Goal: Task Accomplishment & Management: Manage account settings

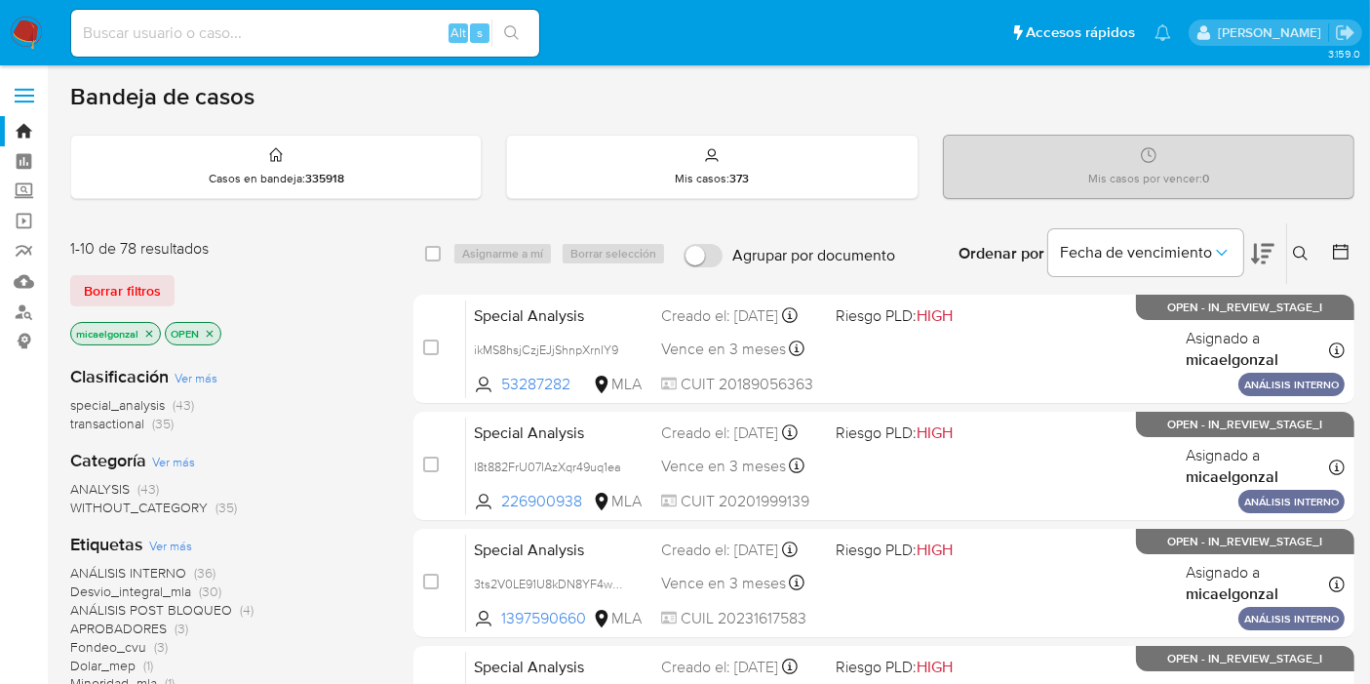
click at [17, 25] on img at bounding box center [26, 33] width 33 height 33
drag, startPoint x: 32, startPoint y: 20, endPoint x: 47, endPoint y: 29, distance: 17.1
click at [32, 20] on img at bounding box center [26, 33] width 33 height 33
click at [29, 37] on img at bounding box center [26, 33] width 33 height 33
click at [141, 299] on span "Borrar filtros" at bounding box center [122, 290] width 77 height 27
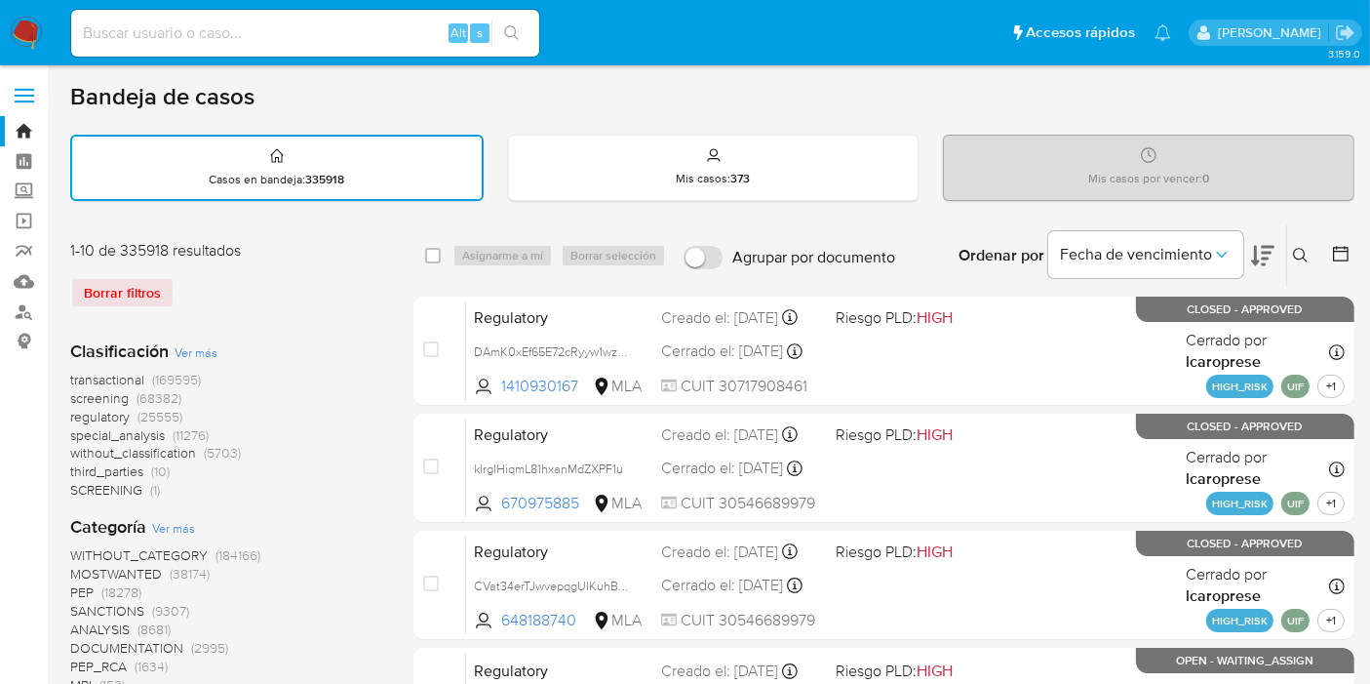
click at [1301, 253] on icon at bounding box center [1301, 256] width 16 height 16
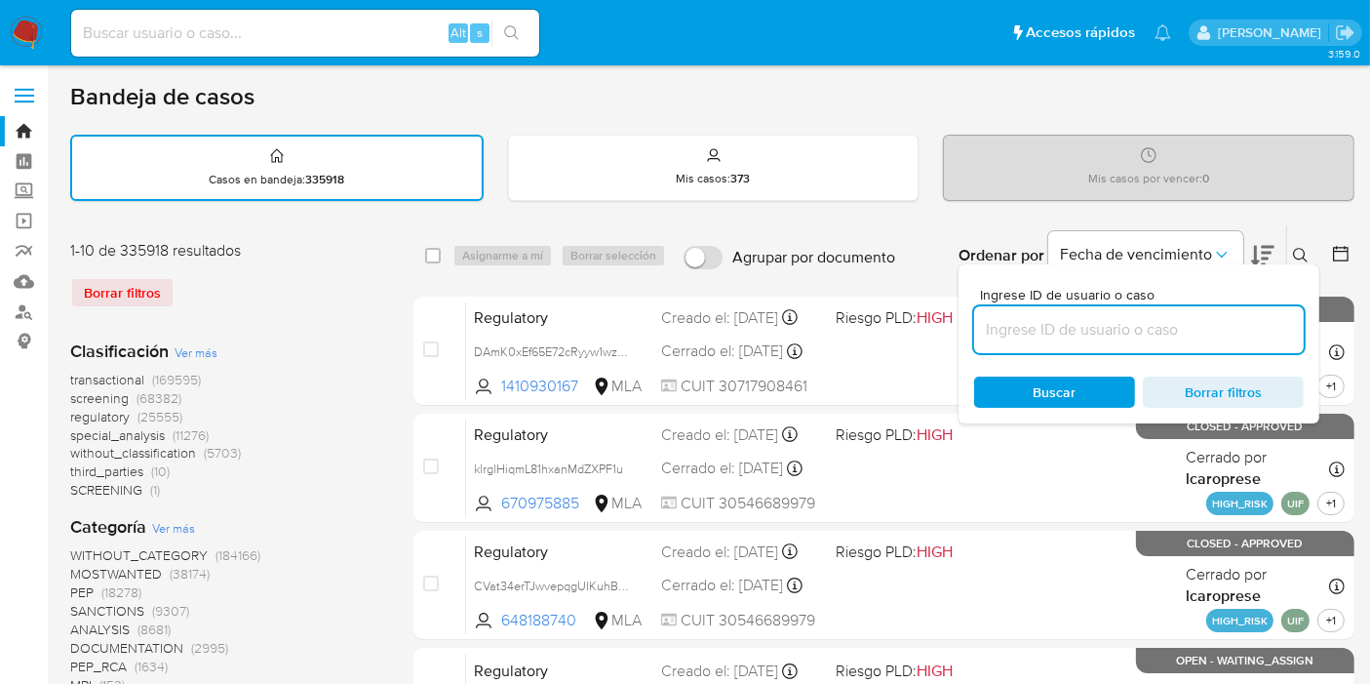
drag, startPoint x: 1192, startPoint y: 316, endPoint x: 1172, endPoint y: 334, distance: 26.2
click at [1187, 322] on input at bounding box center [1139, 329] width 330 height 25
type input "hzJDPpONK1WtBLqNmBoM8JBT"
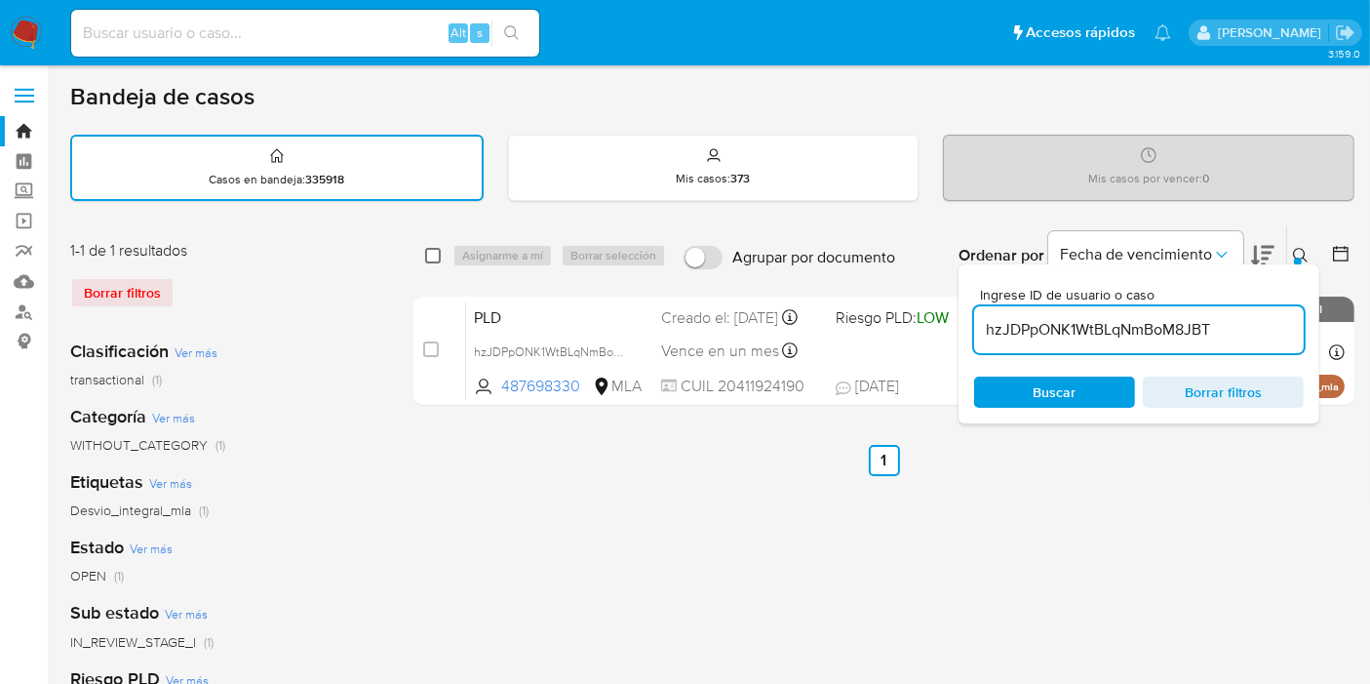
click at [434, 254] on input "checkbox" at bounding box center [433, 256] width 16 height 16
checkbox input "true"
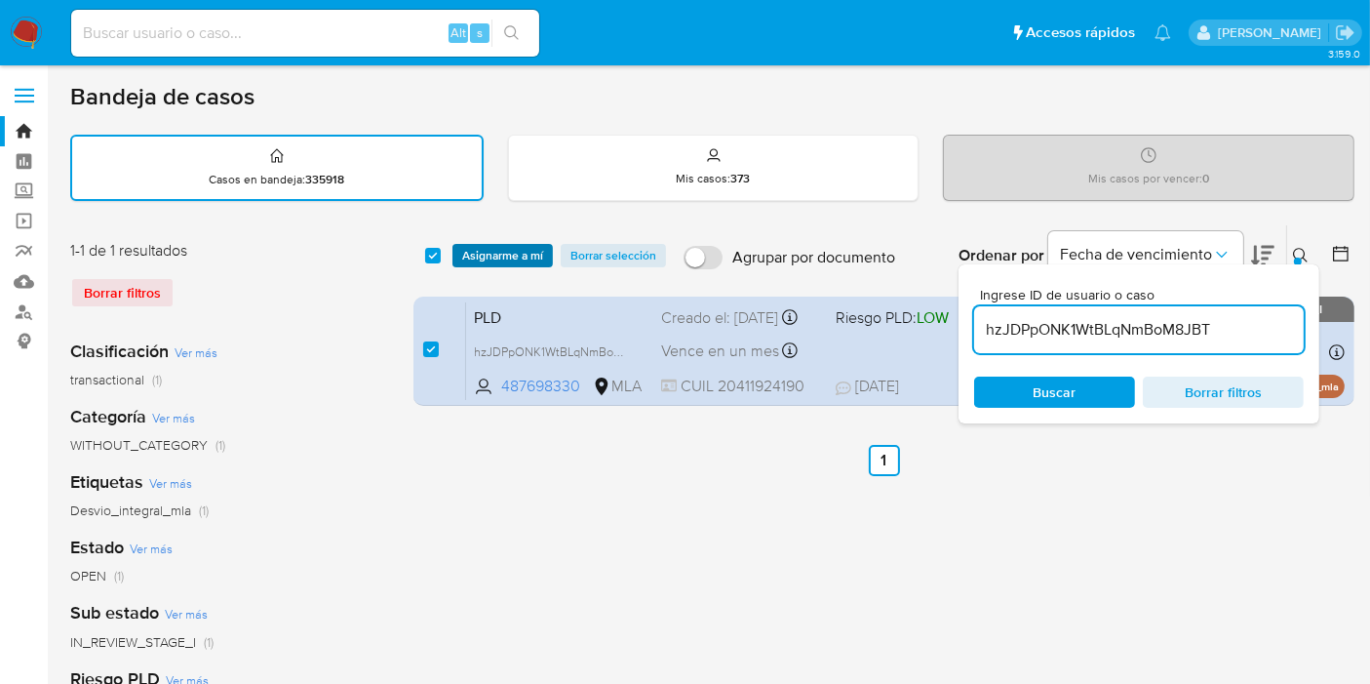
click at [471, 251] on span "Asignarme a mí" at bounding box center [502, 256] width 81 height 20
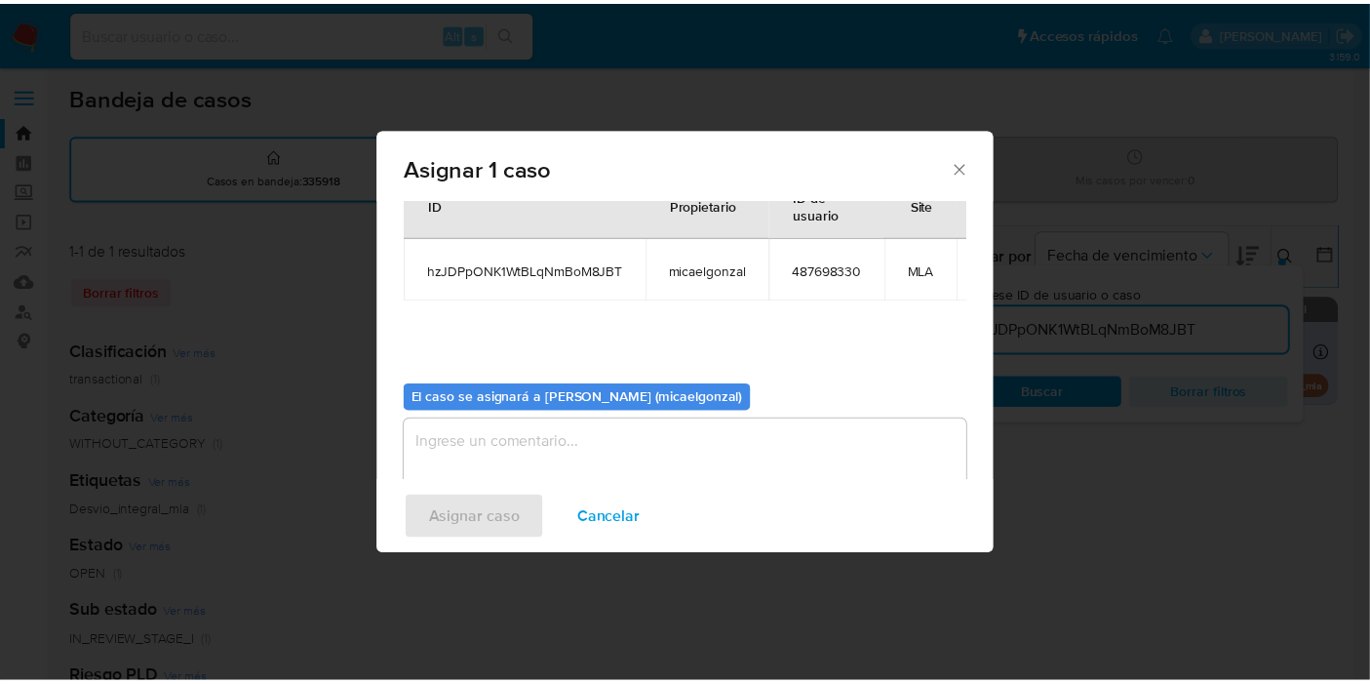
scroll to position [117, 0]
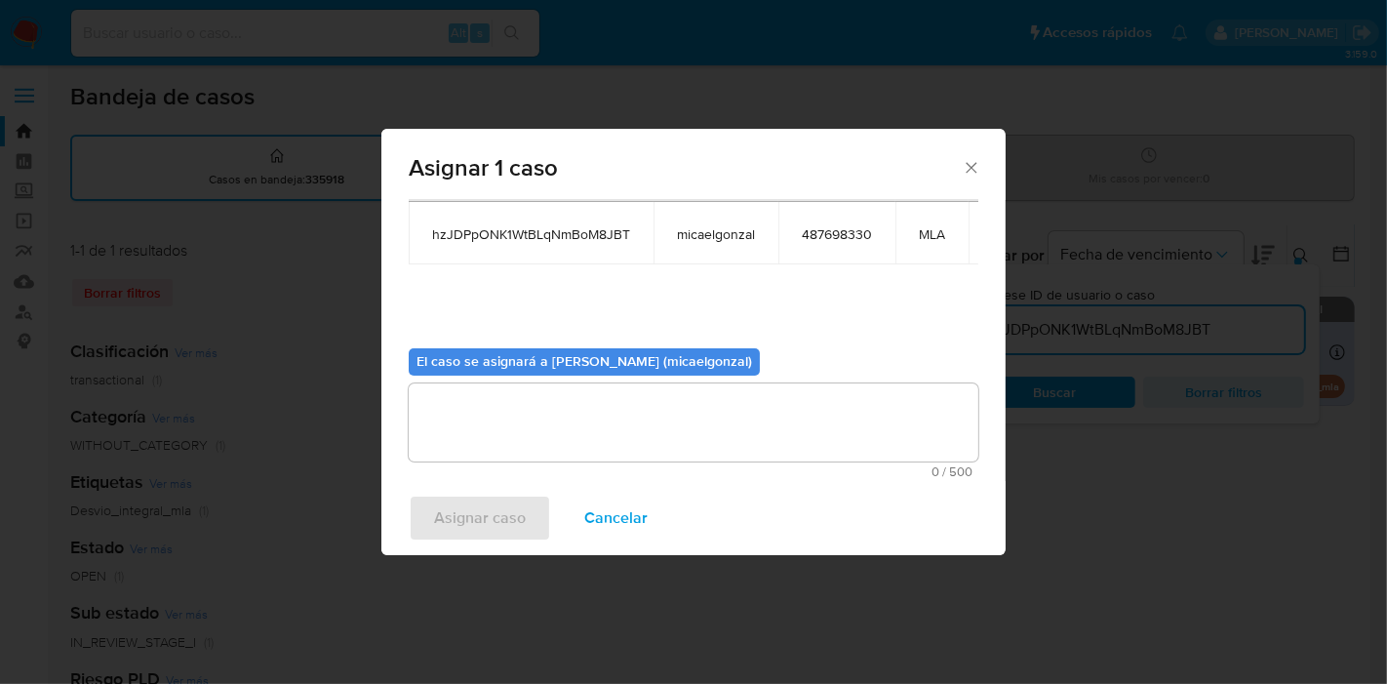
click at [515, 440] on textarea "assign-modal" at bounding box center [694, 422] width 570 height 78
click at [497, 525] on span "Asignar caso" at bounding box center [480, 517] width 92 height 43
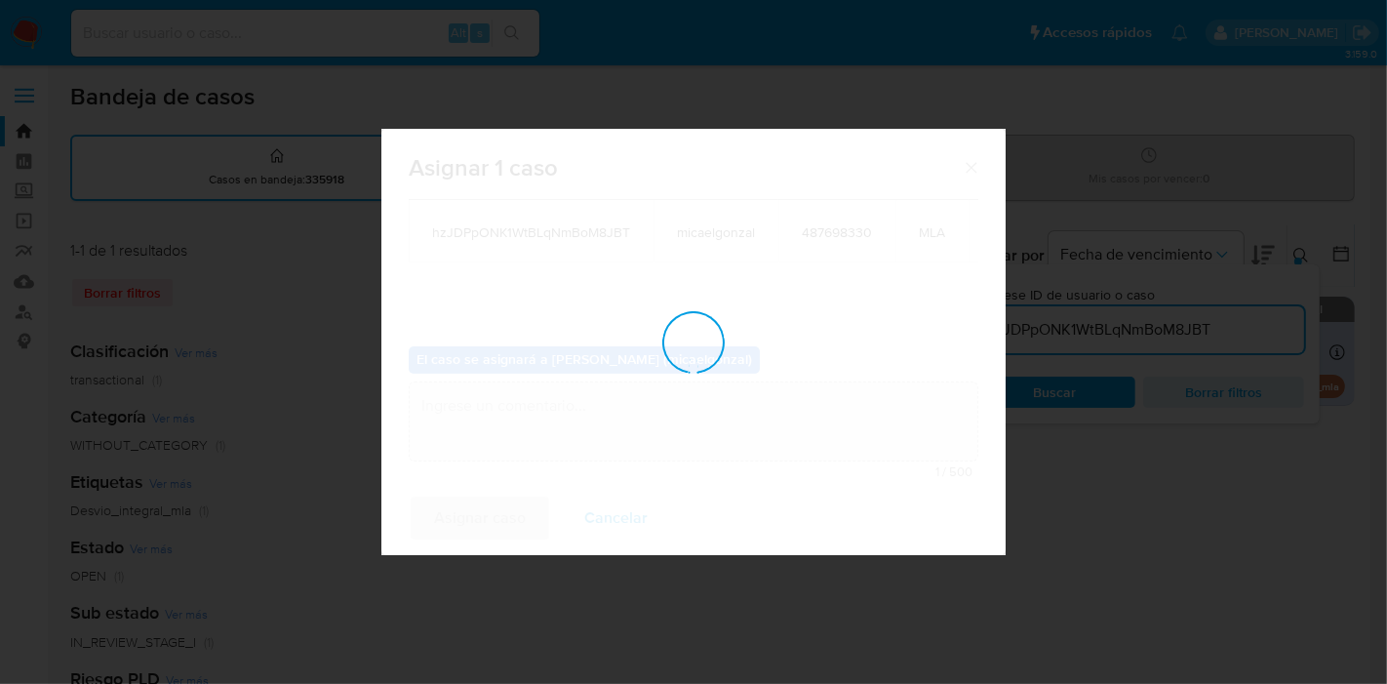
checkbox input "false"
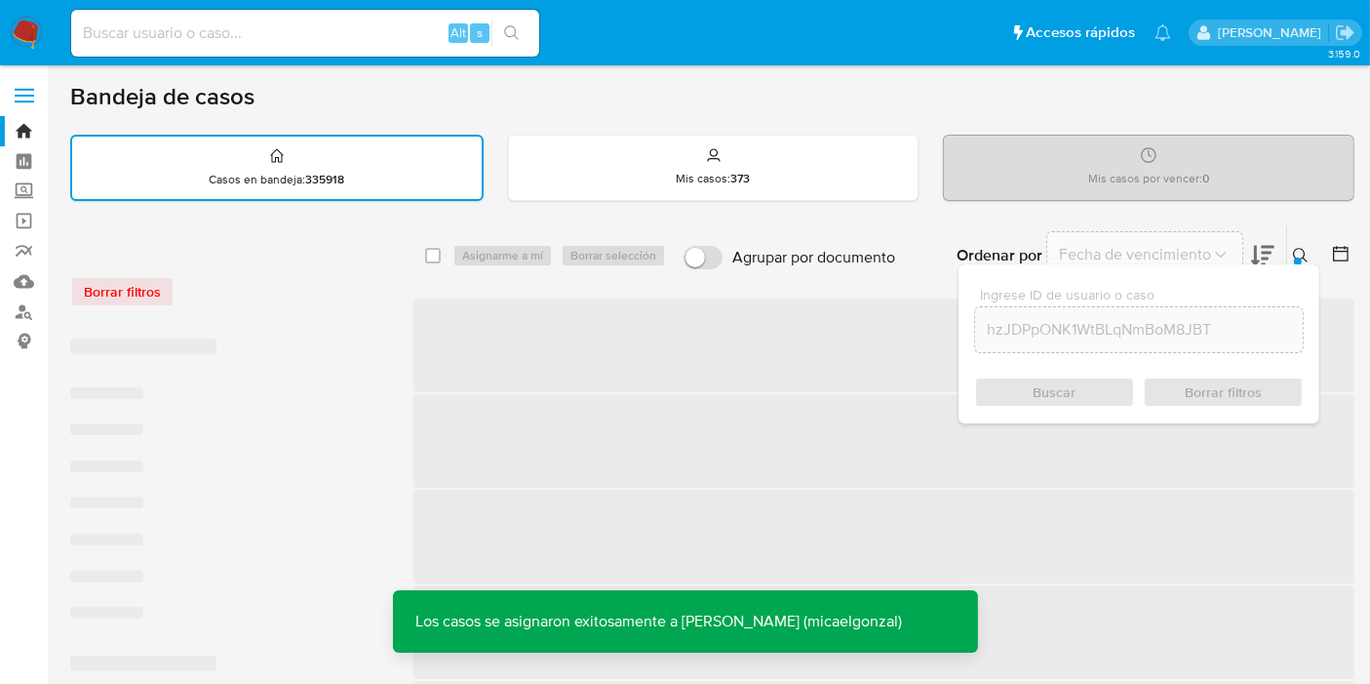
click at [356, 40] on input at bounding box center [305, 32] width 468 height 25
paste input "hzJDPpONK1WtBLqNmBoM8JBT"
type input "hzJDPpONK1WtBLqNmBoM8JBT"
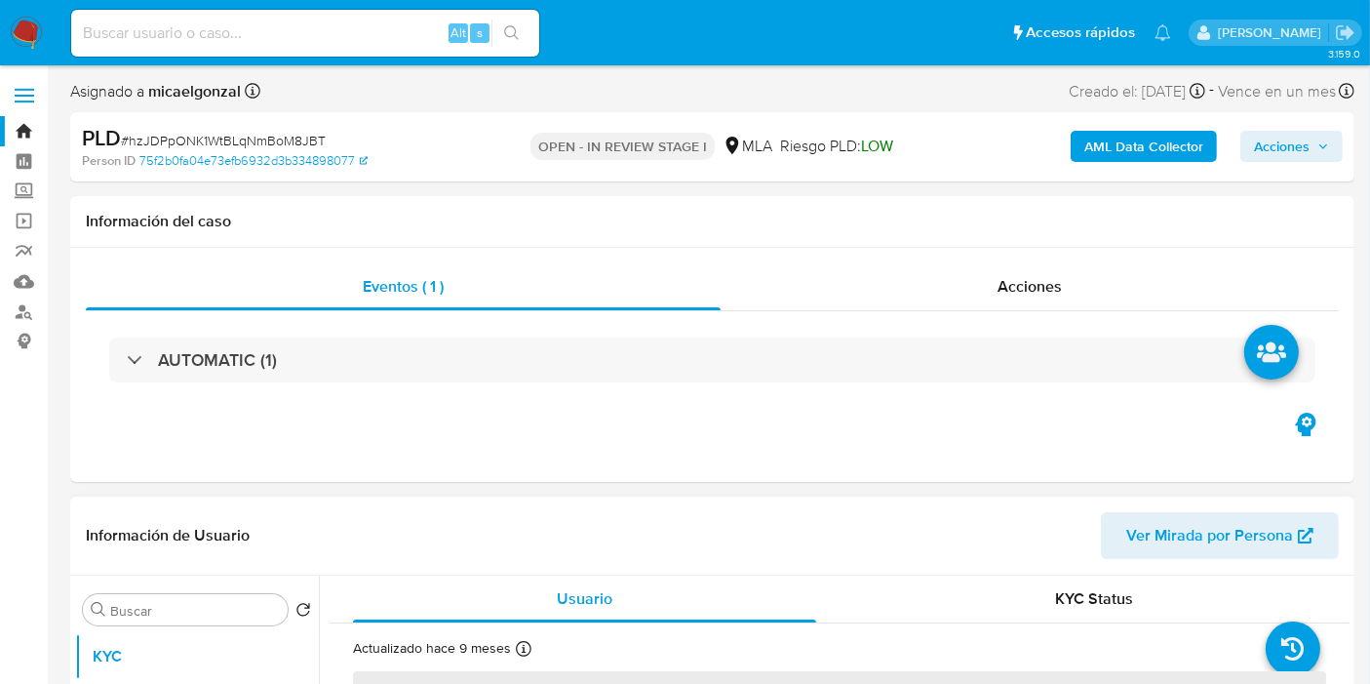
select select "10"
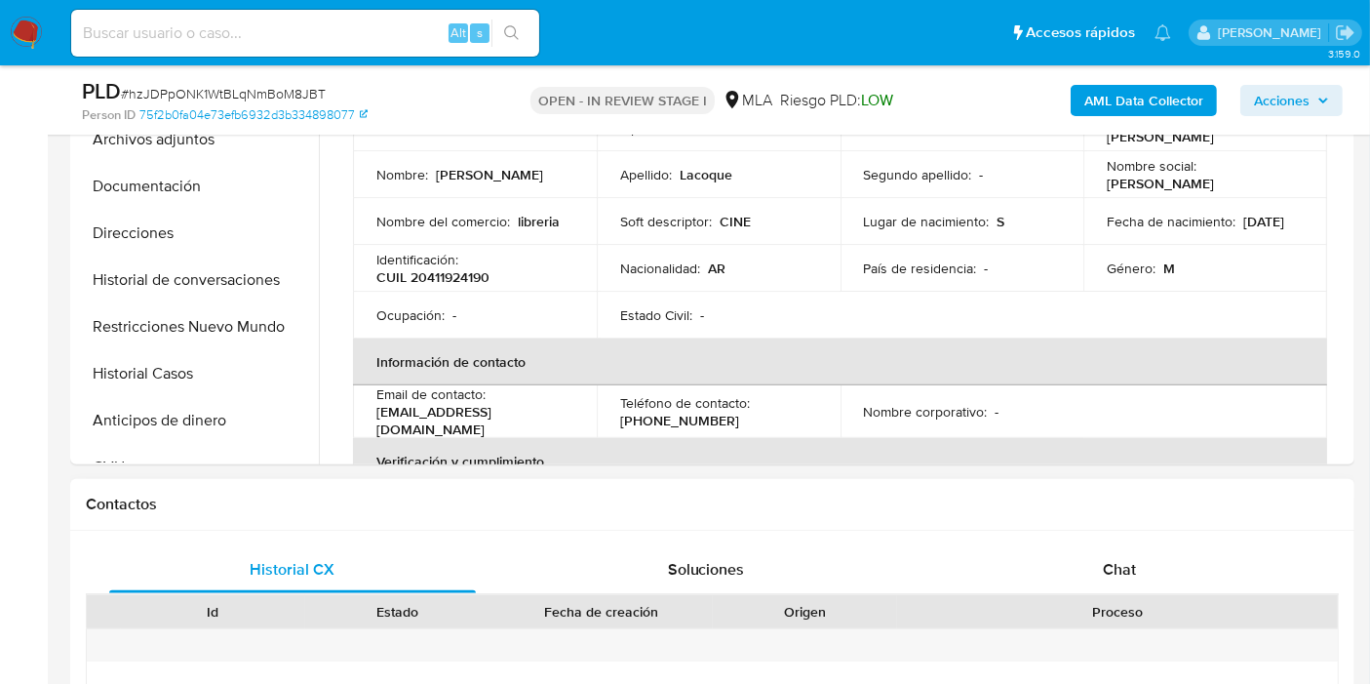
click at [1202, 522] on div "Contactos" at bounding box center [712, 505] width 1284 height 52
click at [1168, 546] on div "Chat" at bounding box center [1119, 569] width 367 height 47
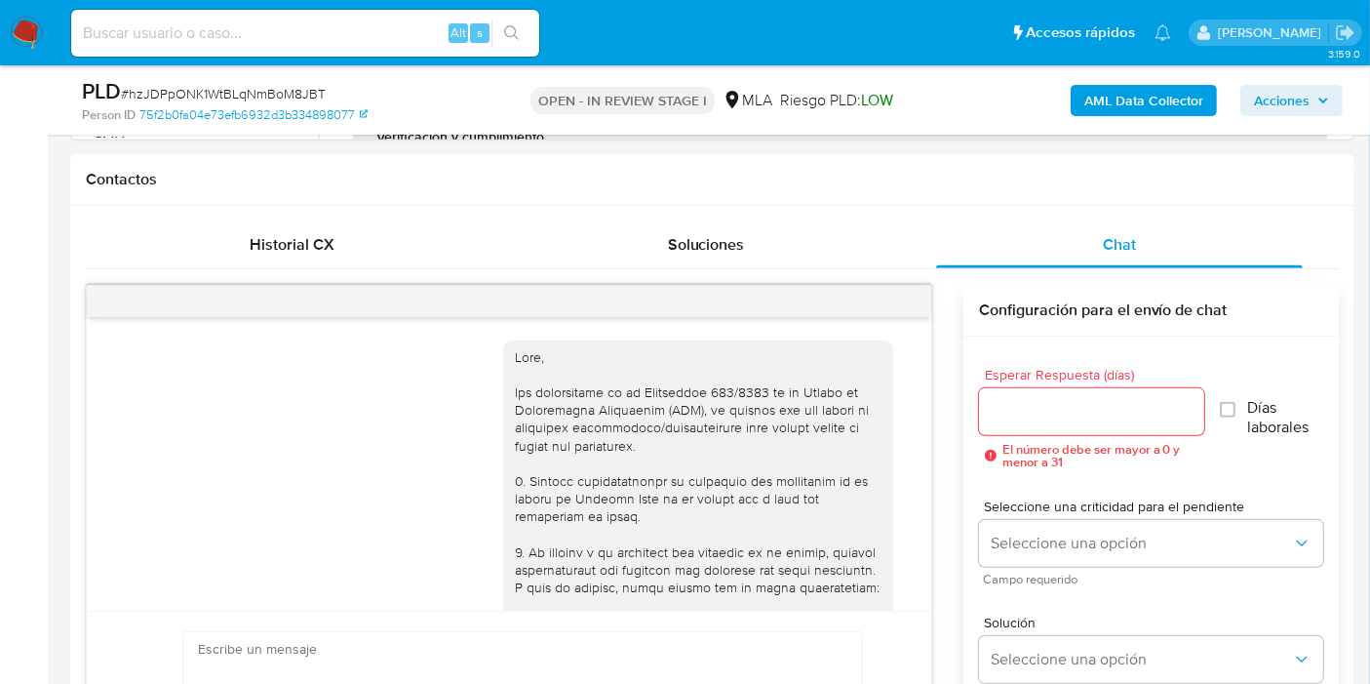
scroll to position [960, 0]
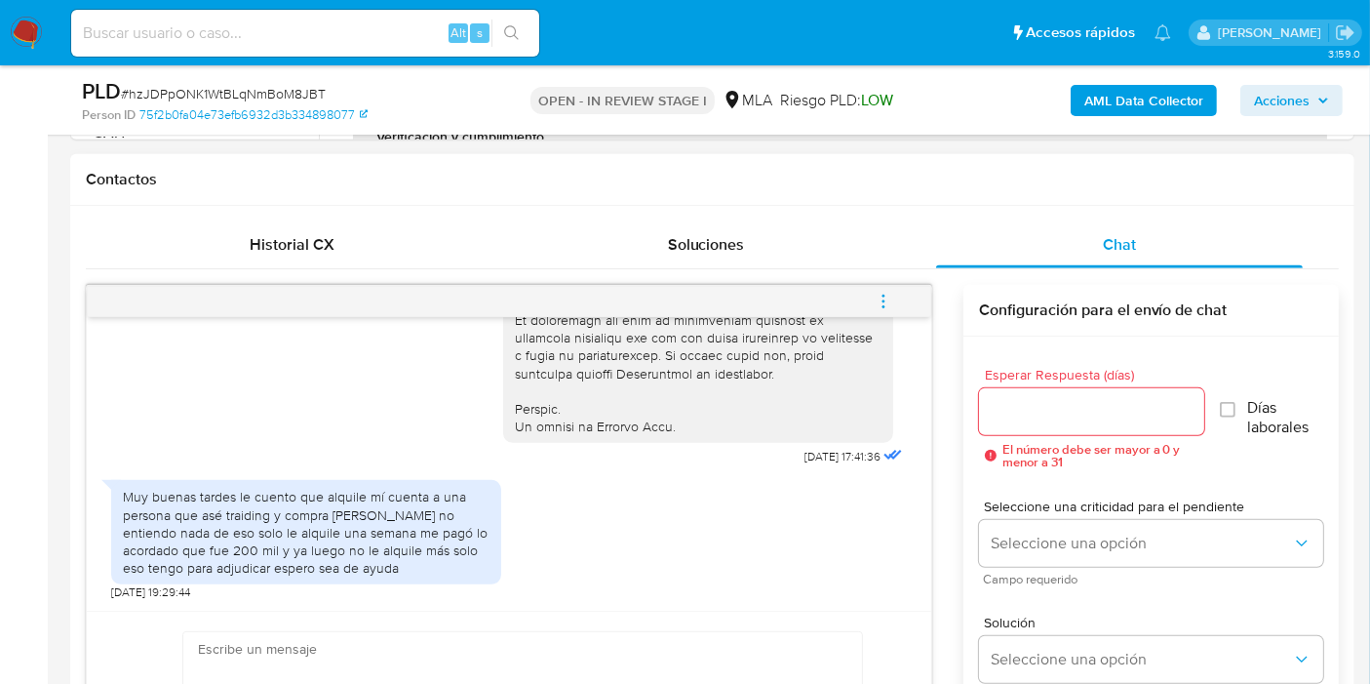
click at [359, 488] on div "Muy buenas tardes le cuento que alquile mí cuenta a una persona que asé traidin…" at bounding box center [306, 532] width 367 height 89
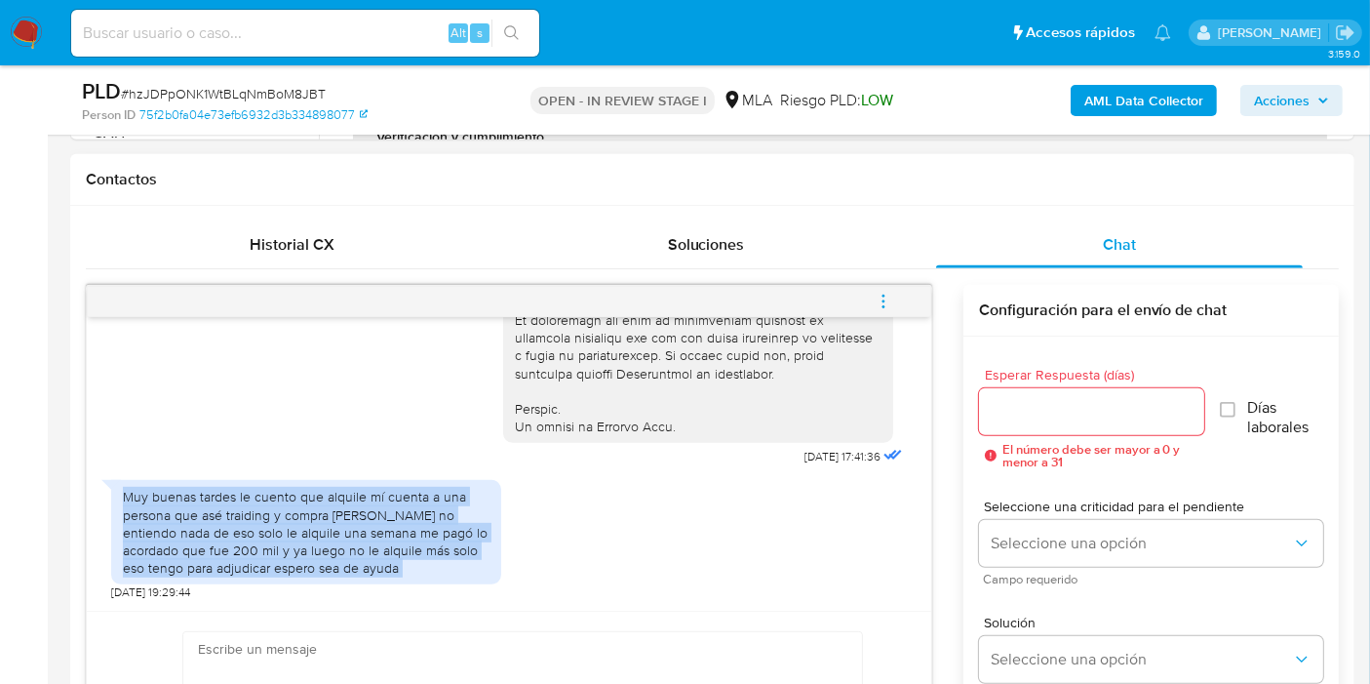
click at [359, 488] on div "Muy buenas tardes le cuento que alquile mí cuenta a una persona que asé traidin…" at bounding box center [306, 532] width 367 height 89
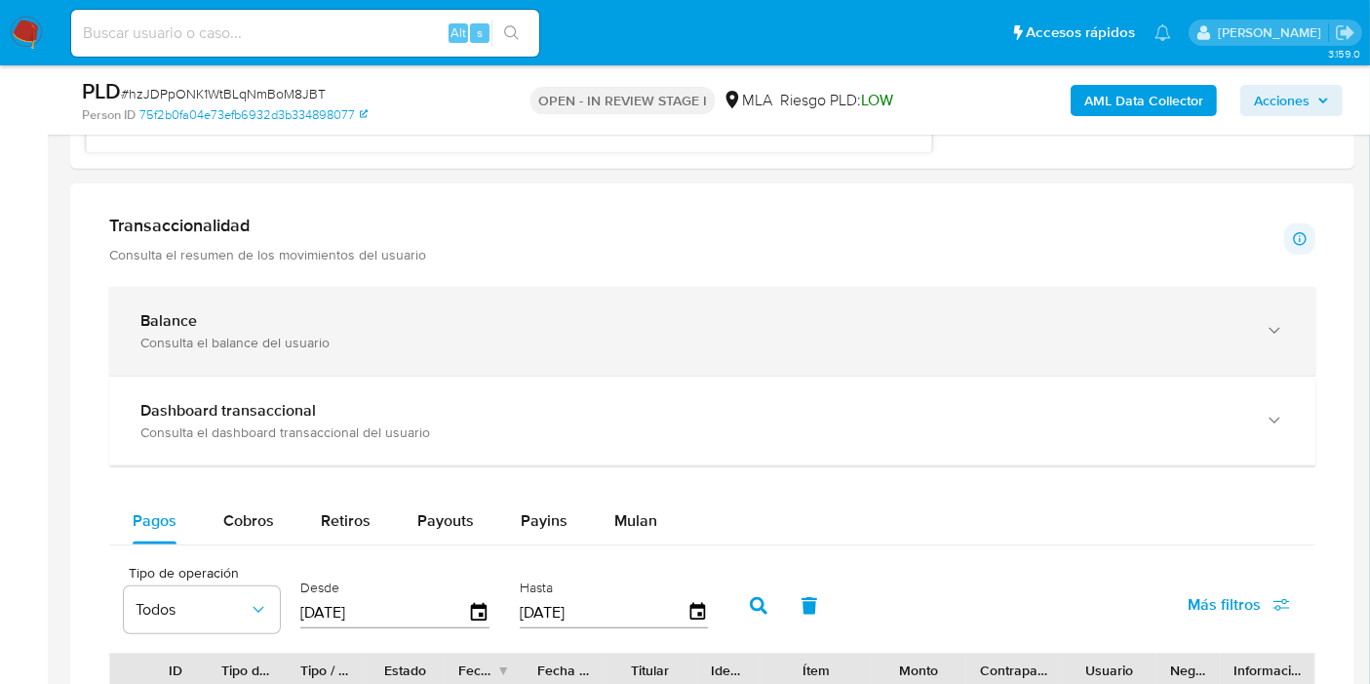
scroll to position [1084, 0]
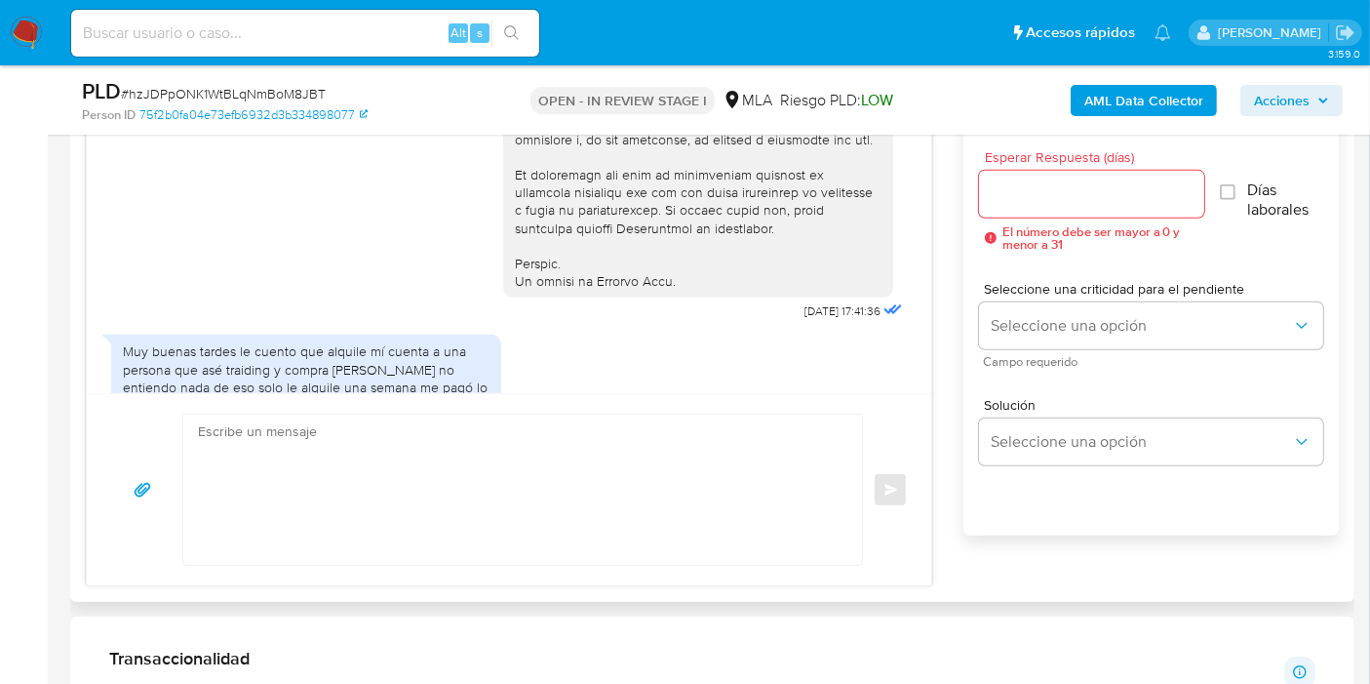
click at [376, 473] on textarea at bounding box center [518, 489] width 640 height 150
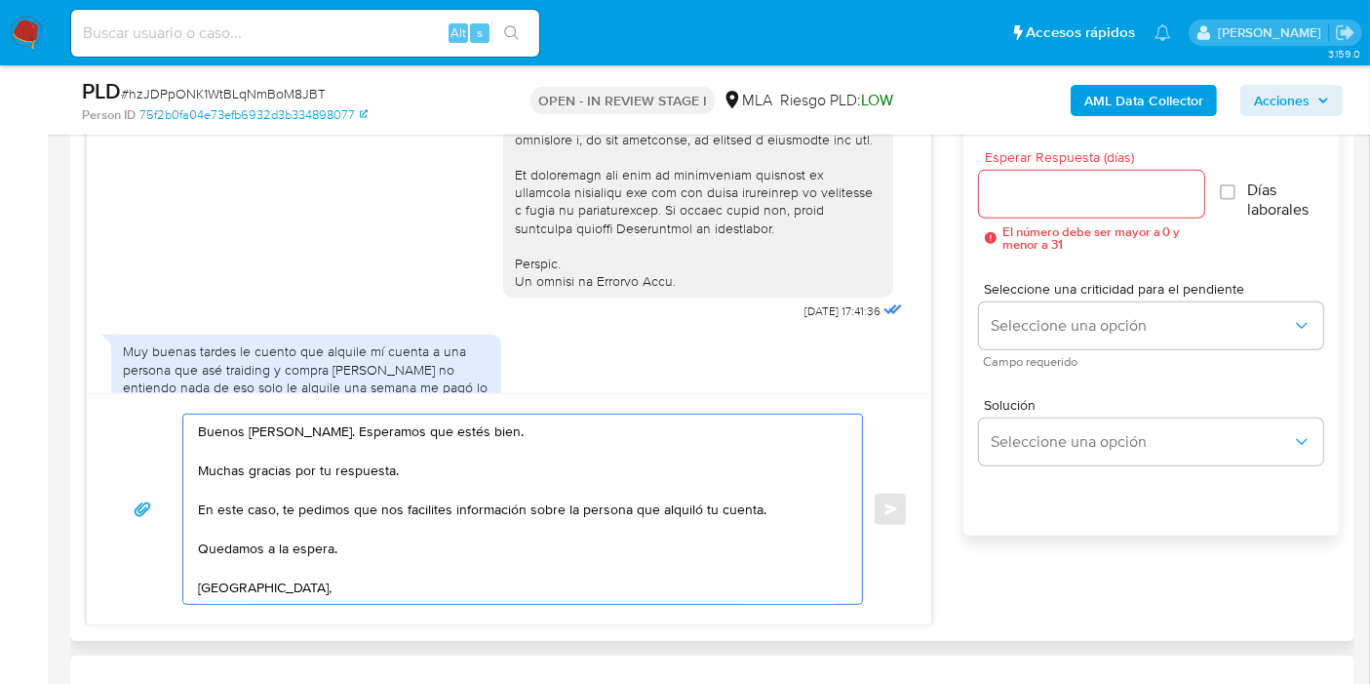
scroll to position [7, 0]
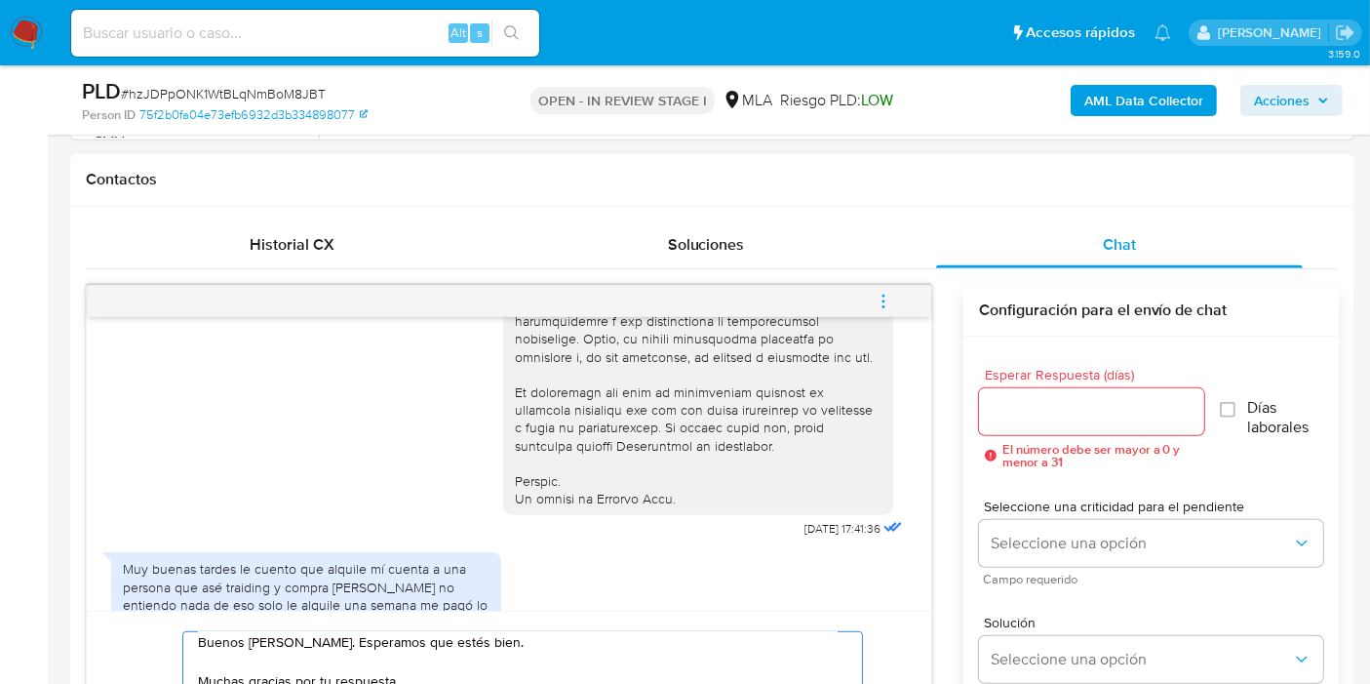
type textarea "Buenos [PERSON_NAME]. Esperamos que estés bien. Muchas gracias por tu respuesta…"
click at [1036, 408] on input "Esperar Respuesta (días)" at bounding box center [1091, 411] width 225 height 25
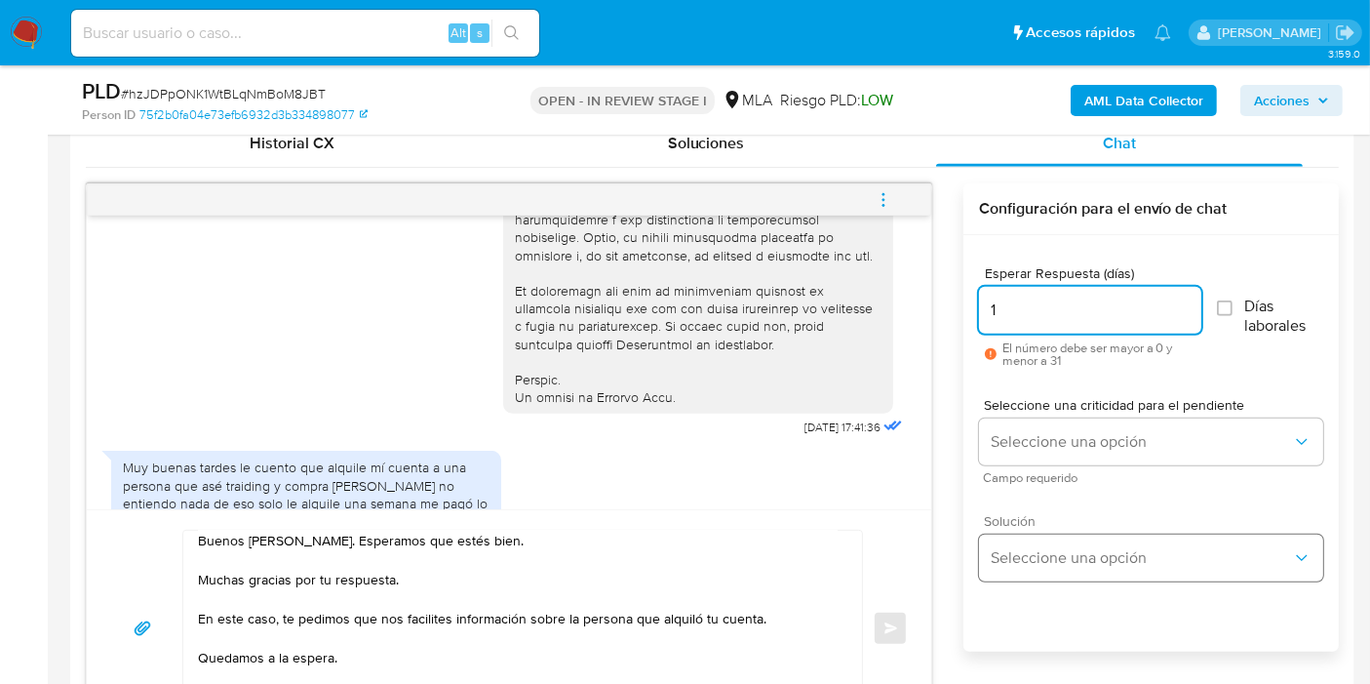
scroll to position [1084, 0]
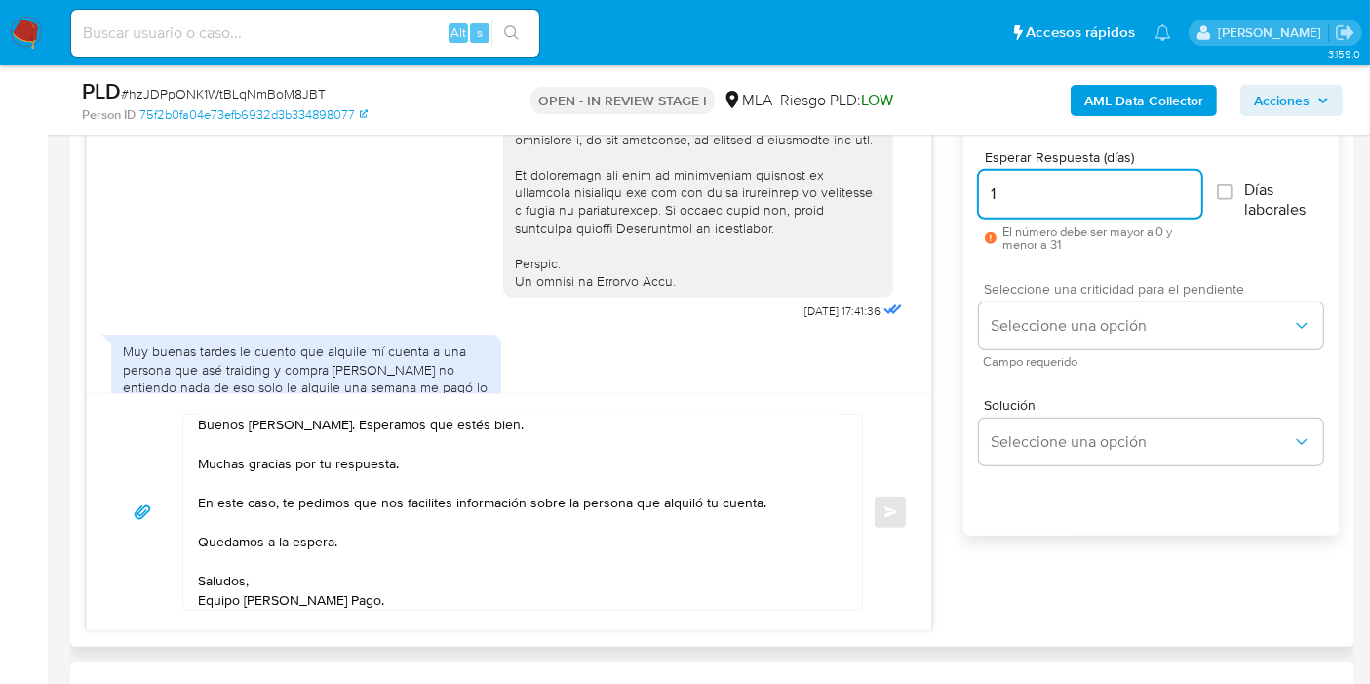
type input "1"
click at [1084, 296] on div "Seleccione una criticidad para el pendiente Seleccione una opción Campo requeri…" at bounding box center [1151, 324] width 344 height 85
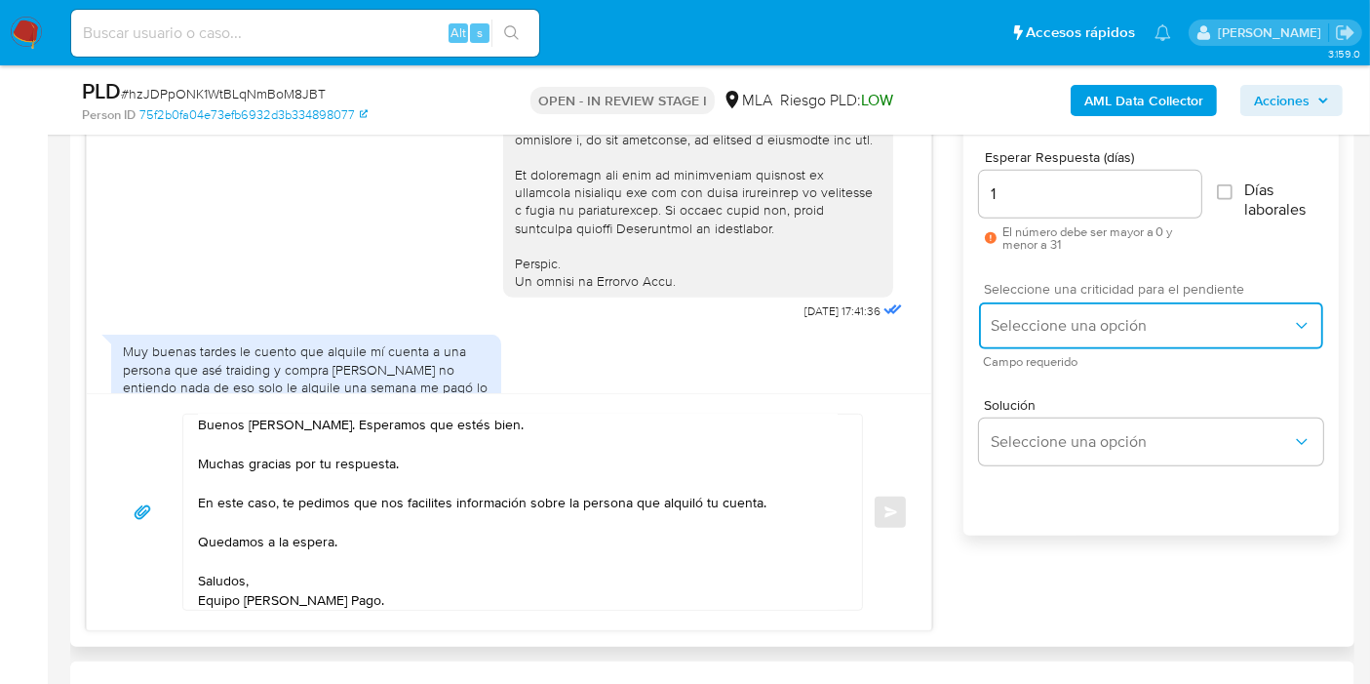
click at [1073, 321] on span "Seleccione una opción" at bounding box center [1141, 326] width 301 height 20
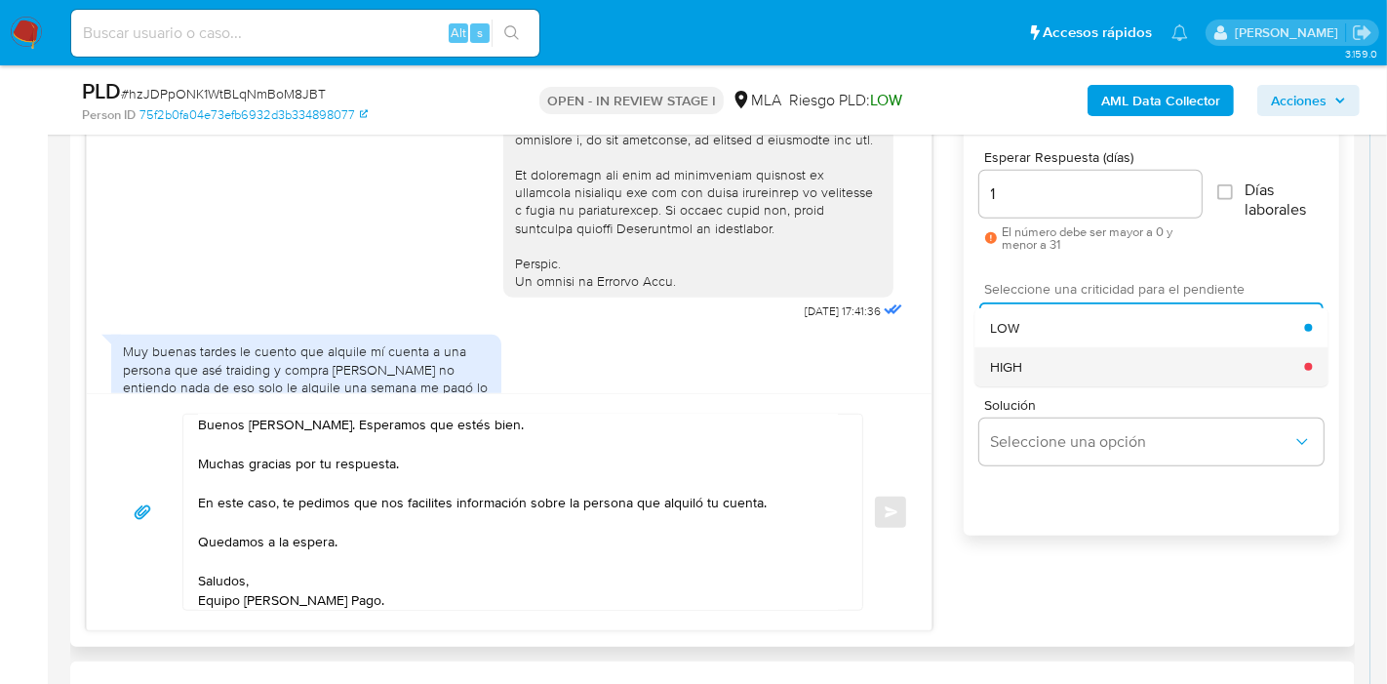
click at [1047, 375] on div "HIGH" at bounding box center [1147, 366] width 314 height 39
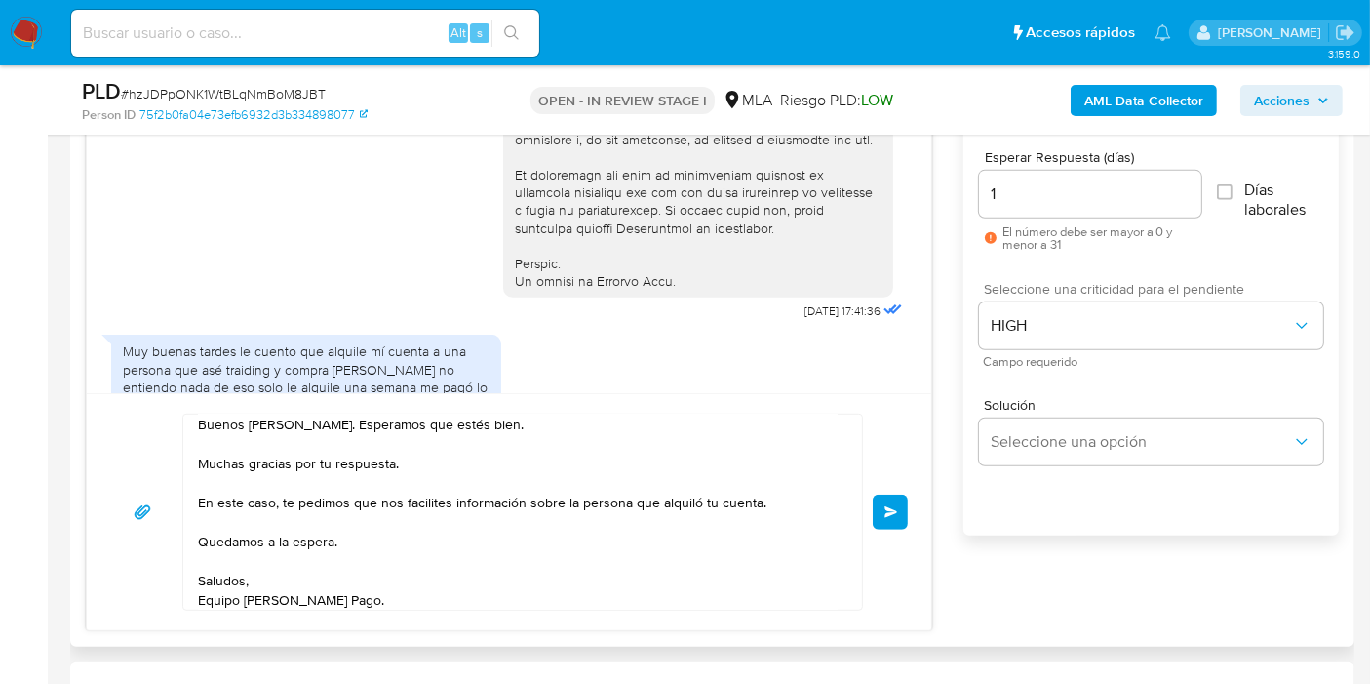
click at [885, 508] on span "Enviar" at bounding box center [892, 512] width 14 height 12
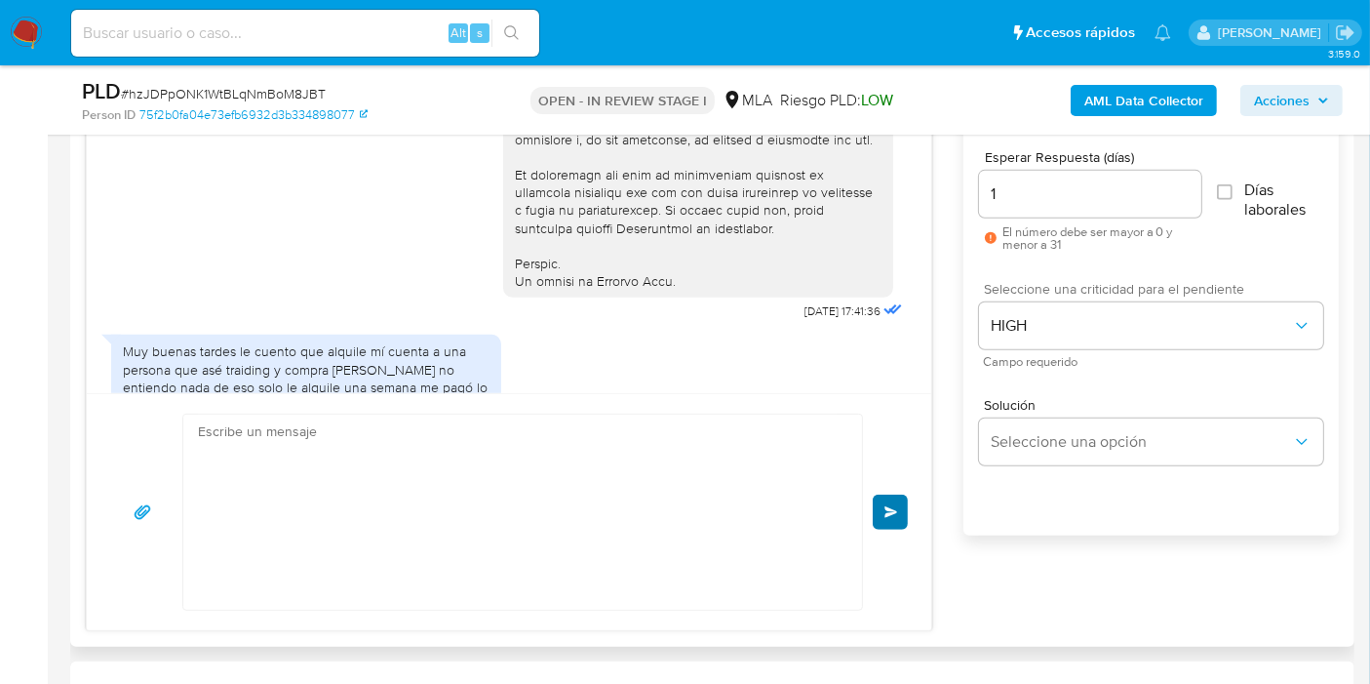
scroll to position [1211, 0]
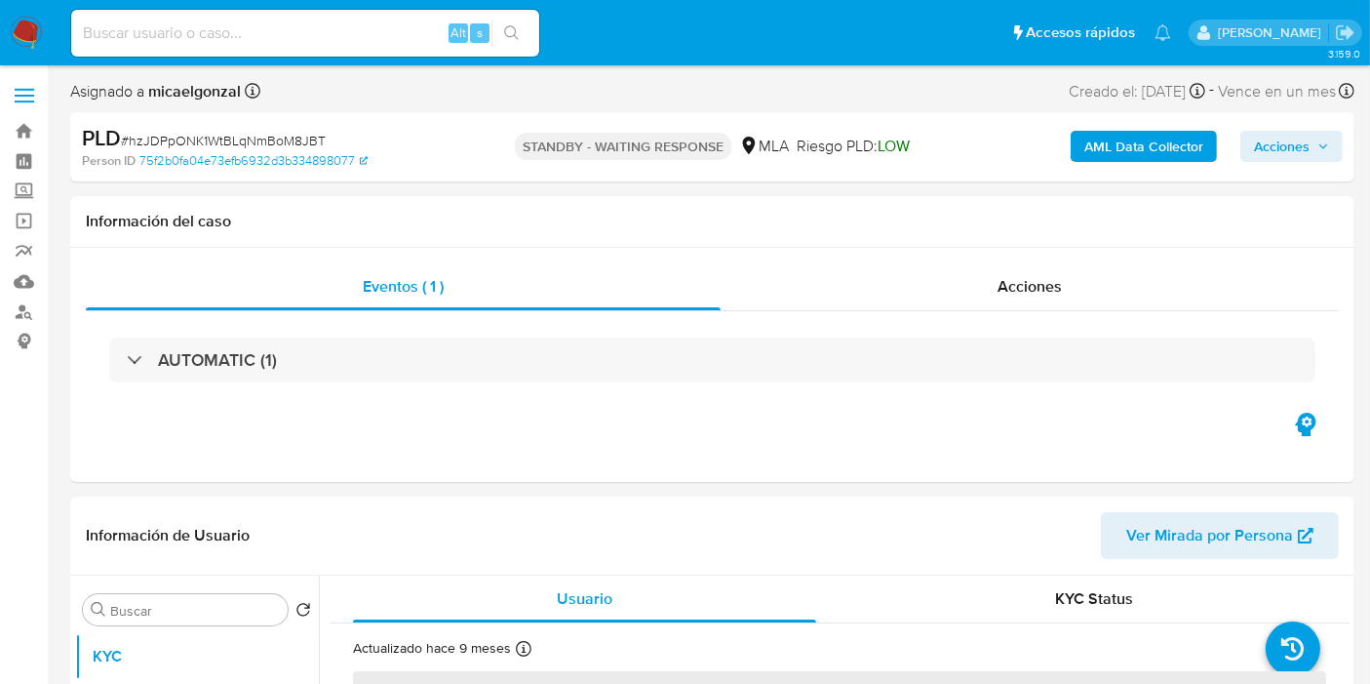
select select "10"
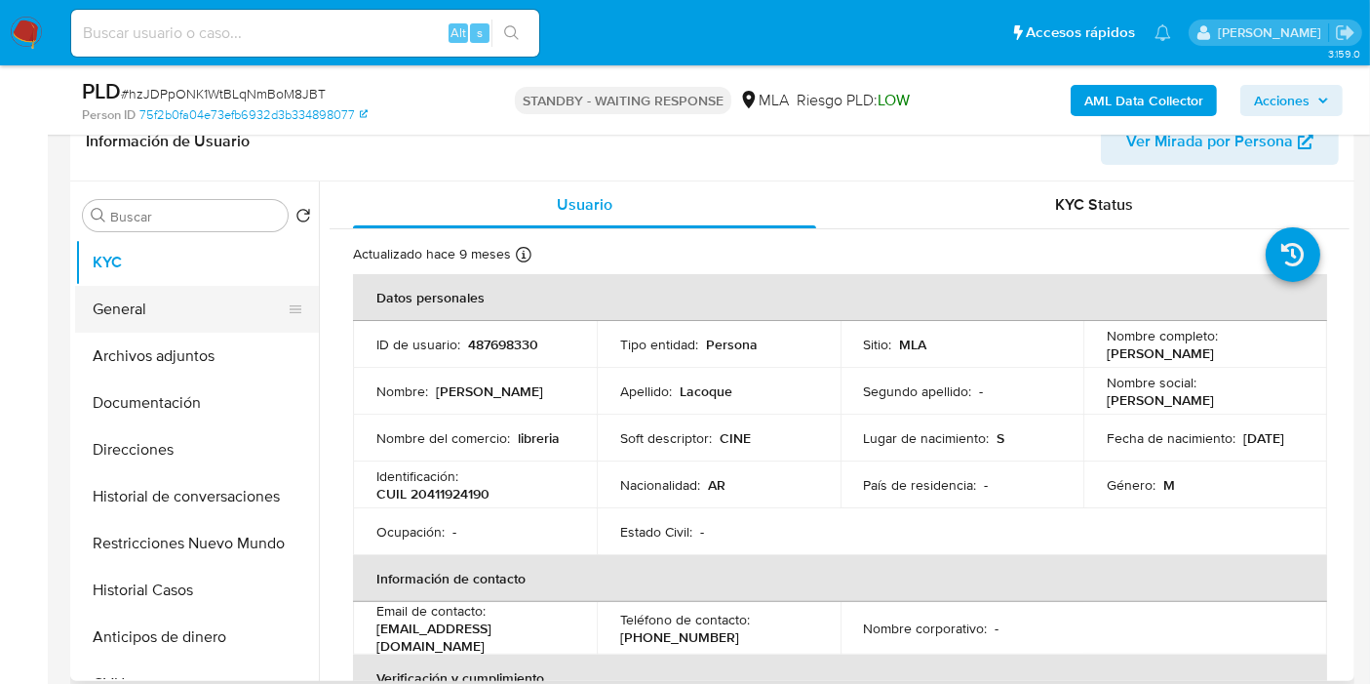
click at [177, 307] on button "General" at bounding box center [189, 309] width 228 height 47
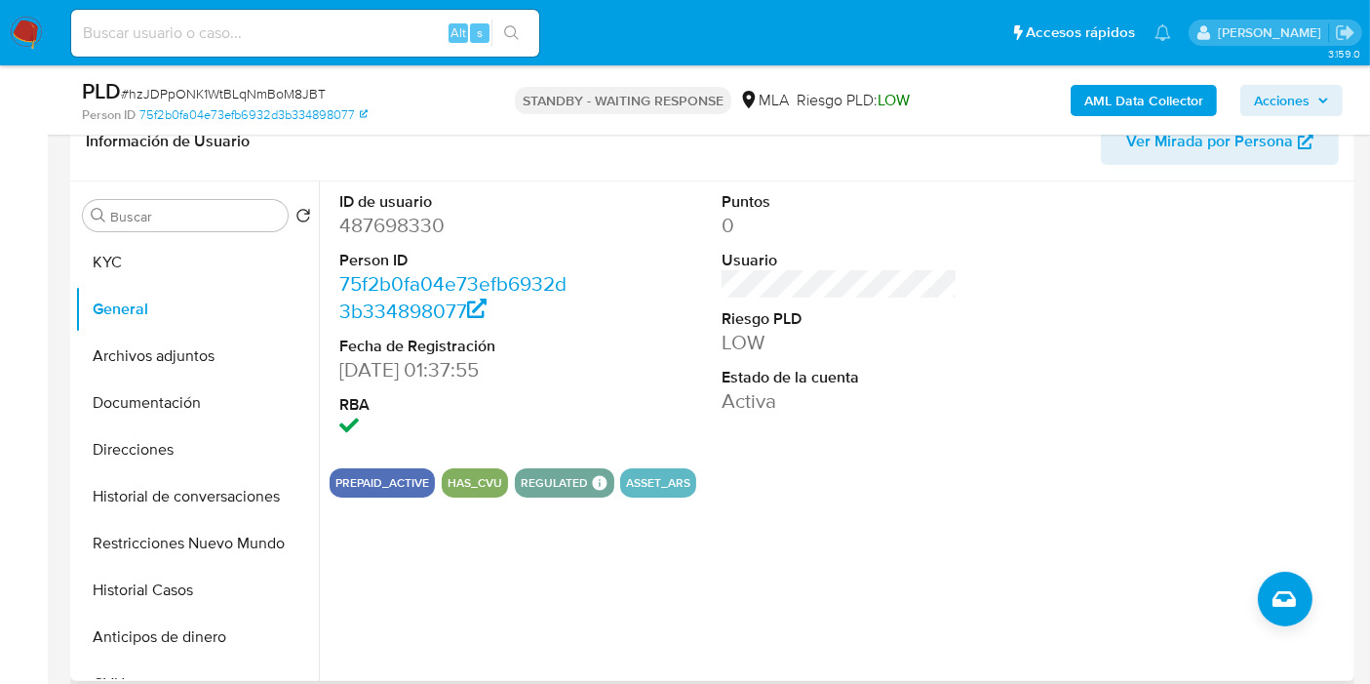
click at [390, 227] on dd "487698330" at bounding box center [457, 225] width 236 height 27
copy dd "487698330"
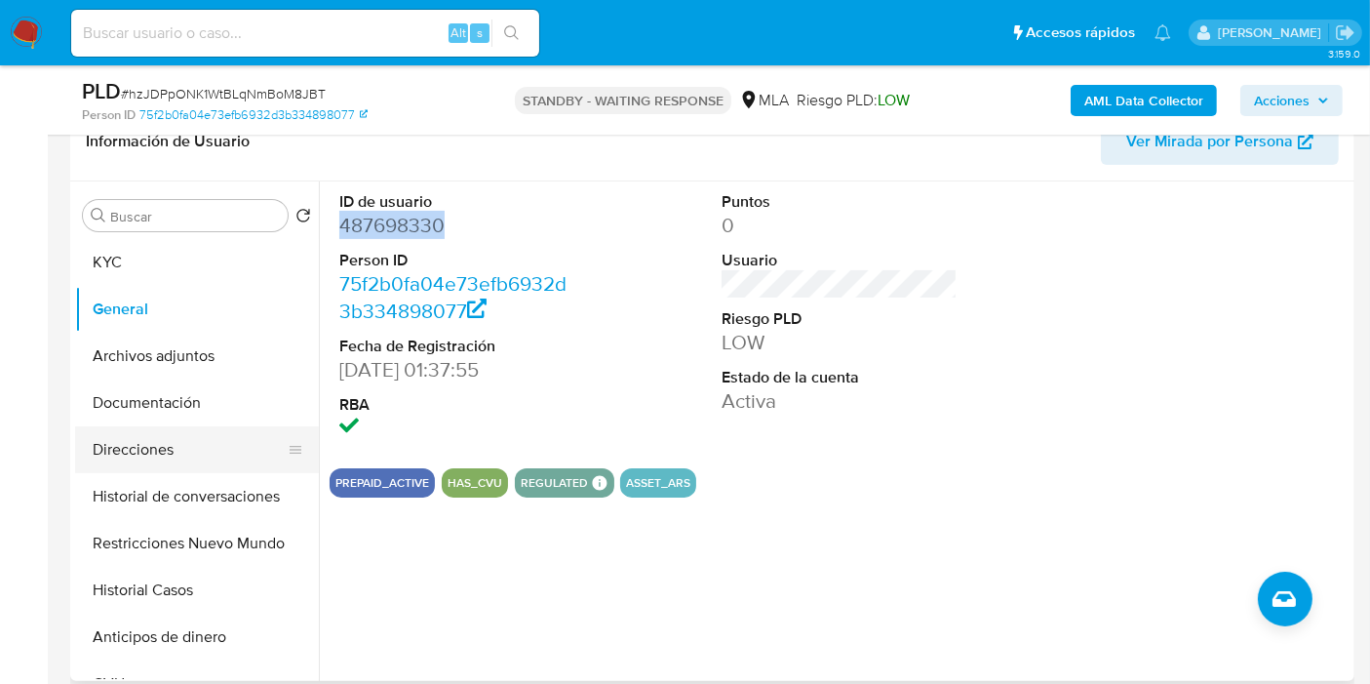
click at [160, 436] on button "Direcciones" at bounding box center [189, 449] width 228 height 47
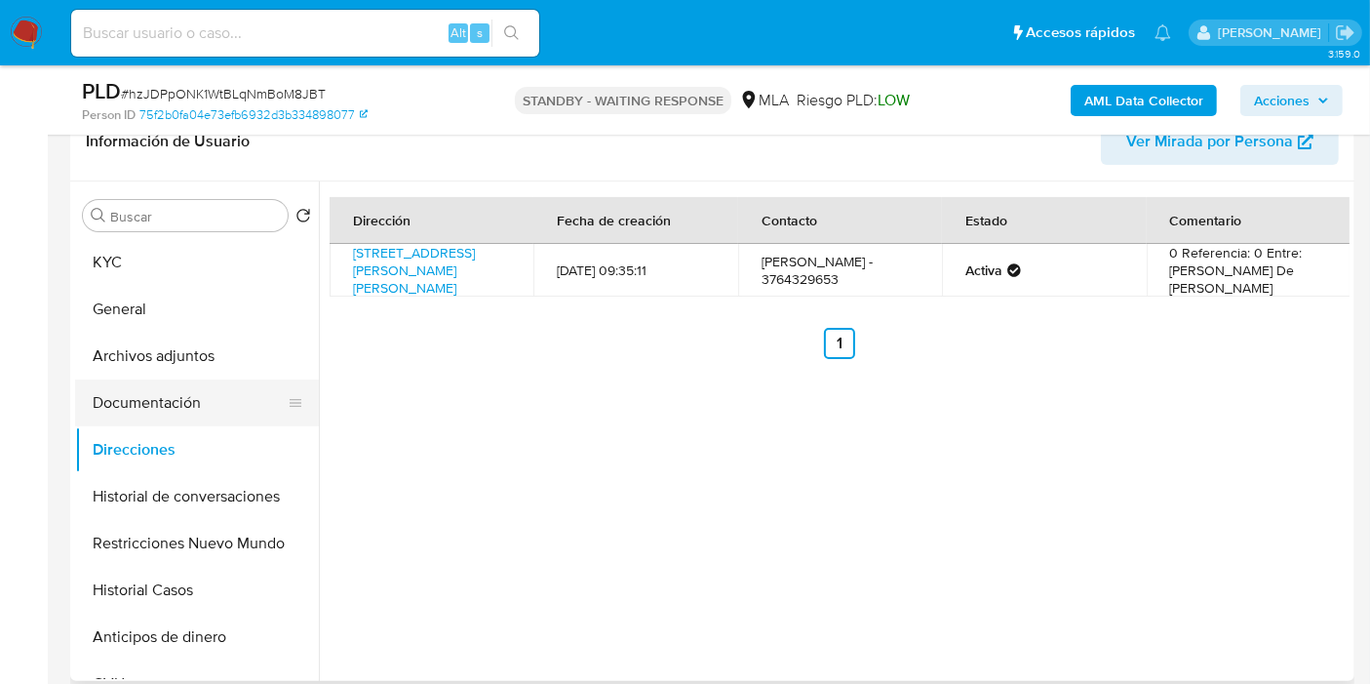
click at [167, 386] on button "Documentación" at bounding box center [189, 402] width 228 height 47
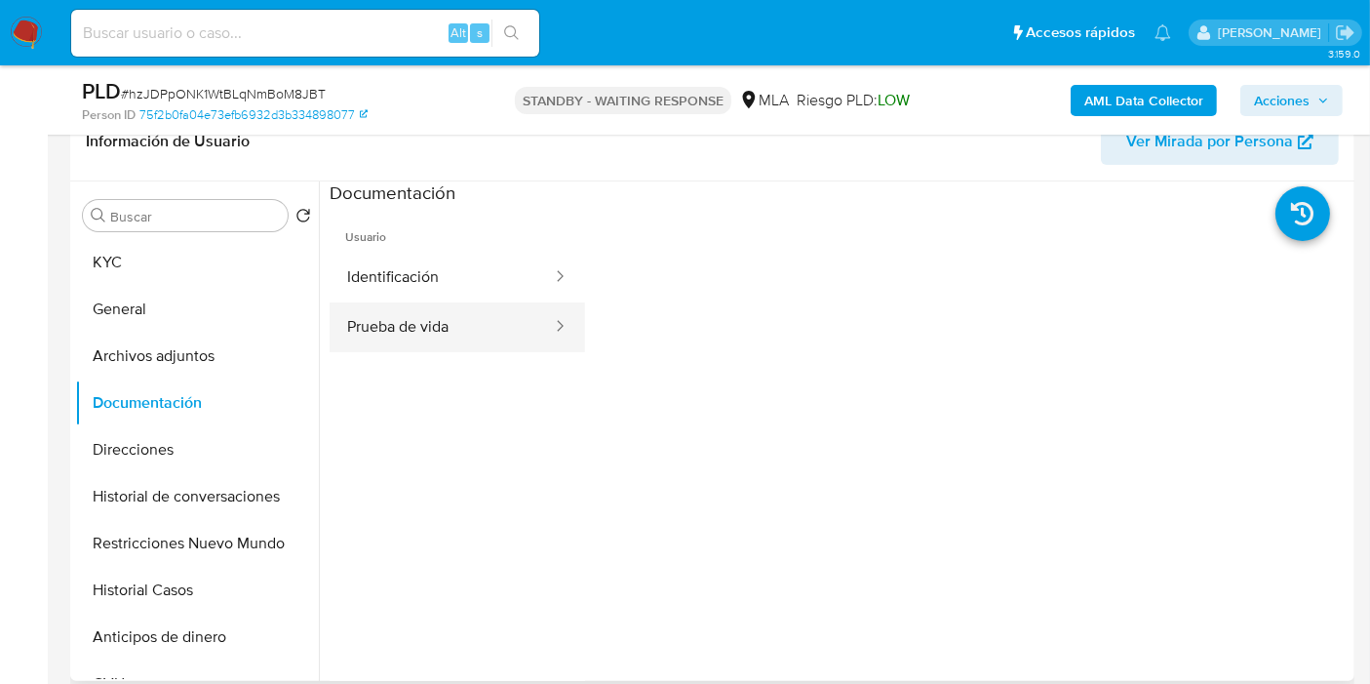
click at [373, 330] on button "Prueba de vida" at bounding box center [442, 327] width 224 height 50
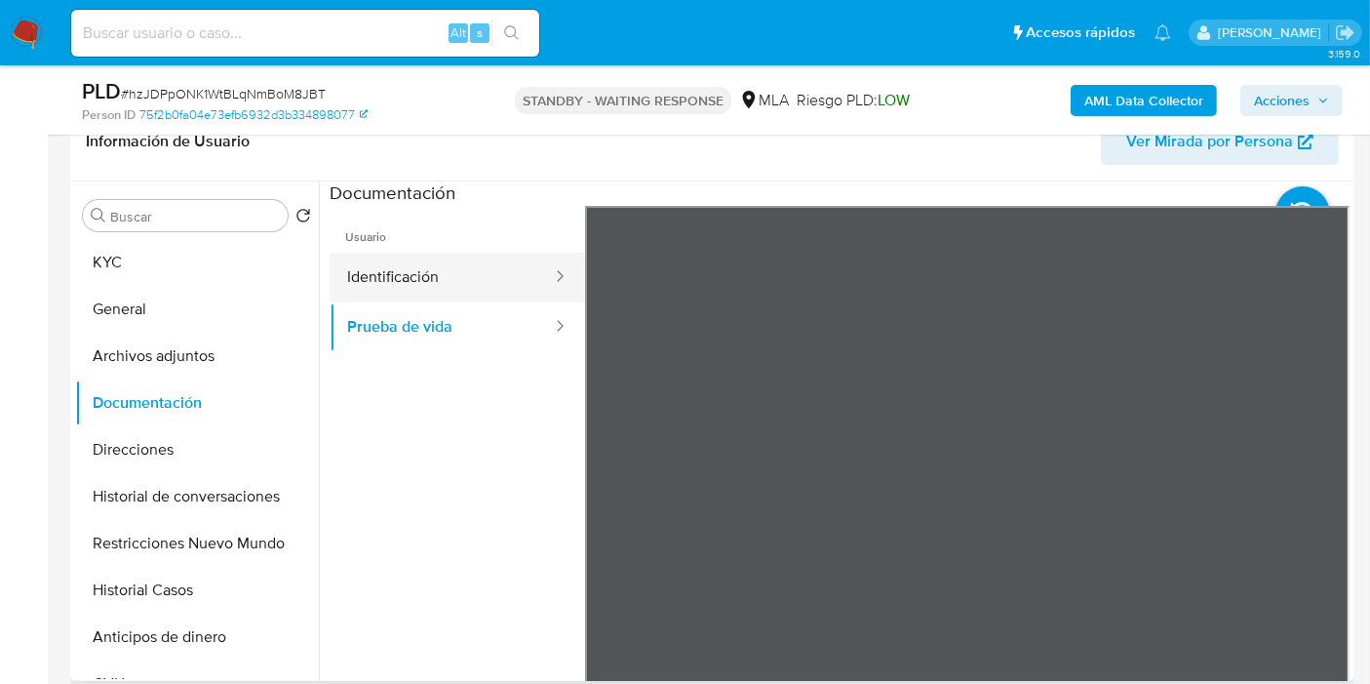
click at [401, 298] on button "Identificación" at bounding box center [442, 278] width 224 height 50
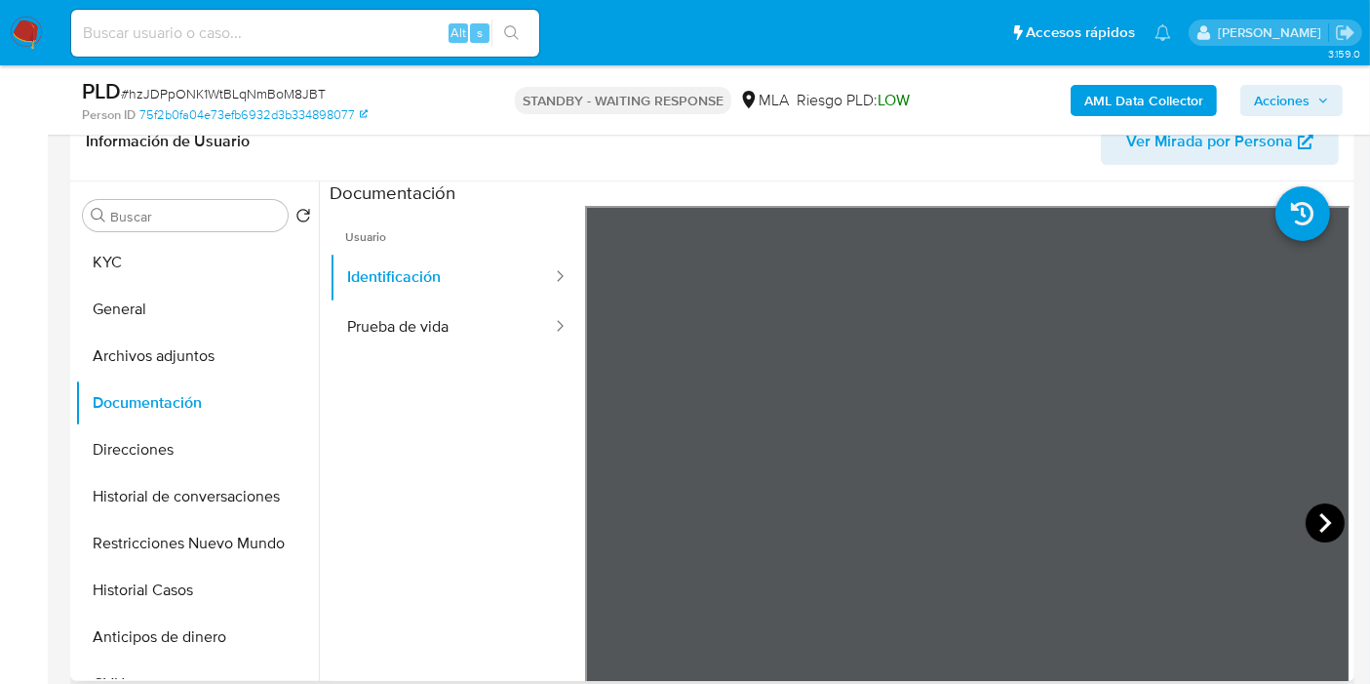
click at [1306, 530] on icon at bounding box center [1325, 522] width 39 height 39
click at [208, 269] on button "KYC" at bounding box center [189, 262] width 228 height 47
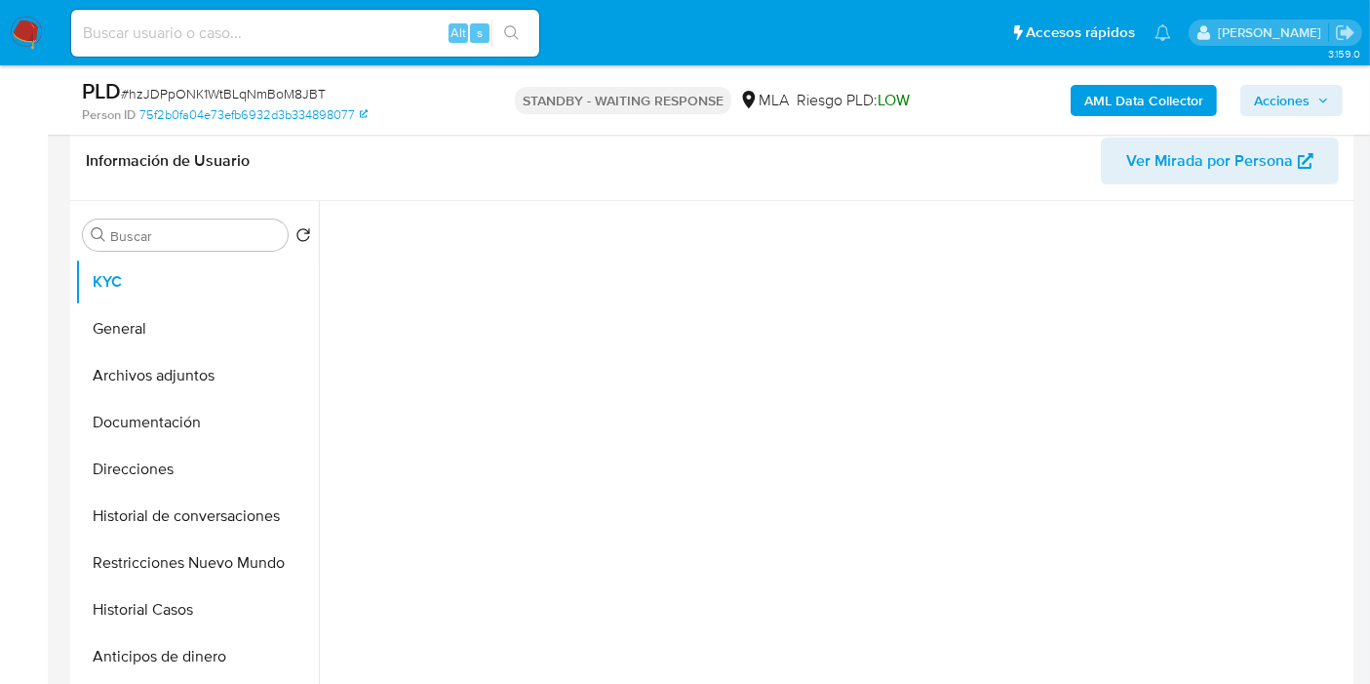
scroll to position [650, 0]
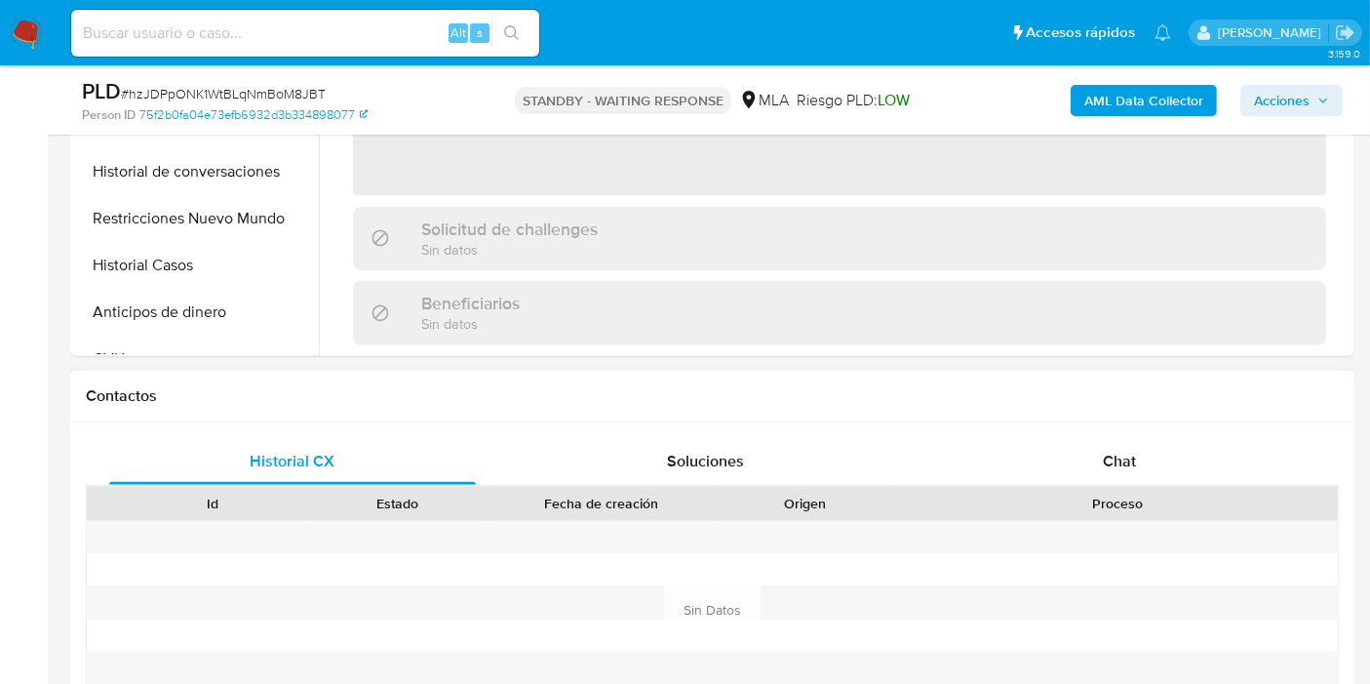
select select "10"
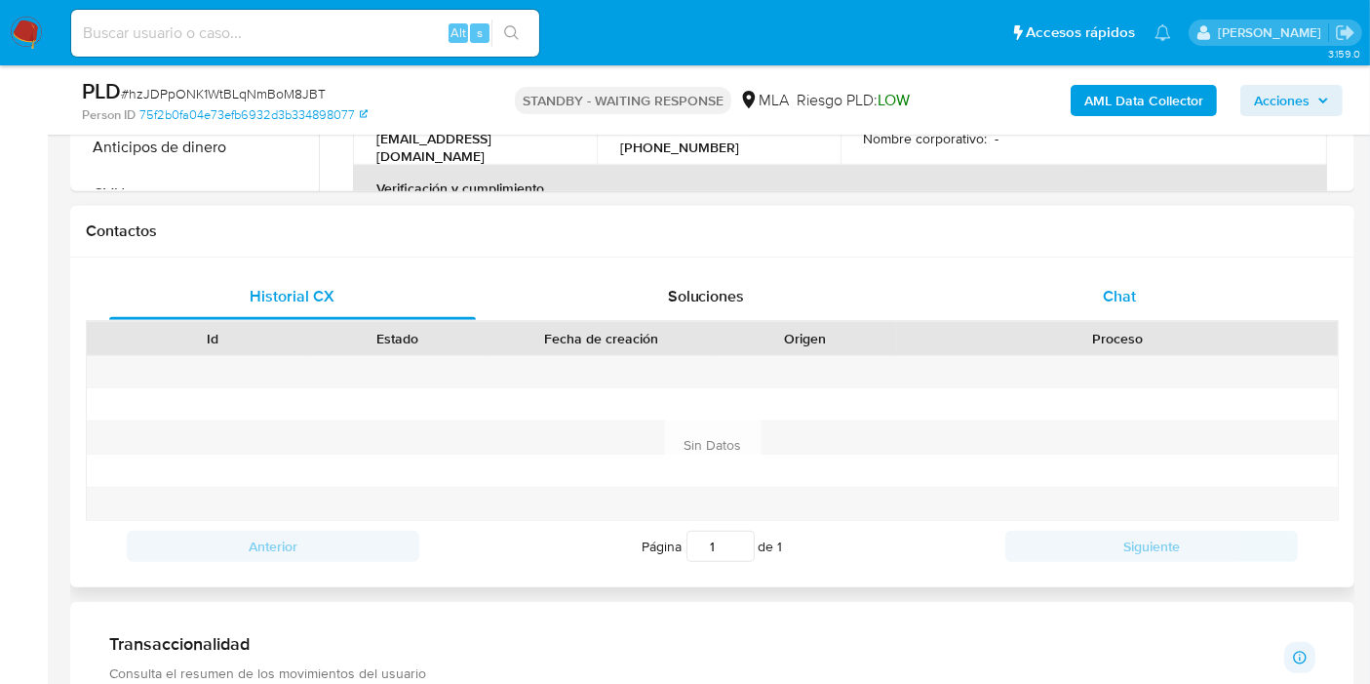
scroll to position [735, 0]
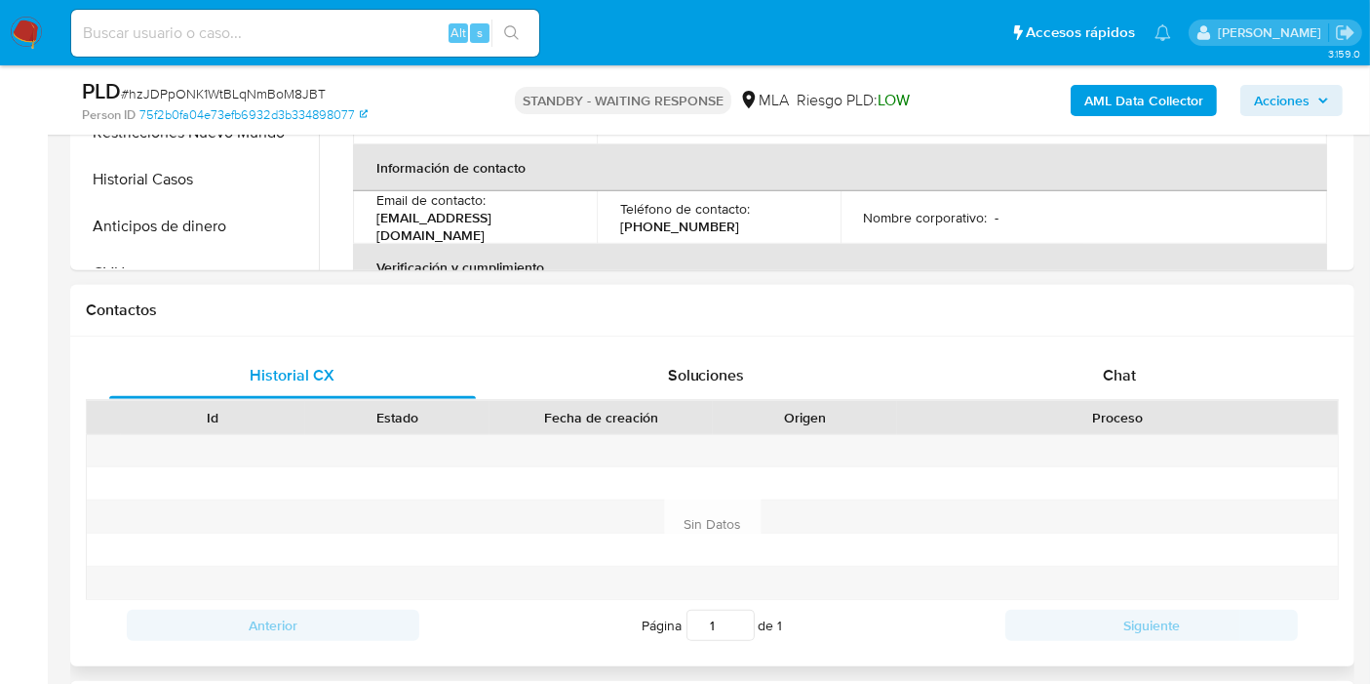
drag, startPoint x: 1119, startPoint y: 414, endPoint x: 1190, endPoint y: 358, distance: 90.3
click at [1121, 411] on div "Proceso" at bounding box center [1118, 418] width 414 height 20
click at [1190, 358] on div "Chat" at bounding box center [1119, 375] width 367 height 47
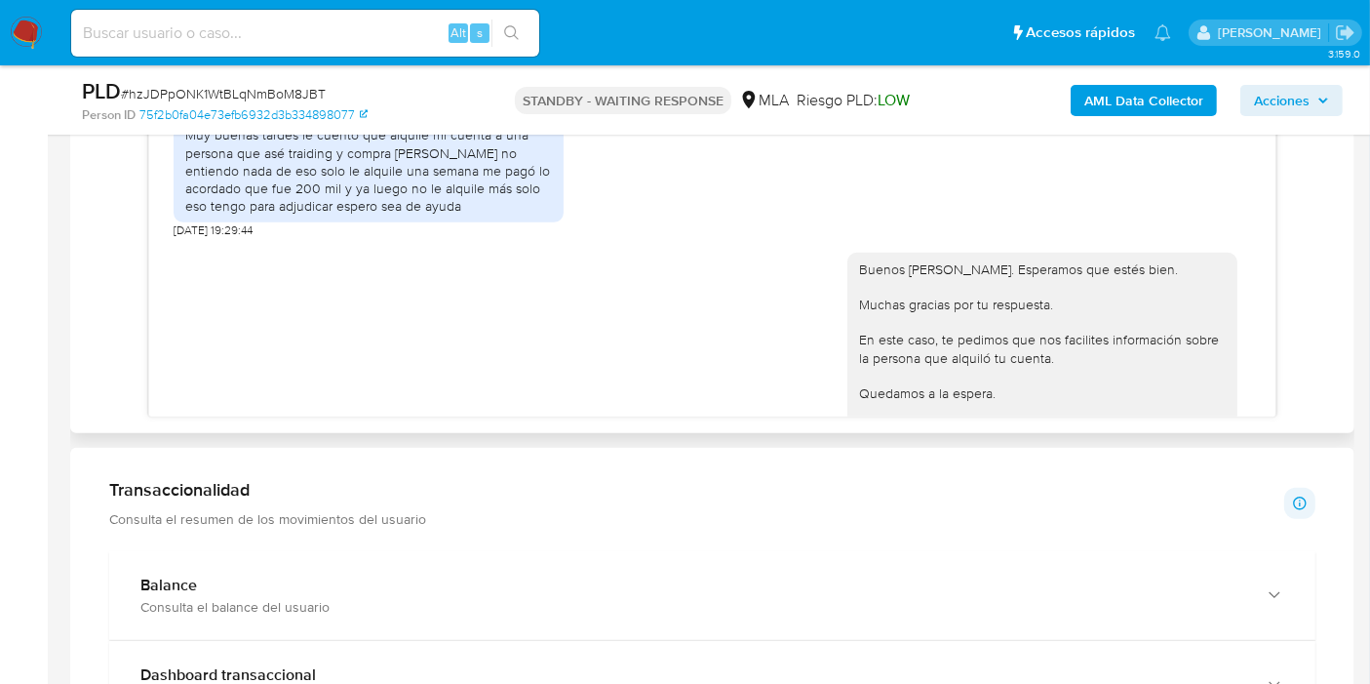
scroll to position [995, 0]
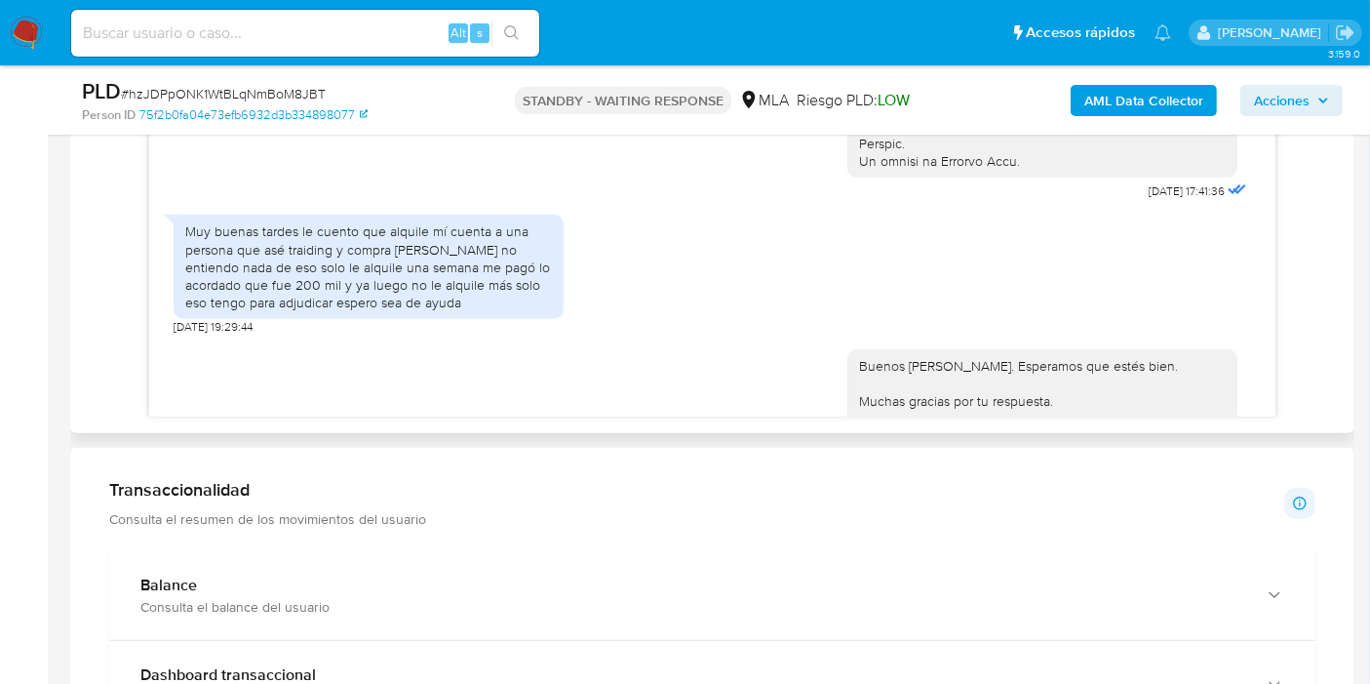
click at [340, 293] on div "Muy buenas tardes le cuento que alquile mí cuenta a una persona que asé traidin…" at bounding box center [368, 266] width 367 height 89
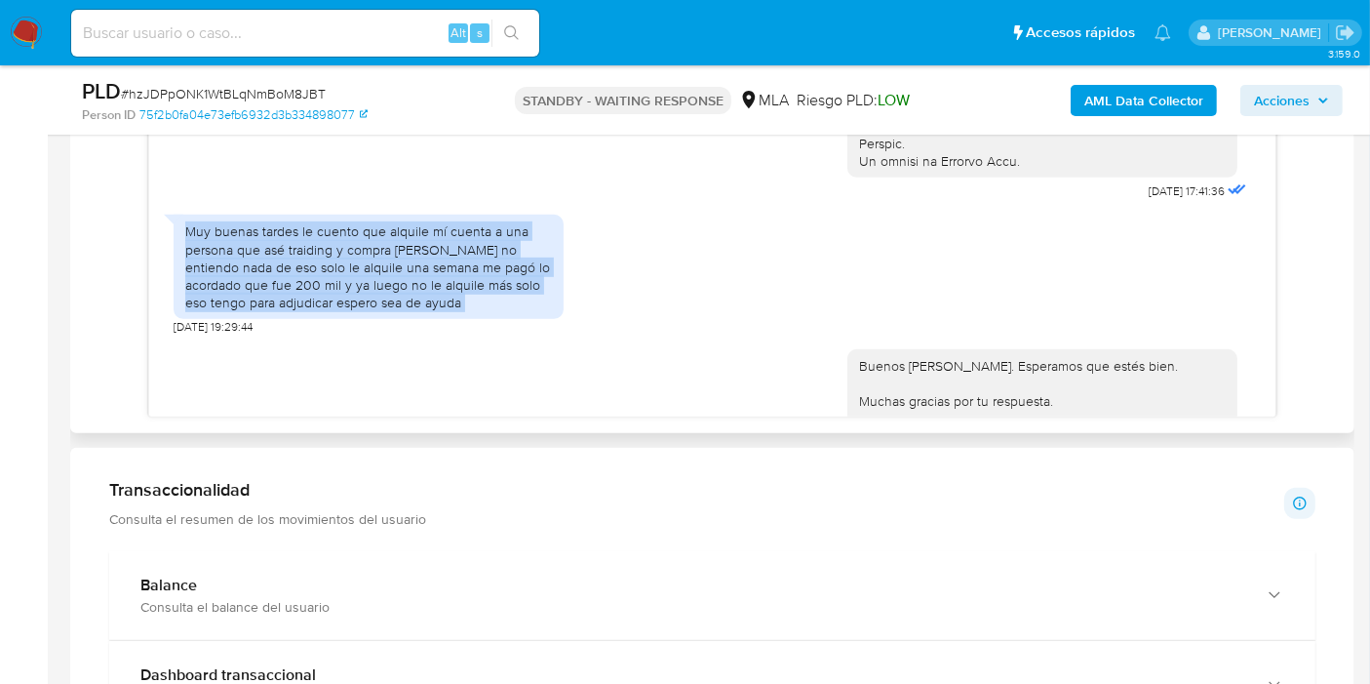
click at [340, 293] on div "Muy buenas tardes le cuento que alquile mí cuenta a una persona que asé traidin…" at bounding box center [368, 266] width 367 height 89
copy div "Muy buenas tardes le cuento que alquile mí cuenta a una persona que asé traidin…"
click at [20, 20] on img at bounding box center [26, 33] width 33 height 33
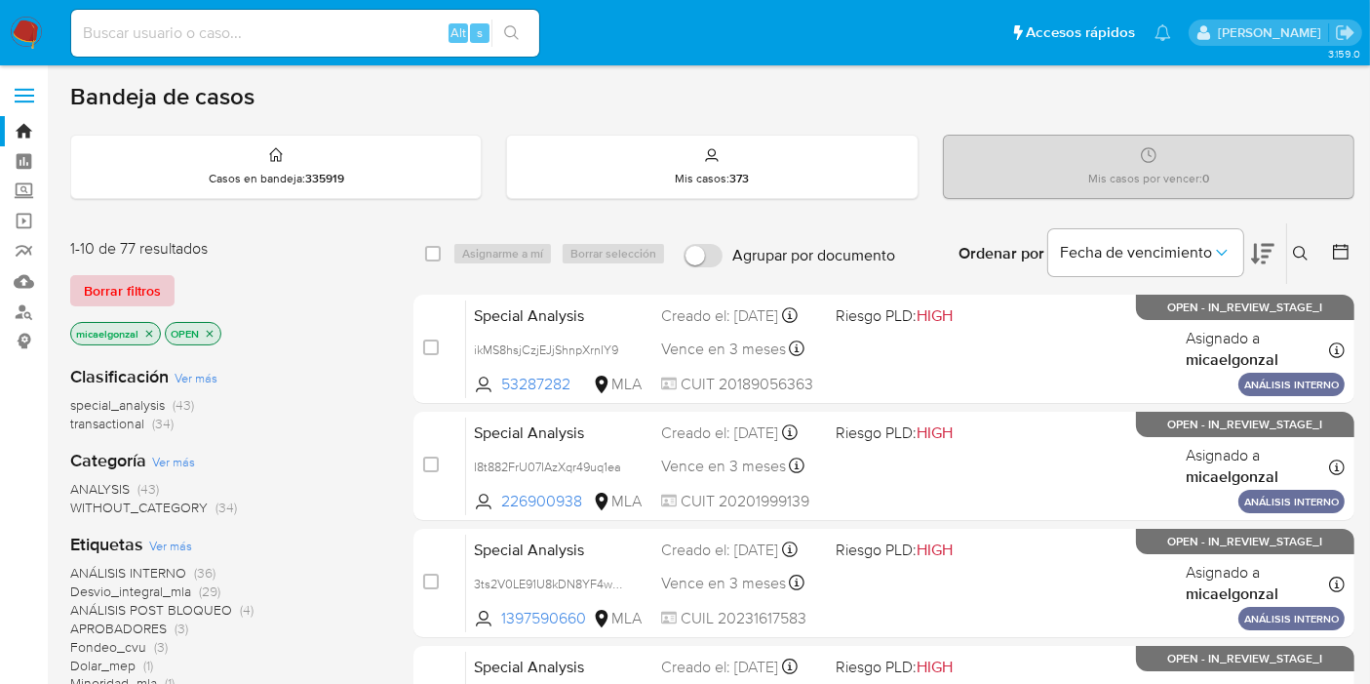
click at [148, 287] on span "Borrar filtros" at bounding box center [122, 290] width 77 height 27
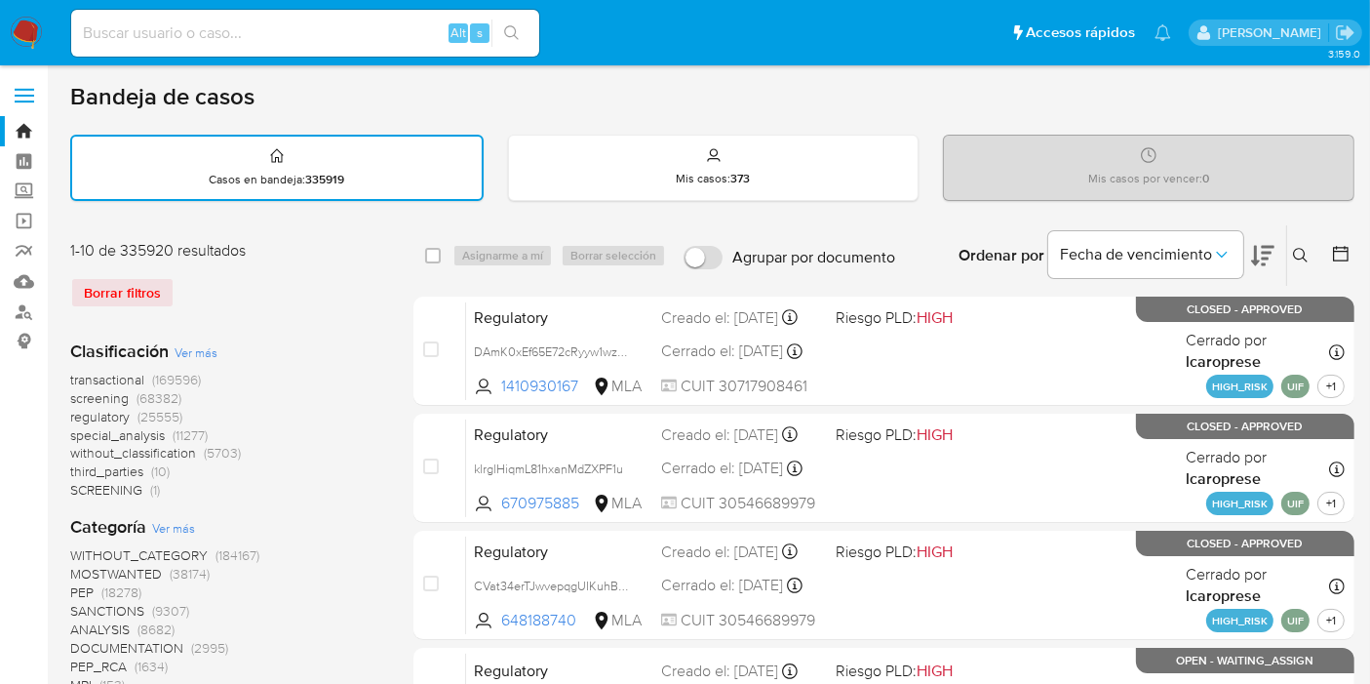
click at [1298, 237] on div "Ingrese ID de usuario o caso Buscar Borrar filtros" at bounding box center [1302, 255] width 33 height 60
click at [1298, 265] on div "Ingrese ID de usuario o caso Buscar Borrar filtros" at bounding box center [1302, 255] width 33 height 60
click at [1298, 248] on icon at bounding box center [1301, 256] width 16 height 16
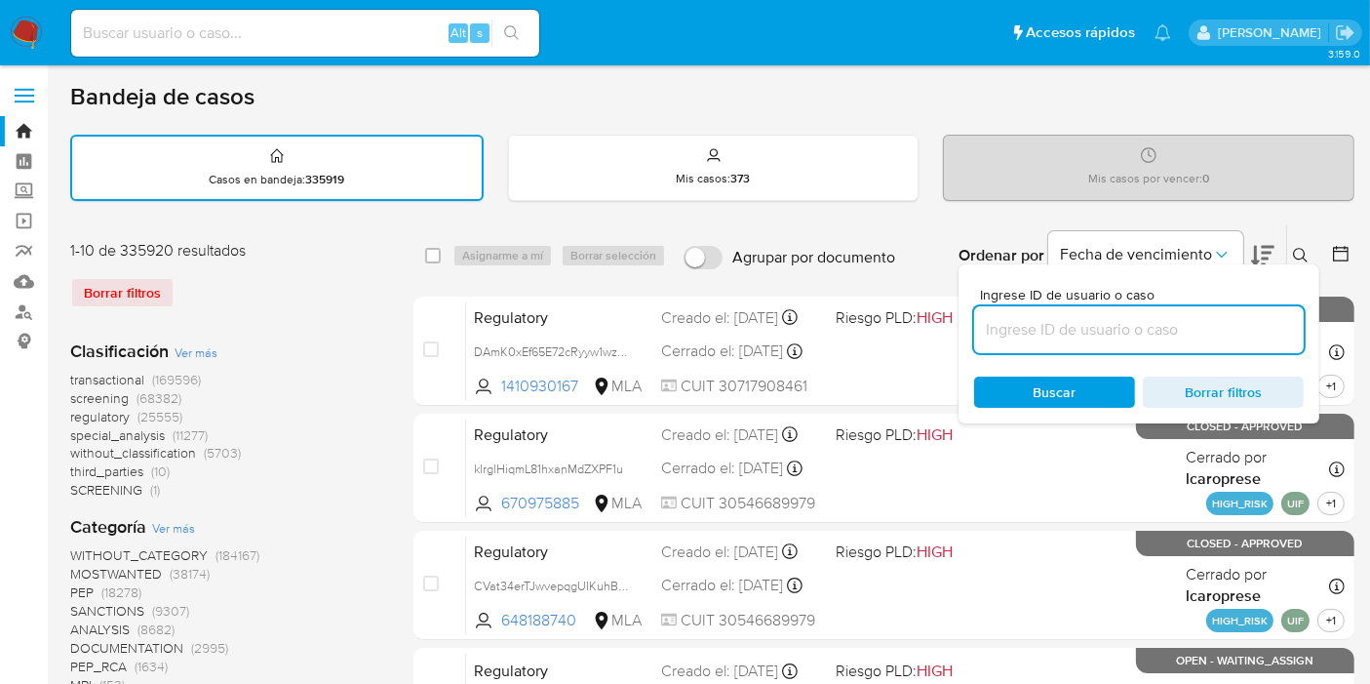
click at [1084, 322] on input at bounding box center [1139, 329] width 330 height 25
type input "wRZJIPA58BT1mV7LEIppCuN7"
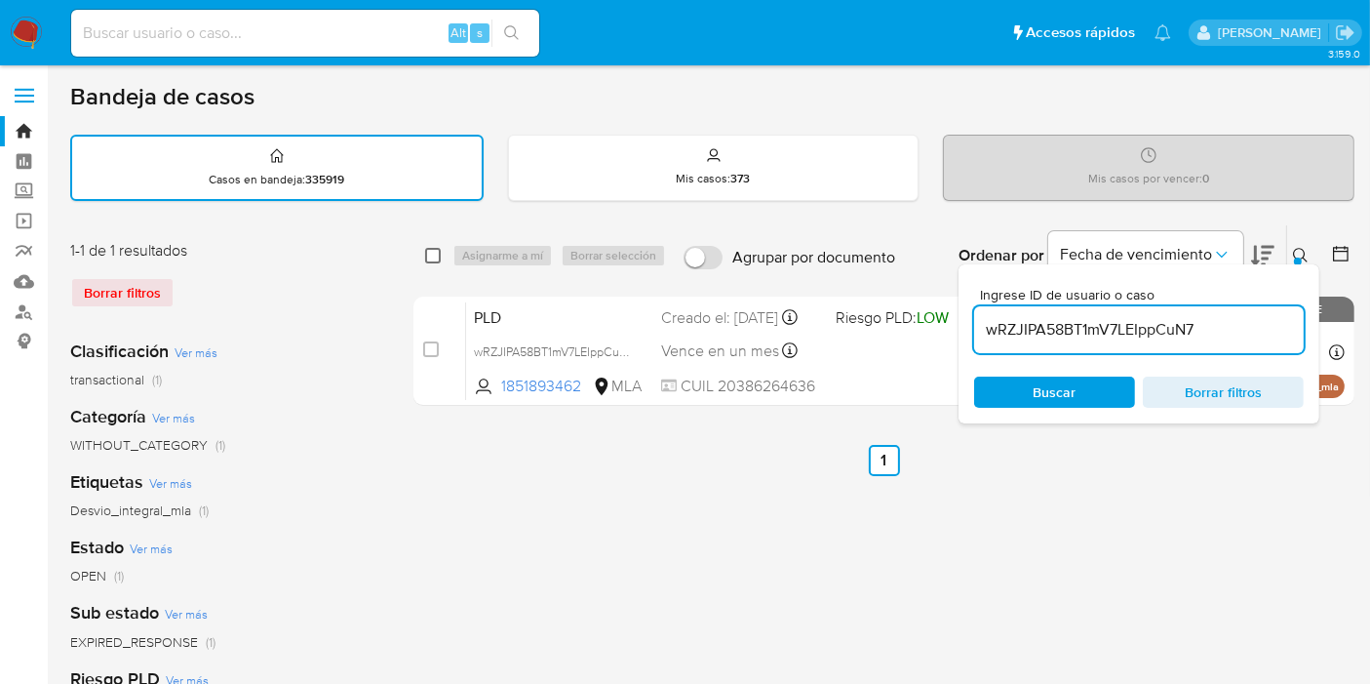
click at [427, 248] on input "checkbox" at bounding box center [433, 256] width 16 height 16
checkbox input "true"
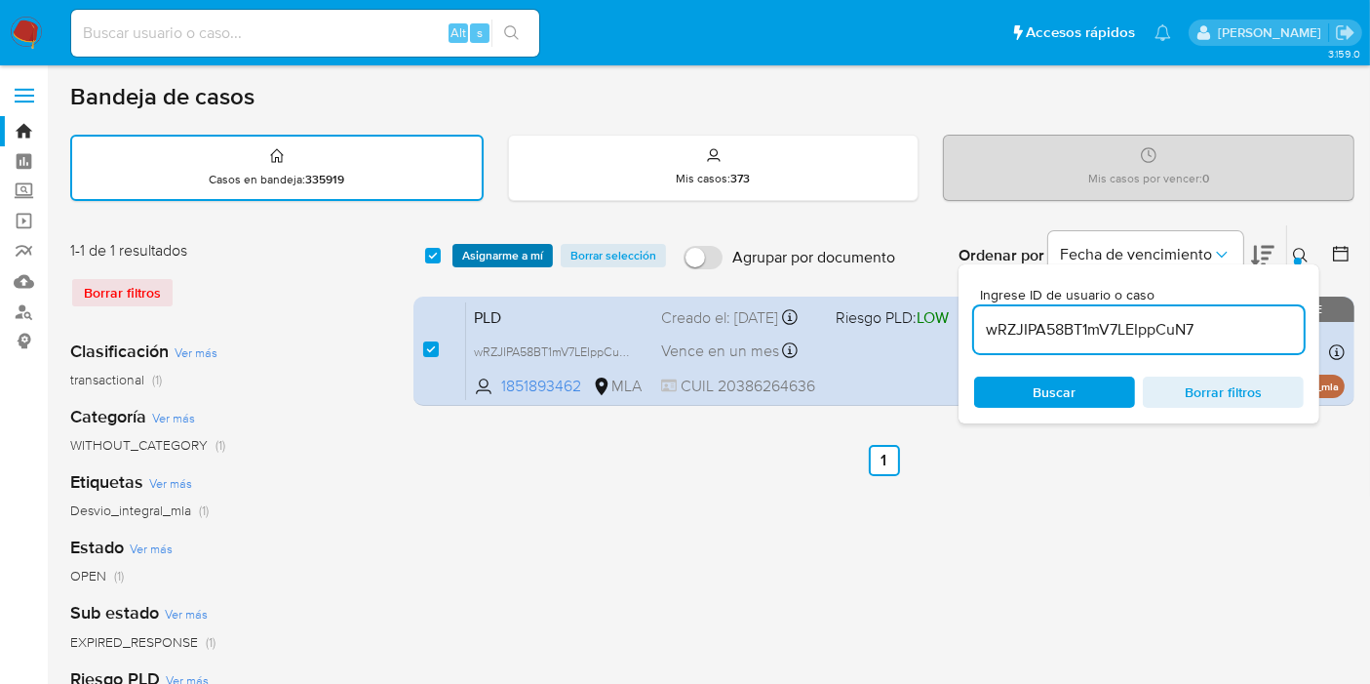
click at [487, 257] on span "Asignarme a mí" at bounding box center [502, 256] width 81 height 20
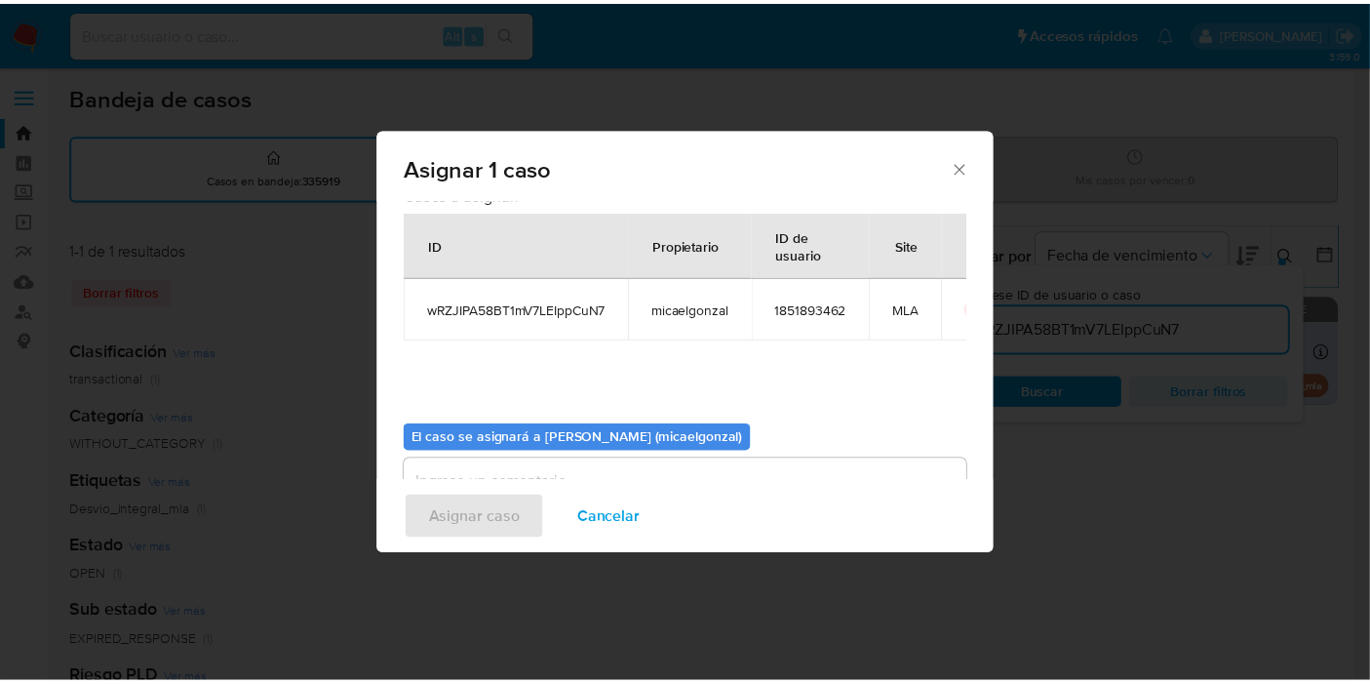
scroll to position [99, 0]
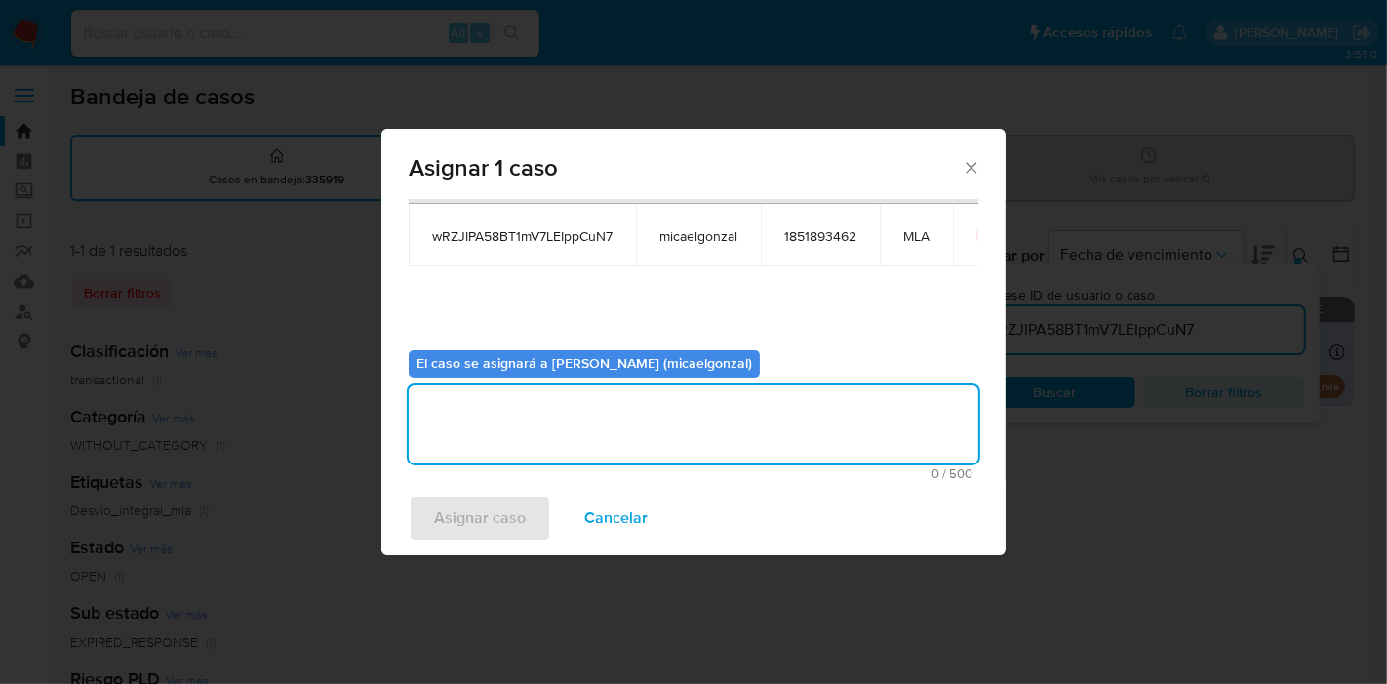
drag, startPoint x: 574, startPoint y: 408, endPoint x: 520, endPoint y: 489, distance: 97.6
click at [572, 409] on textarea "assign-modal" at bounding box center [694, 424] width 570 height 78
click at [518, 492] on div "Asignar caso Cancelar" at bounding box center [693, 518] width 624 height 74
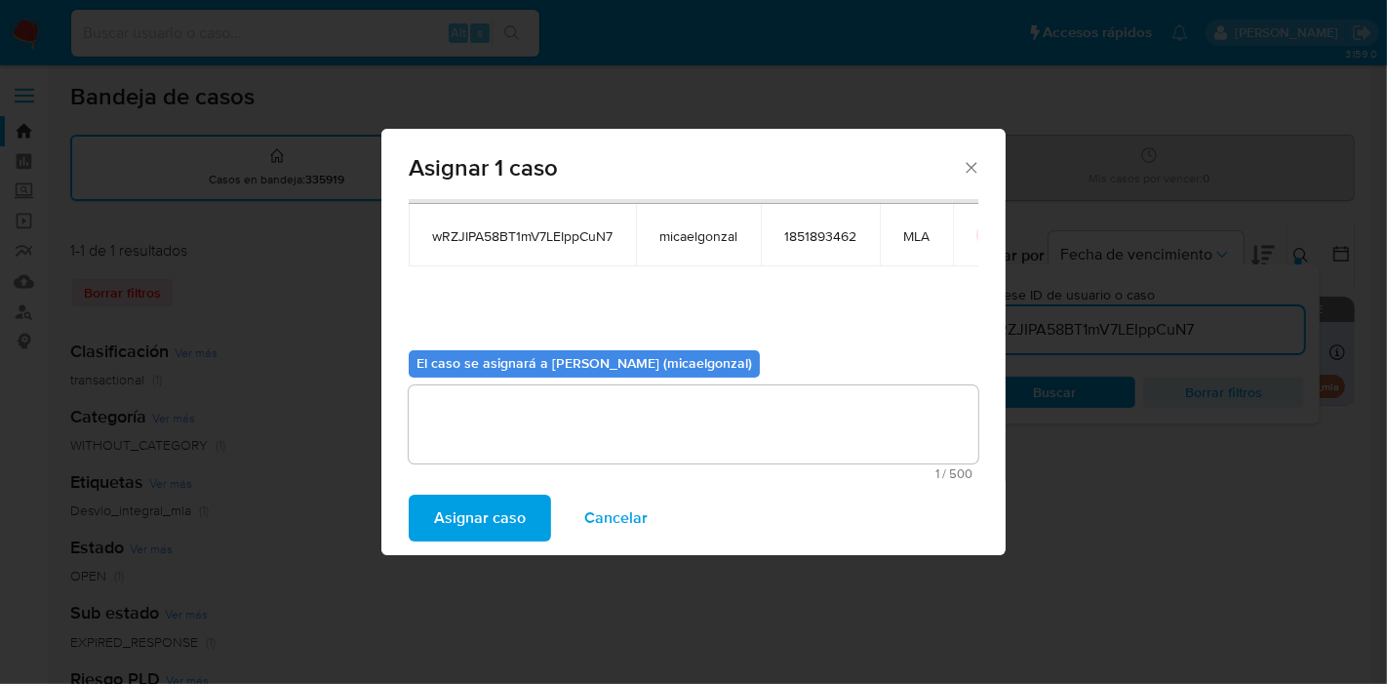
click at [516, 496] on span "Asignar caso" at bounding box center [480, 517] width 92 height 43
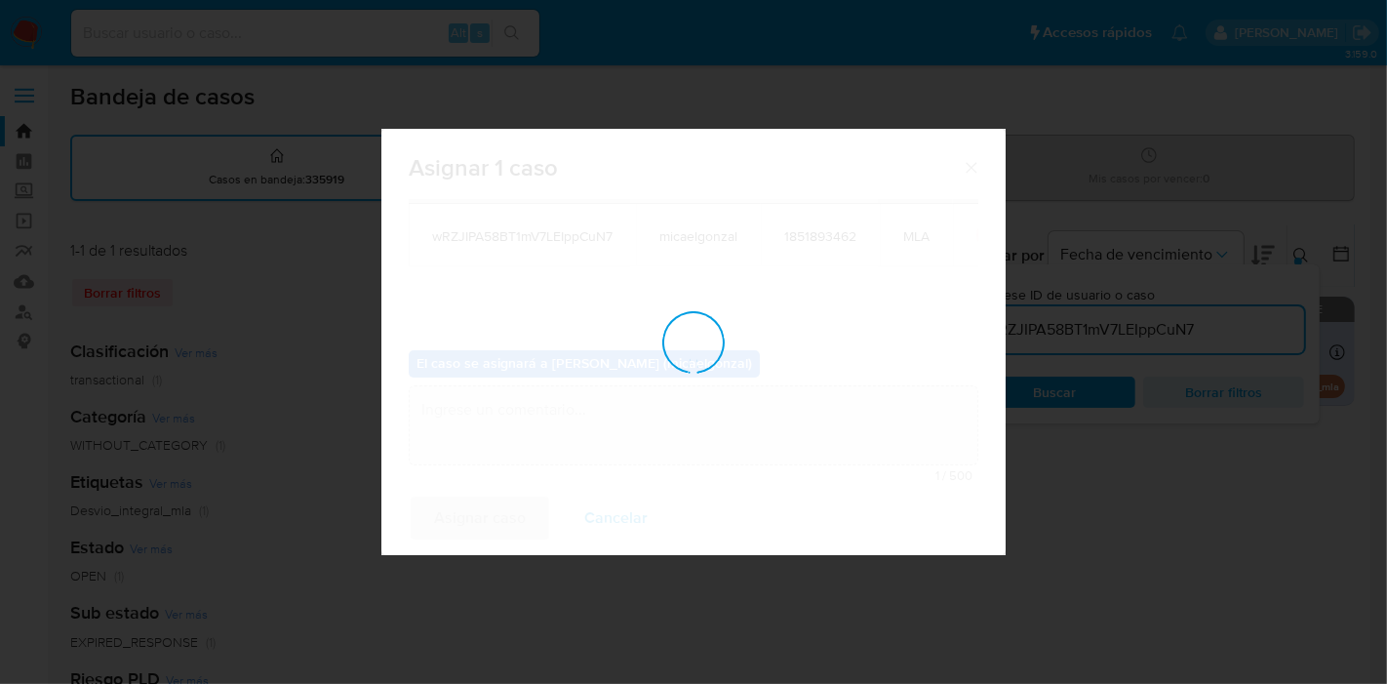
checkbox input "false"
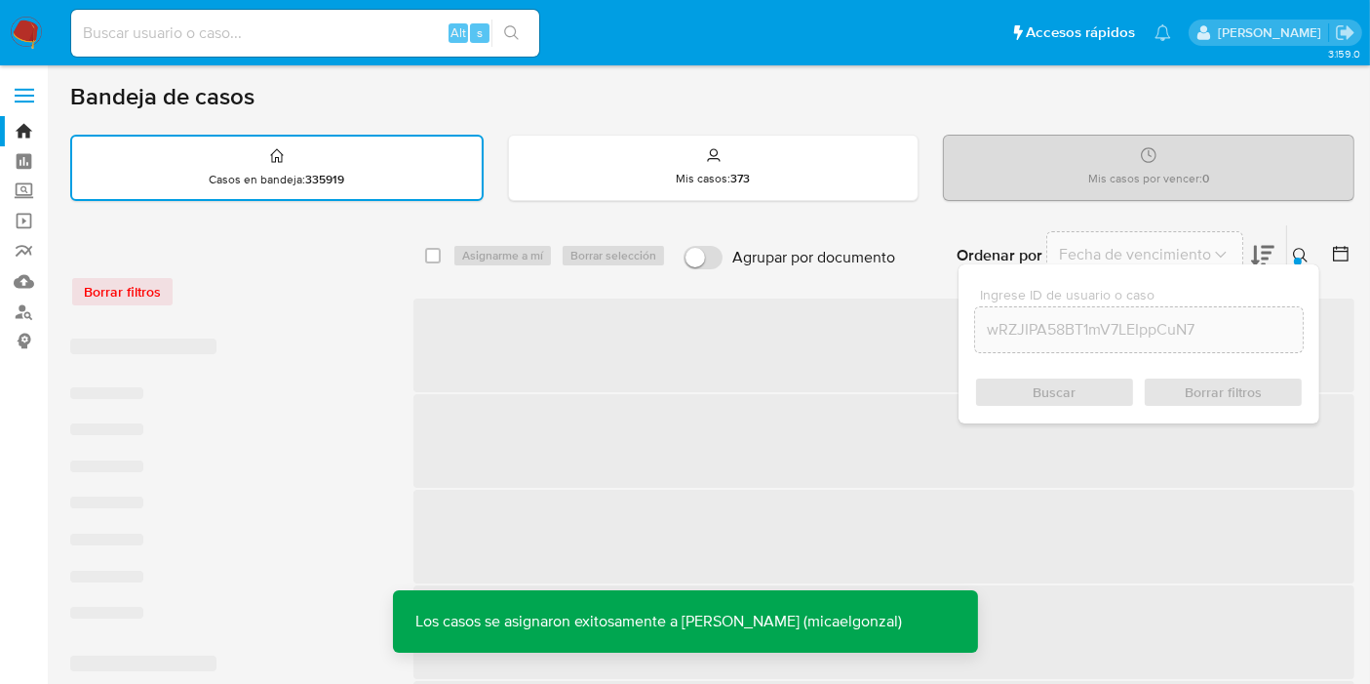
click at [380, 25] on input at bounding box center [305, 32] width 468 height 25
paste input "wRZJIPA58BT1mV7LEIppCuN7"
type input "wRZJIPA58BT1mV7LEIppCuN7"
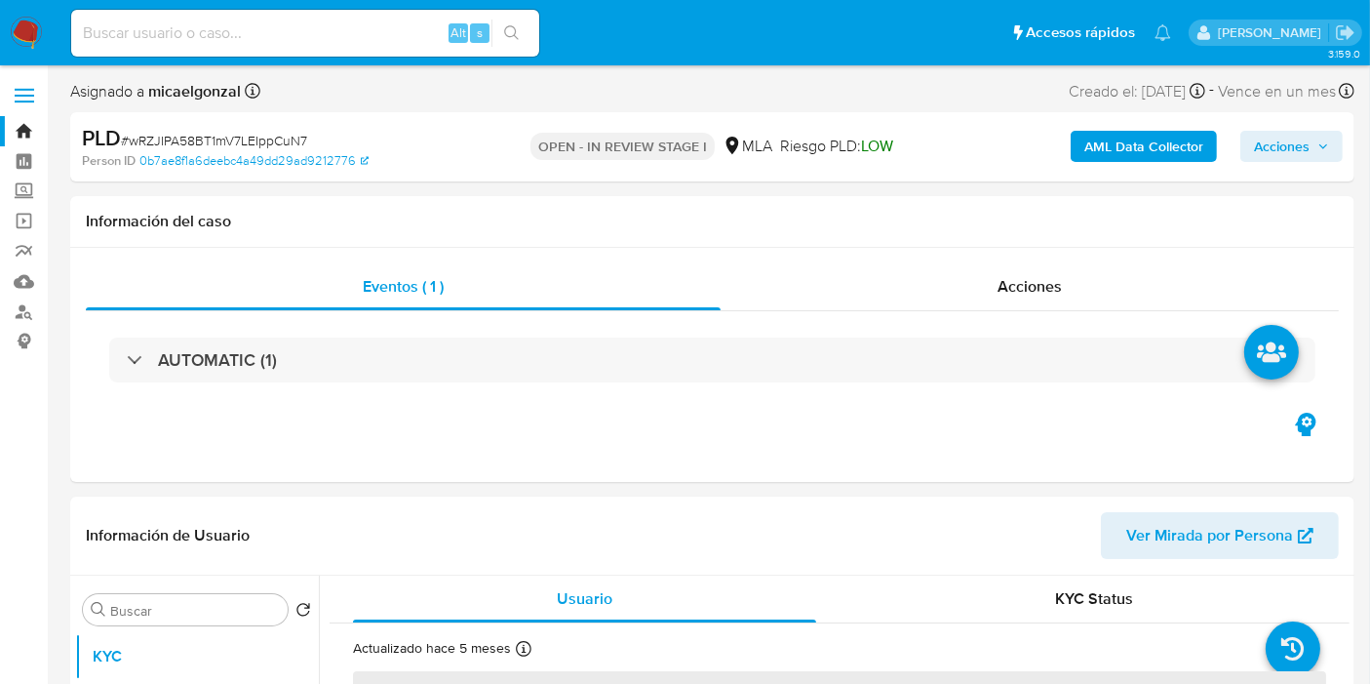
select select "10"
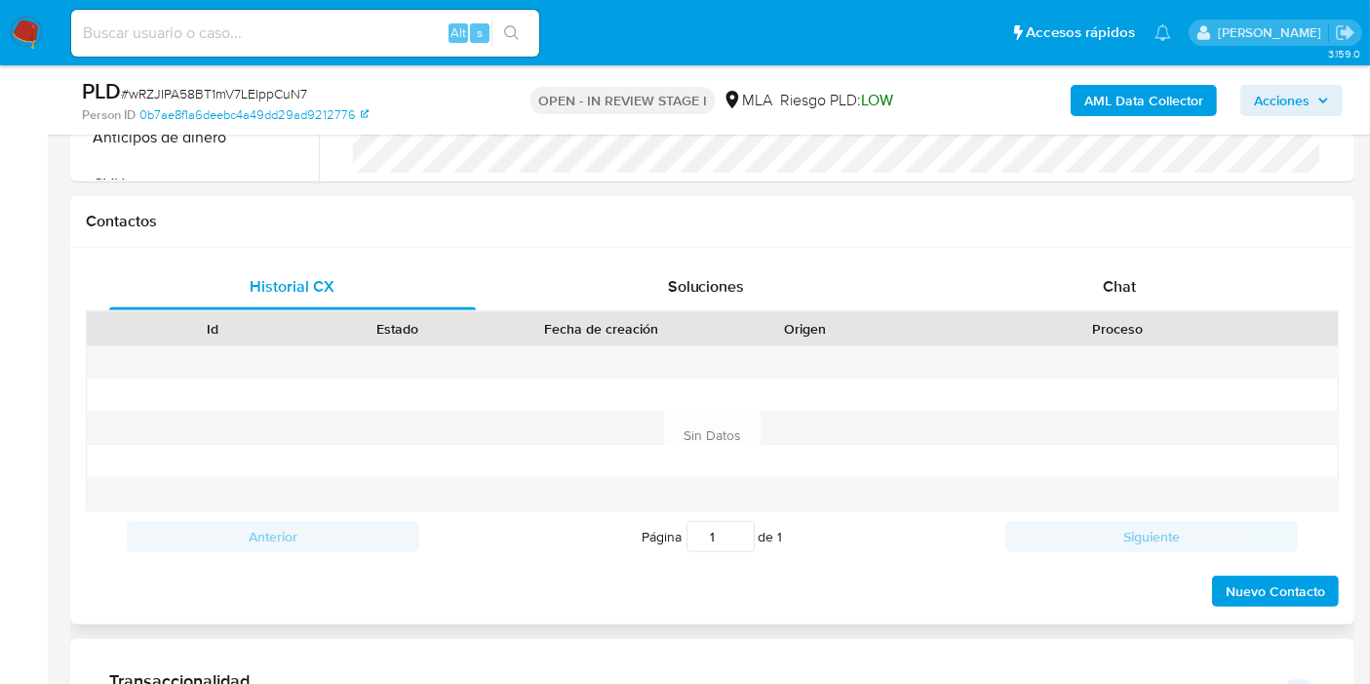
scroll to position [975, 0]
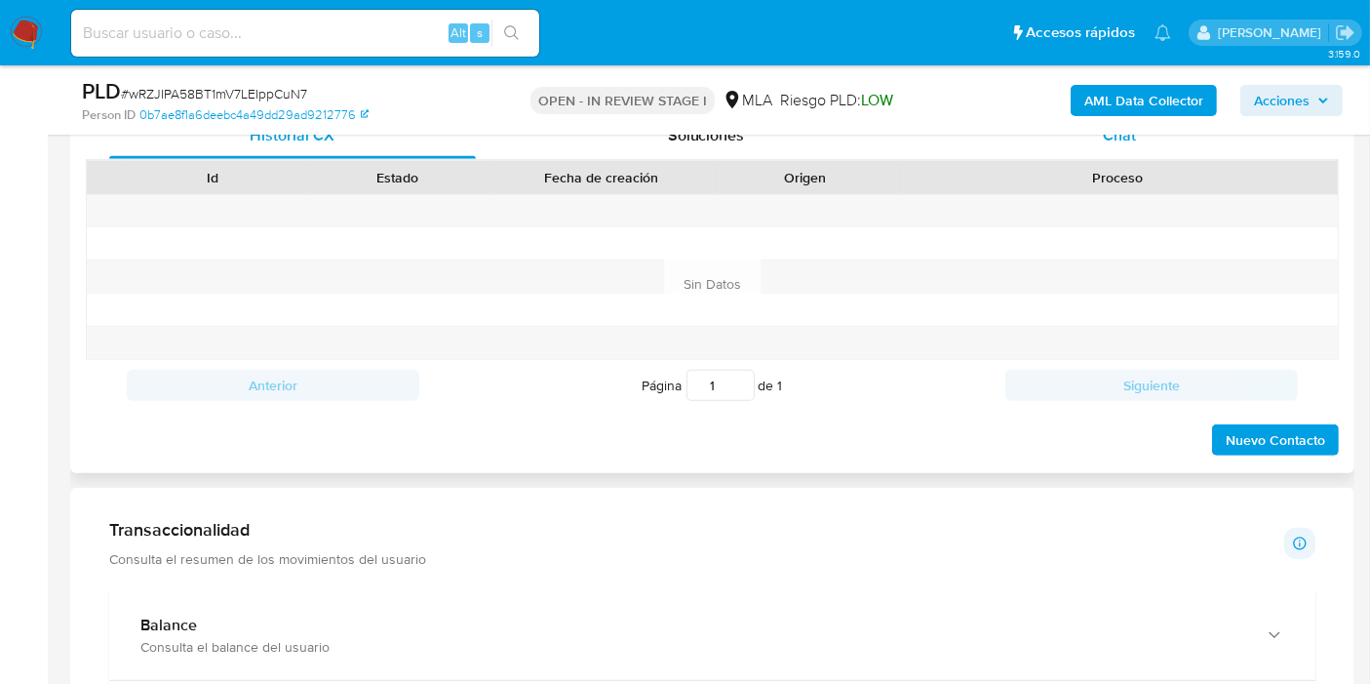
click at [1184, 140] on div "Chat" at bounding box center [1119, 135] width 367 height 47
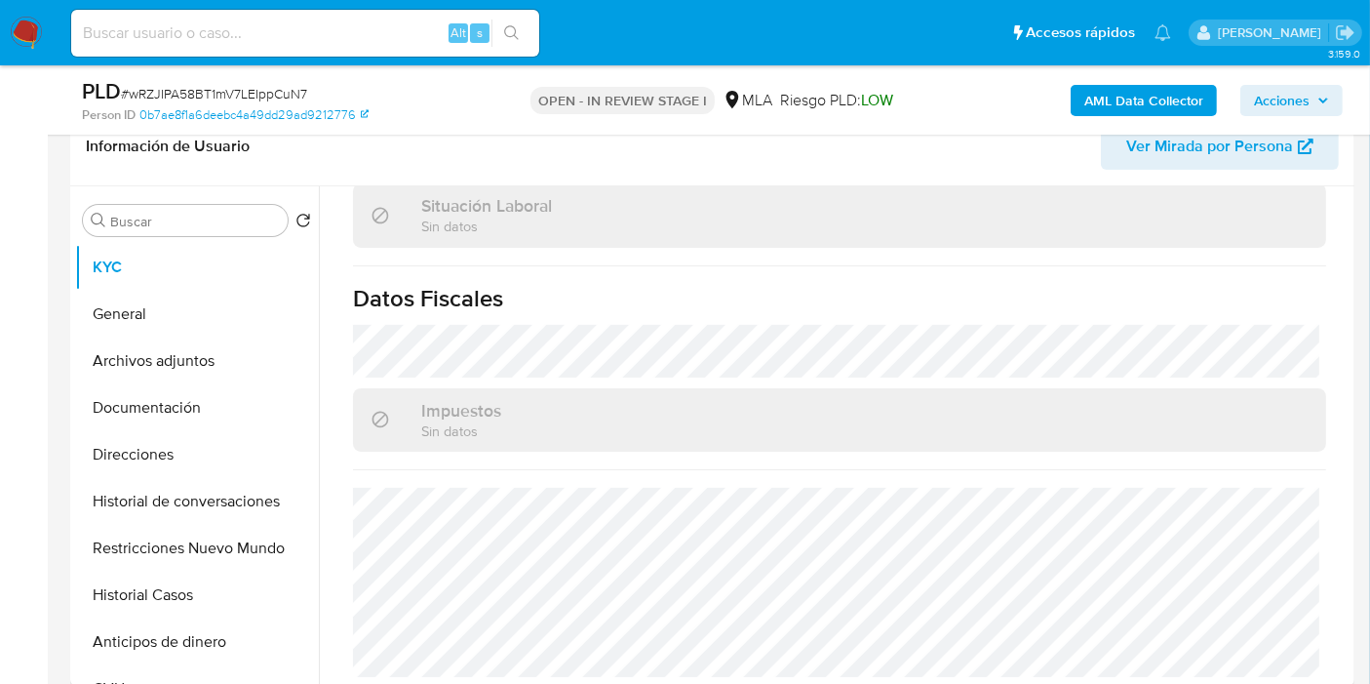
scroll to position [217, 0]
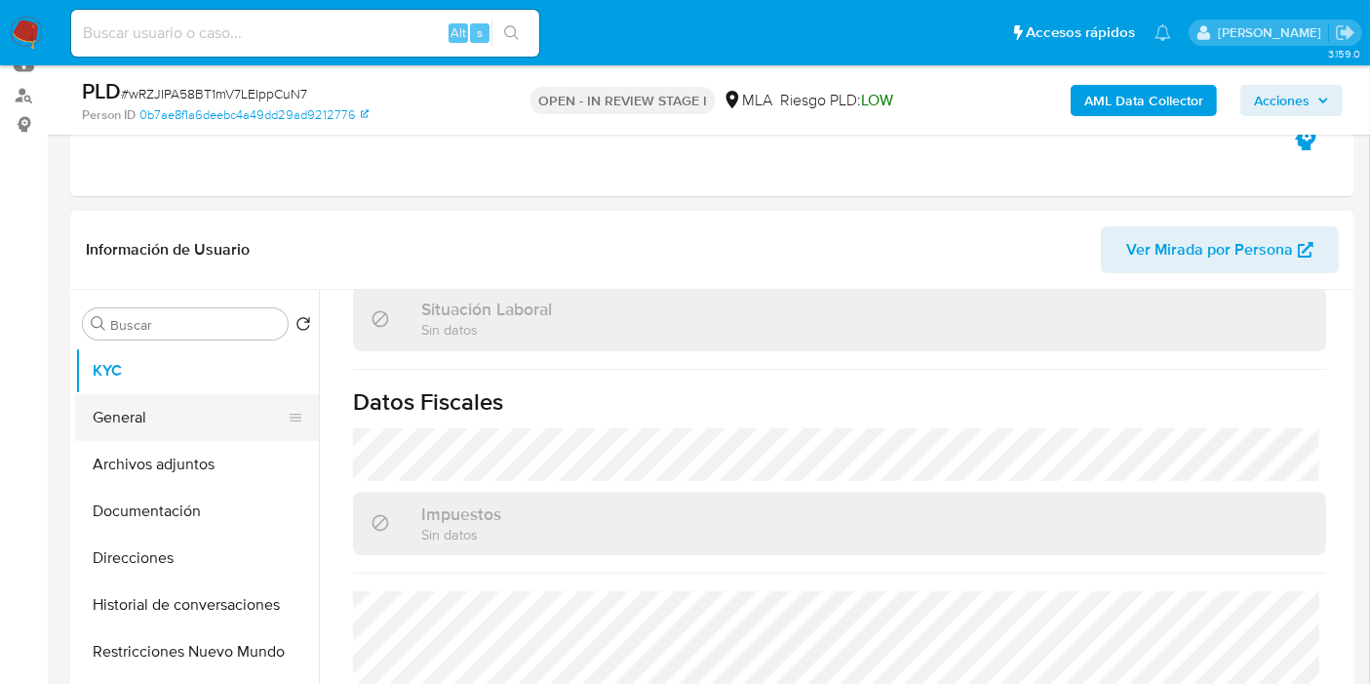
click at [169, 396] on button "General" at bounding box center [189, 417] width 228 height 47
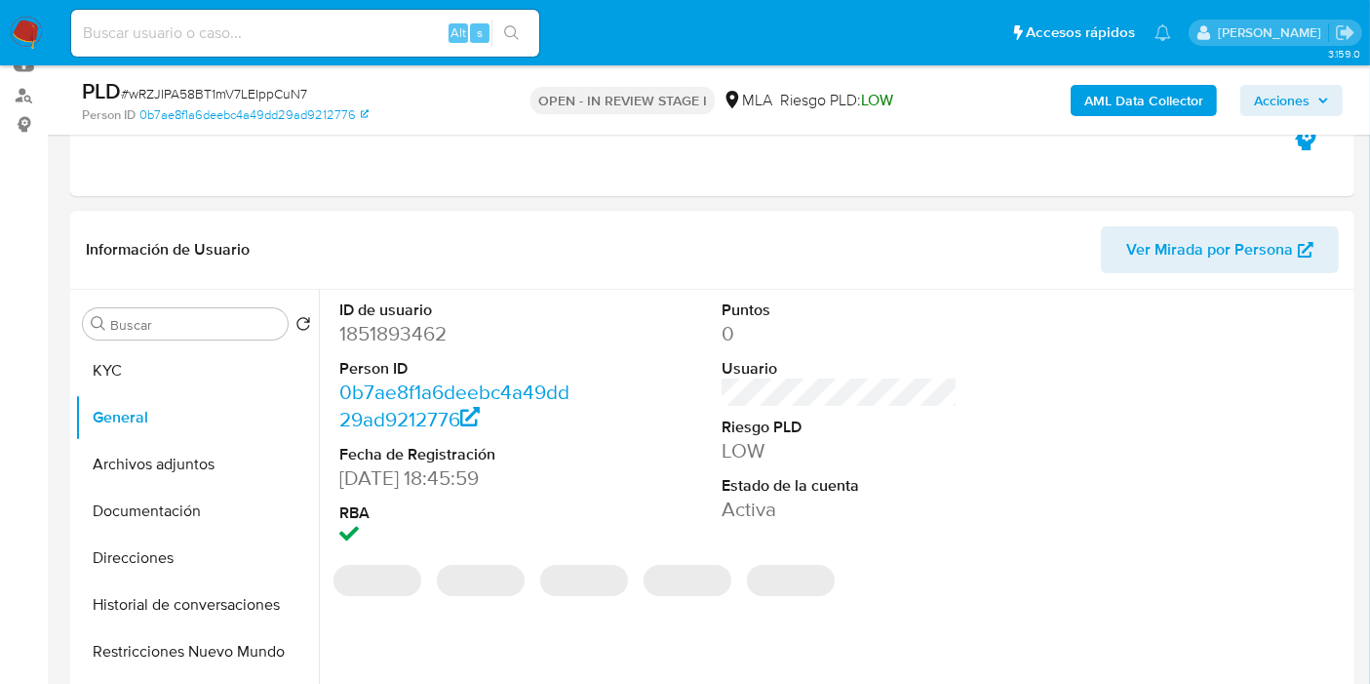
drag, startPoint x: 420, startPoint y: 352, endPoint x: 434, endPoint y: 331, distance: 25.4
click at [426, 341] on dl "ID de usuario 1851893462 Person ID 0b7ae8f1a6deebc4a49dd29ad9212776 Fecha de Re…" at bounding box center [457, 425] width 236 height 252
click at [434, 330] on dd "1851893462" at bounding box center [457, 333] width 236 height 27
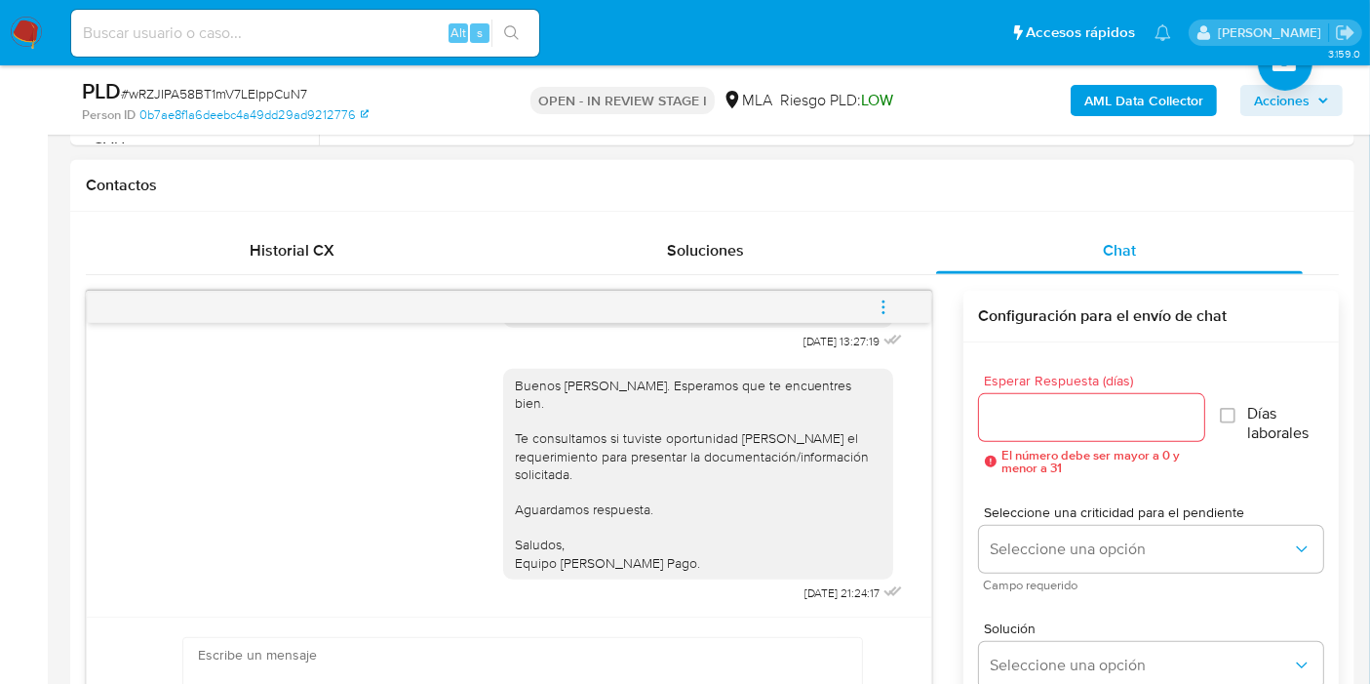
scroll to position [975, 0]
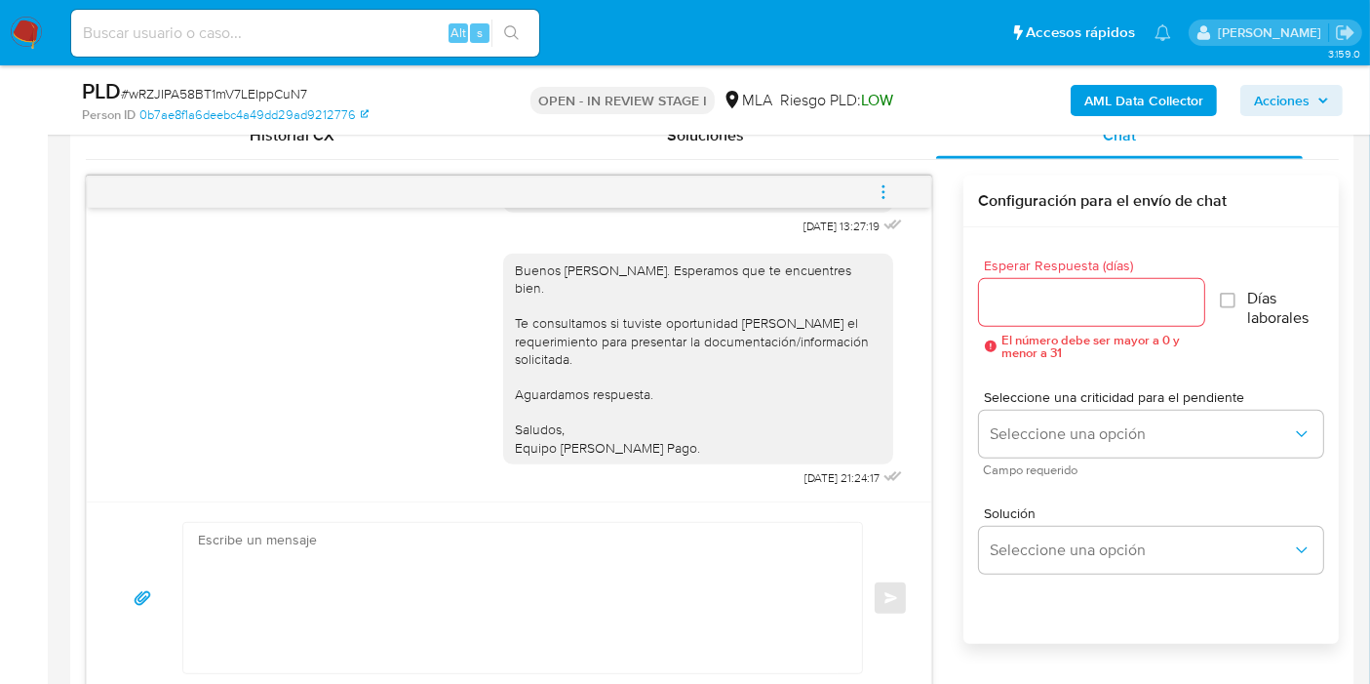
click at [27, 31] on img at bounding box center [26, 33] width 33 height 33
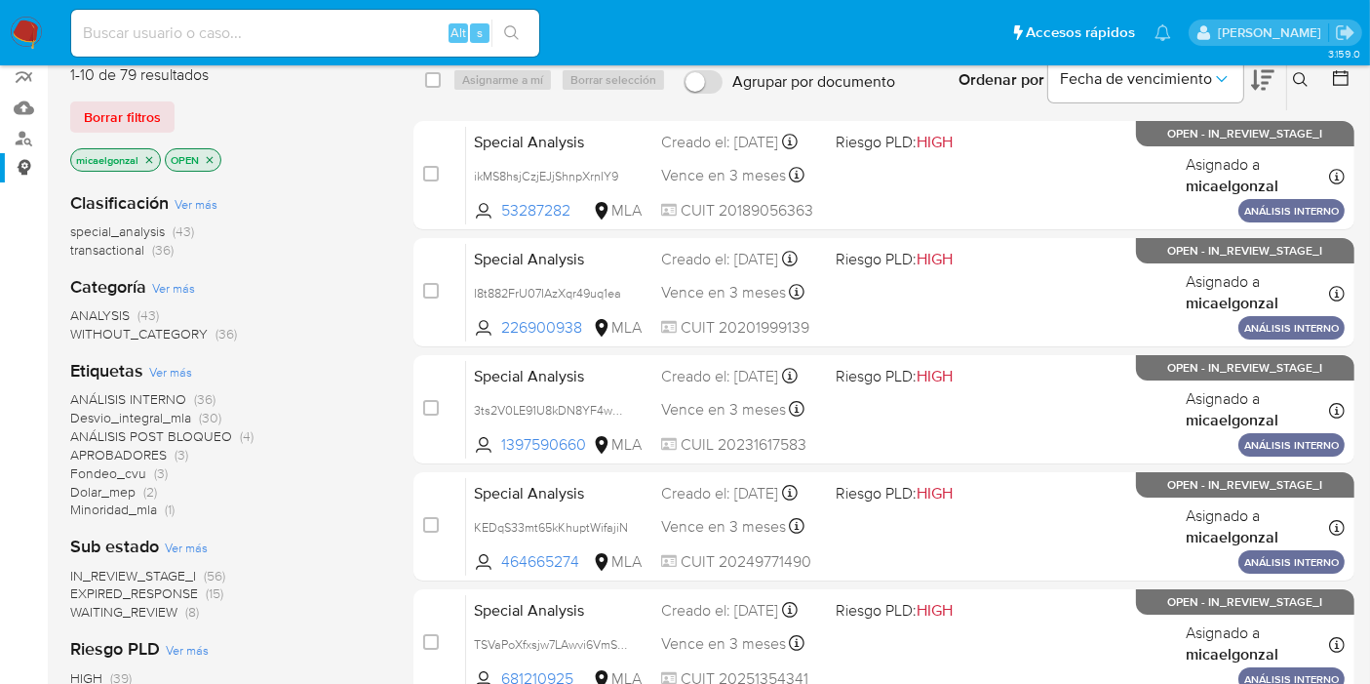
scroll to position [108, 0]
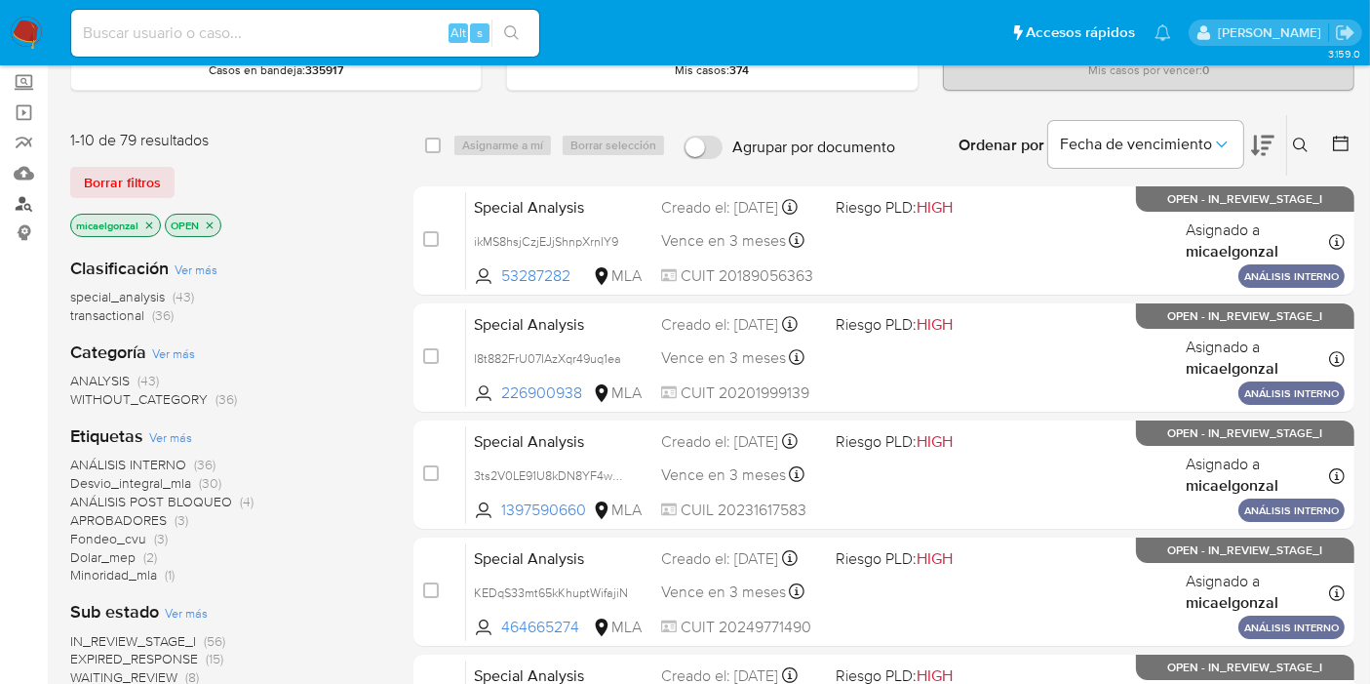
click at [18, 195] on link "Buscador de personas" at bounding box center [116, 203] width 232 height 30
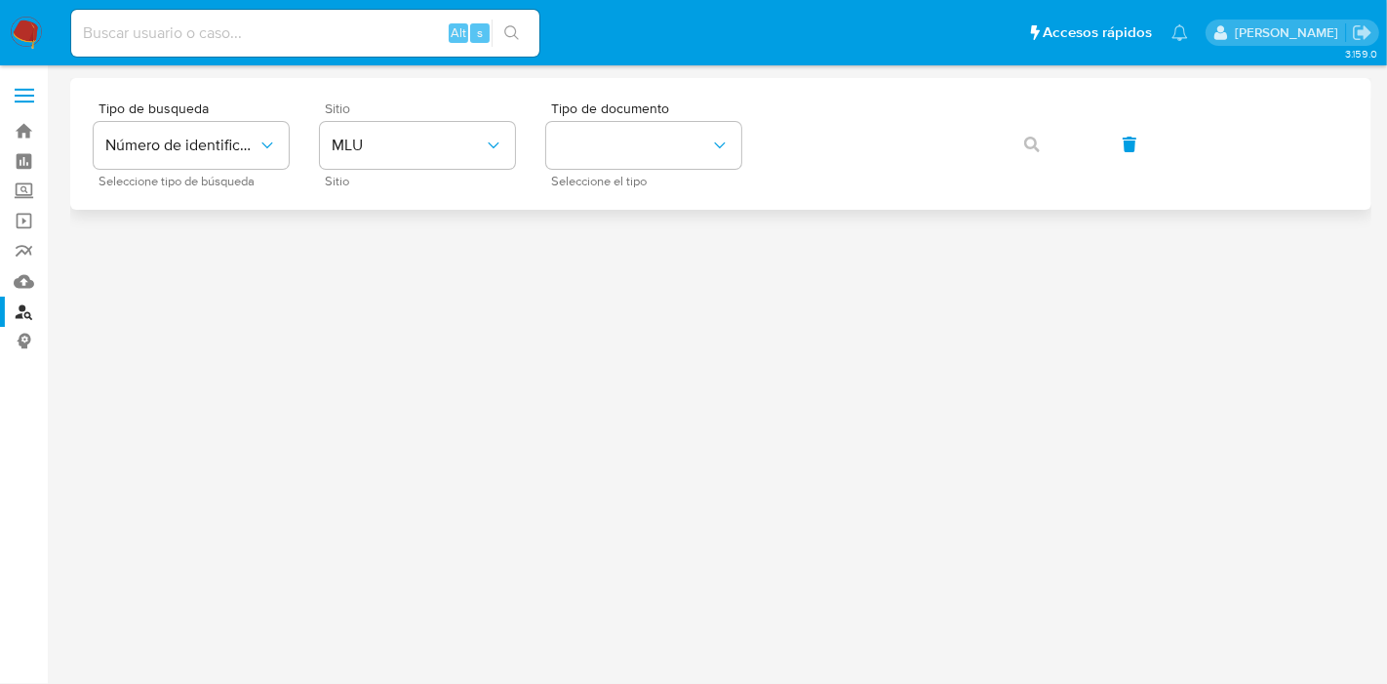
click at [416, 101] on span "Sitio" at bounding box center [422, 108] width 195 height 14
click at [404, 146] on span "MLU" at bounding box center [408, 146] width 152 height 20
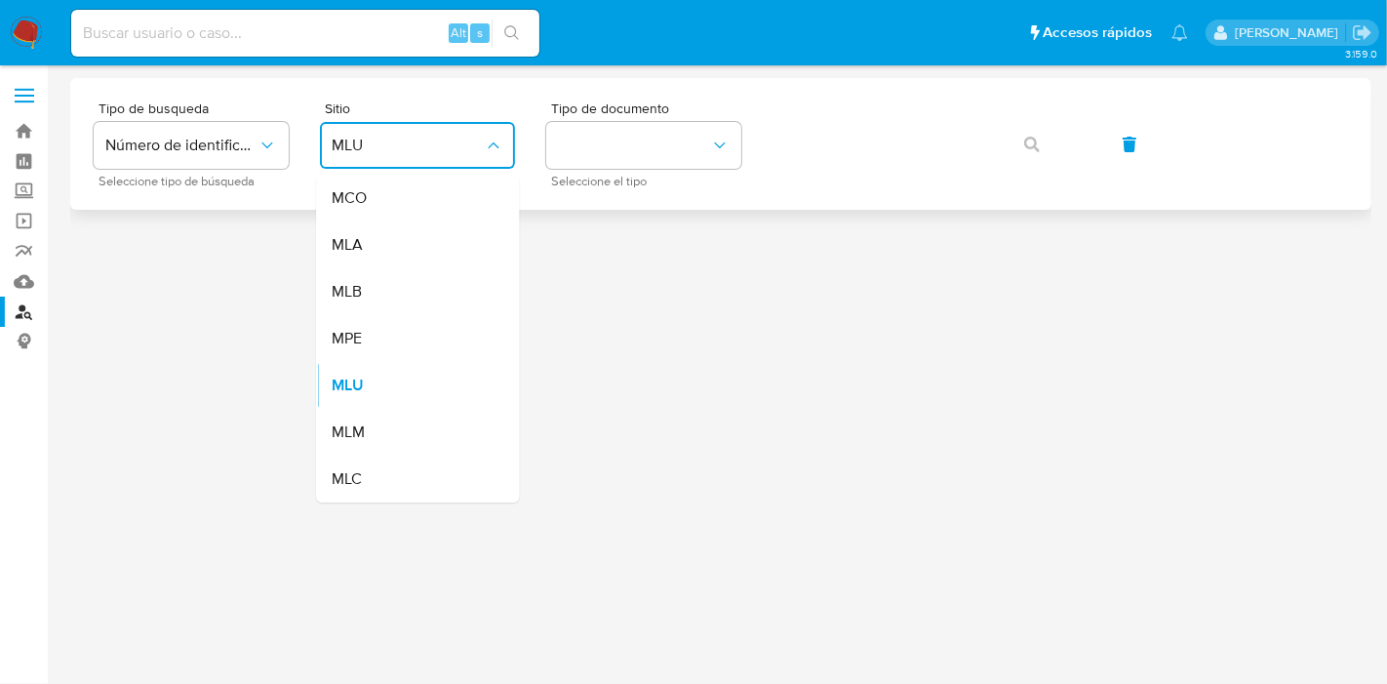
drag, startPoint x: 491, startPoint y: 258, endPoint x: 758, endPoint y: 177, distance: 279.5
click at [492, 257] on li "MLA" at bounding box center [417, 244] width 203 height 47
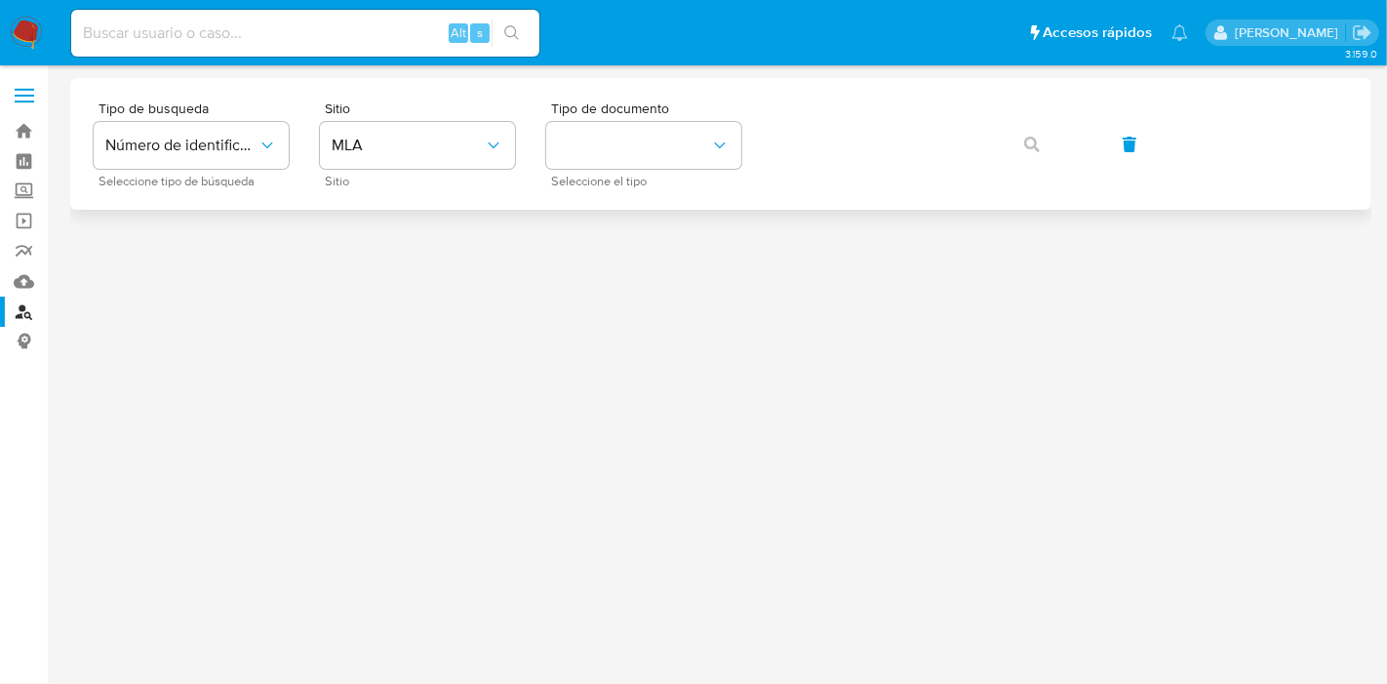
click at [759, 177] on div "Tipo de busqueda Número de identificación Seleccione tipo de búsqueda Sitio MLA…" at bounding box center [721, 143] width 1254 height 85
click at [696, 155] on button "identificationType" at bounding box center [643, 145] width 195 height 47
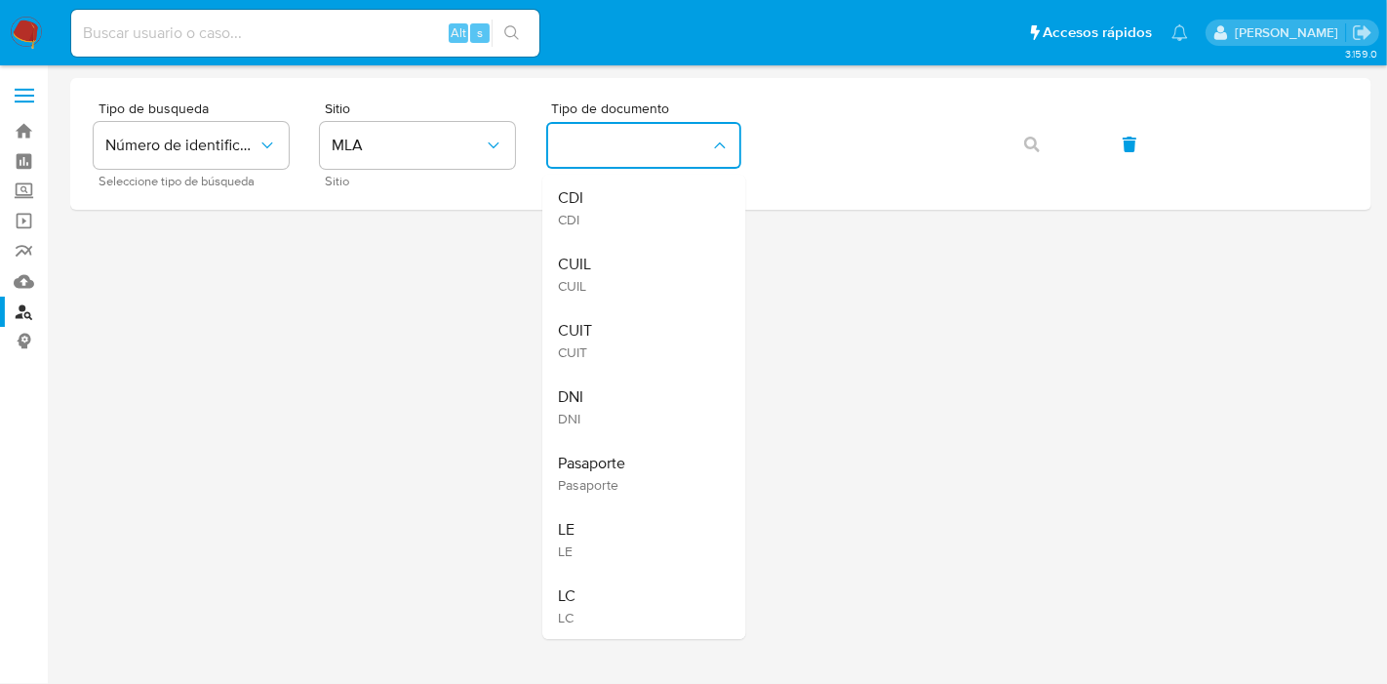
click at [685, 245] on div "CUIL CUIL" at bounding box center [638, 274] width 160 height 66
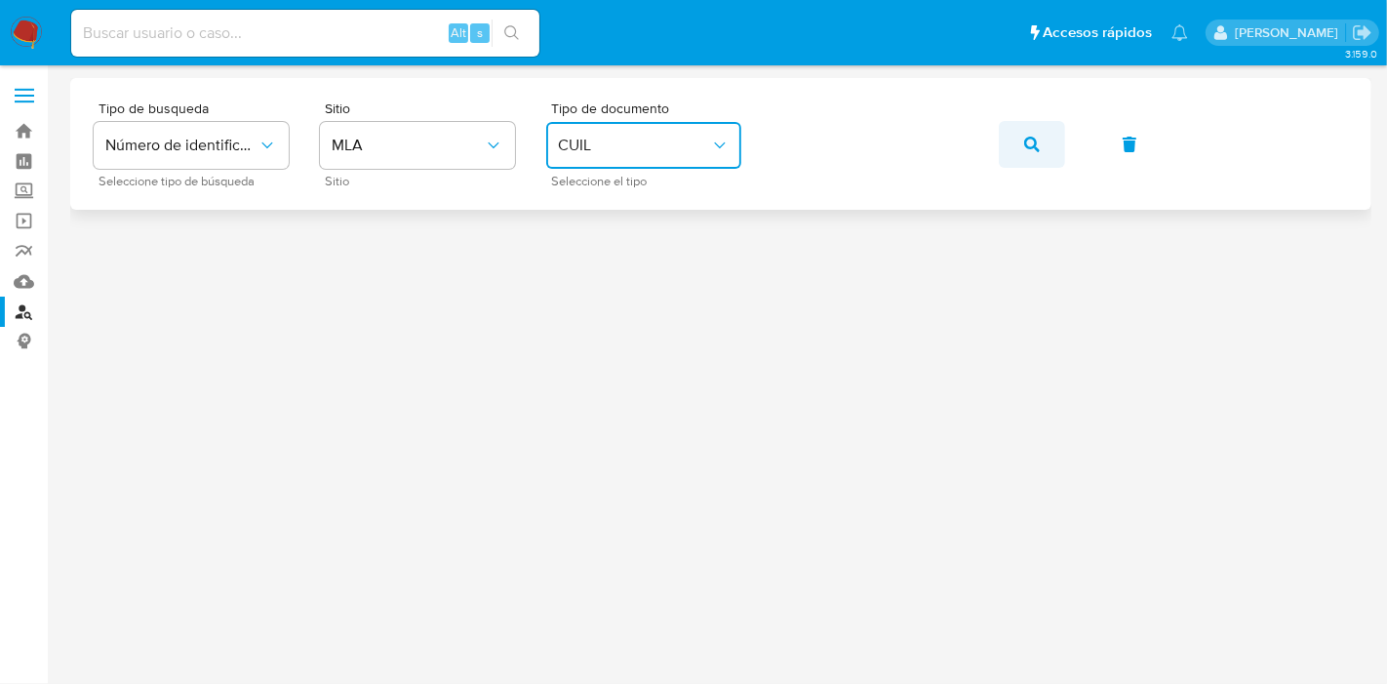
click at [1014, 144] on button "button" at bounding box center [1032, 144] width 66 height 47
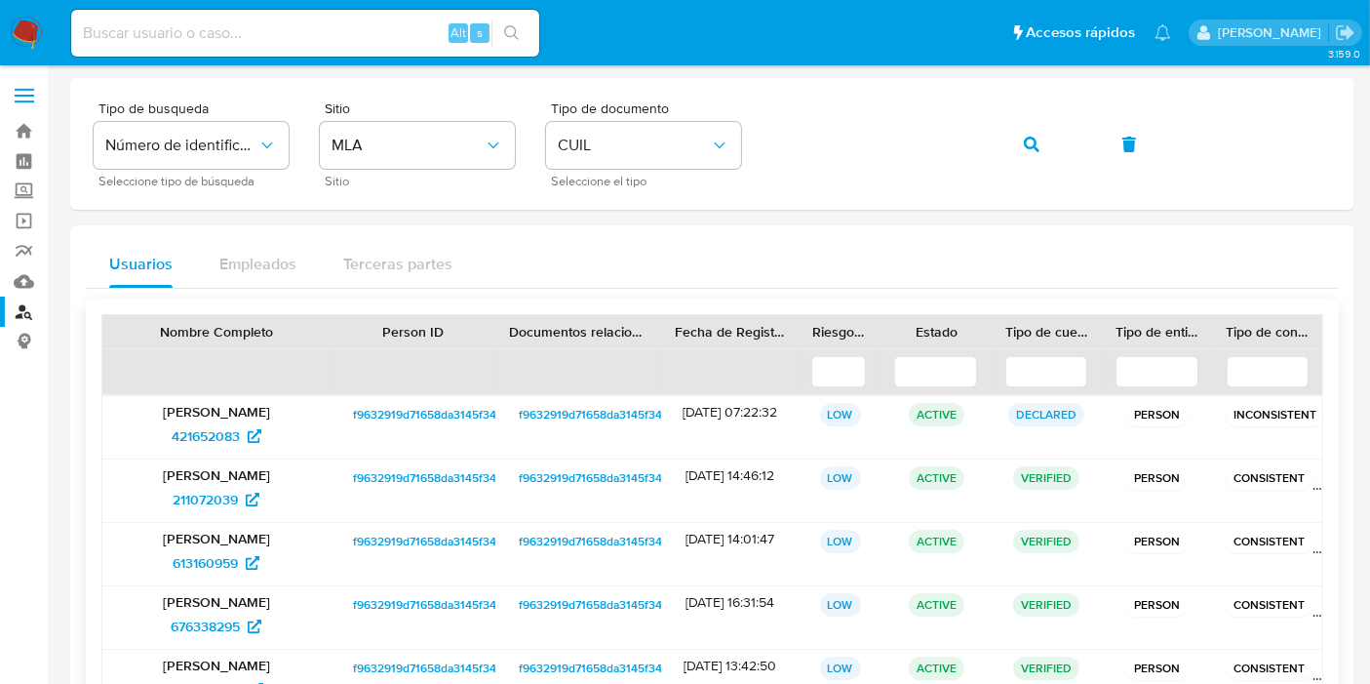
scroll to position [205, 0]
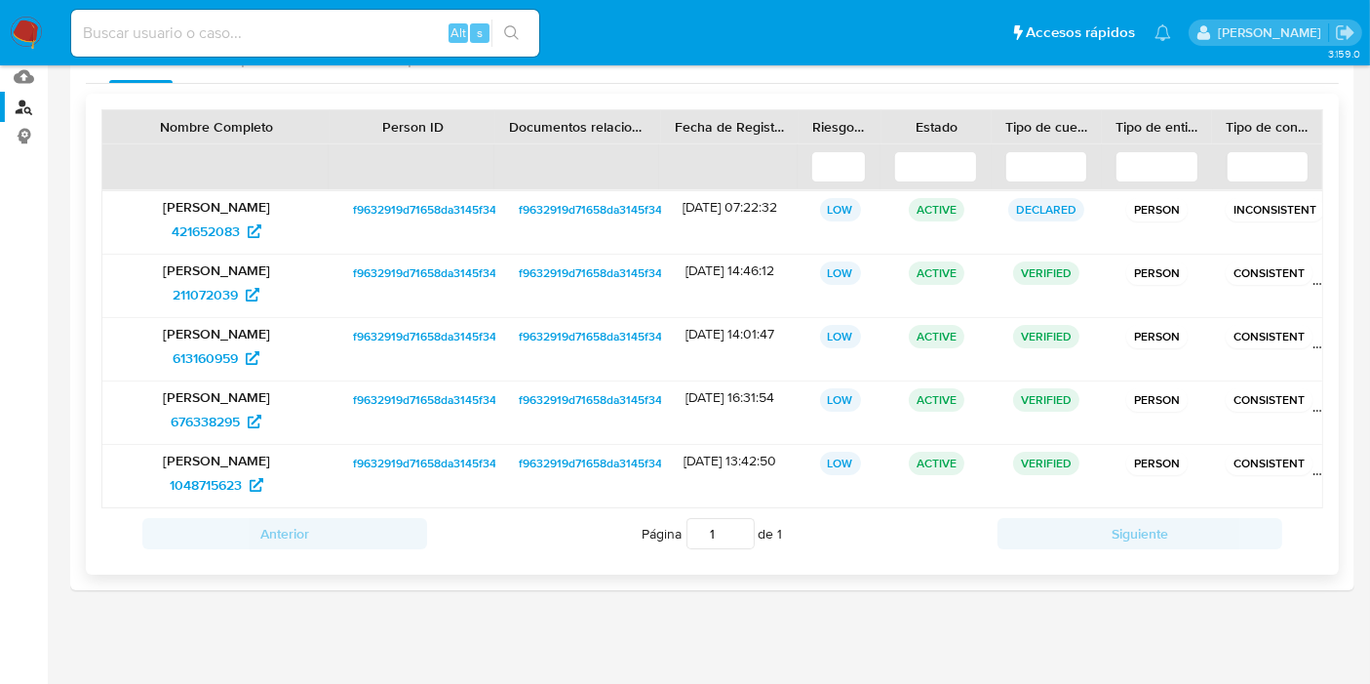
click at [414, 460] on span "f9632919d71658da3145f34adaec1b01" at bounding box center [452, 463] width 198 height 23
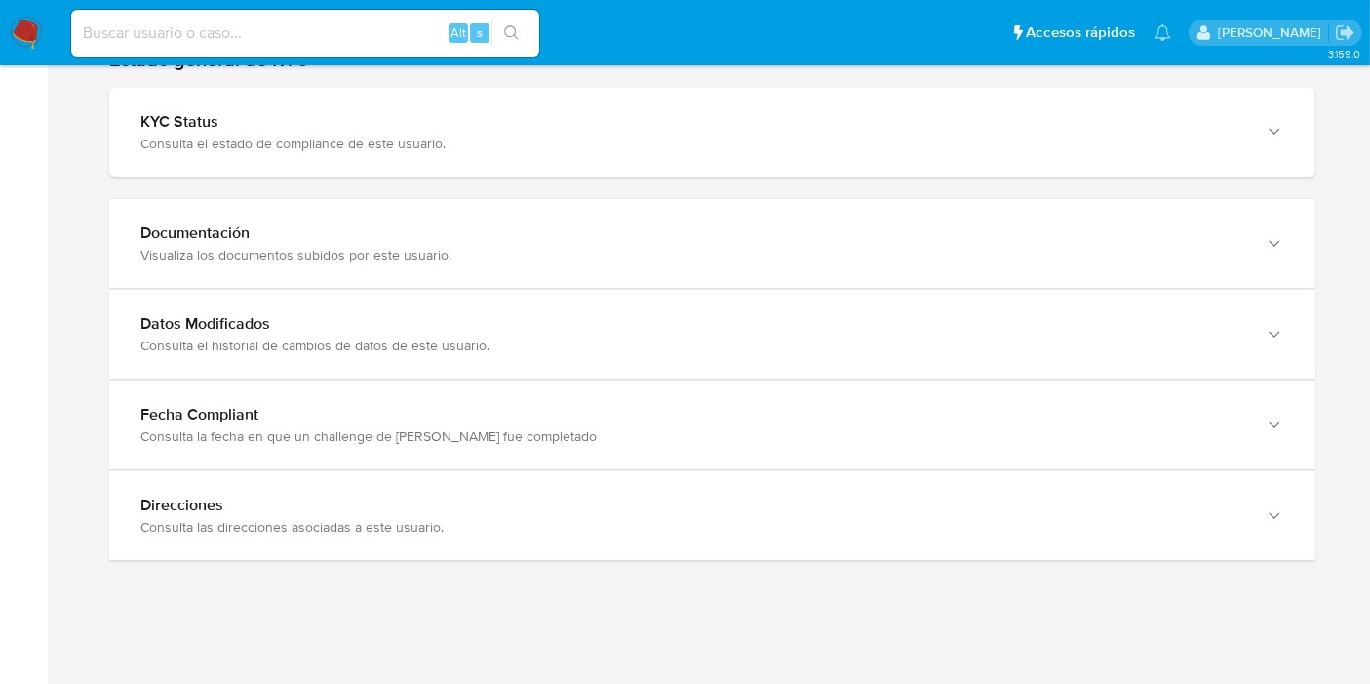
scroll to position [1481, 0]
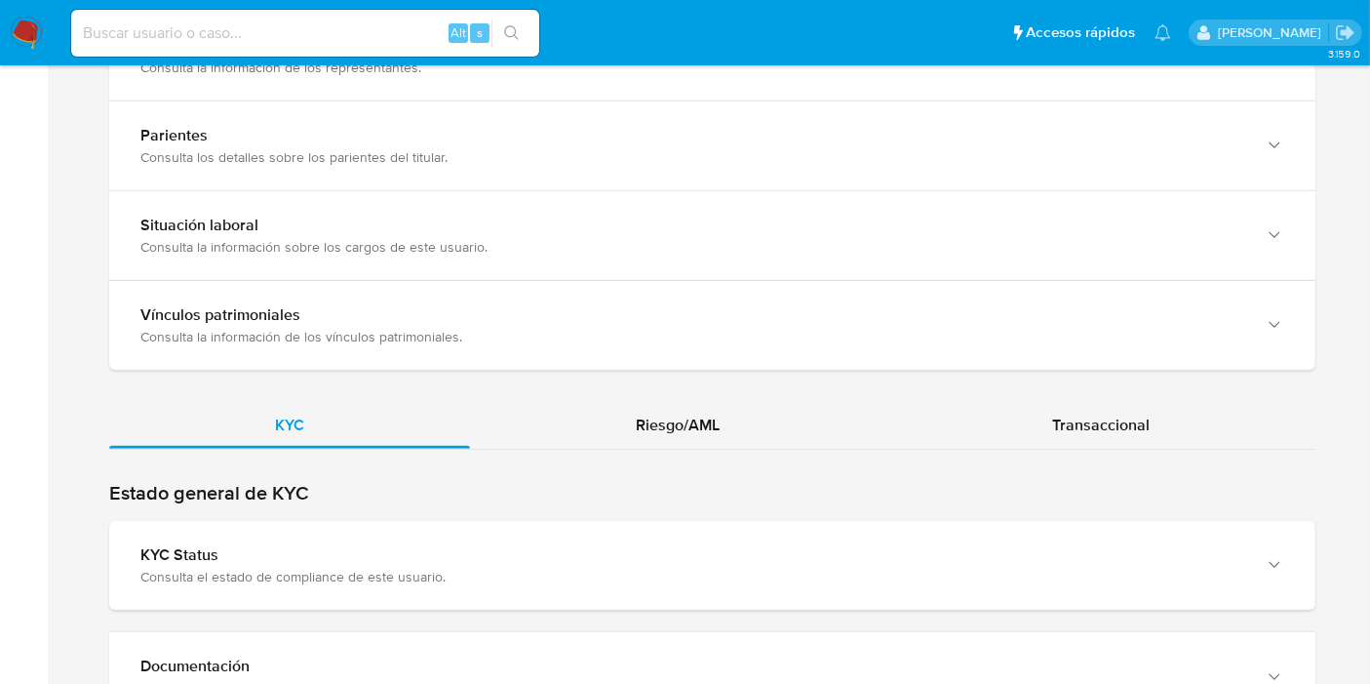
drag, startPoint x: 760, startPoint y: 288, endPoint x: 739, endPoint y: 386, distance: 100.6
click at [760, 296] on div "Vínculos patrimoniales Consulta la información de los vínculos patrimoniales." at bounding box center [712, 325] width 1206 height 89
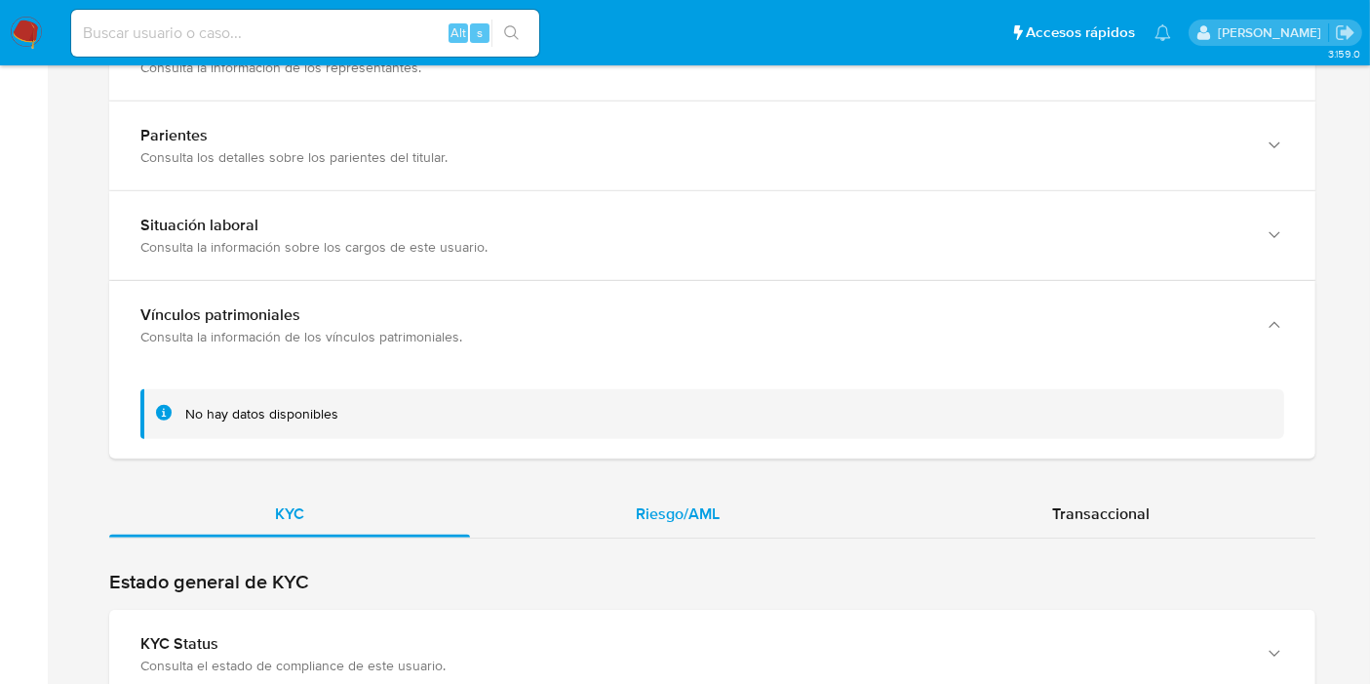
click at [696, 502] on span "Riesgo/AML" at bounding box center [678, 513] width 84 height 22
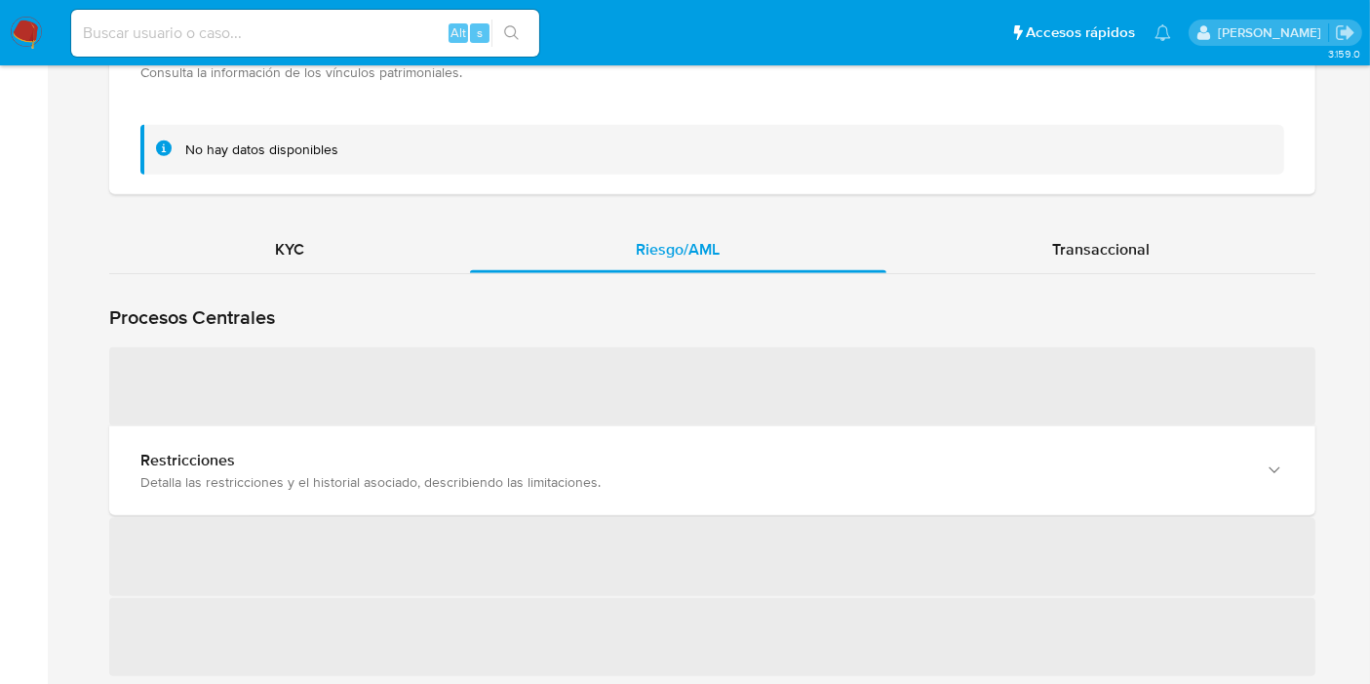
scroll to position [1914, 0]
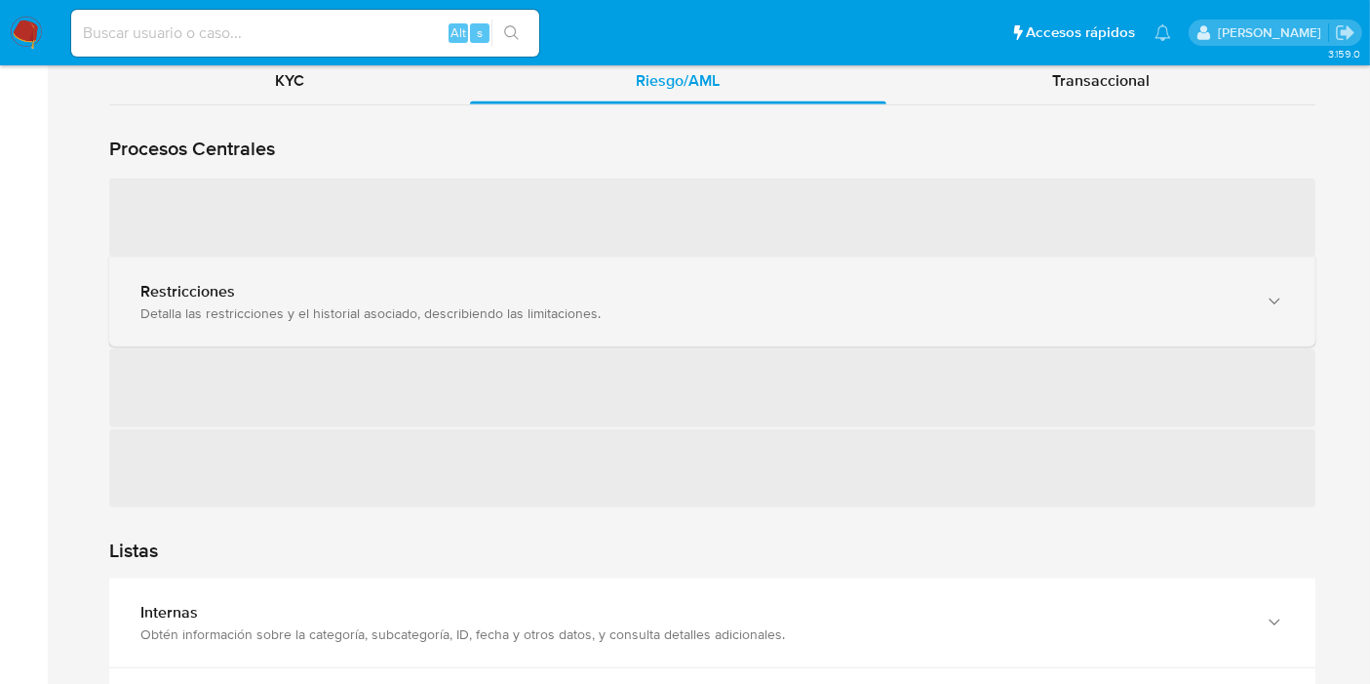
click at [534, 288] on div "Restricciones" at bounding box center [692, 292] width 1105 height 20
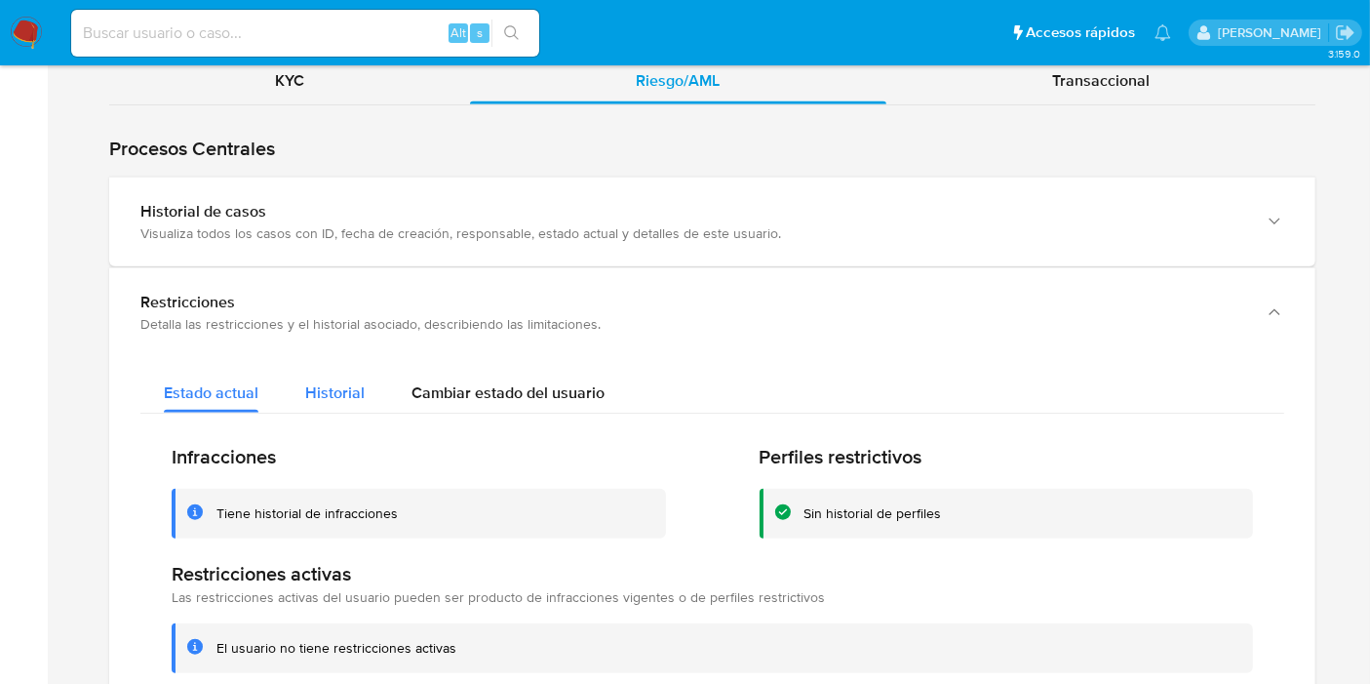
click at [381, 398] on button "Historial" at bounding box center [335, 388] width 106 height 52
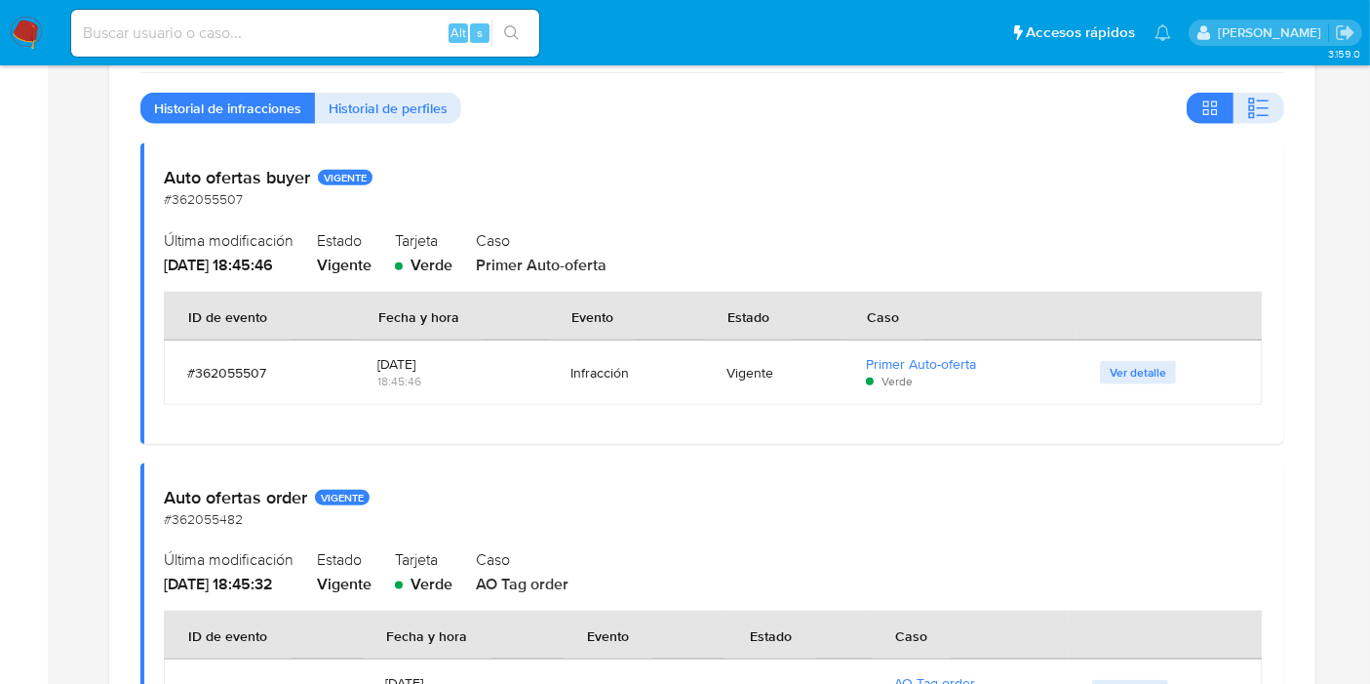
scroll to position [2023, 0]
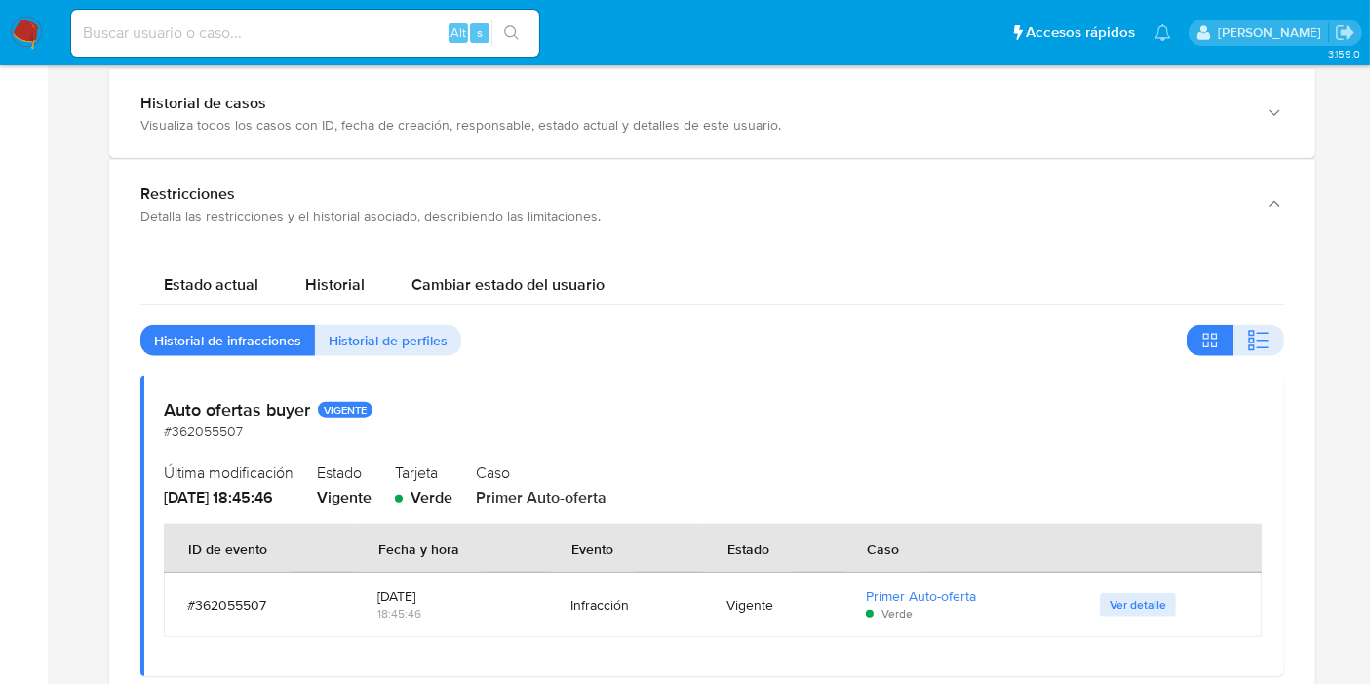
click at [311, 296] on div "Historial" at bounding box center [334, 280] width 59 height 52
click at [221, 279] on span "Estado actual" at bounding box center [211, 284] width 95 height 22
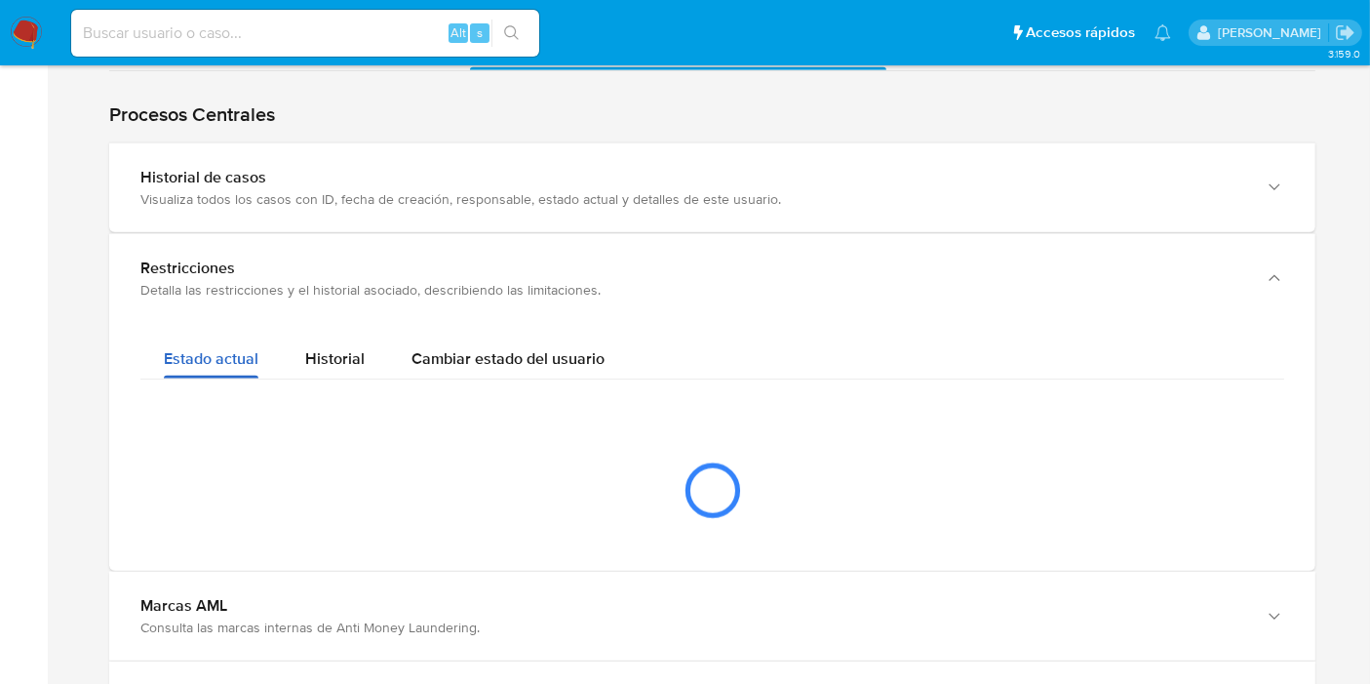
scroll to position [1914, 0]
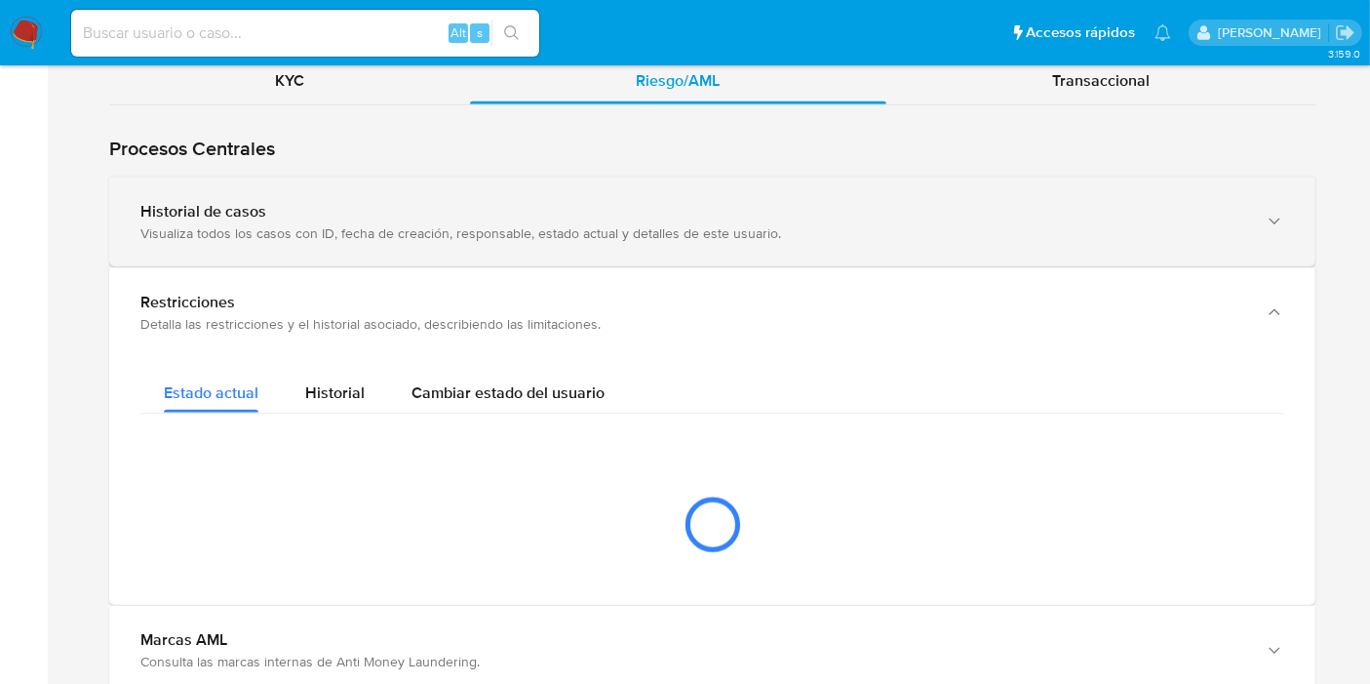
click at [292, 213] on div "Historial de casos" at bounding box center [692, 212] width 1105 height 20
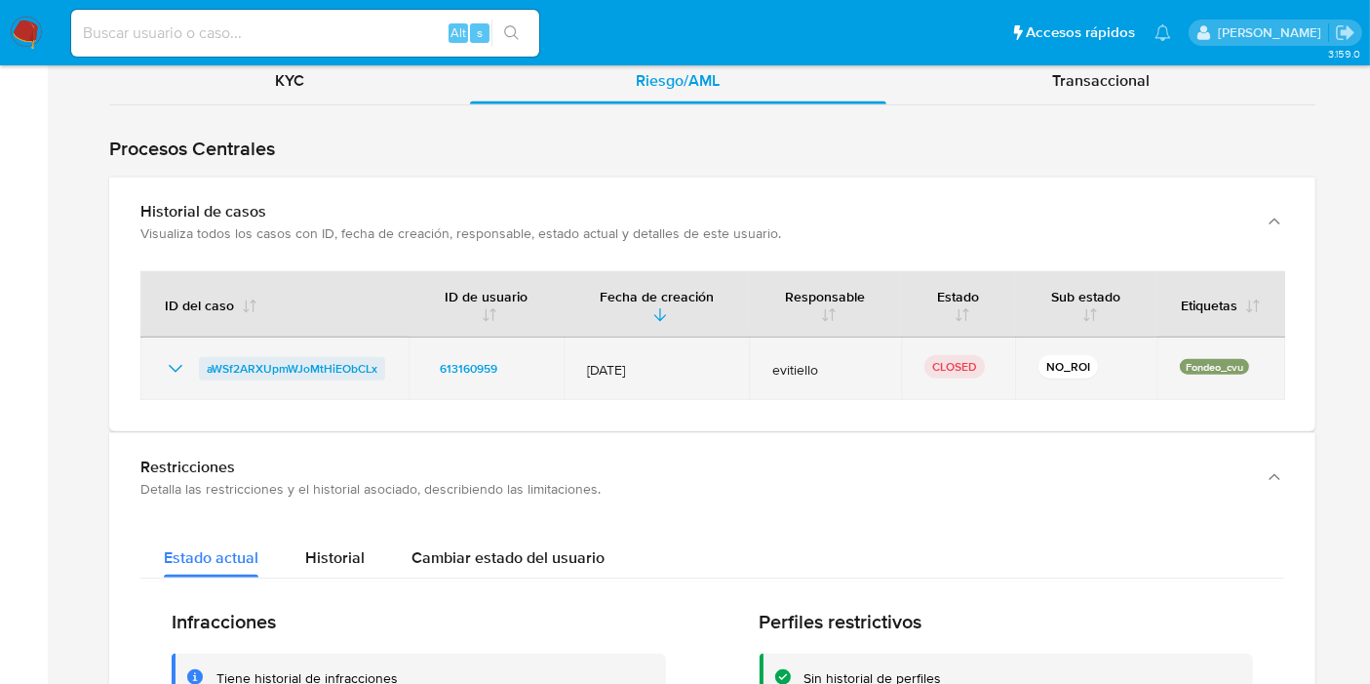
click at [306, 357] on span "aWSf2ARXUpmWJoMtHiEObCLx" at bounding box center [292, 368] width 171 height 23
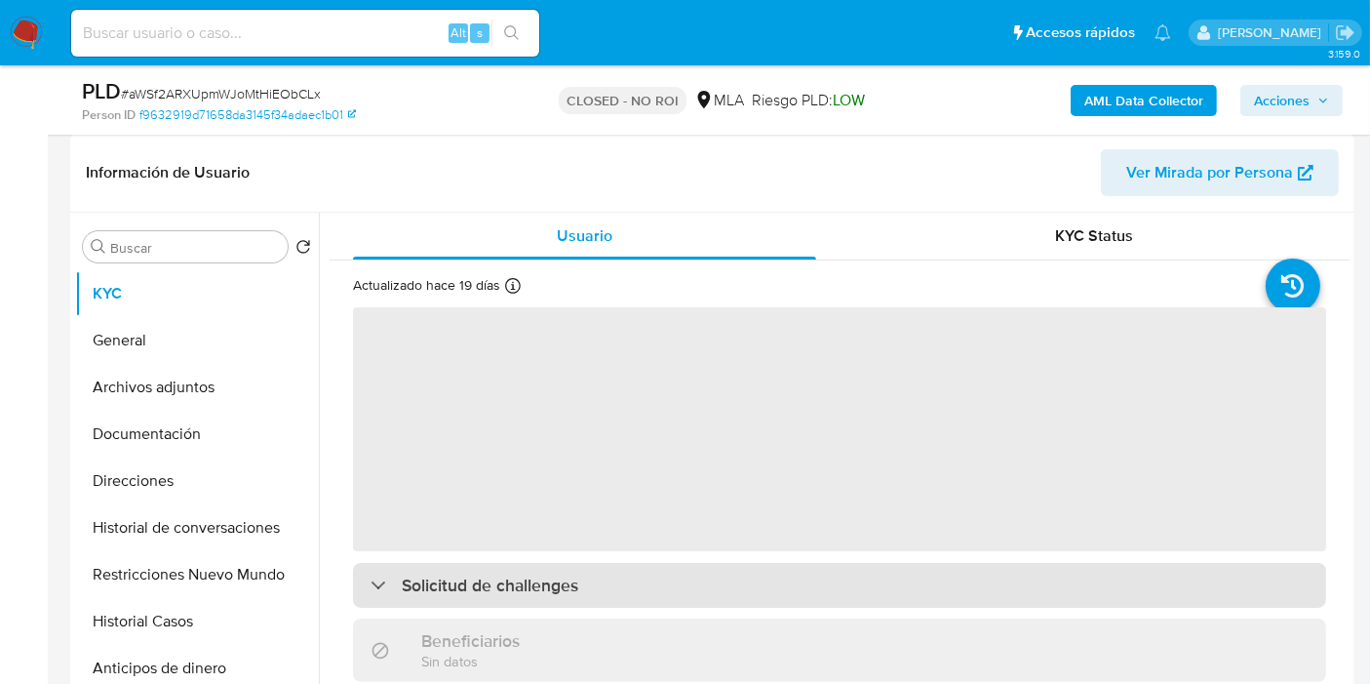
scroll to position [325, 0]
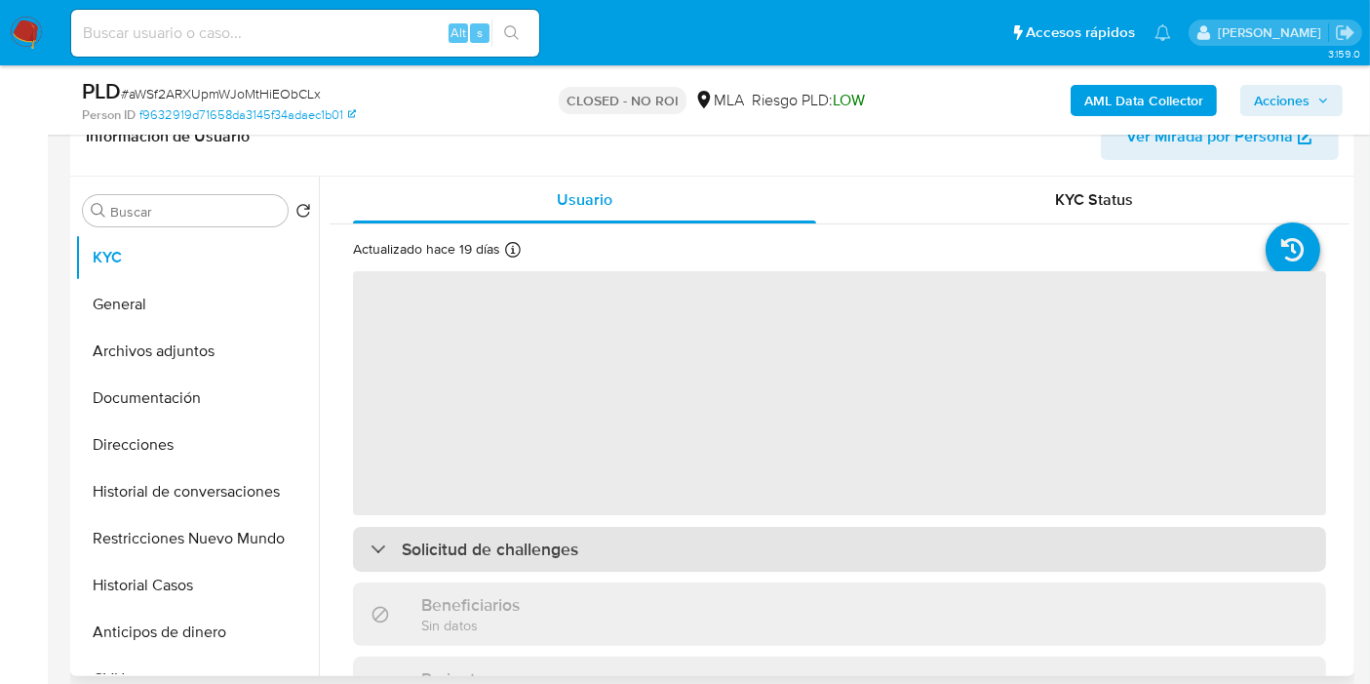
select select "10"
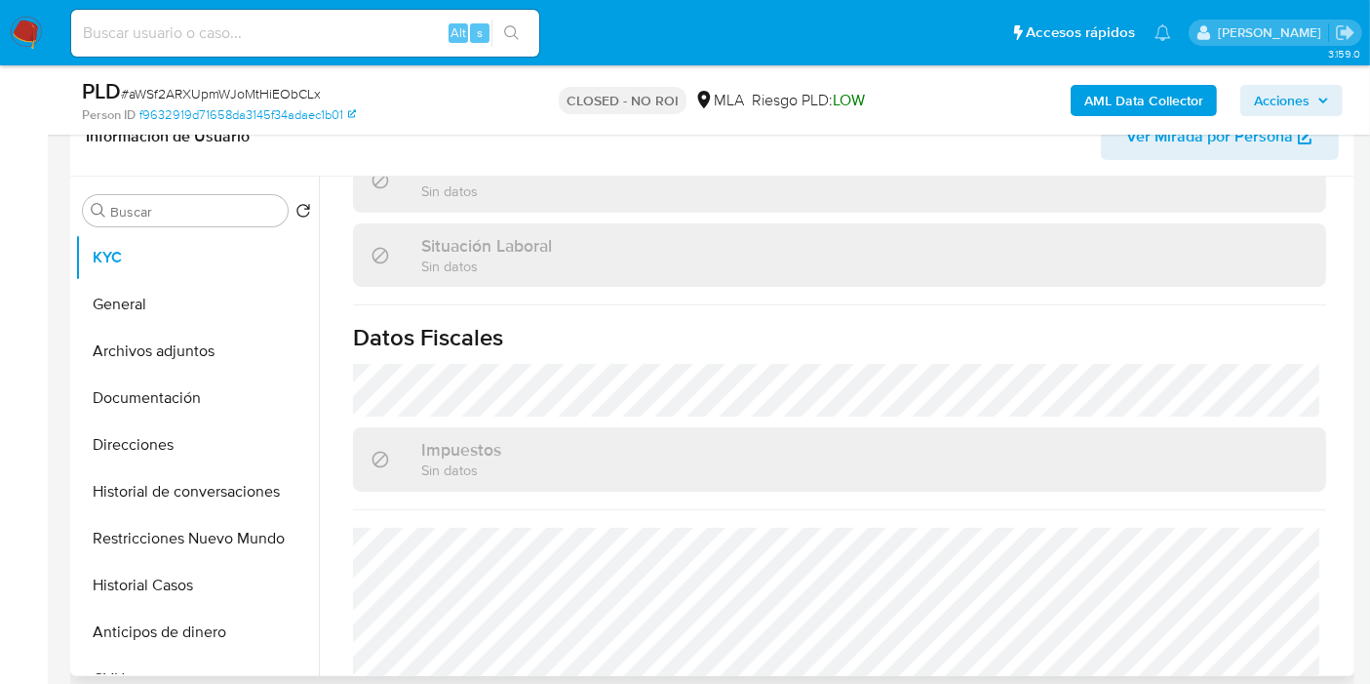
scroll to position [1075, 0]
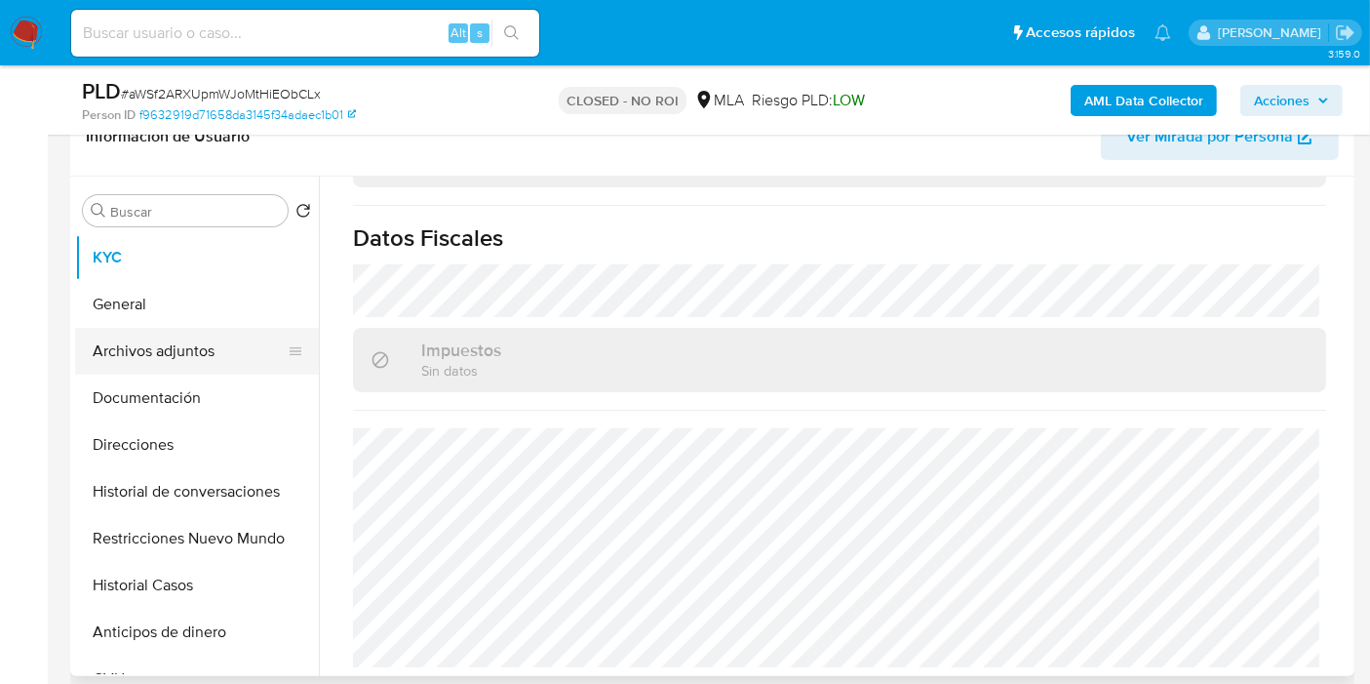
click at [162, 362] on button "Archivos adjuntos" at bounding box center [189, 351] width 228 height 47
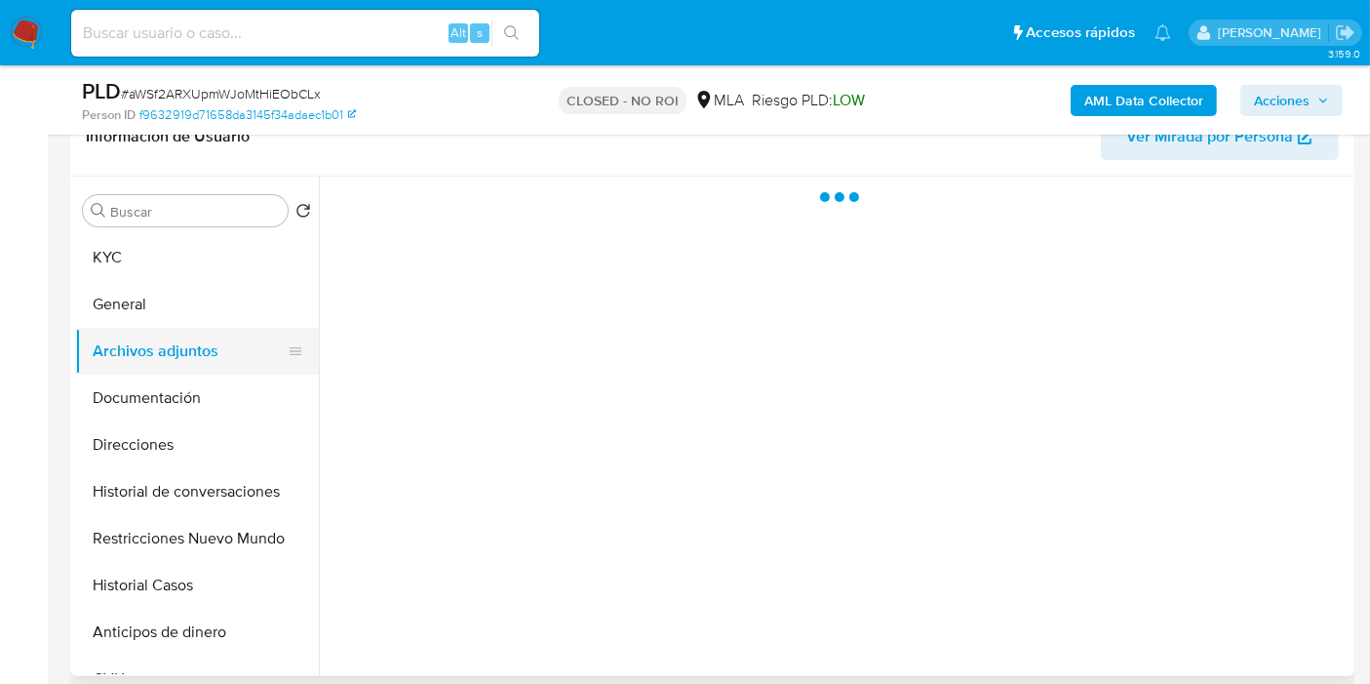
scroll to position [0, 0]
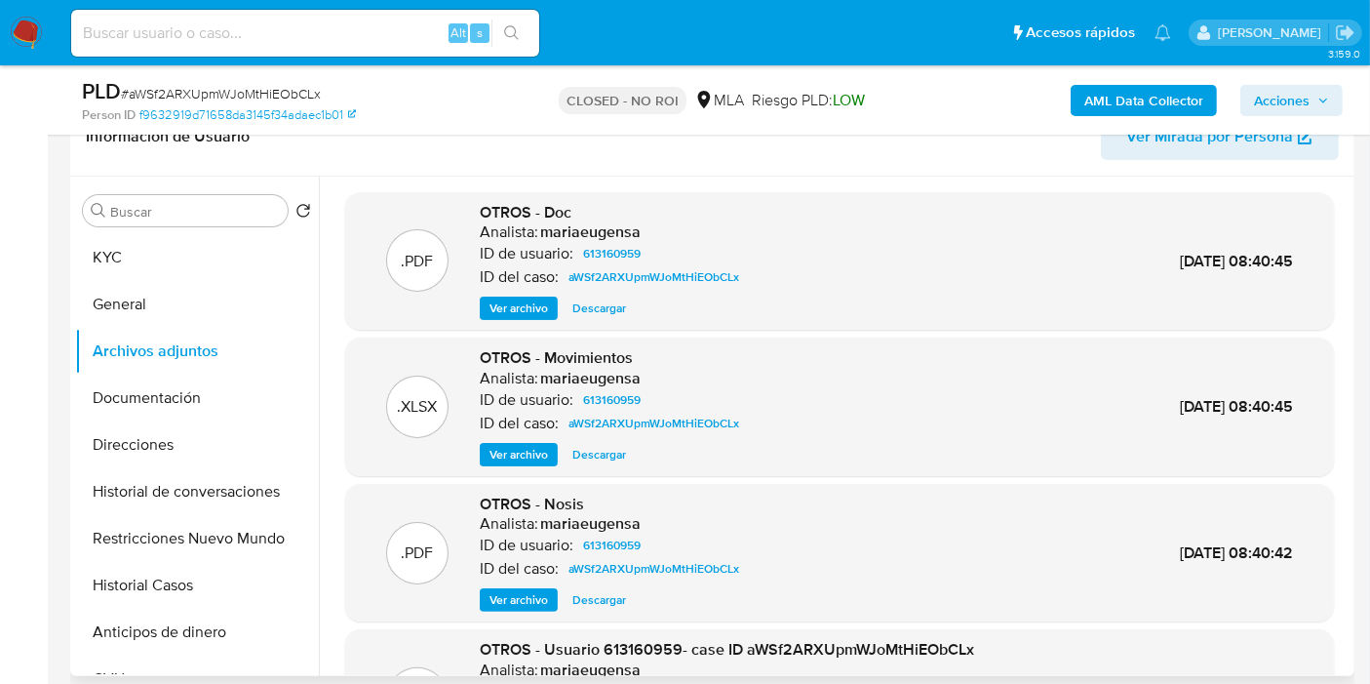
click at [536, 304] on span "Ver archivo" at bounding box center [519, 308] width 59 height 20
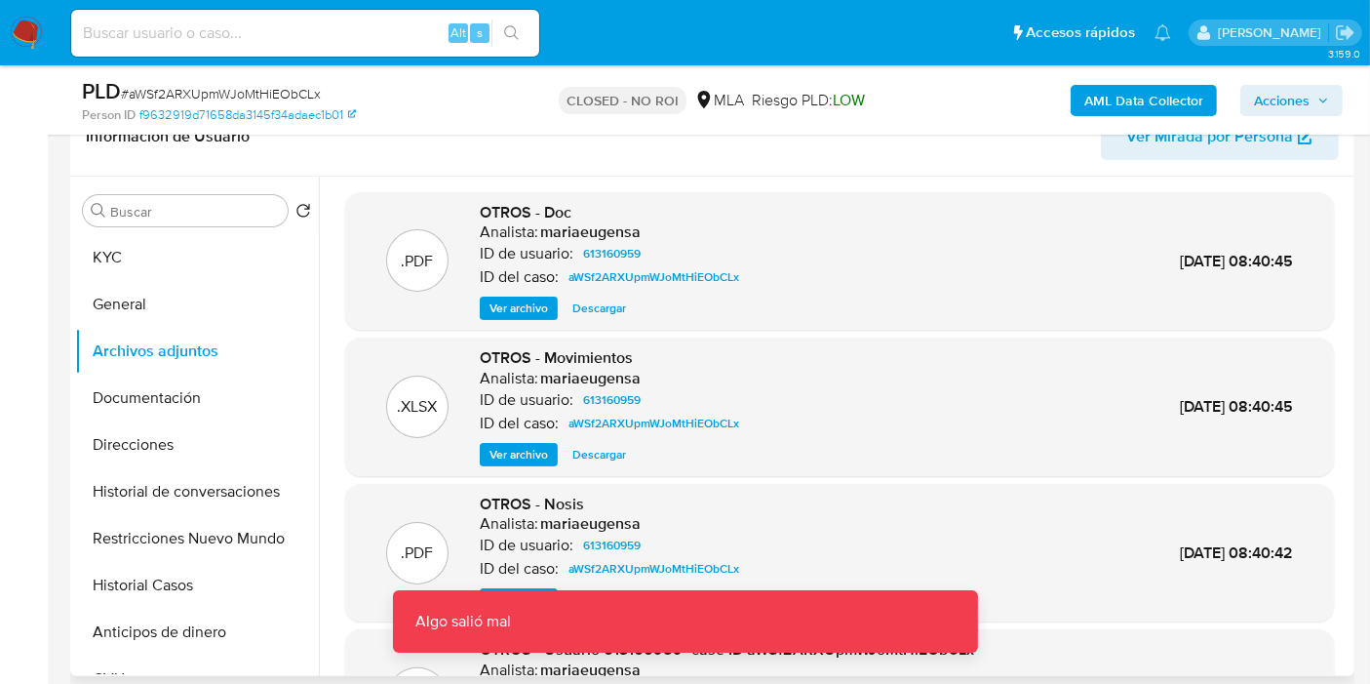
click at [533, 304] on span "Ver archivo" at bounding box center [519, 308] width 59 height 20
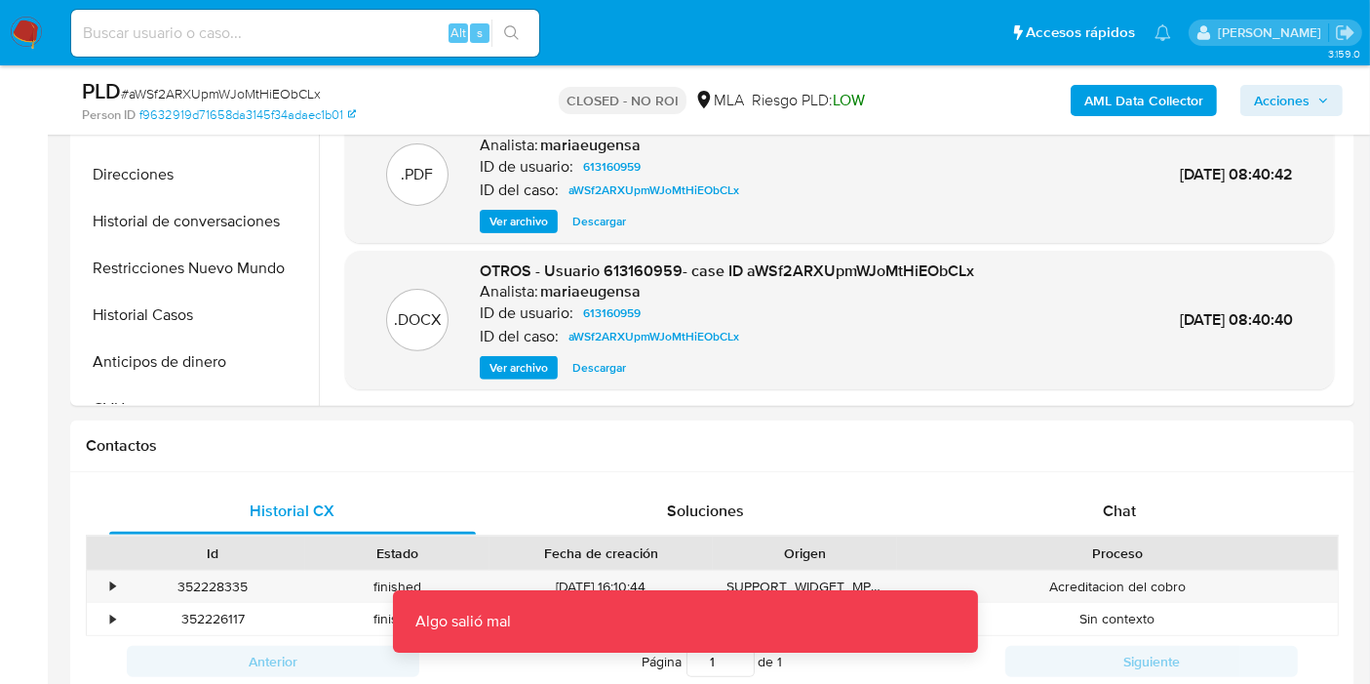
scroll to position [866, 0]
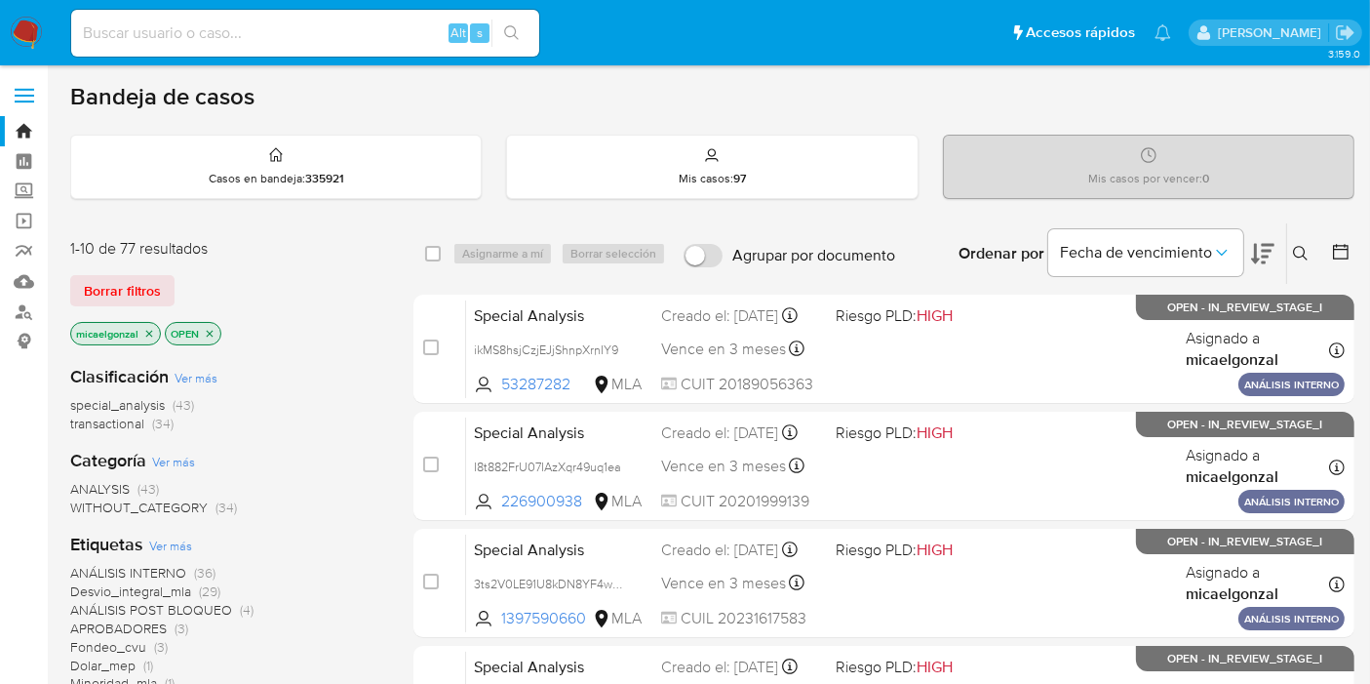
drag, startPoint x: 101, startPoint y: 291, endPoint x: 362, endPoint y: 287, distance: 260.4
click at [106, 289] on span "Borrar filtros" at bounding box center [122, 290] width 77 height 27
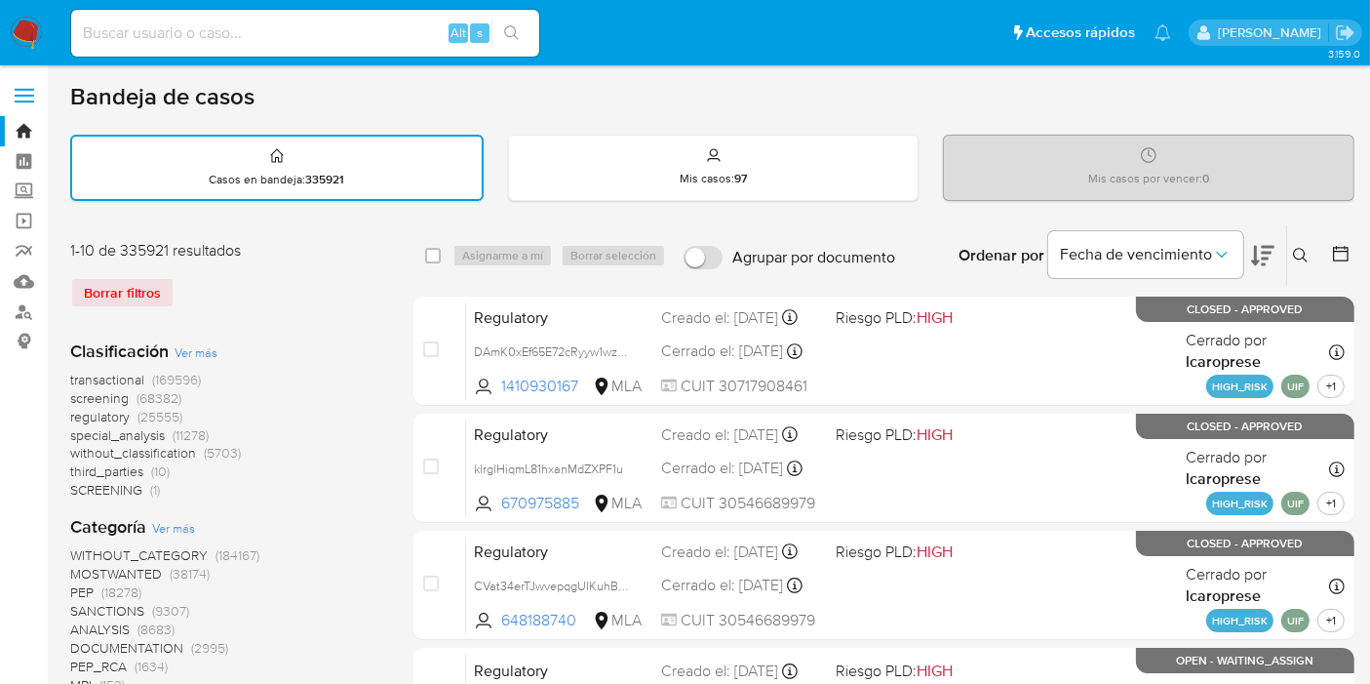
click at [1302, 257] on icon at bounding box center [1301, 256] width 16 height 16
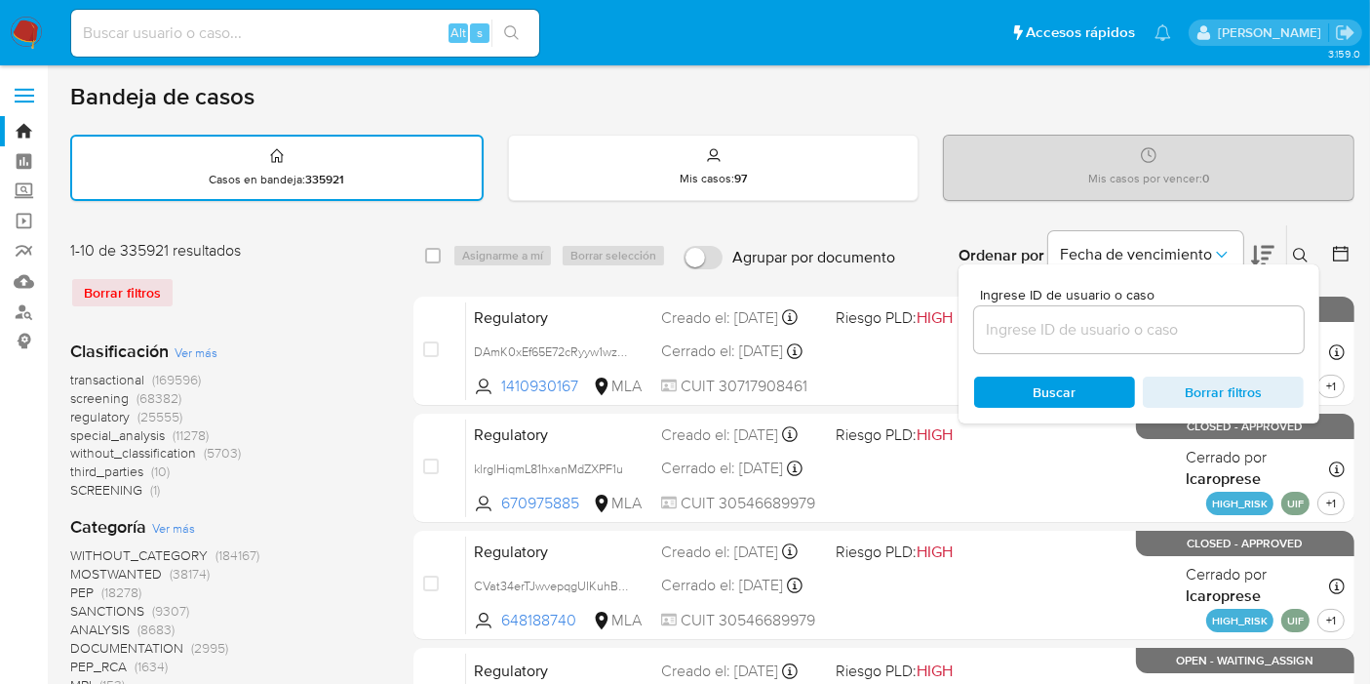
drag, startPoint x: 1086, startPoint y: 304, endPoint x: 1045, endPoint y: 319, distance: 43.5
click at [1083, 308] on div at bounding box center [1139, 329] width 330 height 47
click at [1044, 319] on input at bounding box center [1139, 329] width 330 height 25
paste input "QojySAZ36IqAeyOHSfDwzJcX"
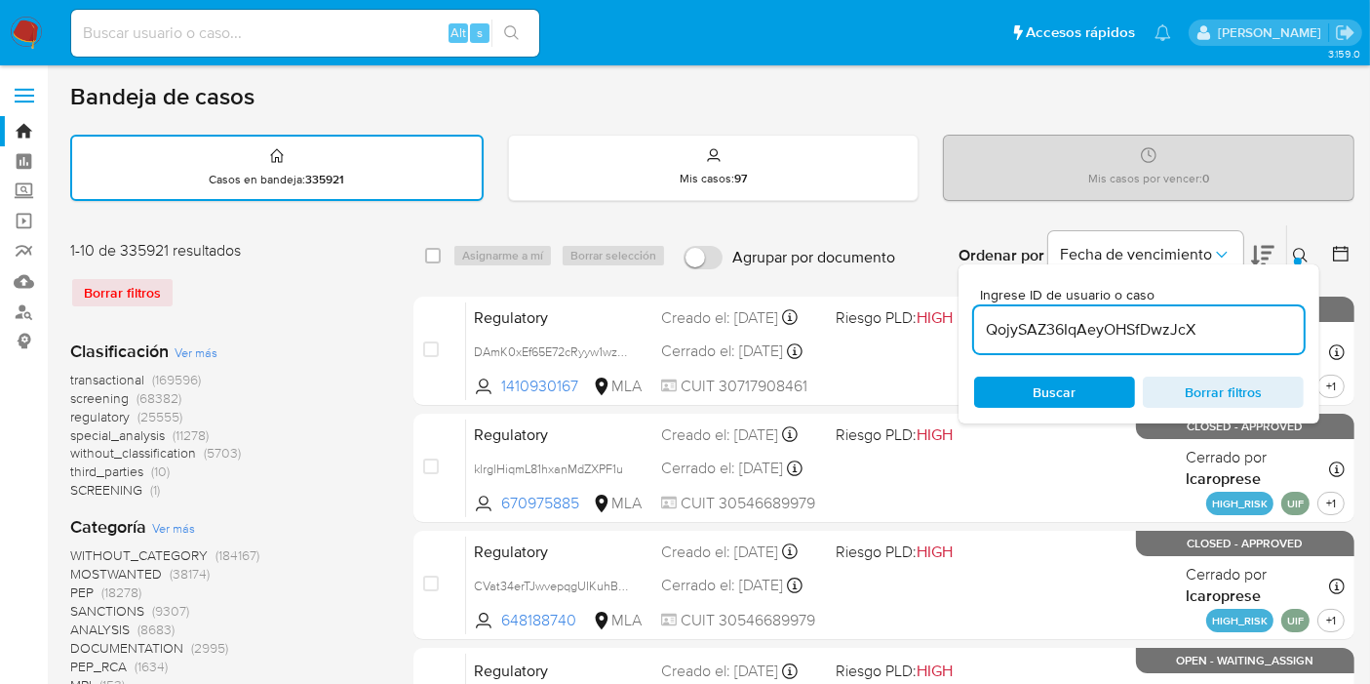
type input "QojySAZ36IqAeyOHSfDwzJcX"
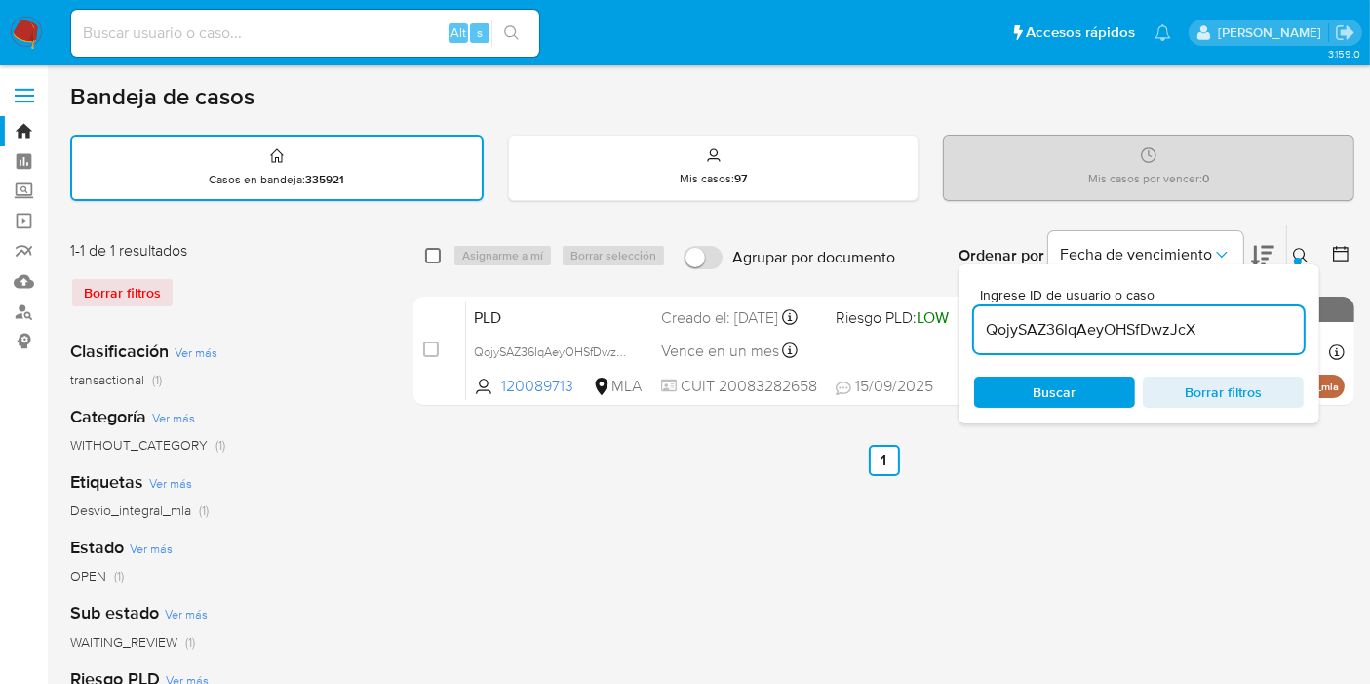
click at [431, 249] on input "checkbox" at bounding box center [433, 256] width 16 height 16
checkbox input "true"
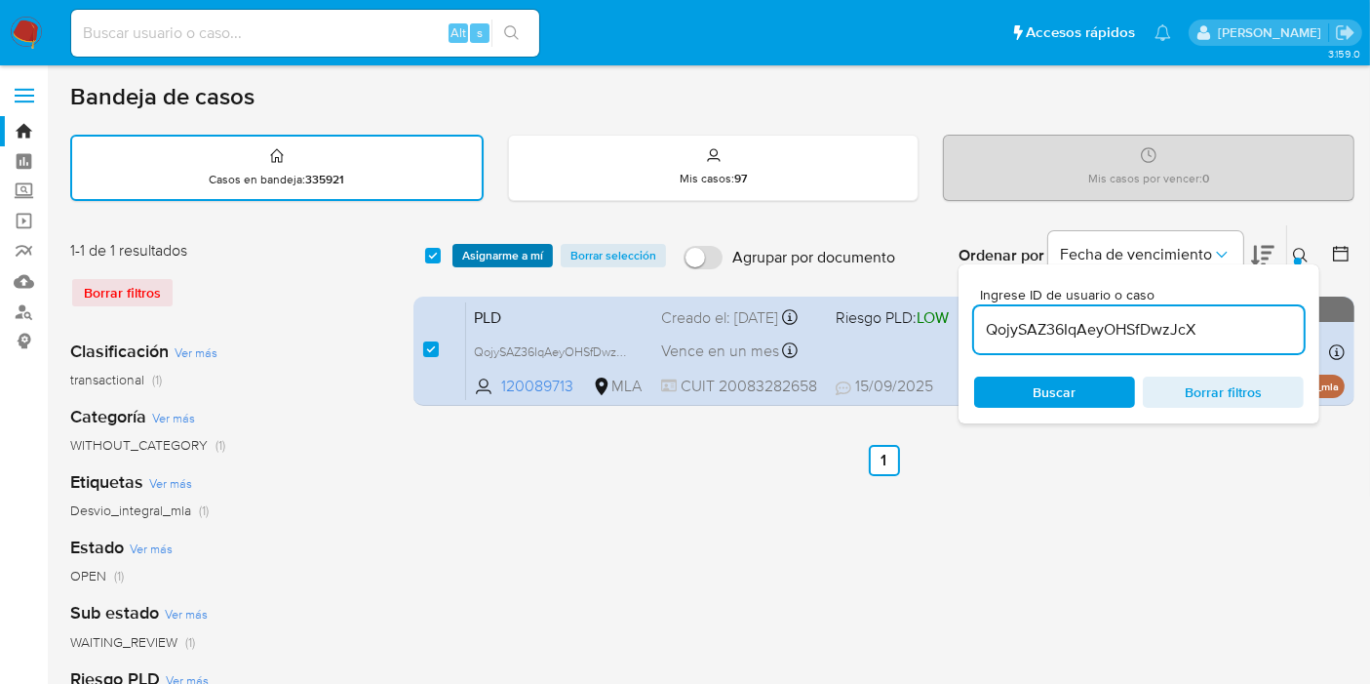
click at [524, 255] on span "Asignarme a mí" at bounding box center [502, 256] width 81 height 20
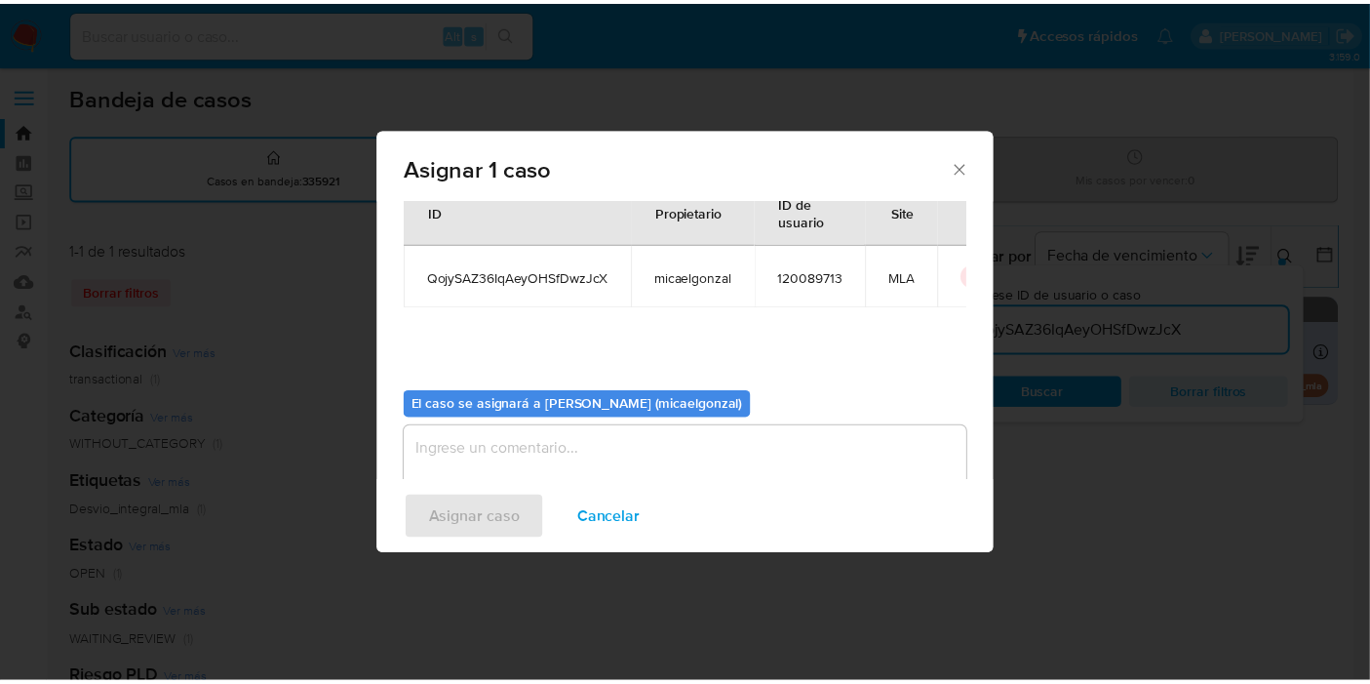
scroll to position [99, 0]
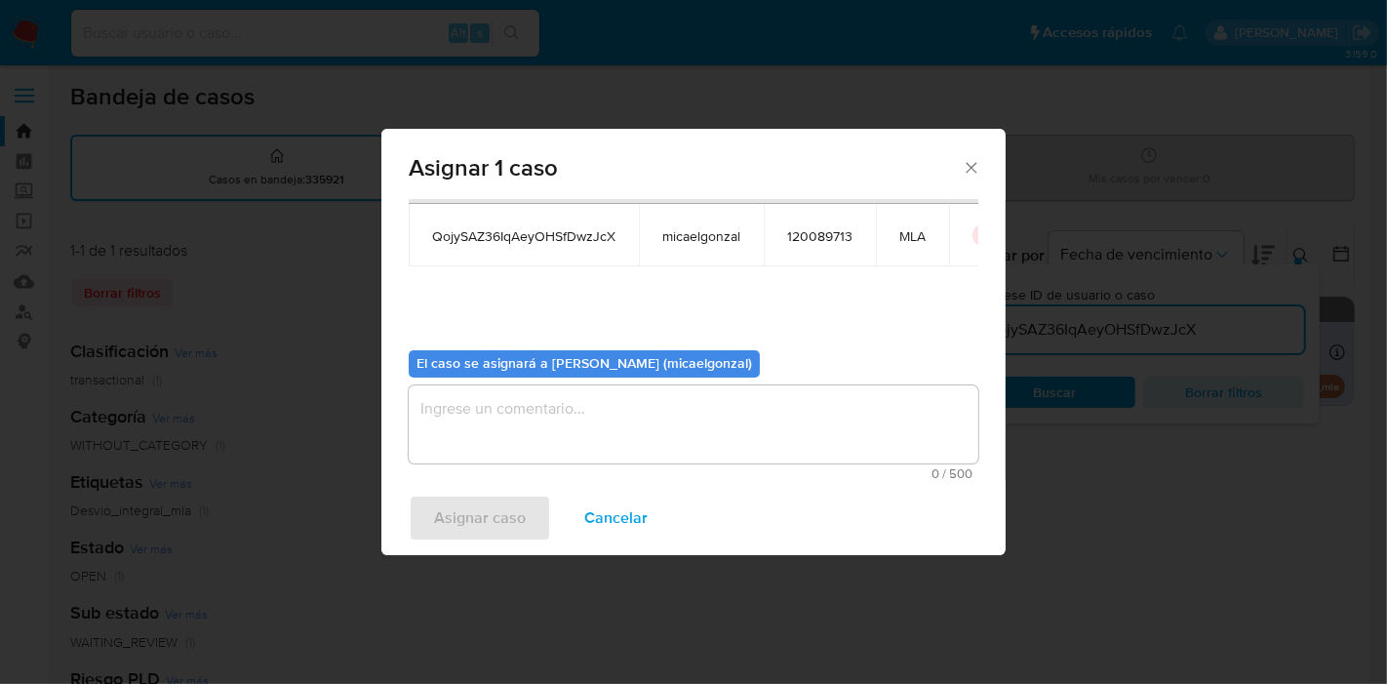
click at [595, 471] on span "0 / 500" at bounding box center [693, 473] width 558 height 13
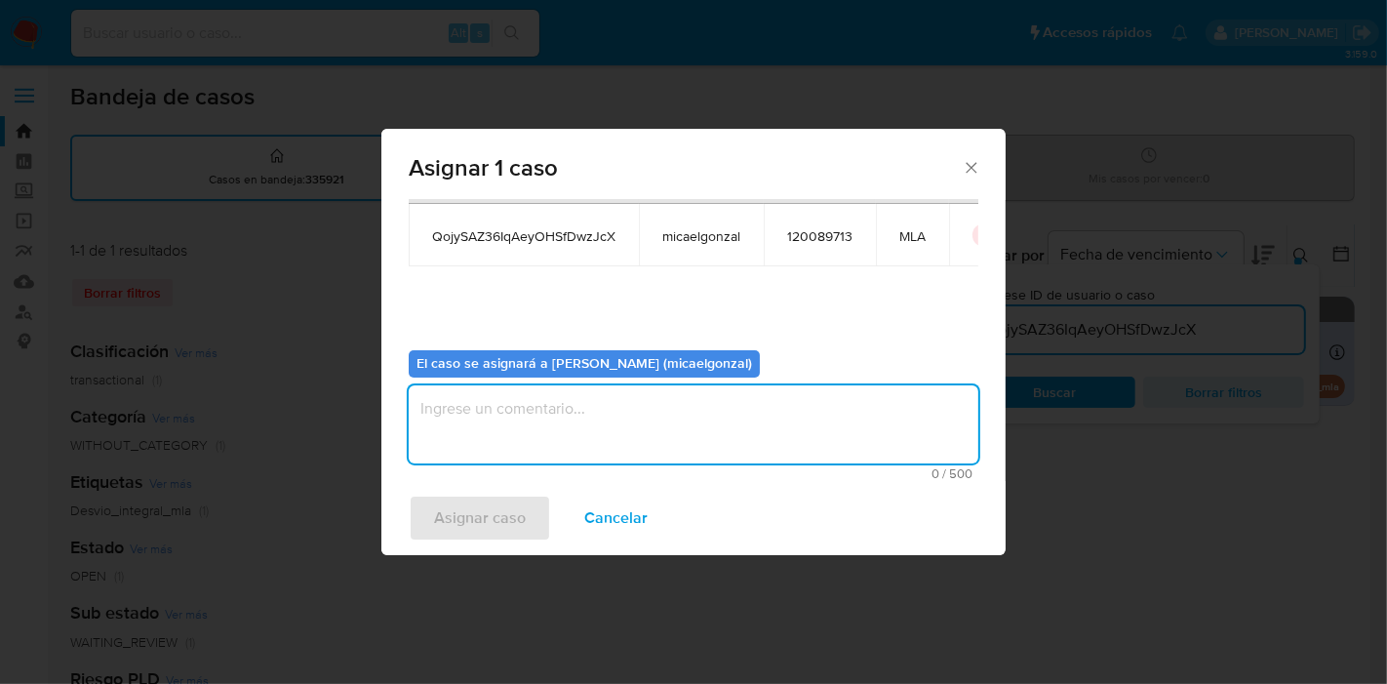
drag, startPoint x: 606, startPoint y: 444, endPoint x: 482, endPoint y: 499, distance: 135.8
click at [604, 443] on textarea "assign-modal" at bounding box center [694, 424] width 570 height 78
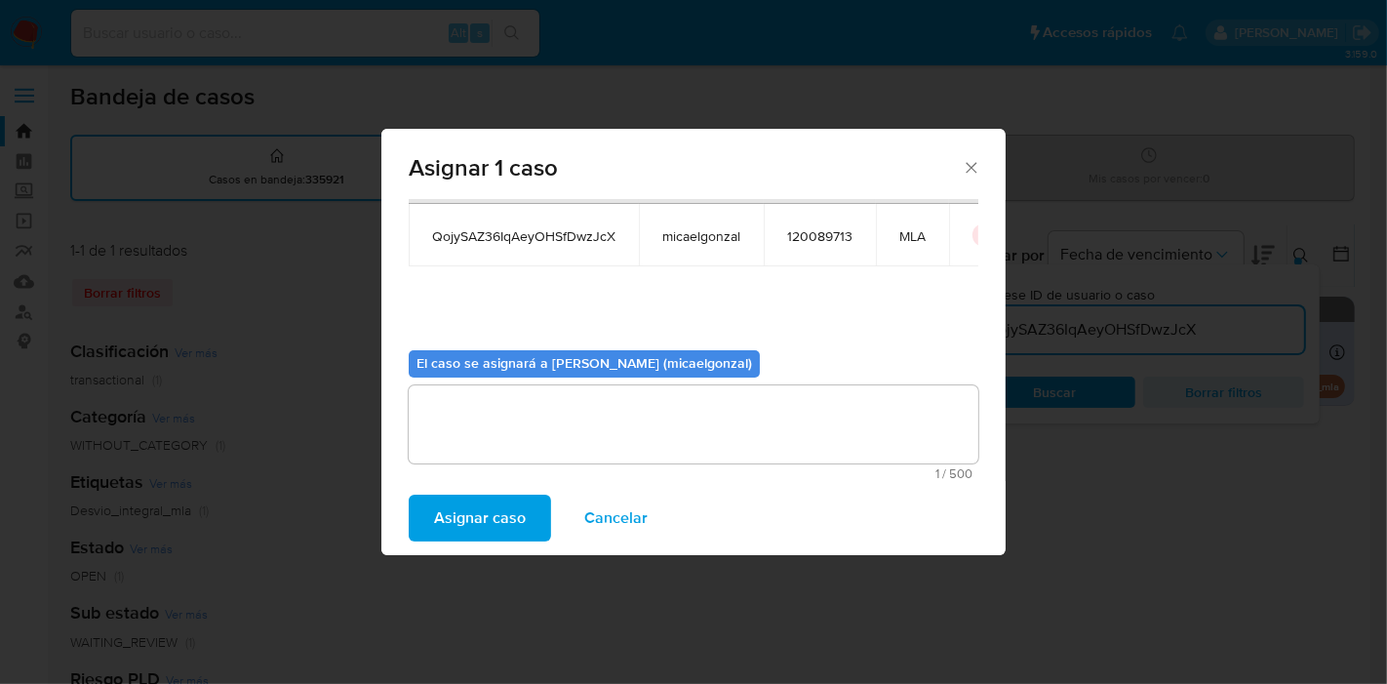
click at [488, 521] on span "Asignar caso" at bounding box center [480, 517] width 92 height 43
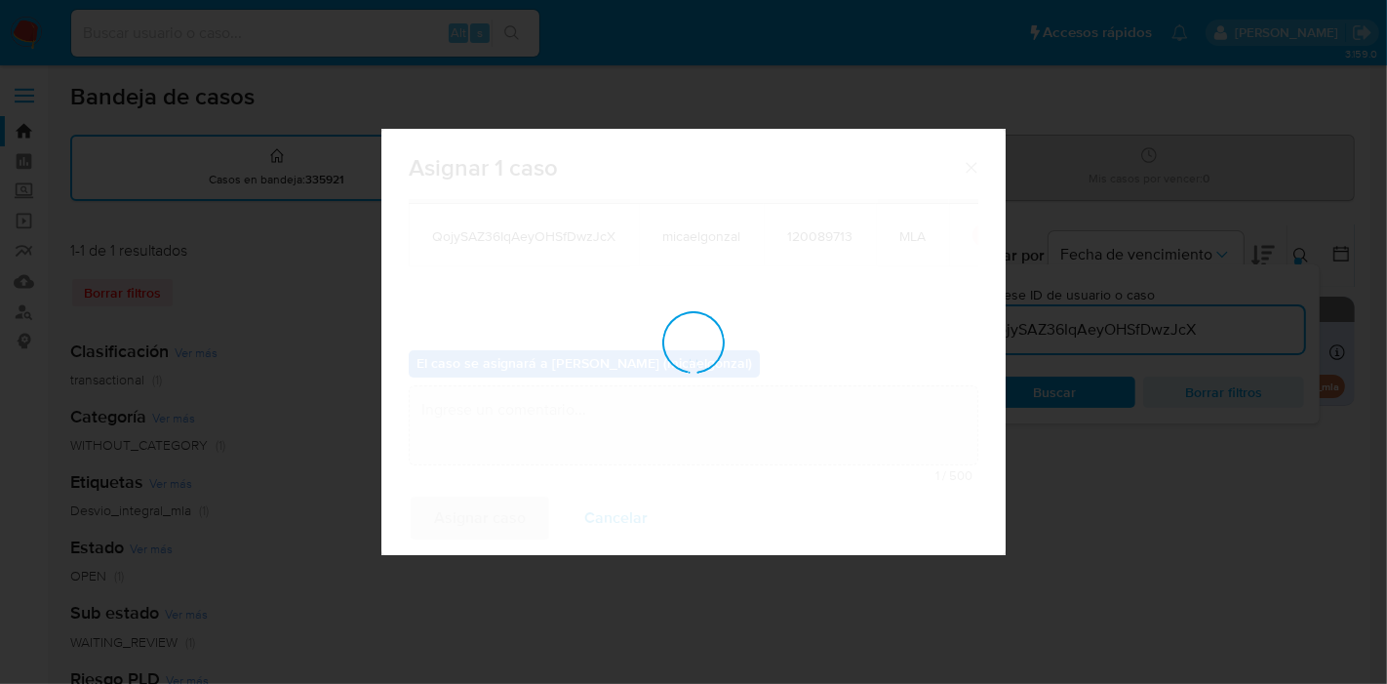
checkbox input "false"
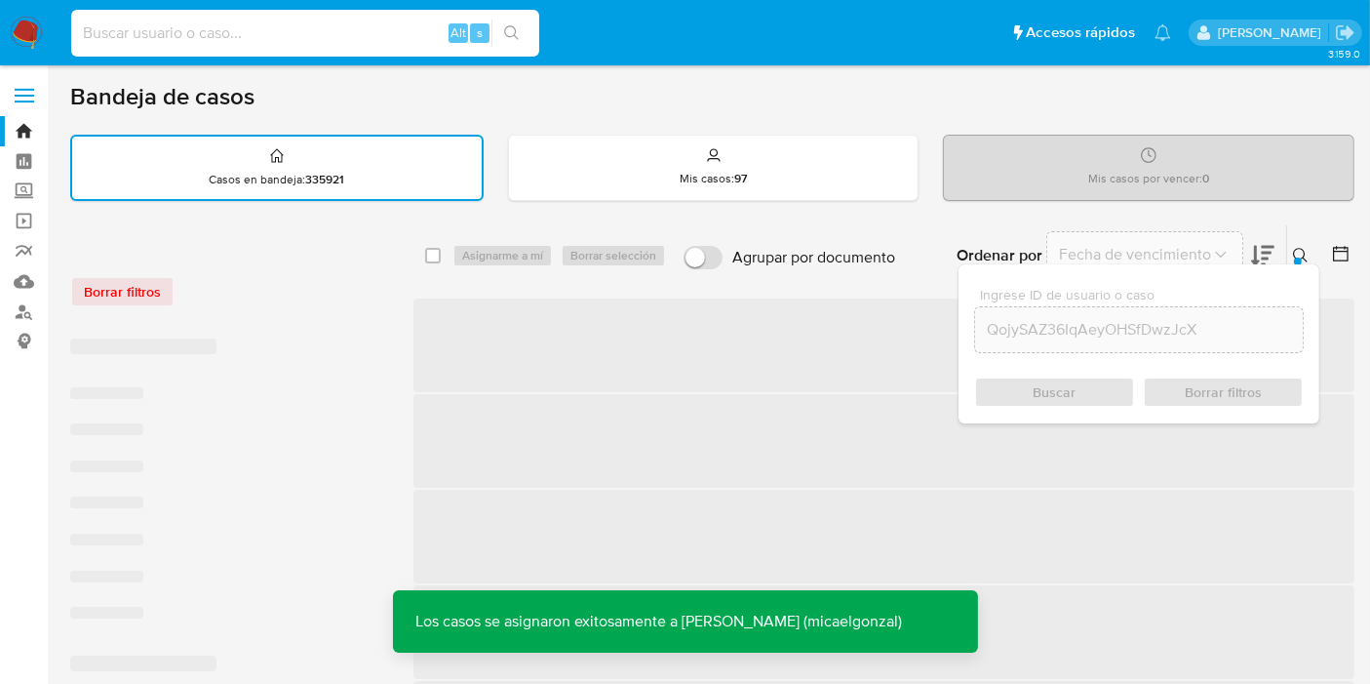
click at [339, 38] on input at bounding box center [305, 32] width 468 height 25
paste input "QojySAZ36IqAeyOHSfDwzJcX"
type input "QojySAZ36IqAeyOHSfDwzJcX"
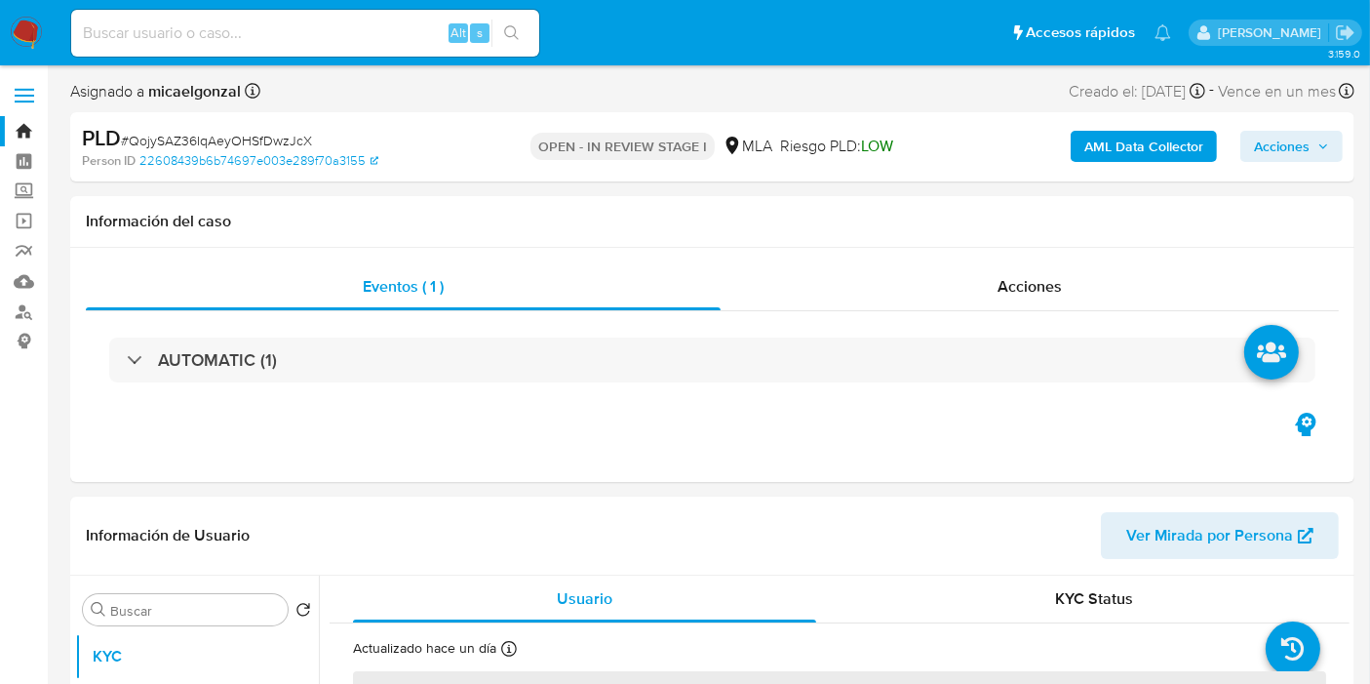
select select "10"
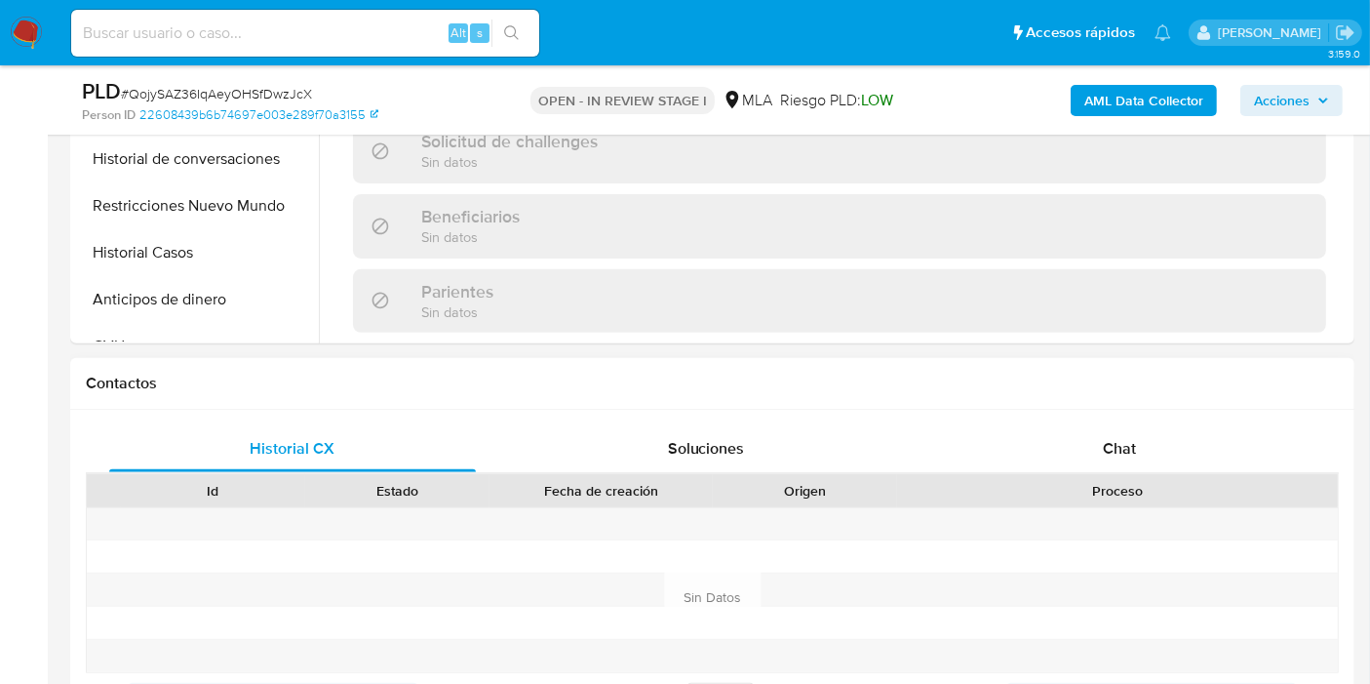
scroll to position [758, 0]
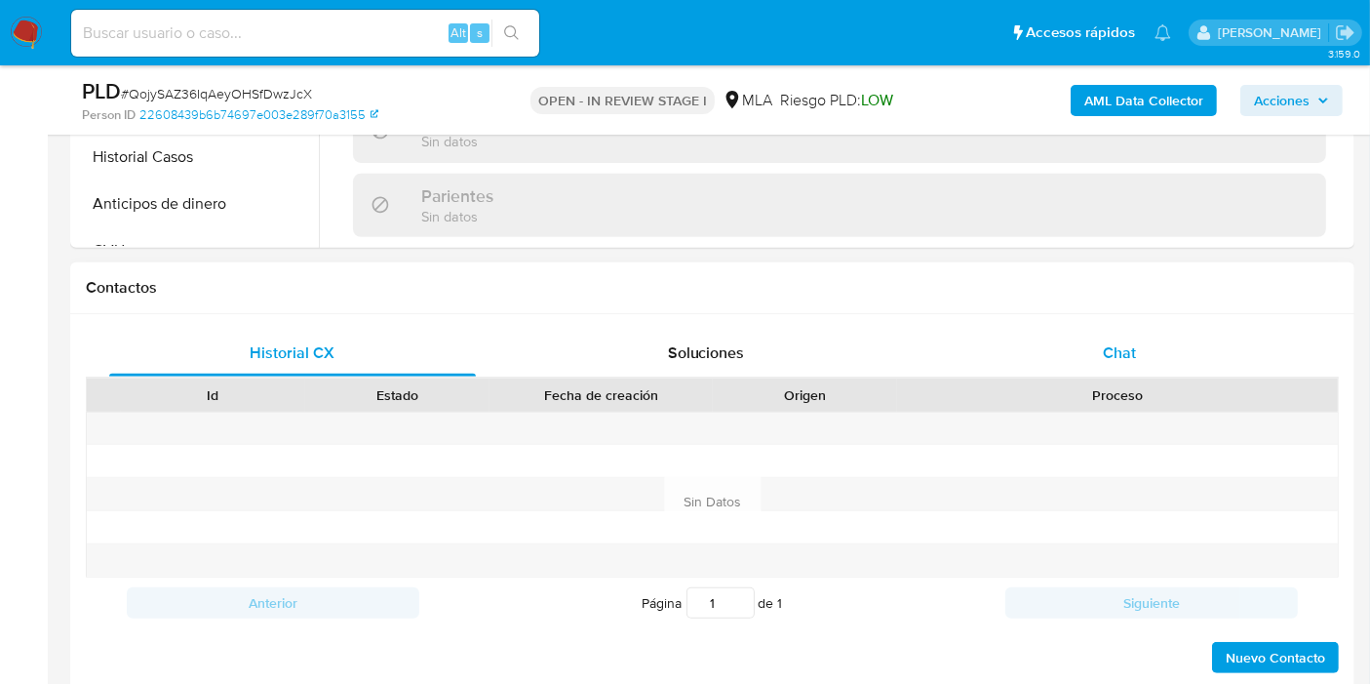
click at [1139, 356] on div "Chat" at bounding box center [1119, 353] width 367 height 47
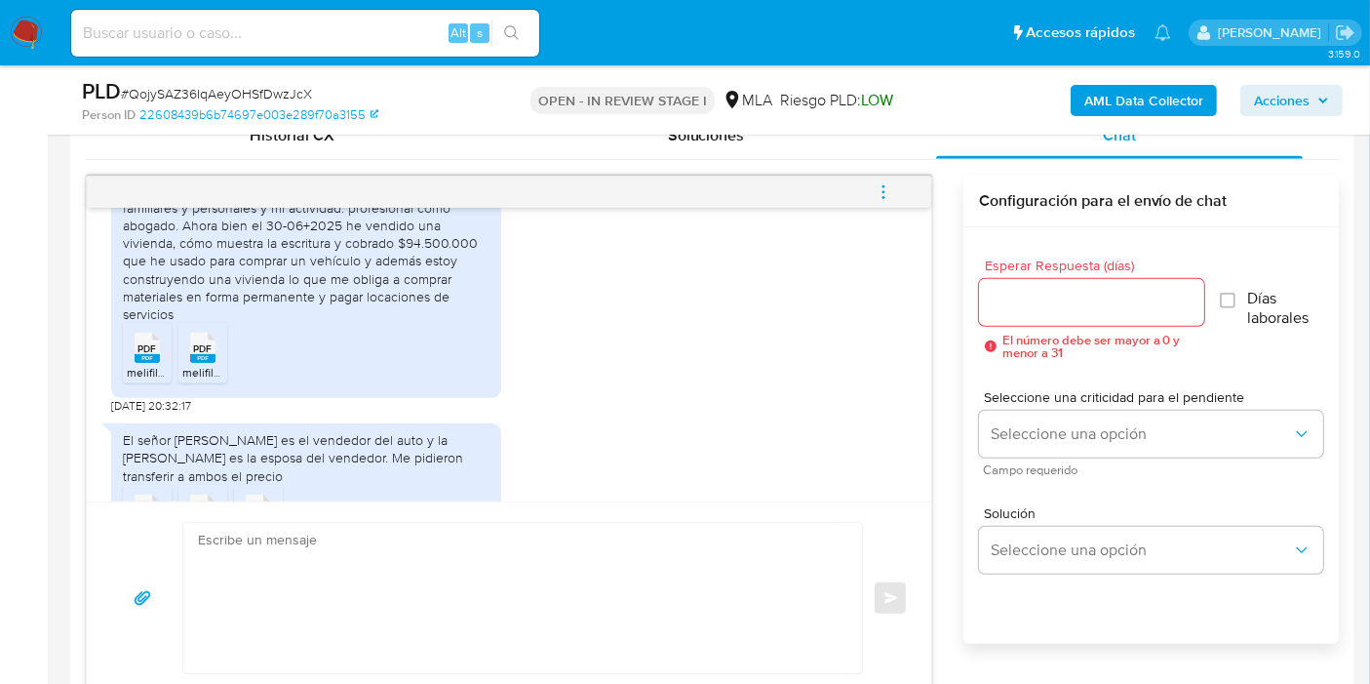
scroll to position [1894, 0]
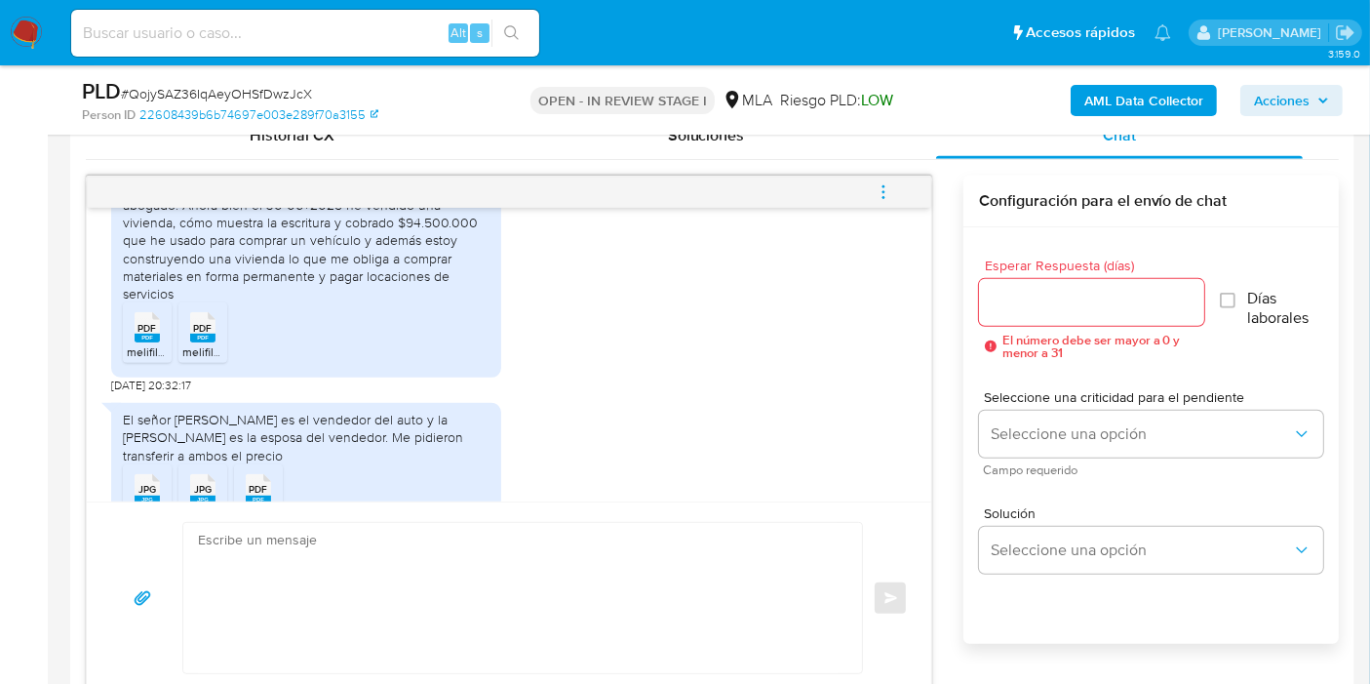
click at [132, 344] on div "PDF PDF" at bounding box center [147, 325] width 41 height 38
click at [196, 342] on rect at bounding box center [202, 338] width 25 height 9
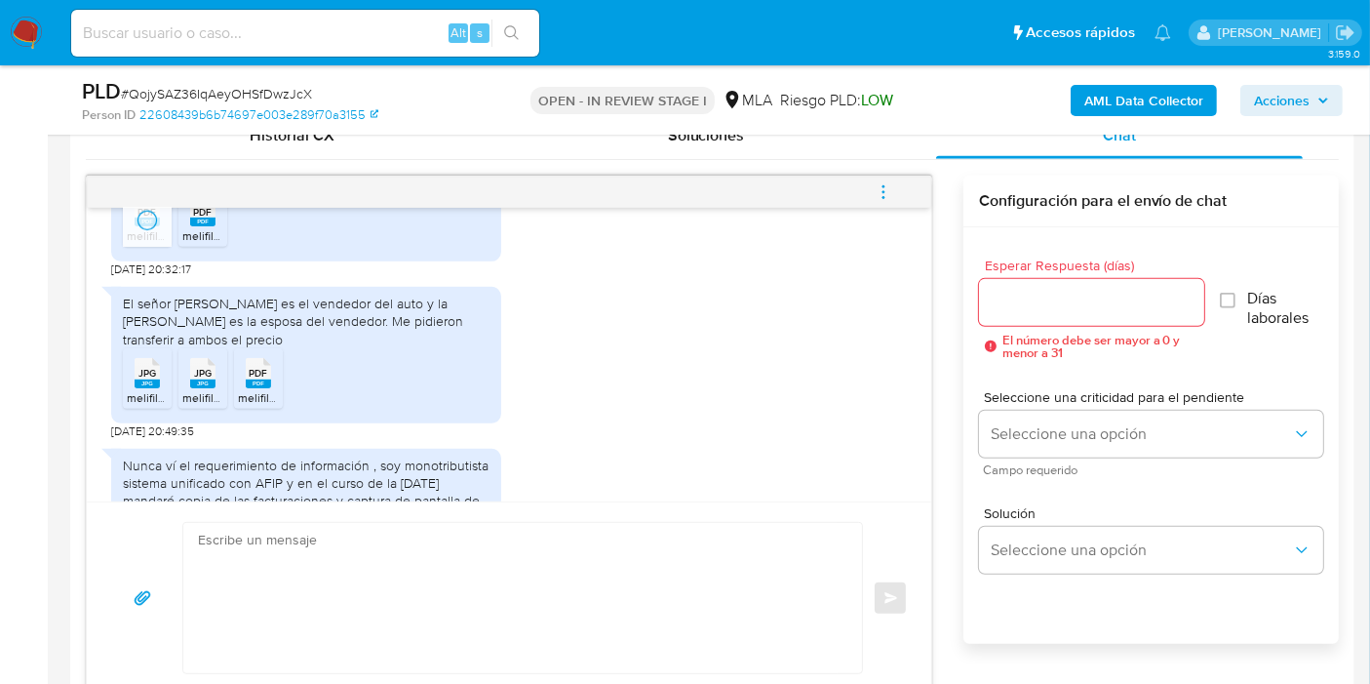
scroll to position [2110, 0]
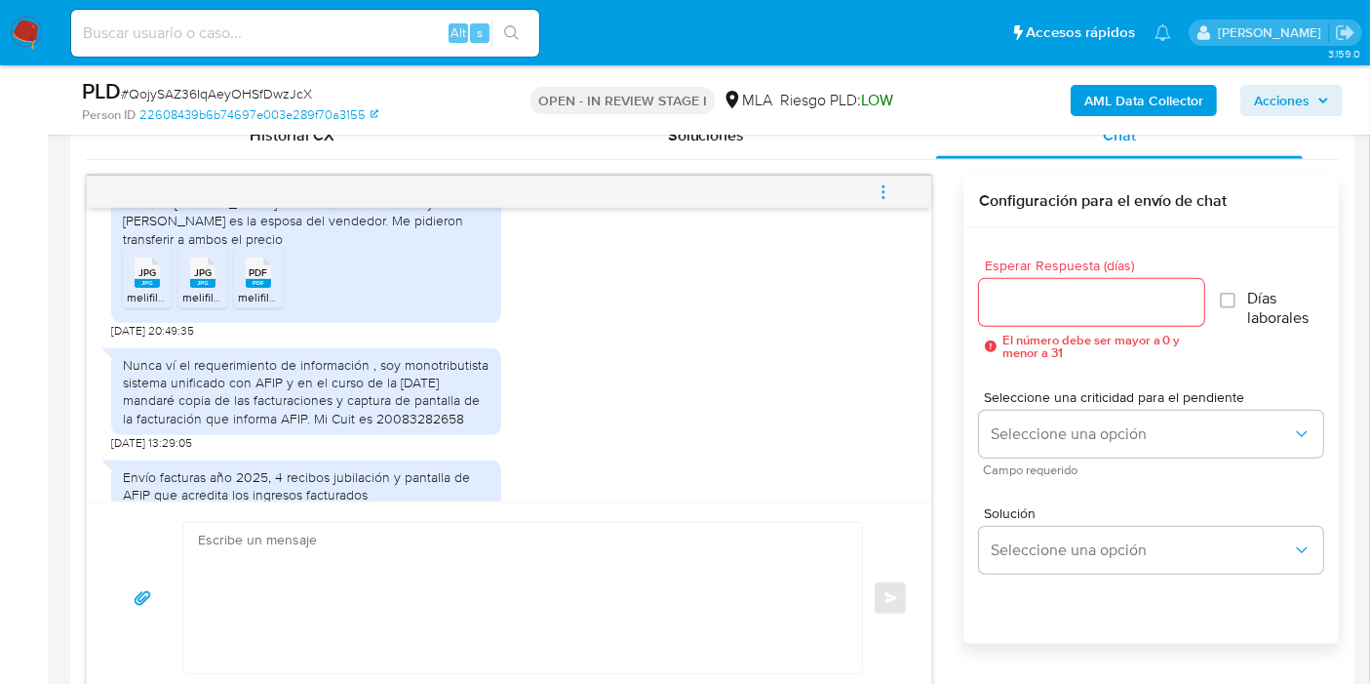
click at [132, 290] on div "JPG JPG" at bounding box center [147, 271] width 41 height 38
drag, startPoint x: 200, startPoint y: 331, endPoint x: 254, endPoint y: 318, distance: 55.1
click at [209, 305] on span "melifile5161053974970859035.jpg" at bounding box center [271, 297] width 179 height 17
click at [261, 279] on span "PDF" at bounding box center [259, 272] width 19 height 13
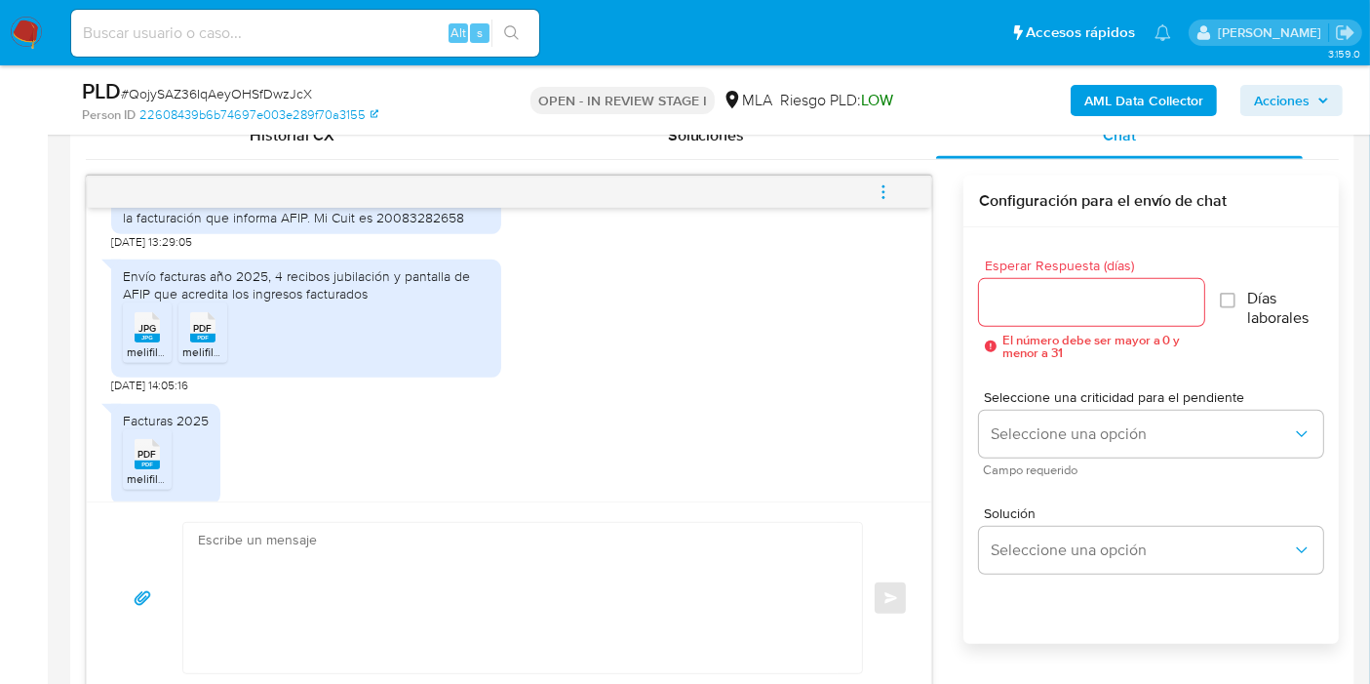
scroll to position [2327, 0]
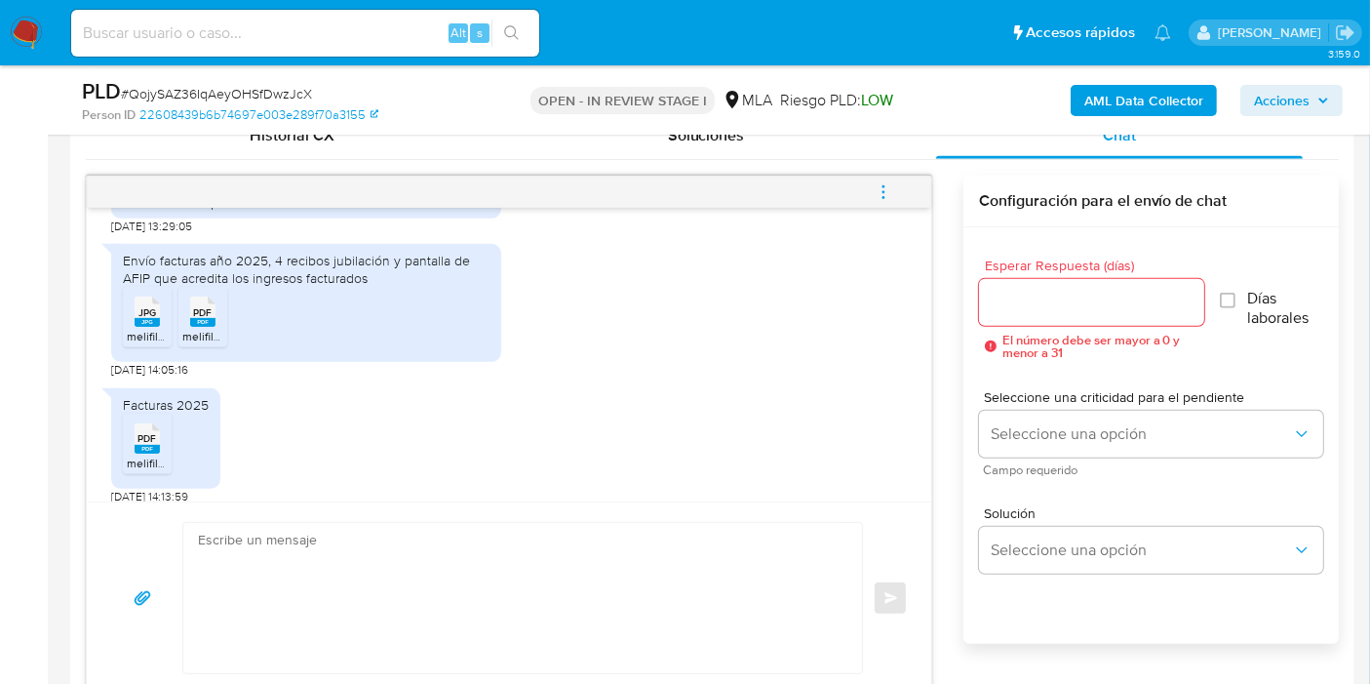
click at [149, 327] on rect at bounding box center [147, 322] width 25 height 9
drag, startPoint x: 210, startPoint y: 355, endPoint x: 195, endPoint y: 383, distance: 31.8
click at [212, 327] on rect at bounding box center [202, 322] width 25 height 9
click at [143, 445] on span "PDF" at bounding box center [147, 438] width 19 height 13
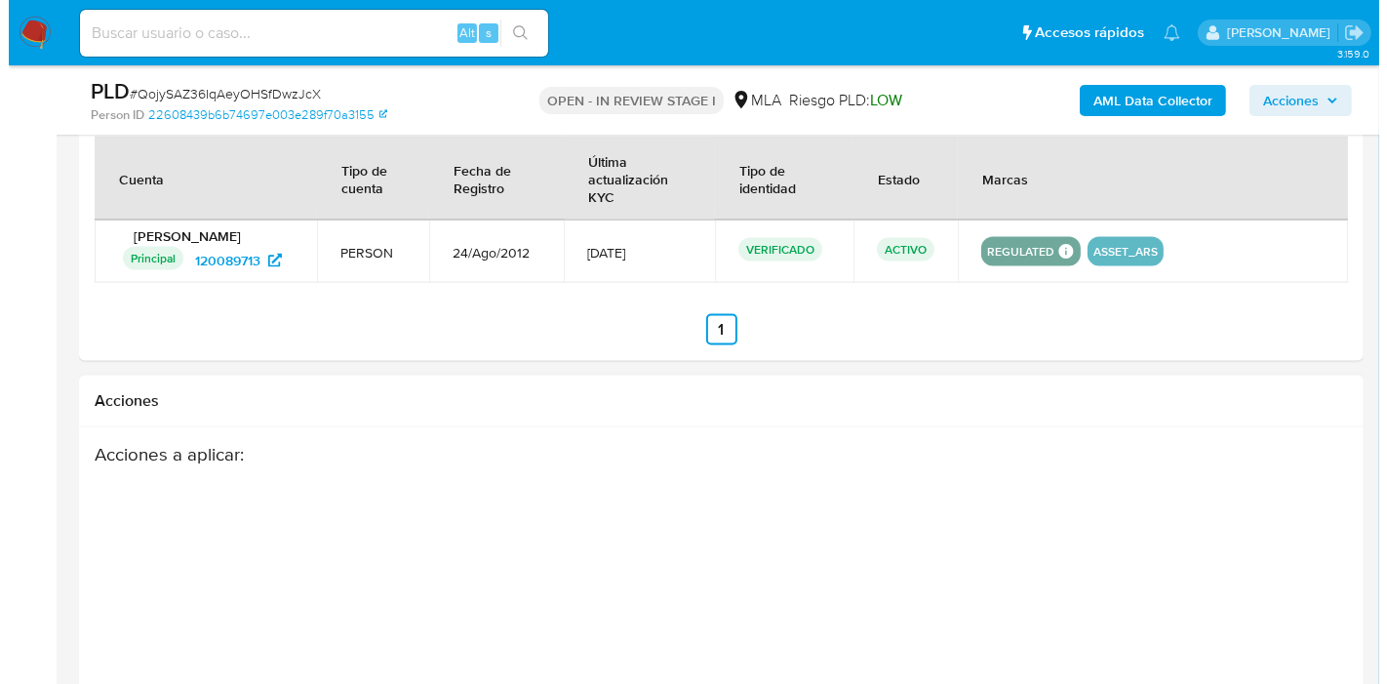
scroll to position [2926, 0]
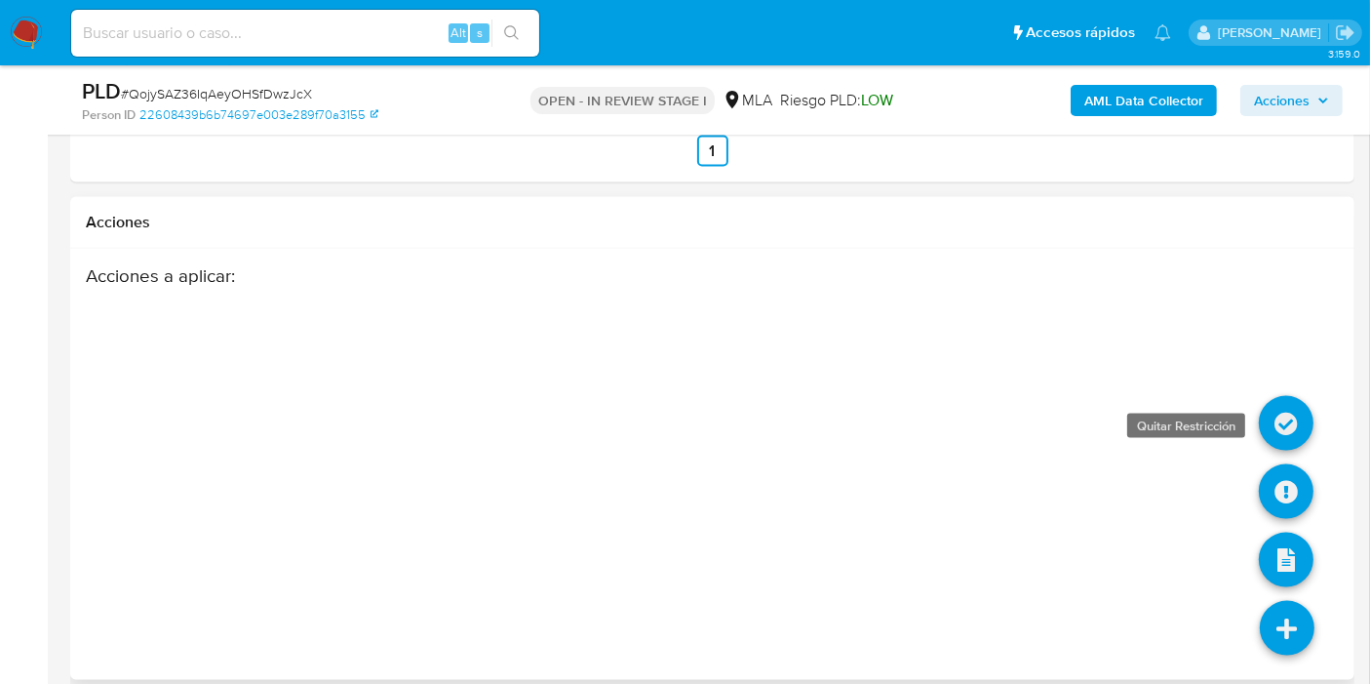
click at [1284, 425] on icon at bounding box center [1286, 423] width 55 height 55
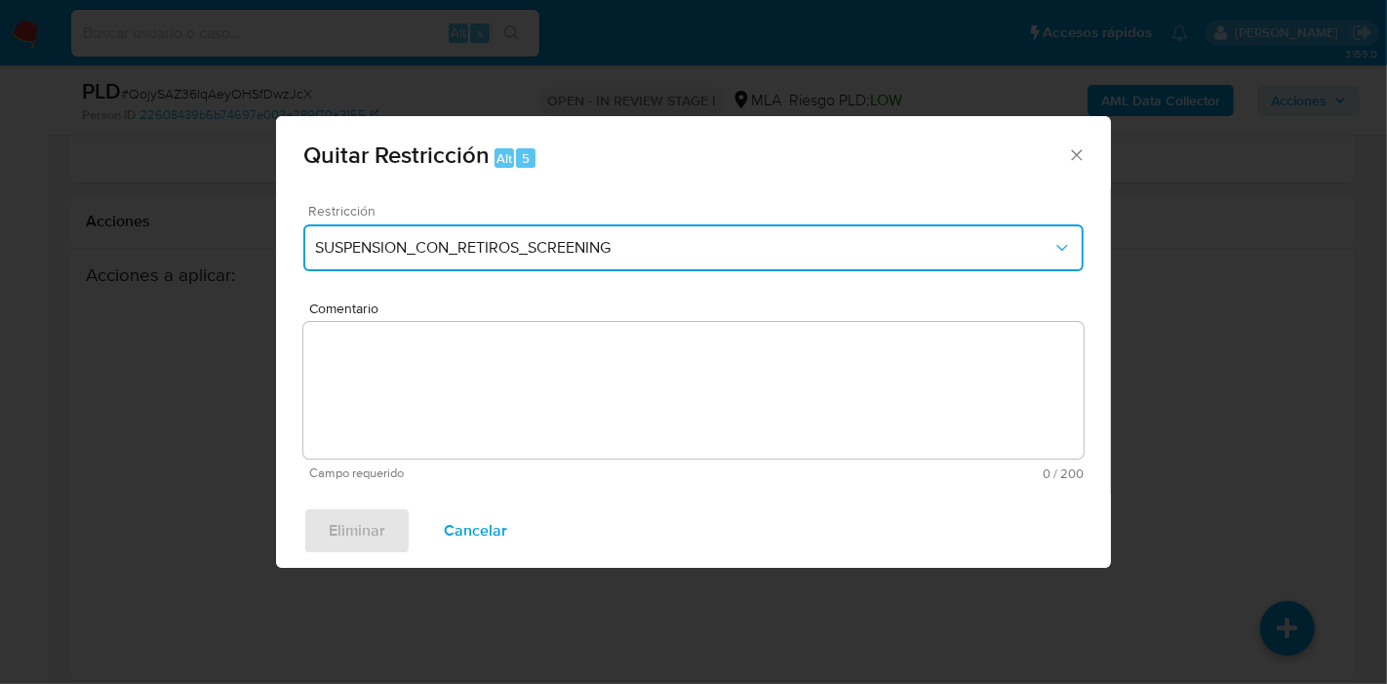
click at [671, 270] on button "SUSPENSION_CON_RETIROS_SCREENING" at bounding box center [693, 247] width 780 height 47
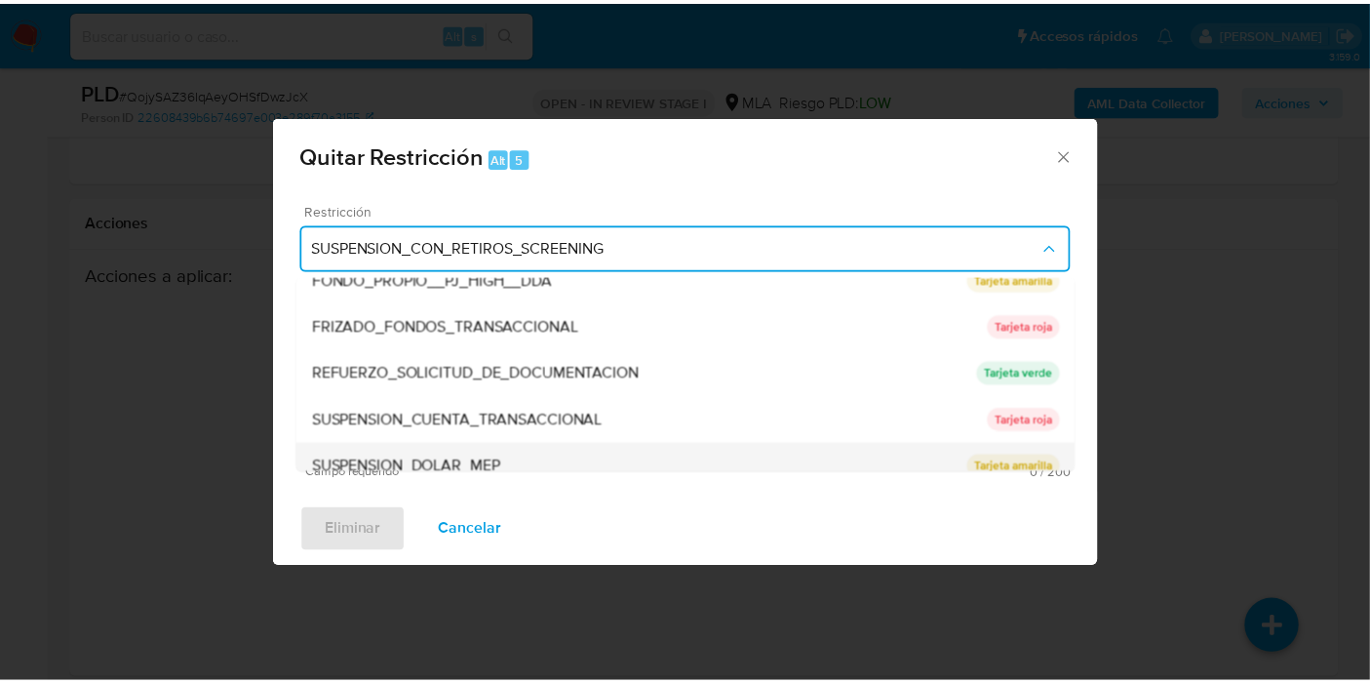
scroll to position [413, 0]
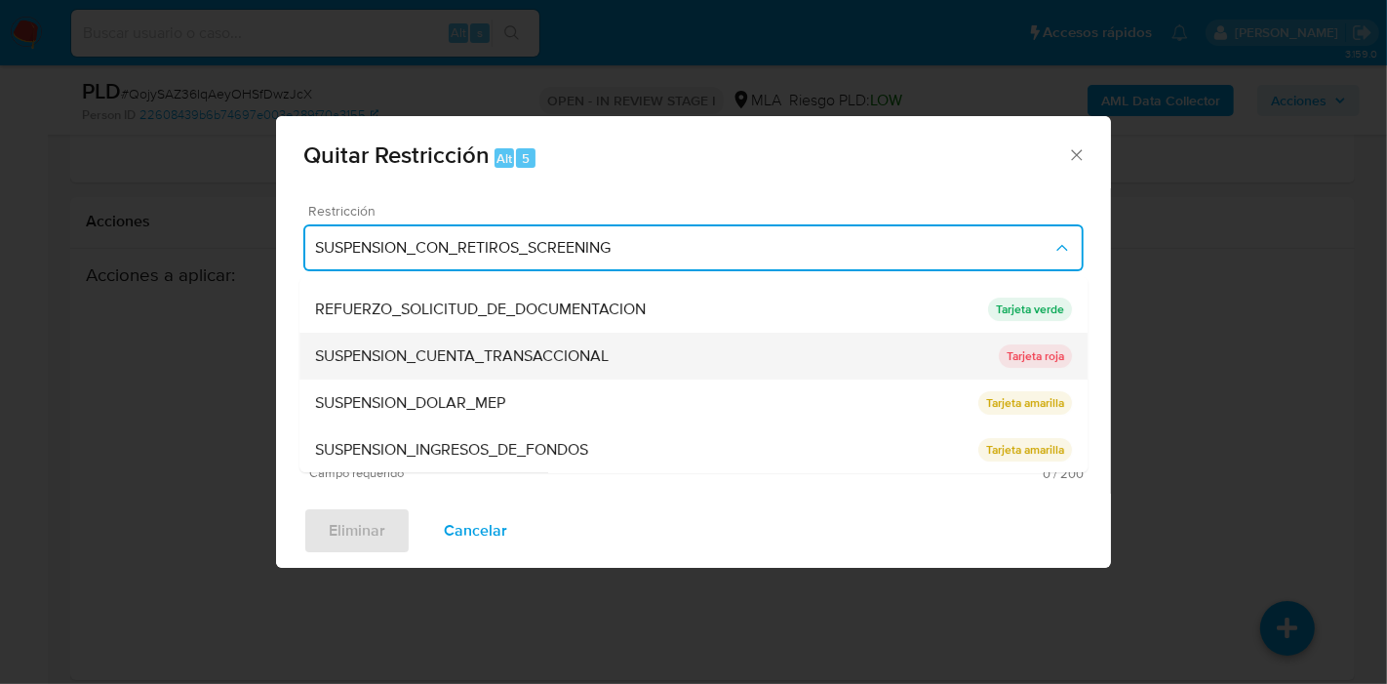
click at [624, 347] on div "SUSPENSION_CUENTA_TRANSACCIONAL" at bounding box center [657, 356] width 684 height 47
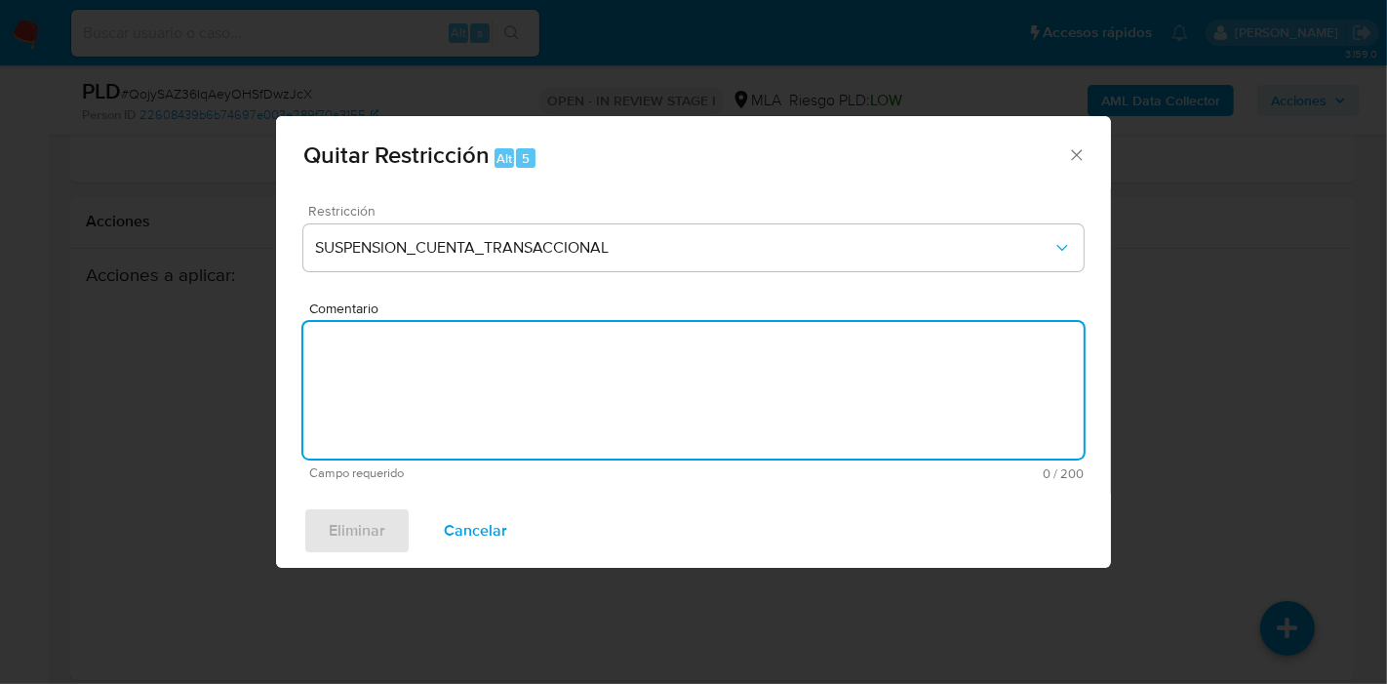
click at [626, 380] on textarea "Comentario" at bounding box center [693, 390] width 780 height 137
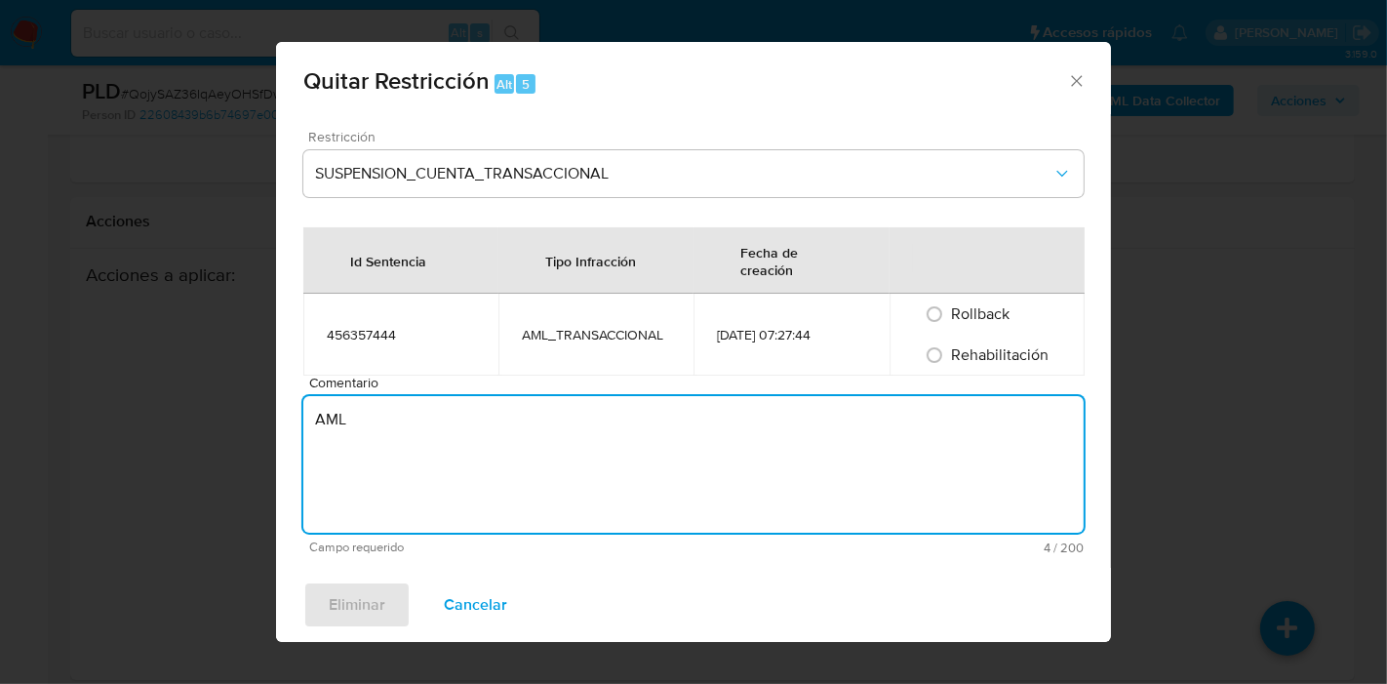
type textarea "AML"
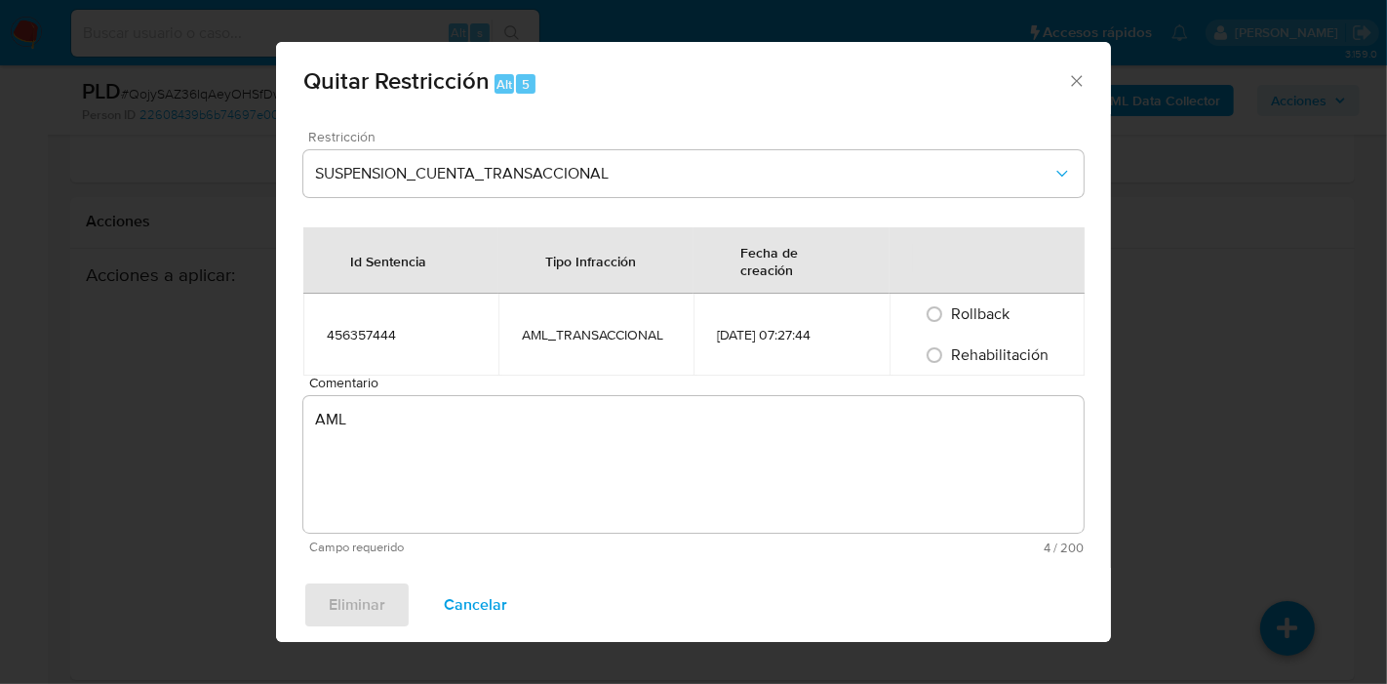
click at [1002, 357] on span "Rehabilitación" at bounding box center [1001, 354] width 98 height 22
click at [950, 357] on input "Rehabilitación" at bounding box center [934, 354] width 31 height 31
radio input "true"
click at [369, 611] on span "Eliminar" at bounding box center [357, 604] width 57 height 43
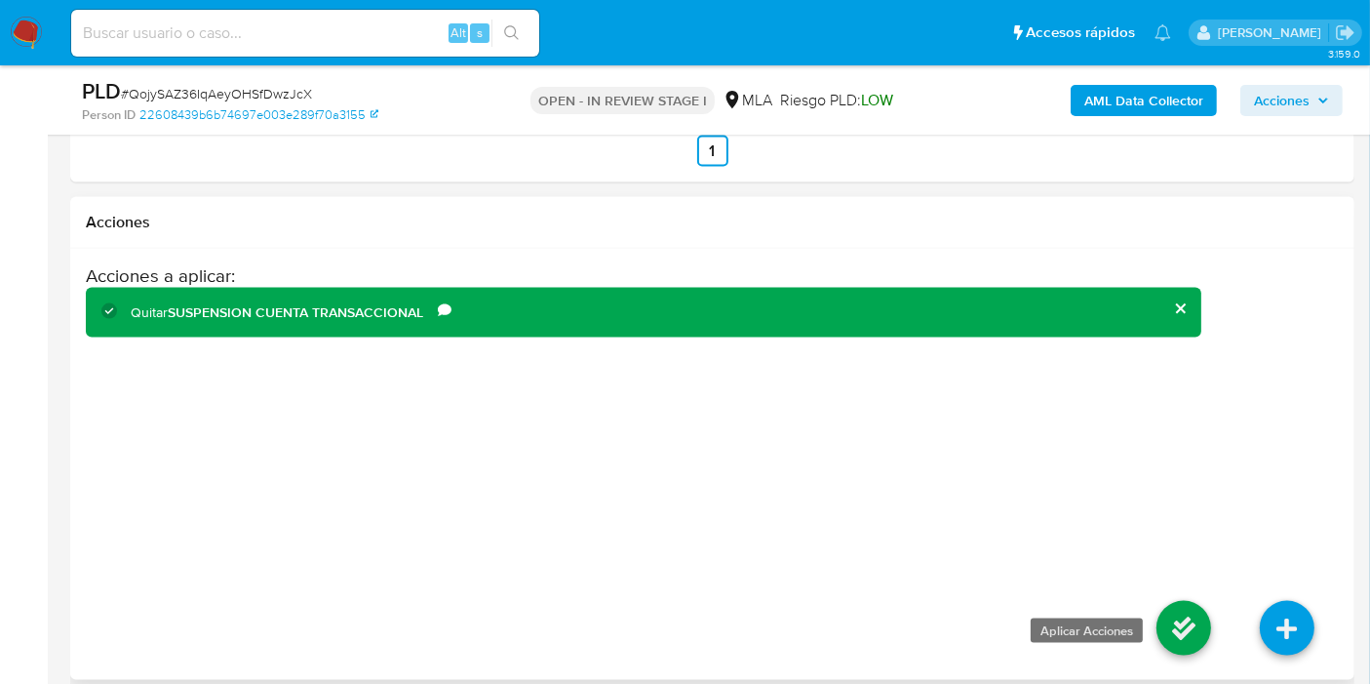
click at [1200, 631] on icon at bounding box center [1184, 628] width 55 height 55
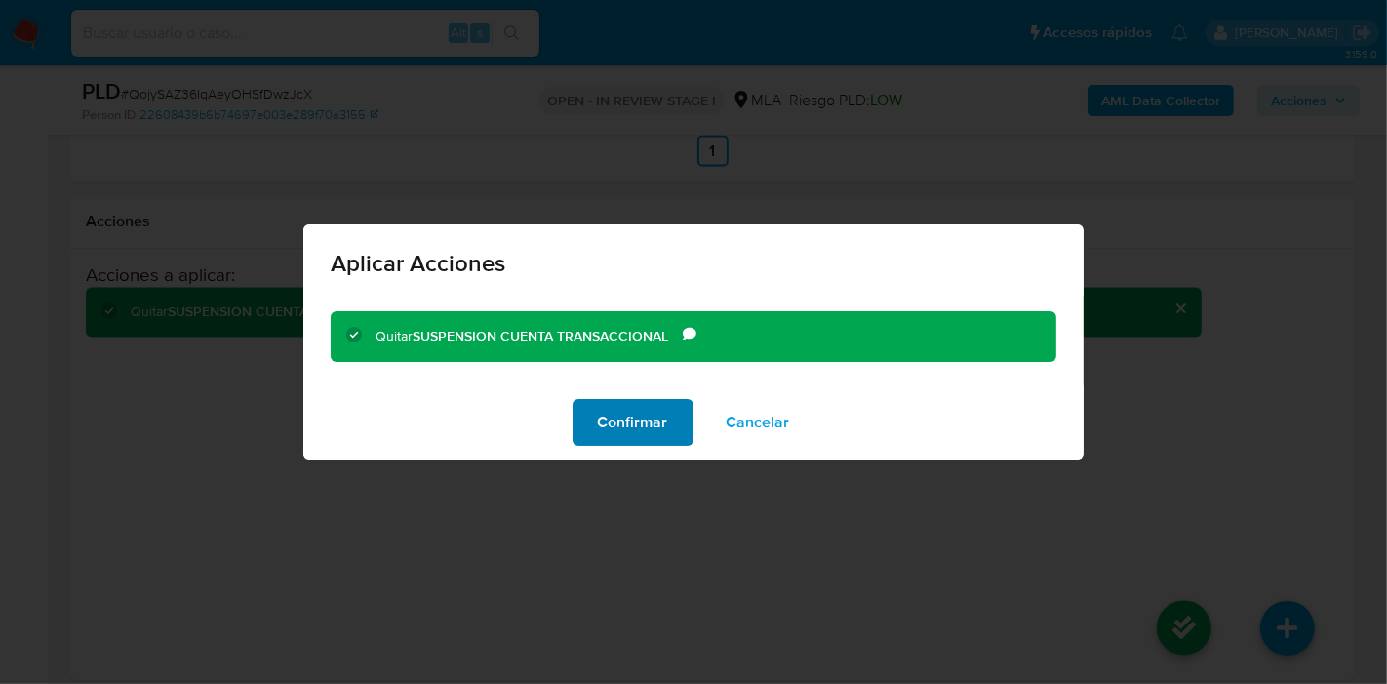
click at [610, 411] on span "Confirmar" at bounding box center [633, 422] width 70 height 43
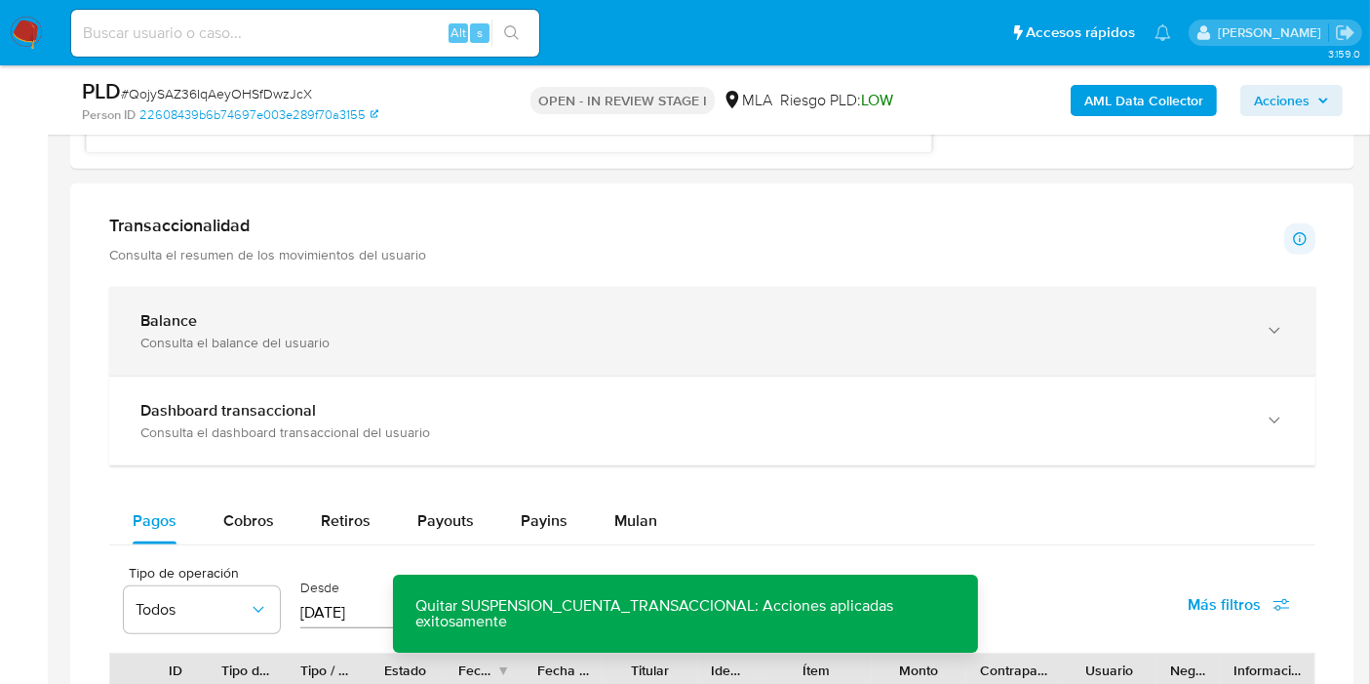
scroll to position [1192, 0]
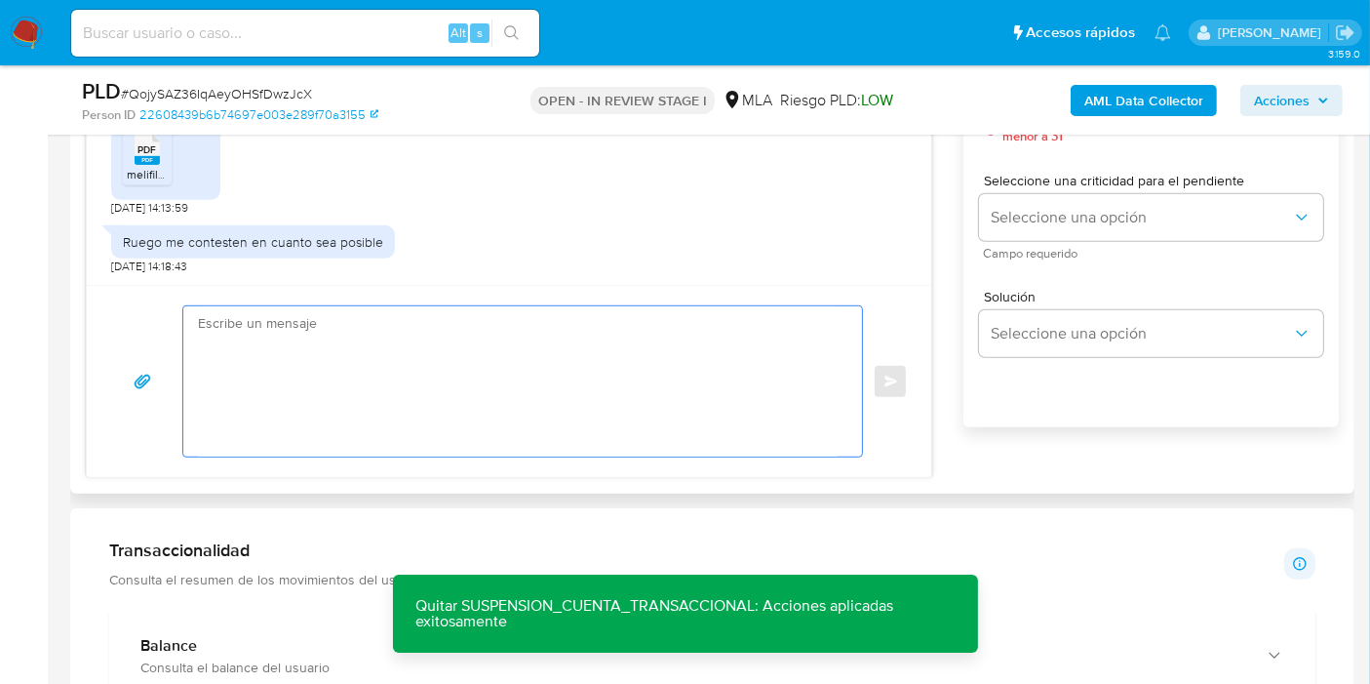
click at [446, 382] on textarea at bounding box center [518, 381] width 640 height 150
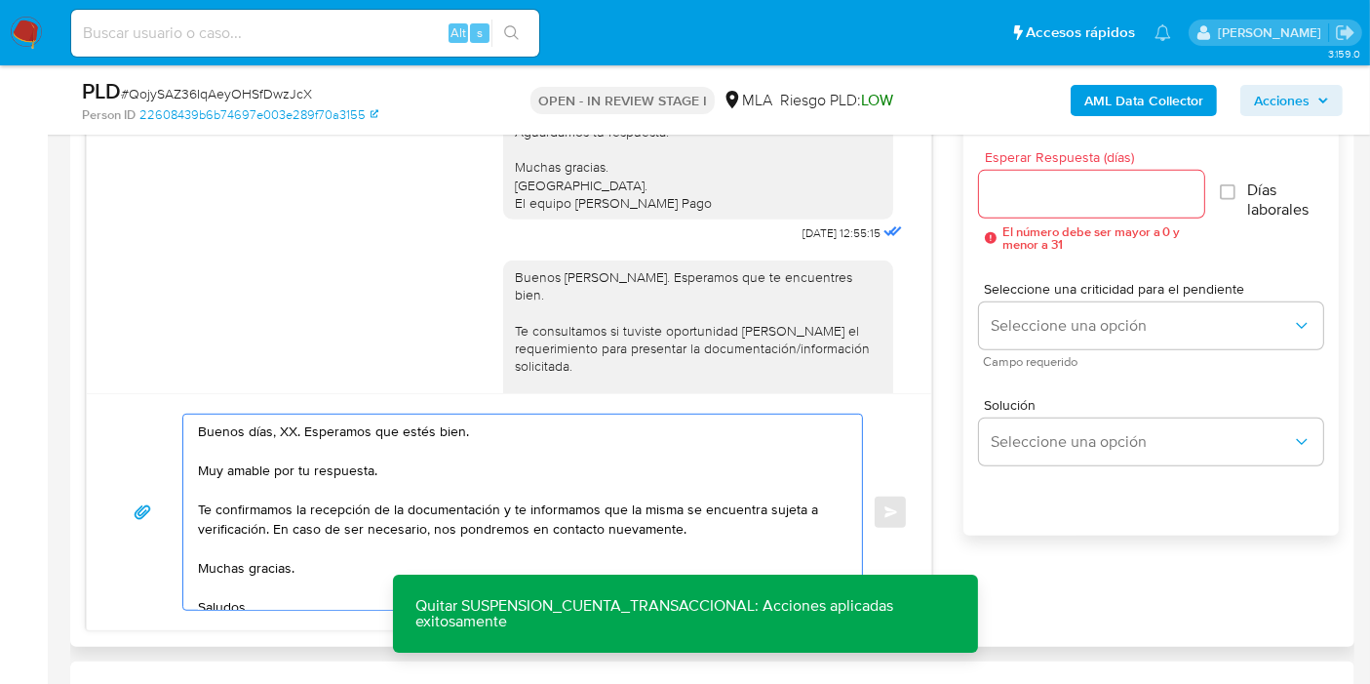
scroll to position [1352, 0]
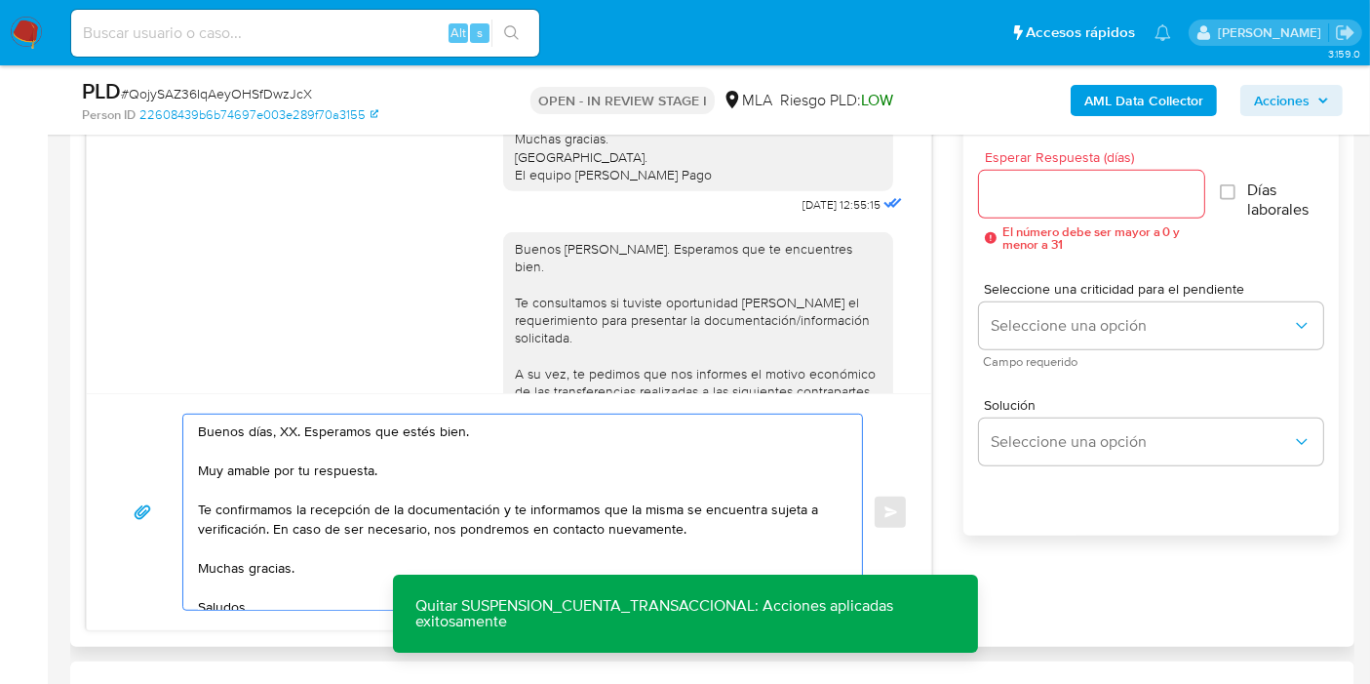
click at [293, 424] on textarea "Buenos días, XX. Esperamos que estés bien. Muy amable por tu respuesta. Te conf…" at bounding box center [518, 511] width 640 height 195
click at [265, 424] on textarea "Buenos días, XX. Esperamos que estés bien. Muy amable por tu respuesta. Te conf…" at bounding box center [518, 511] width 640 height 195
click at [282, 427] on textarea "Buenos días, XX. Esperamos que estés bien. Muy amable por tu respuesta. Te conf…" at bounding box center [518, 511] width 640 height 195
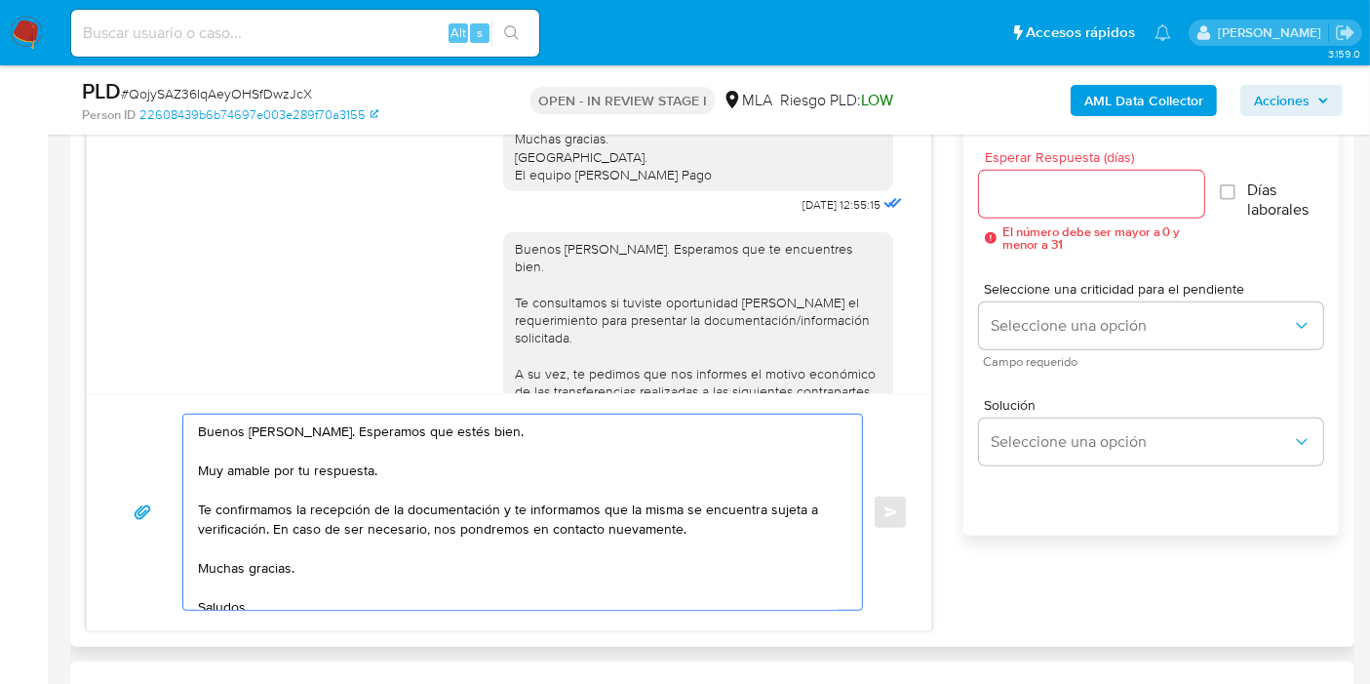
click at [290, 472] on textarea "Buenos días, Rubén. Esperamos que estés bien. Muy amable por tu respuesta. Te c…" at bounding box center [518, 511] width 640 height 195
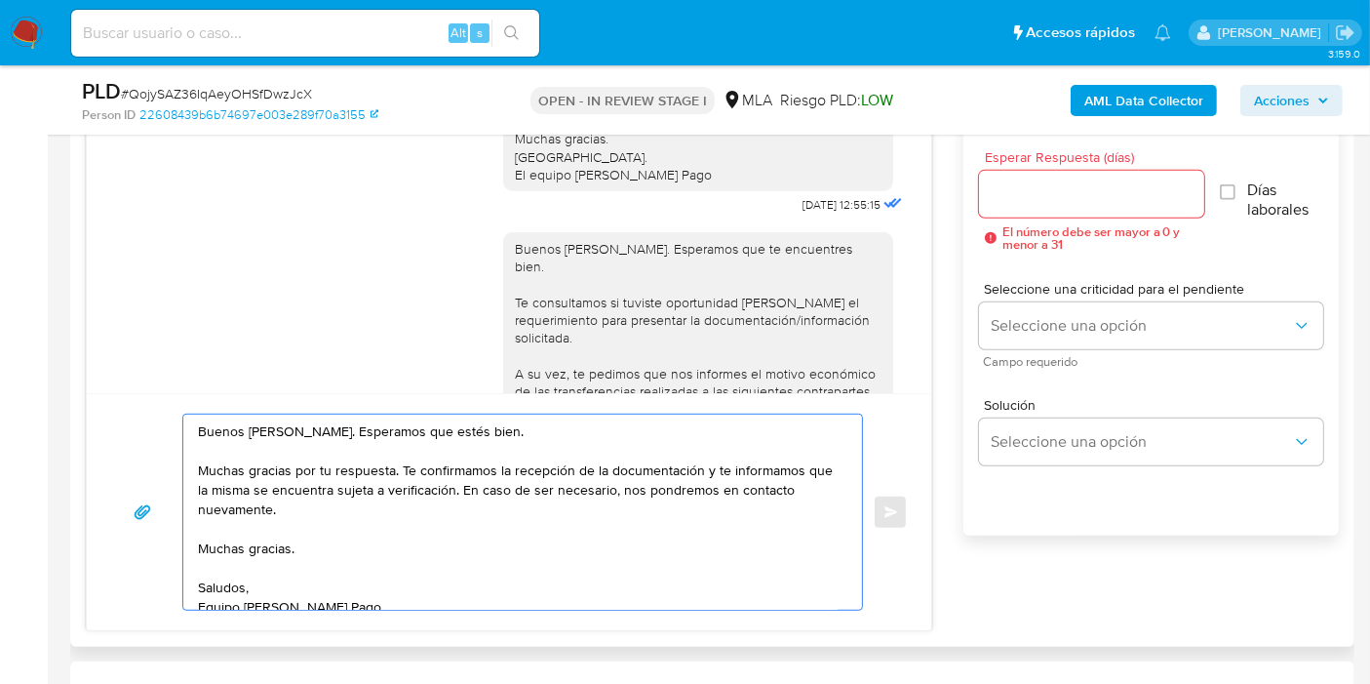
drag, startPoint x: 703, startPoint y: 461, endPoint x: 479, endPoint y: 492, distance: 226.3
click at [479, 492] on textarea "Buenos días, Rubén. Esperamos que estés bien. Muchas gracias por tu respuesta. …" at bounding box center [518, 511] width 640 height 195
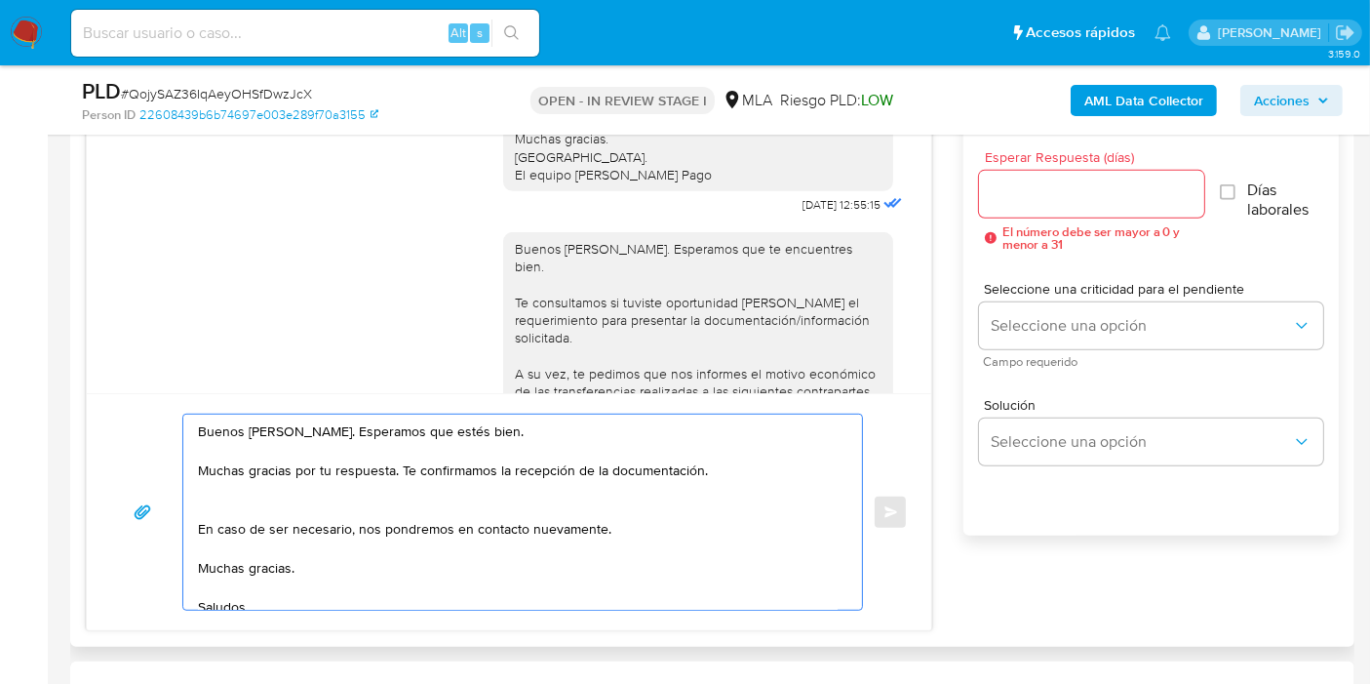
paste textarea "Te contamos que tu cuenta ya está activa nuevamente para que operes con normali…"
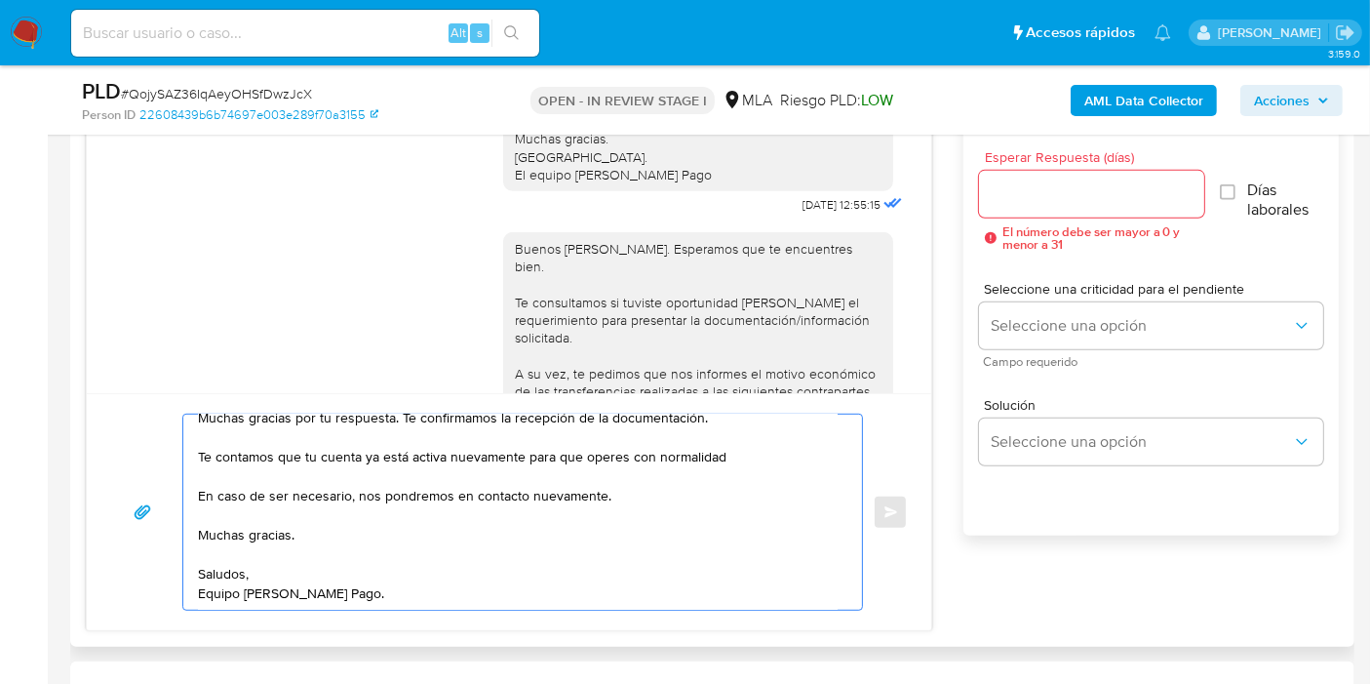
scroll to position [111, 0]
click at [247, 479] on textarea "Buenos días, Rubén. Esperamos que estés bien. Muchas gracias por tu respuesta. …" at bounding box center [518, 511] width 640 height 195
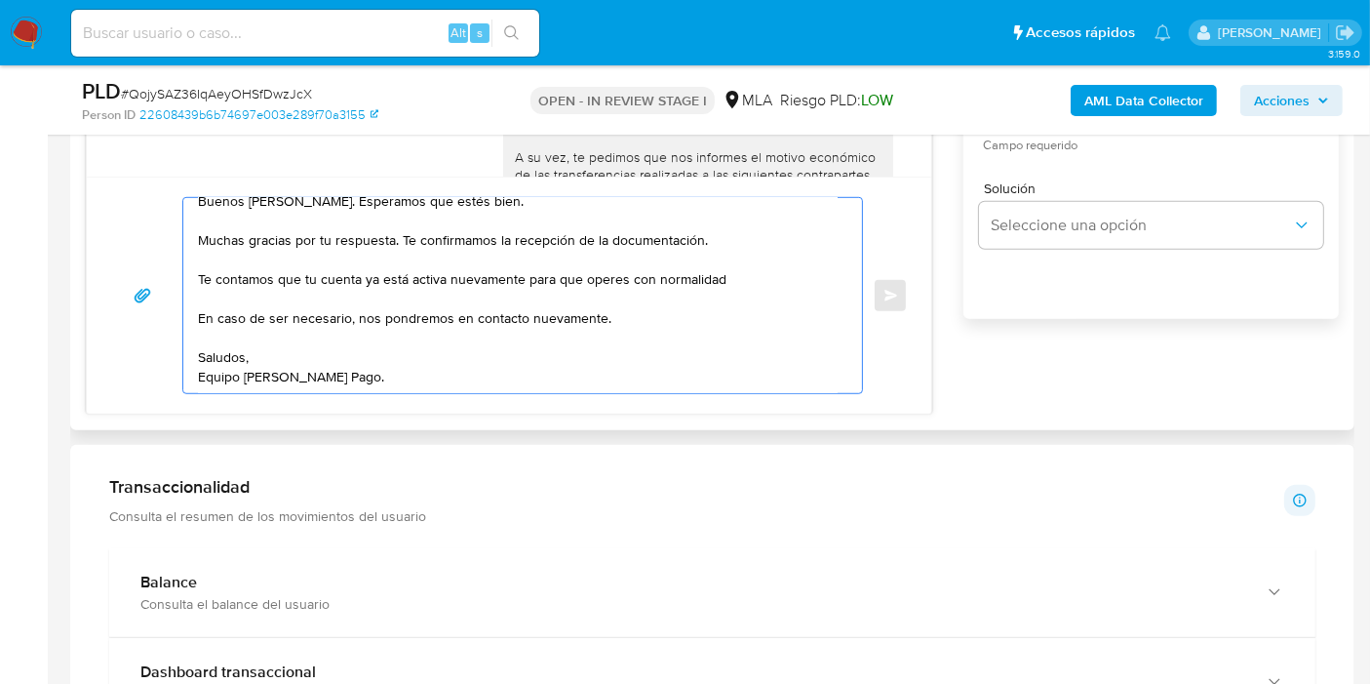
click at [288, 402] on div "Buenos días, Rubén. Esperamos que estés bien. Muchas gracias por tu respuesta. …" at bounding box center [509, 295] width 845 height 237
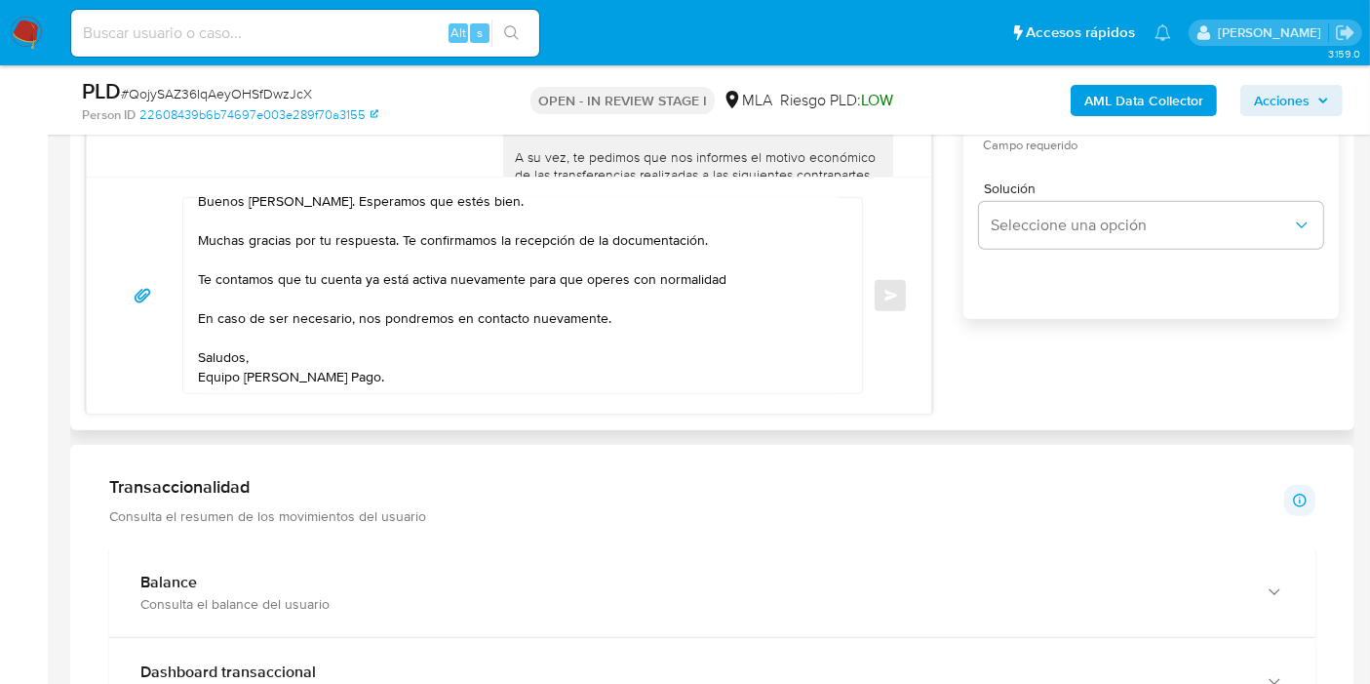
drag, startPoint x: 291, startPoint y: 397, endPoint x: 312, endPoint y: 379, distance: 27.7
click at [296, 392] on div "Buenos días, Rubén. Esperamos que estés bien. Muchas gracias por tu respuesta. …" at bounding box center [509, 295] width 845 height 237
click at [312, 379] on textarea "Buenos días, Rubén. Esperamos que estés bien. Muchas gracias por tu respuesta. …" at bounding box center [518, 295] width 640 height 195
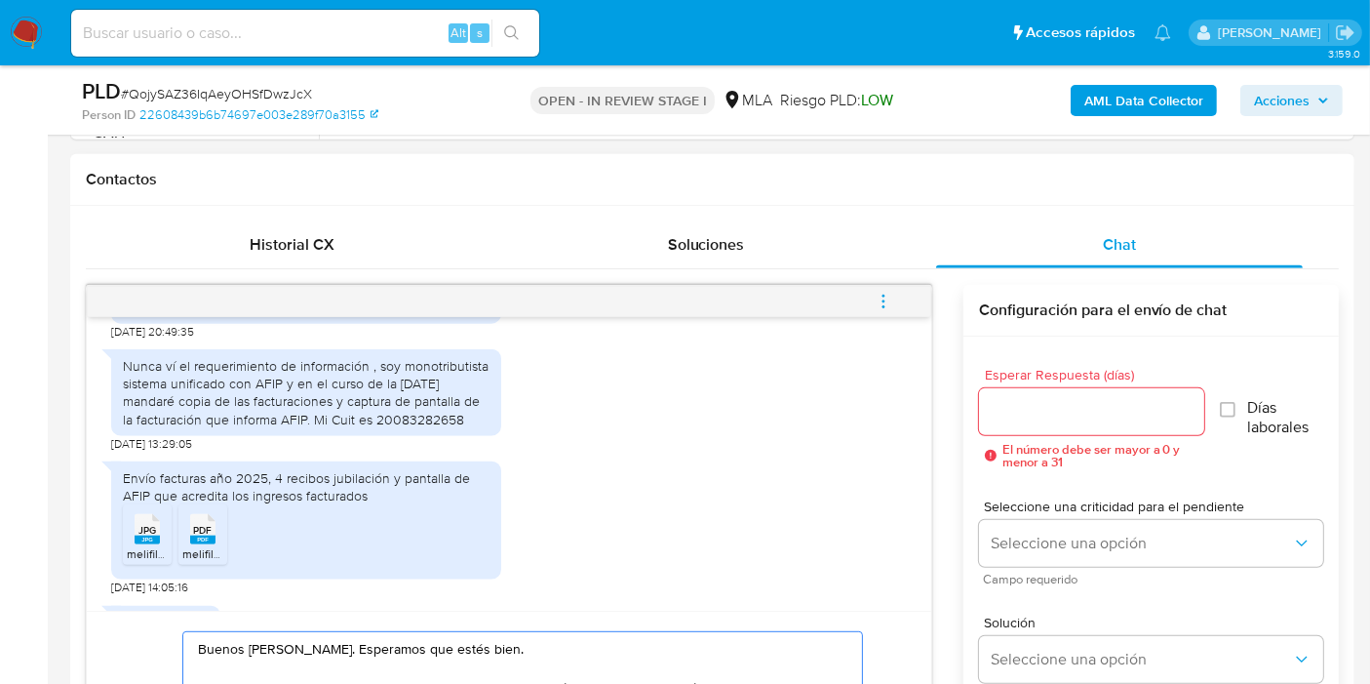
scroll to position [2002, 0]
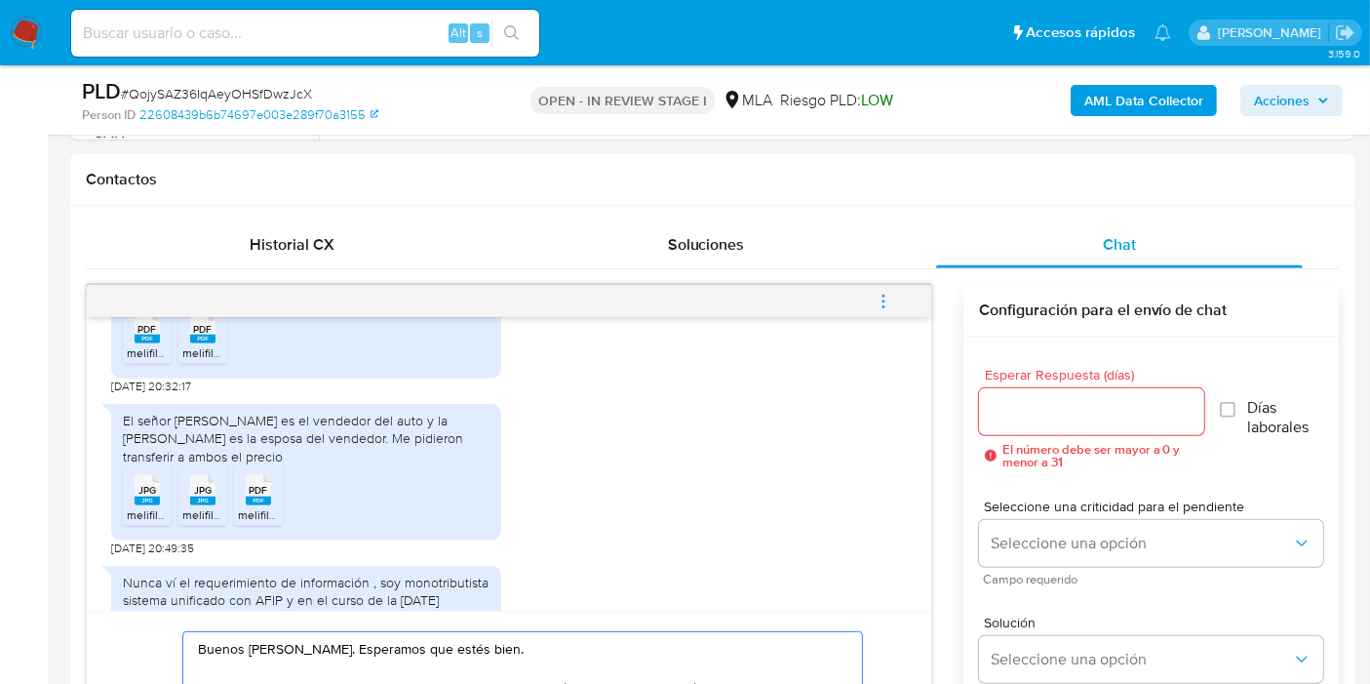
type textarea "Buenos días, Rubén. Esperamos que estés bien. Muchas gracias por tu respuesta. …"
click at [333, 465] on div "El señor Cenoz es el vendedor del auto y la sra Nazar Anchorena es la esposa de…" at bounding box center [306, 439] width 367 height 54
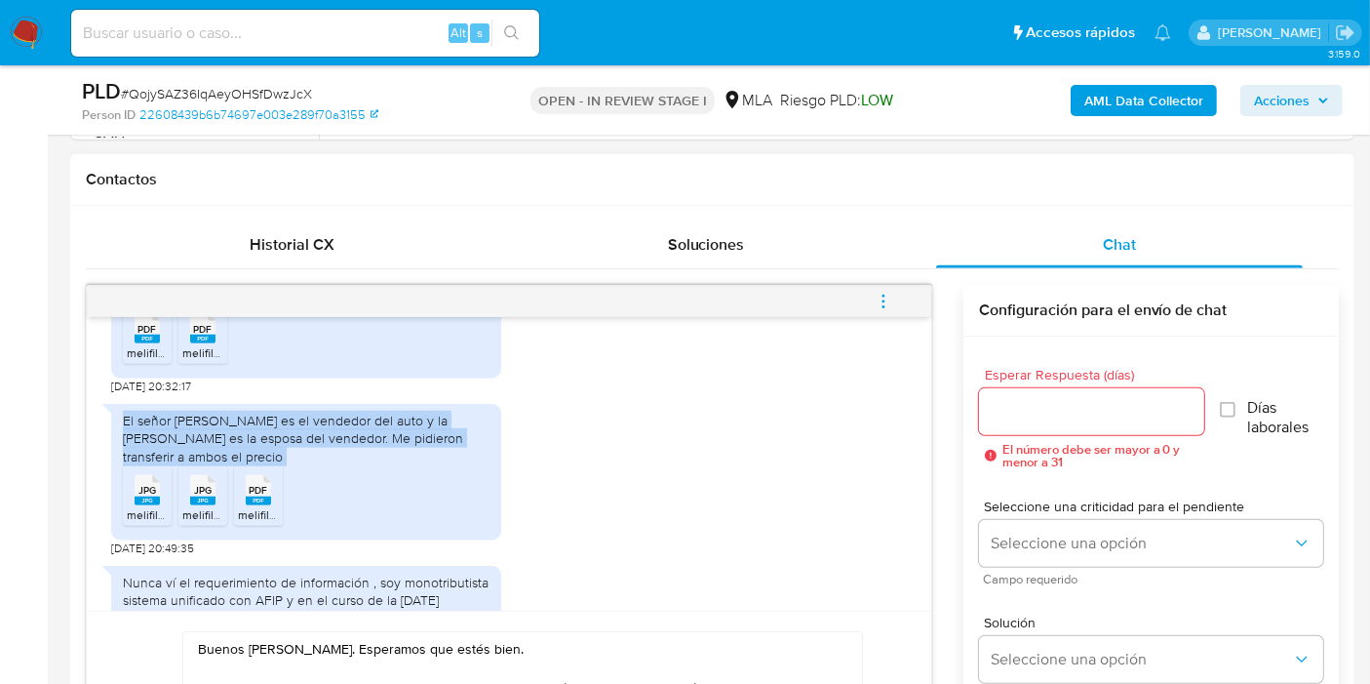
click at [333, 465] on div "El señor Cenoz es el vendedor del auto y la sra Nazar Anchorena es la esposa de…" at bounding box center [306, 439] width 367 height 54
click at [437, 465] on div "El señor Cenoz es el vendedor del auto y la sra Nazar Anchorena es la esposa de…" at bounding box center [306, 439] width 367 height 54
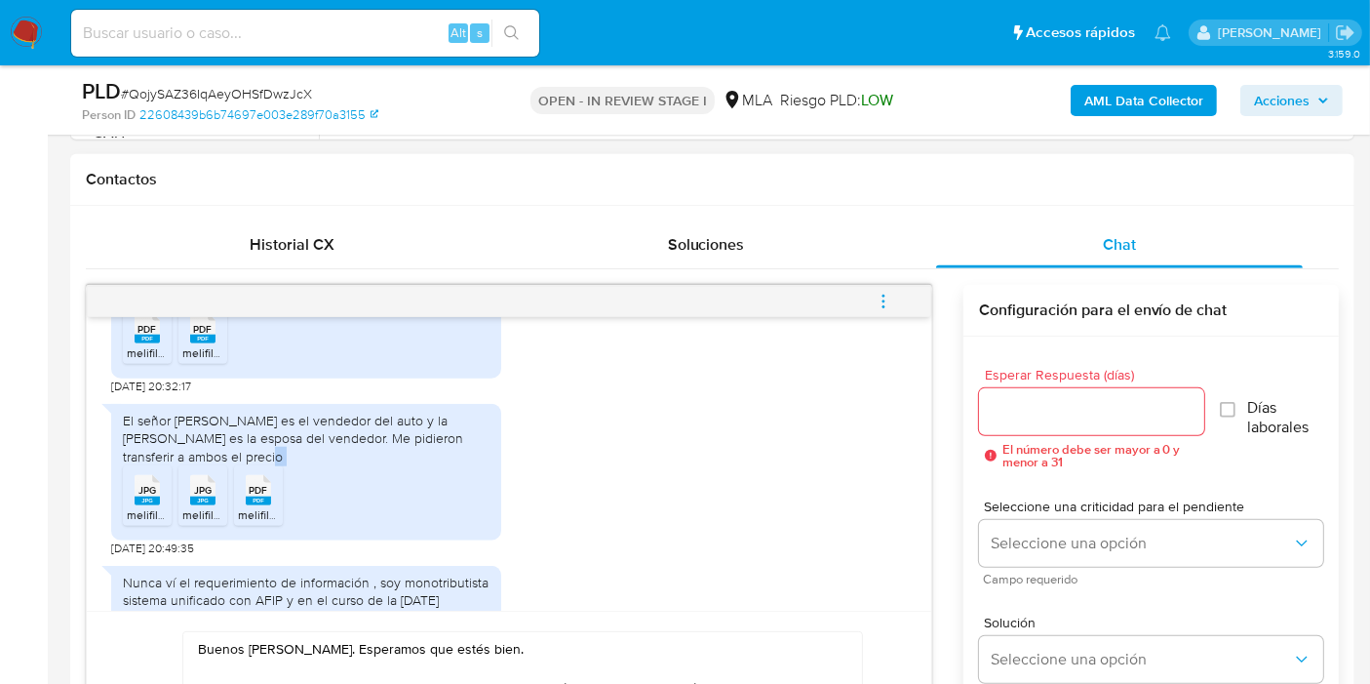
click at [437, 465] on div "El señor Cenoz es el vendedor del auto y la sra Nazar Anchorena es la esposa de…" at bounding box center [306, 439] width 367 height 54
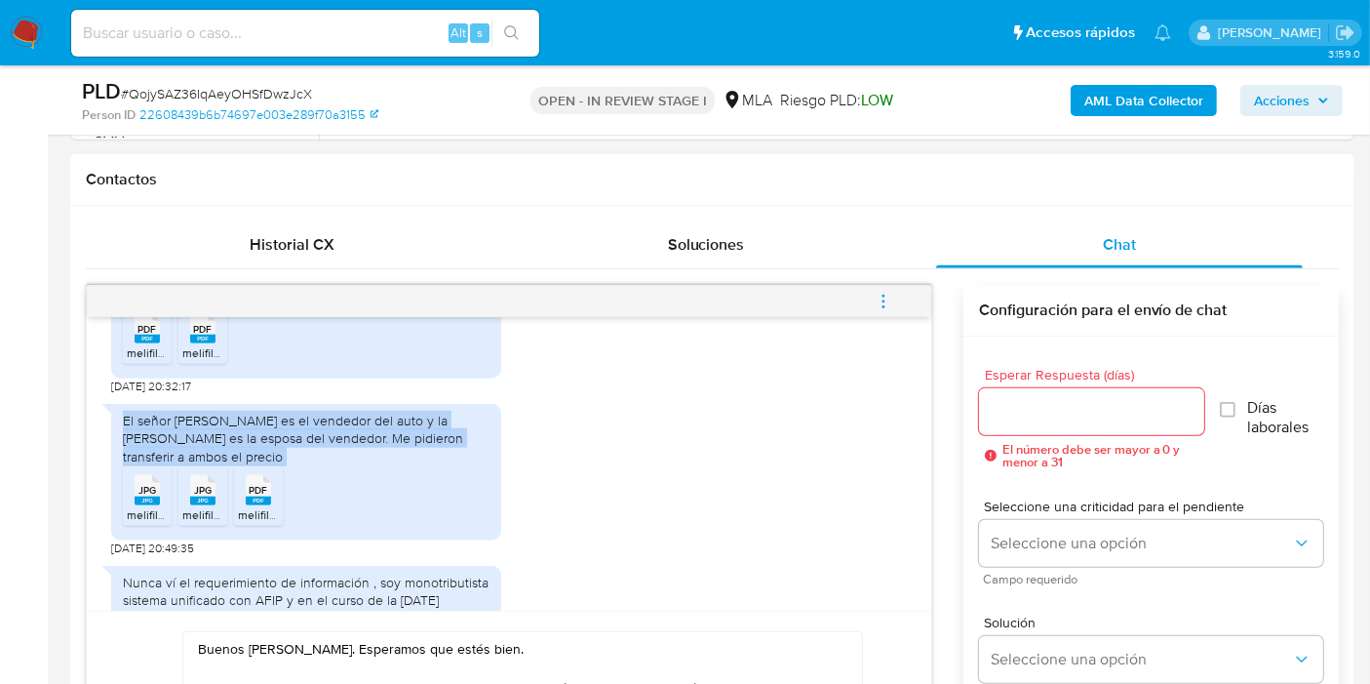
click at [437, 465] on div "El señor Cenoz es el vendedor del auto y la sra Nazar Anchorena es la esposa de…" at bounding box center [306, 439] width 367 height 54
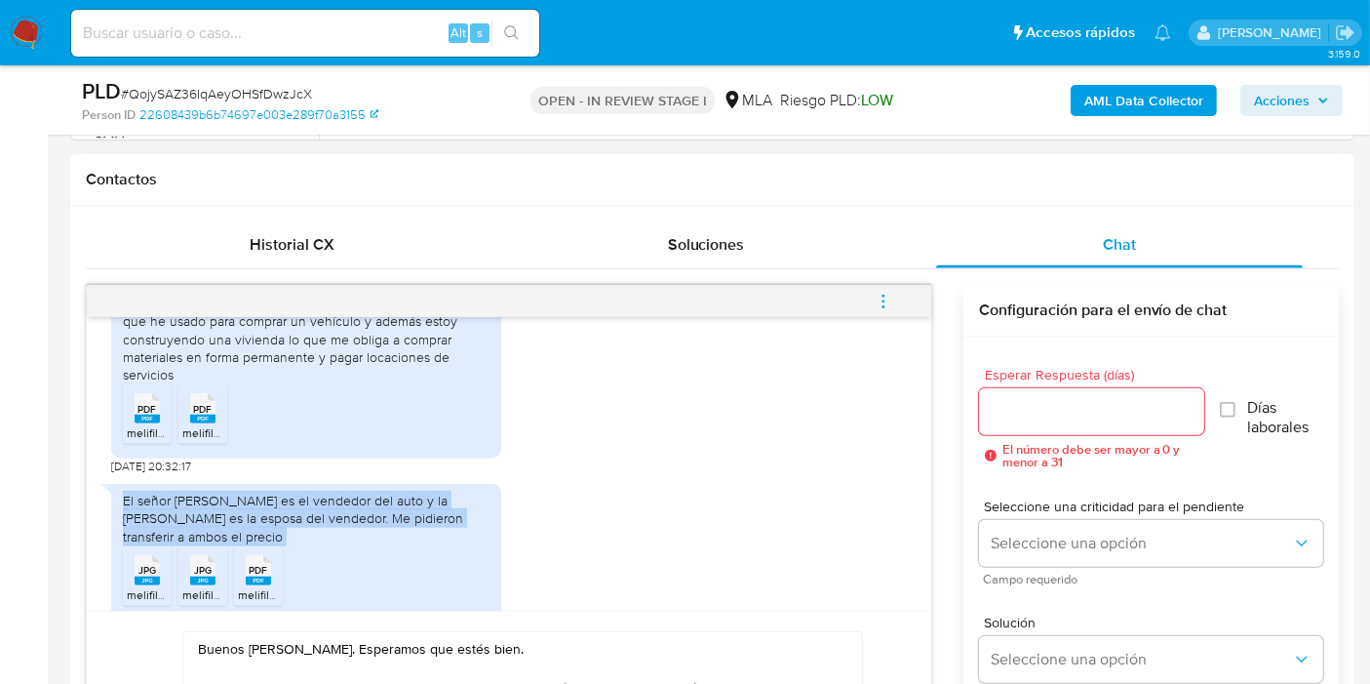
scroll to position [1786, 0]
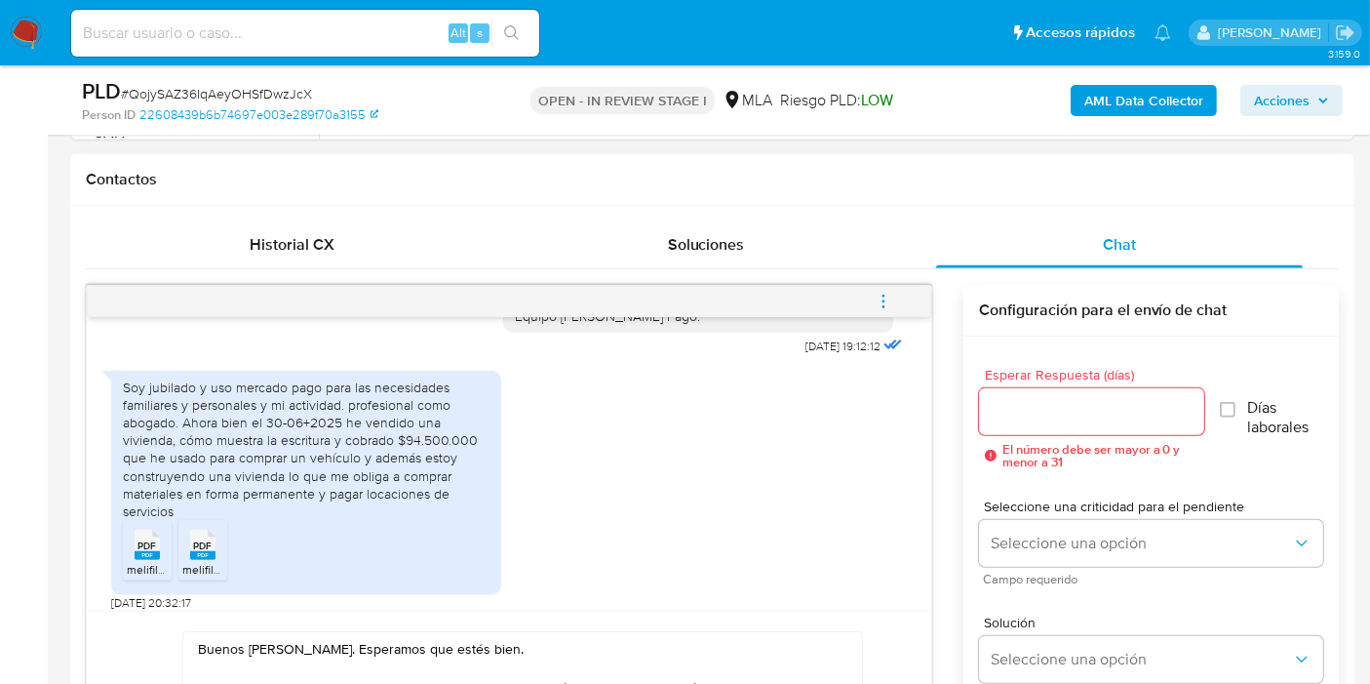
click at [261, 446] on div "Soy jubilado y uso mercado pago para las necesidades familiares y personales y …" at bounding box center [306, 449] width 367 height 142
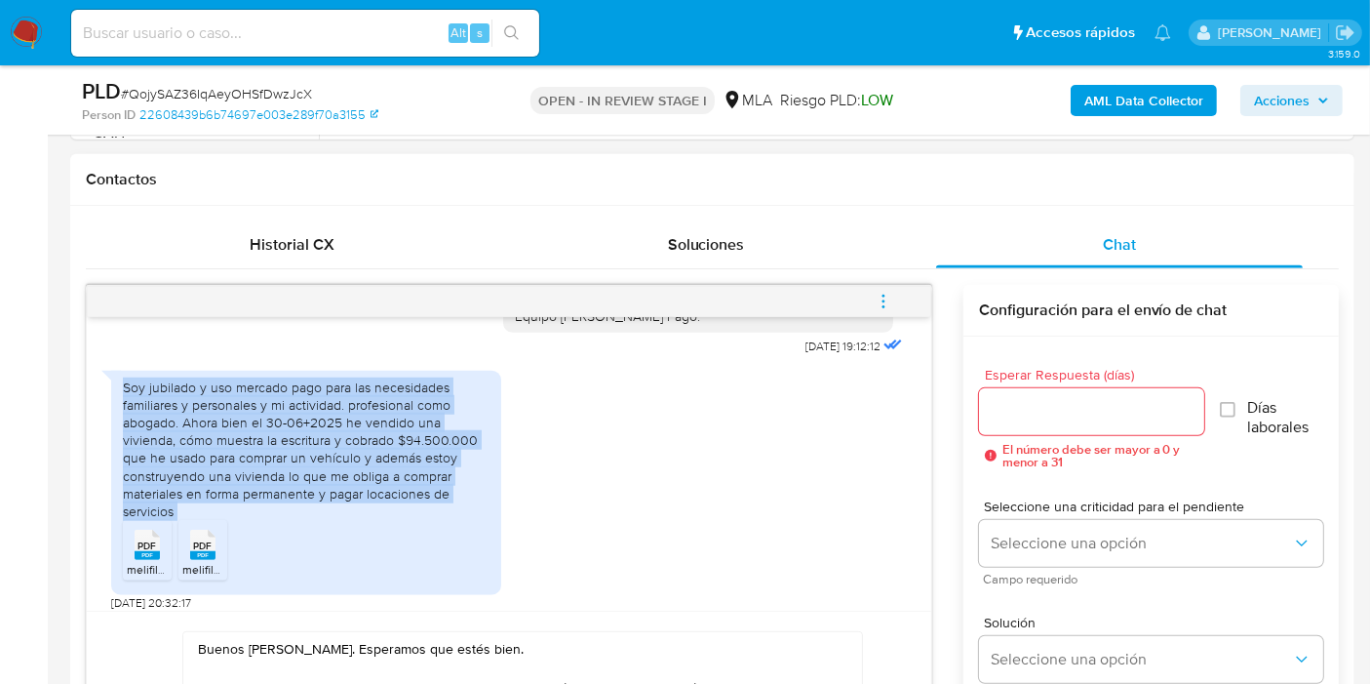
click at [261, 446] on div "Soy jubilado y uso mercado pago para las necesidades familiares y personales y …" at bounding box center [306, 449] width 367 height 142
click at [244, 435] on div "Soy jubilado y uso mercado pago para las necesidades familiares y personales y …" at bounding box center [306, 449] width 367 height 142
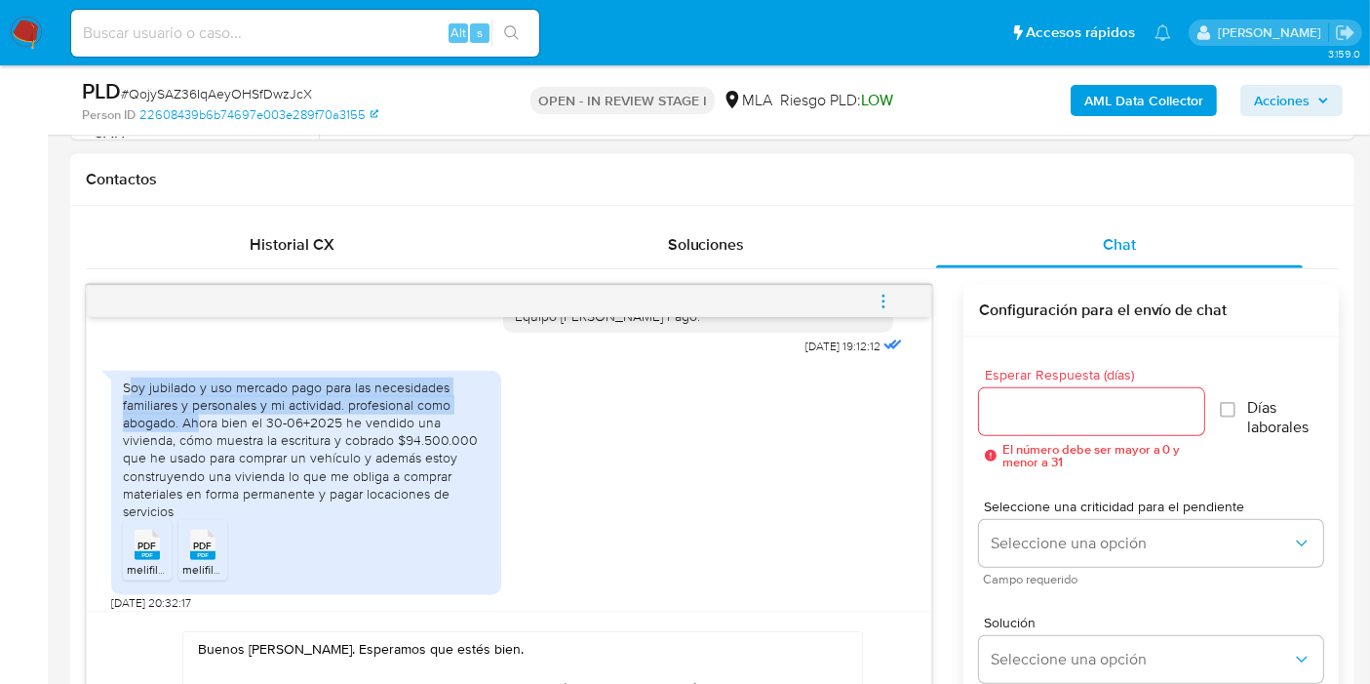
drag, startPoint x: 128, startPoint y: 420, endPoint x: 163, endPoint y: 455, distance: 49.7
click at [193, 457] on div "Soy jubilado y uso mercado pago para las necesidades familiares y personales y …" at bounding box center [306, 449] width 367 height 142
click at [163, 455] on div "Soy jubilado y uso mercado pago para las necesidades familiares y personales y …" at bounding box center [306, 449] width 367 height 142
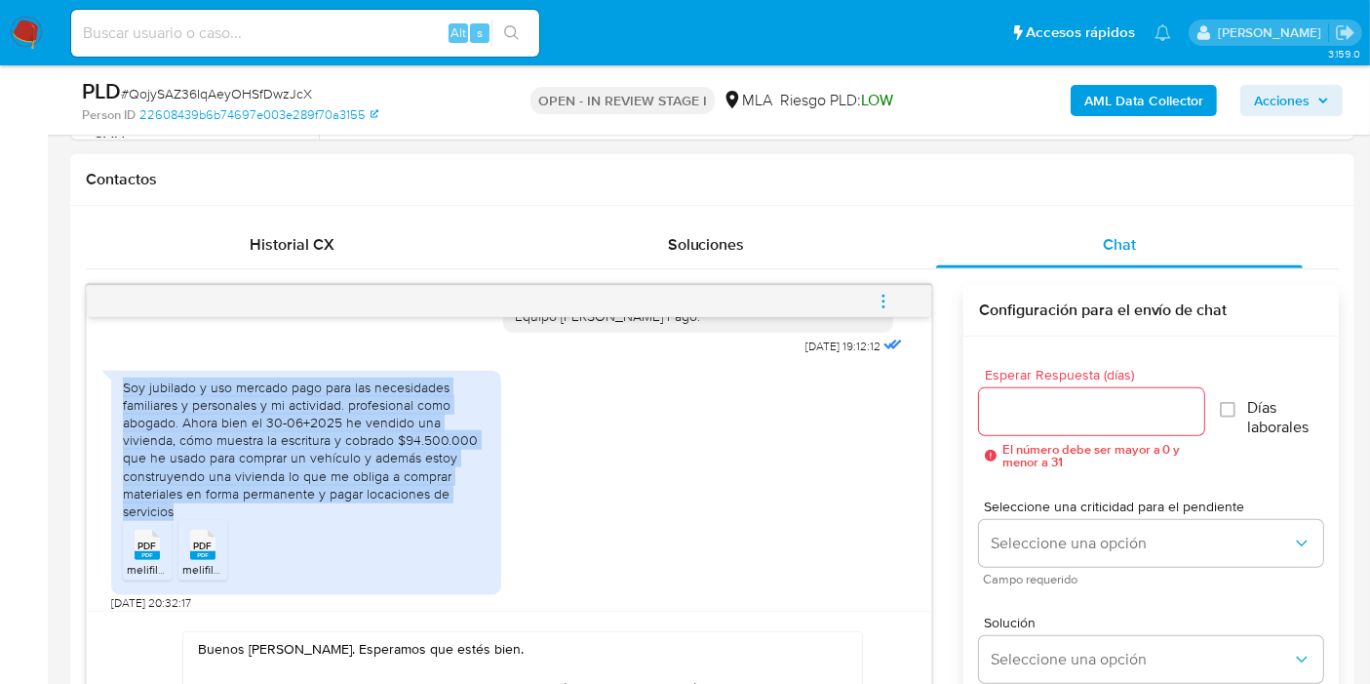
drag, startPoint x: 119, startPoint y: 419, endPoint x: 205, endPoint y: 539, distance: 147.5
click at [205, 539] on div "Soy jubilado y uso mercado pago para las necesidades familiares y personales y …" at bounding box center [306, 483] width 390 height 225
copy div "Soy jubilado y uso mercado pago para las necesidades familiares y personales y …"
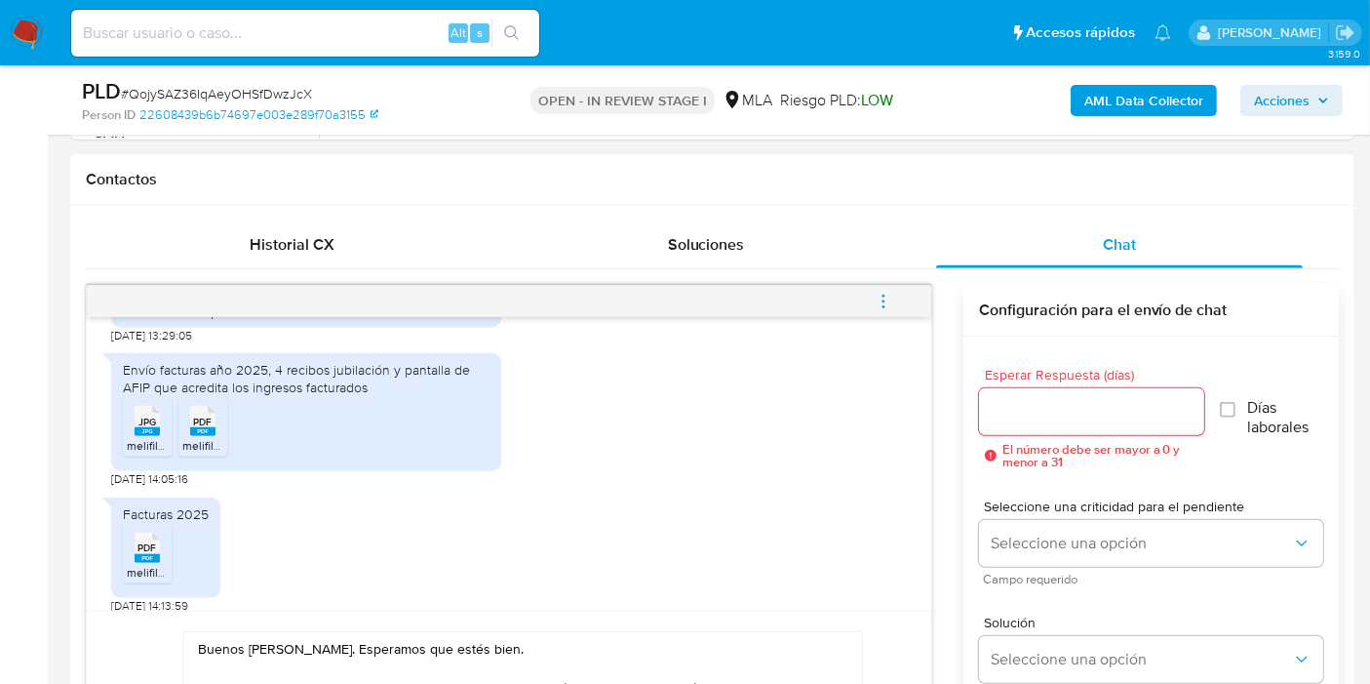
scroll to position [2435, 0]
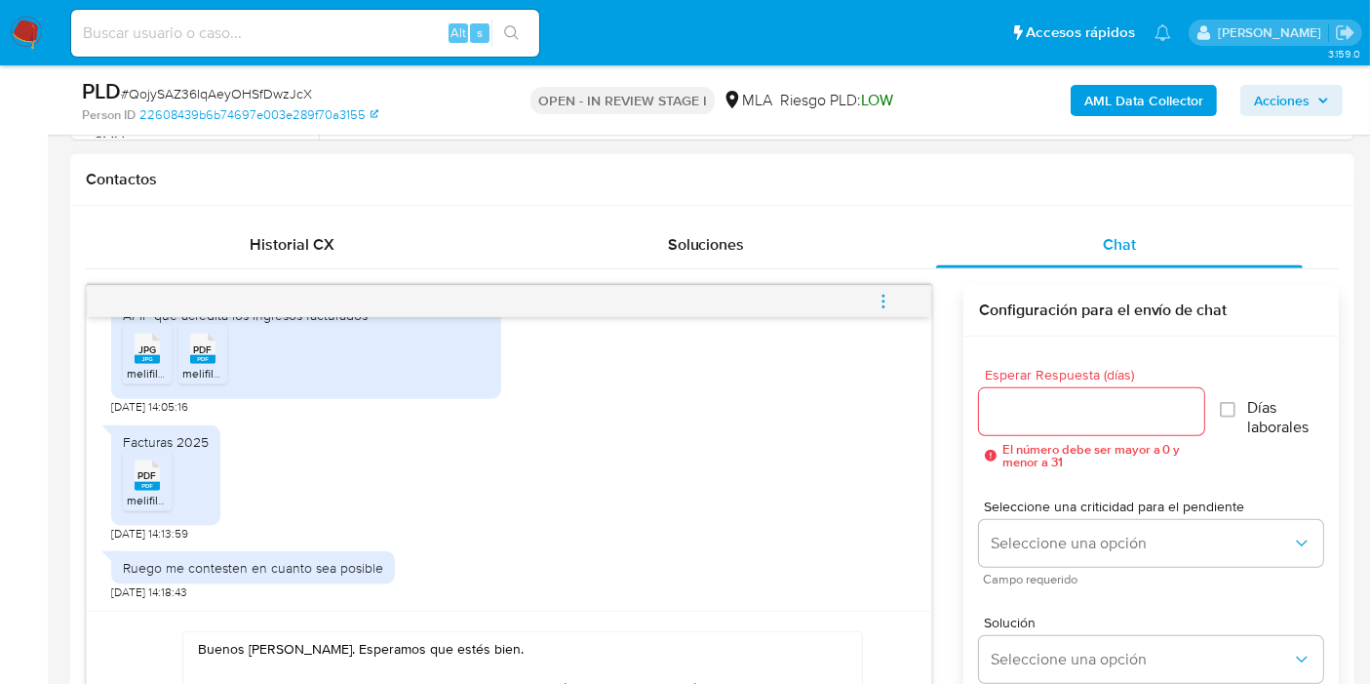
click at [998, 414] on input "Esperar Respuesta (días)" at bounding box center [1091, 411] width 225 height 25
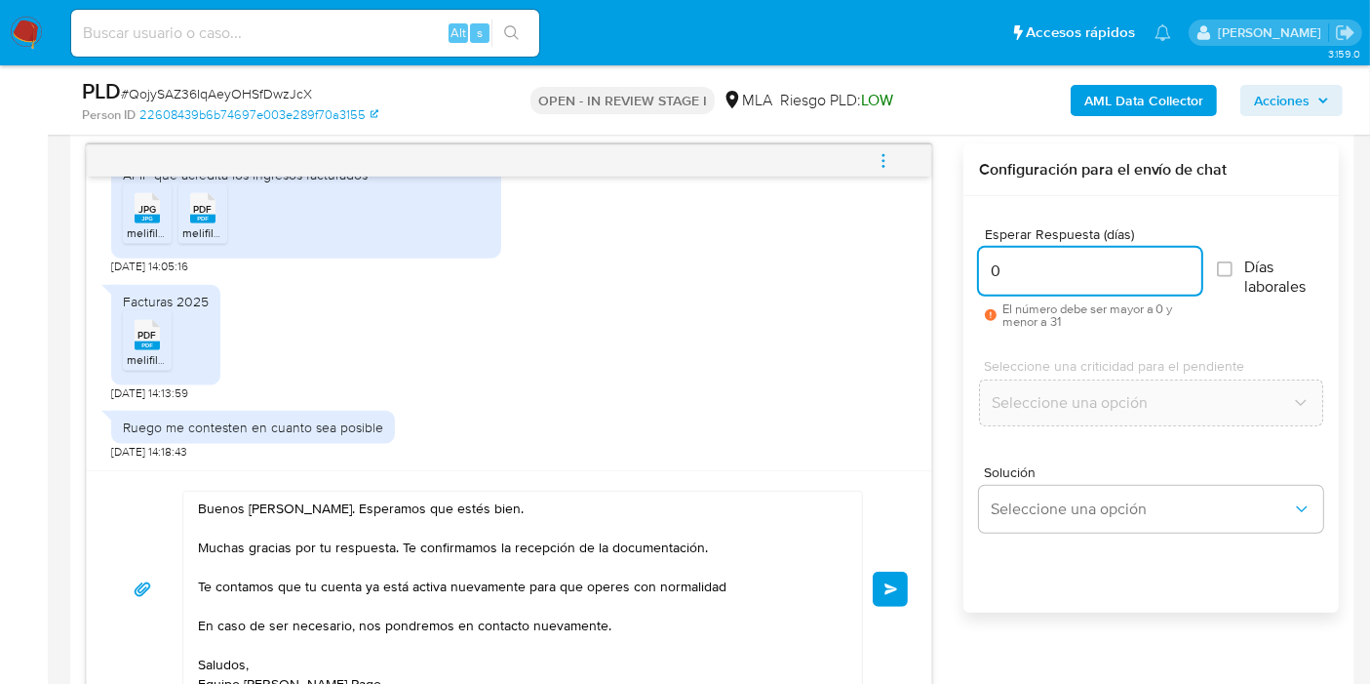
scroll to position [1300, 0]
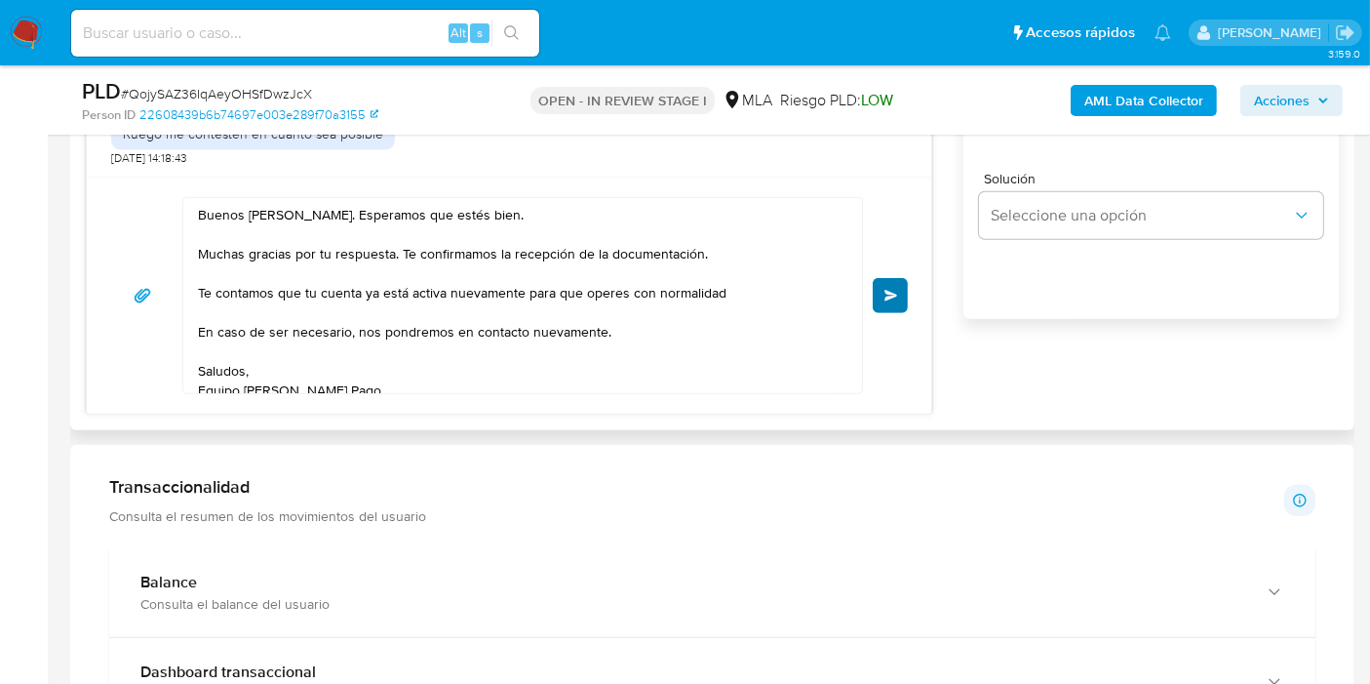
type input "0"
click at [891, 283] on button "Enviar" at bounding box center [890, 295] width 35 height 35
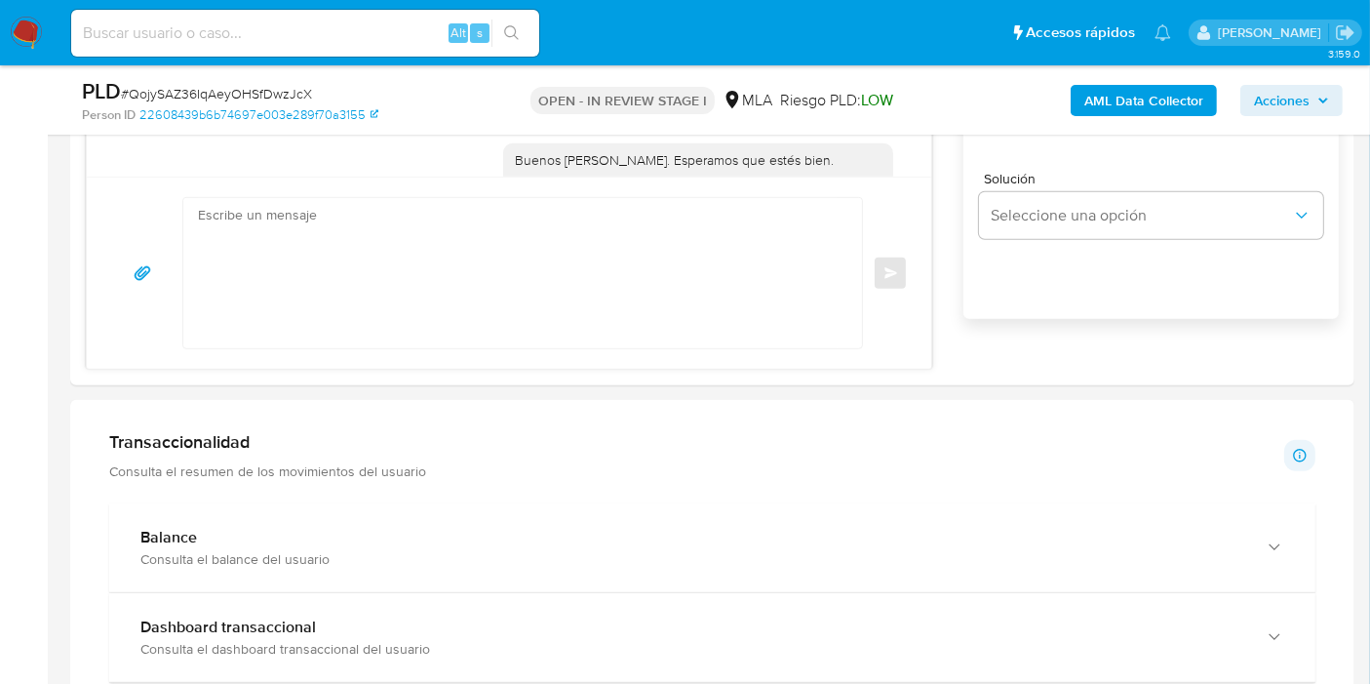
scroll to position [2723, 0]
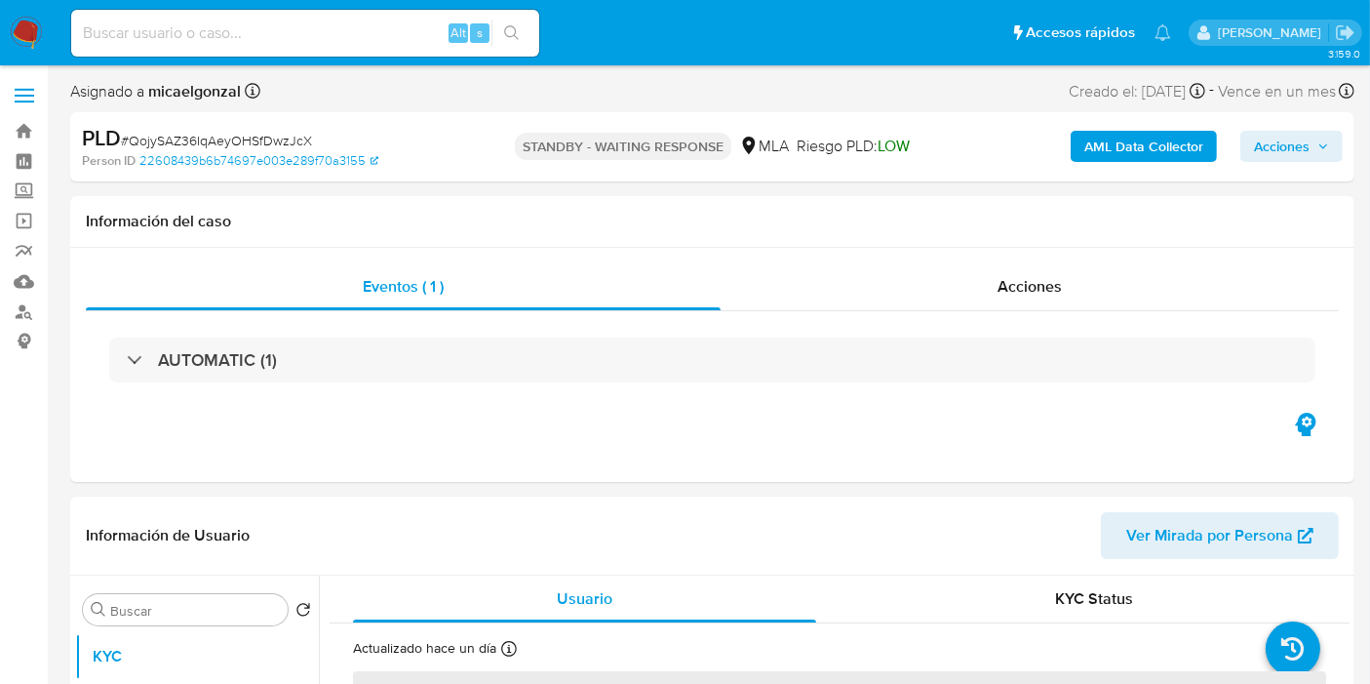
select select "10"
click at [255, 137] on span "# QojySAZ36IqAeyOHSfDwzJcX" at bounding box center [216, 141] width 191 height 20
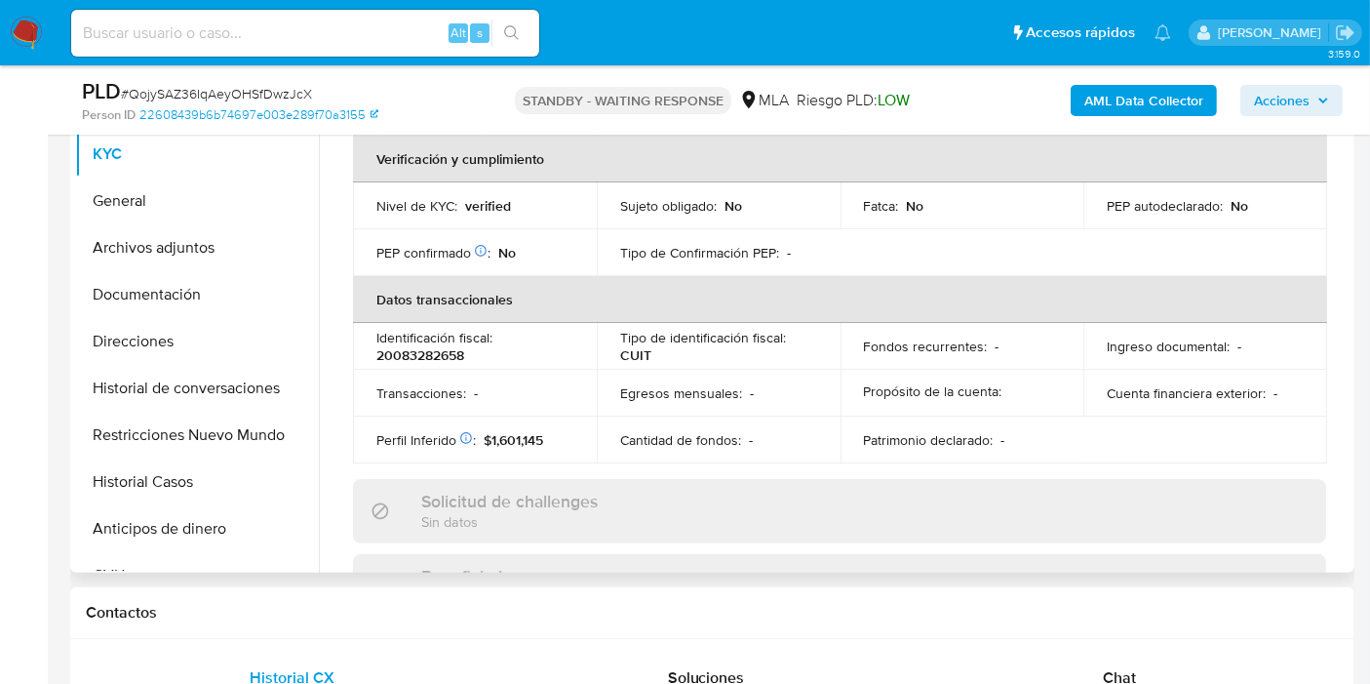
scroll to position [650, 0]
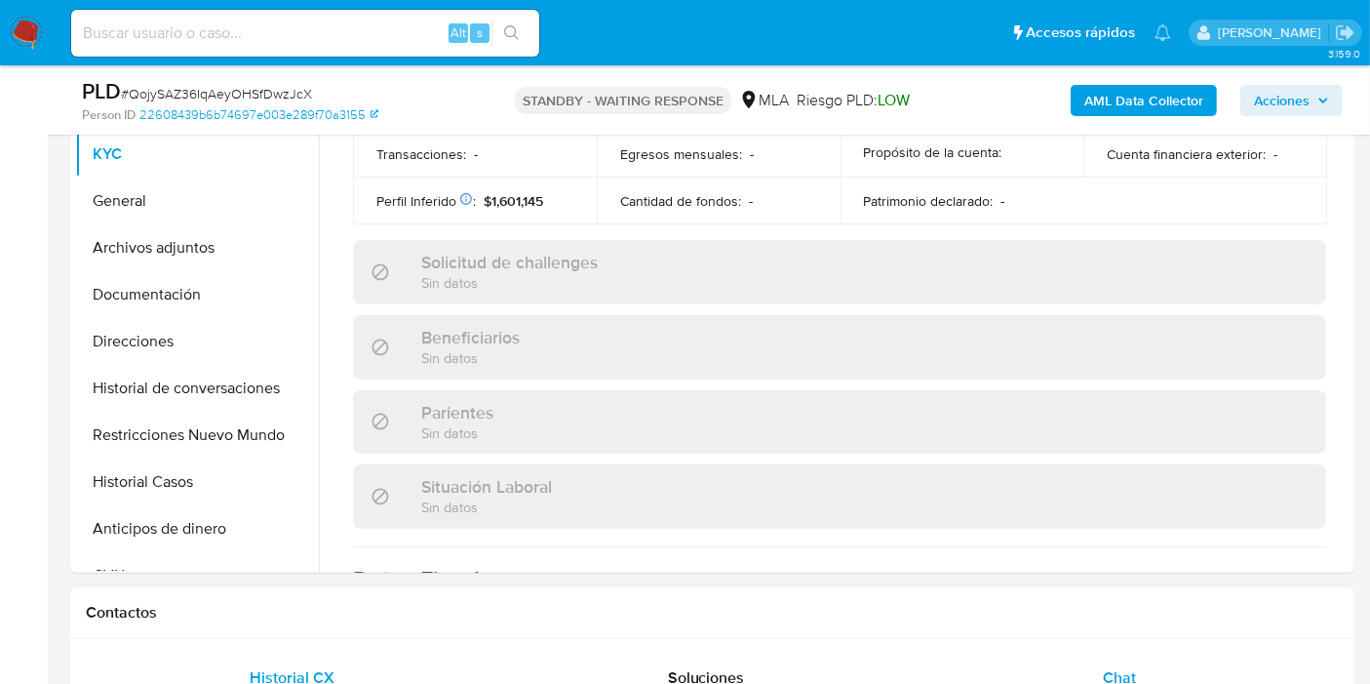
click at [1142, 661] on div "Chat" at bounding box center [1119, 677] width 367 height 47
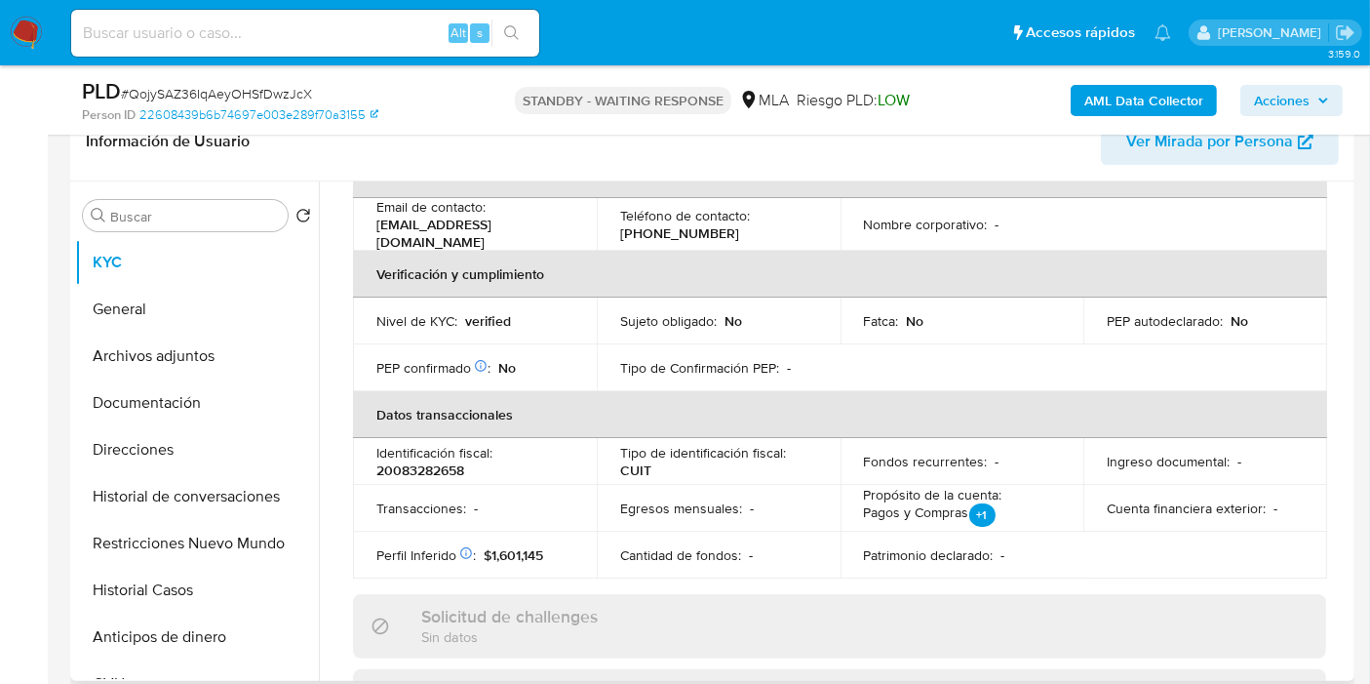
scroll to position [217, 0]
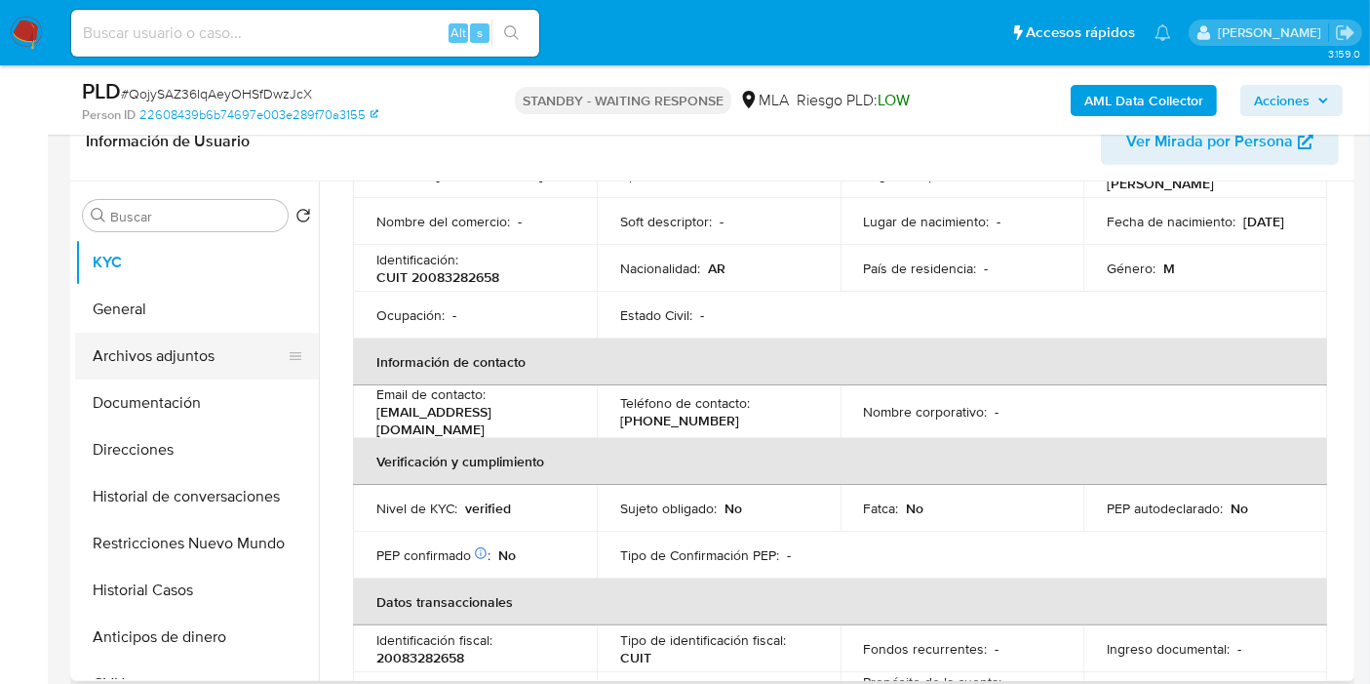
click at [275, 372] on button "Archivos adjuntos" at bounding box center [189, 356] width 228 height 47
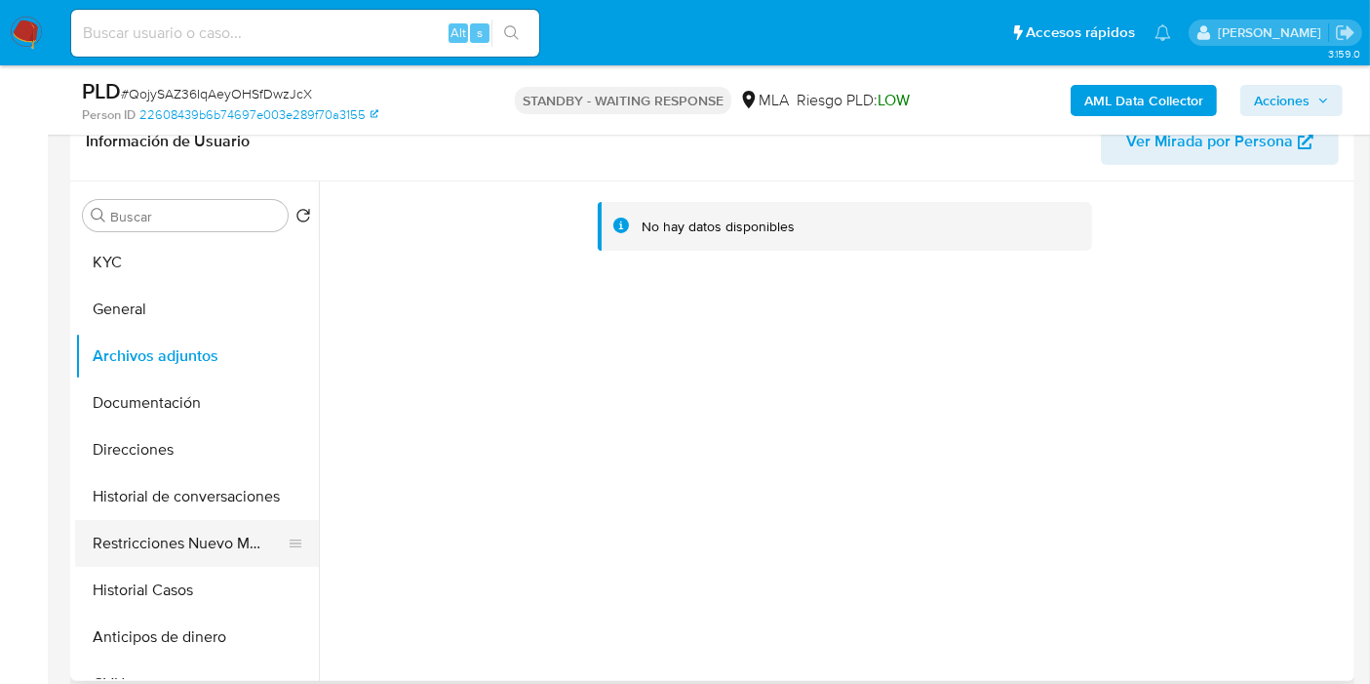
click at [187, 538] on button "Restricciones Nuevo Mundo" at bounding box center [189, 543] width 228 height 47
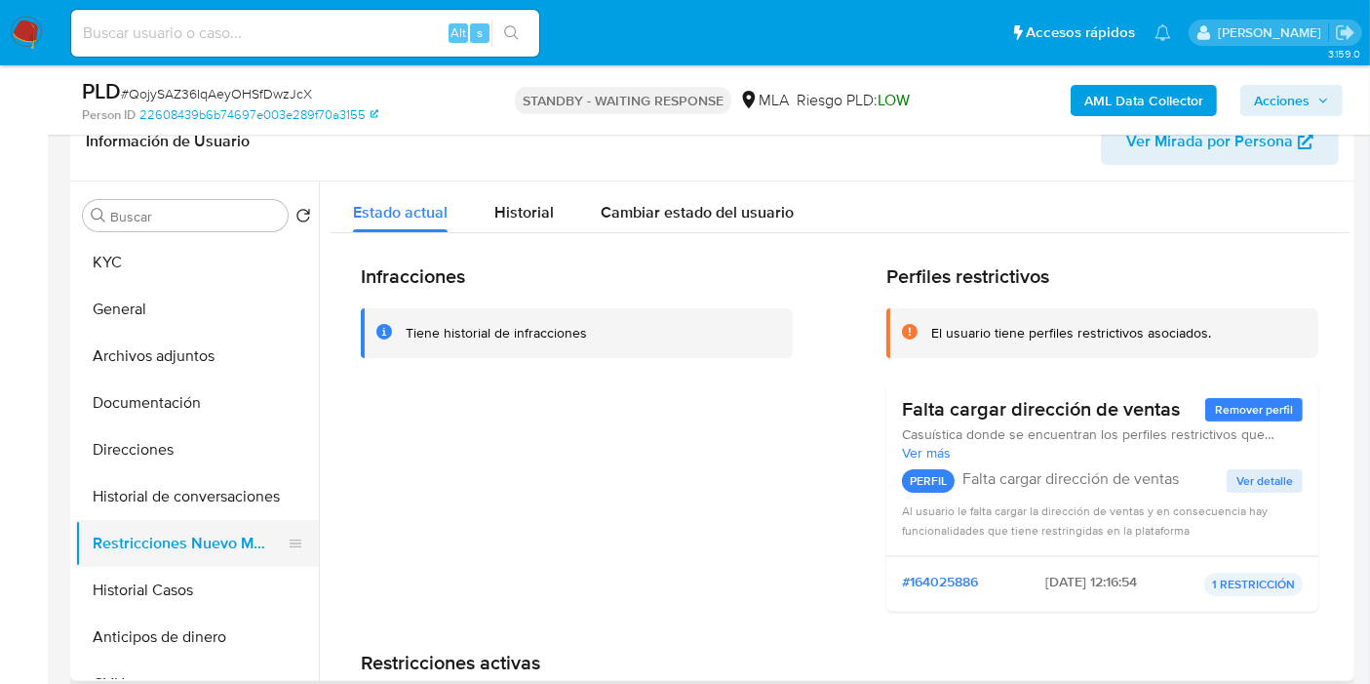
click at [141, 520] on button "Restricciones Nuevo Mundo" at bounding box center [189, 543] width 228 height 47
click at [227, 489] on button "Historial de conversaciones" at bounding box center [189, 496] width 228 height 47
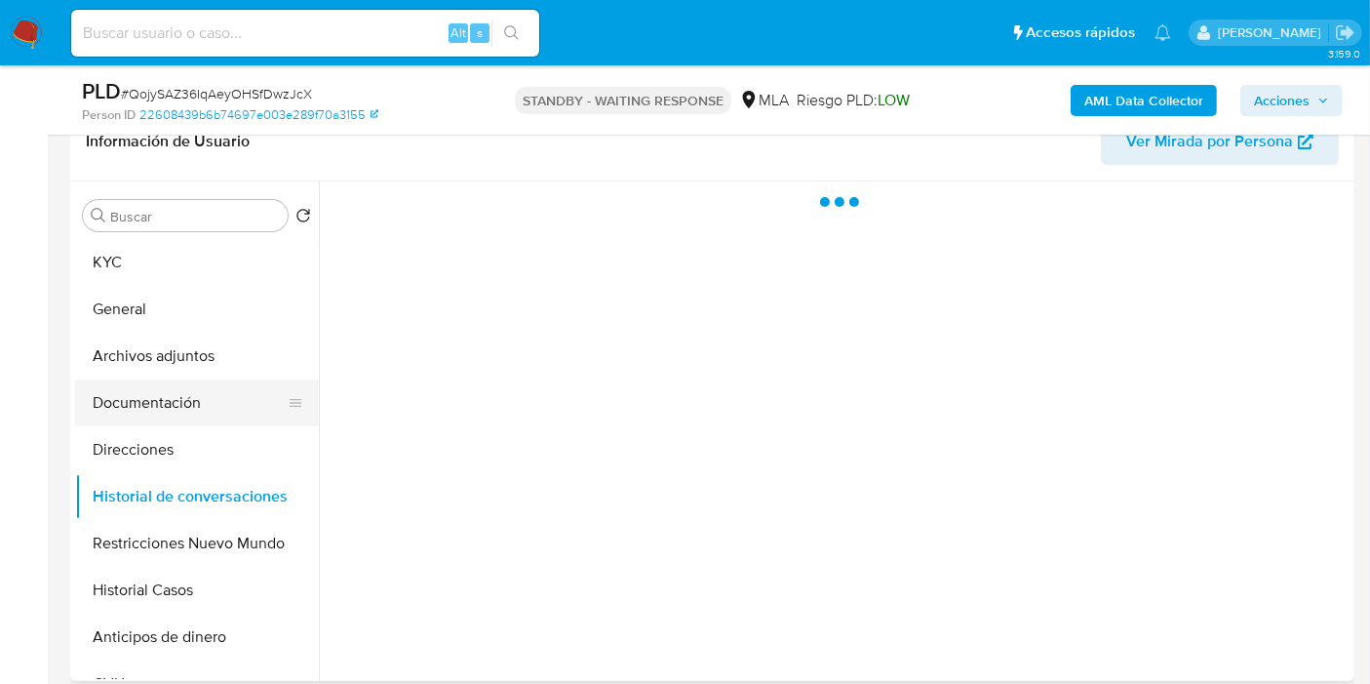
click at [176, 409] on button "Documentación" at bounding box center [189, 402] width 228 height 47
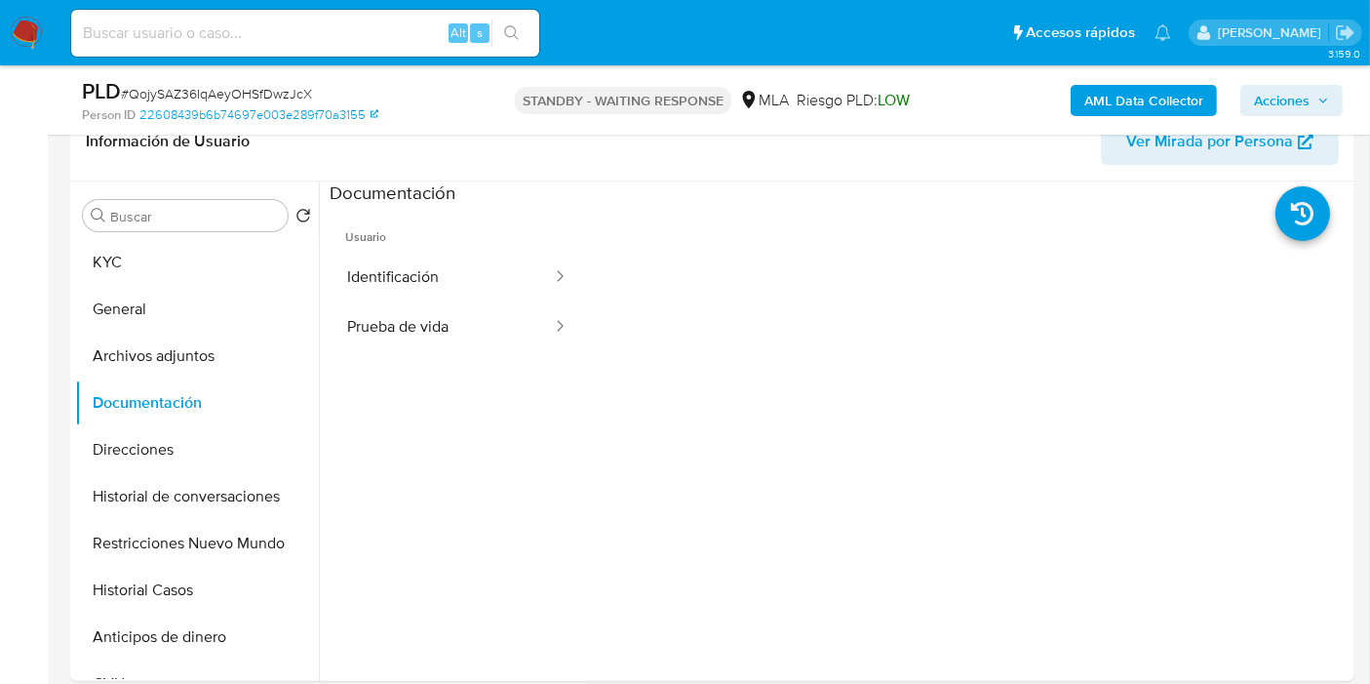
click at [254, 89] on span "# QojySAZ36IqAeyOHSfDwzJcX" at bounding box center [216, 94] width 191 height 20
copy span "QojySAZ36IqAeyOHSfDwzJcX"
click at [17, 31] on img at bounding box center [26, 33] width 33 height 33
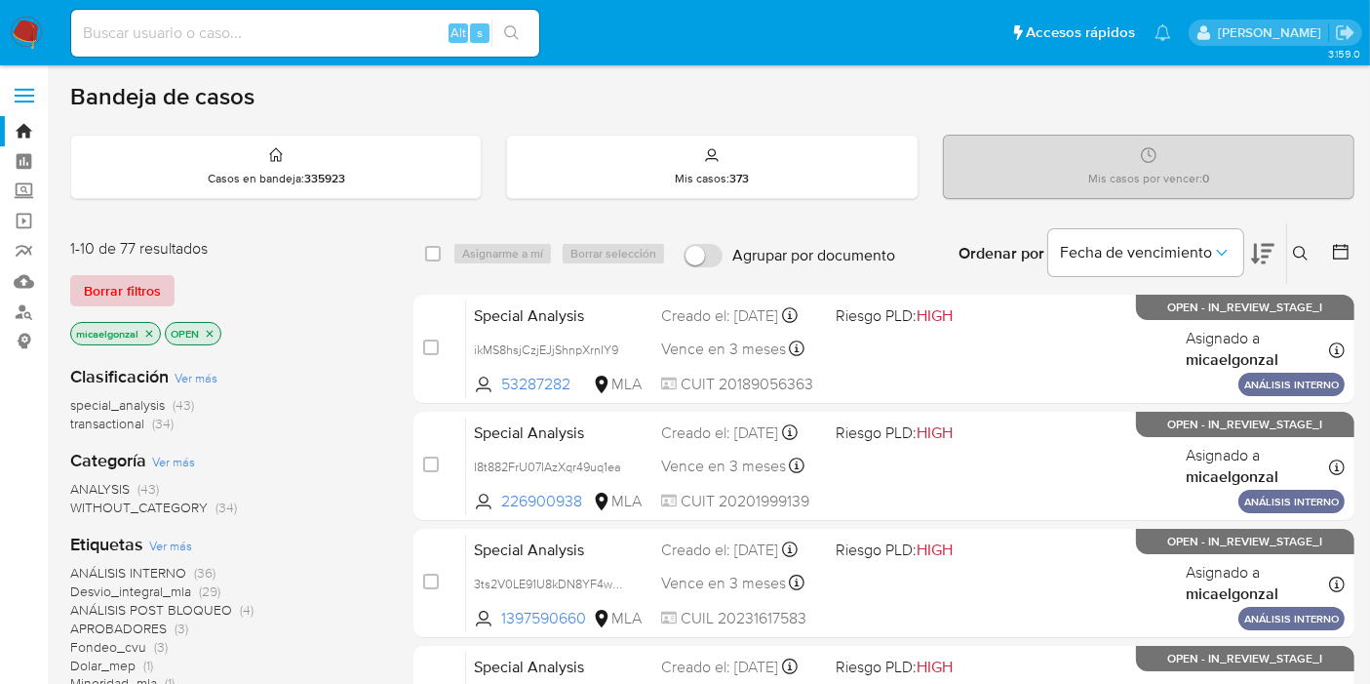
click at [139, 285] on span "Borrar filtros" at bounding box center [122, 290] width 77 height 27
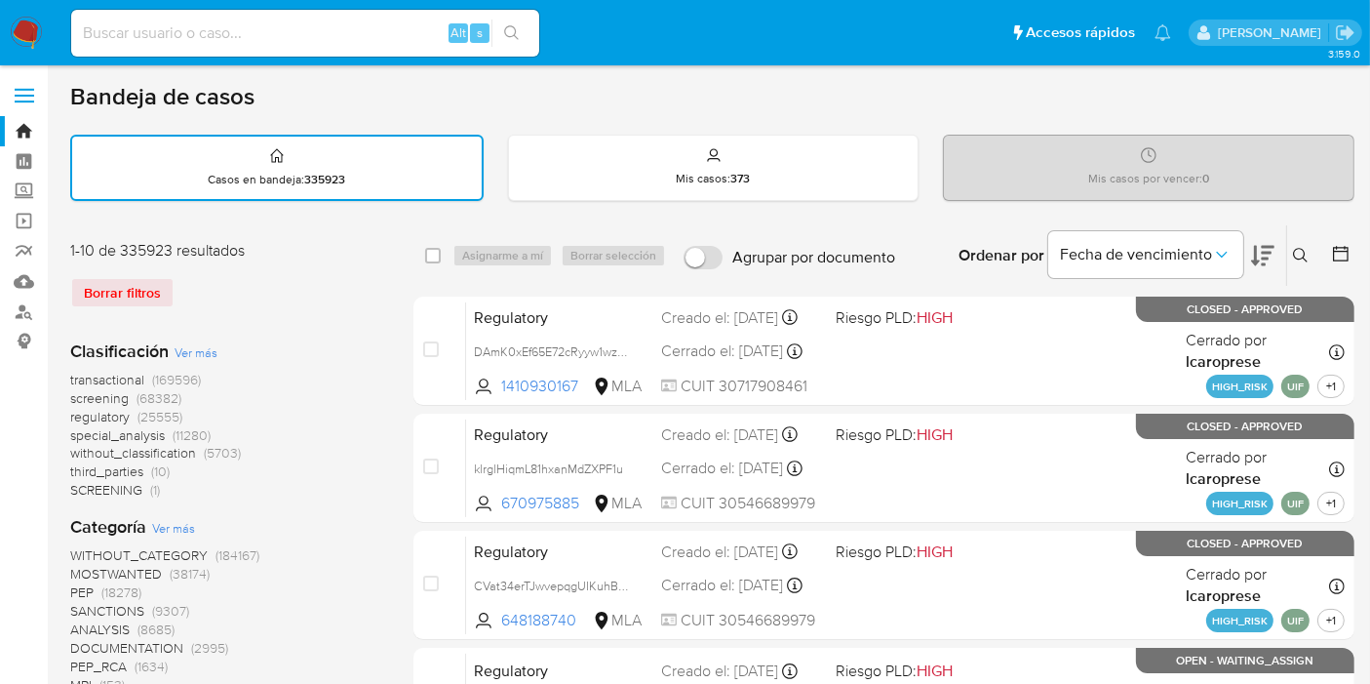
click at [1298, 263] on button at bounding box center [1303, 255] width 32 height 23
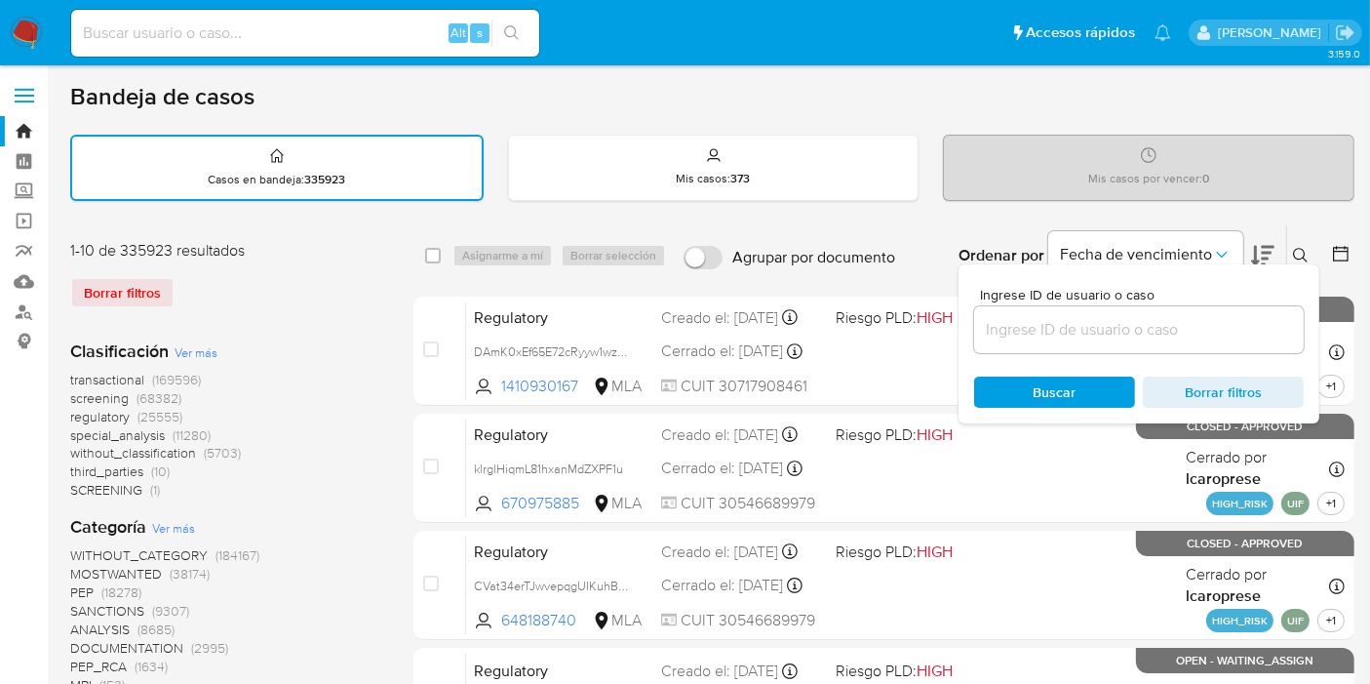
click at [1192, 341] on div at bounding box center [1139, 329] width 330 height 47
click at [1181, 335] on input at bounding box center [1139, 329] width 330 height 25
paste input "QojySAZ36IqAeyOHSfDwzJcX"
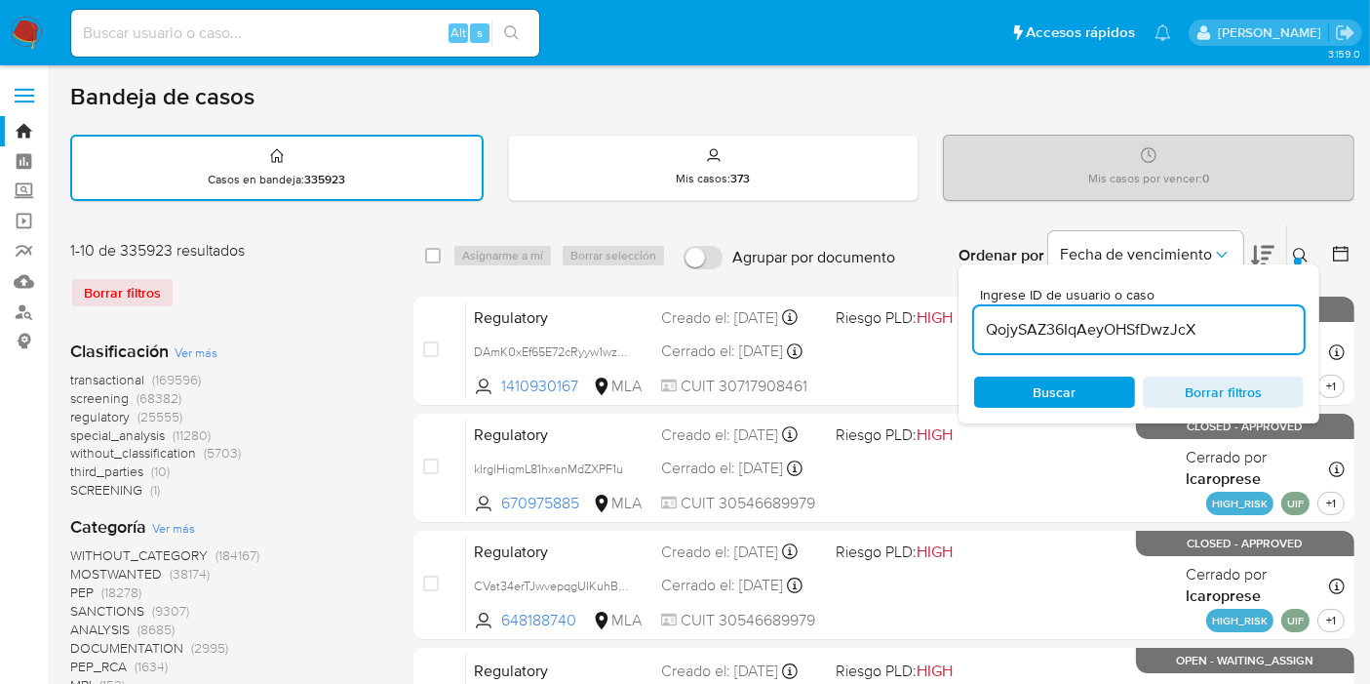
type input "QojySAZ36IqAeyOHSfDwzJcX"
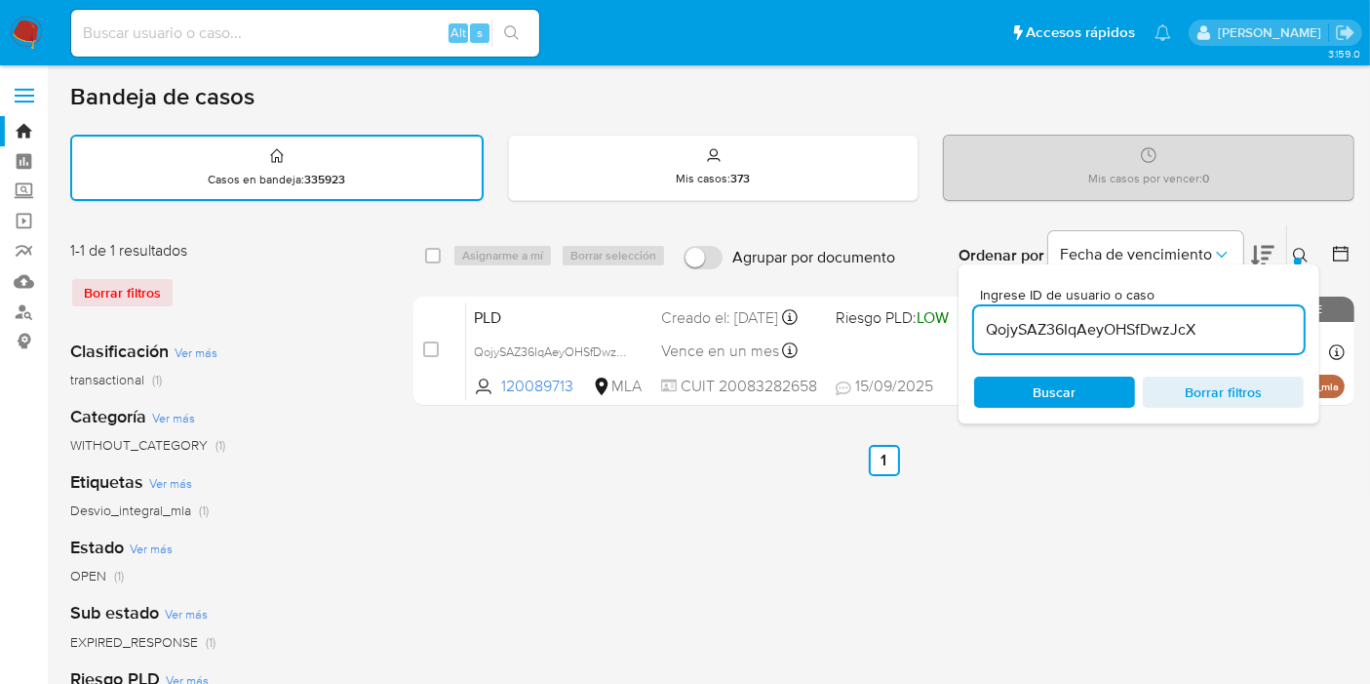
click at [429, 263] on div "select-all-cases-checkbox" at bounding box center [436, 255] width 23 height 23
click at [442, 247] on div "select-all-cases-checkbox" at bounding box center [436, 255] width 23 height 23
drag, startPoint x: 438, startPoint y: 252, endPoint x: 449, endPoint y: 255, distance: 11.1
click at [438, 254] on input "checkbox" at bounding box center [433, 256] width 16 height 16
checkbox input "true"
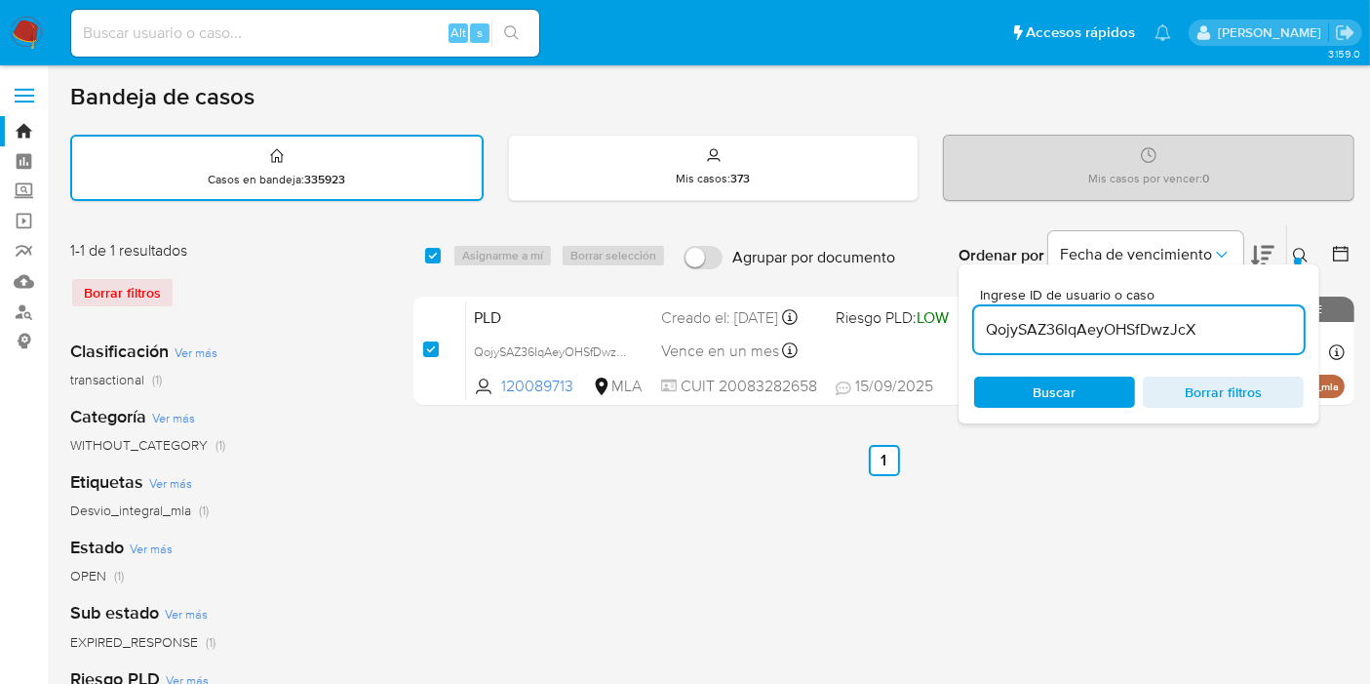
checkbox input "true"
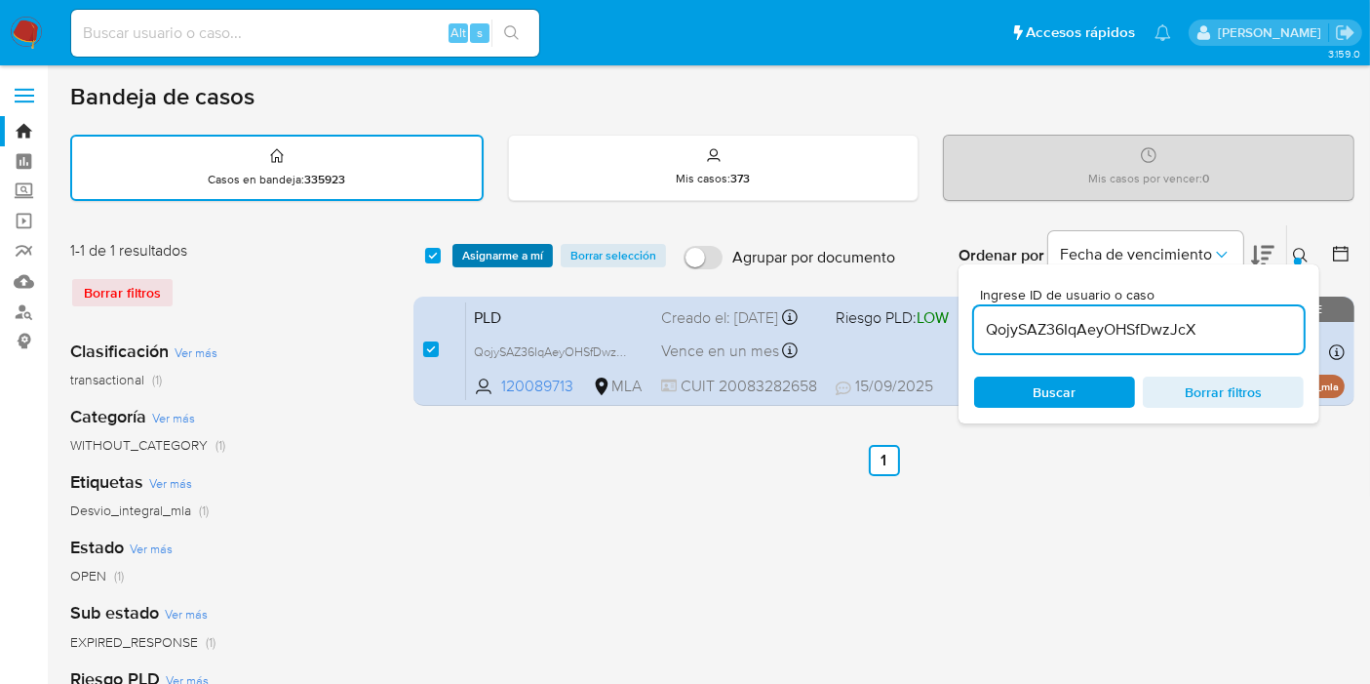
click at [464, 252] on span "Asignarme a mí" at bounding box center [502, 256] width 81 height 20
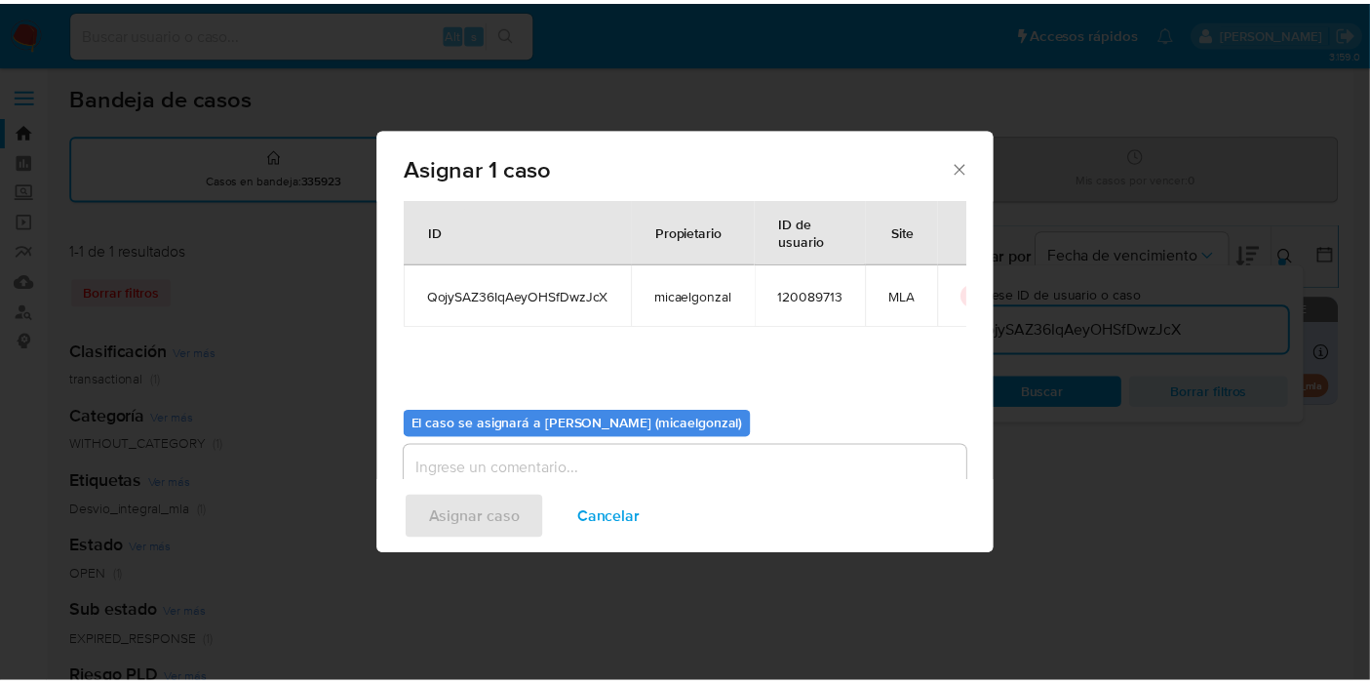
scroll to position [99, 0]
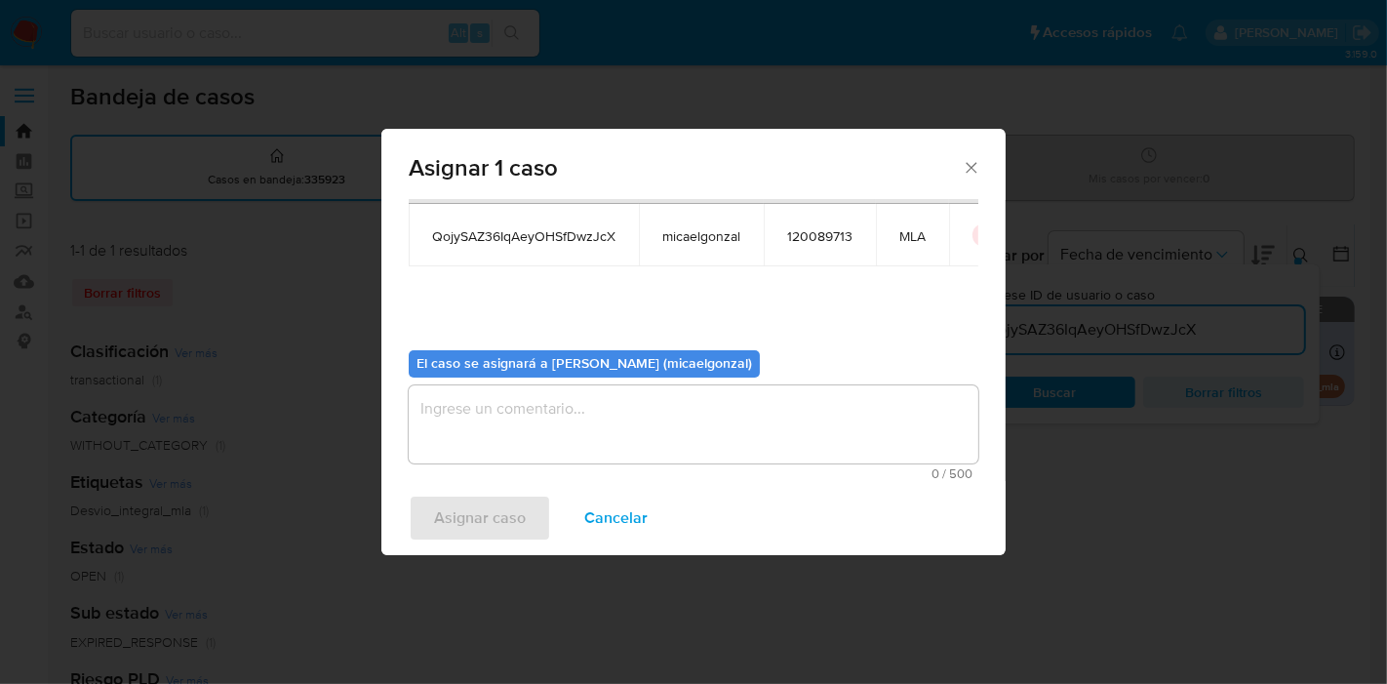
click at [529, 437] on textarea "assign-modal" at bounding box center [694, 424] width 570 height 78
click at [507, 511] on span "Asignar caso" at bounding box center [480, 517] width 92 height 43
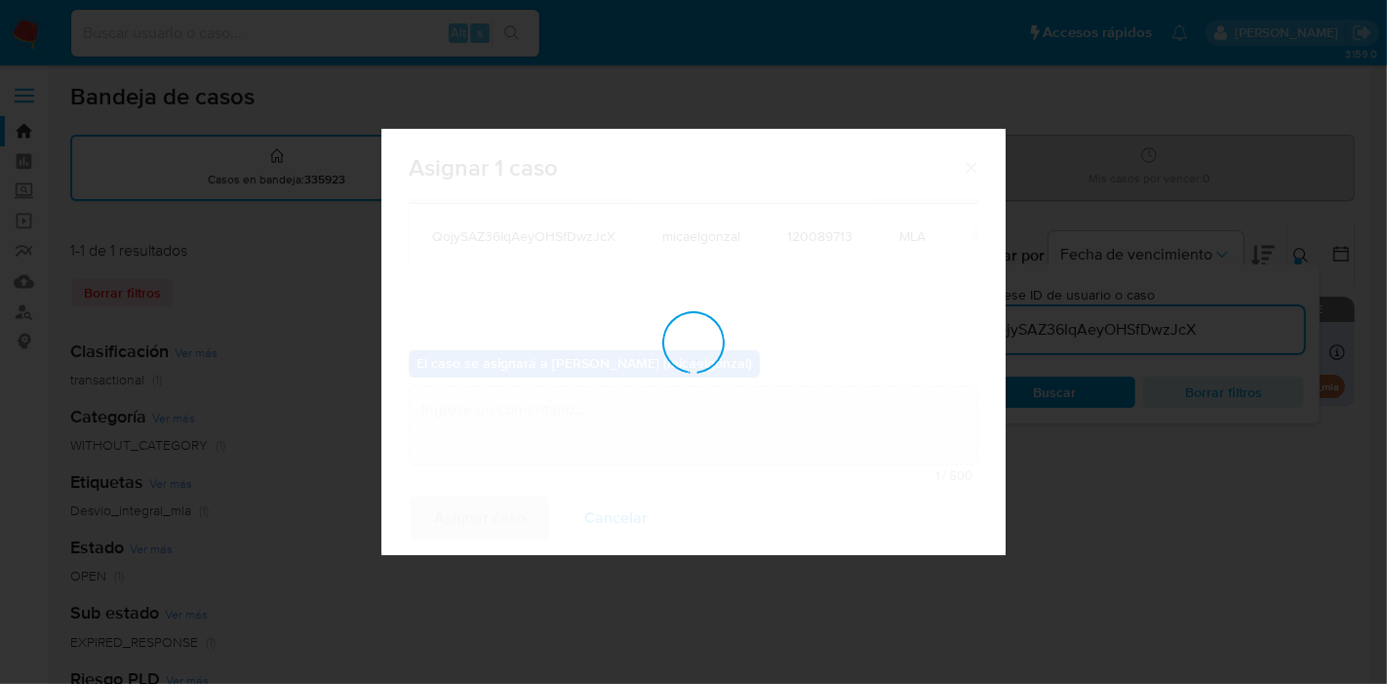
checkbox input "false"
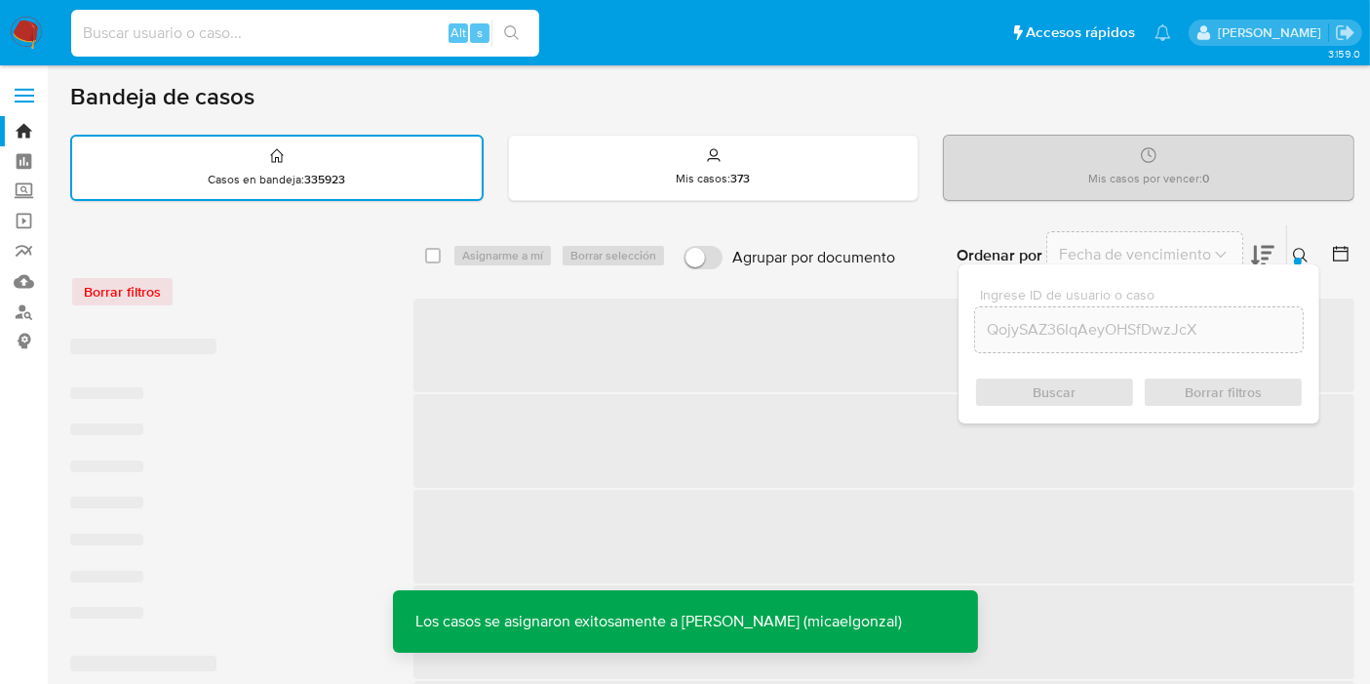
click at [279, 42] on input at bounding box center [305, 32] width 468 height 25
paste input "QojySAZ36IqAeyOHSfDwzJcX"
type input "QojySAZ36IqAeyOHSfDwzJcX"
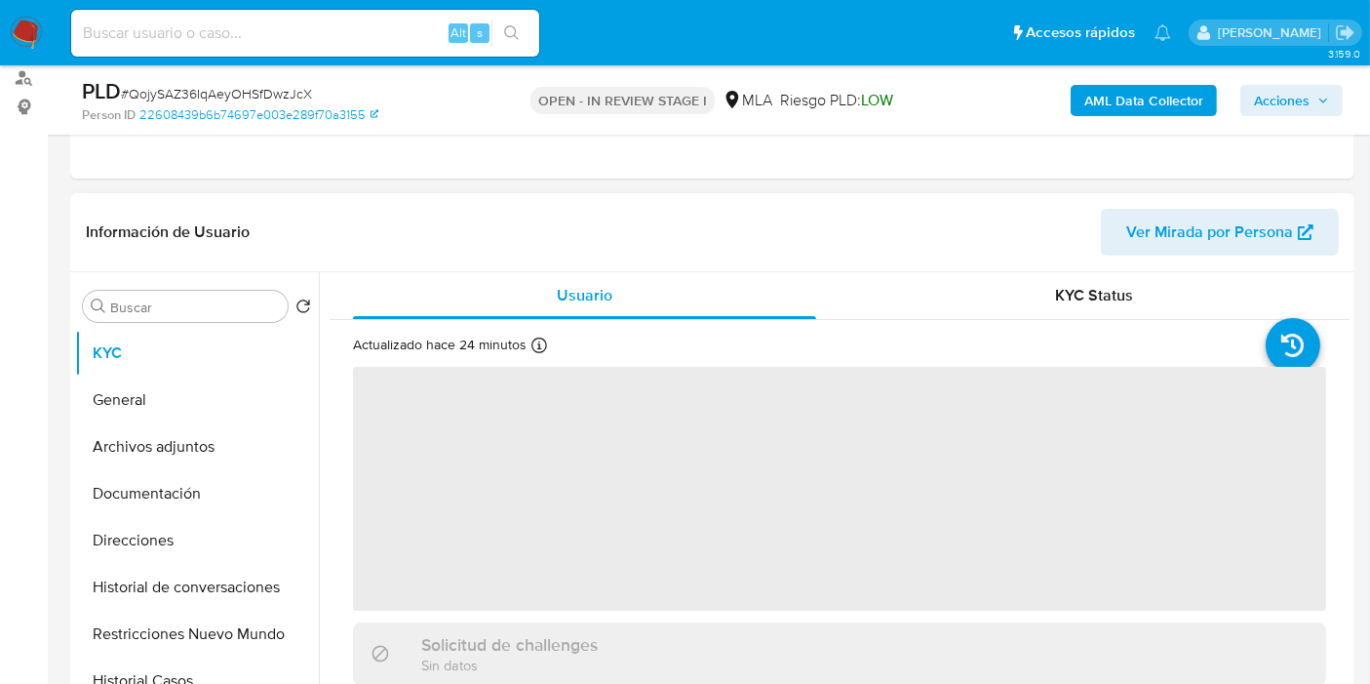
scroll to position [325, 0]
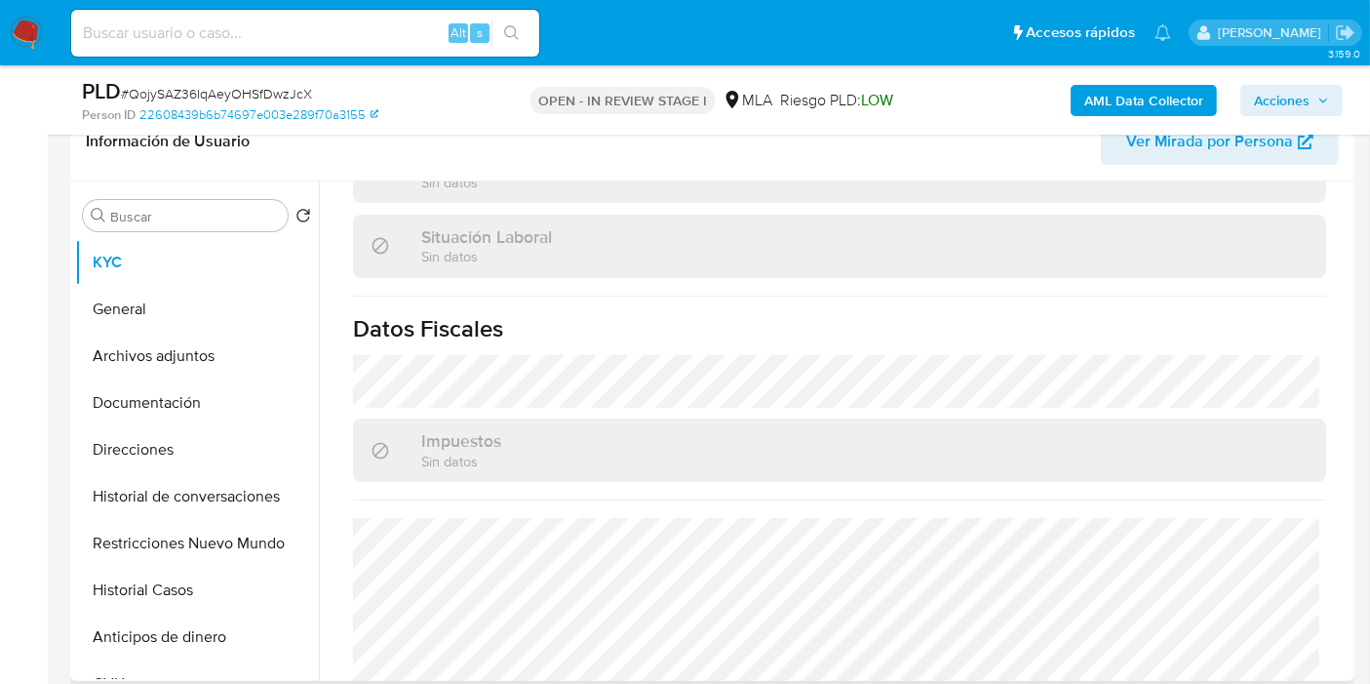
select select "10"
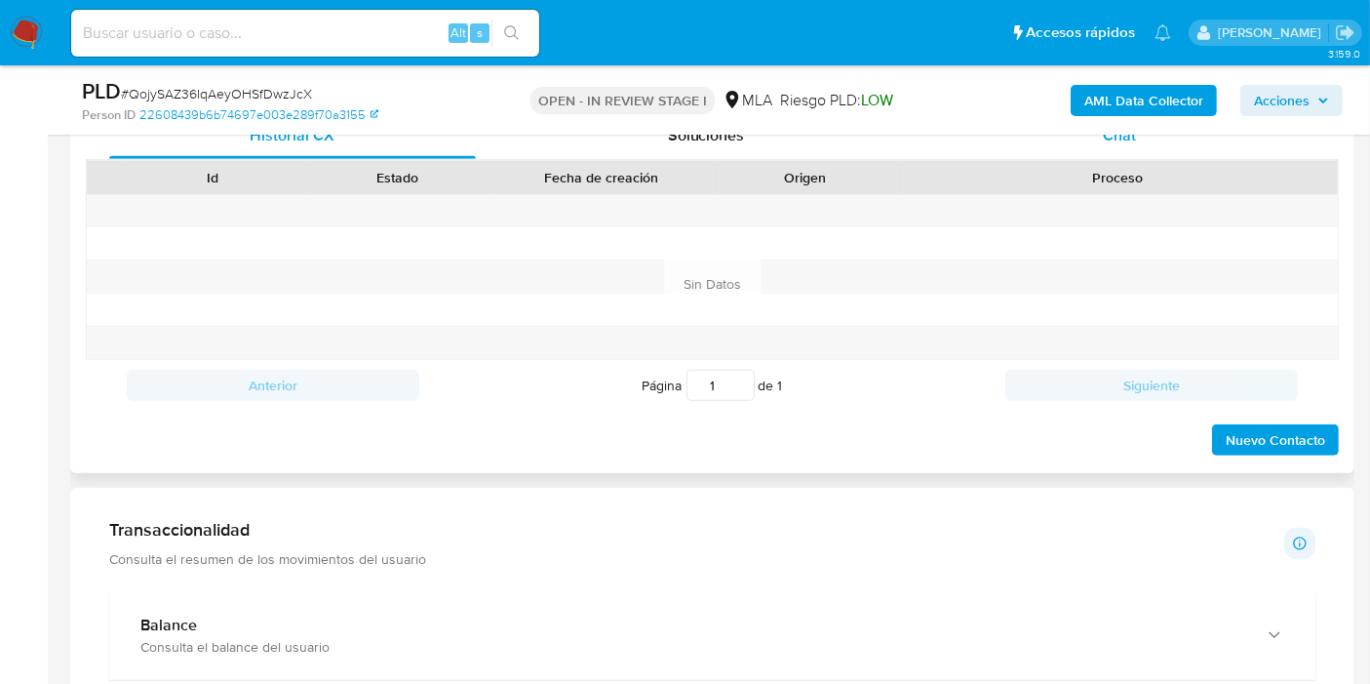
scroll to position [758, 0]
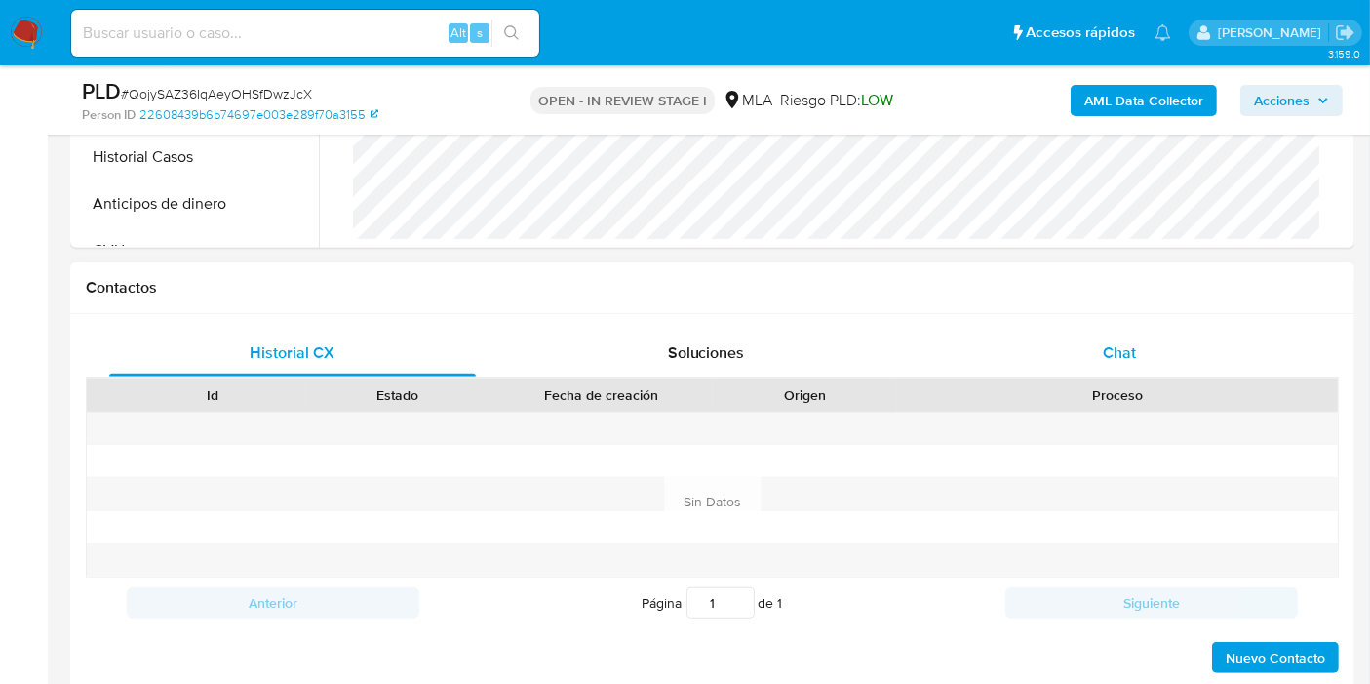
click at [1161, 345] on div "Chat" at bounding box center [1119, 353] width 367 height 47
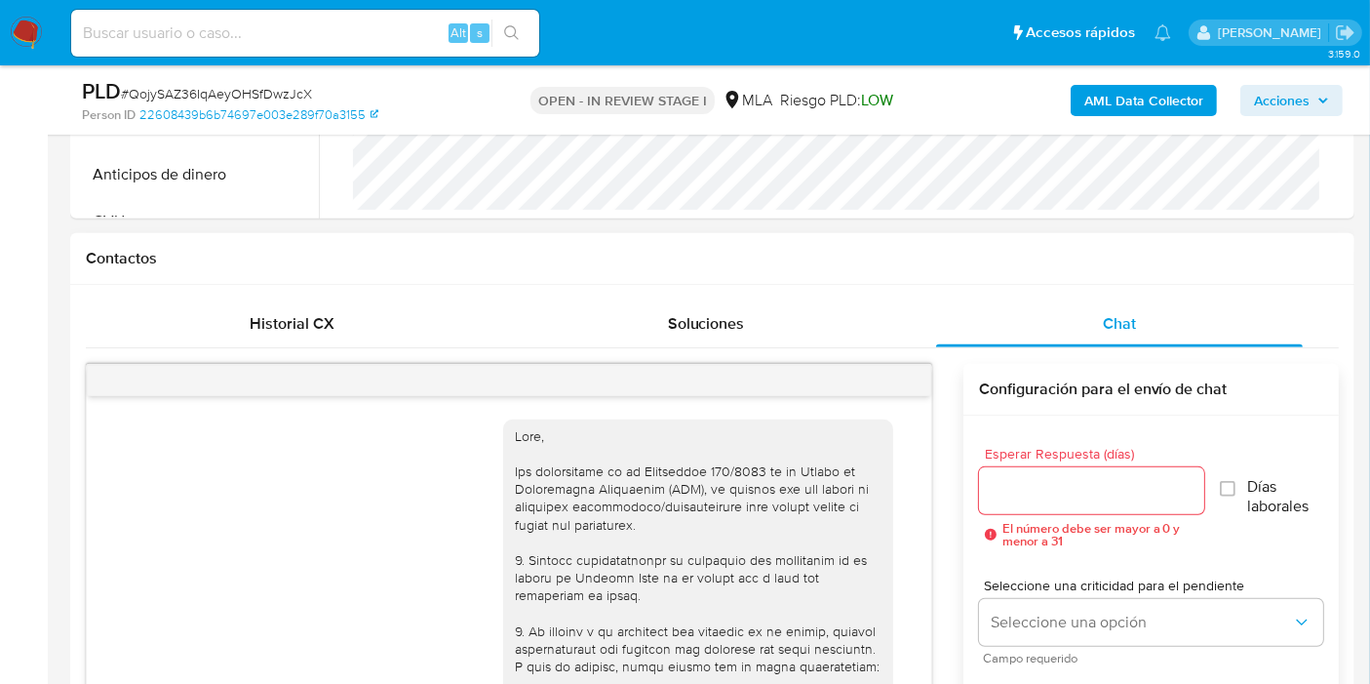
scroll to position [866, 0]
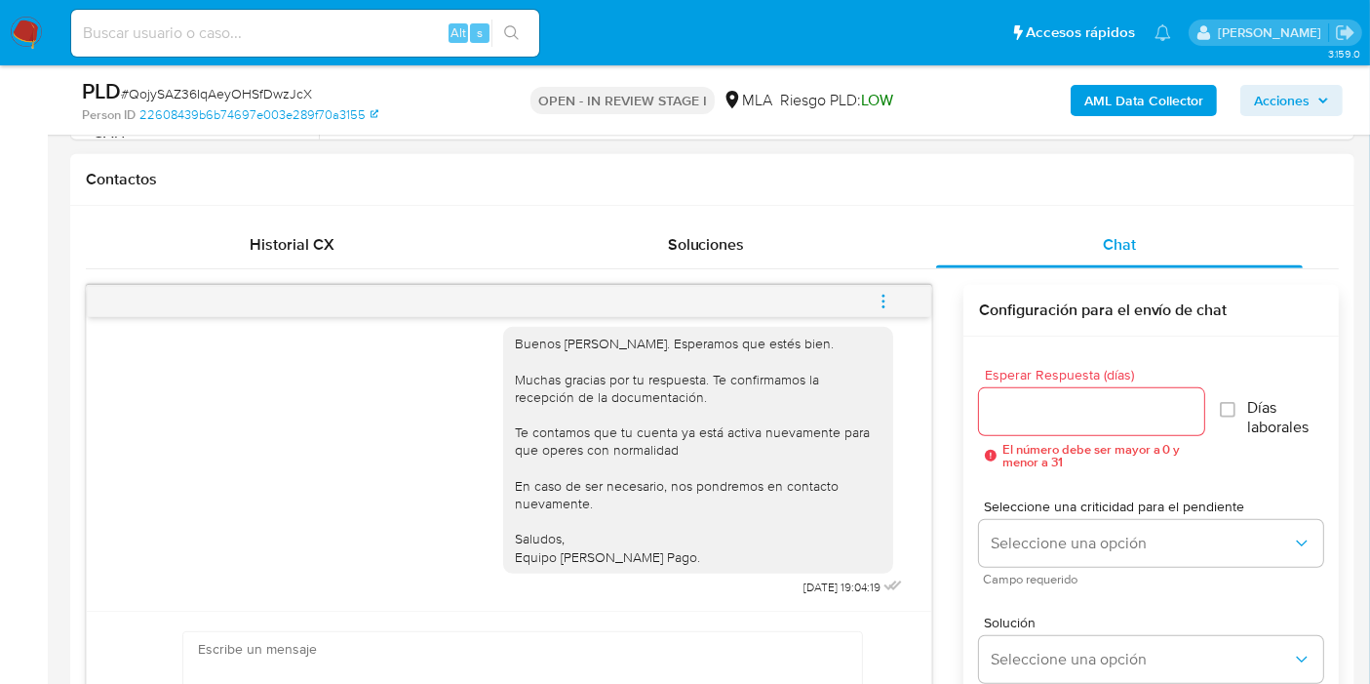
click at [885, 288] on span "menu-action" at bounding box center [884, 301] width 18 height 47
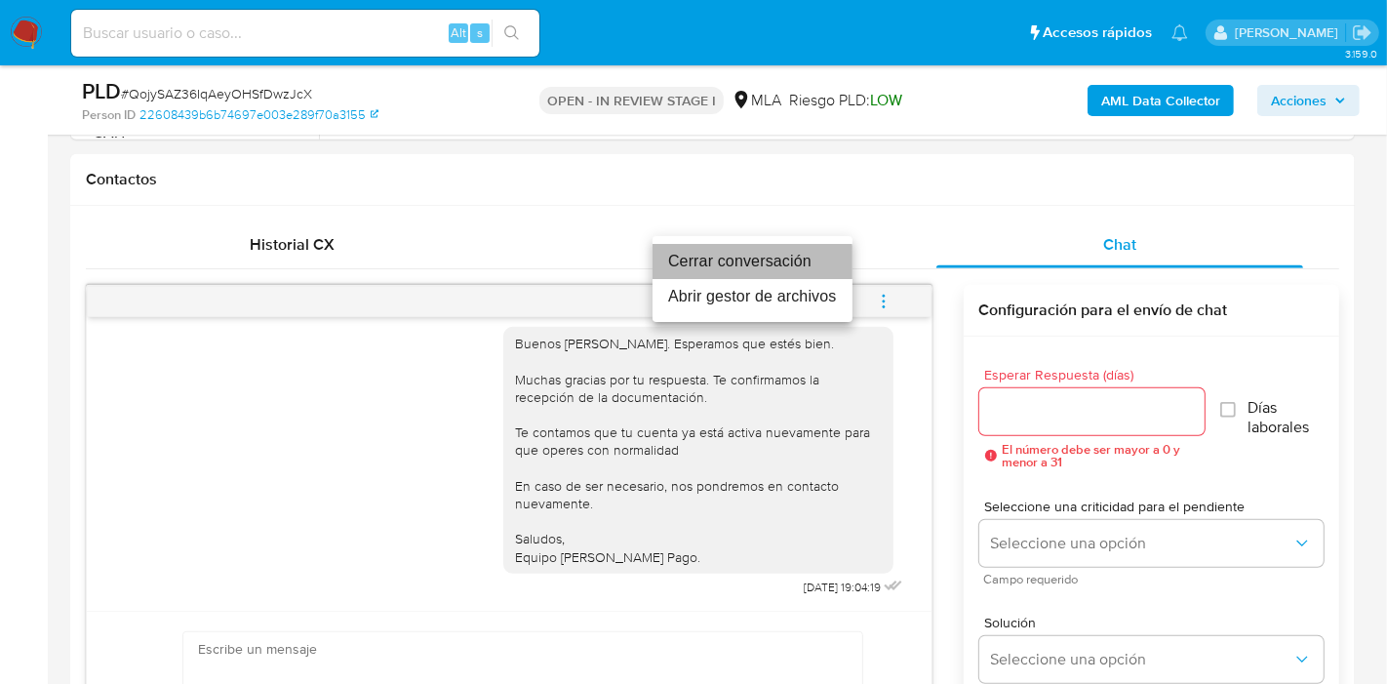
click at [747, 265] on li "Cerrar conversación" at bounding box center [752, 261] width 200 height 35
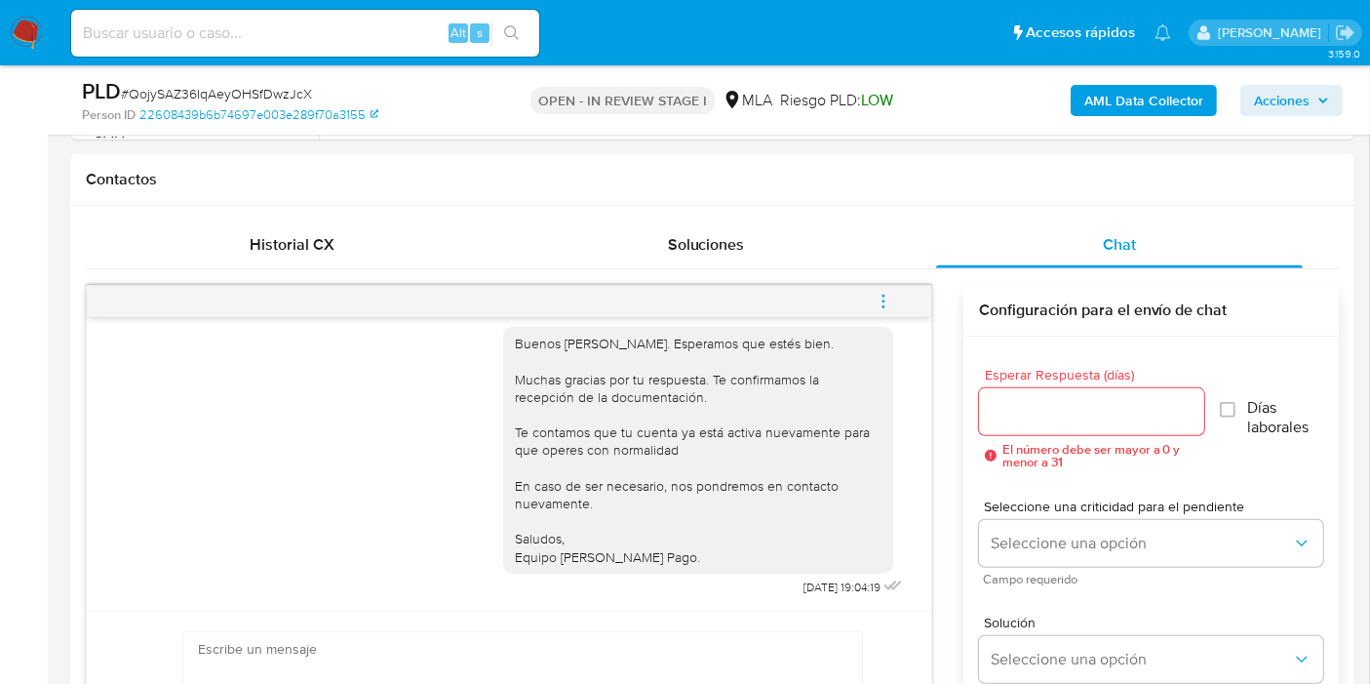
scroll to position [541, 0]
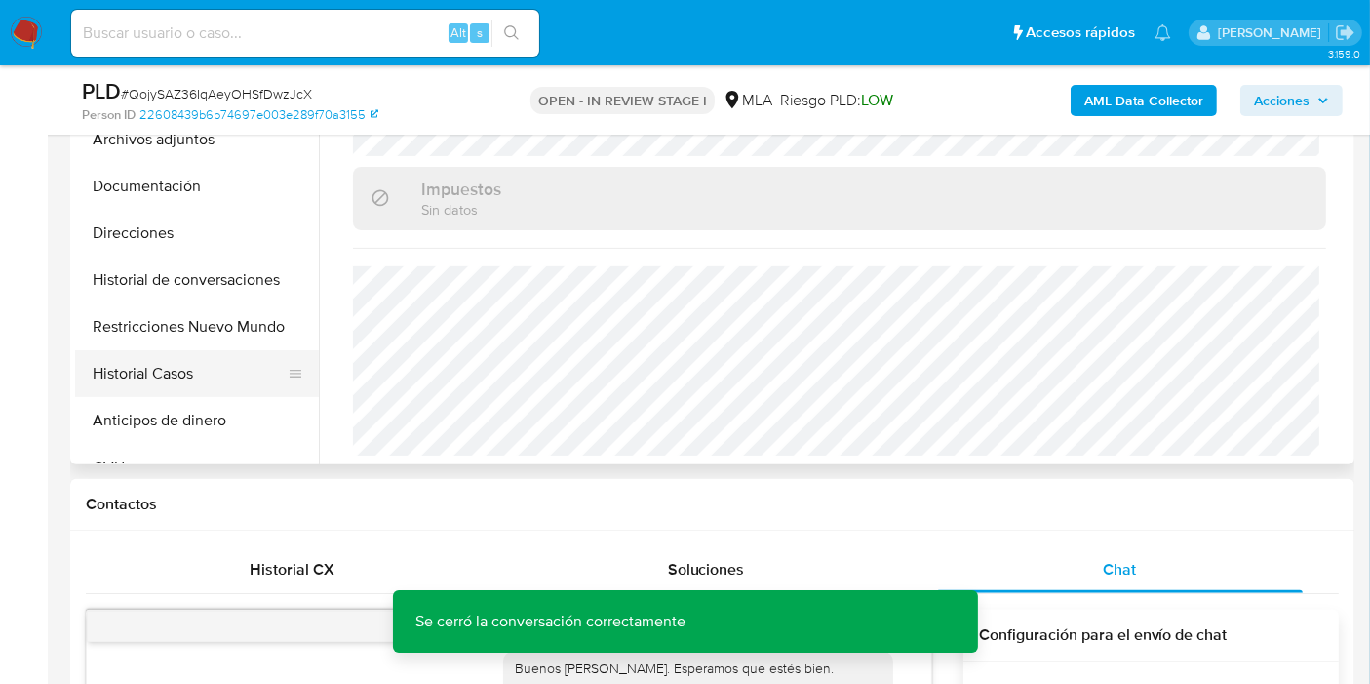
click at [207, 386] on button "Historial Casos" at bounding box center [189, 373] width 228 height 47
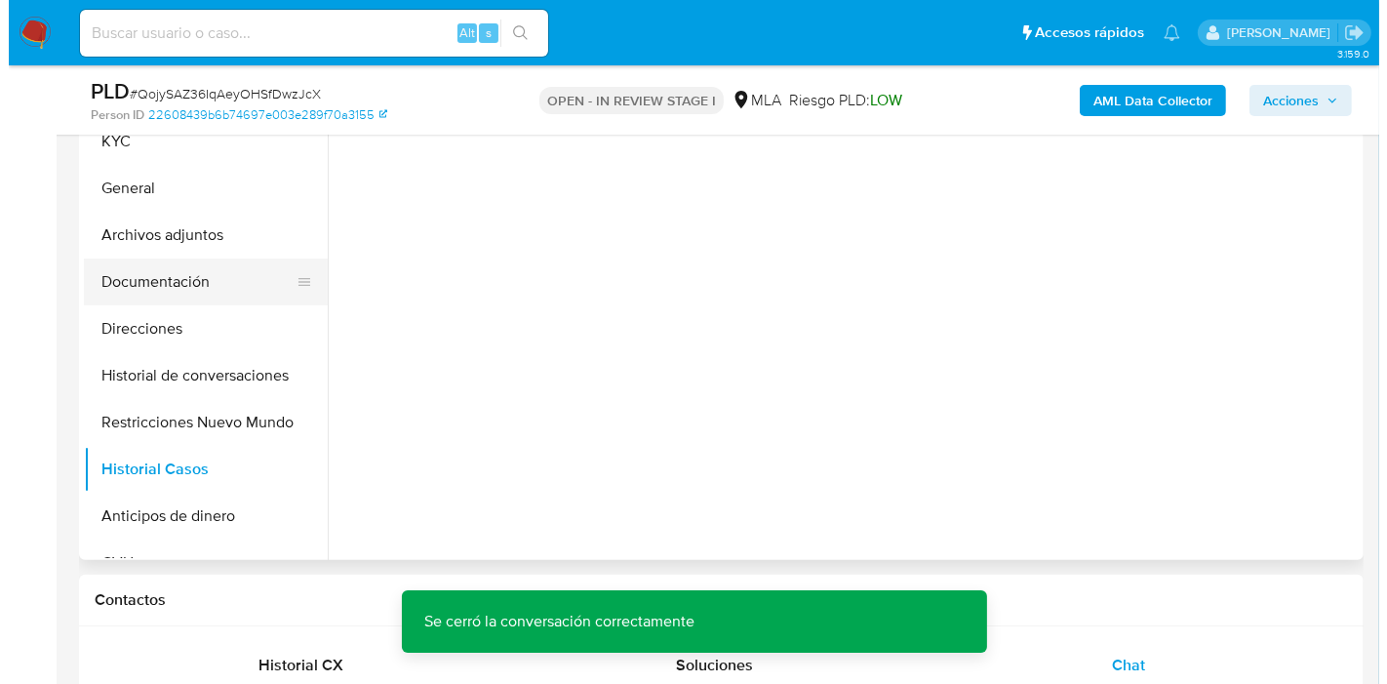
scroll to position [325, 0]
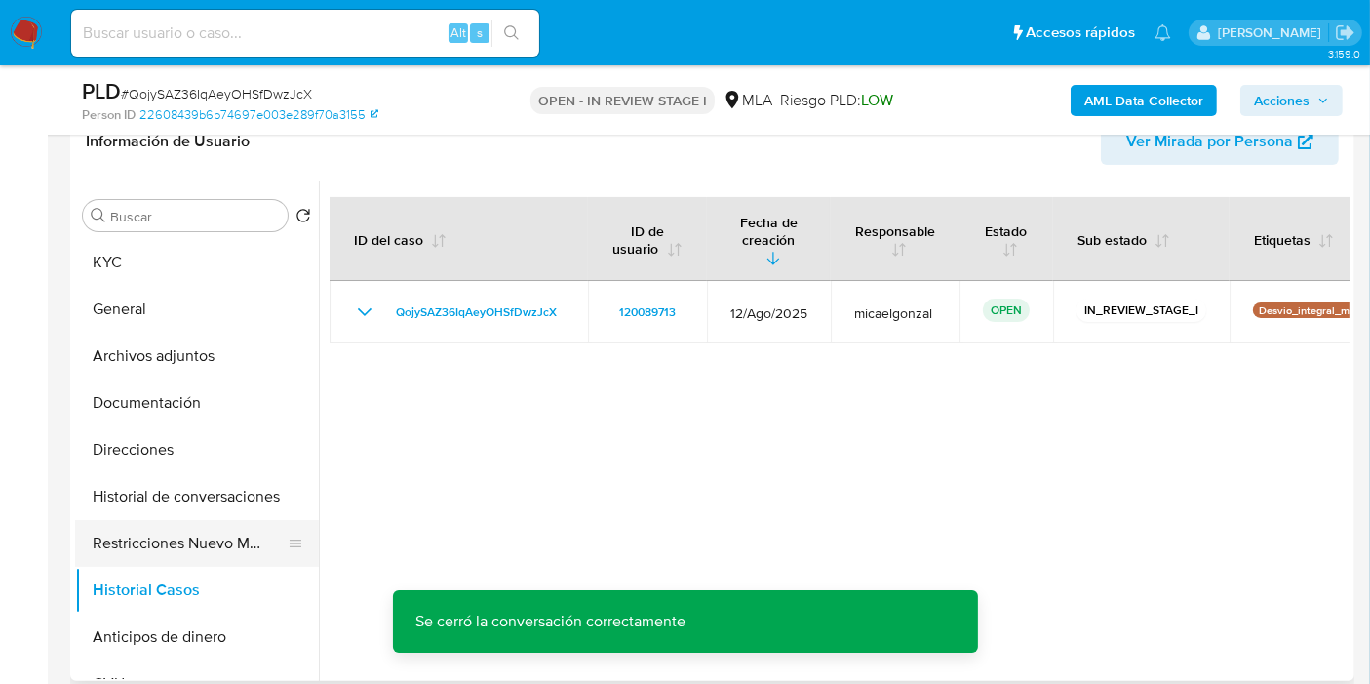
click at [222, 527] on button "Restricciones Nuevo Mundo" at bounding box center [189, 543] width 228 height 47
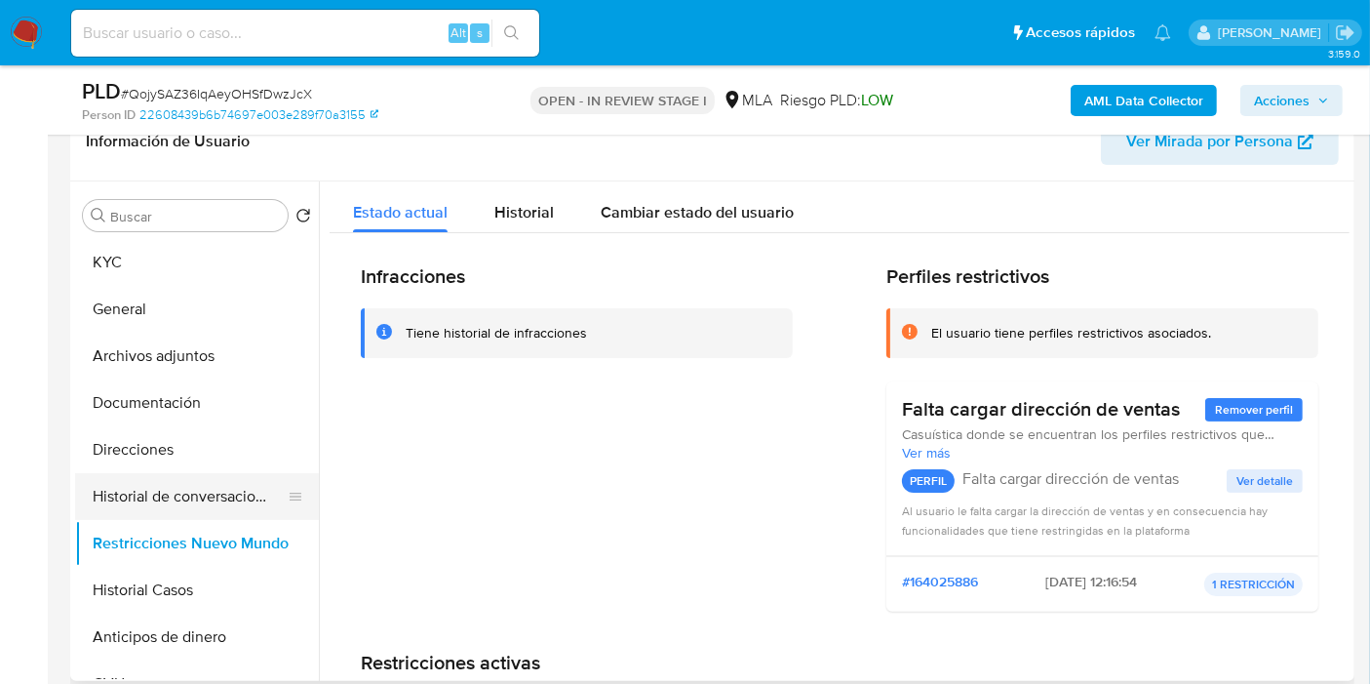
click at [233, 493] on button "Historial de conversaciones" at bounding box center [189, 496] width 228 height 47
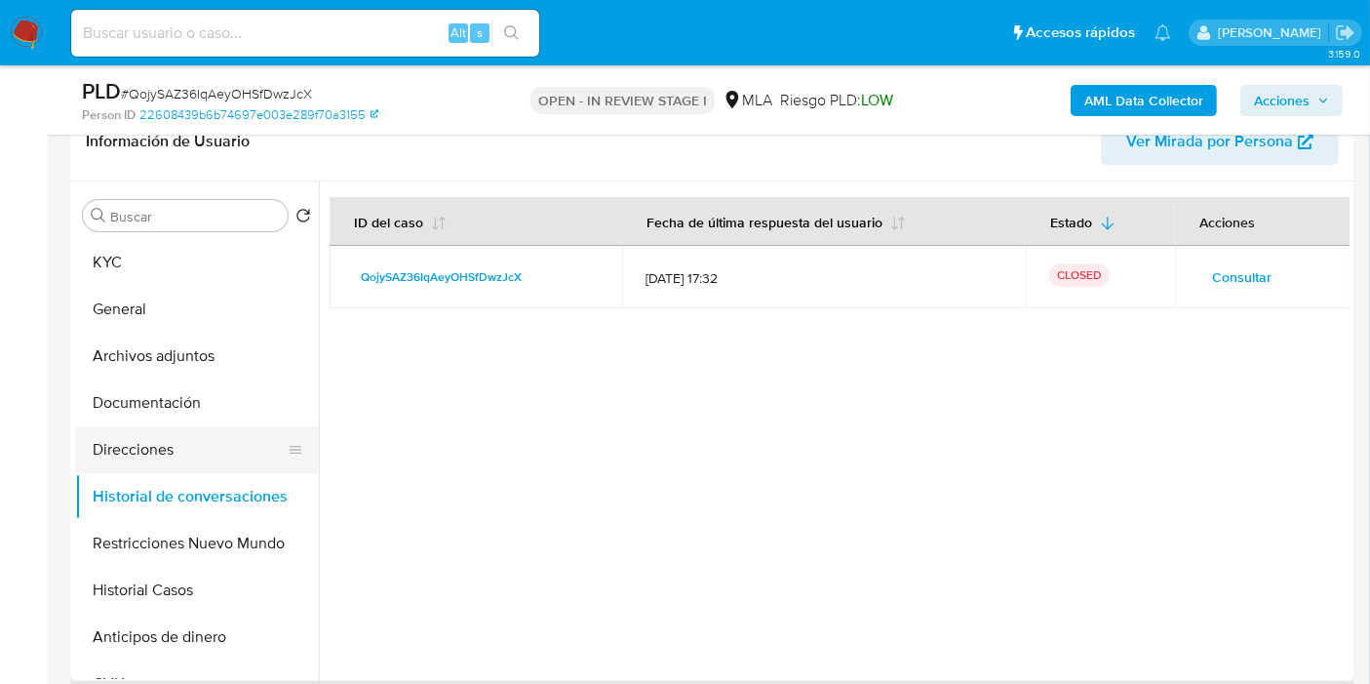
click at [220, 446] on button "Direcciones" at bounding box center [189, 449] width 228 height 47
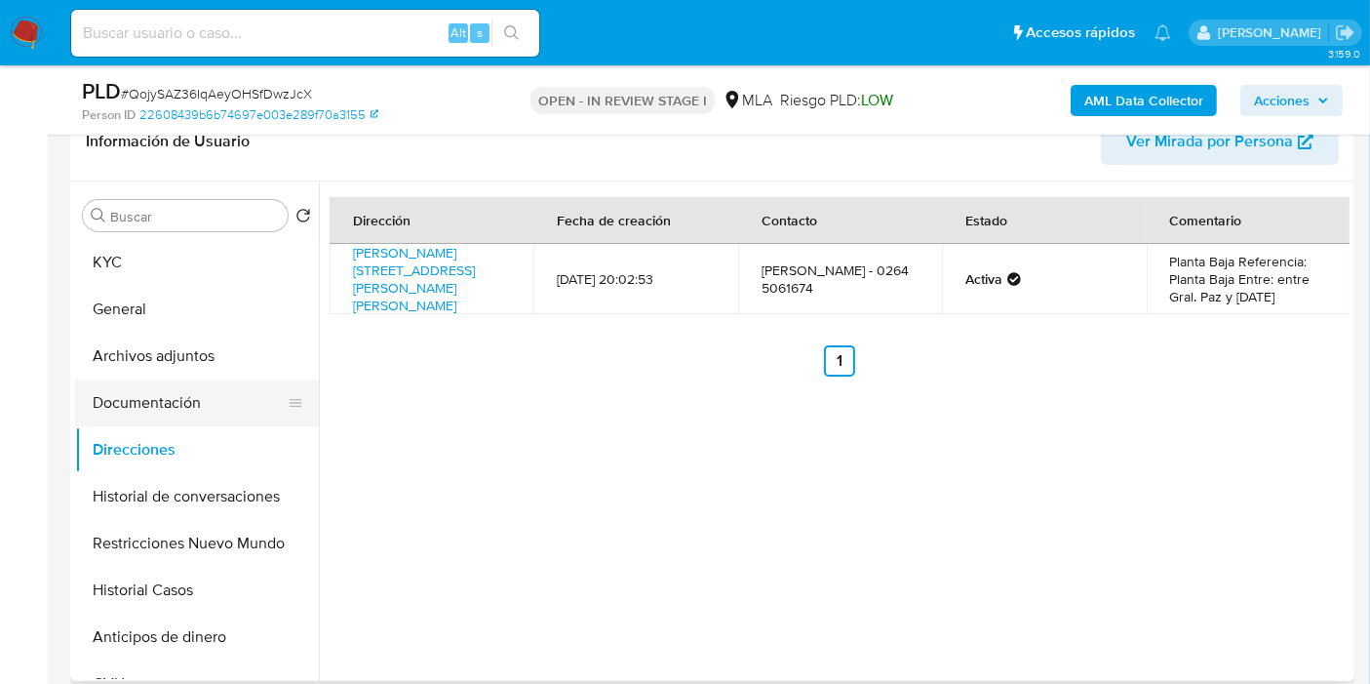
click at [223, 403] on button "Documentación" at bounding box center [189, 402] width 228 height 47
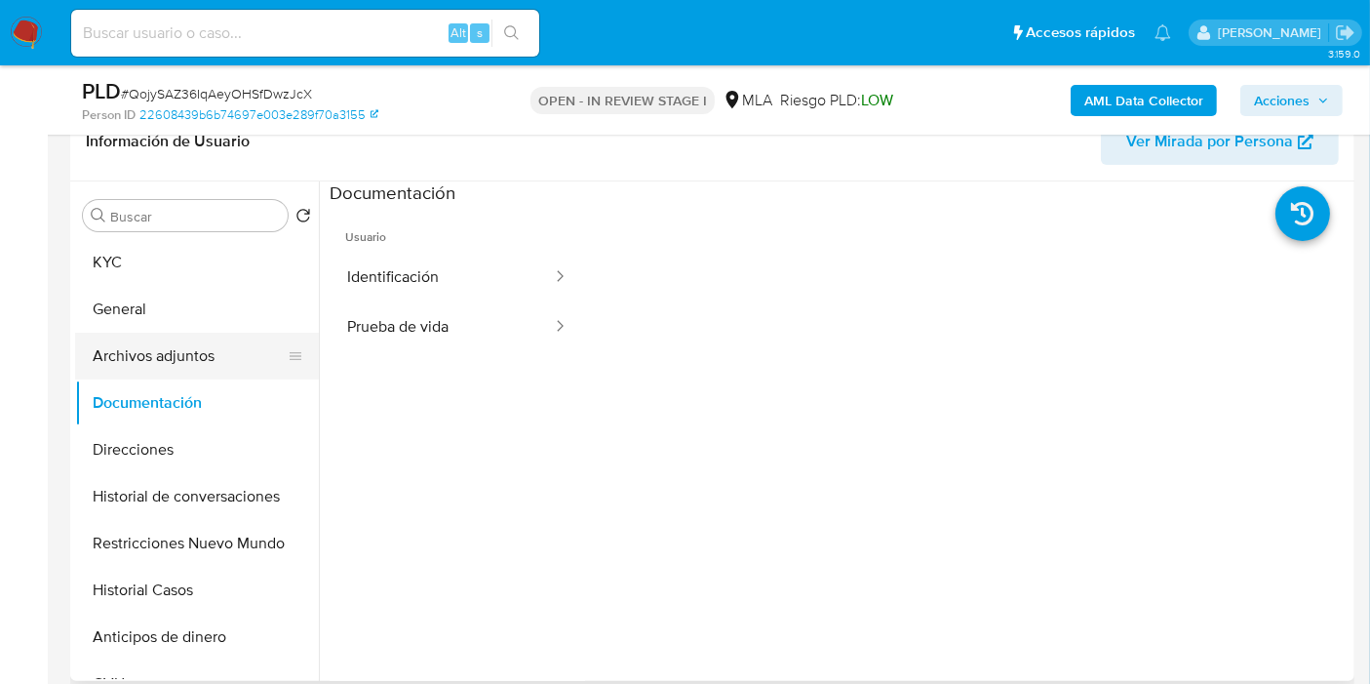
click at [228, 375] on button "Archivos adjuntos" at bounding box center [189, 356] width 228 height 47
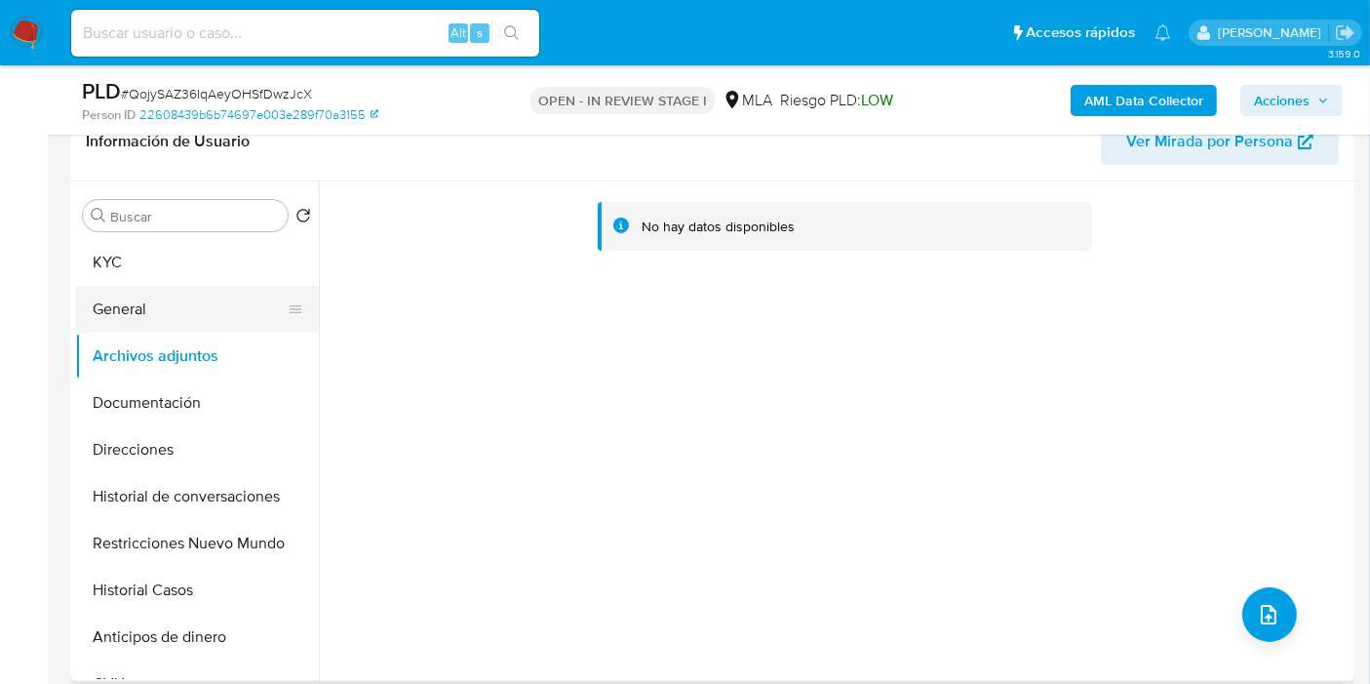
click at [250, 290] on button "General" at bounding box center [189, 309] width 228 height 47
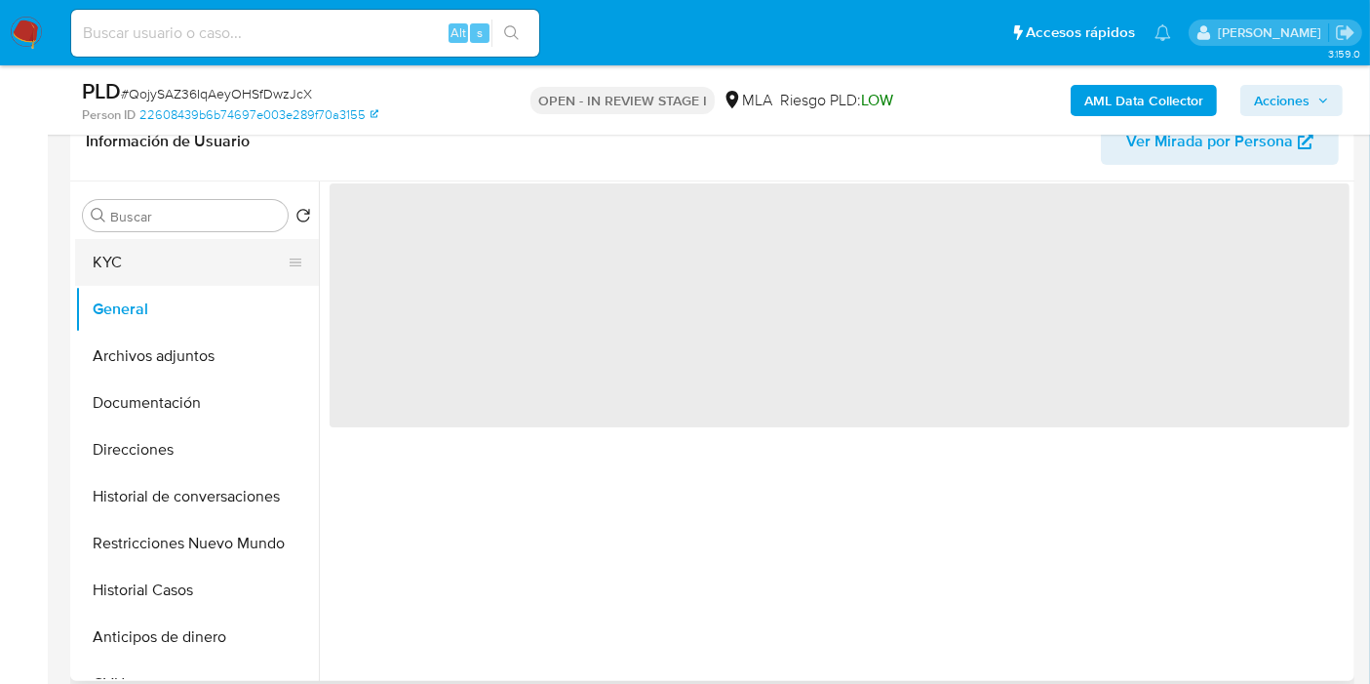
click at [248, 264] on button "KYC" at bounding box center [189, 262] width 228 height 47
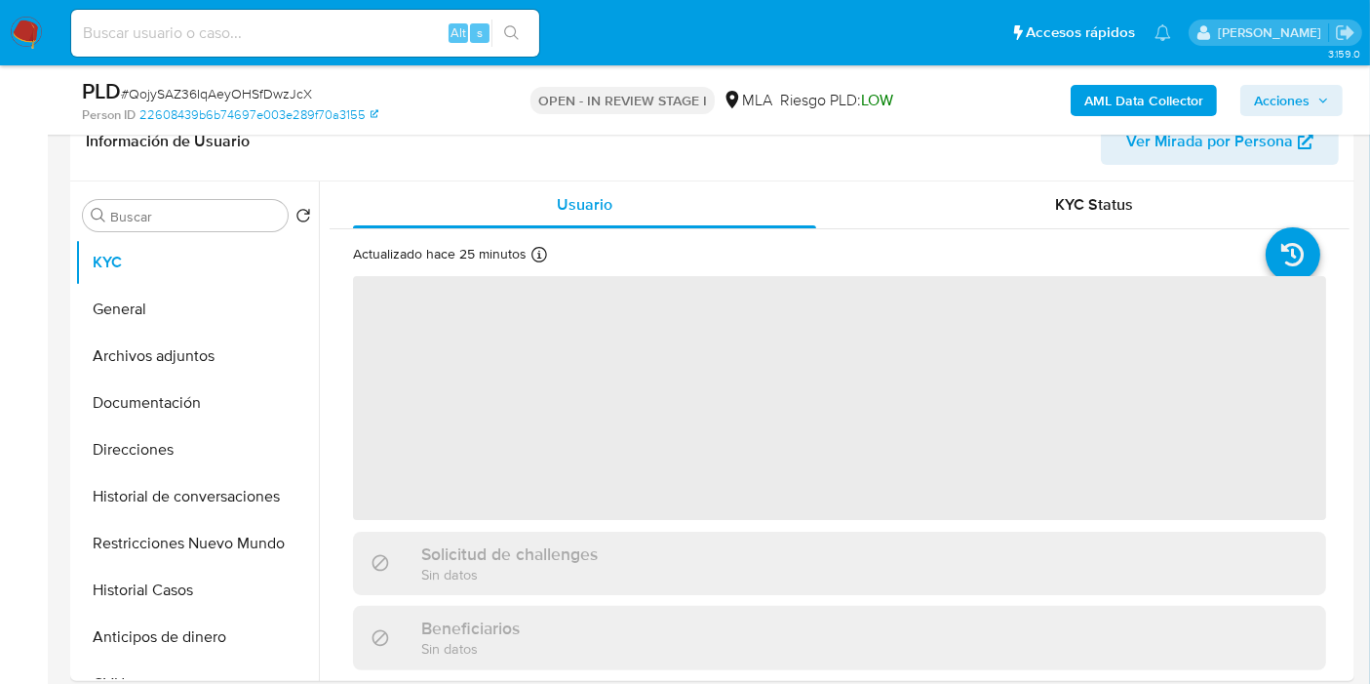
click at [1127, 96] on b "AML Data Collector" at bounding box center [1143, 100] width 119 height 31
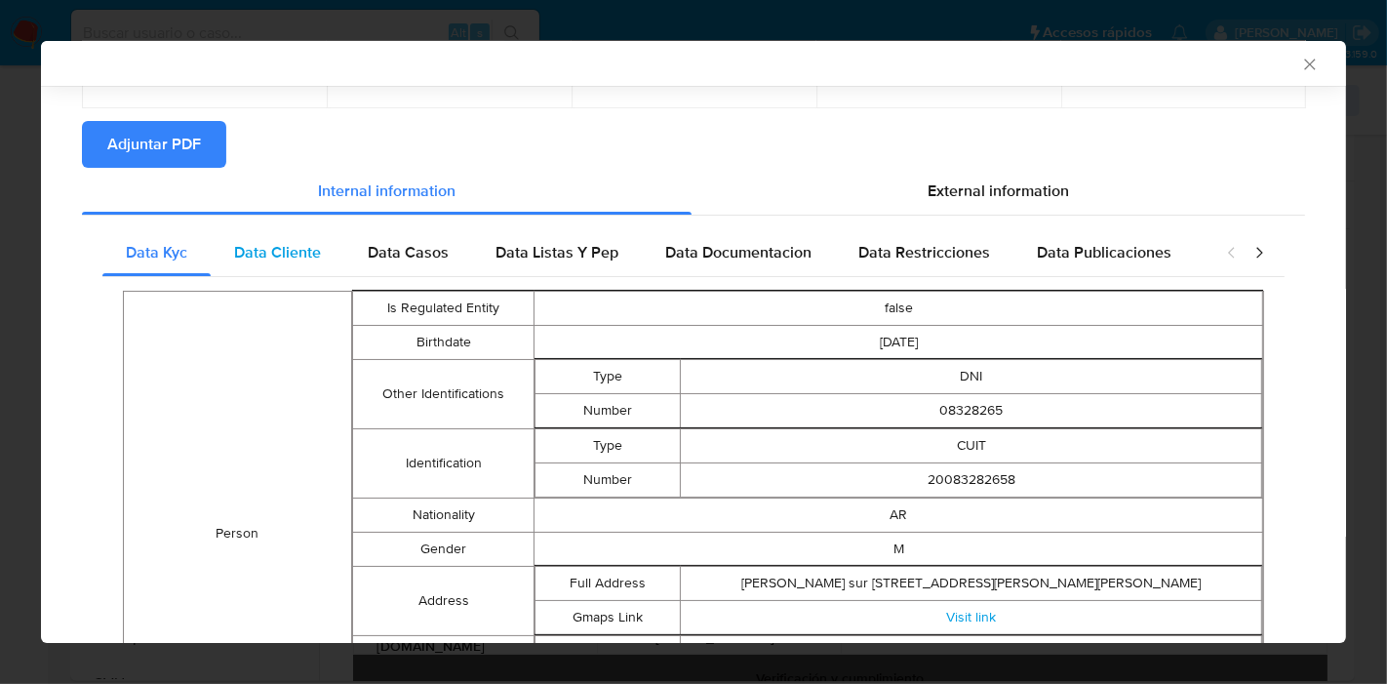
click at [284, 255] on span "Data Cliente" at bounding box center [277, 252] width 87 height 22
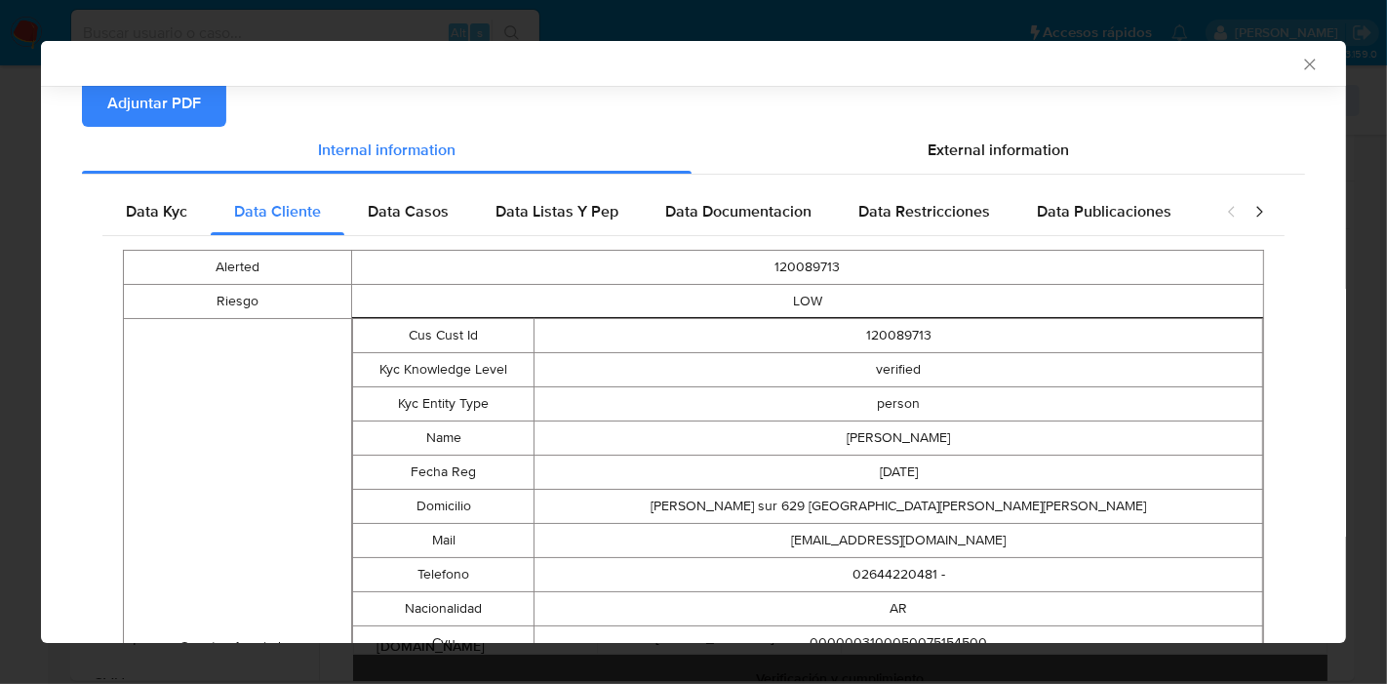
scroll to position [0, 0]
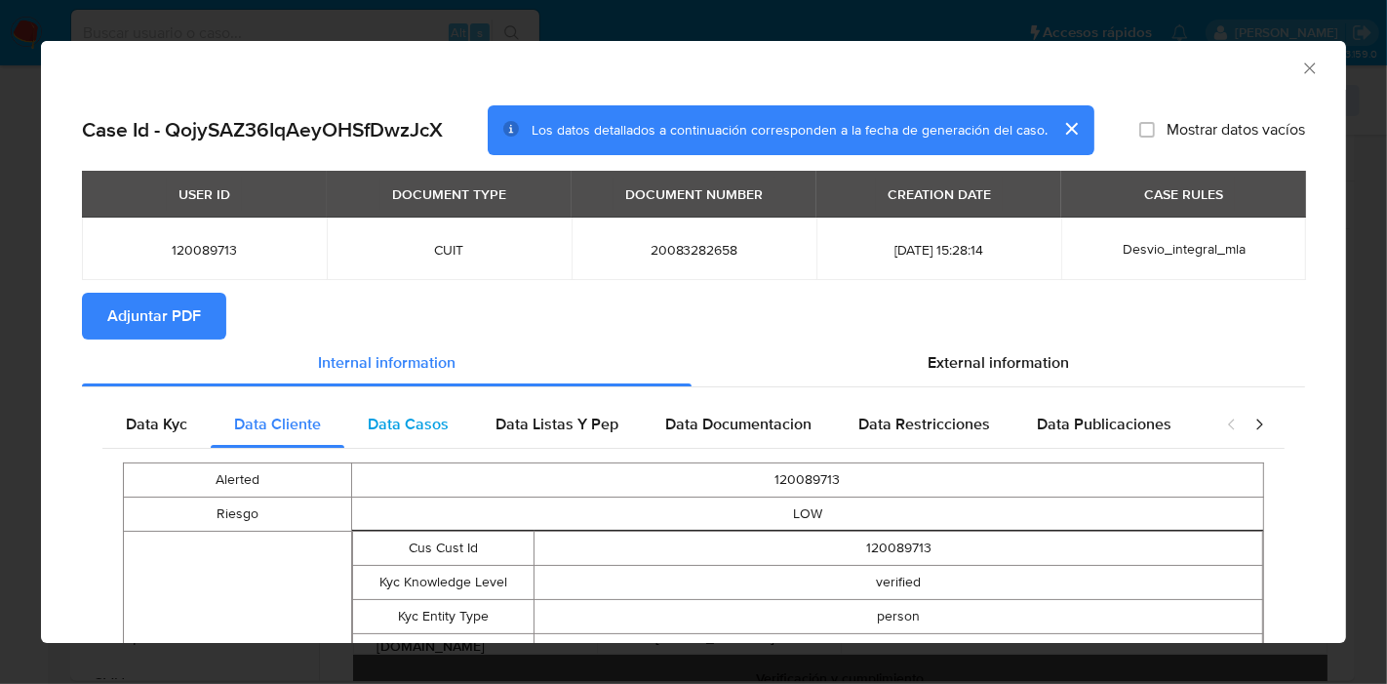
click at [450, 443] on div "Data Casos" at bounding box center [408, 424] width 128 height 47
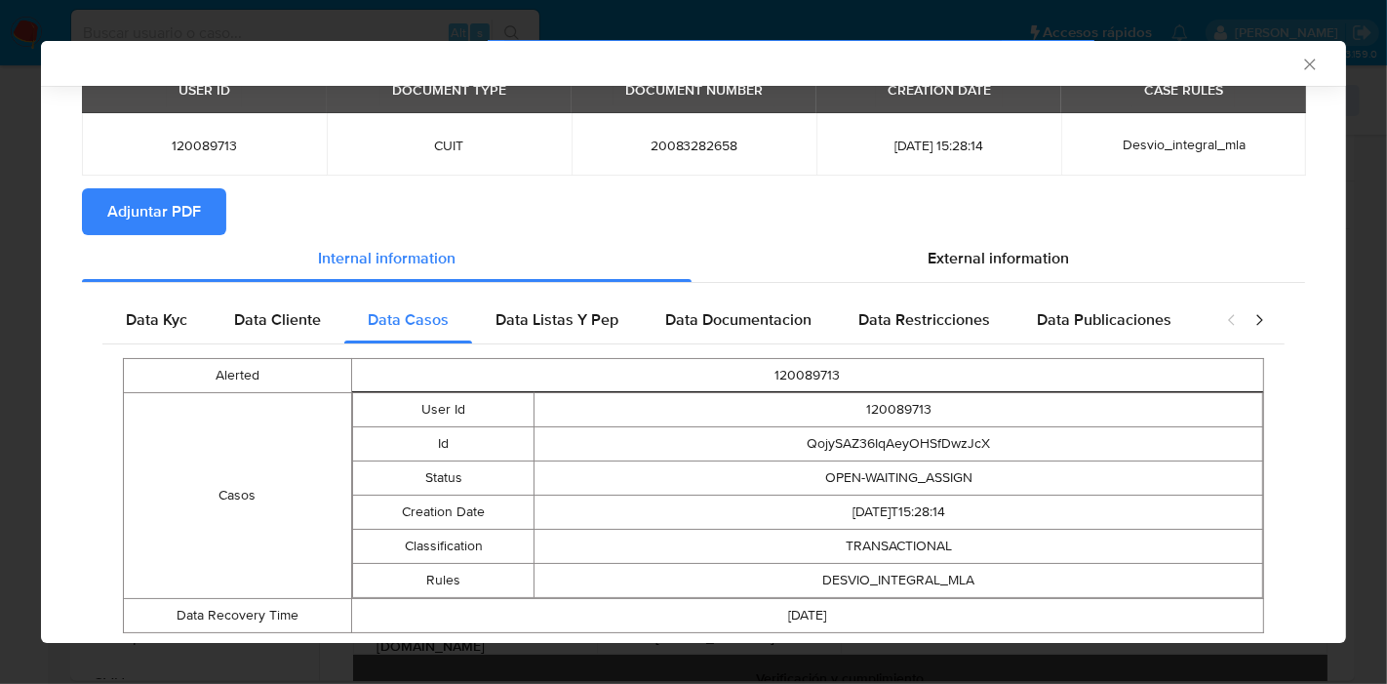
scroll to position [157, 0]
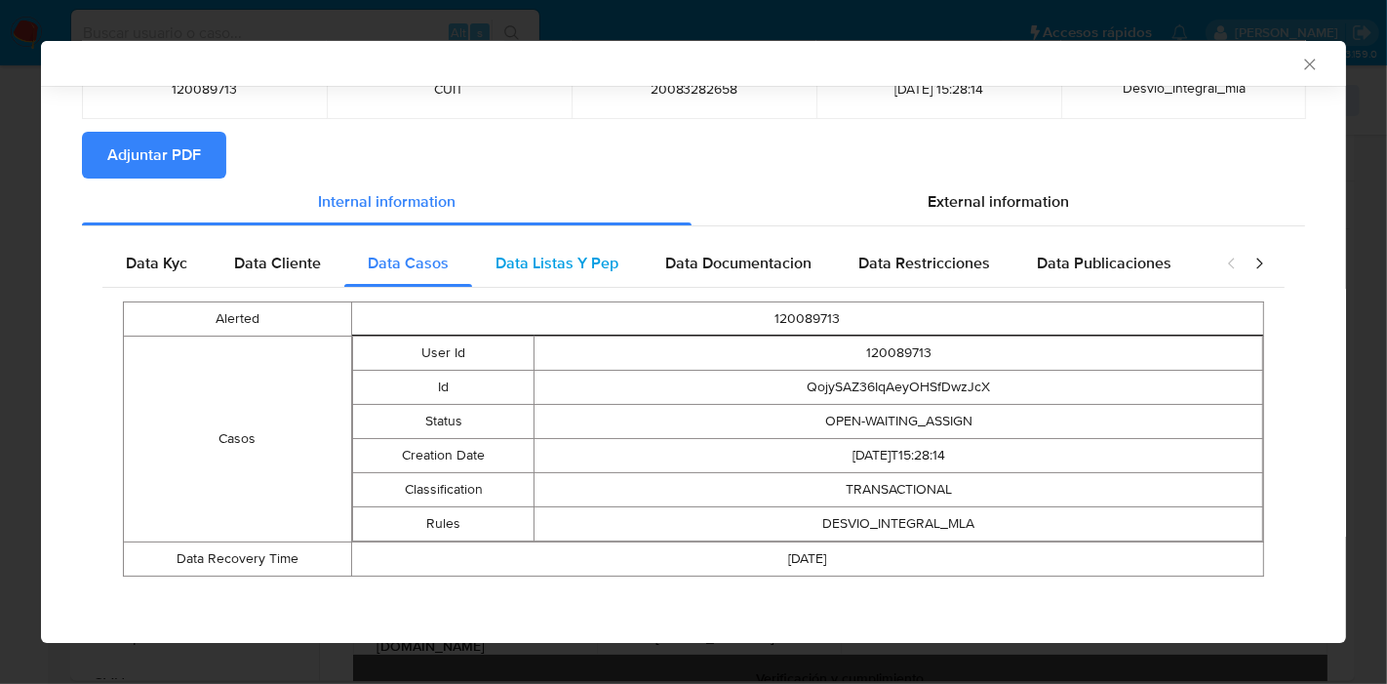
click at [571, 272] on span "Data Listas Y Pep" at bounding box center [556, 263] width 123 height 22
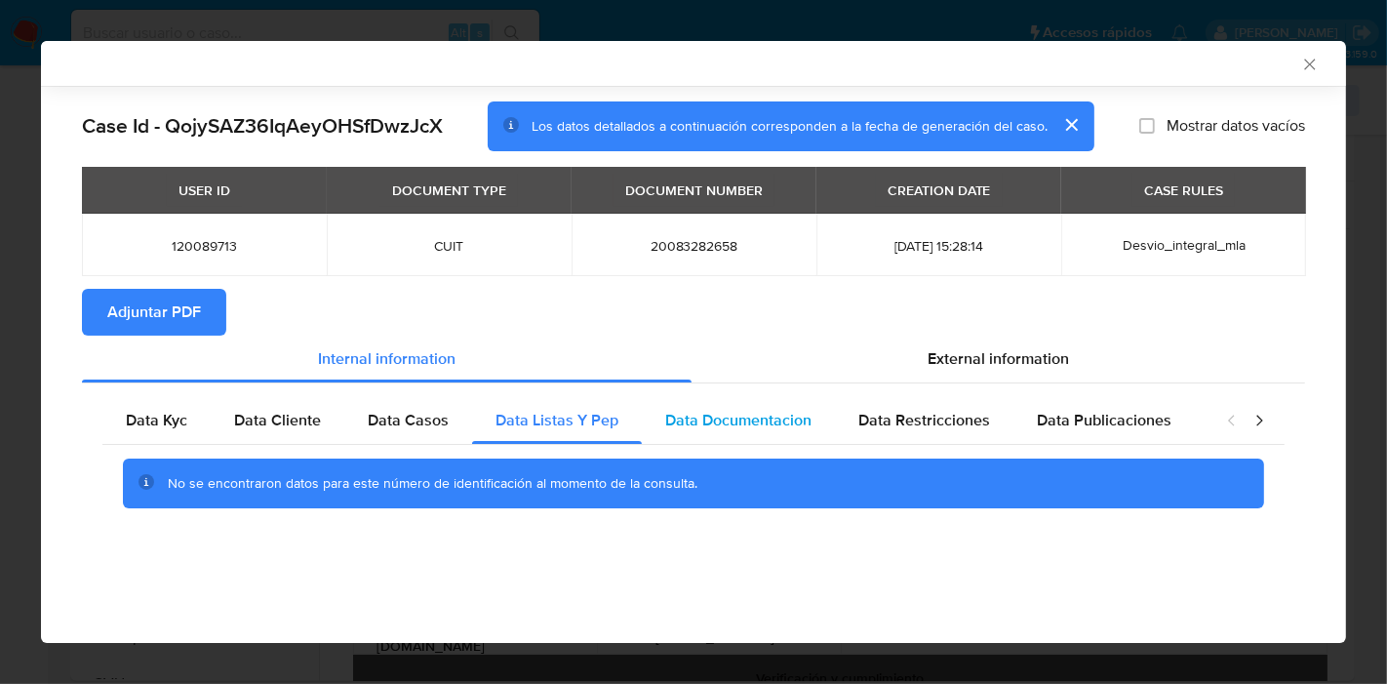
click at [738, 398] on div "Data Documentacion" at bounding box center [738, 420] width 193 height 47
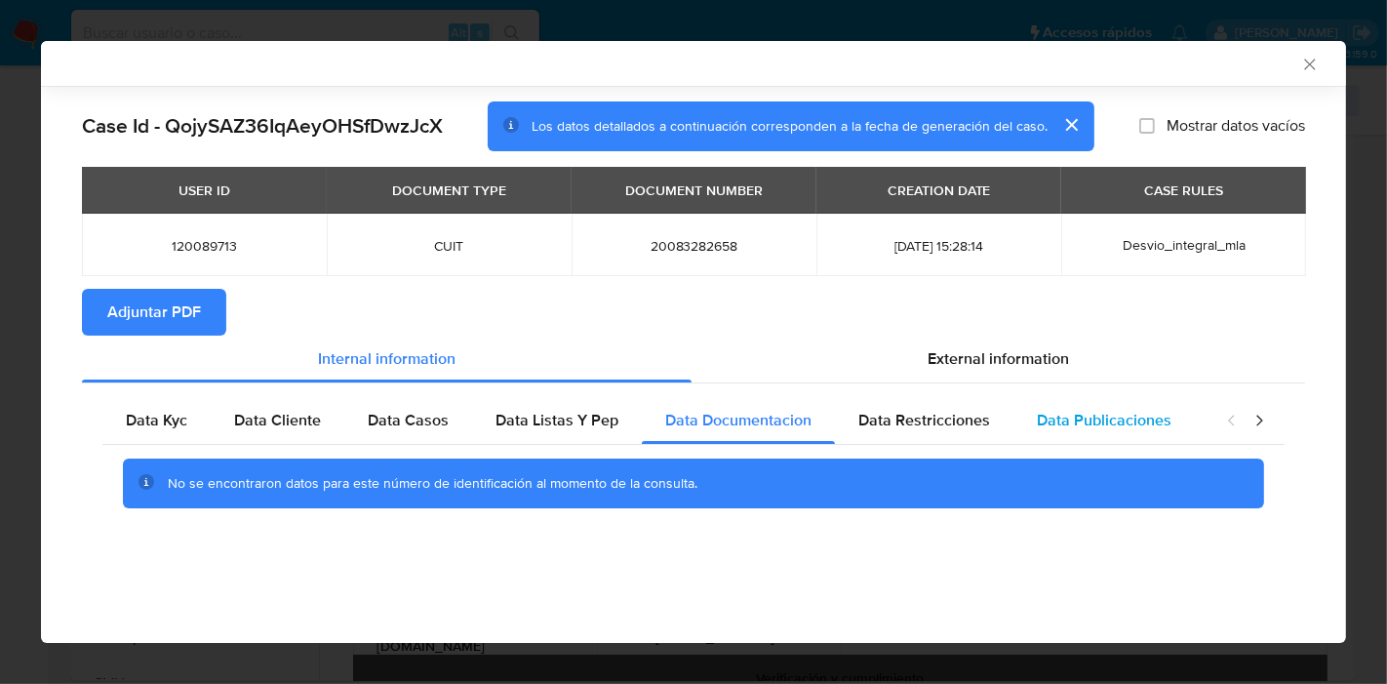
drag, startPoint x: 853, startPoint y: 417, endPoint x: 1008, endPoint y: 417, distance: 155.1
click at [879, 417] on div "Data Restricciones" at bounding box center [924, 420] width 178 height 47
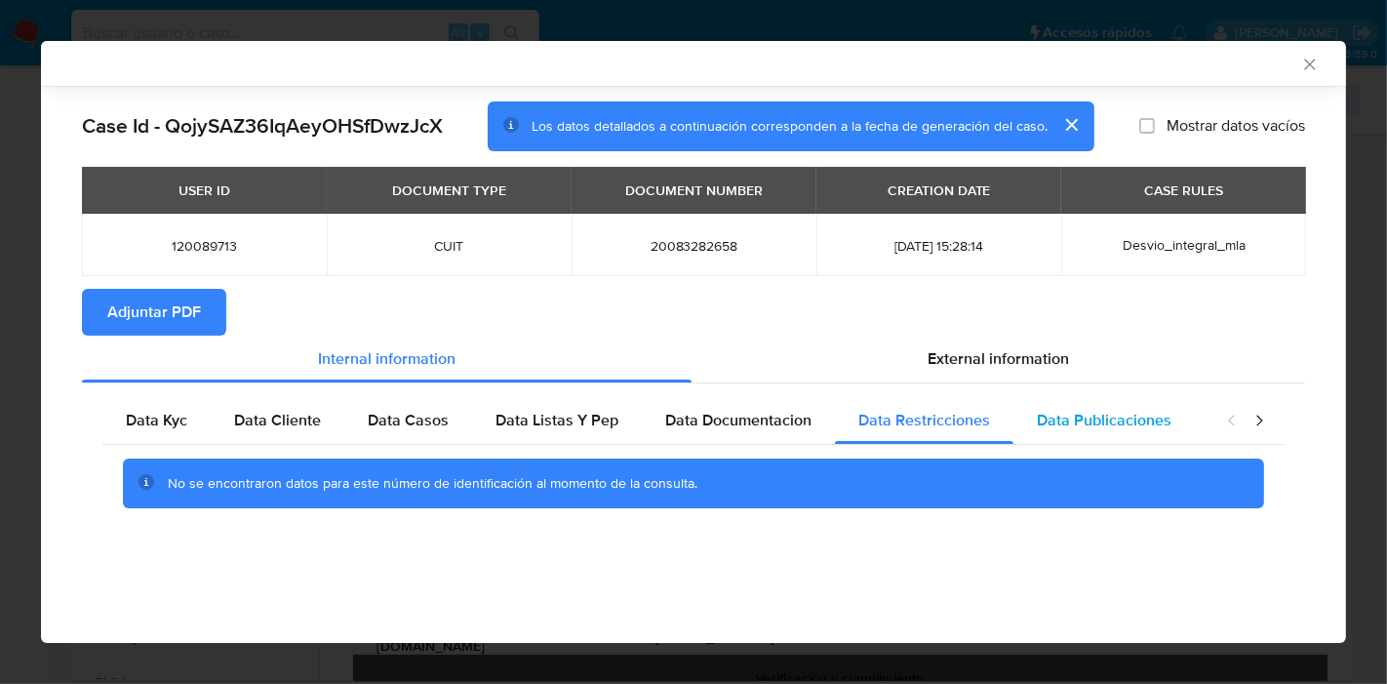
drag, startPoint x: 1102, startPoint y: 417, endPoint x: 1156, endPoint y: 416, distance: 53.6
click at [1113, 417] on span "Data Publicaciones" at bounding box center [1104, 420] width 135 height 22
click at [1262, 418] on icon "closure-recommendation-modal" at bounding box center [1259, 421] width 20 height 20
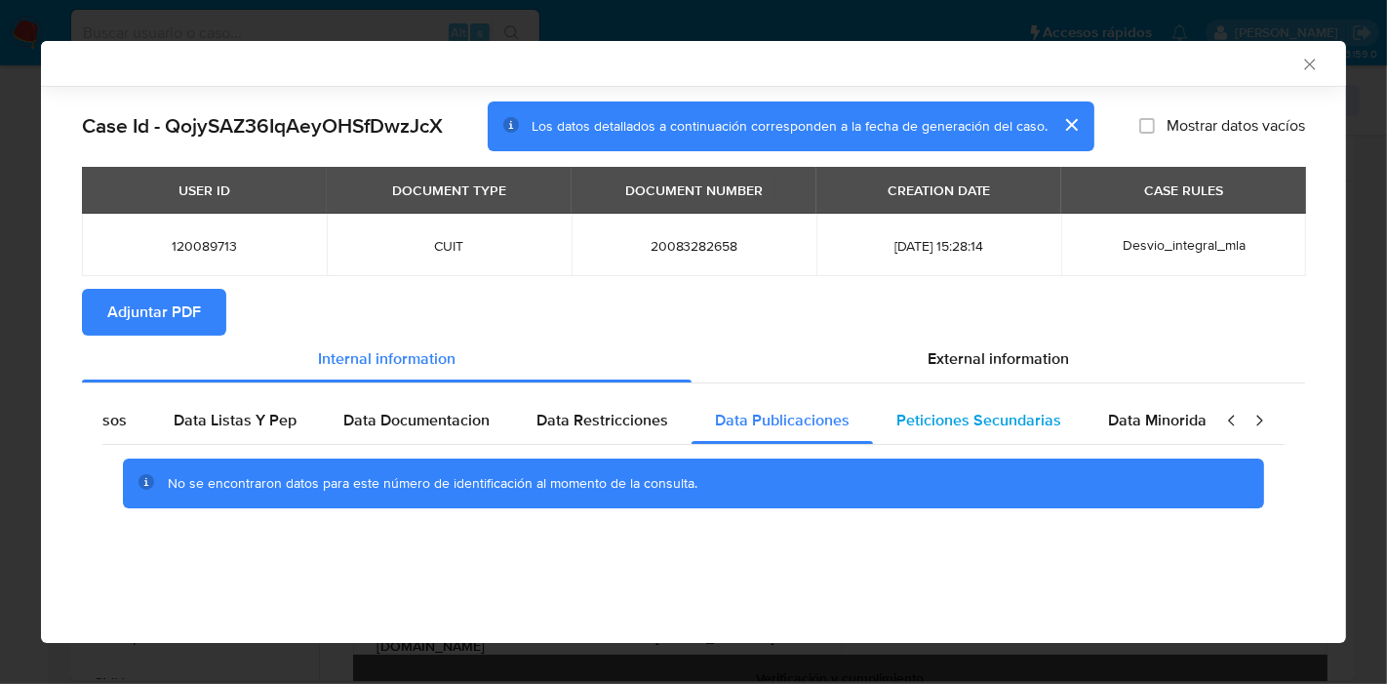
scroll to position [0, 342]
click at [961, 414] on span "Peticiones Secundarias" at bounding box center [958, 420] width 165 height 22
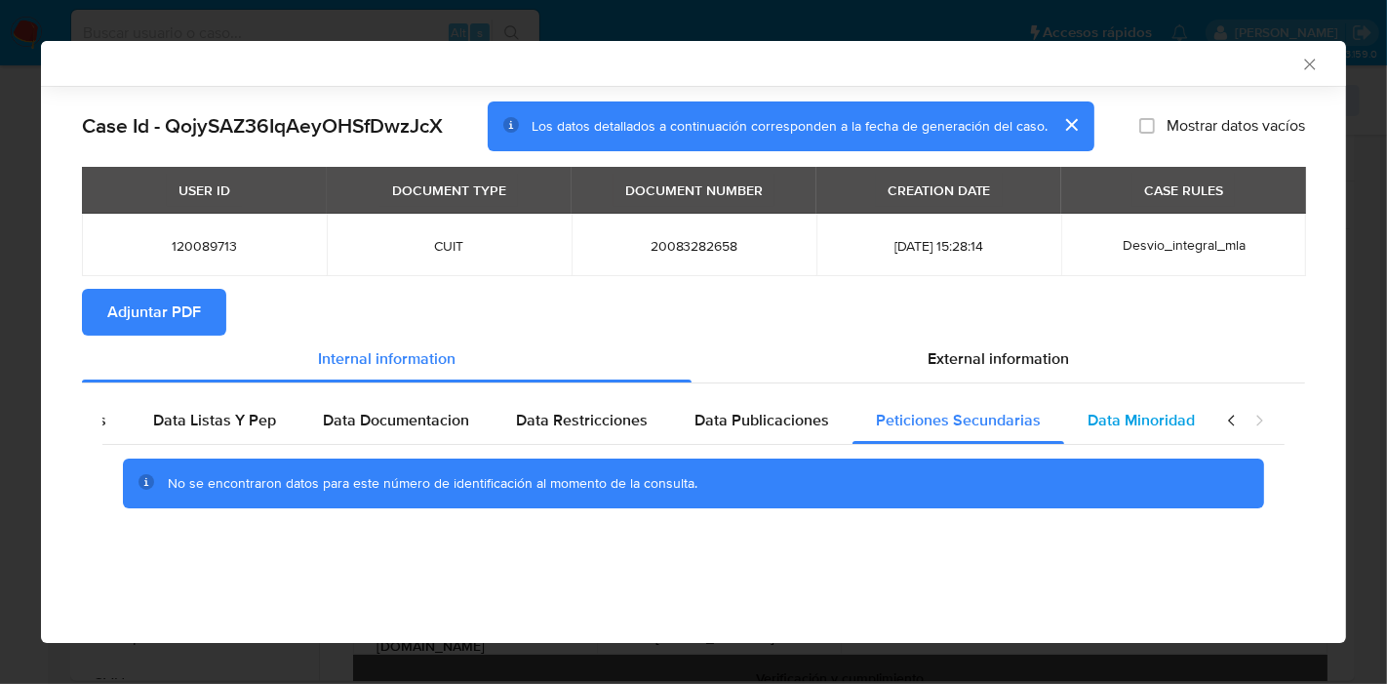
click at [1196, 423] on div "Data Minoridad" at bounding box center [1141, 420] width 154 height 47
click at [1234, 417] on icon "closure-recommendation-modal" at bounding box center [1232, 421] width 20 height 20
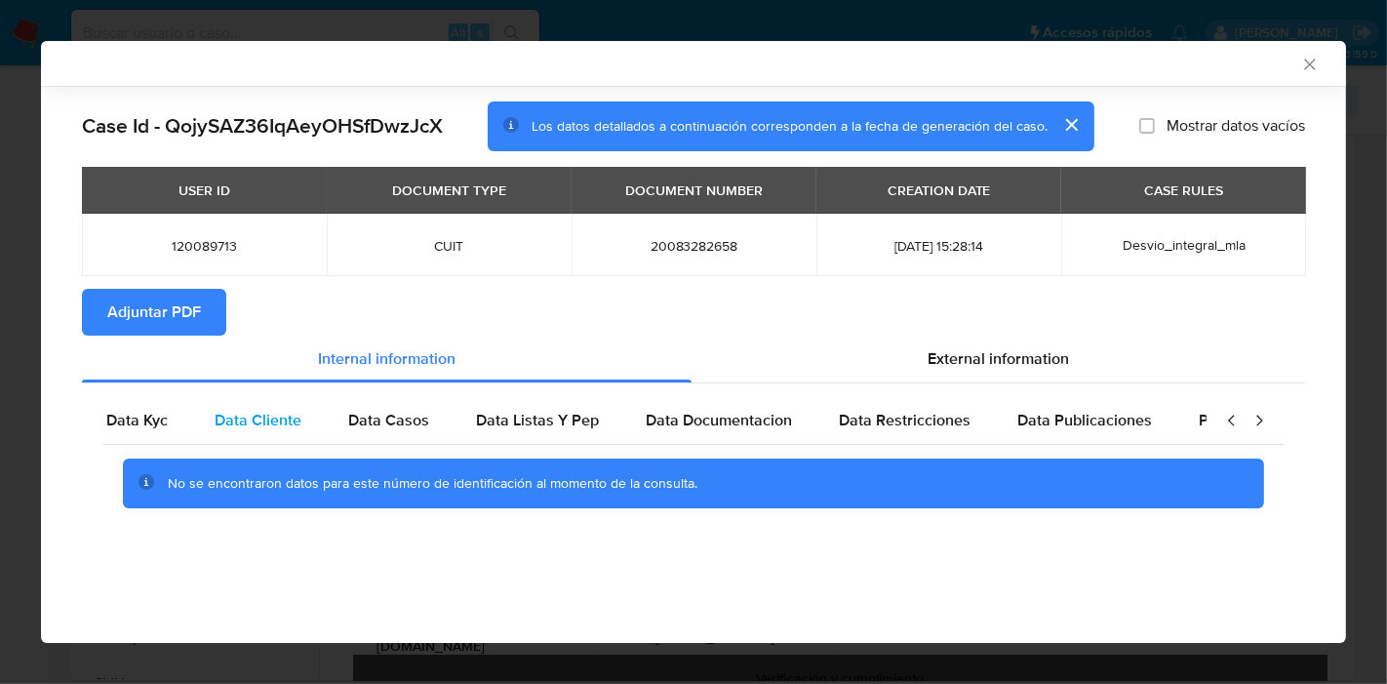
scroll to position [0, 0]
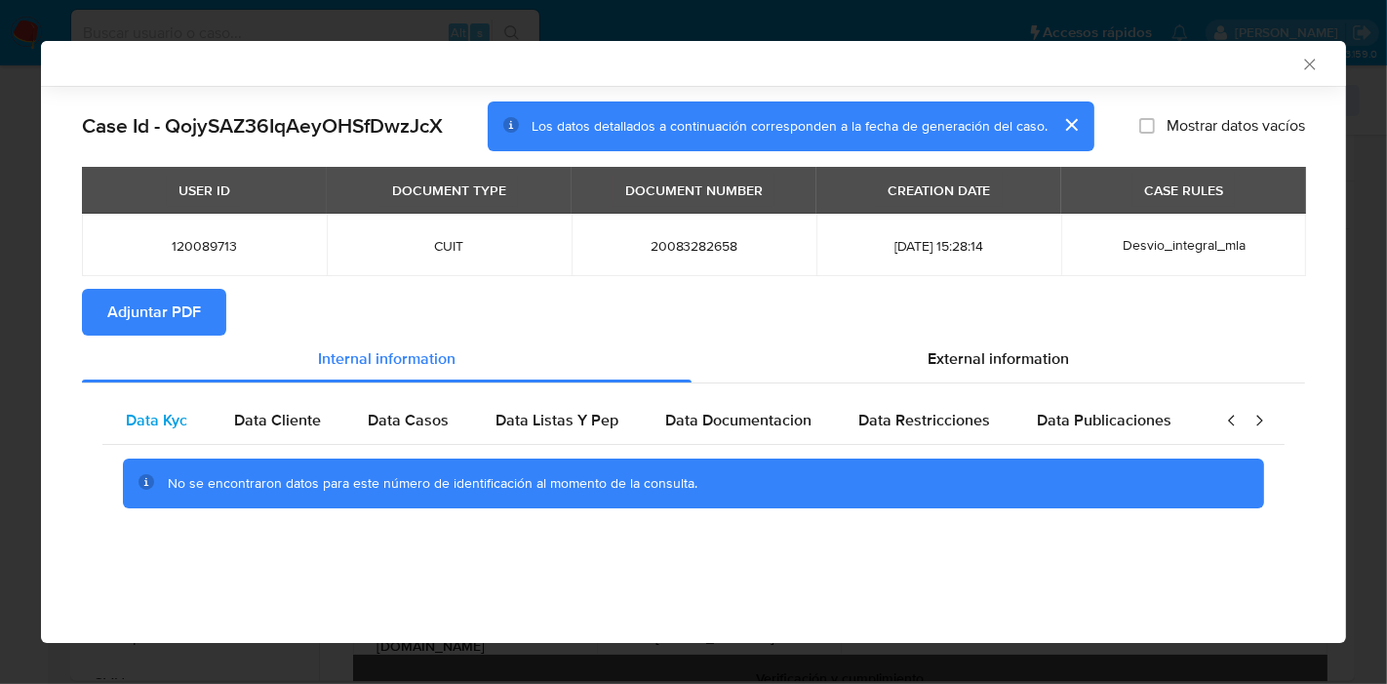
click at [168, 413] on span "Data Kyc" at bounding box center [156, 420] width 61 height 22
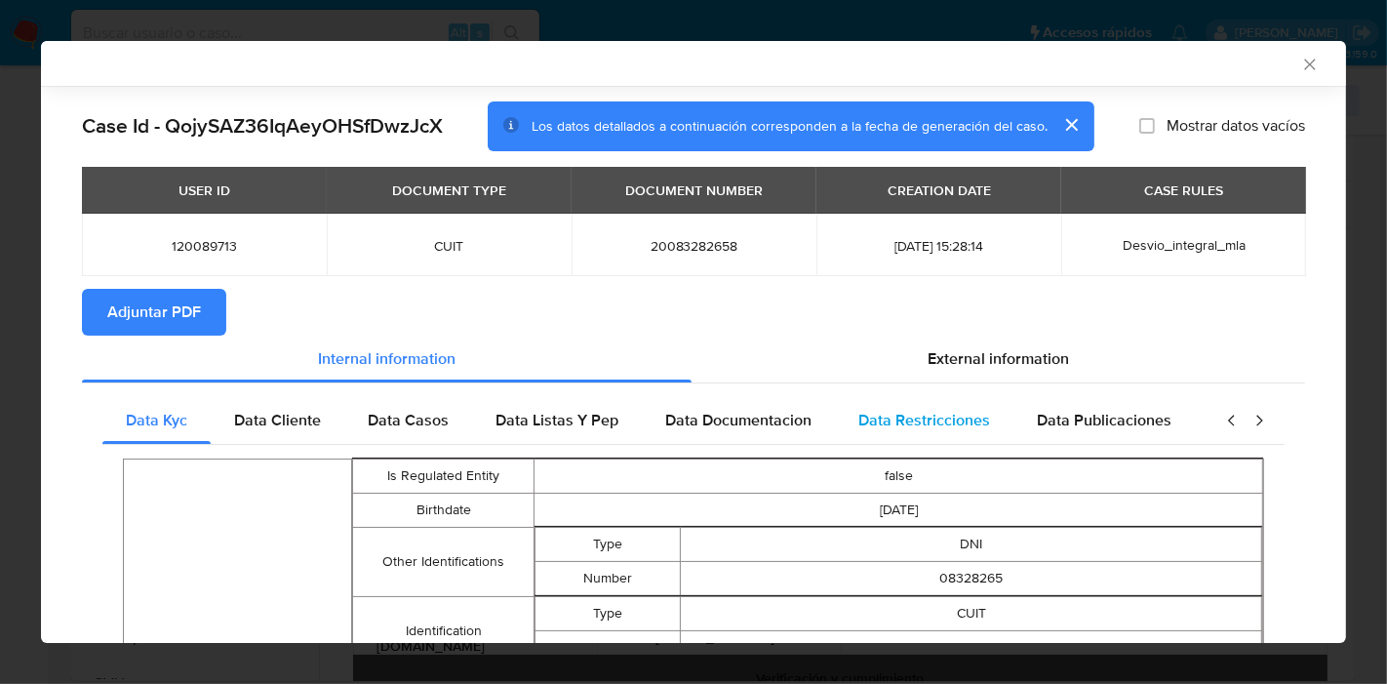
click at [947, 402] on div "Data Restricciones" at bounding box center [924, 420] width 178 height 47
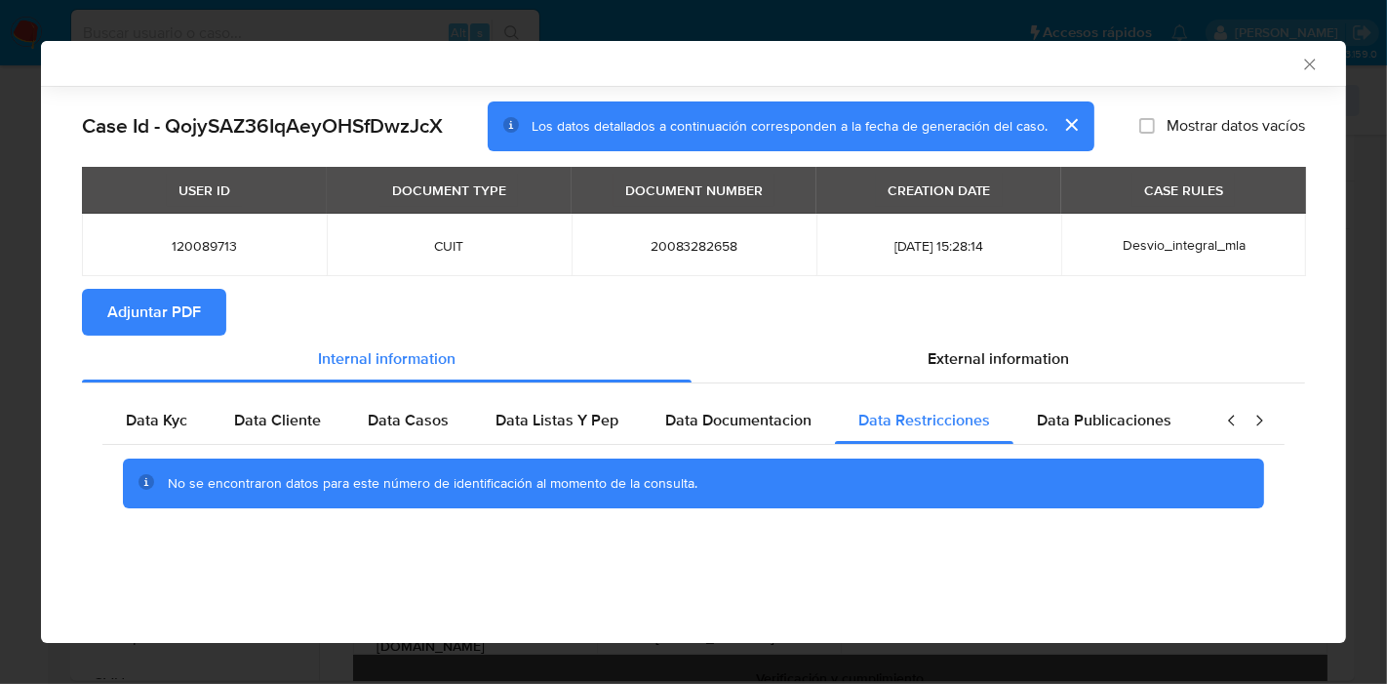
drag, startPoint x: 145, startPoint y: 431, endPoint x: 1022, endPoint y: 321, distance: 883.7
click at [148, 430] on div "Data Kyc" at bounding box center [156, 420] width 108 height 47
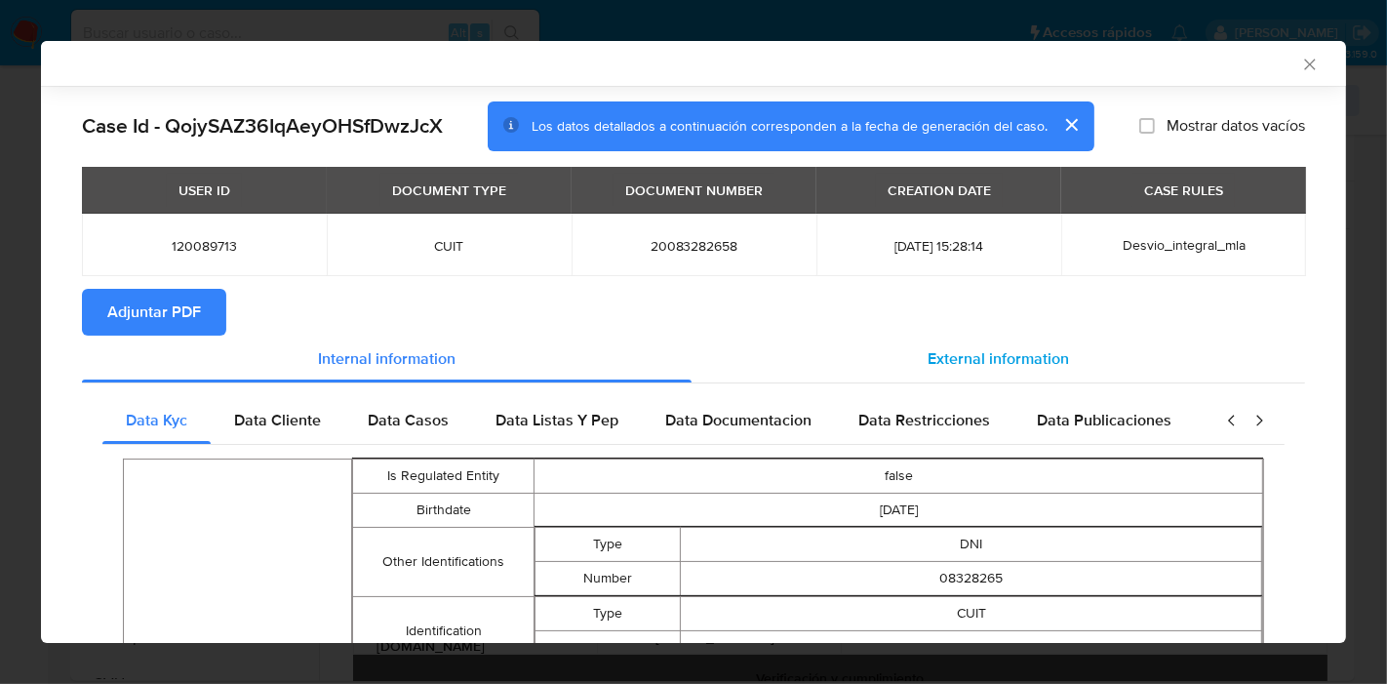
drag, startPoint x: 1045, startPoint y: 319, endPoint x: 1013, endPoint y: 359, distance: 51.3
click at [1045, 324] on section "Adjuntar PDF" at bounding box center [693, 312] width 1223 height 47
click at [1013, 359] on span "External information" at bounding box center [997, 358] width 141 height 22
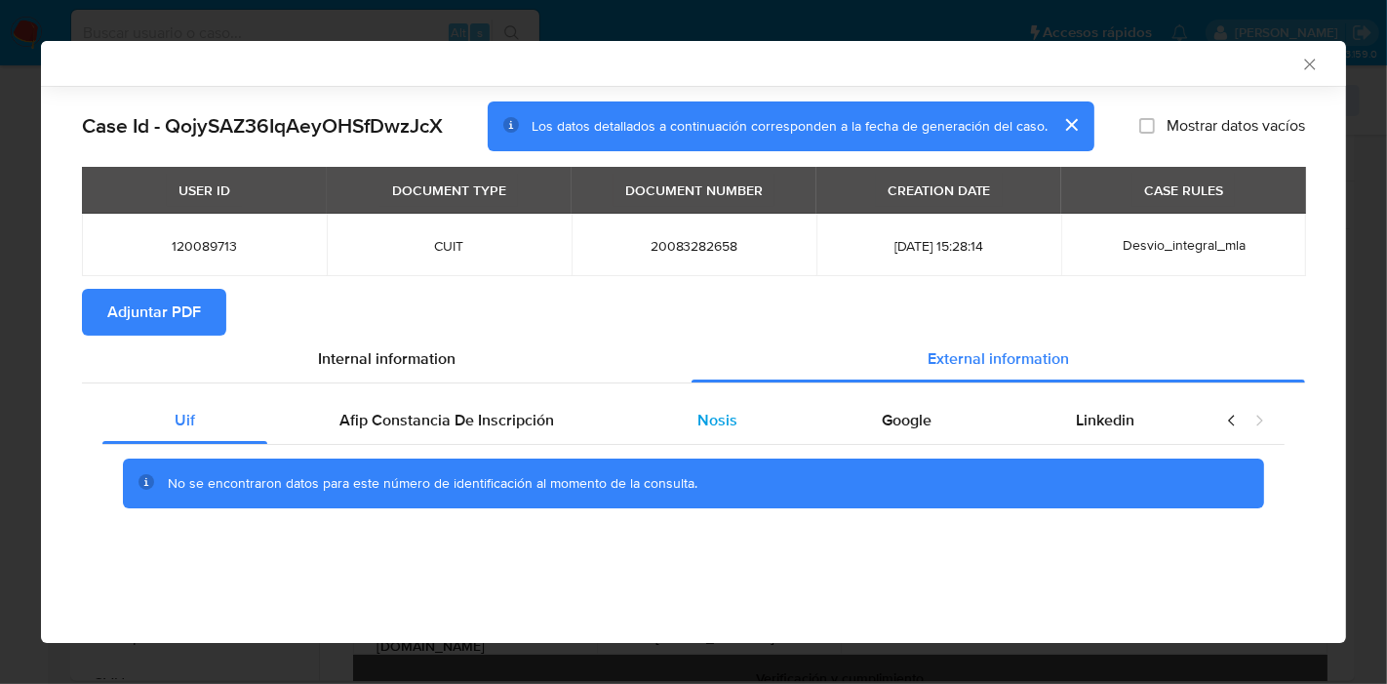
drag, startPoint x: 518, startPoint y: 411, endPoint x: 797, endPoint y: 408, distance: 278.9
click at [527, 409] on span "Afip Constancia De Inscripción" at bounding box center [446, 420] width 215 height 22
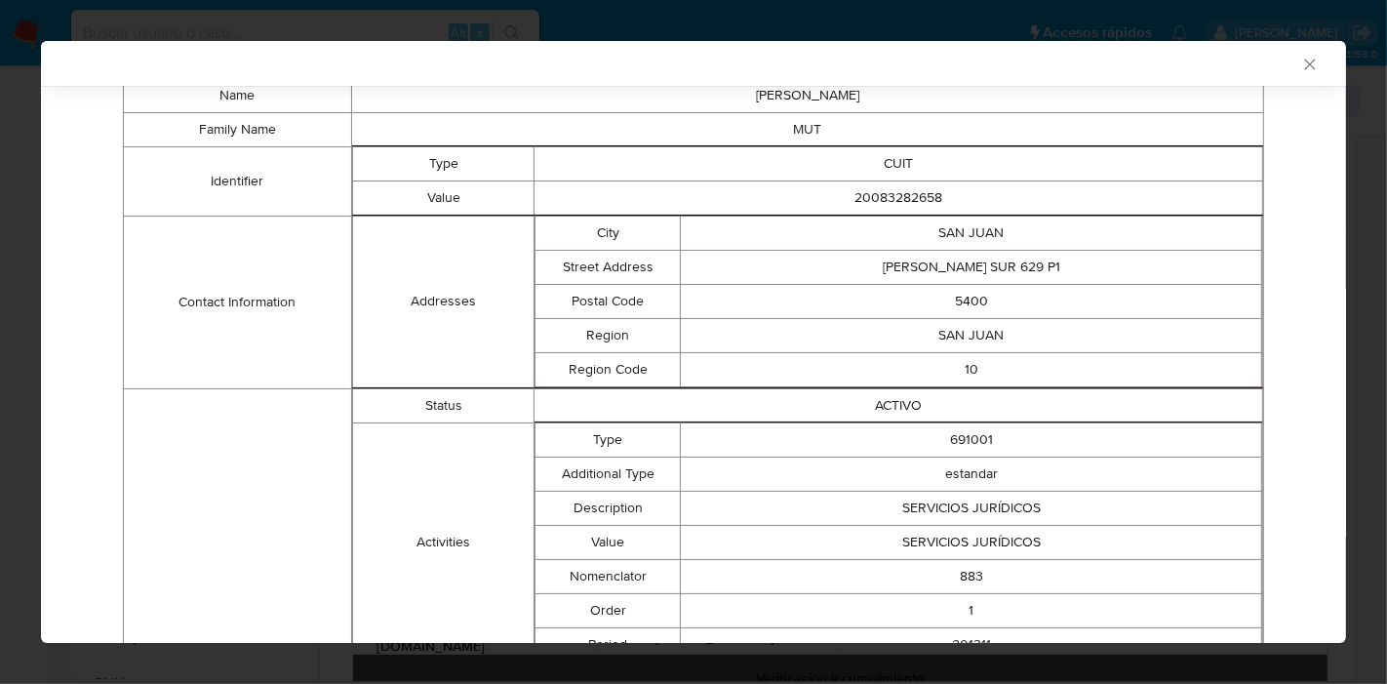
scroll to position [228, 0]
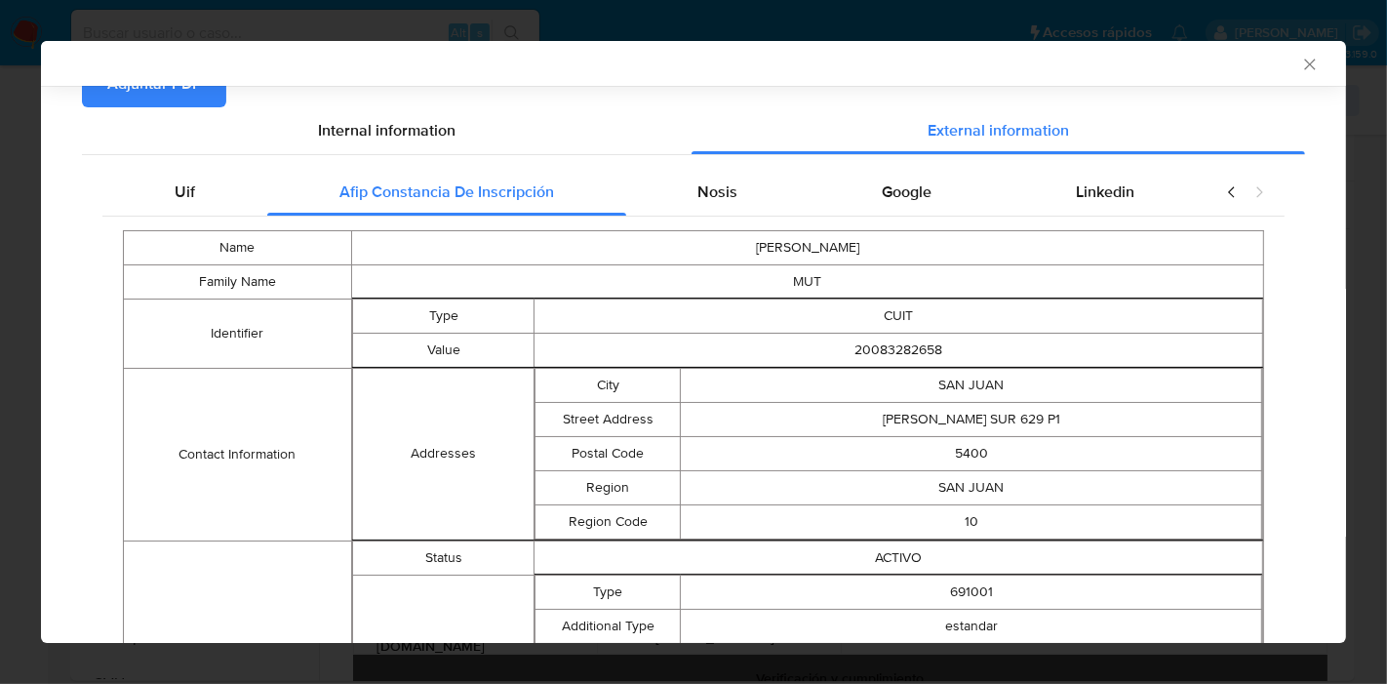
click at [717, 195] on span "Nosis" at bounding box center [717, 191] width 40 height 22
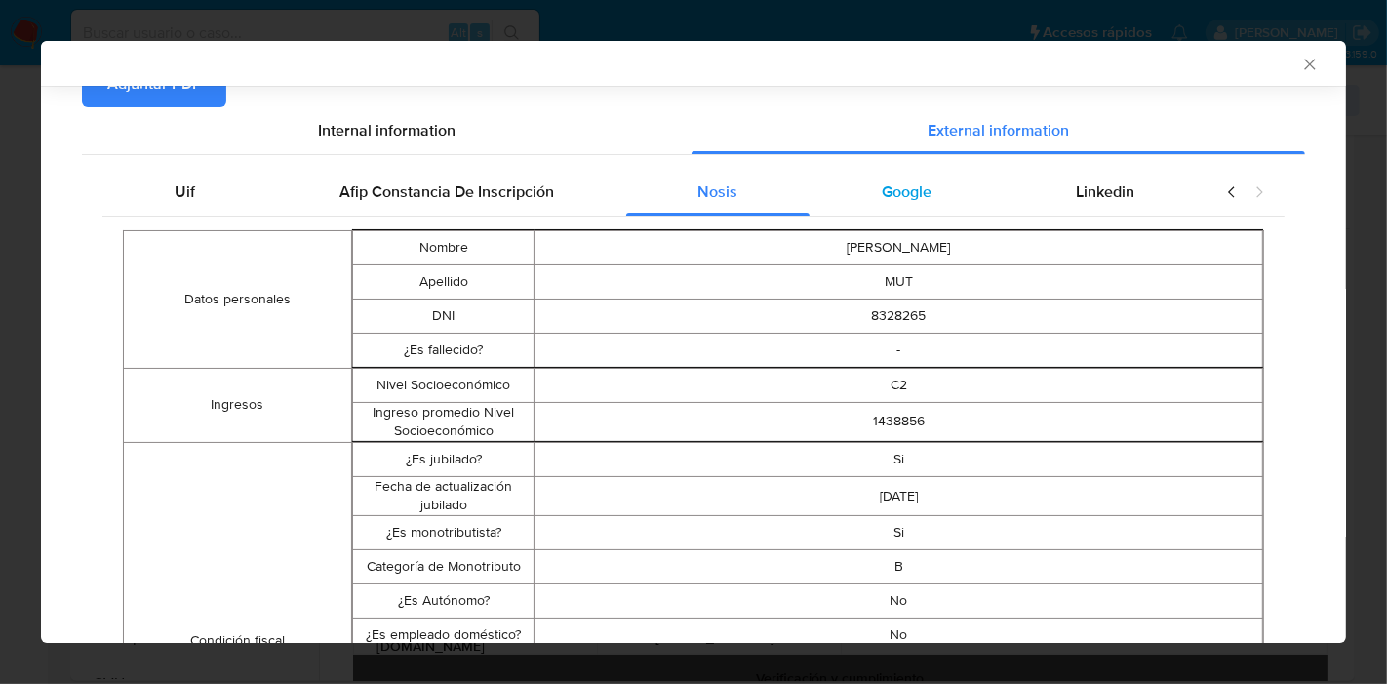
click at [926, 177] on div "Google" at bounding box center [906, 192] width 194 height 47
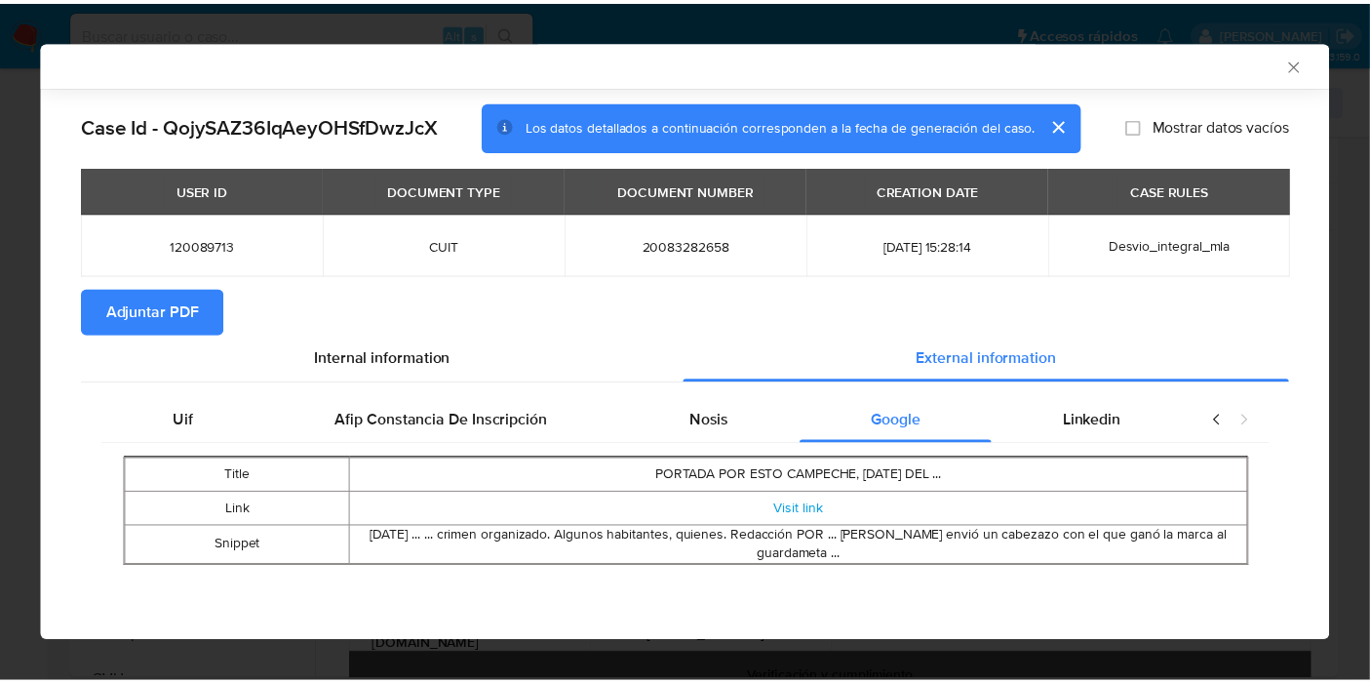
scroll to position [0, 0]
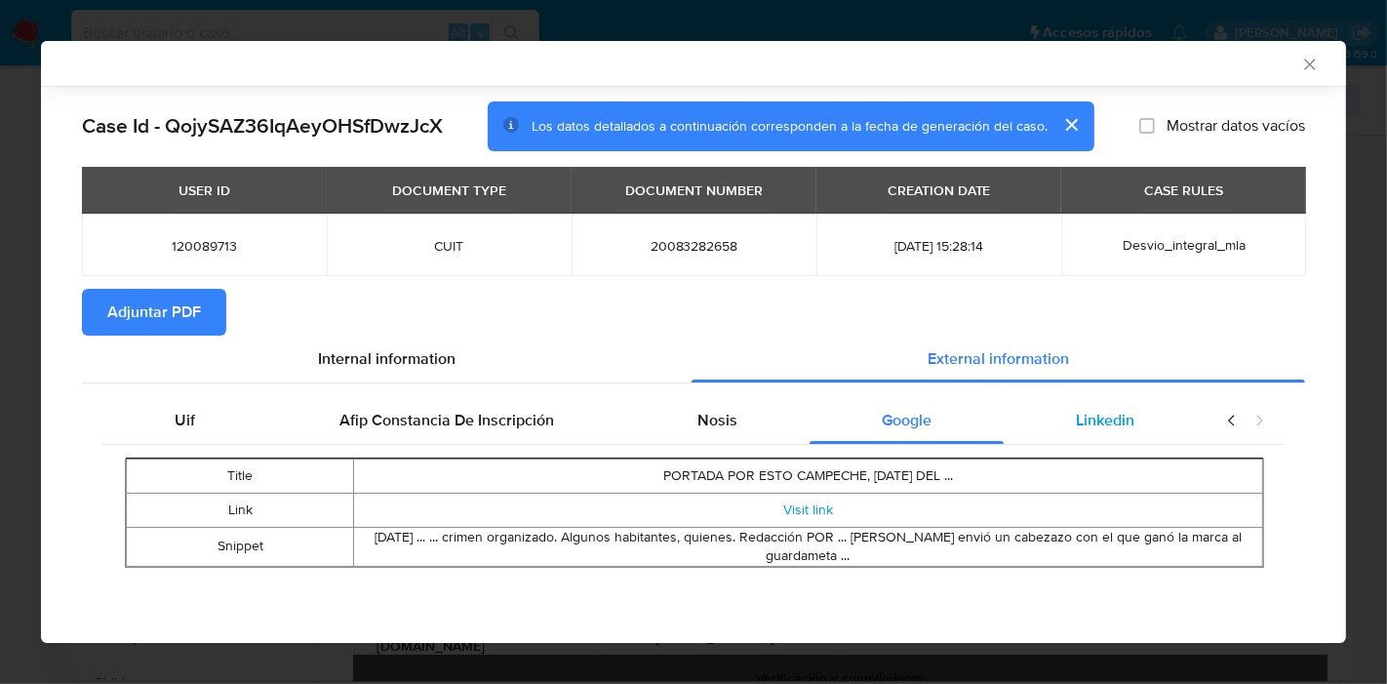
click at [1125, 415] on span "Linkedin" at bounding box center [1105, 420] width 59 height 22
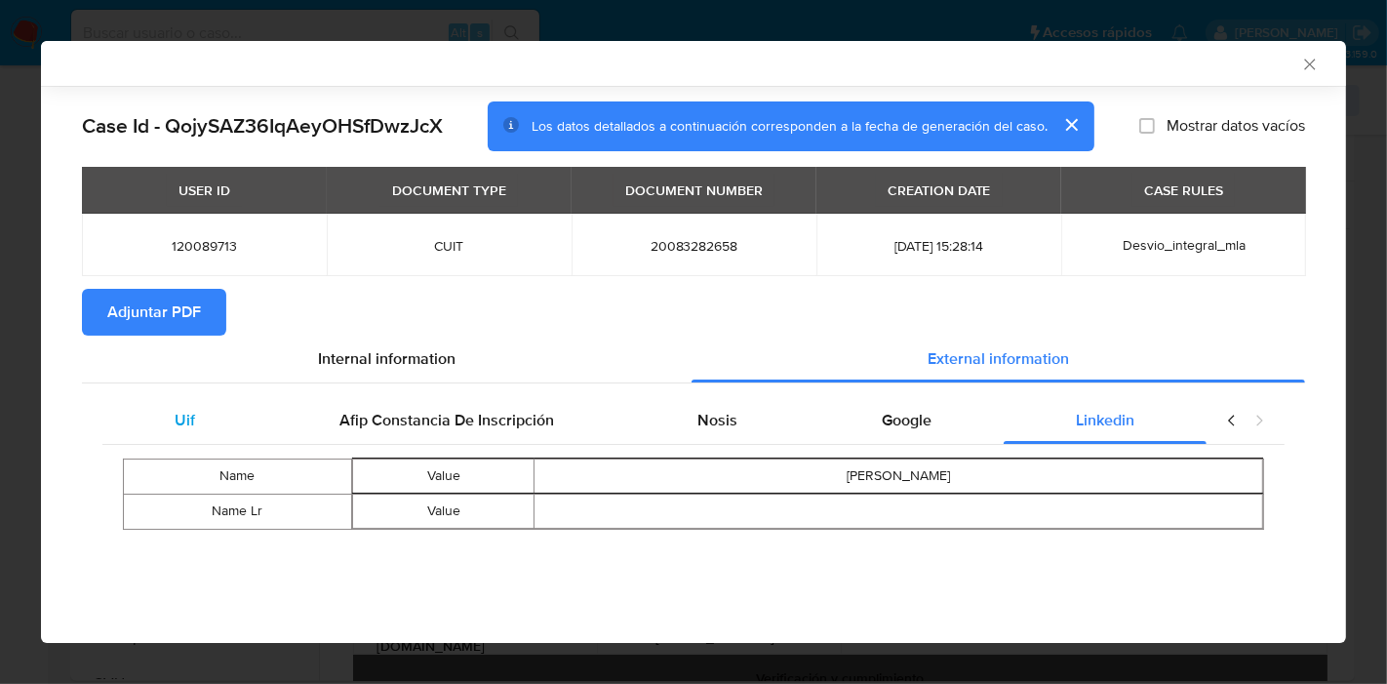
click at [182, 427] on span "Uif" at bounding box center [185, 420] width 20 height 22
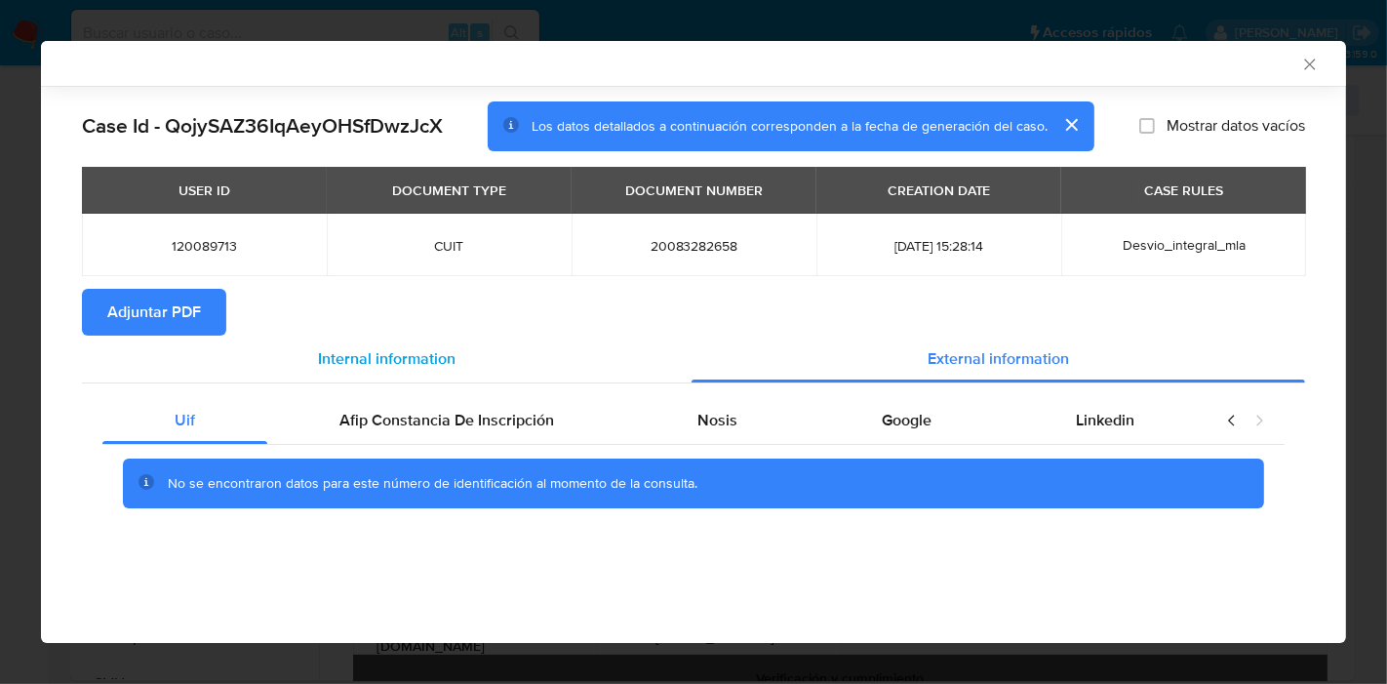
click at [420, 353] on span "Internal information" at bounding box center [387, 358] width 138 height 22
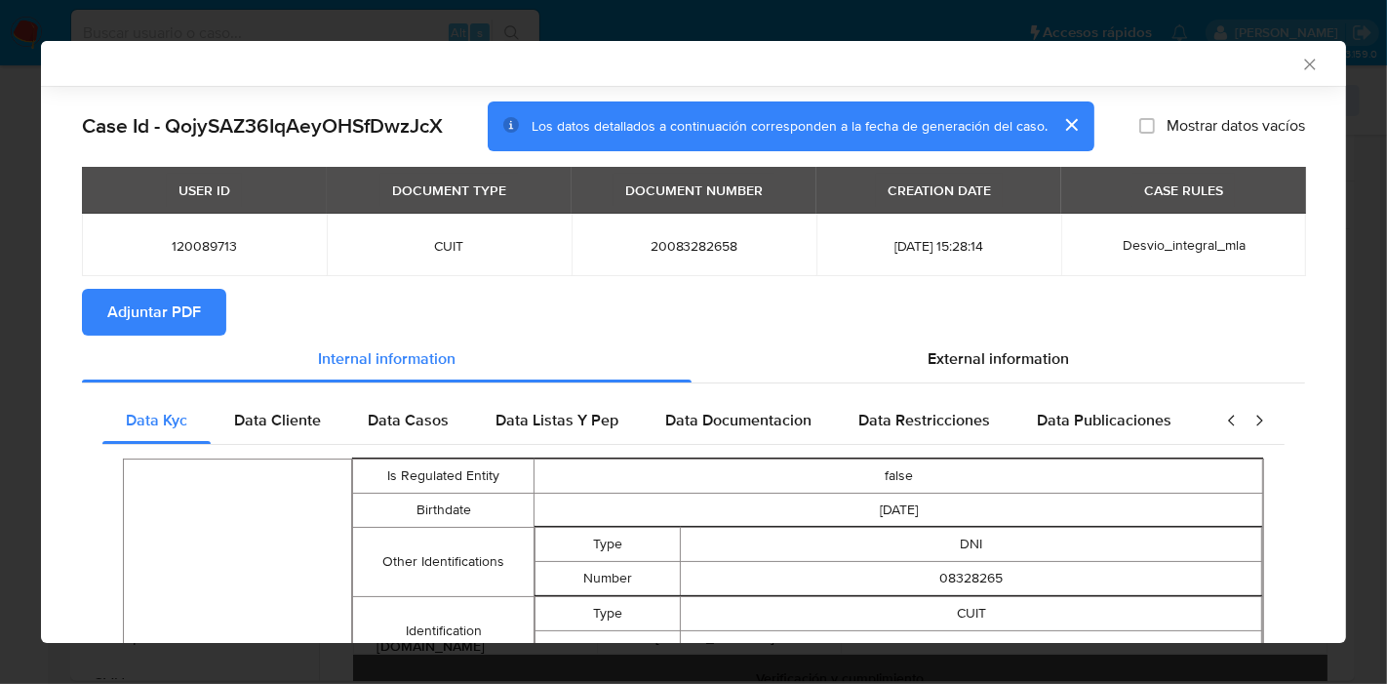
click at [177, 318] on span "Adjuntar PDF" at bounding box center [154, 312] width 94 height 43
click at [1302, 59] on icon "Cerrar ventana" at bounding box center [1310, 65] width 20 height 20
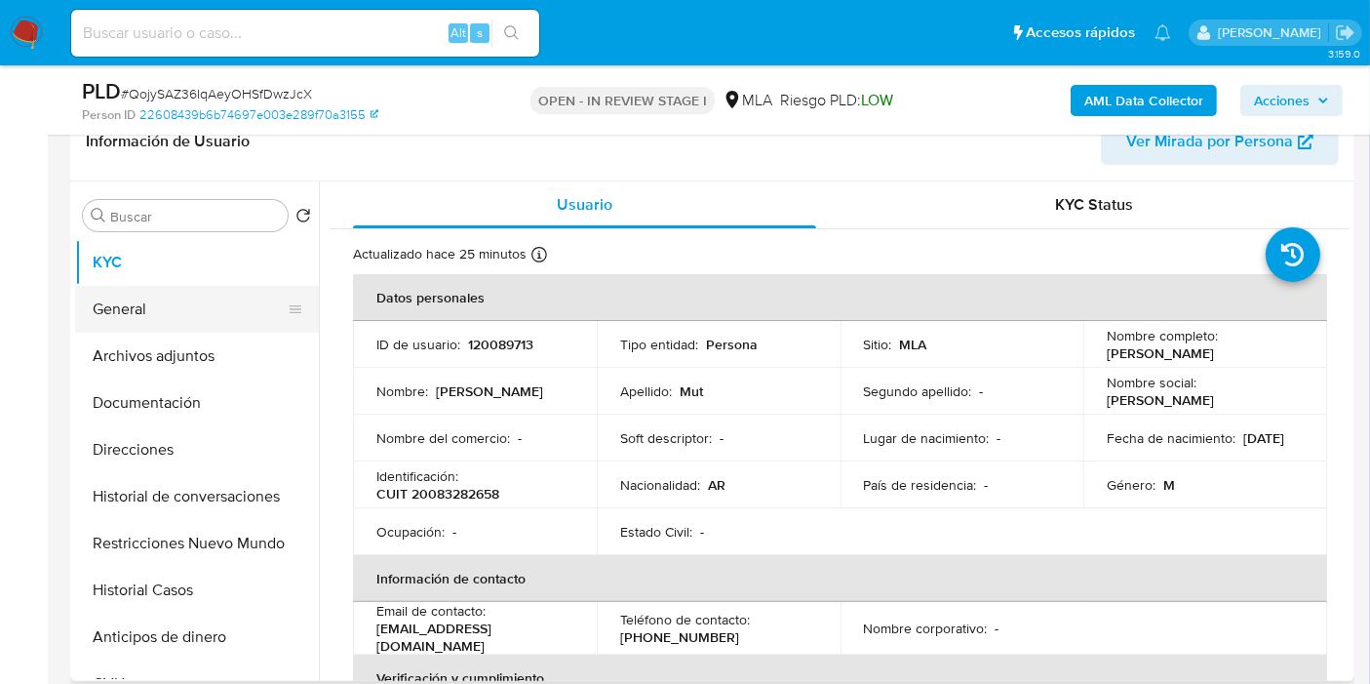
click at [210, 329] on button "General" at bounding box center [189, 309] width 228 height 47
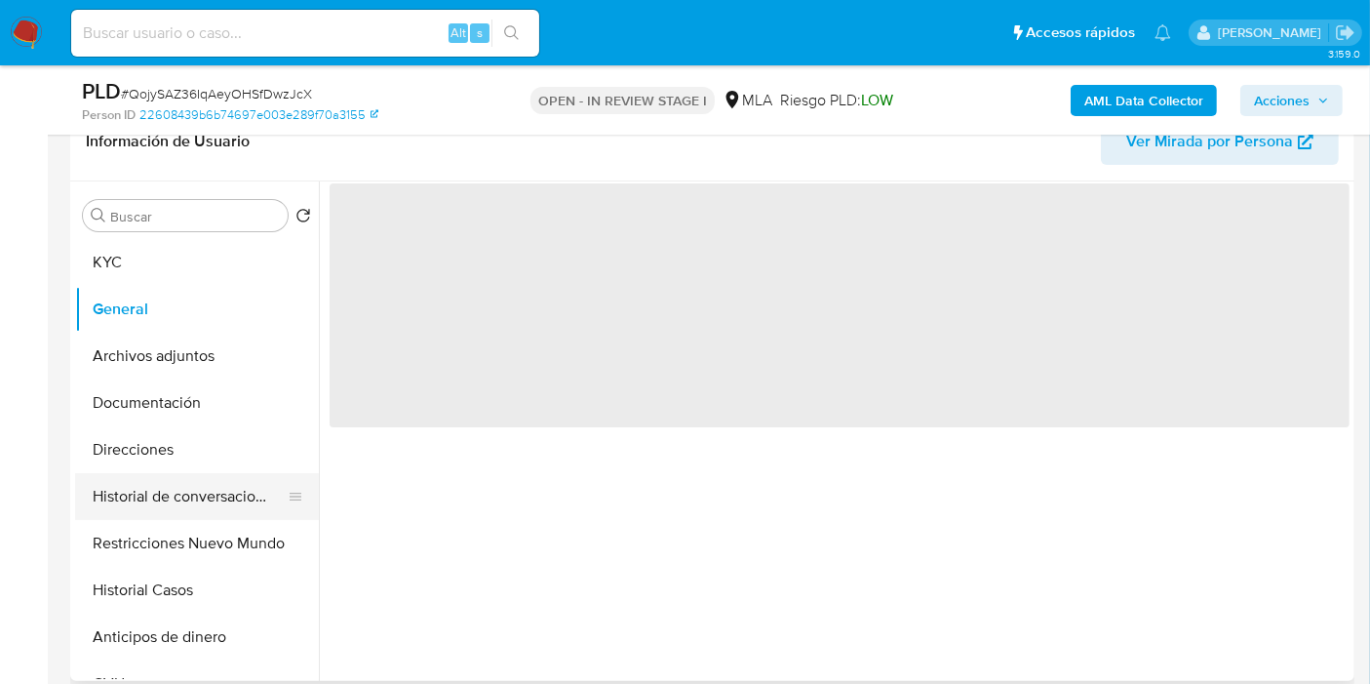
click at [163, 497] on button "Historial de conversaciones" at bounding box center [189, 496] width 228 height 47
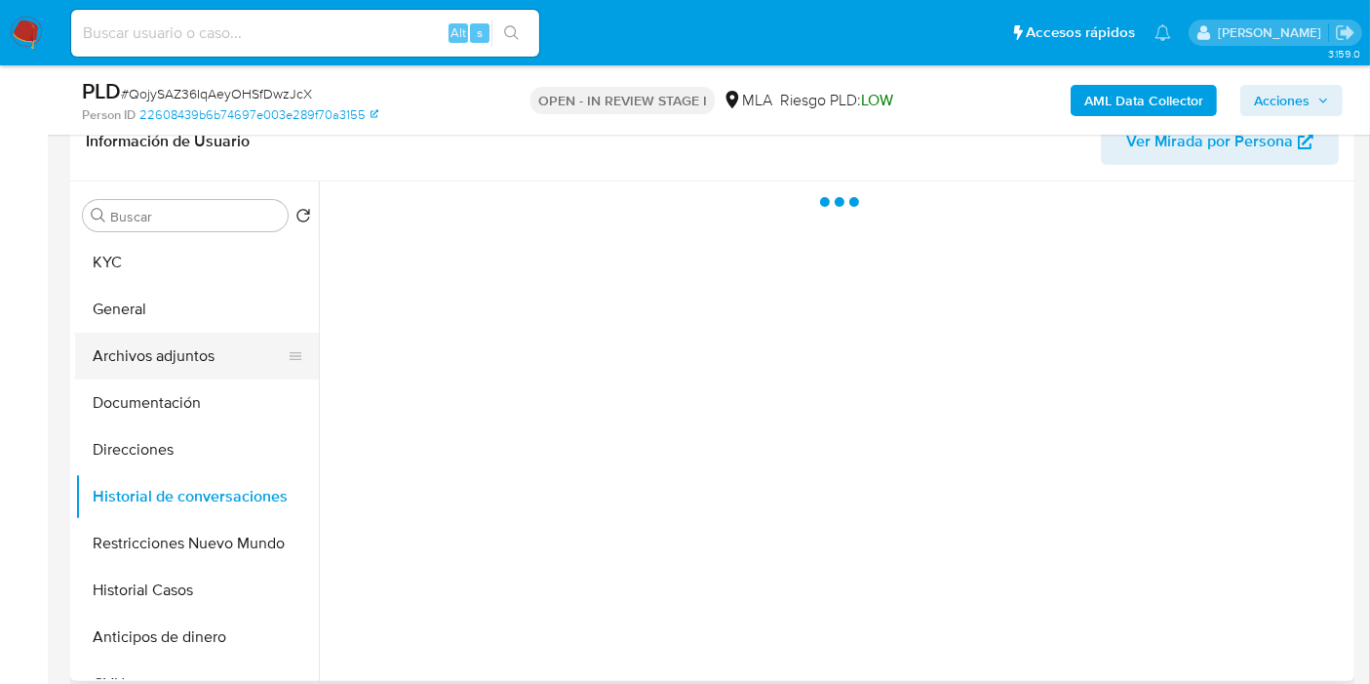
click at [233, 362] on button "Archivos adjuntos" at bounding box center [189, 356] width 228 height 47
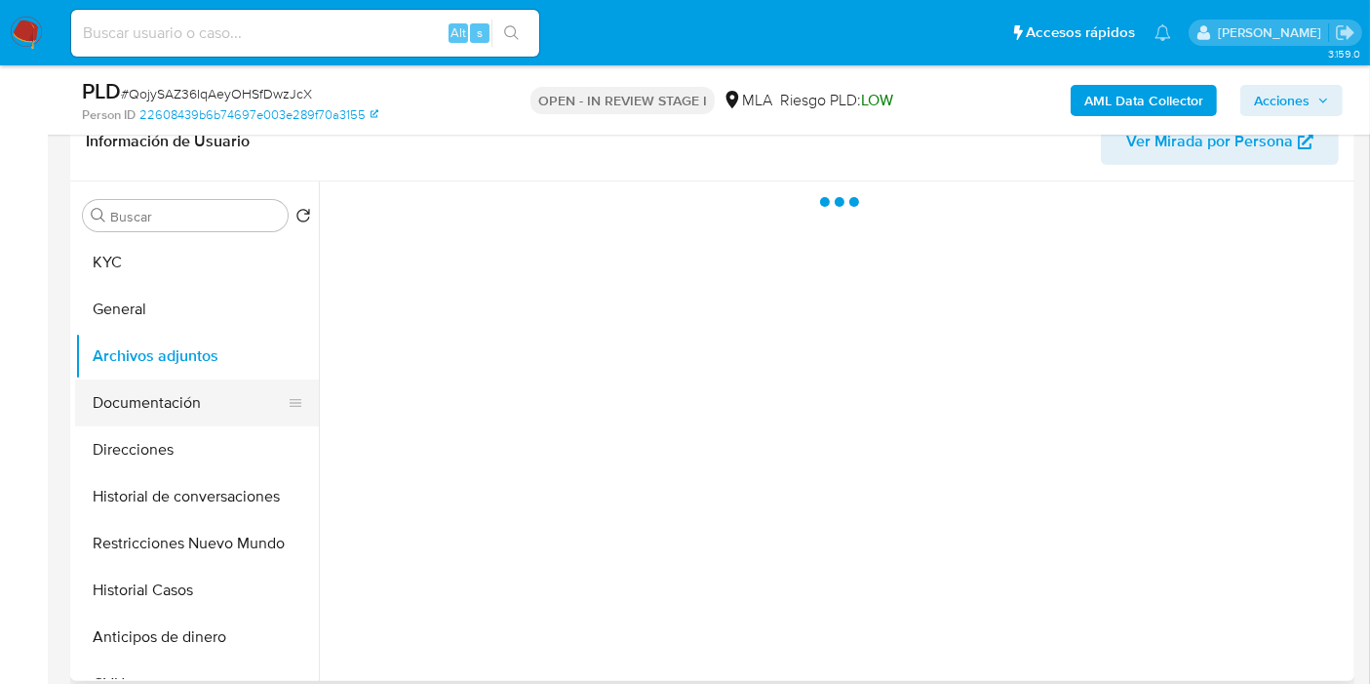
click at [181, 395] on button "Documentación" at bounding box center [189, 402] width 228 height 47
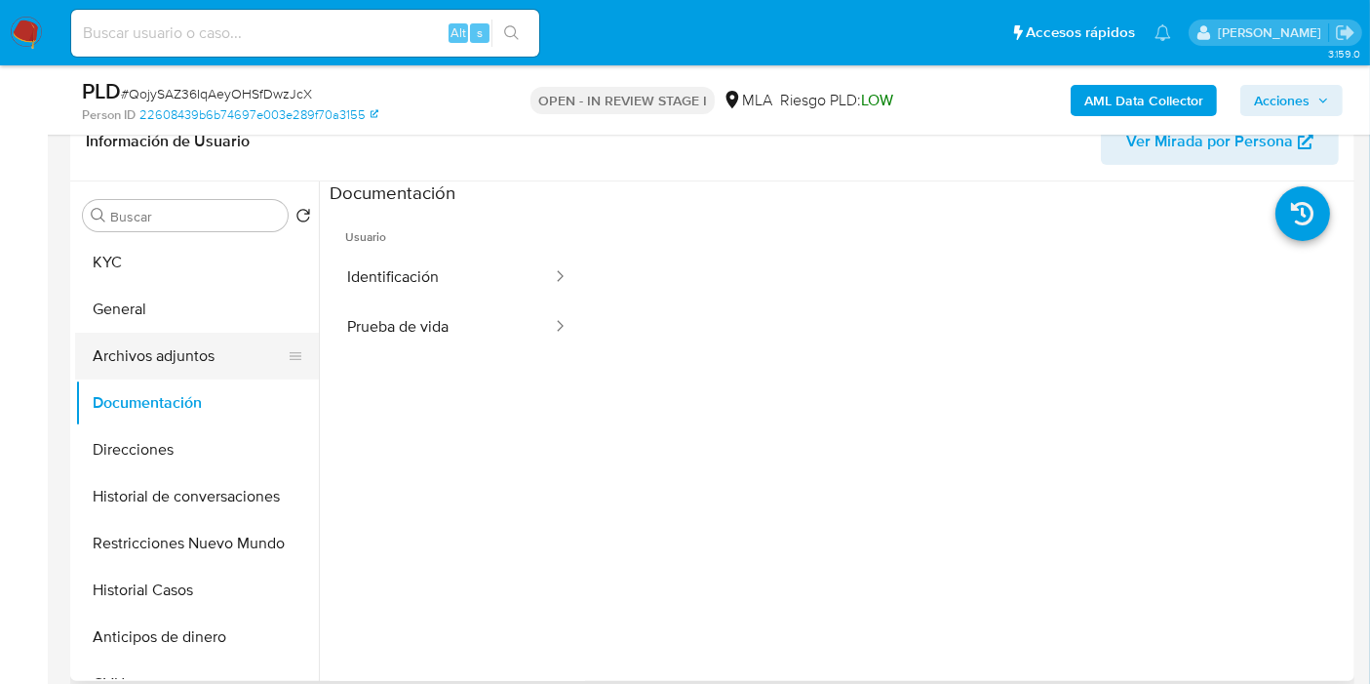
click at [423, 269] on button "Identificación" at bounding box center [442, 278] width 224 height 50
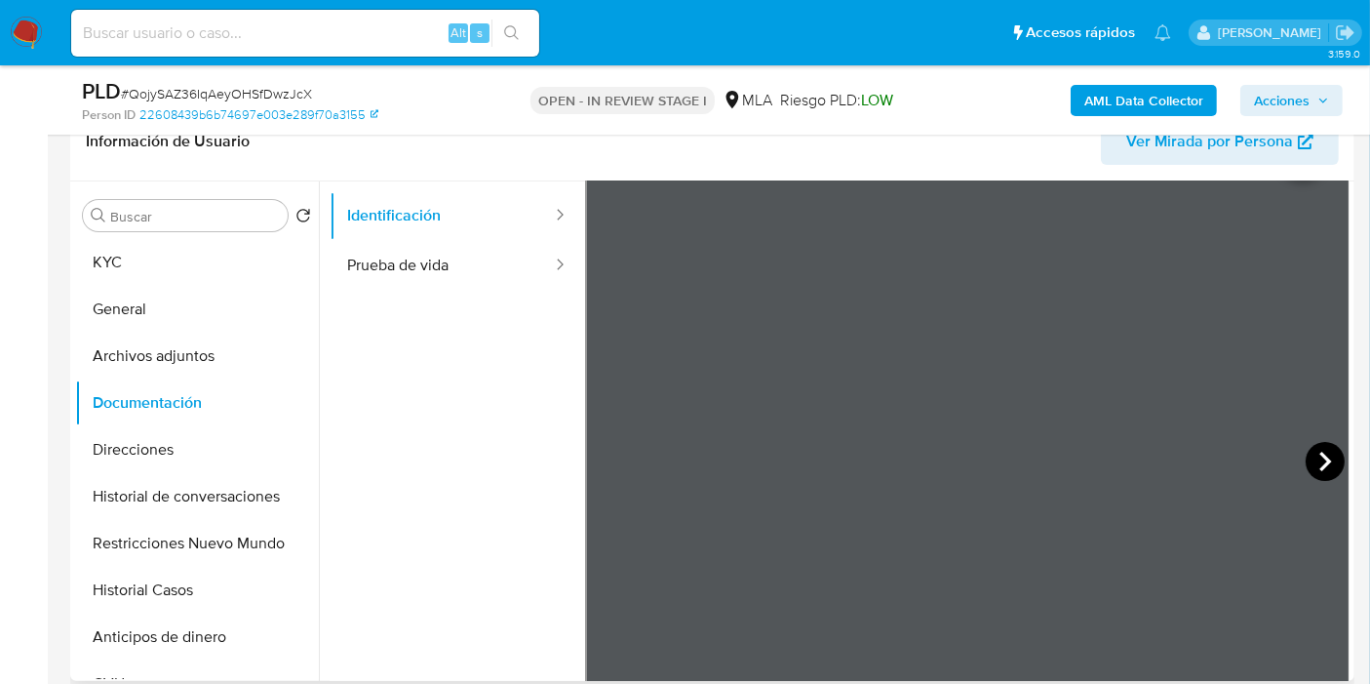
scroll to position [108, 0]
click at [1324, 403] on icon at bounding box center [1325, 414] width 39 height 39
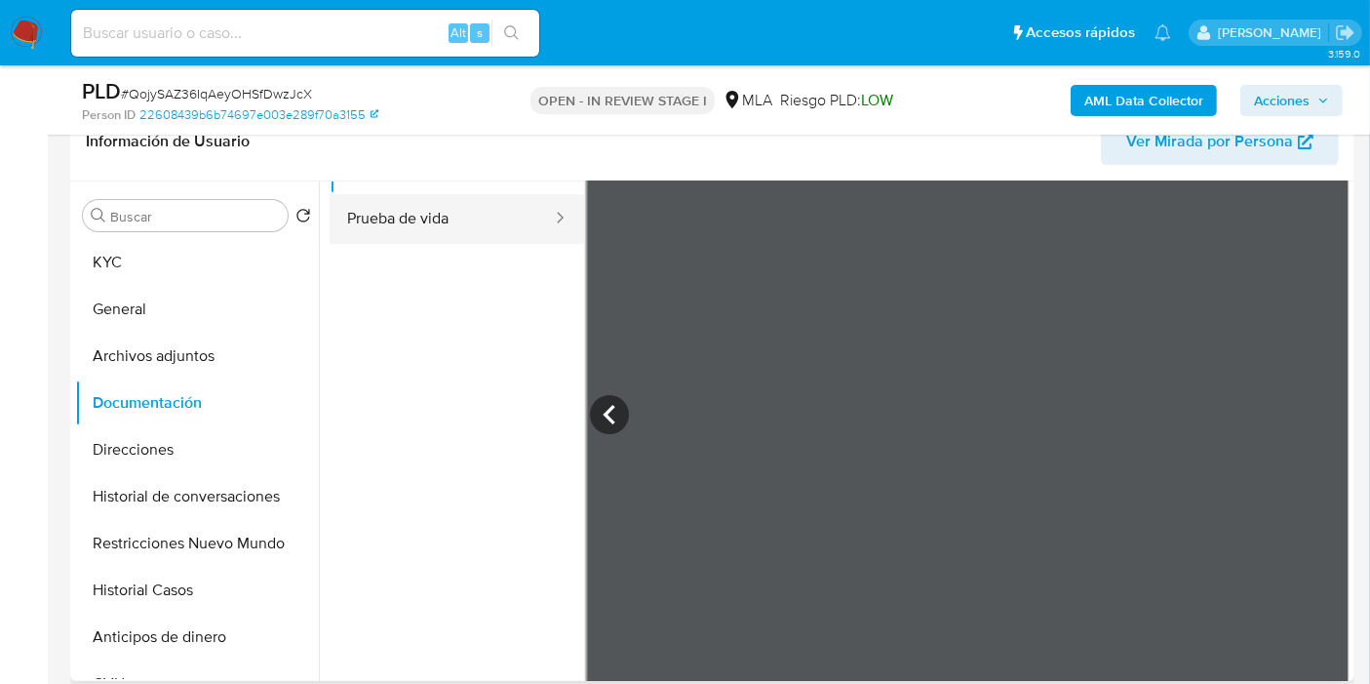
click at [395, 237] on button "Prueba de vida" at bounding box center [442, 219] width 224 height 50
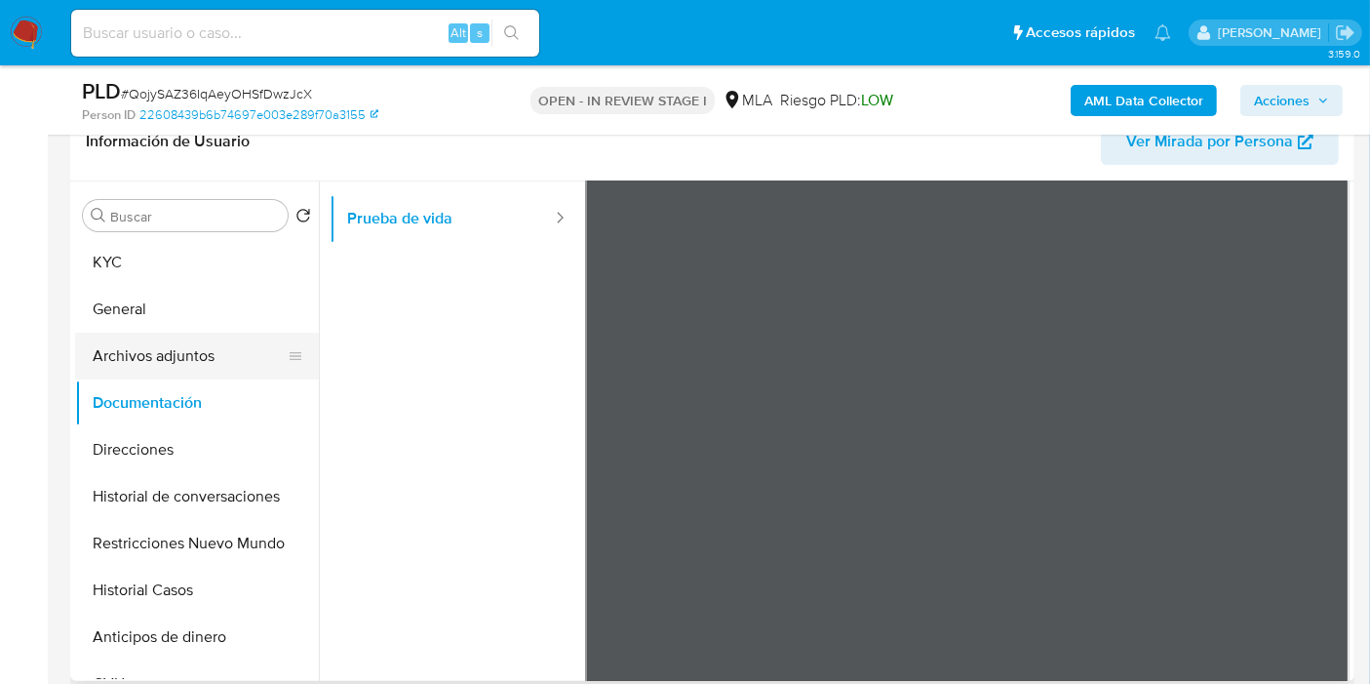
click at [122, 369] on button "Archivos adjuntos" at bounding box center [189, 356] width 228 height 47
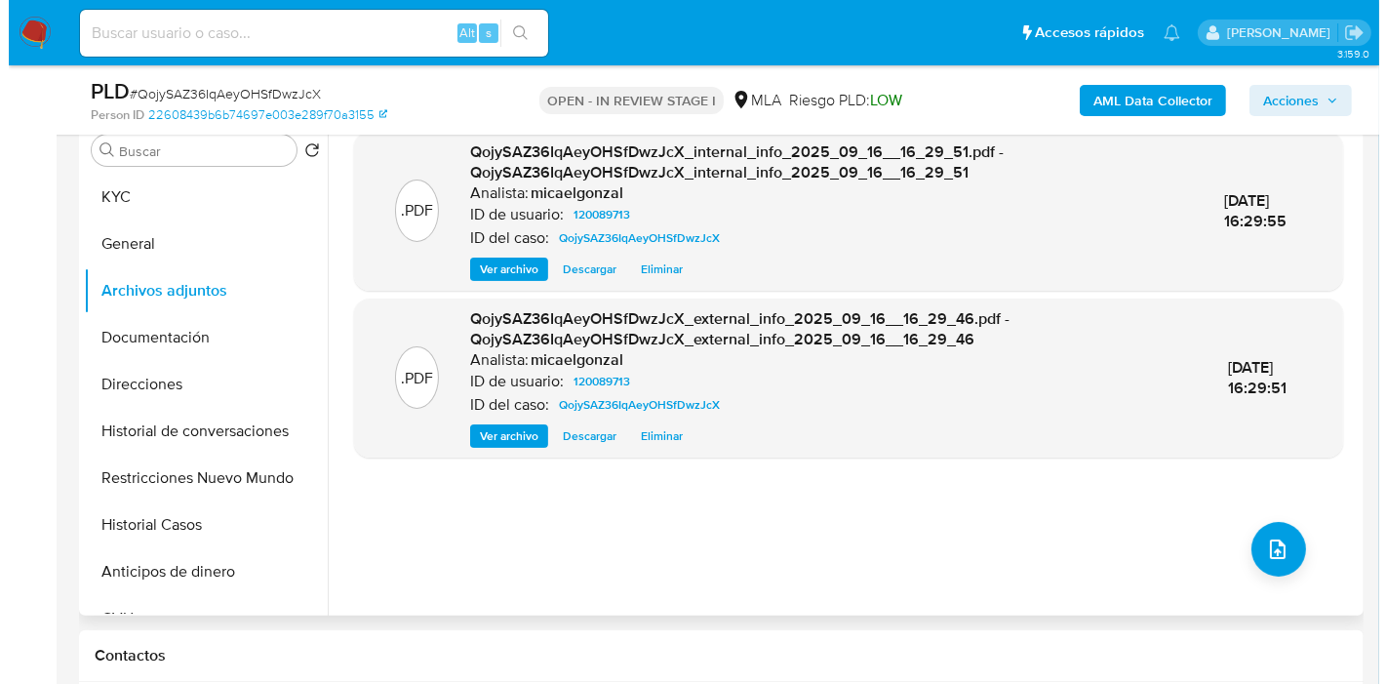
scroll to position [325, 0]
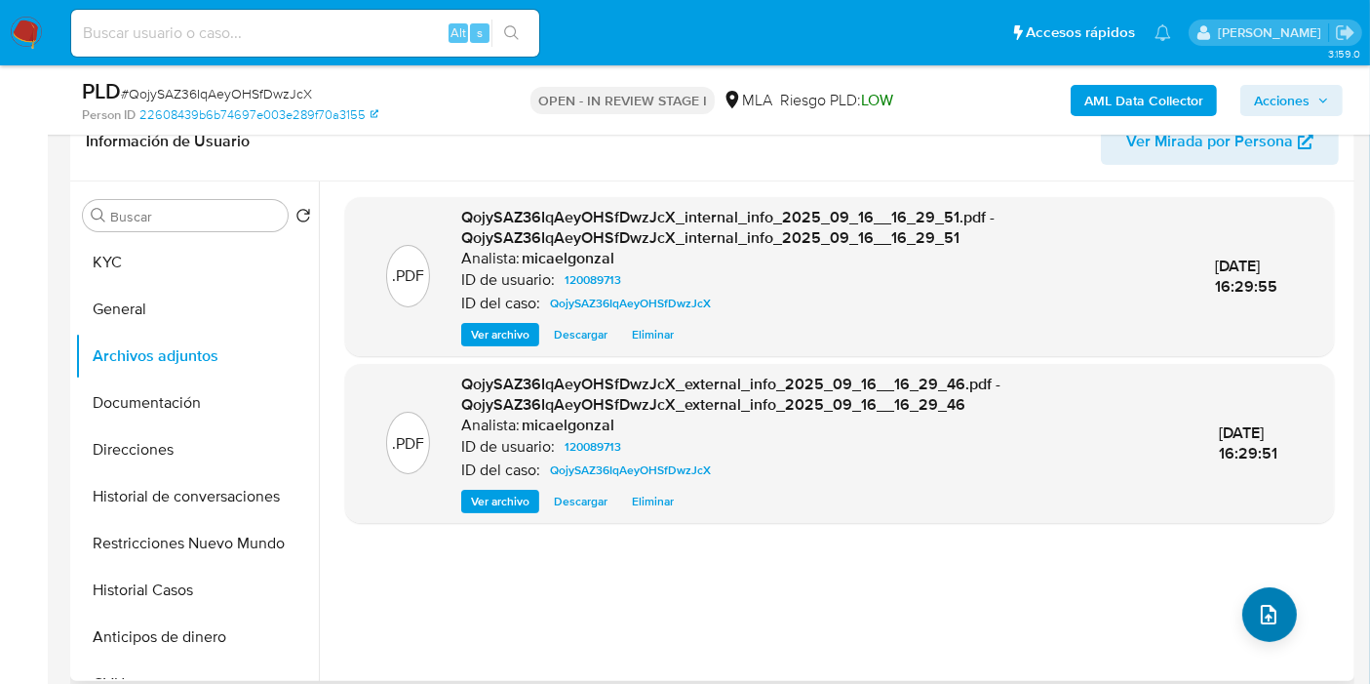
drag, startPoint x: 1261, startPoint y: 577, endPoint x: 1260, endPoint y: 595, distance: 17.6
click at [1262, 579] on div ".PDF QojySAZ36IqAeyOHSfDwzJcX_internal_info_2025_09_16__16_29_51.pdf - QojySAZ3…" at bounding box center [839, 431] width 989 height 468
click at [1259, 610] on icon "upload-file" at bounding box center [1268, 614] width 23 height 23
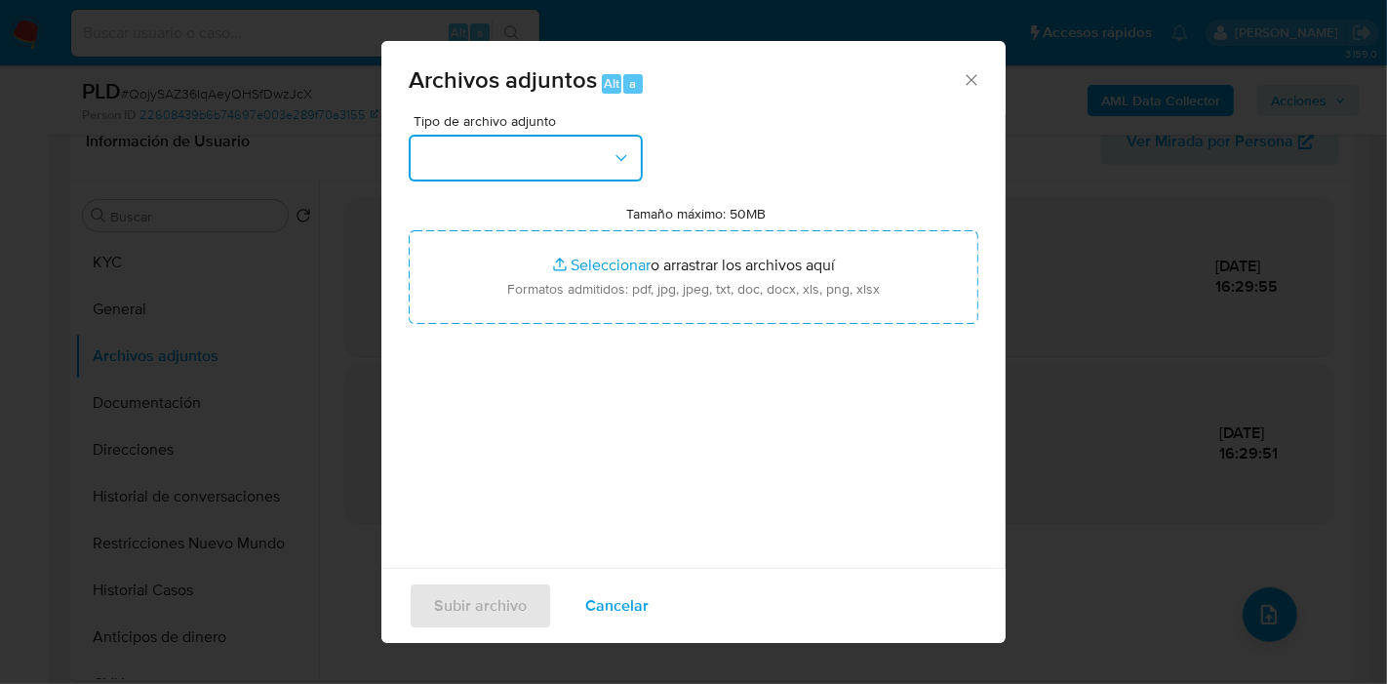
click at [593, 160] on button "button" at bounding box center [526, 158] width 234 height 47
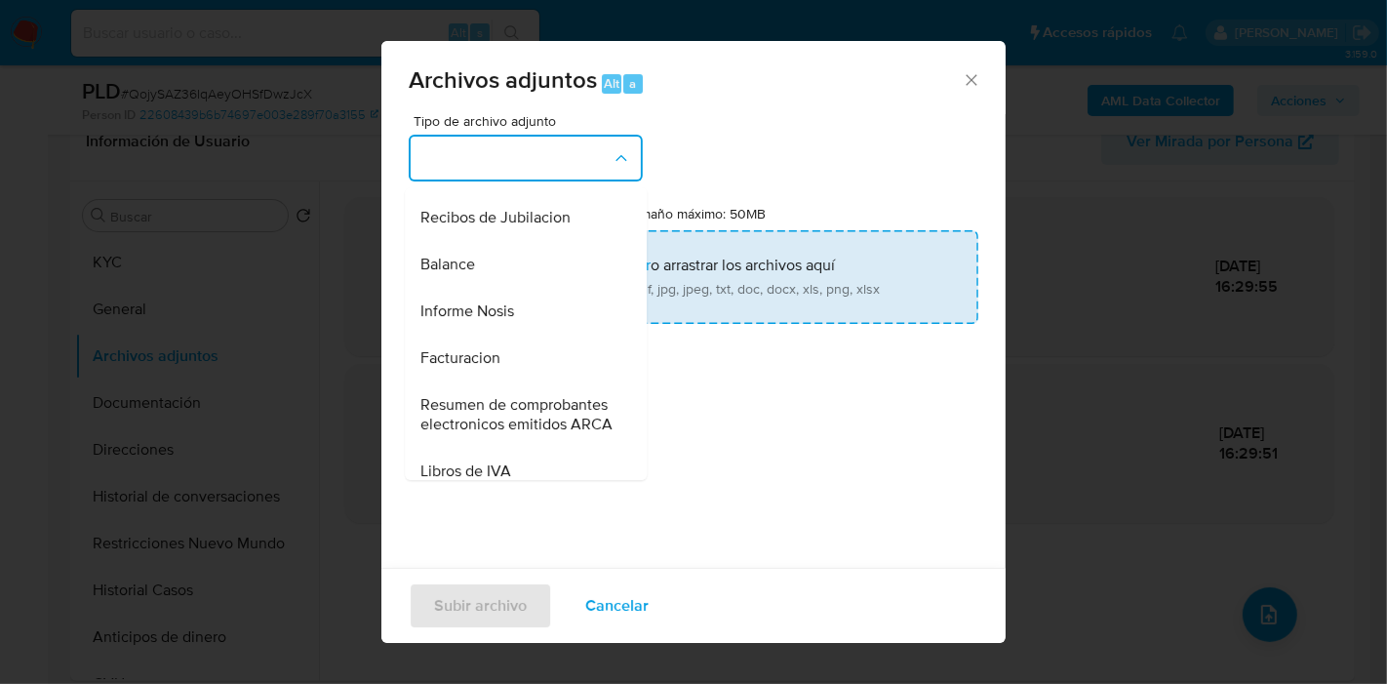
scroll to position [650, 0]
click at [793, 268] on input "Tamaño máximo: 50MB Seleccionar archivos" at bounding box center [694, 277] width 570 height 94
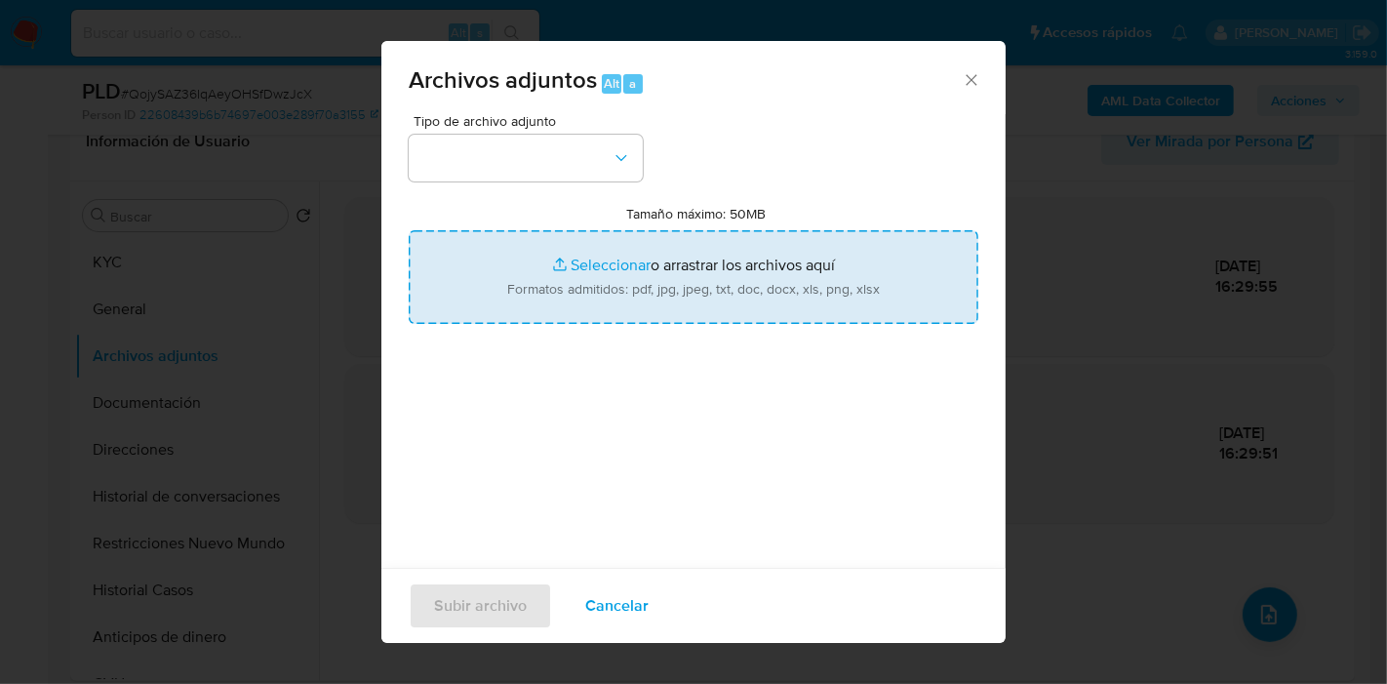
type input "C:\fakepath\- Constancia Cedula de Identificación Digital.pdf"
drag, startPoint x: 793, startPoint y: 268, endPoint x: 718, endPoint y: 313, distance: 87.5
click at [718, 313] on input "Tamaño máximo: 50MB Seleccionar archivos" at bounding box center [694, 277] width 570 height 94
type input "C:\fakepath\Verificacion Fisica Automotor - Anterior Titular.pdf"
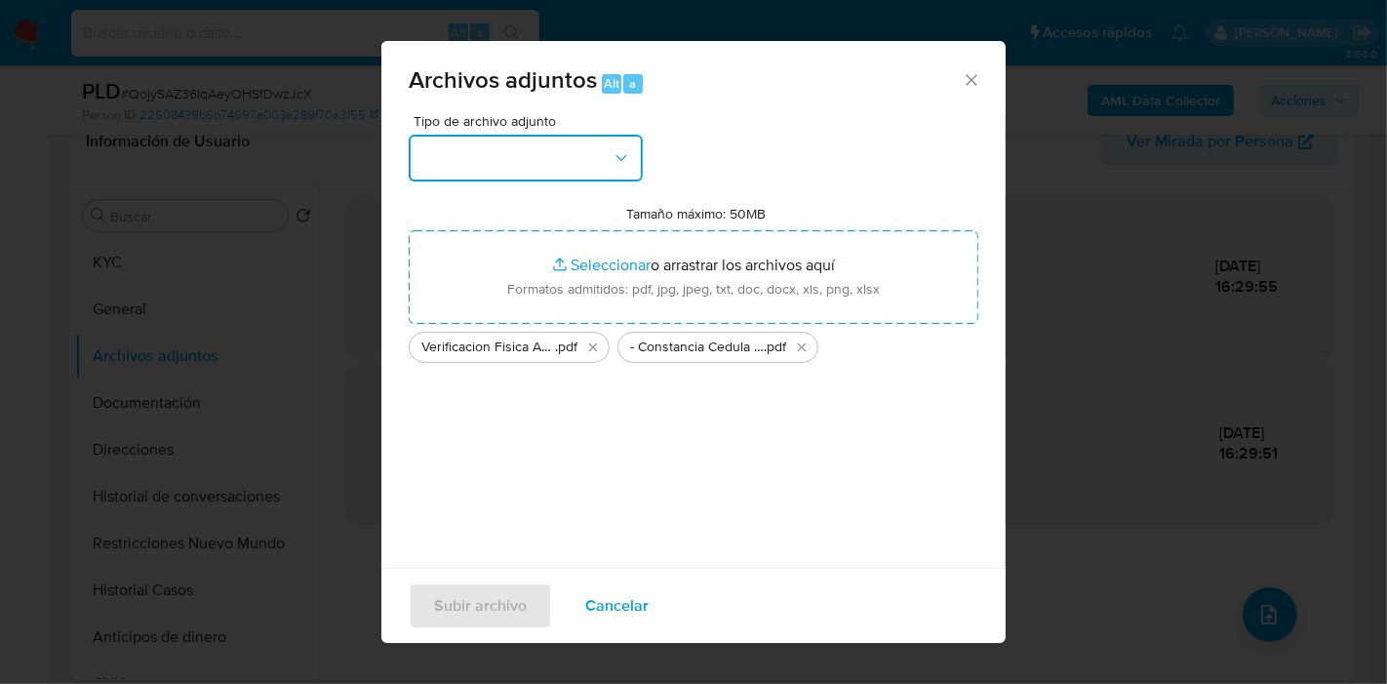
click at [431, 159] on button "button" at bounding box center [526, 158] width 234 height 47
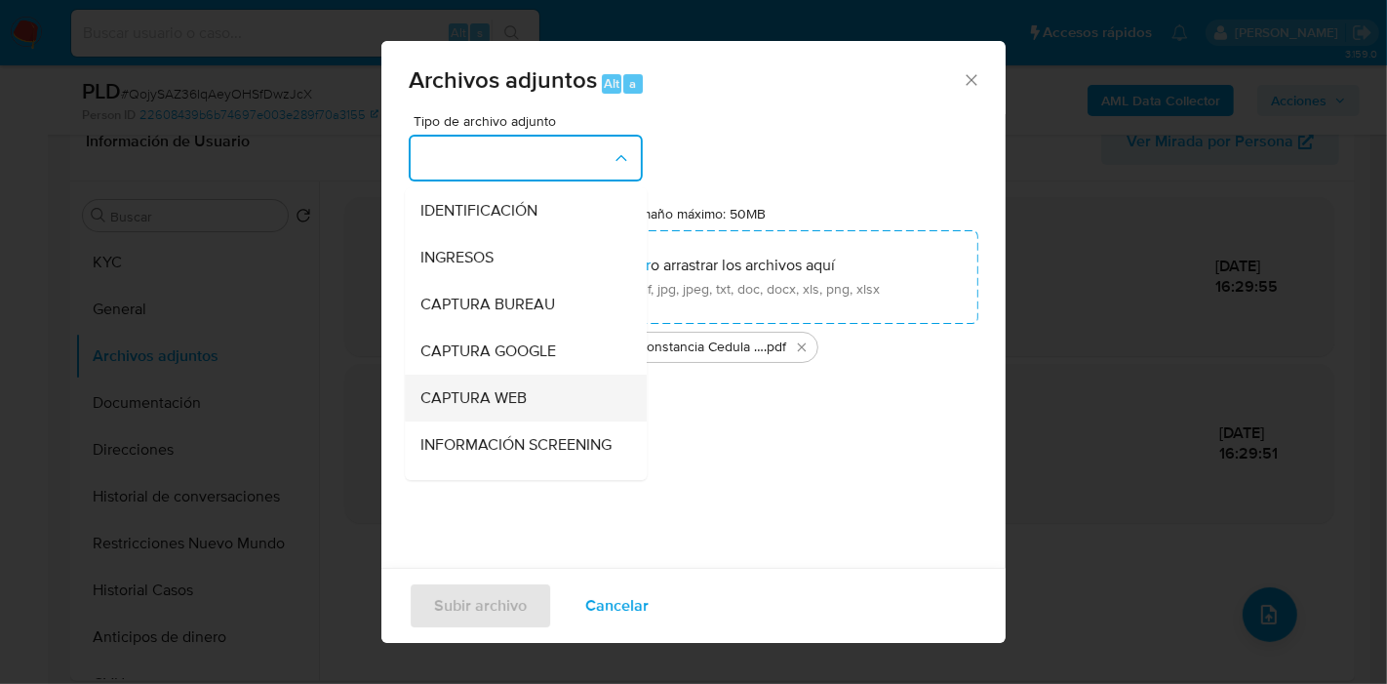
scroll to position [325, 0]
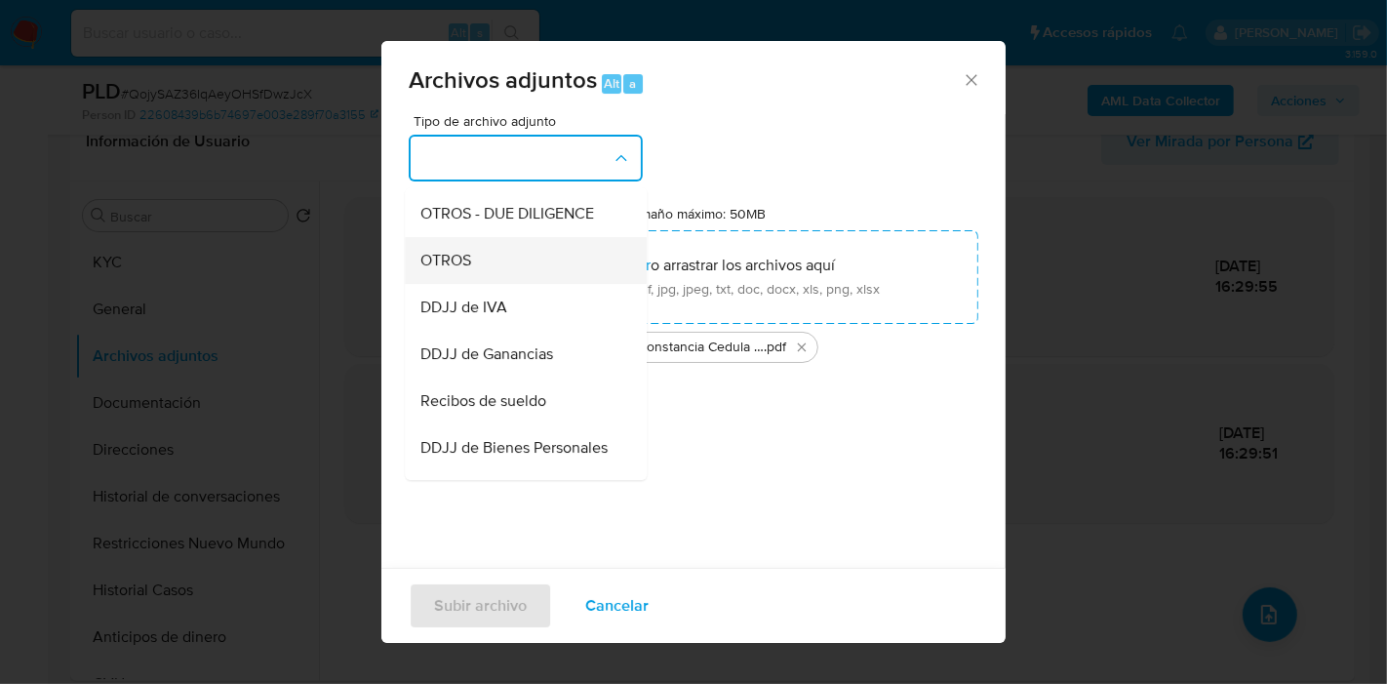
click at [532, 271] on div "OTROS" at bounding box center [519, 260] width 199 height 47
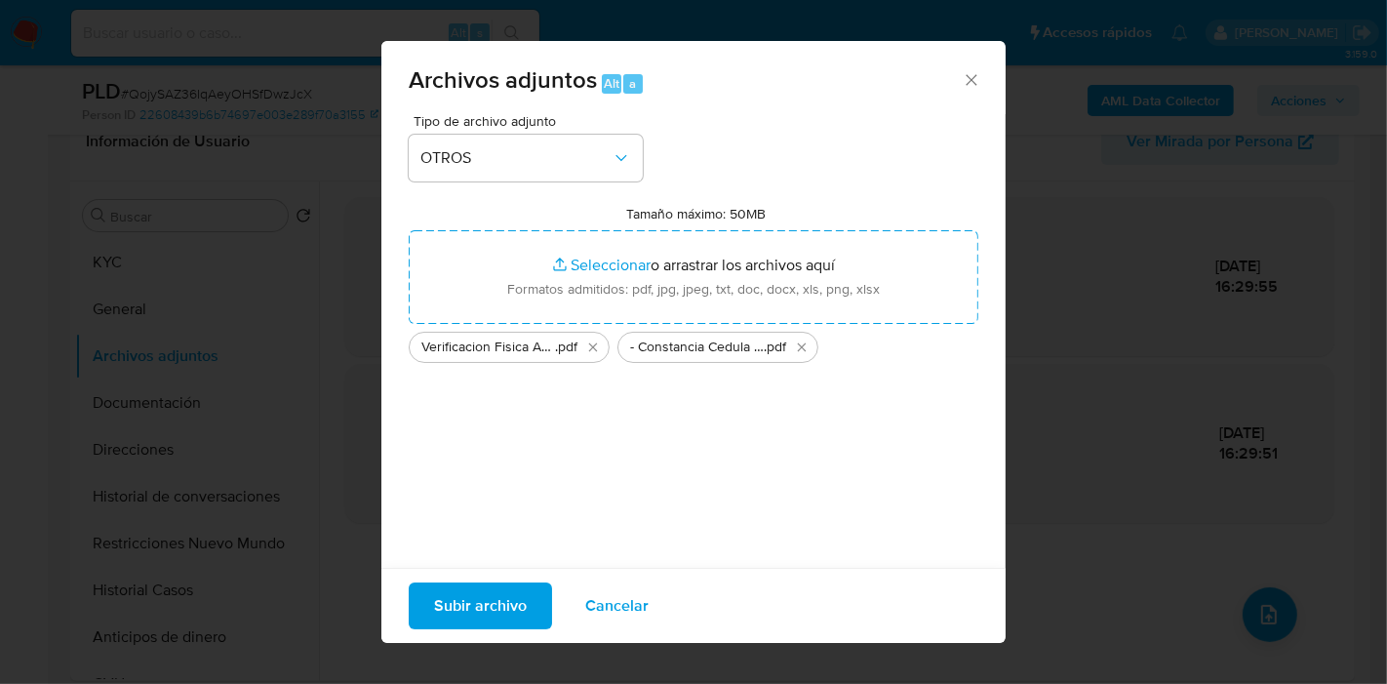
click at [479, 584] on span "Subir archivo" at bounding box center [480, 605] width 93 height 43
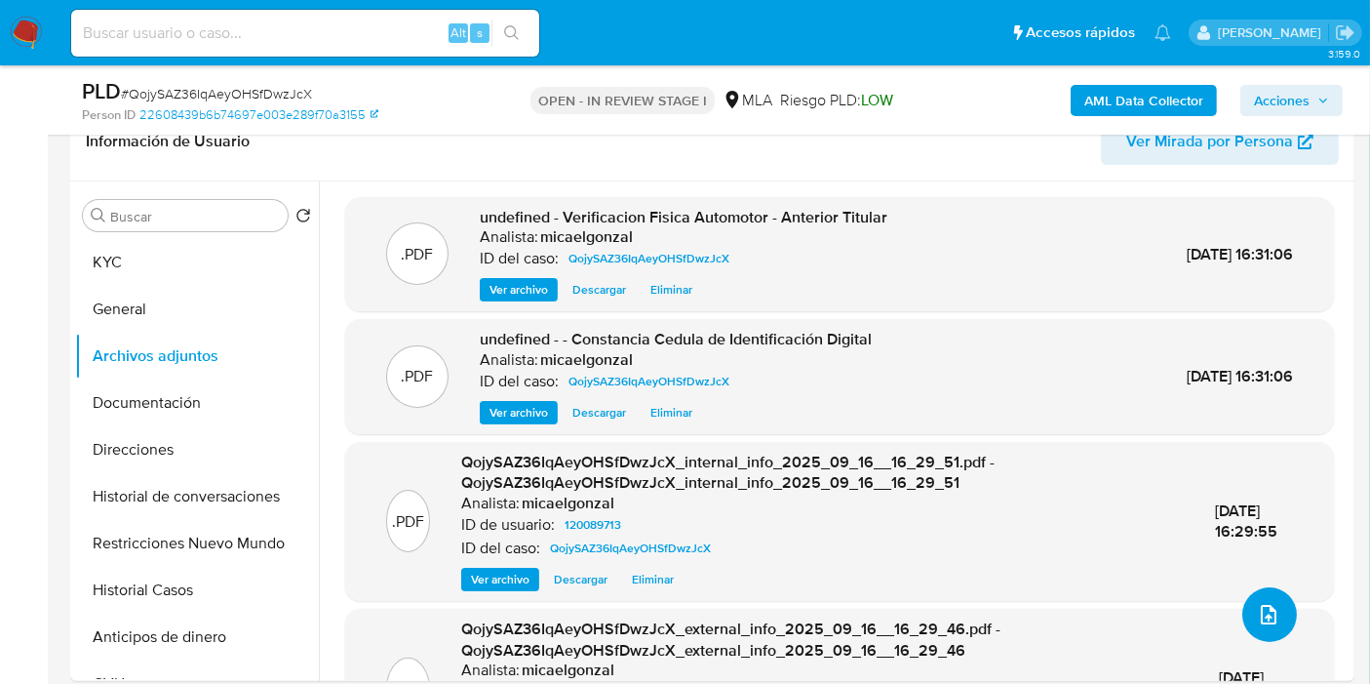
click at [1257, 605] on icon "upload-file" at bounding box center [1268, 614] width 23 height 23
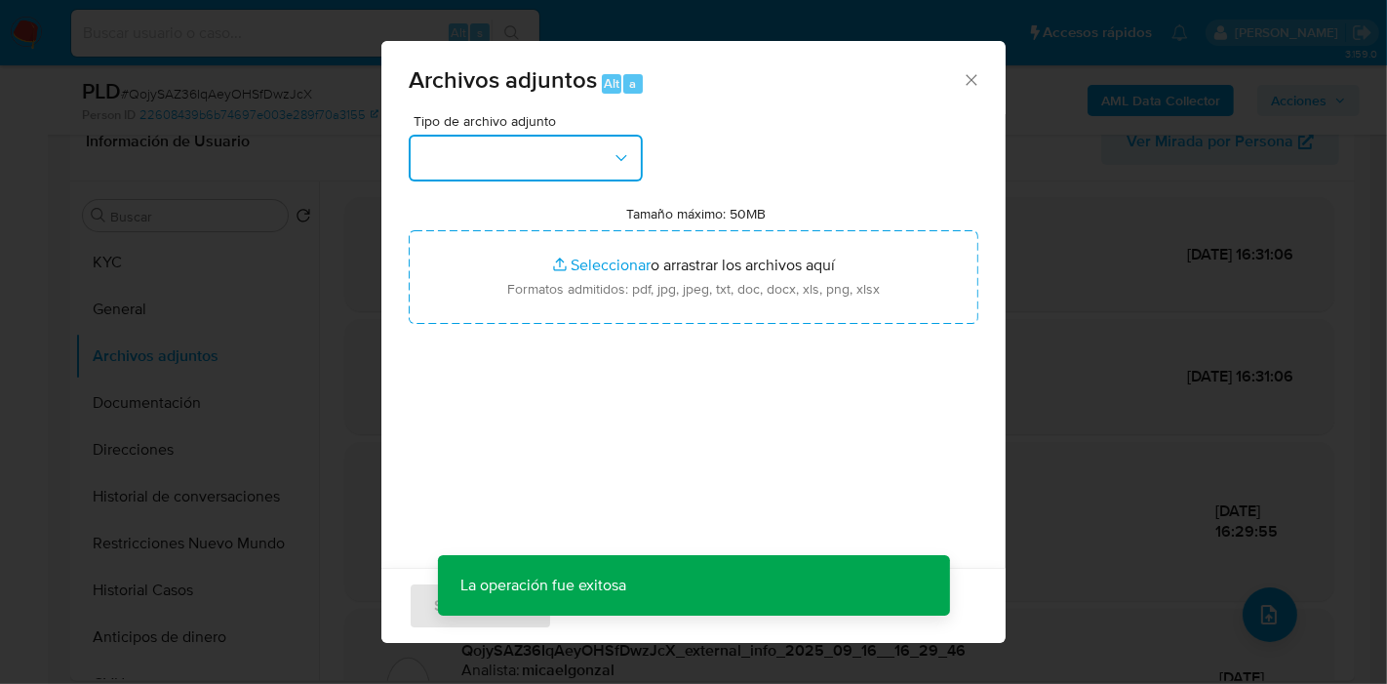
click at [582, 170] on button "button" at bounding box center [526, 158] width 234 height 47
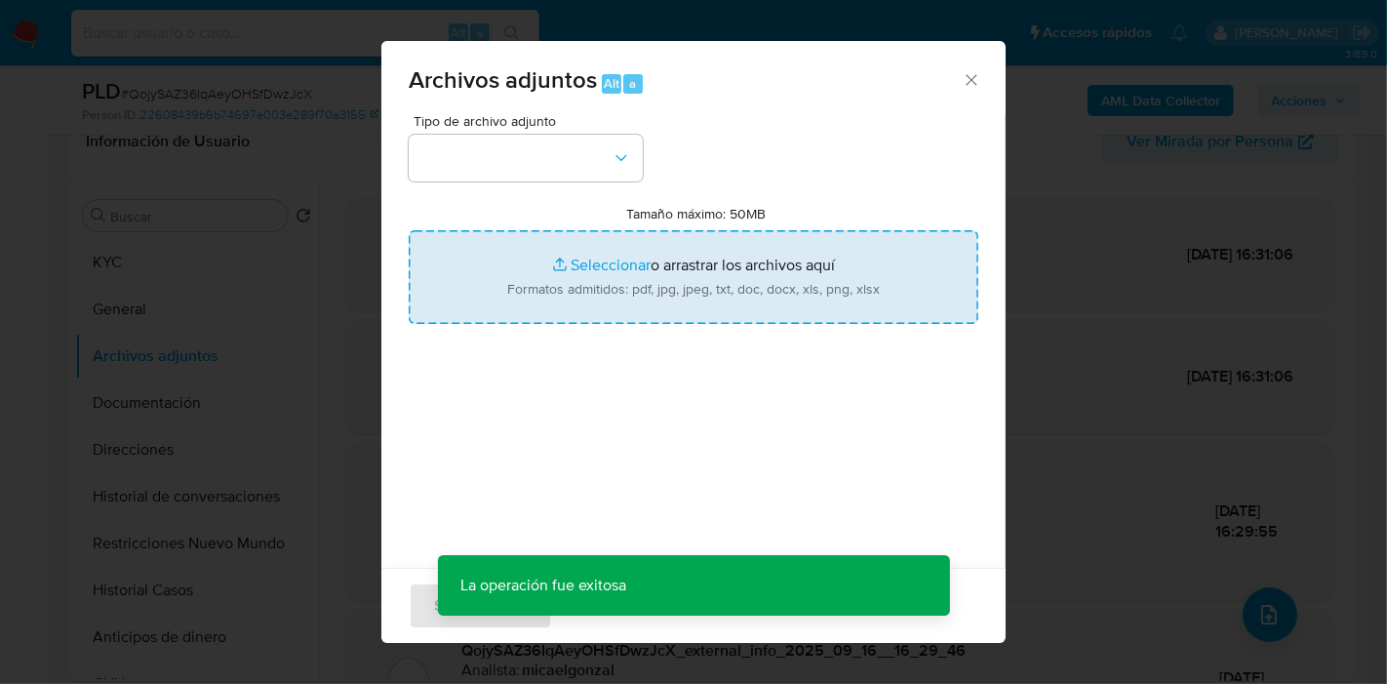
click at [696, 296] on input "Tamaño máximo: 50MB Seleccionar archivos" at bounding box center [694, 277] width 570 height 94
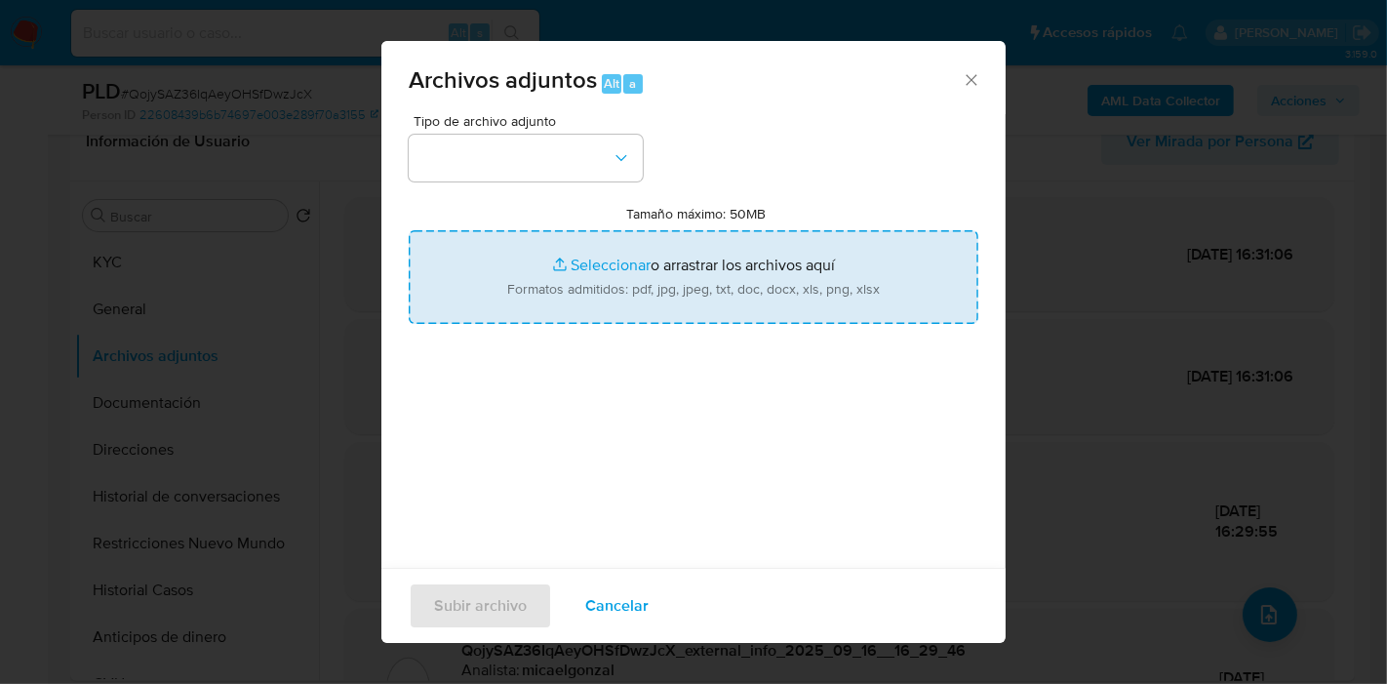
type input "C:\fakepath\- Facturas de enero - septiembre 2025.pdf"
click at [727, 292] on input "Tamaño máximo: 50MB Seleccionar archivos" at bounding box center [694, 277] width 570 height 94
type input "C:\fakepath\Facturacion Electronica de enero - septiembre 2025.pdf"
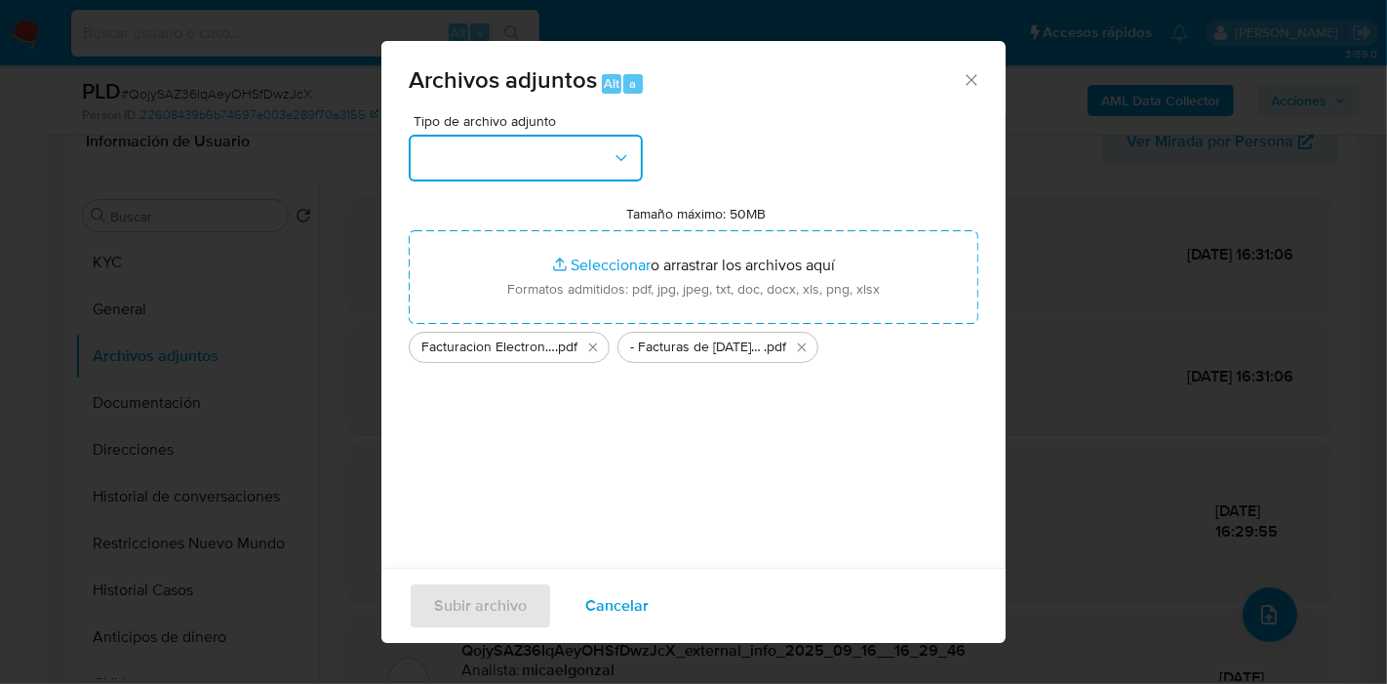
click at [429, 163] on button "button" at bounding box center [526, 158] width 234 height 47
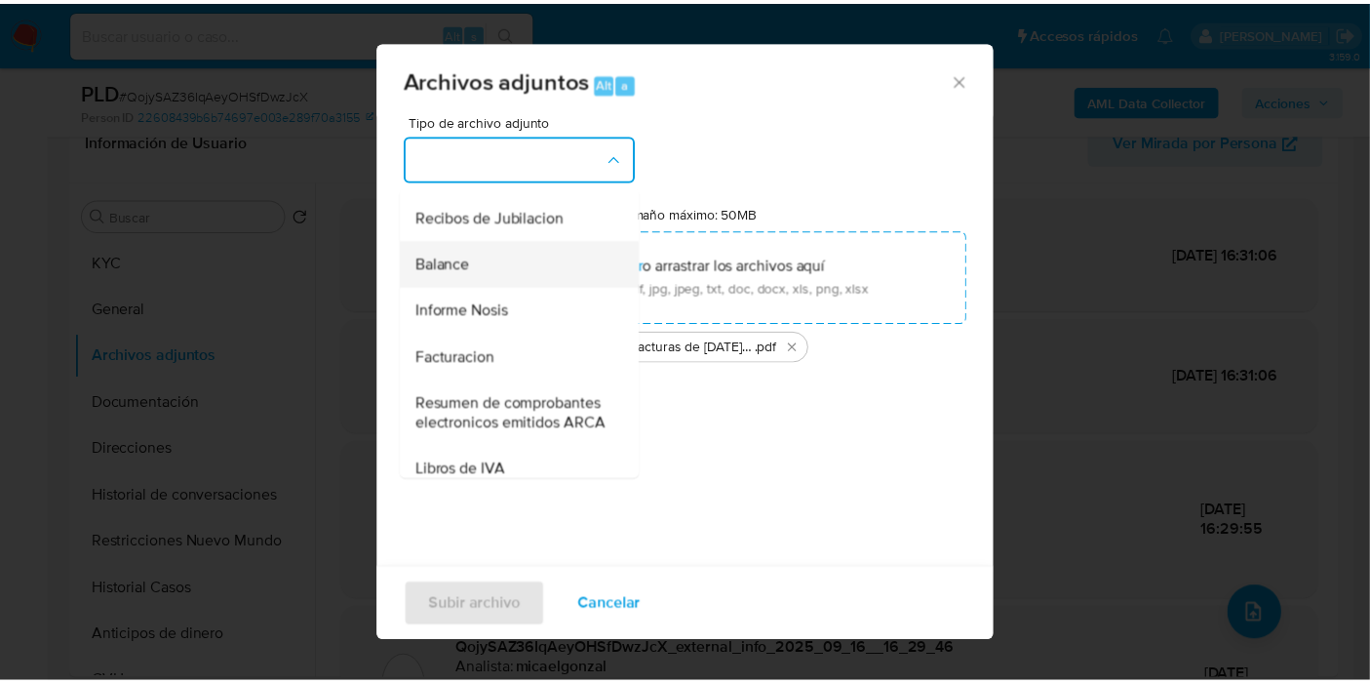
scroll to position [650, 0]
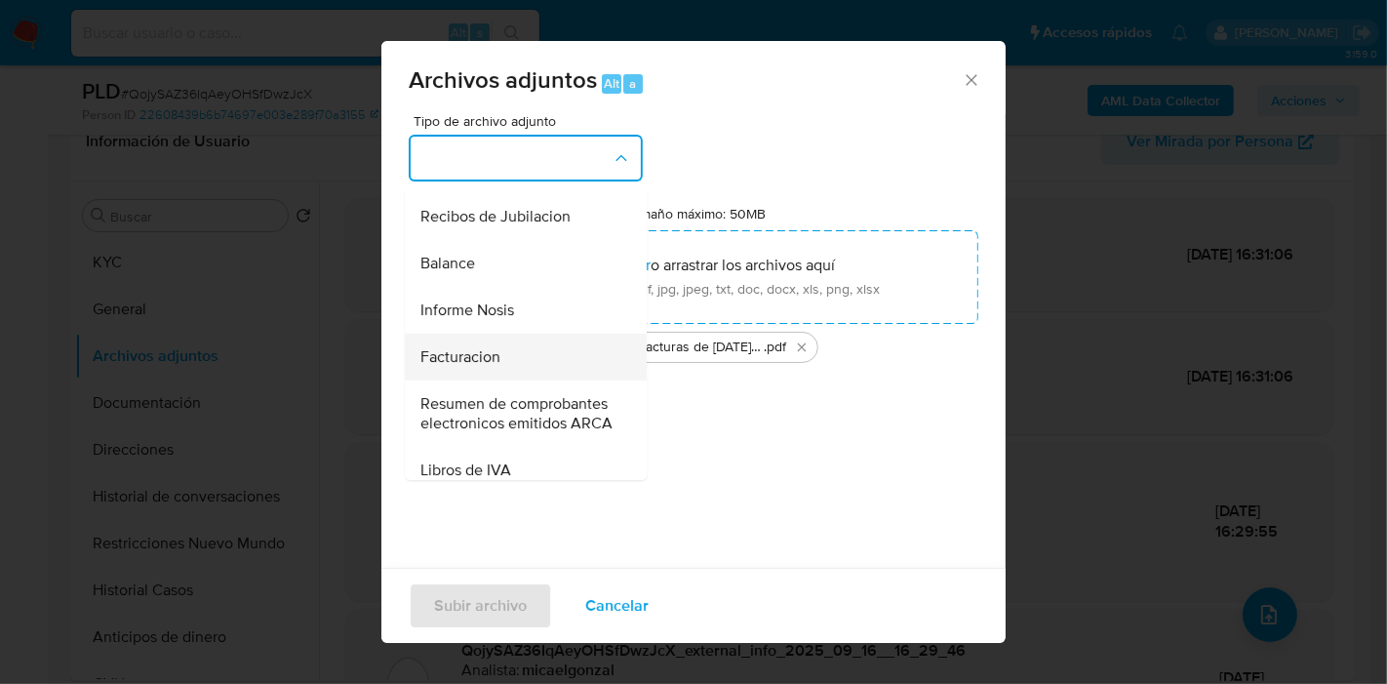
click at [498, 367] on span "Facturacion" at bounding box center [460, 357] width 80 height 20
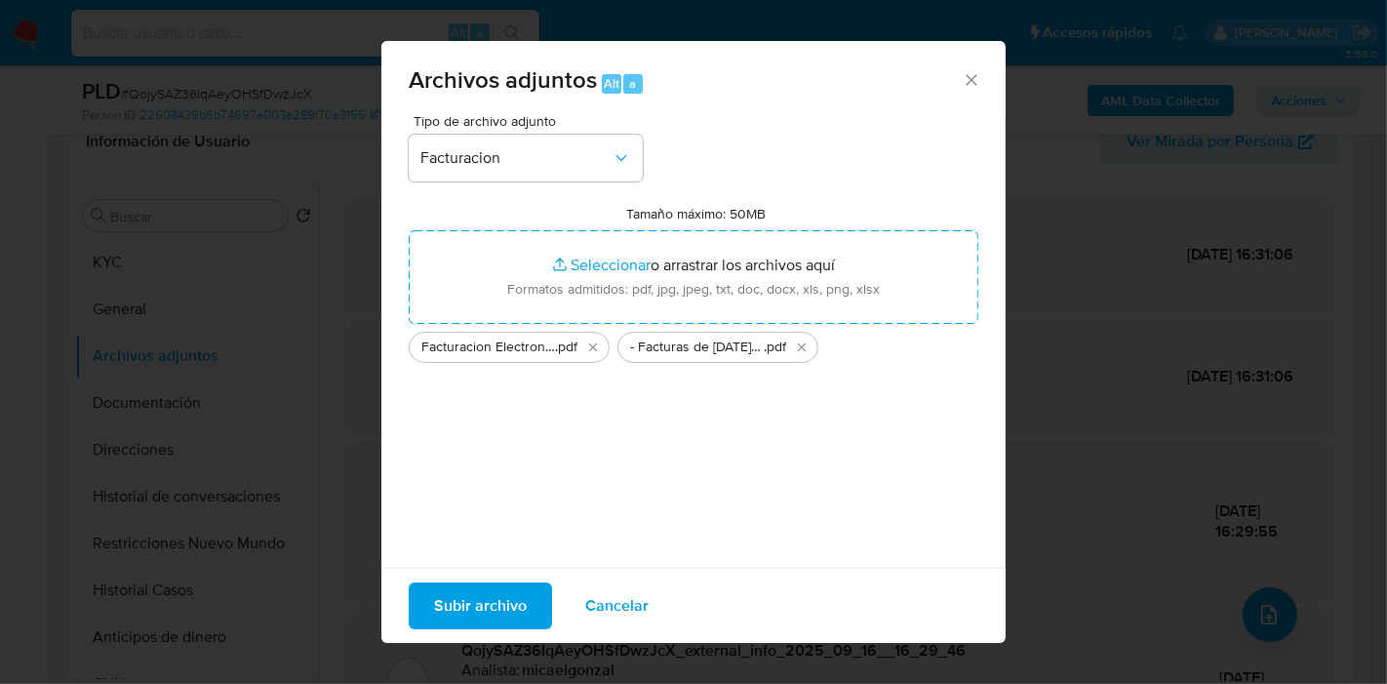
click at [504, 603] on span "Subir archivo" at bounding box center [480, 605] width 93 height 43
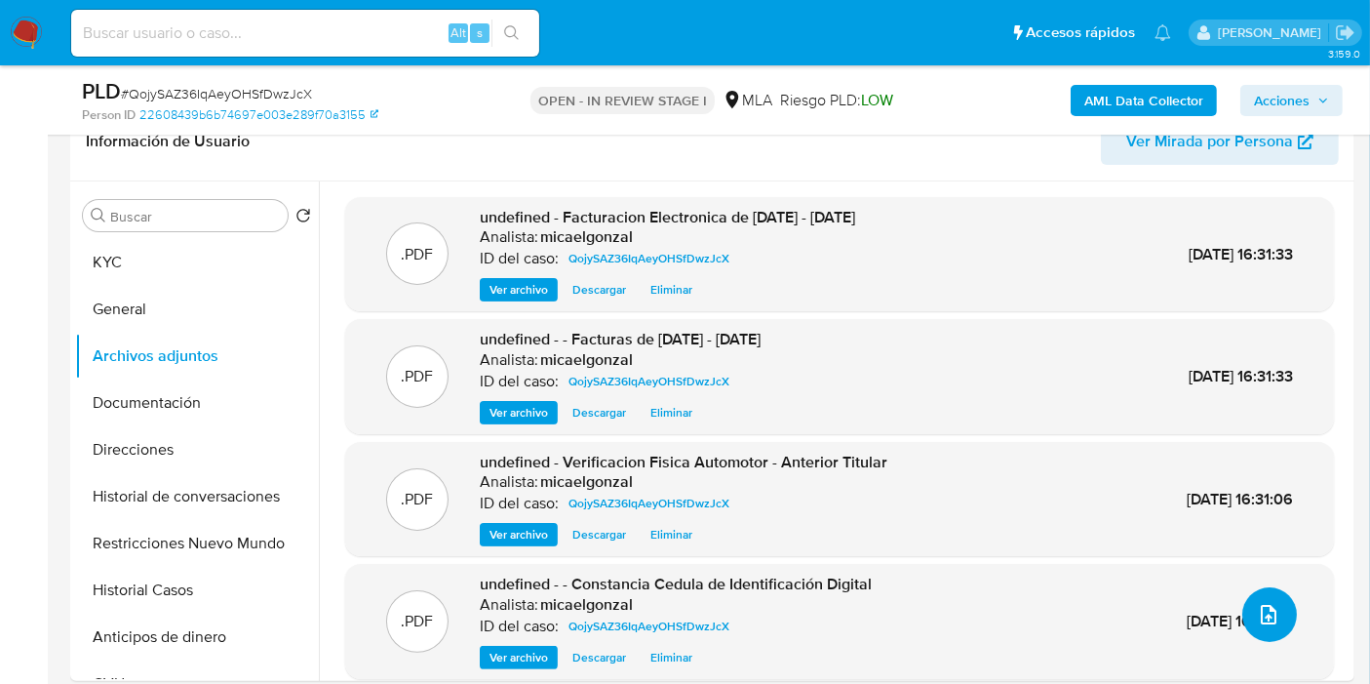
click at [1269, 619] on icon "upload-file" at bounding box center [1268, 614] width 23 height 23
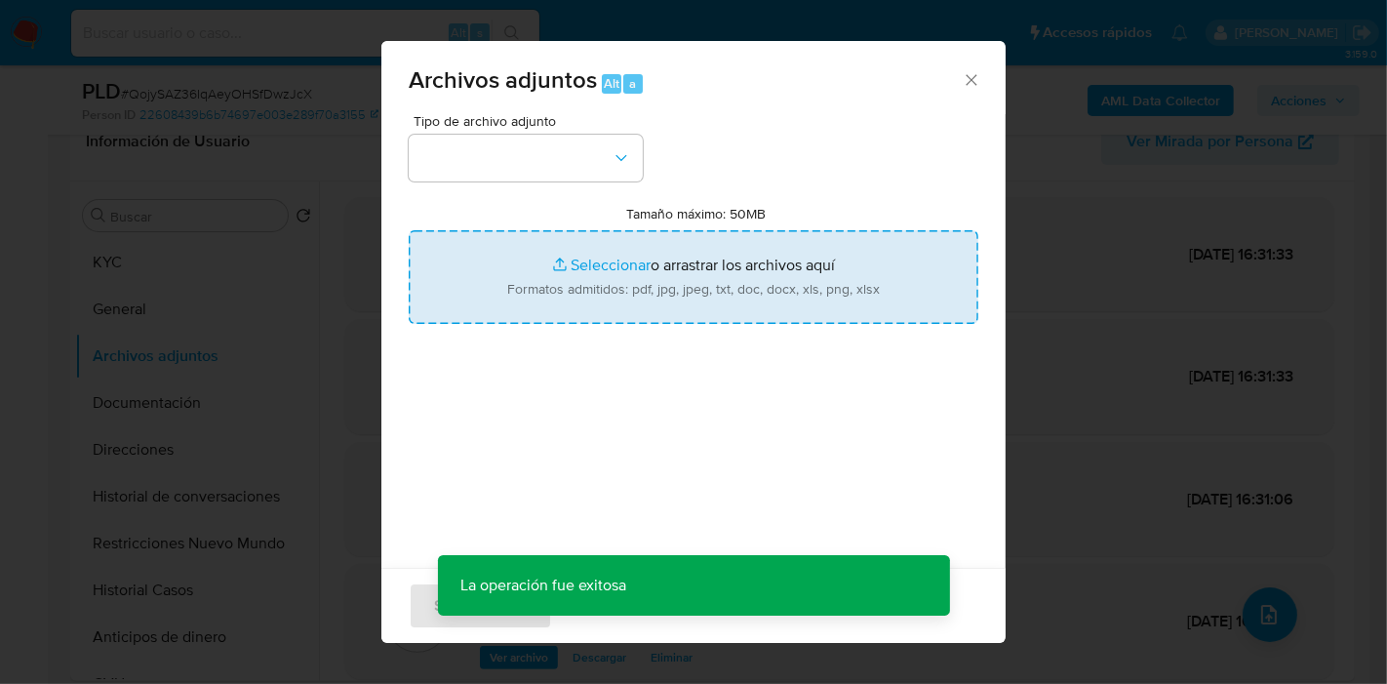
click at [557, 260] on input "Tamaño máximo: 50MB Seleccionar archivos" at bounding box center [694, 277] width 570 height 94
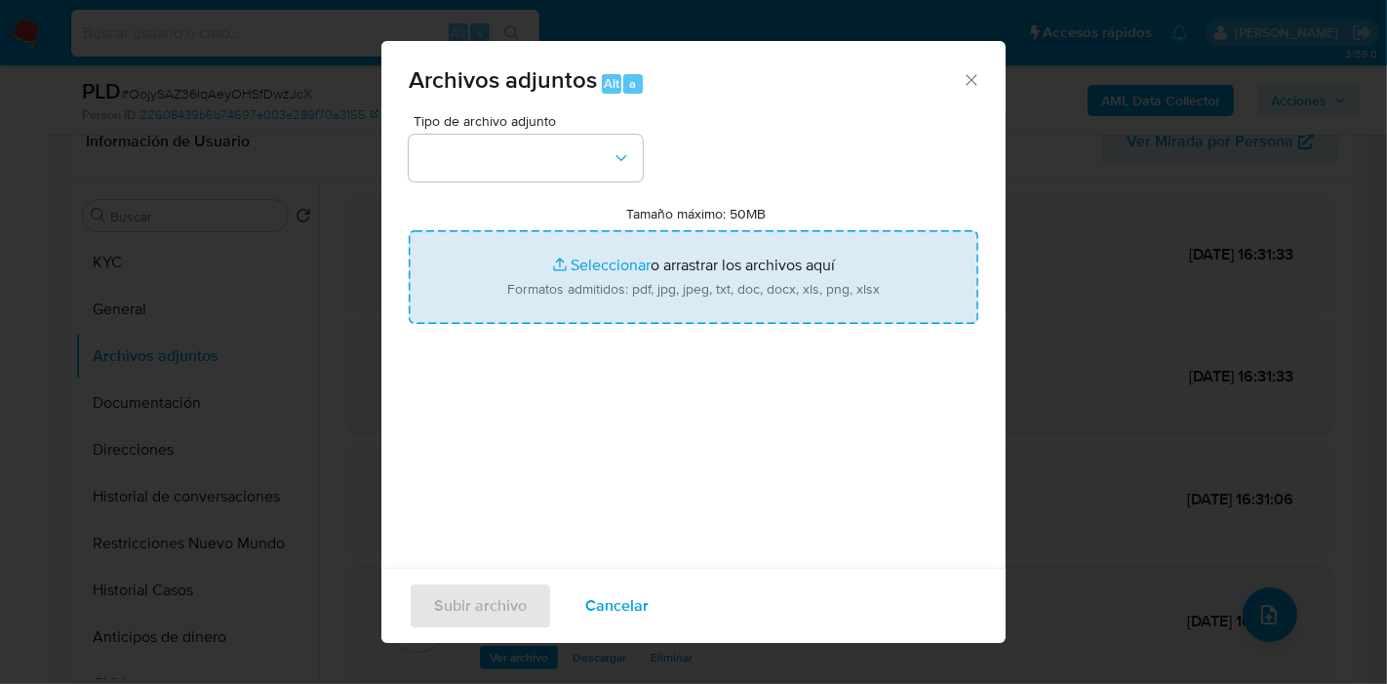
type input "C:\fakepath\- Venta de Propiedad.pdf"
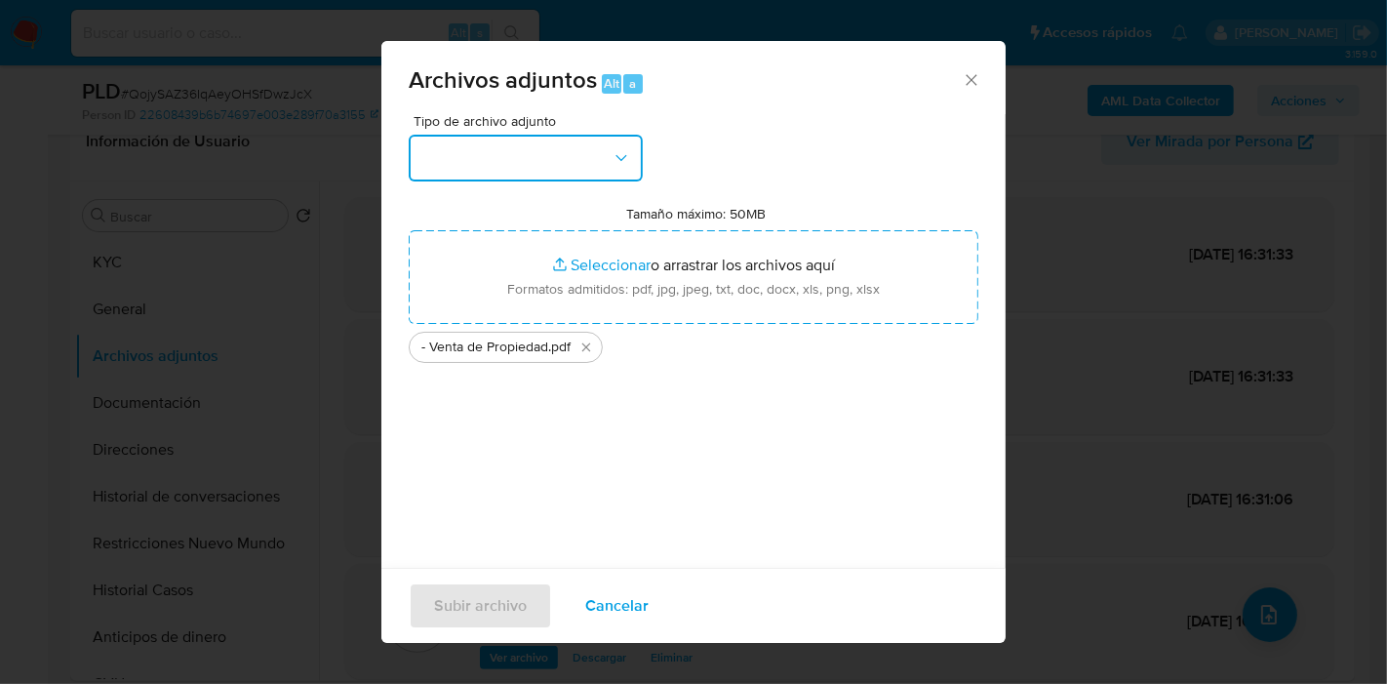
click at [430, 152] on button "button" at bounding box center [526, 158] width 234 height 47
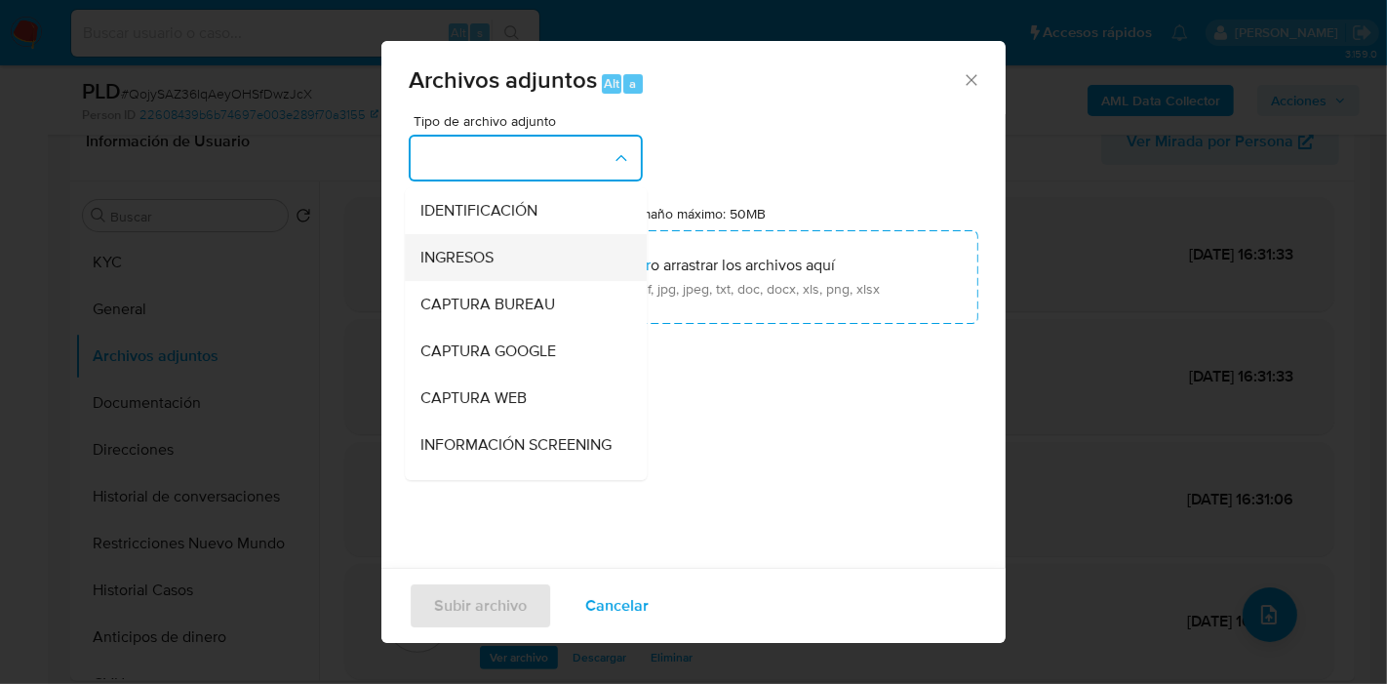
click at [540, 244] on div "INGRESOS" at bounding box center [519, 257] width 199 height 47
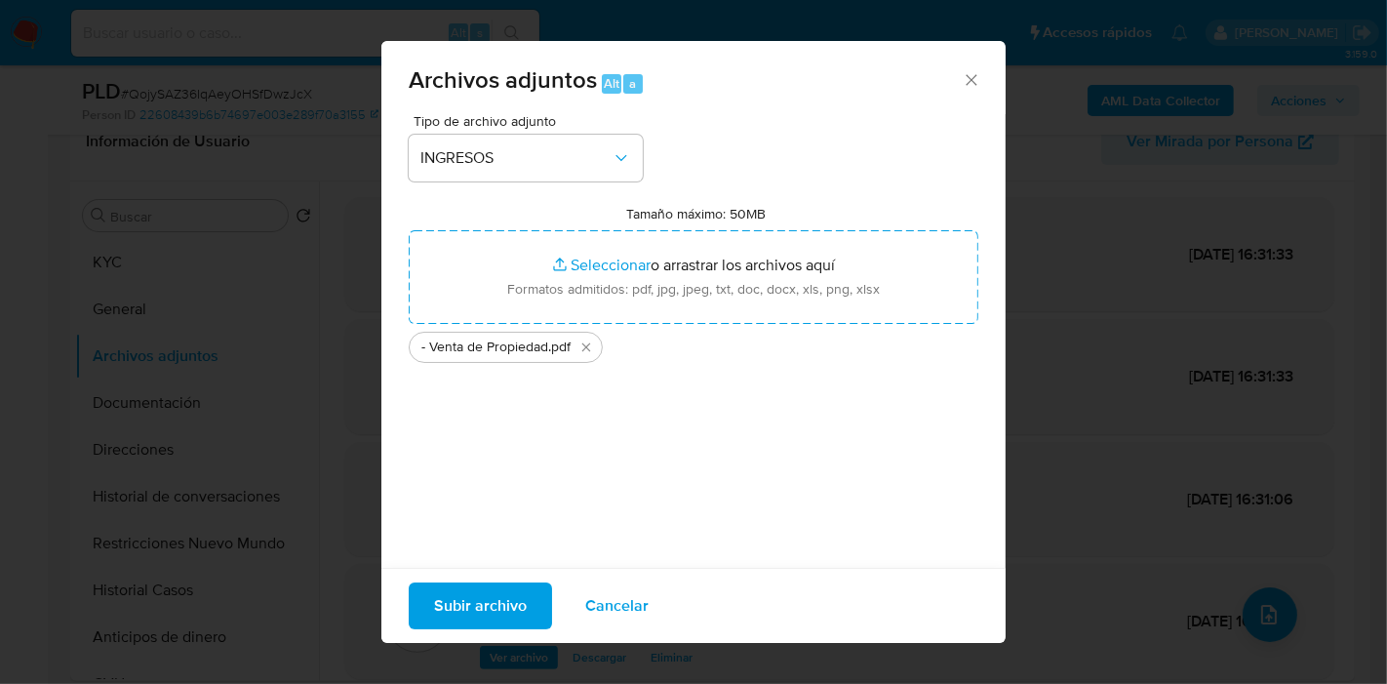
click at [495, 598] on span "Subir archivo" at bounding box center [480, 605] width 93 height 43
click at [496, 648] on div "Archivos adjuntos Alt a Tipo de archivo adjunto INGRESOS Tamaño máximo: 50MB Se…" at bounding box center [693, 342] width 1387 height 684
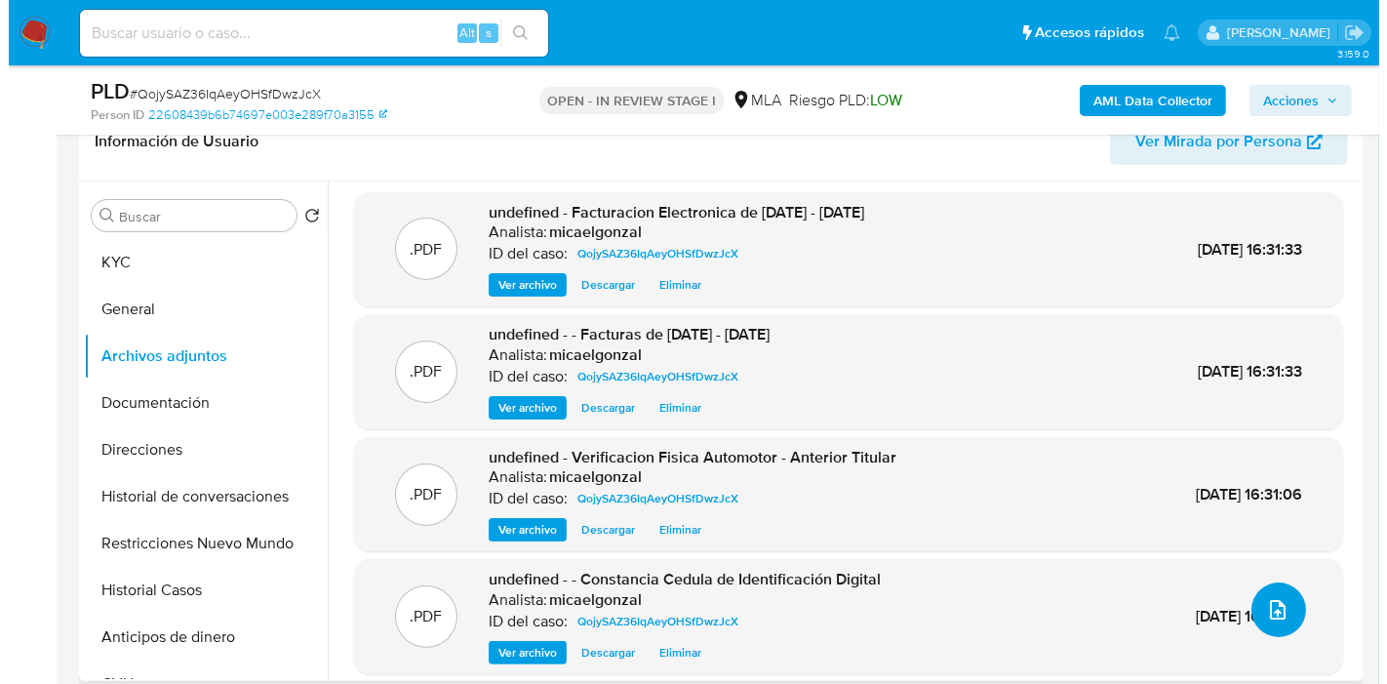
scroll to position [16, 0]
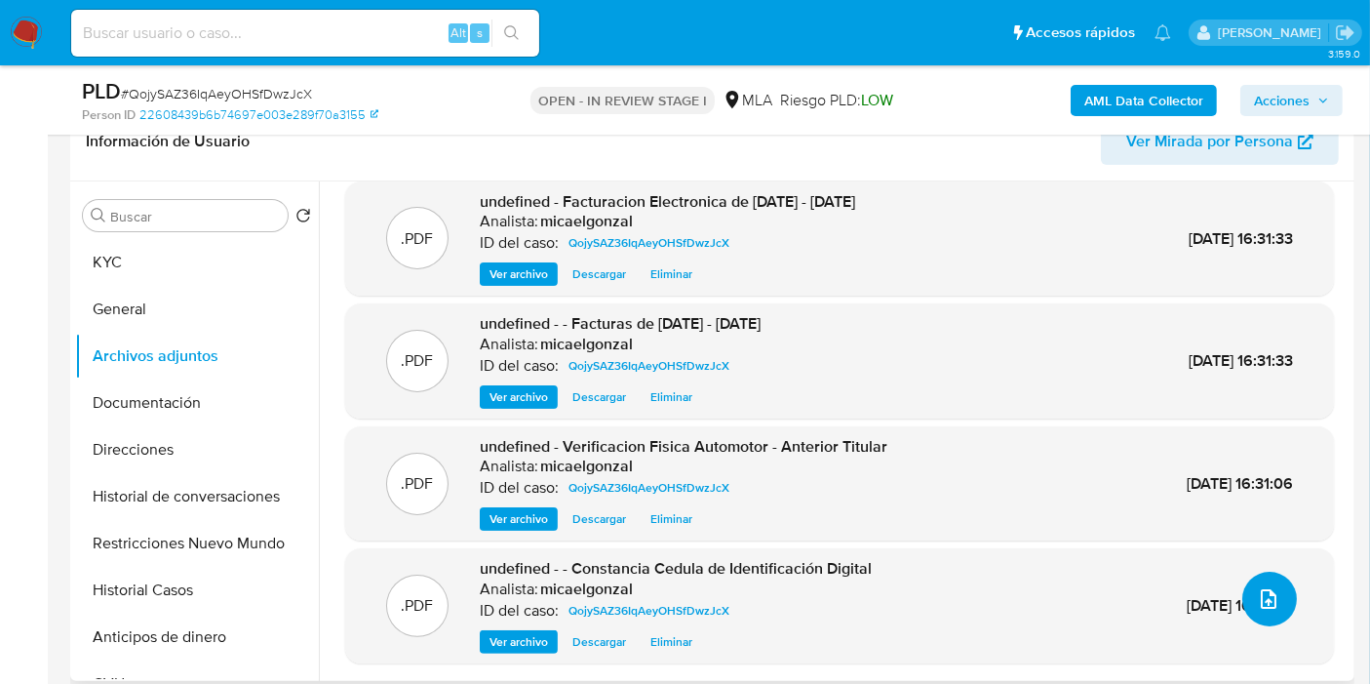
click at [1250, 614] on button "upload-file" at bounding box center [1269, 599] width 55 height 55
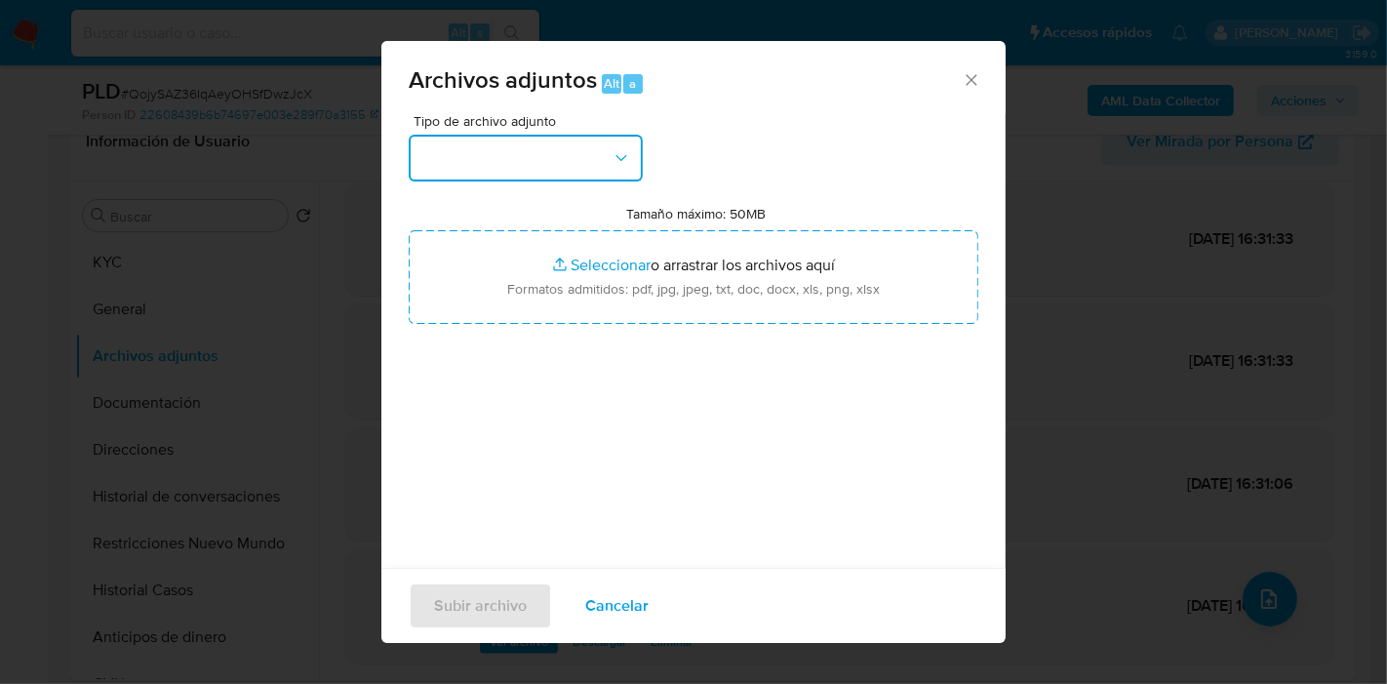
click at [444, 157] on button "button" at bounding box center [526, 158] width 234 height 47
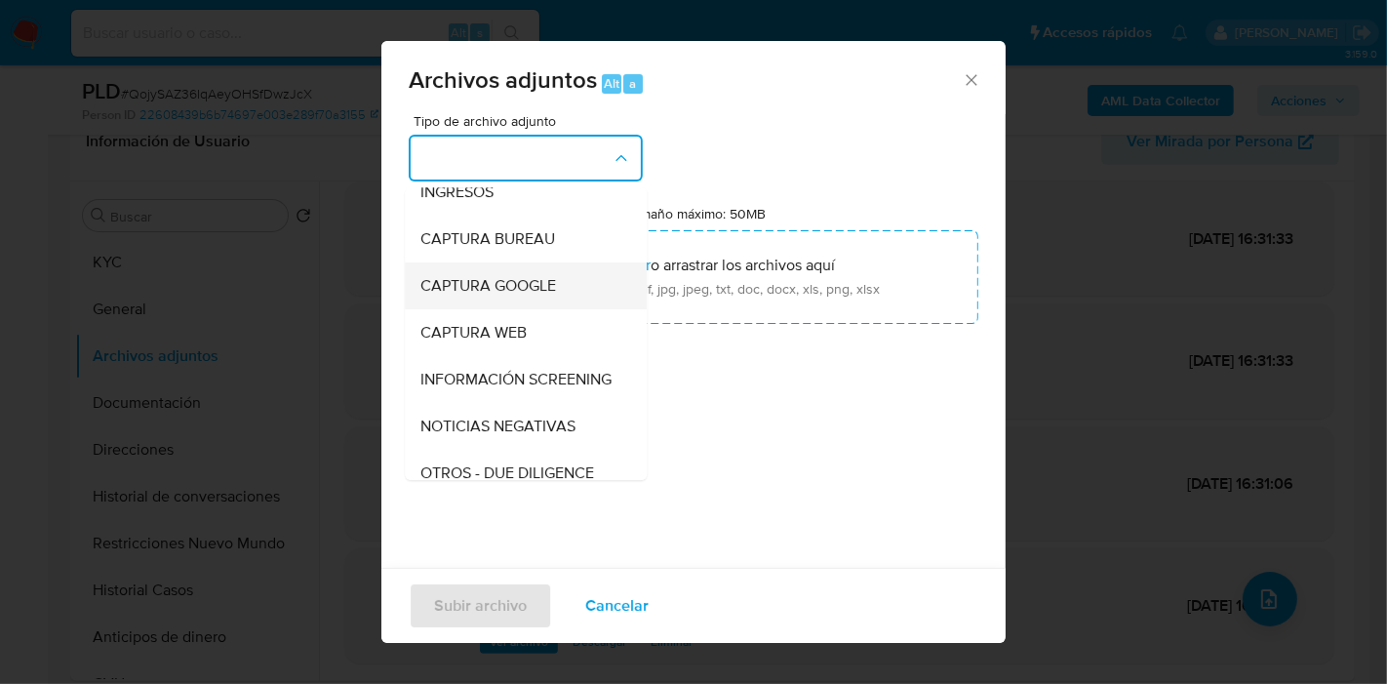
scroll to position [0, 0]
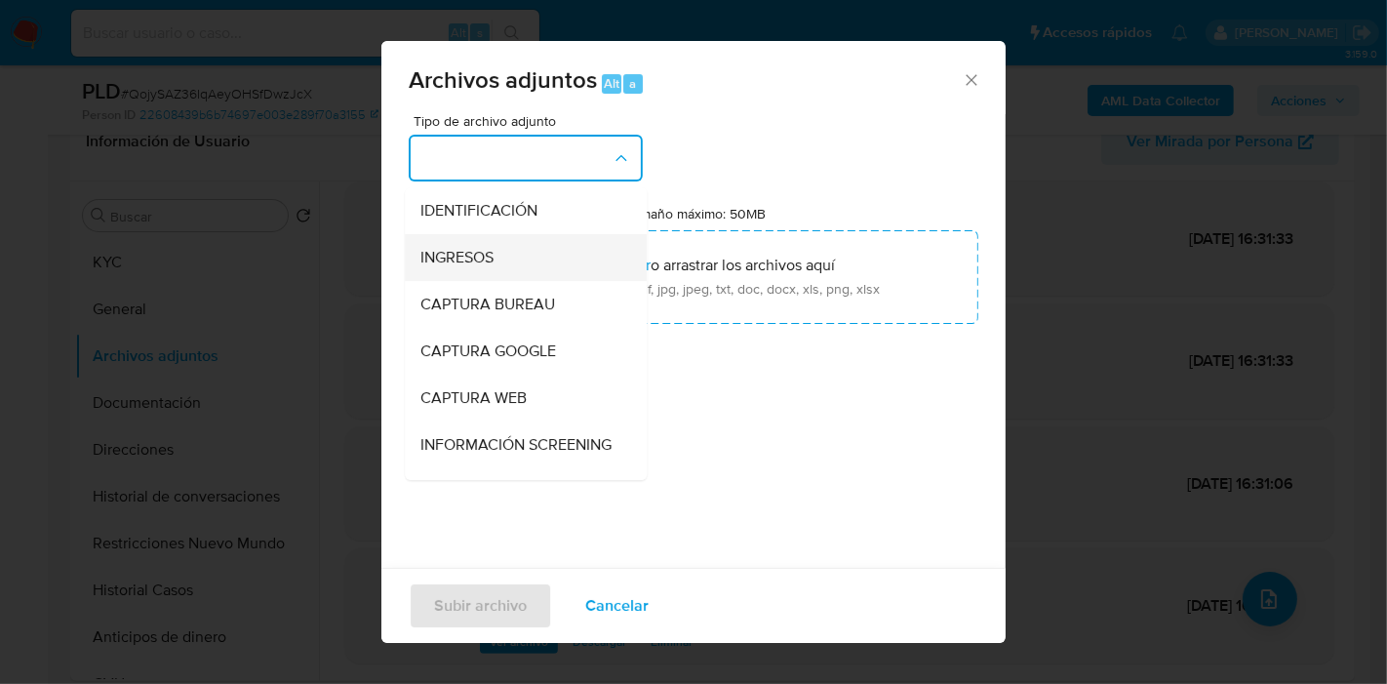
click at [534, 260] on div "INGRESOS" at bounding box center [519, 257] width 199 height 47
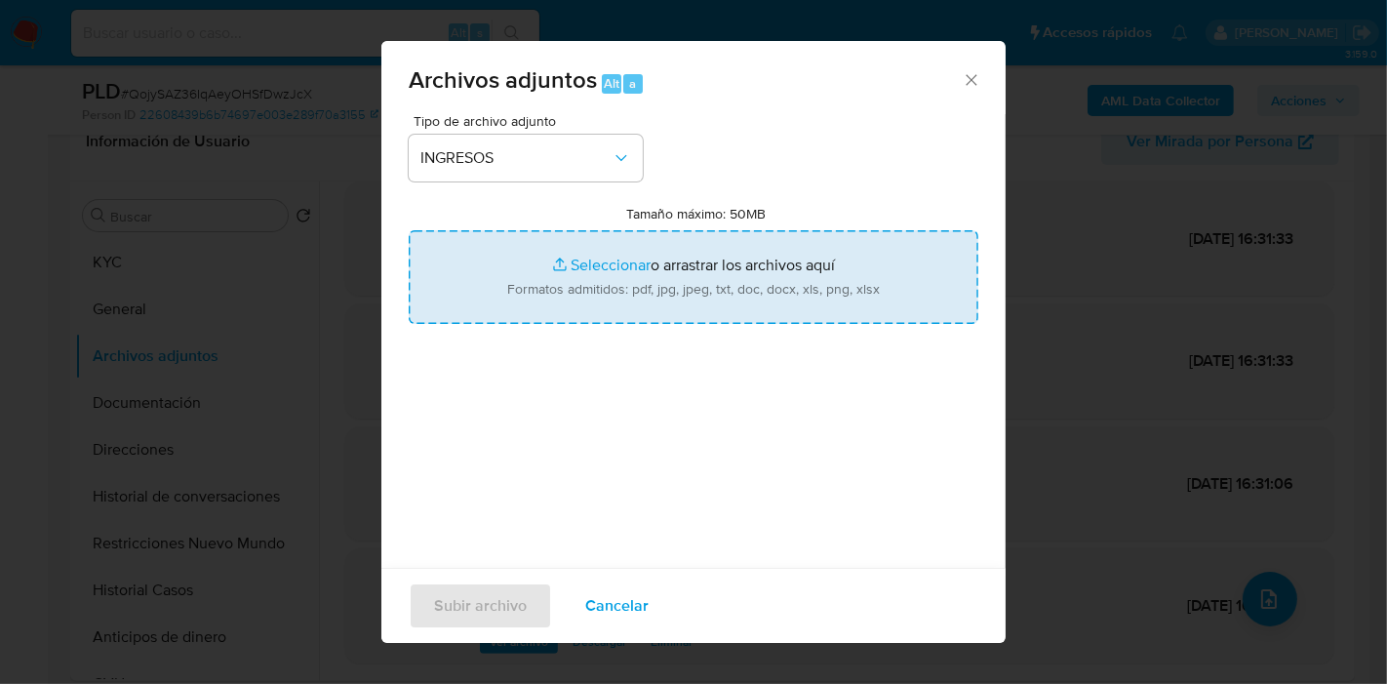
click at [591, 280] on input "Tamaño máximo: 50MB Seleccionar archivos" at bounding box center [694, 277] width 570 height 94
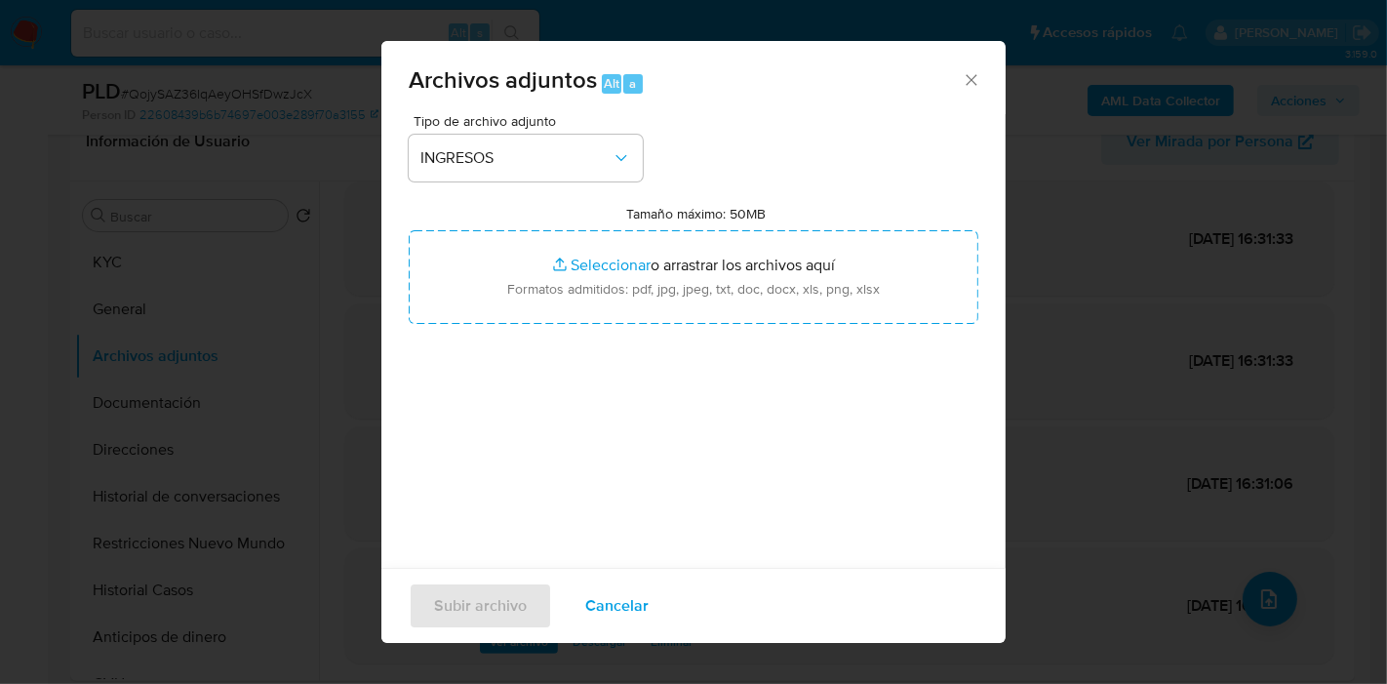
click at [962, 87] on icon "Cerrar" at bounding box center [972, 80] width 20 height 20
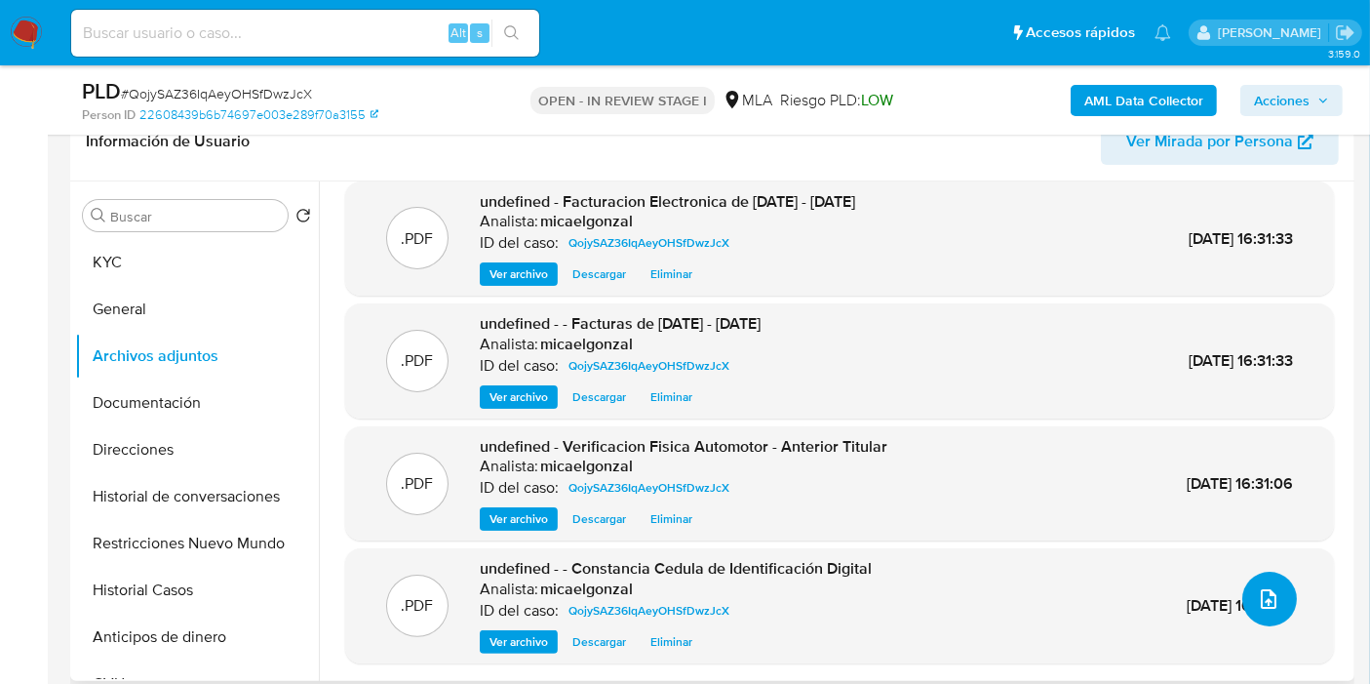
click at [1245, 591] on button "upload-file" at bounding box center [1269, 599] width 55 height 55
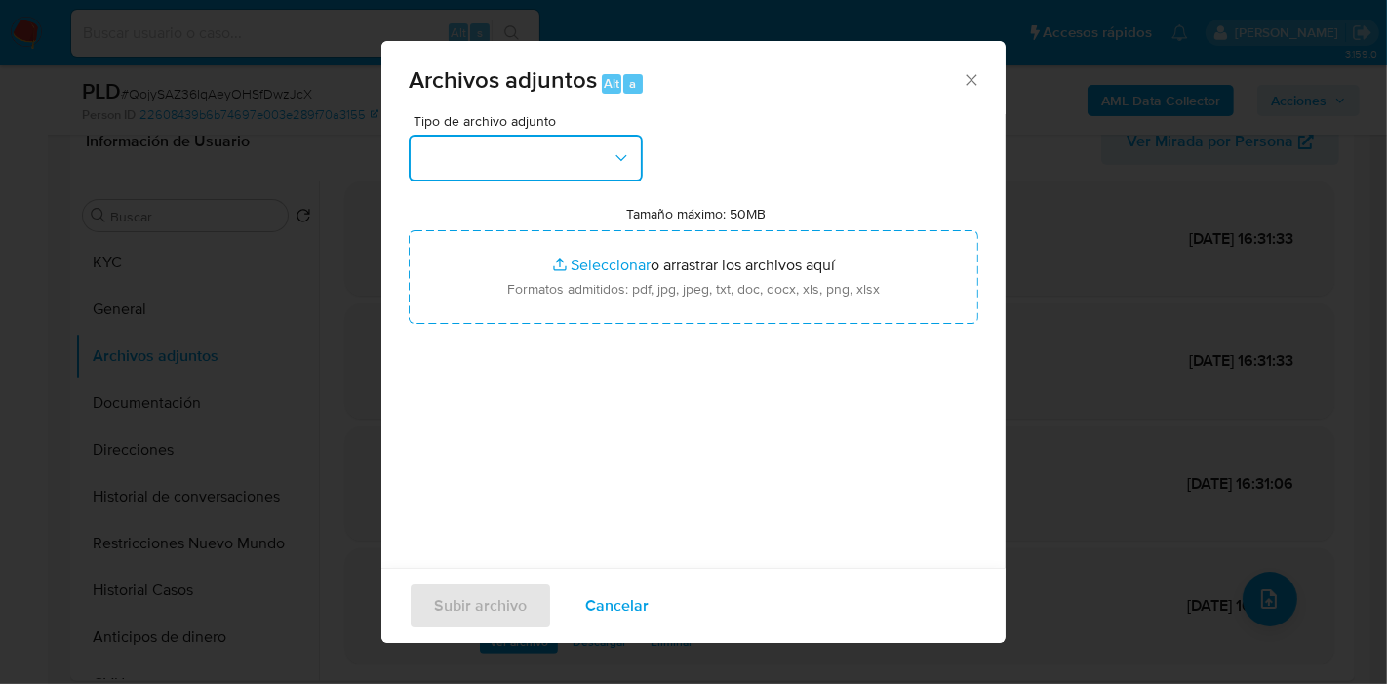
click at [437, 179] on button "button" at bounding box center [526, 158] width 234 height 47
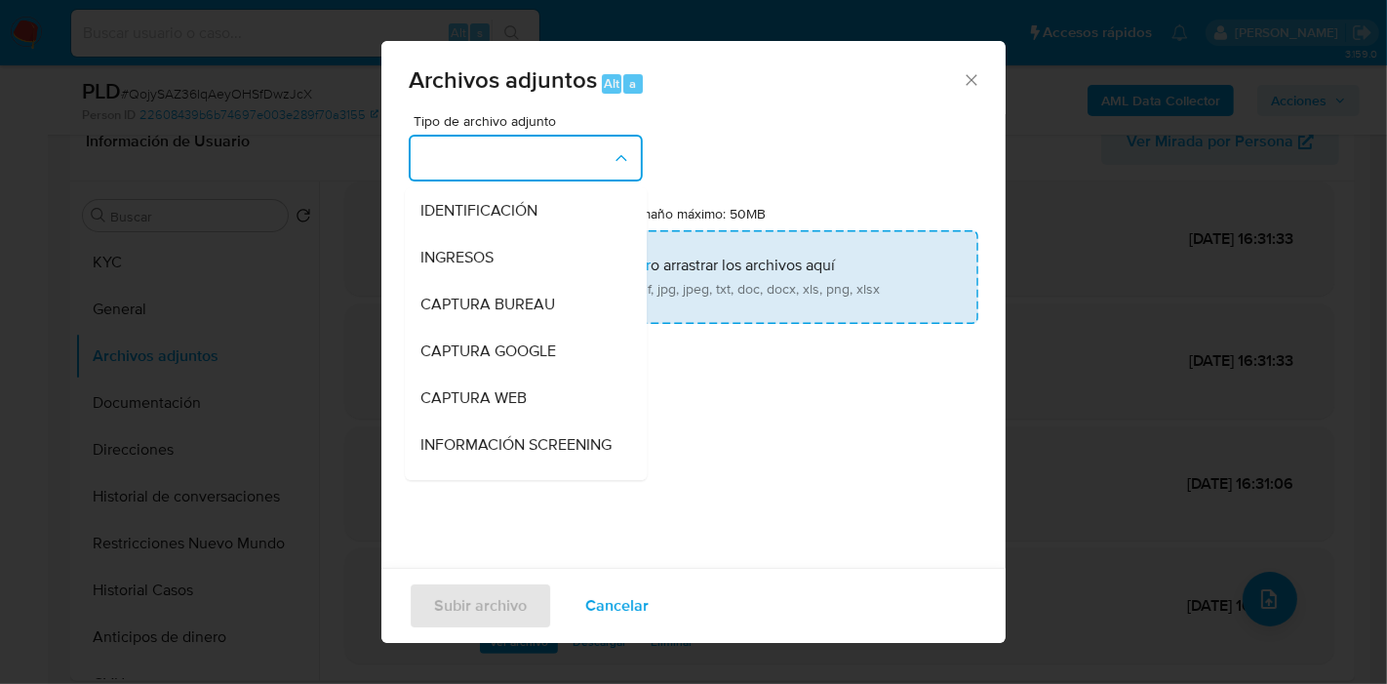
drag, startPoint x: 493, startPoint y: 241, endPoint x: 516, endPoint y: 243, distance: 23.5
click at [500, 246] on div "INGRESOS" at bounding box center [519, 257] width 199 height 47
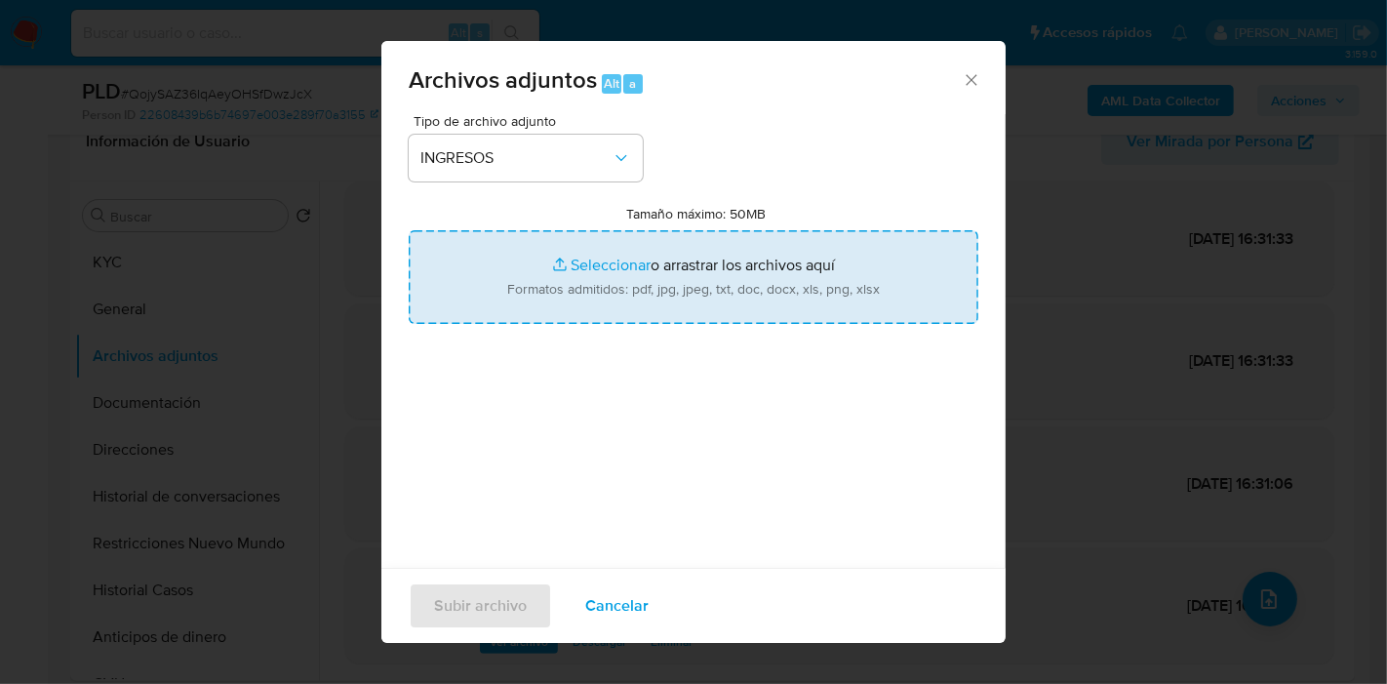
click at [527, 243] on input "Tamaño máximo: 50MB Seleccionar archivos" at bounding box center [694, 277] width 570 height 94
type input "C:\fakepath\- Venta de Propiedad.pdf"
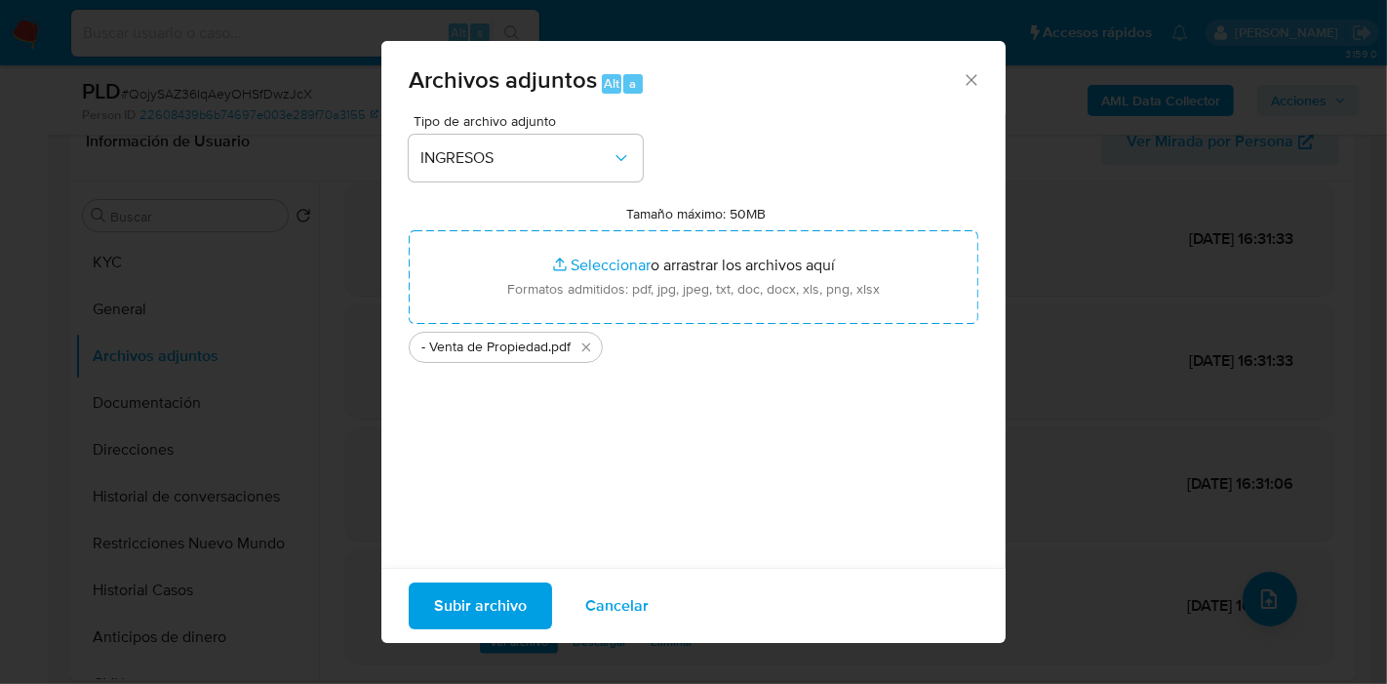
drag, startPoint x: 527, startPoint y: 243, endPoint x: 693, endPoint y: 427, distance: 248.6
click at [693, 427] on div "Tipo de archivo adjunto INGRESOS Tamaño máximo: 50MB Seleccionar archivos Selec…" at bounding box center [694, 344] width 570 height 460
click at [486, 618] on span "Subir archivo" at bounding box center [480, 605] width 93 height 43
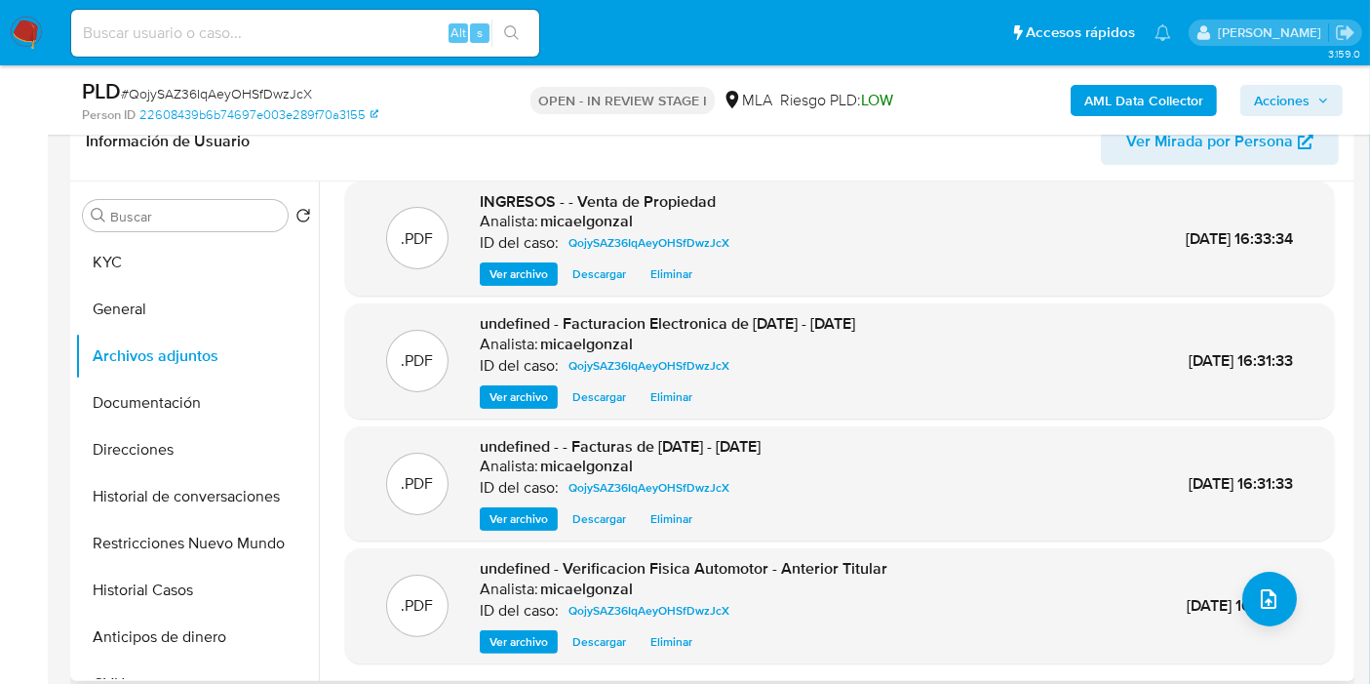
click at [1280, 574] on div ".PDF undefined - Verificacion Fisica Automotor - Anterior Titular Analista: mic…" at bounding box center [839, 606] width 969 height 96
click at [1259, 573] on button "upload-file" at bounding box center [1269, 599] width 55 height 55
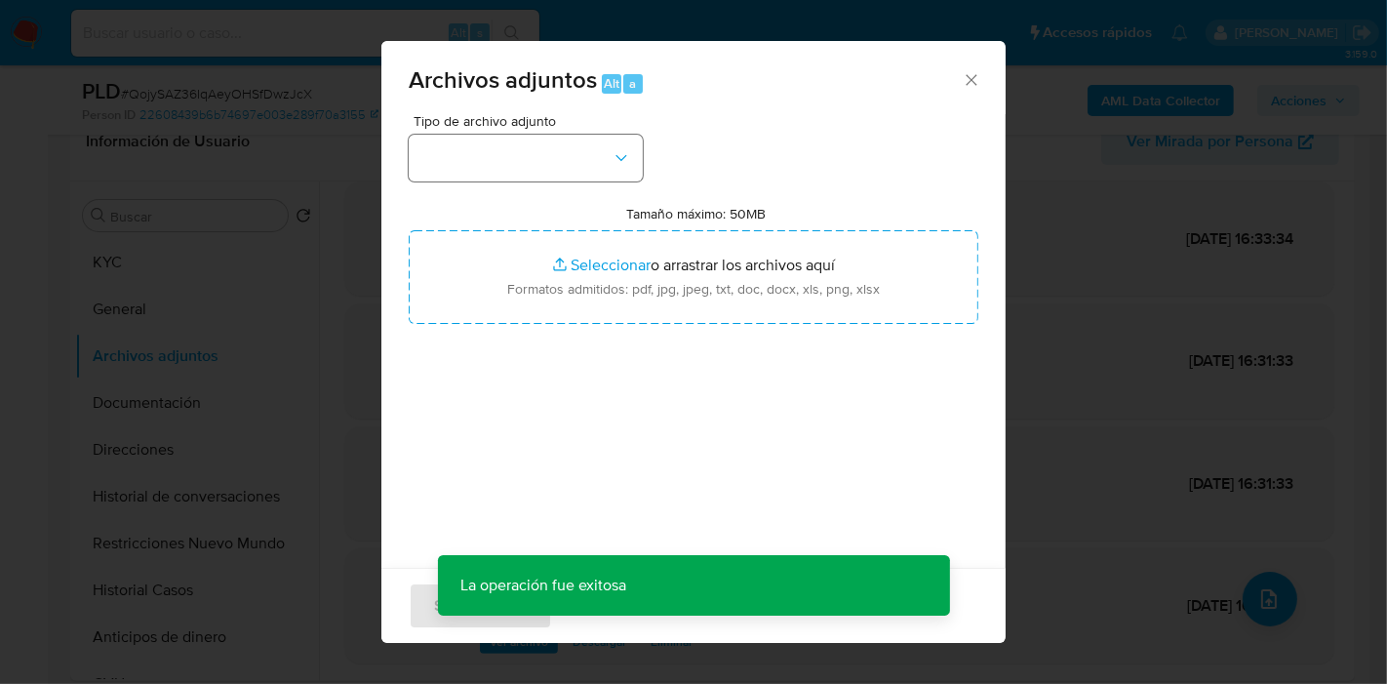
drag, startPoint x: 579, startPoint y: 197, endPoint x: 596, endPoint y: 166, distance: 35.3
click at [579, 195] on div "Tipo de archivo adjunto Tamaño máximo: 50MB Seleccionar archivos Seleccionar o …" at bounding box center [694, 344] width 570 height 460
click at [596, 166] on button "button" at bounding box center [526, 158] width 234 height 47
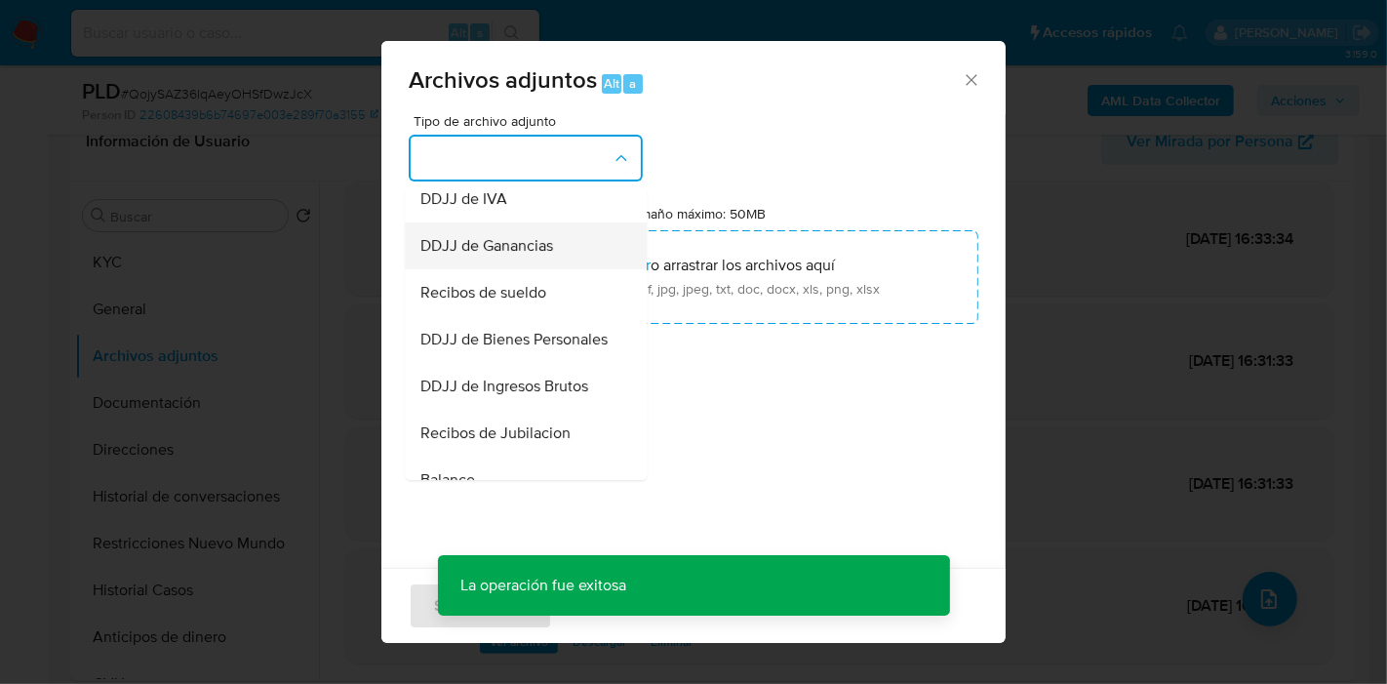
scroll to position [217, 0]
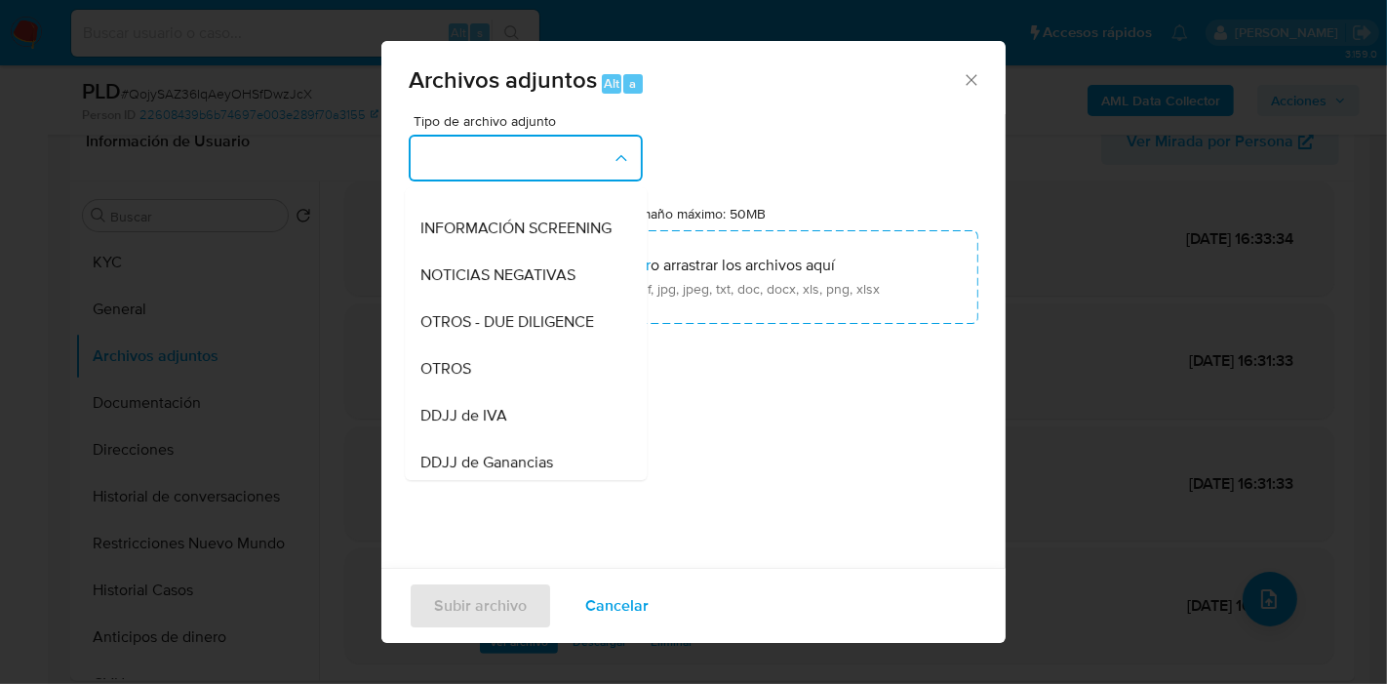
drag, startPoint x: 475, startPoint y: 386, endPoint x: 486, endPoint y: 378, distance: 13.3
click at [481, 383] on div "OTROS" at bounding box center [519, 368] width 199 height 47
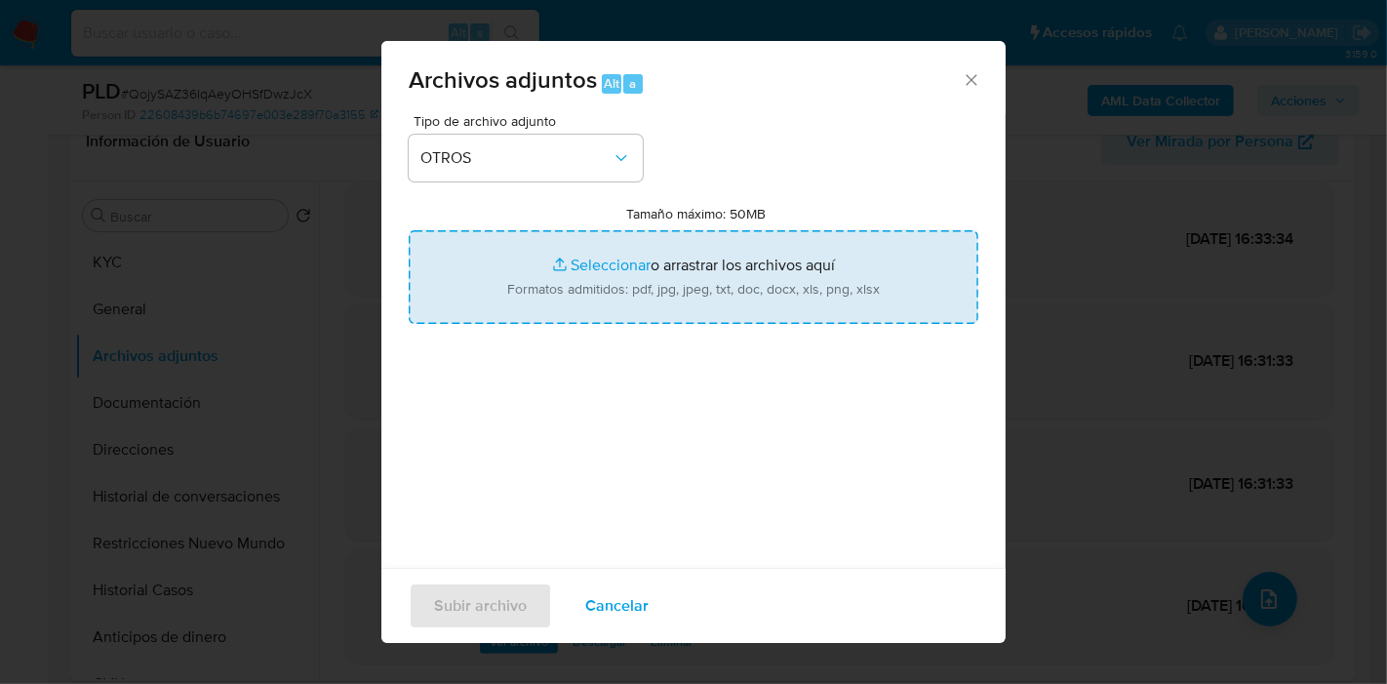
click at [677, 256] on input "Tamaño máximo: 50MB Seleccionar archivos" at bounding box center [694, 277] width 570 height 94
type input "C:\fakepath\Movimientos de Ruben Mut.xlsx"
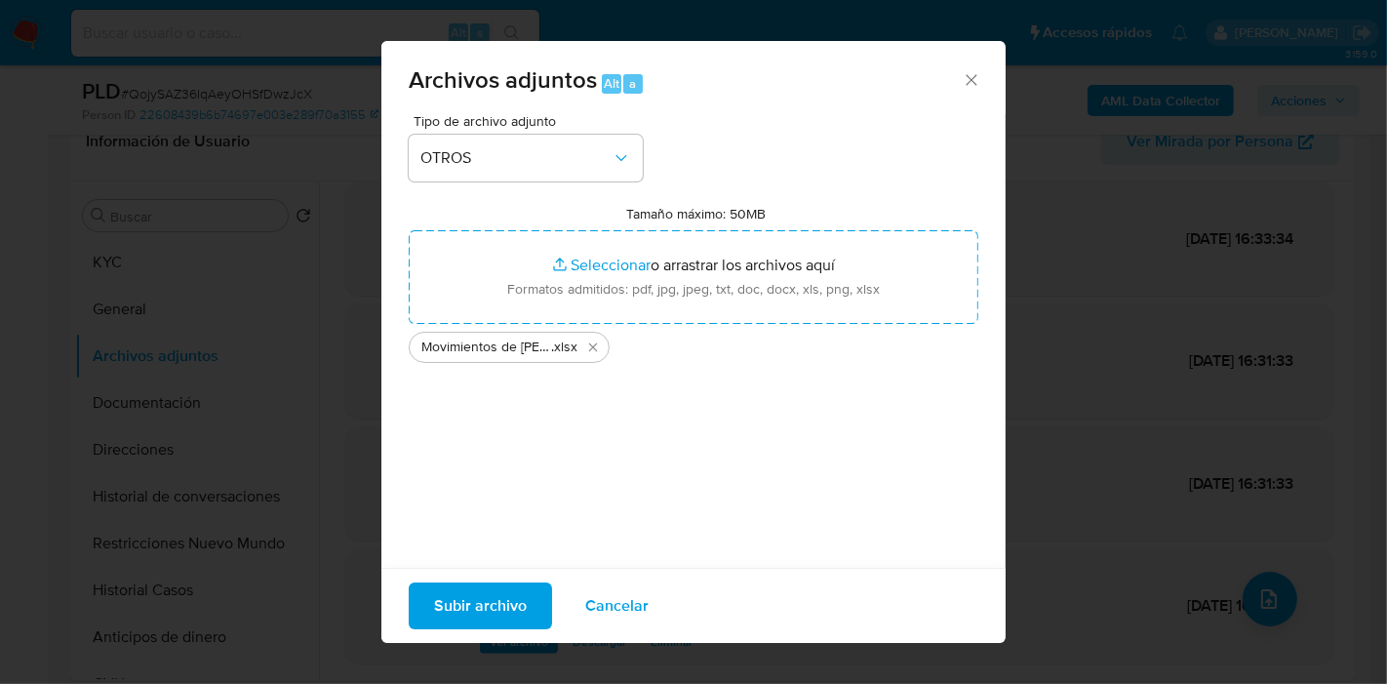
drag, startPoint x: 483, startPoint y: 596, endPoint x: 693, endPoint y: 675, distance: 225.0
click at [487, 597] on span "Subir archivo" at bounding box center [480, 605] width 93 height 43
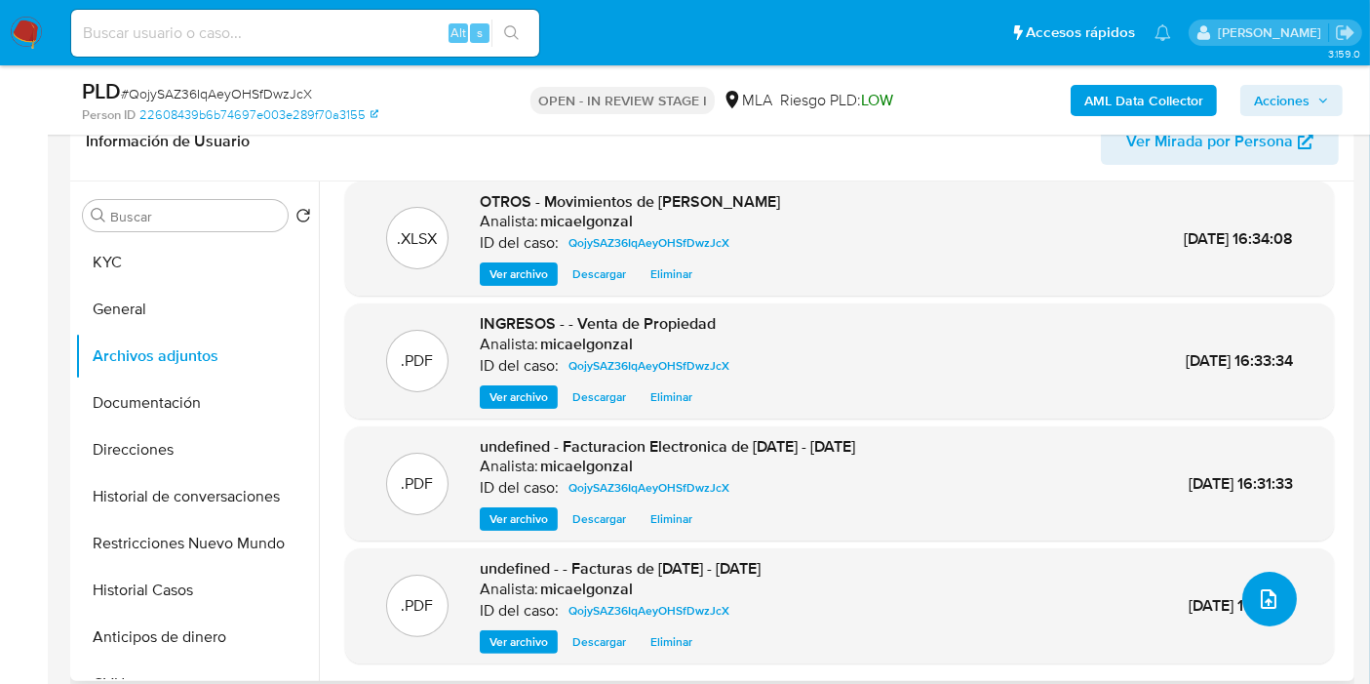
click at [1261, 595] on icon "upload-file" at bounding box center [1268, 598] width 23 height 23
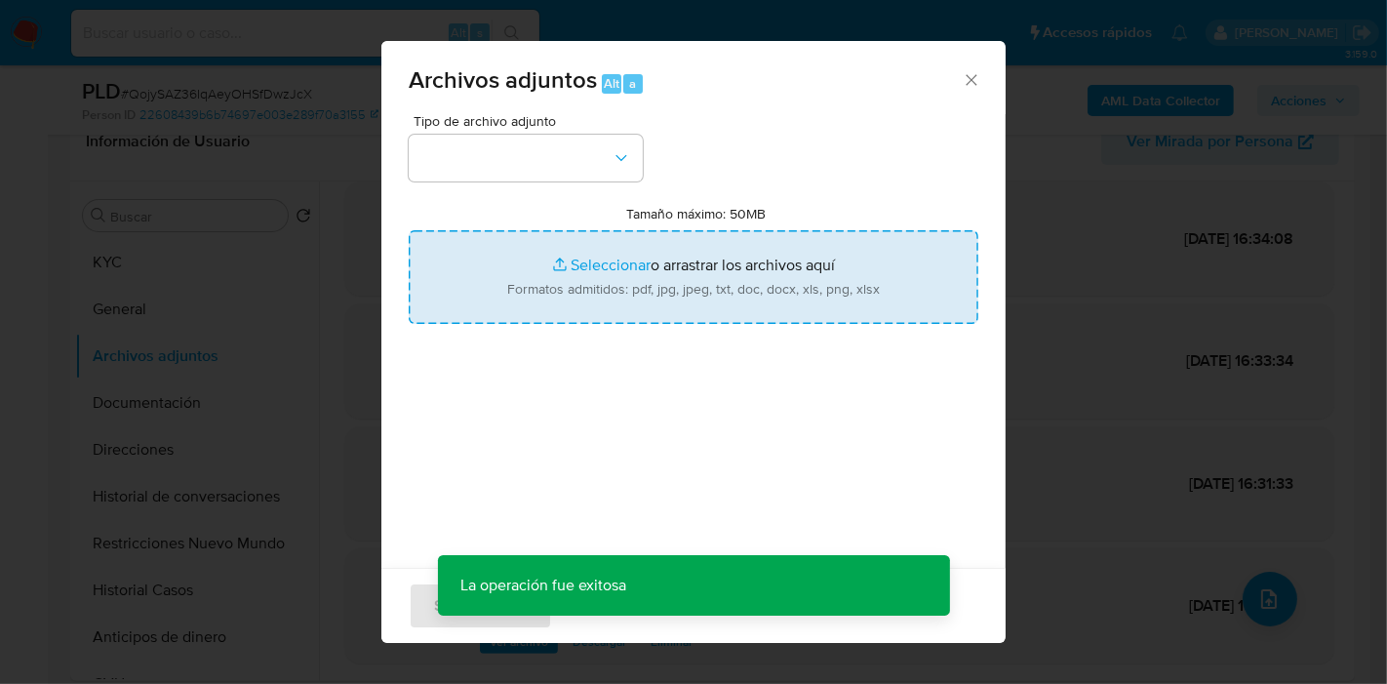
click at [646, 308] on input "Tamaño máximo: 50MB Seleccionar archivos" at bounding box center [694, 277] width 570 height 94
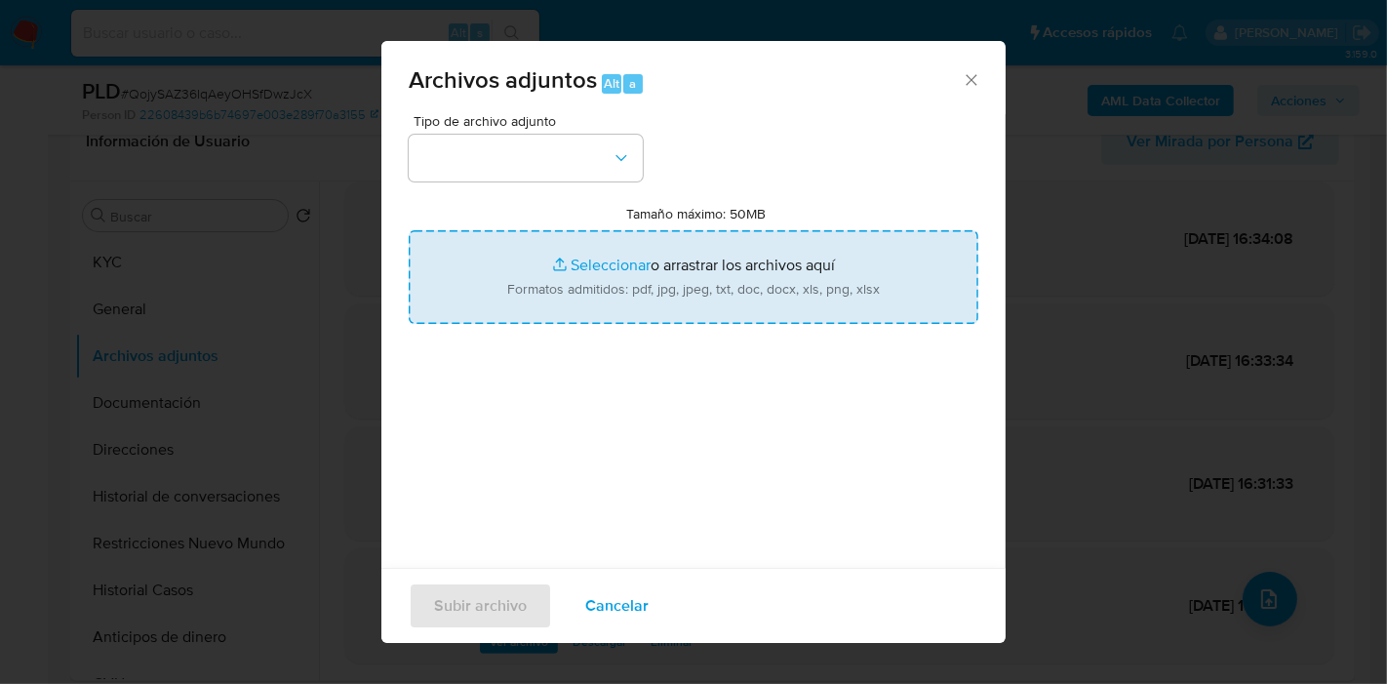
type input "C:\fakepath\Caselog QojySAZ36IqAeyOHSfDwzJcX_2025_08_19_12_23_56.docx"
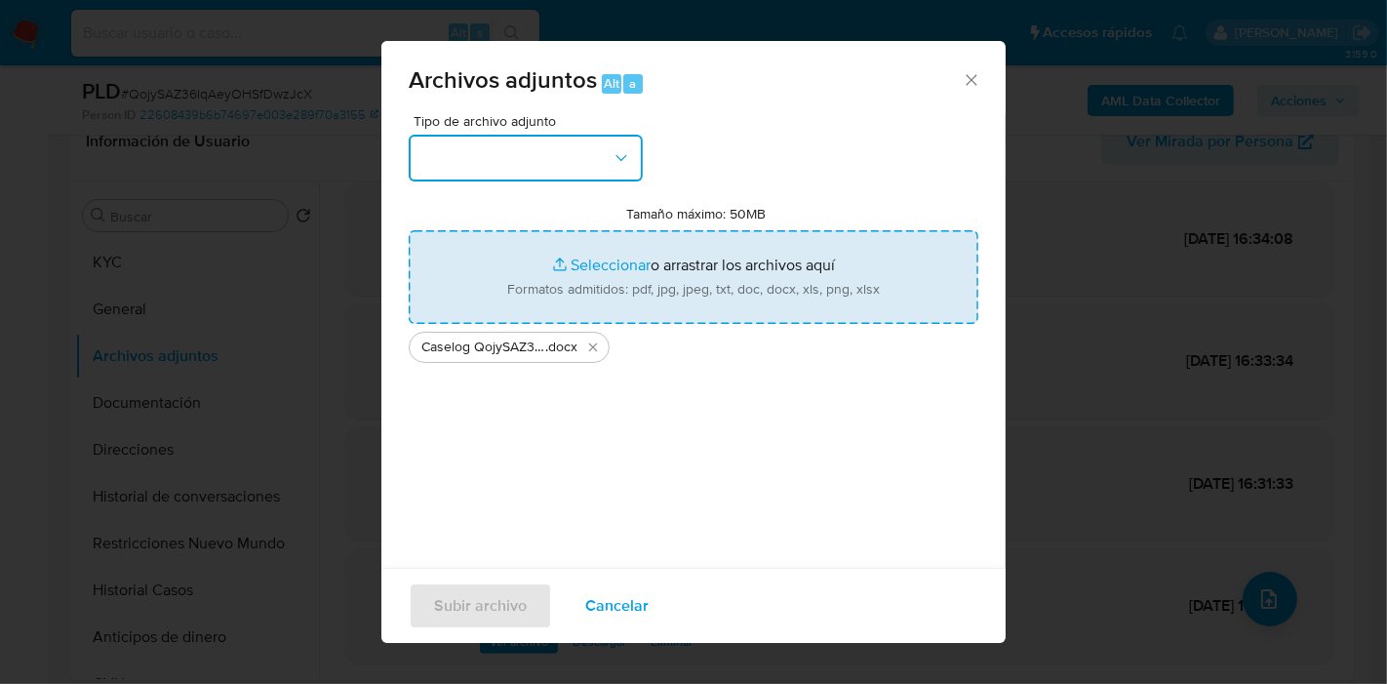
click at [424, 165] on button "button" at bounding box center [526, 158] width 234 height 47
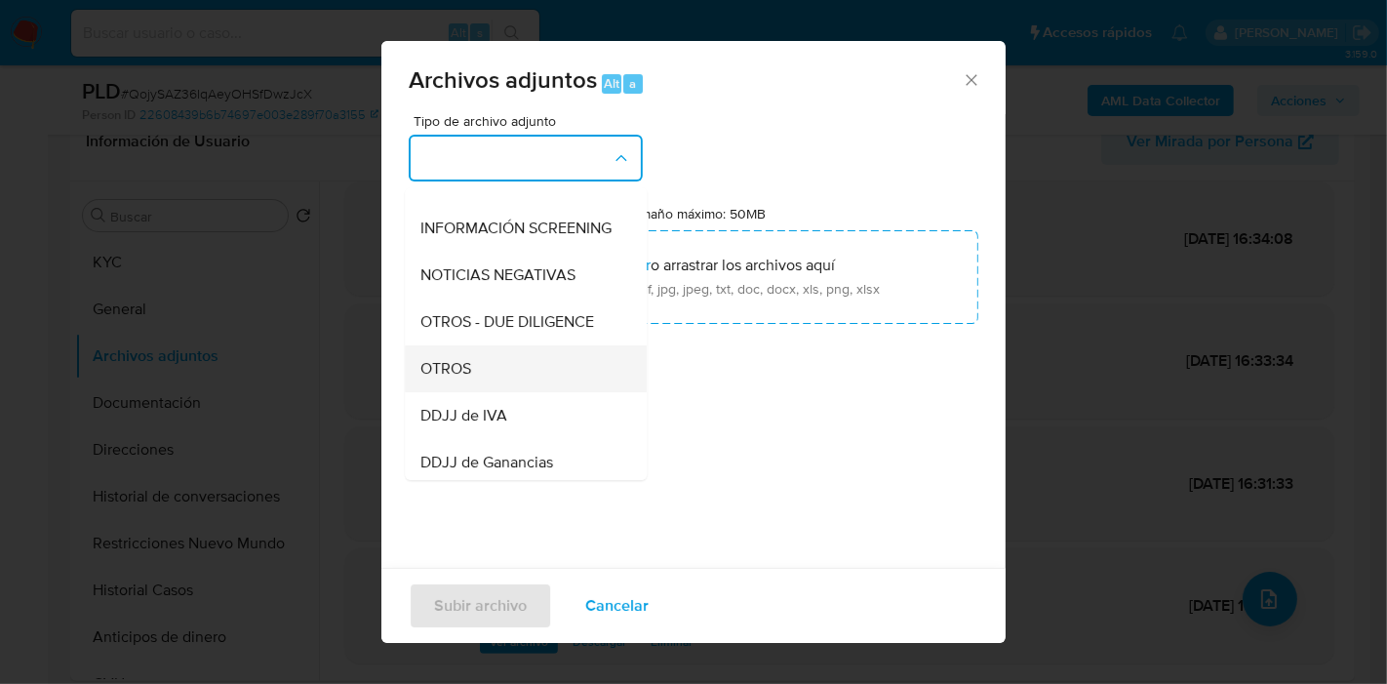
click at [519, 388] on div "OTROS" at bounding box center [519, 368] width 199 height 47
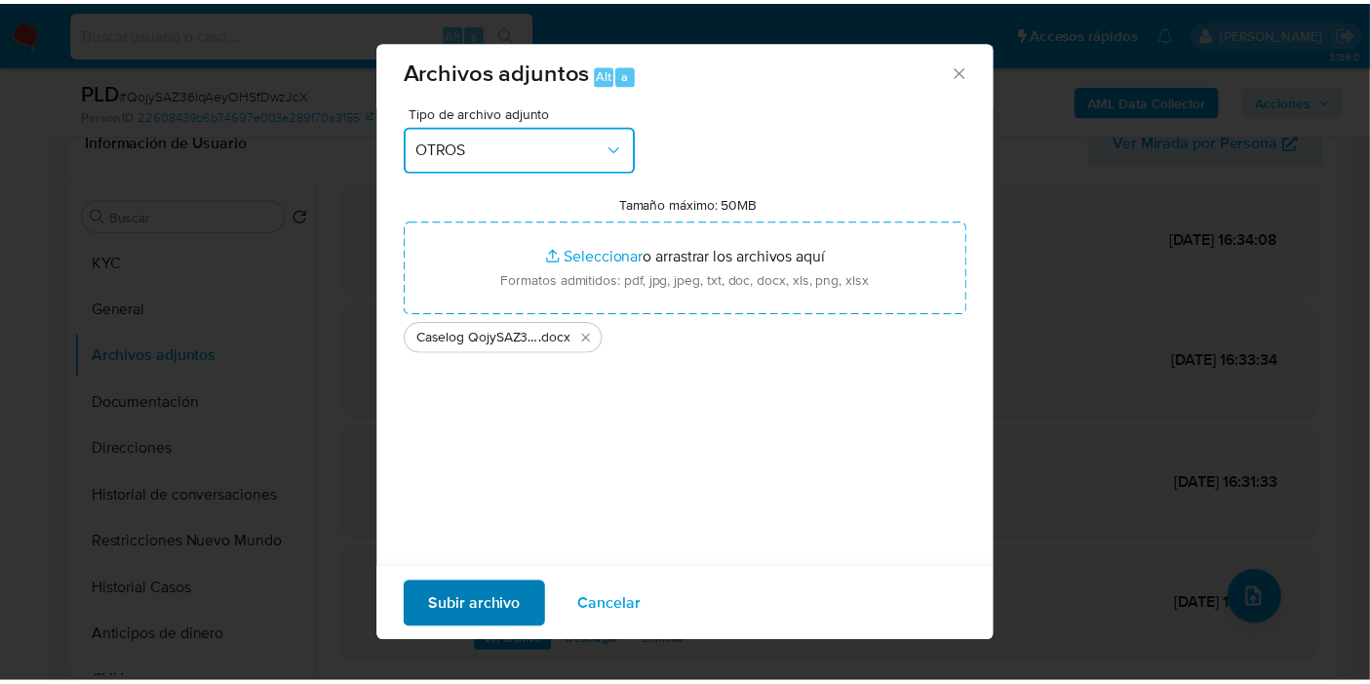
scroll to position [20, 0]
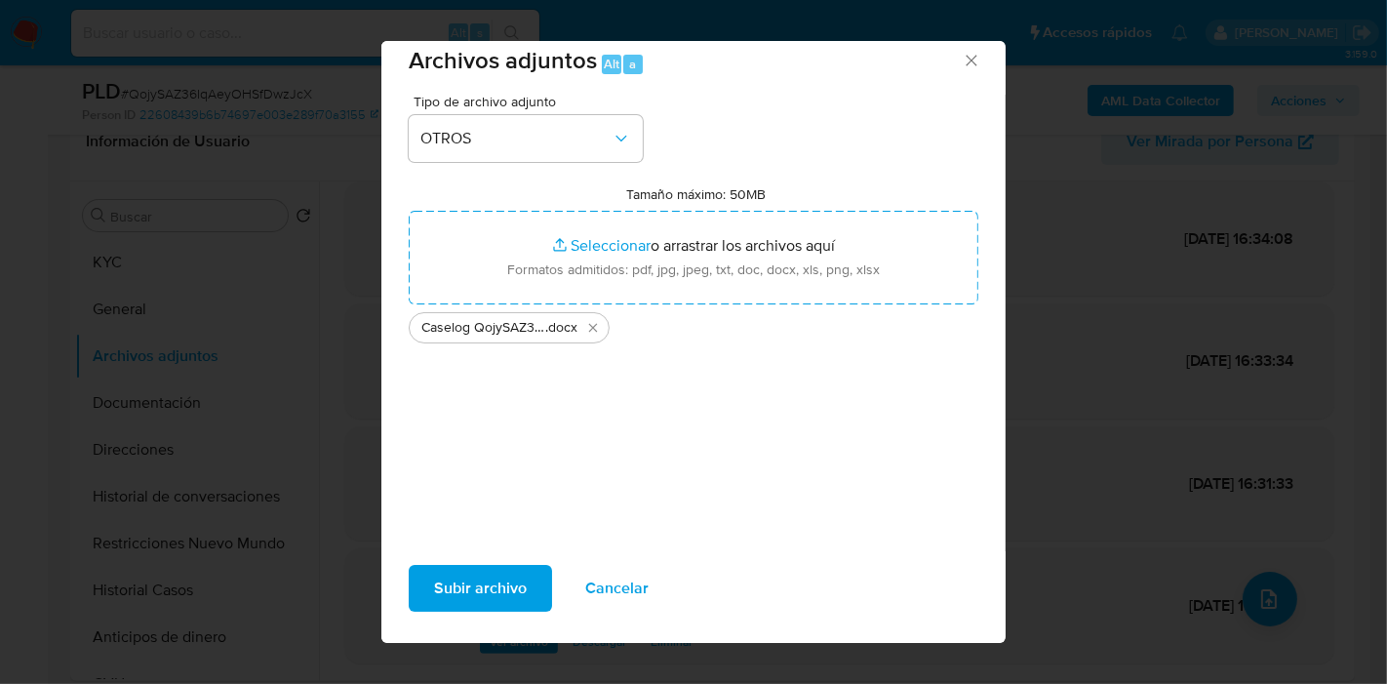
click at [486, 596] on span "Subir archivo" at bounding box center [480, 588] width 93 height 43
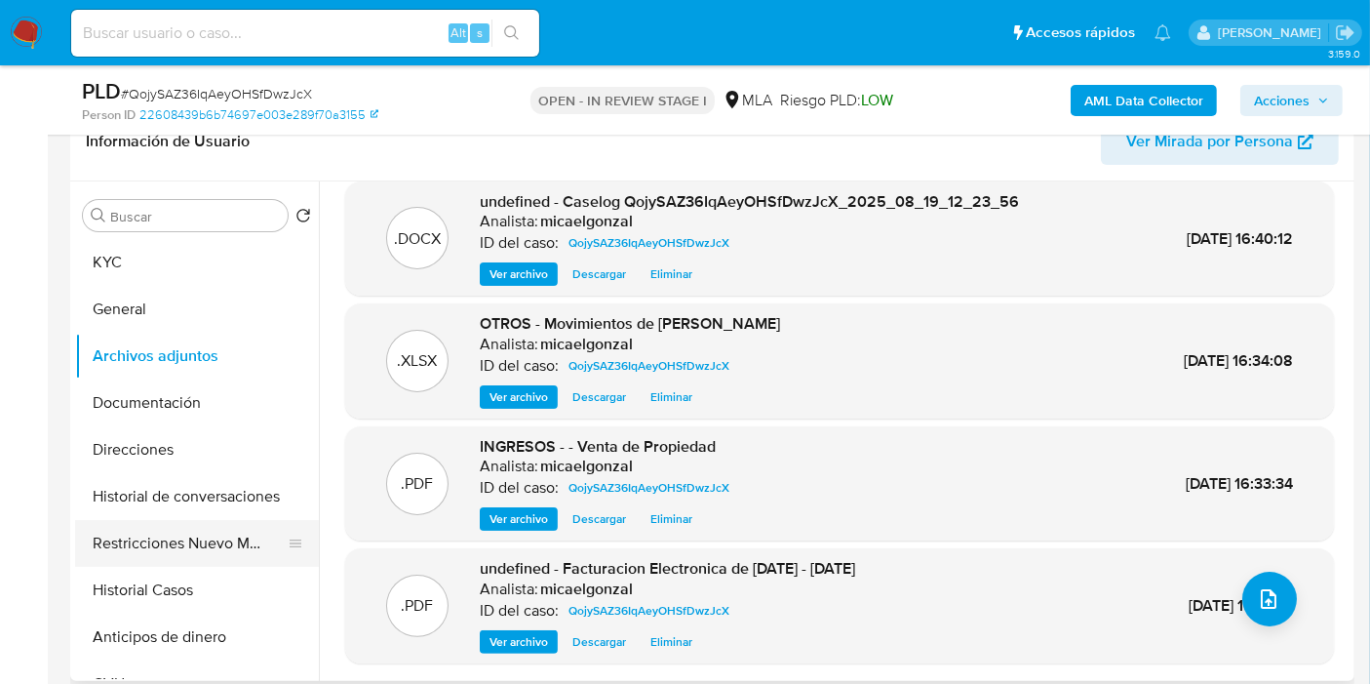
click at [180, 536] on button "Restricciones Nuevo Mundo" at bounding box center [189, 543] width 228 height 47
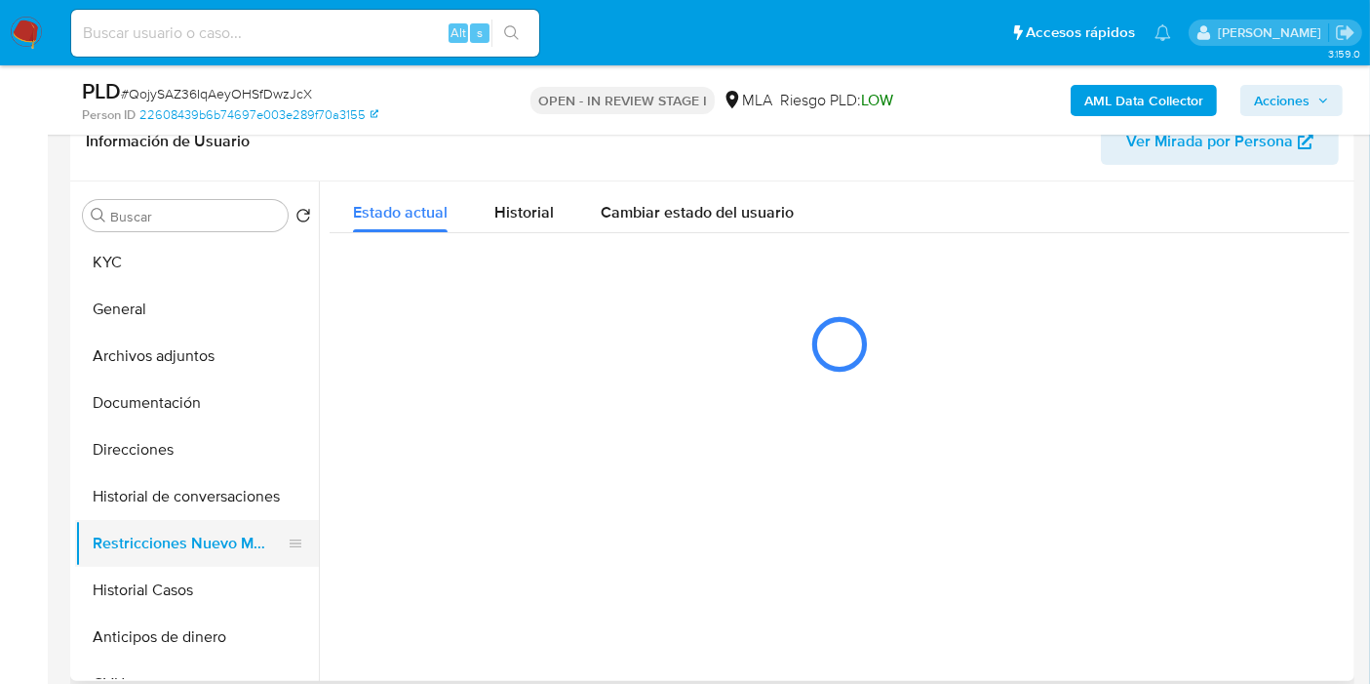
scroll to position [0, 0]
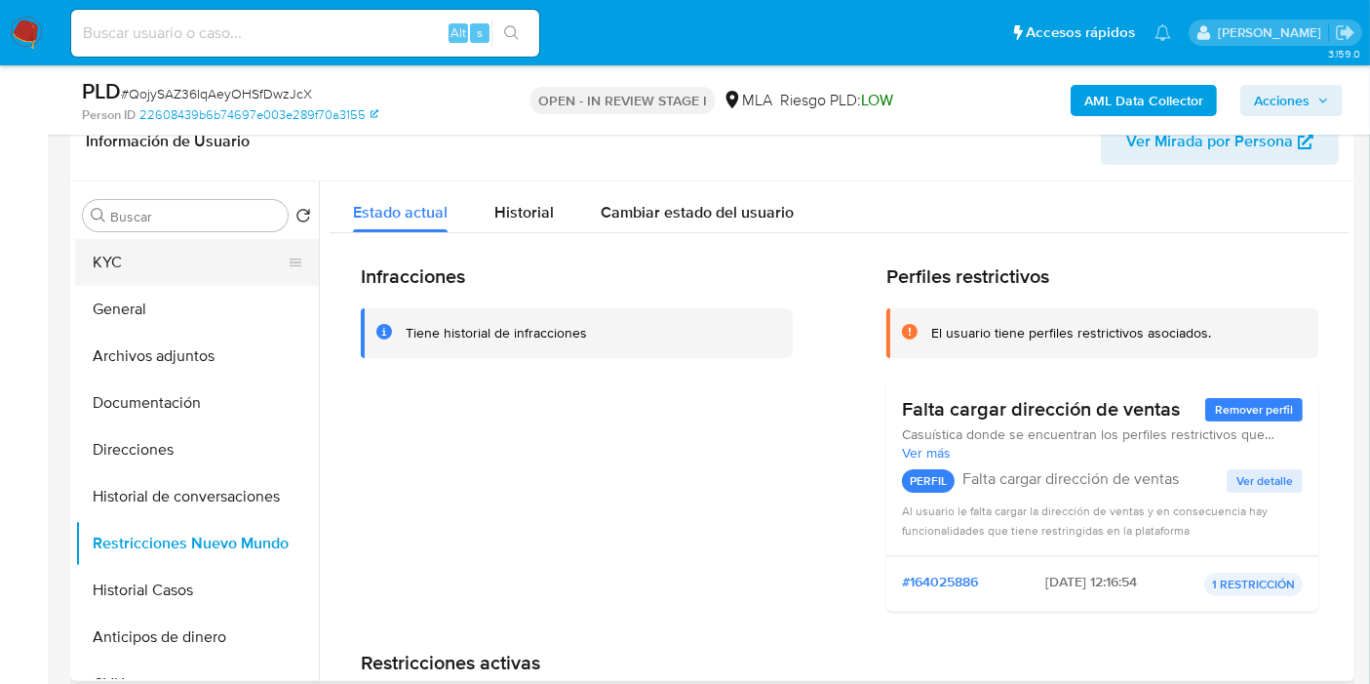
click at [143, 252] on button "KYC" at bounding box center [189, 262] width 228 height 47
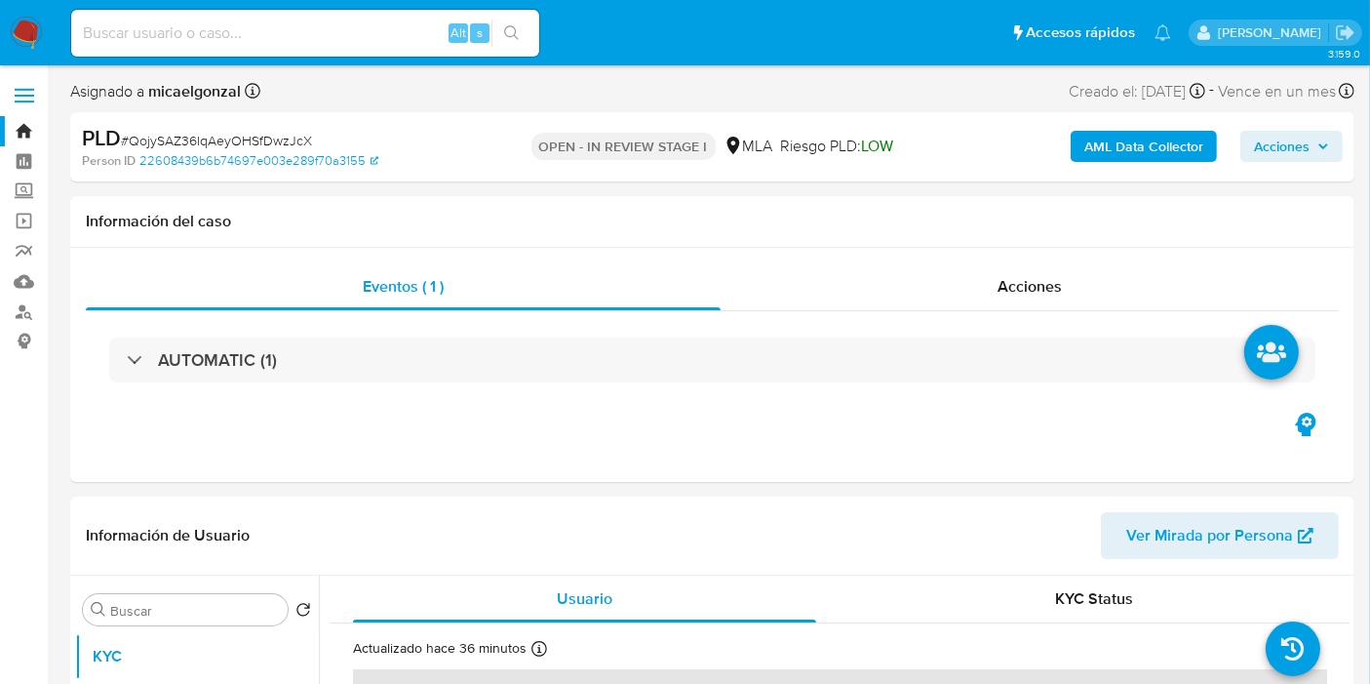
click at [1279, 143] on span "Acciones" at bounding box center [1282, 146] width 56 height 31
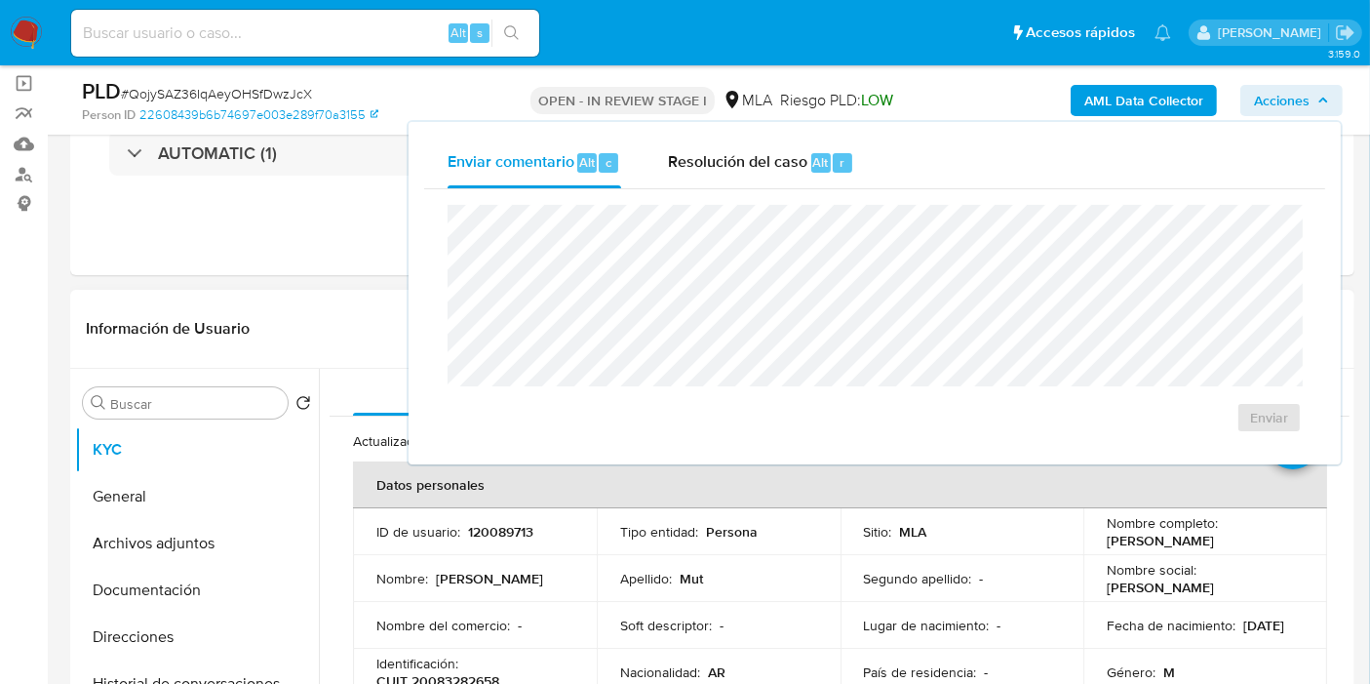
scroll to position [217, 0]
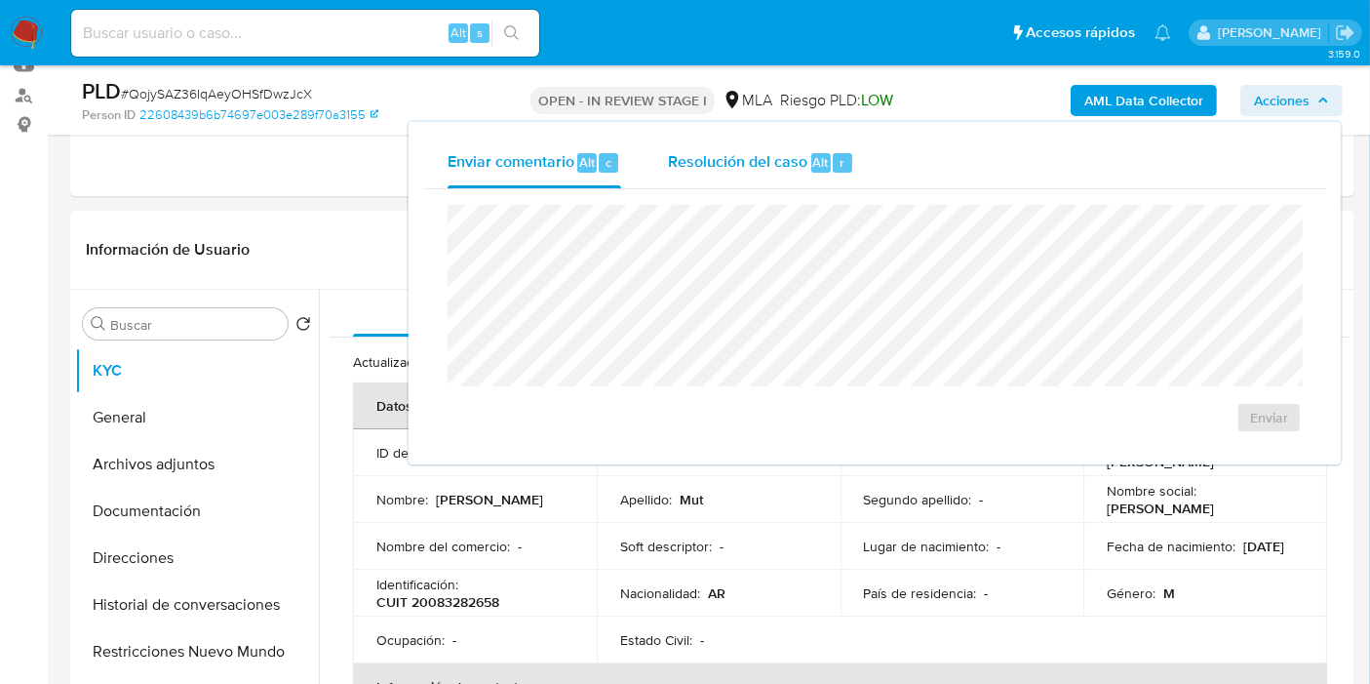
click at [824, 176] on div "Resolución del caso Alt r" at bounding box center [761, 163] width 186 height 51
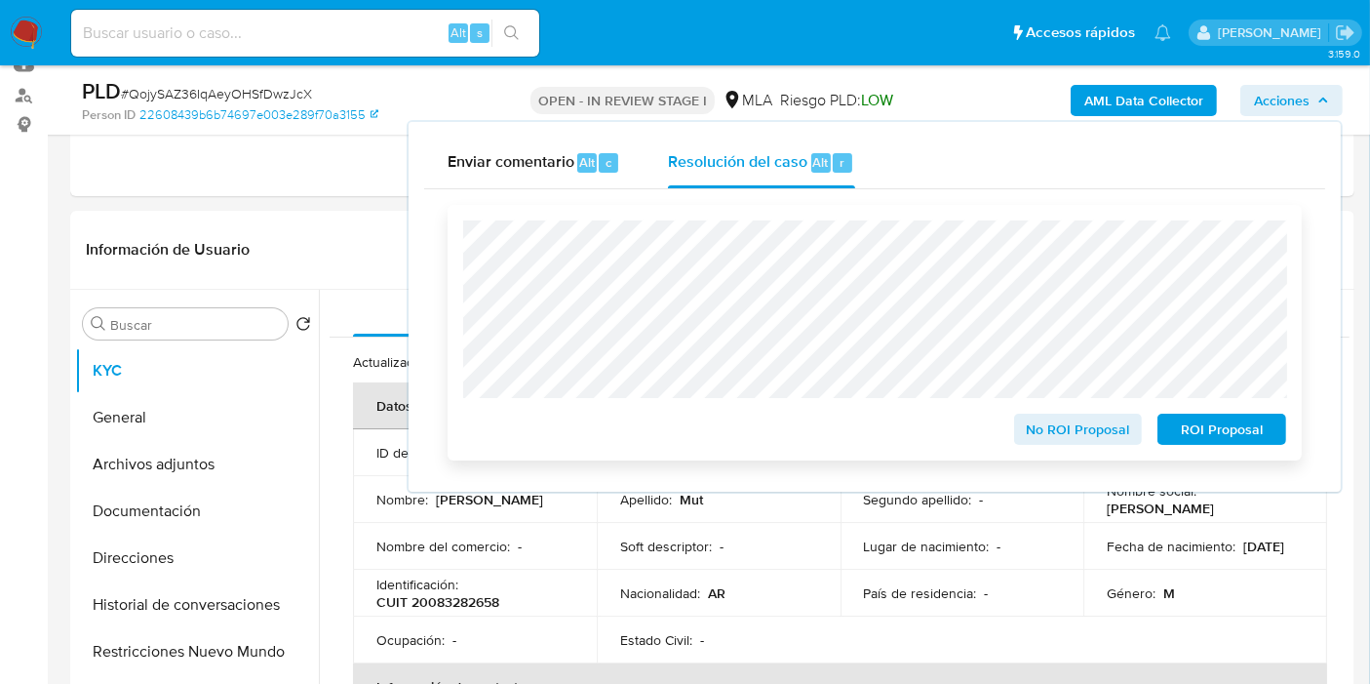
click at [1050, 425] on span "No ROI Proposal" at bounding box center [1078, 428] width 101 height 27
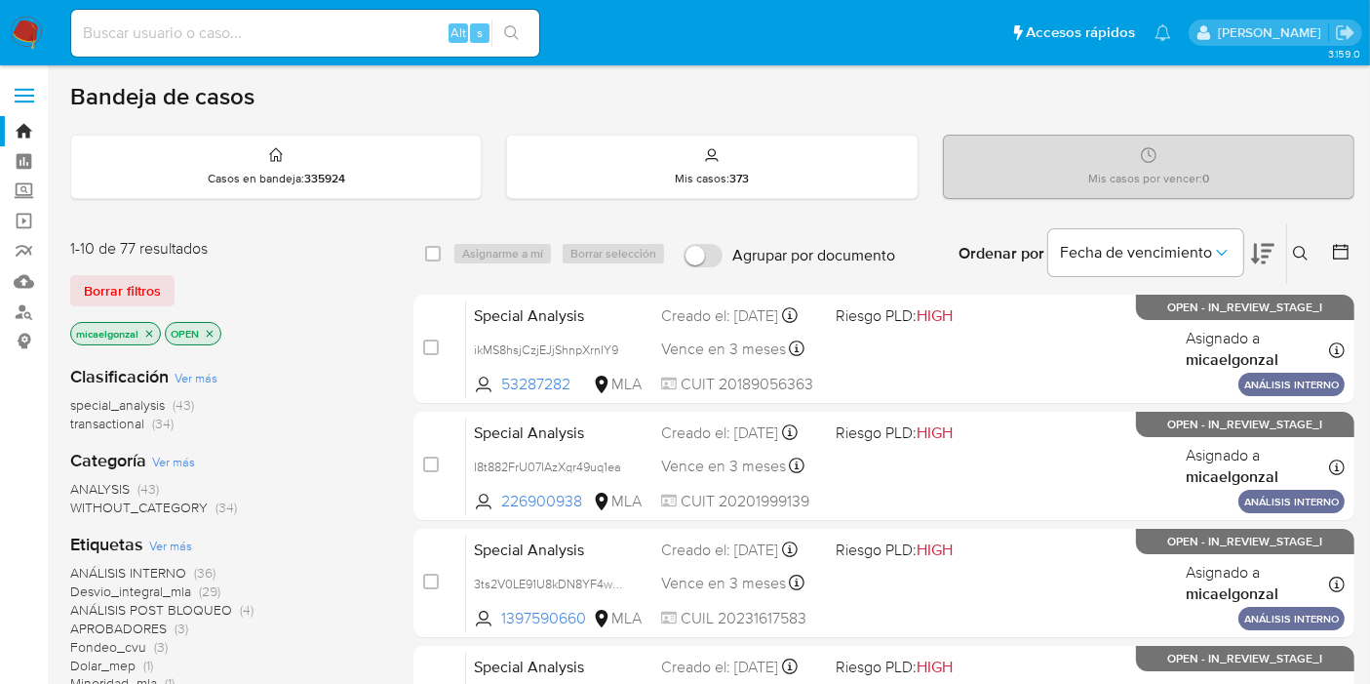
click at [22, 33] on img at bounding box center [26, 33] width 33 height 33
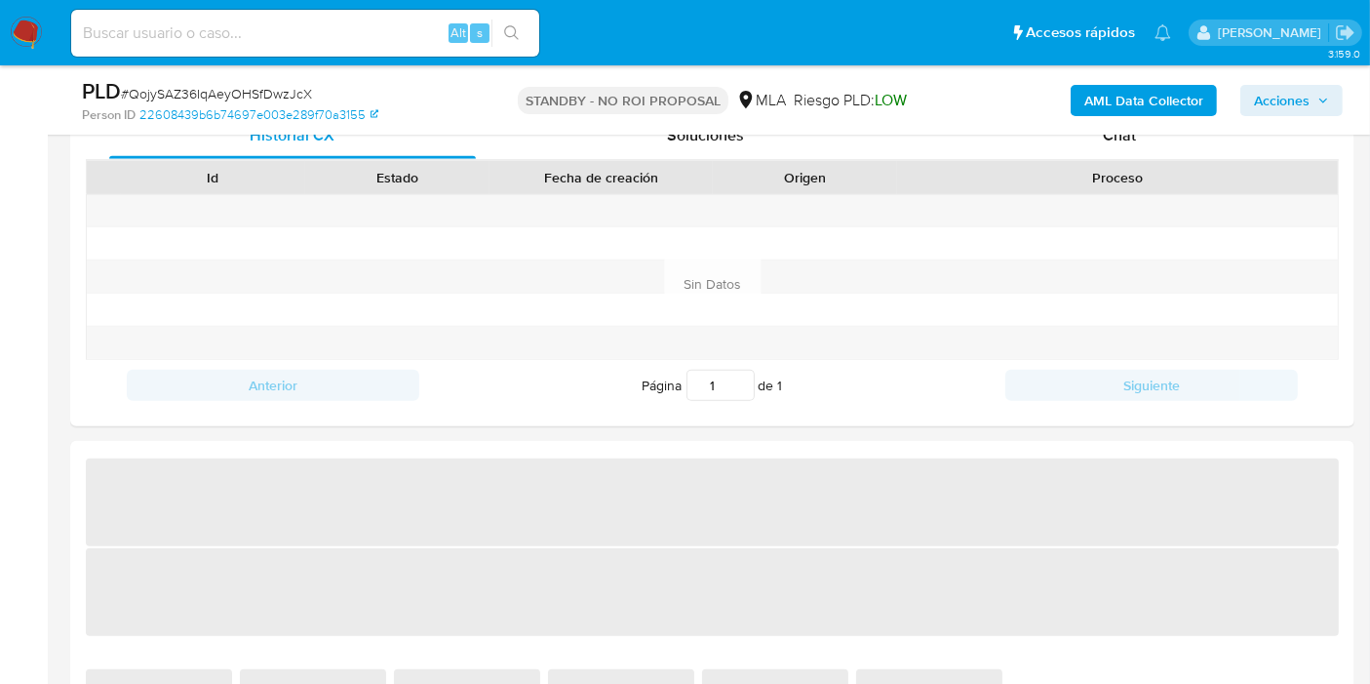
select select "10"
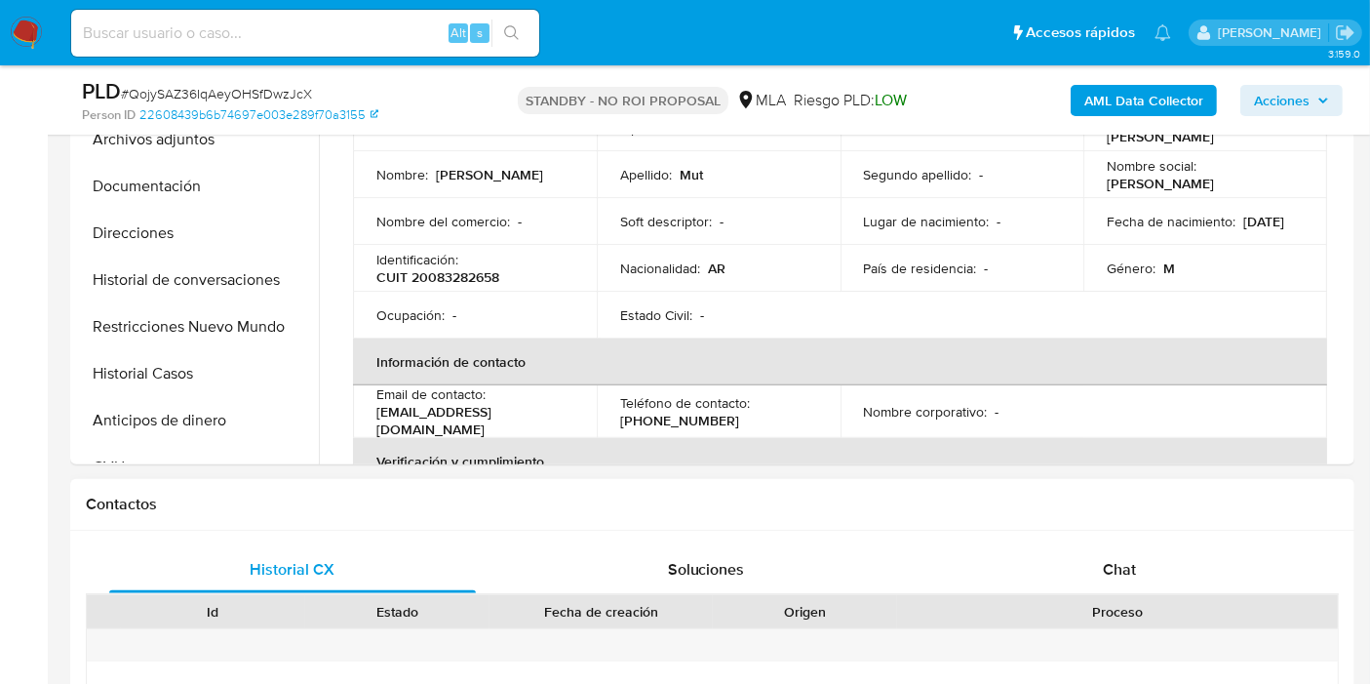
scroll to position [108, 0]
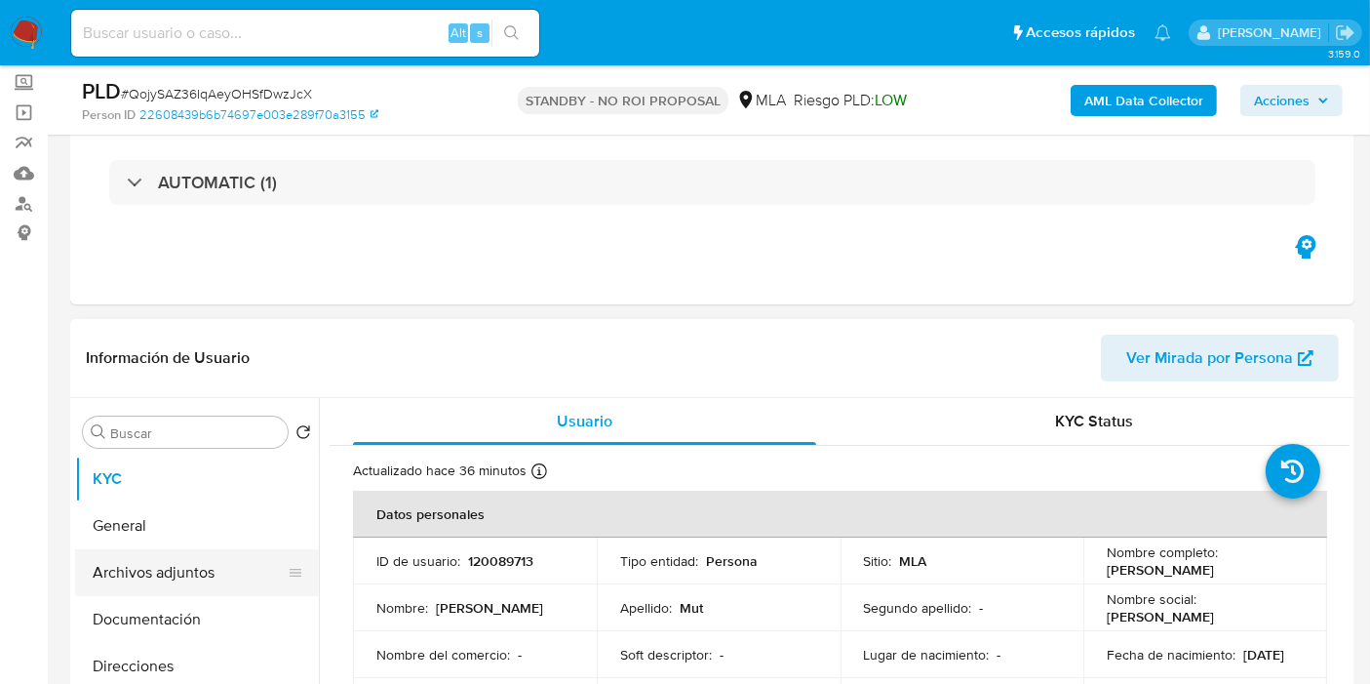
click at [165, 579] on button "Archivos adjuntos" at bounding box center [189, 572] width 228 height 47
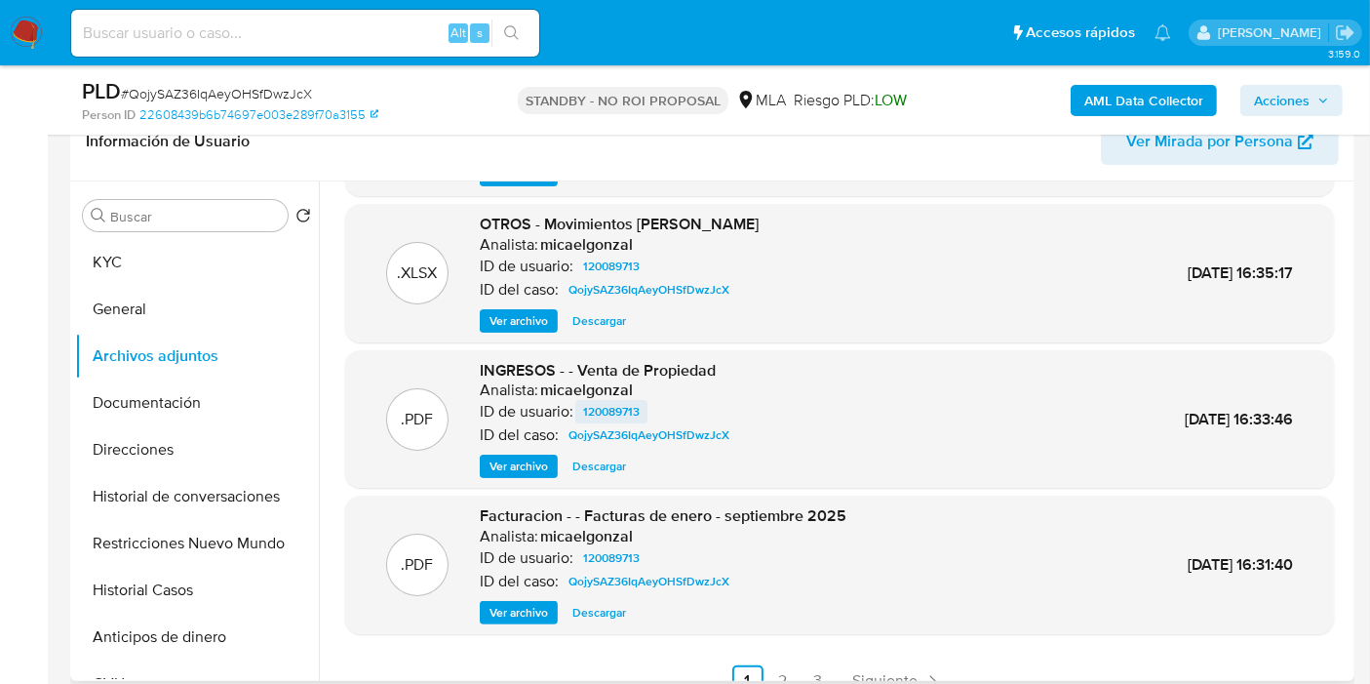
scroll to position [0, 0]
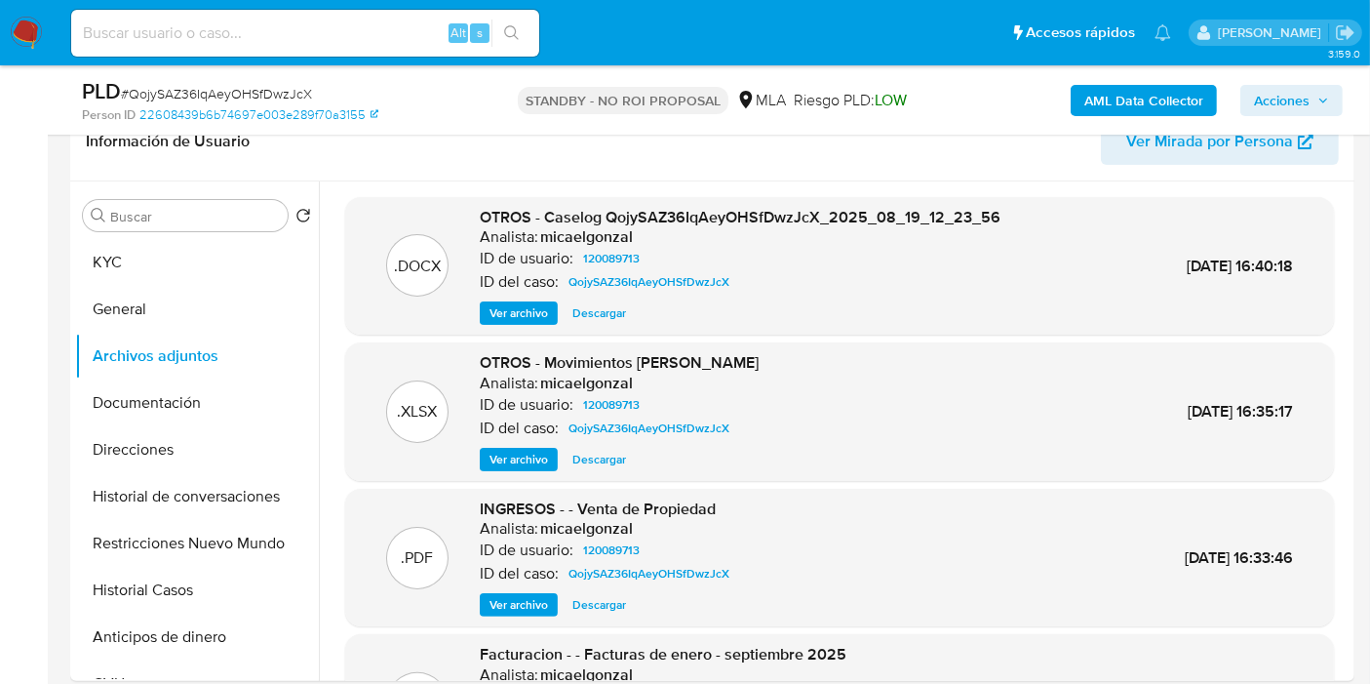
click at [59, 26] on nav "Pausado Ver notificaciones Alt s Accesos rápidos Presiona las siguientes teclas…" at bounding box center [685, 32] width 1370 height 65
click at [41, 26] on img at bounding box center [26, 33] width 33 height 33
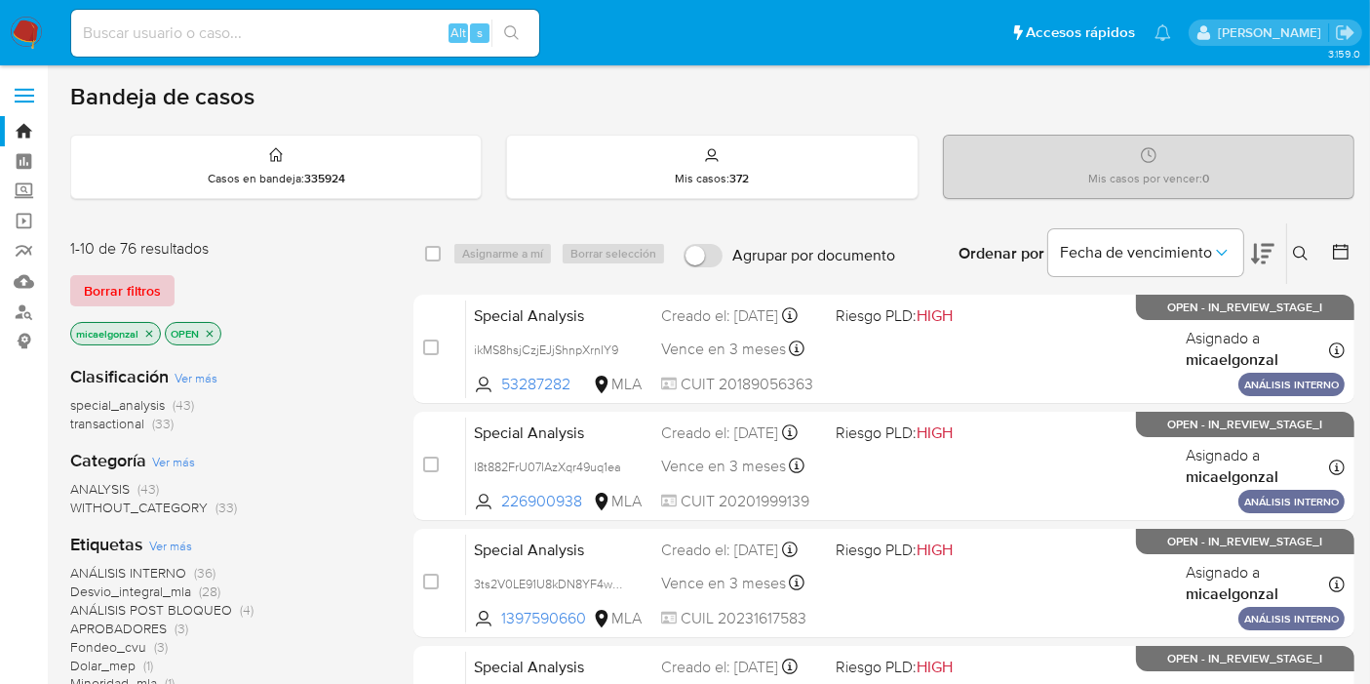
click at [139, 285] on span "Borrar filtros" at bounding box center [122, 290] width 77 height 27
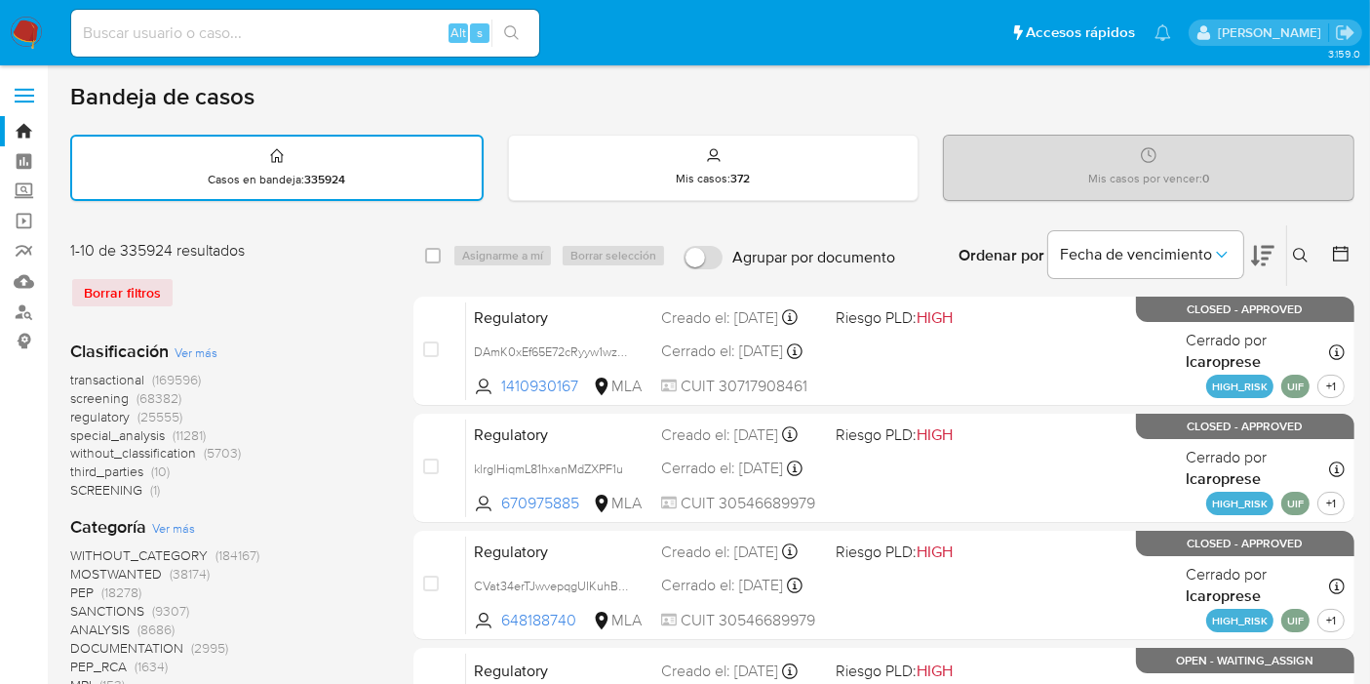
click at [1313, 255] on button at bounding box center [1303, 255] width 32 height 23
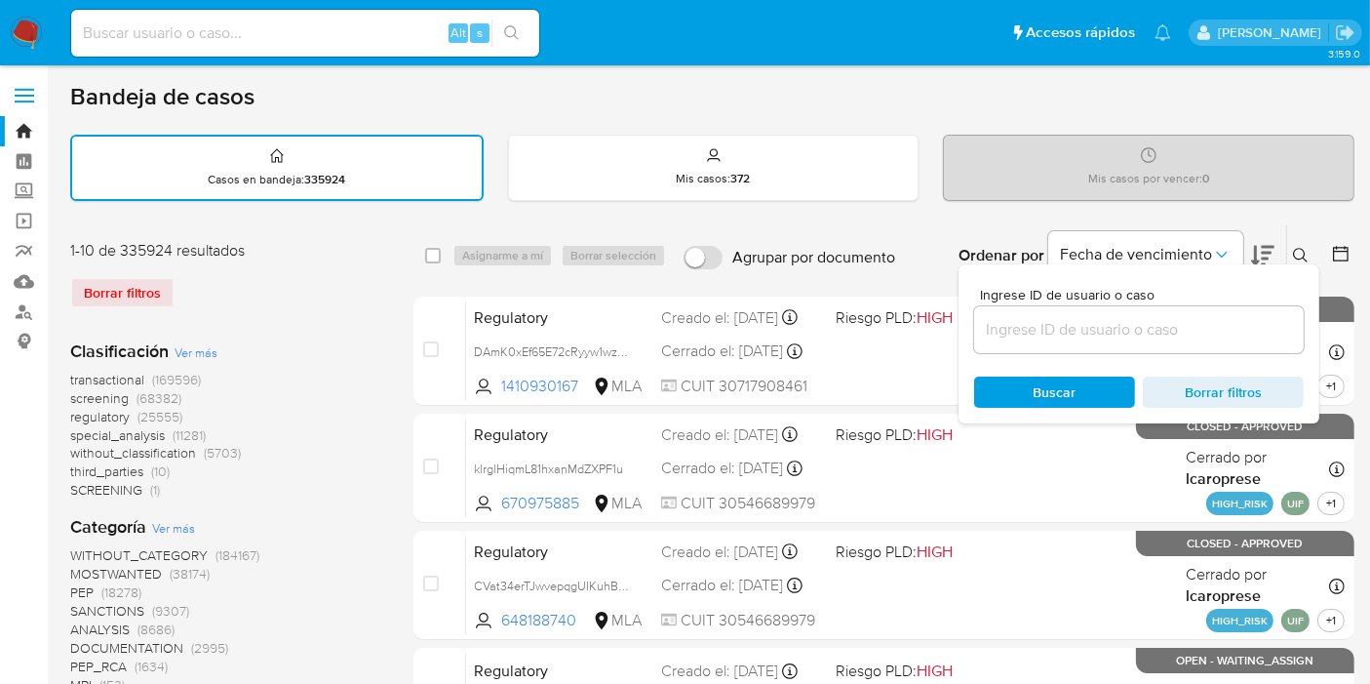
drag, startPoint x: 1071, startPoint y: 355, endPoint x: 1100, endPoint y: 333, distance: 36.9
click at [1078, 350] on div "Ingrese ID de usuario o caso Buscar Borrar filtros" at bounding box center [1139, 343] width 361 height 159
click at [1100, 333] on input at bounding box center [1139, 329] width 330 height 25
paste input "G09G3wWkMwfT4wAjL9MX6lnU"
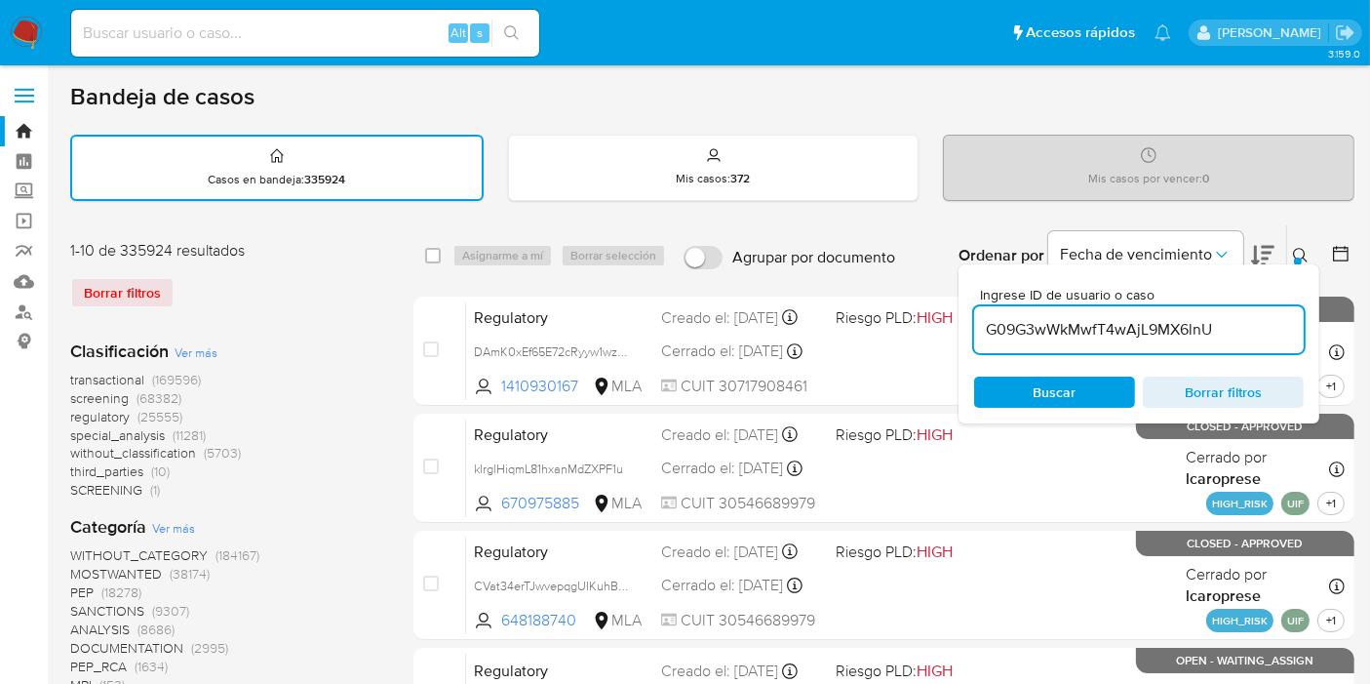
type input "G09G3wWkMwfT4wAjL9MX6lnU"
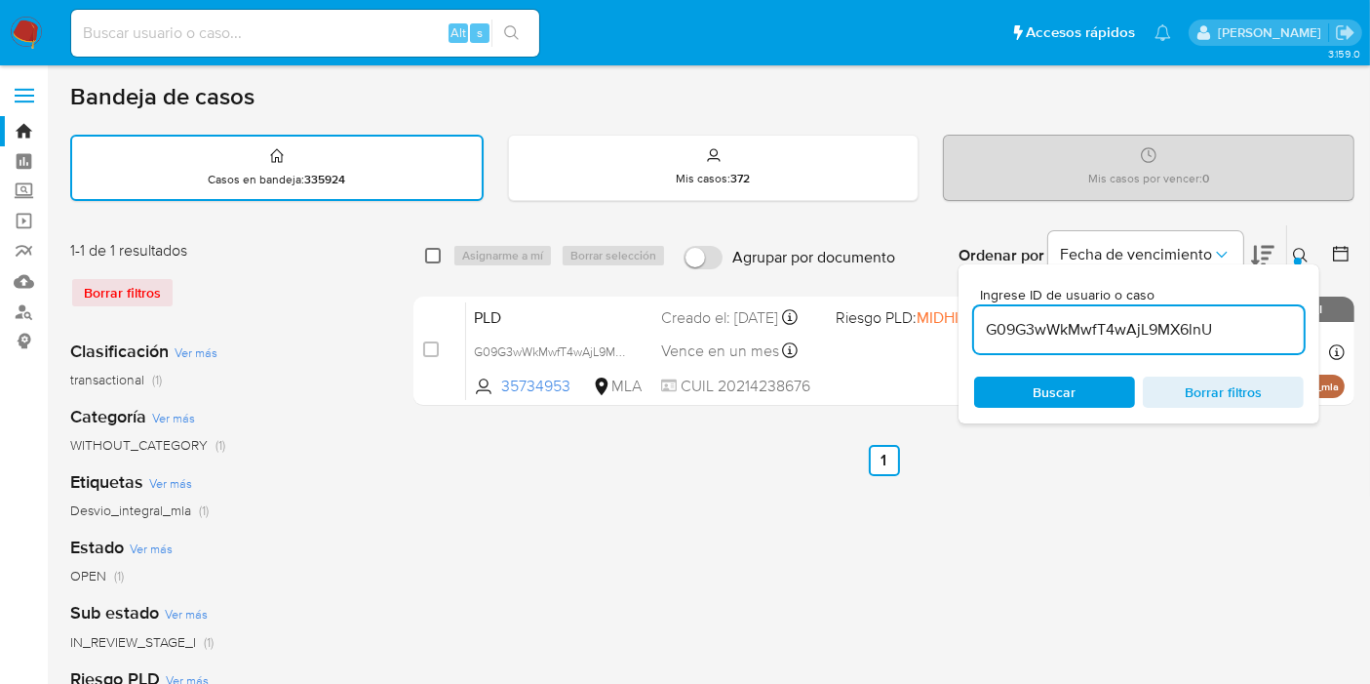
click at [438, 252] on input "checkbox" at bounding box center [433, 256] width 16 height 16
checkbox input "true"
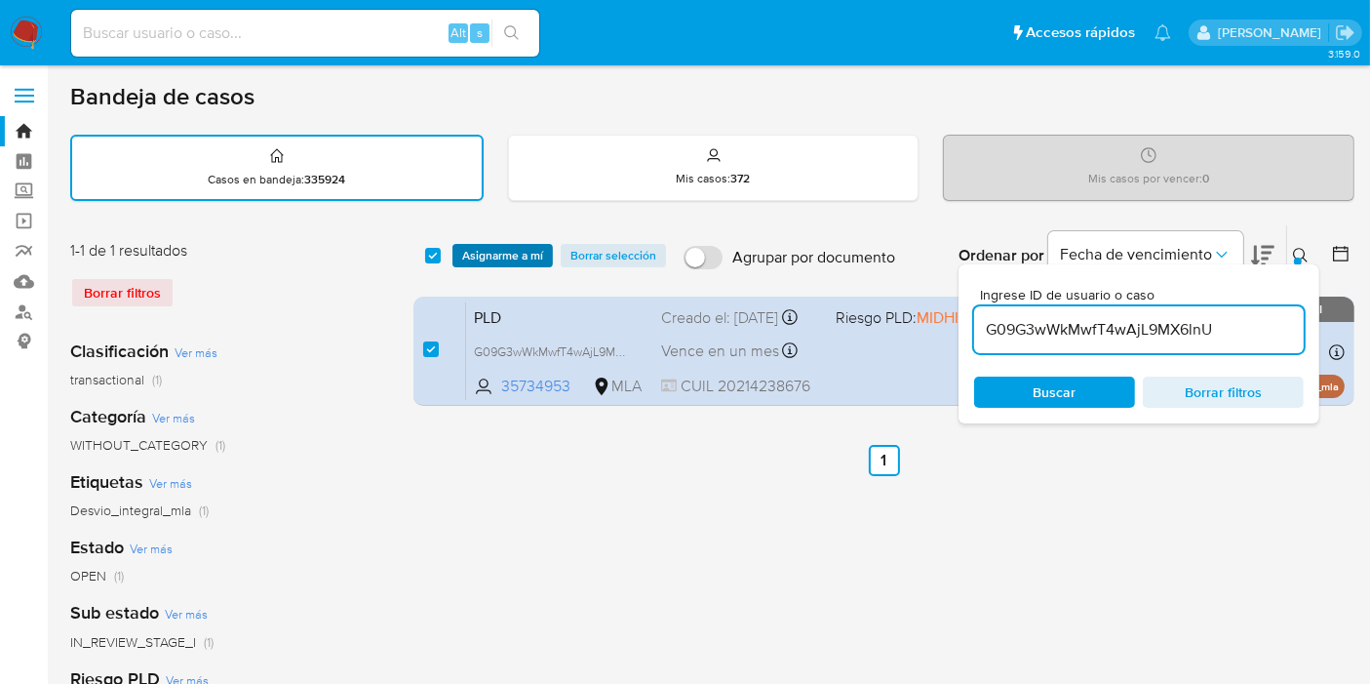
click at [471, 252] on span "Asignarme a mí" at bounding box center [502, 256] width 81 height 20
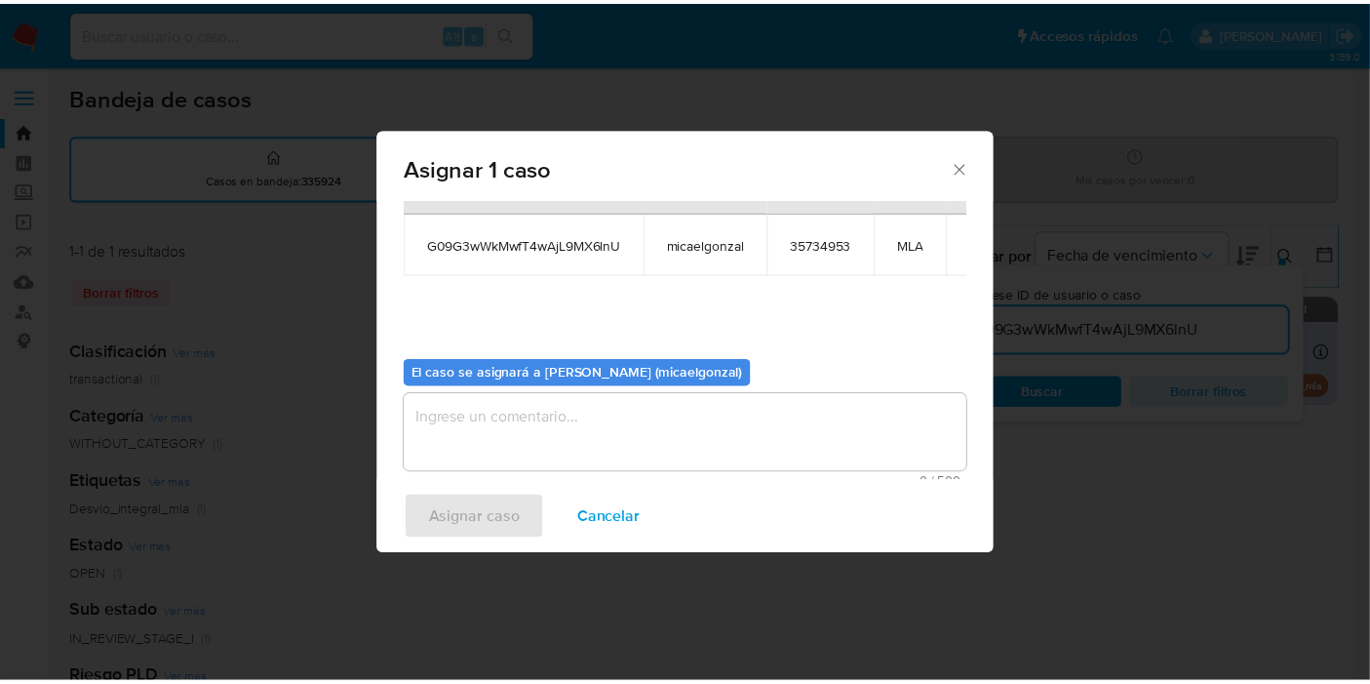
scroll to position [99, 0]
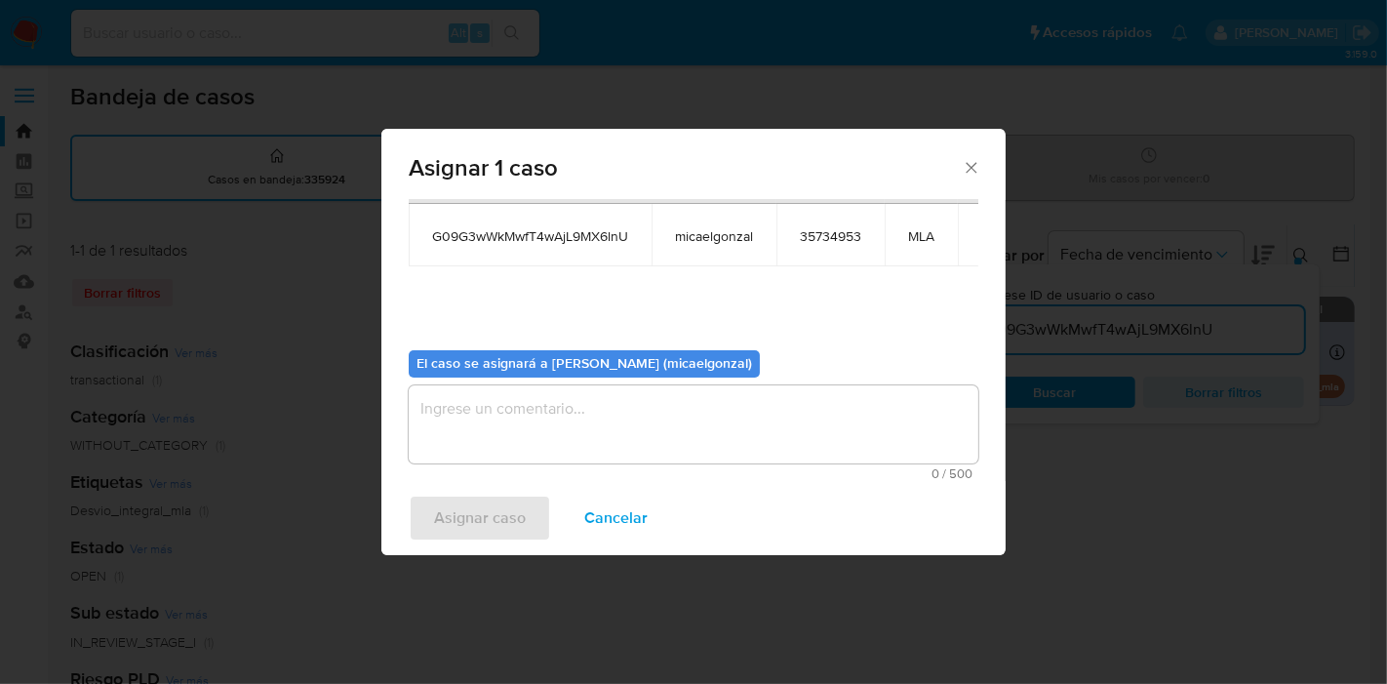
drag, startPoint x: 516, startPoint y: 375, endPoint x: 505, endPoint y: 408, distance: 34.9
click at [511, 388] on div "El caso se asignará a Micaela Estefania Gonzalez (micaelgonzal) 0 / 500 500 car…" at bounding box center [694, 407] width 570 height 145
click at [505, 411] on textarea "assign-modal" at bounding box center [694, 424] width 570 height 78
click at [470, 496] on span "Asignar caso" at bounding box center [480, 517] width 92 height 43
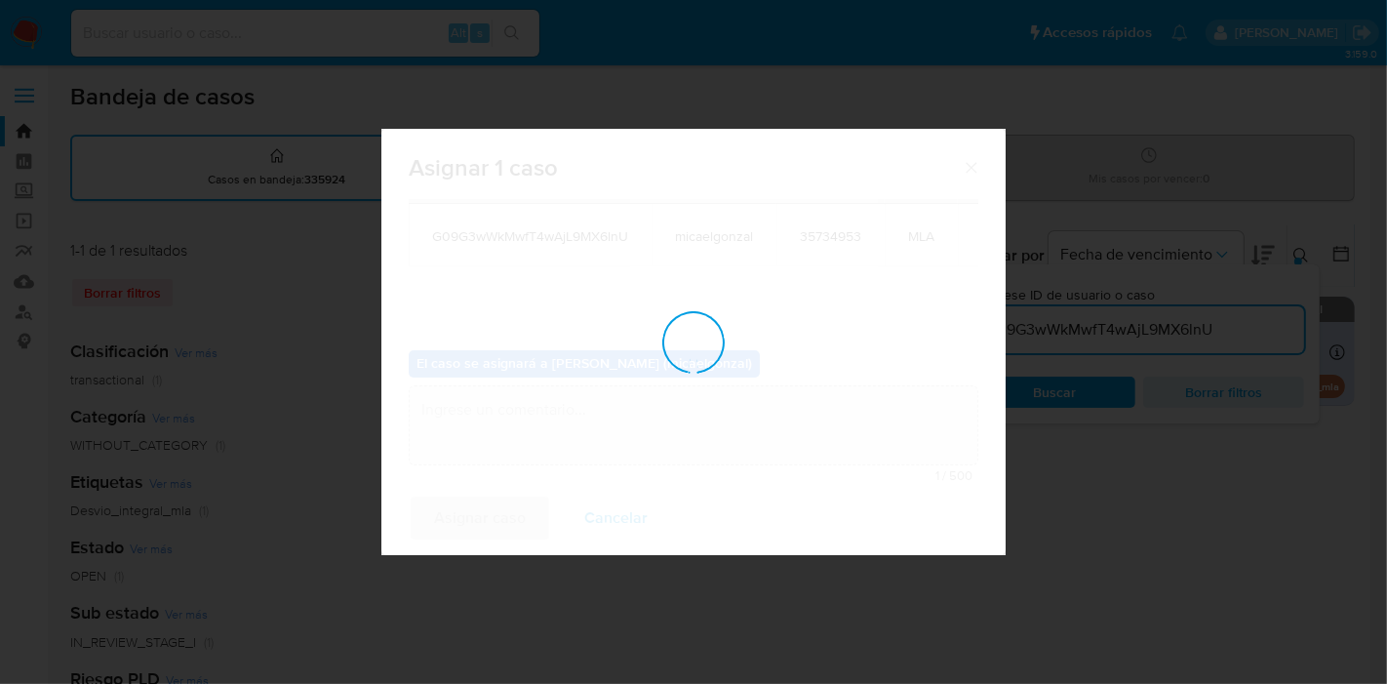
checkbox input "false"
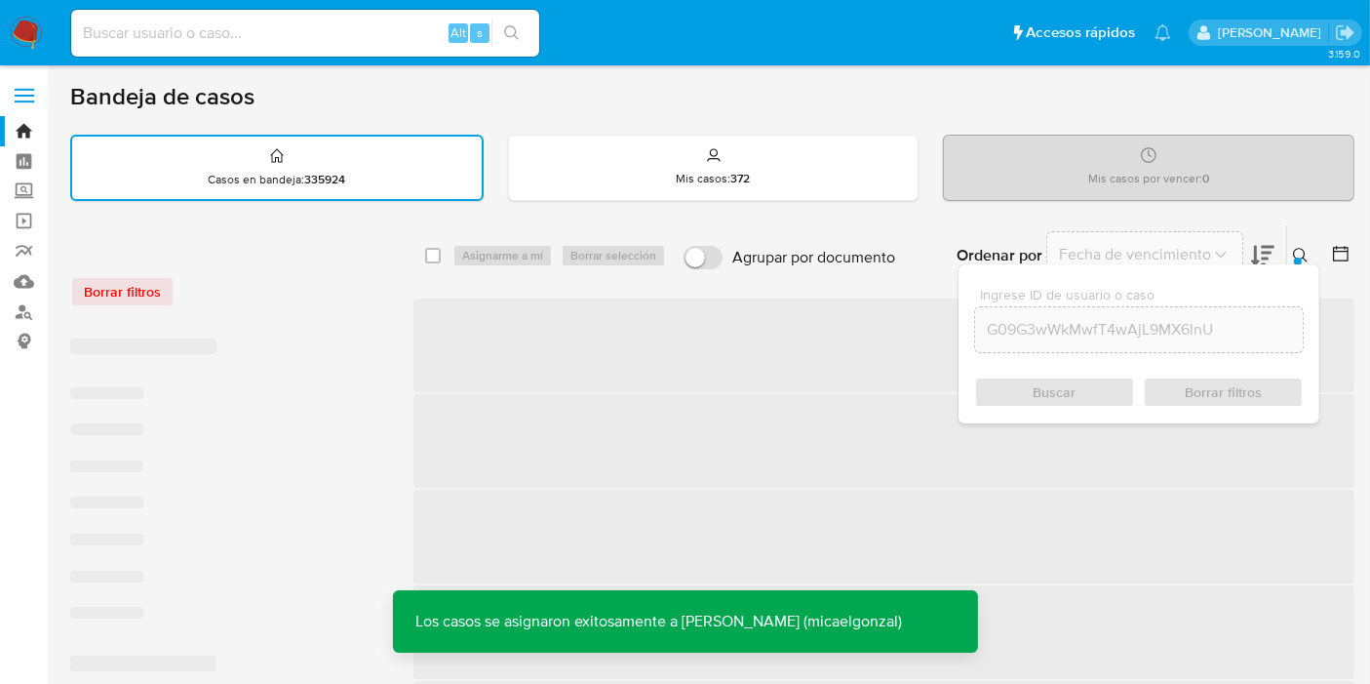
drag, startPoint x: 279, startPoint y: 47, endPoint x: 291, endPoint y: 35, distance: 16.6
click at [283, 45] on div "Alt s" at bounding box center [305, 33] width 468 height 47
click at [293, 34] on input at bounding box center [305, 32] width 468 height 25
paste input "G09G3wWkMwfT4wAjL9MX6lnU"
type input "G09G3wWkMwfT4wAjL9MX6lnU"
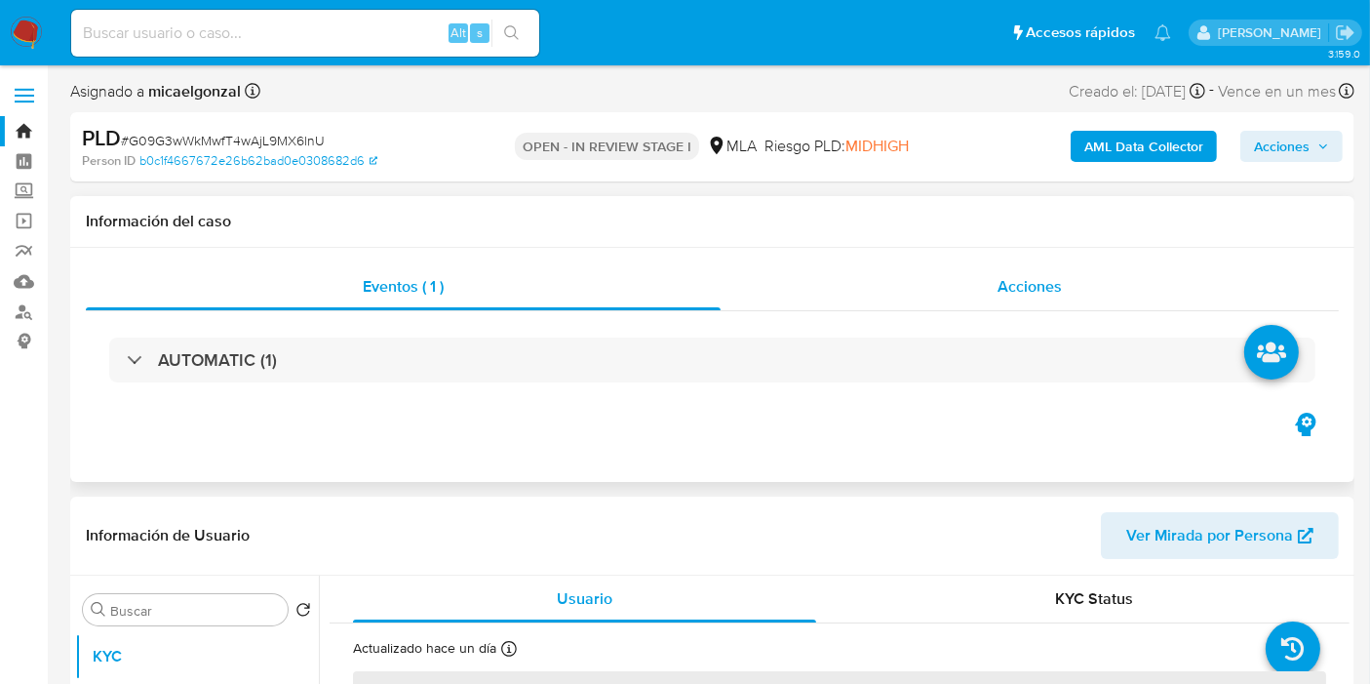
scroll to position [433, 0]
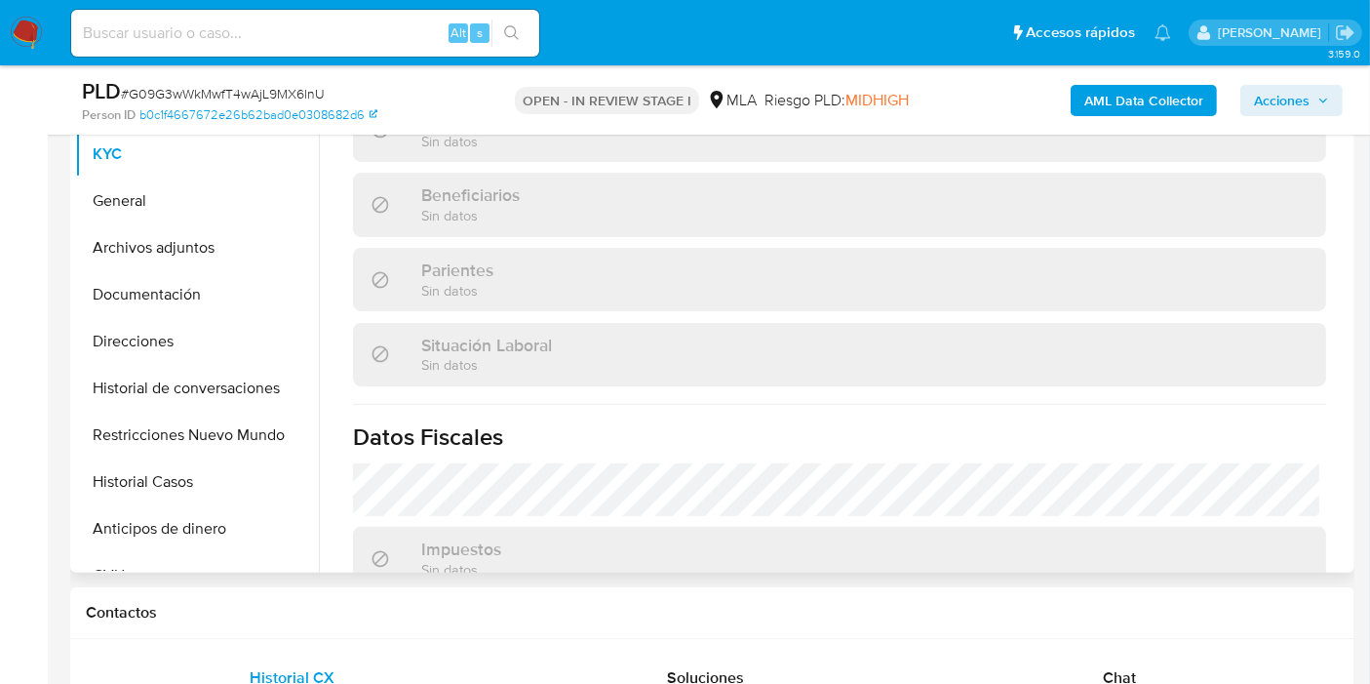
select select "10"
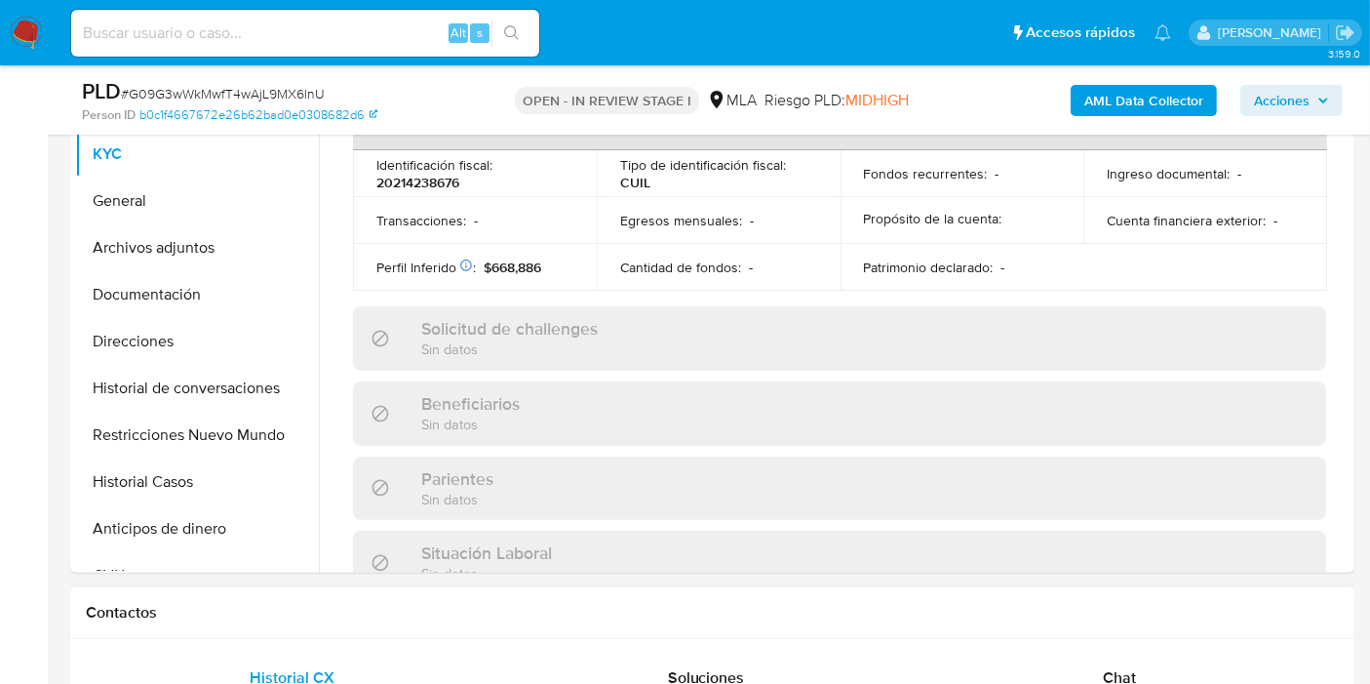
scroll to position [650, 0]
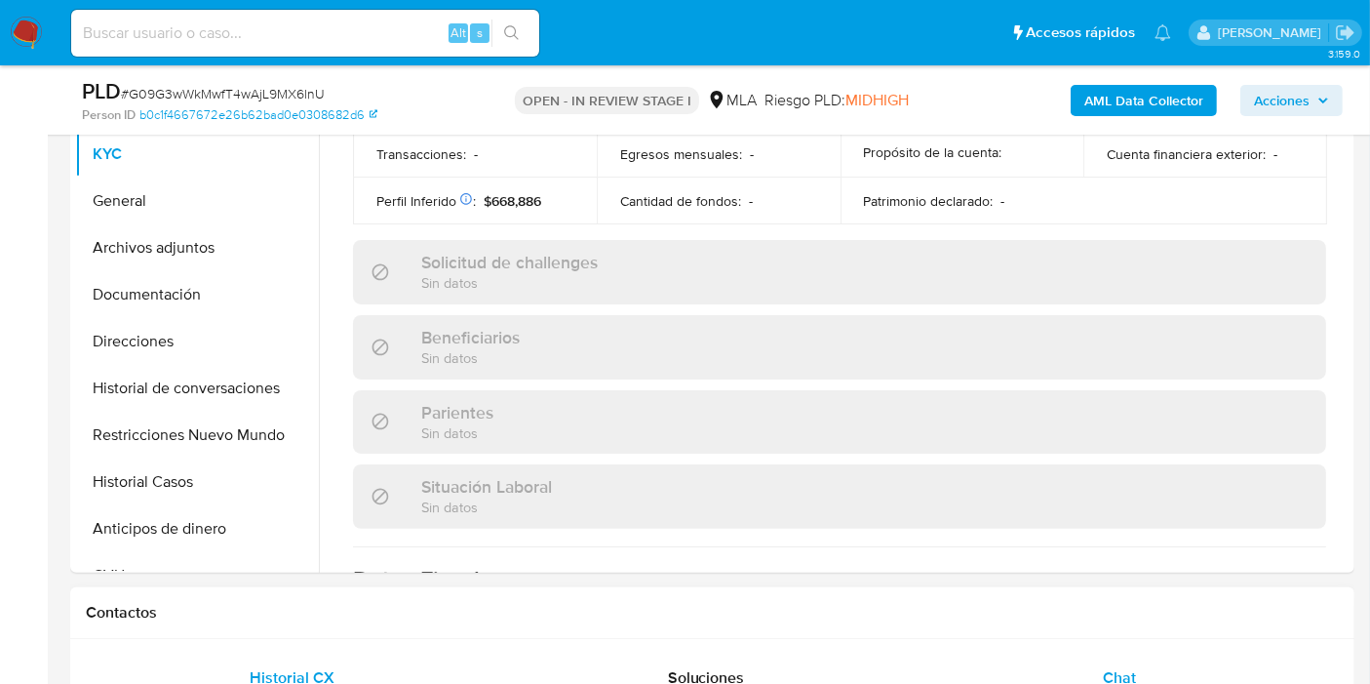
drag, startPoint x: 1192, startPoint y: 638, endPoint x: 1163, endPoint y: 658, distance: 35.7
click at [1163, 658] on div "Chat" at bounding box center [1119, 677] width 367 height 47
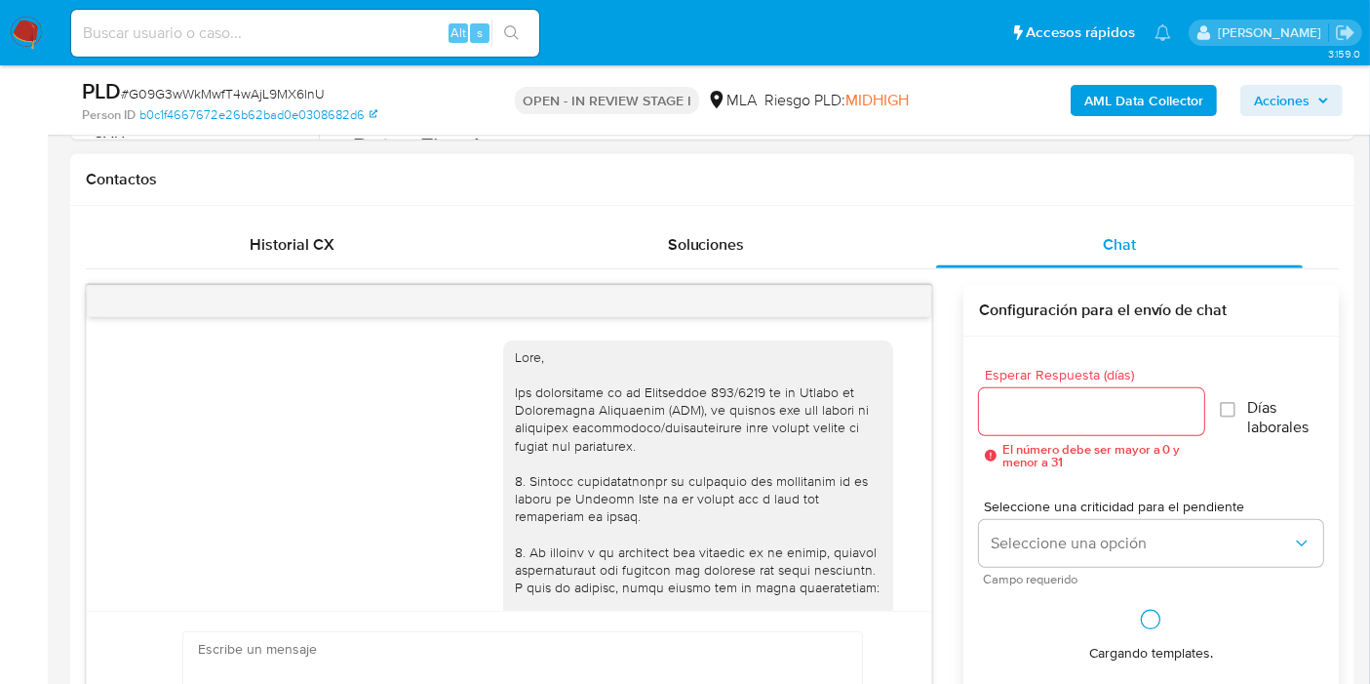
scroll to position [1477, 0]
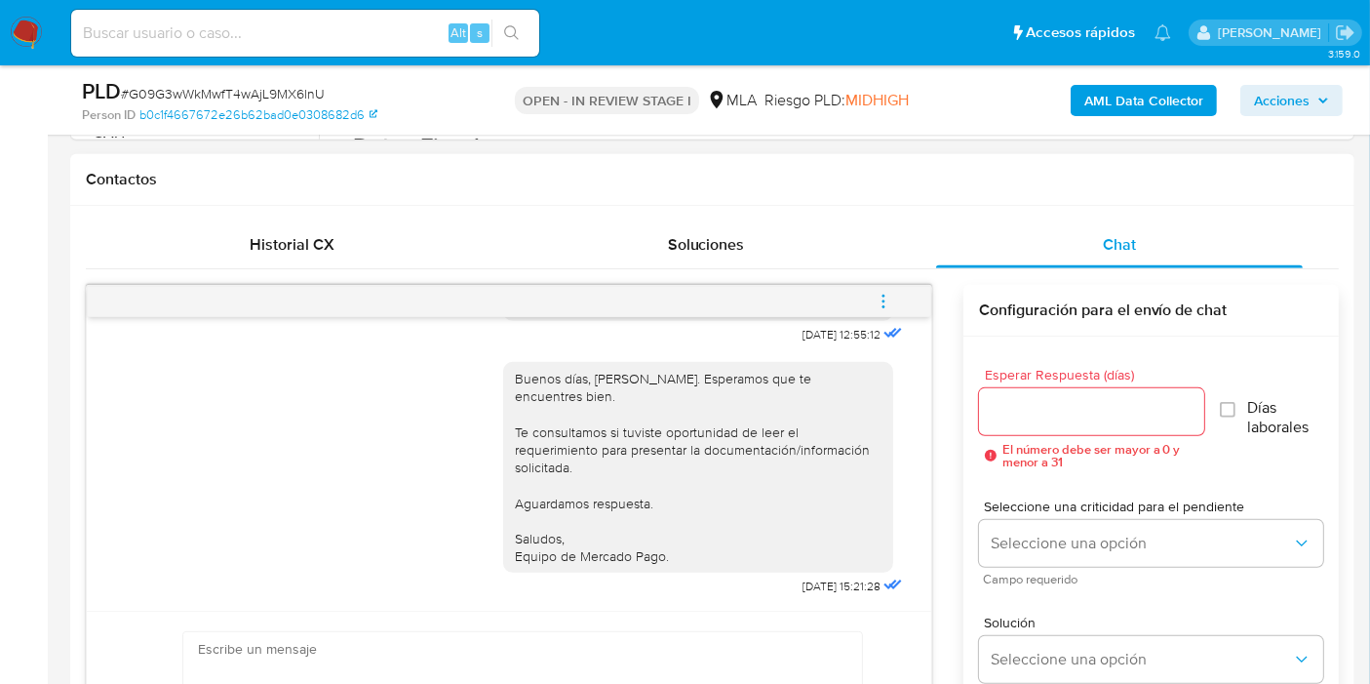
click at [888, 284] on span "menu-action" at bounding box center [884, 301] width 18 height 47
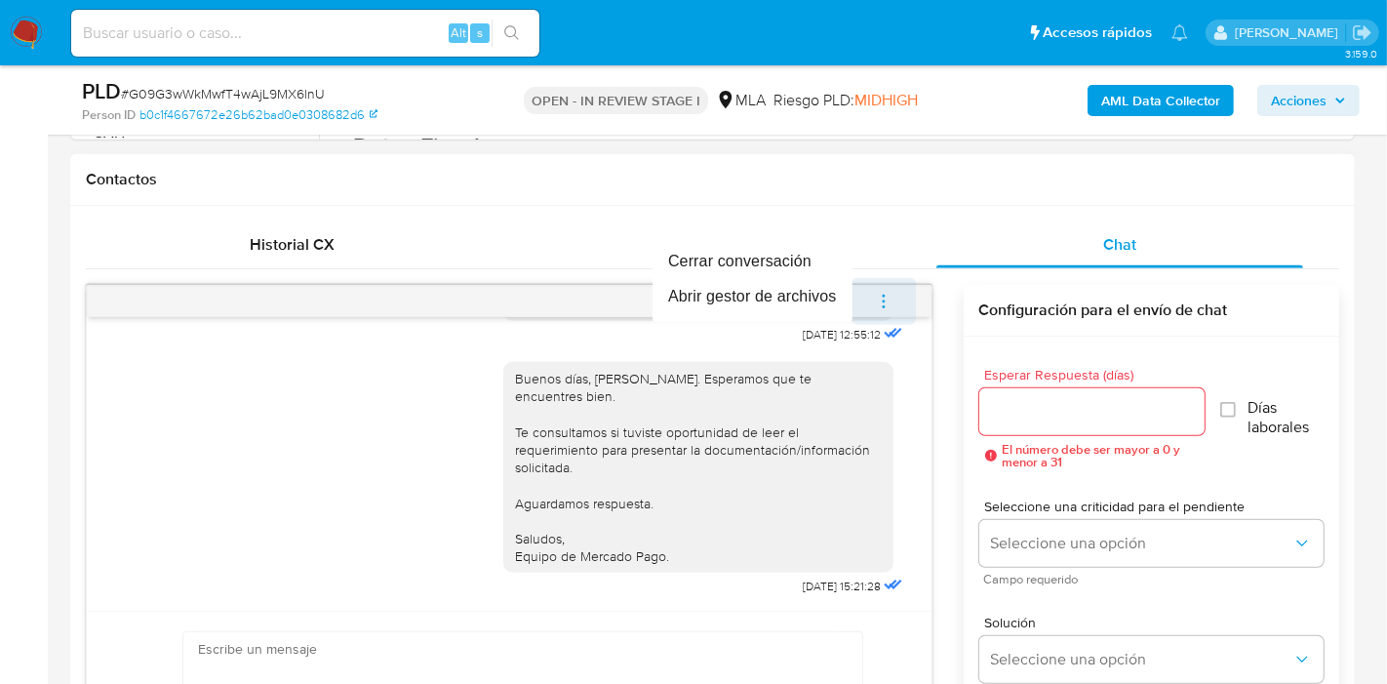
click at [888, 284] on div at bounding box center [693, 342] width 1387 height 684
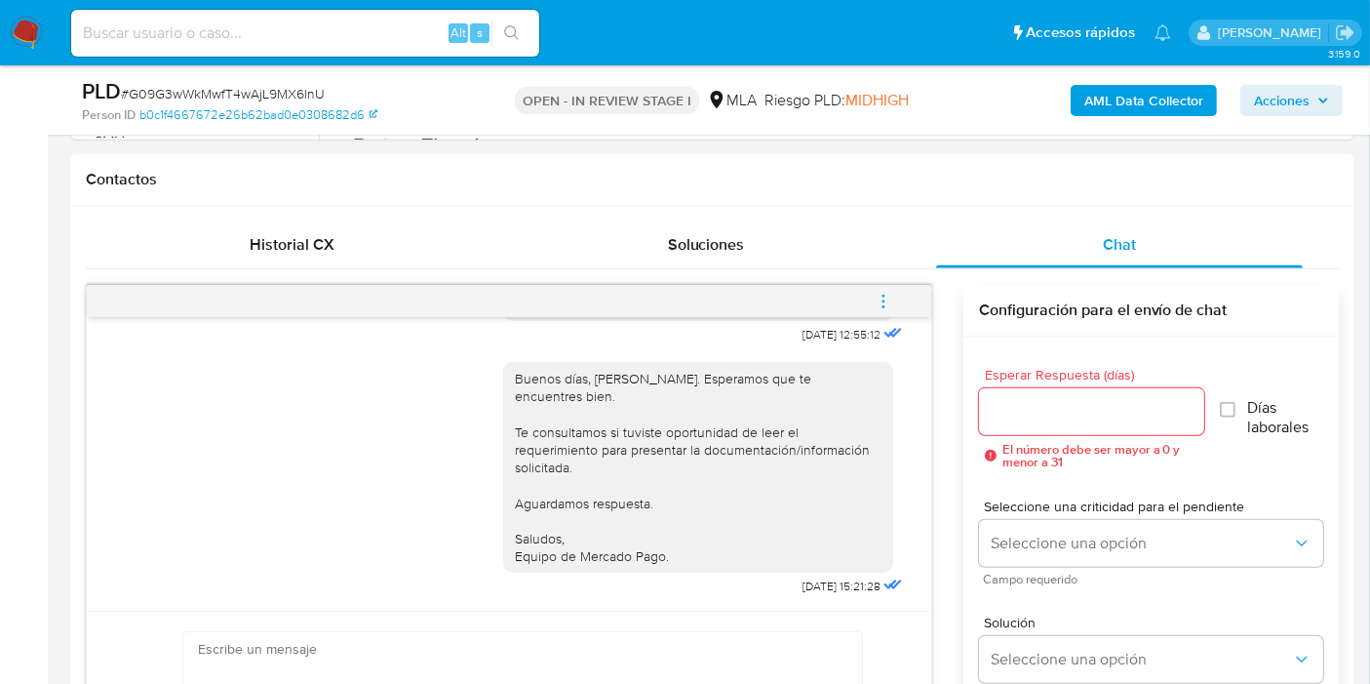
click at [885, 295] on icon "menu-action" at bounding box center [884, 302] width 18 height 18
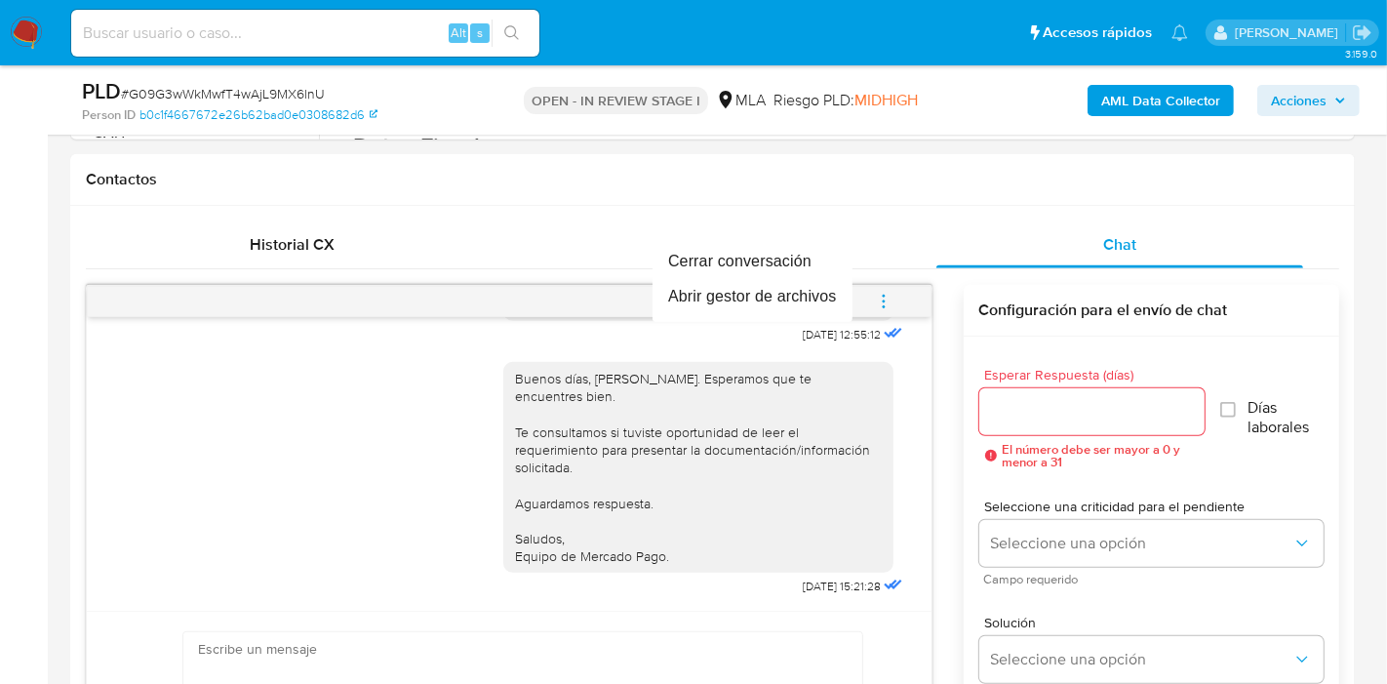
click at [888, 302] on div at bounding box center [693, 342] width 1387 height 684
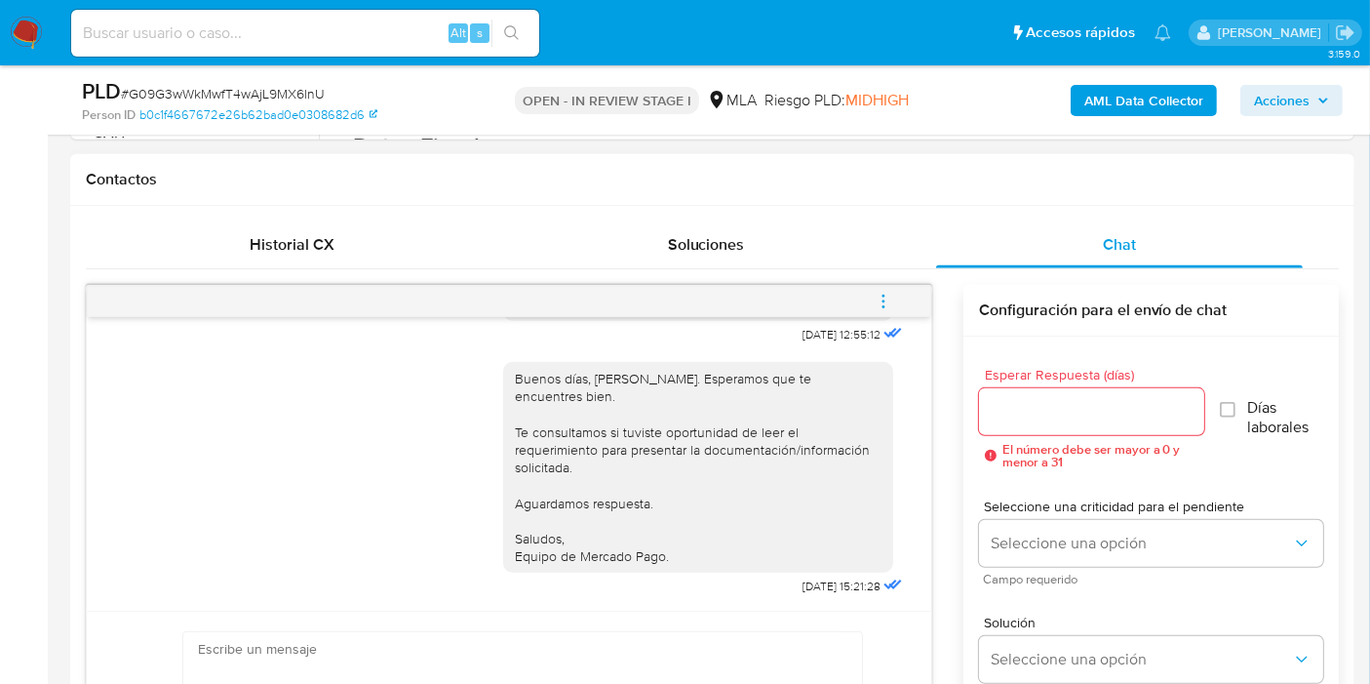
scroll to position [541, 0]
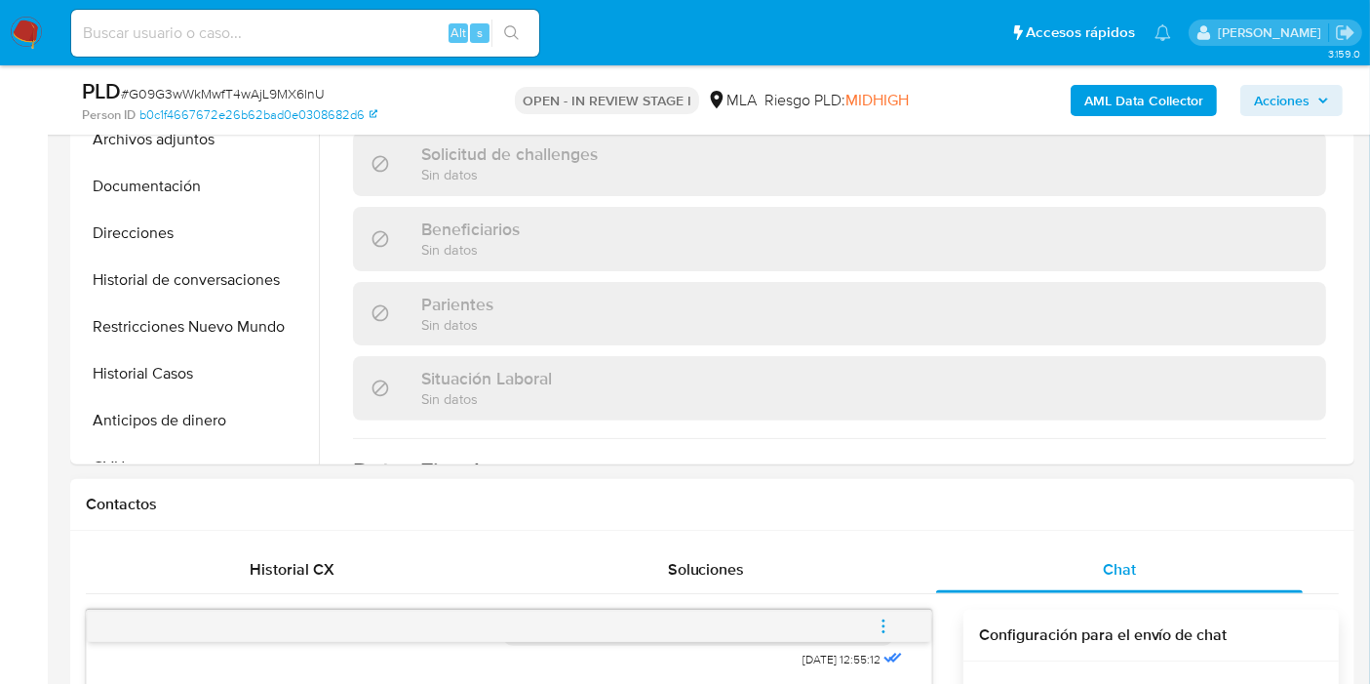
click at [291, 558] on span "Historial CX" at bounding box center [293, 569] width 85 height 22
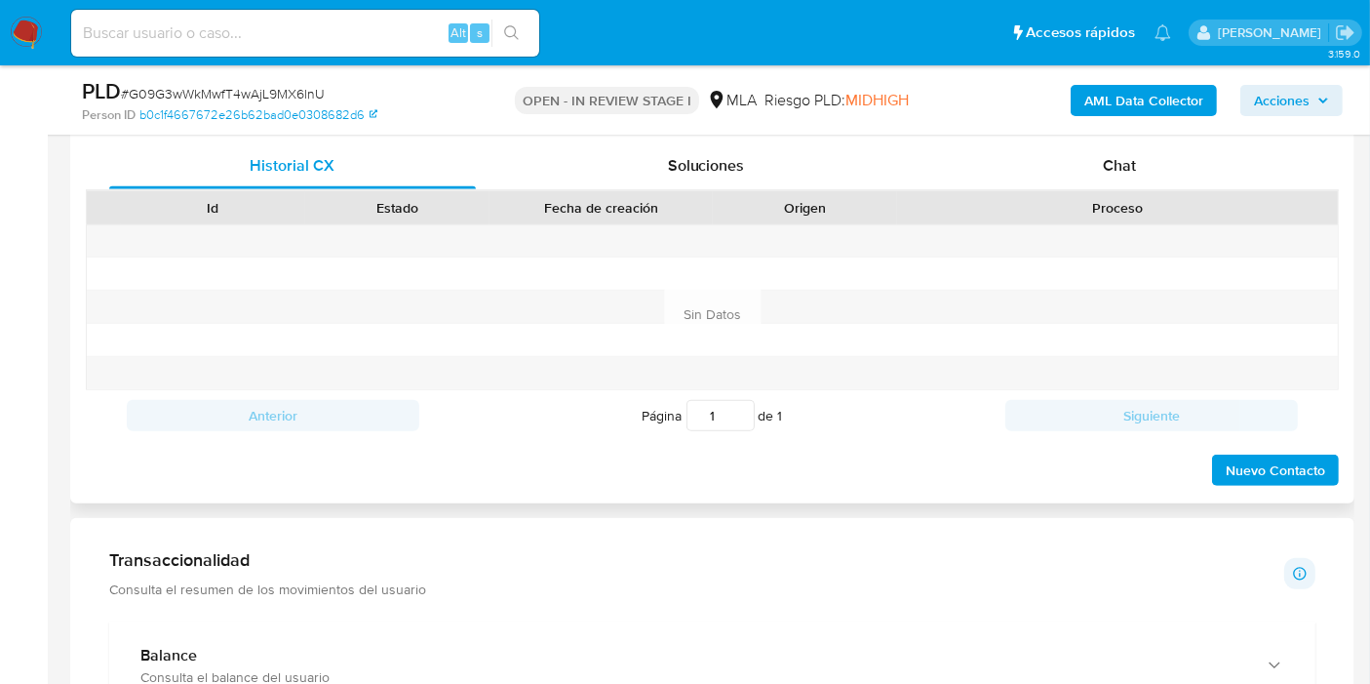
scroll to position [866, 0]
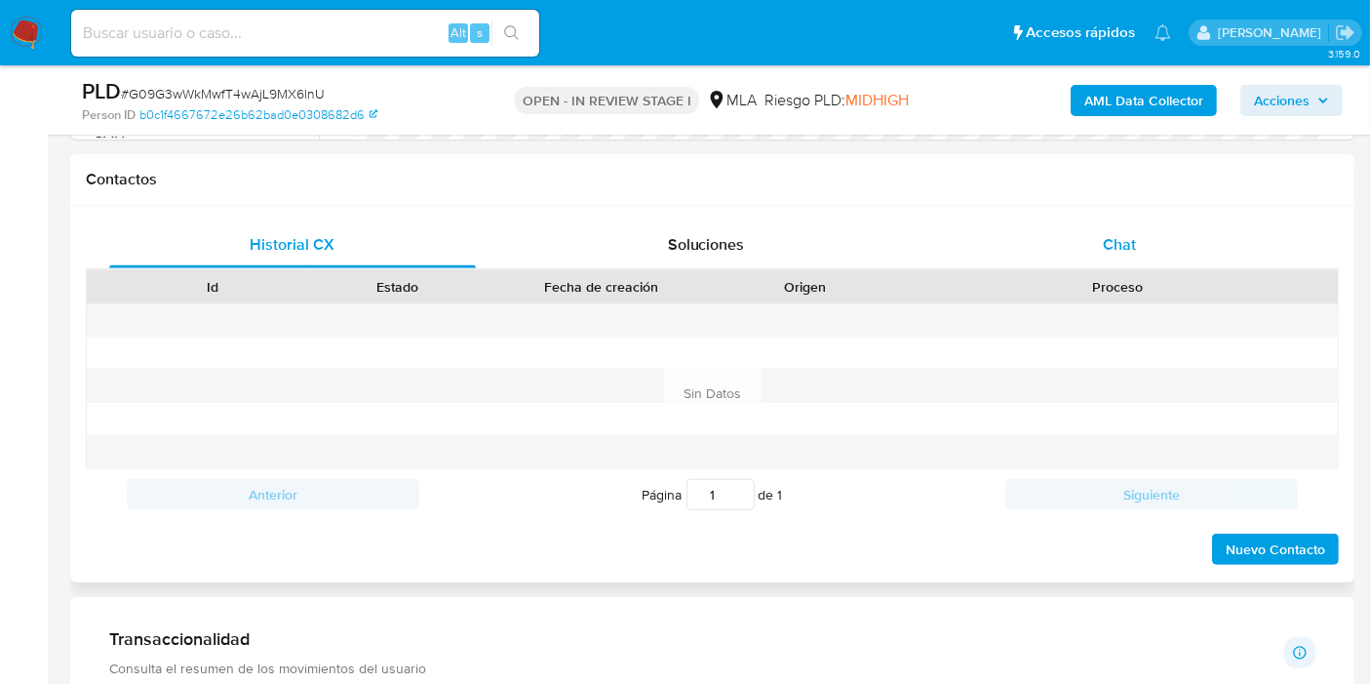
click at [1098, 255] on div "Chat" at bounding box center [1119, 244] width 367 height 47
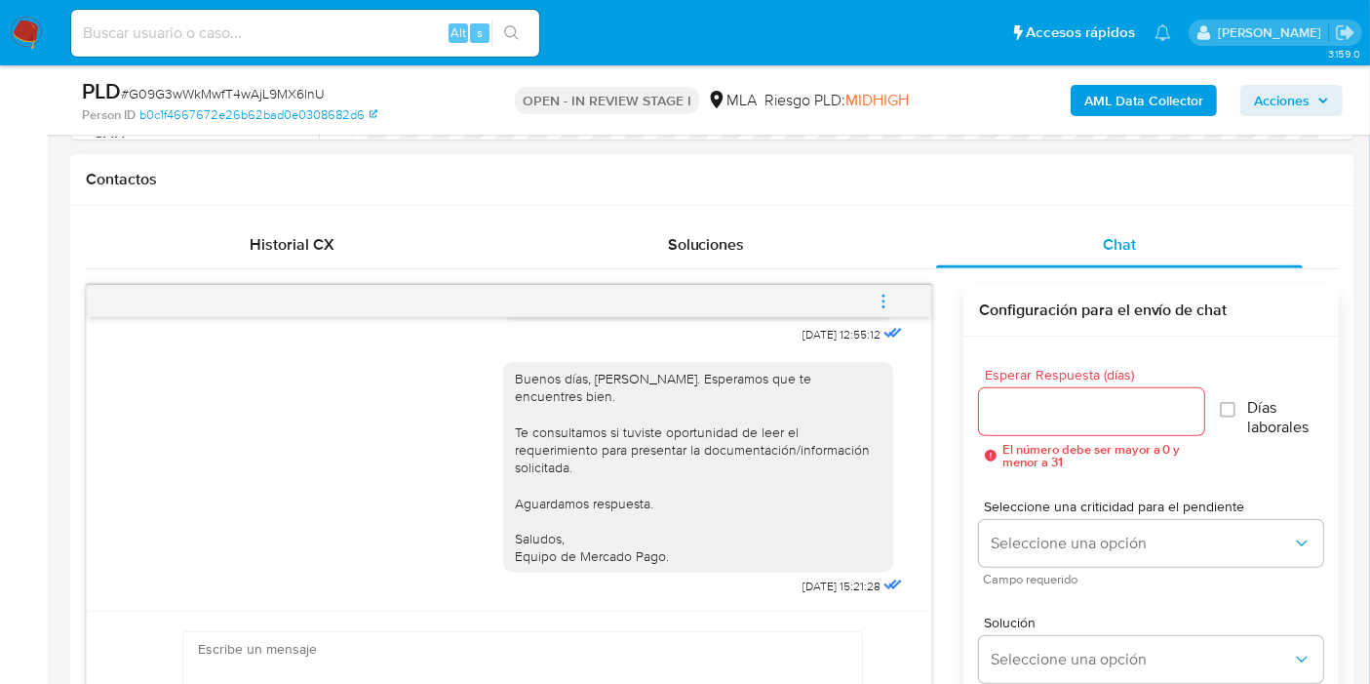
click at [885, 300] on icon "menu-action" at bounding box center [884, 302] width 18 height 18
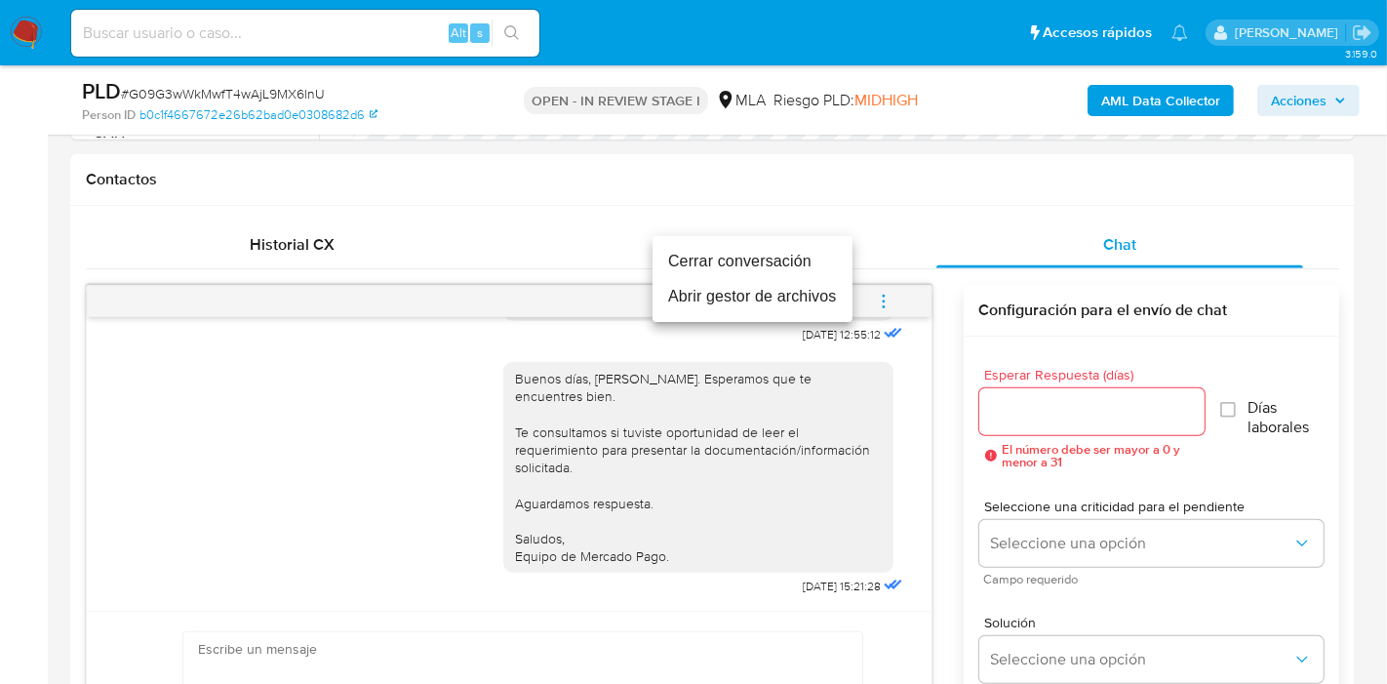
click at [794, 265] on li "Cerrar conversación" at bounding box center [752, 261] width 200 height 35
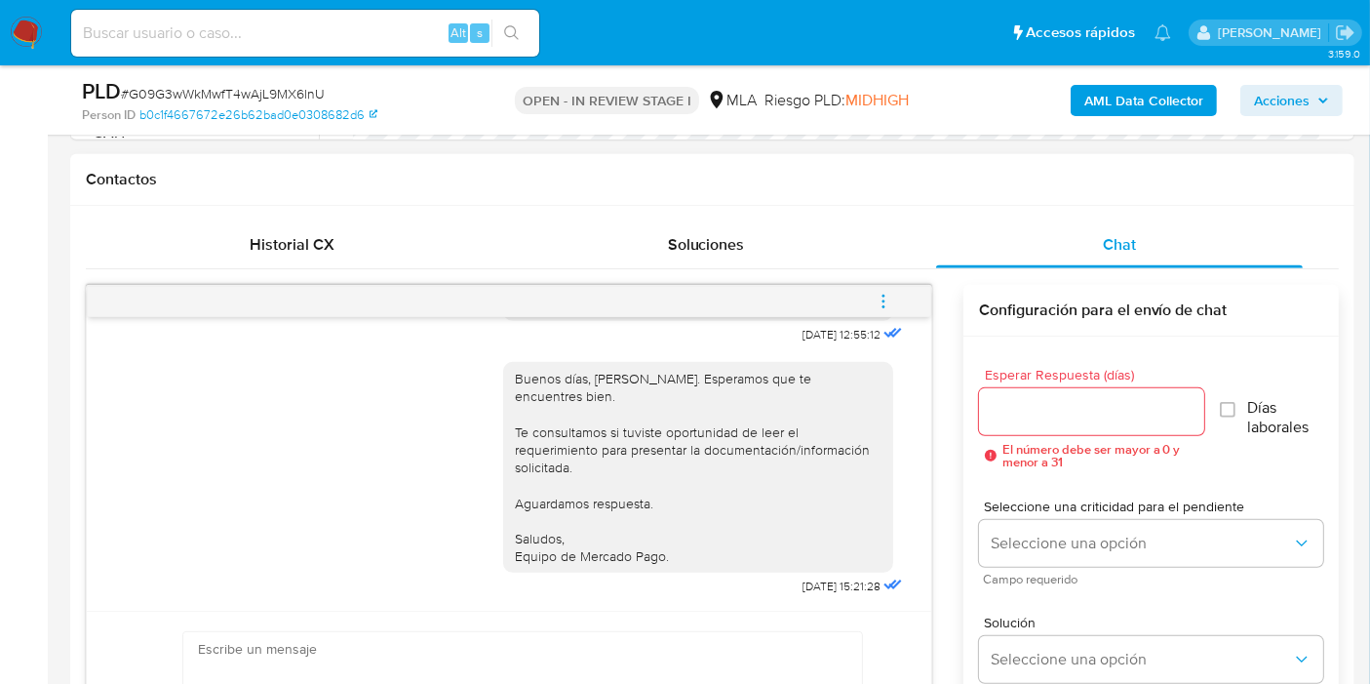
click at [815, 509] on div "Buenos días, Gustavo. Esperamos que te encuentres bien. Te consultamos si tuvis…" at bounding box center [698, 467] width 367 height 195
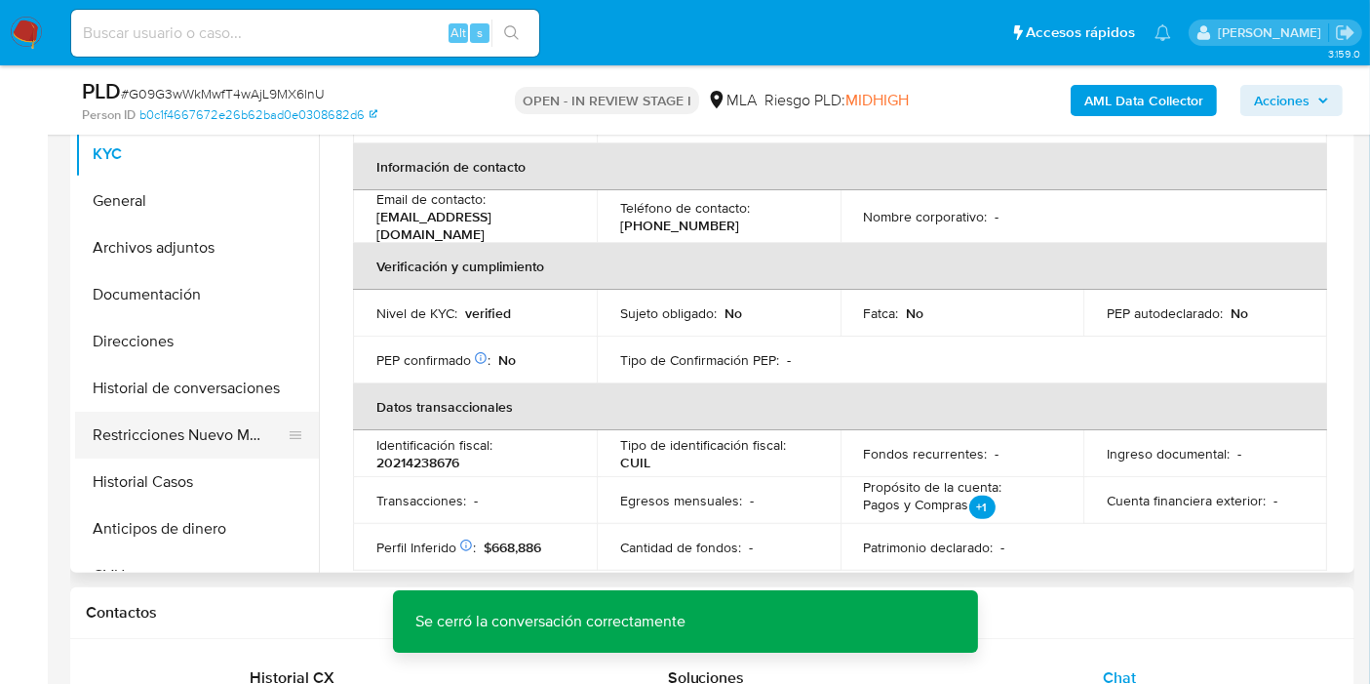
scroll to position [217, 0]
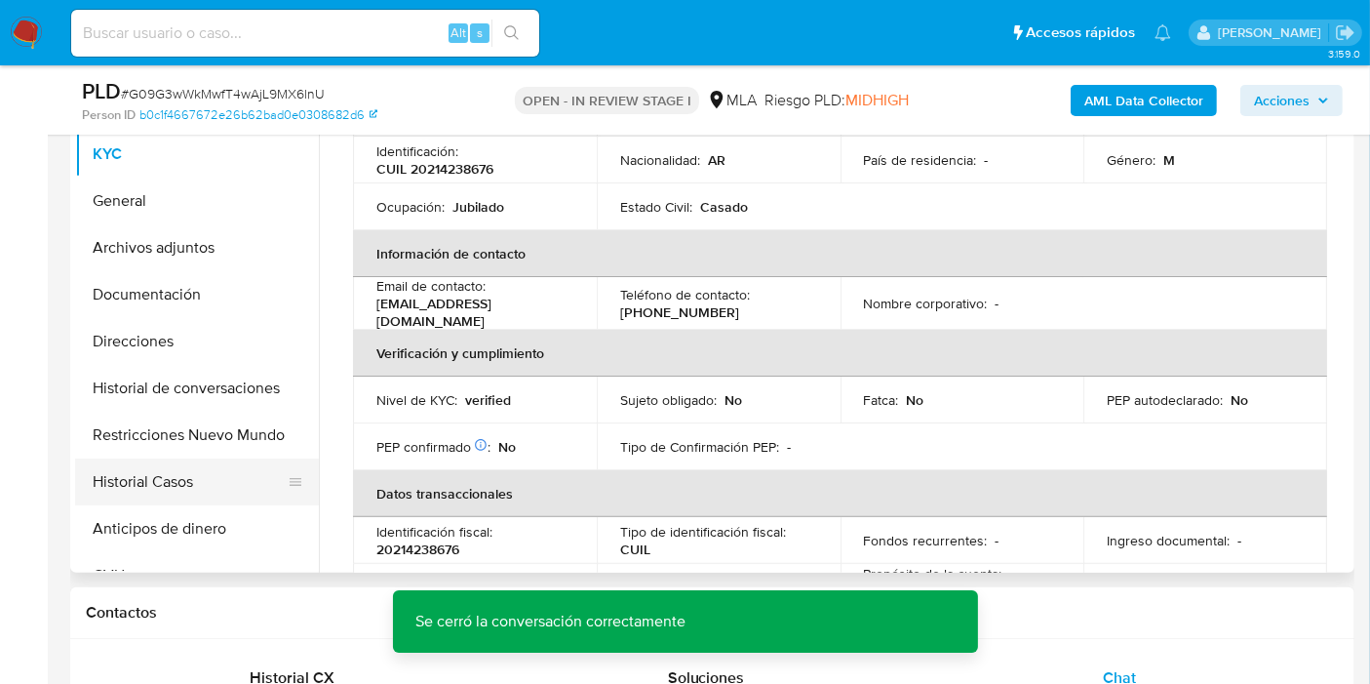
click at [209, 477] on button "Historial Casos" at bounding box center [189, 481] width 228 height 47
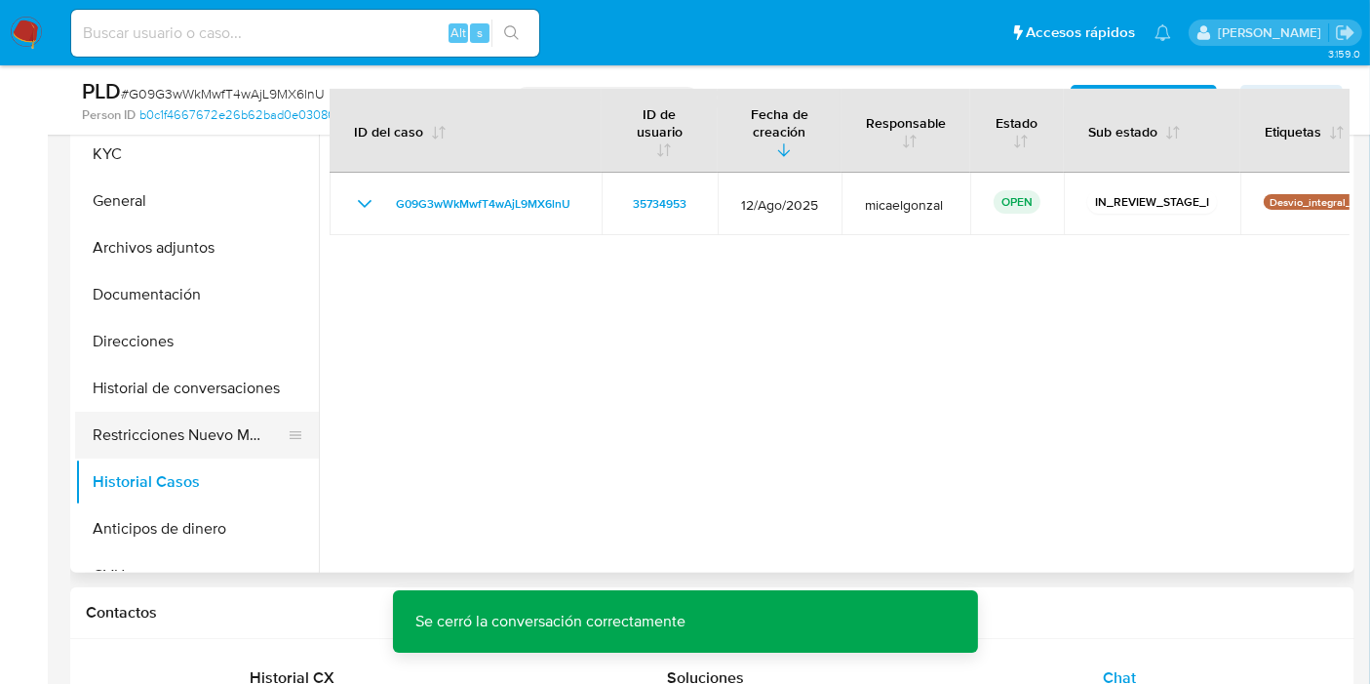
click at [230, 428] on button "Restricciones Nuevo Mundo" at bounding box center [189, 435] width 228 height 47
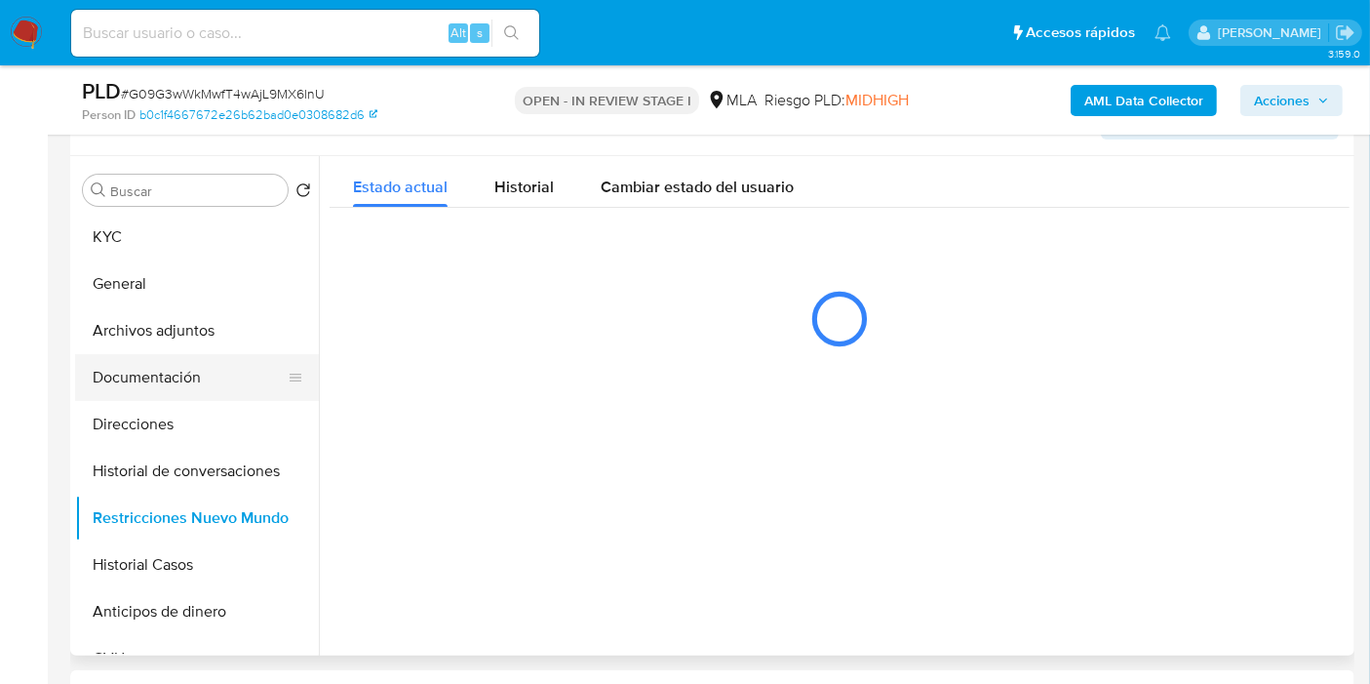
scroll to position [217, 0]
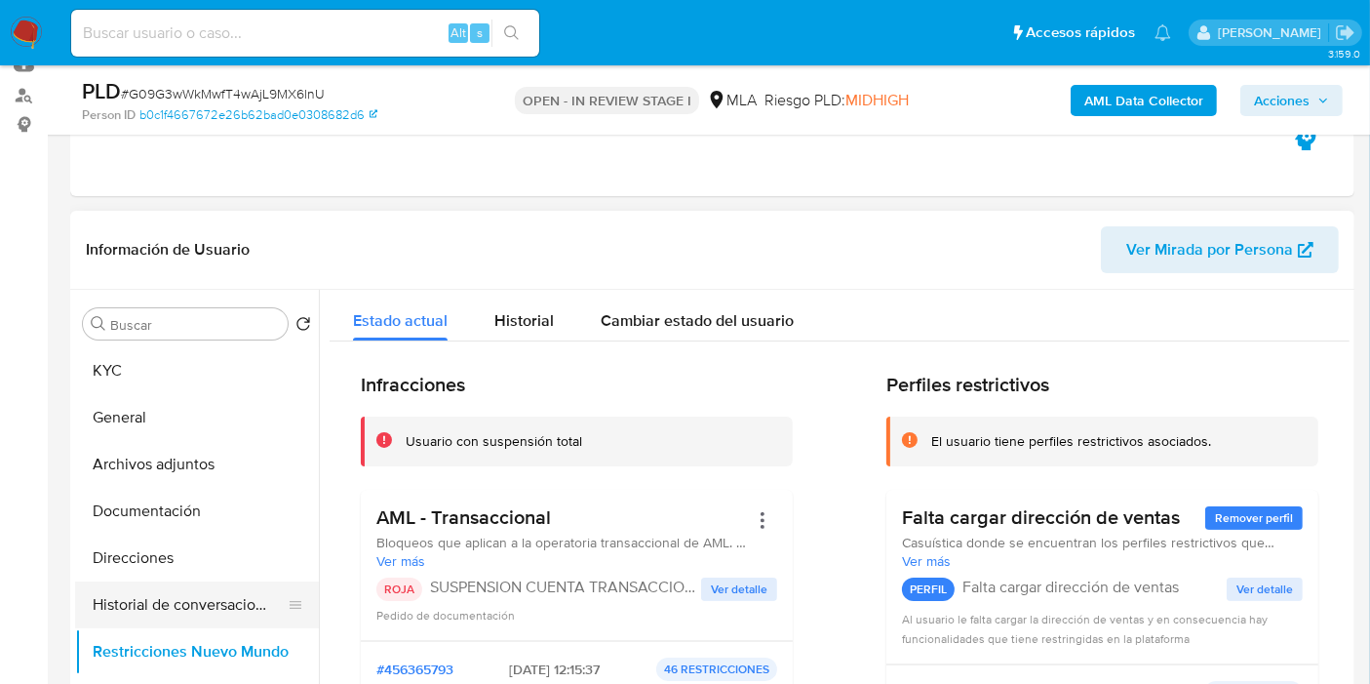
click at [209, 598] on button "Historial de conversaciones" at bounding box center [189, 604] width 228 height 47
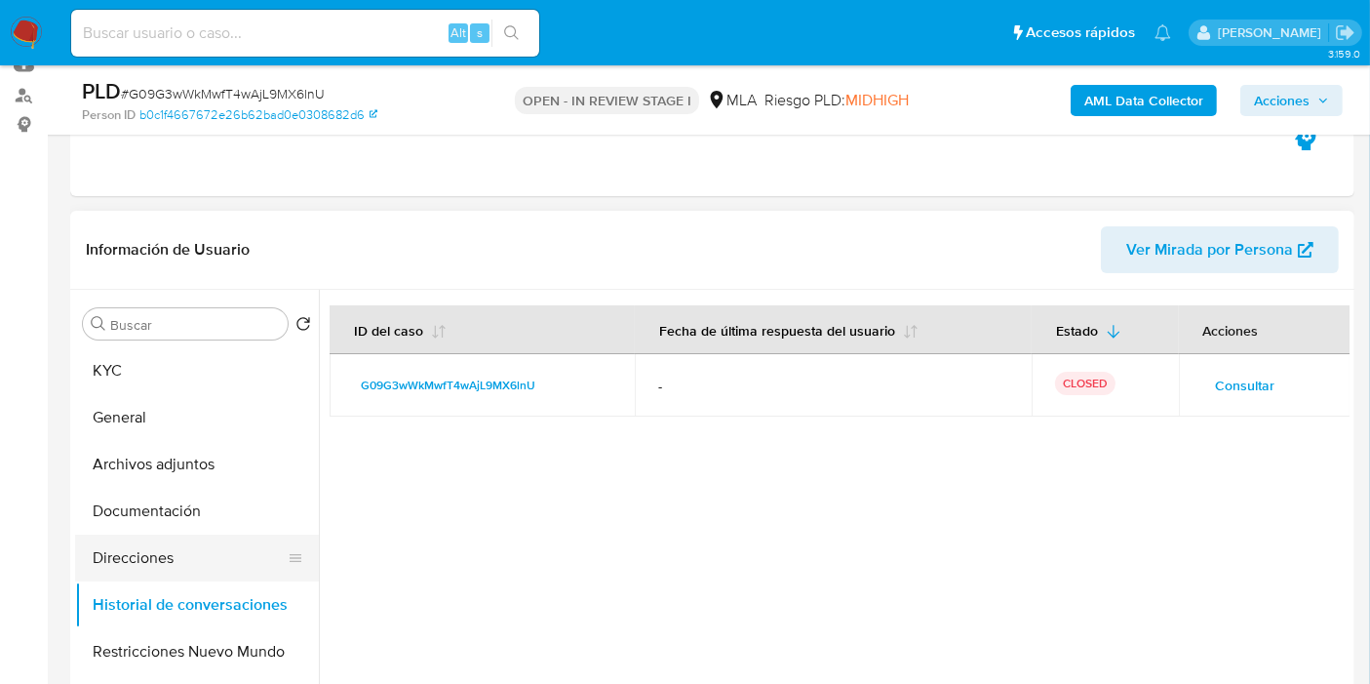
click at [180, 545] on button "Direcciones" at bounding box center [189, 557] width 228 height 47
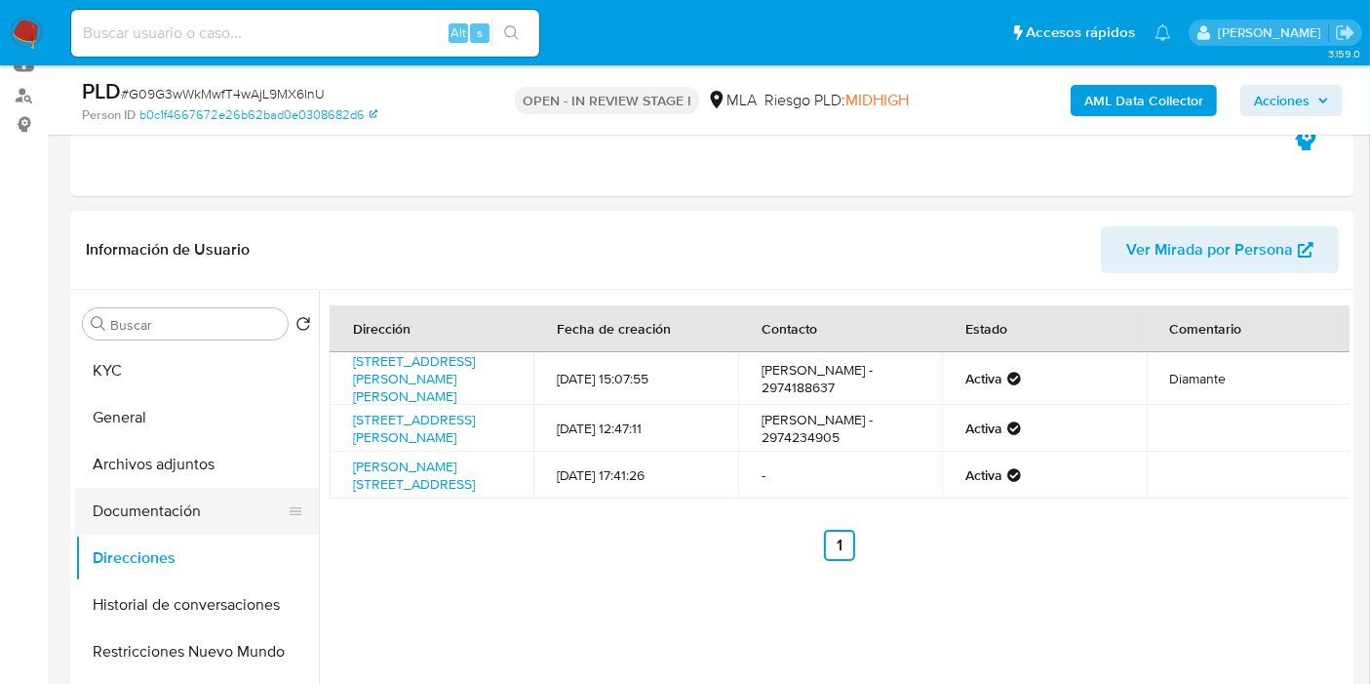
click at [184, 508] on button "Documentación" at bounding box center [189, 511] width 228 height 47
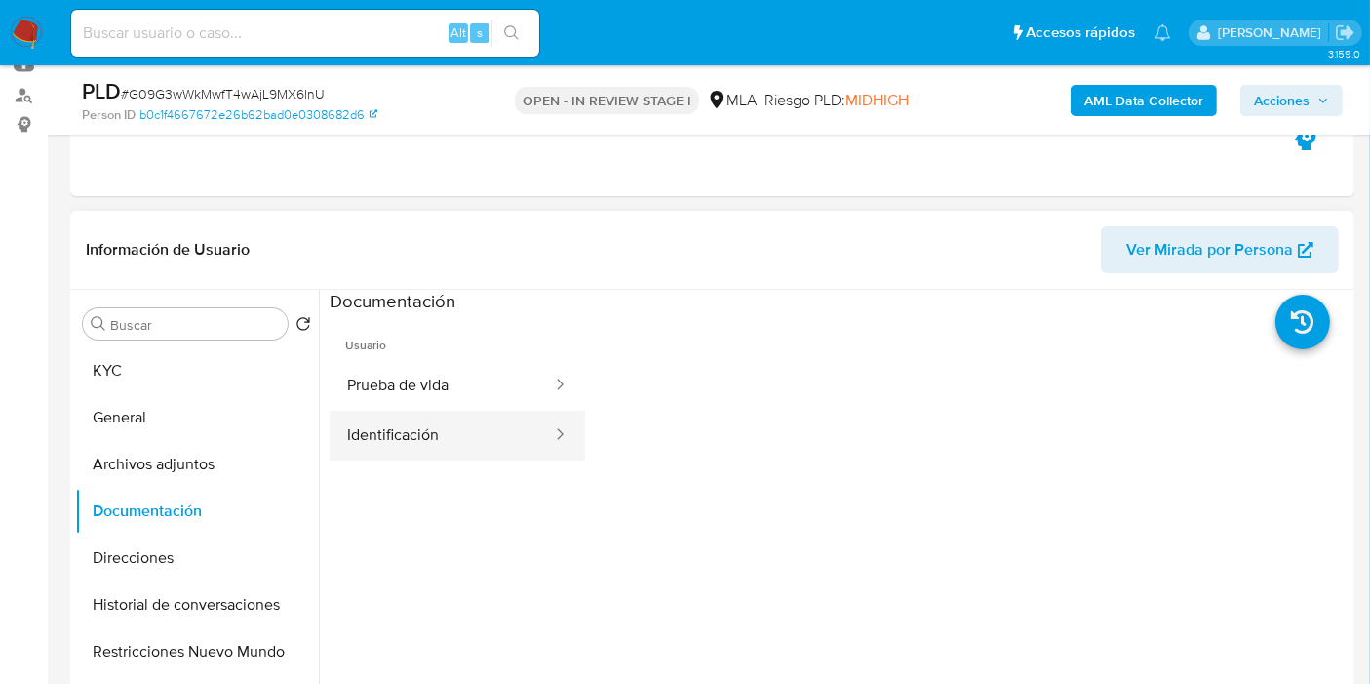
click at [365, 425] on button "Identificación" at bounding box center [442, 436] width 224 height 50
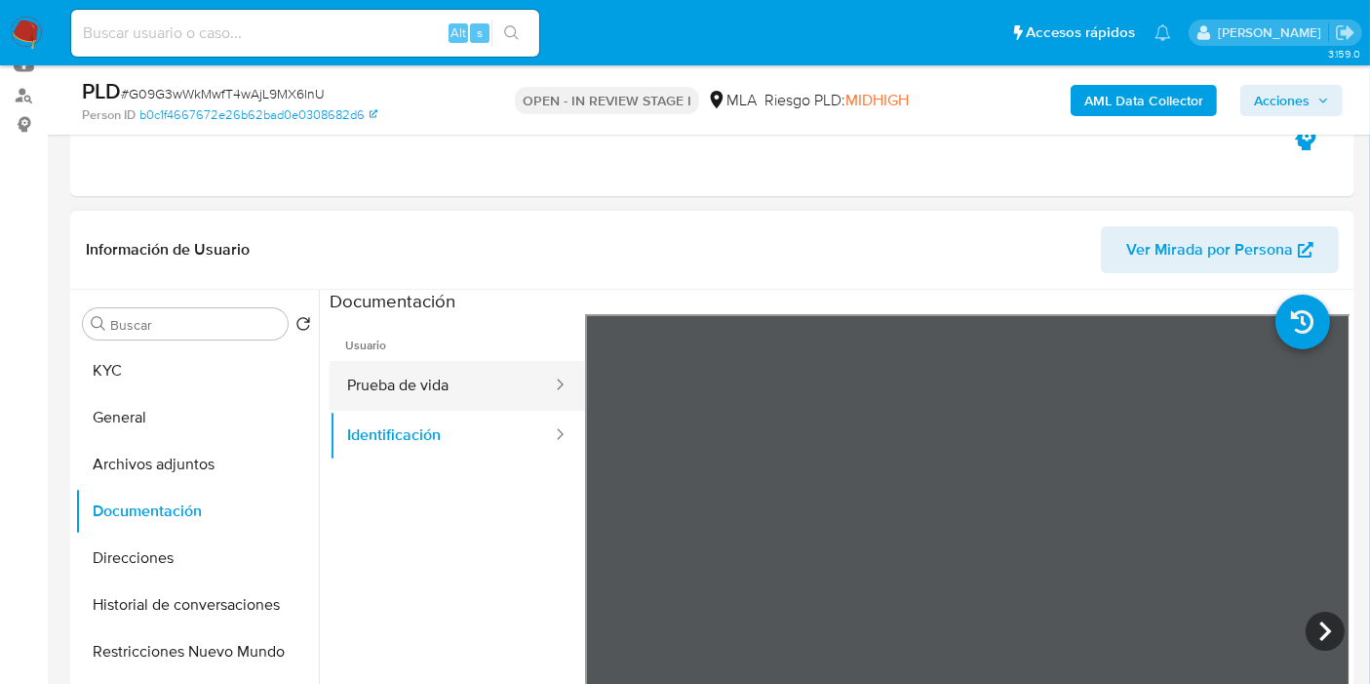
click at [401, 380] on button "Prueba de vida" at bounding box center [442, 386] width 224 height 50
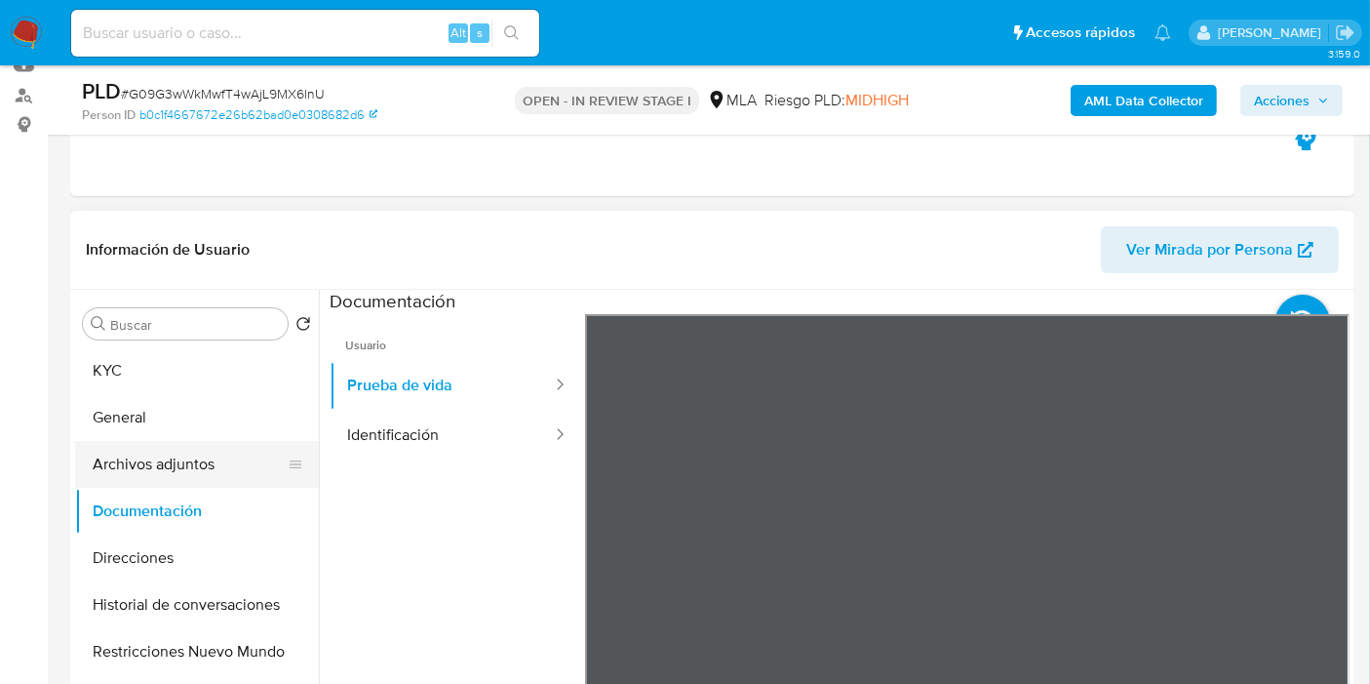
click at [147, 456] on button "Archivos adjuntos" at bounding box center [189, 464] width 228 height 47
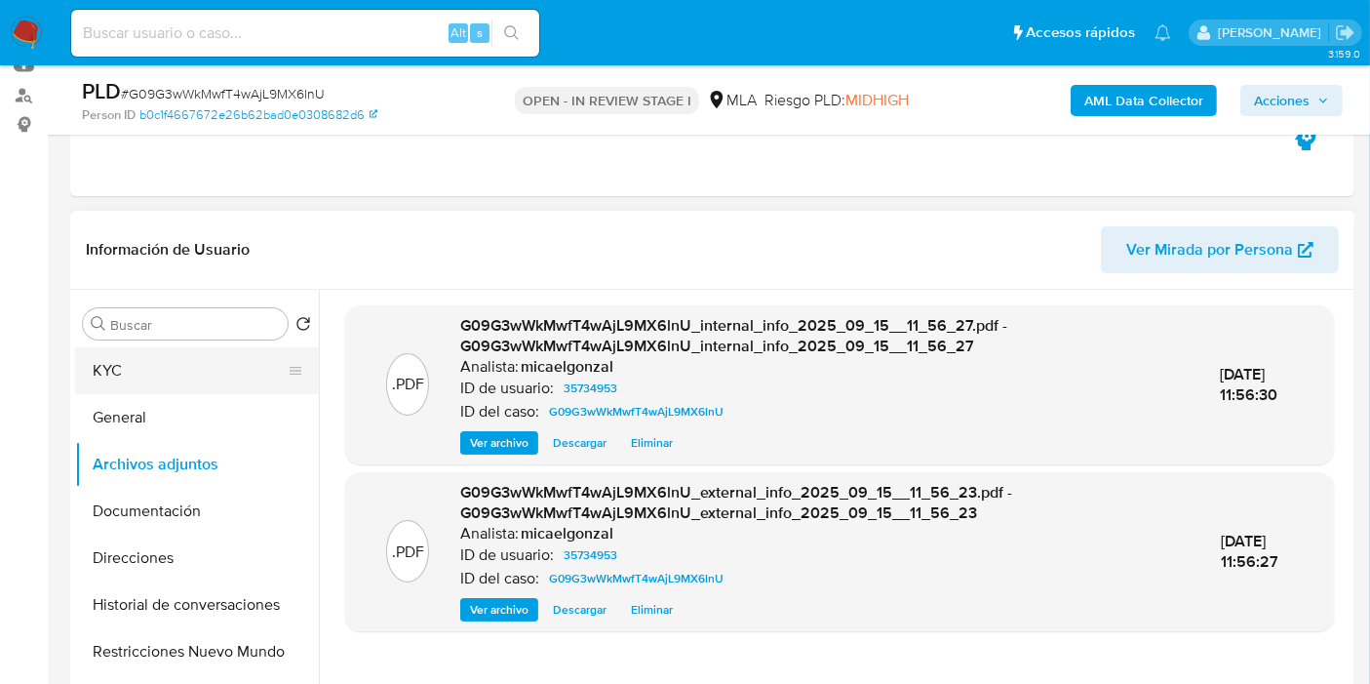
click at [236, 372] on button "KYC" at bounding box center [189, 370] width 228 height 47
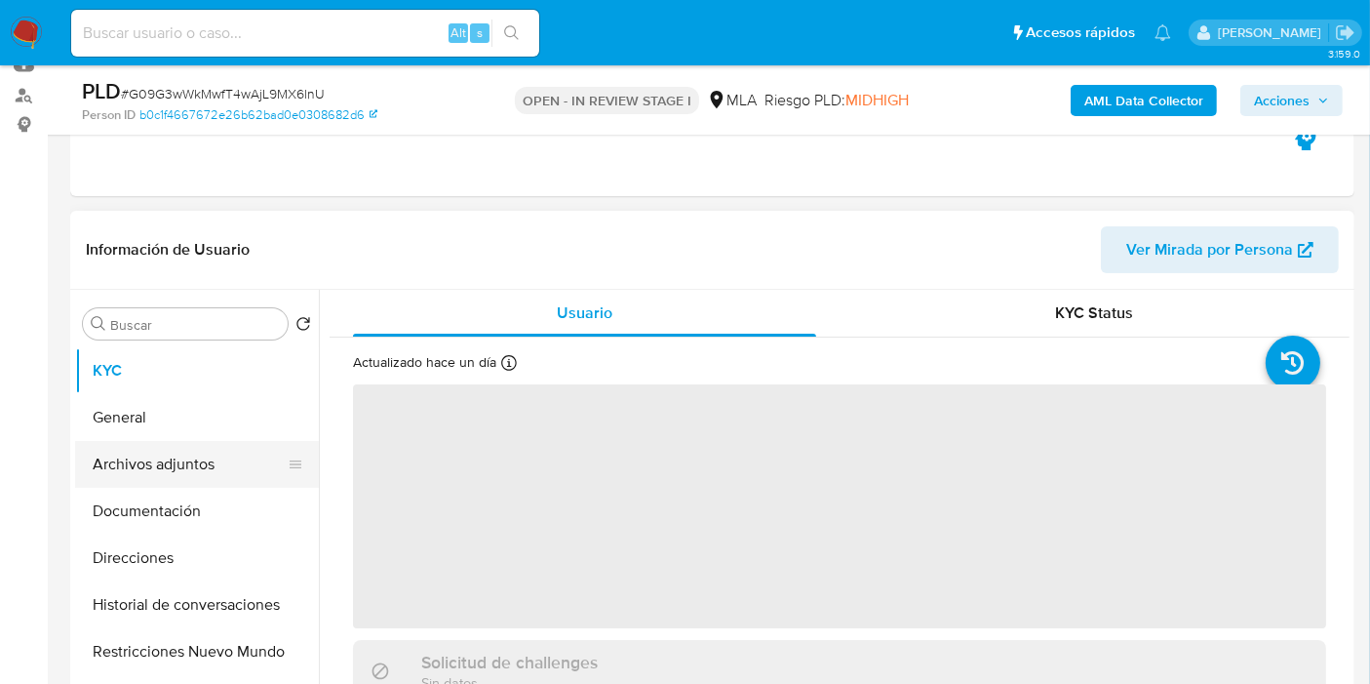
click at [186, 466] on button "Archivos adjuntos" at bounding box center [189, 464] width 228 height 47
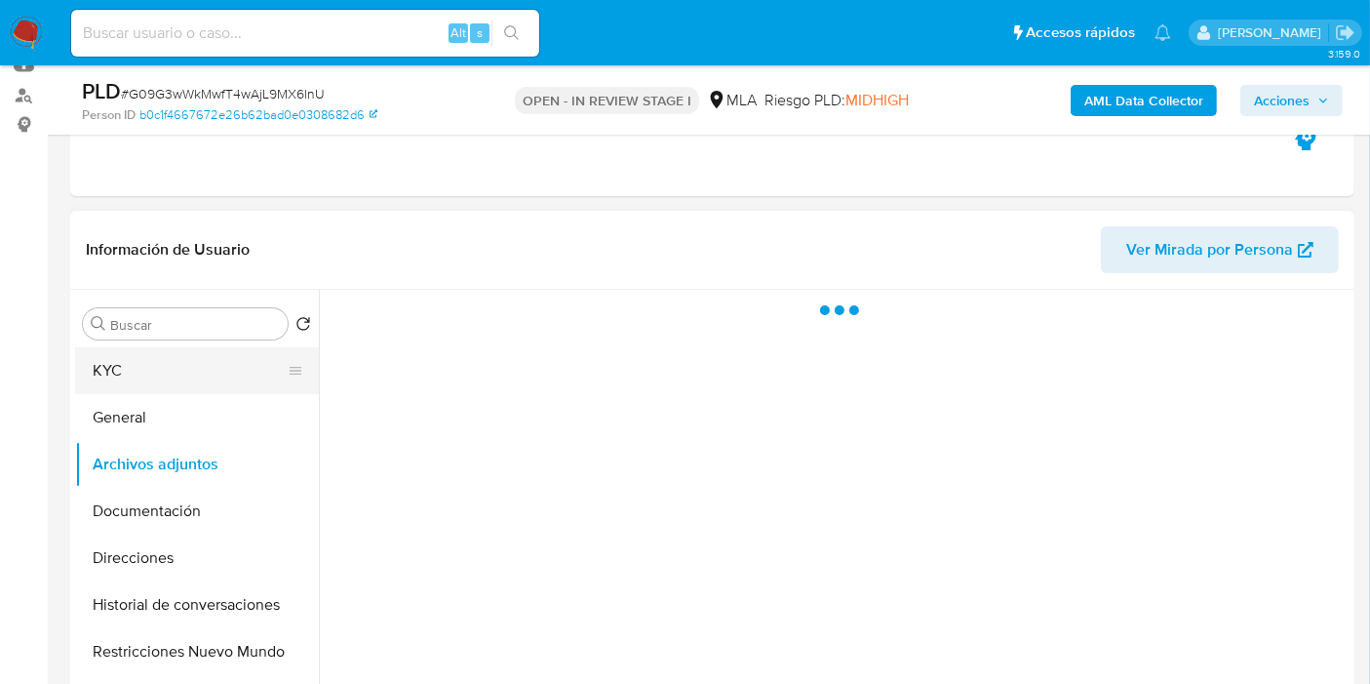
click at [222, 372] on button "KYC" at bounding box center [189, 370] width 228 height 47
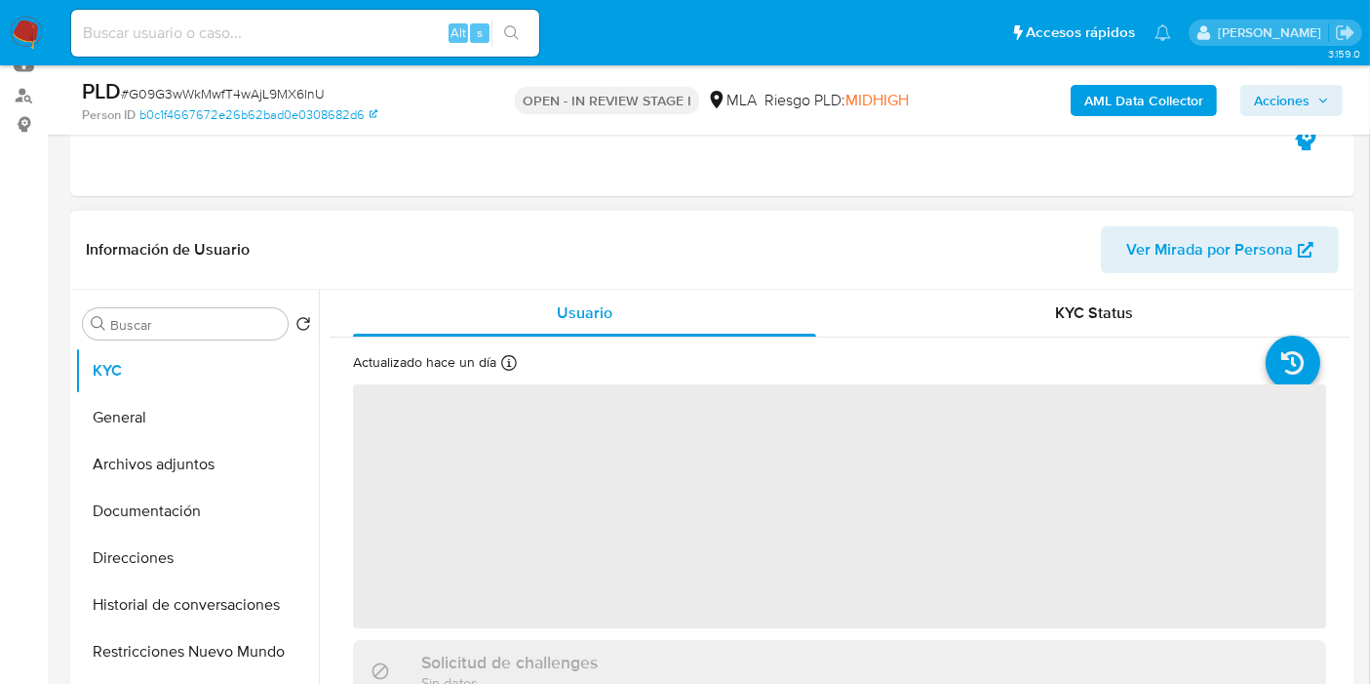
scroll to position [108, 0]
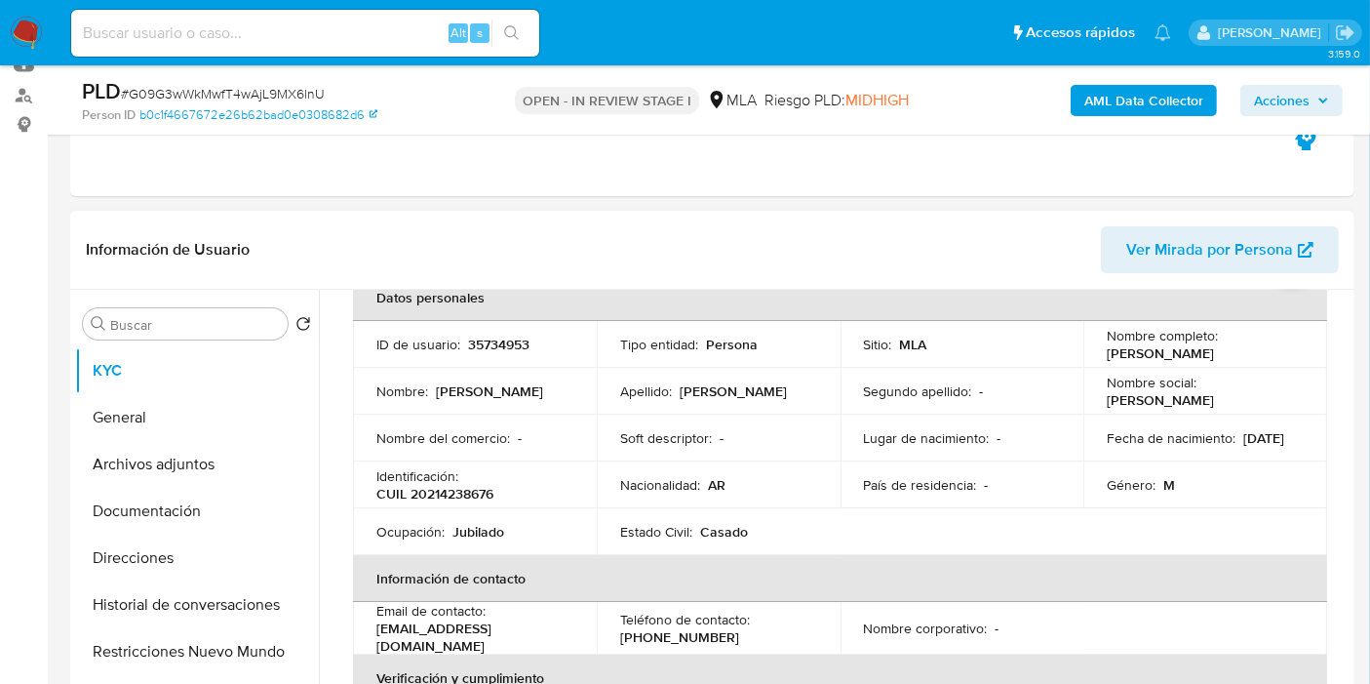
click at [443, 494] on p "CUIL 20214238676" at bounding box center [434, 494] width 117 height 18
copy p "20214238676"
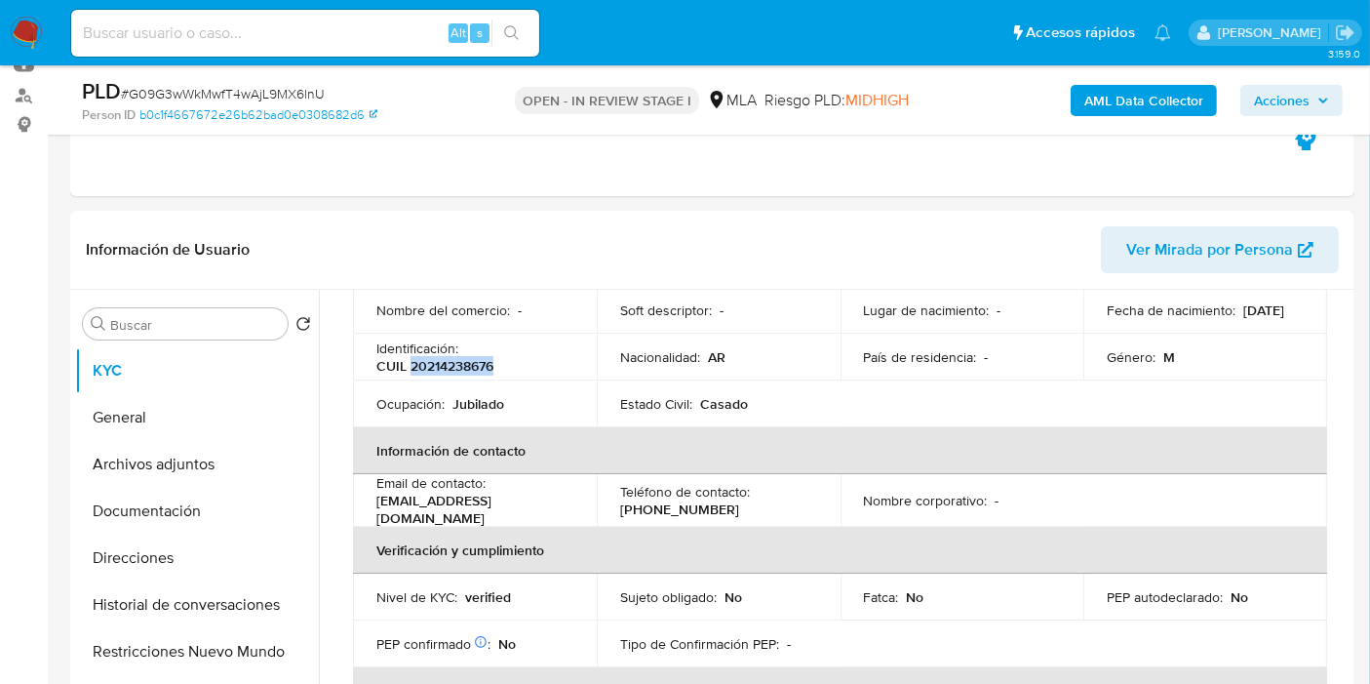
scroll to position [325, 0]
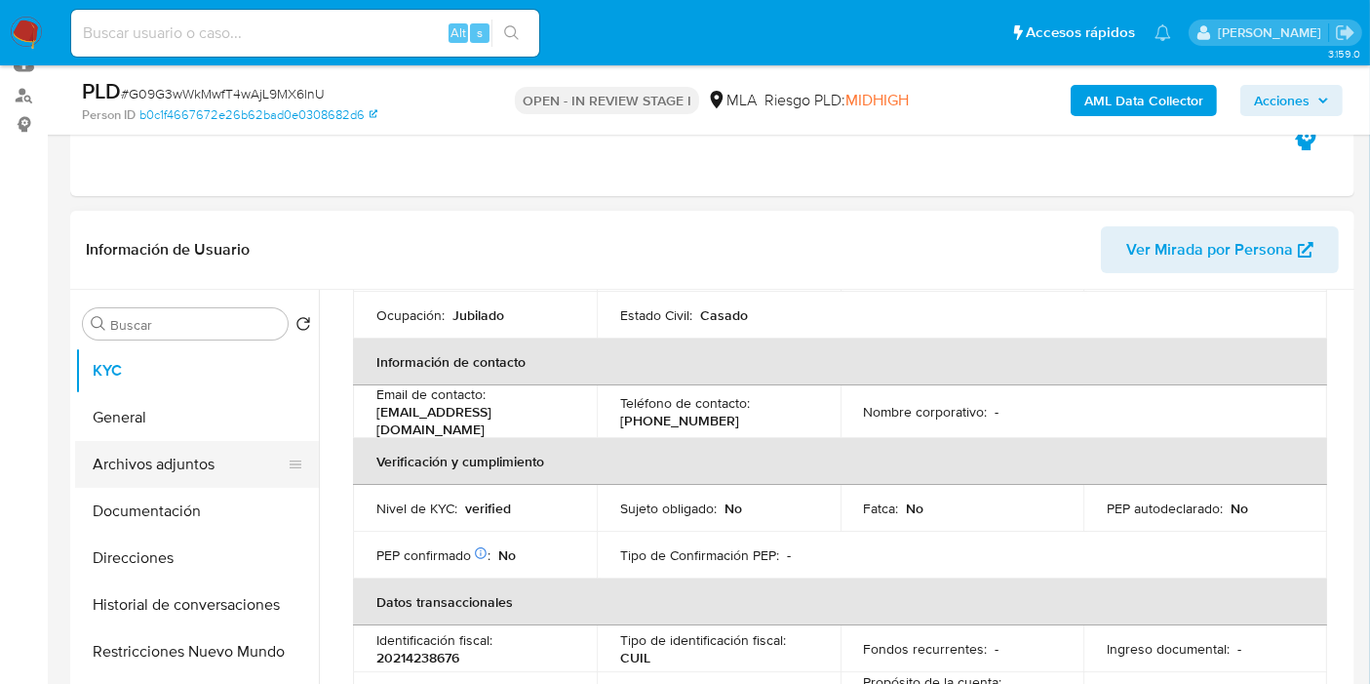
click at [212, 463] on button "Archivos adjuntos" at bounding box center [189, 464] width 228 height 47
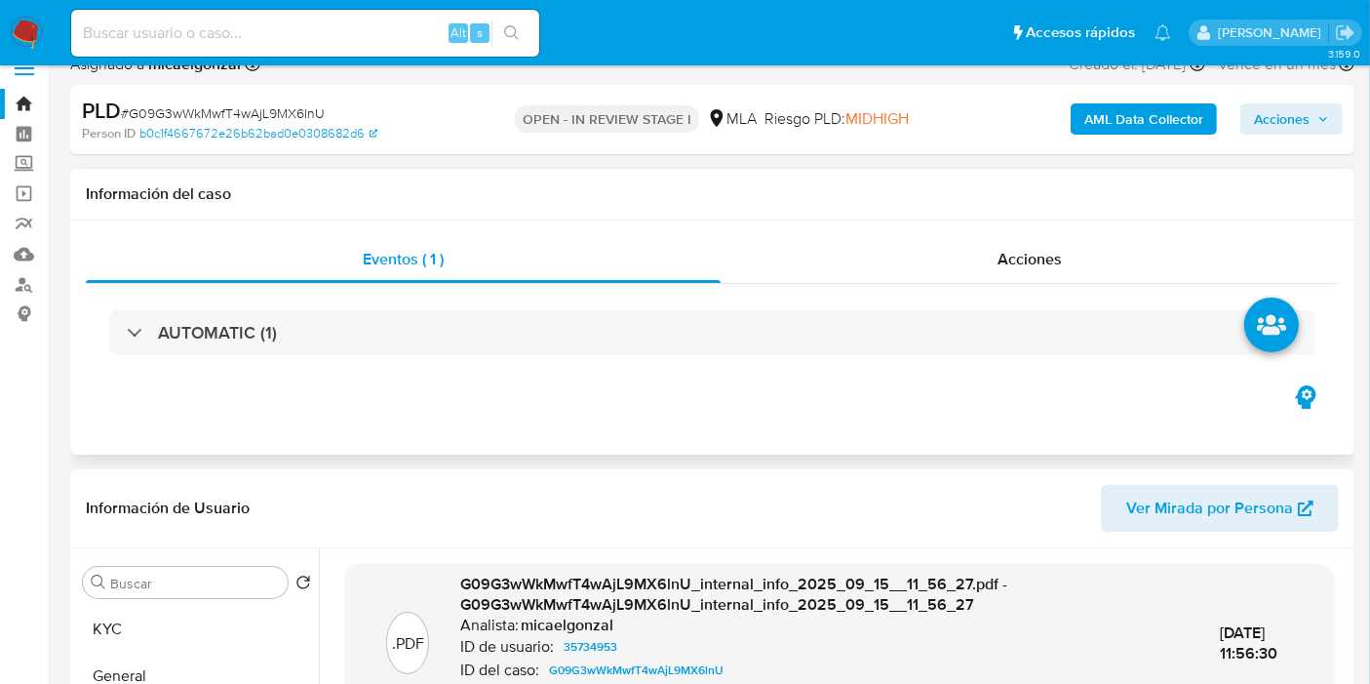
scroll to position [0, 0]
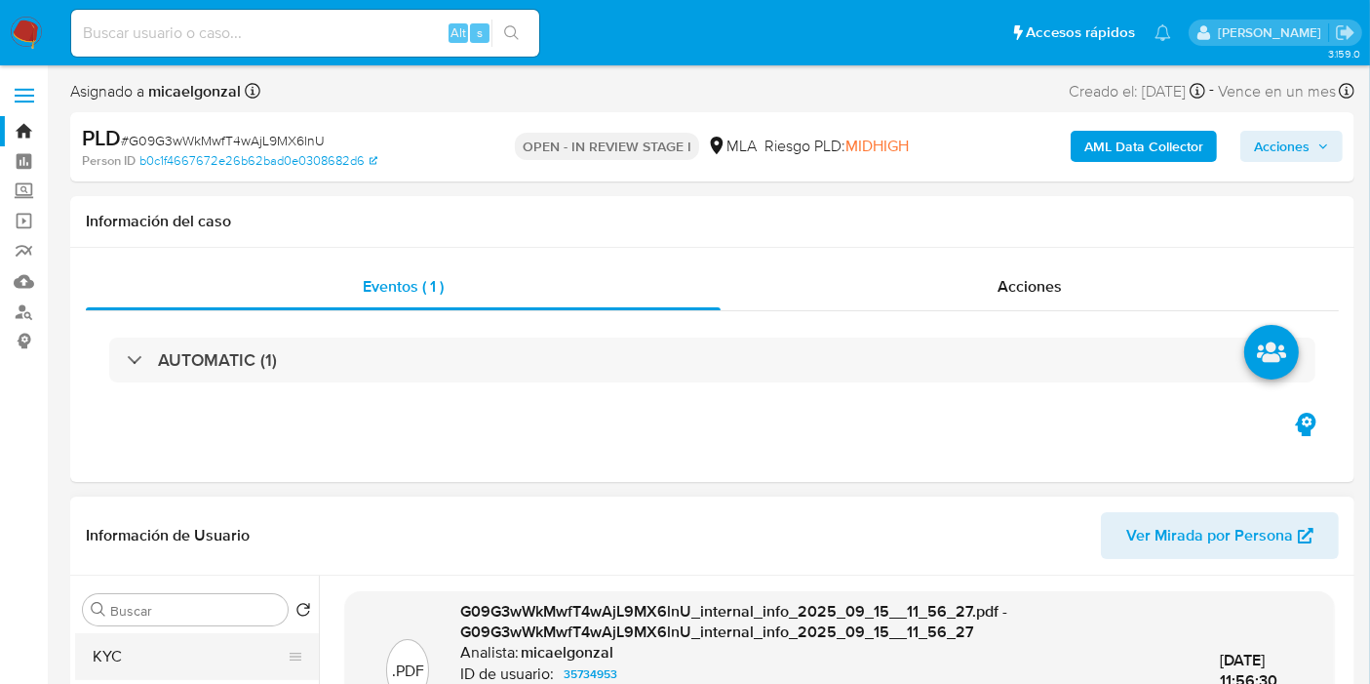
click at [186, 639] on button "KYC" at bounding box center [189, 656] width 228 height 47
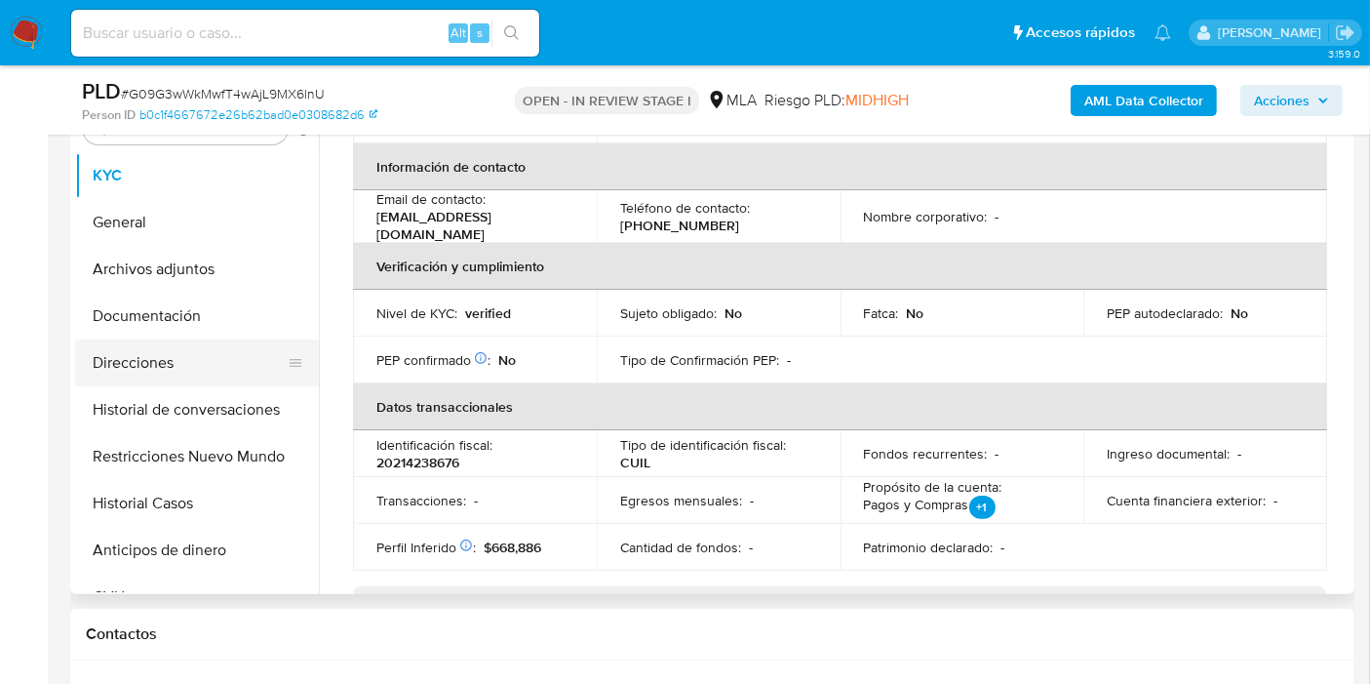
scroll to position [325, 0]
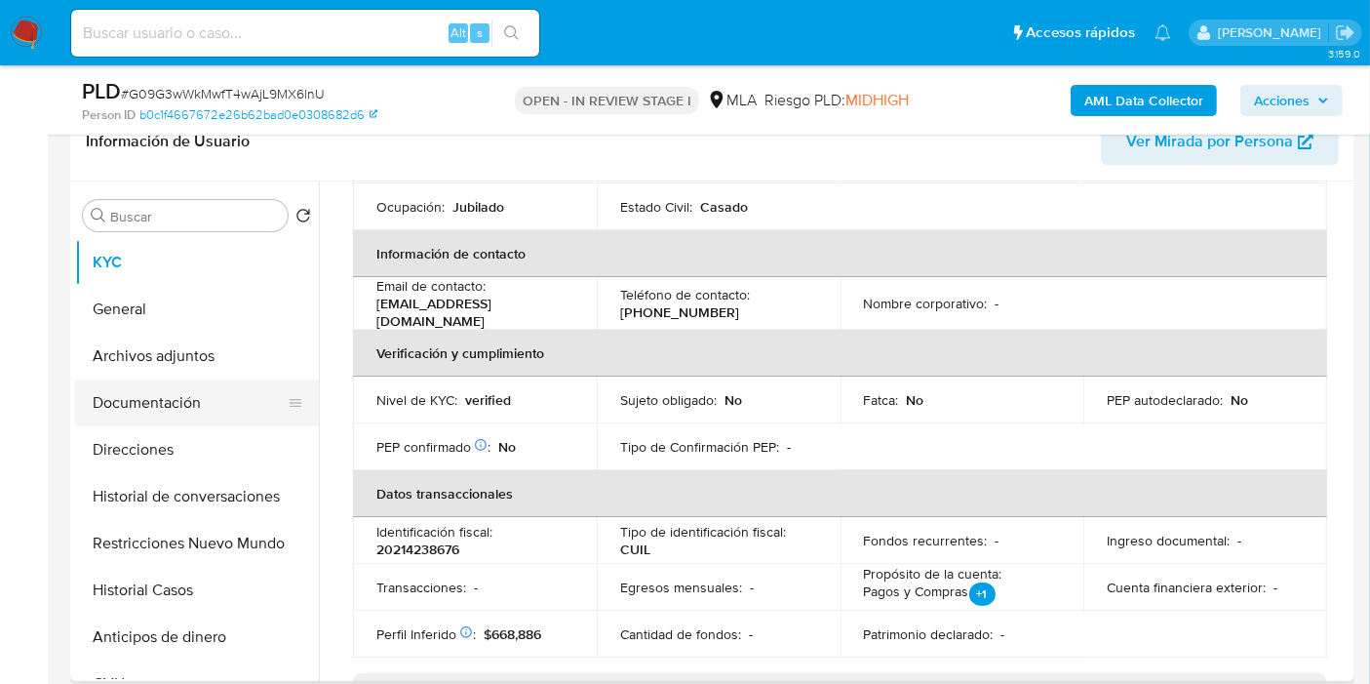
click at [177, 382] on button "Documentación" at bounding box center [189, 402] width 228 height 47
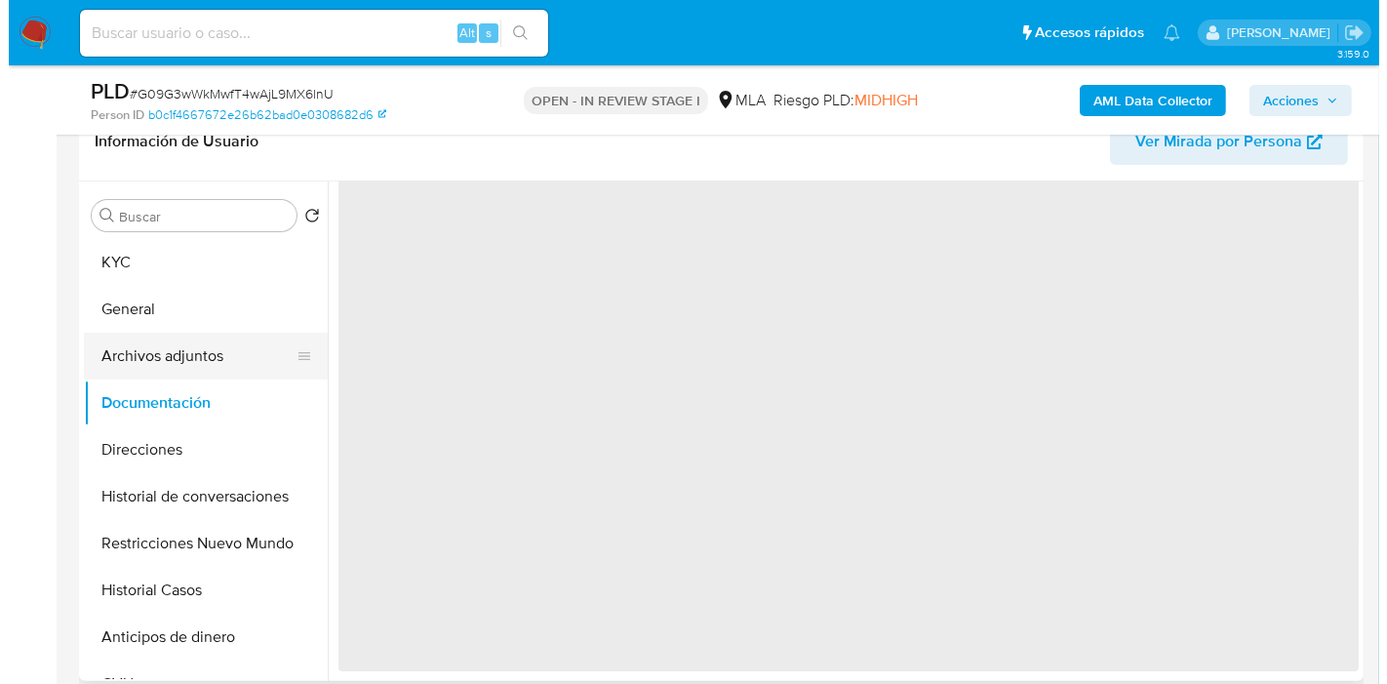
scroll to position [0, 0]
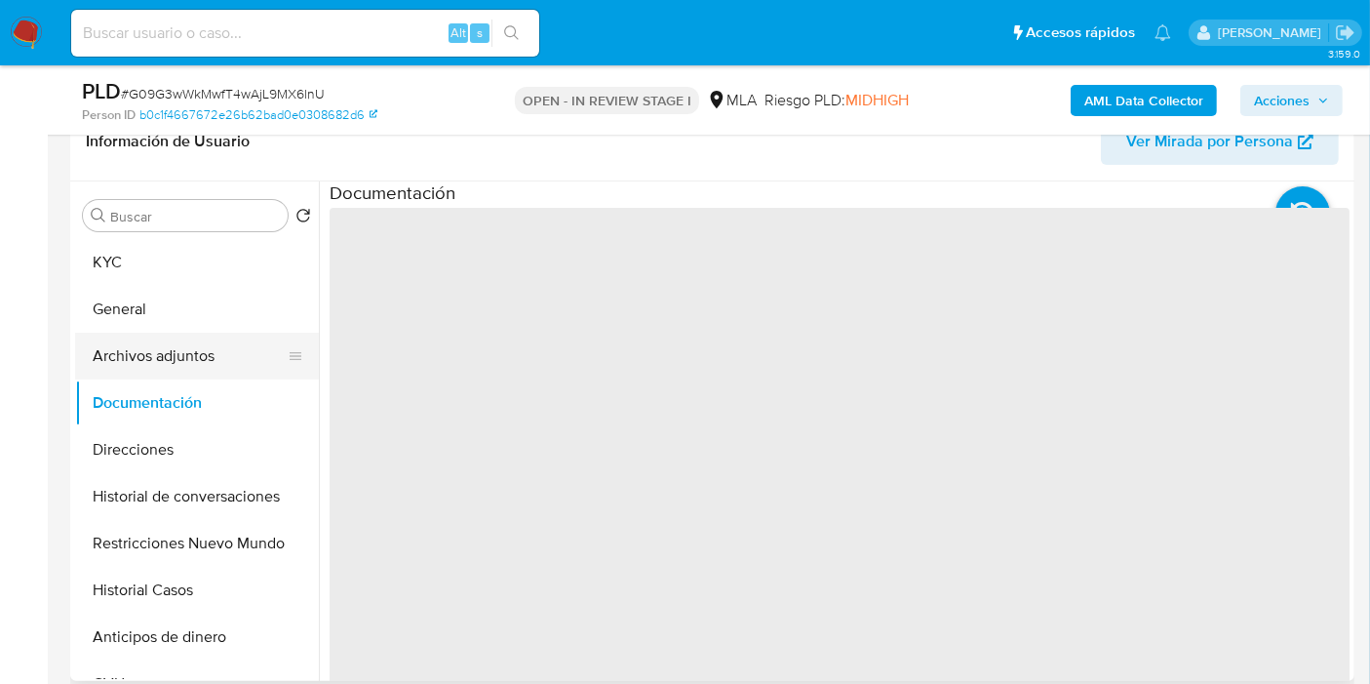
click at [206, 365] on button "Archivos adjuntos" at bounding box center [189, 356] width 228 height 47
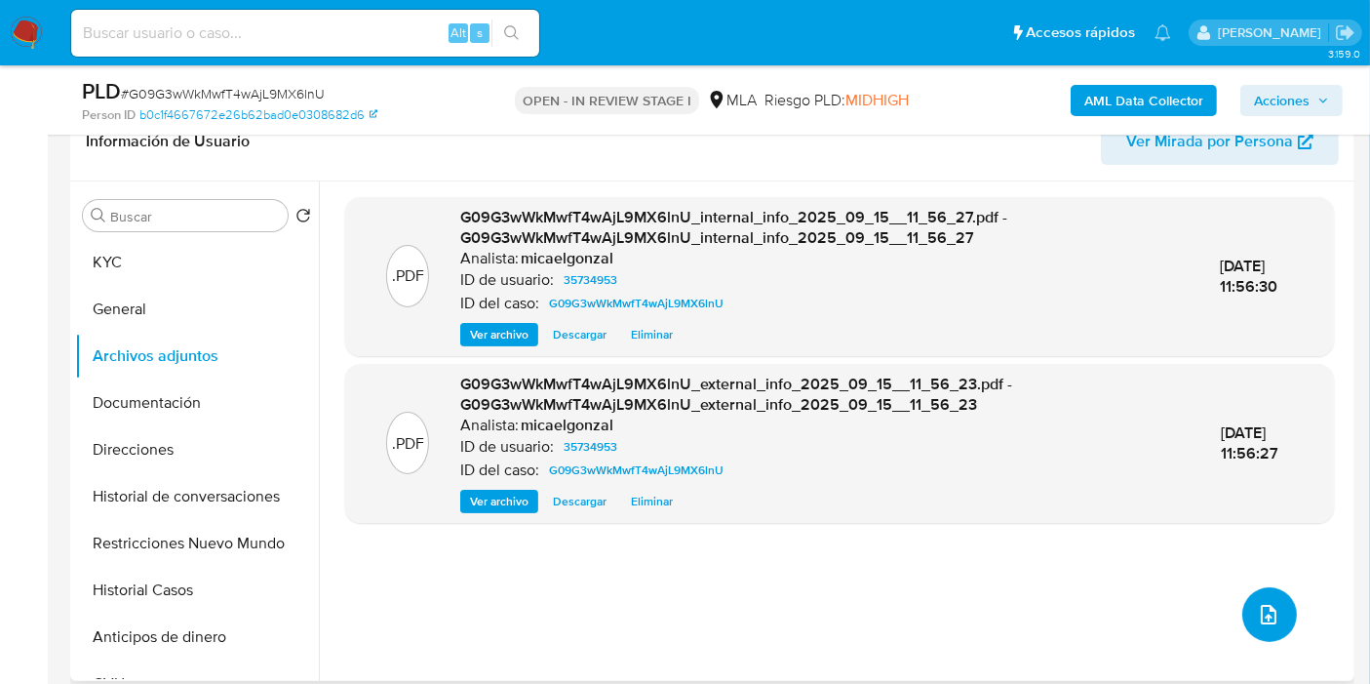
click at [1242, 616] on button "upload-file" at bounding box center [1269, 614] width 55 height 55
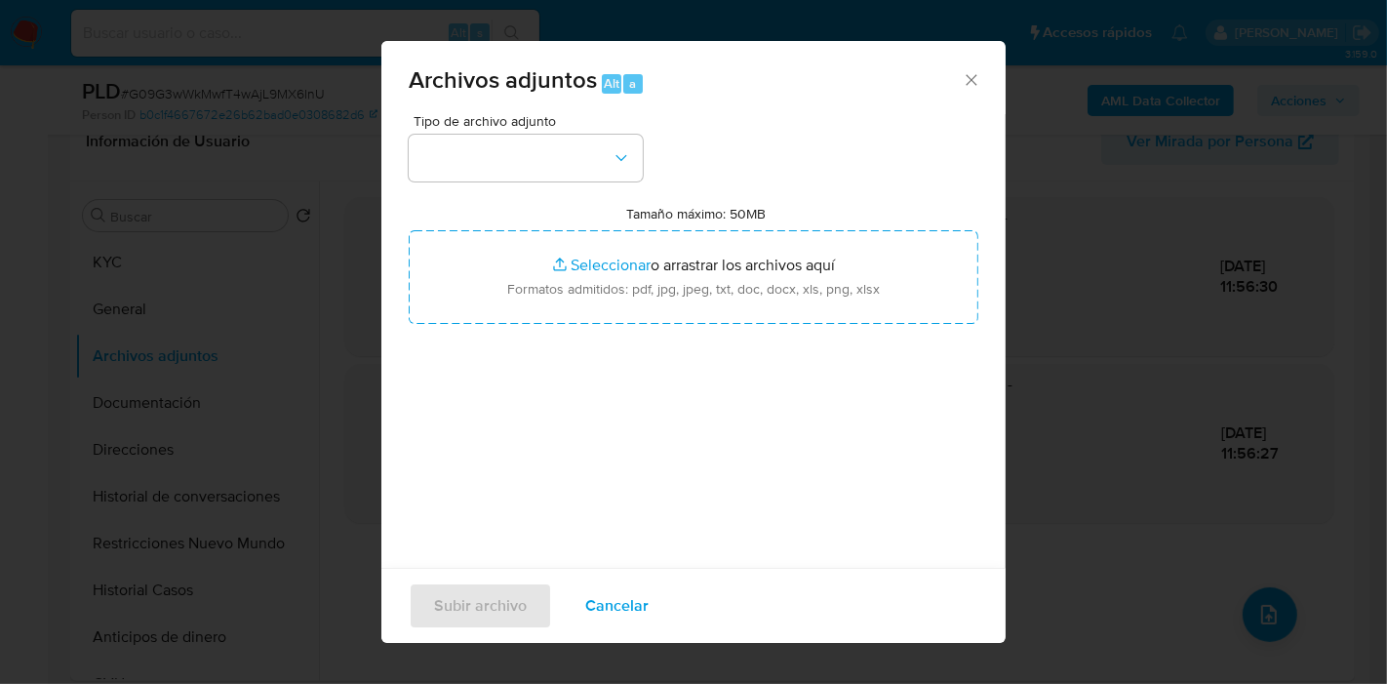
click at [590, 191] on div "Tipo de archivo adjunto Tamaño máximo: 50MB Seleccionar archivos Seleccionar o …" at bounding box center [694, 344] width 570 height 460
click at [592, 167] on button "button" at bounding box center [526, 158] width 234 height 47
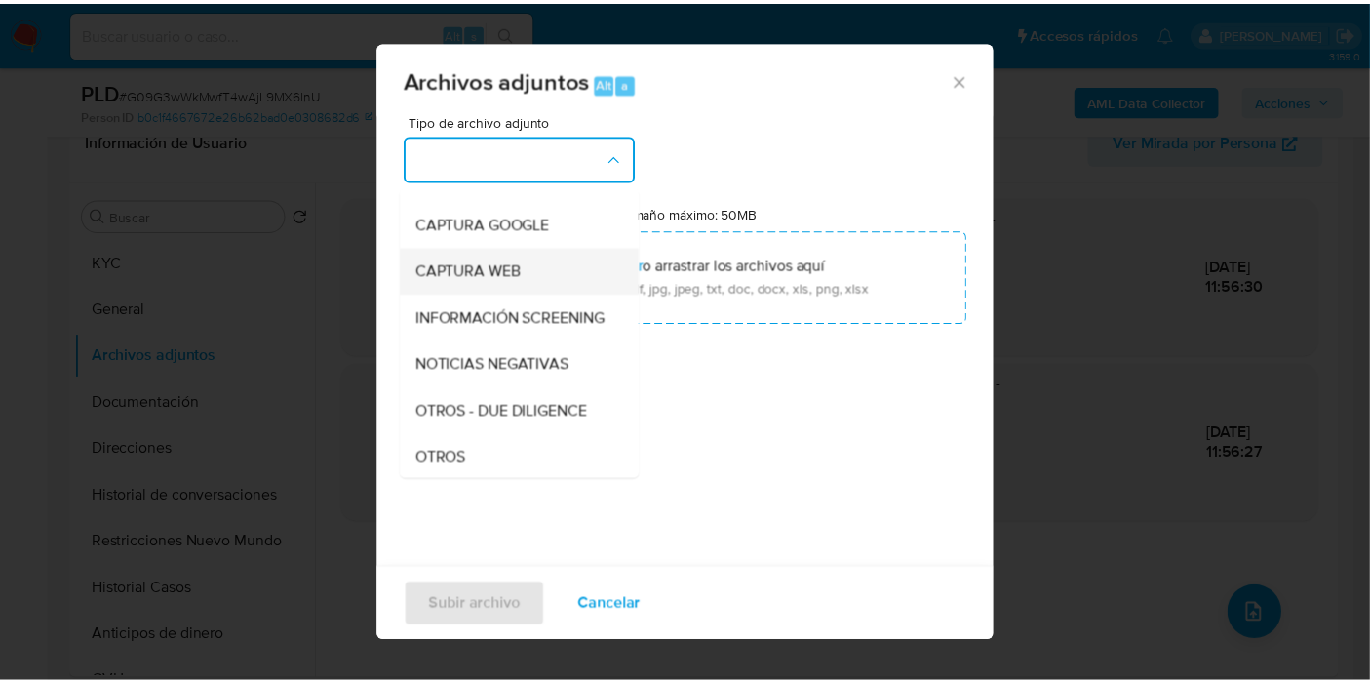
scroll to position [217, 0]
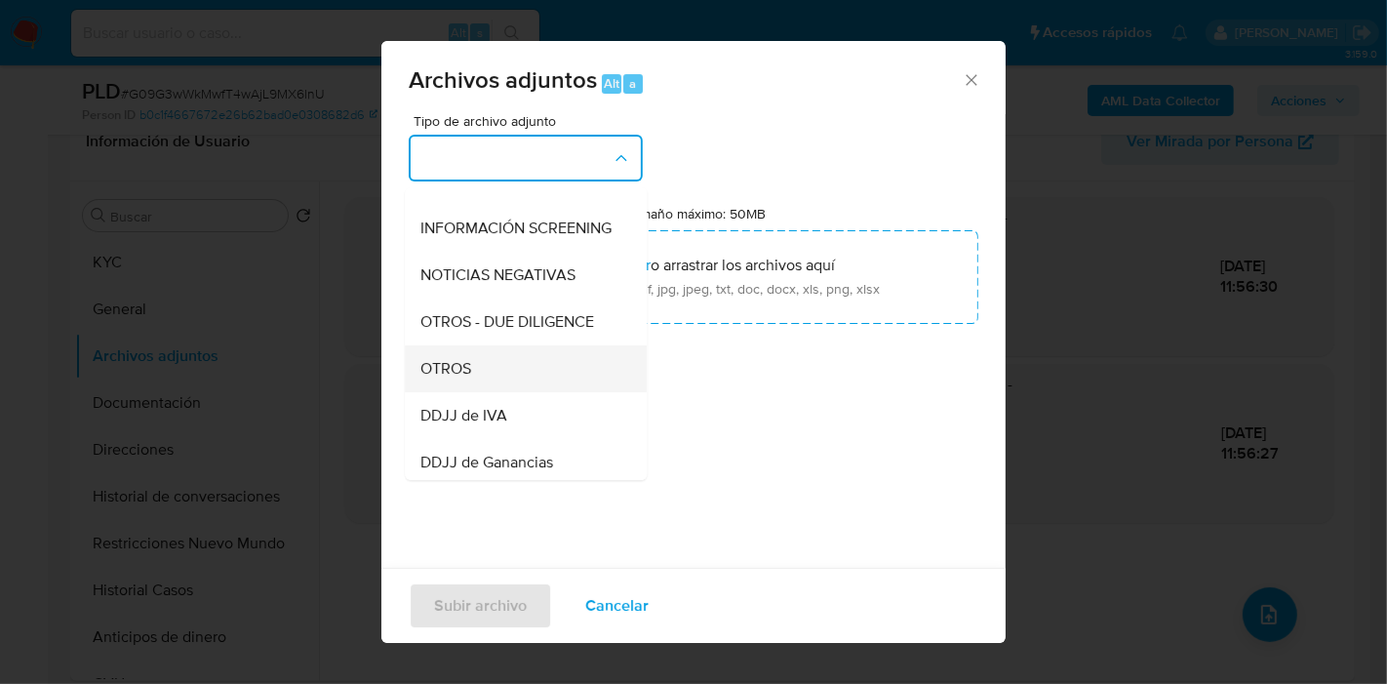
click at [482, 367] on div "OTROS" at bounding box center [519, 368] width 199 height 47
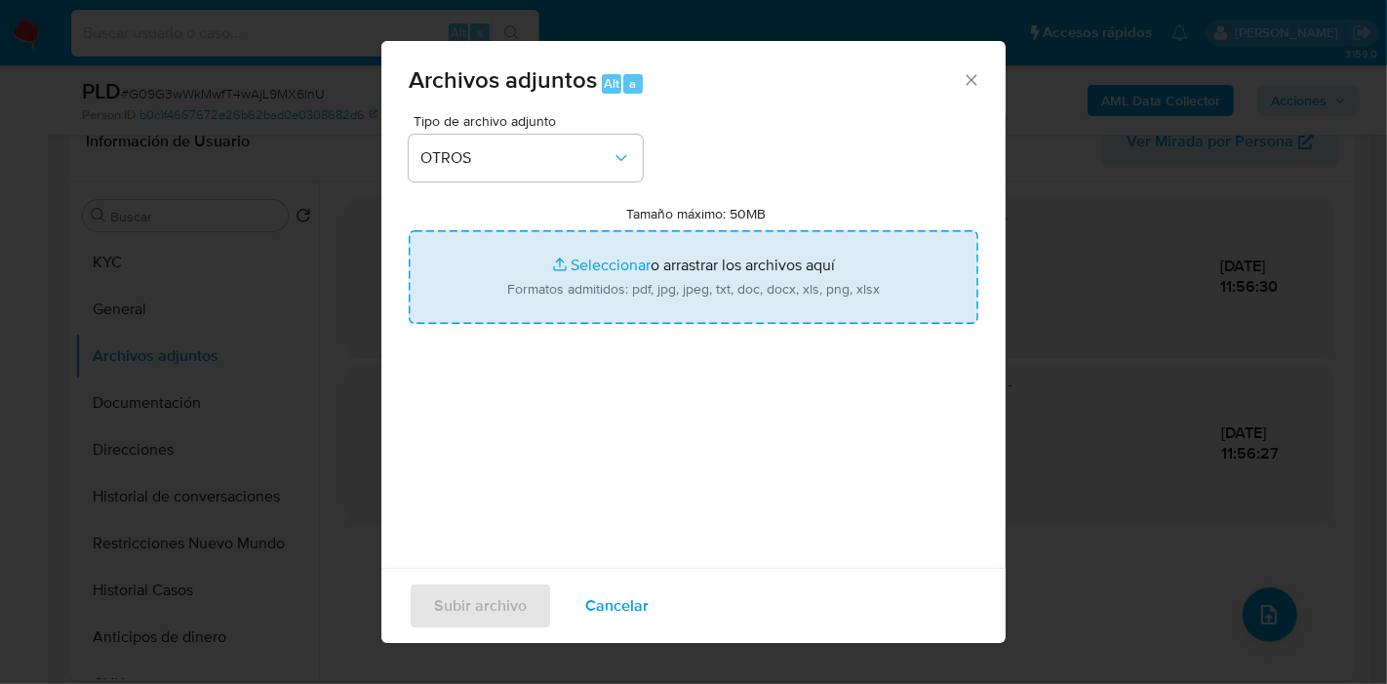
click at [590, 250] on input "Tamaño máximo: 50MB Seleccionar archivos" at bounding box center [694, 277] width 570 height 94
type input "C:\fakepath\Caselog G09G3wWkMwfT4wAjL9MX6lnU_2025_08_20_00_44_36.docx"
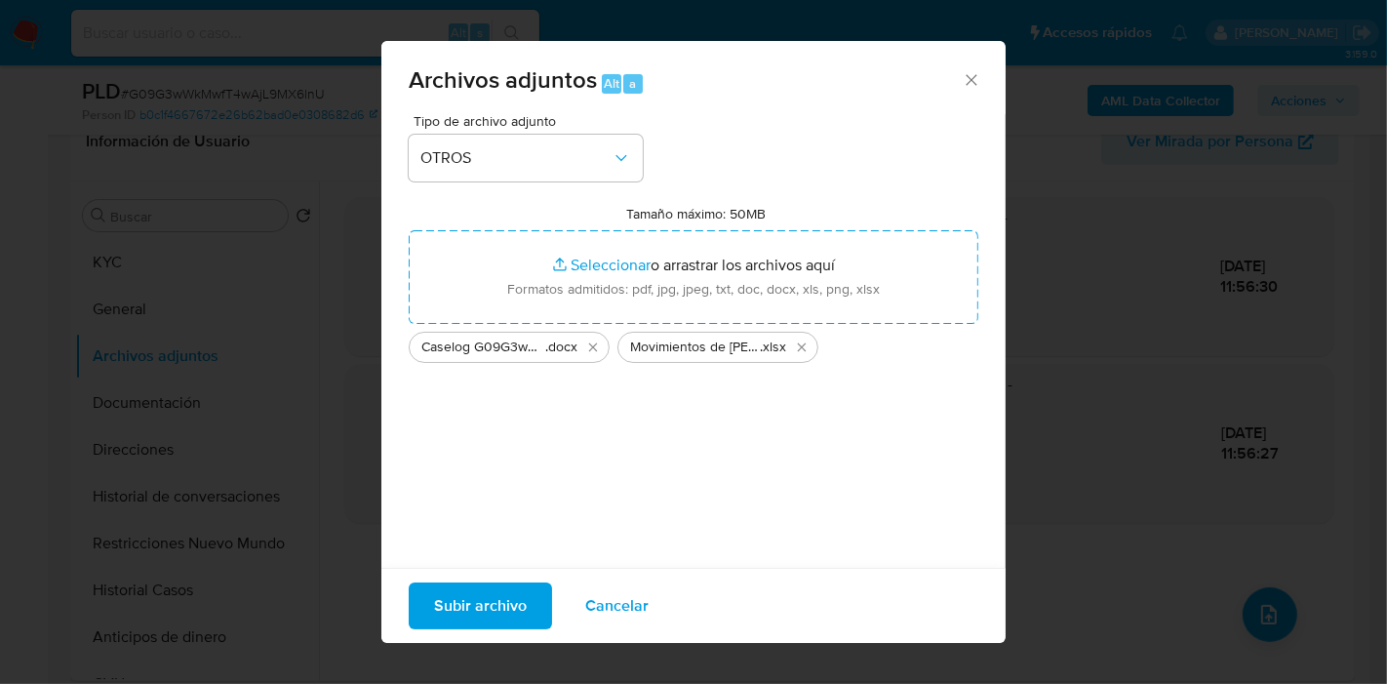
click at [451, 584] on span "Subir archivo" at bounding box center [480, 605] width 93 height 43
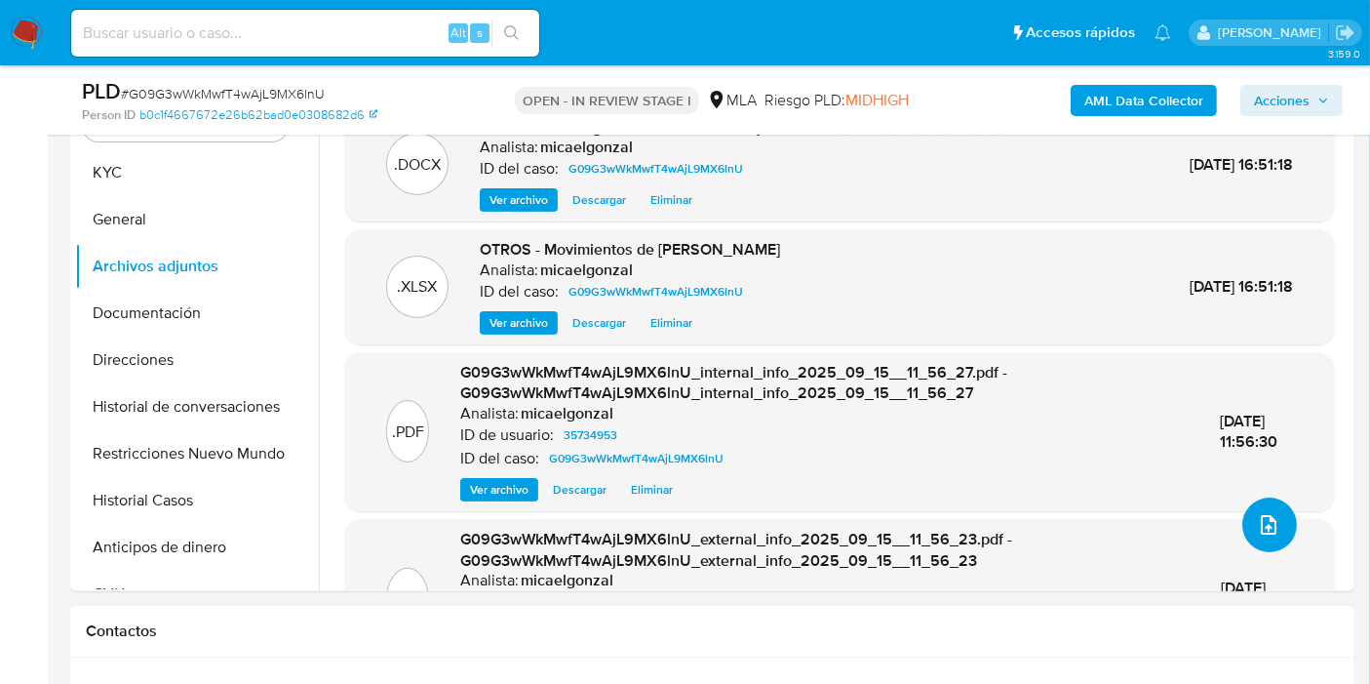
scroll to position [541, 0]
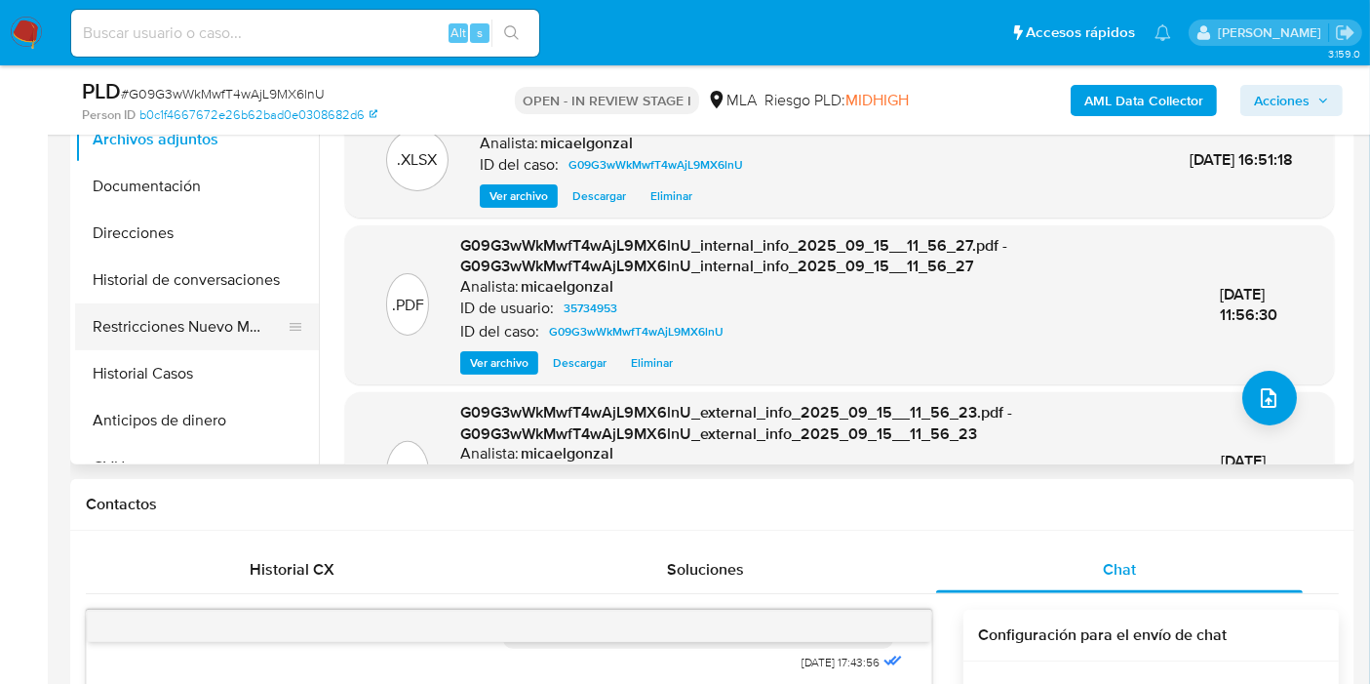
click at [177, 328] on button "Restricciones Nuevo Mundo" at bounding box center [189, 326] width 228 height 47
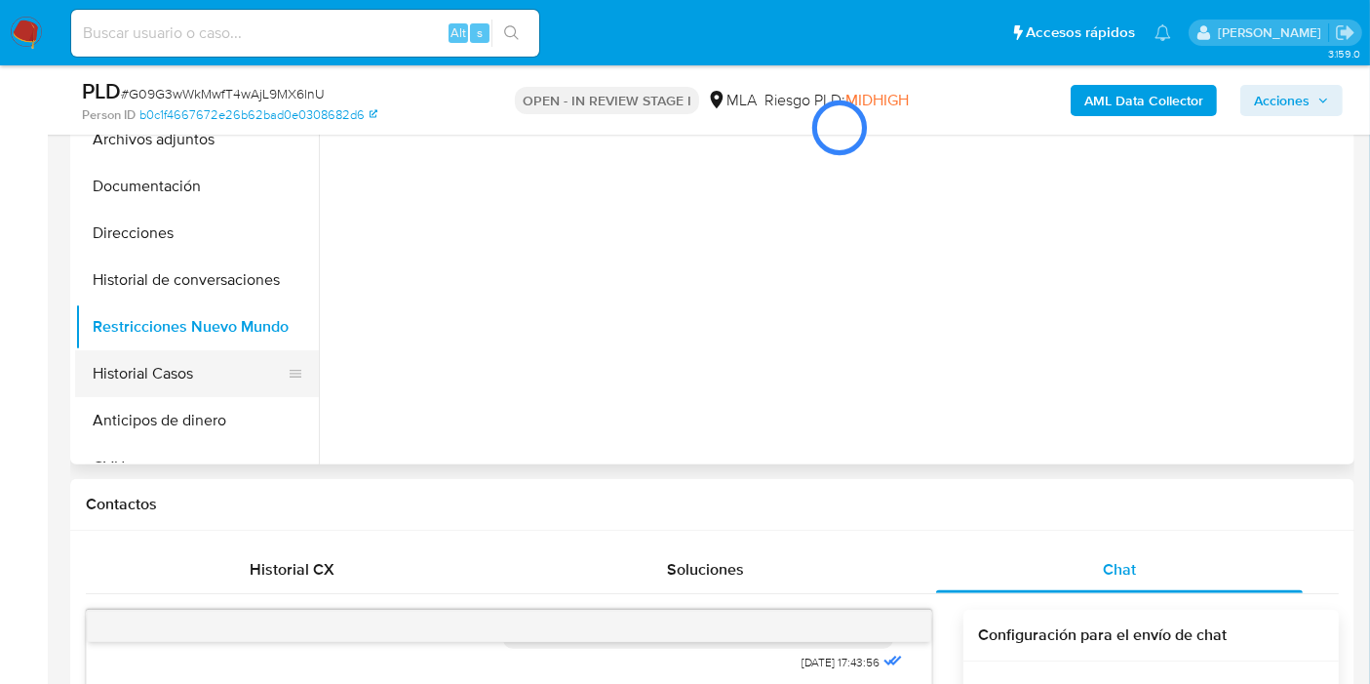
click at [167, 366] on button "Historial Casos" at bounding box center [189, 373] width 228 height 47
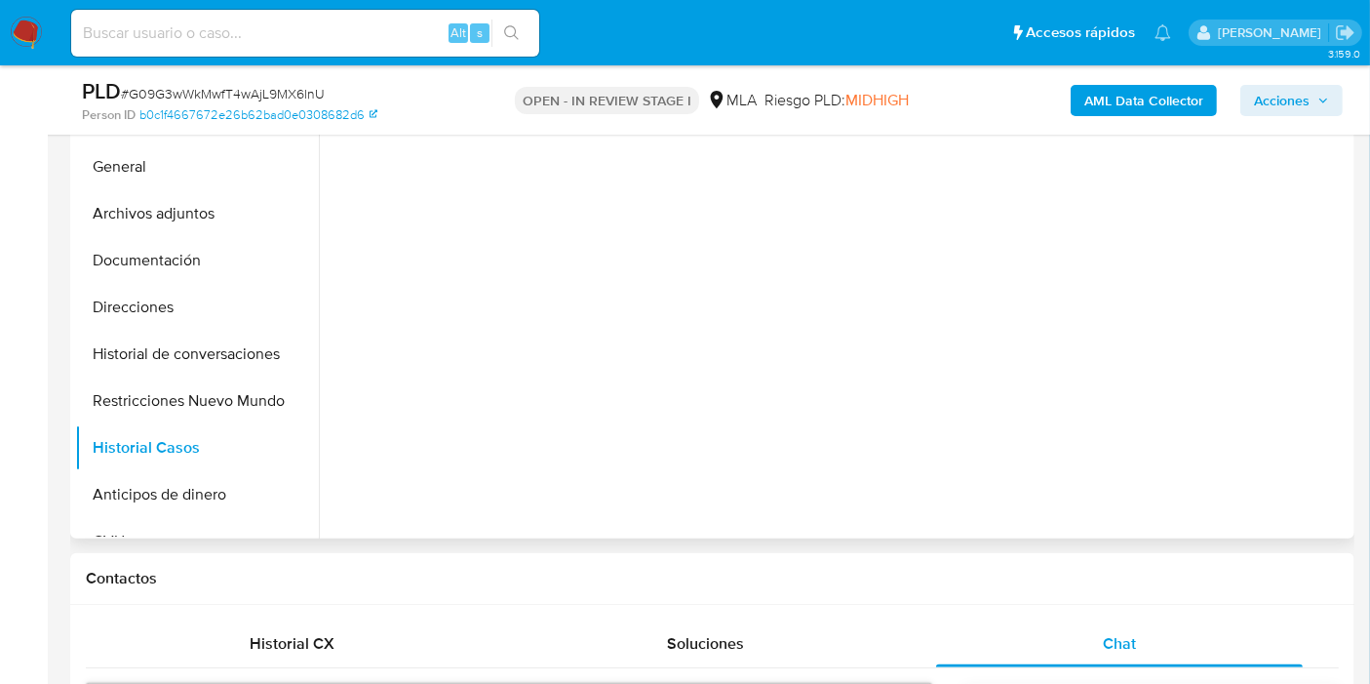
scroll to position [433, 0]
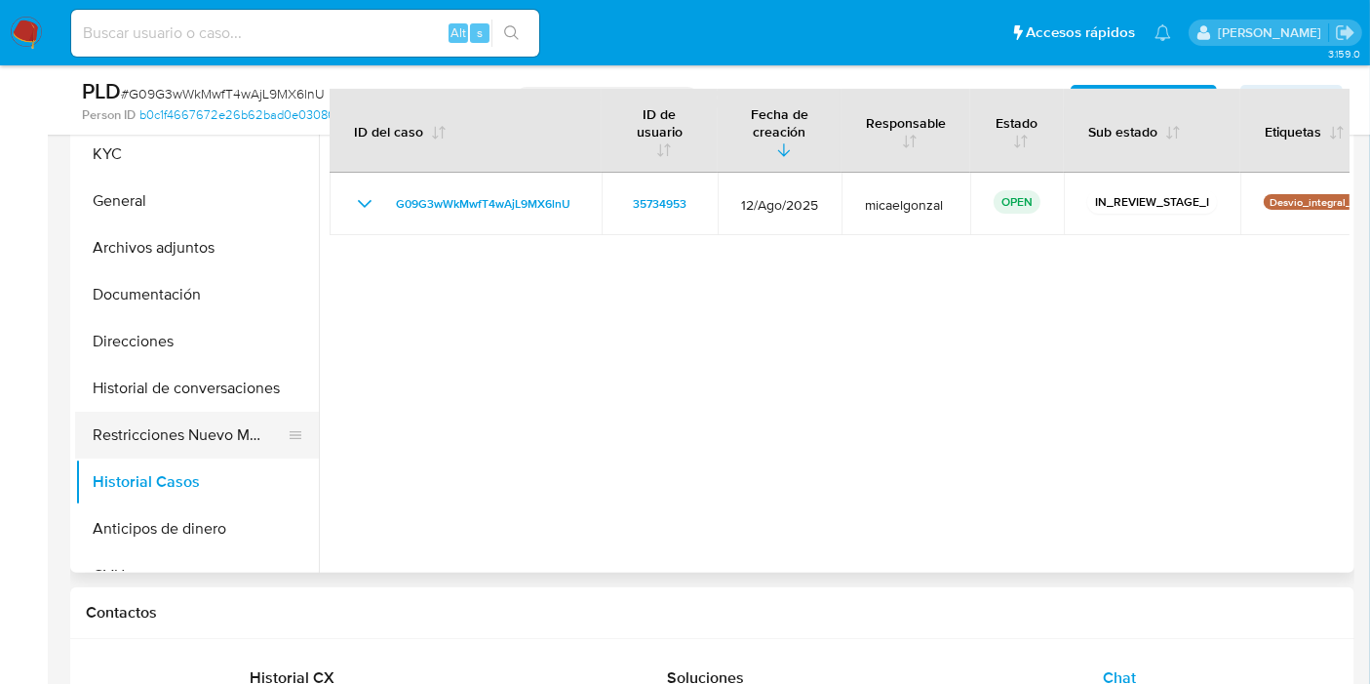
click at [134, 451] on button "Restricciones Nuevo Mundo" at bounding box center [189, 435] width 228 height 47
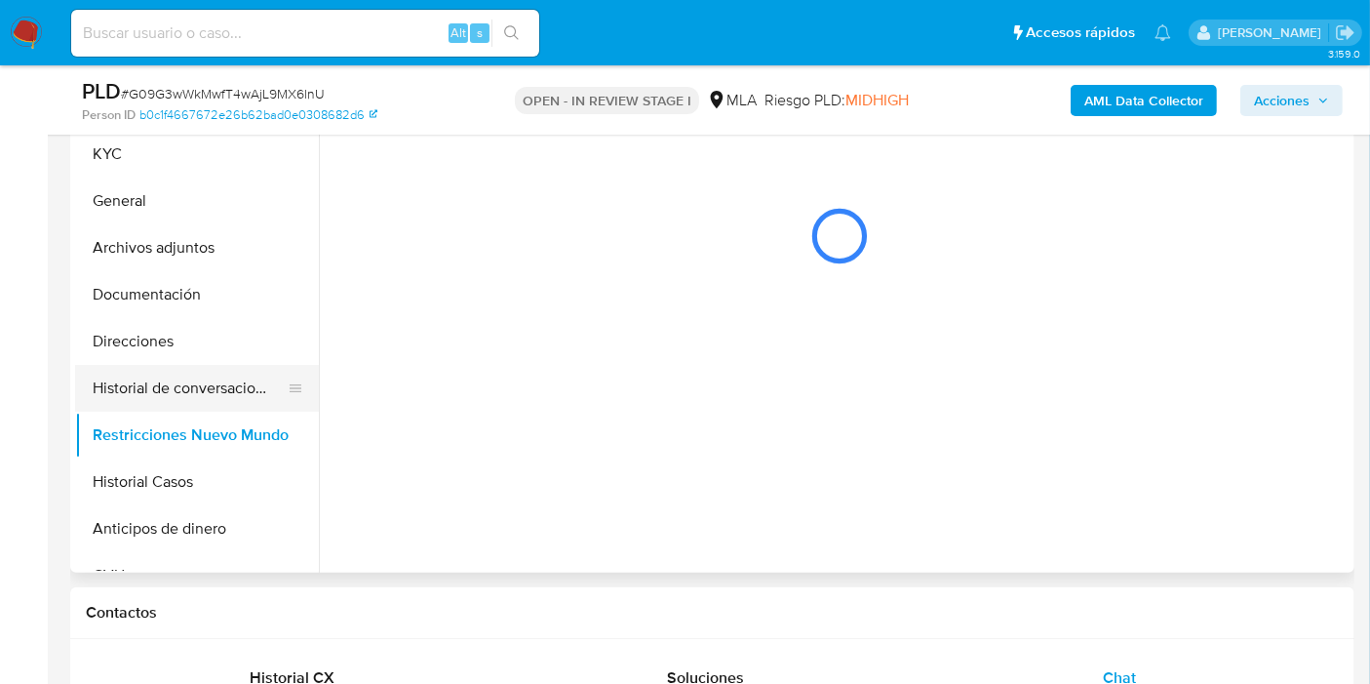
scroll to position [325, 0]
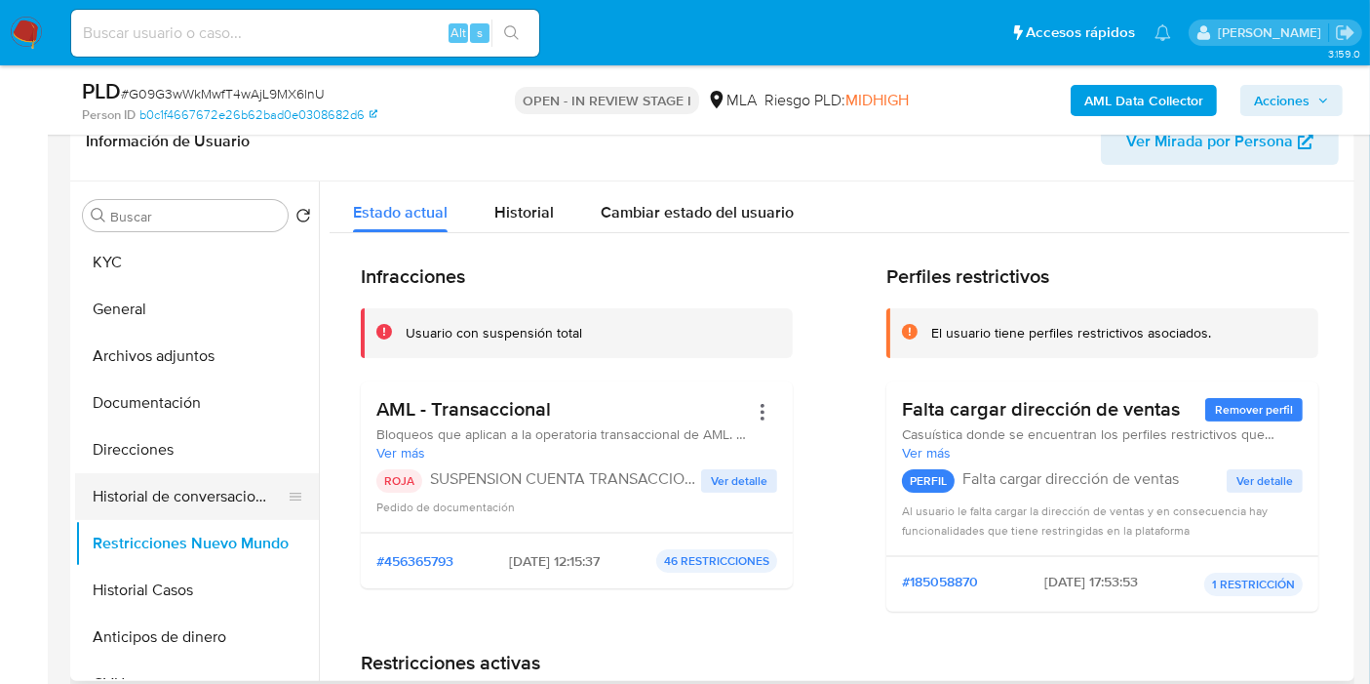
click at [190, 489] on button "Historial de conversaciones" at bounding box center [189, 496] width 228 height 47
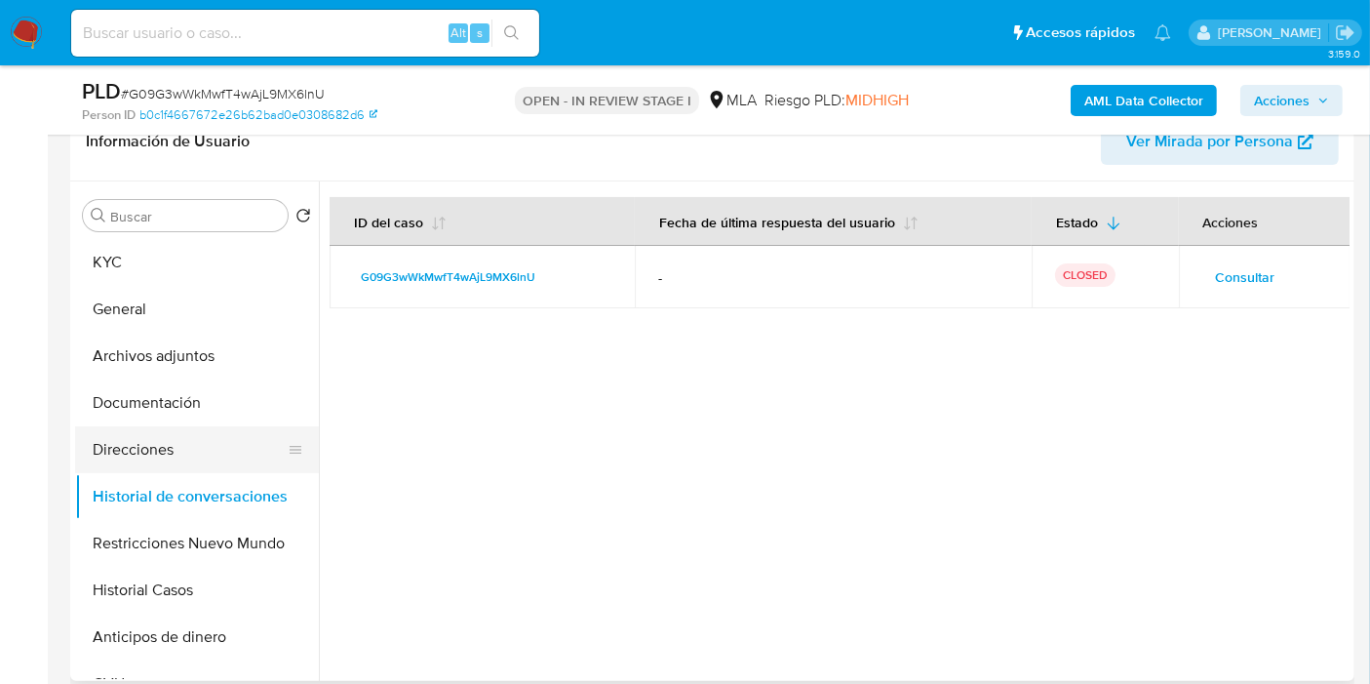
click at [189, 448] on button "Direcciones" at bounding box center [189, 449] width 228 height 47
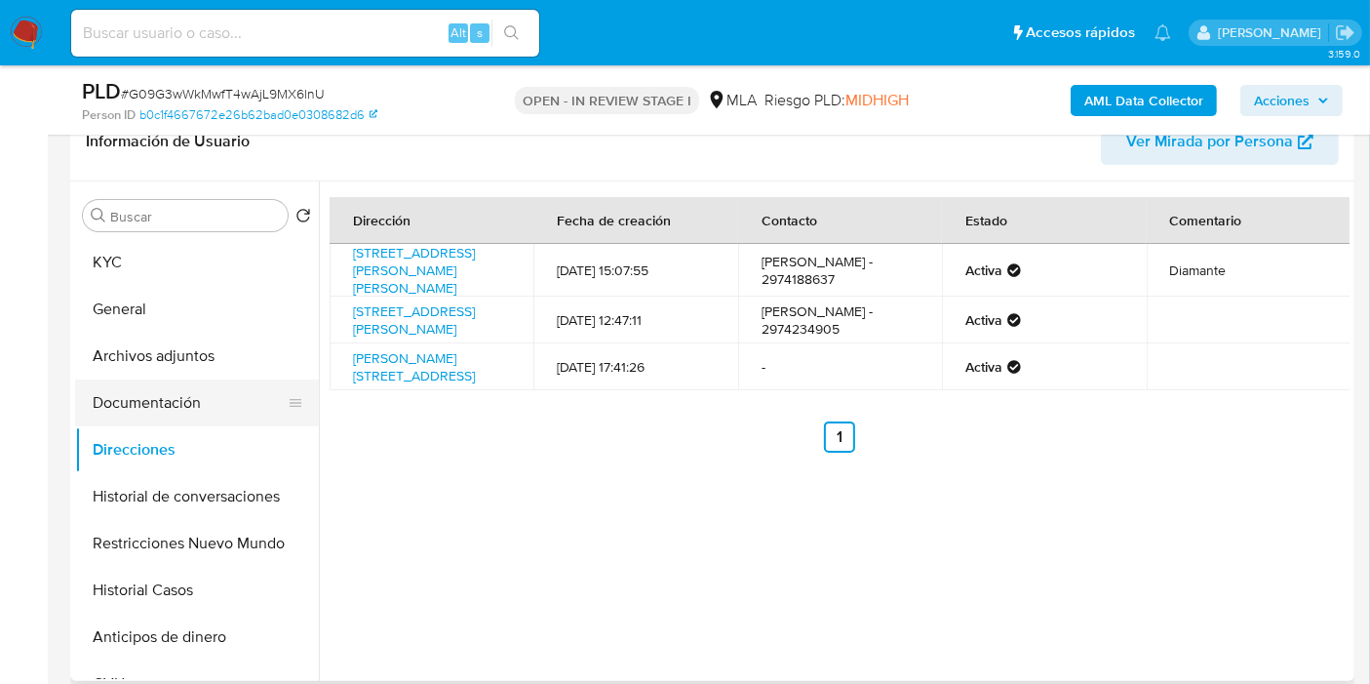
click at [202, 391] on button "Documentación" at bounding box center [189, 402] width 228 height 47
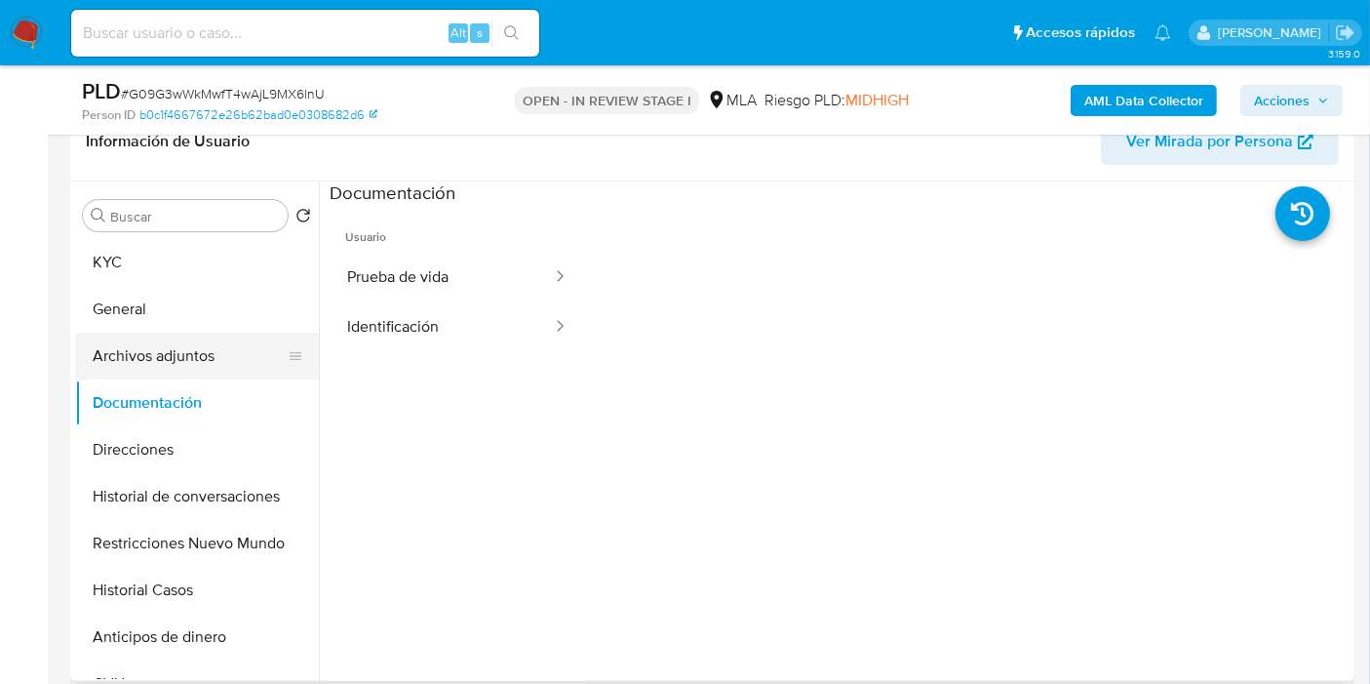
click at [195, 354] on button "Archivos adjuntos" at bounding box center [189, 356] width 228 height 47
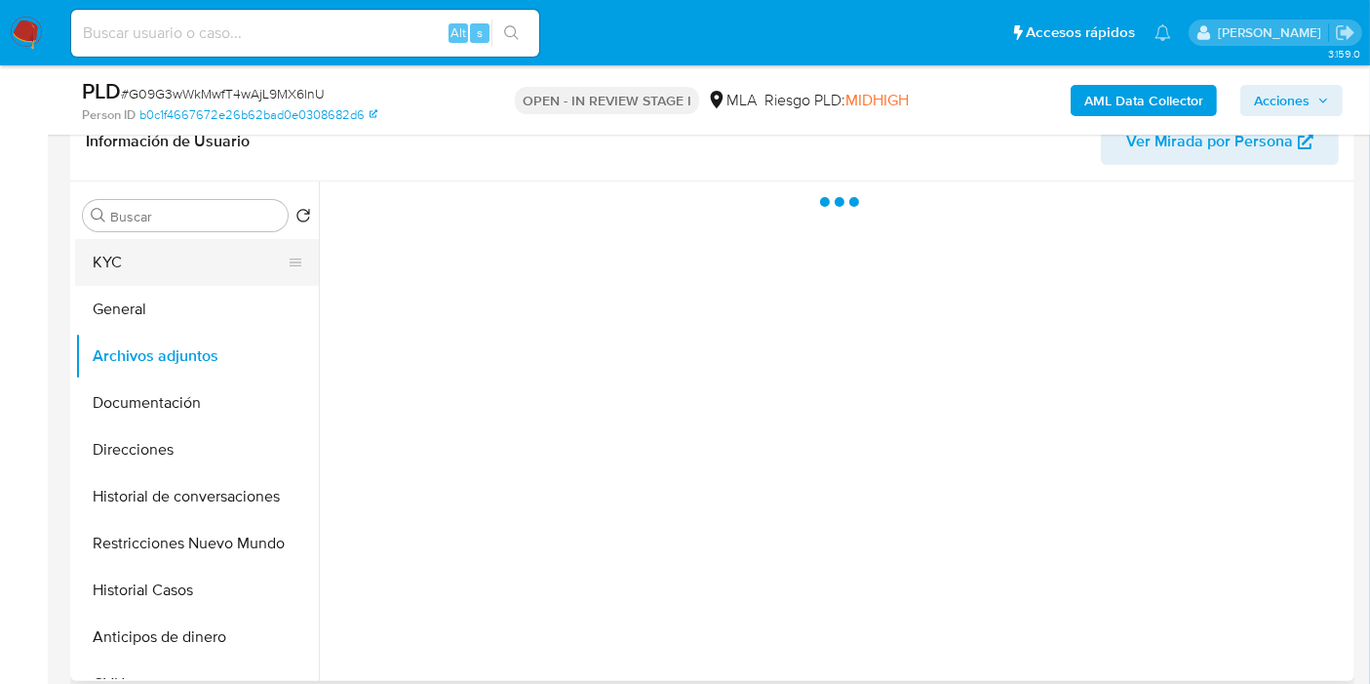
click at [196, 280] on button "KYC" at bounding box center [189, 262] width 228 height 47
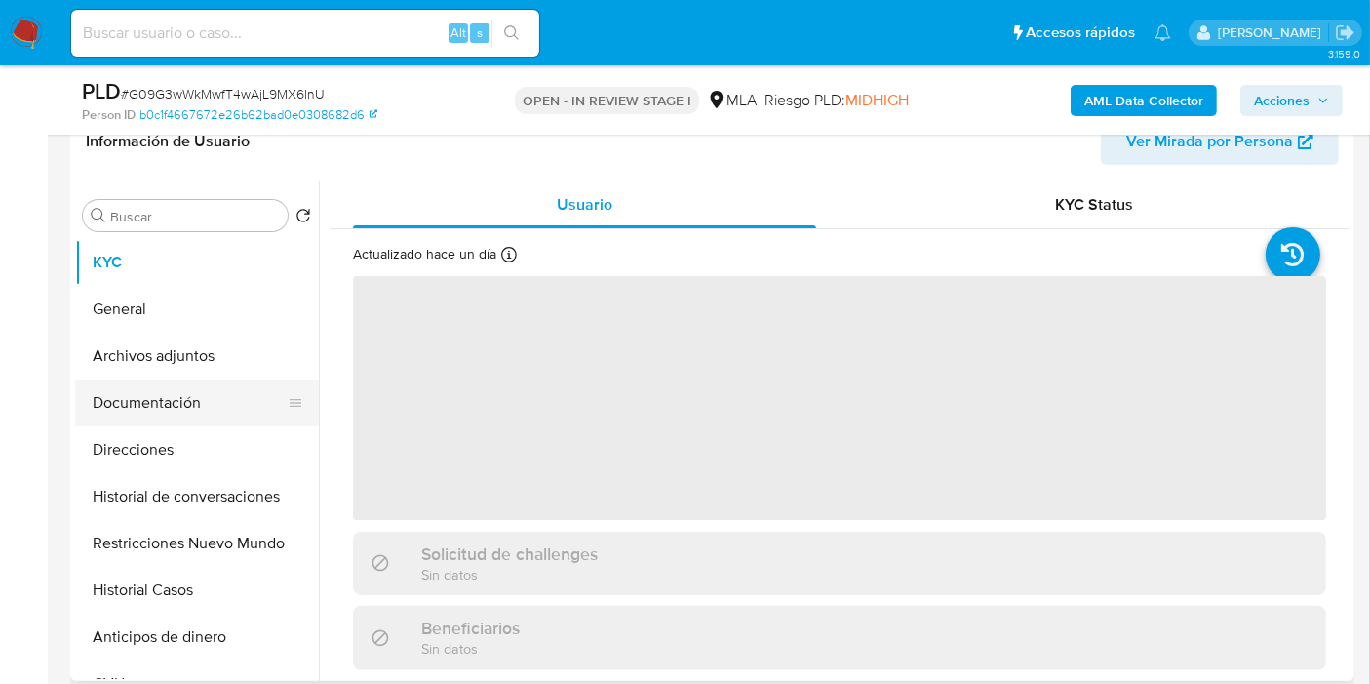
click at [173, 418] on button "Documentación" at bounding box center [189, 402] width 228 height 47
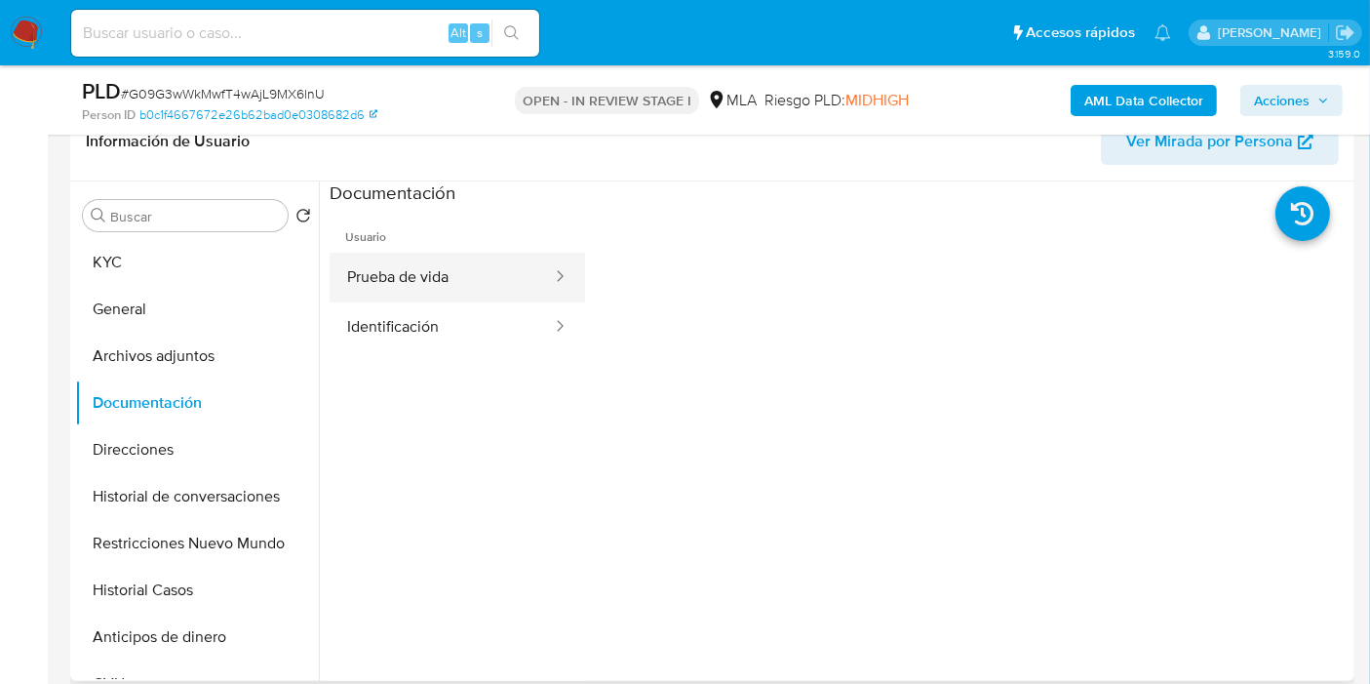
click at [488, 292] on button "Prueba de vida" at bounding box center [442, 278] width 224 height 50
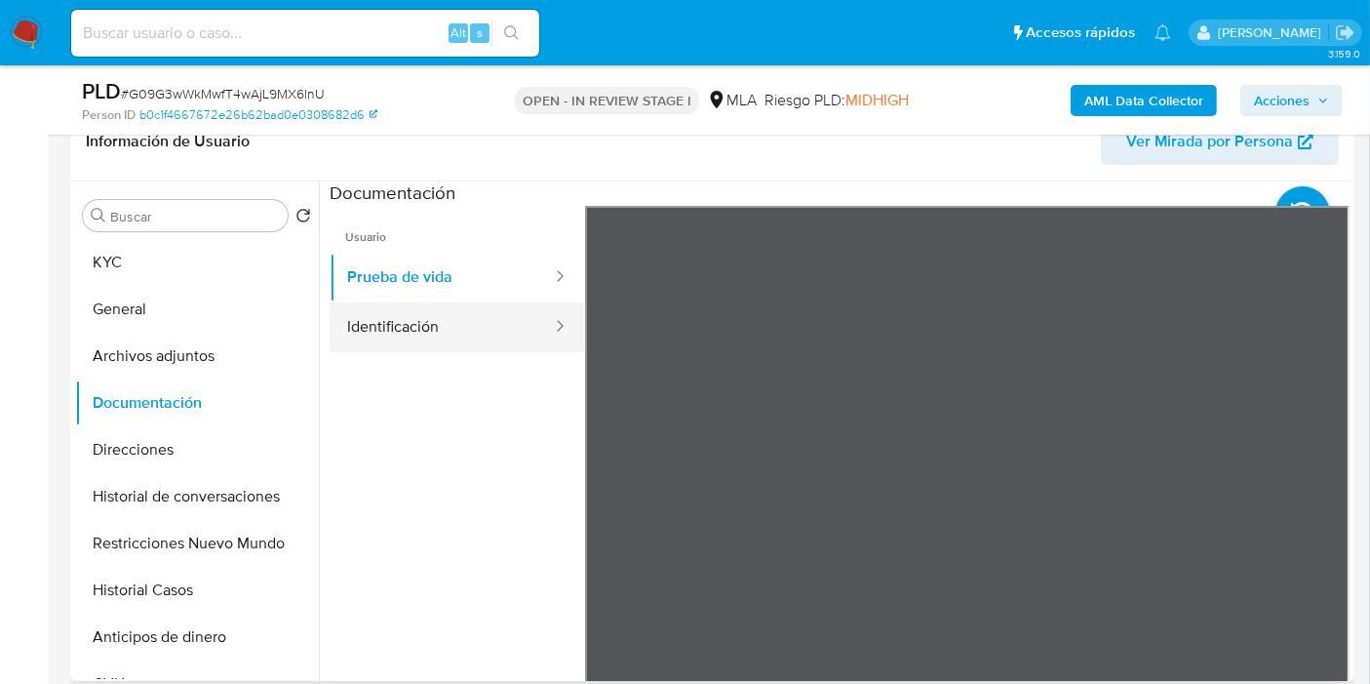
click at [538, 324] on div at bounding box center [553, 327] width 31 height 22
click at [507, 343] on button "Identificación" at bounding box center [442, 327] width 224 height 50
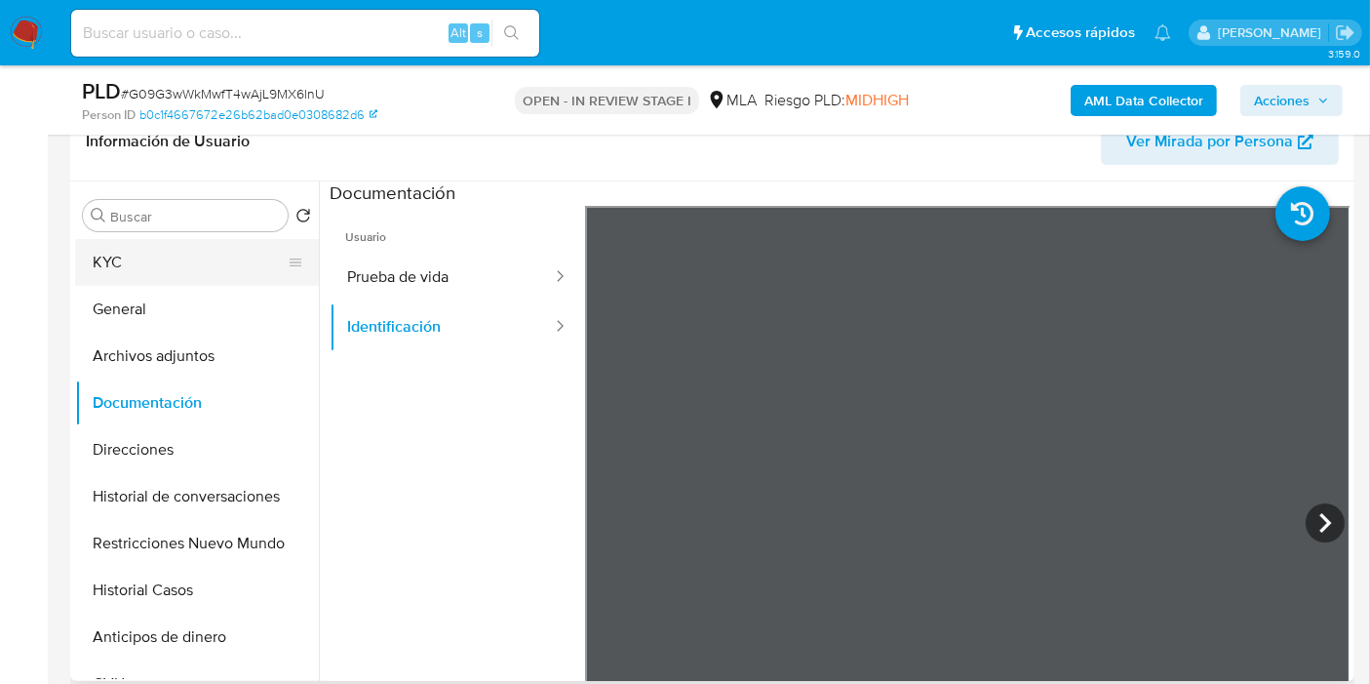
click at [124, 261] on button "KYC" at bounding box center [189, 262] width 228 height 47
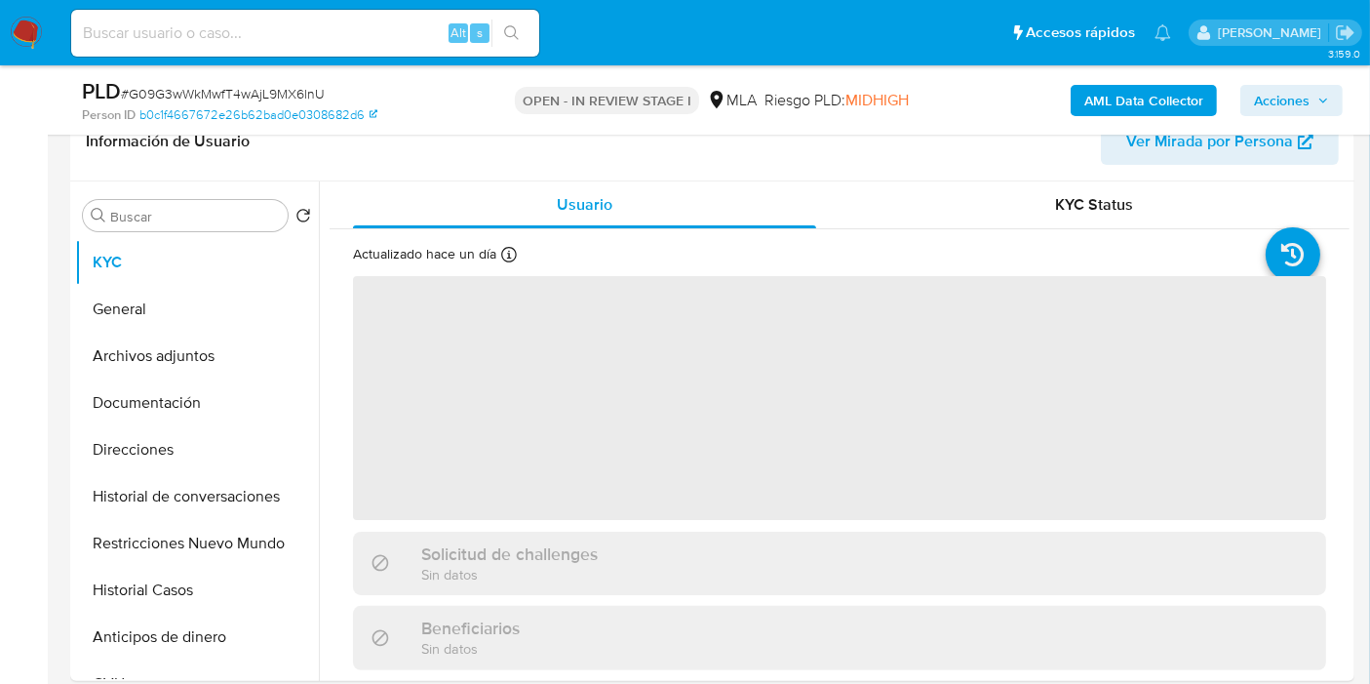
click at [1288, 103] on span "Acciones" at bounding box center [1282, 100] width 56 height 31
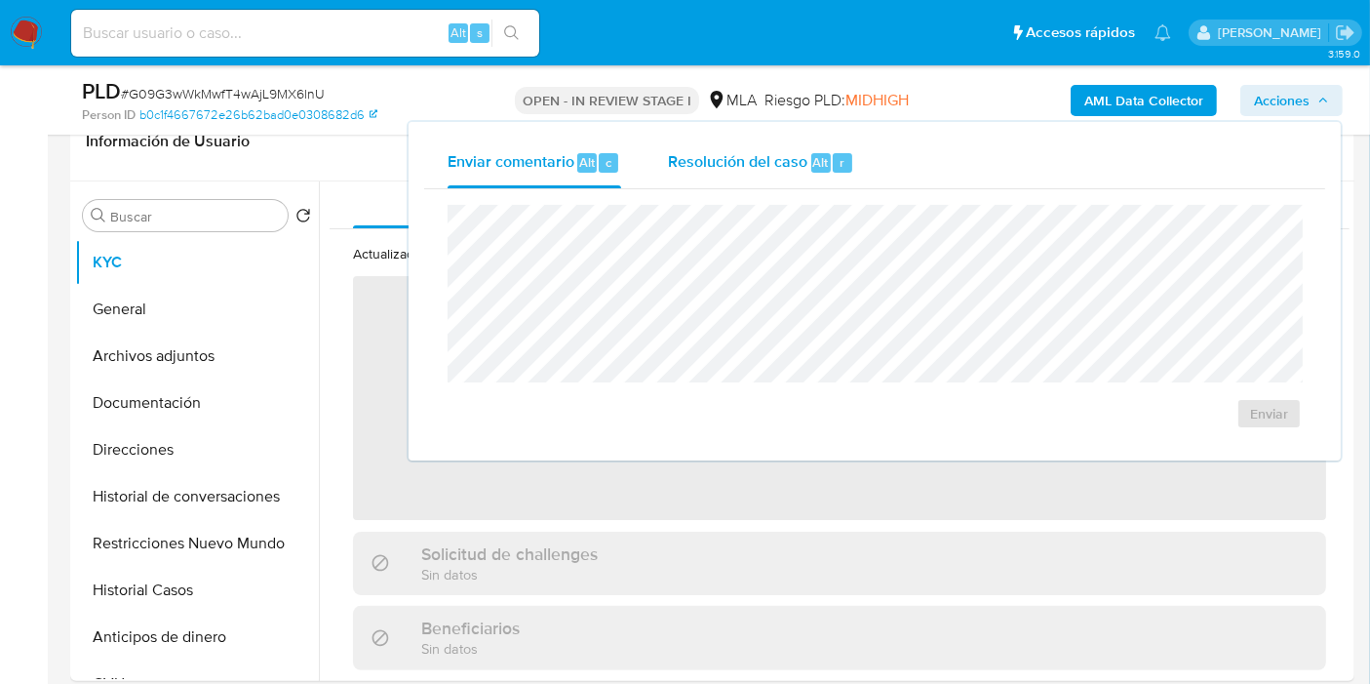
click at [834, 168] on div "r" at bounding box center [843, 163] width 20 height 20
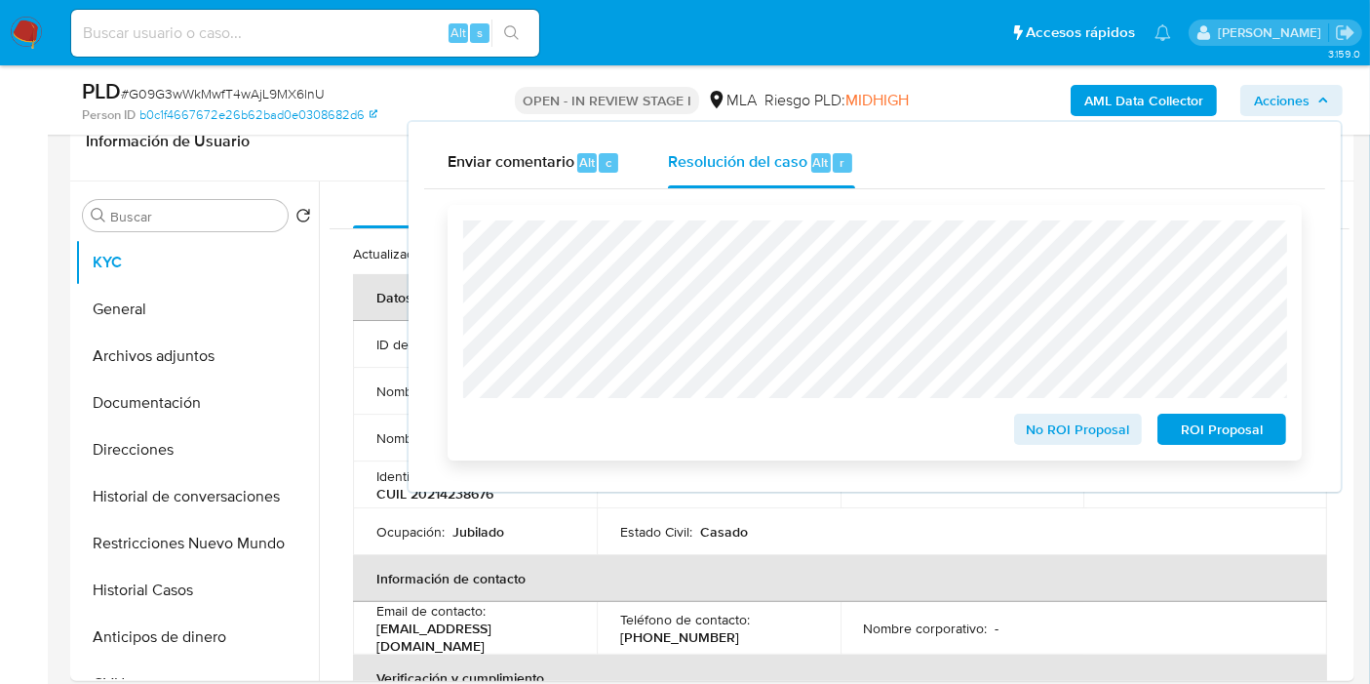
click at [1203, 434] on span "ROI Proposal" at bounding box center [1221, 428] width 101 height 27
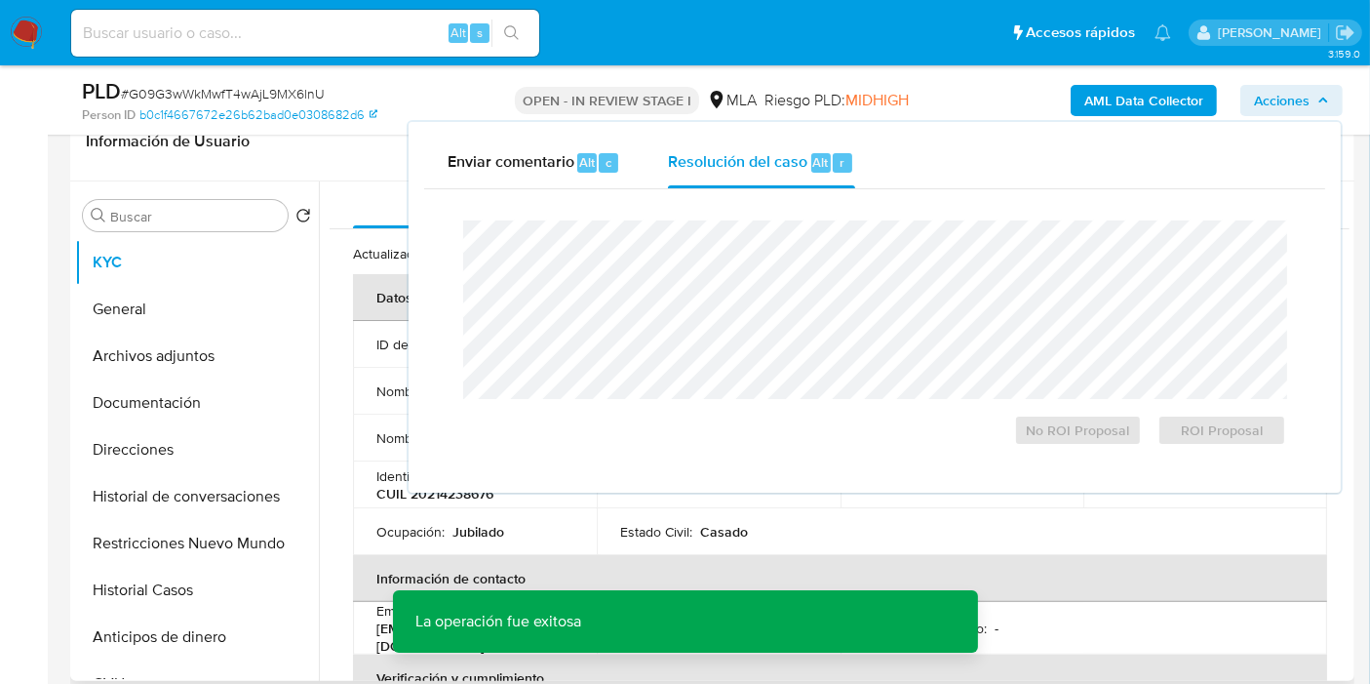
click at [386, 429] on p "Nombre del comercio :" at bounding box center [443, 438] width 134 height 18
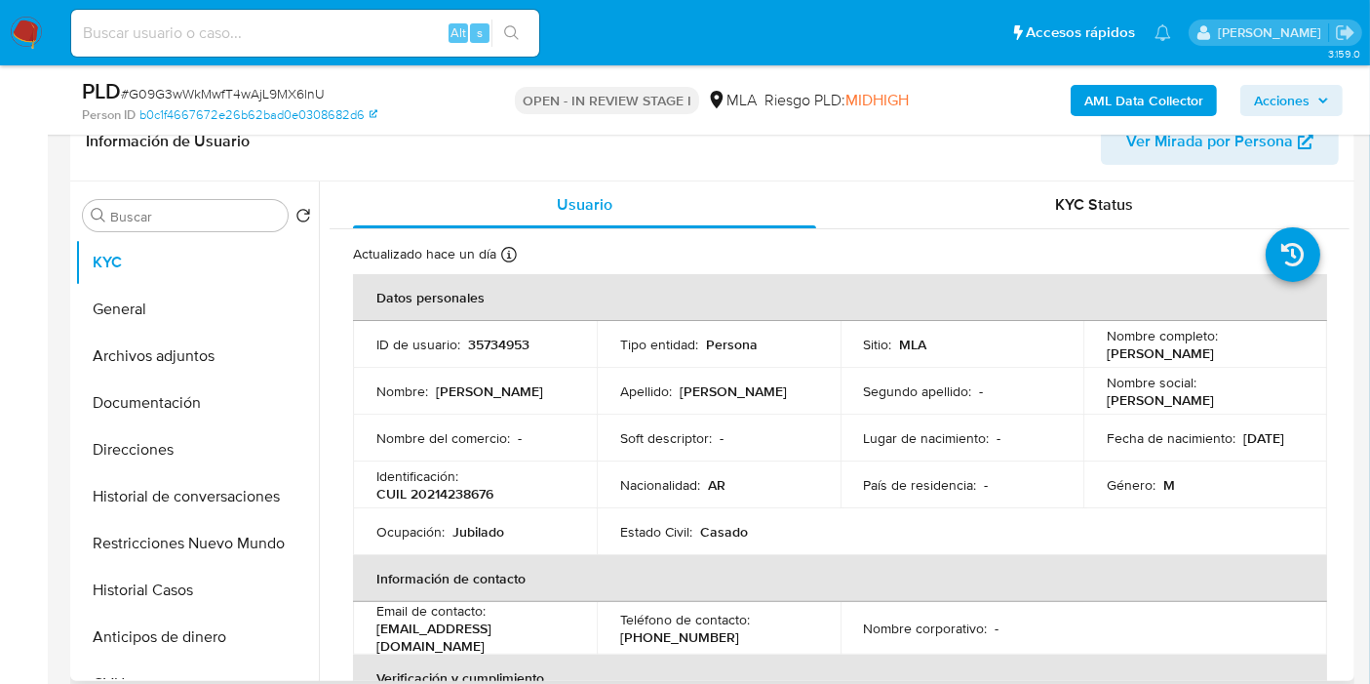
click at [459, 492] on p "CUIL 20214238676" at bounding box center [434, 494] width 117 height 18
copy p "20214238676"
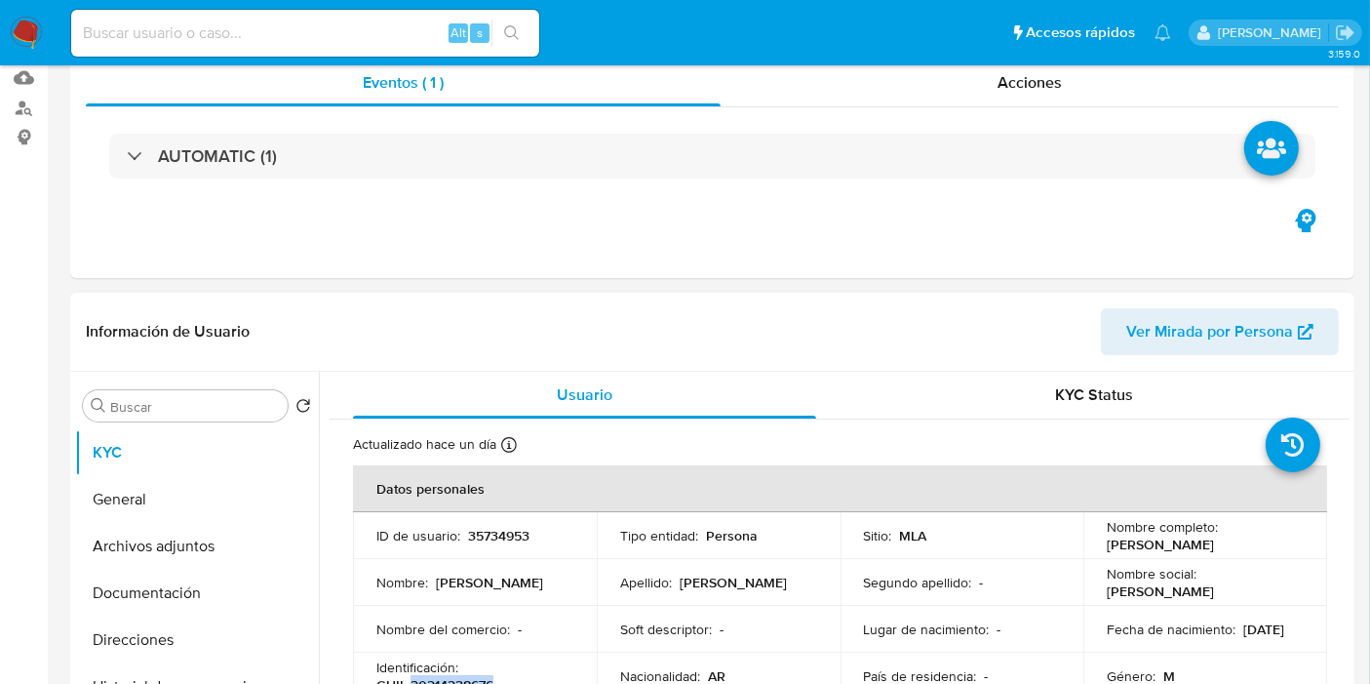
scroll to position [433, 0]
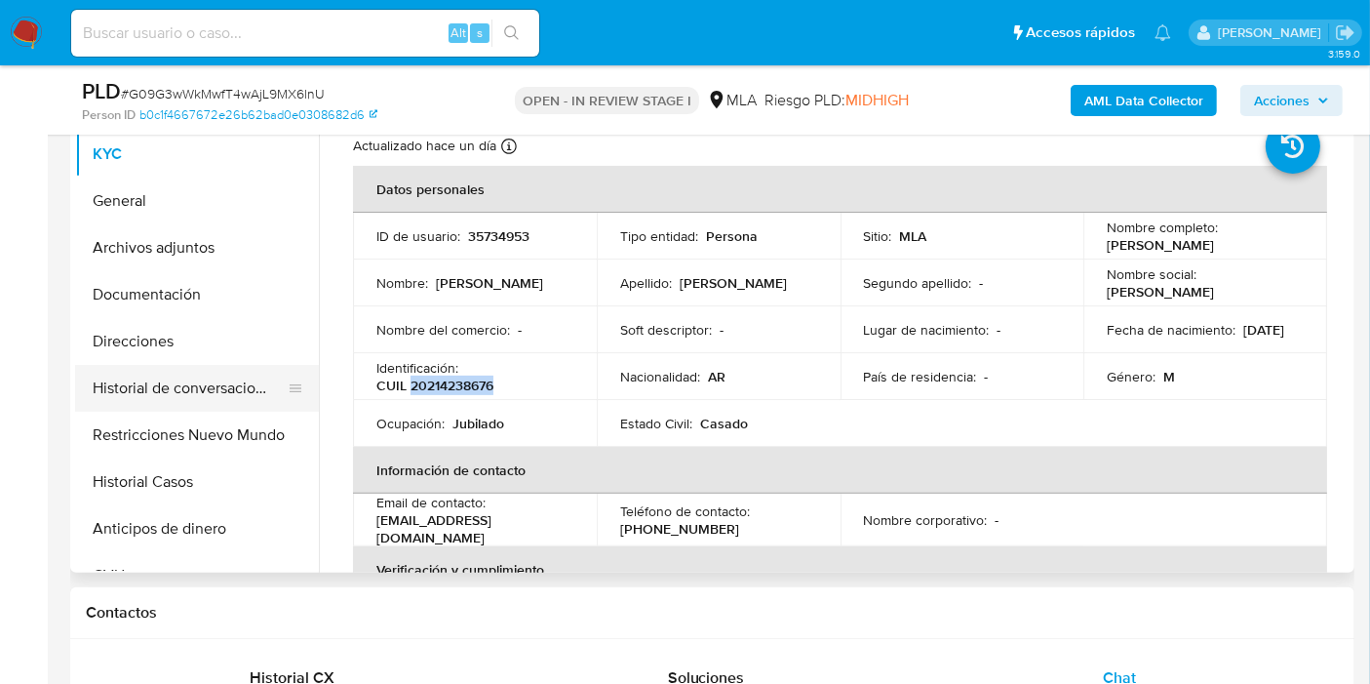
click at [128, 382] on button "Historial de conversaciones" at bounding box center [189, 388] width 228 height 47
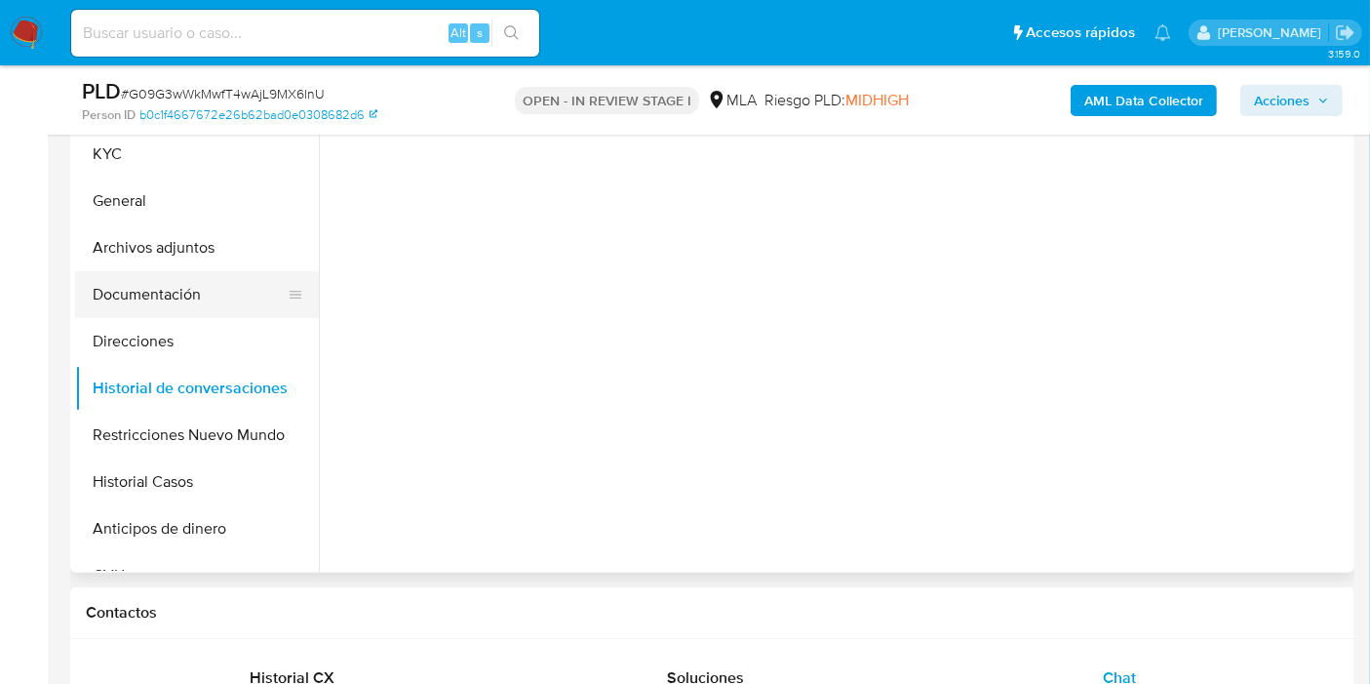
click at [163, 296] on button "Documentación" at bounding box center [189, 294] width 228 height 47
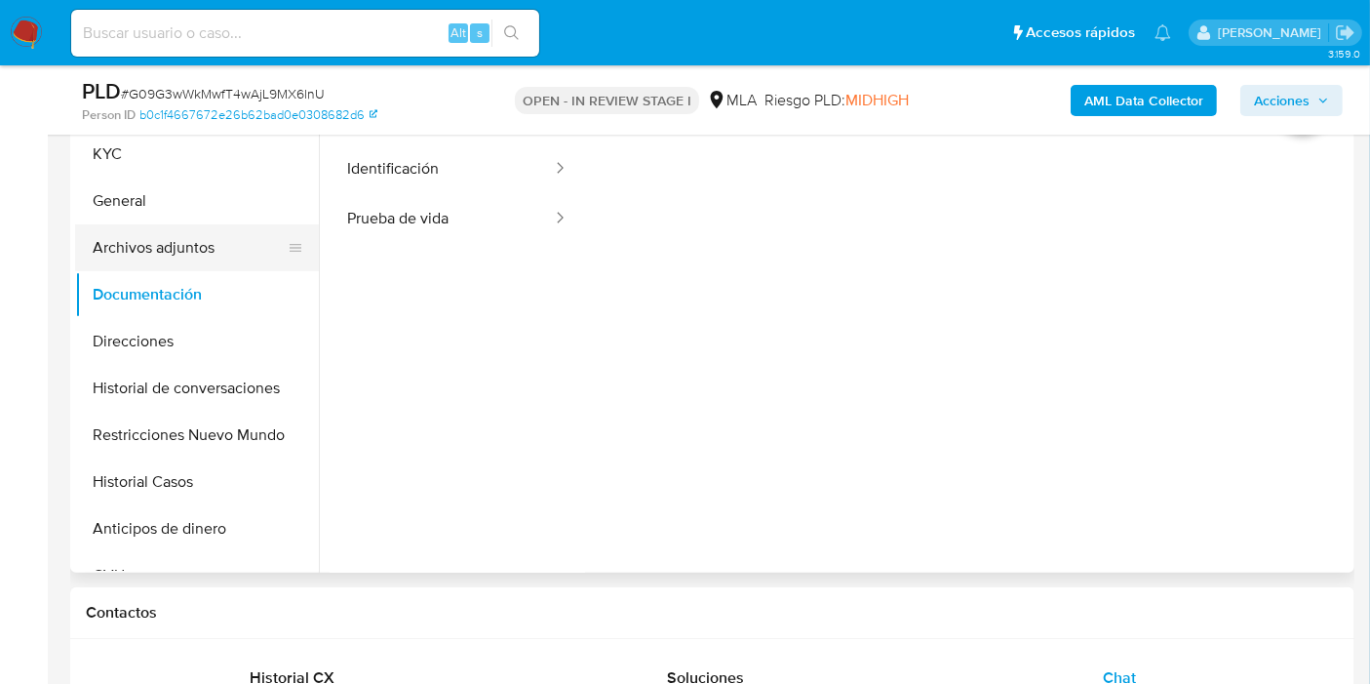
click at [180, 258] on button "Archivos adjuntos" at bounding box center [189, 247] width 228 height 47
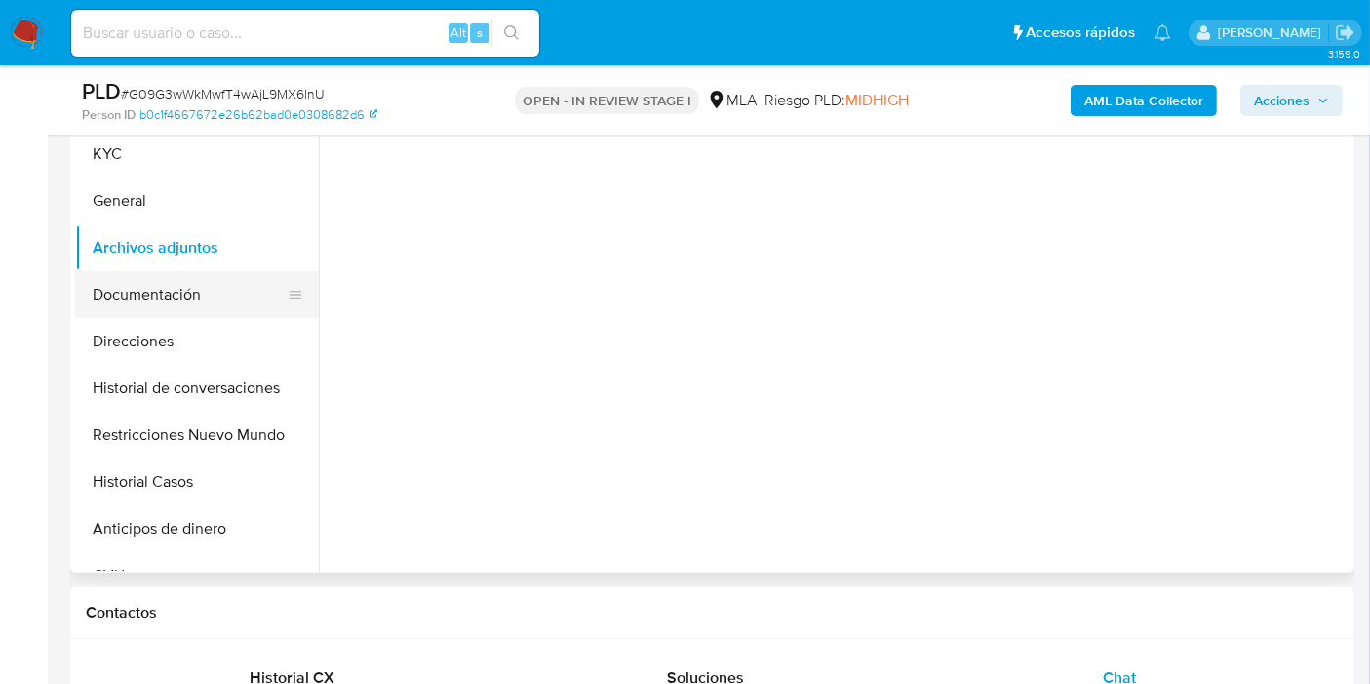
scroll to position [108, 0]
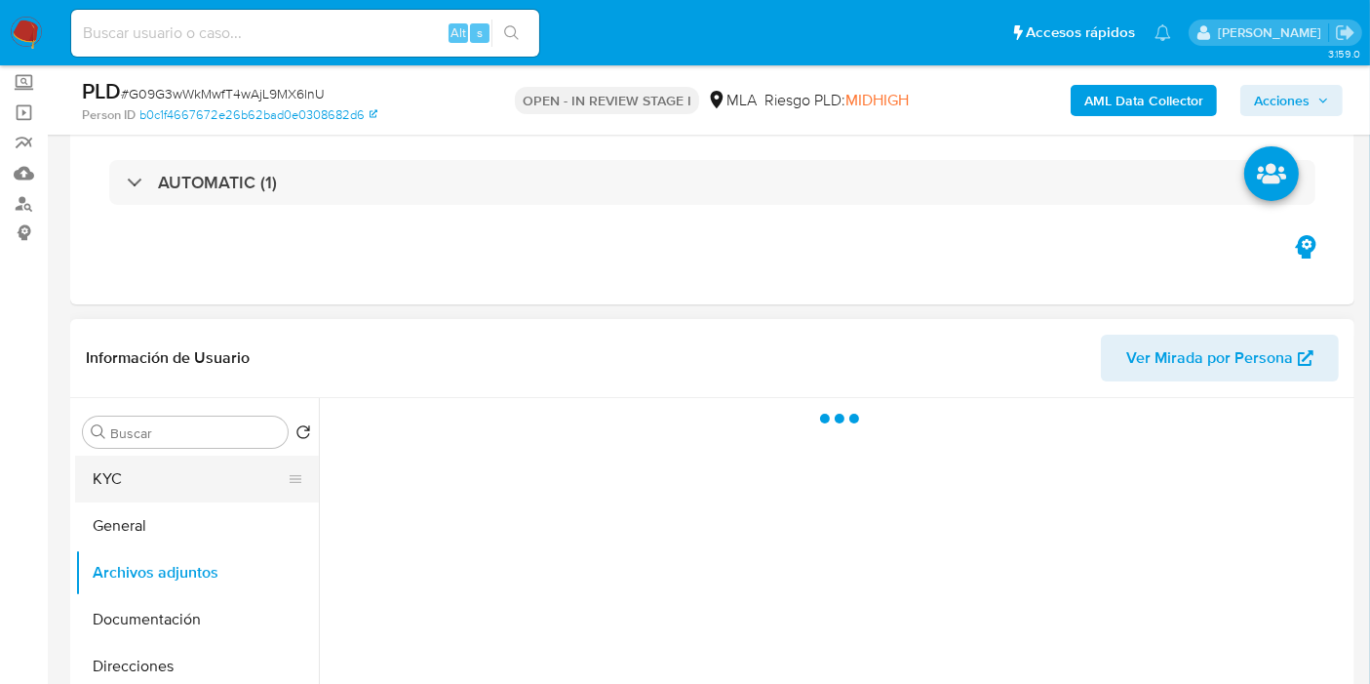
click at [143, 499] on button "KYC" at bounding box center [189, 478] width 228 height 47
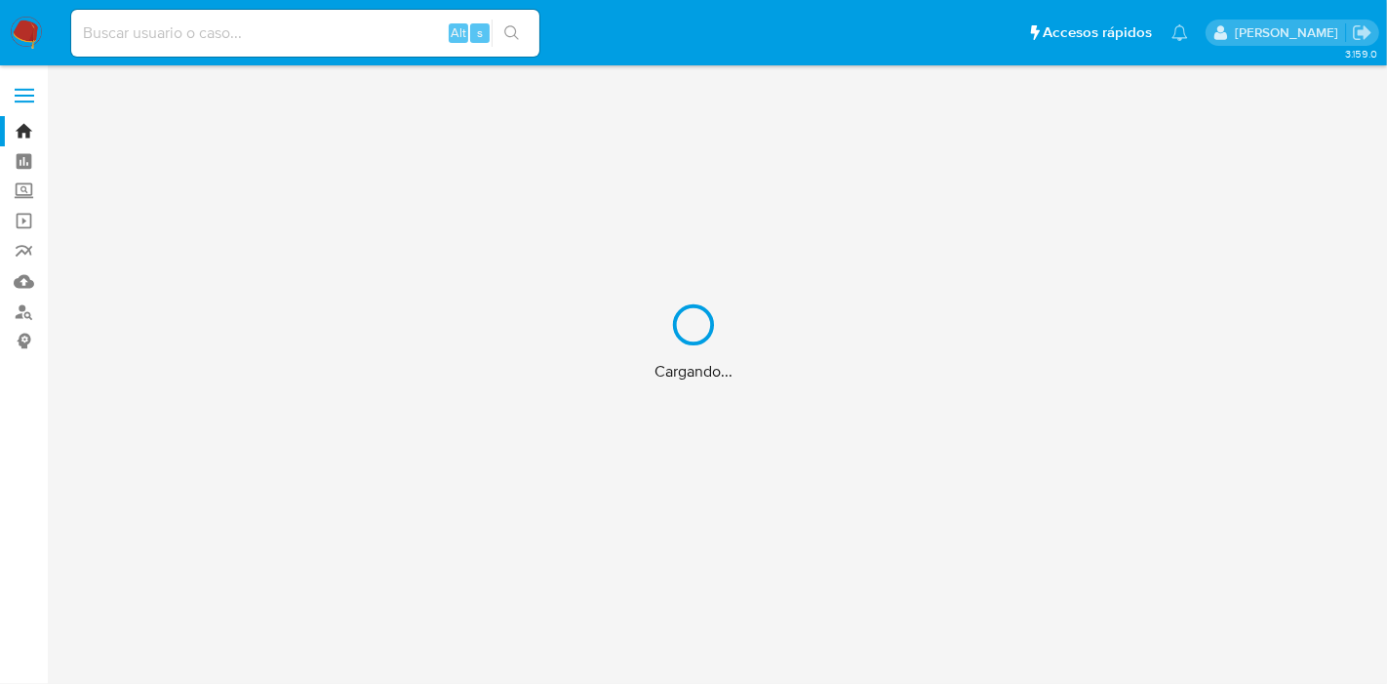
click at [376, 26] on div "Cargando..." at bounding box center [693, 342] width 1387 height 684
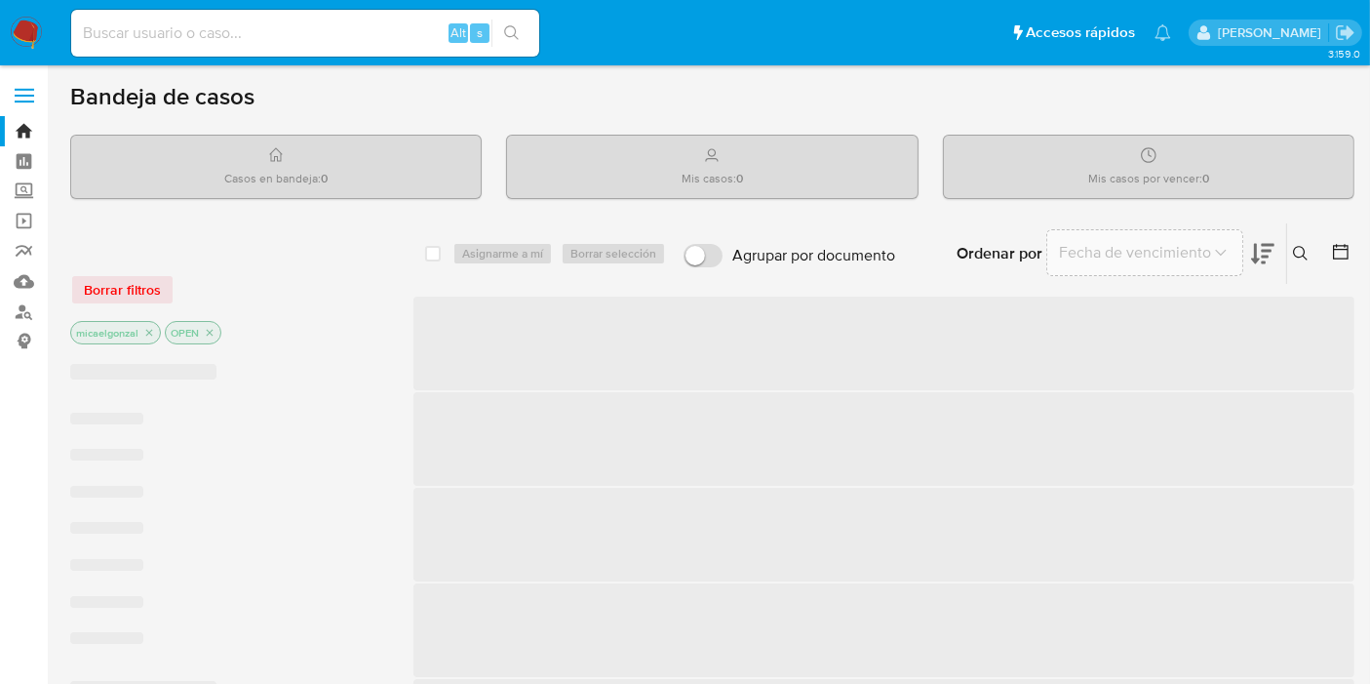
click at [332, 48] on div "Alt s" at bounding box center [305, 33] width 468 height 47
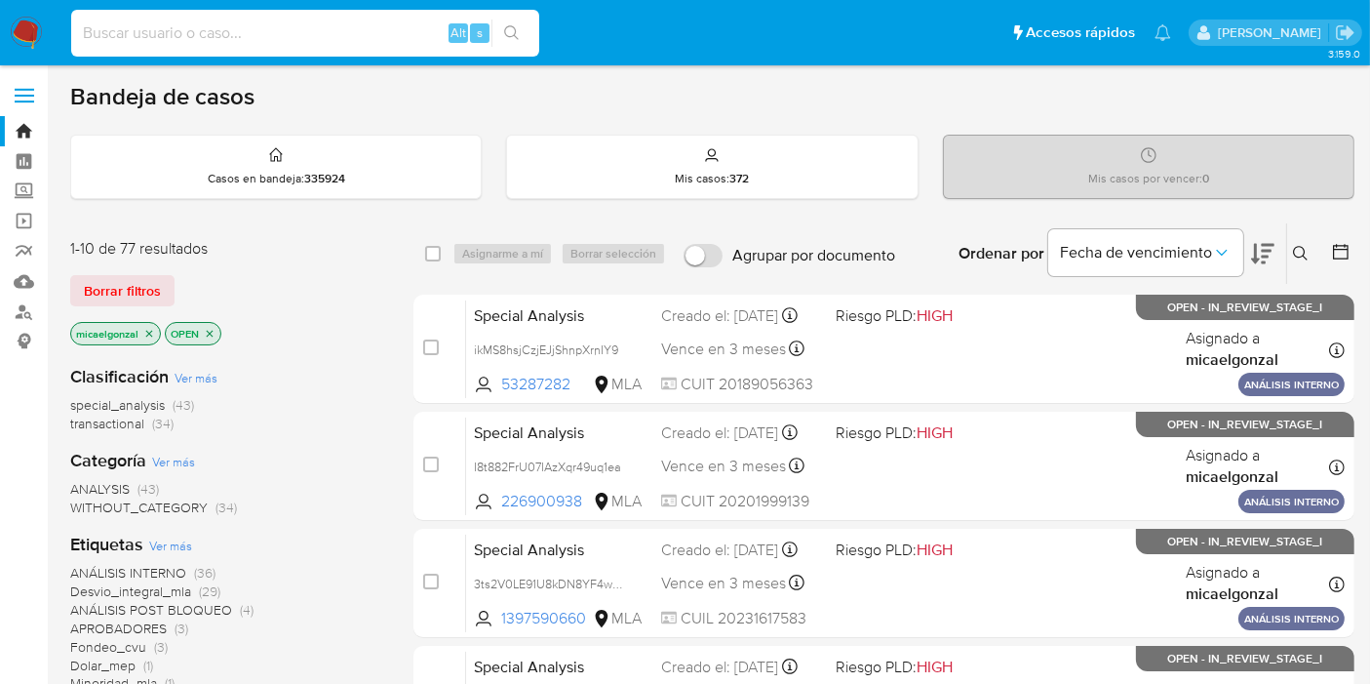
click at [347, 30] on input at bounding box center [305, 32] width 468 height 25
paste input "BnzPm7njQcwegoI65atuXwtR"
type input "BnzPm7njQcwegoI65atuXwtR"
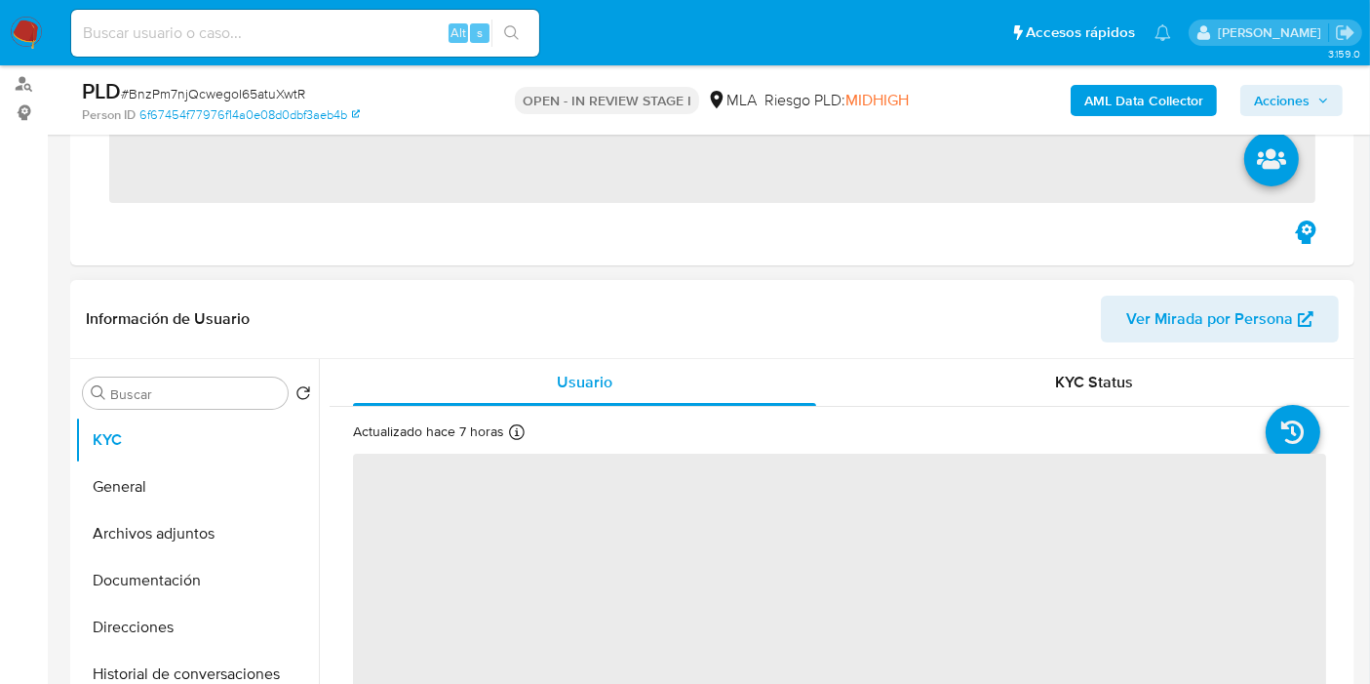
scroll to position [325, 0]
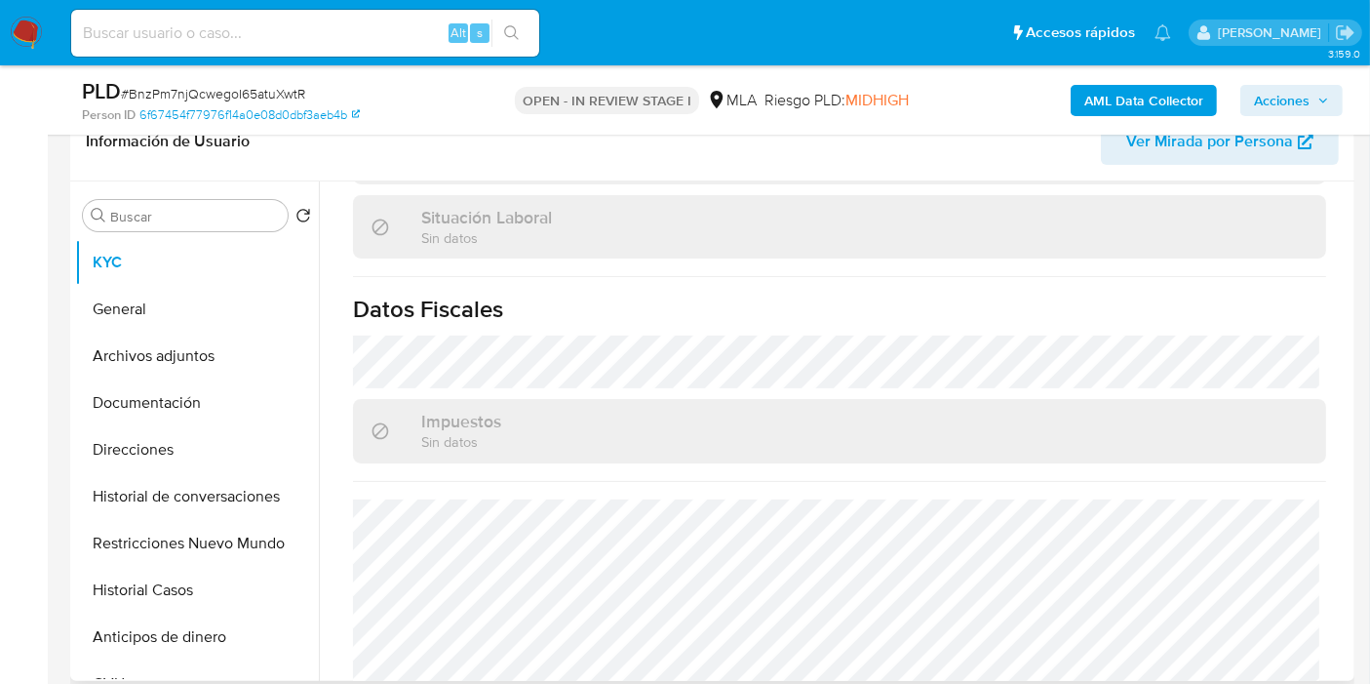
select select "10"
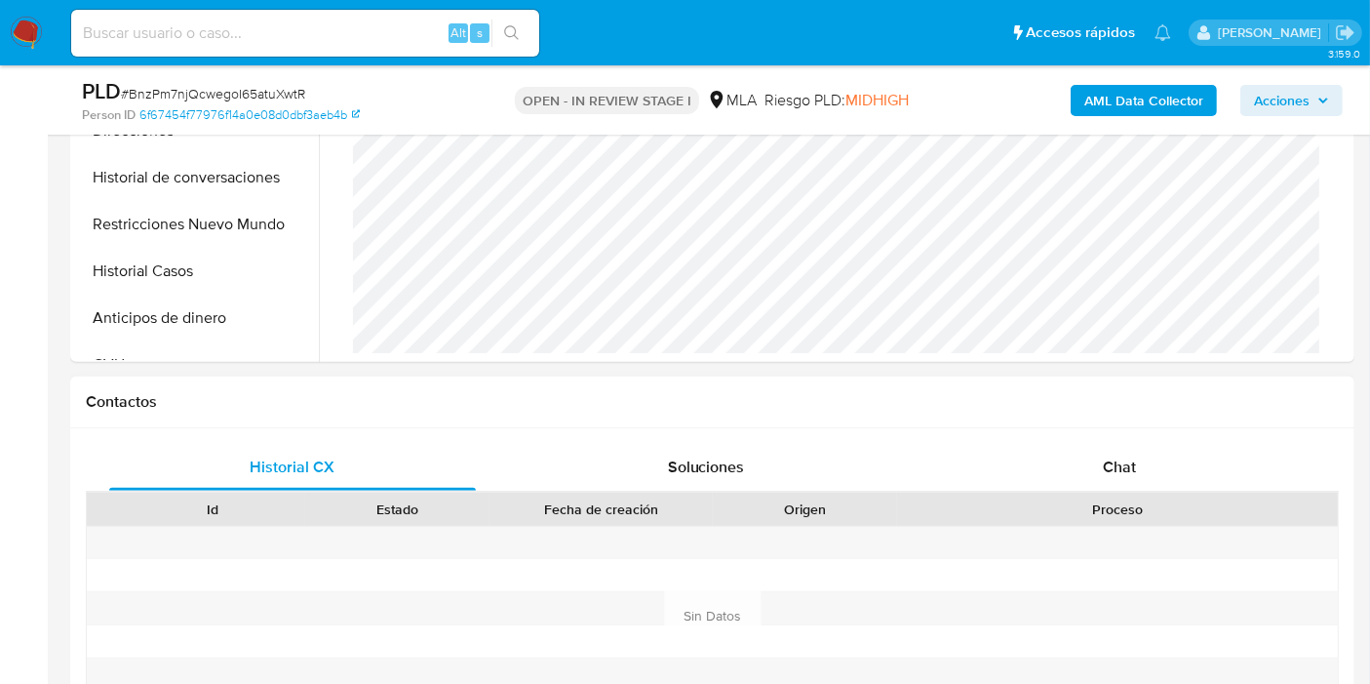
scroll to position [650, 0]
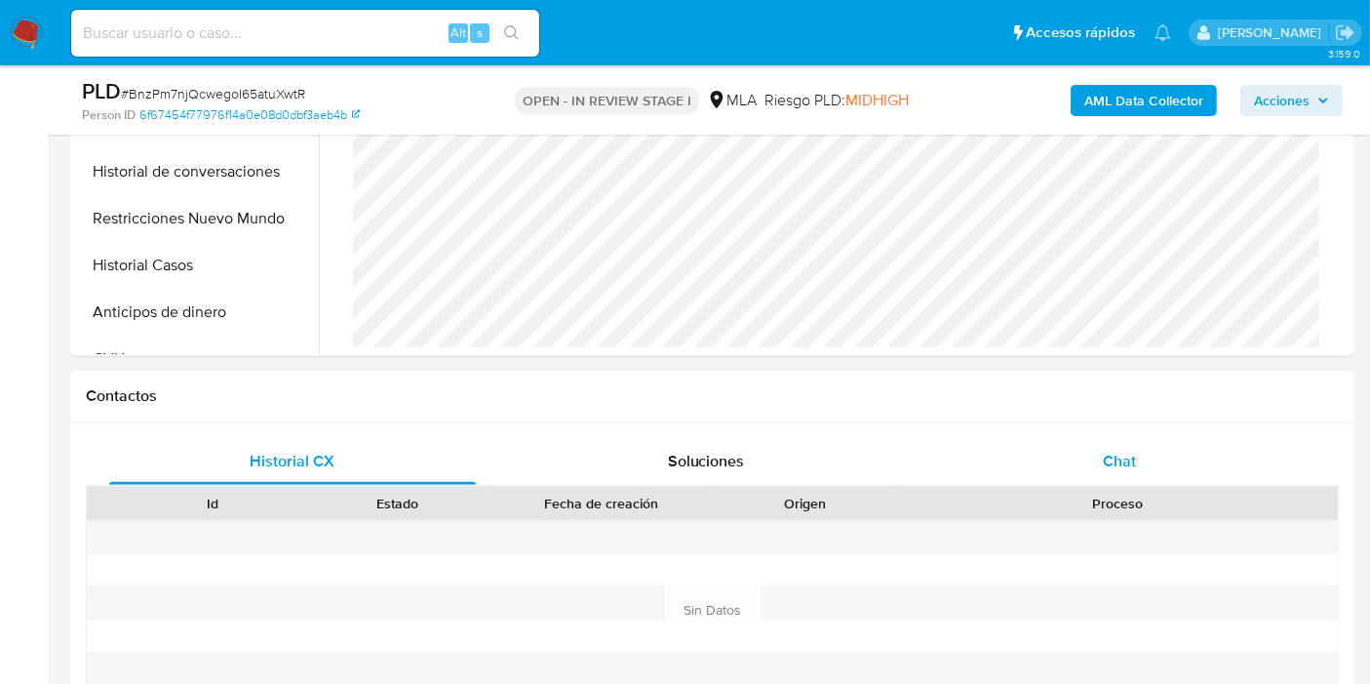
click at [1050, 470] on div "Chat" at bounding box center [1119, 461] width 367 height 47
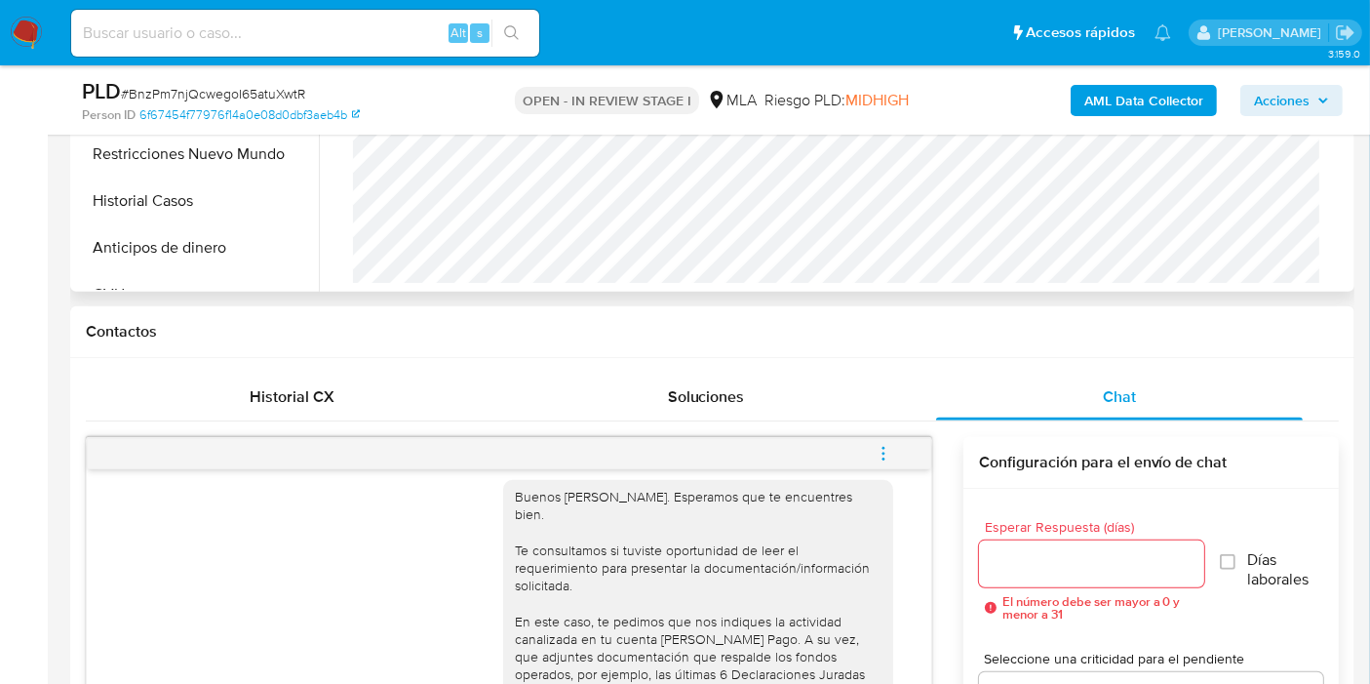
scroll to position [541, 0]
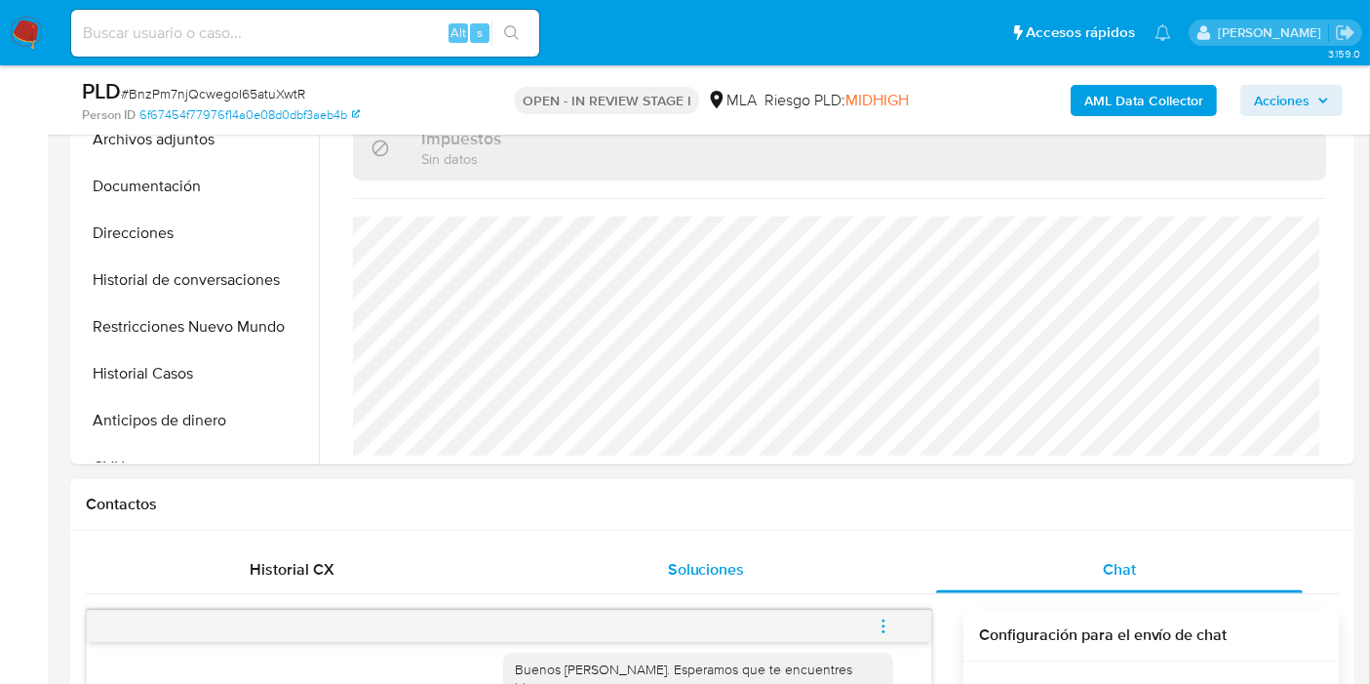
drag, startPoint x: 264, startPoint y: 577, endPoint x: 651, endPoint y: 586, distance: 386.3
click at [271, 574] on span "Historial CX" at bounding box center [293, 569] width 85 height 22
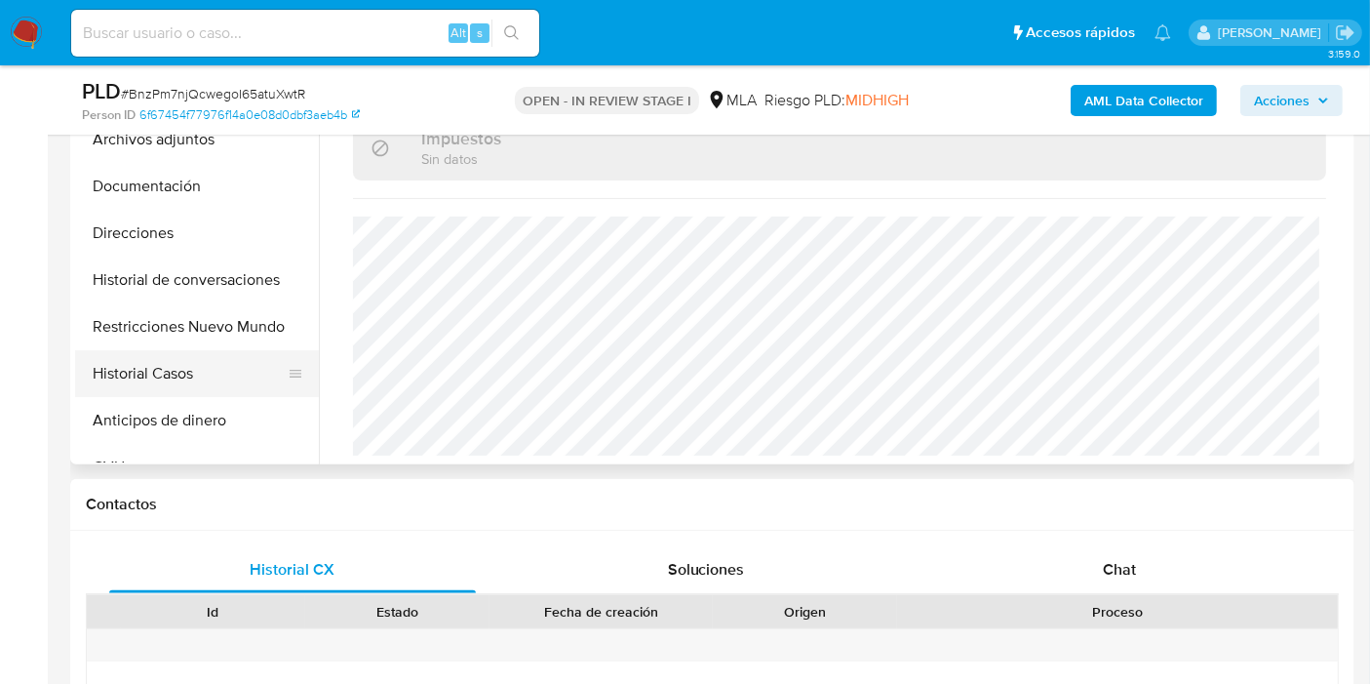
click at [181, 366] on button "Historial Casos" at bounding box center [189, 373] width 228 height 47
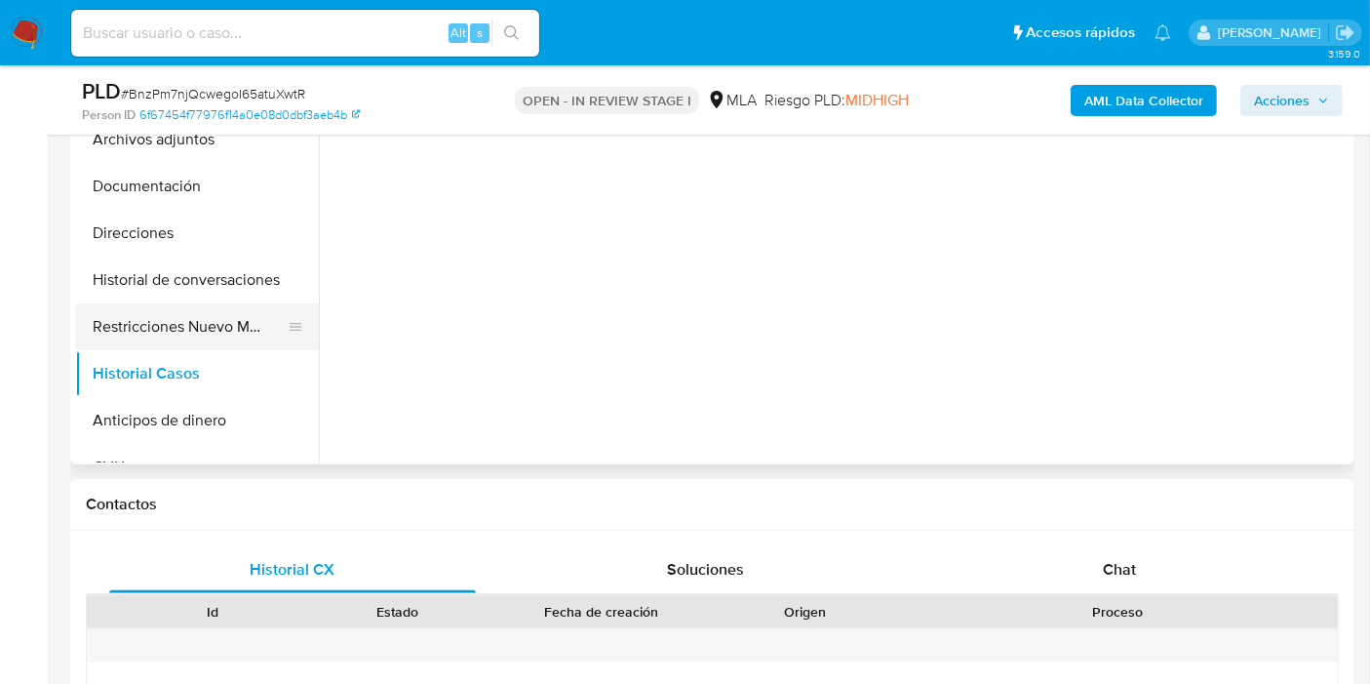
click at [219, 313] on button "Restricciones Nuevo Mundo" at bounding box center [189, 326] width 228 height 47
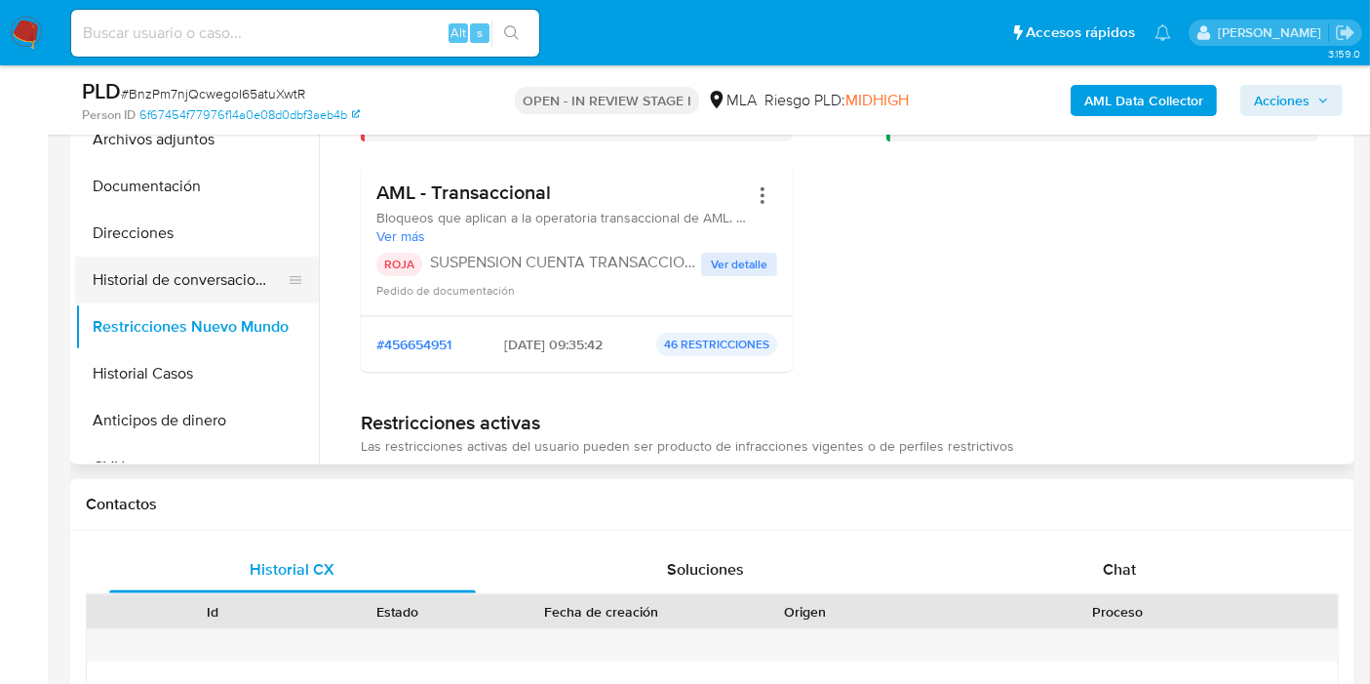
scroll to position [433, 0]
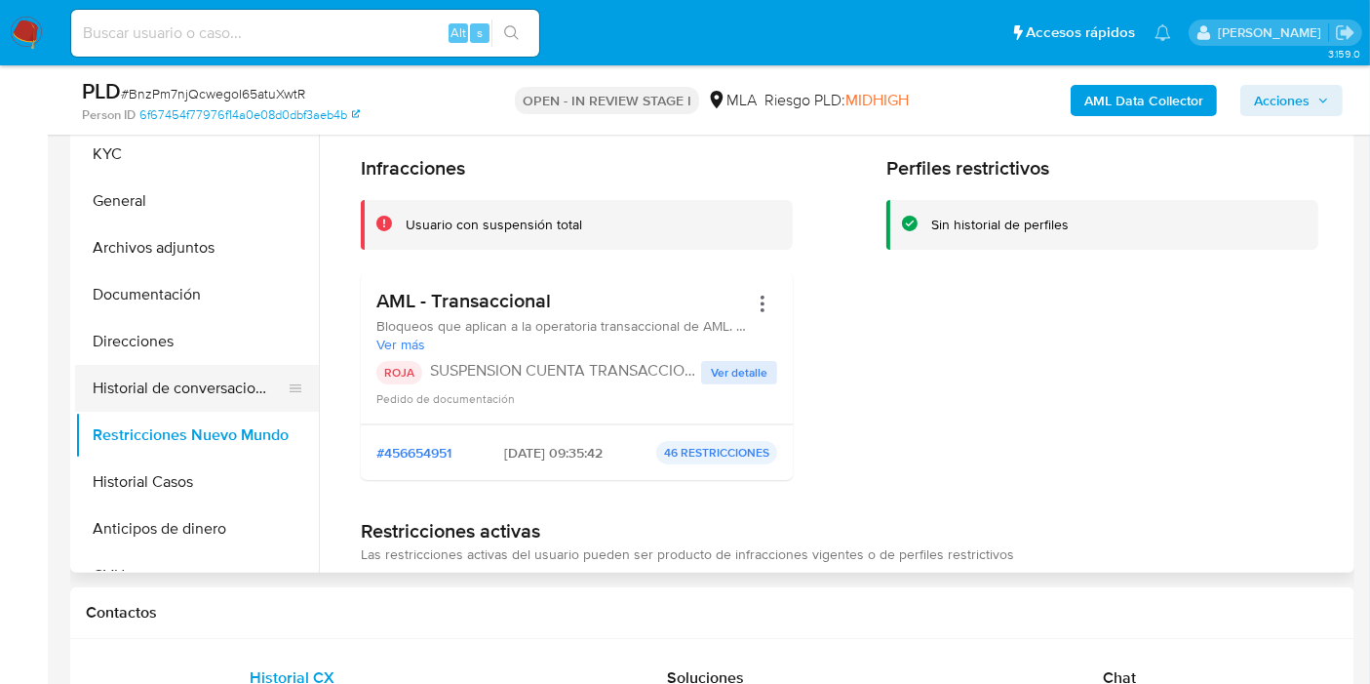
click at [209, 263] on button "Archivos adjuntos" at bounding box center [197, 247] width 244 height 47
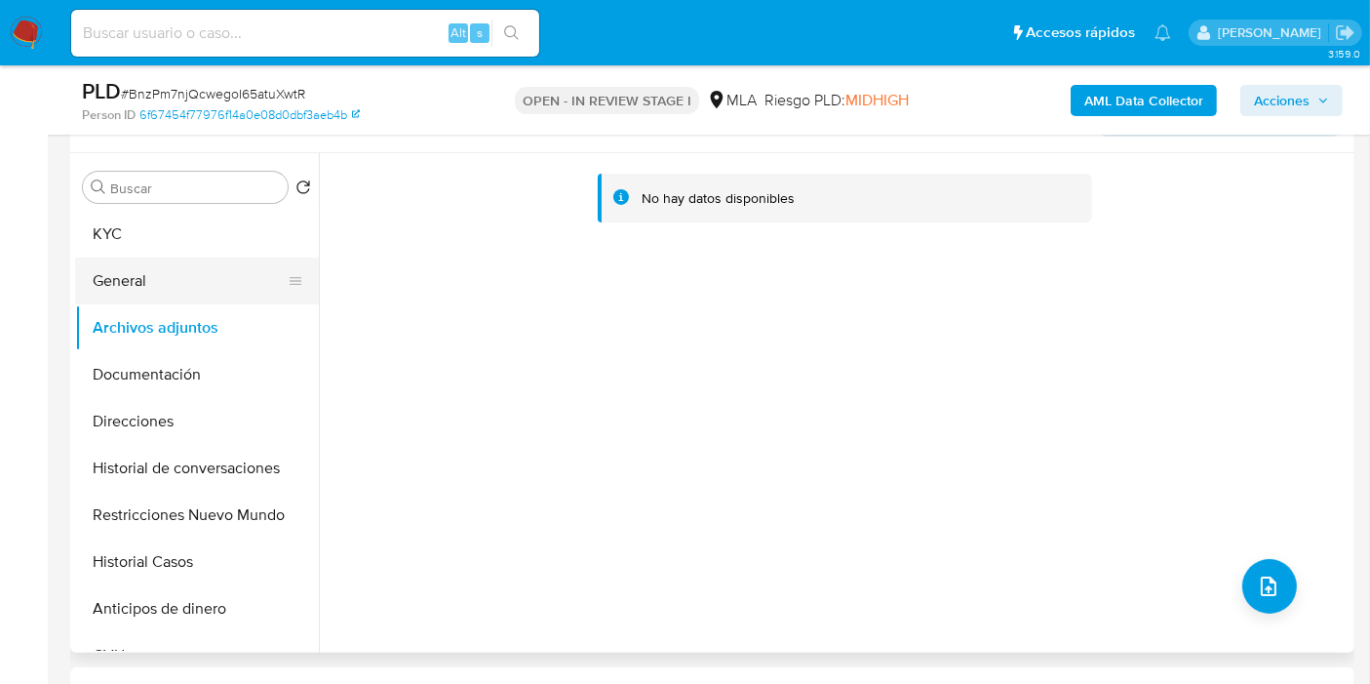
scroll to position [325, 0]
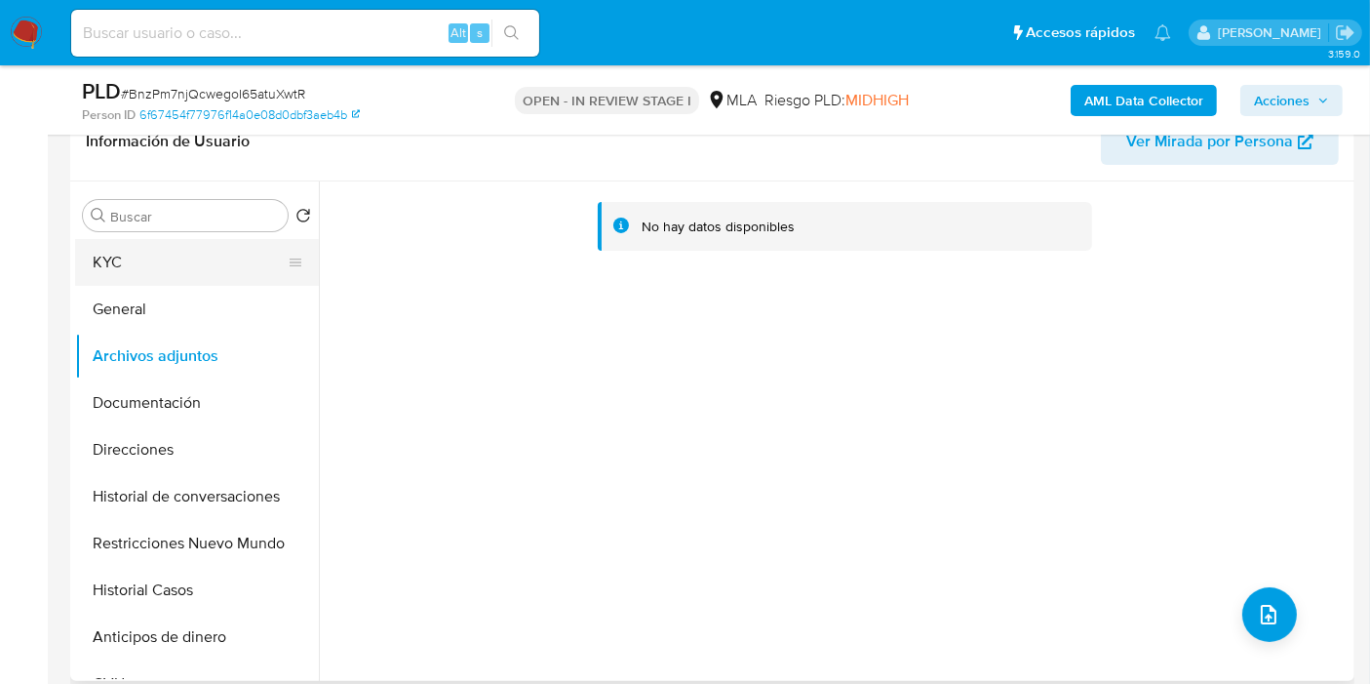
click at [194, 276] on button "KYC" at bounding box center [189, 262] width 228 height 47
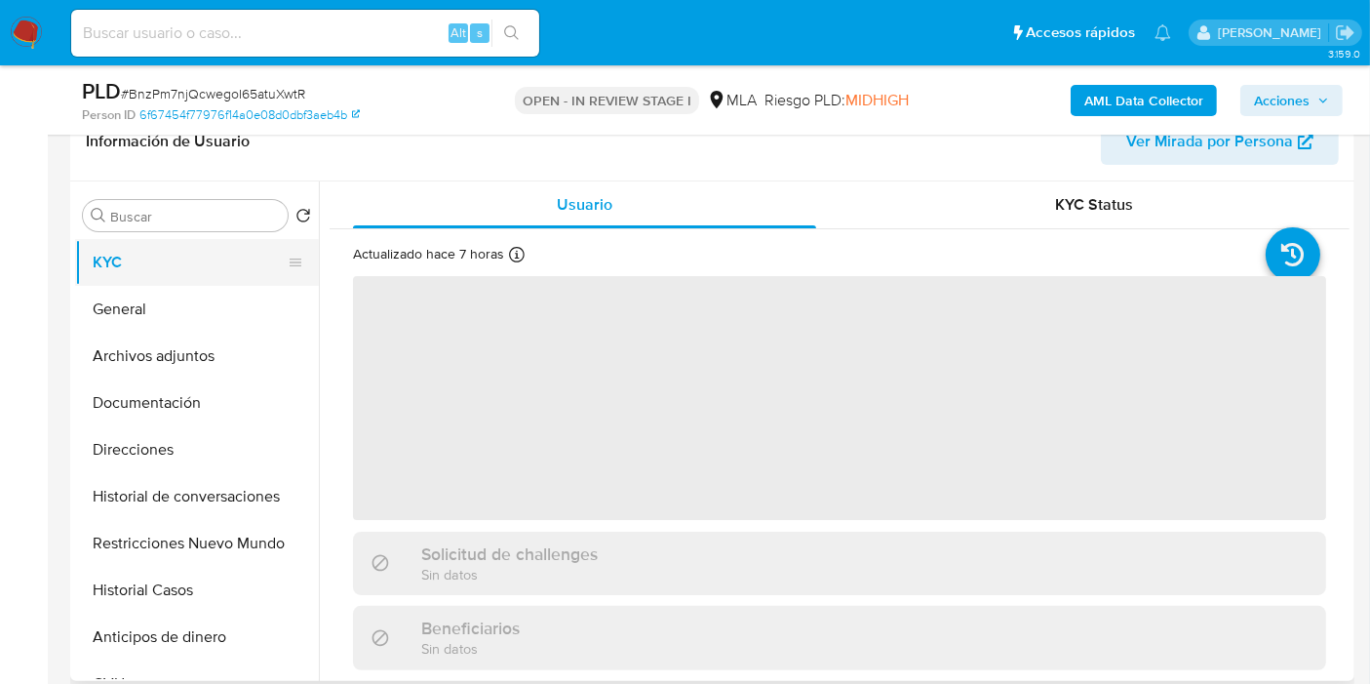
click at [206, 252] on button "KYC" at bounding box center [189, 262] width 228 height 47
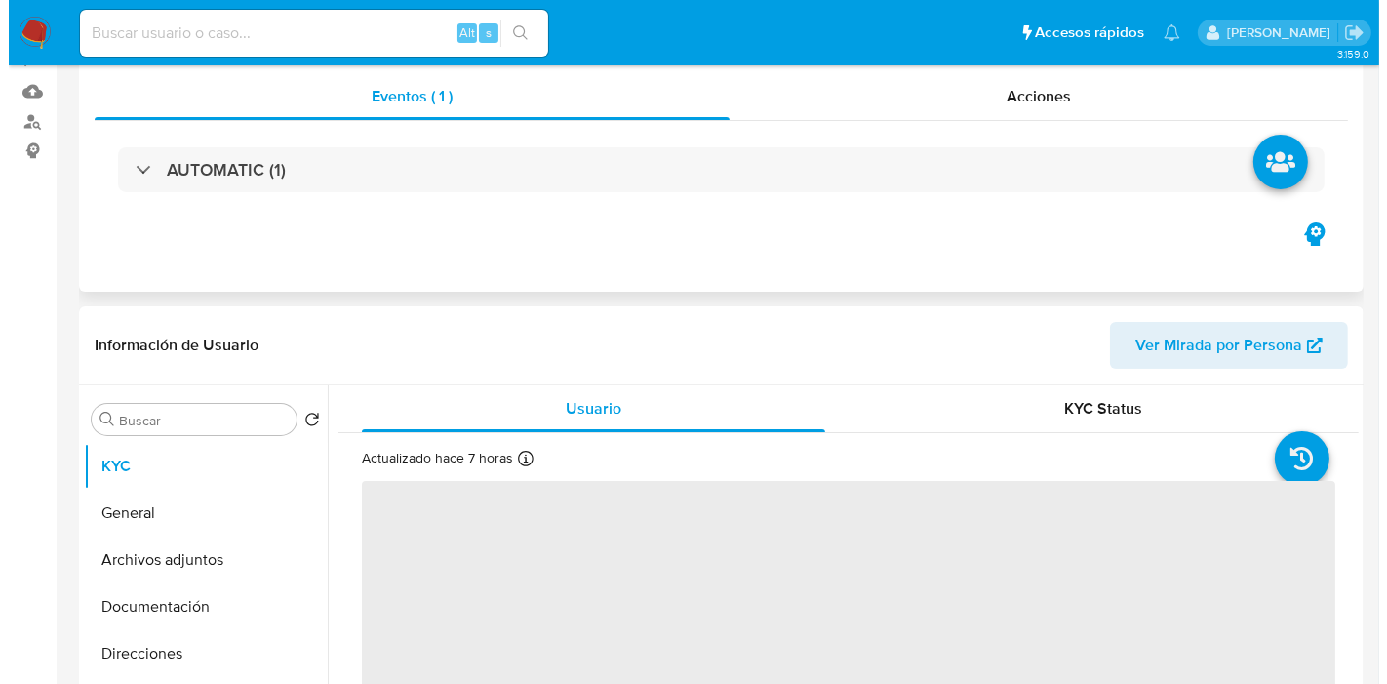
scroll to position [0, 0]
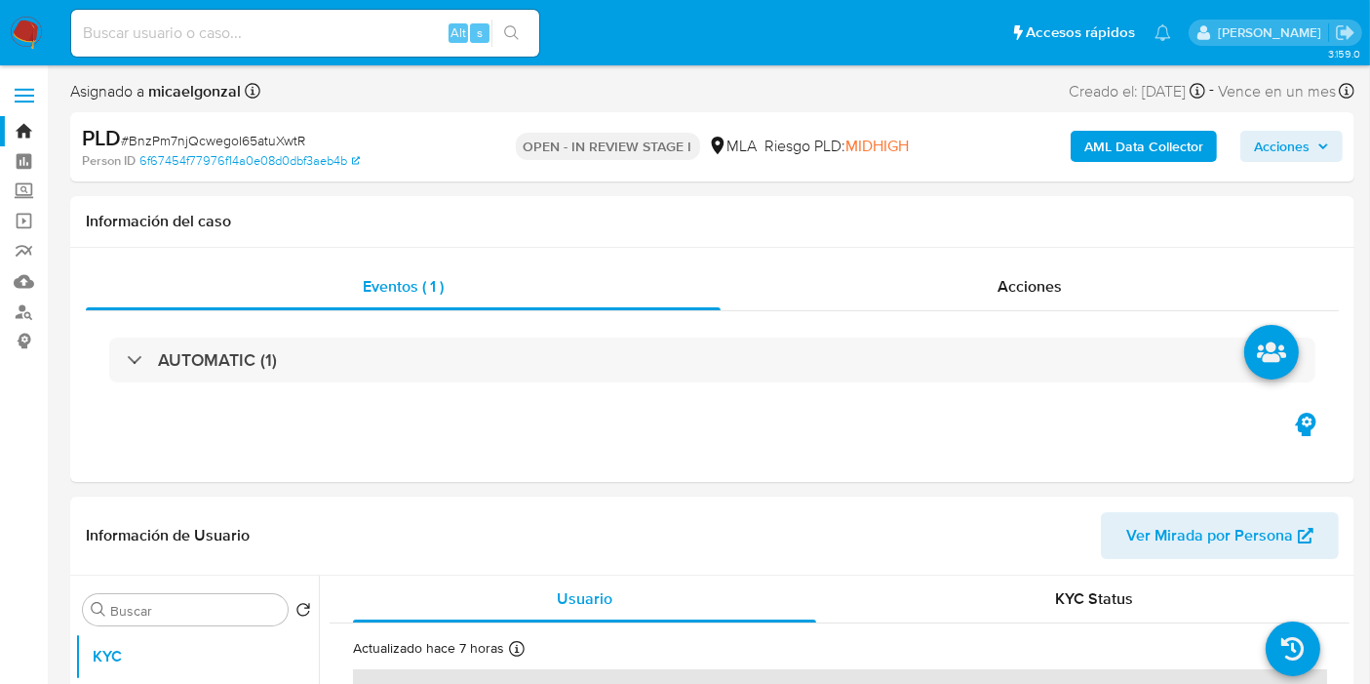
click at [1144, 150] on b "AML Data Collector" at bounding box center [1143, 146] width 119 height 31
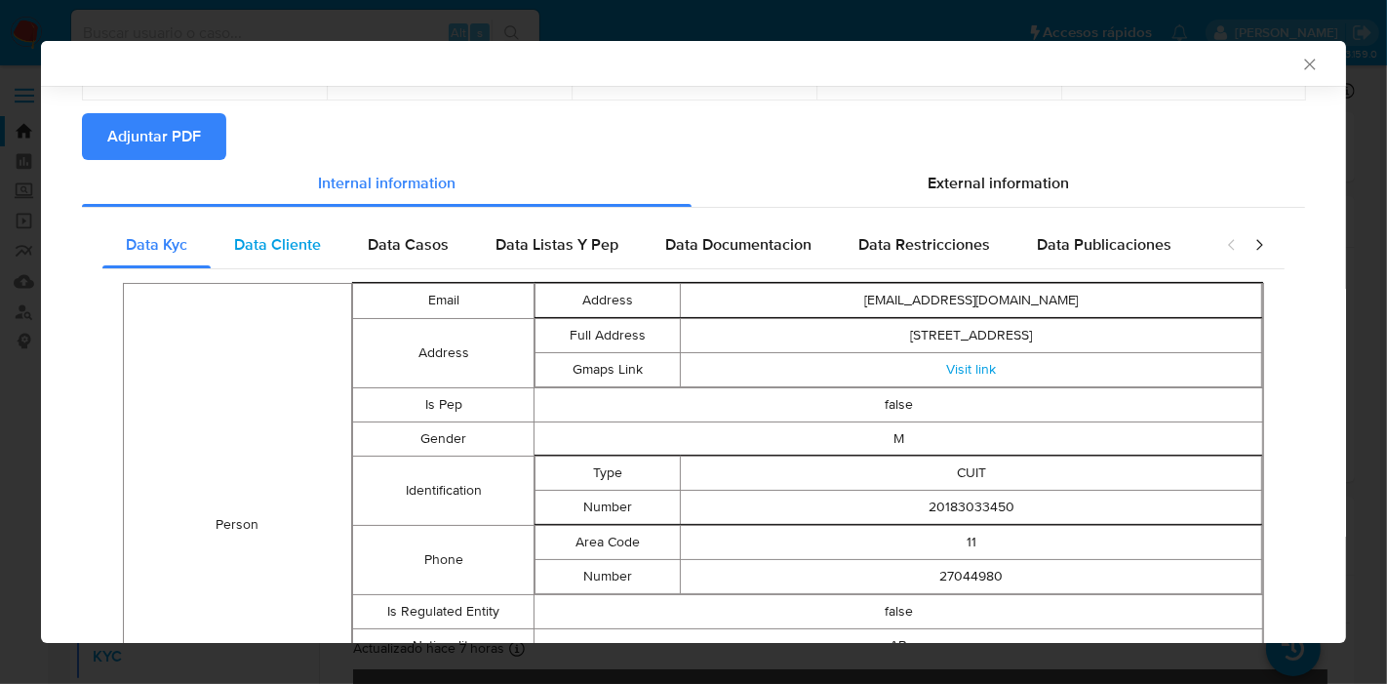
scroll to position [173, 0]
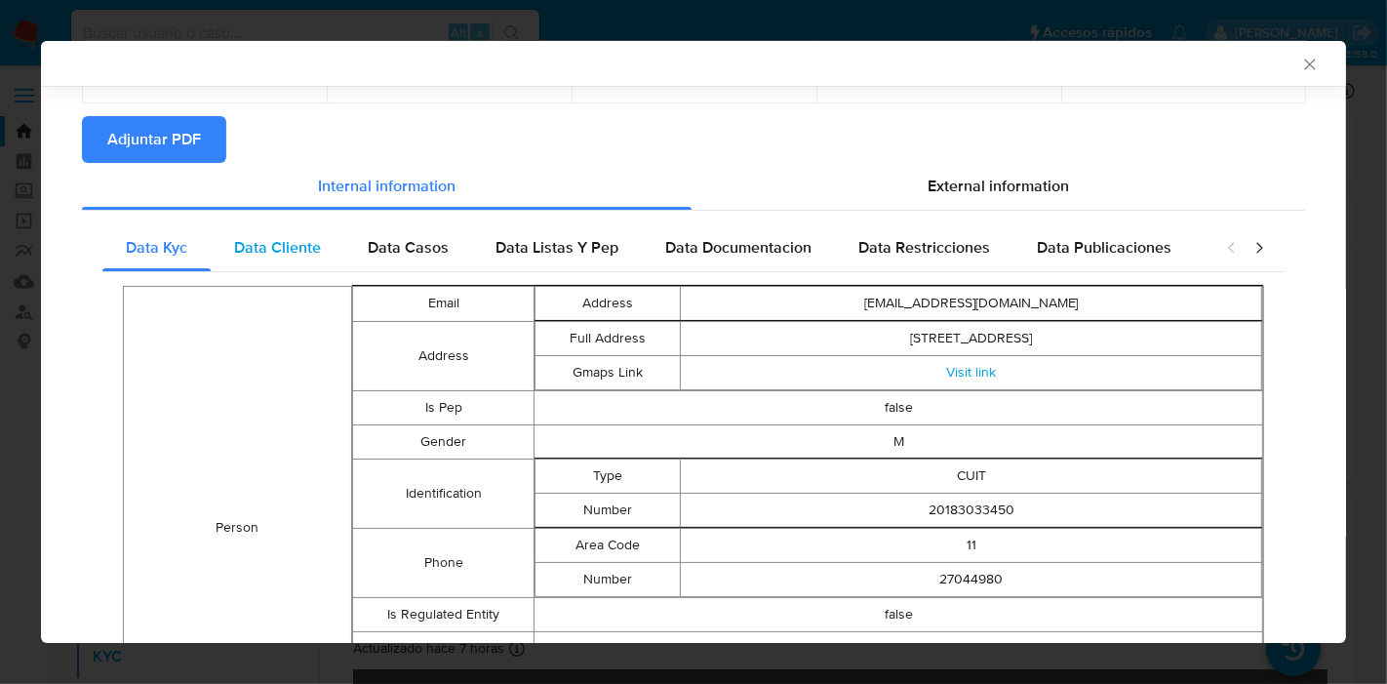
click at [296, 225] on div "Data Cliente" at bounding box center [278, 247] width 134 height 47
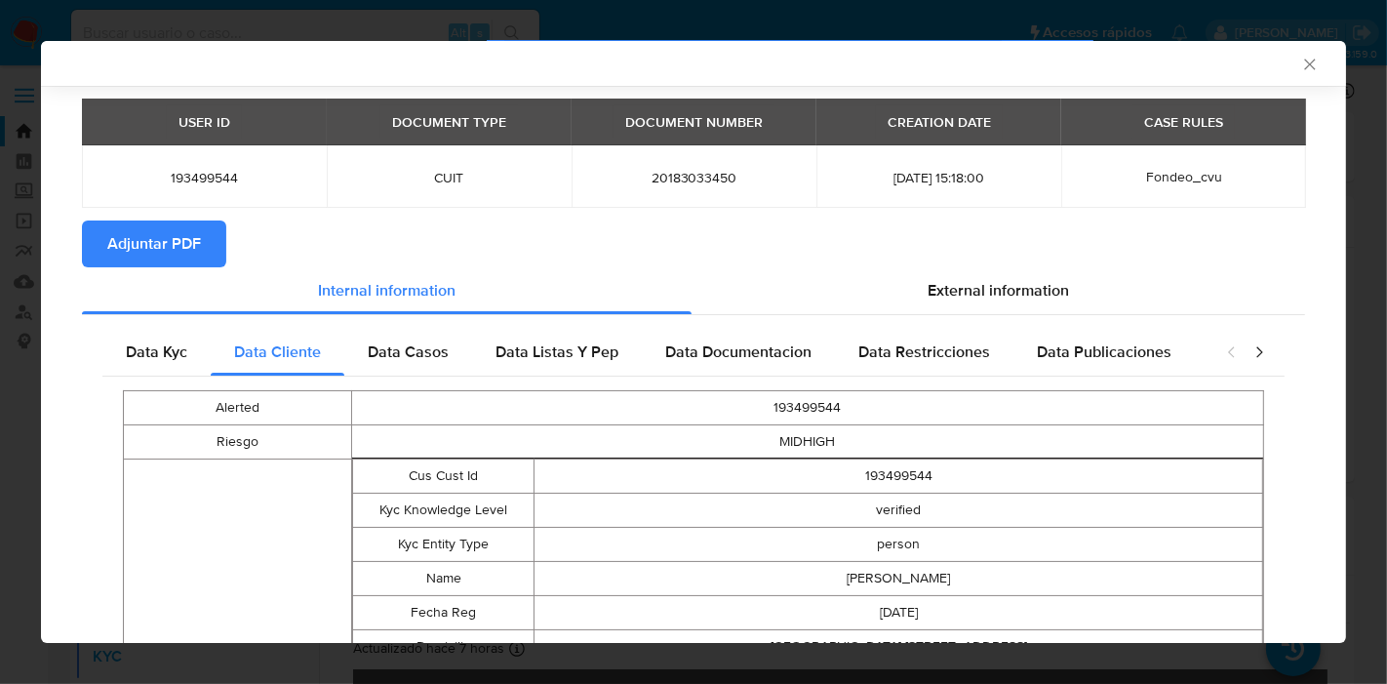
scroll to position [0, 0]
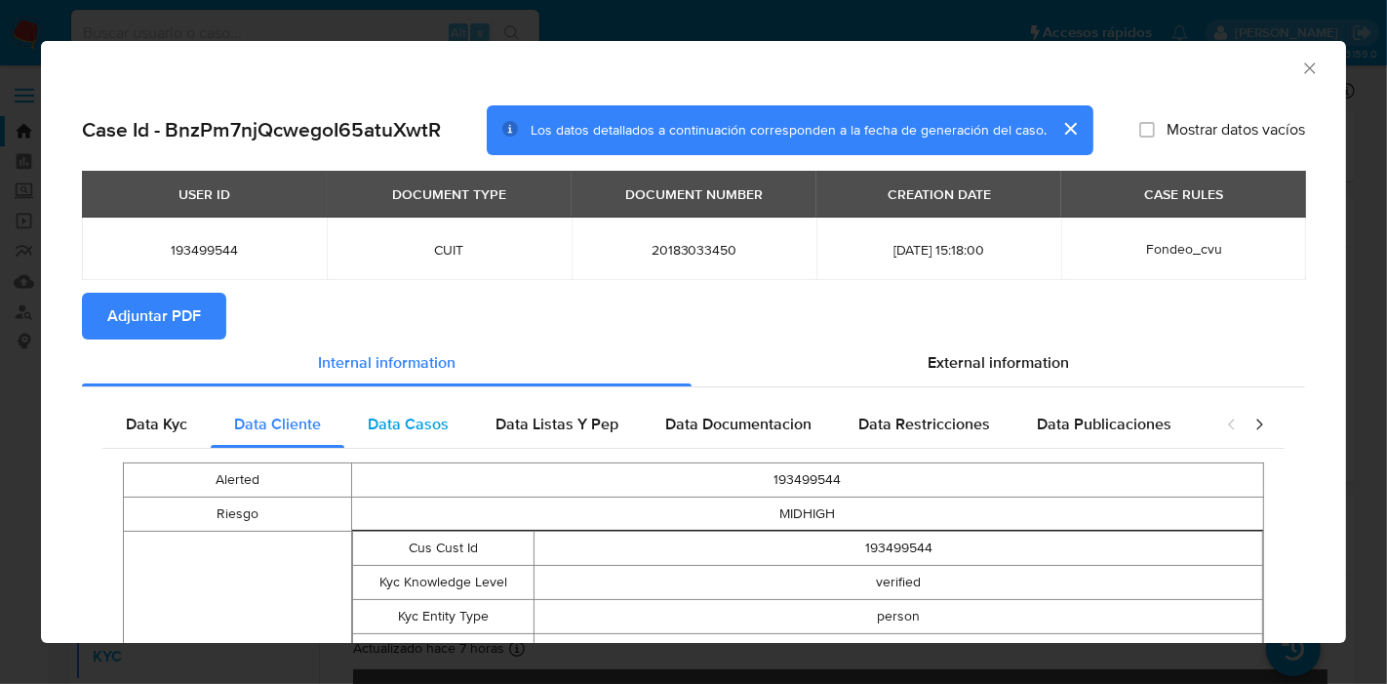
click at [403, 401] on div "Data Casos" at bounding box center [408, 424] width 128 height 47
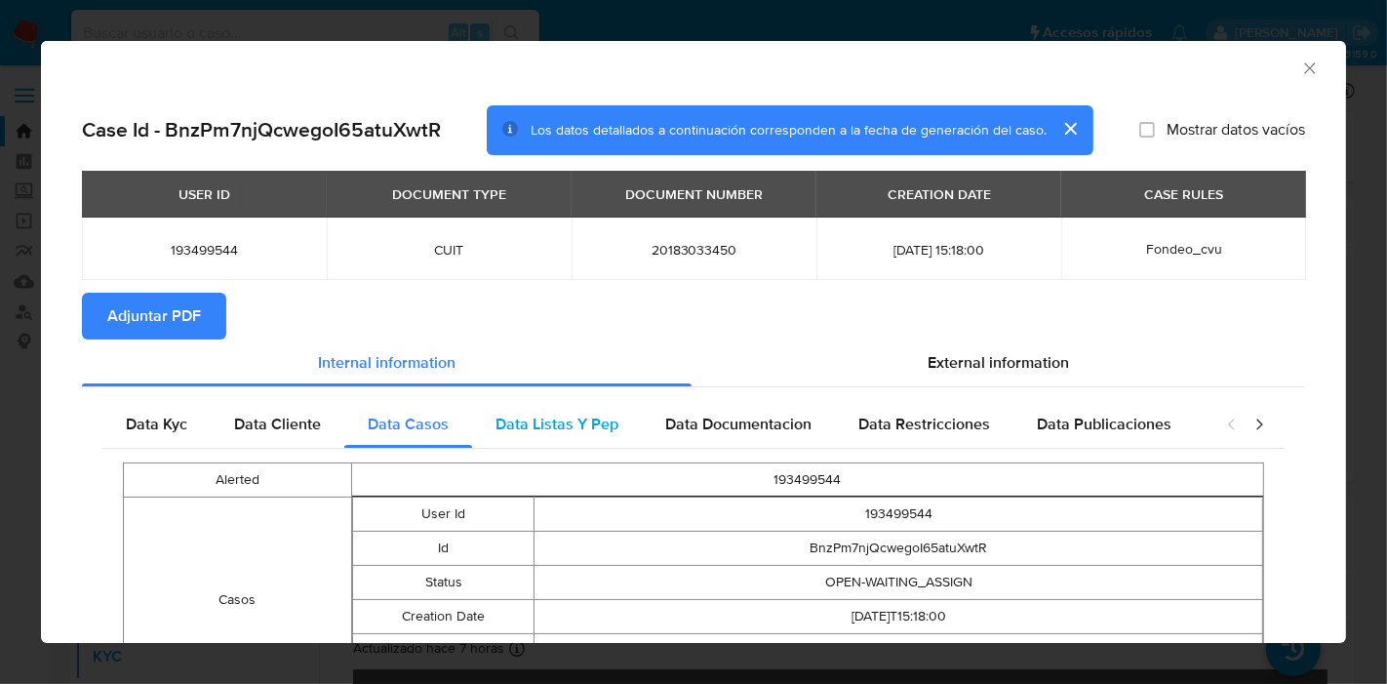
click at [572, 436] on div "Data Listas Y Pep" at bounding box center [557, 424] width 170 height 47
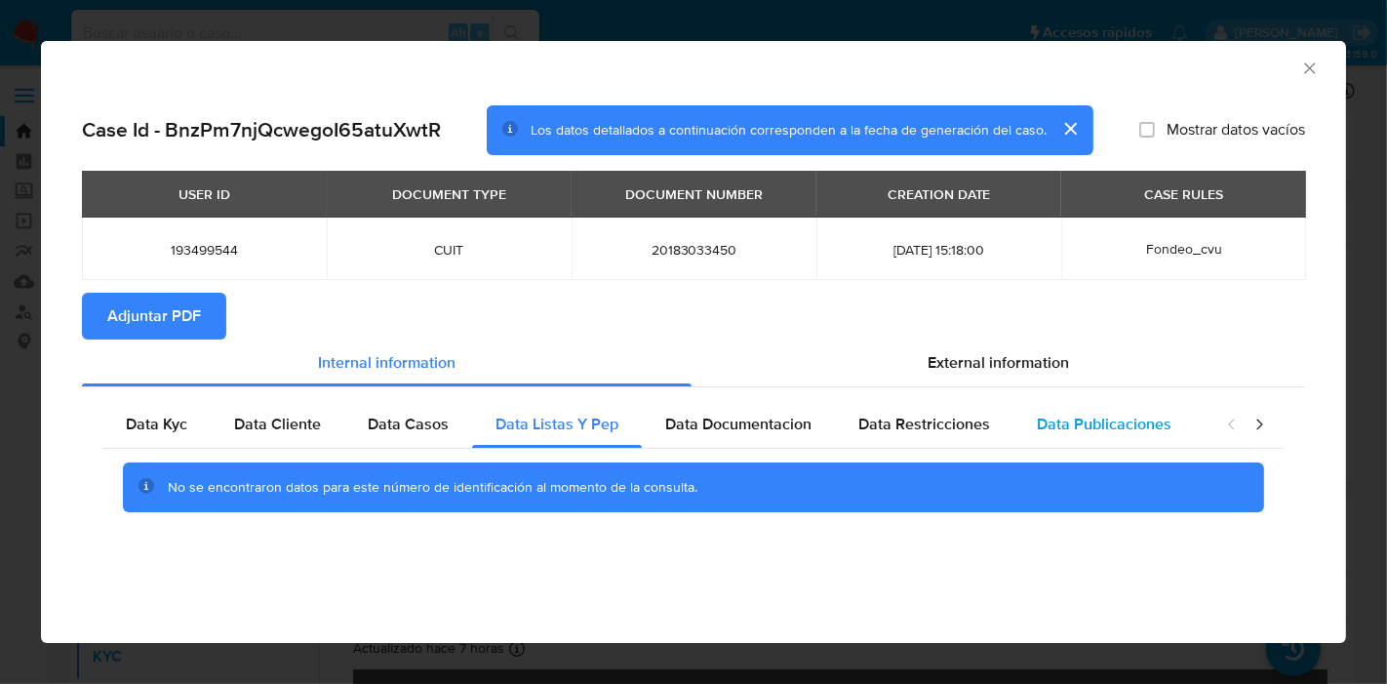
drag, startPoint x: 788, startPoint y: 427, endPoint x: 1053, endPoint y: 427, distance: 265.3
click at [905, 427] on div "Data Kyc Data Cliente Data Casos Data Listas Y Pep Data Documentacion Data Rest…" at bounding box center [654, 424] width 1104 height 47
click at [1053, 427] on span "Data Publicaciones" at bounding box center [1104, 424] width 135 height 22
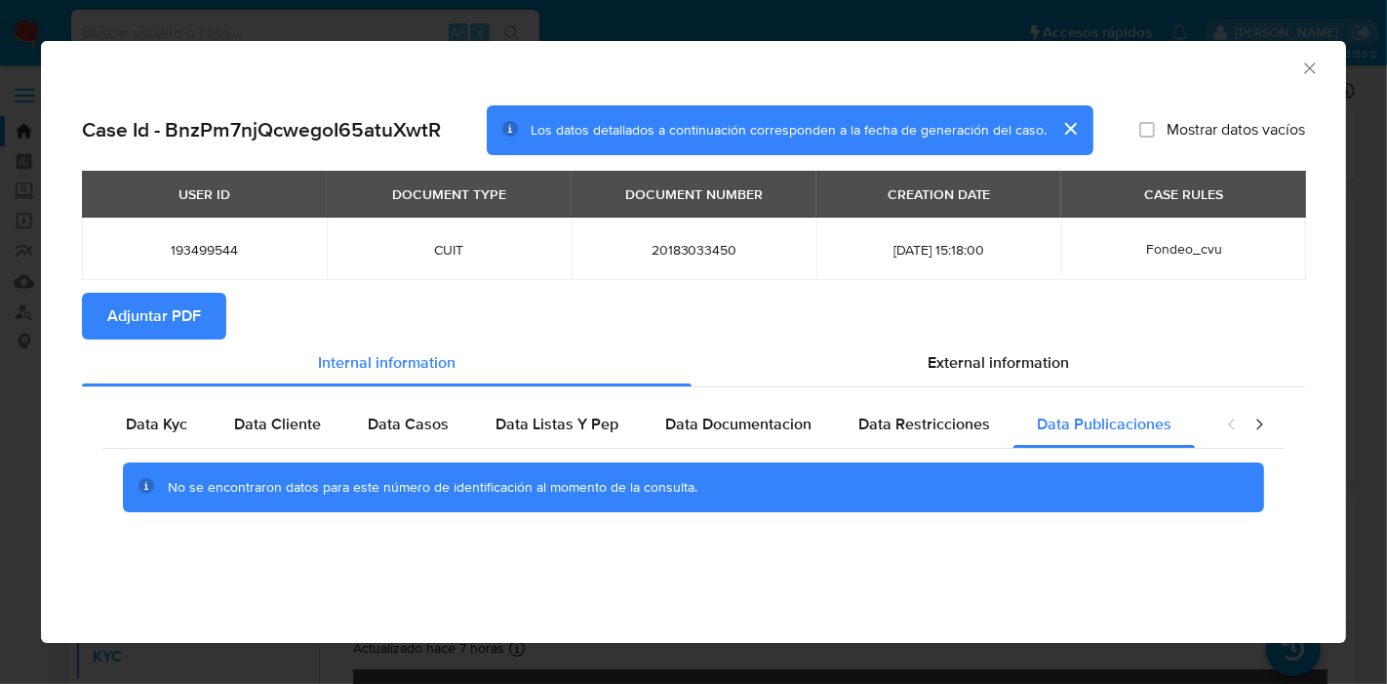
drag, startPoint x: 907, startPoint y: 422, endPoint x: 1357, endPoint y: 432, distance: 449.7
click at [983, 433] on span "Data Restricciones" at bounding box center [924, 424] width 132 height 22
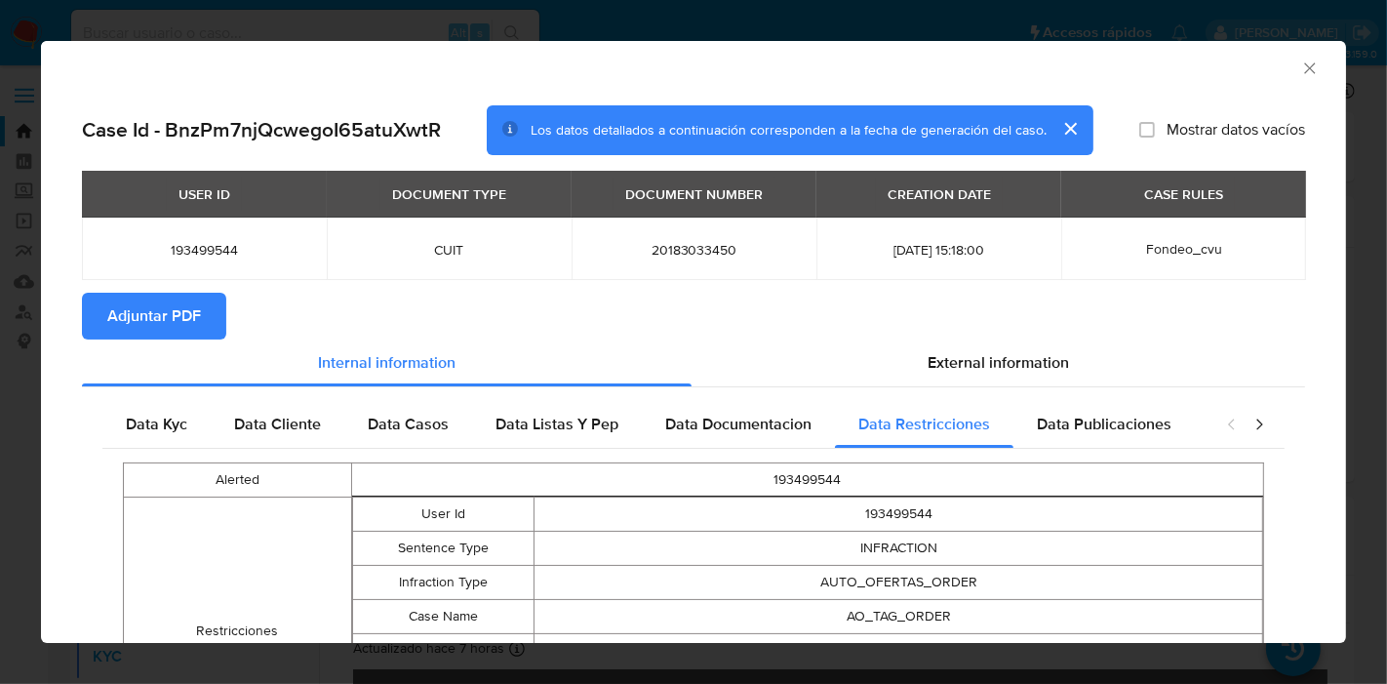
click at [1249, 417] on icon "closure-recommendation-modal" at bounding box center [1259, 424] width 20 height 20
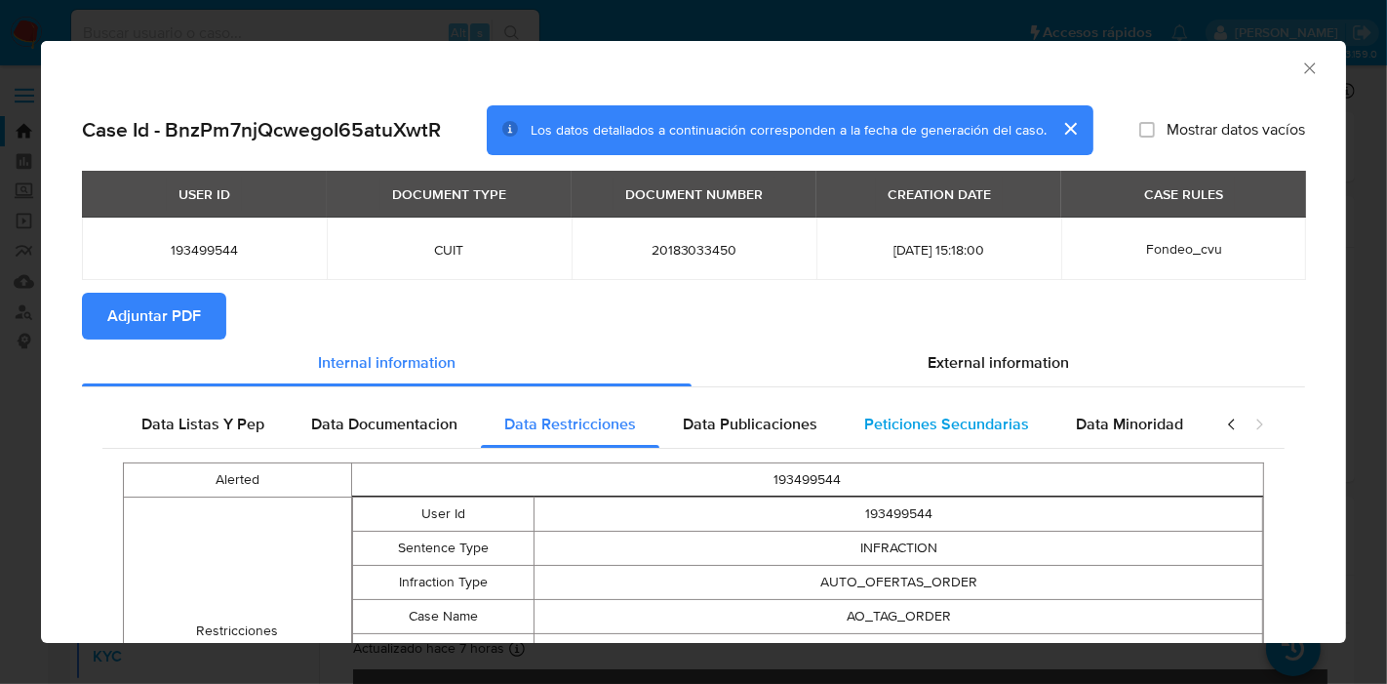
drag, startPoint x: 797, startPoint y: 417, endPoint x: 998, endPoint y: 431, distance: 201.4
click at [848, 427] on div "Data Kyc Data Cliente Data Casos Data Listas Y Pep Data Documentacion Data Rest…" at bounding box center [300, 424] width 1104 height 47
click at [1004, 428] on span "Peticiones Secundarias" at bounding box center [946, 424] width 165 height 22
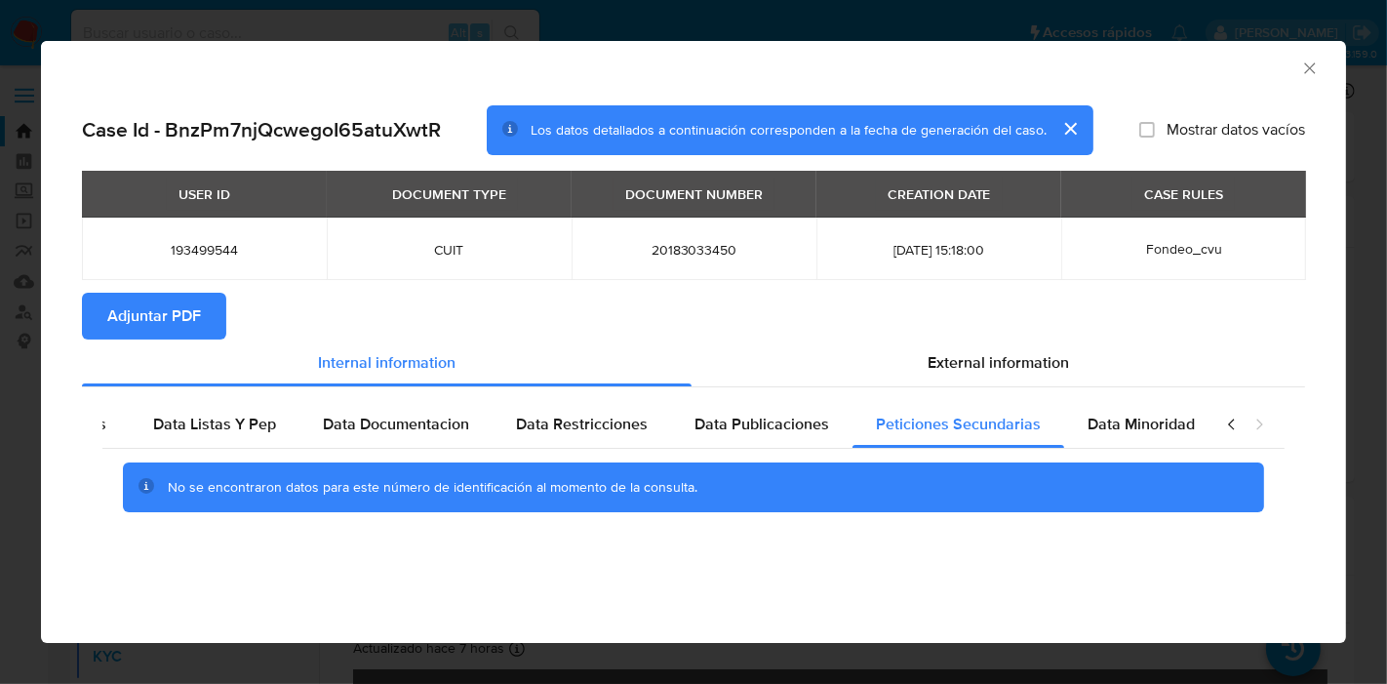
drag, startPoint x: 1154, startPoint y: 416, endPoint x: 1258, endPoint y: 426, distance: 104.8
click at [1159, 416] on span "Data Minoridad" at bounding box center [1140, 424] width 107 height 22
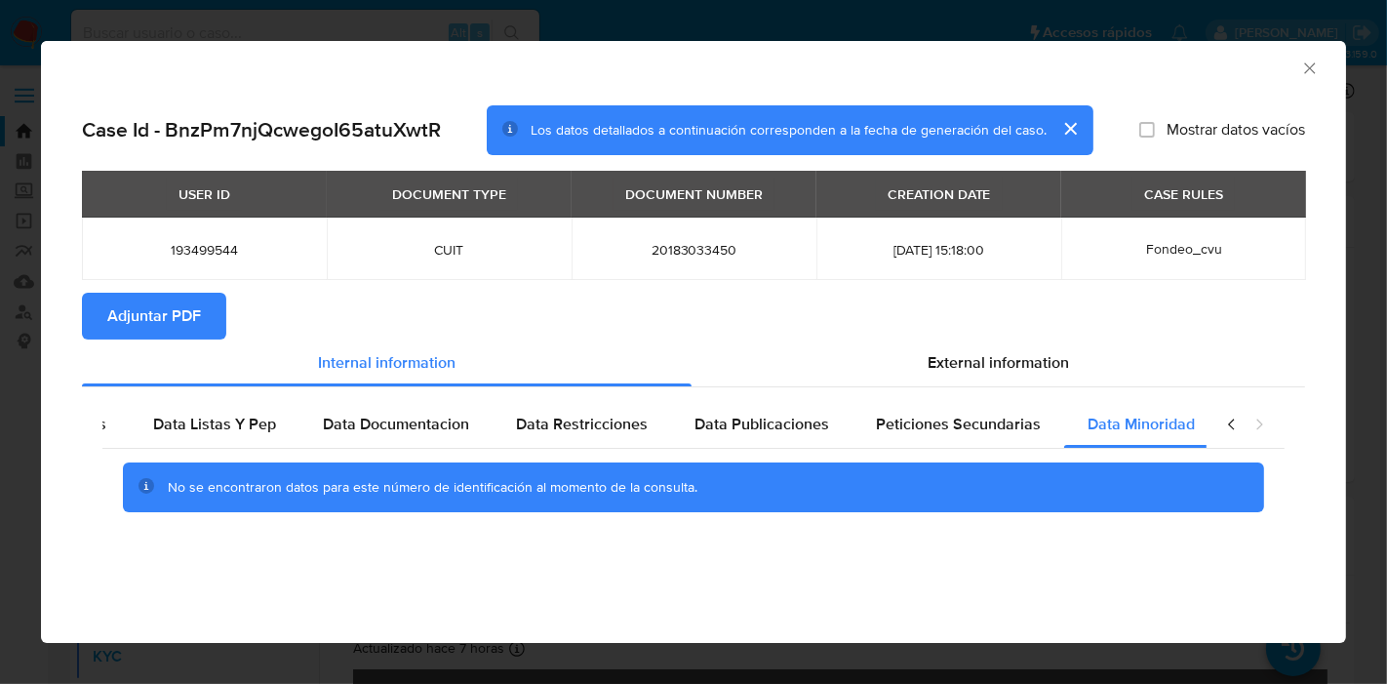
click at [1236, 424] on icon "closure-recommendation-modal" at bounding box center [1232, 424] width 20 height 20
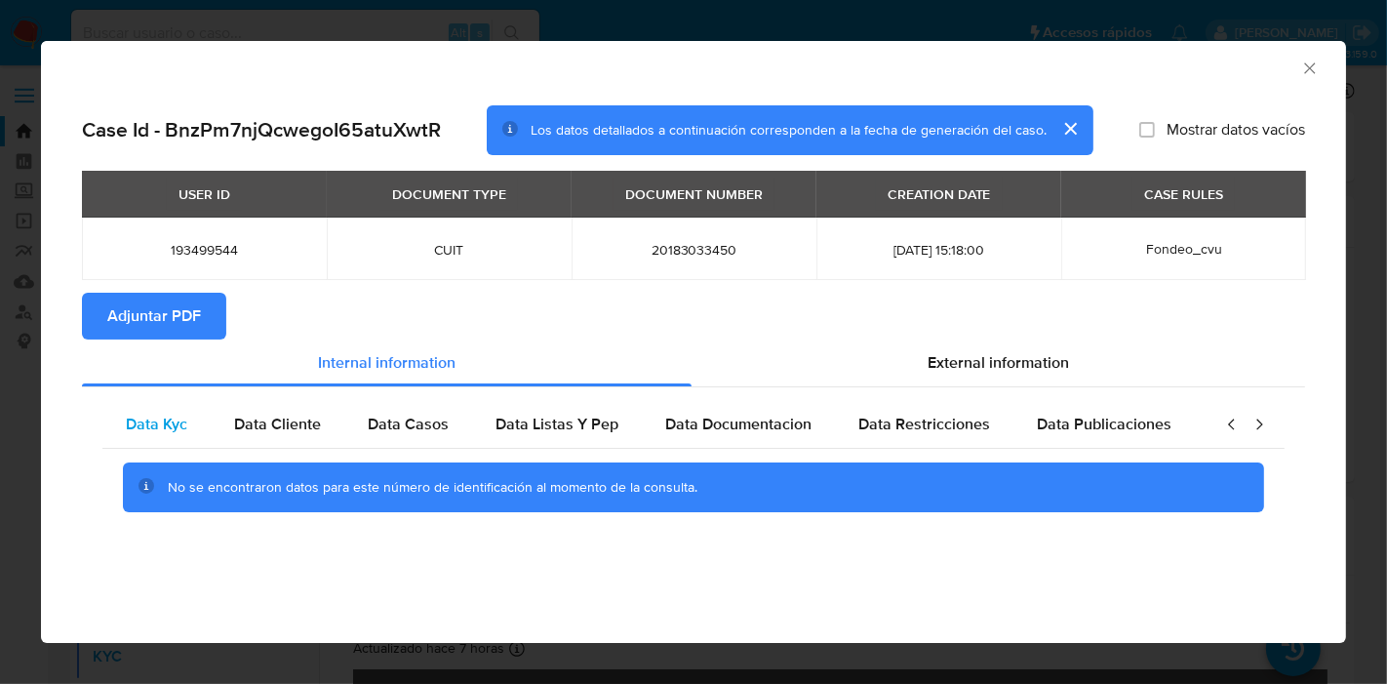
click at [129, 423] on span "Data Kyc" at bounding box center [156, 424] width 61 height 22
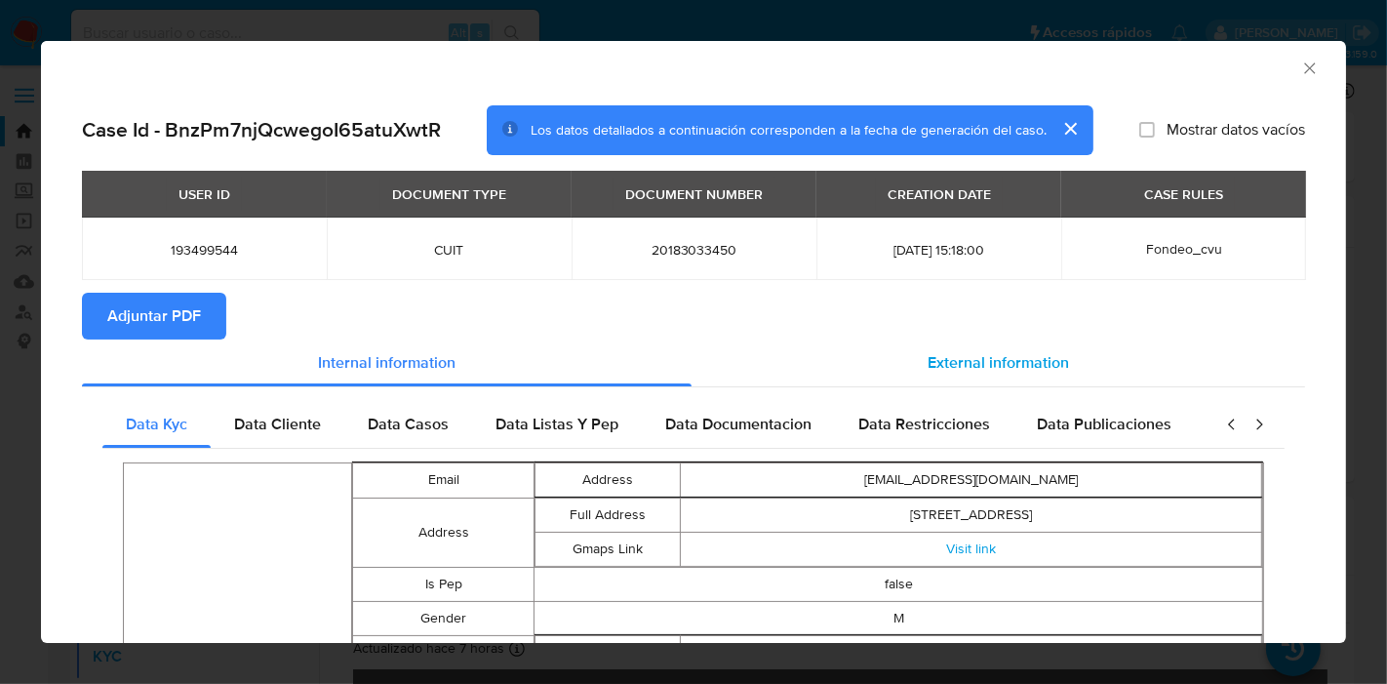
click at [1031, 366] on span "External information" at bounding box center [997, 362] width 141 height 22
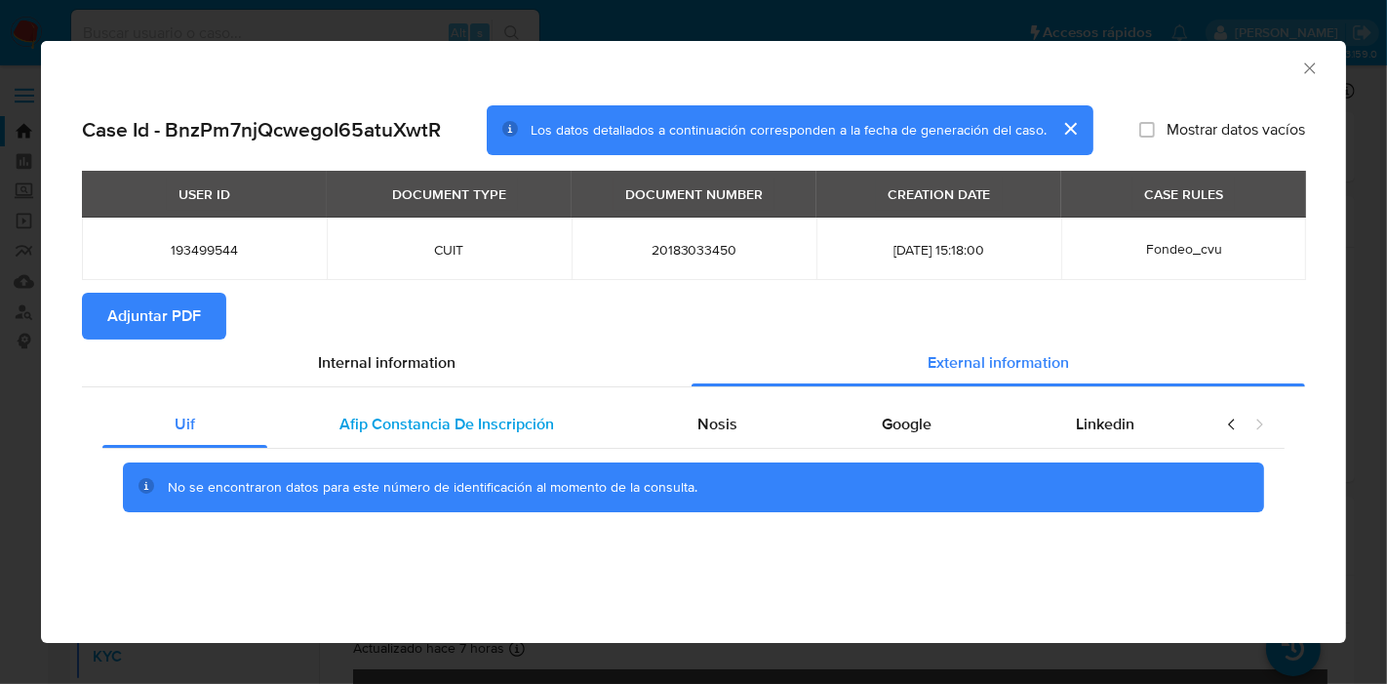
drag, startPoint x: 420, startPoint y: 438, endPoint x: 510, endPoint y: 433, distance: 89.9
click at [487, 433] on div "Afip Constancia De Inscripción" at bounding box center [446, 424] width 359 height 47
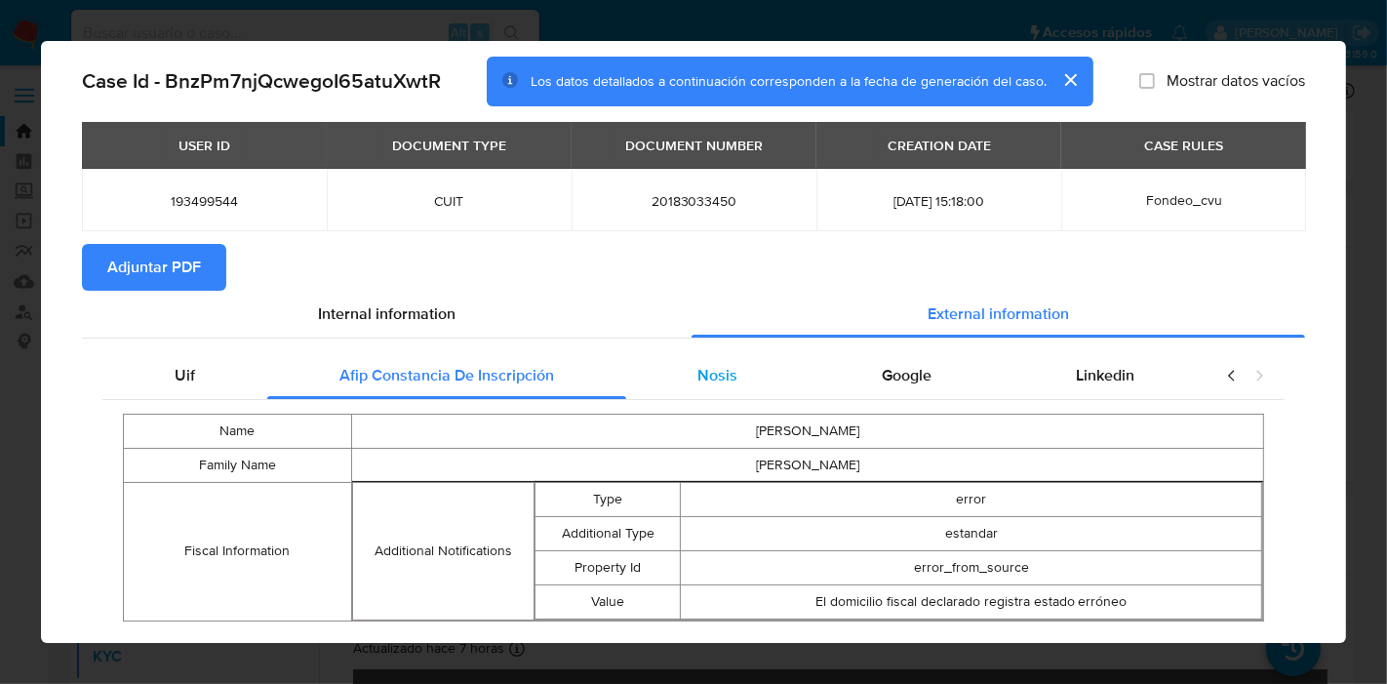
scroll to position [91, 0]
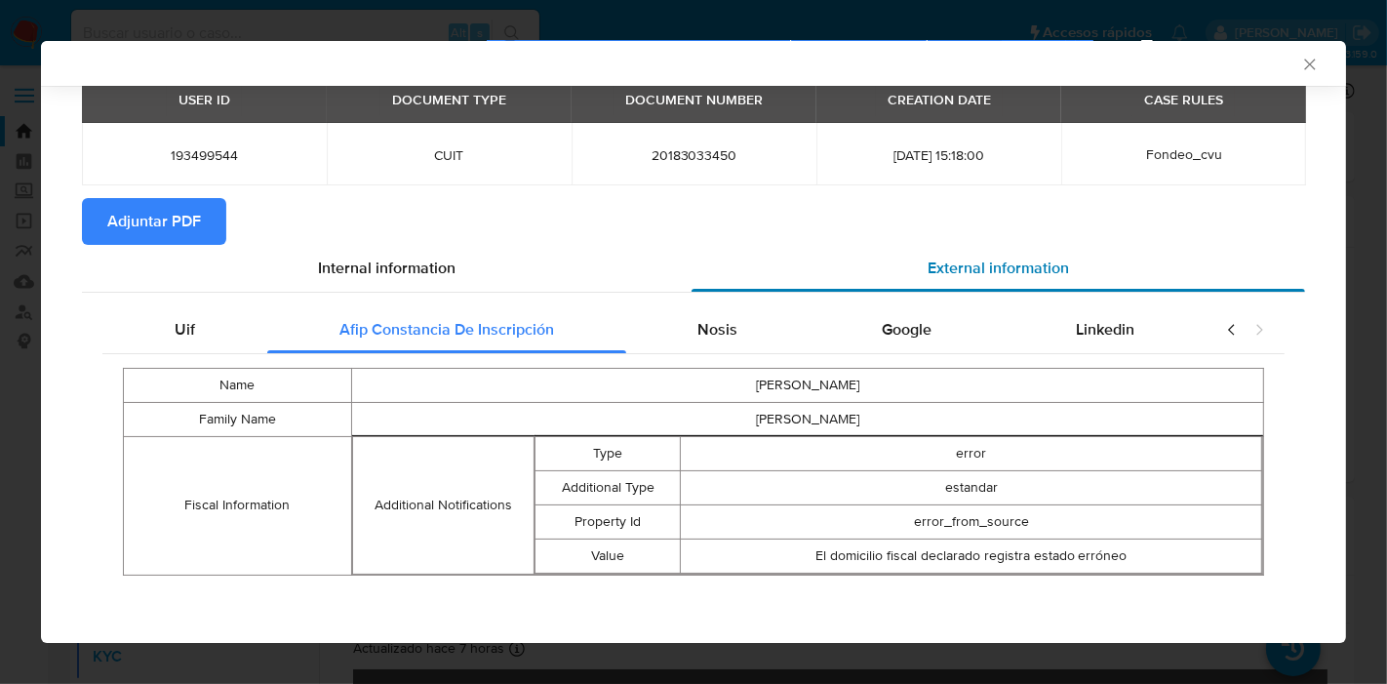
click at [702, 272] on div "External information" at bounding box center [997, 268] width 613 height 47
drag, startPoint x: 705, startPoint y: 329, endPoint x: 935, endPoint y: 335, distance: 230.3
click at [757, 335] on div "Nosis" at bounding box center [718, 329] width 184 height 47
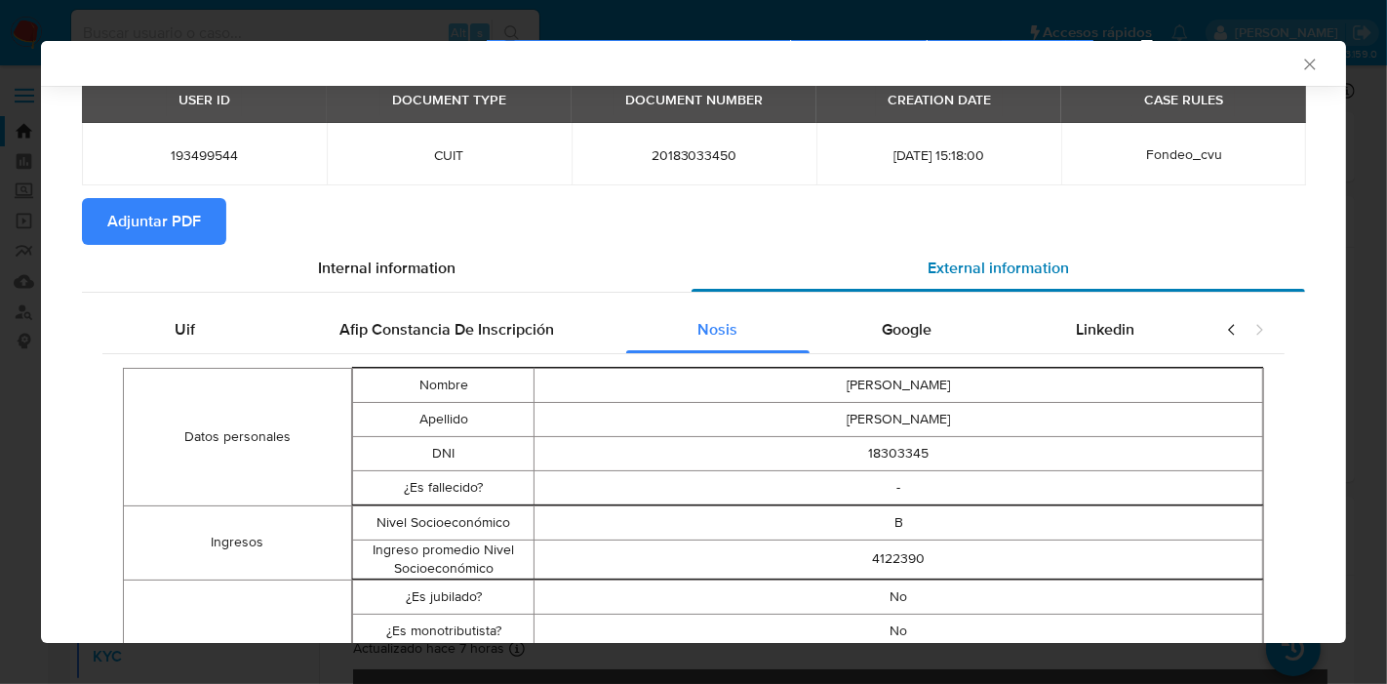
drag, startPoint x: 935, startPoint y: 335, endPoint x: 989, endPoint y: 338, distance: 53.7
click at [944, 337] on div "Google" at bounding box center [906, 329] width 194 height 47
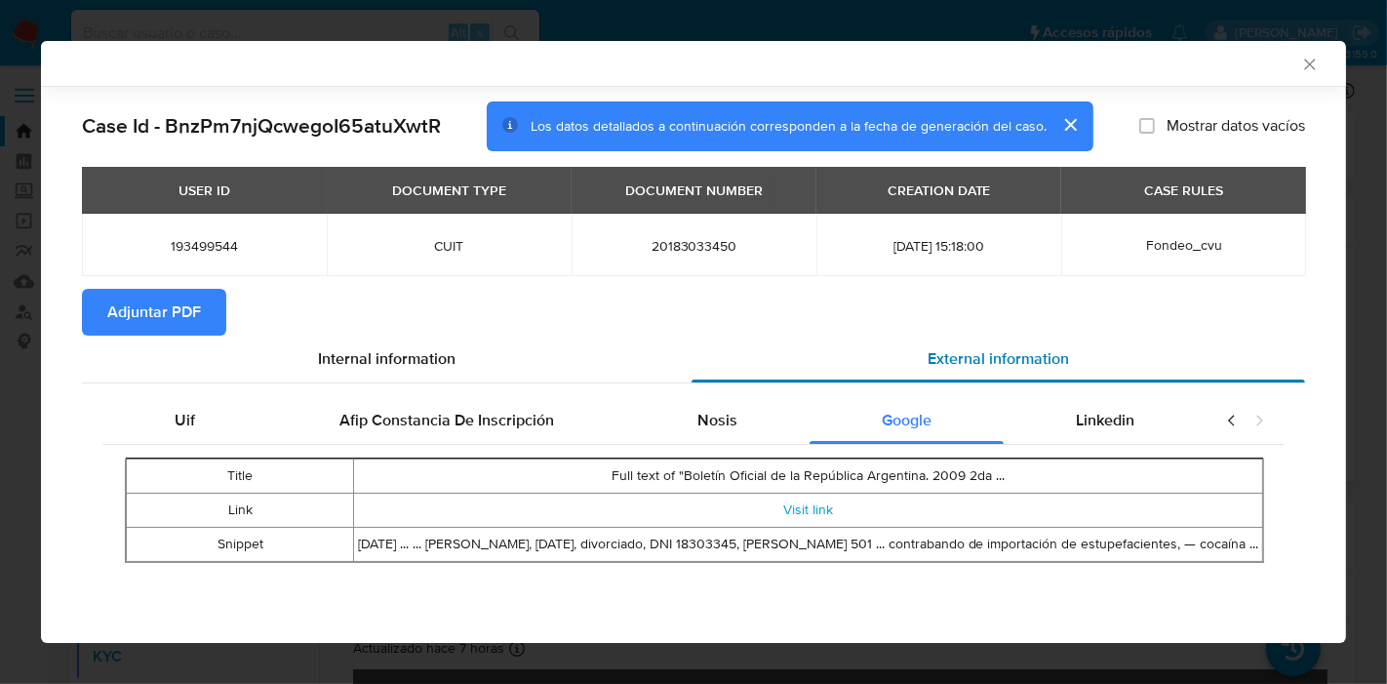
scroll to position [0, 0]
drag, startPoint x: 1141, startPoint y: 414, endPoint x: 1206, endPoint y: 425, distance: 66.4
click at [1142, 414] on div "Linkedin" at bounding box center [1105, 420] width 203 height 47
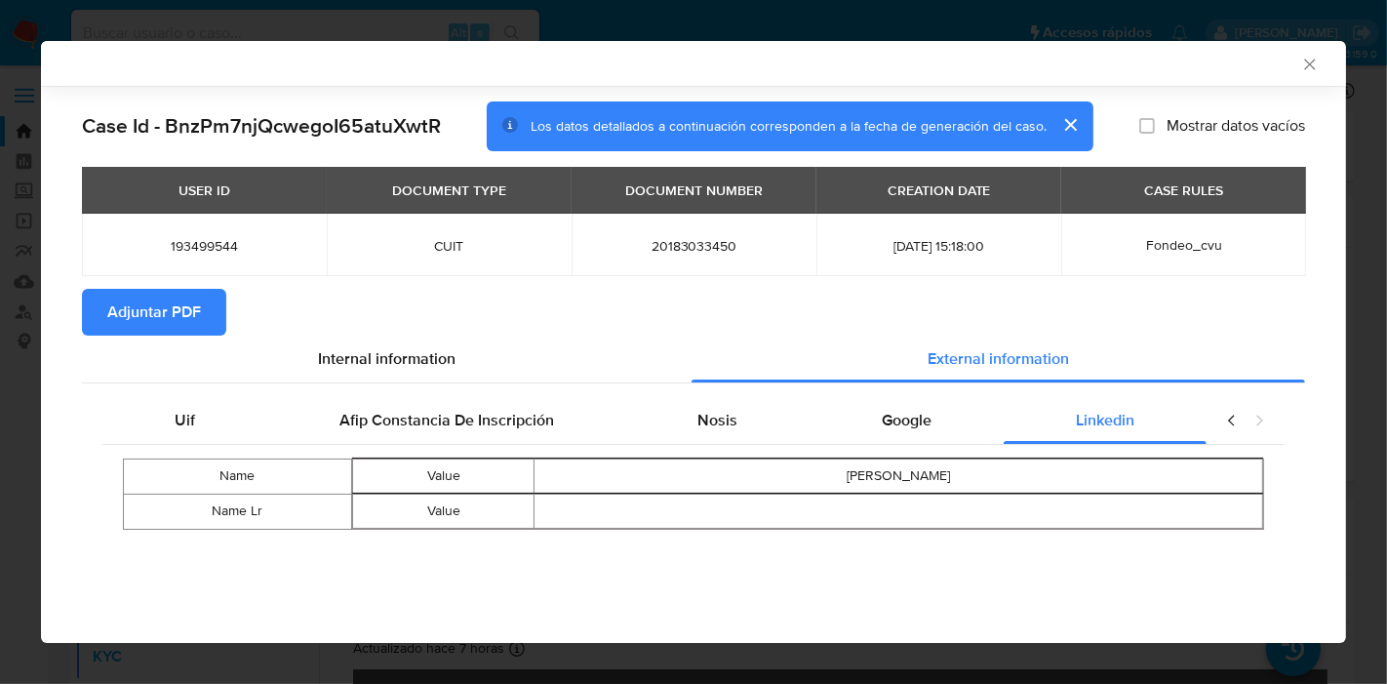
click at [1229, 422] on icon "closure-recommendation-modal" at bounding box center [1232, 421] width 20 height 20
drag, startPoint x: 171, startPoint y: 414, endPoint x: 360, endPoint y: 380, distance: 192.1
click at [176, 414] on div "Uif" at bounding box center [184, 420] width 165 height 47
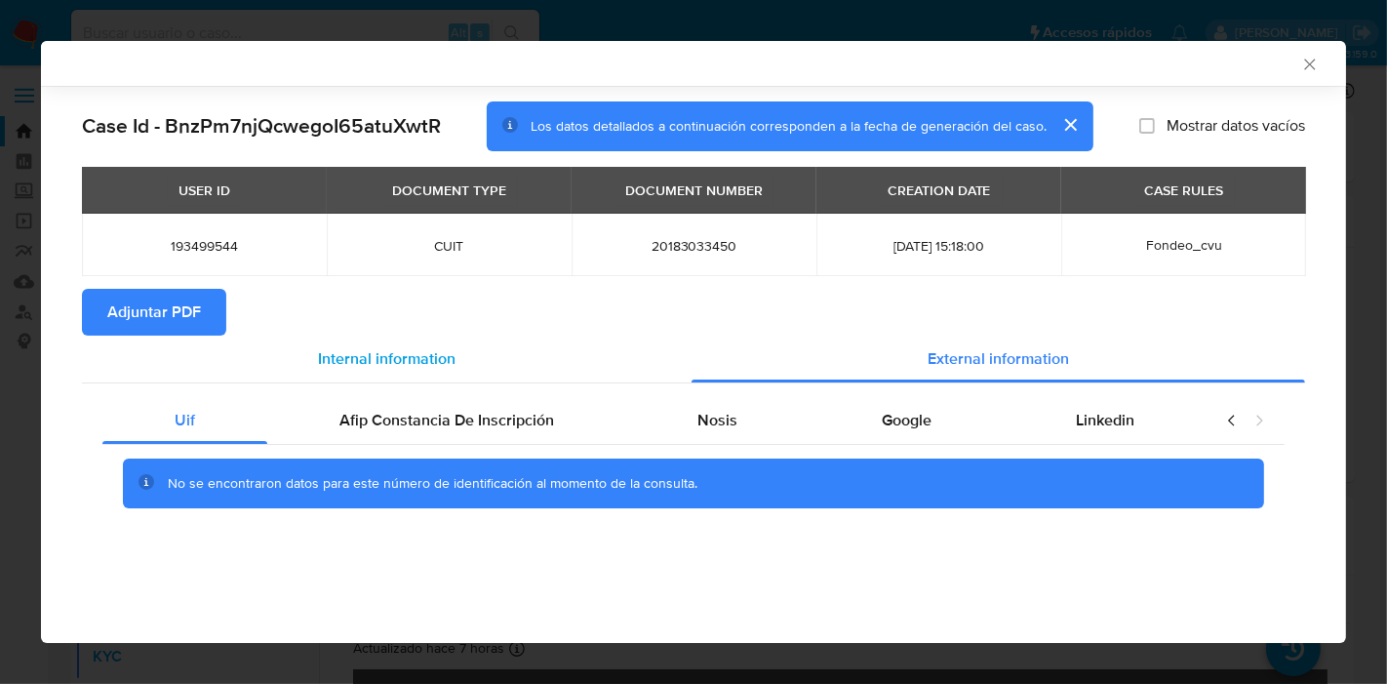
click at [436, 355] on span "Internal information" at bounding box center [387, 358] width 138 height 22
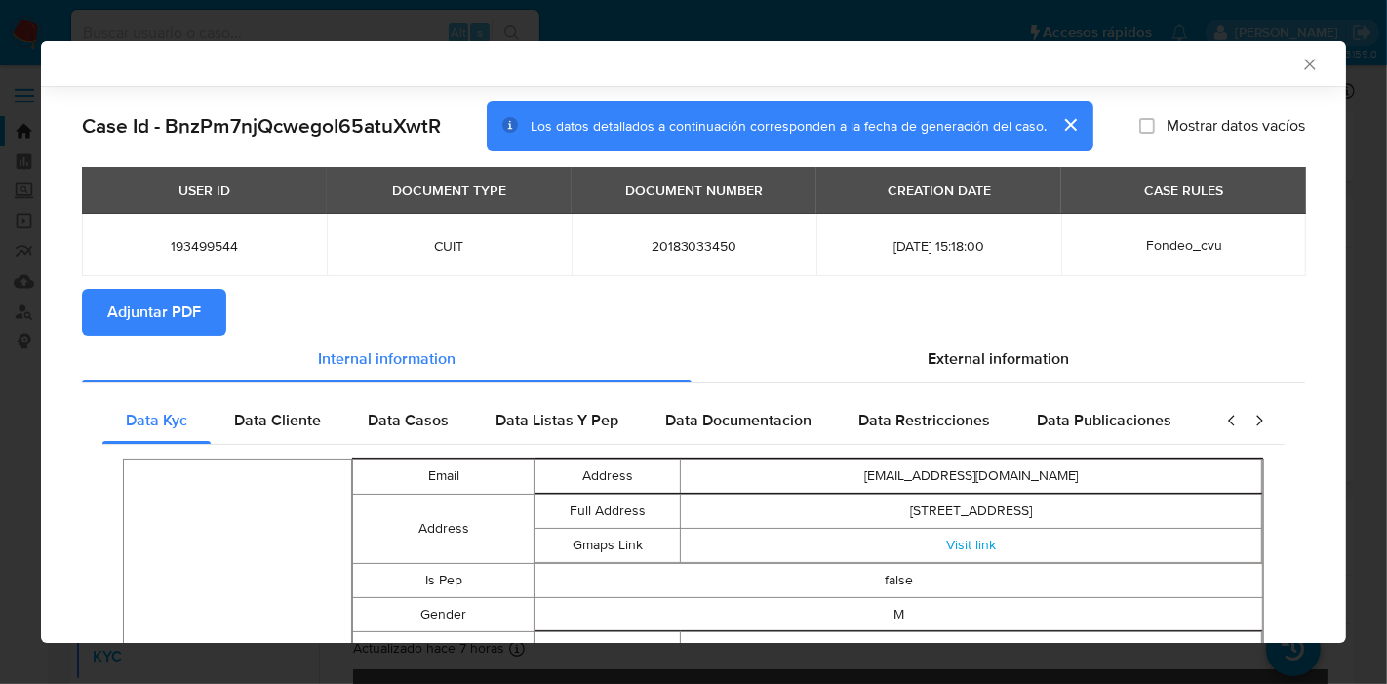
click at [150, 302] on span "Adjuntar PDF" at bounding box center [154, 312] width 94 height 43
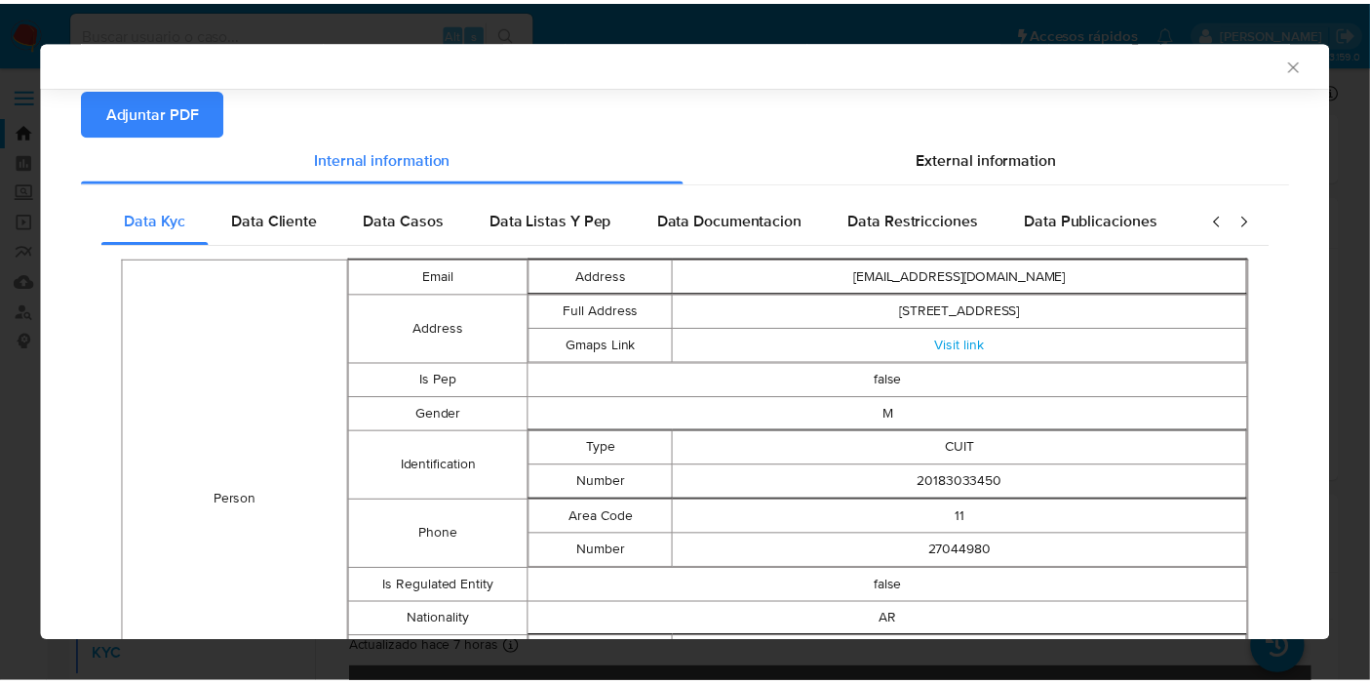
scroll to position [213, 0]
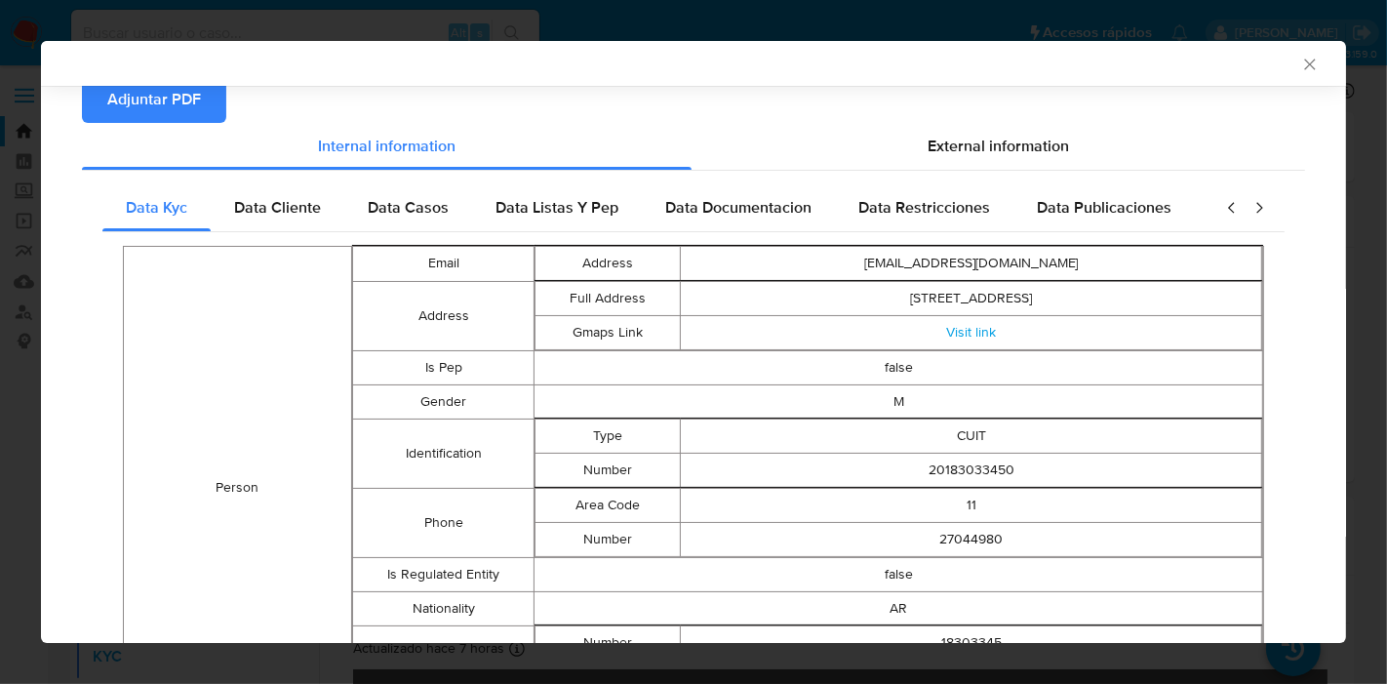
click at [0, 380] on div "AML Data Collector Case Id - BnzPm7njQcwegoI65atuXwtR Los datos detallados a co…" at bounding box center [693, 342] width 1387 height 684
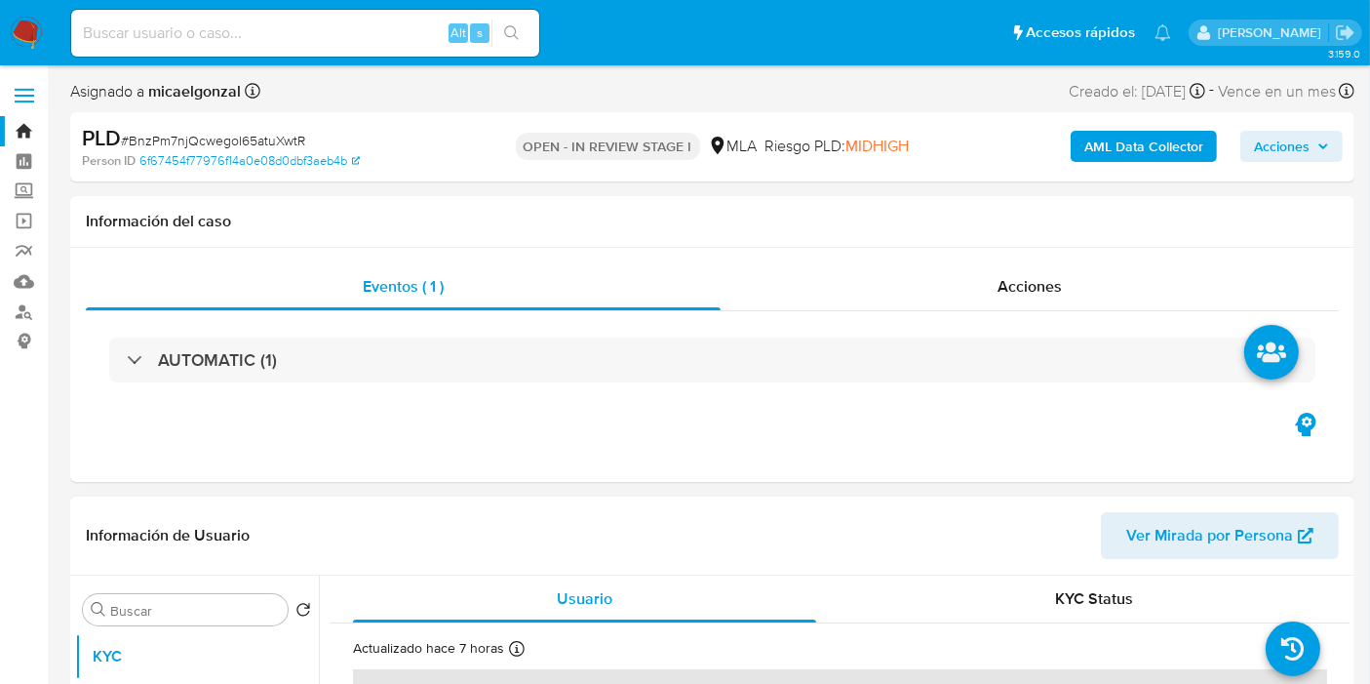
scroll to position [217, 0]
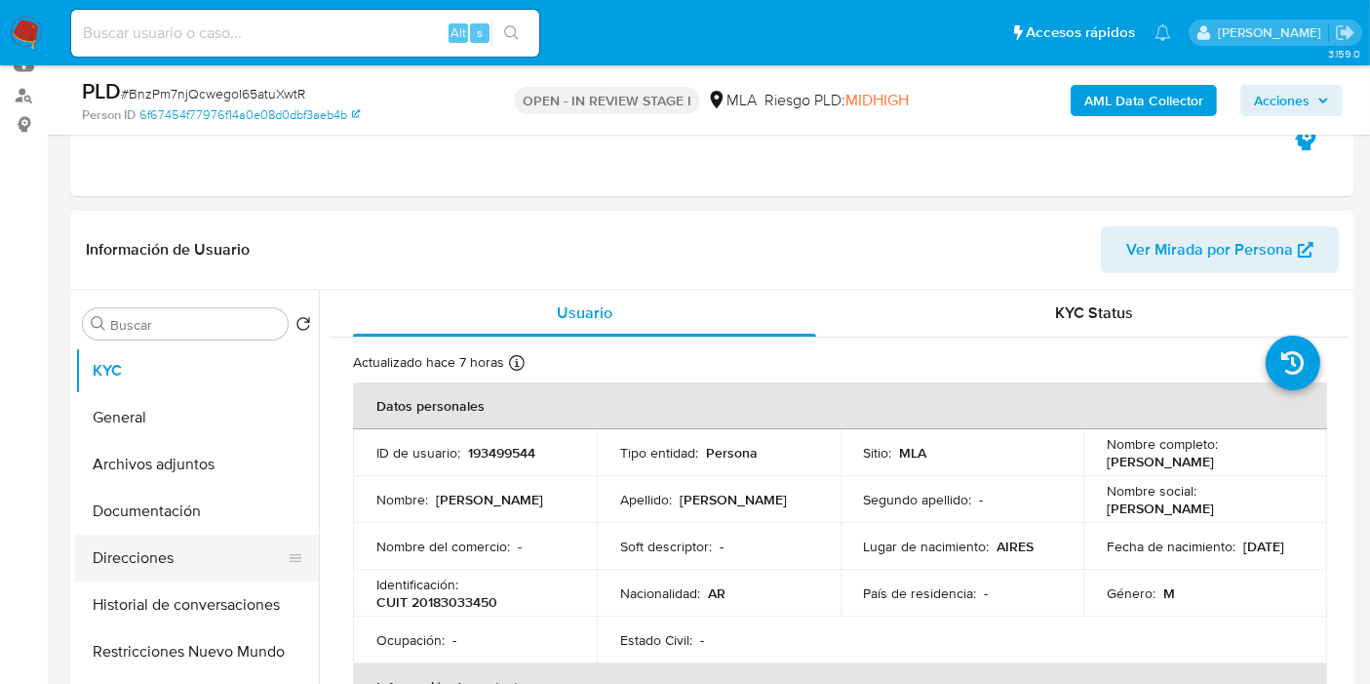
click at [150, 534] on button "Direcciones" at bounding box center [189, 557] width 228 height 47
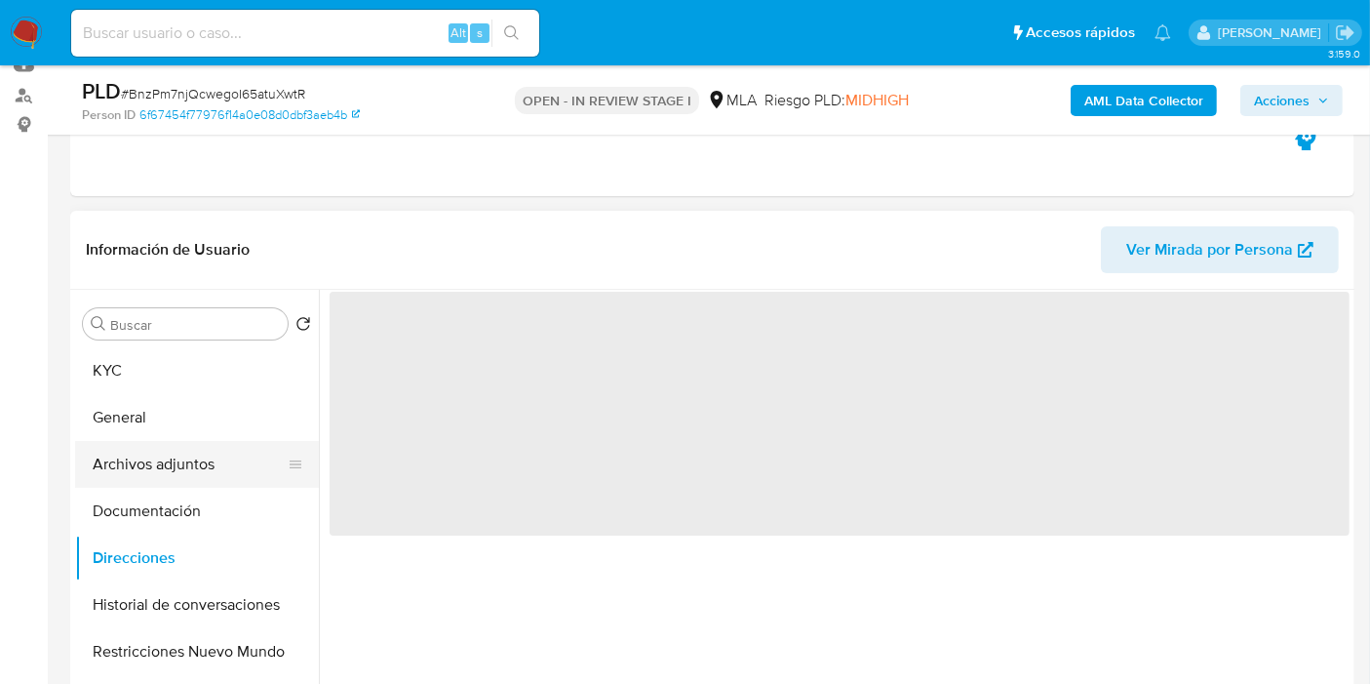
click at [189, 468] on button "Archivos adjuntos" at bounding box center [189, 464] width 228 height 47
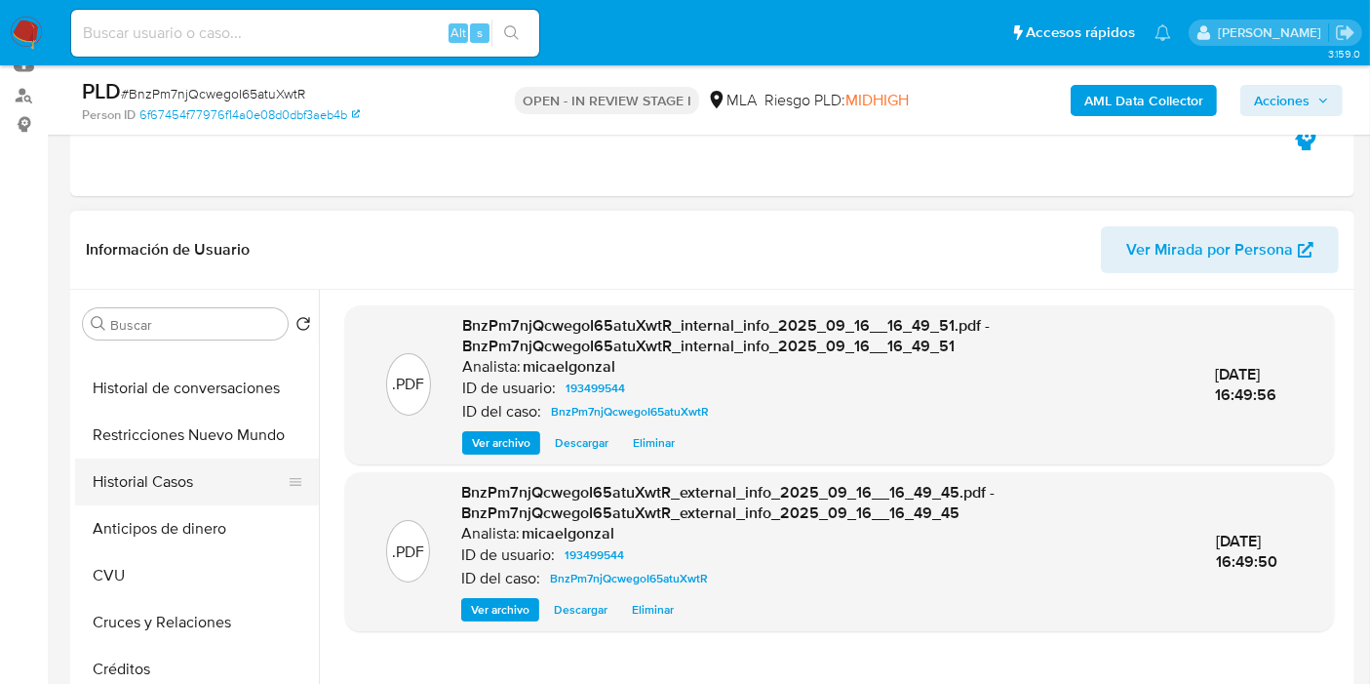
click at [177, 475] on button "Historial Casos" at bounding box center [189, 481] width 228 height 47
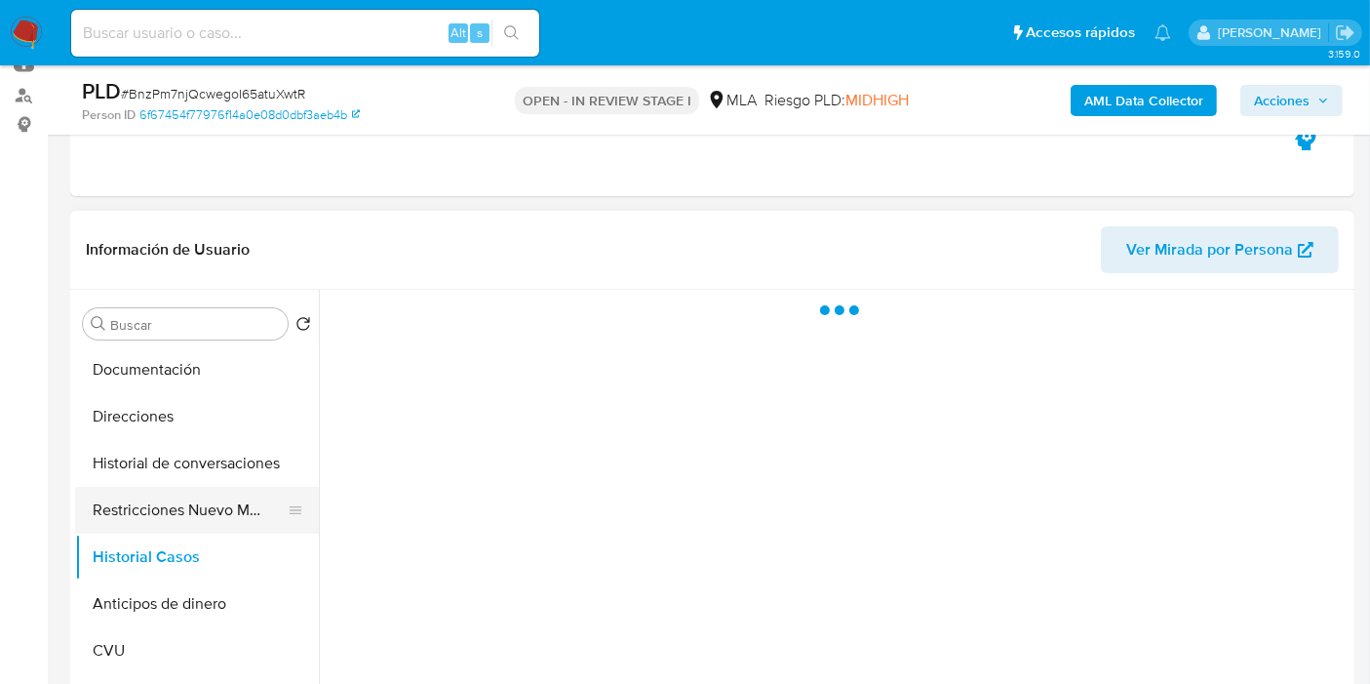
scroll to position [108, 0]
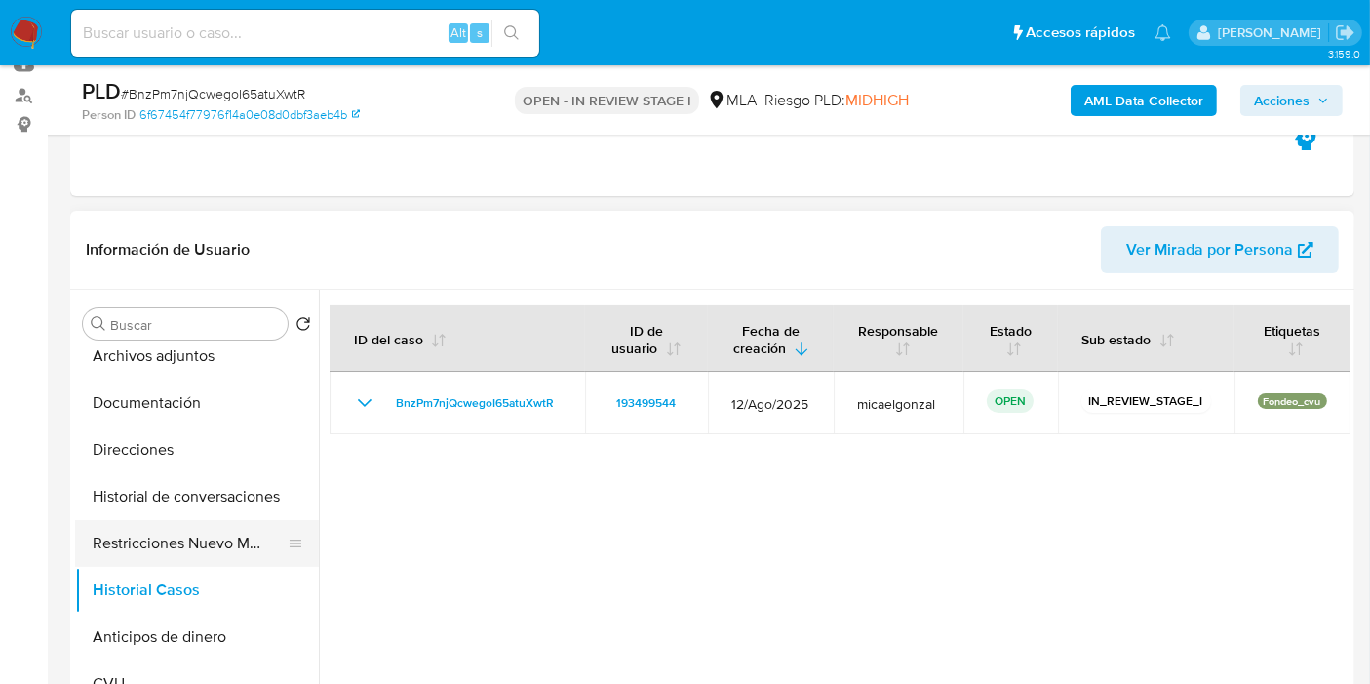
click at [200, 562] on button "Restricciones Nuevo Mundo" at bounding box center [189, 543] width 228 height 47
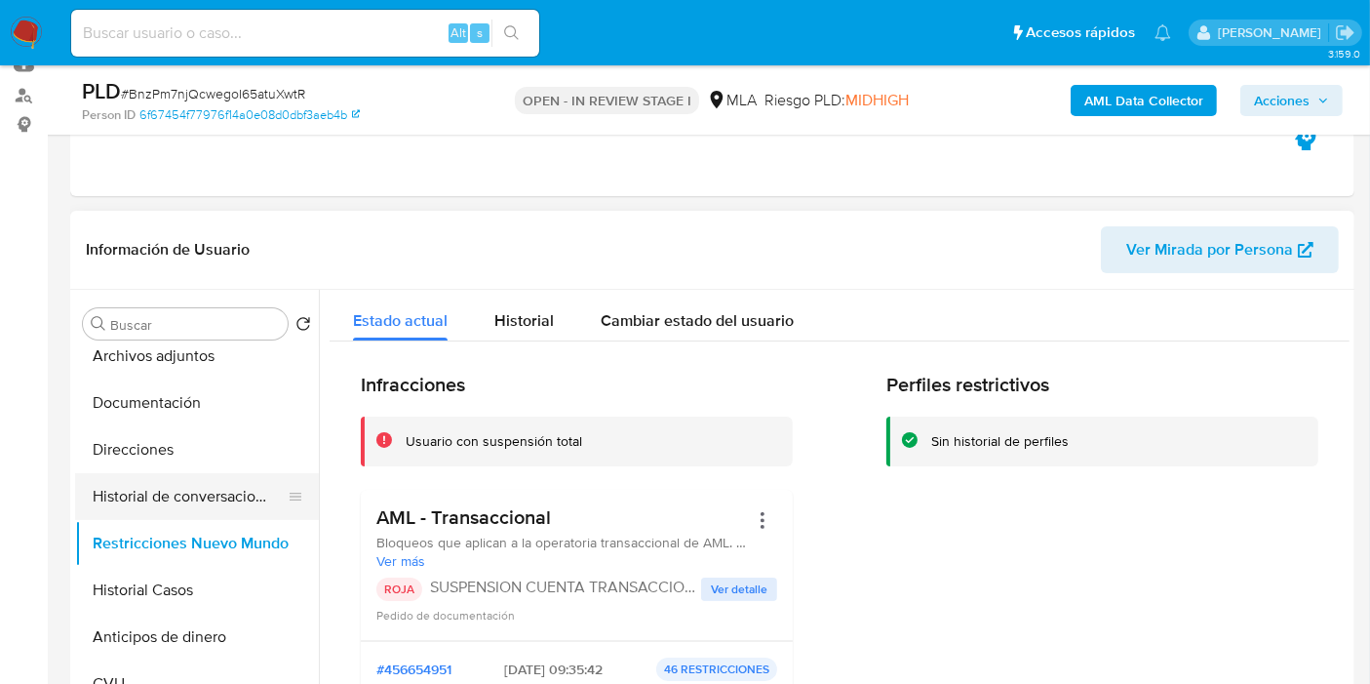
click at [217, 480] on button "Historial de conversaciones" at bounding box center [189, 496] width 228 height 47
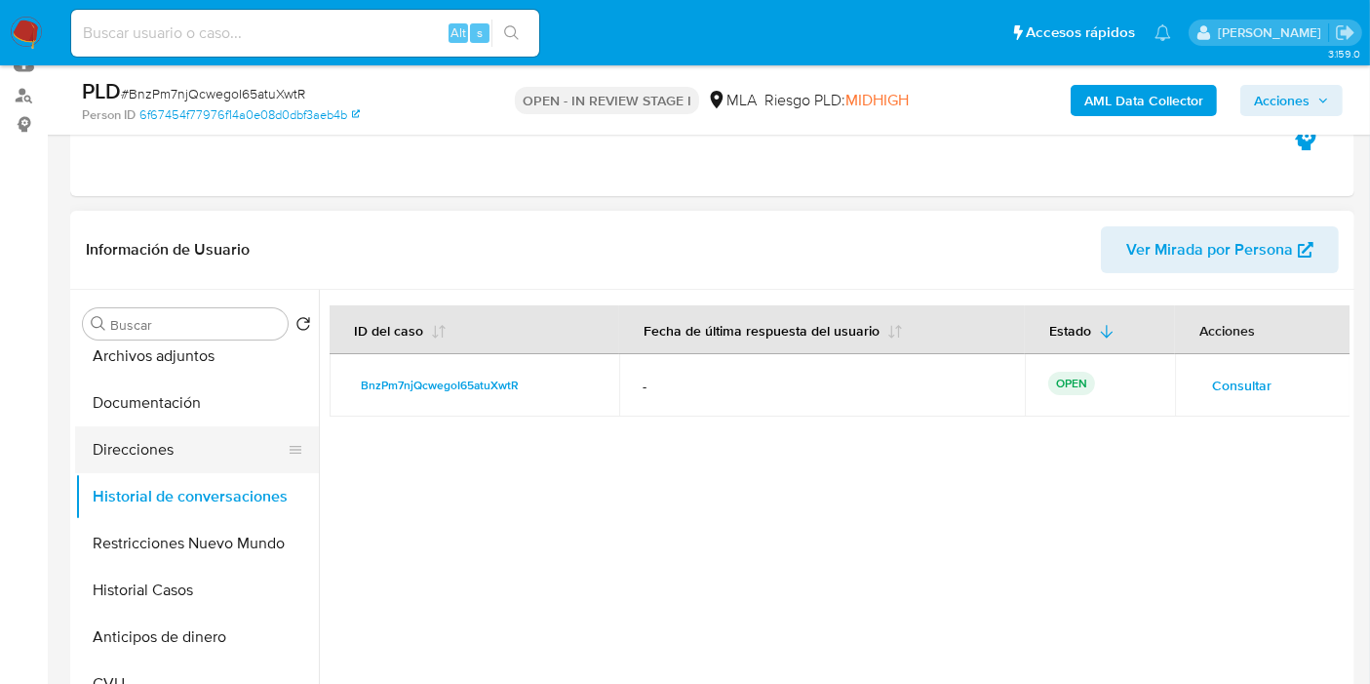
click at [122, 459] on button "Direcciones" at bounding box center [189, 449] width 228 height 47
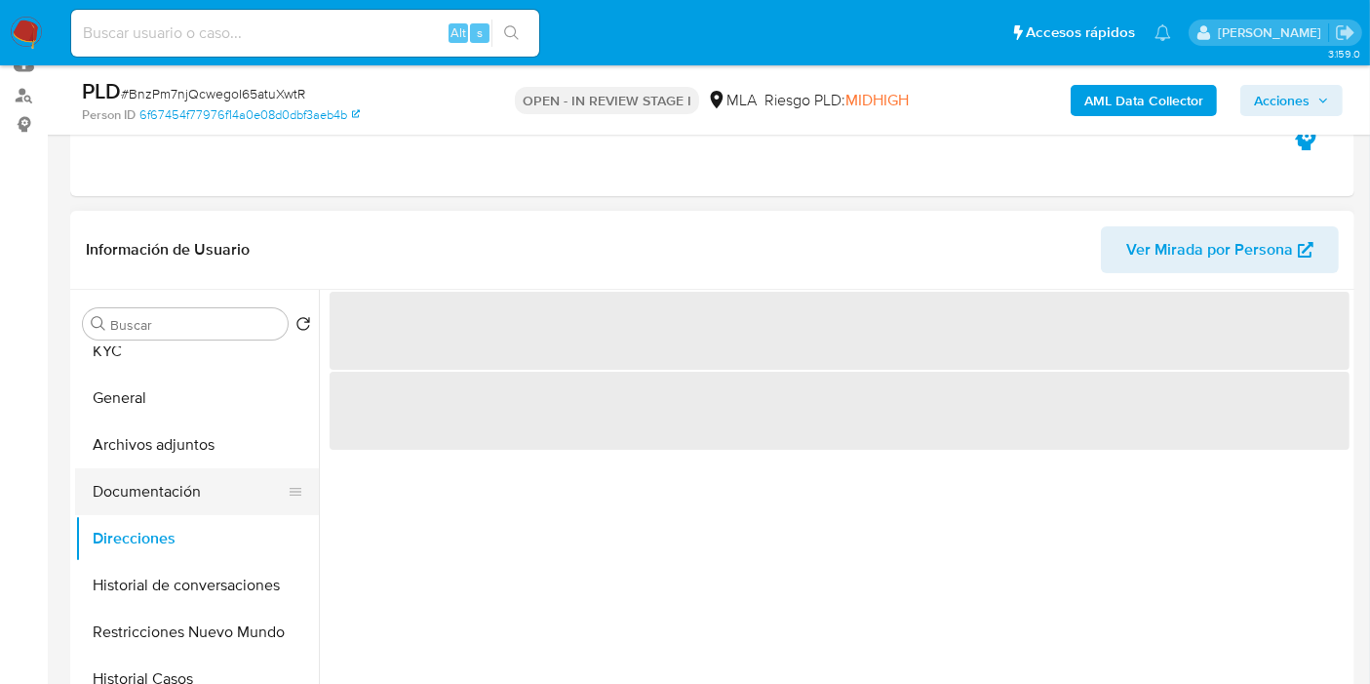
scroll to position [0, 0]
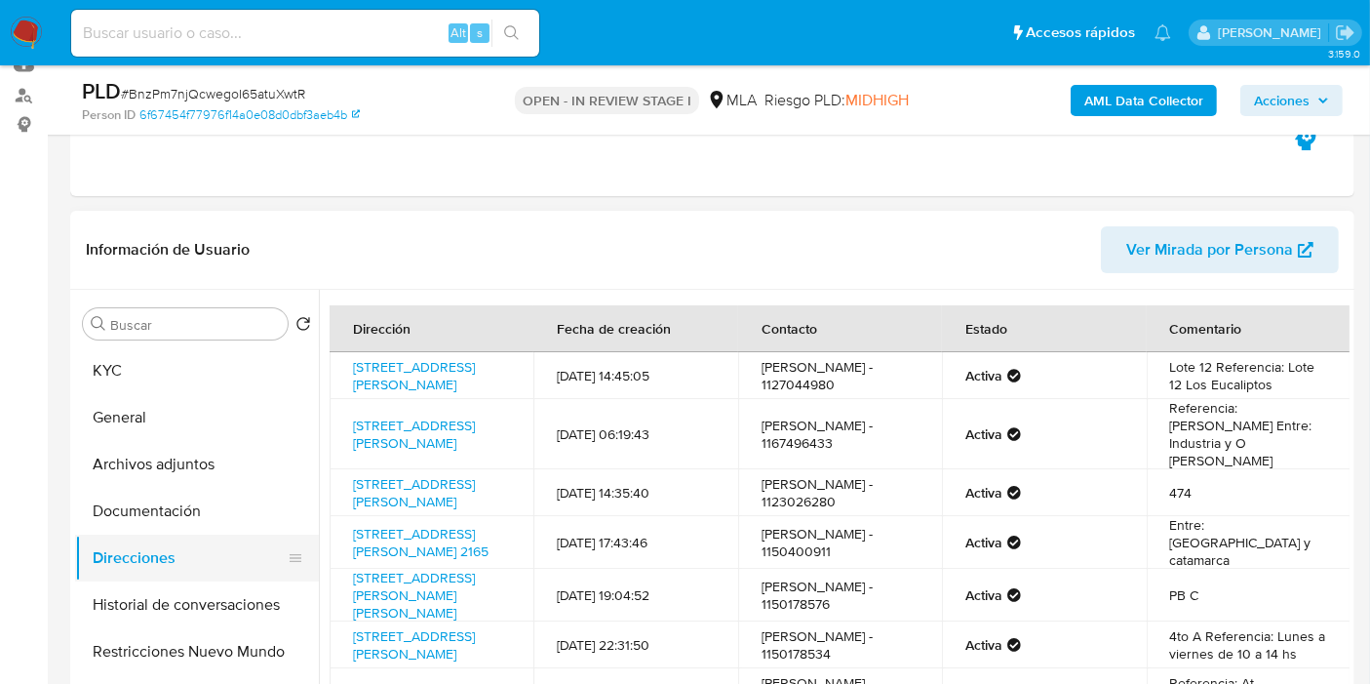
click at [226, 534] on button "Direcciones" at bounding box center [189, 557] width 228 height 47
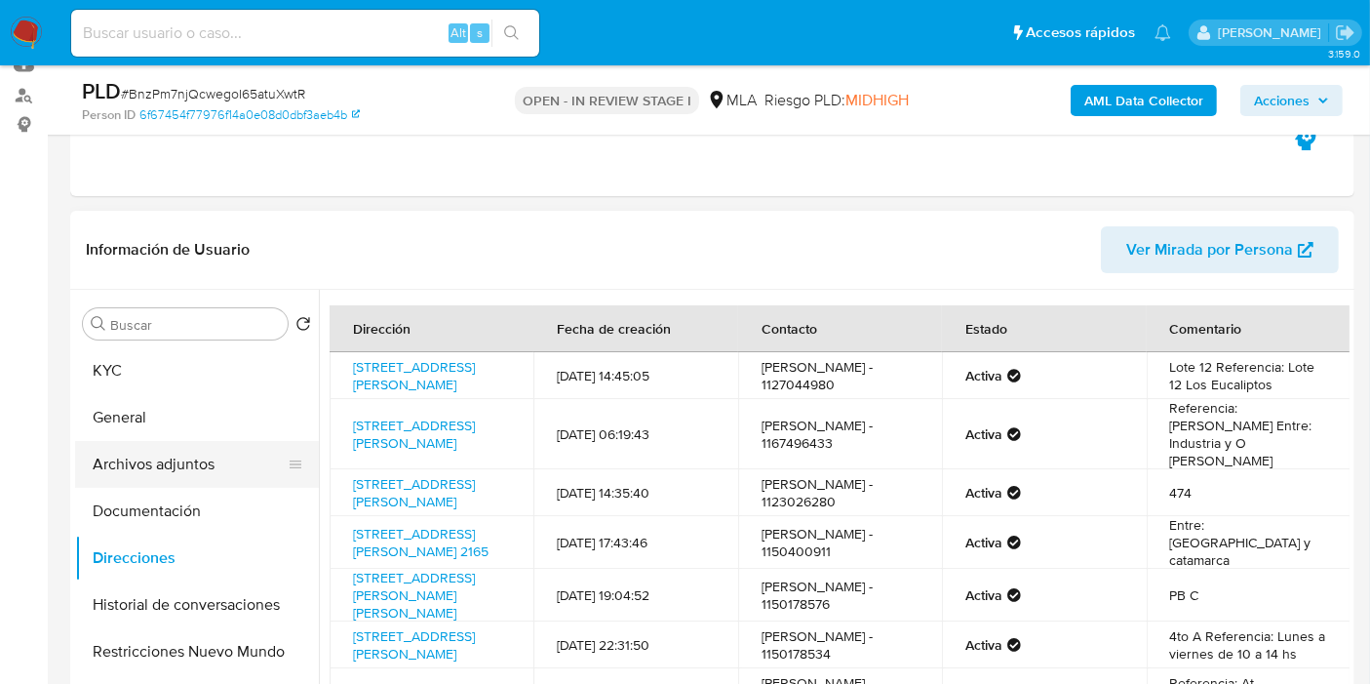
click at [214, 476] on button "Archivos adjuntos" at bounding box center [189, 464] width 228 height 47
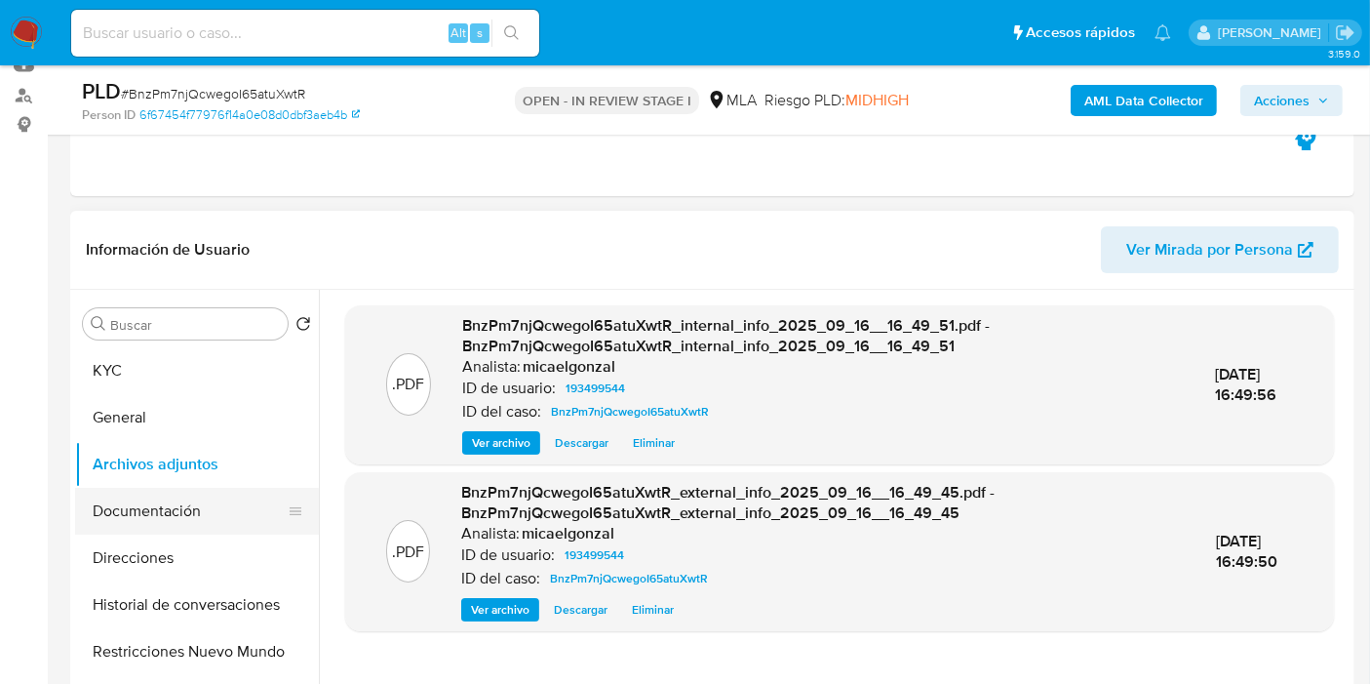
click at [180, 499] on button "Documentación" at bounding box center [189, 511] width 228 height 47
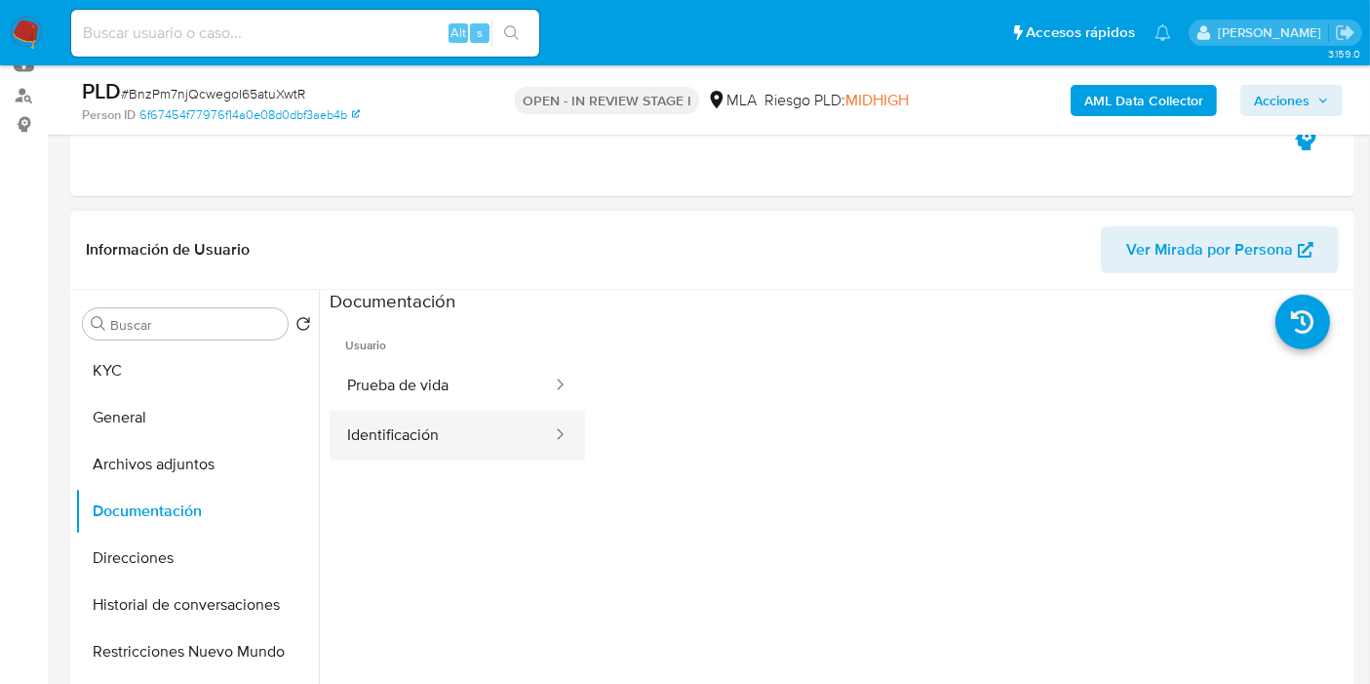
click at [432, 416] on button "Identificación" at bounding box center [442, 436] width 224 height 50
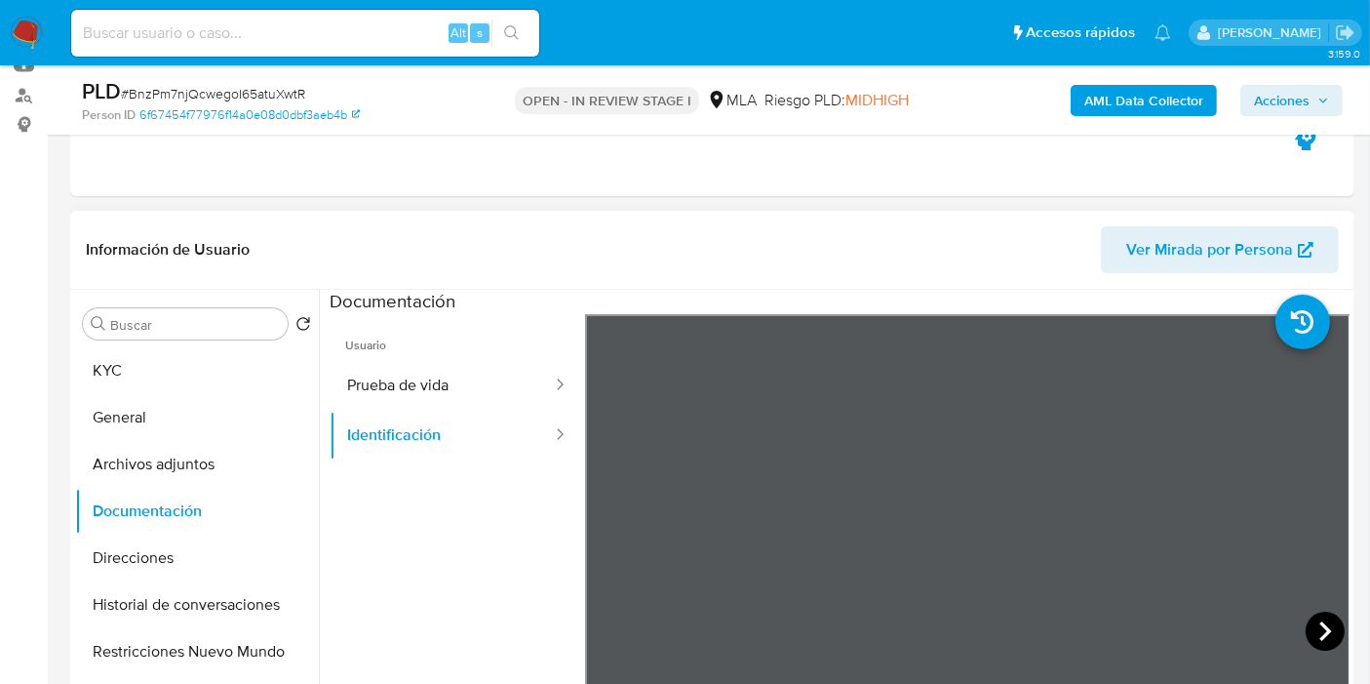
click at [1321, 628] on icon at bounding box center [1326, 631] width 12 height 20
click at [403, 387] on button "Prueba de vida" at bounding box center [442, 386] width 224 height 50
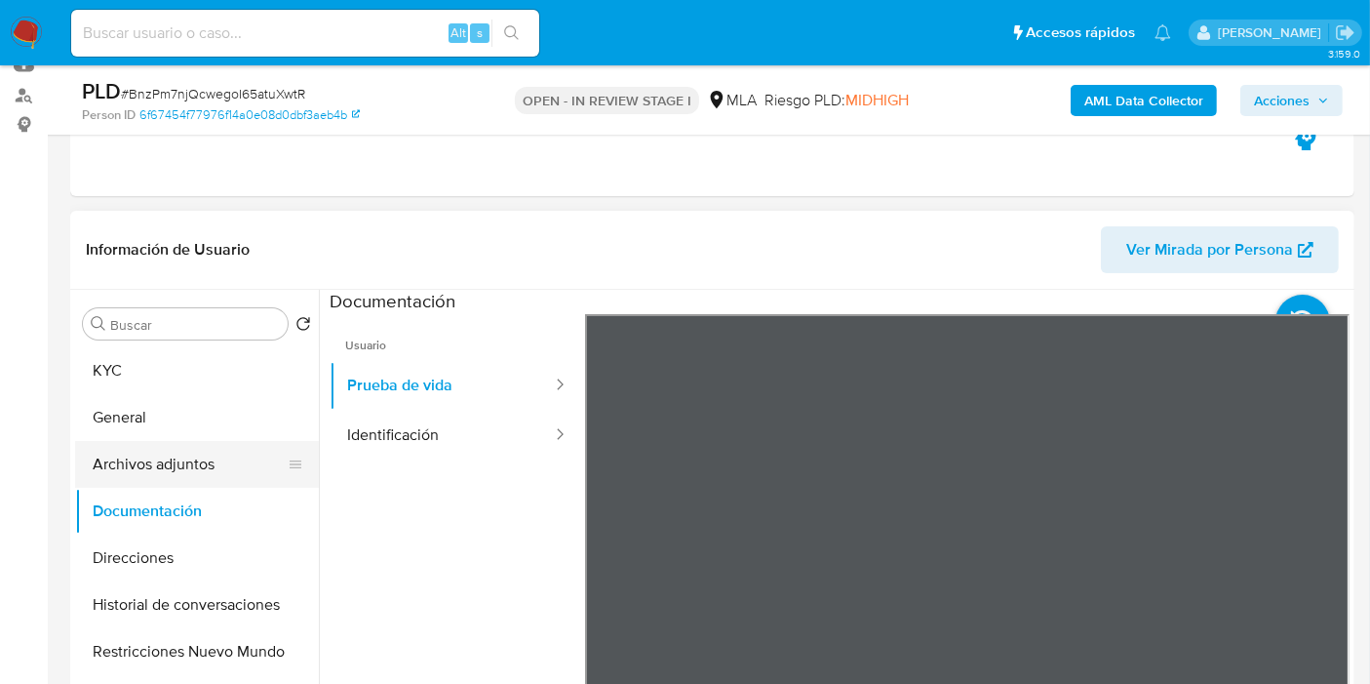
click at [188, 460] on button "Archivos adjuntos" at bounding box center [189, 464] width 228 height 47
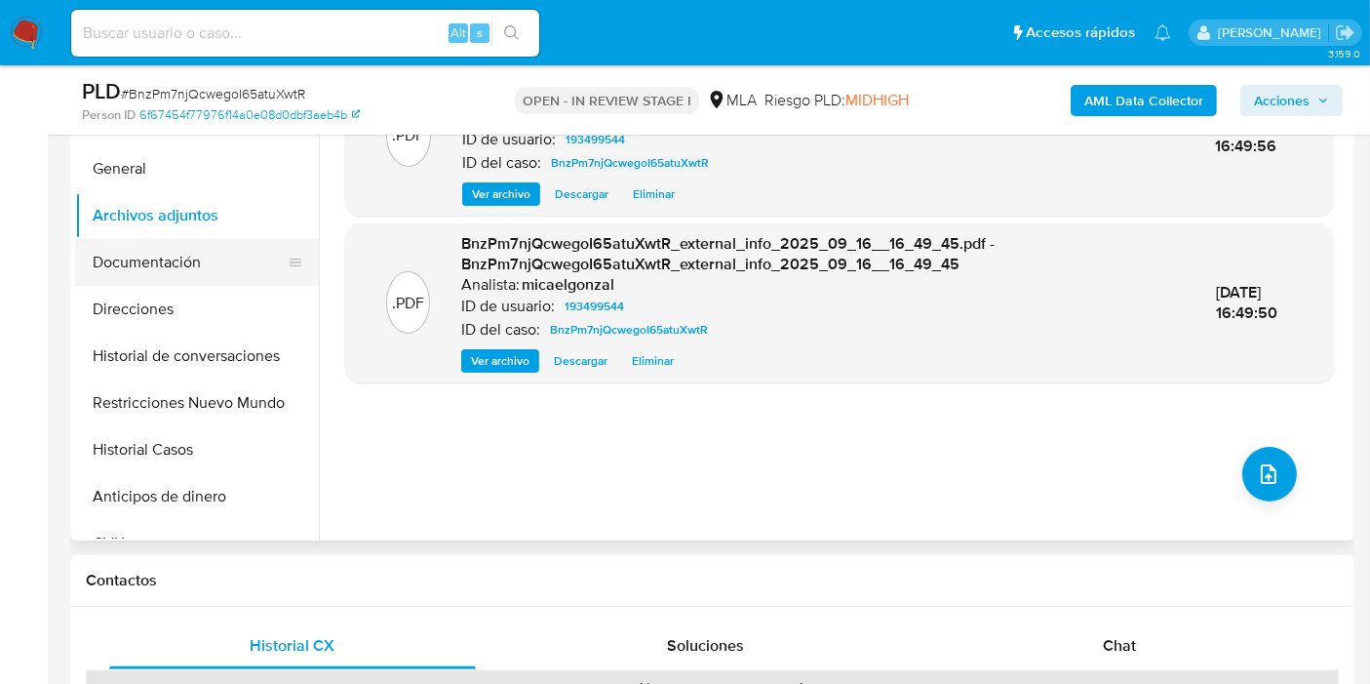
scroll to position [433, 0]
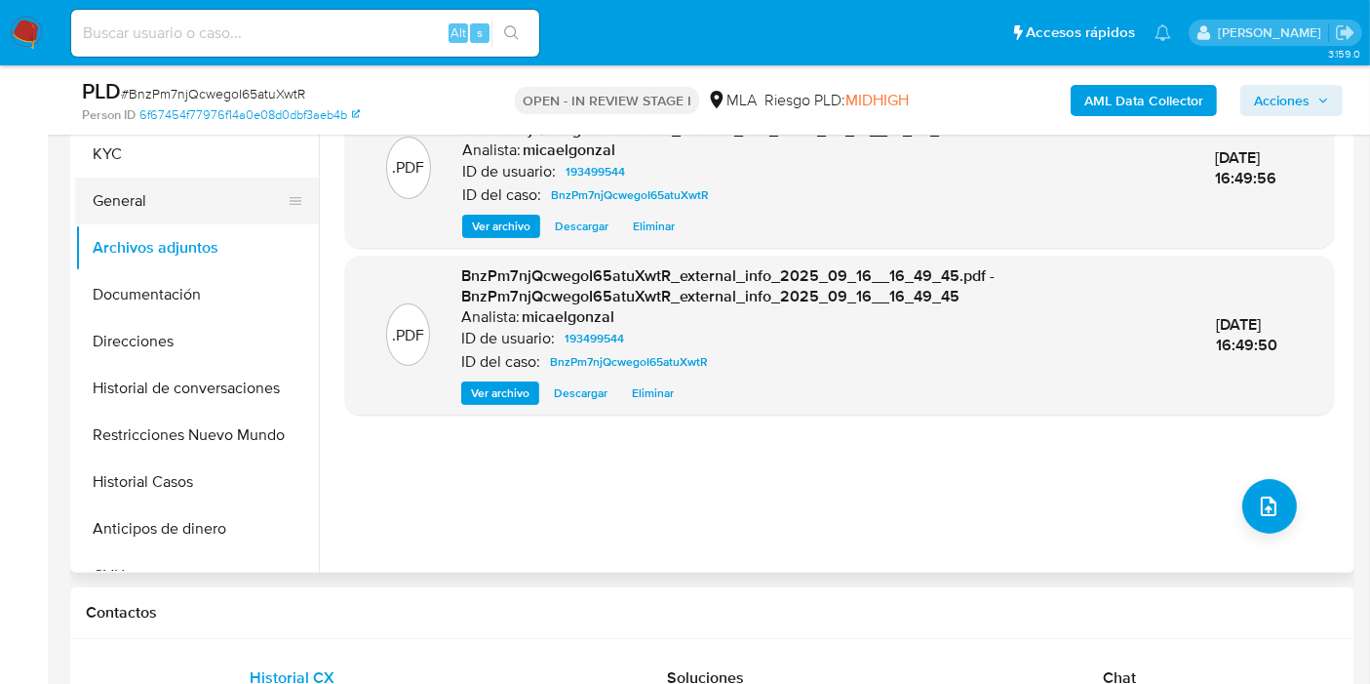
click at [187, 217] on button "General" at bounding box center [189, 200] width 228 height 47
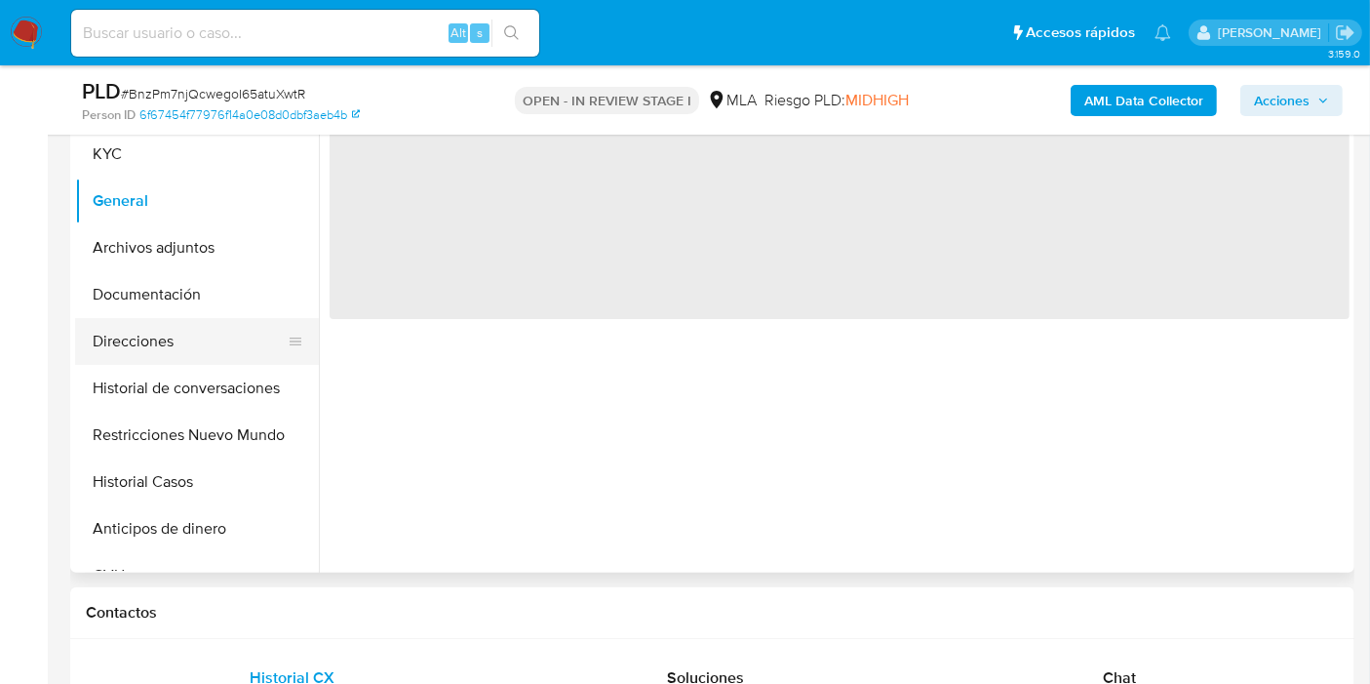
click at [182, 349] on button "Direcciones" at bounding box center [189, 341] width 228 height 47
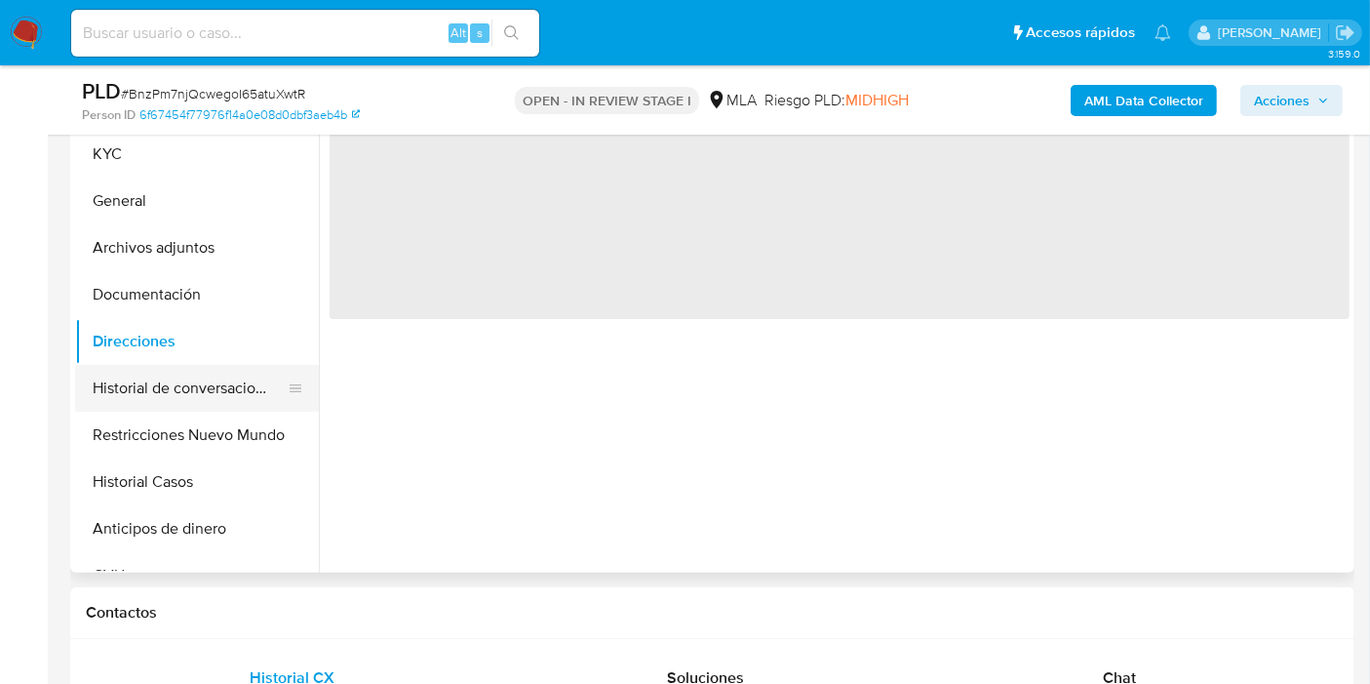
click at [195, 397] on button "Historial de conversaciones" at bounding box center [189, 388] width 228 height 47
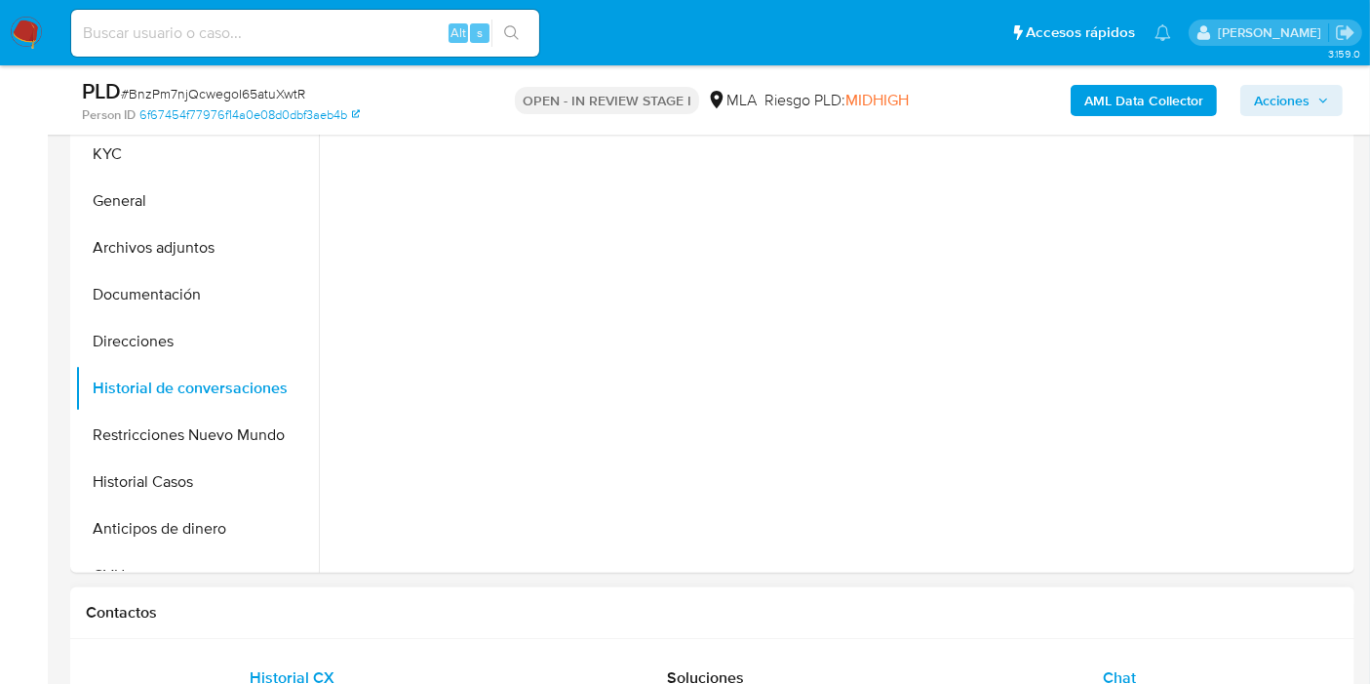
click at [1253, 672] on div "Chat" at bounding box center [1119, 677] width 367 height 47
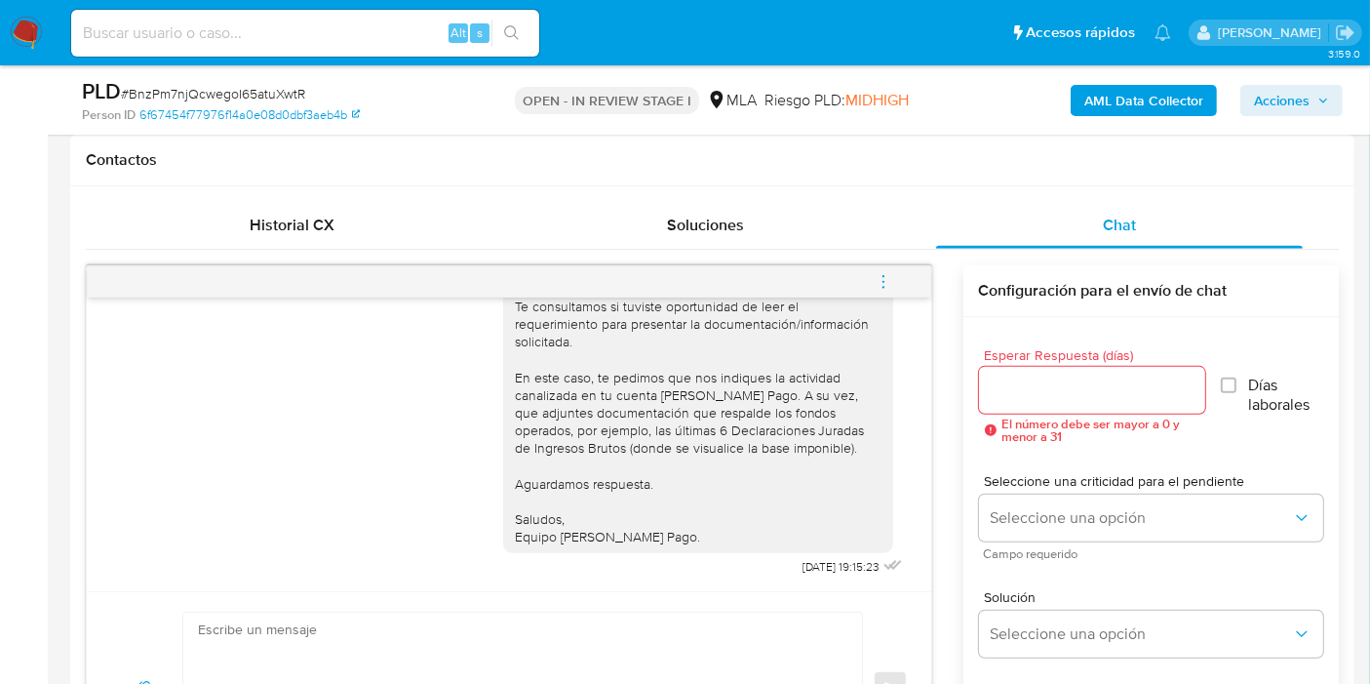
scroll to position [975, 0]
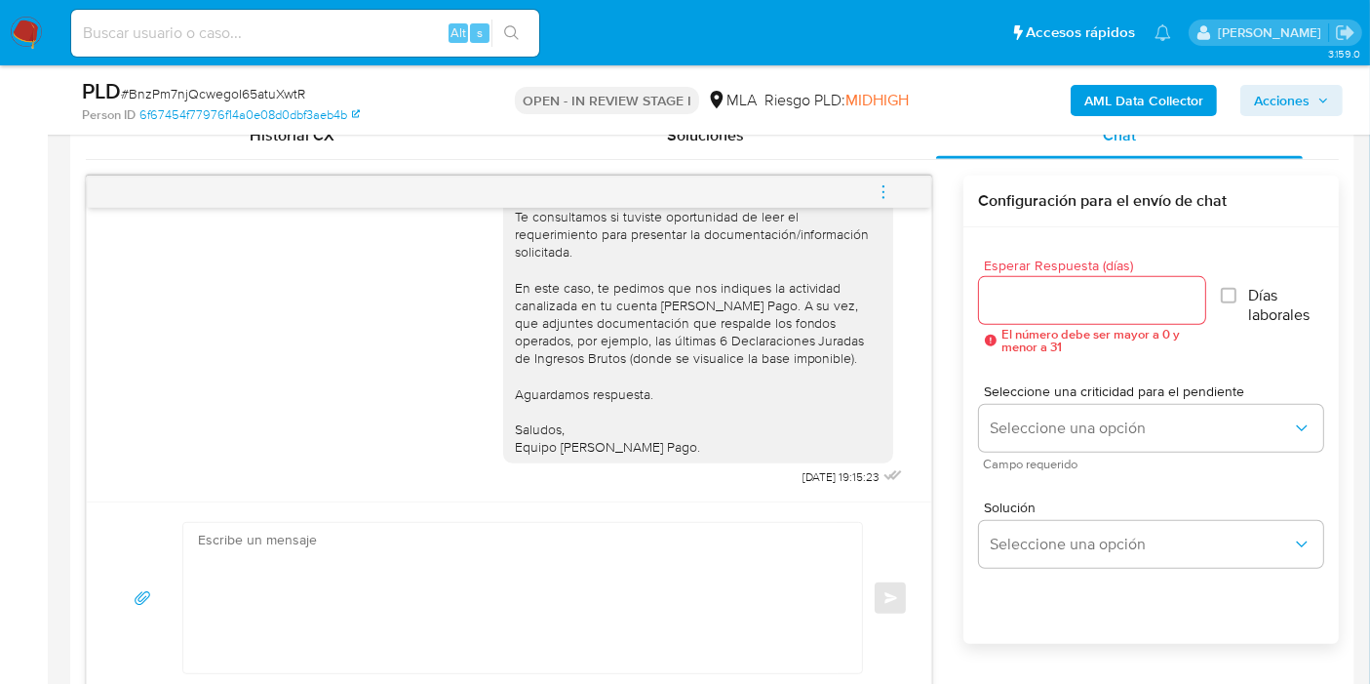
click at [887, 187] on icon "menu-action" at bounding box center [884, 192] width 18 height 18
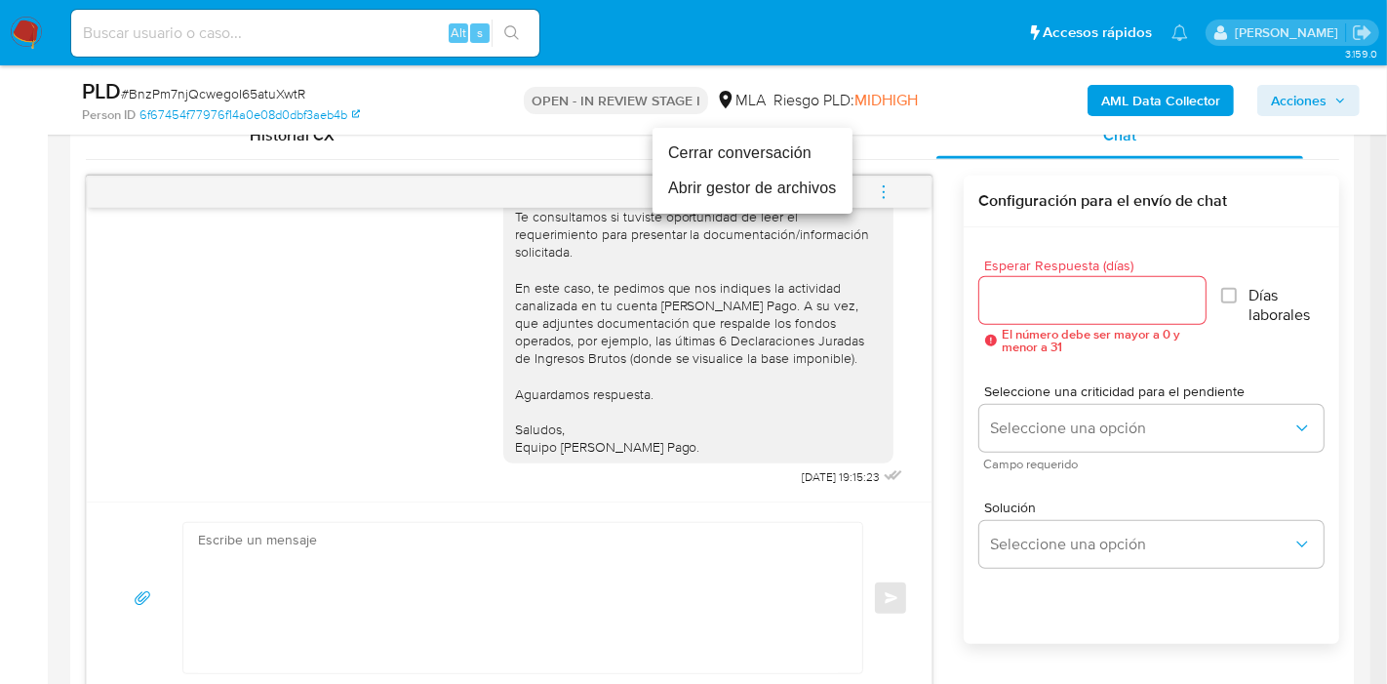
click at [786, 158] on li "Cerrar conversación" at bounding box center [752, 153] width 200 height 35
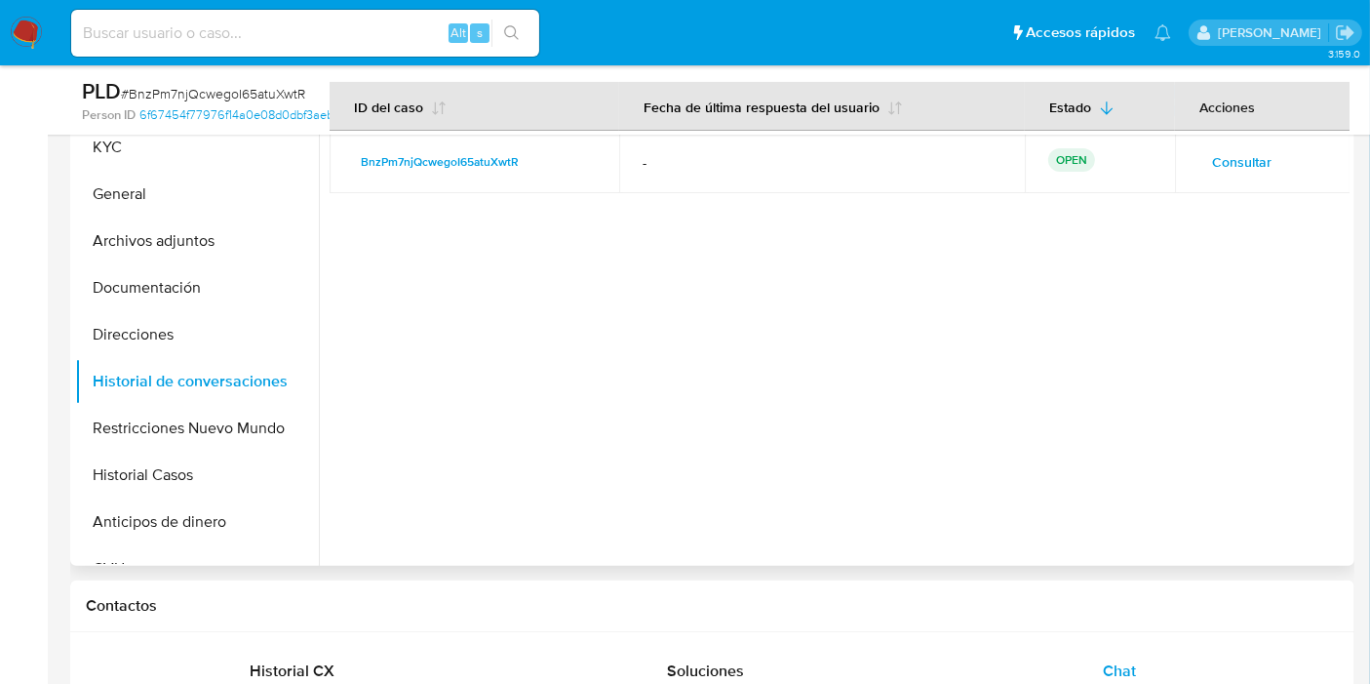
scroll to position [108, 0]
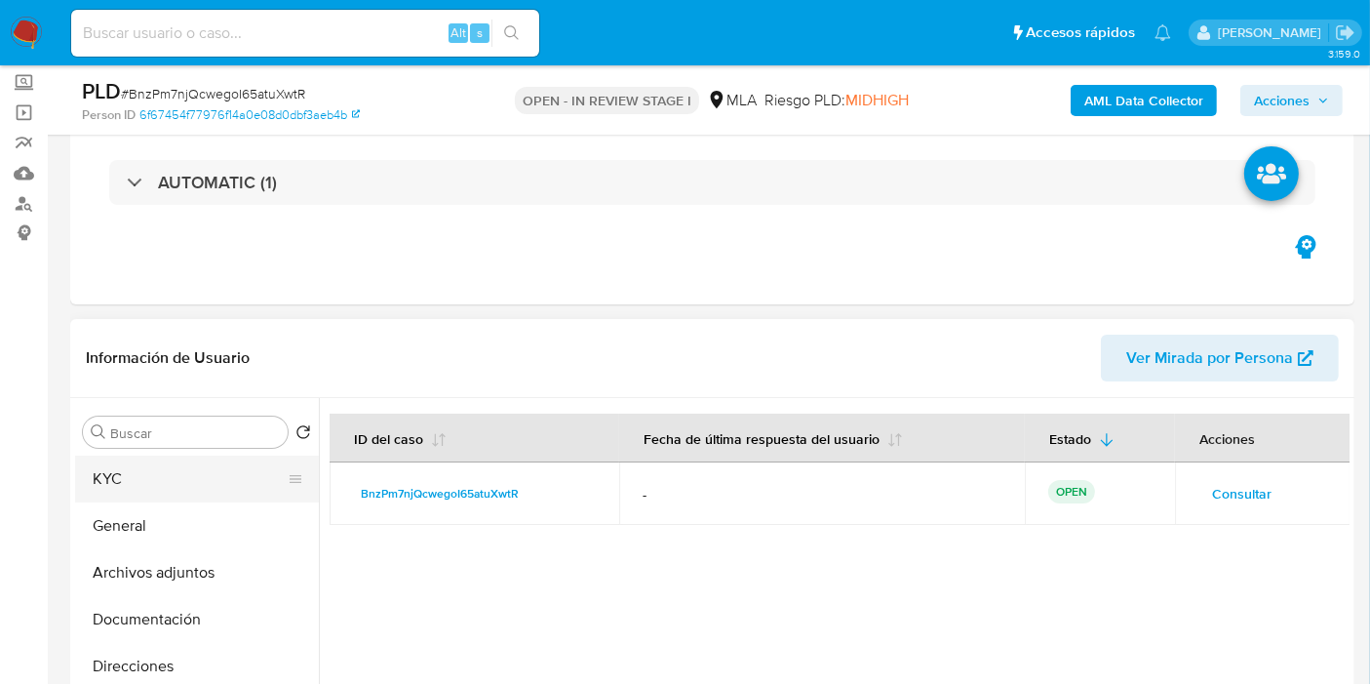
click at [155, 474] on button "KYC" at bounding box center [189, 478] width 228 height 47
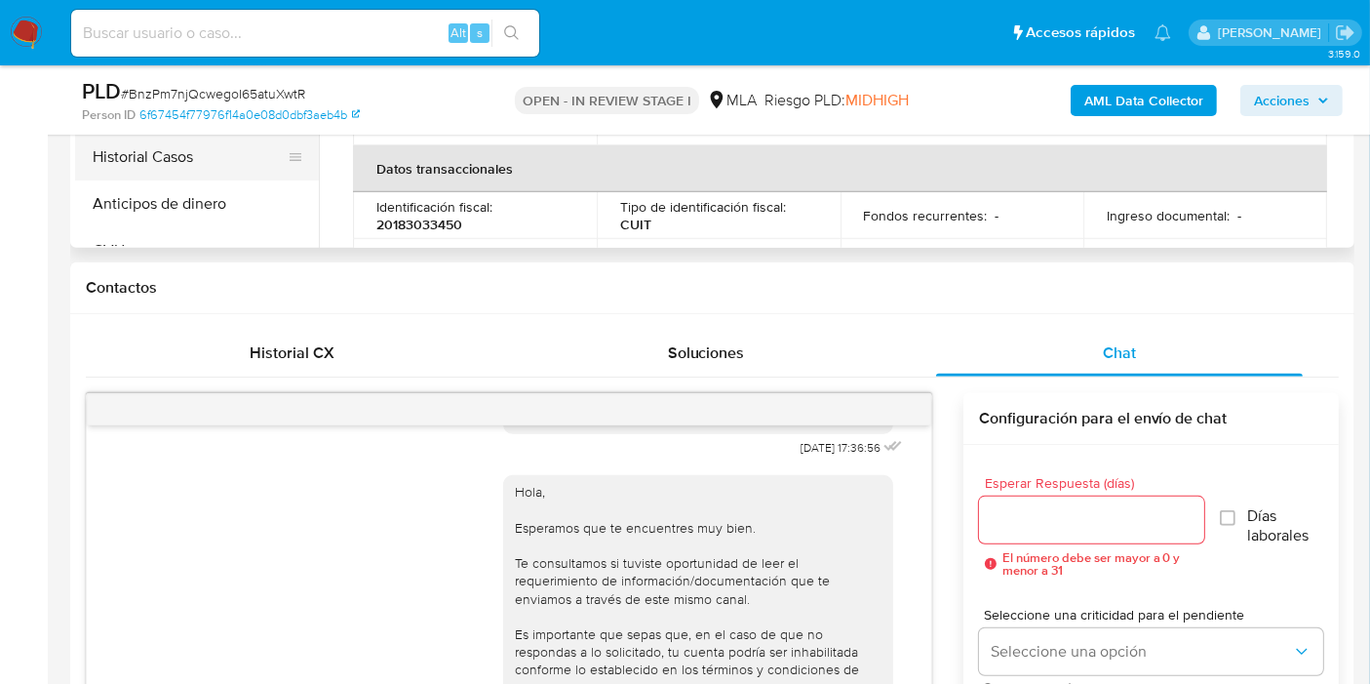
scroll to position [541, 0]
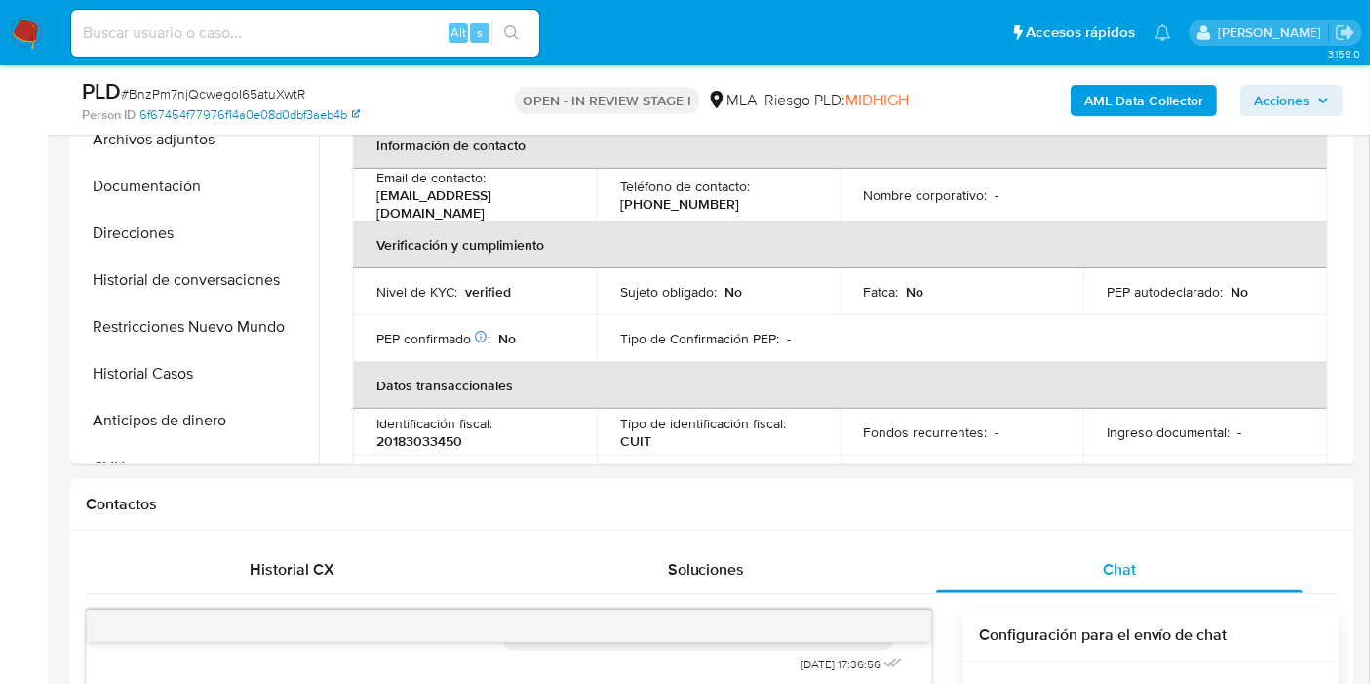
click at [329, 119] on link "6f67454f77976f14a0e08d0dbf3aeb4b" at bounding box center [249, 115] width 220 height 18
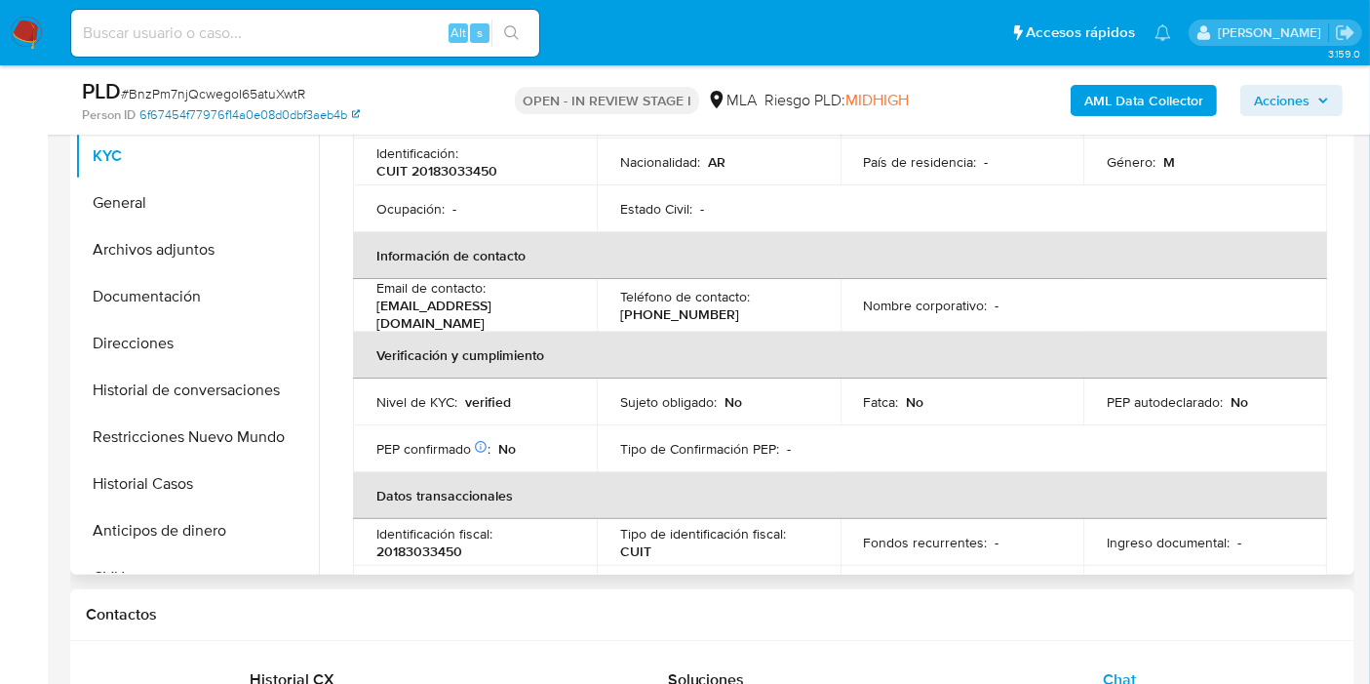
scroll to position [325, 0]
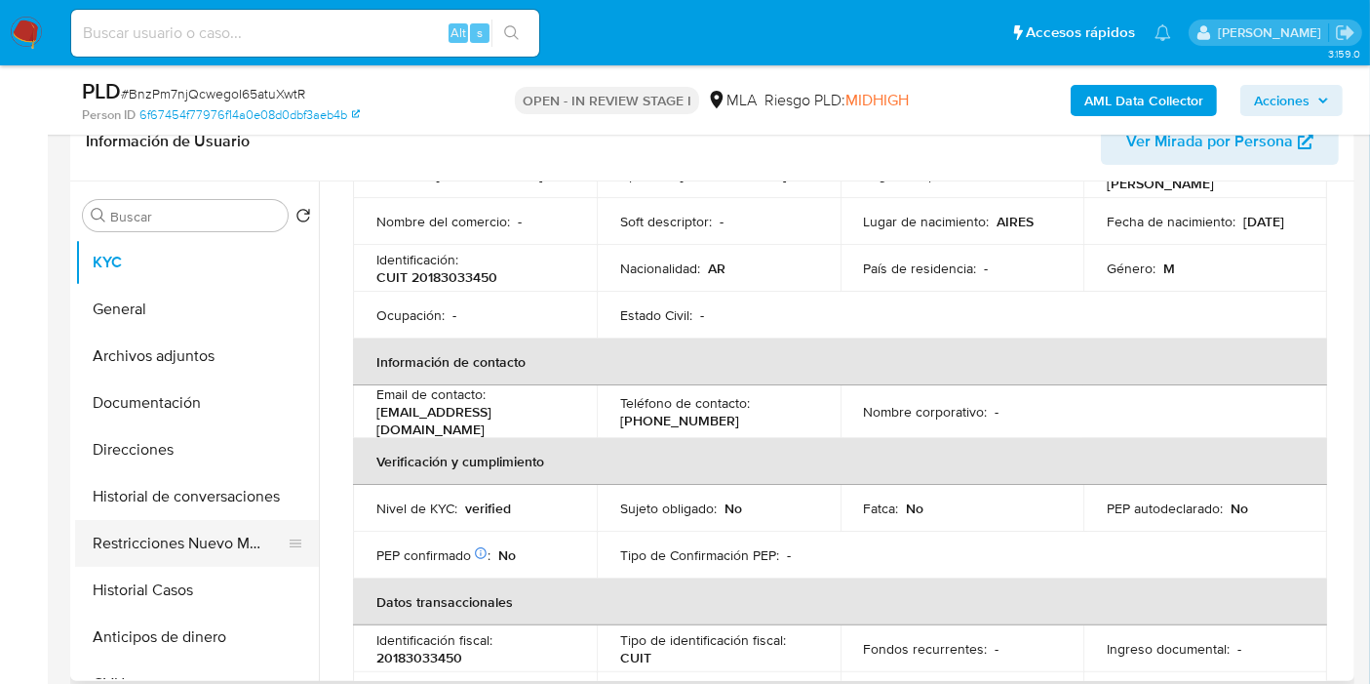
click at [192, 562] on button "Restricciones Nuevo Mundo" at bounding box center [189, 543] width 228 height 47
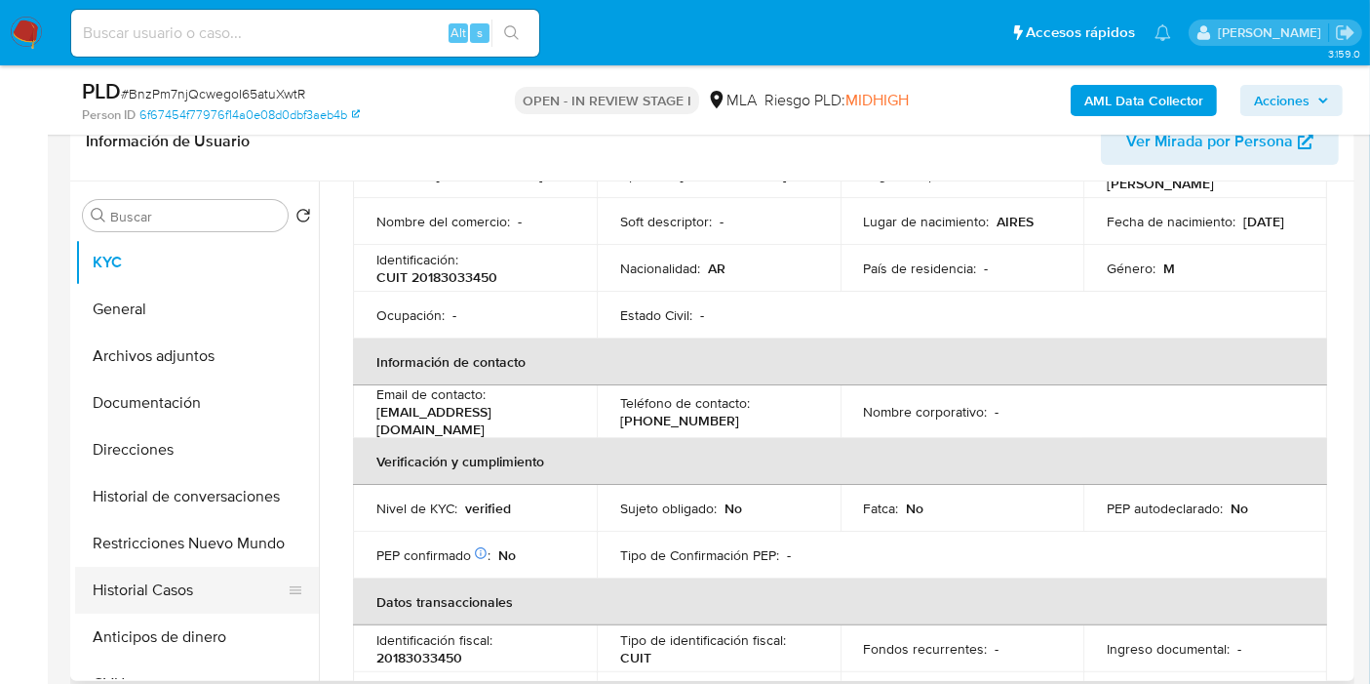
scroll to position [0, 0]
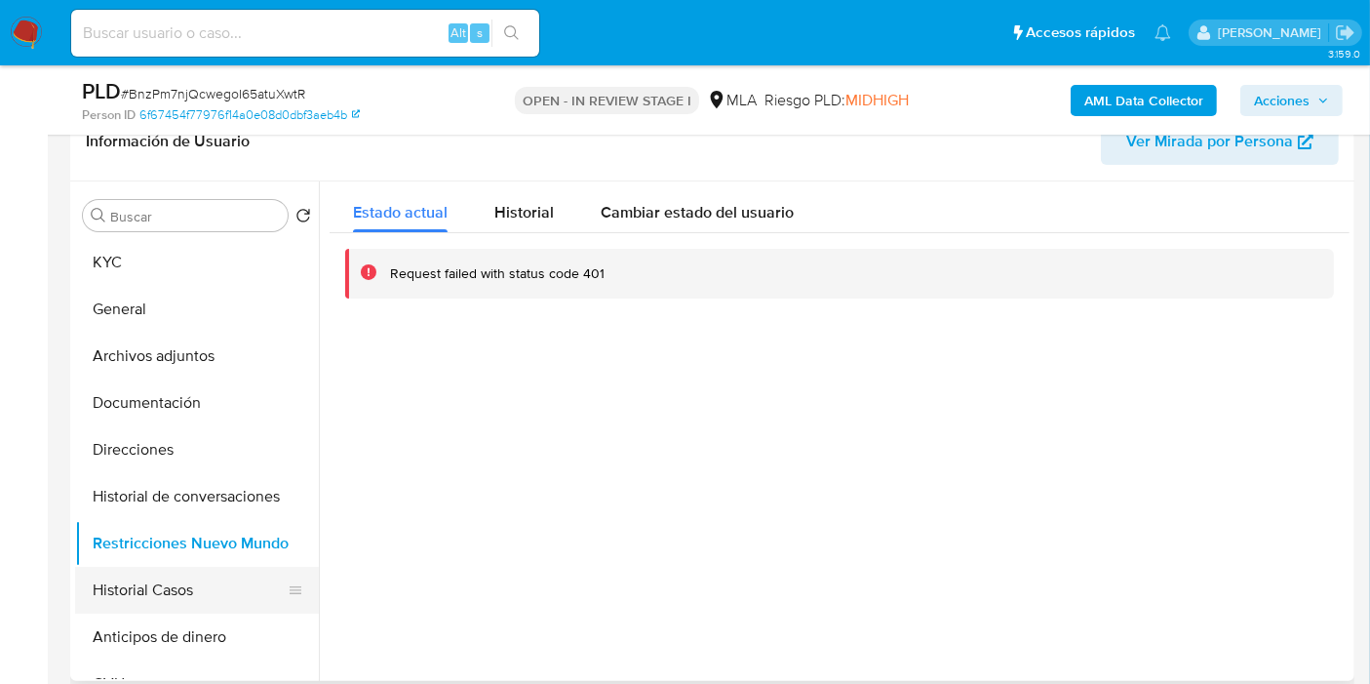
click at [179, 600] on button "Historial Casos" at bounding box center [189, 590] width 228 height 47
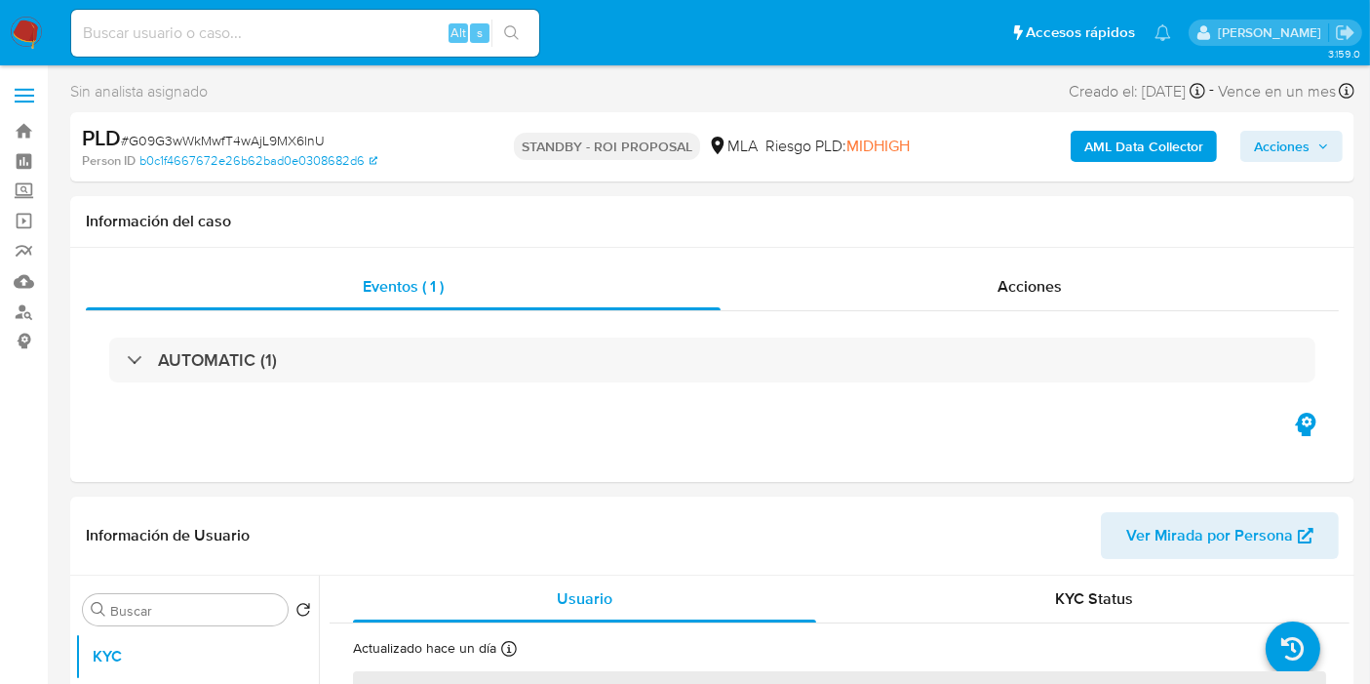
click at [11, 23] on img at bounding box center [26, 33] width 33 height 33
select select "10"
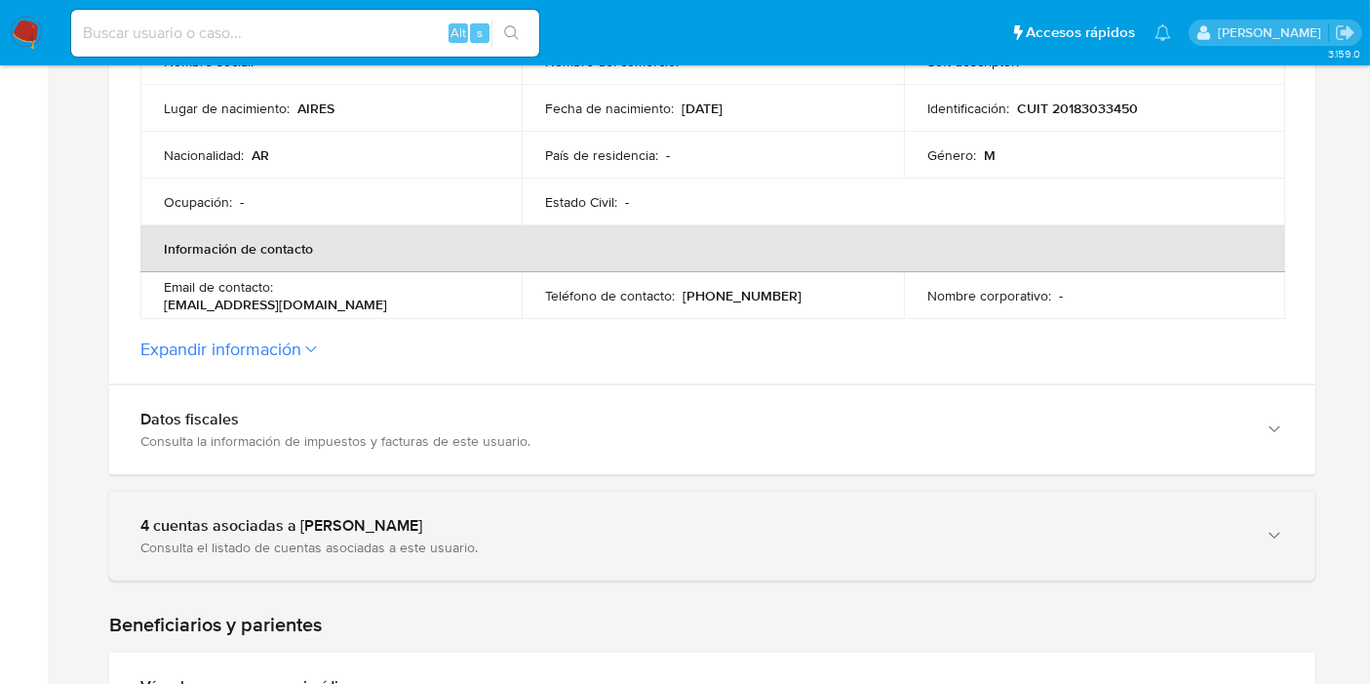
scroll to position [541, 0]
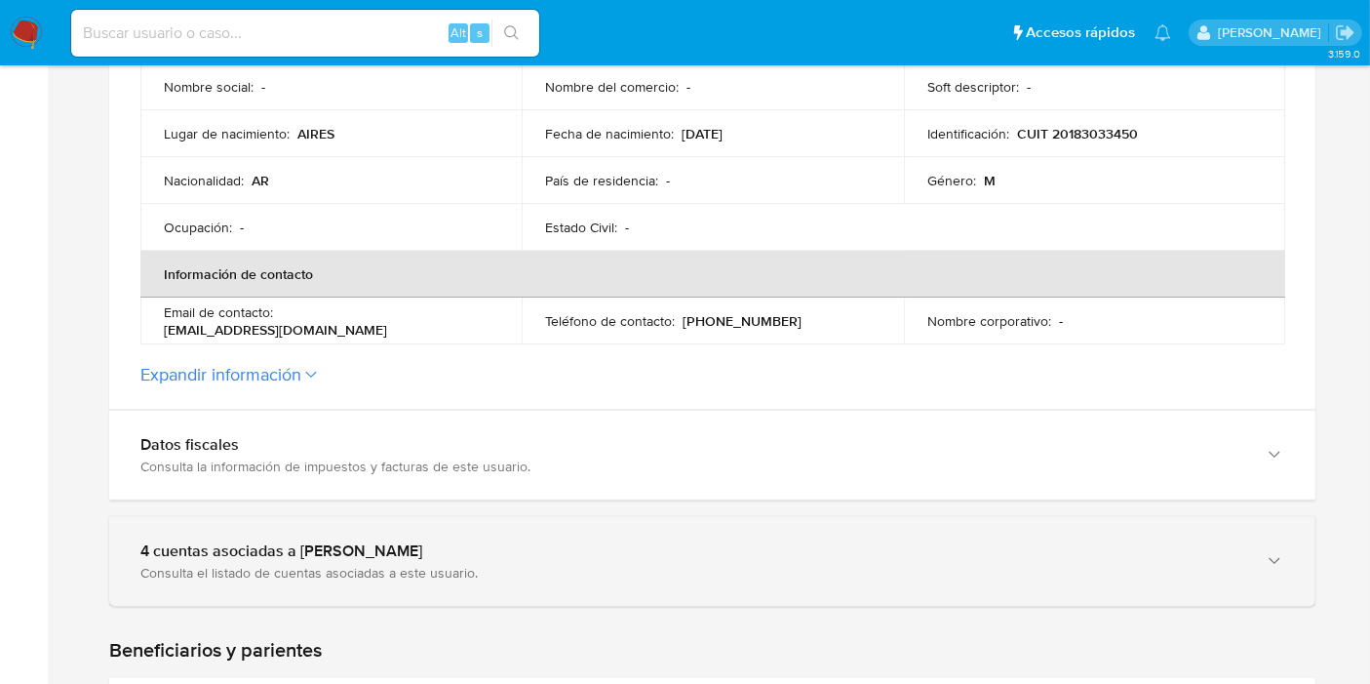
click at [486, 531] on div "4 cuentas asociadas a [PERSON_NAME] Consulta el listado de cuentas asociadas a …" at bounding box center [712, 561] width 1206 height 89
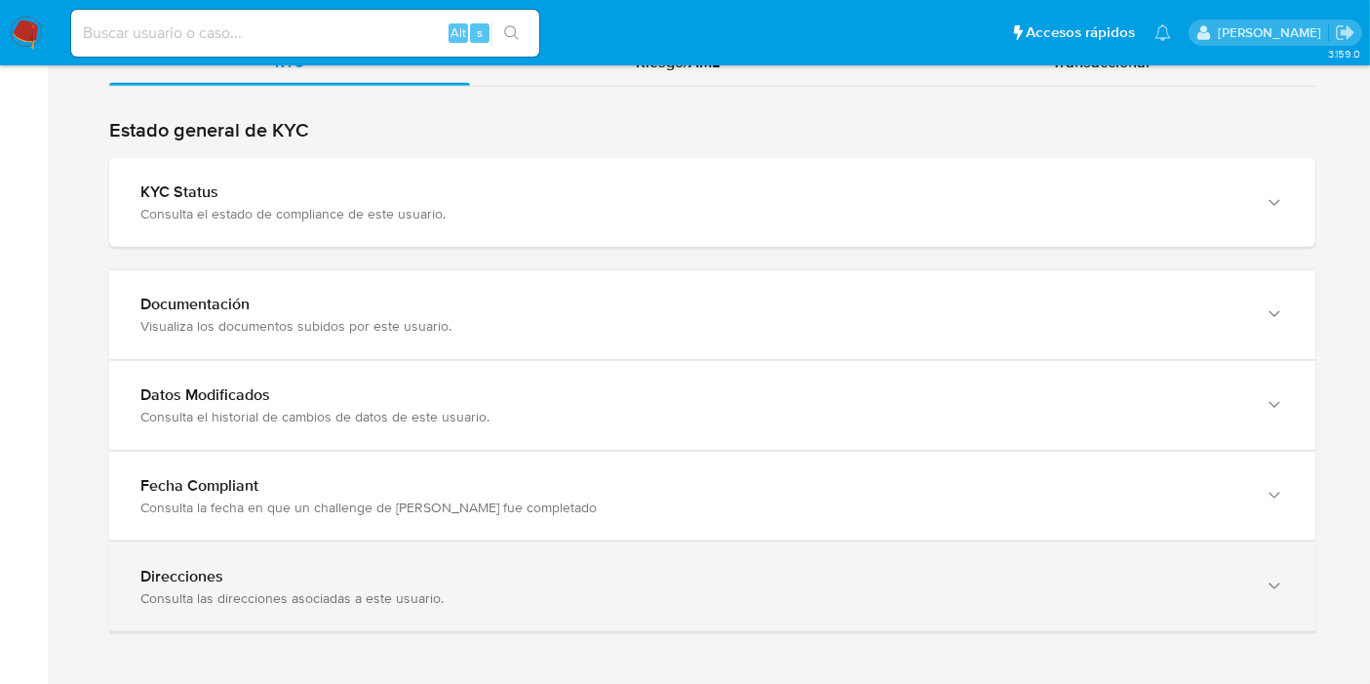
scroll to position [2364, 0]
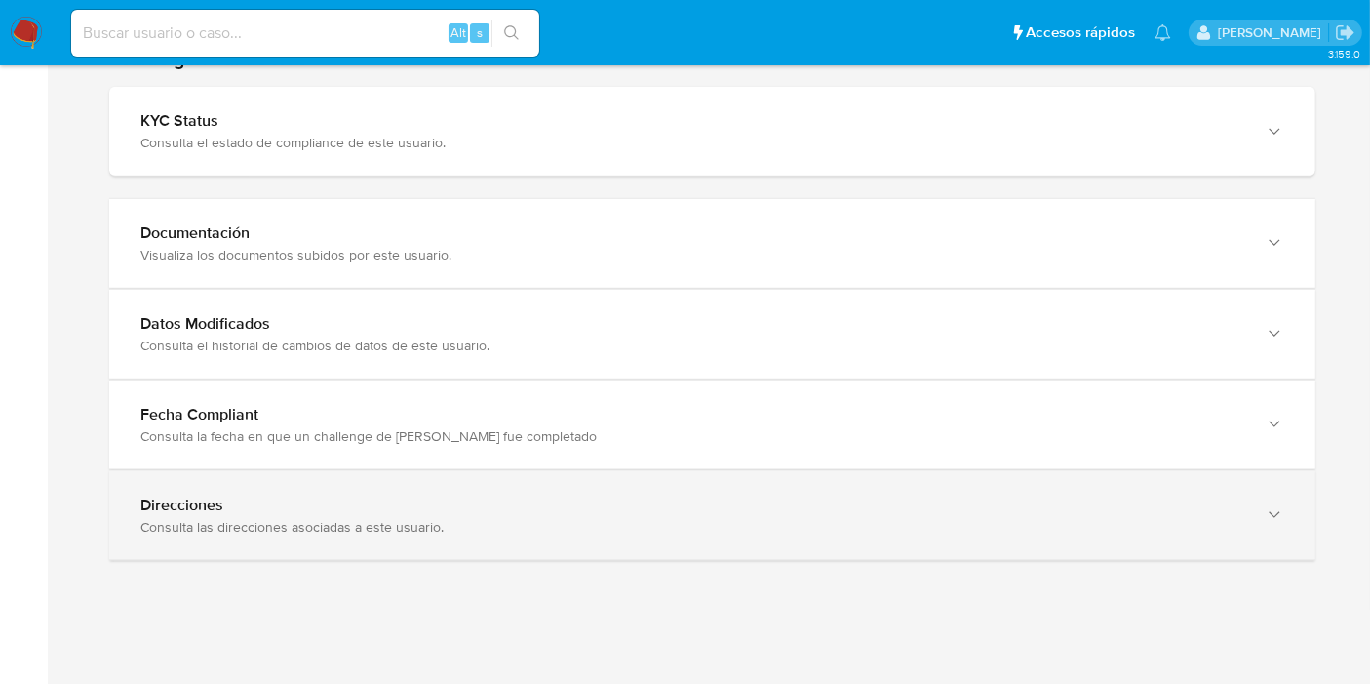
click at [377, 502] on div "Direcciones" at bounding box center [692, 505] width 1105 height 20
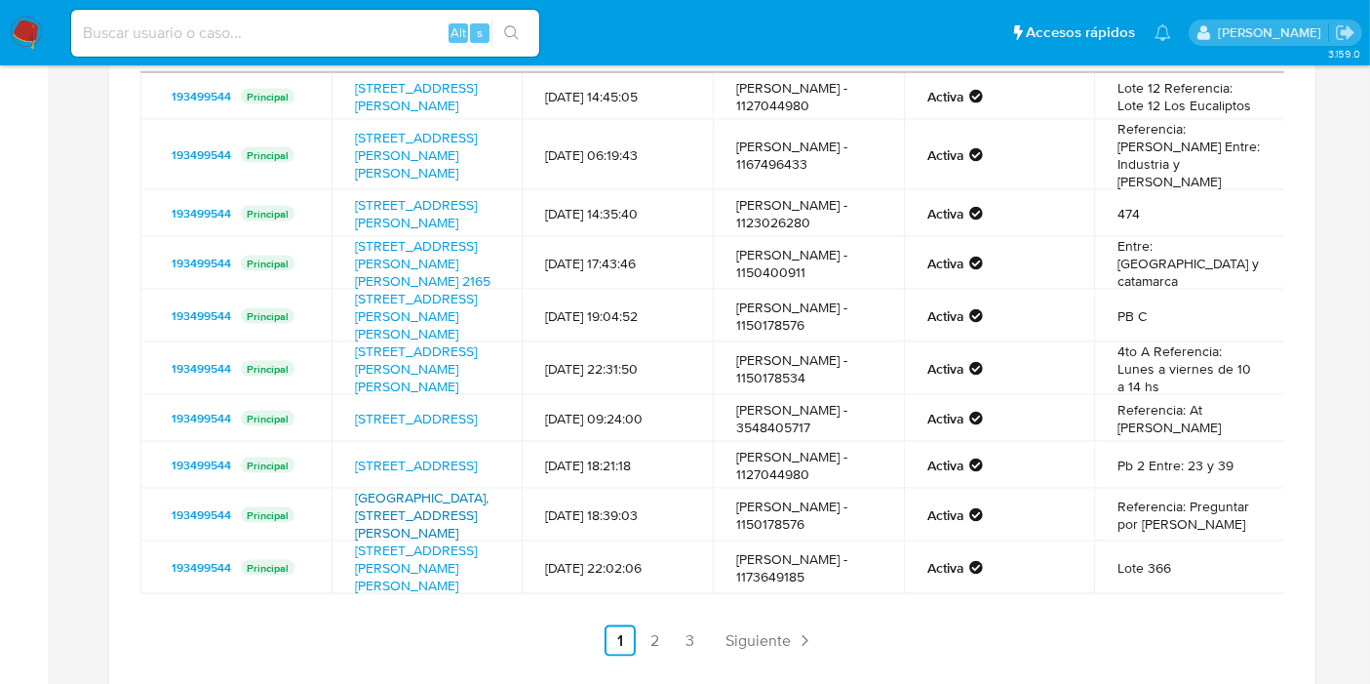
scroll to position [2906, 0]
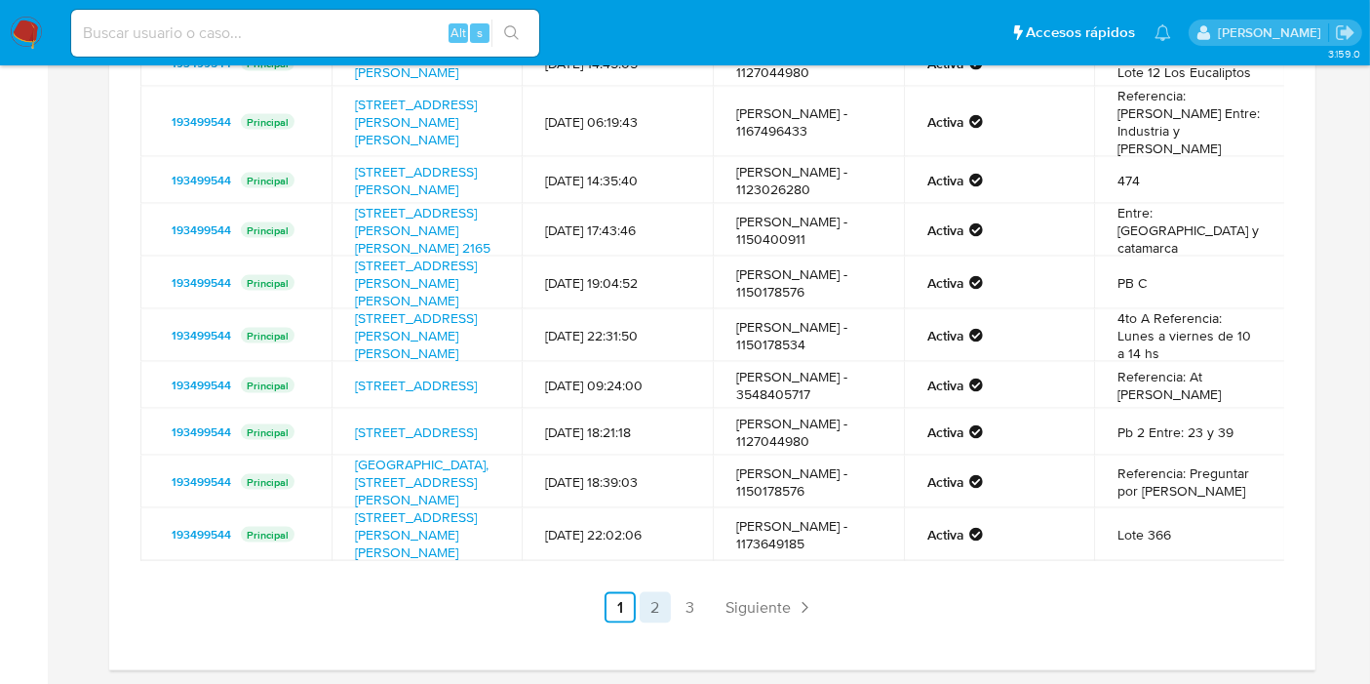
click at [659, 616] on link "2" at bounding box center [655, 607] width 31 height 31
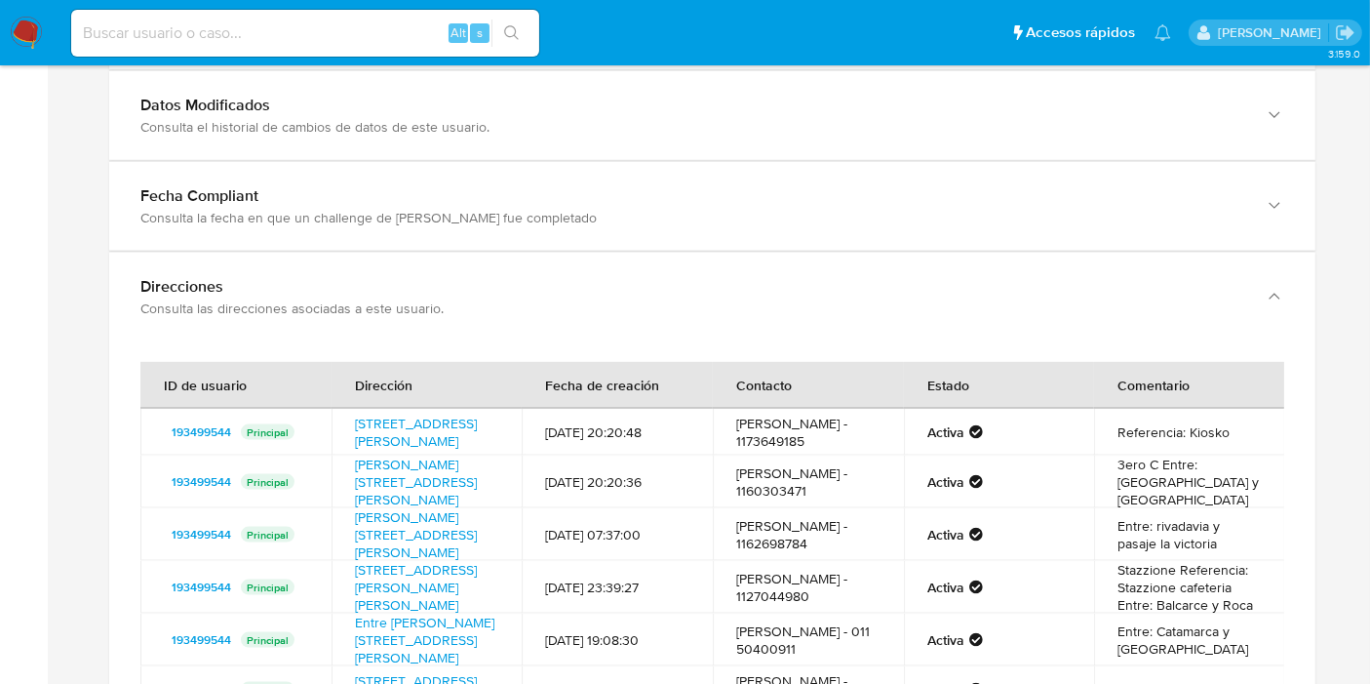
scroll to position [120, 0]
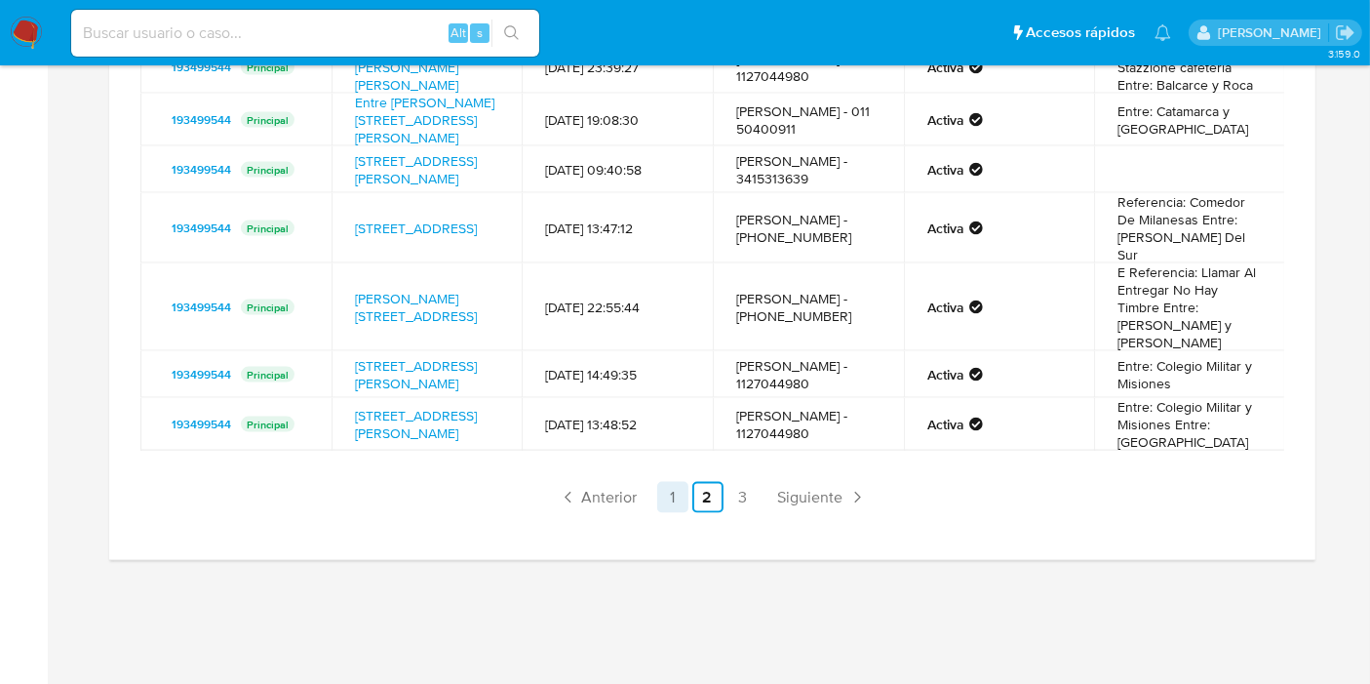
click at [728, 494] on link "3" at bounding box center [743, 497] width 31 height 31
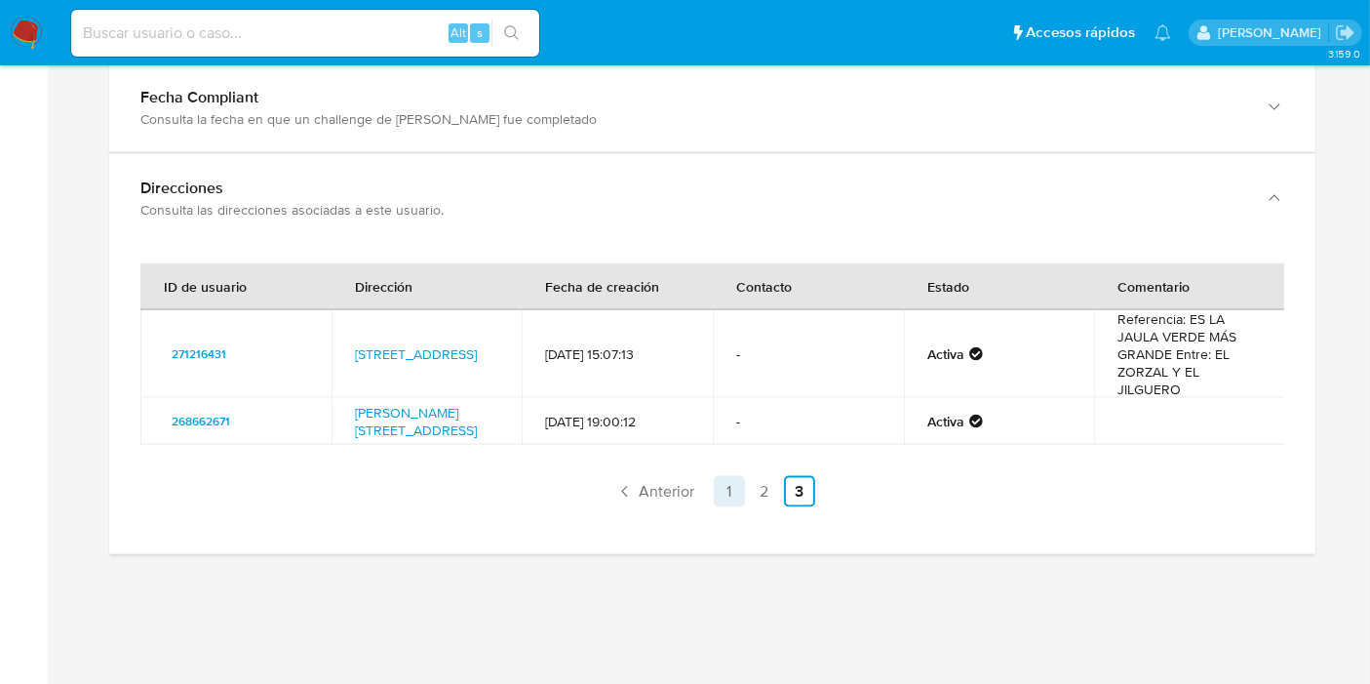
scroll to position [0, 0]
click at [732, 507] on div "ID de usuario Dirección Fecha de creación Contacto Estado Comentario 271216431 …" at bounding box center [712, 398] width 1206 height 311
click at [727, 482] on link "1" at bounding box center [729, 491] width 31 height 31
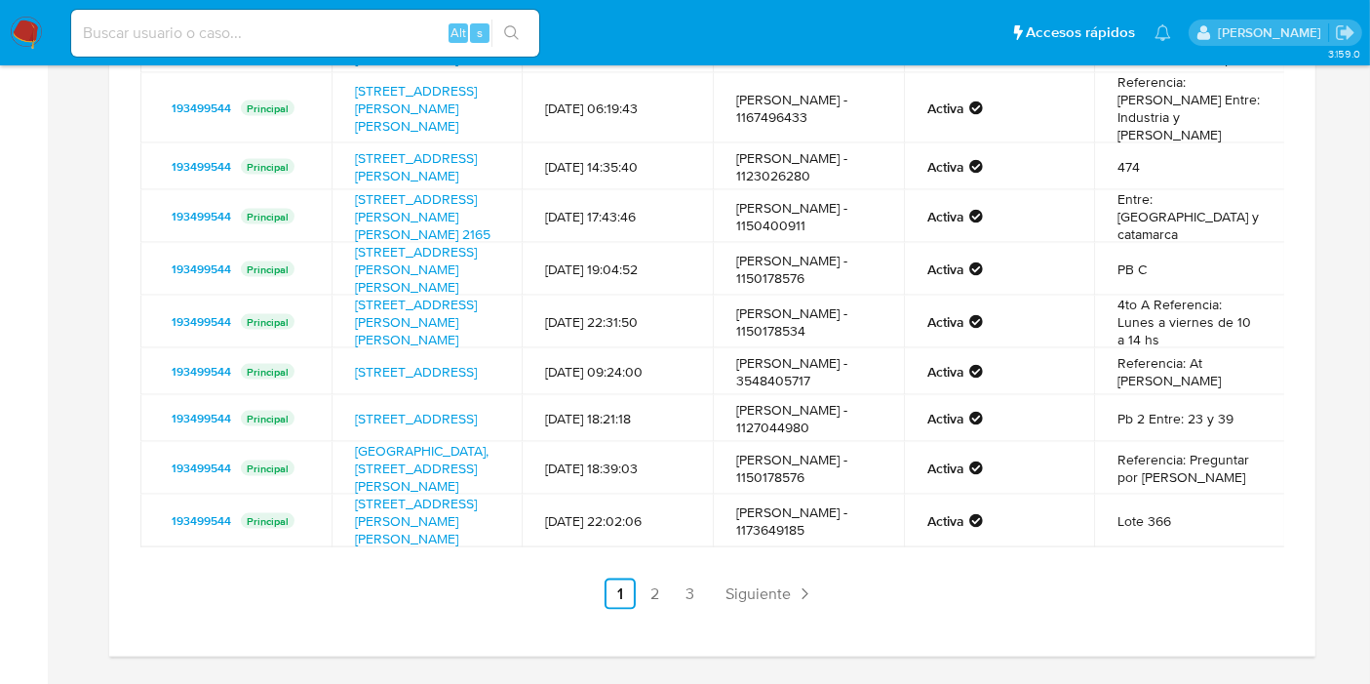
scroll to position [3016, 0]
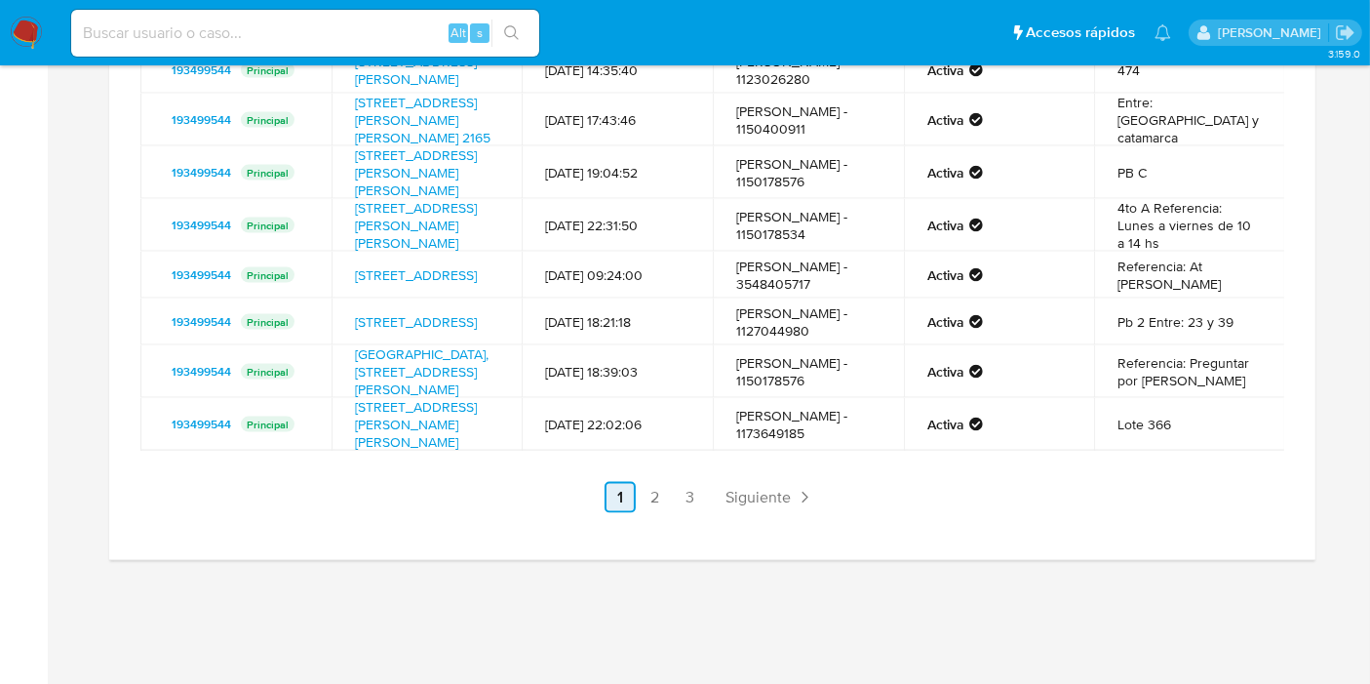
click at [624, 490] on link "1" at bounding box center [620, 497] width 31 height 31
click at [646, 492] on link "2" at bounding box center [655, 497] width 31 height 31
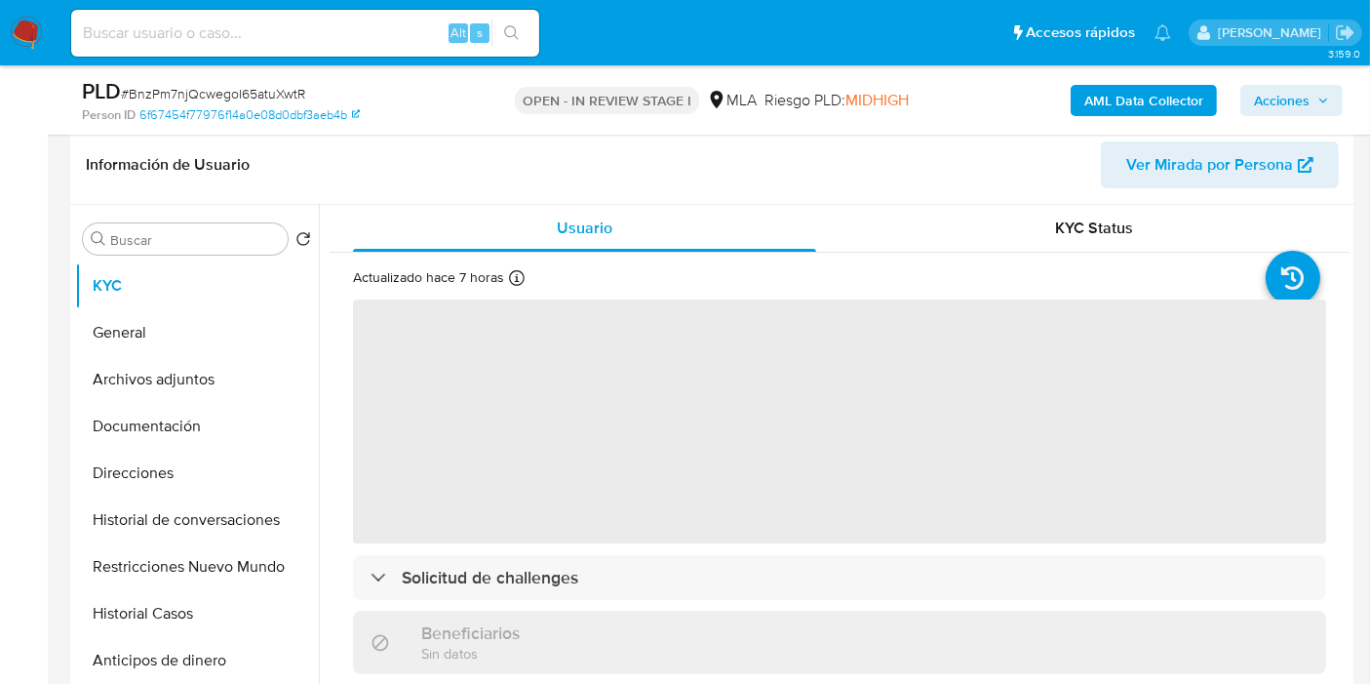
scroll to position [433, 0]
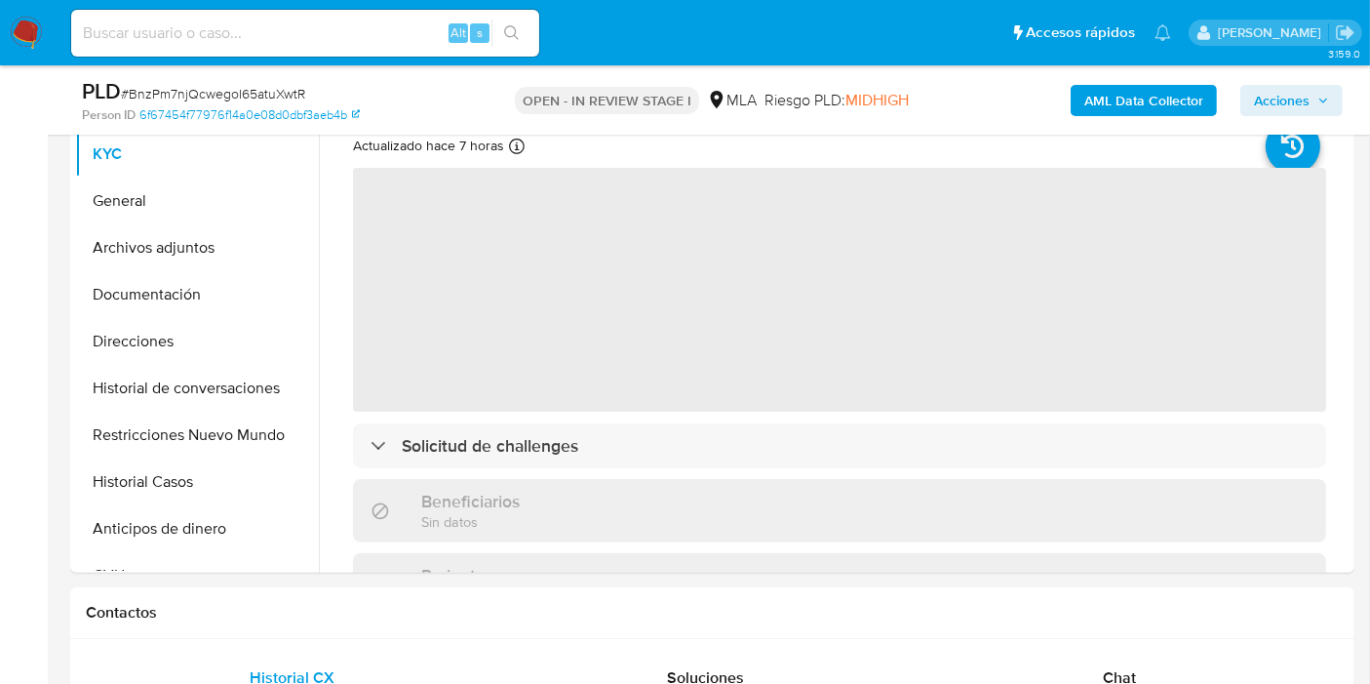
select select "10"
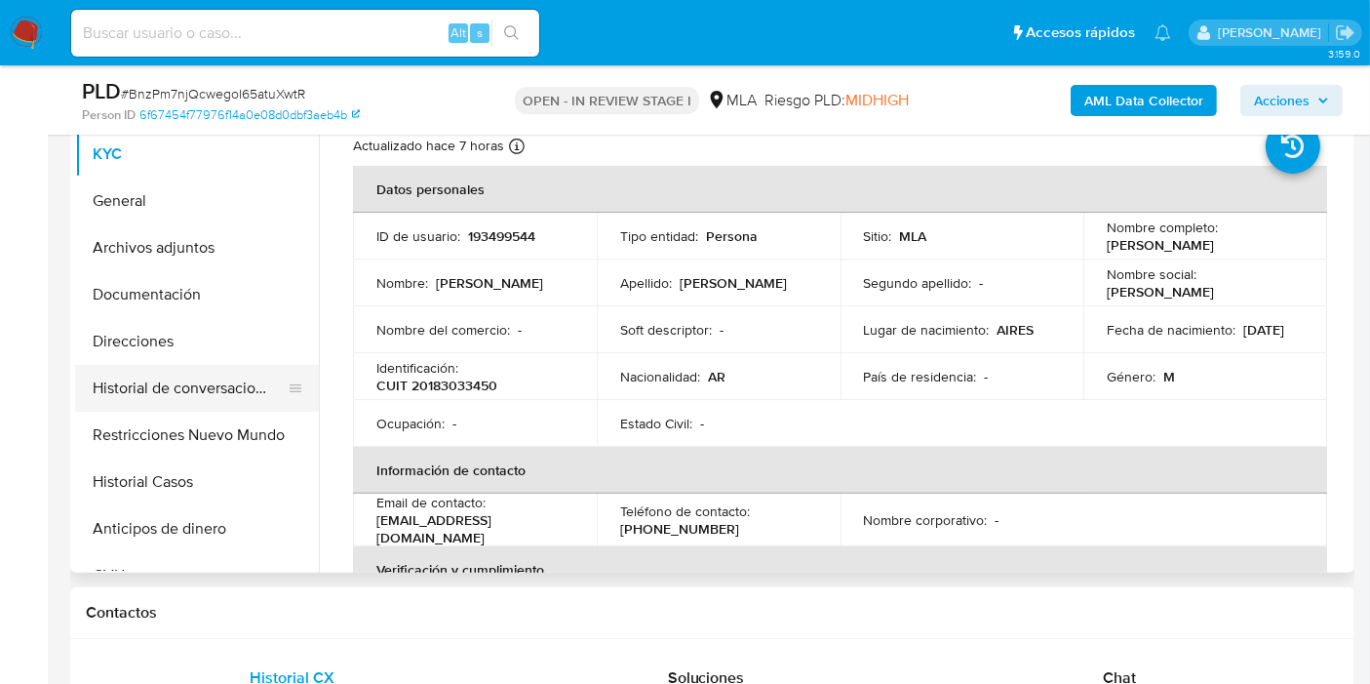
click at [183, 400] on button "Historial de conversaciones" at bounding box center [189, 388] width 228 height 47
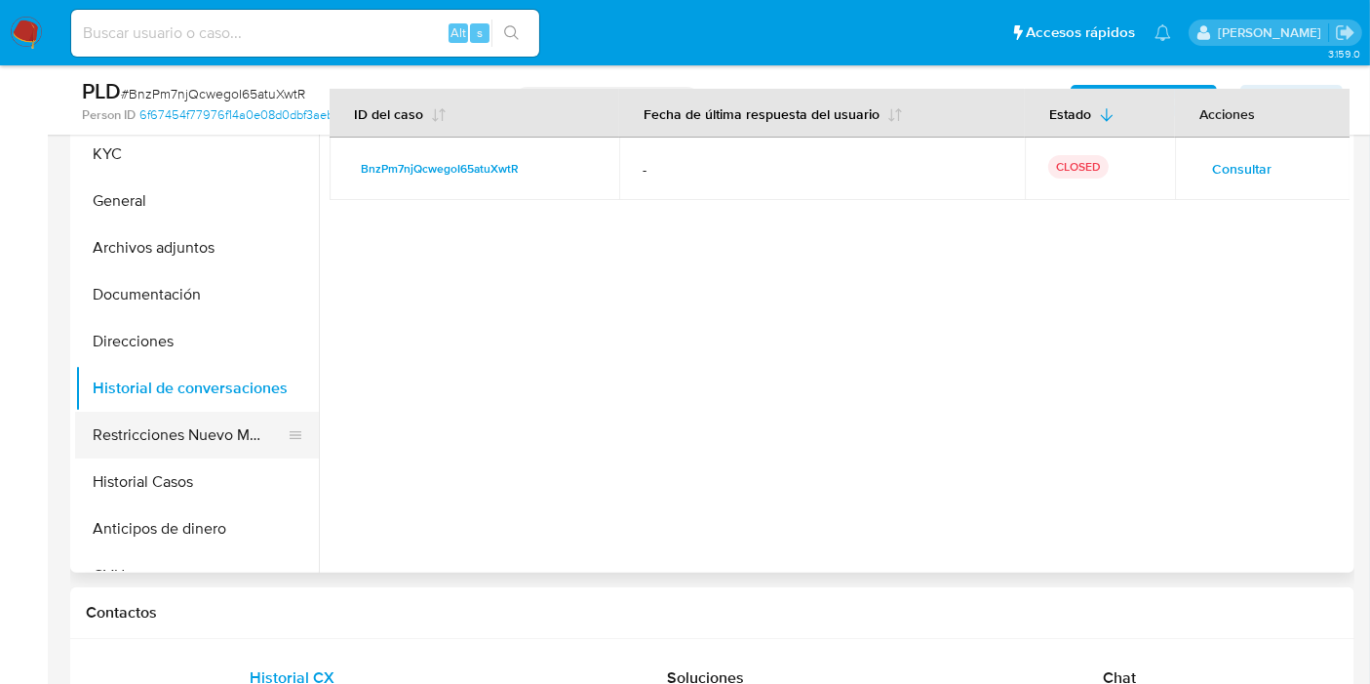
click at [157, 439] on button "Restricciones Nuevo Mundo" at bounding box center [189, 435] width 228 height 47
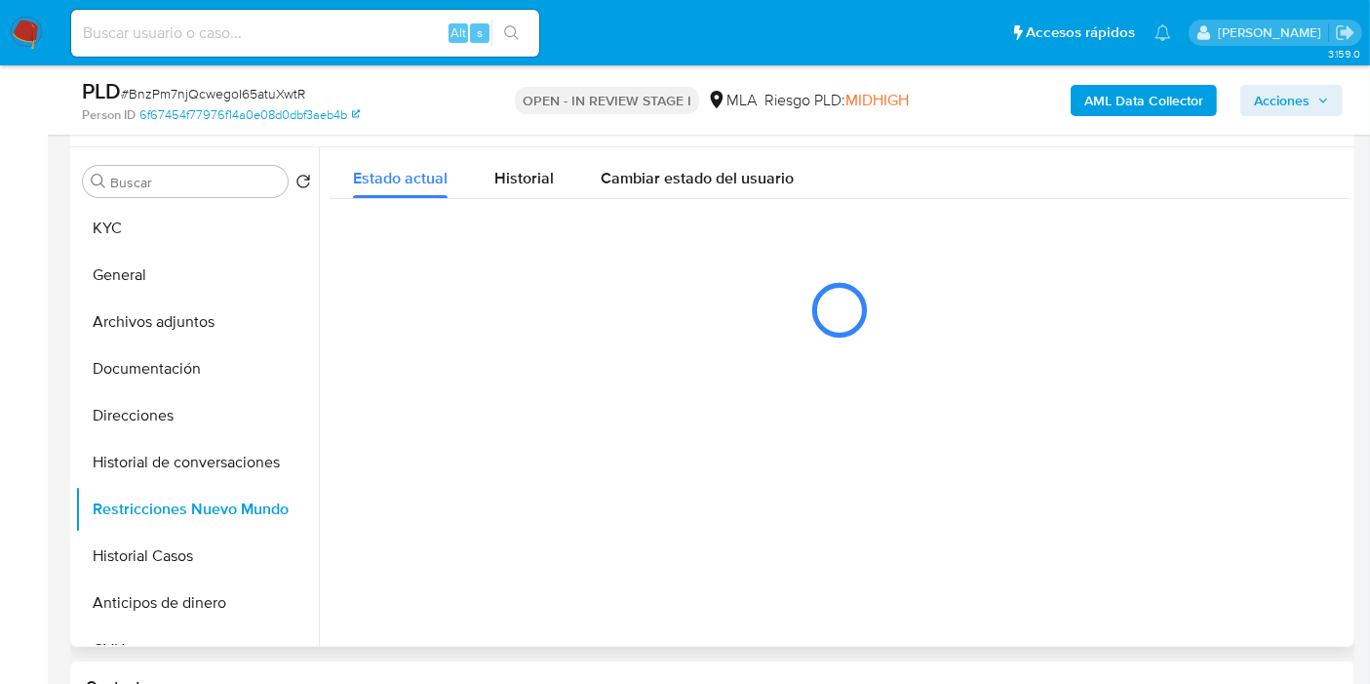
scroll to position [325, 0]
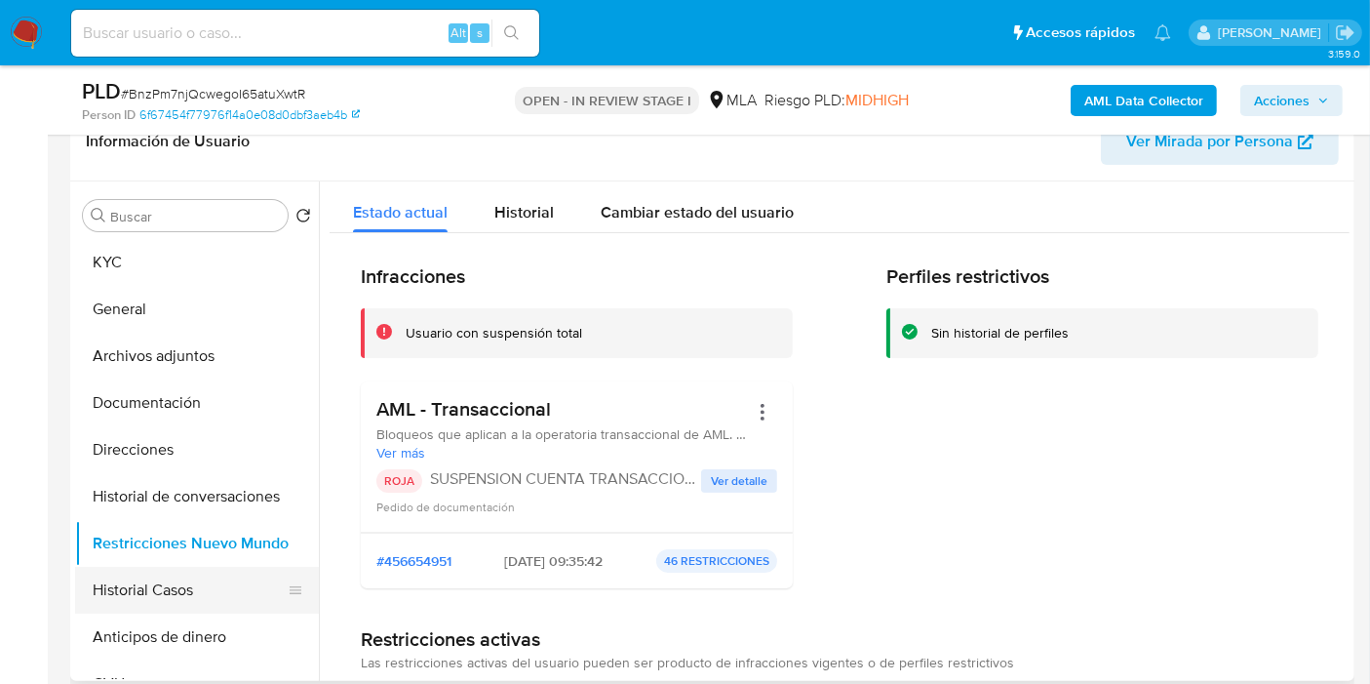
click at [92, 577] on button "Historial Casos" at bounding box center [189, 590] width 228 height 47
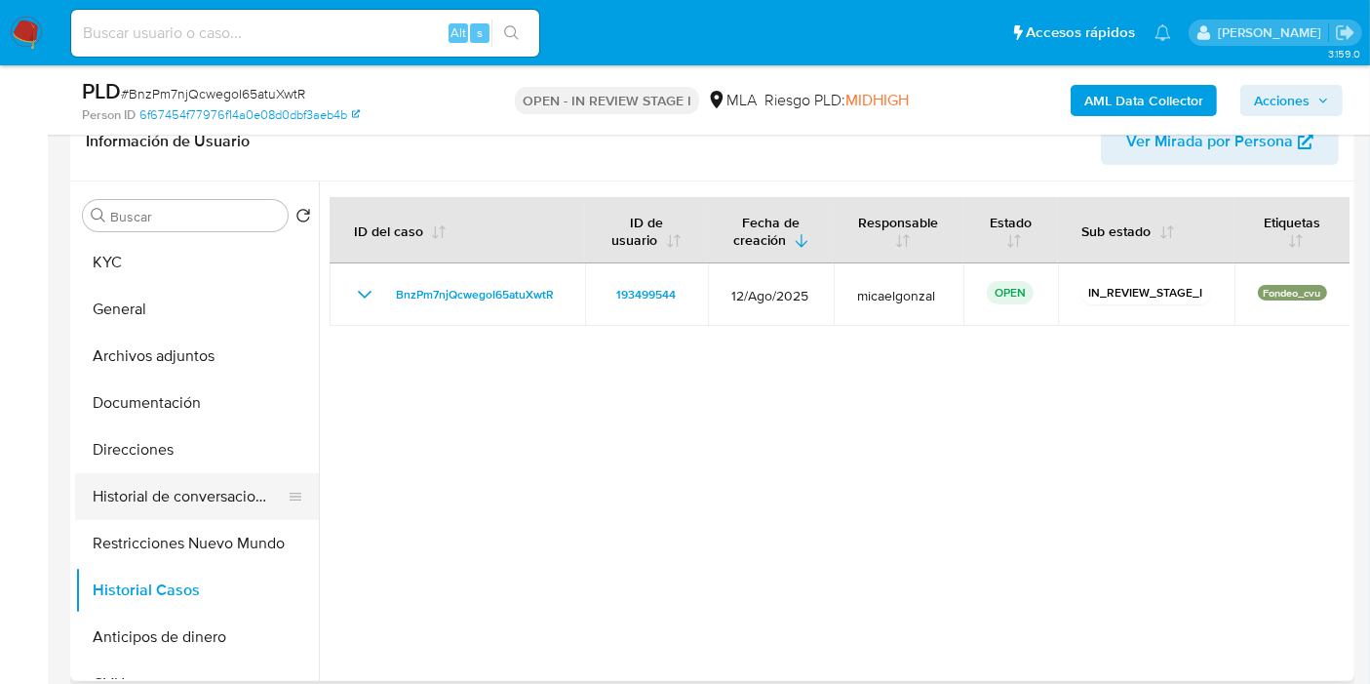
click at [141, 480] on button "Historial de conversaciones" at bounding box center [189, 496] width 228 height 47
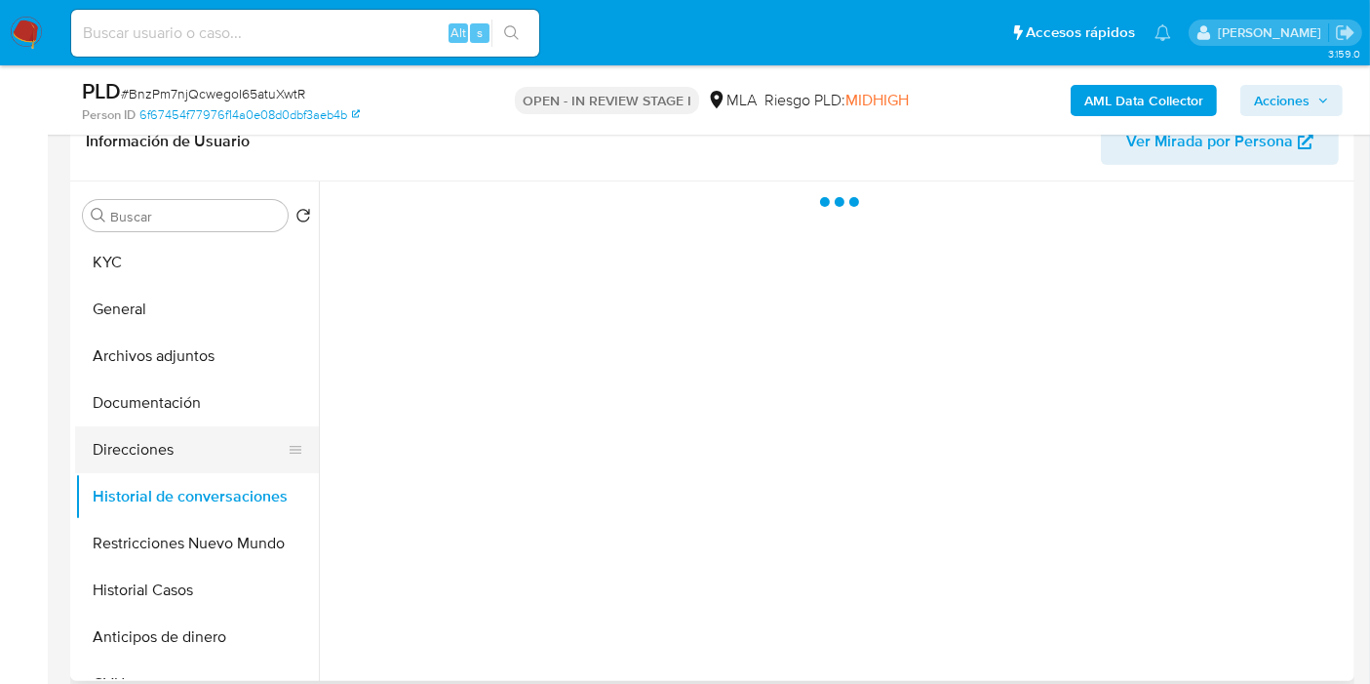
click at [149, 439] on button "Direcciones" at bounding box center [189, 449] width 228 height 47
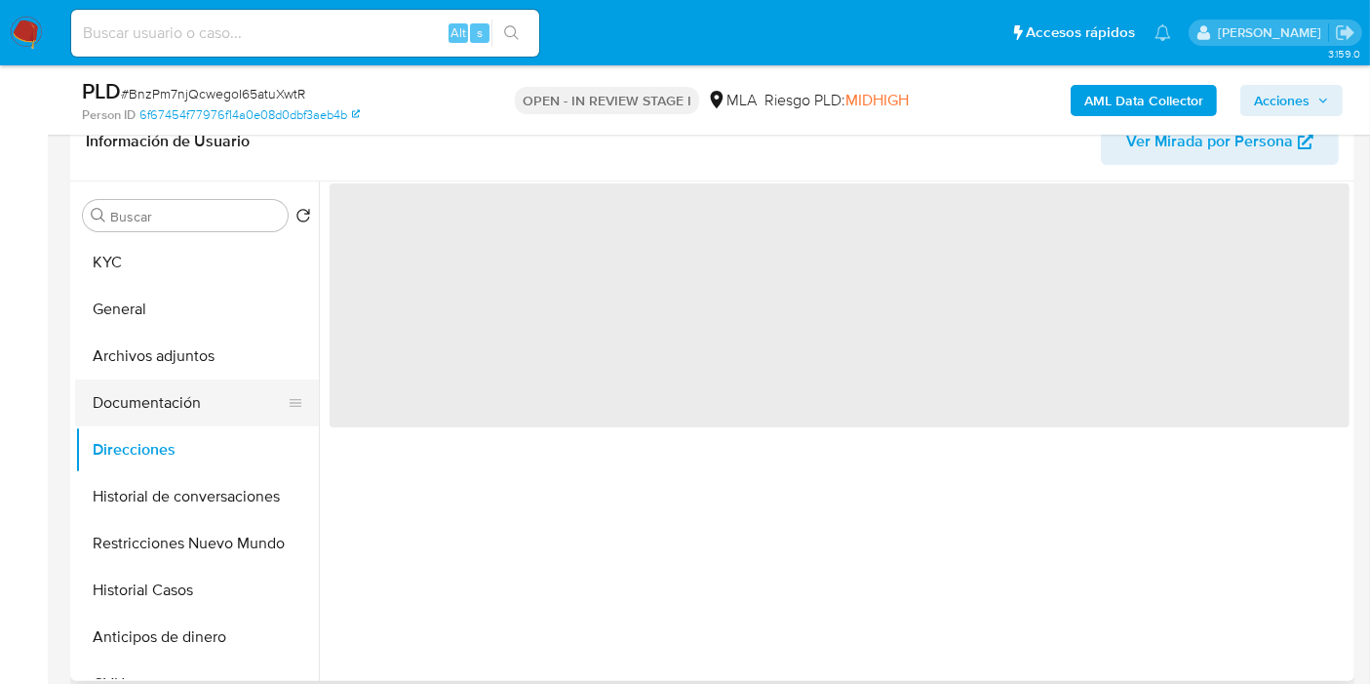
click at [159, 400] on button "Documentación" at bounding box center [189, 402] width 228 height 47
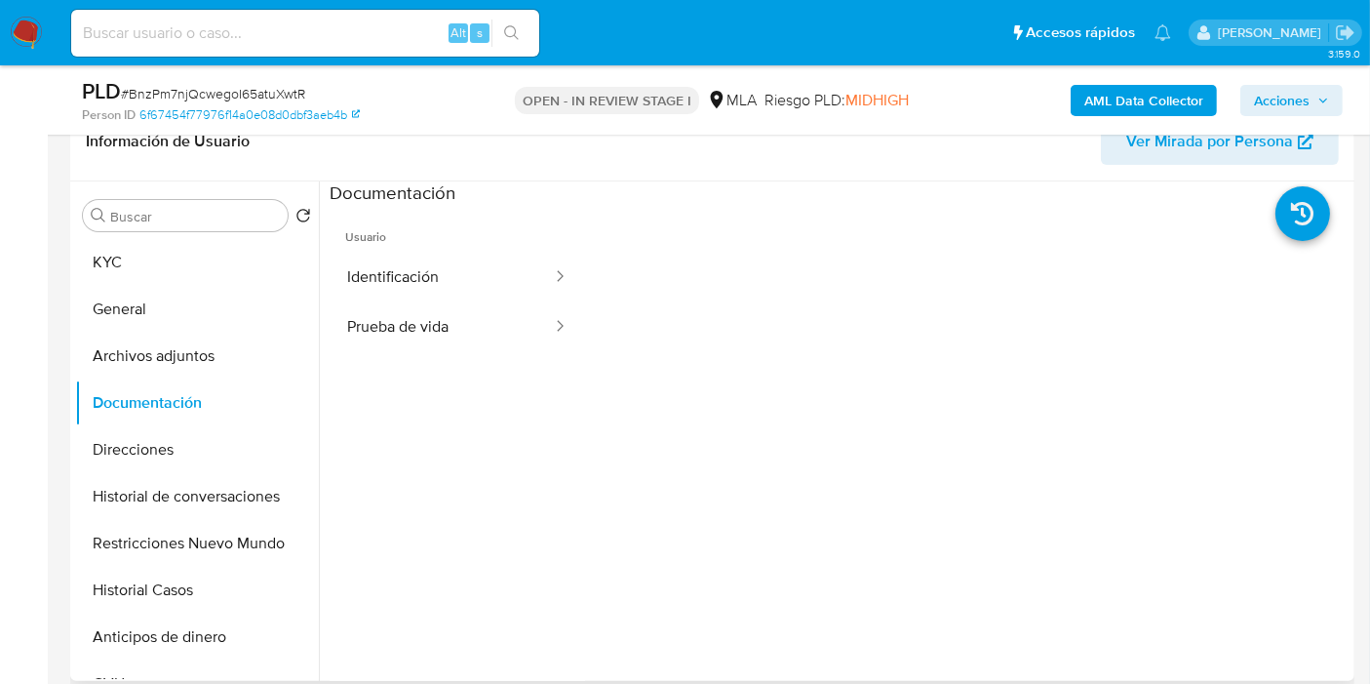
click at [325, 326] on div at bounding box center [834, 430] width 1031 height 499
click at [364, 316] on button "Prueba de vida" at bounding box center [442, 327] width 224 height 50
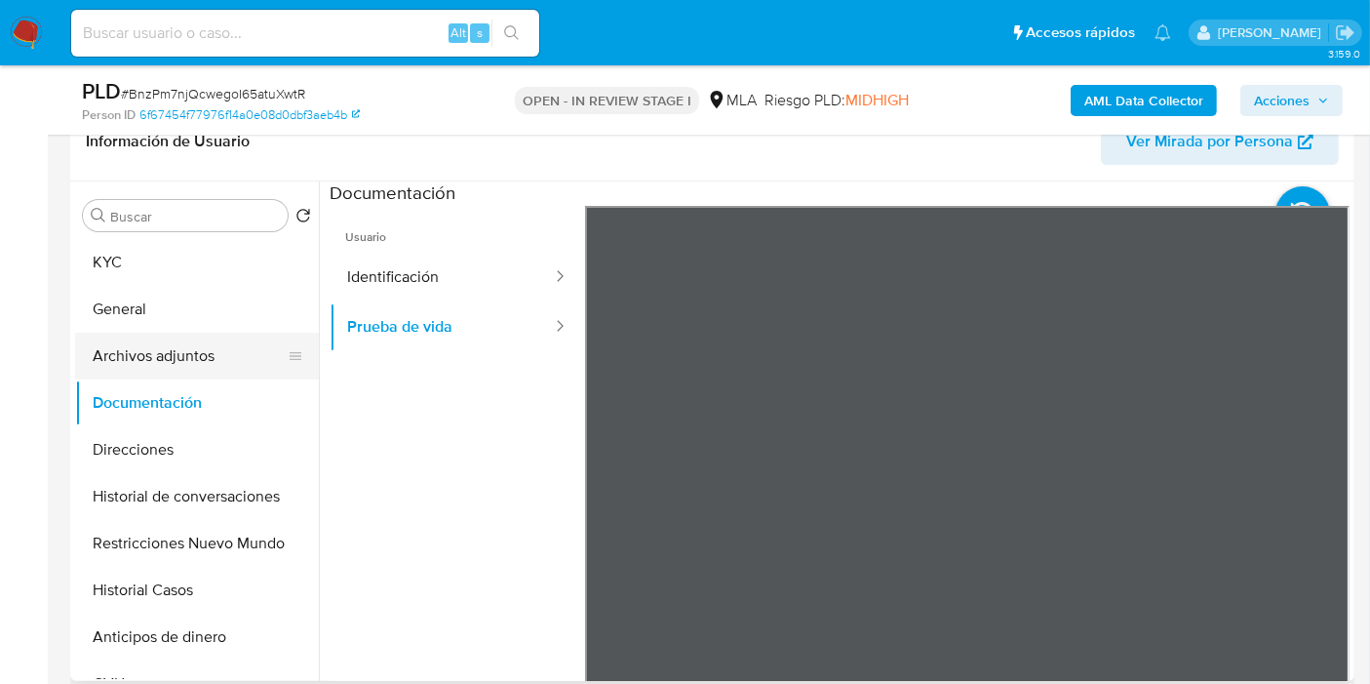
click at [178, 346] on button "Archivos adjuntos" at bounding box center [189, 356] width 228 height 47
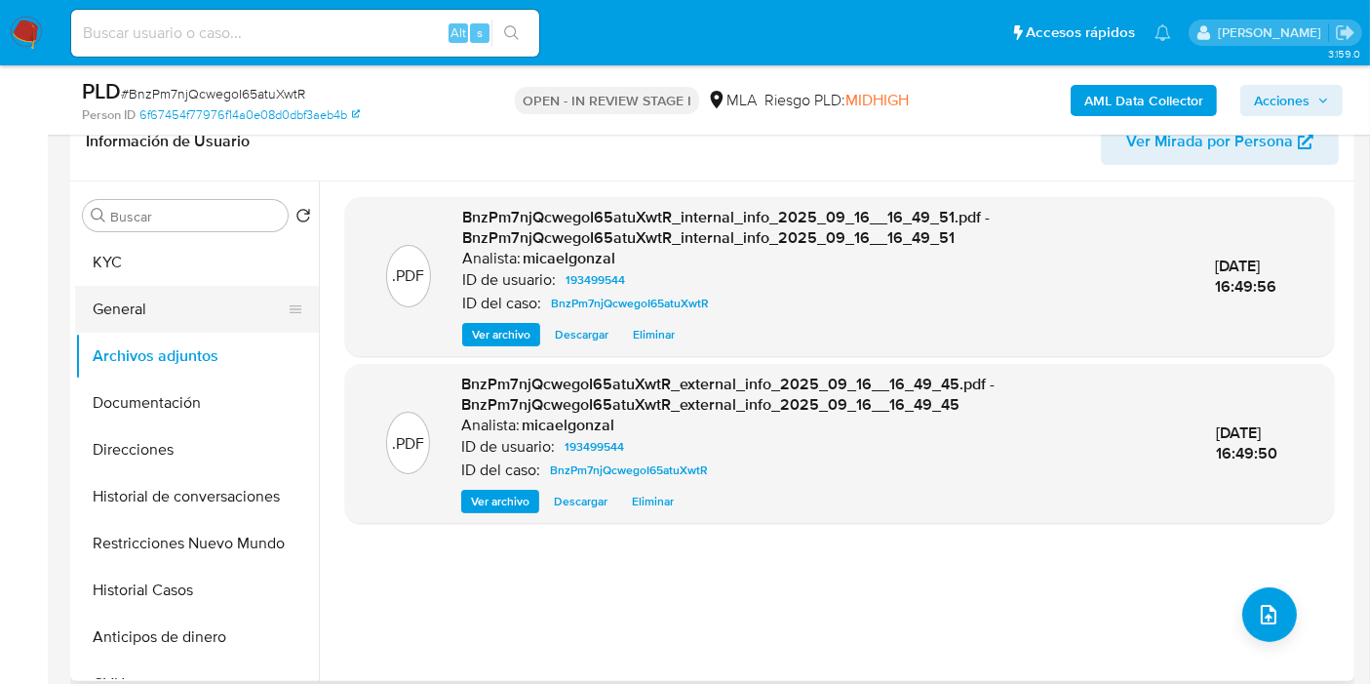
click at [208, 291] on button "General" at bounding box center [189, 309] width 228 height 47
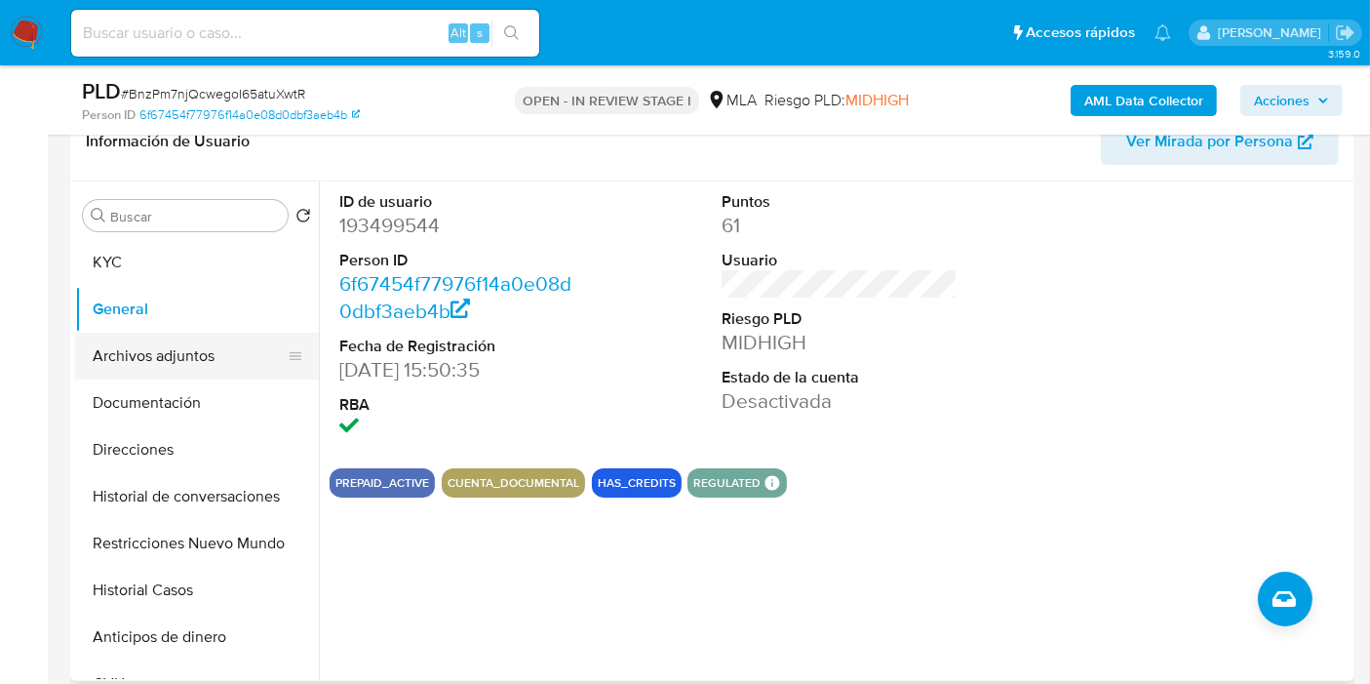
drag, startPoint x: 147, startPoint y: 346, endPoint x: 858, endPoint y: 511, distance: 729.8
click at [148, 347] on button "Archivos adjuntos" at bounding box center [197, 356] width 244 height 47
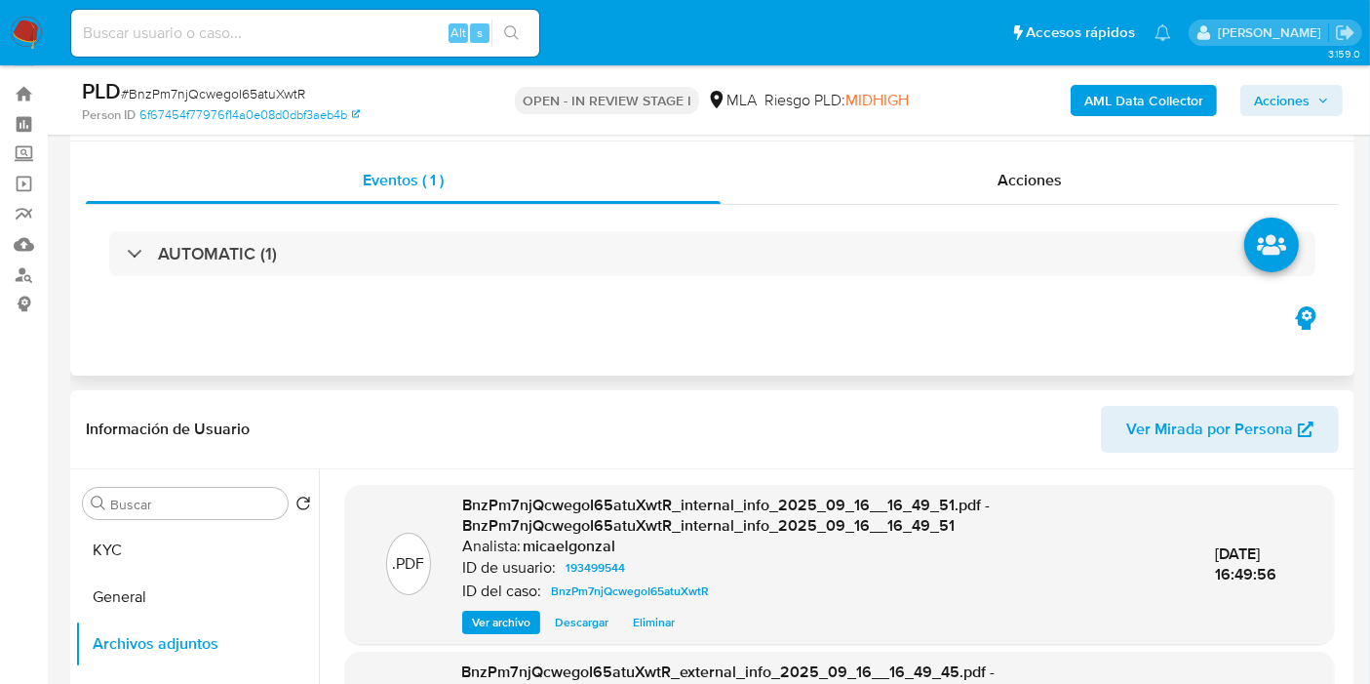
scroll to position [0, 0]
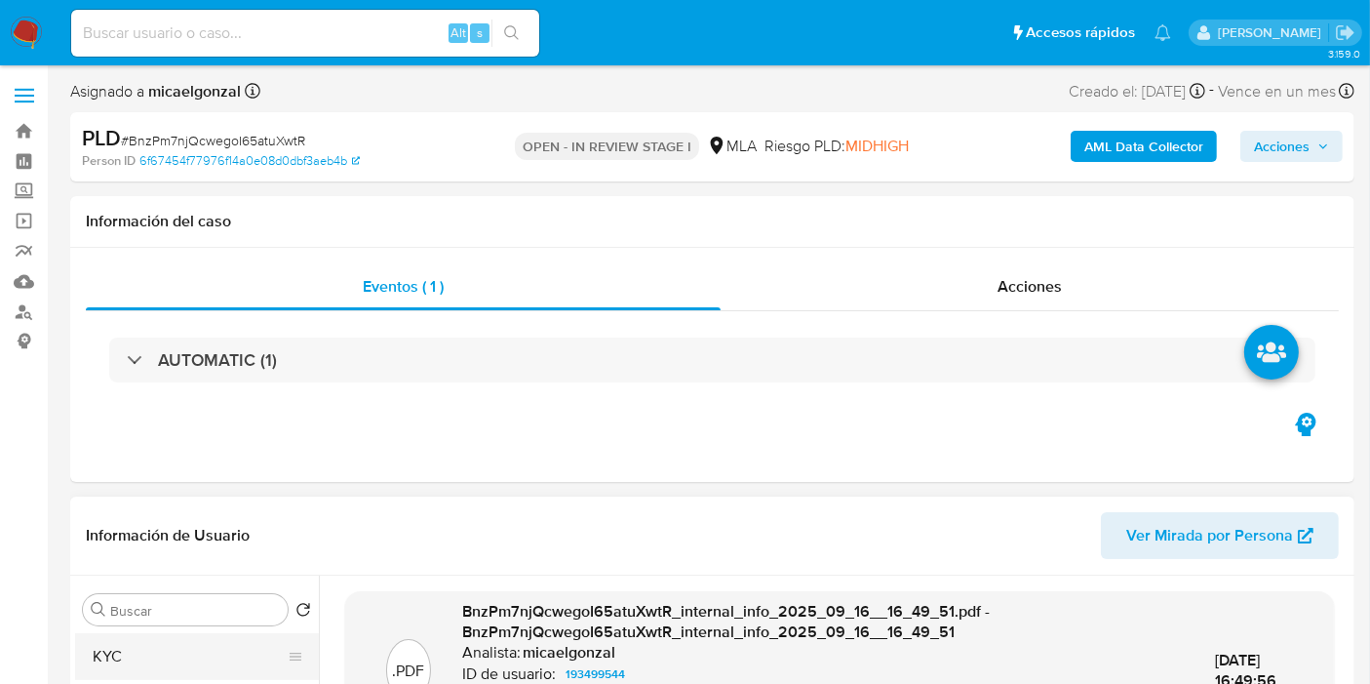
click at [201, 614] on button "KYC" at bounding box center [189, 656] width 228 height 47
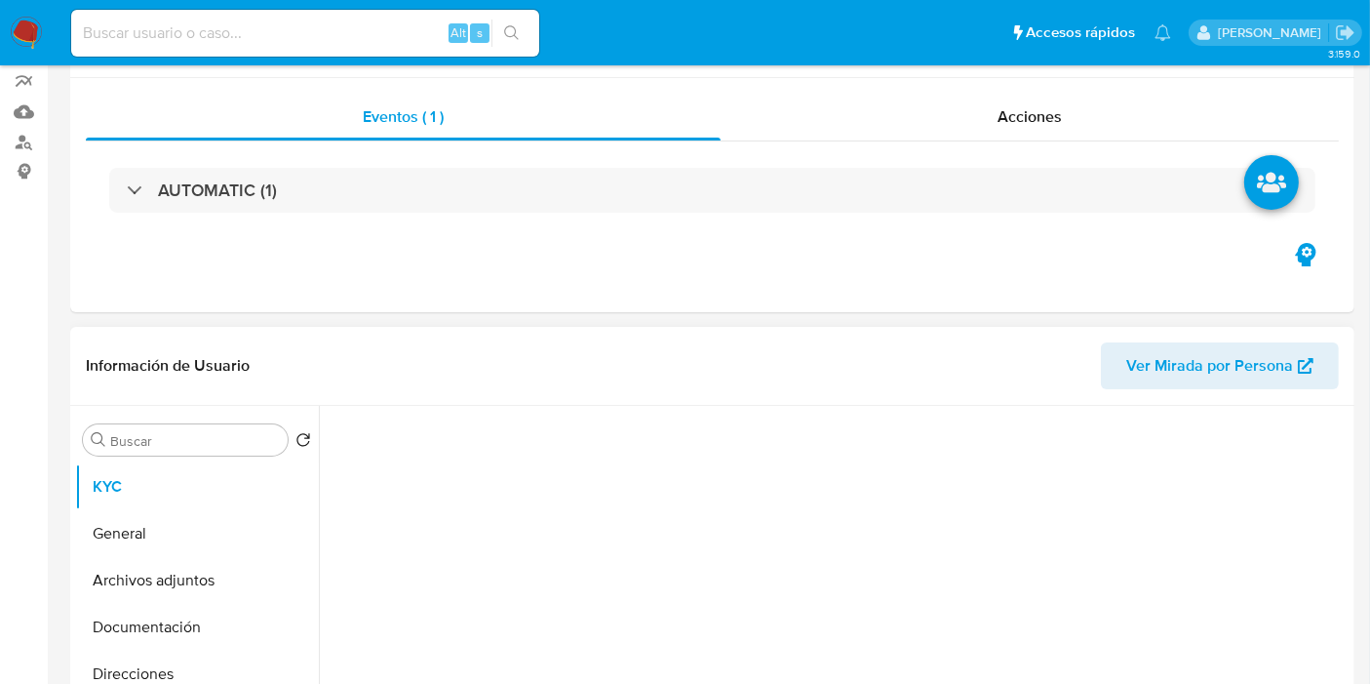
scroll to position [217, 0]
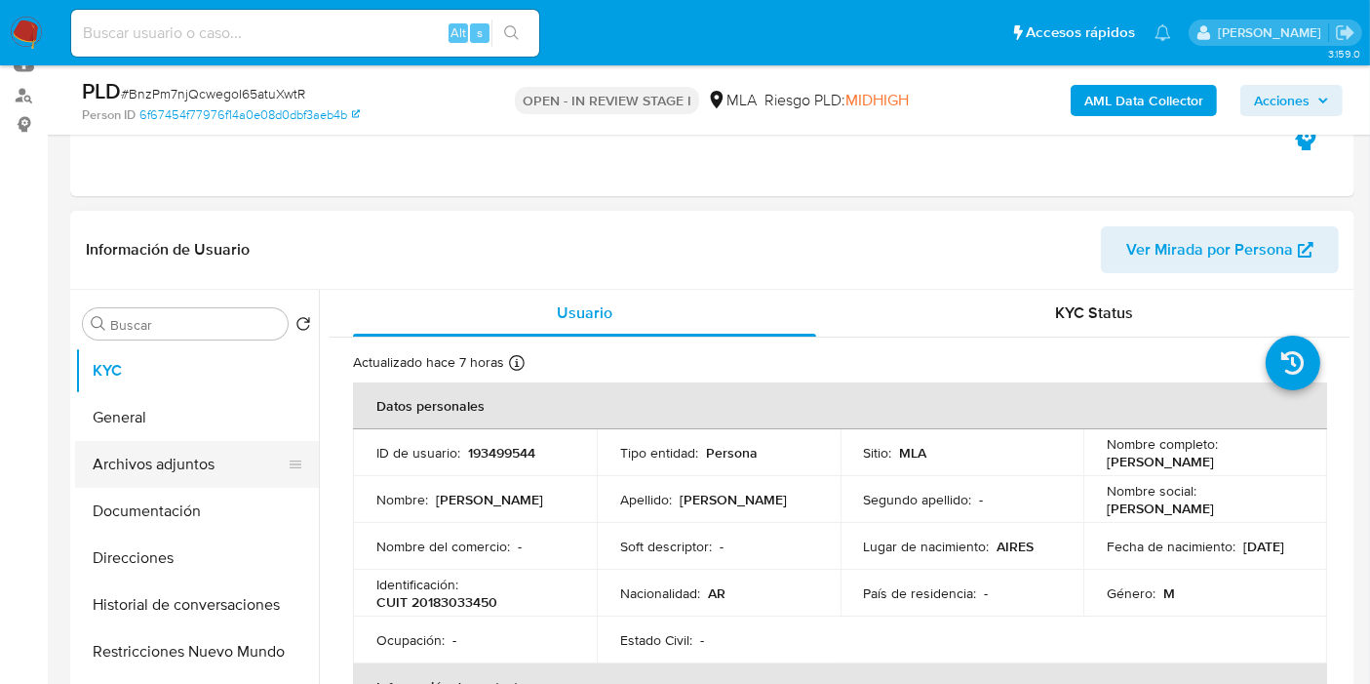
click at [196, 467] on button "Archivos adjuntos" at bounding box center [189, 464] width 228 height 47
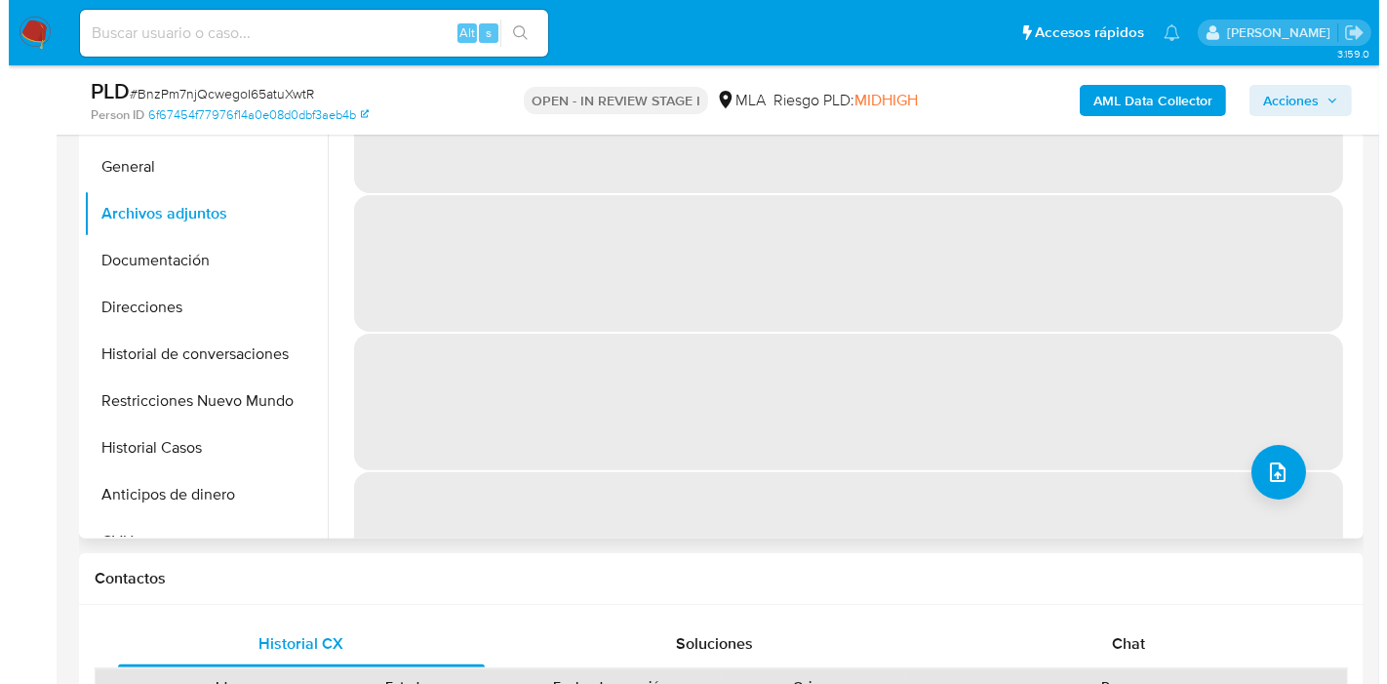
scroll to position [433, 0]
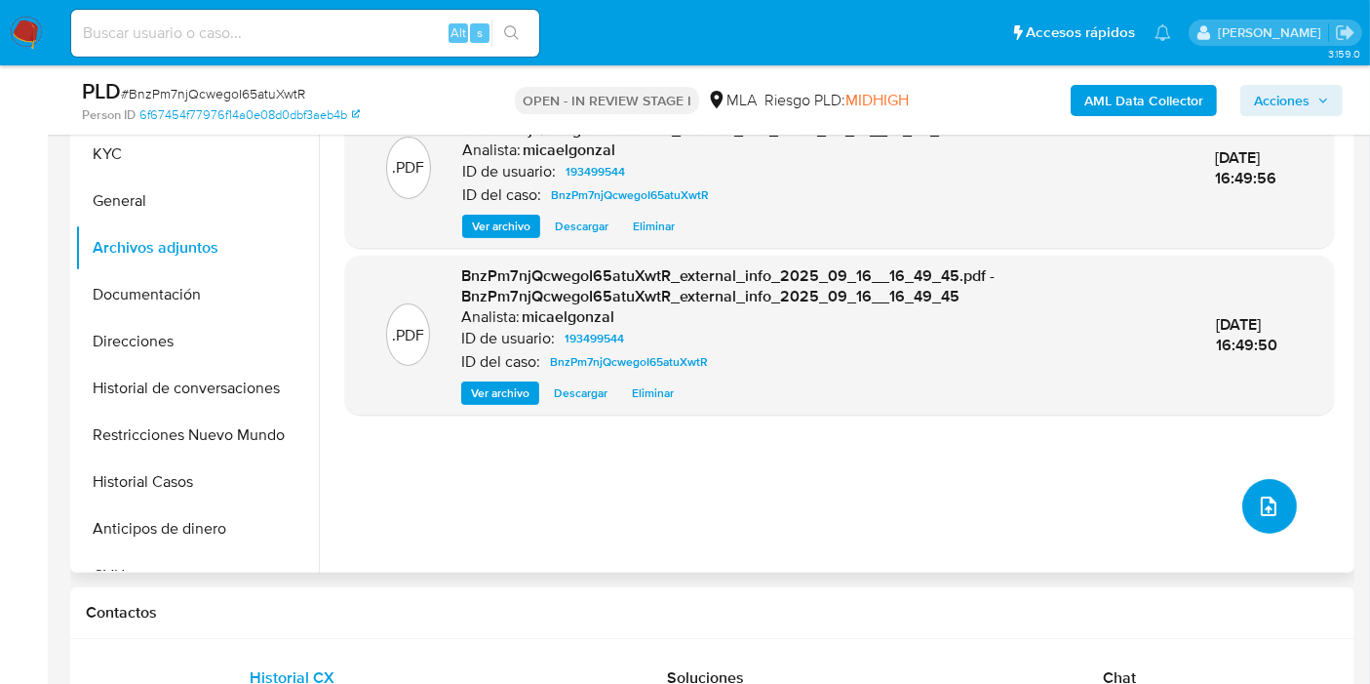
click at [1247, 509] on icon "upload-file" at bounding box center [1268, 505] width 23 height 23
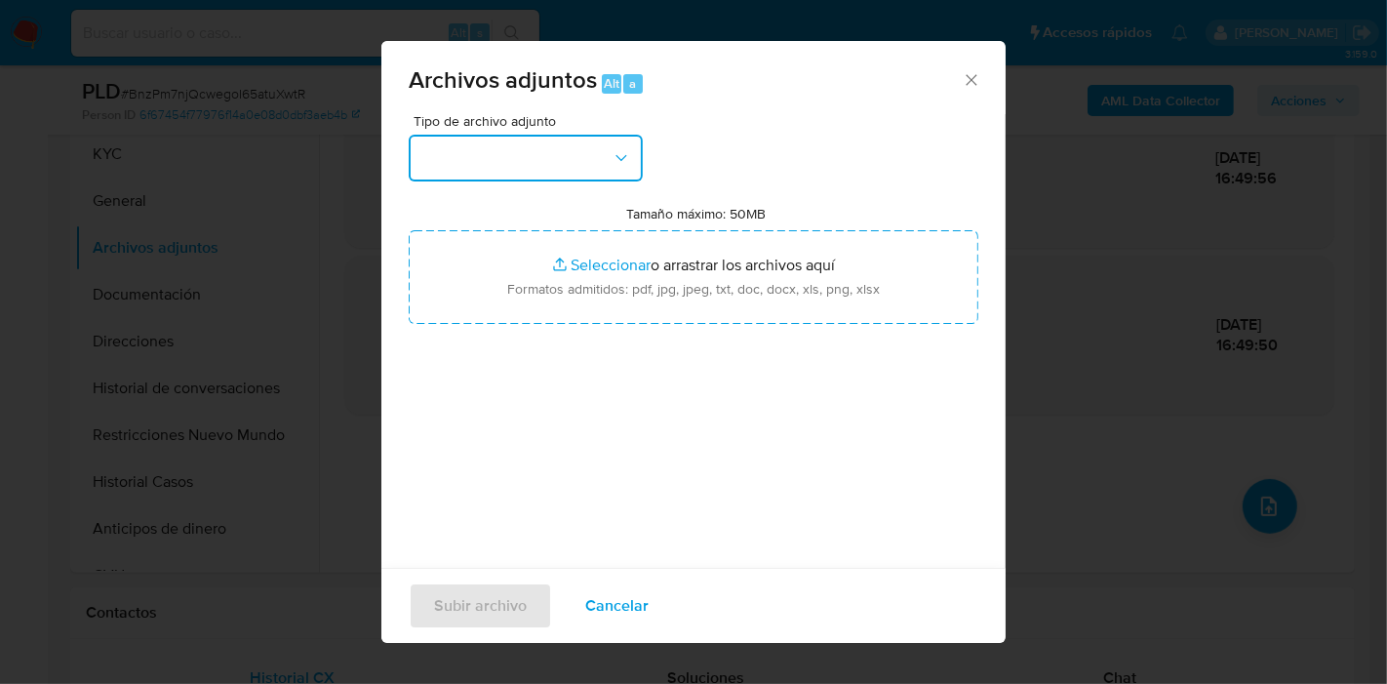
click at [587, 135] on button "button" at bounding box center [526, 158] width 234 height 47
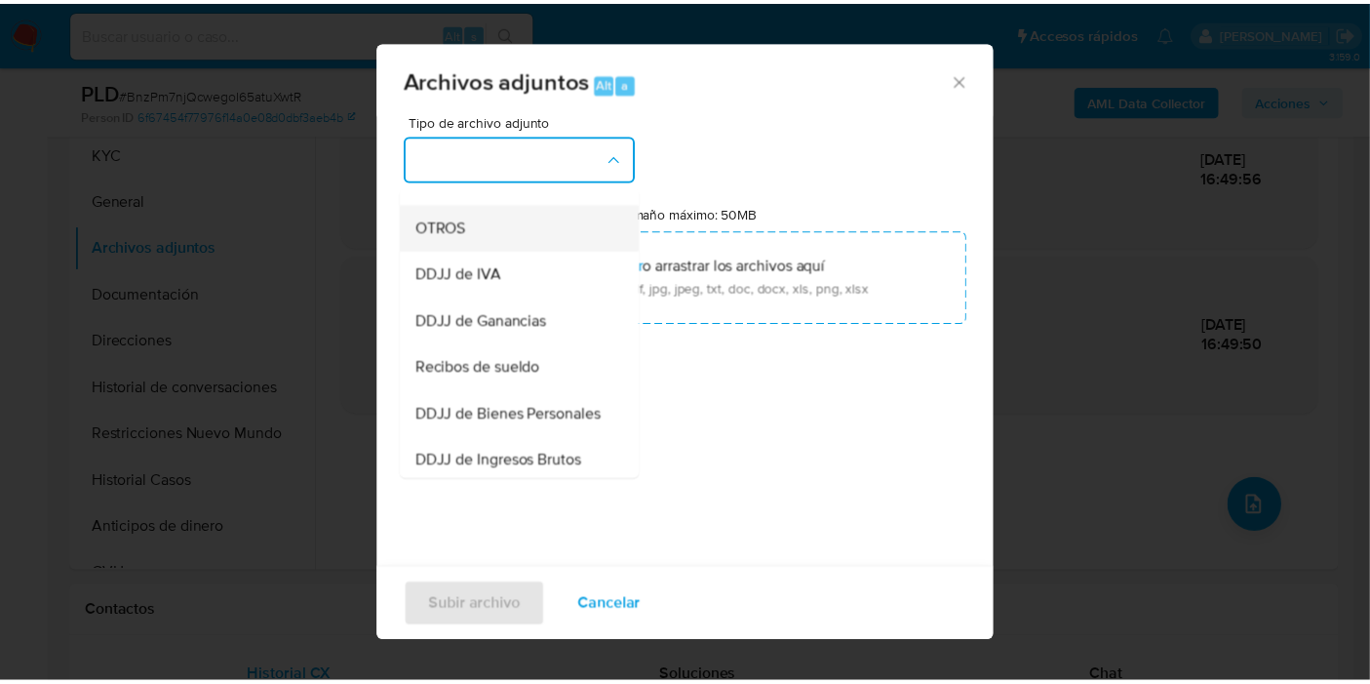
scroll to position [325, 0]
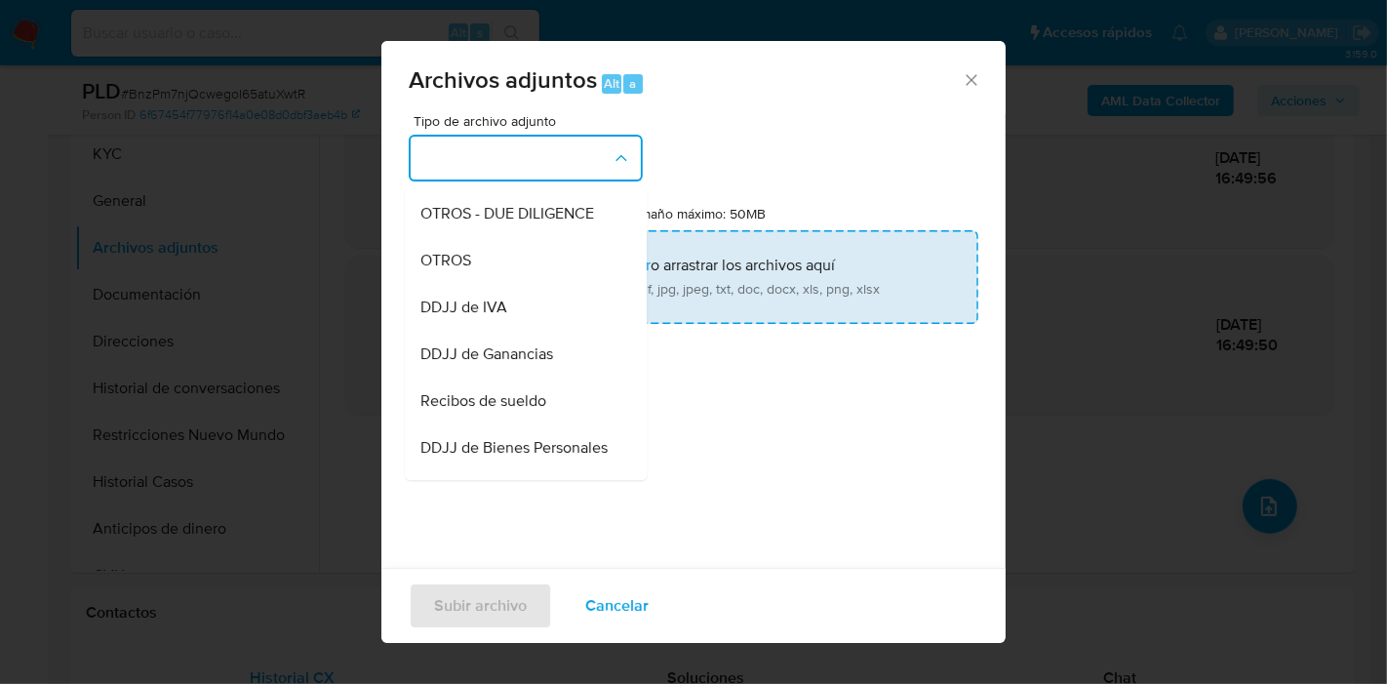
drag, startPoint x: 517, startPoint y: 267, endPoint x: 553, endPoint y: 257, distance: 37.4
click at [518, 265] on div "OTROS" at bounding box center [519, 260] width 199 height 47
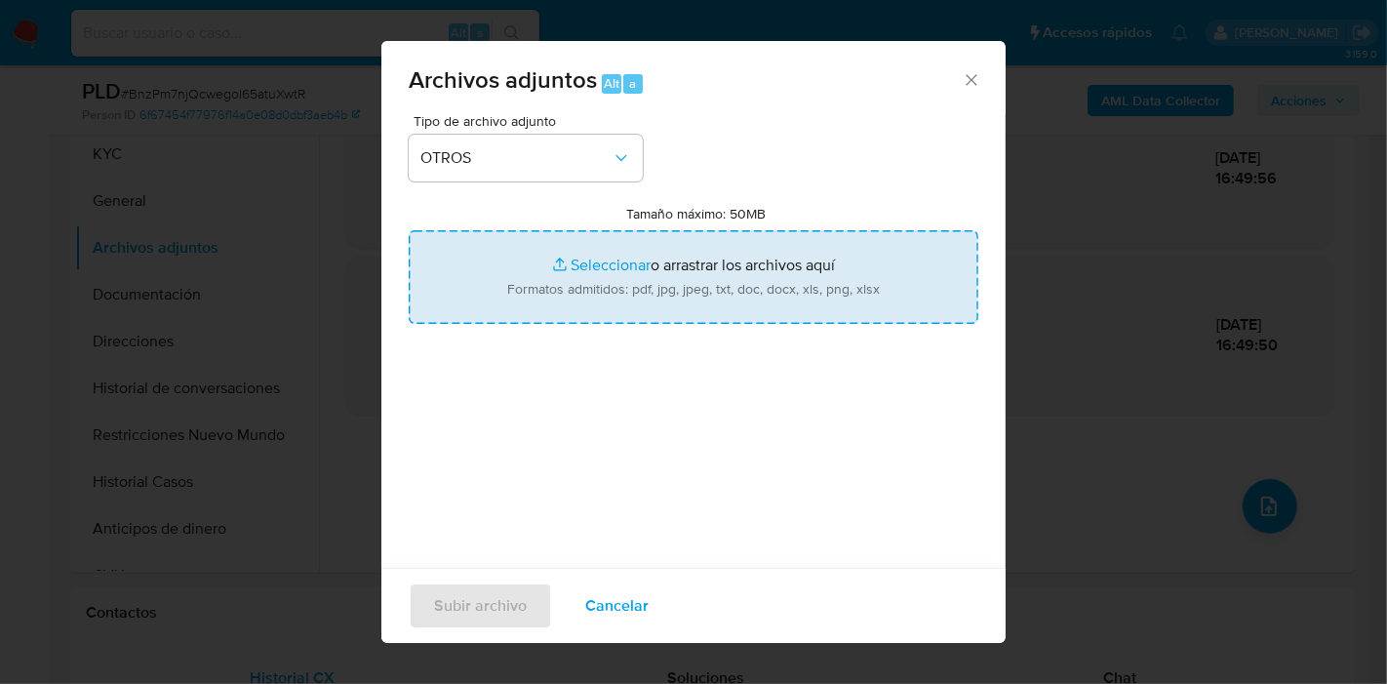
click at [635, 257] on input "Tamaño máximo: 50MB Seleccionar archivos" at bounding box center [694, 277] width 570 height 94
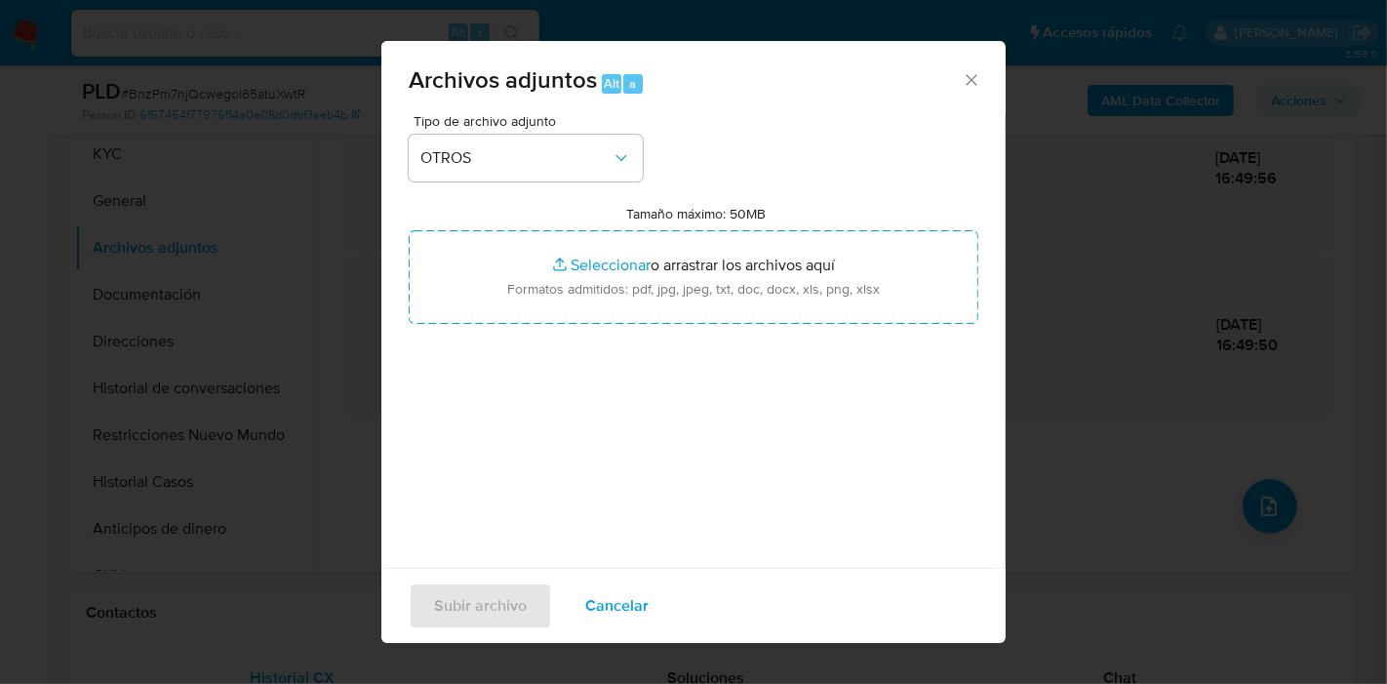
click at [962, 74] on icon "Cerrar" at bounding box center [972, 80] width 20 height 20
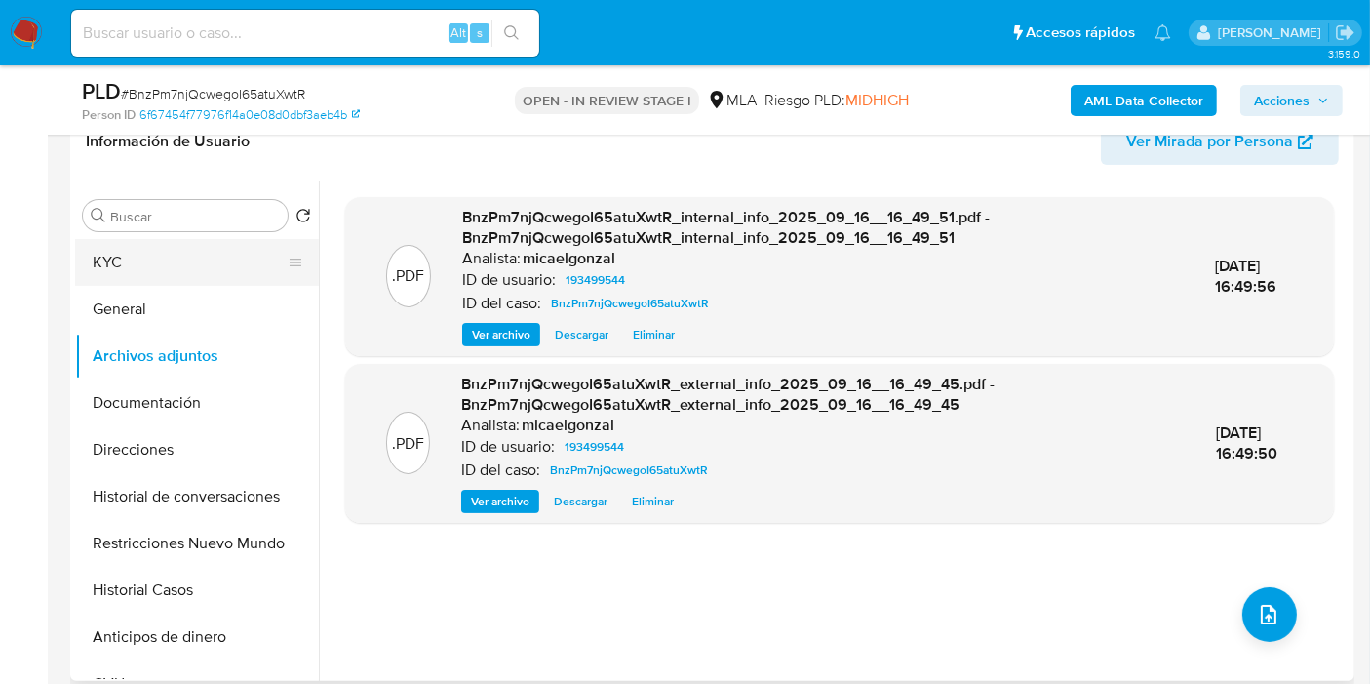
click at [137, 248] on button "KYC" at bounding box center [189, 262] width 228 height 47
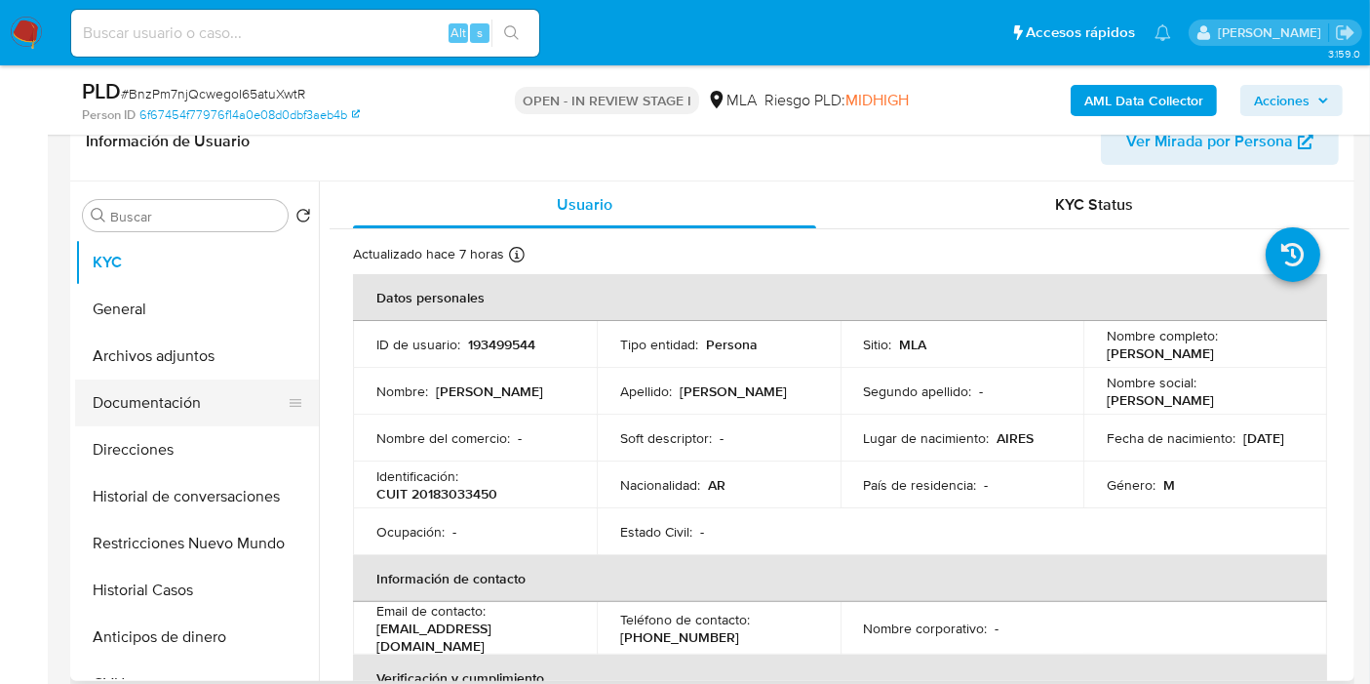
click at [175, 390] on button "Documentación" at bounding box center [189, 402] width 228 height 47
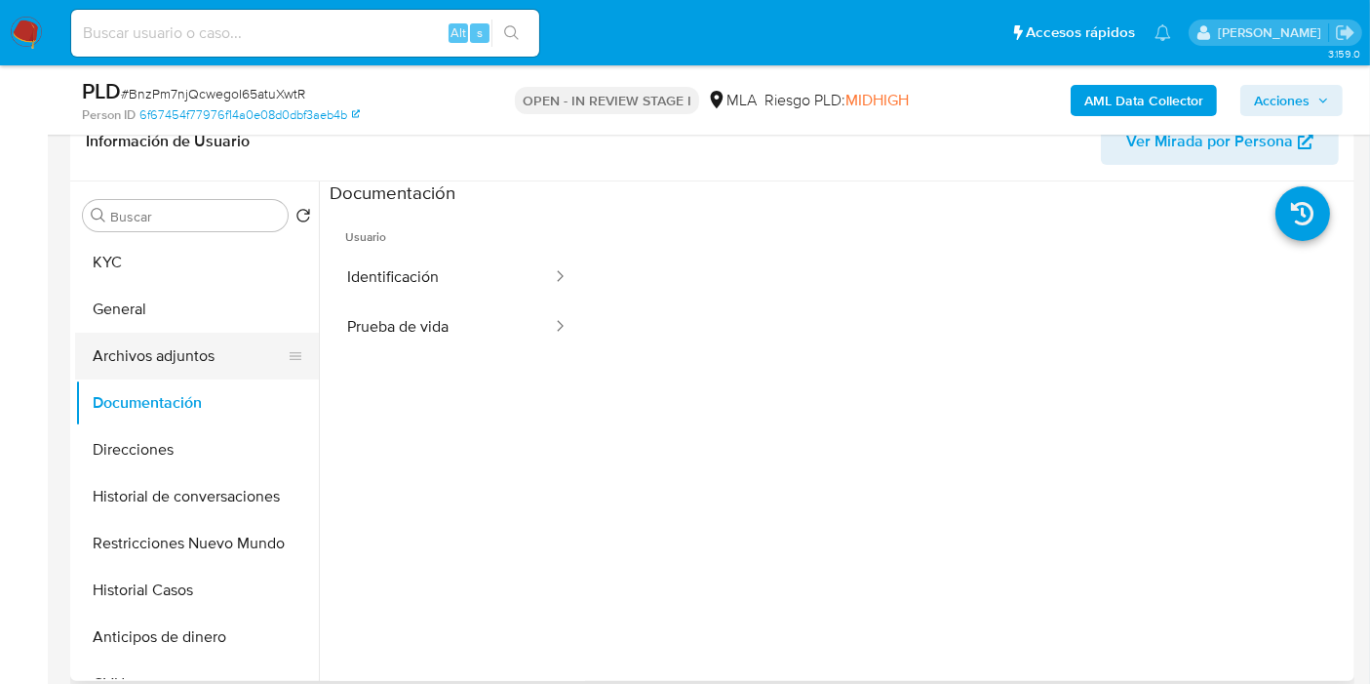
click at [157, 333] on button "Archivos adjuntos" at bounding box center [189, 356] width 228 height 47
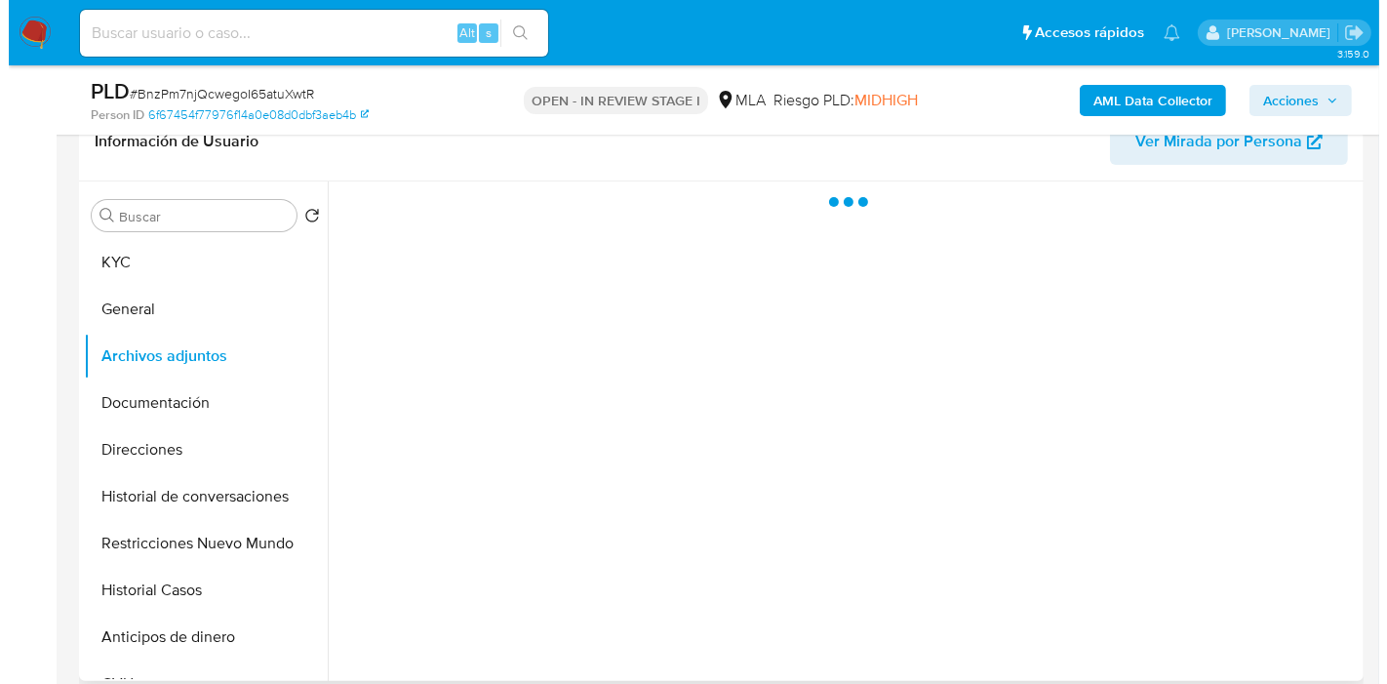
scroll to position [433, 0]
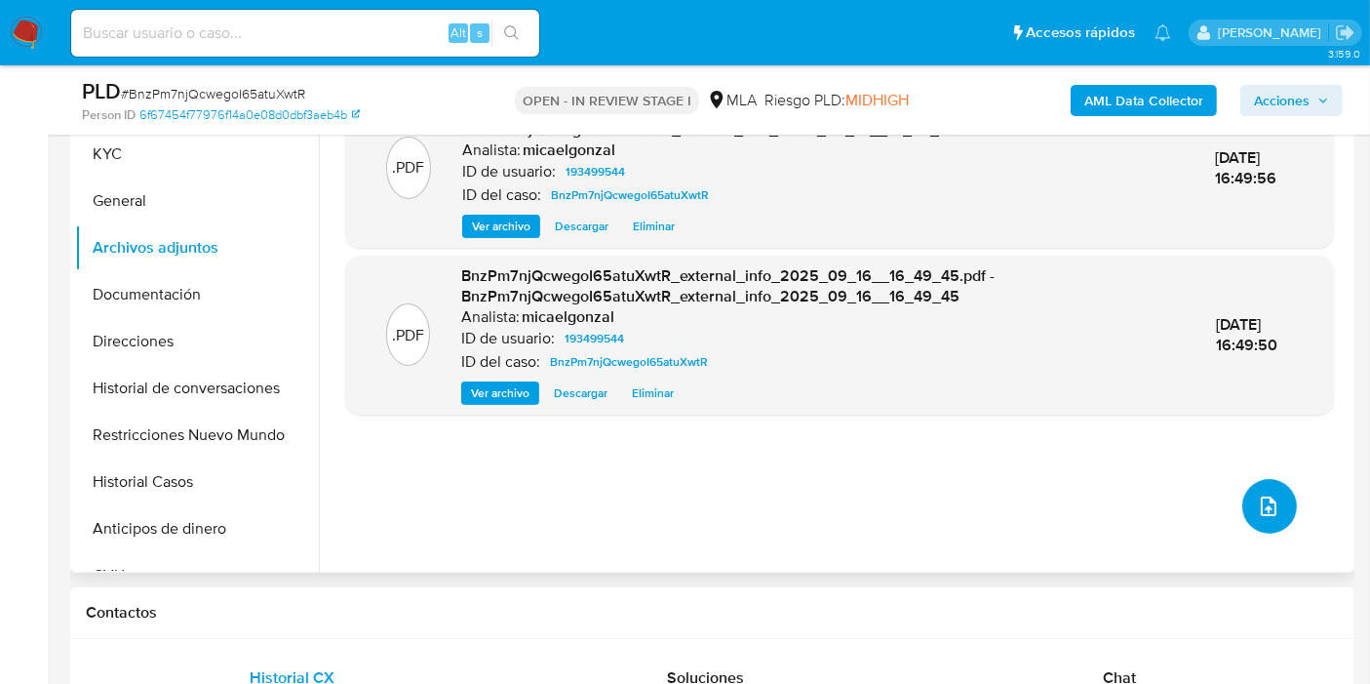
click at [1247, 505] on icon "upload-file" at bounding box center [1269, 506] width 16 height 20
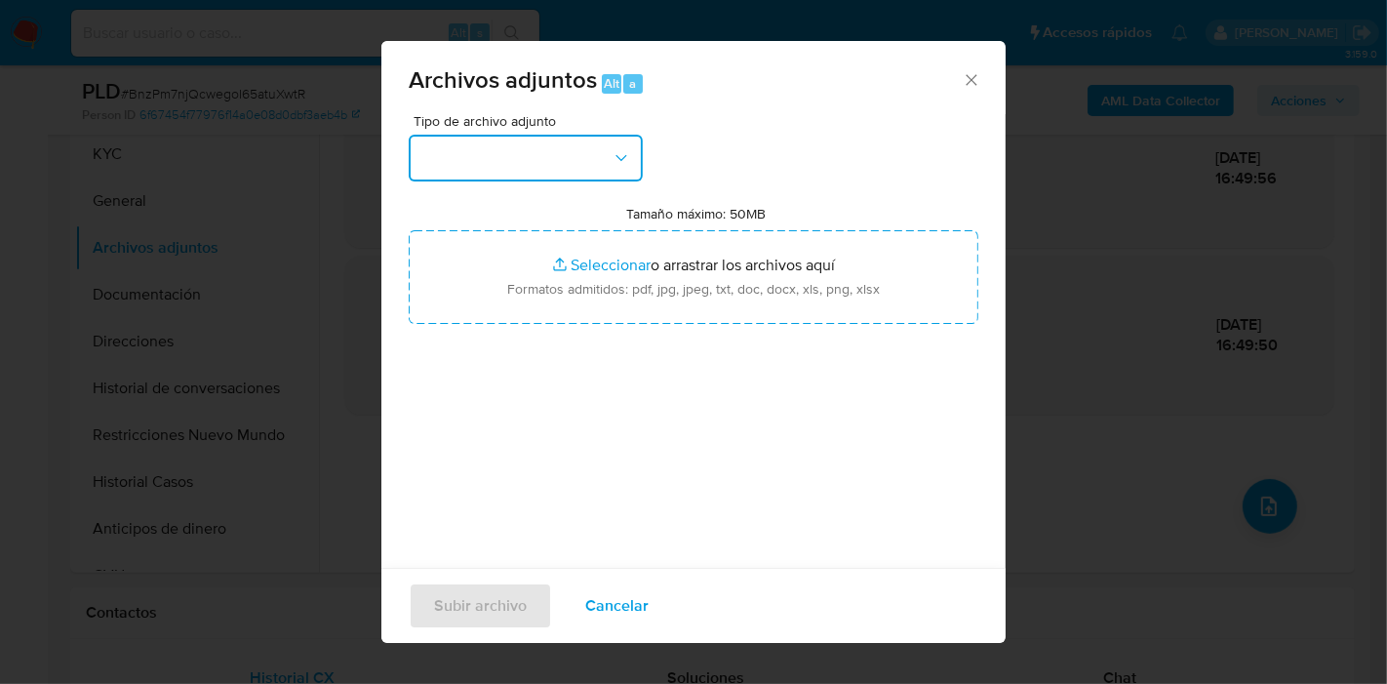
drag, startPoint x: 485, startPoint y: 180, endPoint x: 550, endPoint y: 168, distance: 66.6
click at [550, 167] on button "button" at bounding box center [526, 158] width 234 height 47
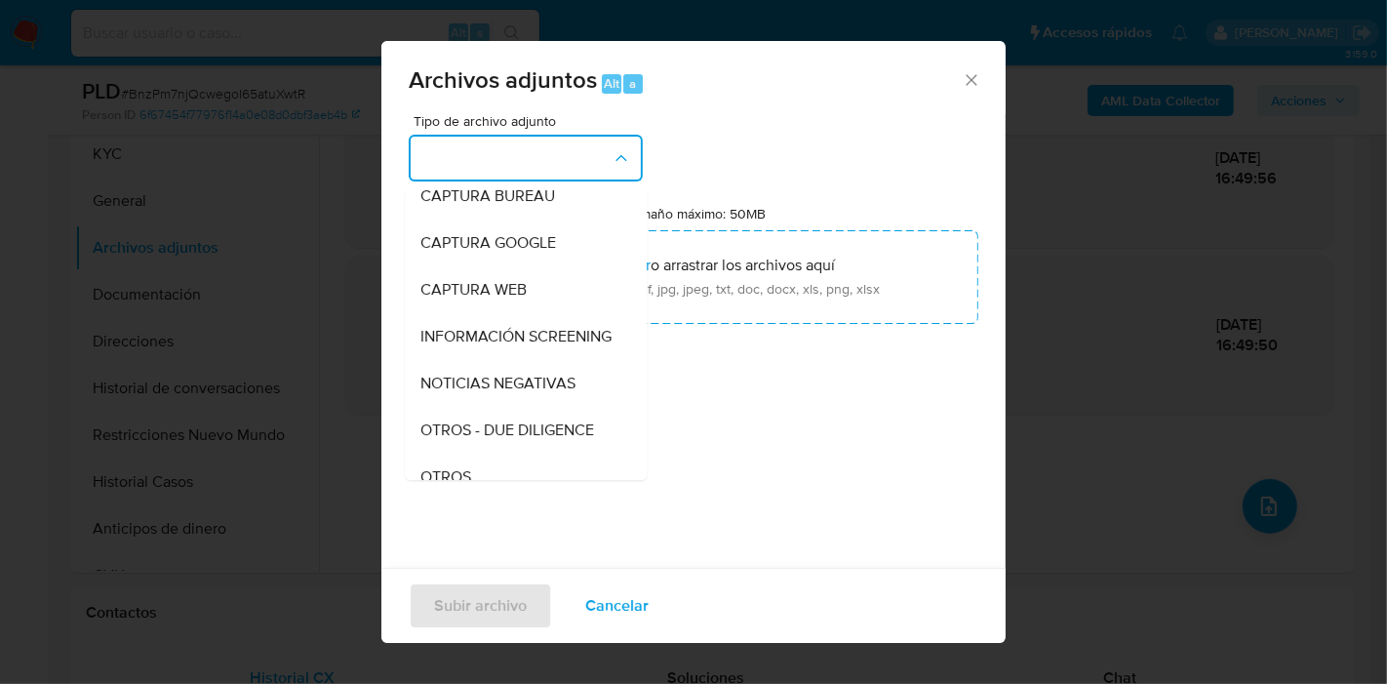
scroll to position [217, 0]
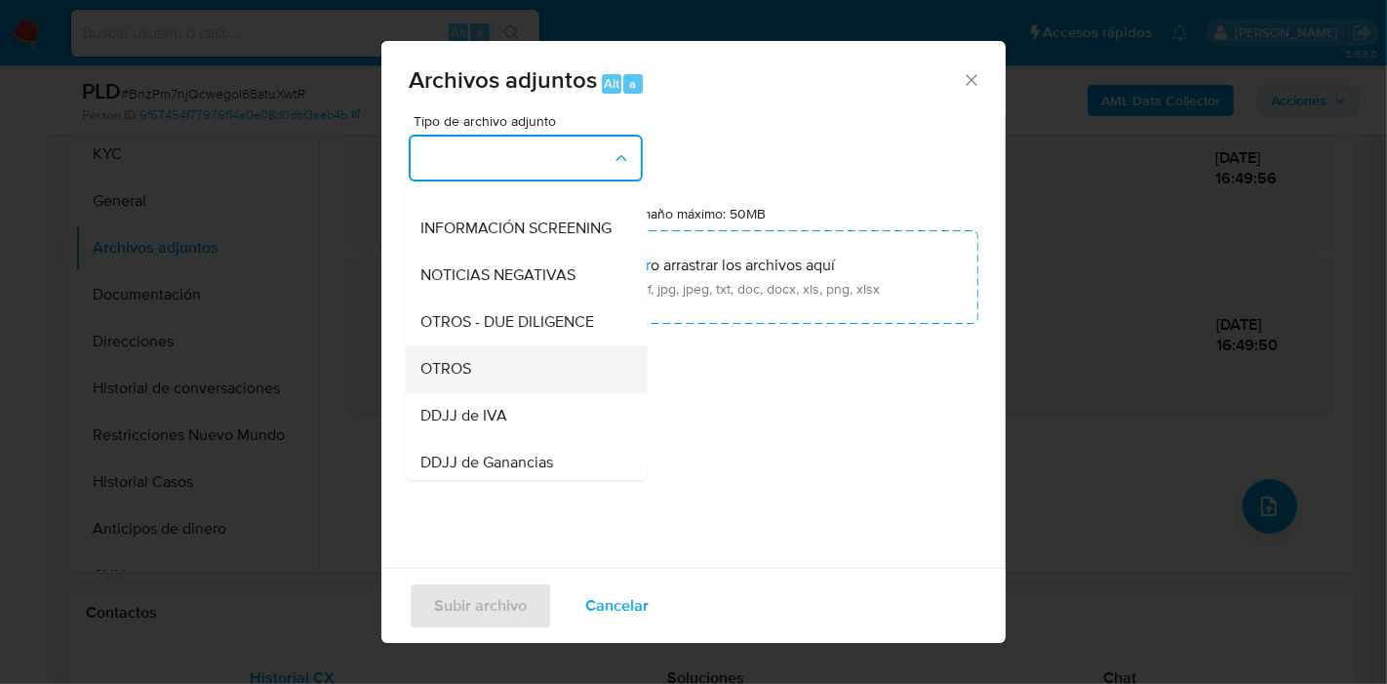
click at [551, 389] on div "OTROS" at bounding box center [519, 368] width 199 height 47
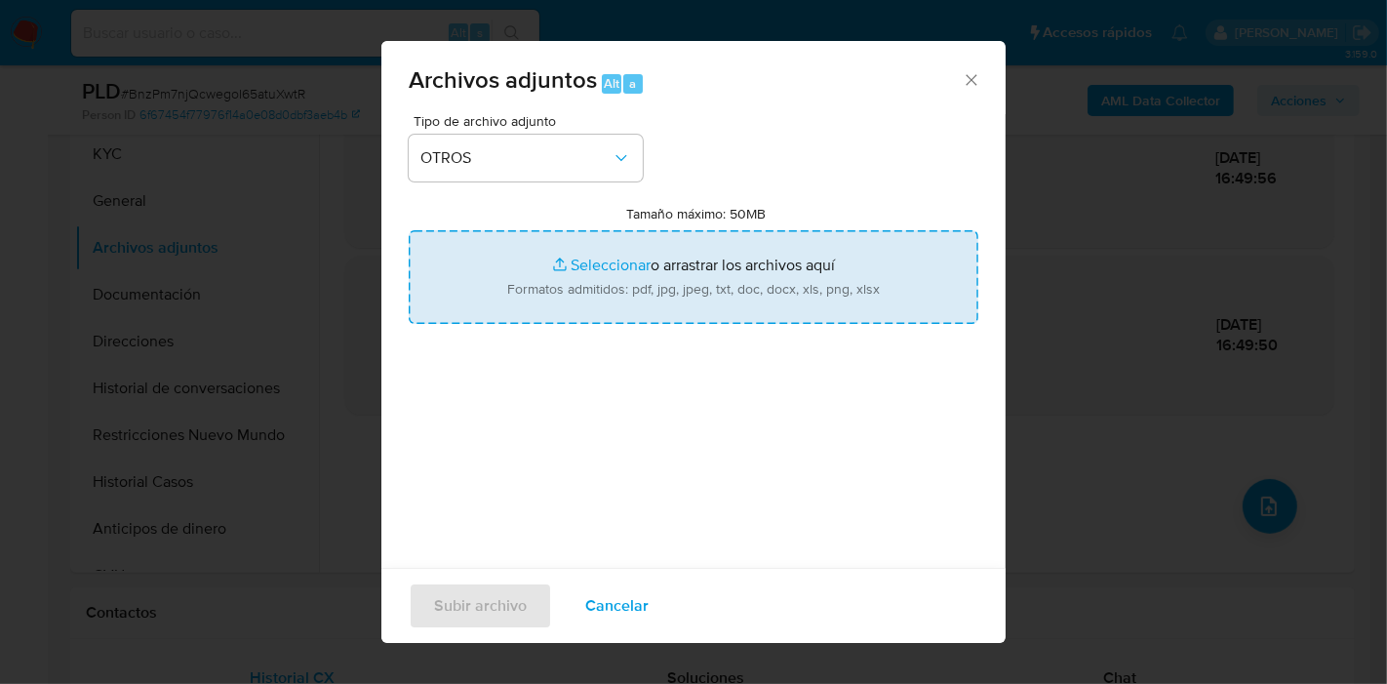
click at [695, 260] on input "Tamaño máximo: 50MB Seleccionar archivos" at bounding box center [694, 277] width 570 height 94
type input "C:\fakepath\Certificacion Negativa - [PERSON_NAME].pdf"
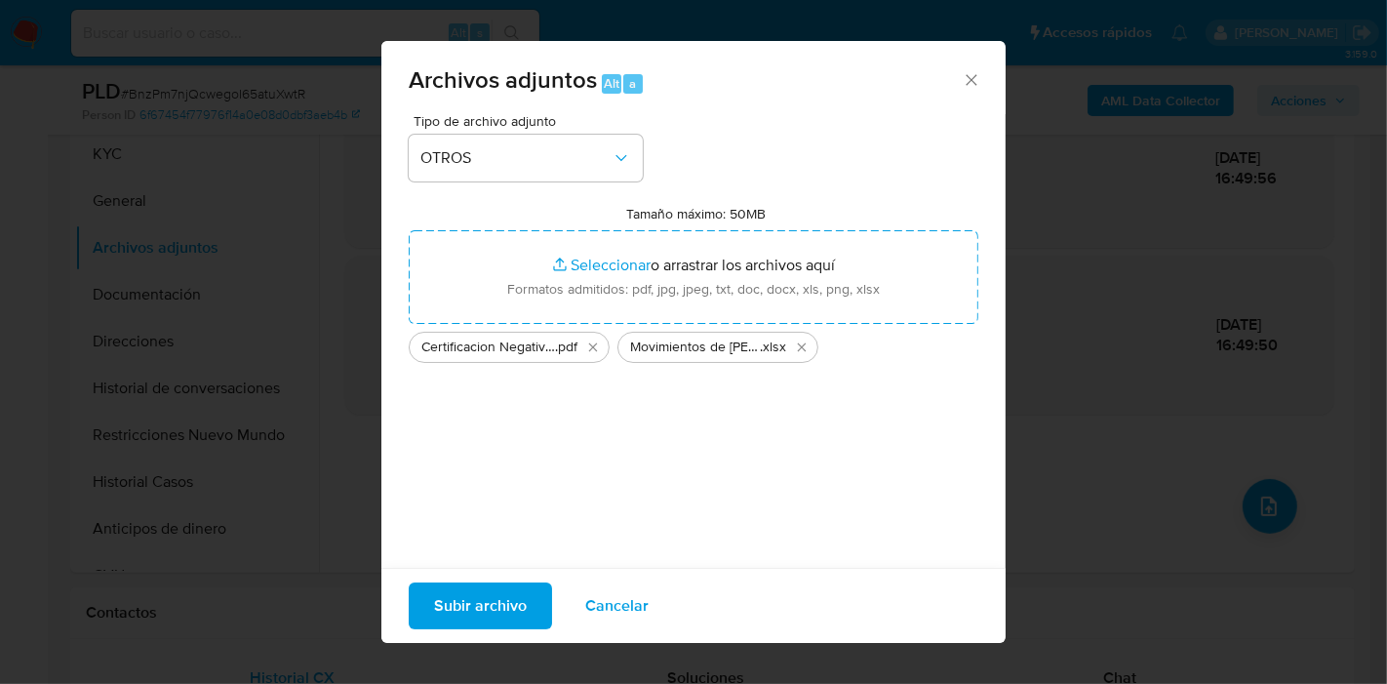
click at [499, 593] on span "Subir archivo" at bounding box center [480, 605] width 93 height 43
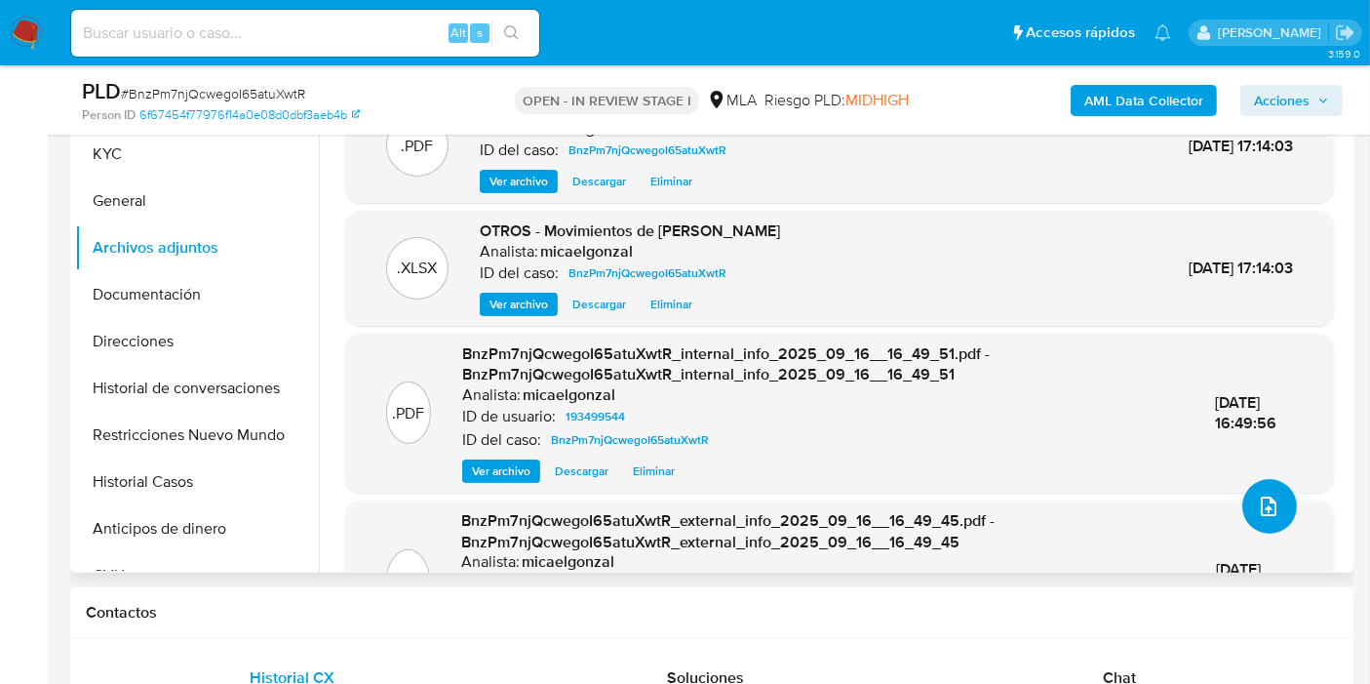
click at [1247, 505] on icon "upload-file" at bounding box center [1268, 505] width 23 height 23
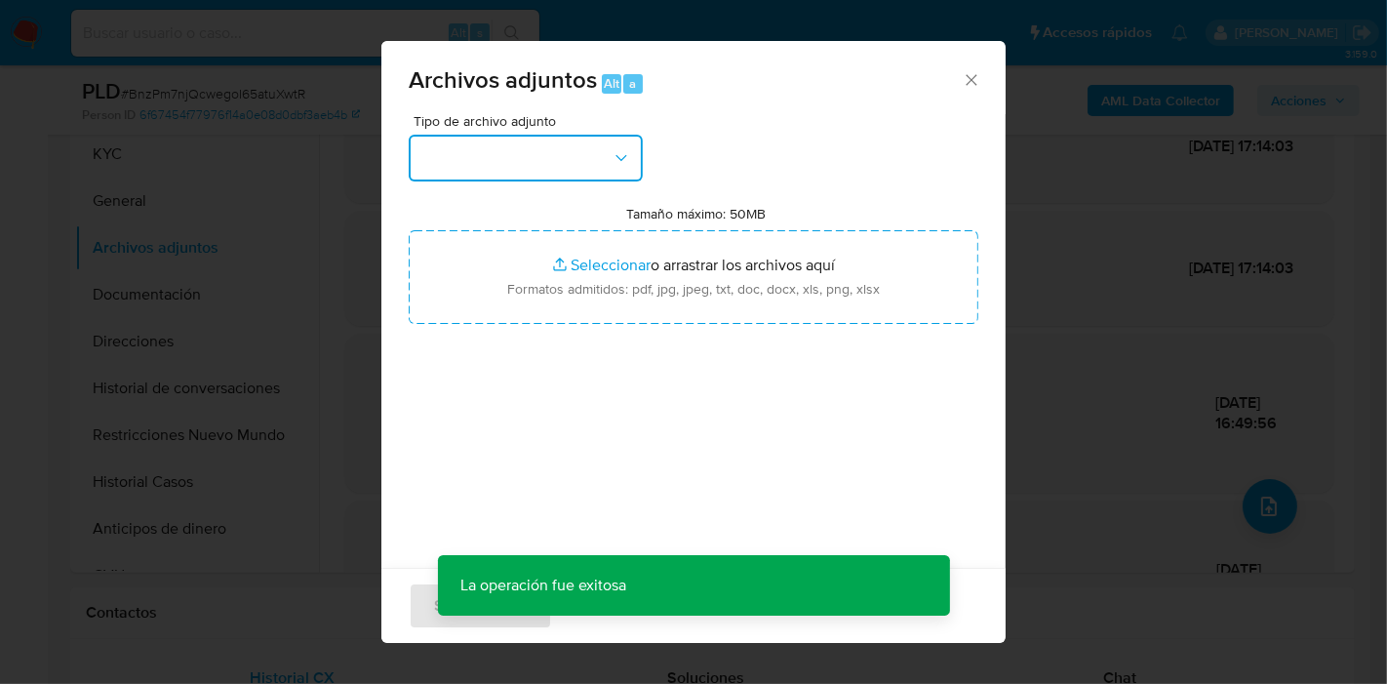
click at [580, 137] on button "button" at bounding box center [526, 158] width 234 height 47
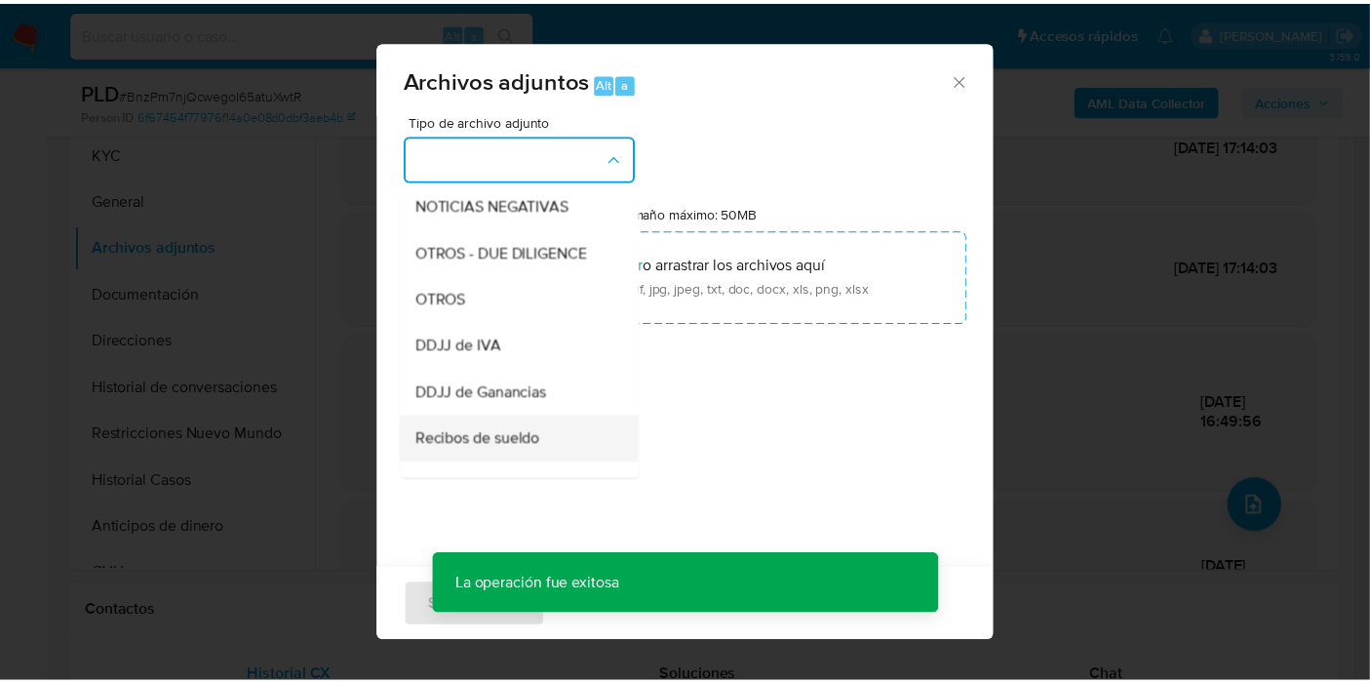
scroll to position [325, 0]
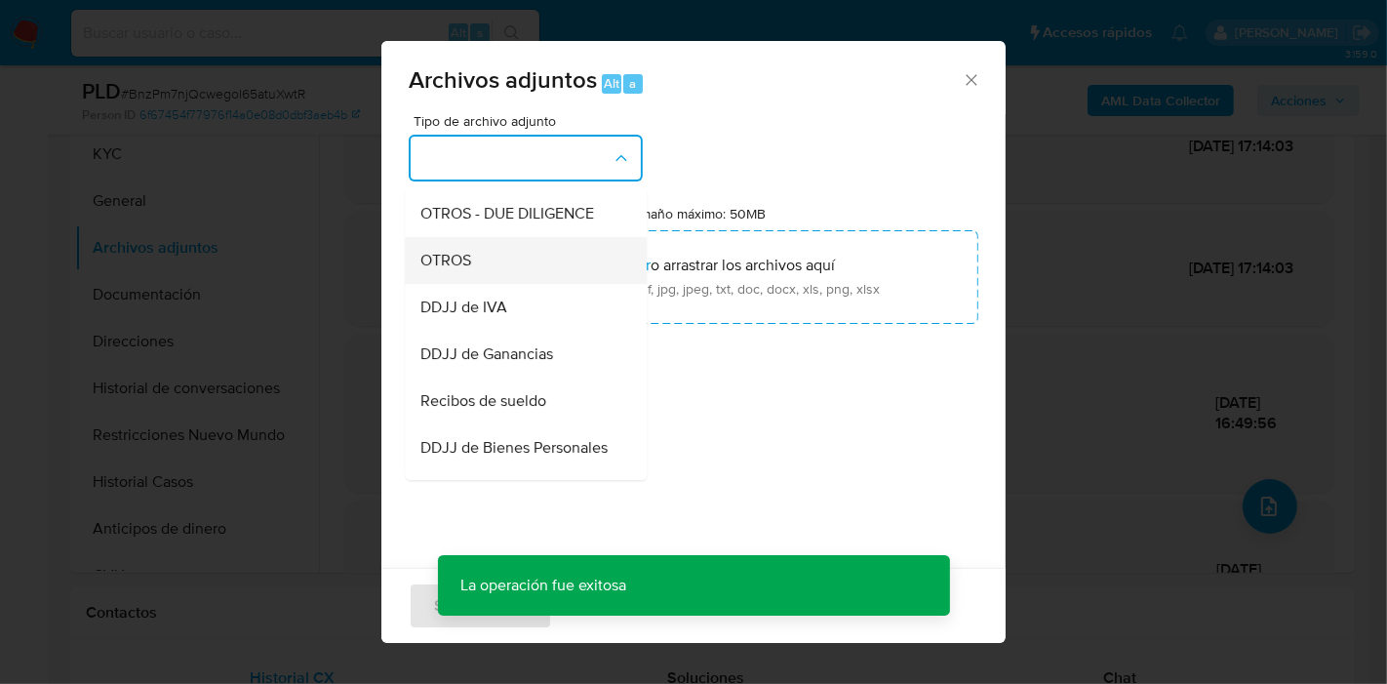
click at [524, 284] on div "OTROS" at bounding box center [519, 260] width 199 height 47
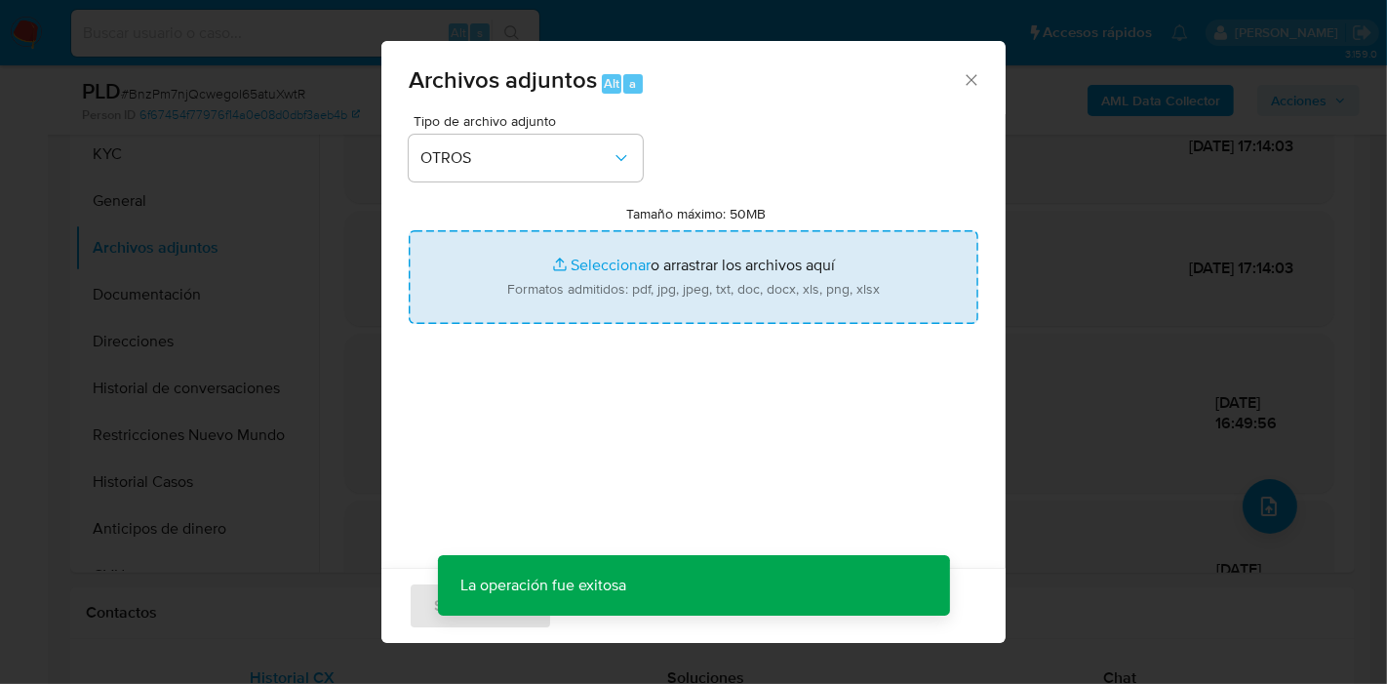
click at [635, 273] on input "Tamaño máximo: 50MB Seleccionar archivos" at bounding box center [694, 277] width 570 height 94
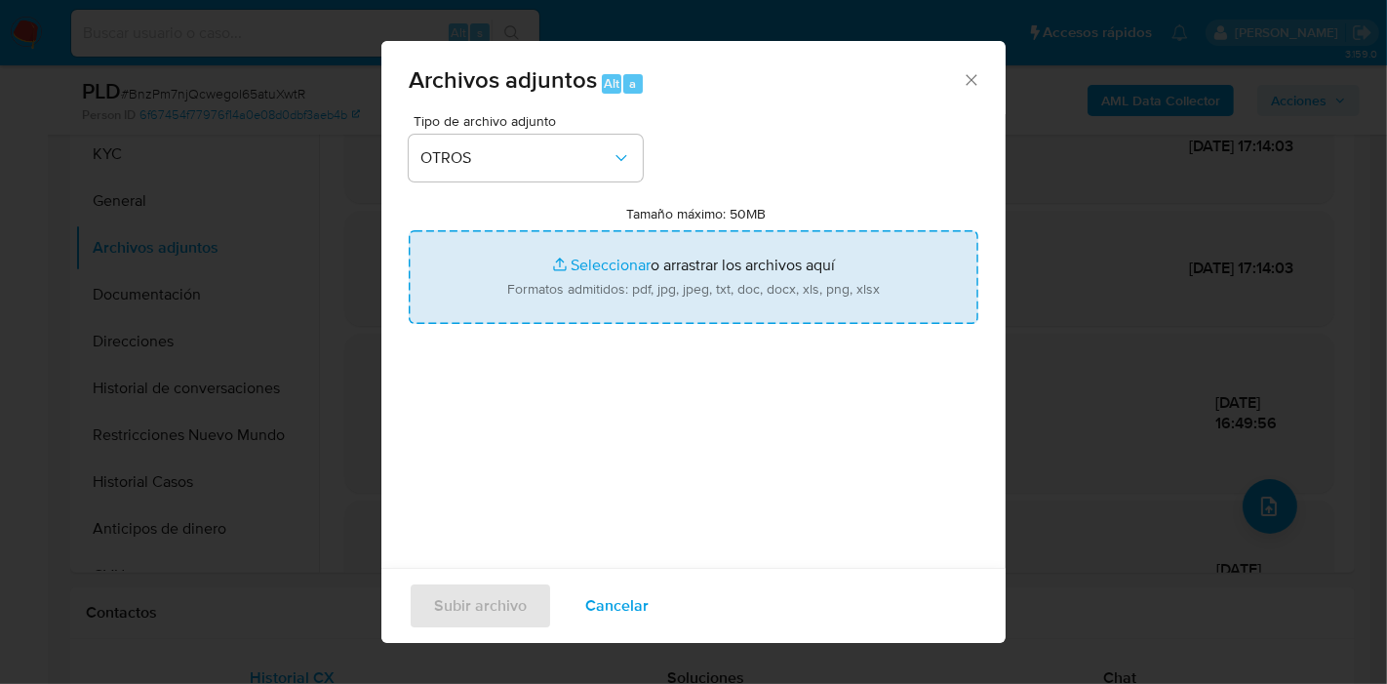
type input "C:\fakepath\Caselog BnzPm7njQcwegoI65atuXwtR_2025_08_19_00_55_59.docx"
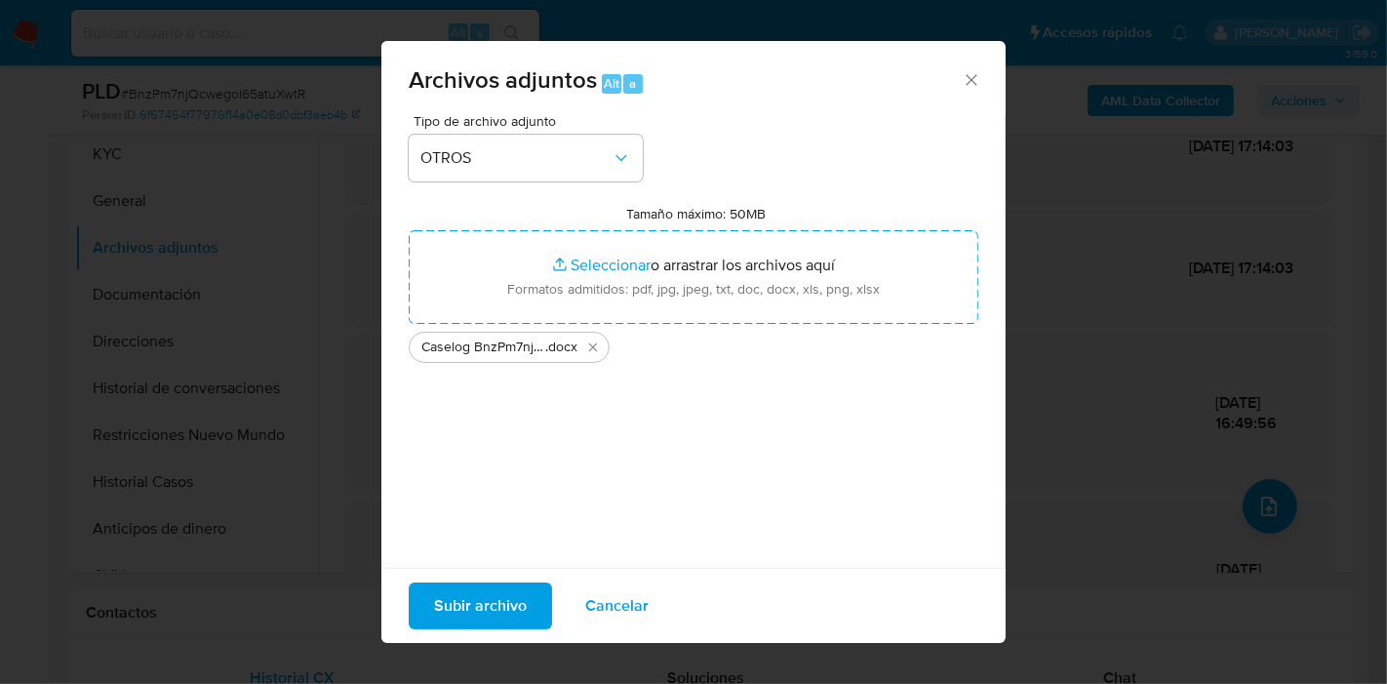
click at [475, 599] on span "Subir archivo" at bounding box center [480, 605] width 93 height 43
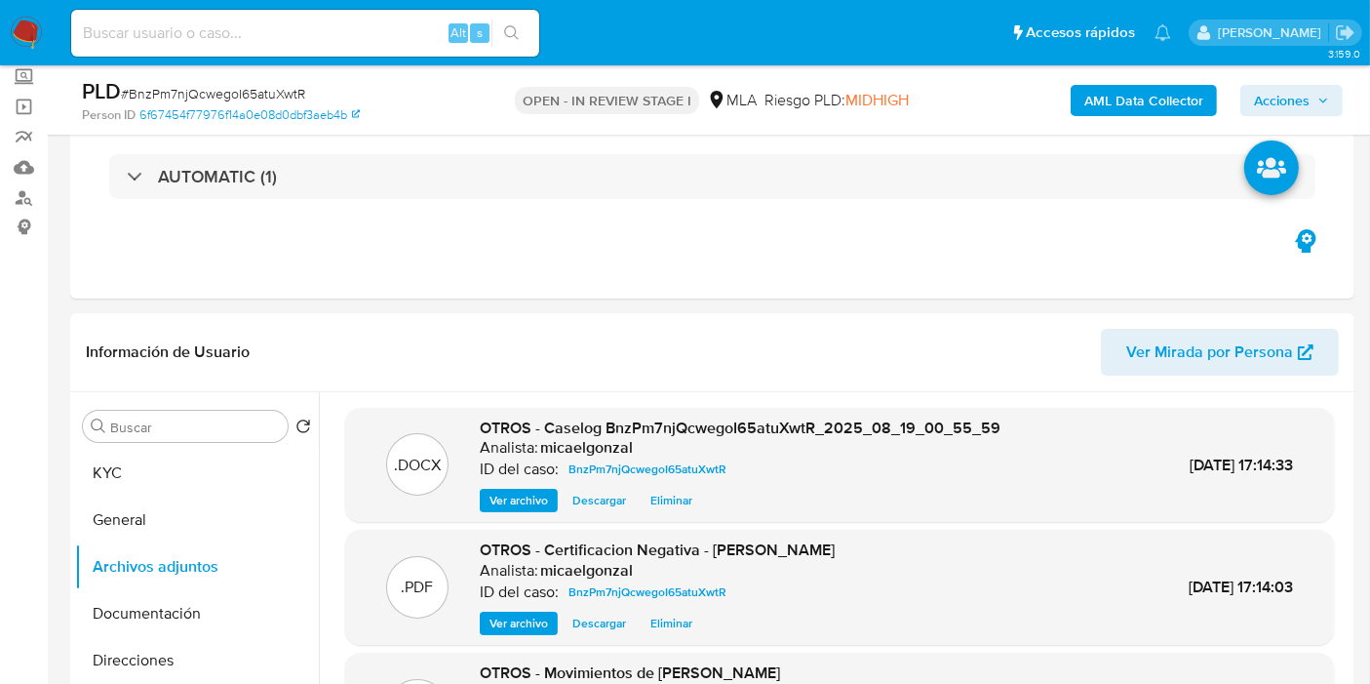
scroll to position [108, 0]
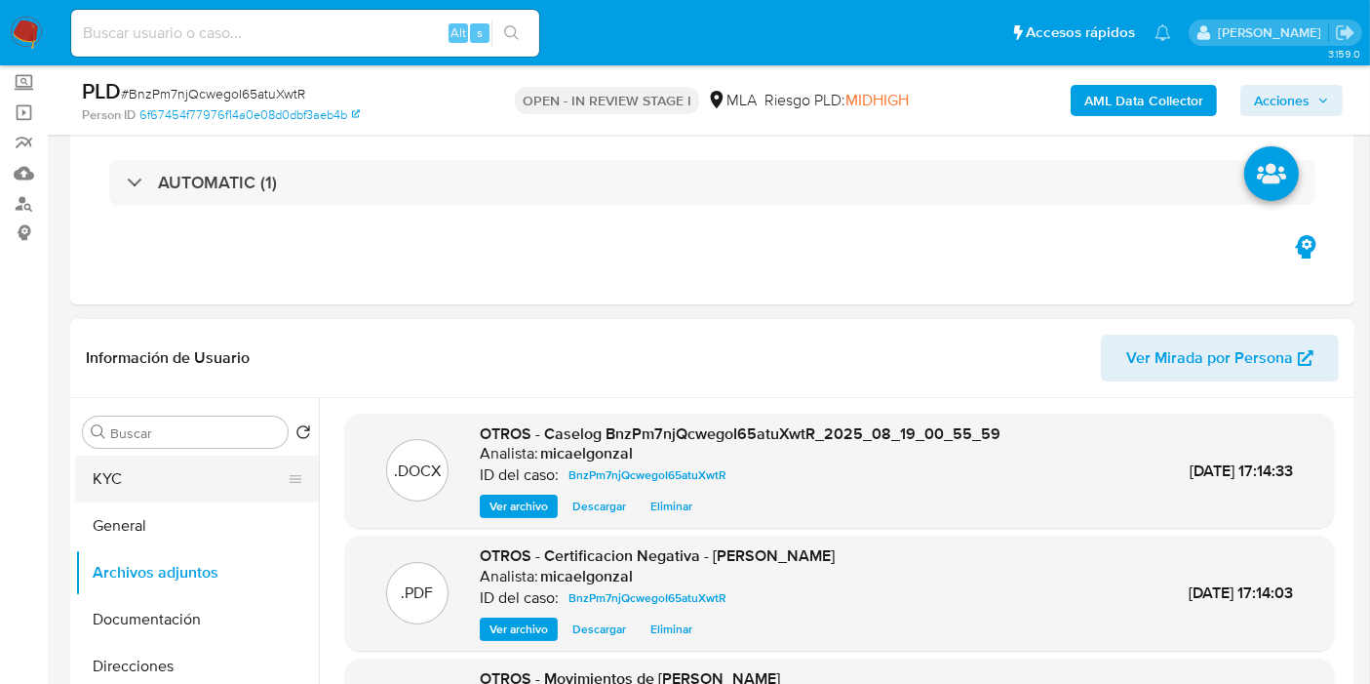
click at [192, 496] on button "KYC" at bounding box center [189, 478] width 228 height 47
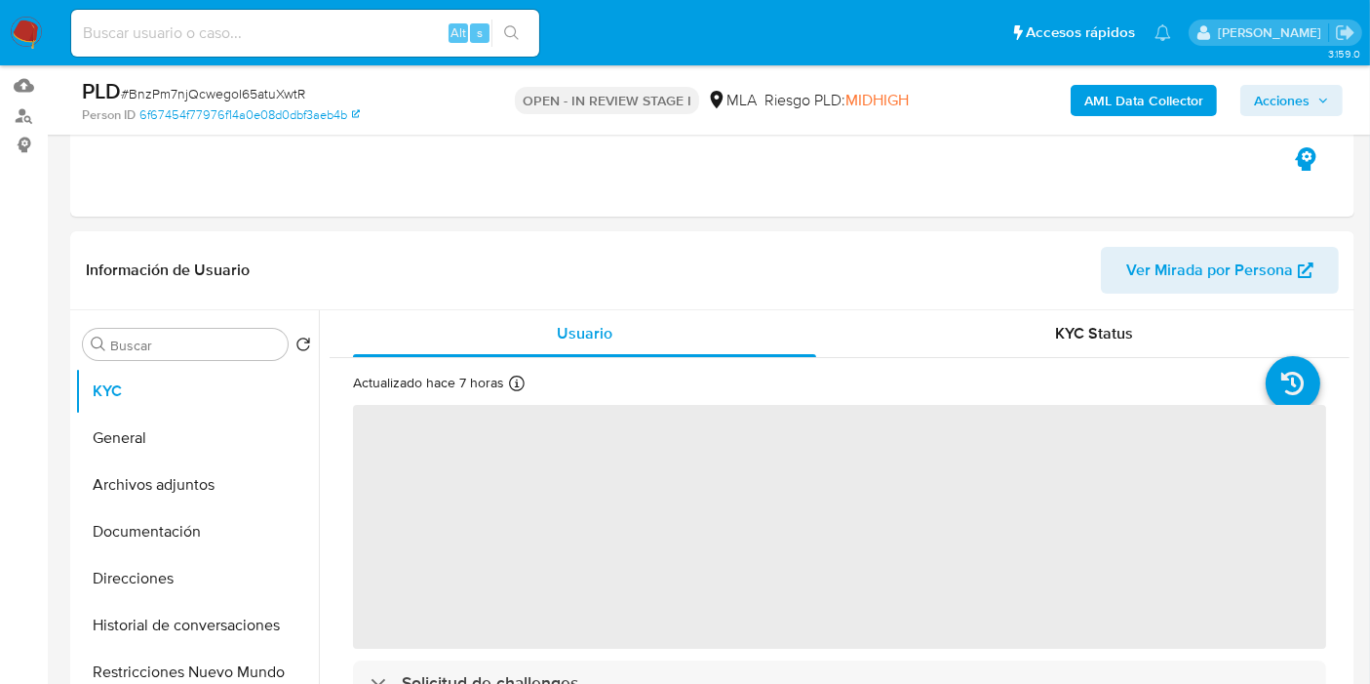
scroll to position [217, 0]
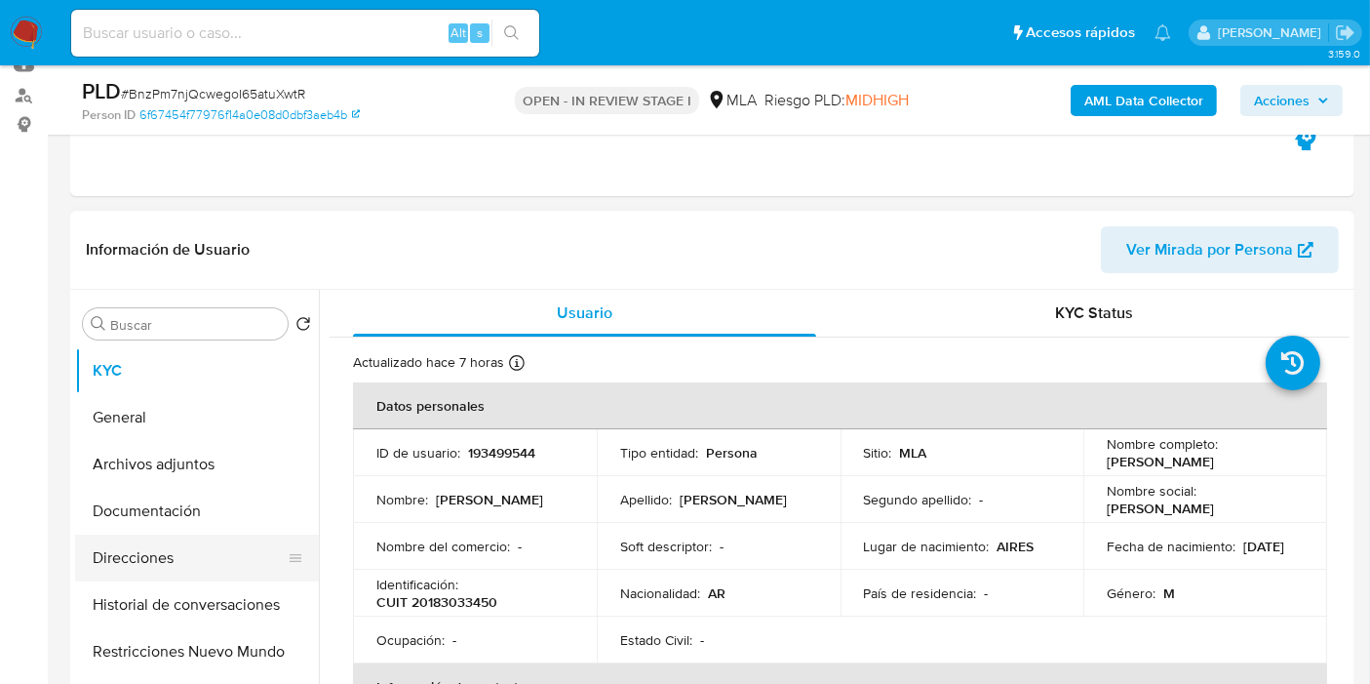
click at [170, 556] on button "Direcciones" at bounding box center [189, 557] width 228 height 47
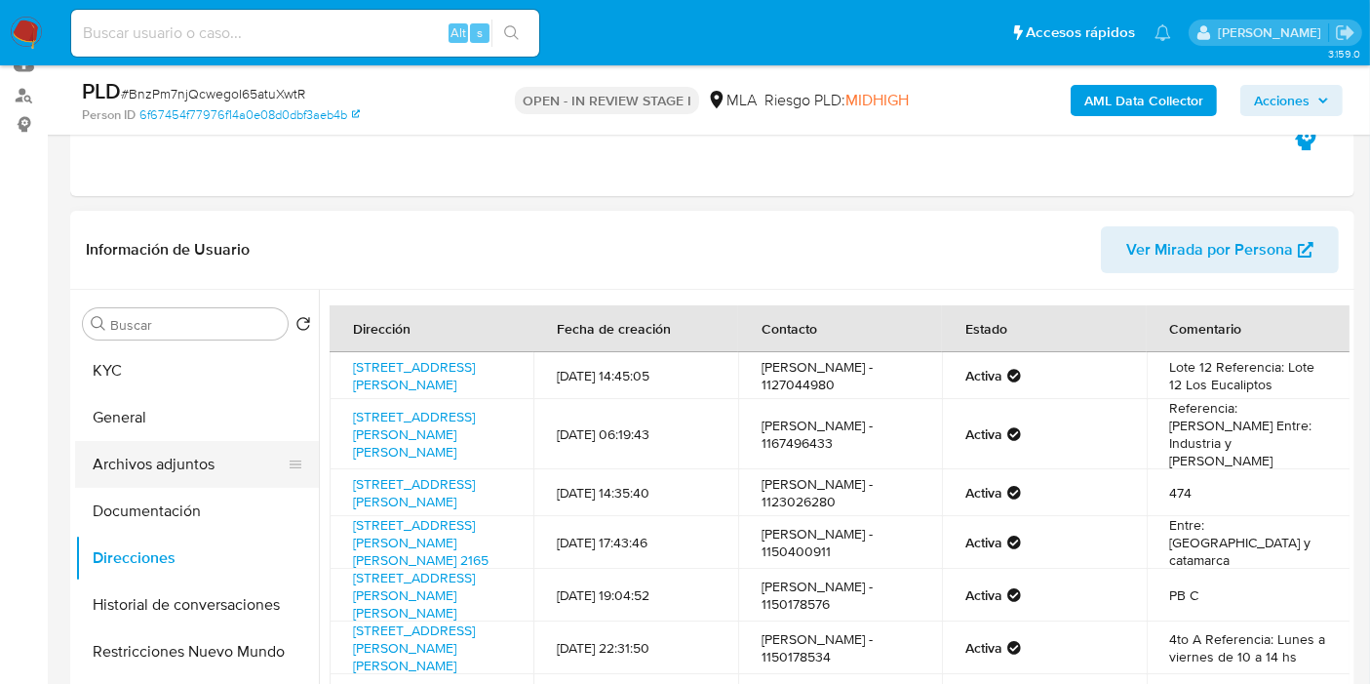
click at [224, 459] on button "Archivos adjuntos" at bounding box center [189, 464] width 228 height 47
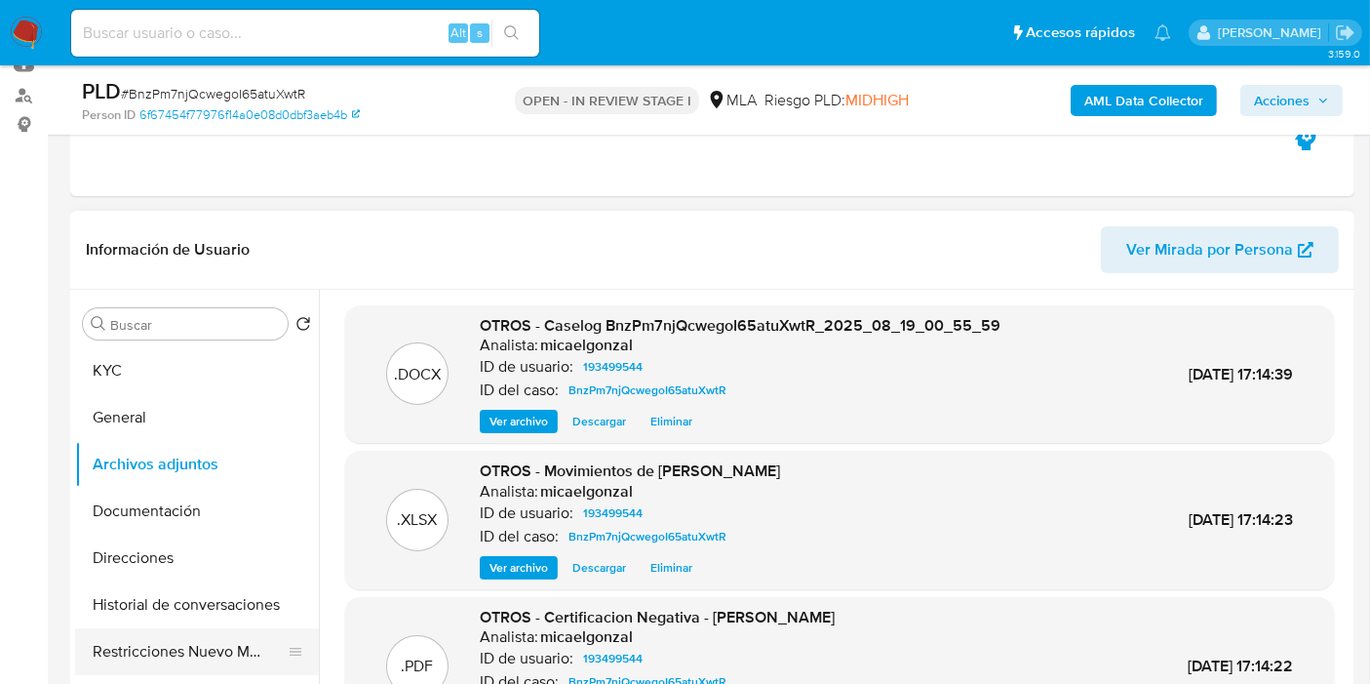
click at [123, 614] on button "Restricciones Nuevo Mundo" at bounding box center [189, 651] width 228 height 47
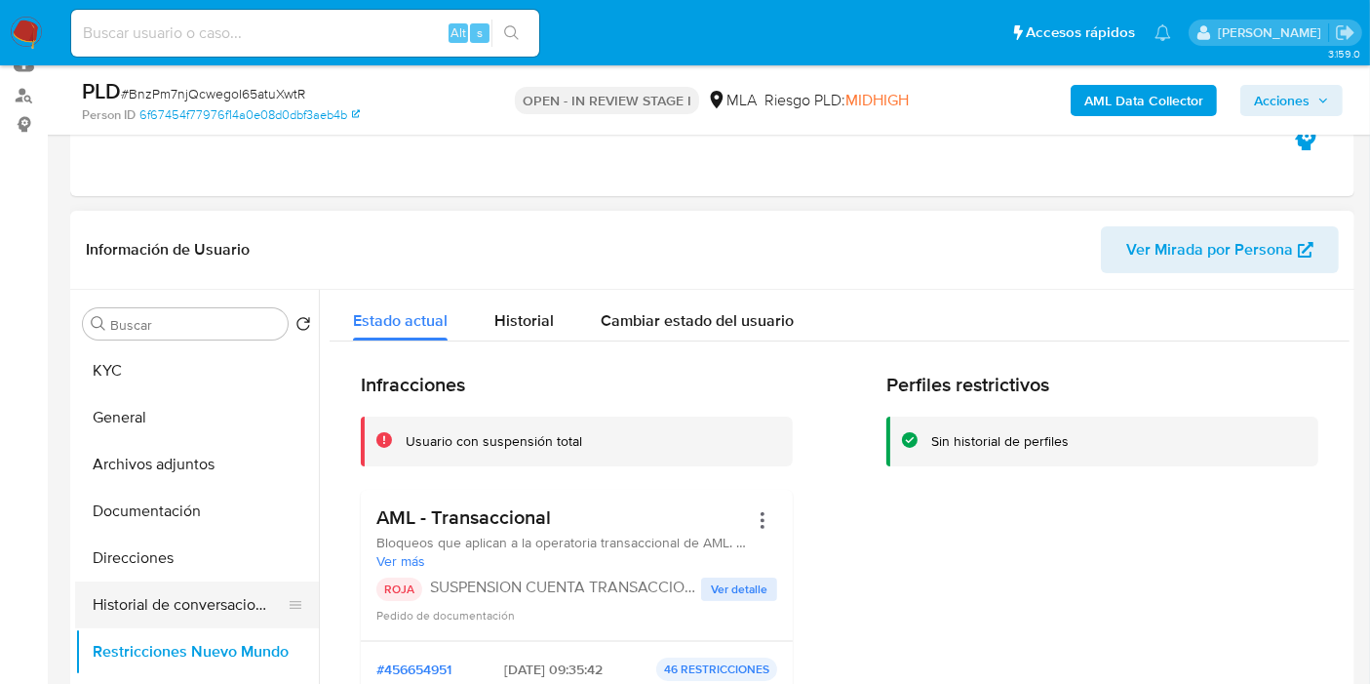
click at [180, 599] on button "Historial de conversaciones" at bounding box center [189, 604] width 228 height 47
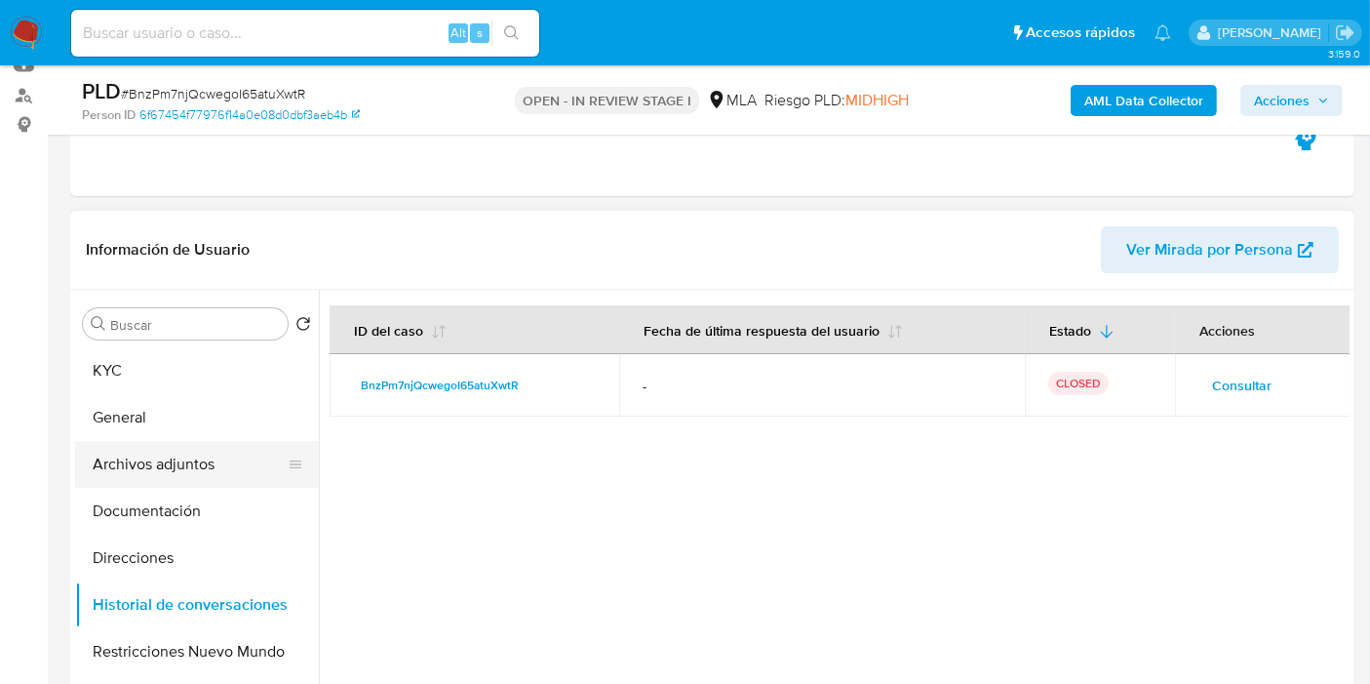
click at [215, 466] on button "Archivos adjuntos" at bounding box center [189, 464] width 228 height 47
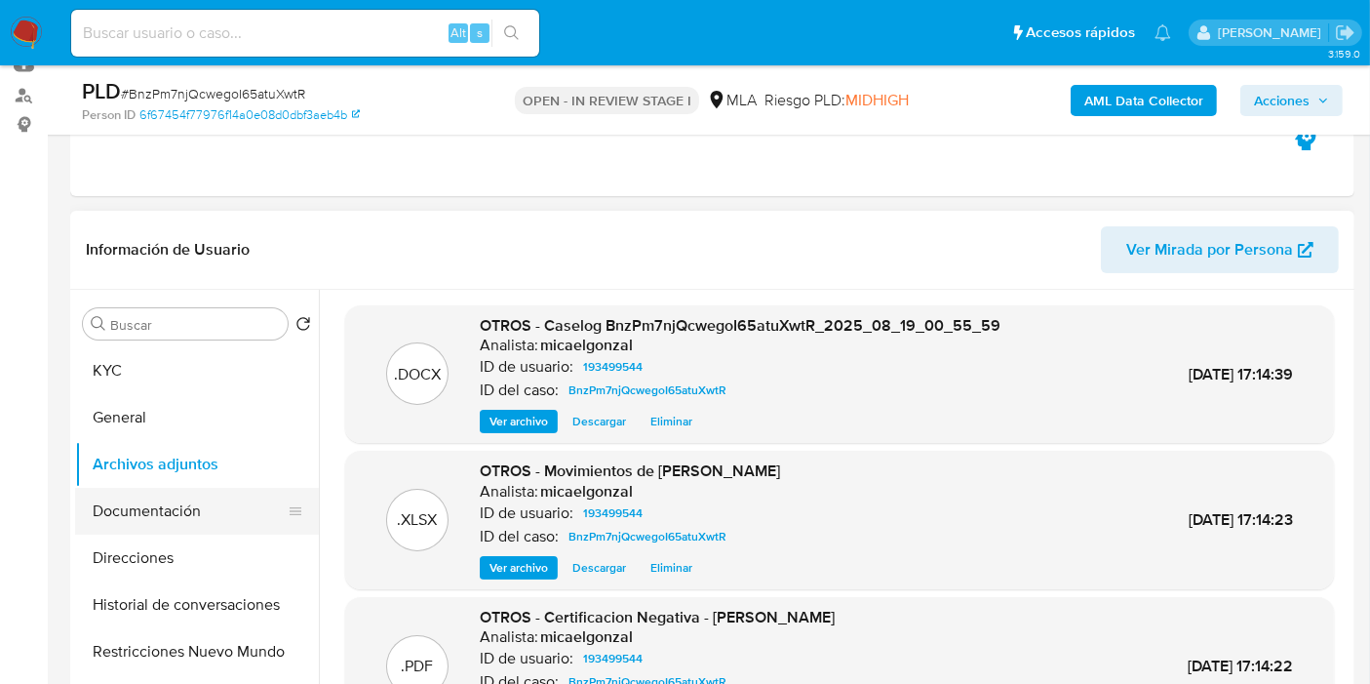
click at [128, 497] on button "Documentación" at bounding box center [189, 511] width 228 height 47
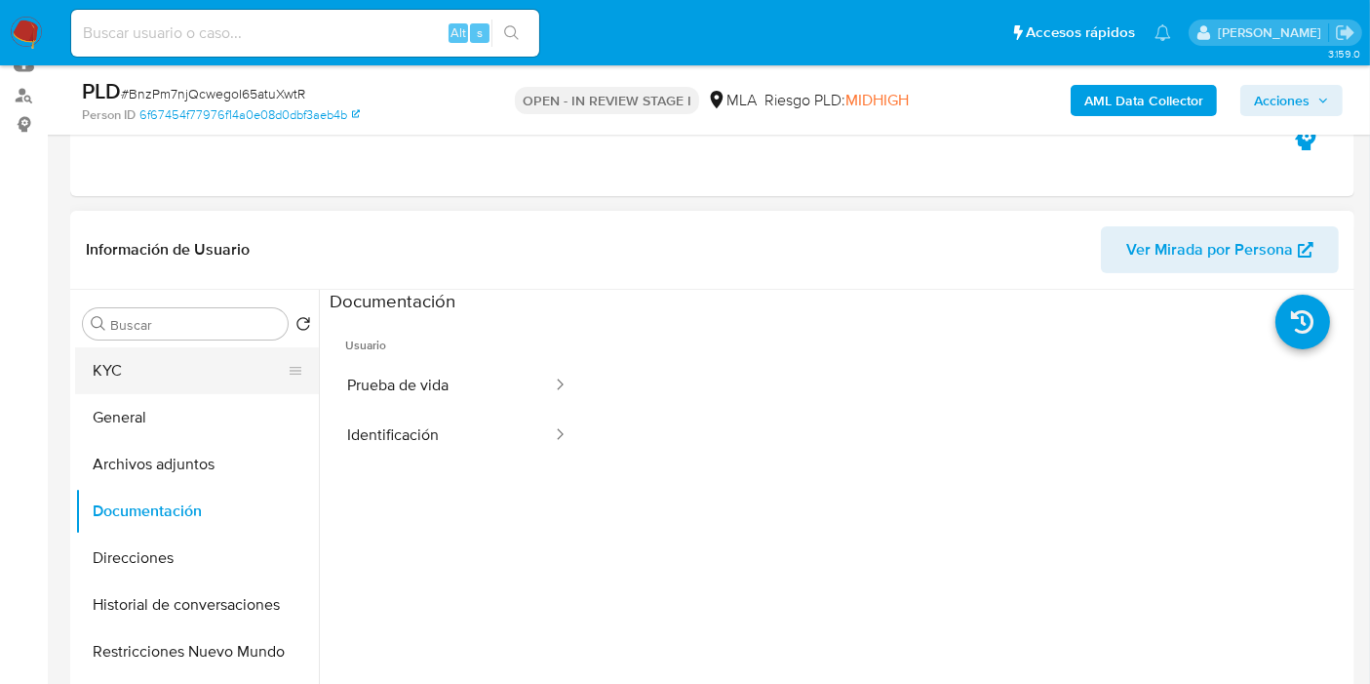
click at [150, 388] on button "KYC" at bounding box center [189, 370] width 228 height 47
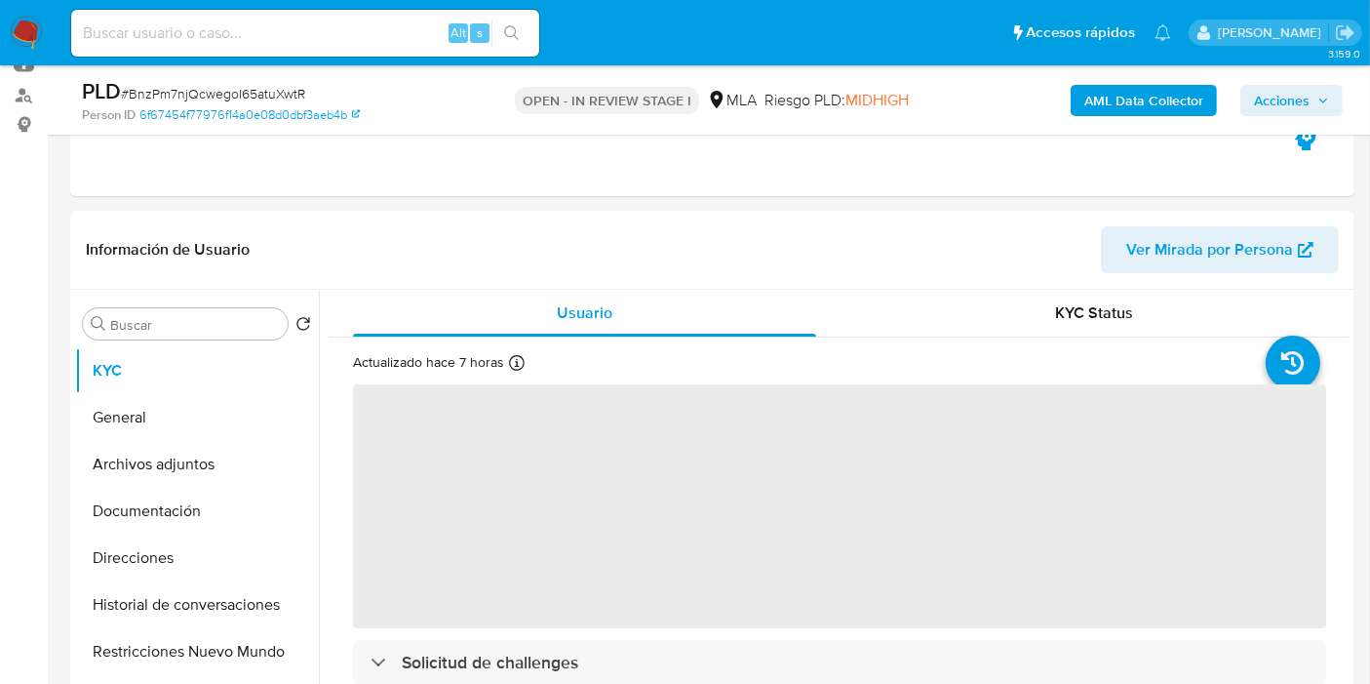
click at [1247, 101] on span "Acciones" at bounding box center [1282, 100] width 56 height 31
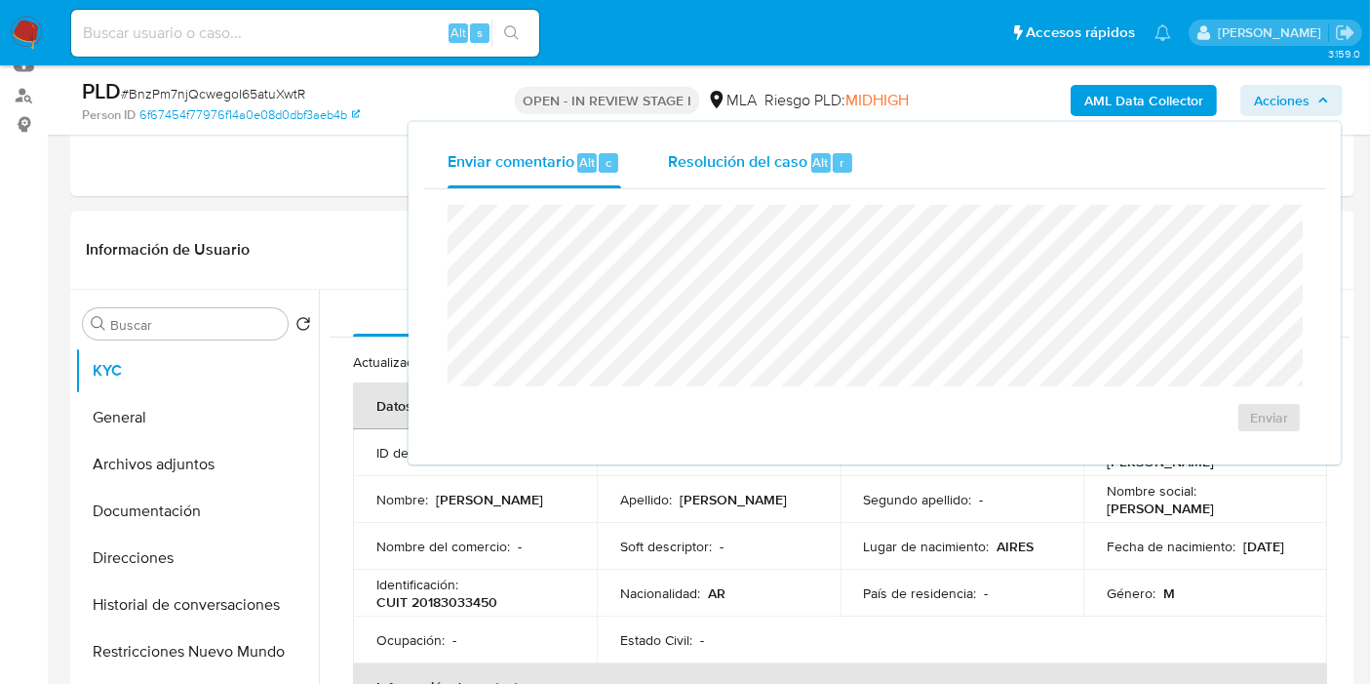
click at [725, 146] on div "Resolución del caso Alt r" at bounding box center [761, 163] width 186 height 51
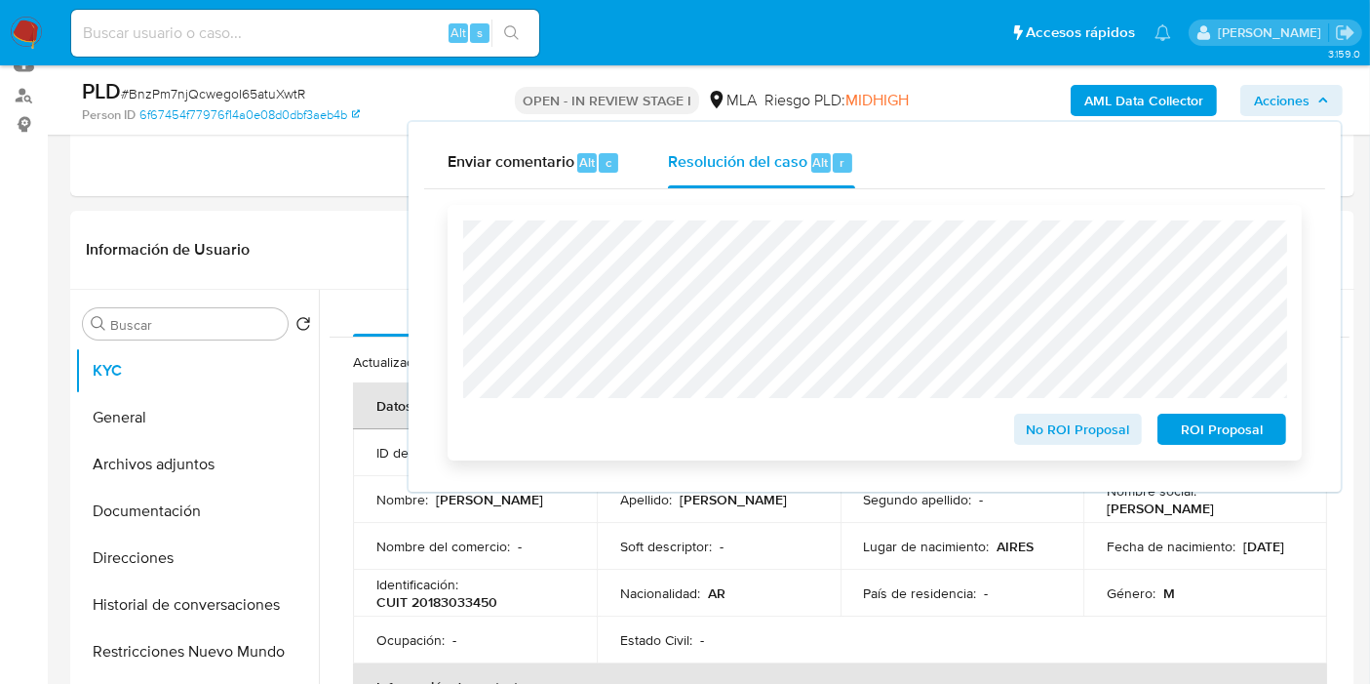
click at [1247, 424] on button "ROI Proposal" at bounding box center [1222, 429] width 129 height 31
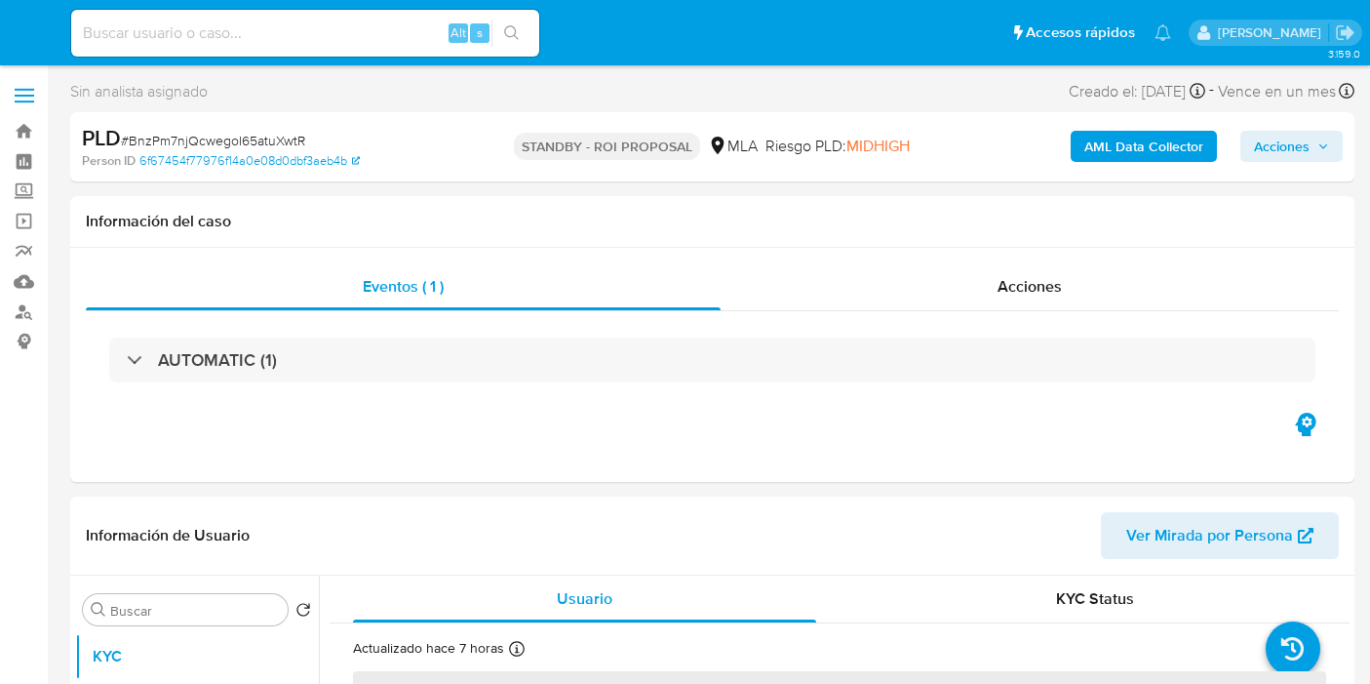
select select "10"
click at [43, 89] on label at bounding box center [24, 95] width 49 height 41
click at [0, 0] on input "checkbox" at bounding box center [0, 0] width 0 height 0
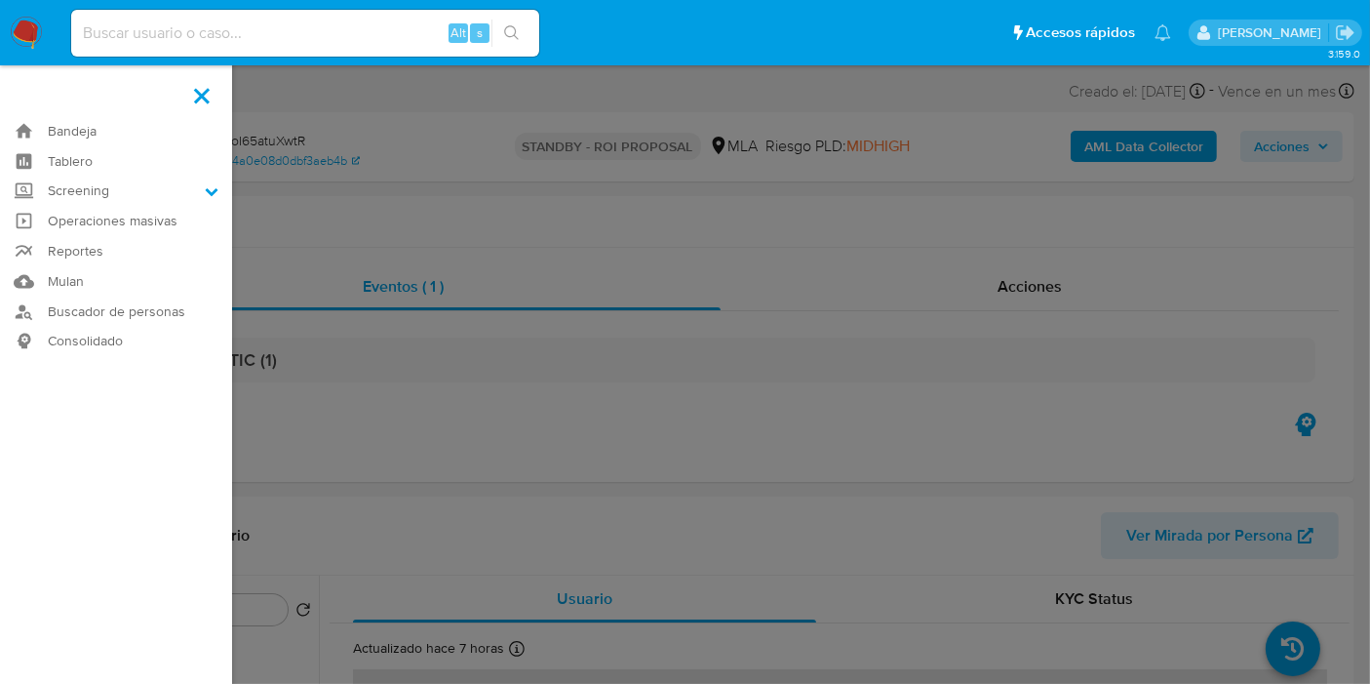
drag, startPoint x: 43, startPoint y: 89, endPoint x: 24, endPoint y: 28, distance: 63.2
click at [24, 28] on img at bounding box center [26, 33] width 33 height 33
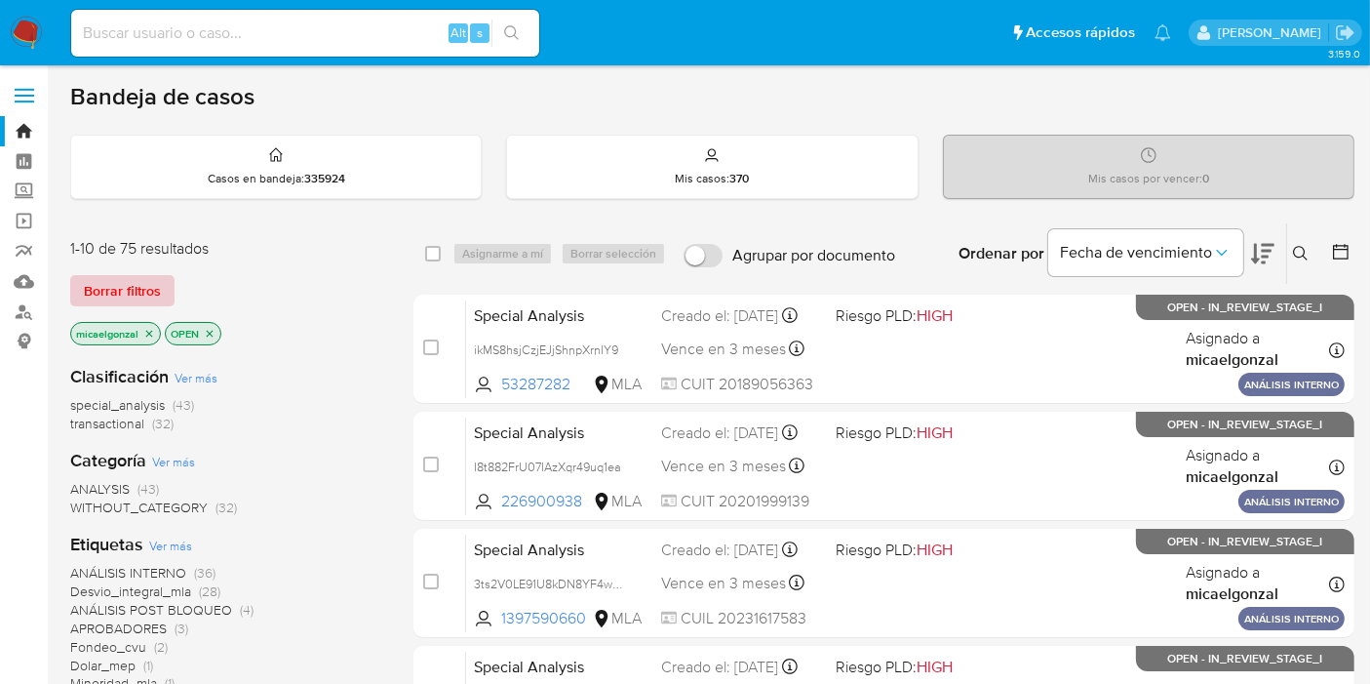
click at [156, 280] on span "Borrar filtros" at bounding box center [122, 290] width 77 height 27
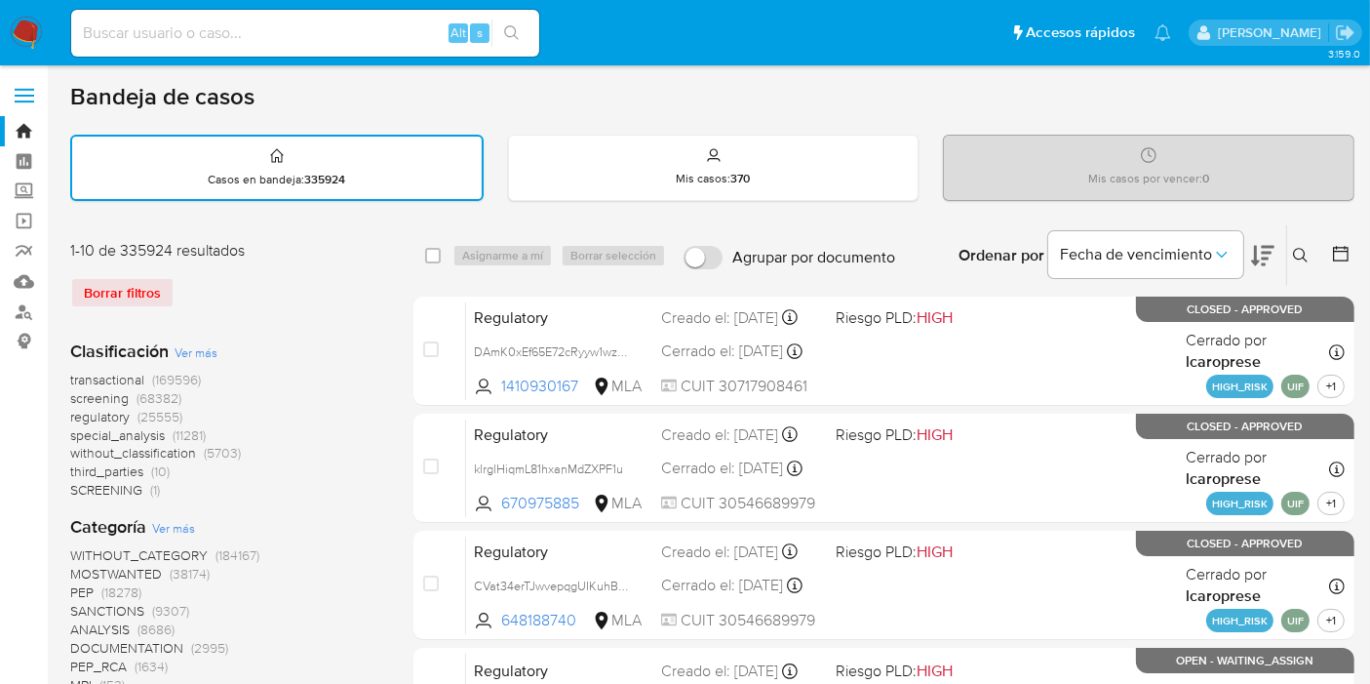
click at [1297, 258] on icon at bounding box center [1301, 256] width 16 height 16
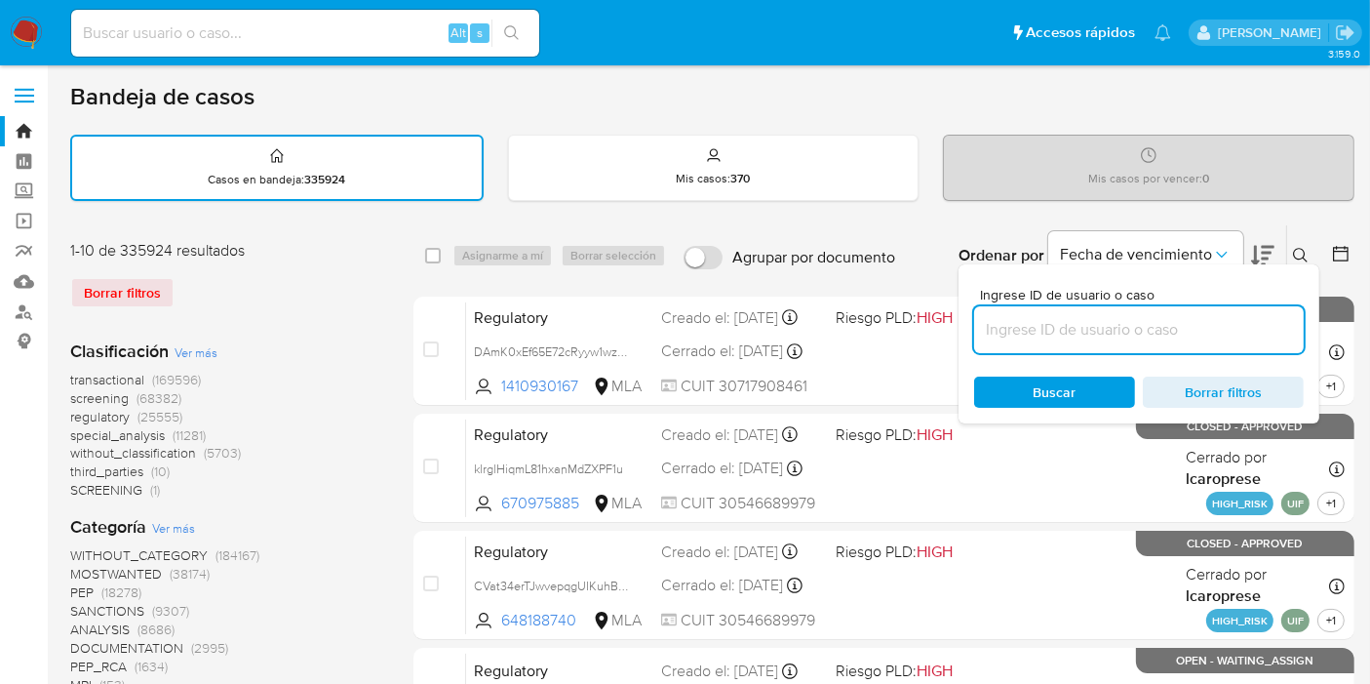
click at [1019, 339] on input at bounding box center [1139, 329] width 330 height 25
type input "RSwuNYEfY5NejS2ah187VImk"
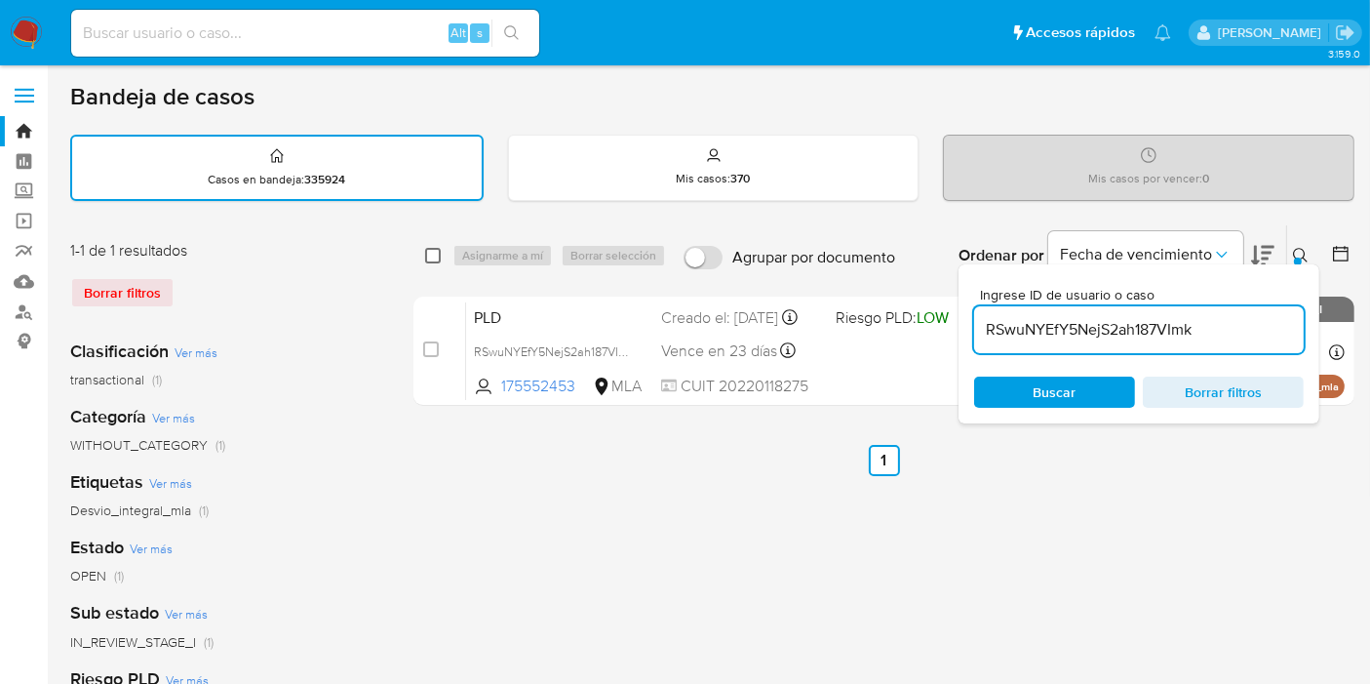
click at [432, 252] on input "checkbox" at bounding box center [433, 256] width 16 height 16
checkbox input "true"
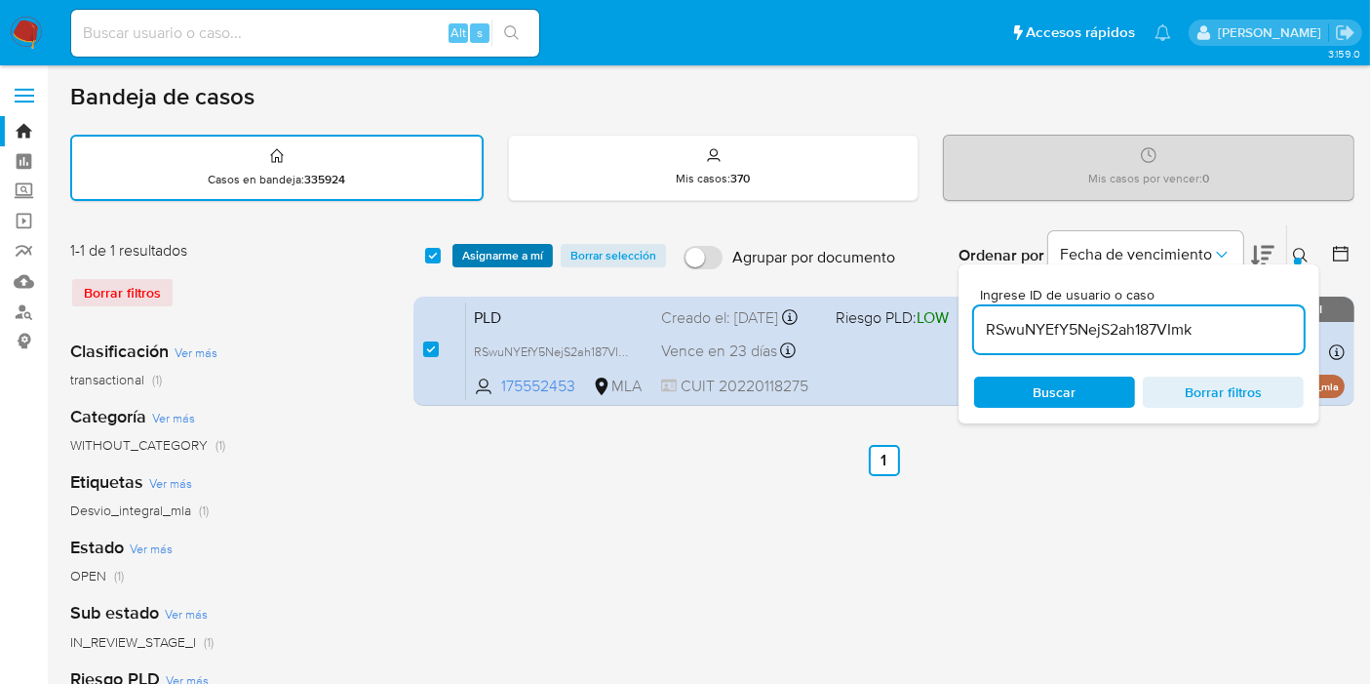
click at [479, 252] on span "Asignarme a mí" at bounding box center [502, 256] width 81 height 20
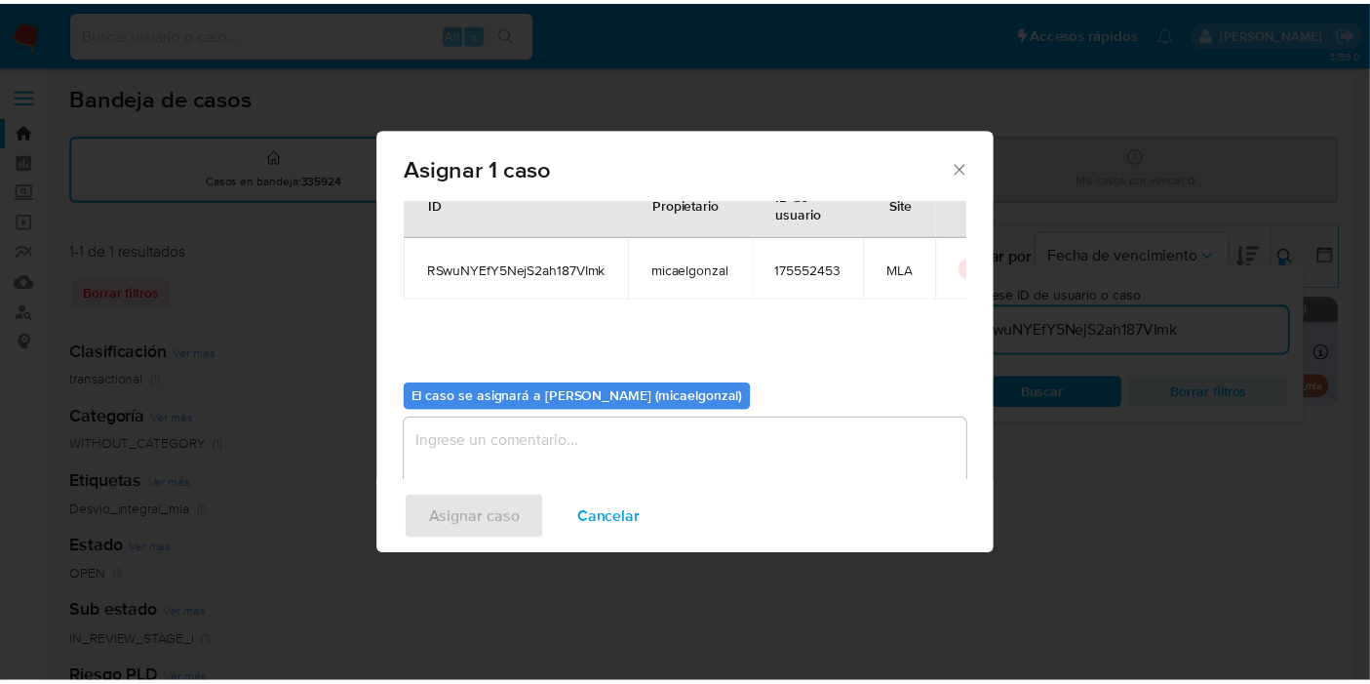
scroll to position [99, 0]
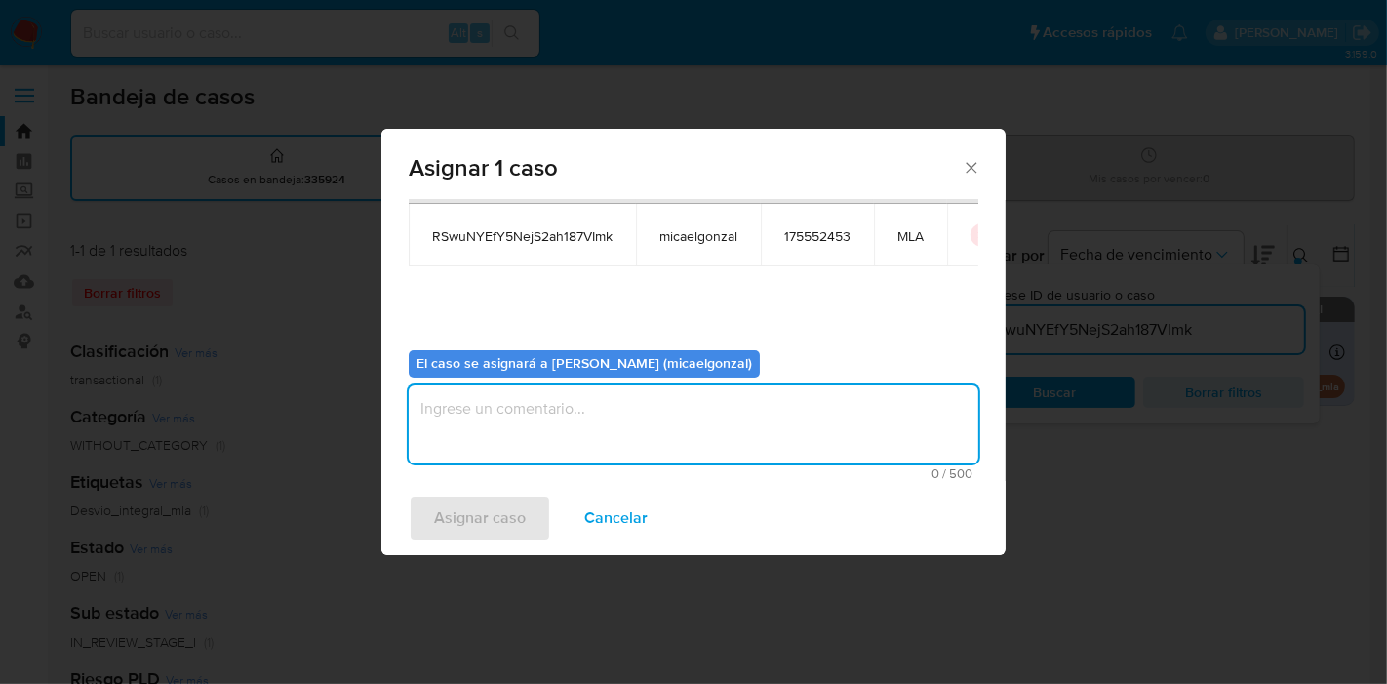
click at [635, 423] on textarea "assign-modal" at bounding box center [694, 424] width 570 height 78
click at [456, 499] on span "Asignar caso" at bounding box center [480, 517] width 92 height 43
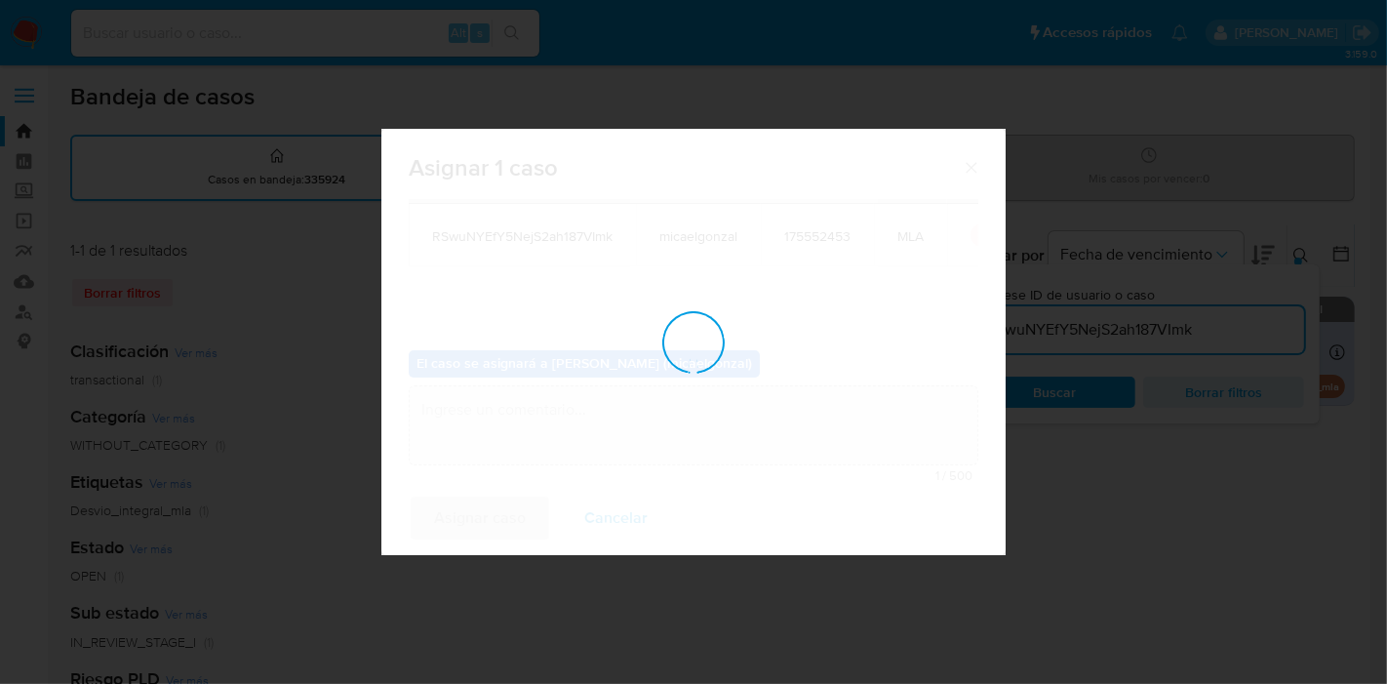
checkbox input "false"
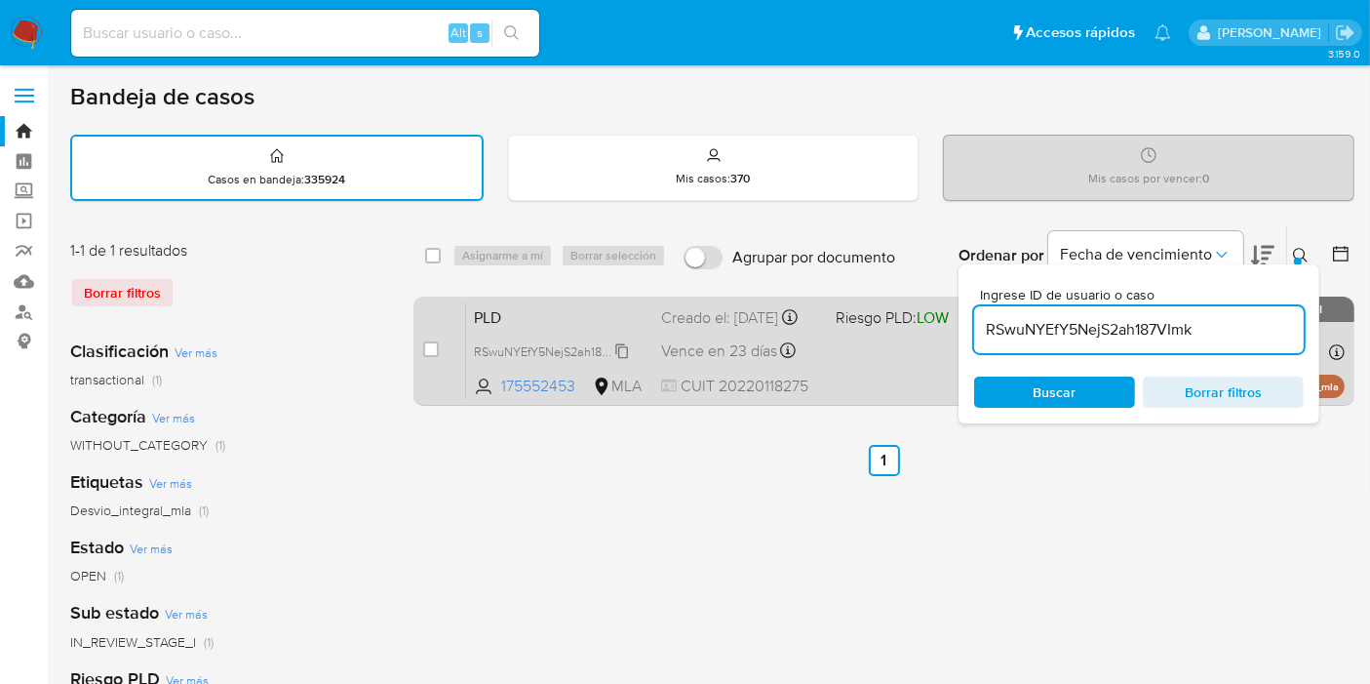
click at [613, 361] on span "RSwuNYEfY5NejS2ah187VImk" at bounding box center [554, 349] width 160 height 21
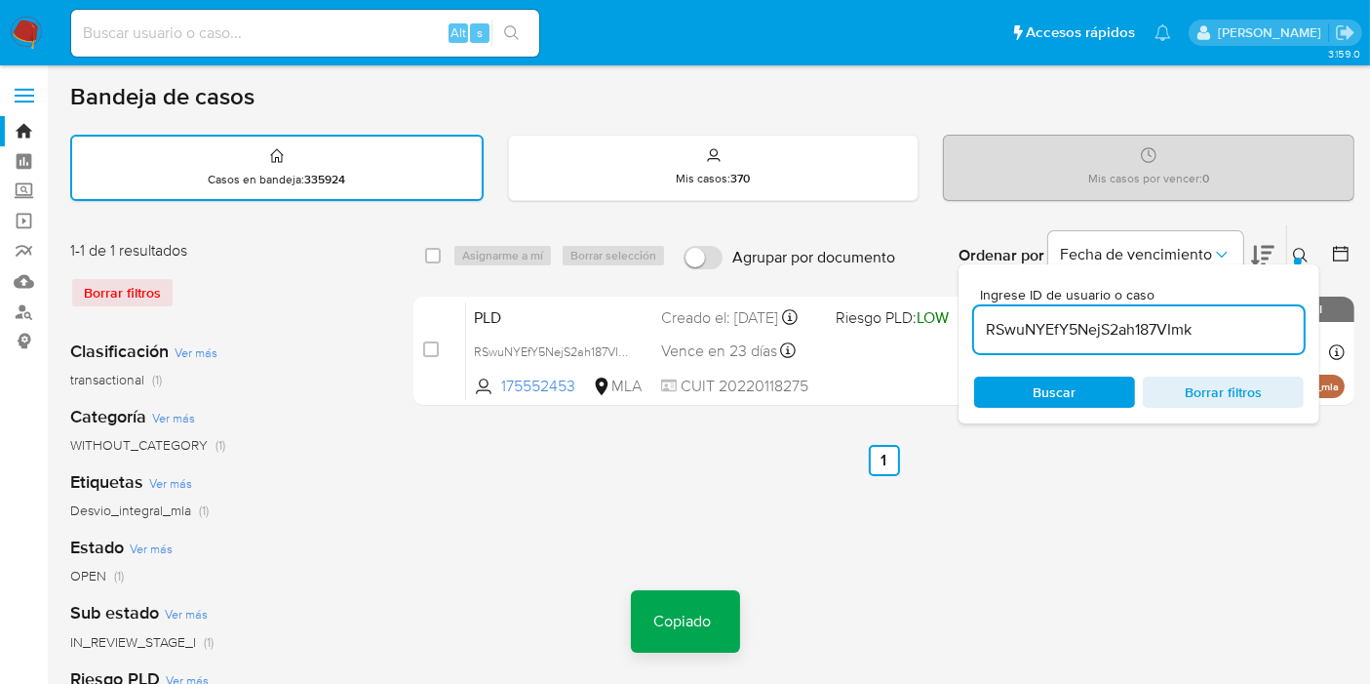
click at [226, 3] on nav "Pausado Ver notificaciones Alt s Accesos rápidos Presiona las siguientes teclas…" at bounding box center [685, 32] width 1370 height 65
click at [225, 36] on input at bounding box center [305, 32] width 468 height 25
paste input "RSwuNYEfY5NejS2ah187VImk"
type input "RSwuNYEfY5NejS2ah187VImk"
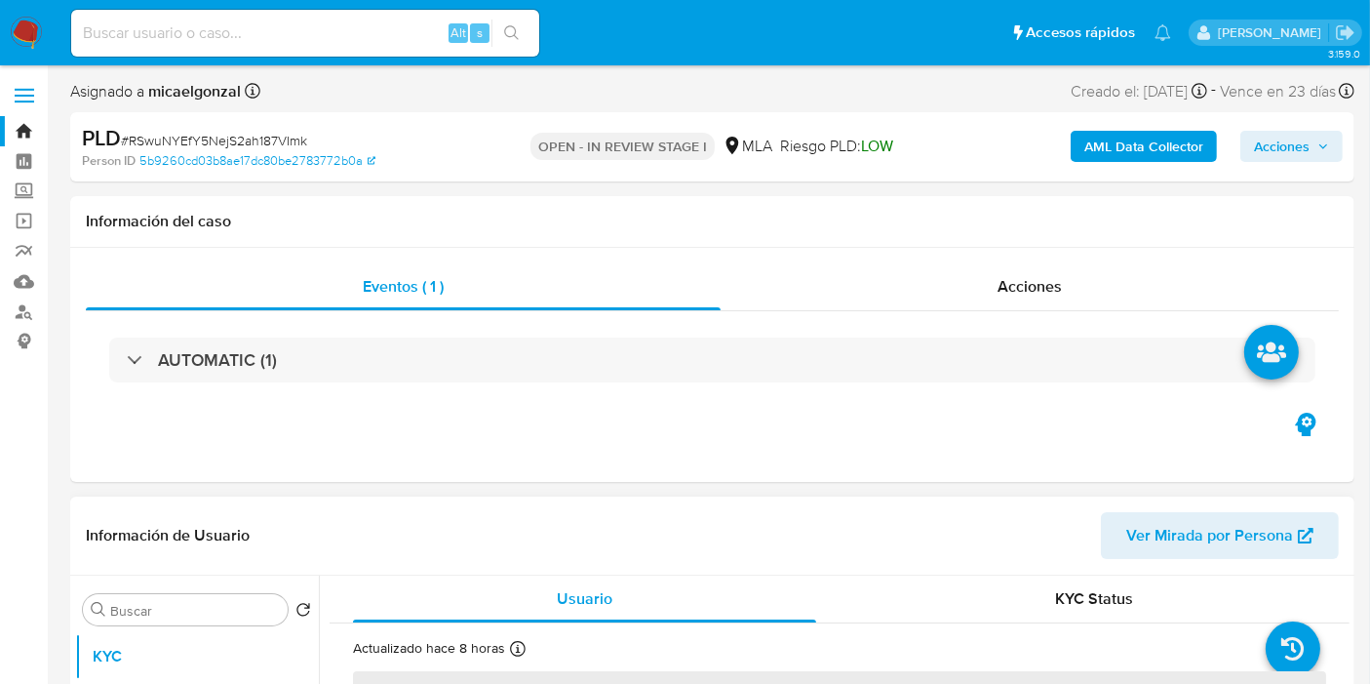
select select "10"
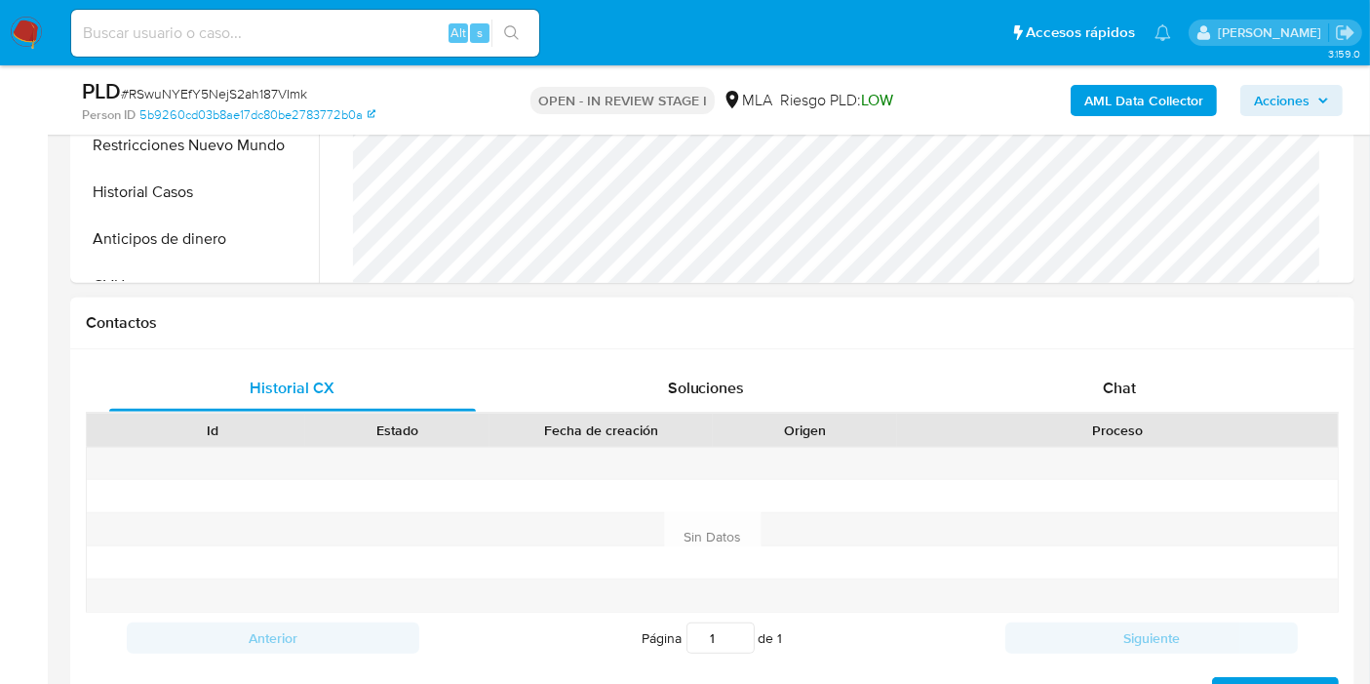
scroll to position [758, 0]
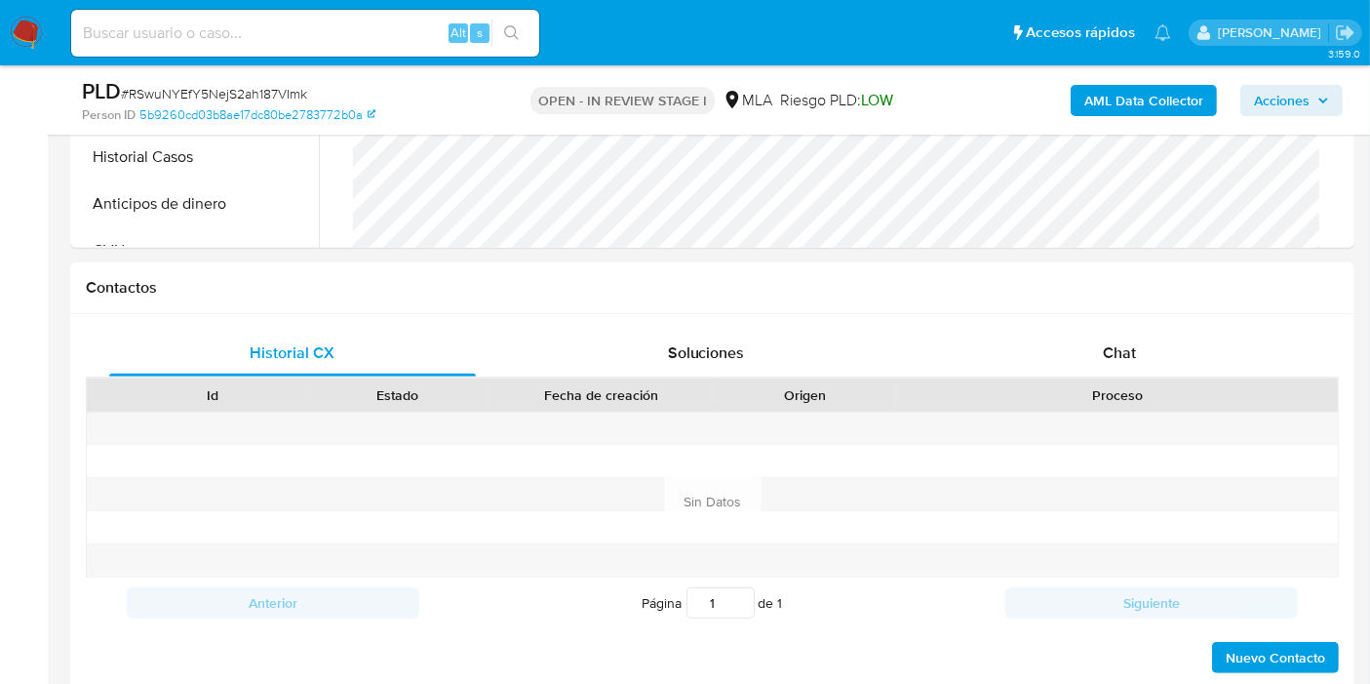
click at [1212, 395] on div "Proceso" at bounding box center [1117, 394] width 441 height 33
click at [1214, 335] on div "Chat" at bounding box center [1119, 353] width 367 height 47
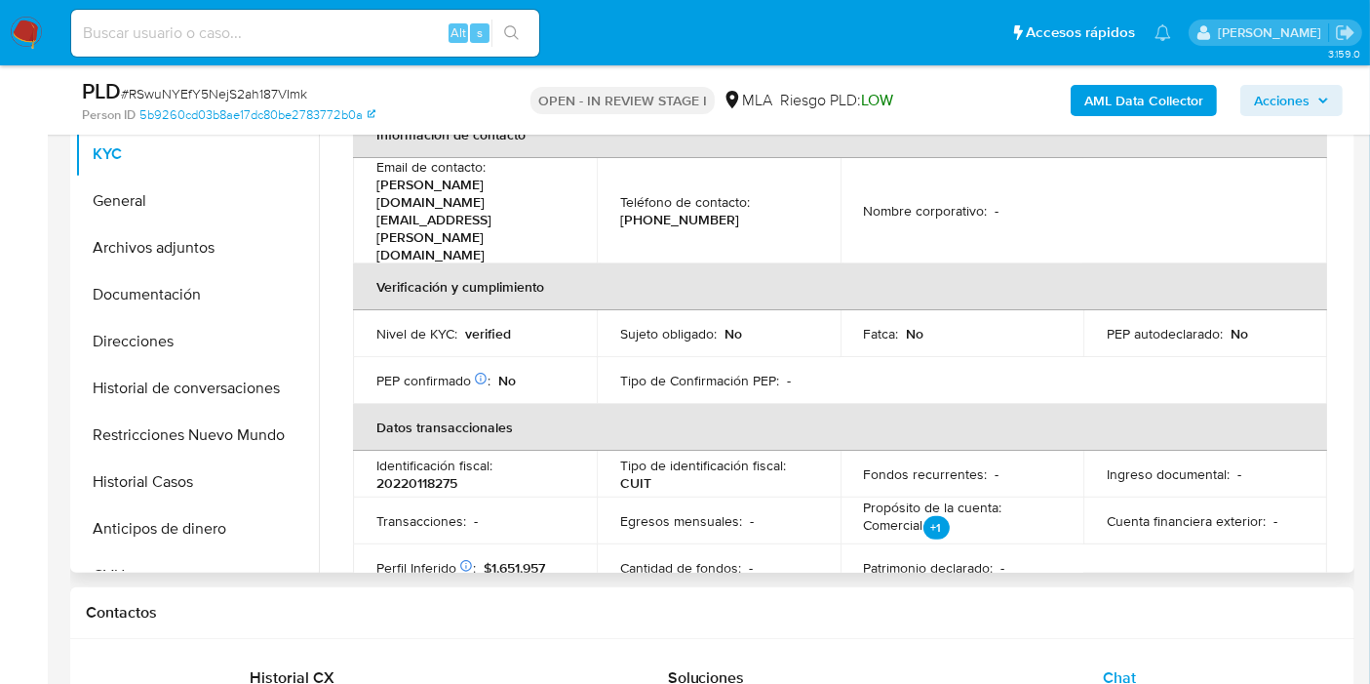
scroll to position [433, 0]
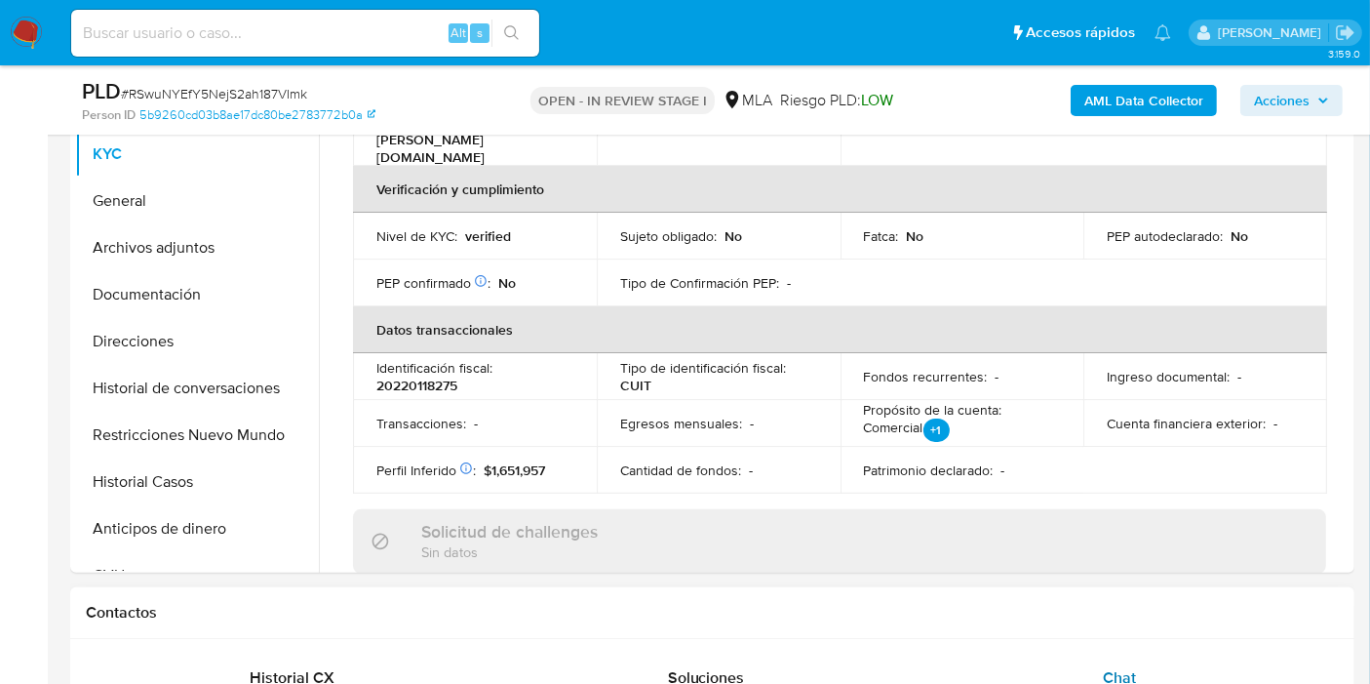
click at [1139, 654] on div "Chat" at bounding box center [1119, 677] width 367 height 47
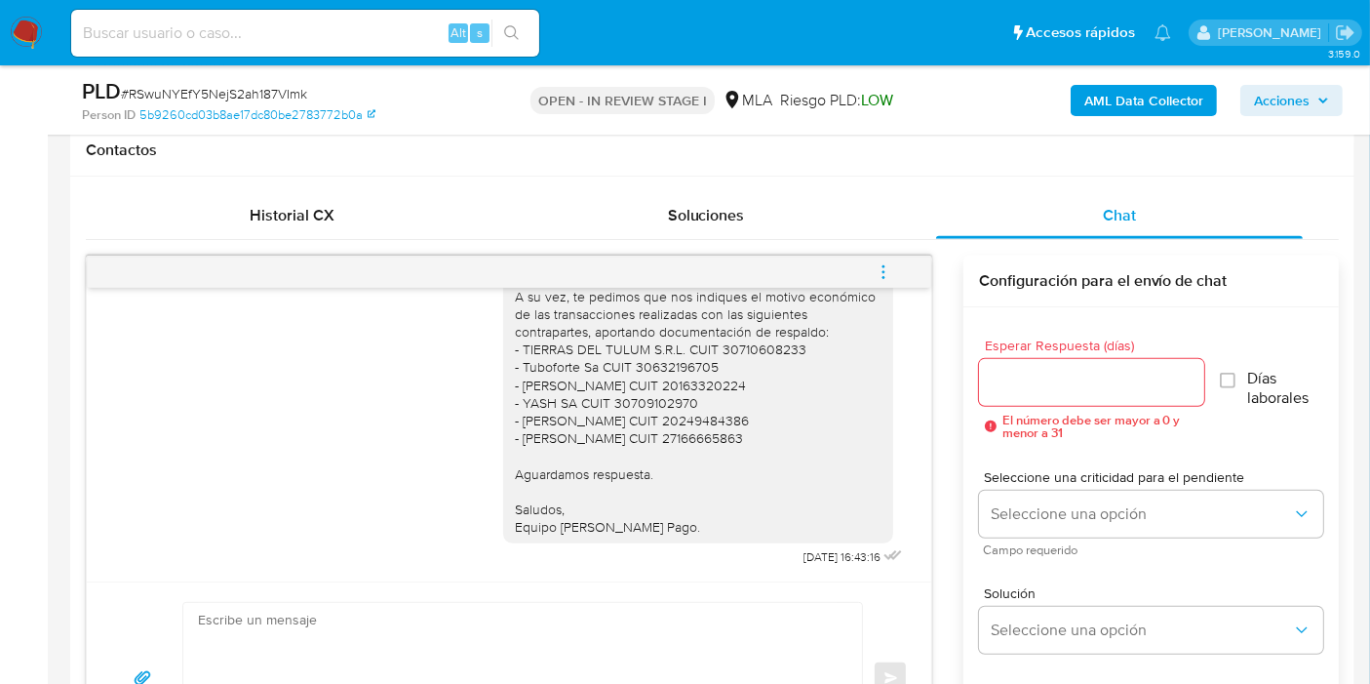
scroll to position [866, 0]
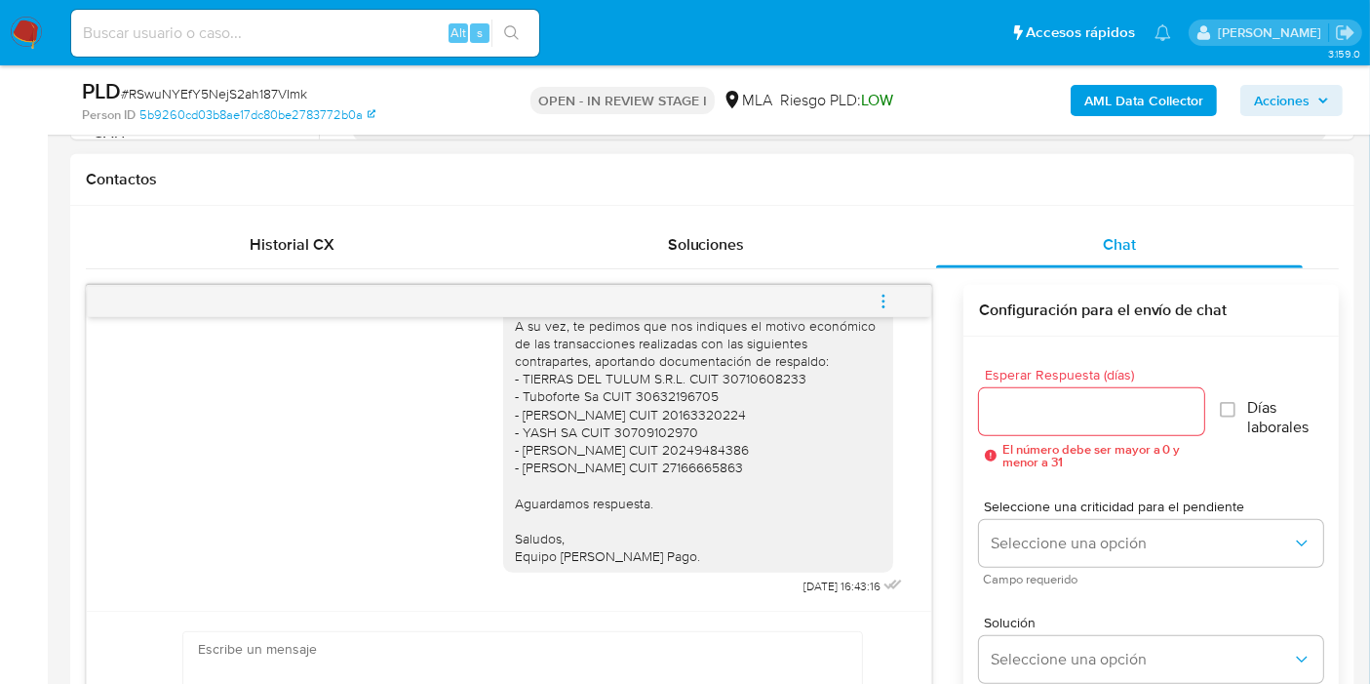
click at [333, 170] on h1 "Contactos" at bounding box center [712, 180] width 1253 height 20
click at [326, 227] on div "Historial CX" at bounding box center [292, 244] width 367 height 47
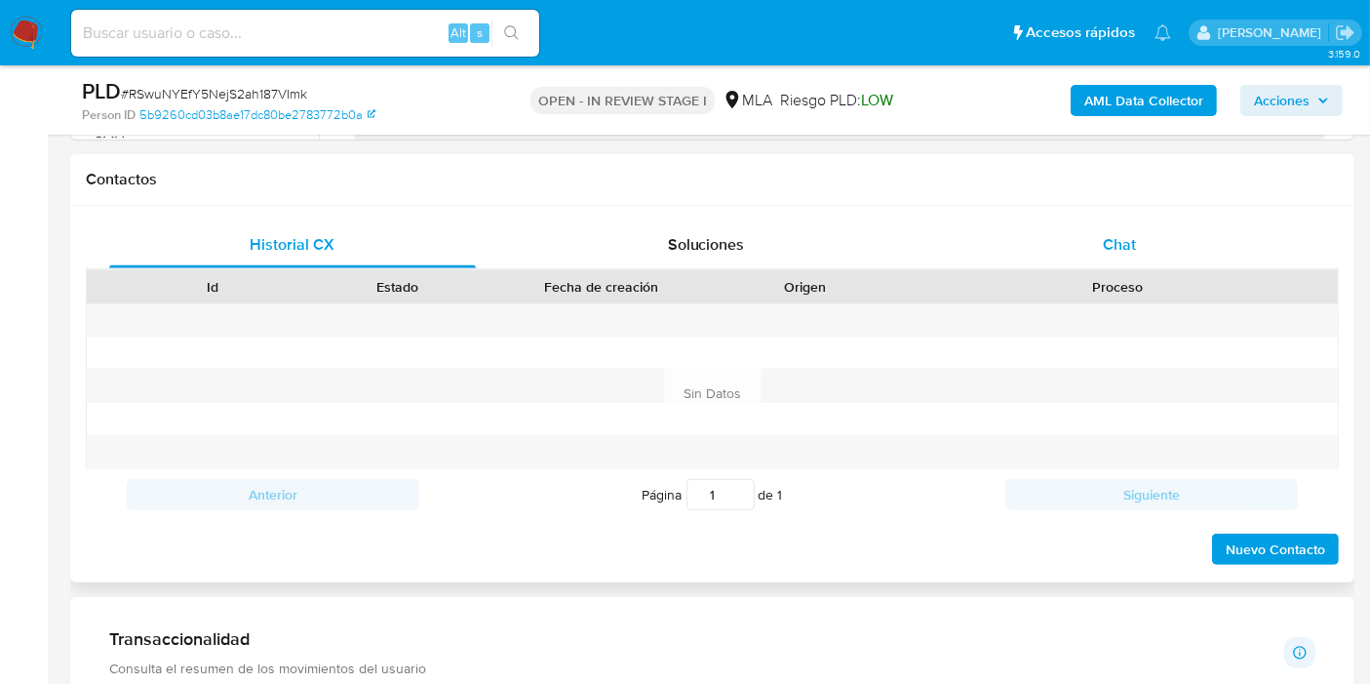
click at [1133, 226] on div "Chat" at bounding box center [1119, 244] width 367 height 47
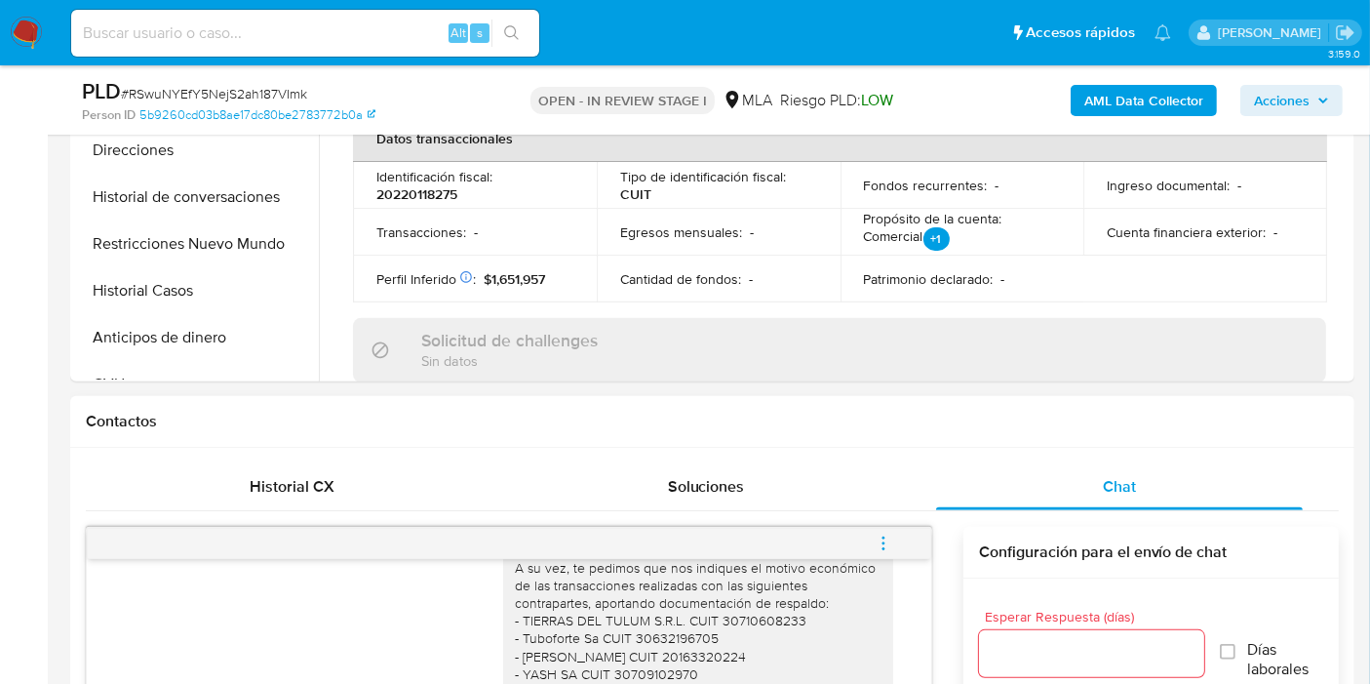
scroll to position [541, 0]
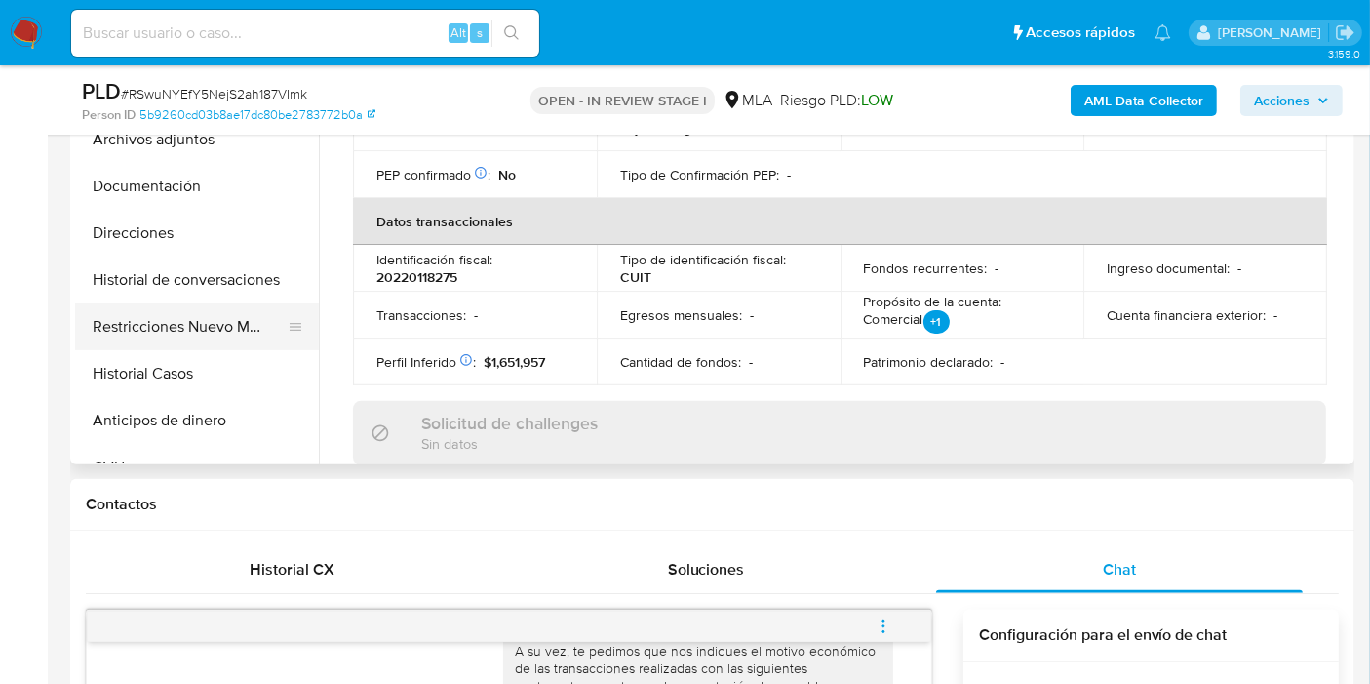
click at [206, 322] on button "Restricciones Nuevo Mundo" at bounding box center [189, 326] width 228 height 47
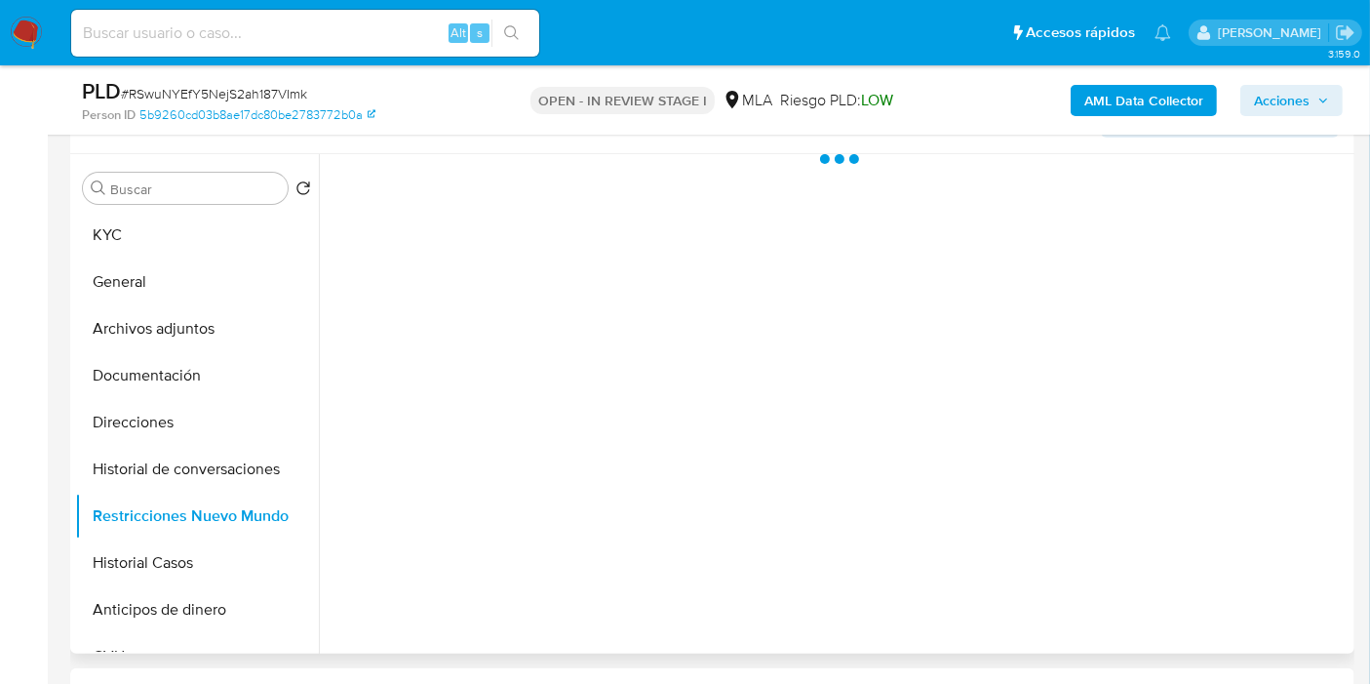
scroll to position [325, 0]
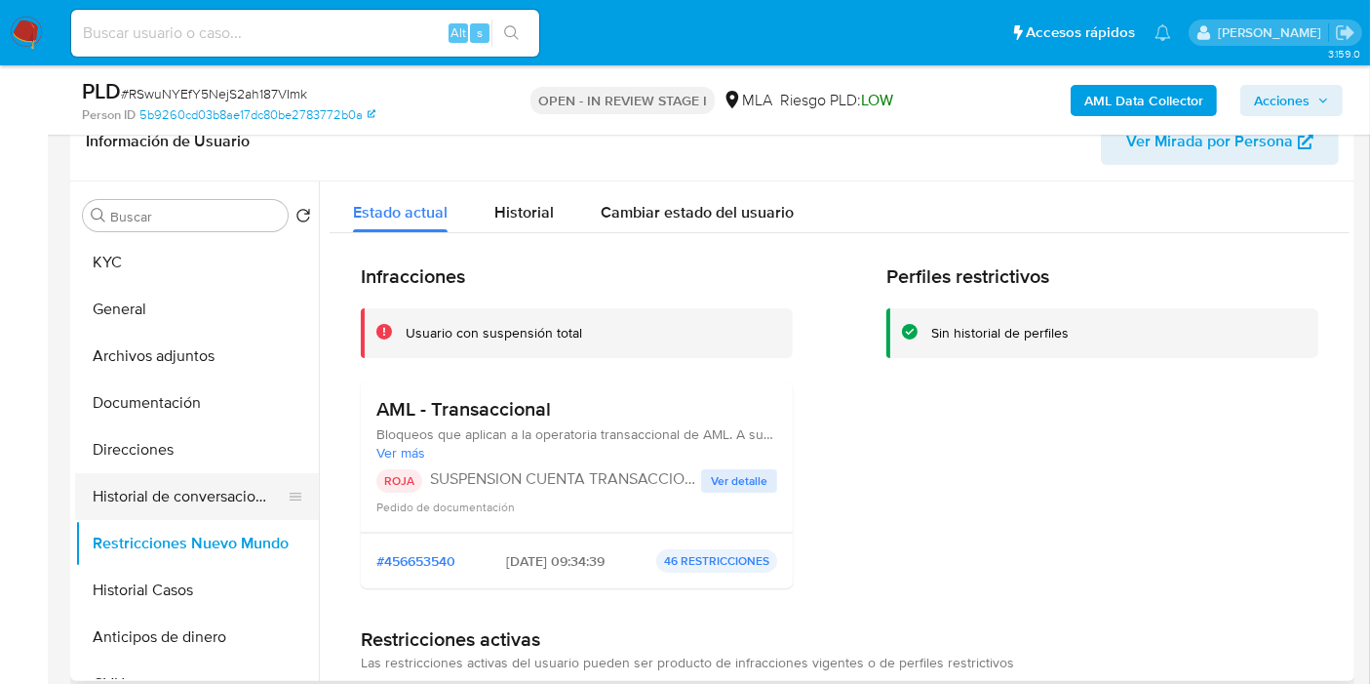
click at [230, 493] on button "Historial de conversaciones" at bounding box center [189, 496] width 228 height 47
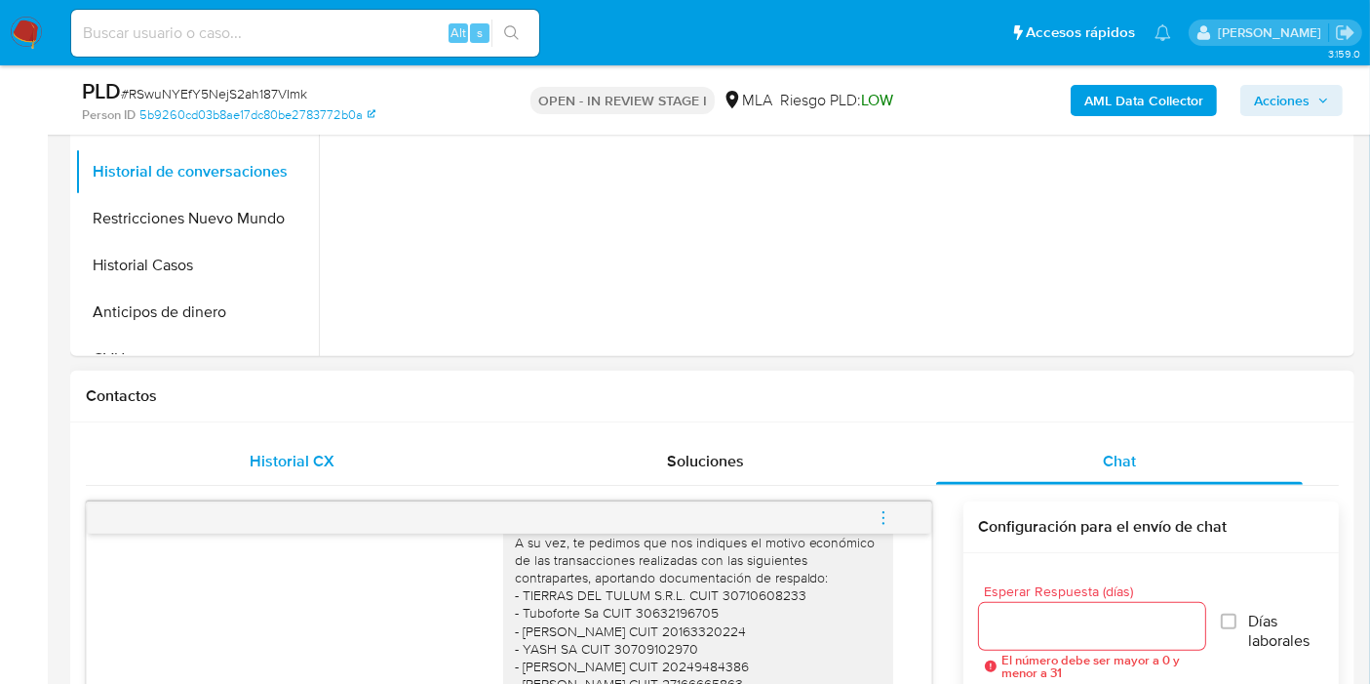
click at [340, 465] on div "Historial CX" at bounding box center [292, 461] width 367 height 47
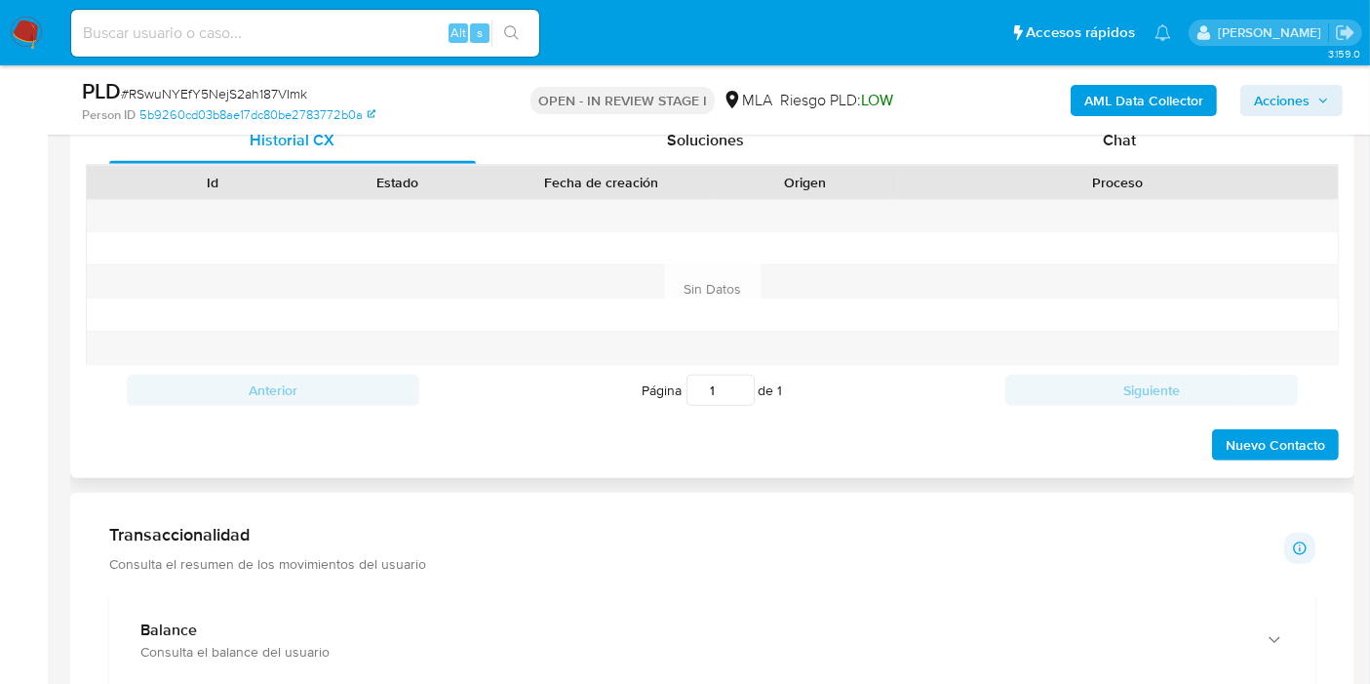
scroll to position [975, 0]
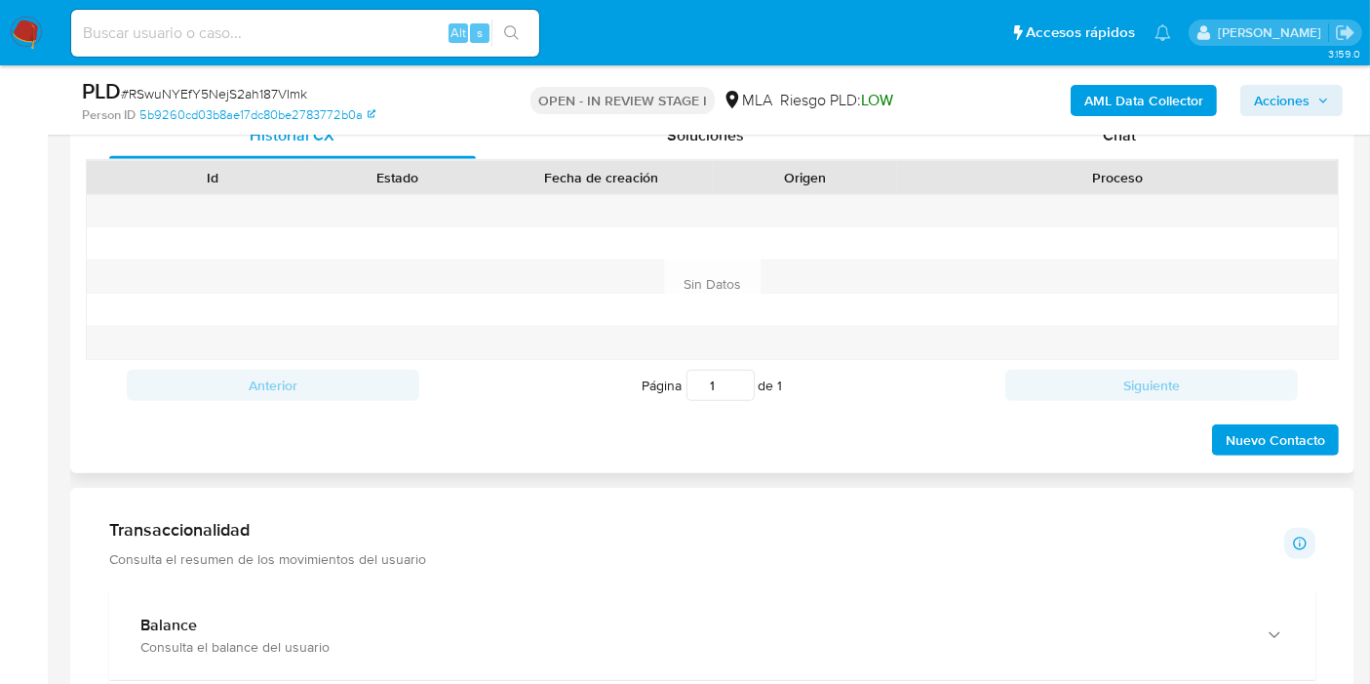
click at [1244, 161] on div "Proceso" at bounding box center [1117, 177] width 441 height 33
click at [1256, 149] on div "Chat" at bounding box center [1119, 135] width 367 height 47
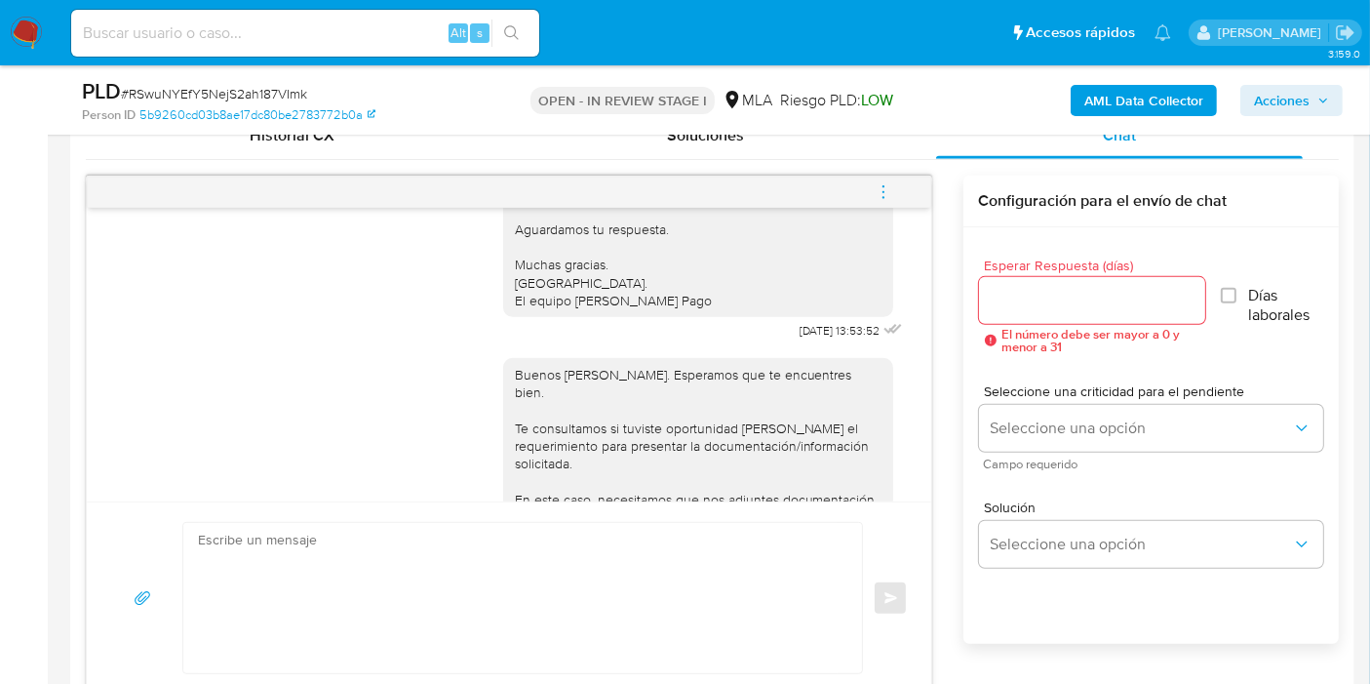
scroll to position [1218, 0]
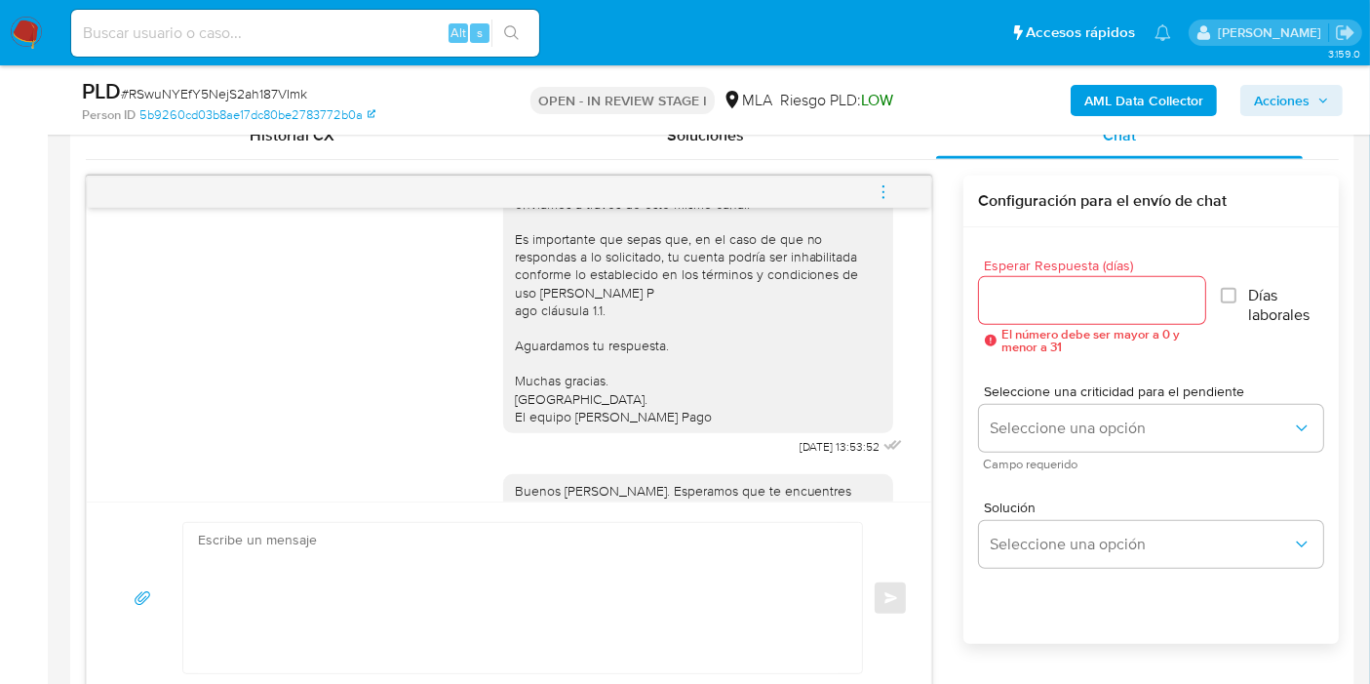
click at [888, 169] on span "menu-action" at bounding box center [884, 192] width 18 height 47
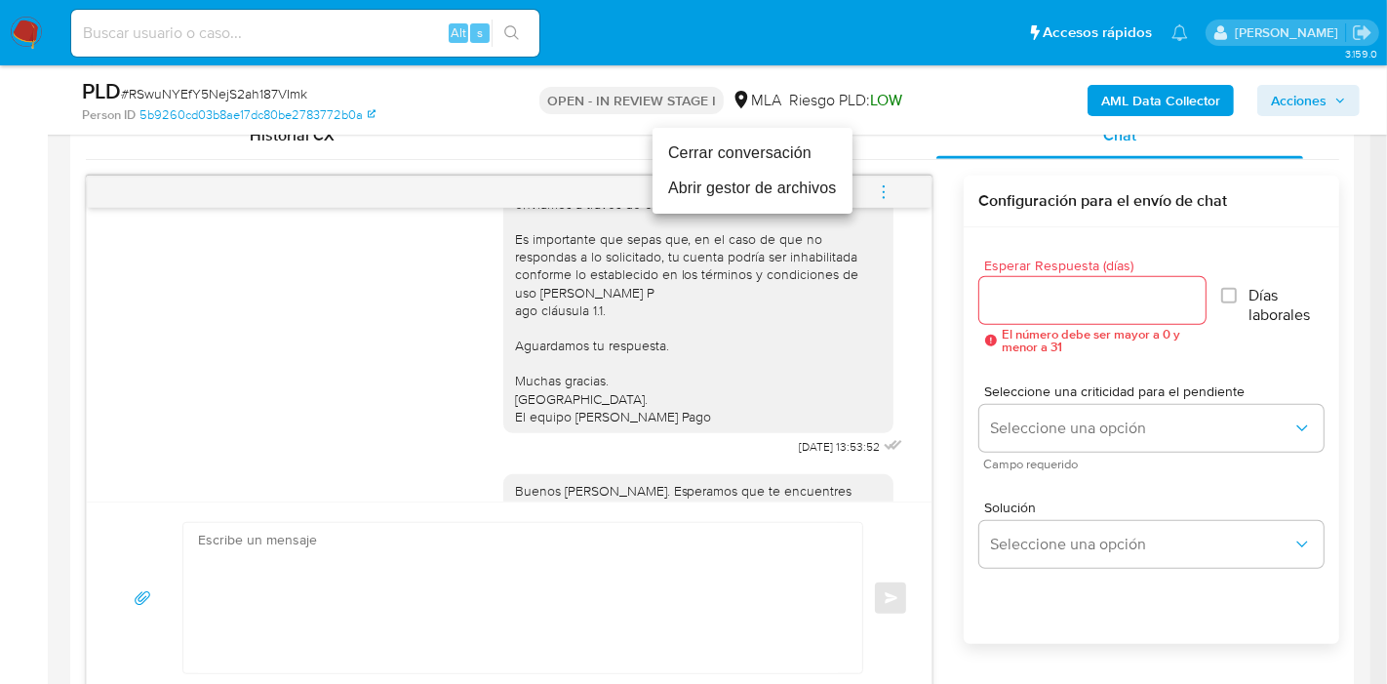
click at [729, 160] on li "Cerrar conversación" at bounding box center [752, 153] width 200 height 35
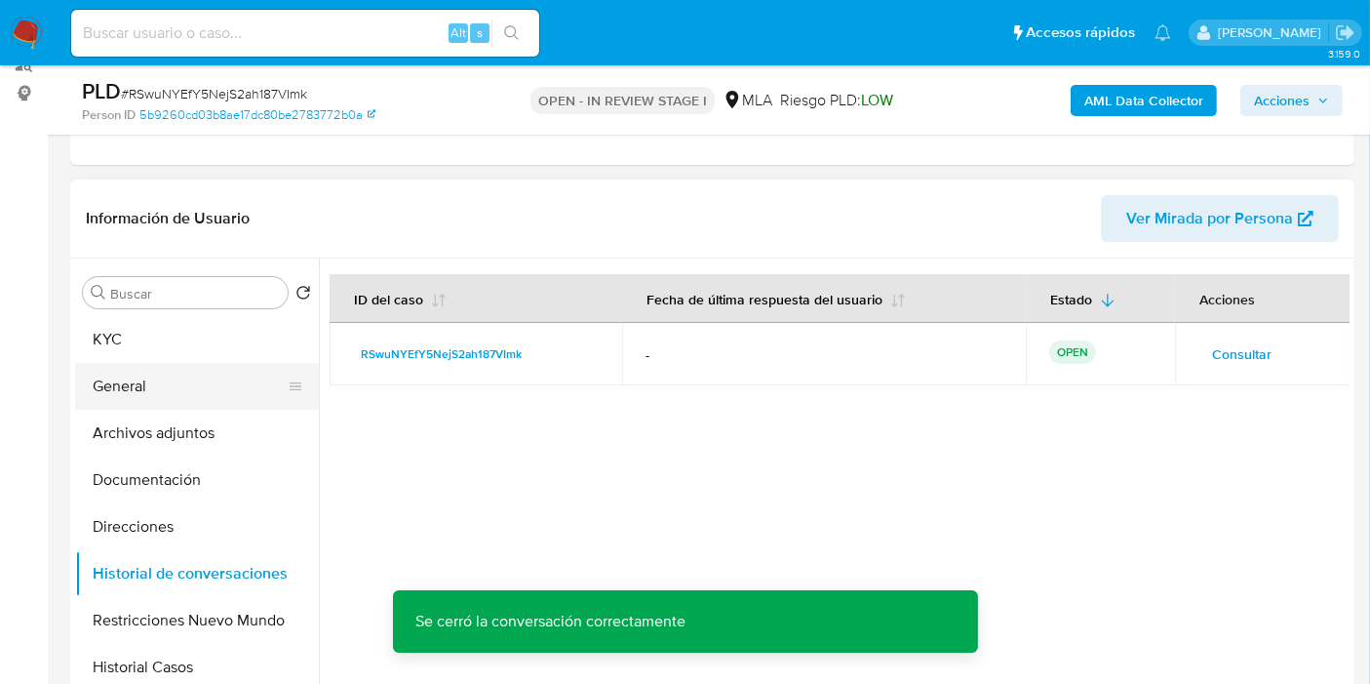
scroll to position [217, 0]
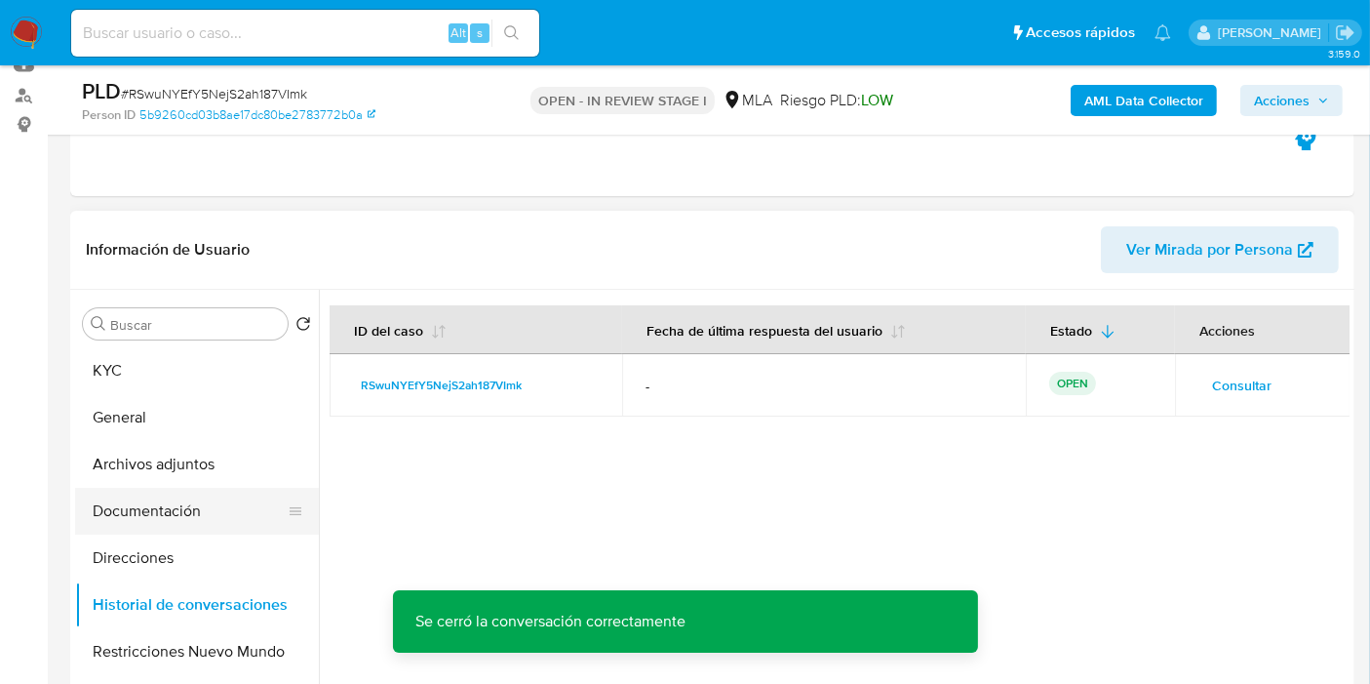
click at [127, 492] on button "Documentación" at bounding box center [189, 511] width 228 height 47
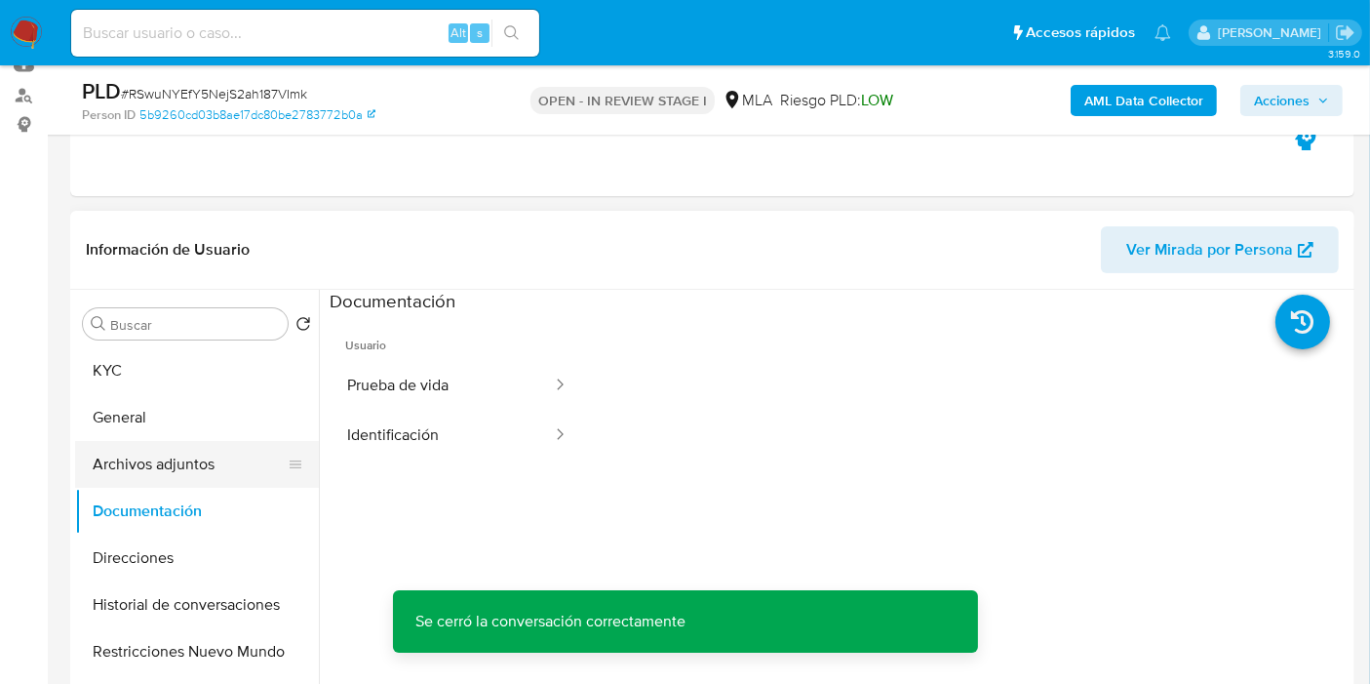
click at [174, 462] on button "Archivos adjuntos" at bounding box center [189, 464] width 228 height 47
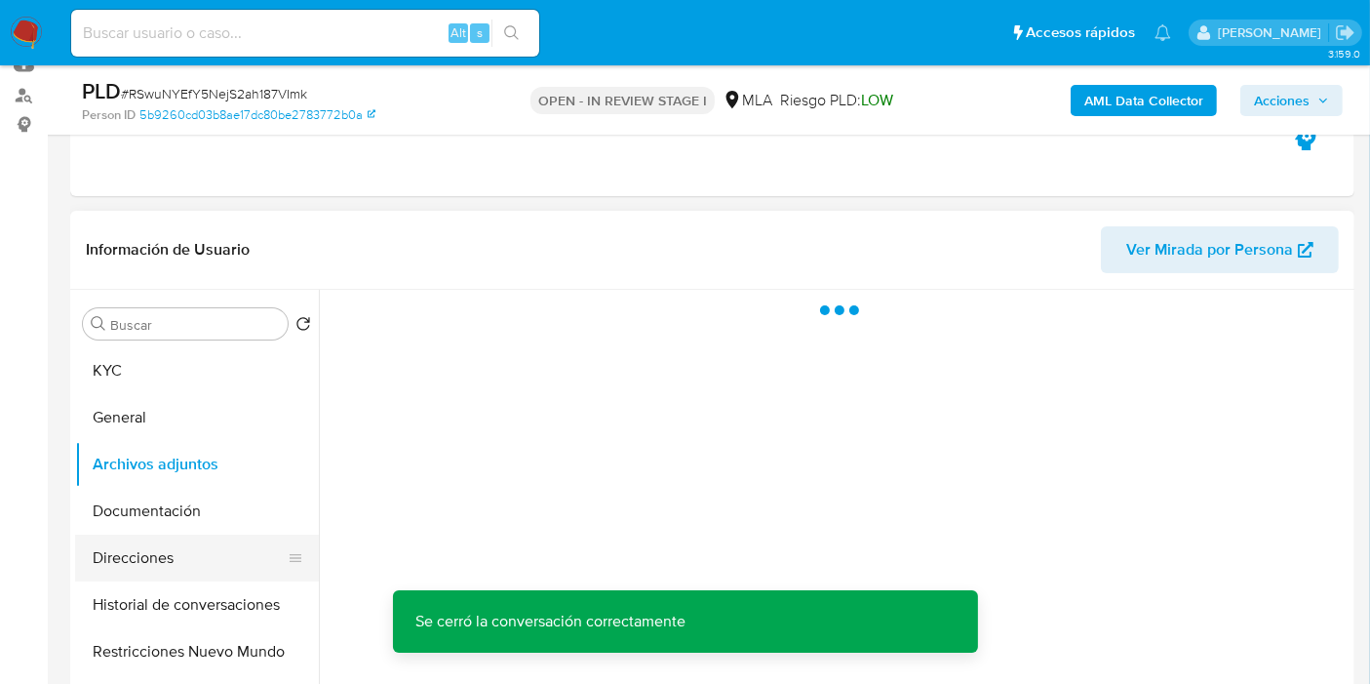
click at [117, 537] on button "Direcciones" at bounding box center [189, 557] width 228 height 47
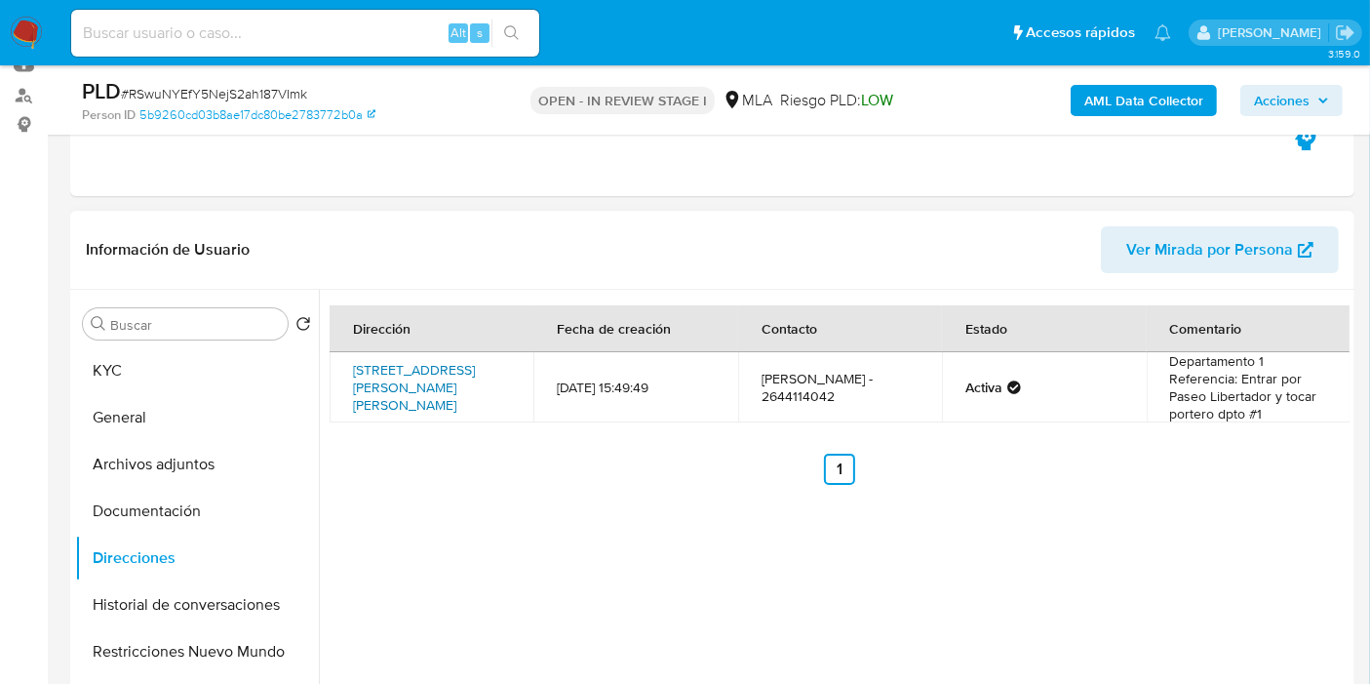
drag, startPoint x: 344, startPoint y: 366, endPoint x: 470, endPoint y: 389, distance: 128.0
click at [470, 389] on td "Avenida Libertador General San Martin 4672, Rivadavia, San Juan, 5406, Argentin…" at bounding box center [432, 387] width 204 height 70
copy link "Avenida Libertador General San Martin 4672, Rivadavia, San Juan"
click at [128, 353] on button "KYC" at bounding box center [189, 370] width 228 height 47
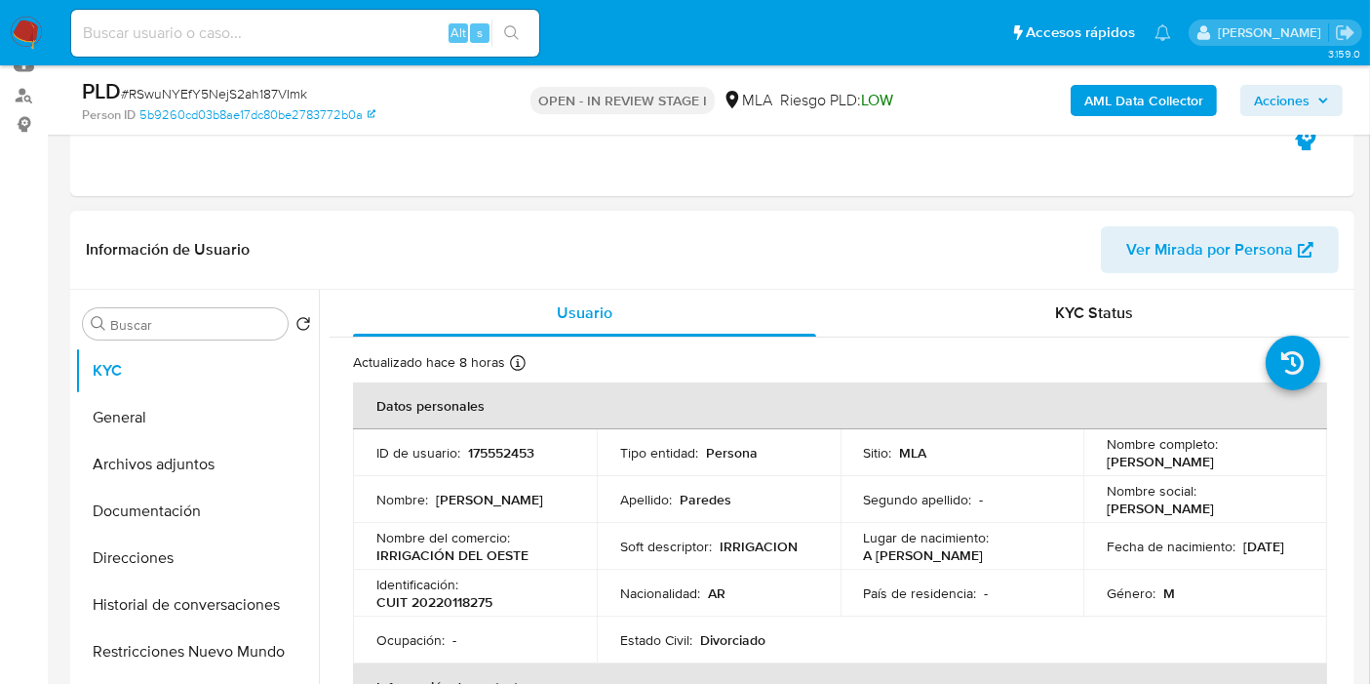
click at [438, 604] on p "CUIT 20220118275" at bounding box center [434, 602] width 116 height 18
copy p "20220118275"
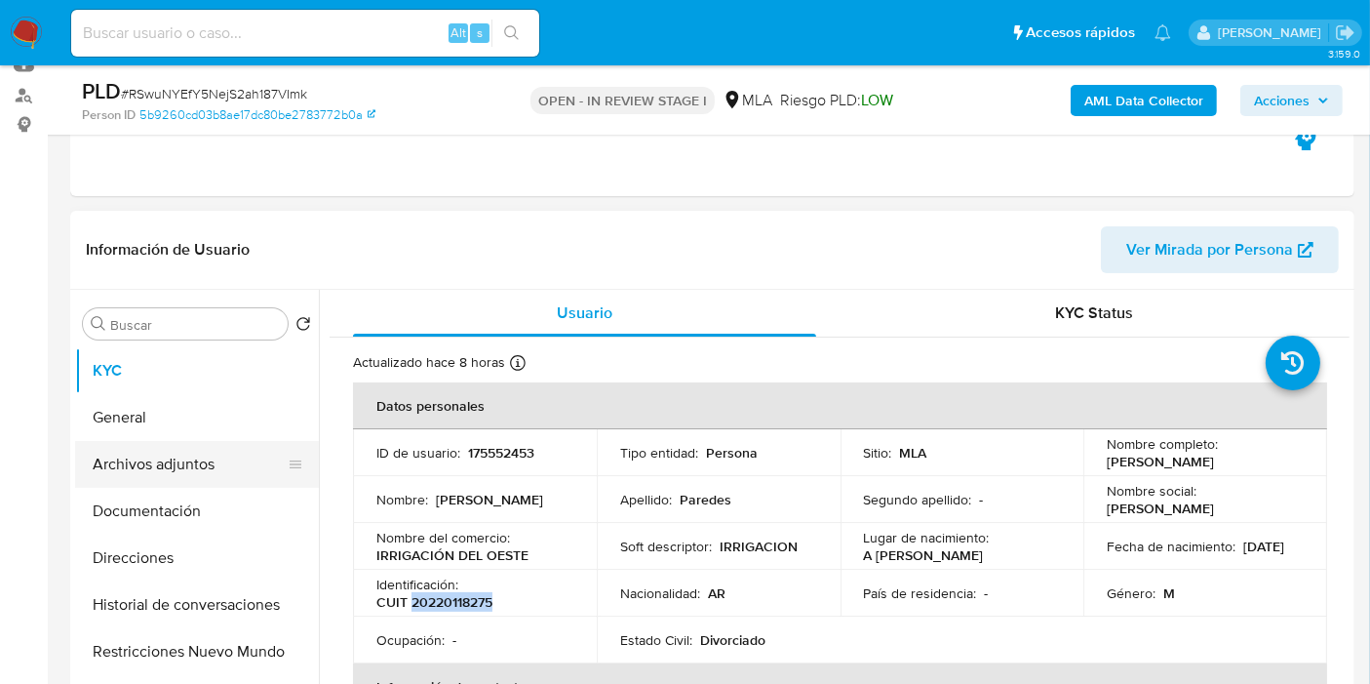
click at [179, 466] on button "Archivos adjuntos" at bounding box center [189, 464] width 228 height 47
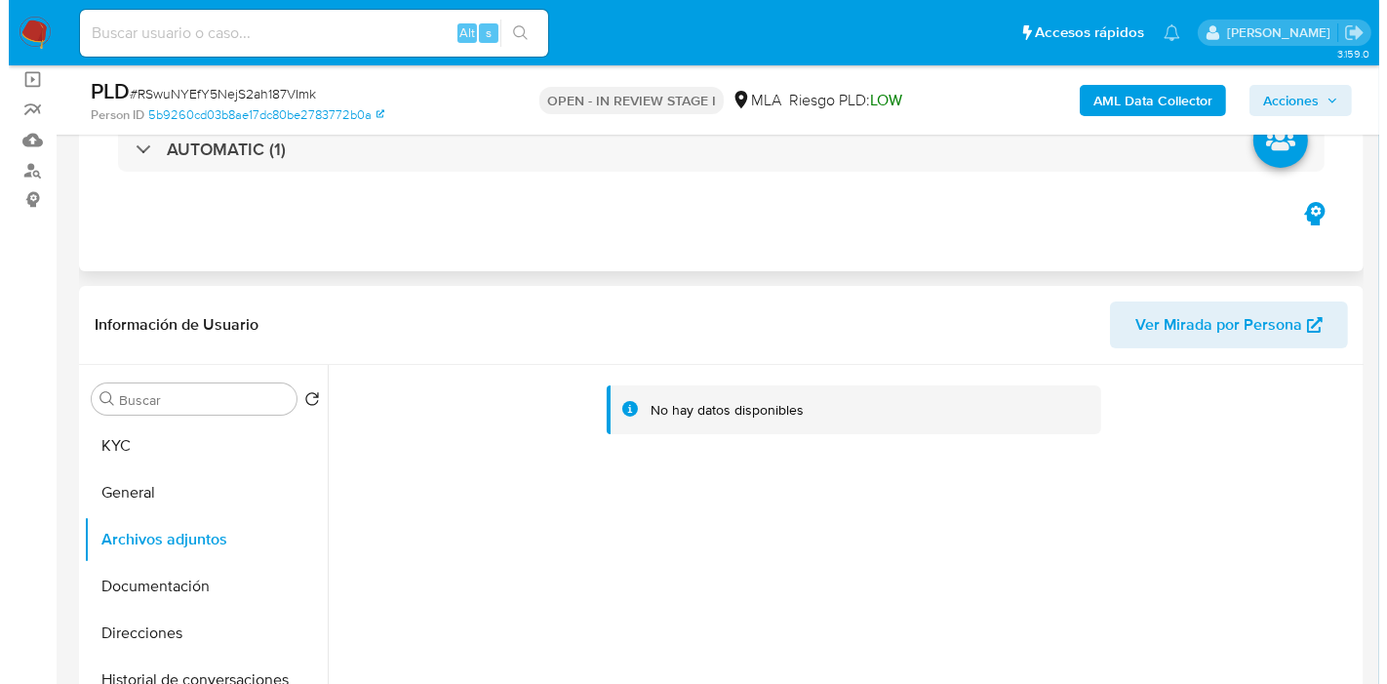
scroll to position [108, 0]
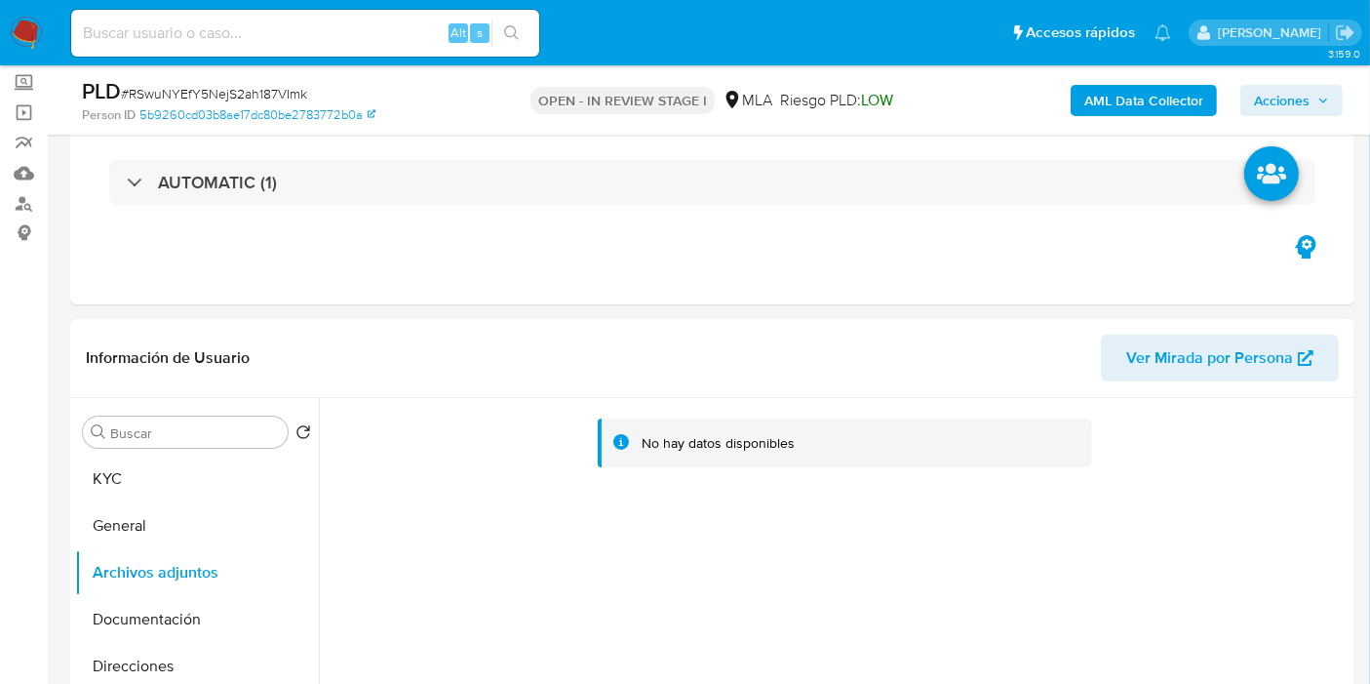
click at [1100, 98] on b "AML Data Collector" at bounding box center [1143, 100] width 119 height 31
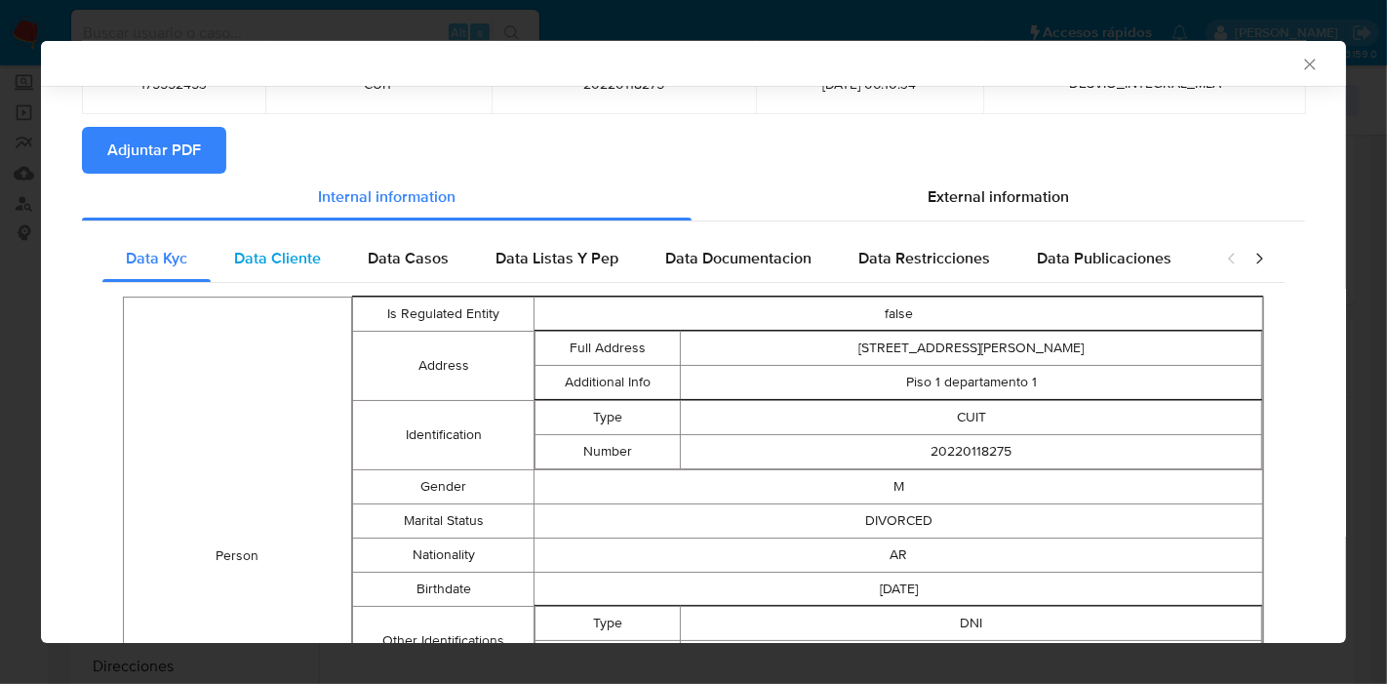
scroll to position [9, 0]
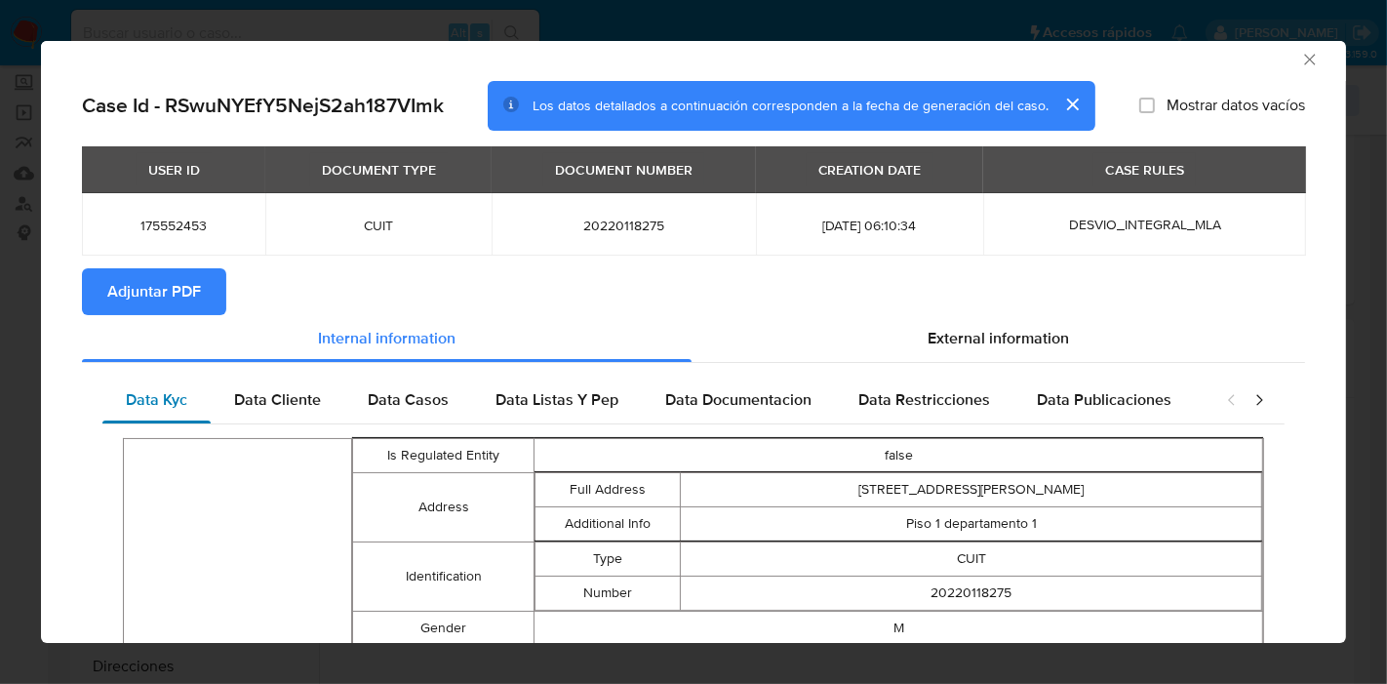
click at [188, 385] on div "Data Kyc" at bounding box center [156, 399] width 108 height 47
click at [236, 391] on span "Data Cliente" at bounding box center [277, 399] width 87 height 22
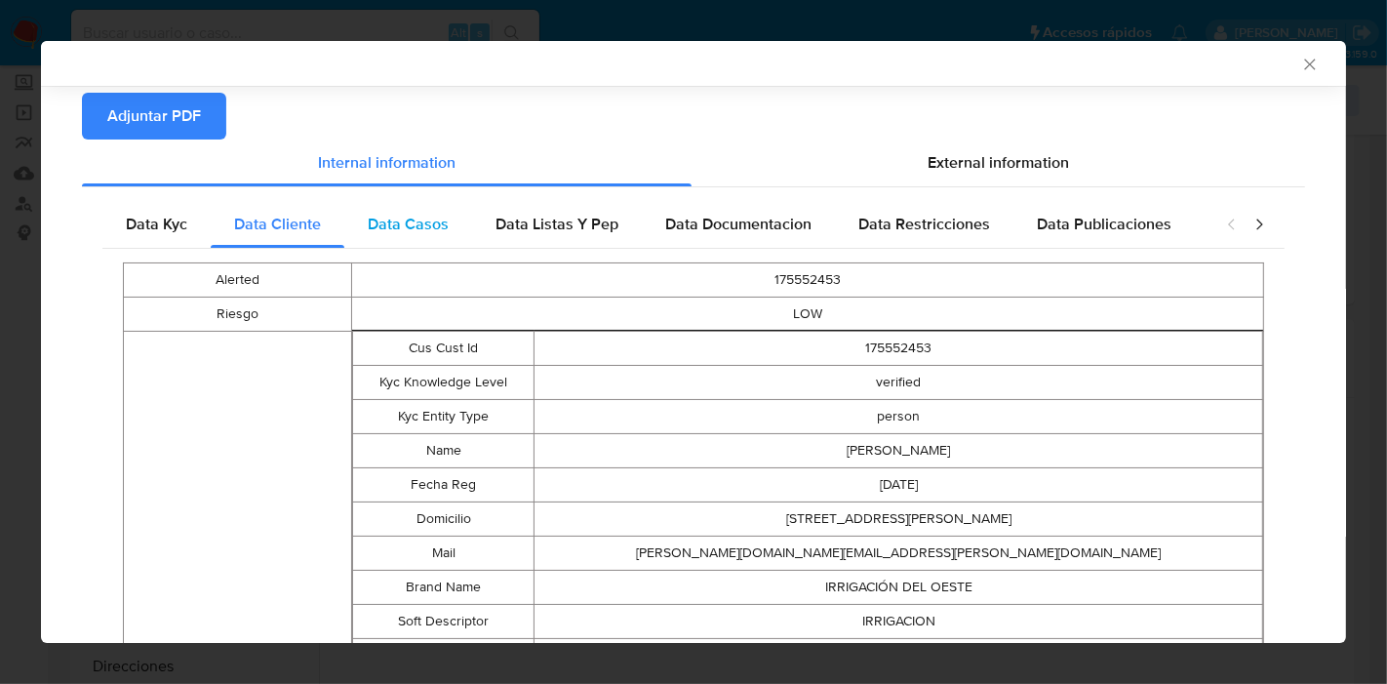
scroll to position [73, 0]
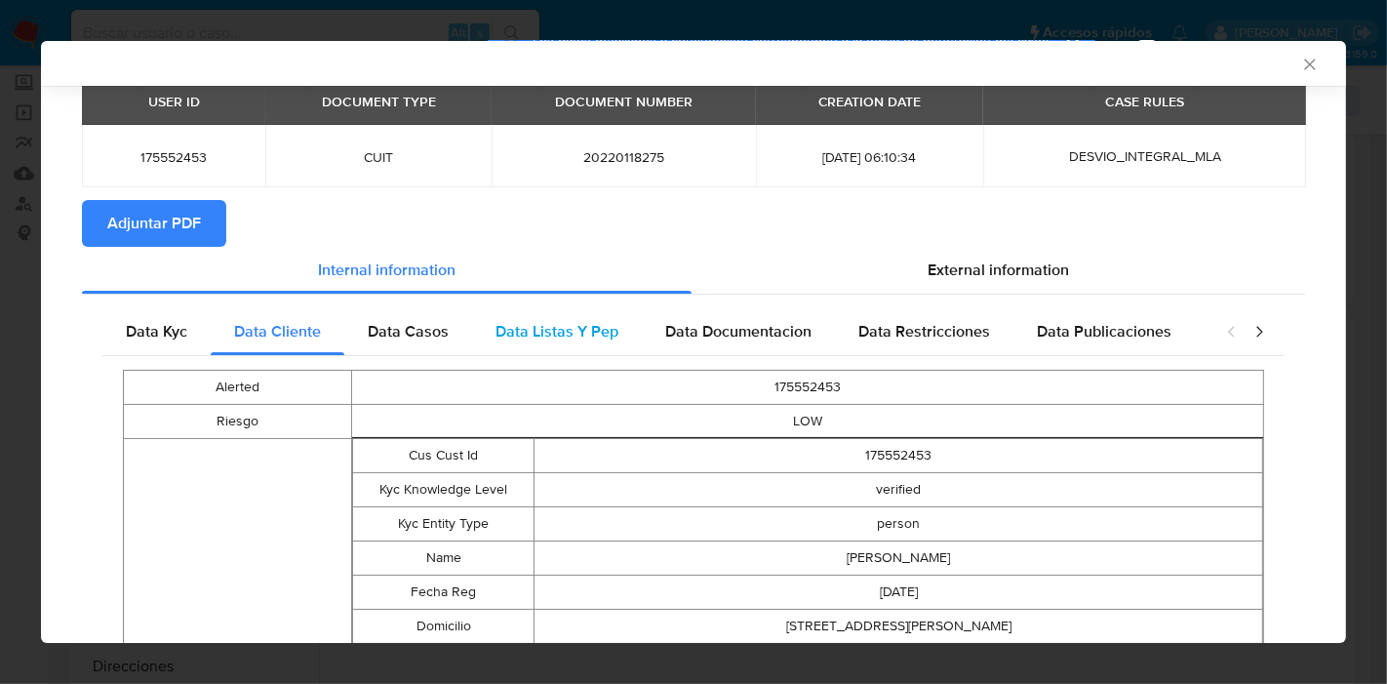
drag, startPoint x: 415, startPoint y: 333, endPoint x: 635, endPoint y: 349, distance: 220.1
click at [416, 333] on span "Data Casos" at bounding box center [408, 331] width 81 height 22
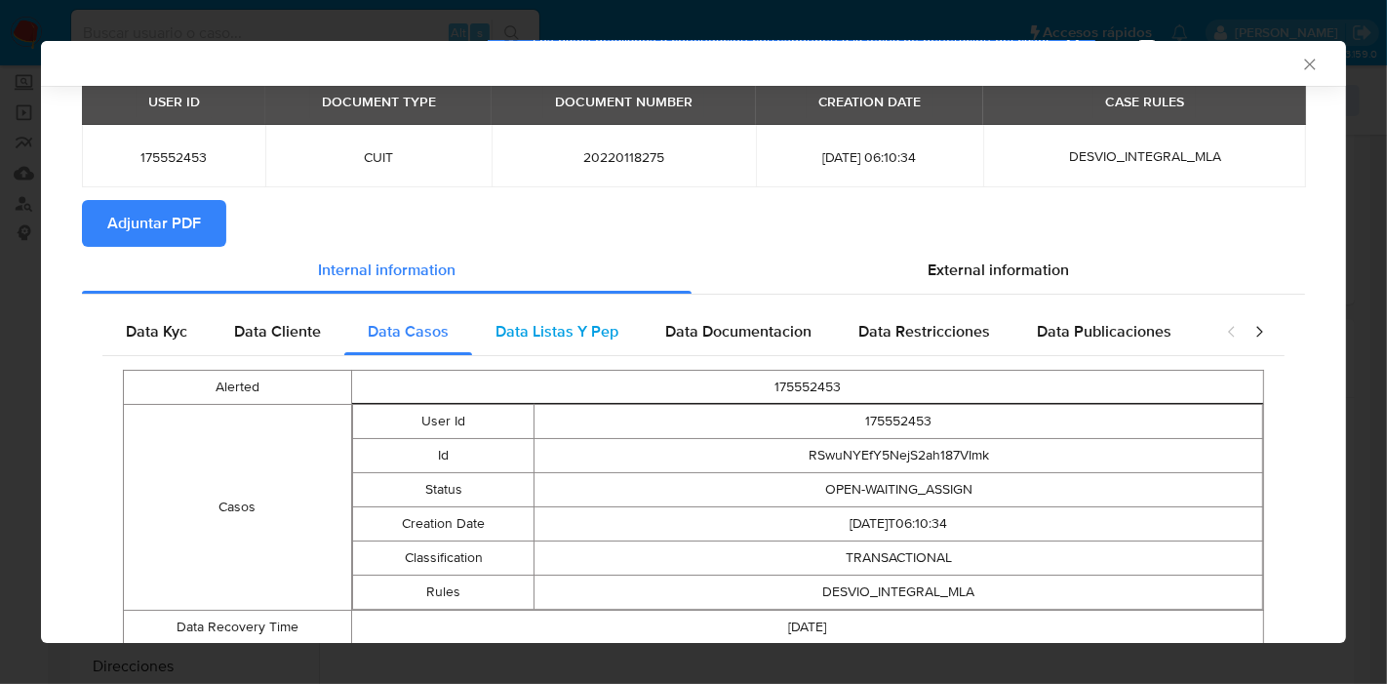
click at [593, 343] on div "Data Listas Y Pep" at bounding box center [557, 331] width 170 height 47
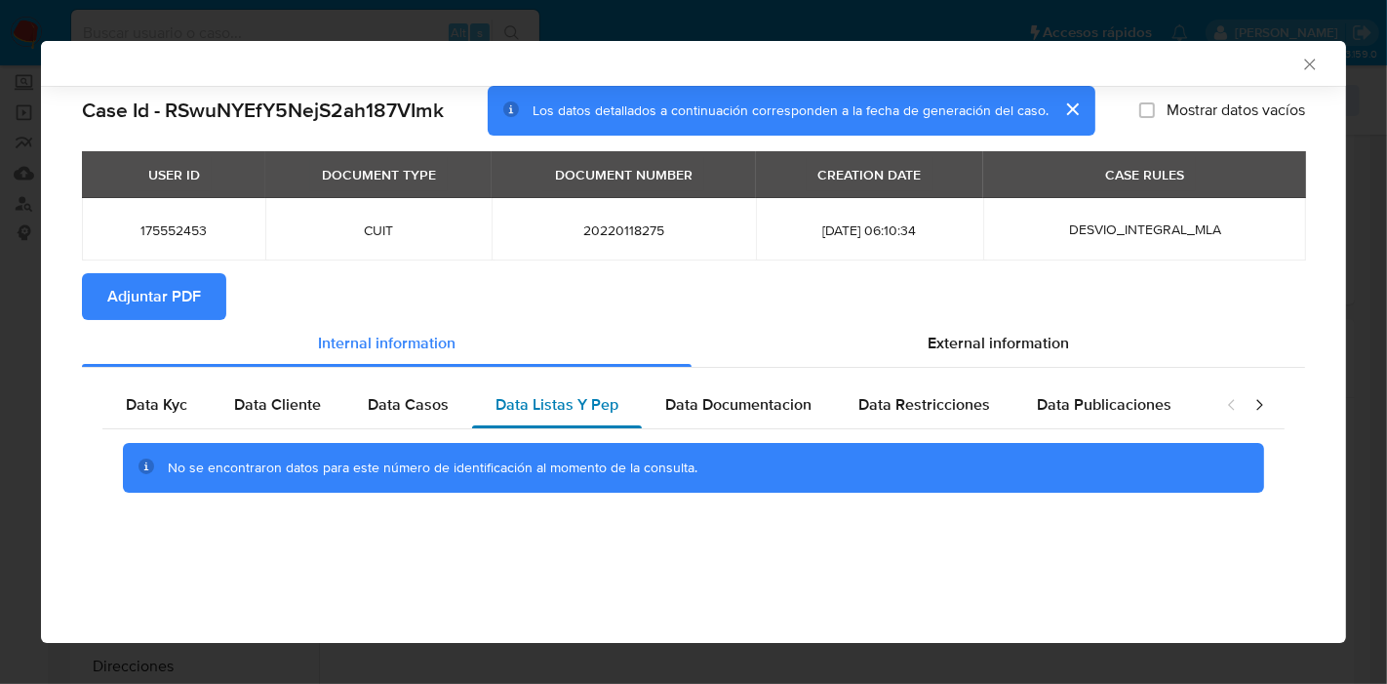
scroll to position [0, 0]
click at [695, 393] on span "Data Documentacion" at bounding box center [738, 404] width 146 height 22
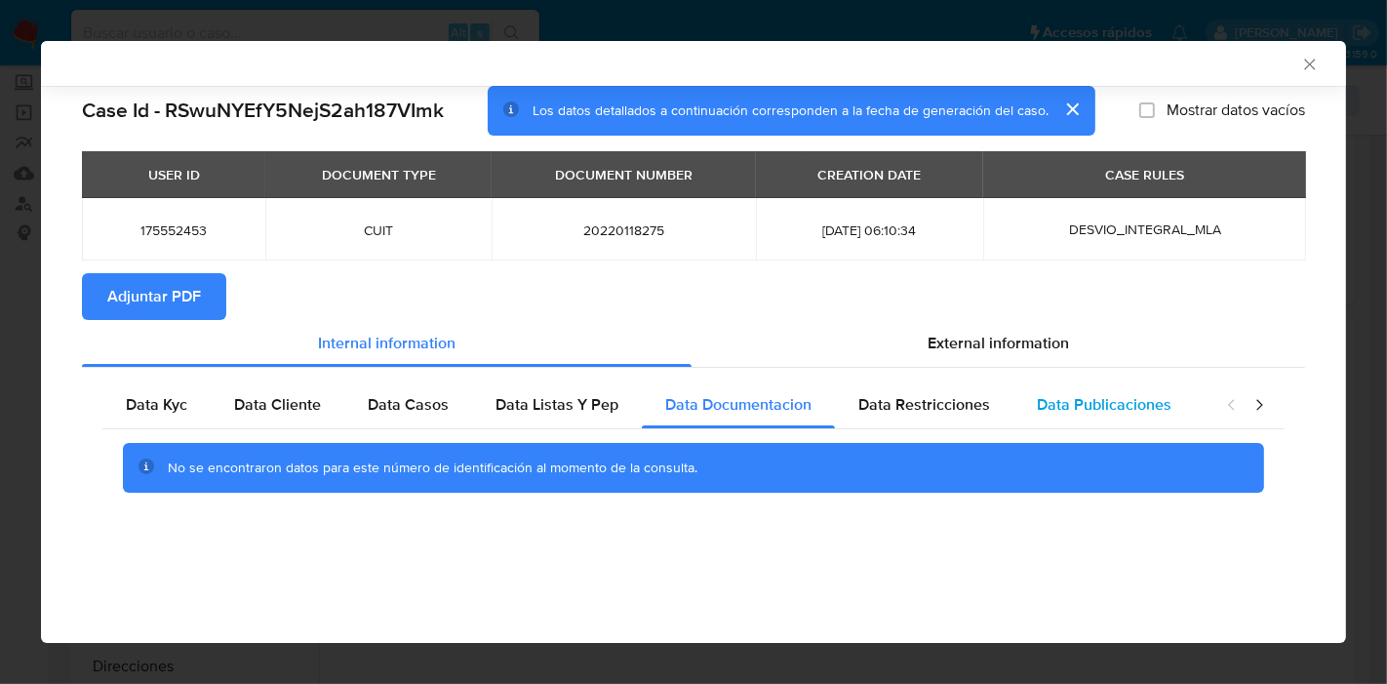
drag, startPoint x: 927, startPoint y: 396, endPoint x: 1115, endPoint y: 414, distance: 188.1
click at [943, 396] on span "Data Restricciones" at bounding box center [924, 404] width 132 height 22
drag, startPoint x: 1129, startPoint y: 411, endPoint x: 1084, endPoint y: 427, distance: 47.8
click at [1116, 414] on span "Data Publicaciones" at bounding box center [1104, 404] width 135 height 22
drag, startPoint x: 1248, startPoint y: 411, endPoint x: 1246, endPoint y: 401, distance: 9.9
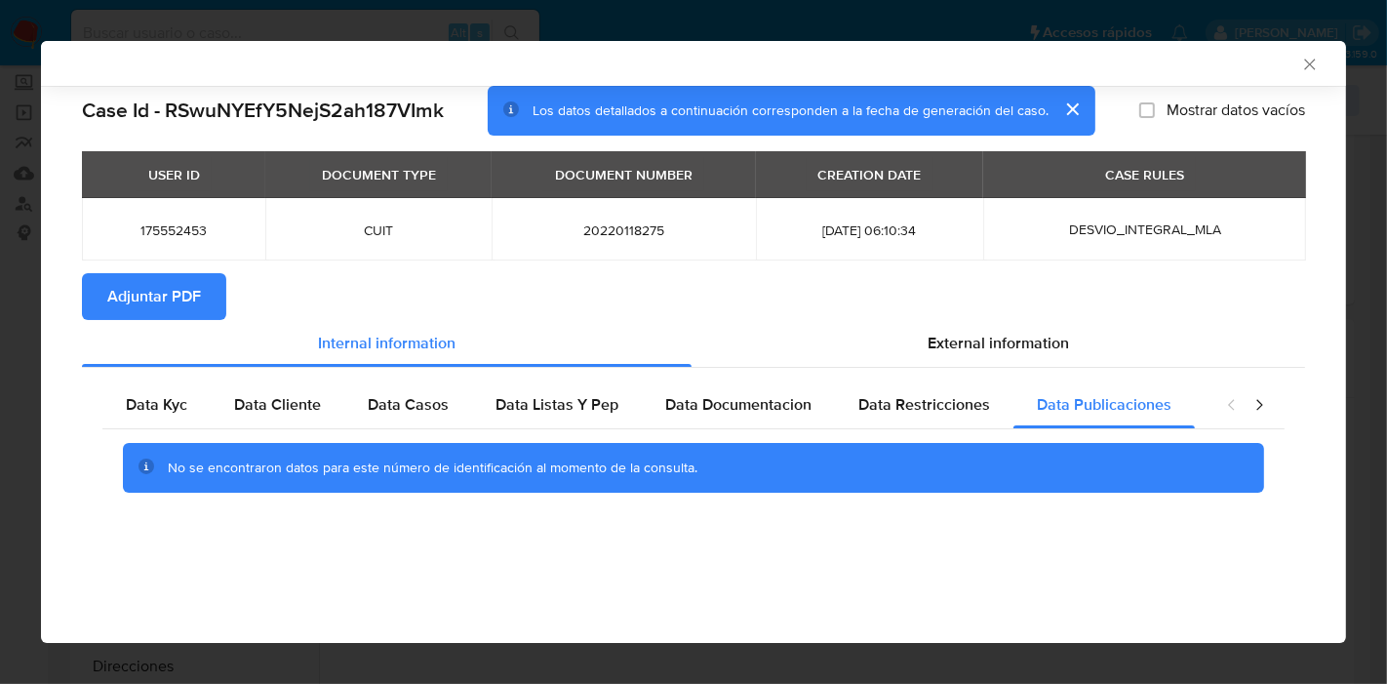
click at [1253, 408] on div "closure-recommendation-modal" at bounding box center [1245, 404] width 78 height 47
click at [1254, 401] on icon "closure-recommendation-modal" at bounding box center [1259, 405] width 20 height 20
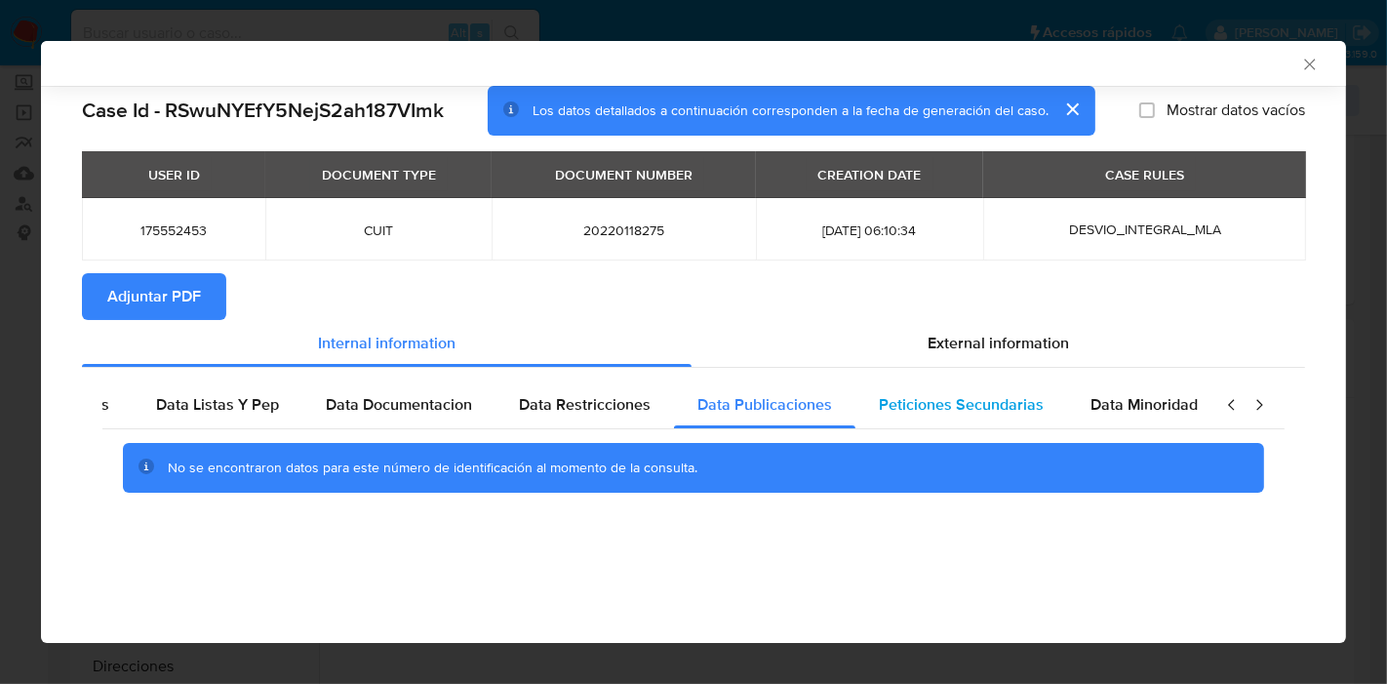
scroll to position [0, 342]
drag, startPoint x: 950, startPoint y: 420, endPoint x: 1129, endPoint y: 415, distance: 179.5
click at [951, 418] on div "Peticiones Secundarias" at bounding box center [958, 404] width 212 height 47
drag, startPoint x: 1164, startPoint y: 407, endPoint x: 1226, endPoint y: 402, distance: 61.6
click at [1166, 405] on span "Data Minoridad" at bounding box center [1140, 404] width 107 height 22
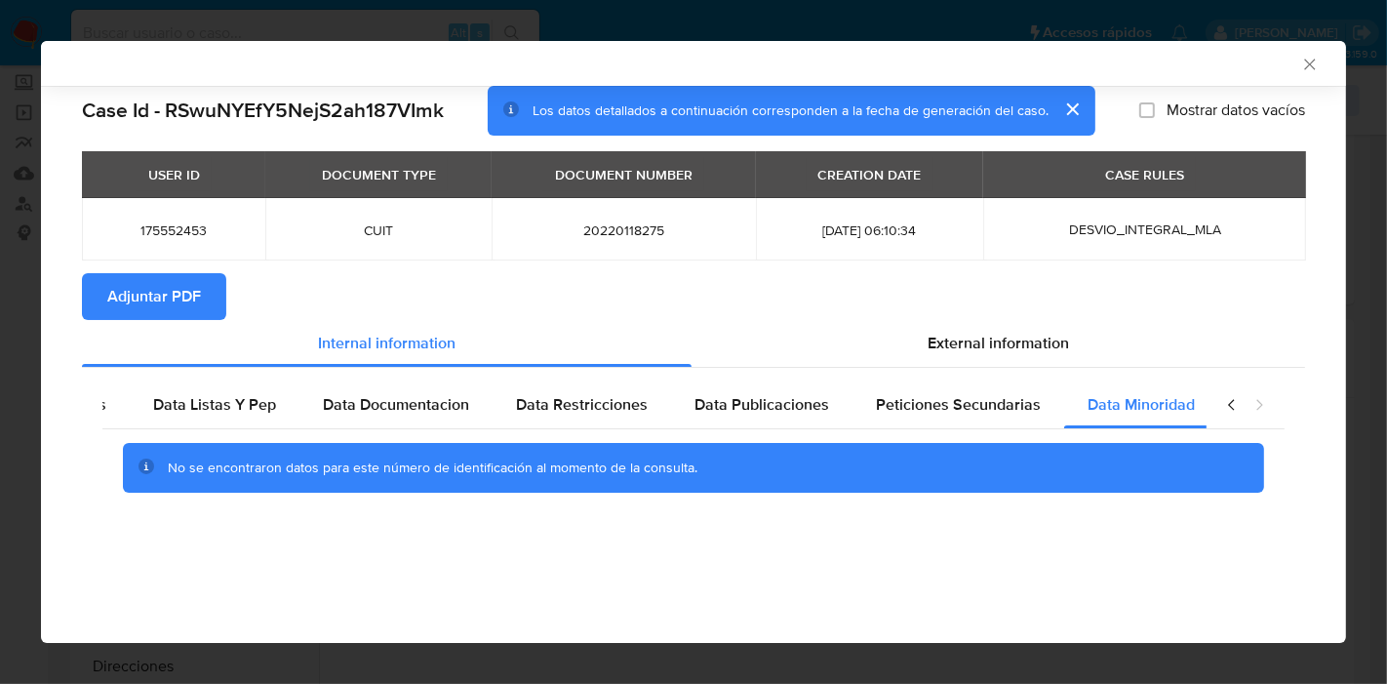
click at [1227, 402] on icon "closure-recommendation-modal" at bounding box center [1232, 405] width 20 height 20
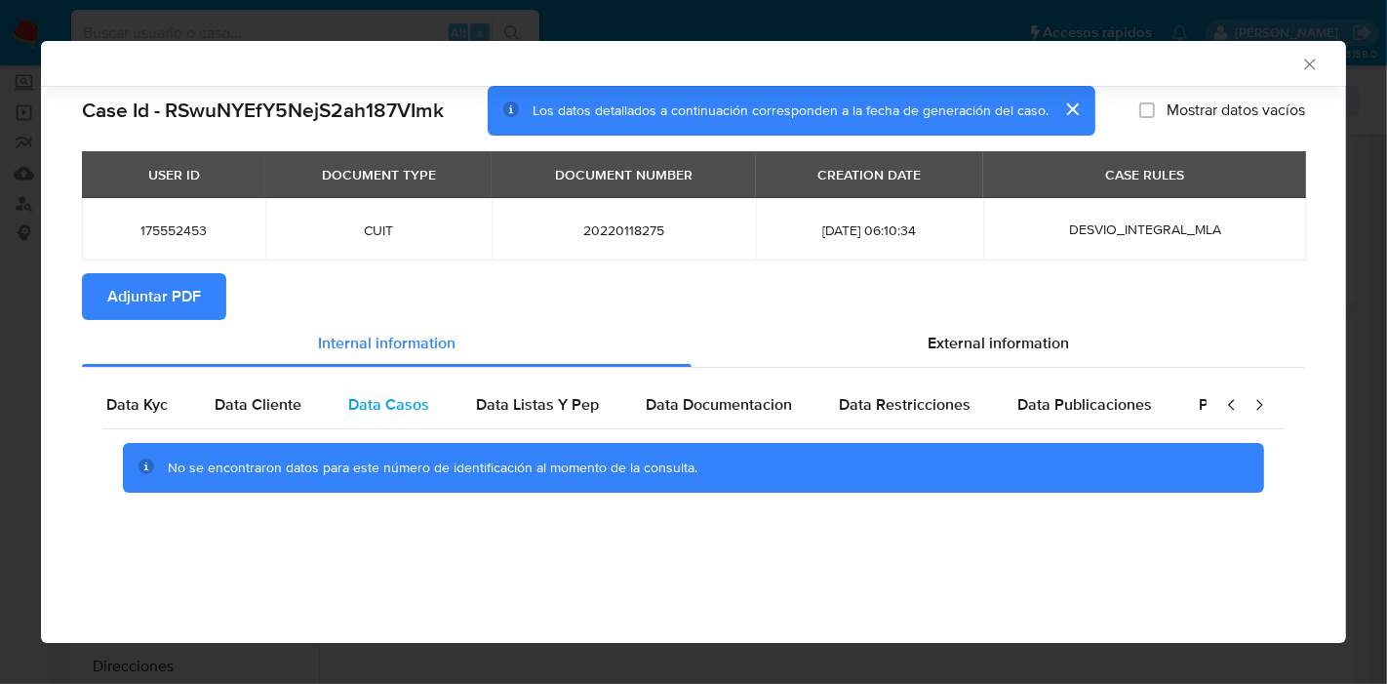
scroll to position [0, 0]
drag, startPoint x: 184, startPoint y: 413, endPoint x: 699, endPoint y: 371, distance: 516.6
click at [183, 412] on span "Data Kyc" at bounding box center [156, 404] width 61 height 22
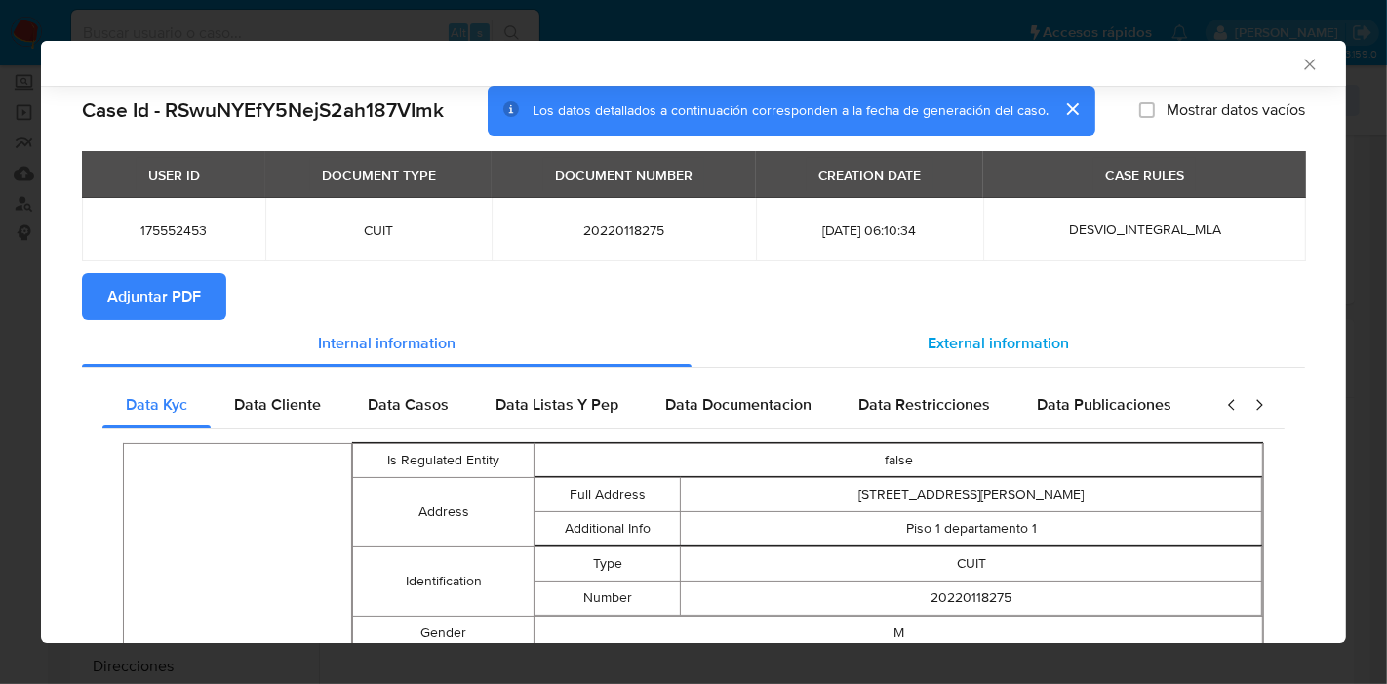
click at [1019, 352] on span "External information" at bounding box center [997, 343] width 141 height 22
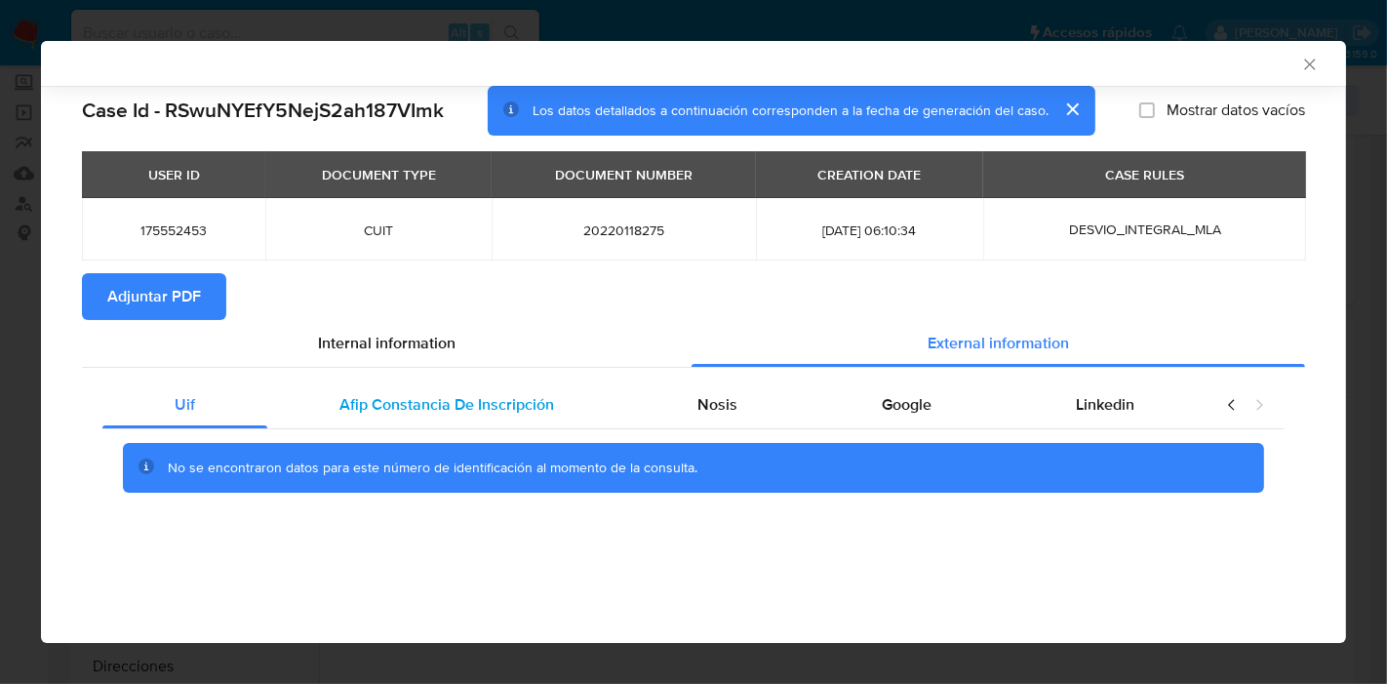
click at [466, 381] on div "Afip Constancia De Inscripción" at bounding box center [446, 404] width 359 height 47
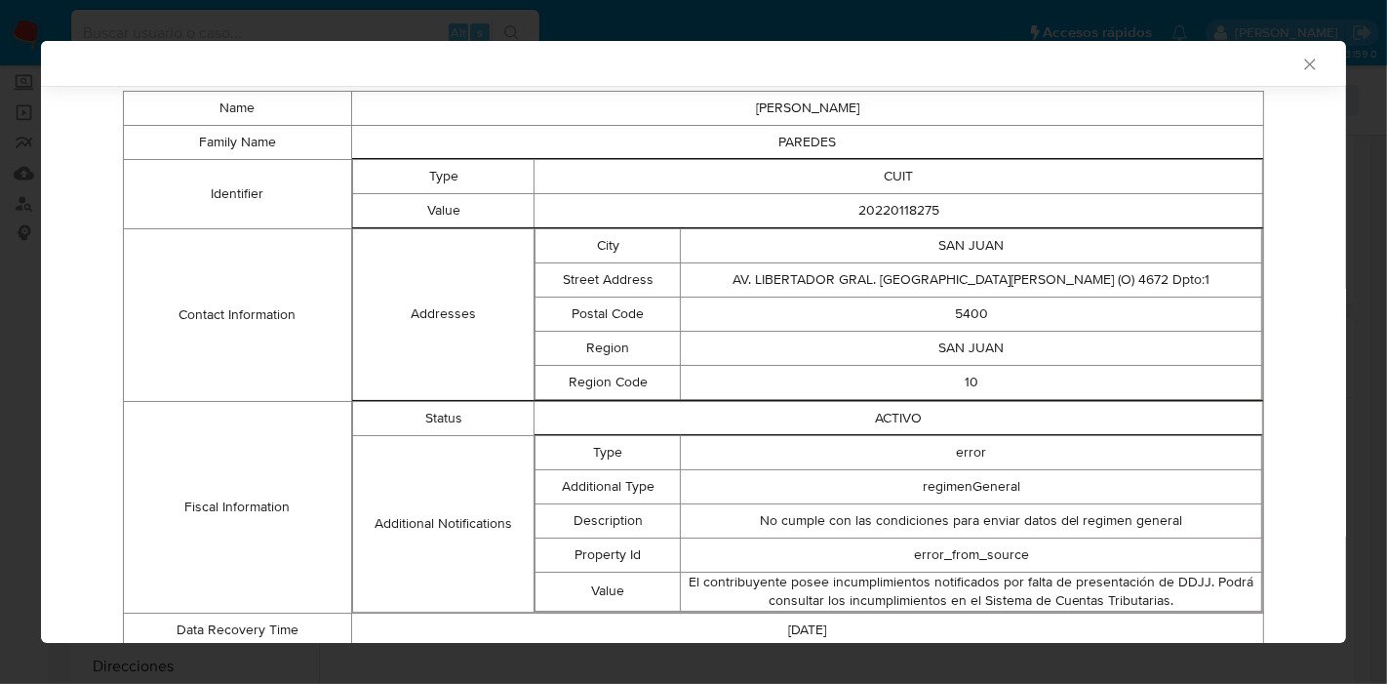
scroll to position [318, 0]
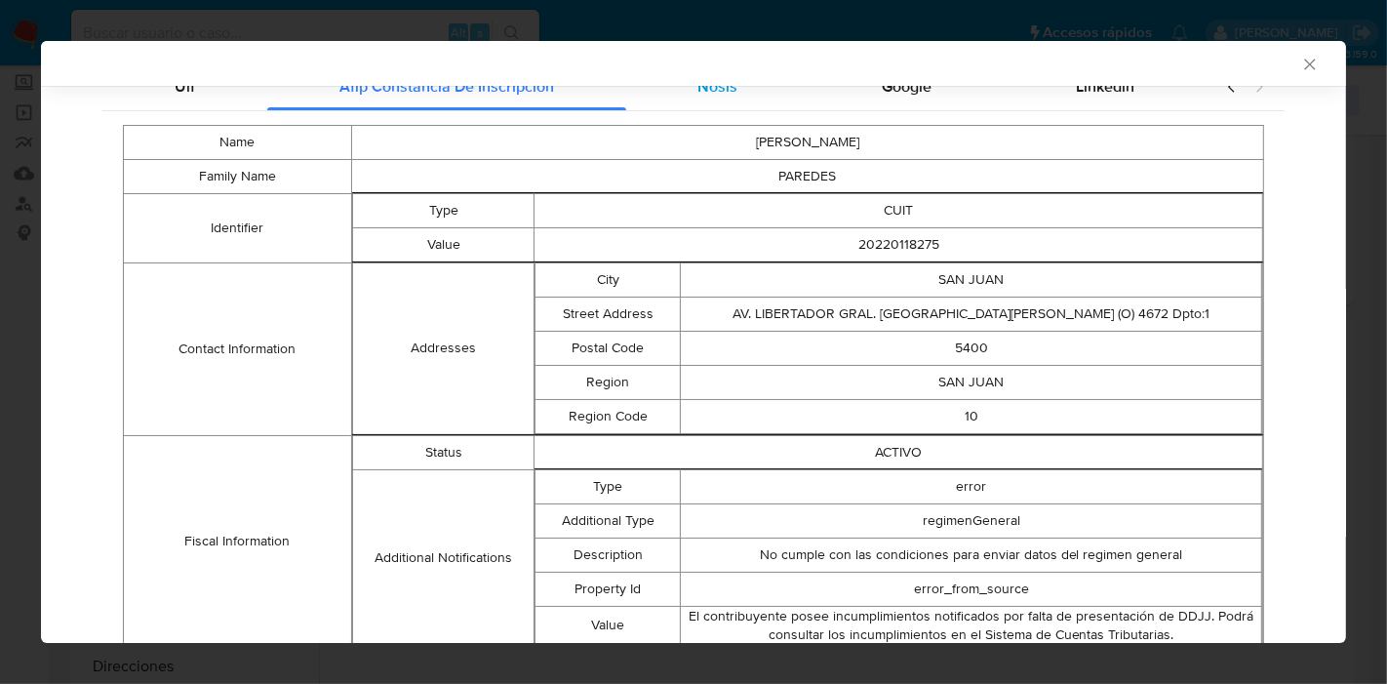
drag, startPoint x: 744, startPoint y: 90, endPoint x: 760, endPoint y: 91, distance: 15.6
click at [751, 90] on div "Nosis" at bounding box center [718, 86] width 184 height 47
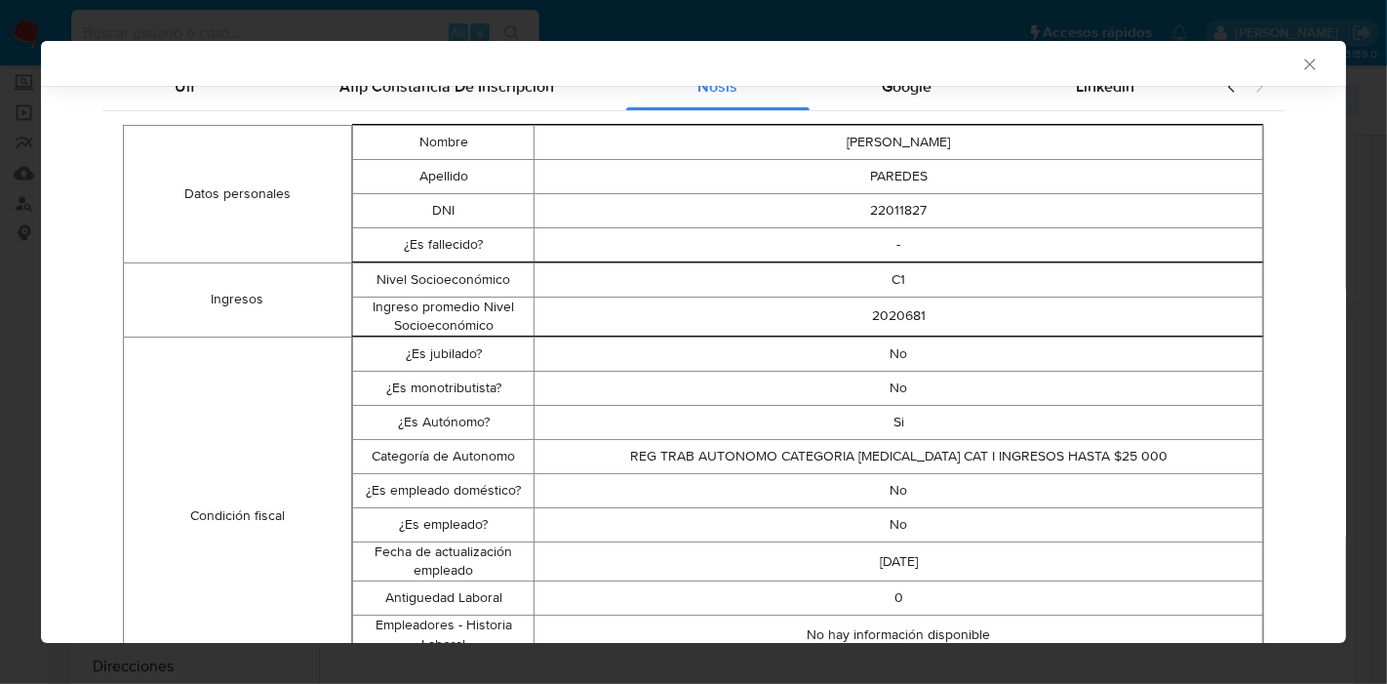
click at [685, 450] on td "REG TRAB AUTONOMO CATEGORIA T3 CAT I INGRESOS HASTA $25 000" at bounding box center [898, 456] width 729 height 34
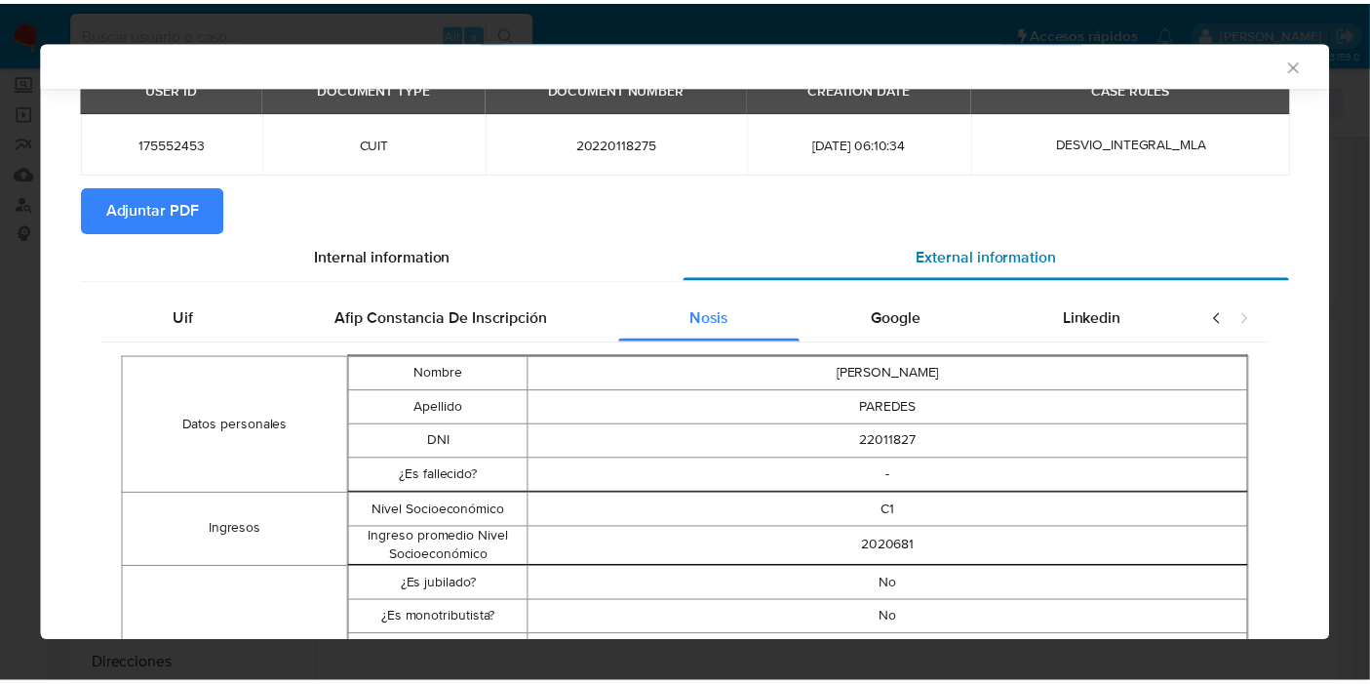
scroll to position [0, 0]
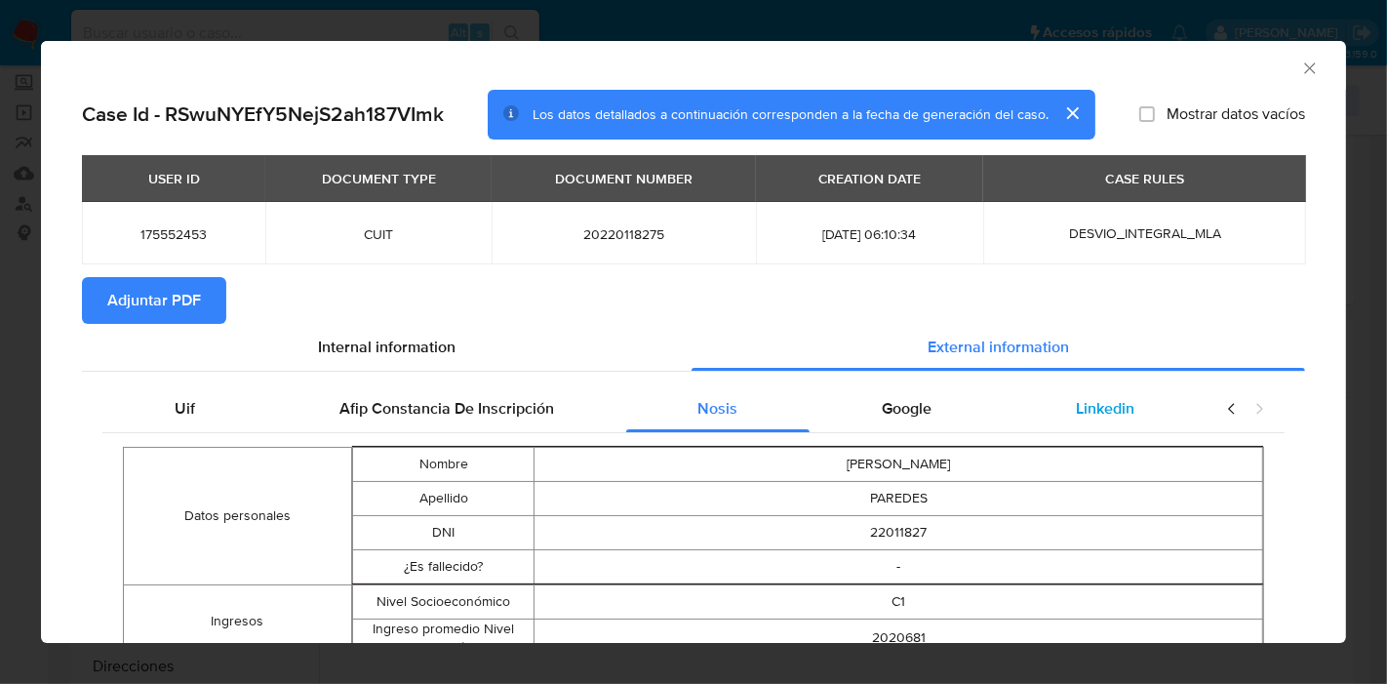
drag, startPoint x: 897, startPoint y: 392, endPoint x: 1100, endPoint y: 400, distance: 203.0
click at [919, 390] on div "Google" at bounding box center [906, 408] width 194 height 47
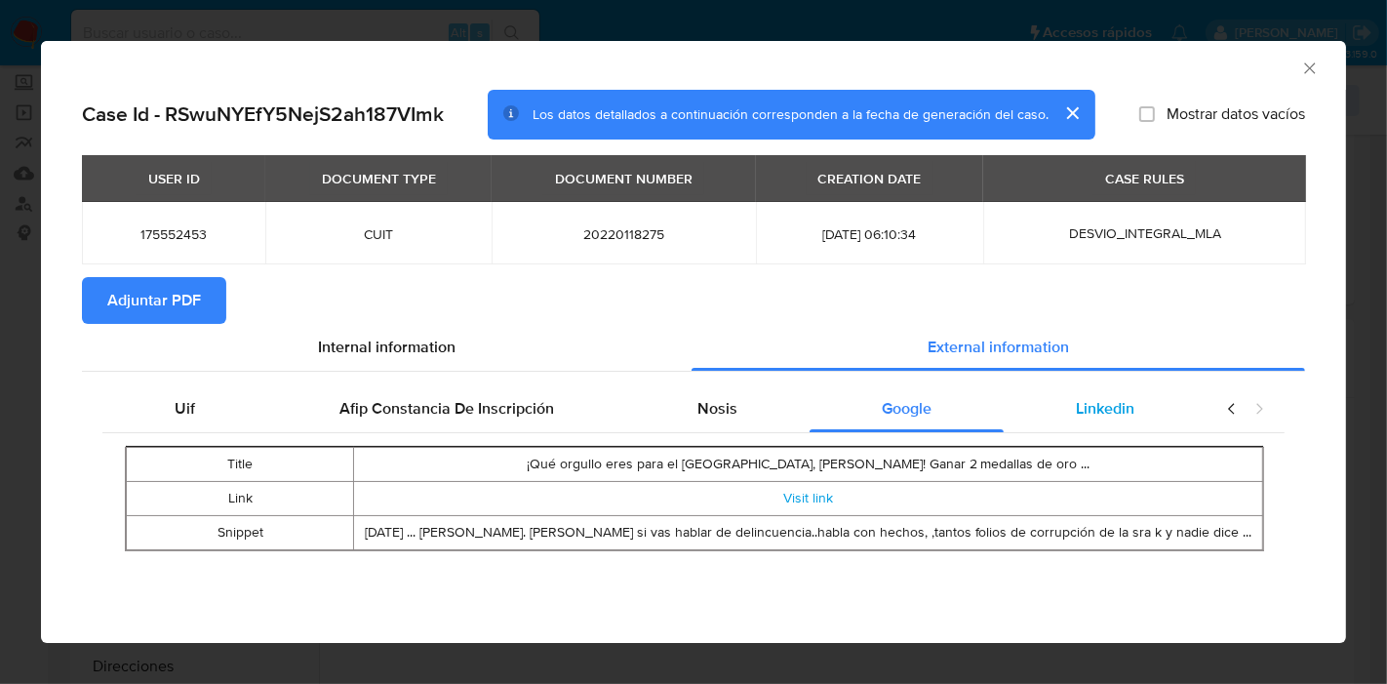
click at [1130, 404] on span "Linkedin" at bounding box center [1105, 408] width 59 height 22
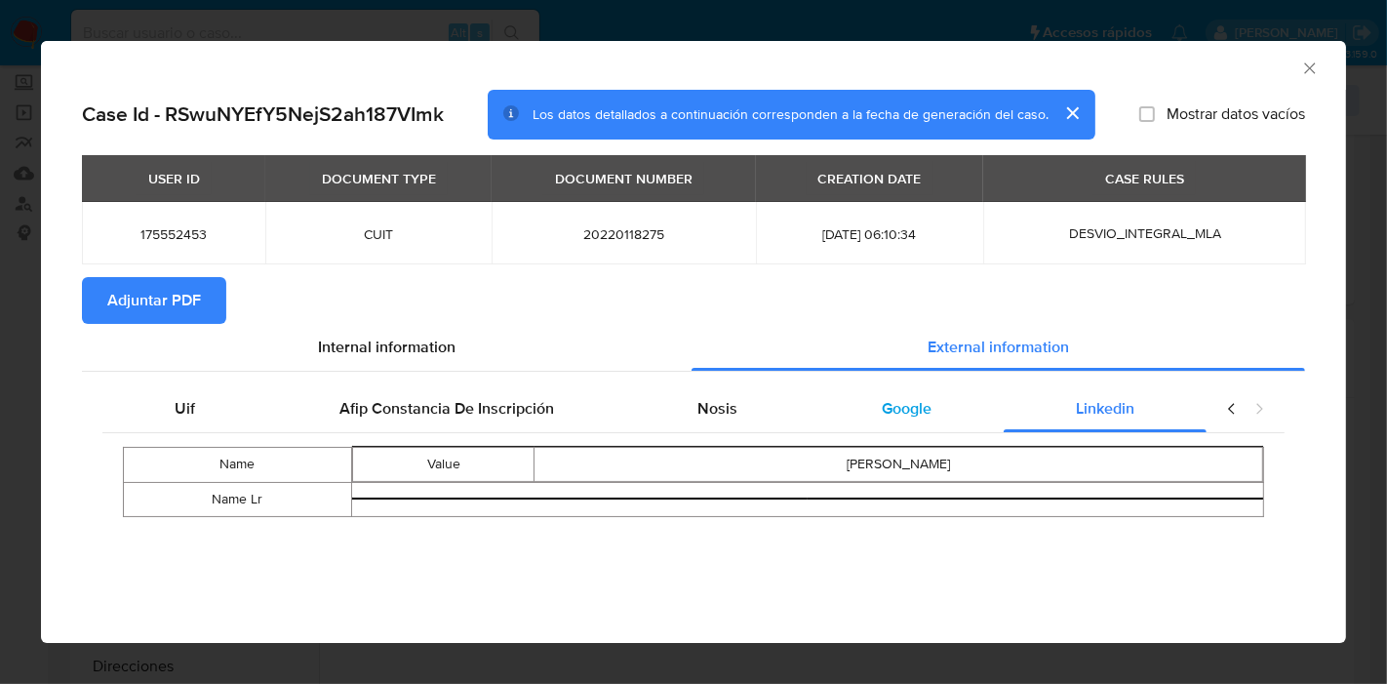
click at [1001, 423] on div "Google" at bounding box center [906, 408] width 194 height 47
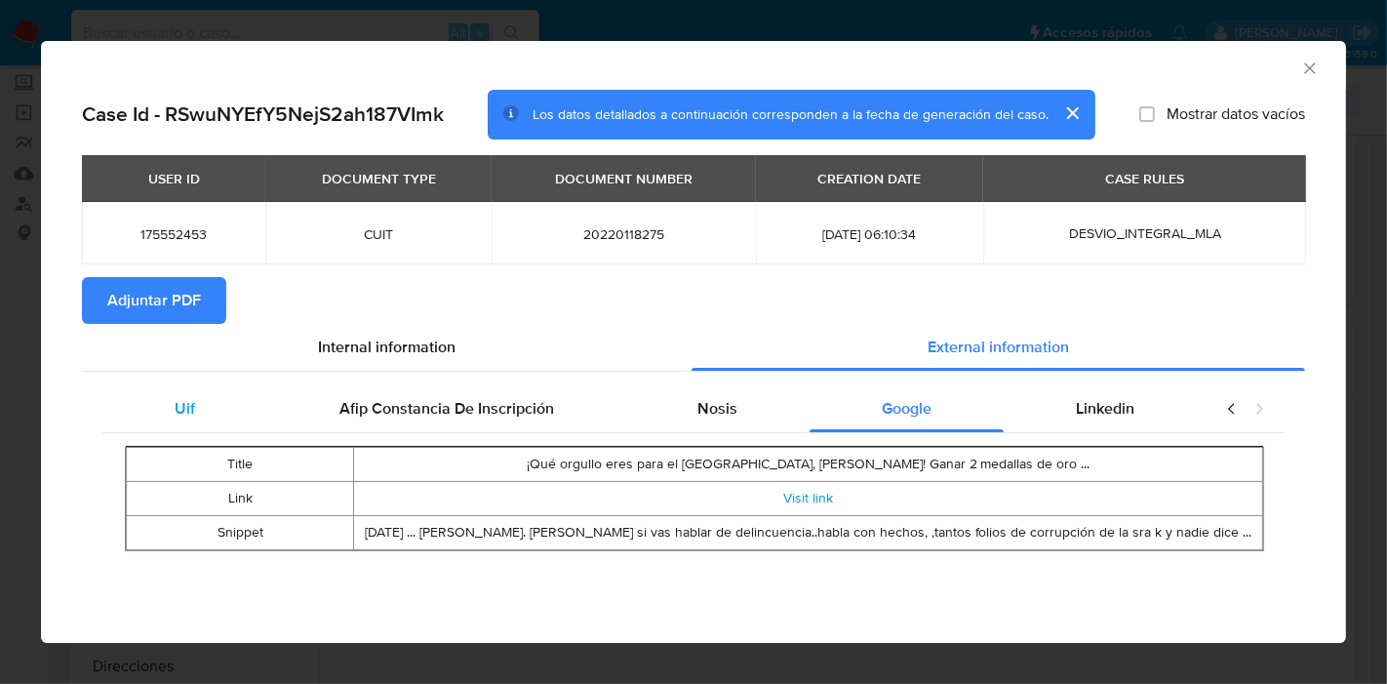
click at [186, 400] on span "Uif" at bounding box center [185, 408] width 20 height 22
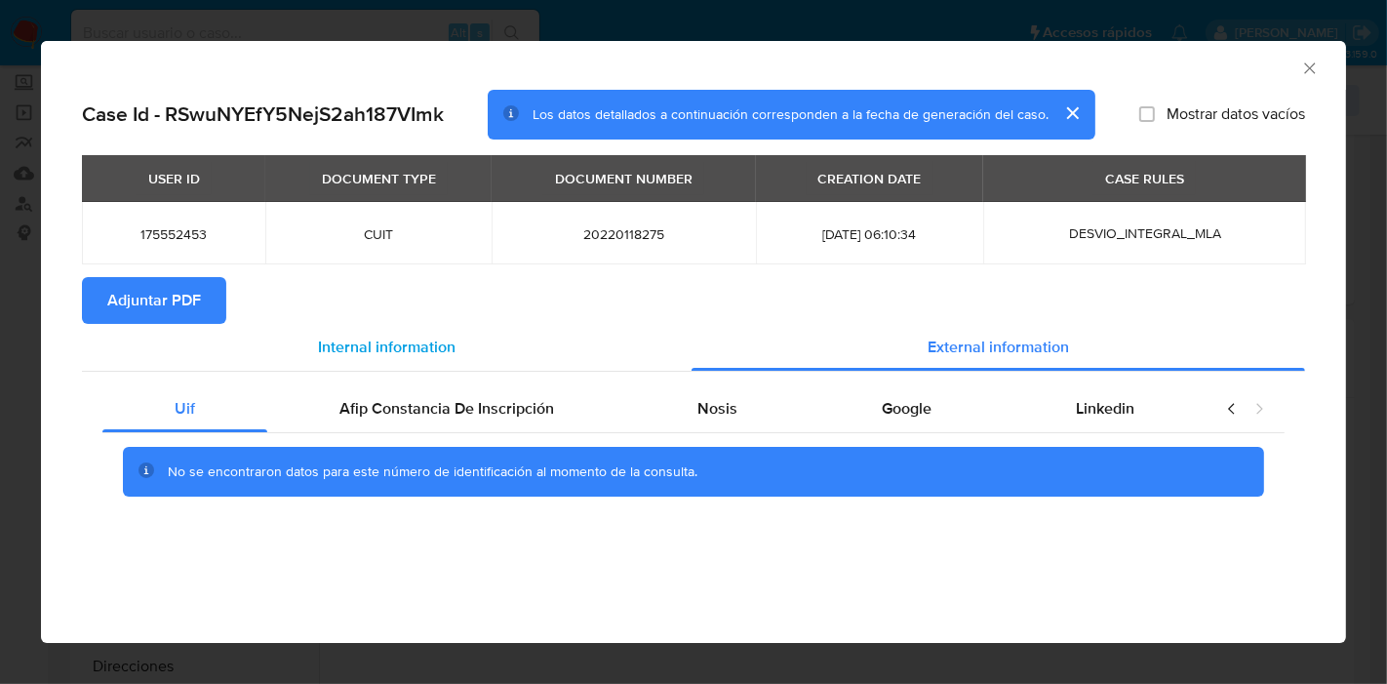
click at [329, 362] on div "Internal information" at bounding box center [387, 347] width 610 height 47
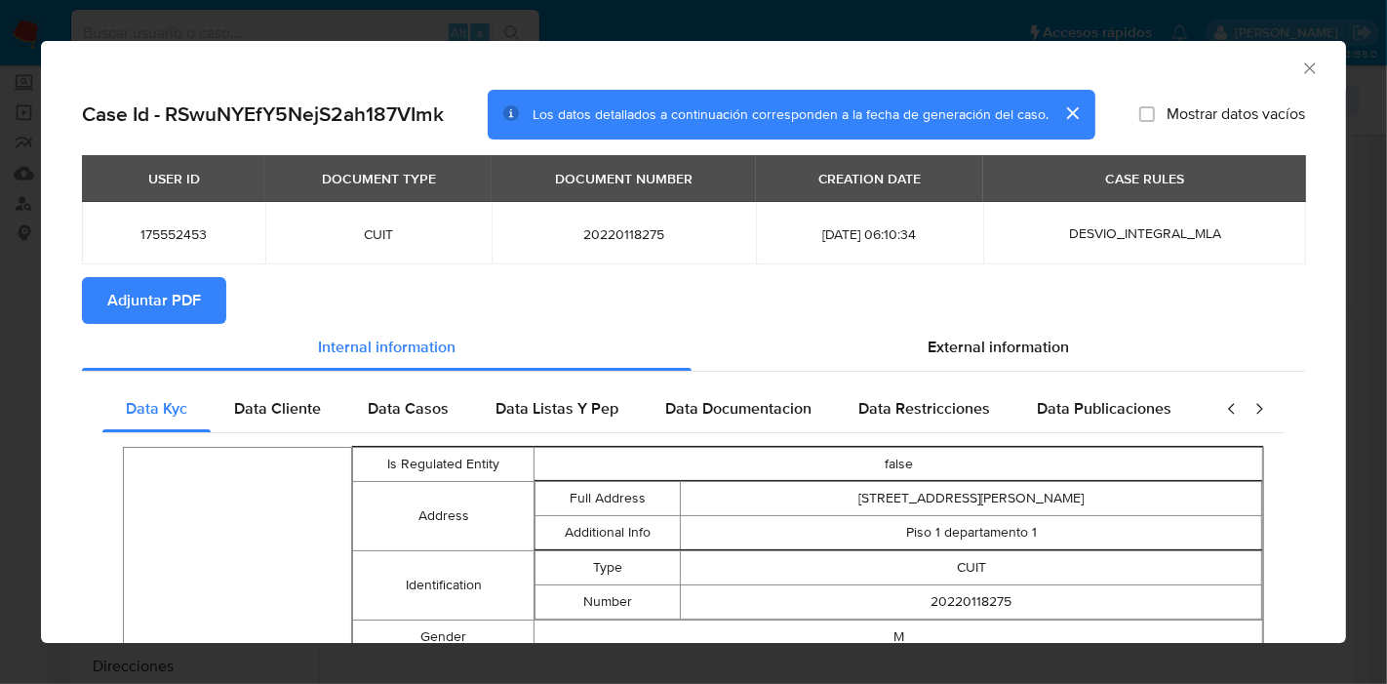
click at [137, 321] on span "Adjuntar PDF" at bounding box center [154, 300] width 94 height 43
click at [1301, 68] on icon "Cerrar ventana" at bounding box center [1310, 69] width 20 height 20
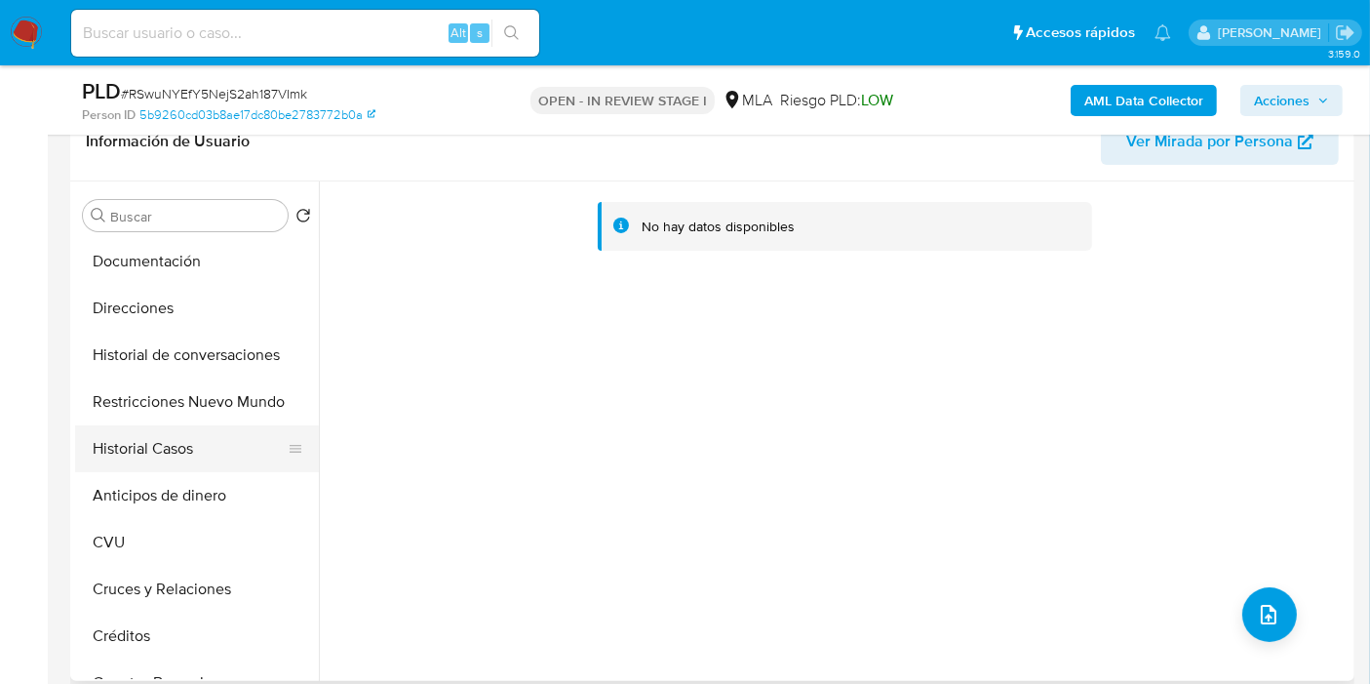
scroll to position [108, 0]
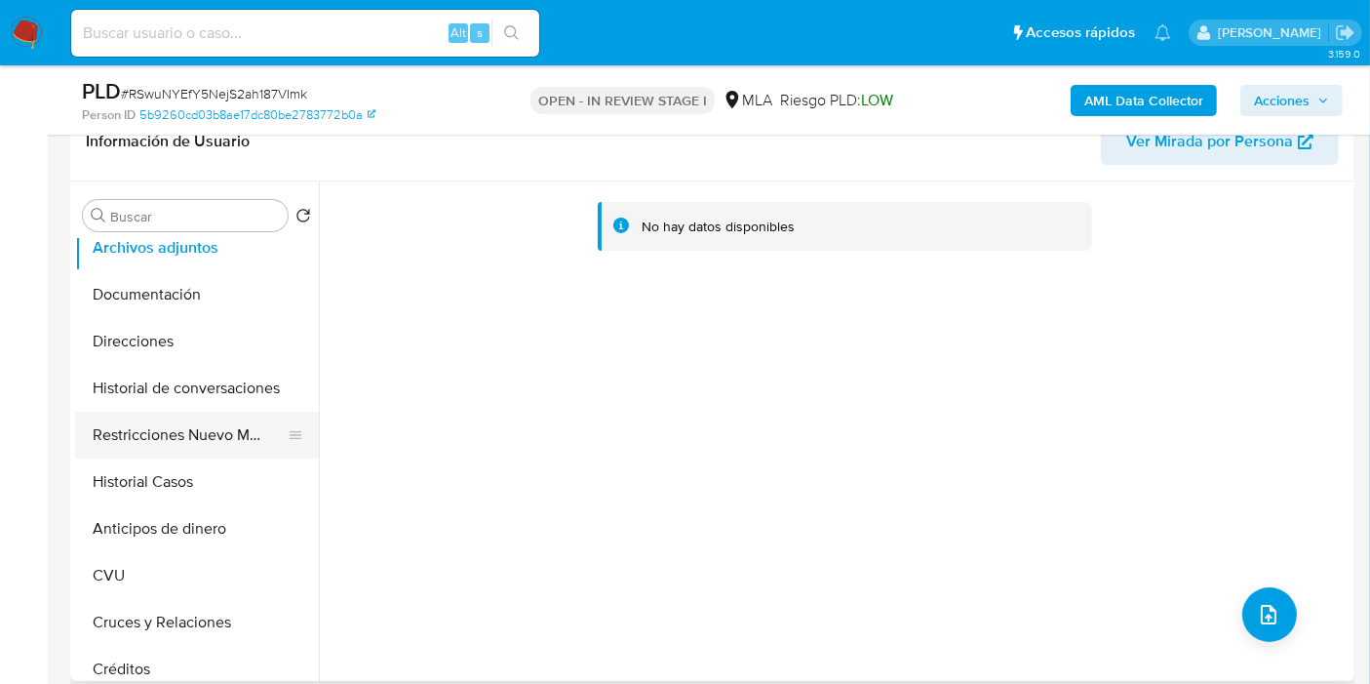
click at [186, 447] on button "Restricciones Nuevo Mundo" at bounding box center [189, 435] width 228 height 47
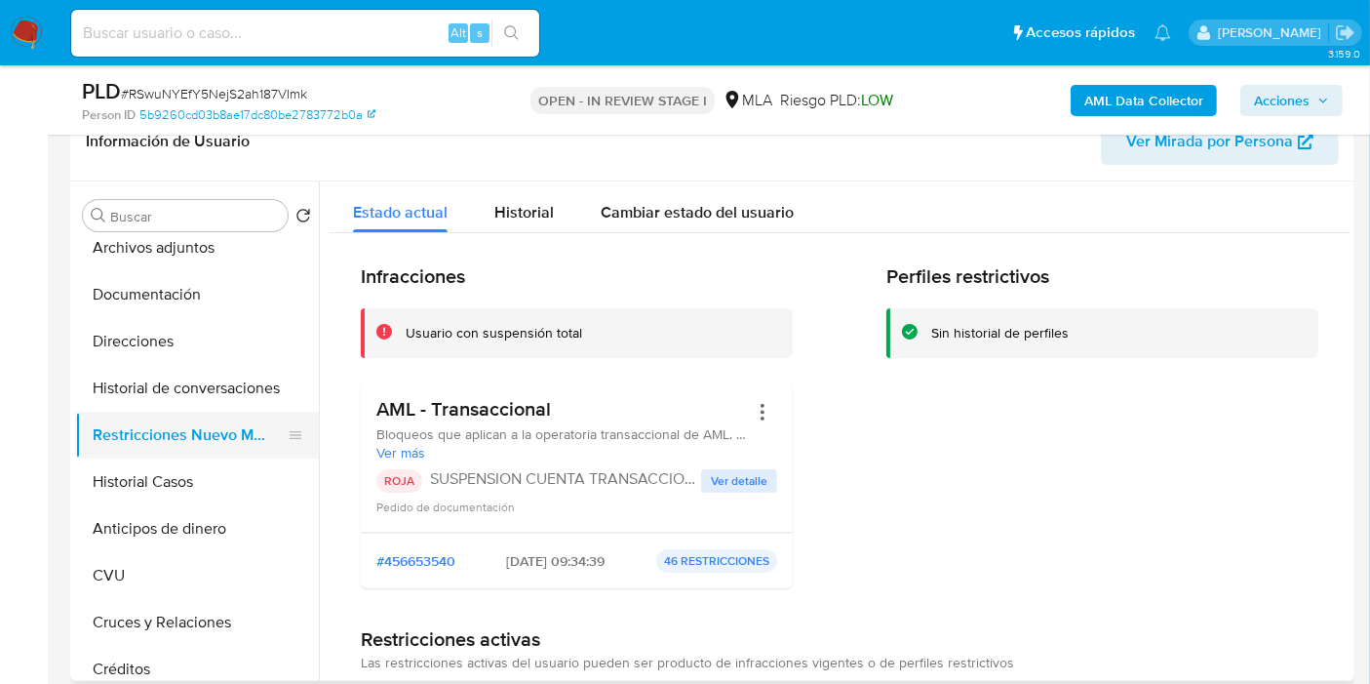
click at [183, 446] on button "Restricciones Nuevo Mundo" at bounding box center [189, 435] width 228 height 47
click at [178, 465] on button "Historial Casos" at bounding box center [189, 481] width 228 height 47
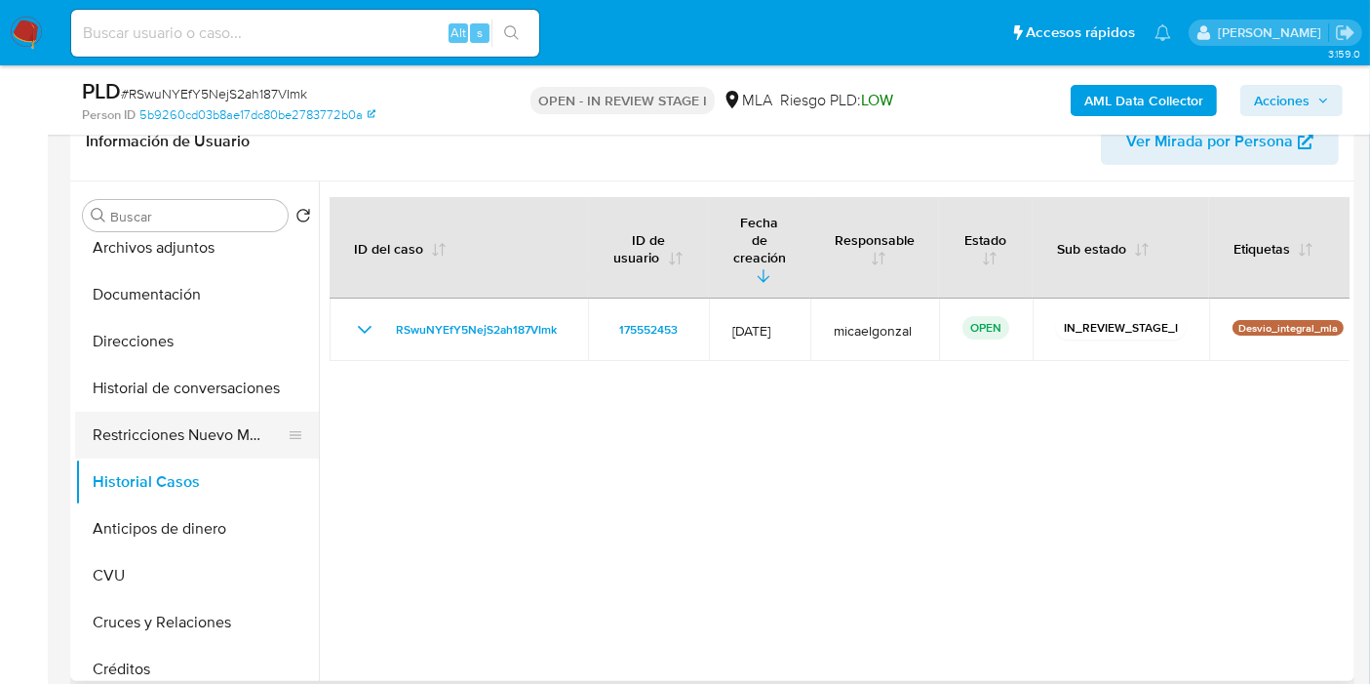
click at [180, 422] on button "Restricciones Nuevo Mundo" at bounding box center [189, 435] width 228 height 47
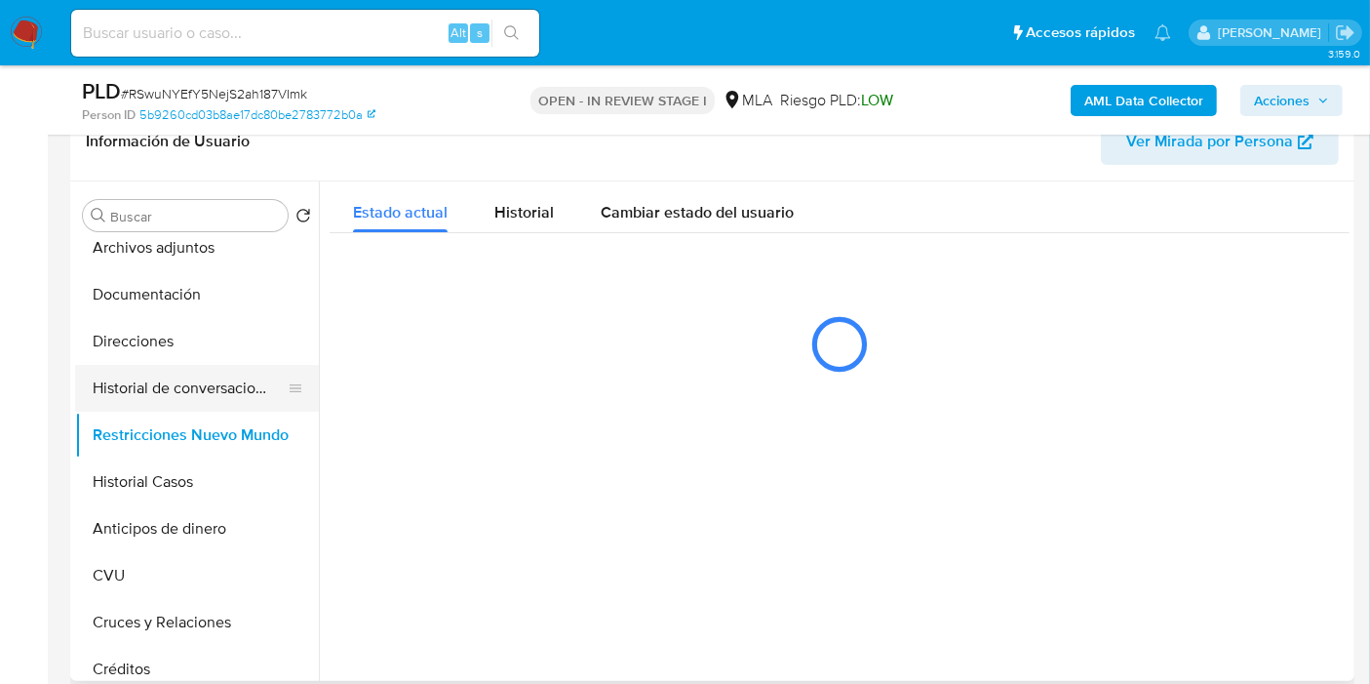
click at [201, 388] on button "Historial de conversaciones" at bounding box center [189, 388] width 228 height 47
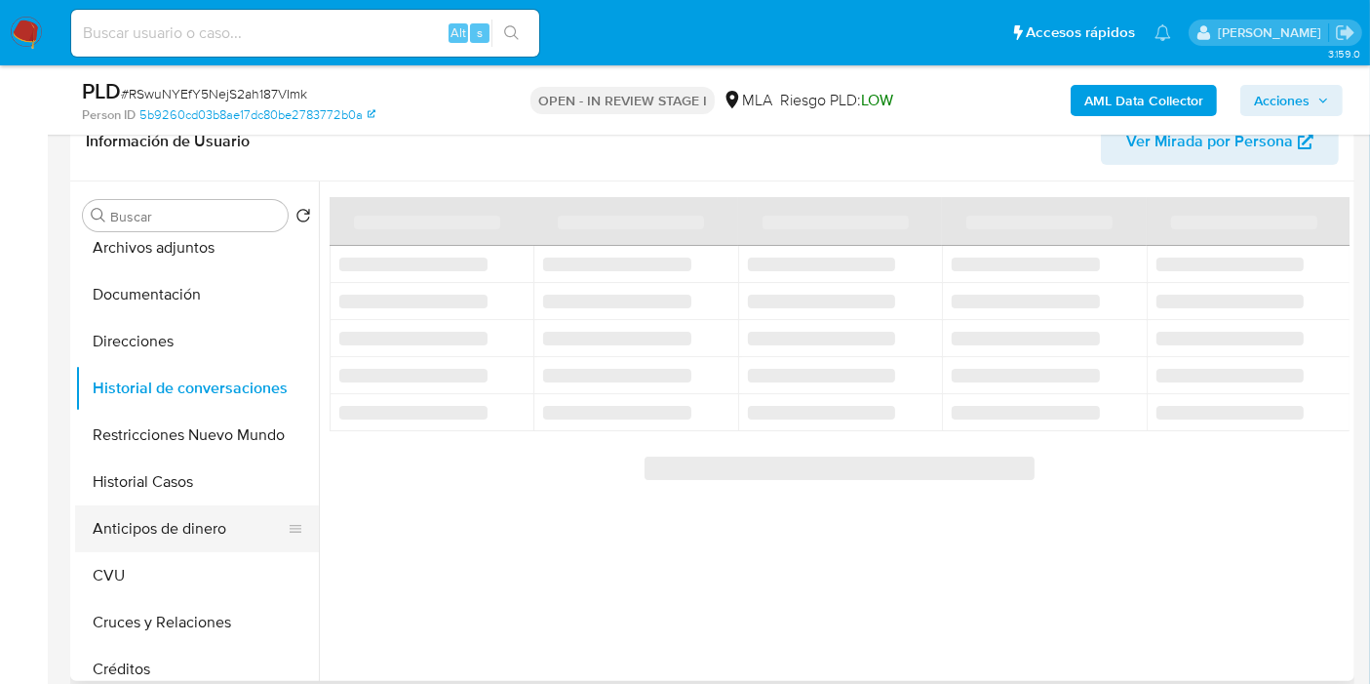
scroll to position [0, 0]
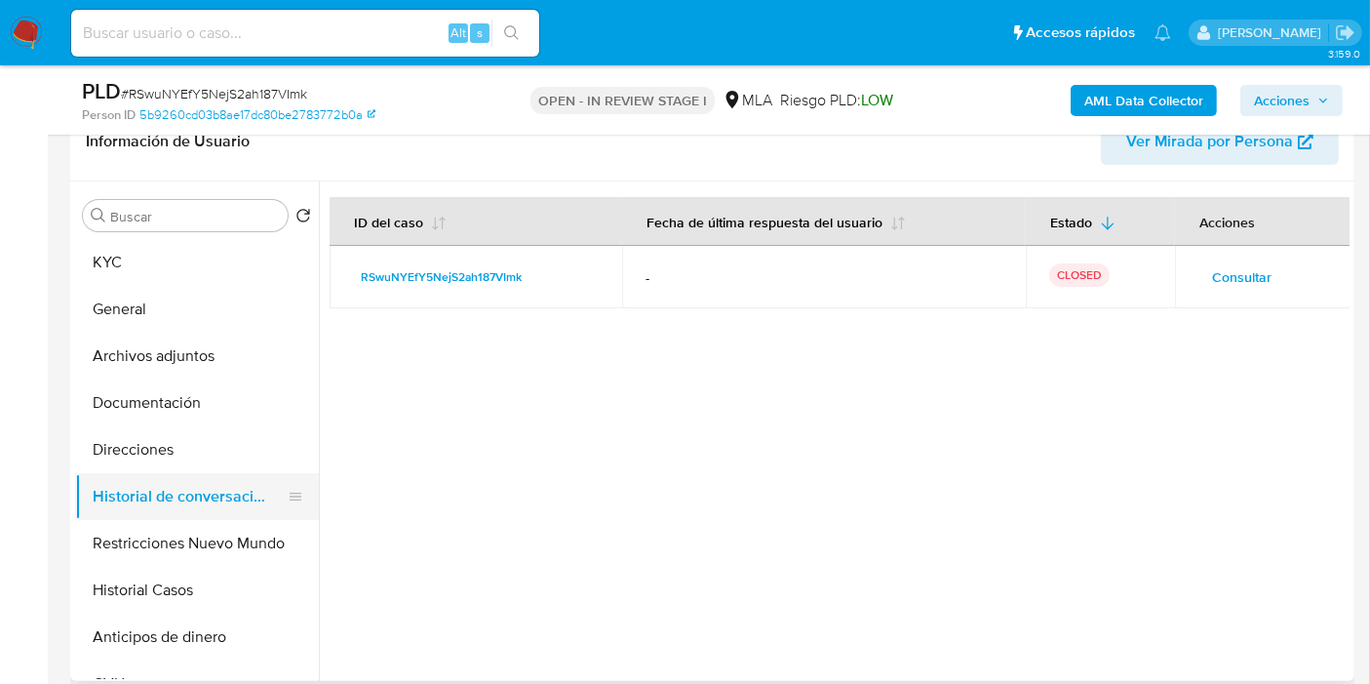
drag, startPoint x: 146, startPoint y: 527, endPoint x: 171, endPoint y: 507, distance: 31.2
click at [171, 514] on ul "KYC General Archivos adjuntos Documentación Direcciones Historial de conversaci…" at bounding box center [197, 459] width 244 height 440
click at [177, 468] on button "Direcciones" at bounding box center [189, 449] width 228 height 47
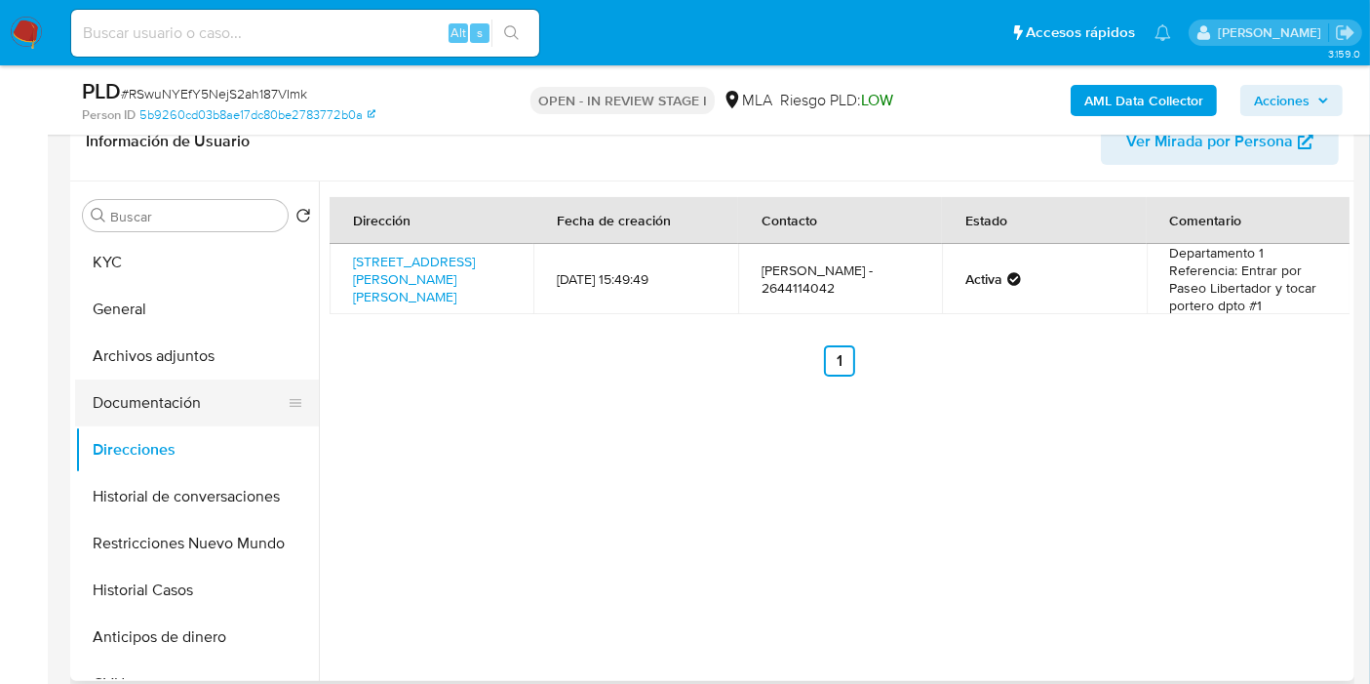
click at [207, 414] on button "Documentación" at bounding box center [189, 402] width 228 height 47
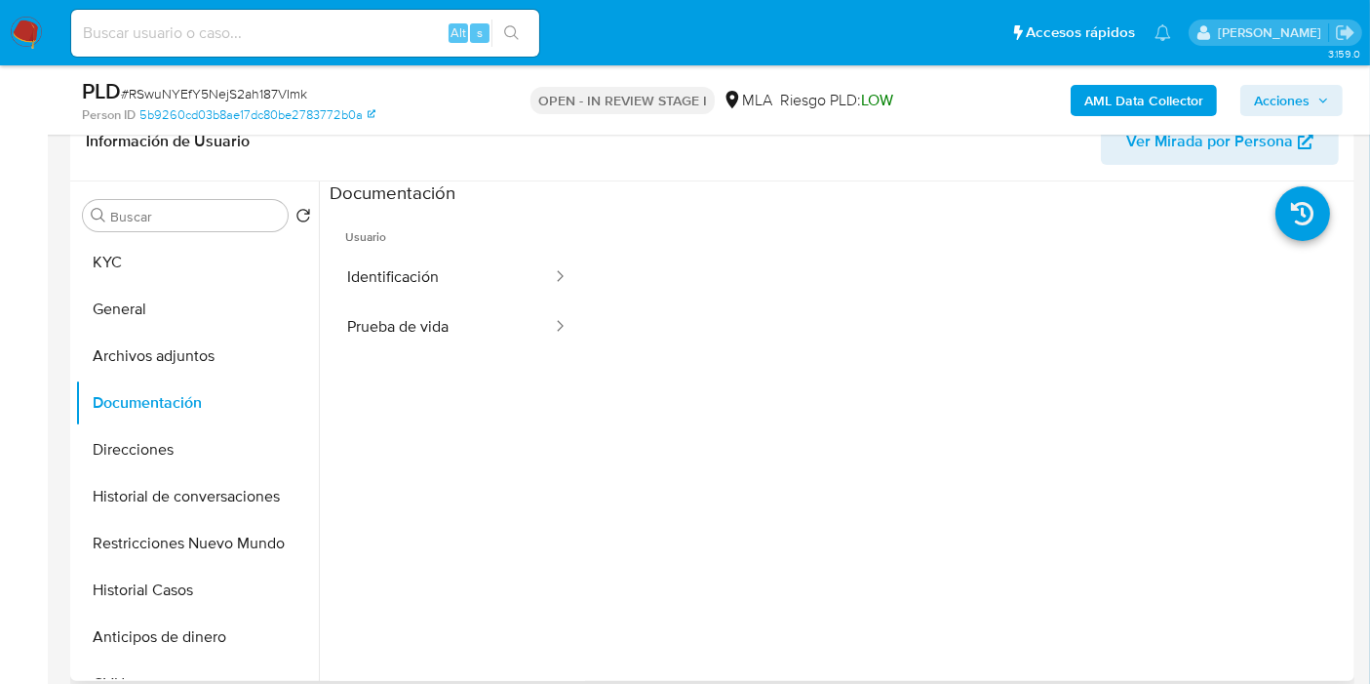
click at [462, 366] on ul "Usuario Identificación Prueba de vida" at bounding box center [458, 487] width 256 height 562
click at [538, 307] on div at bounding box center [553, 327] width 31 height 50
click at [465, 328] on button "Prueba de vida" at bounding box center [442, 327] width 224 height 50
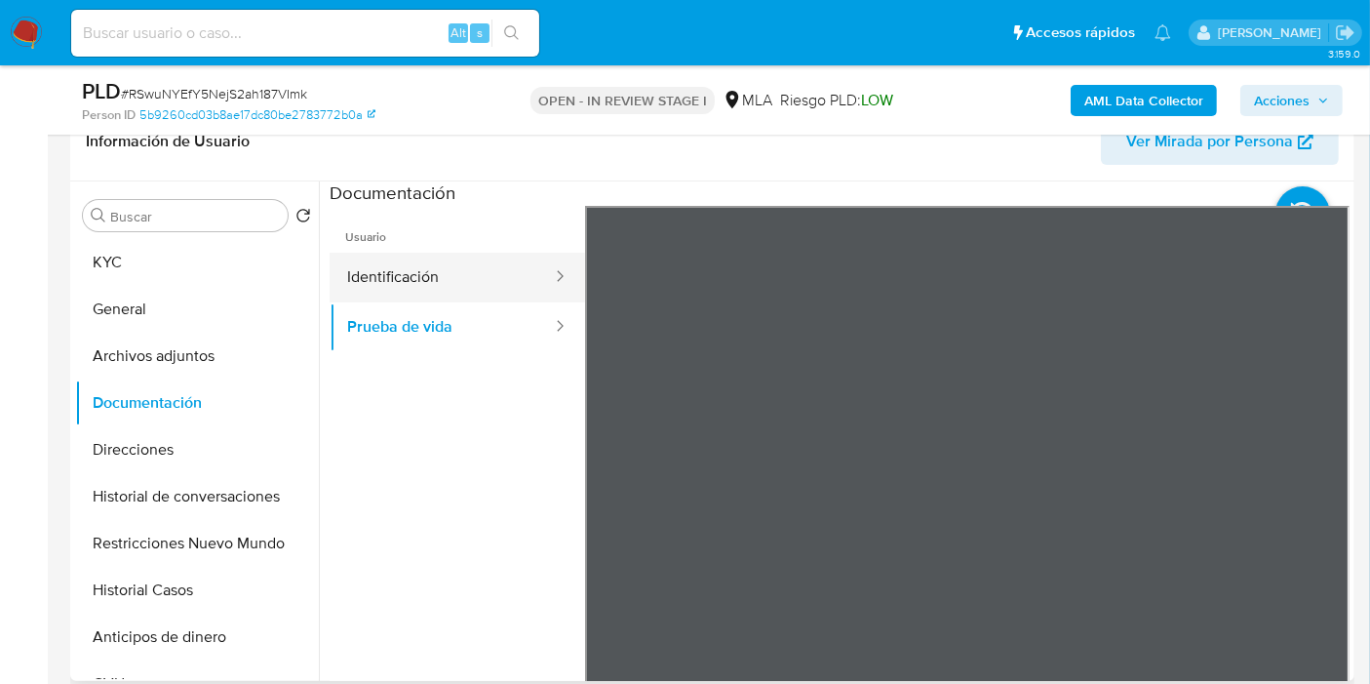
click at [503, 291] on button "Identificación" at bounding box center [442, 278] width 224 height 50
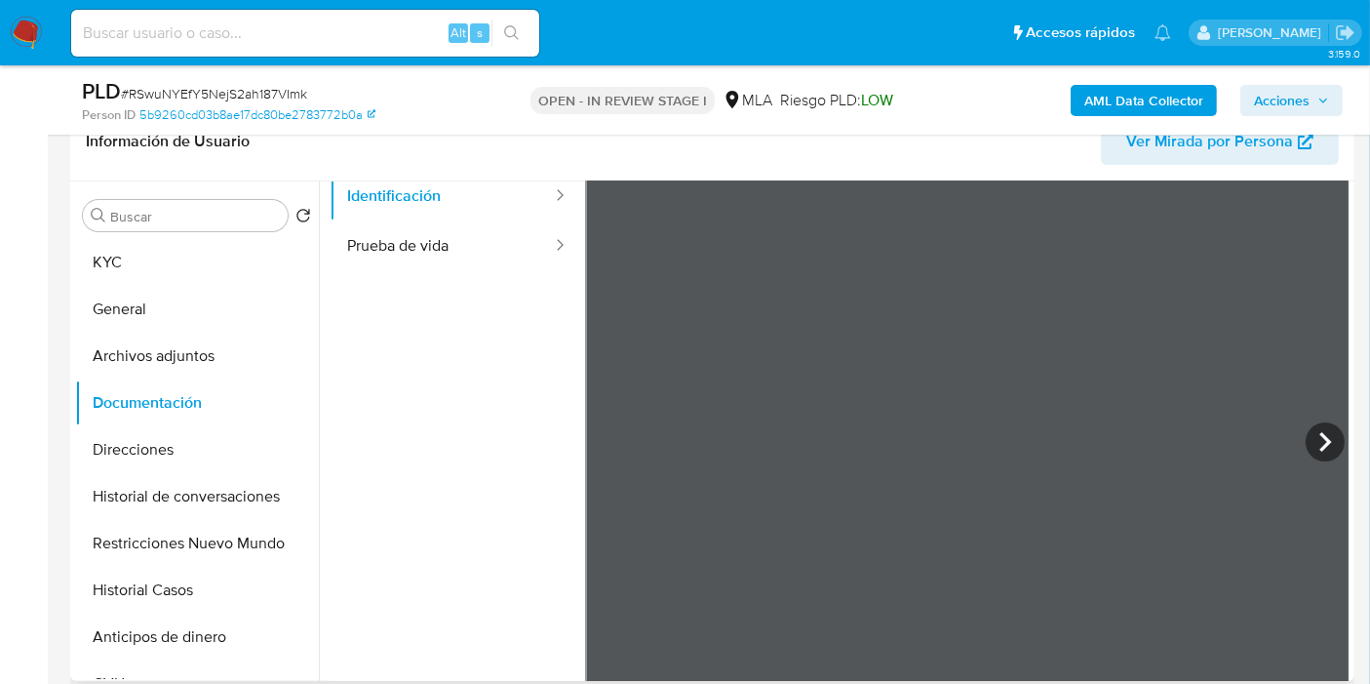
scroll to position [164, 0]
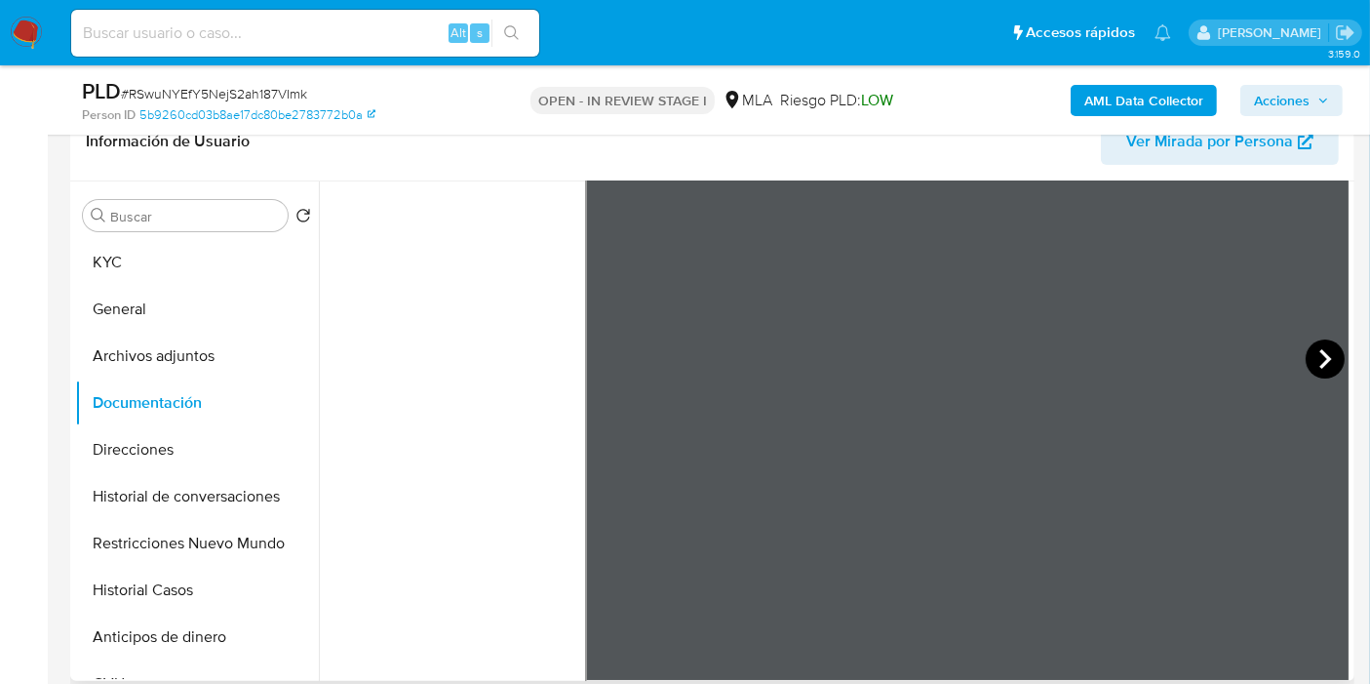
click at [1335, 355] on icon at bounding box center [1325, 358] width 39 height 39
click at [607, 364] on icon at bounding box center [609, 358] width 39 height 39
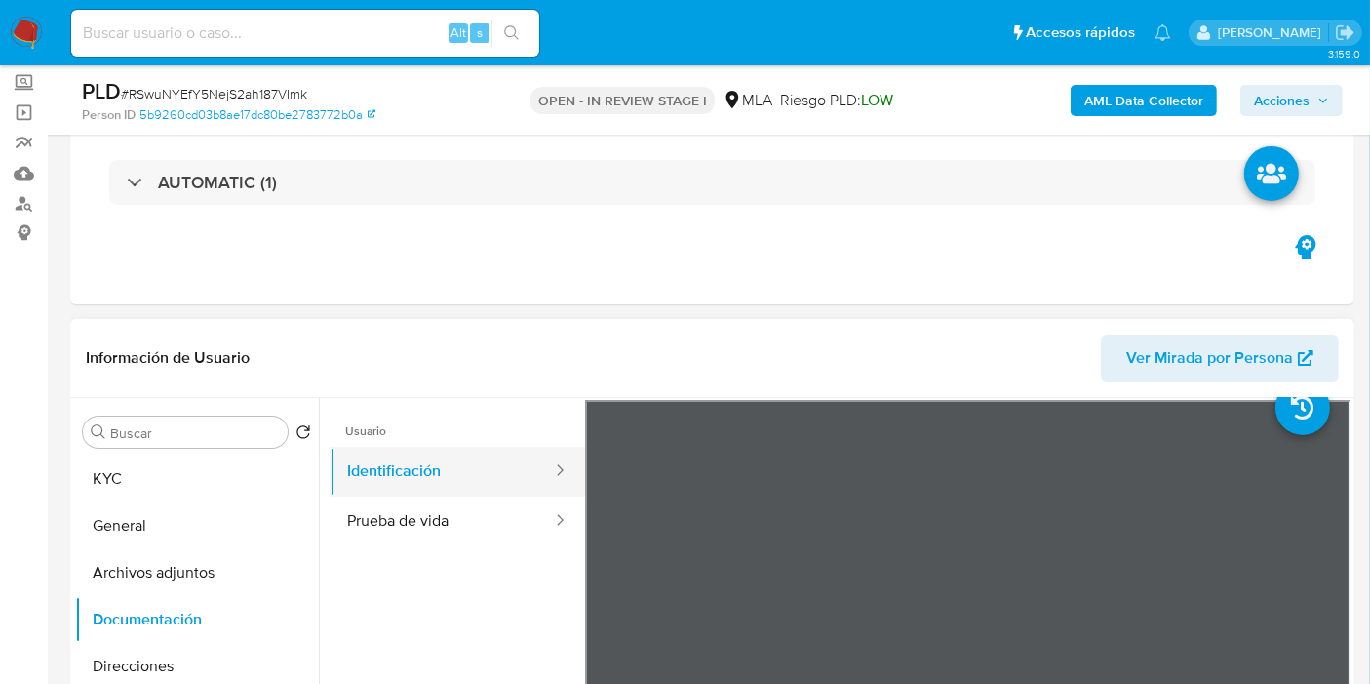
scroll to position [0, 0]
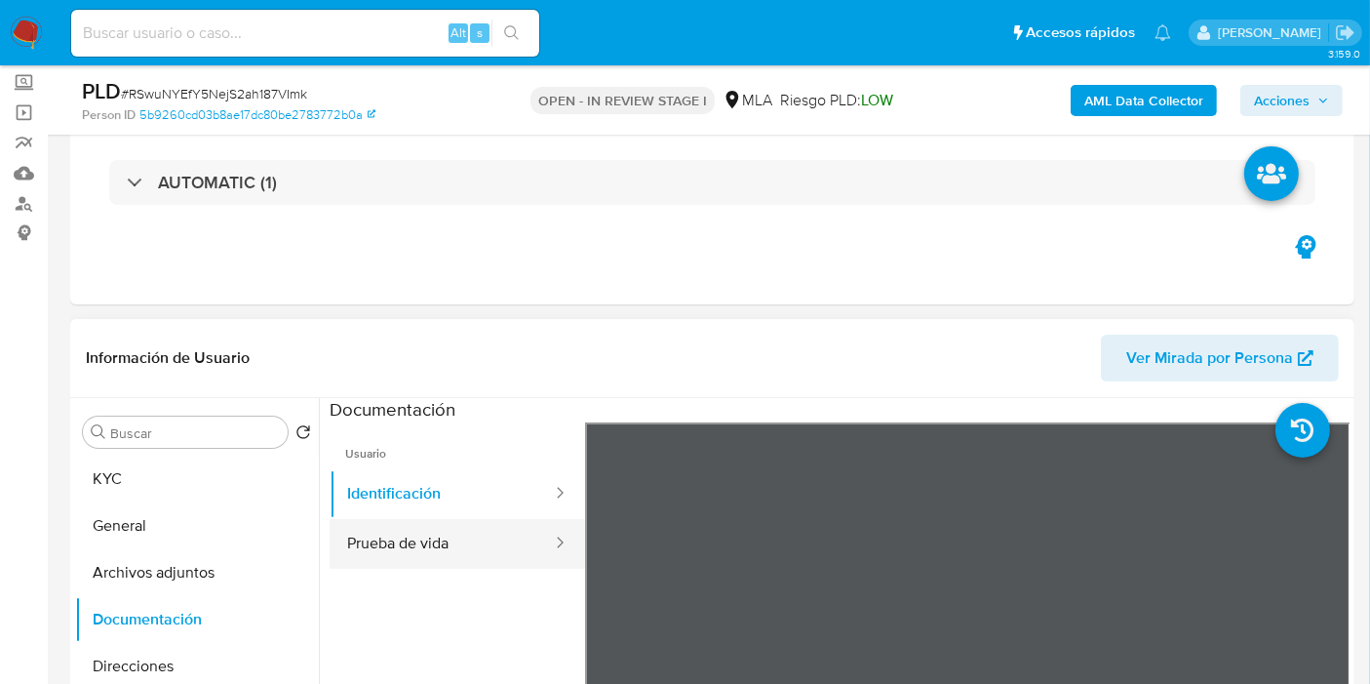
click at [442, 541] on button "Prueba de vida" at bounding box center [442, 544] width 224 height 50
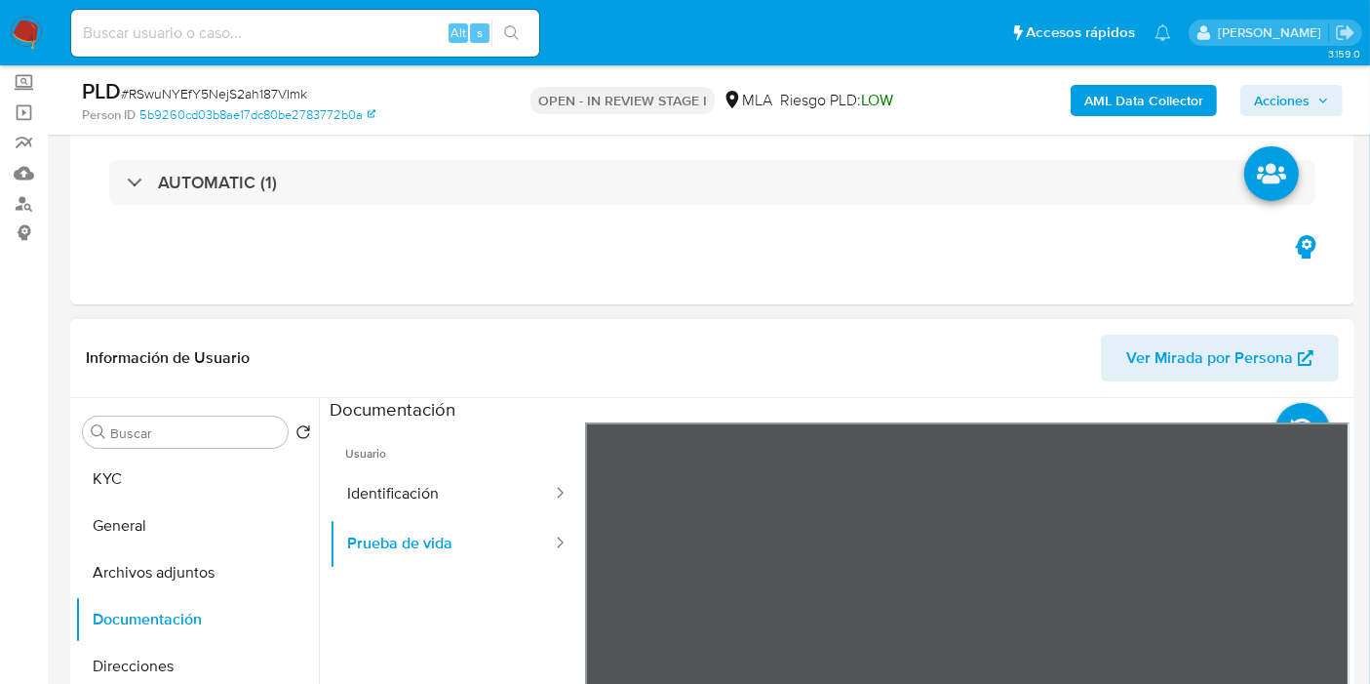
click at [149, 586] on button "Archivos adjuntos" at bounding box center [189, 572] width 228 height 47
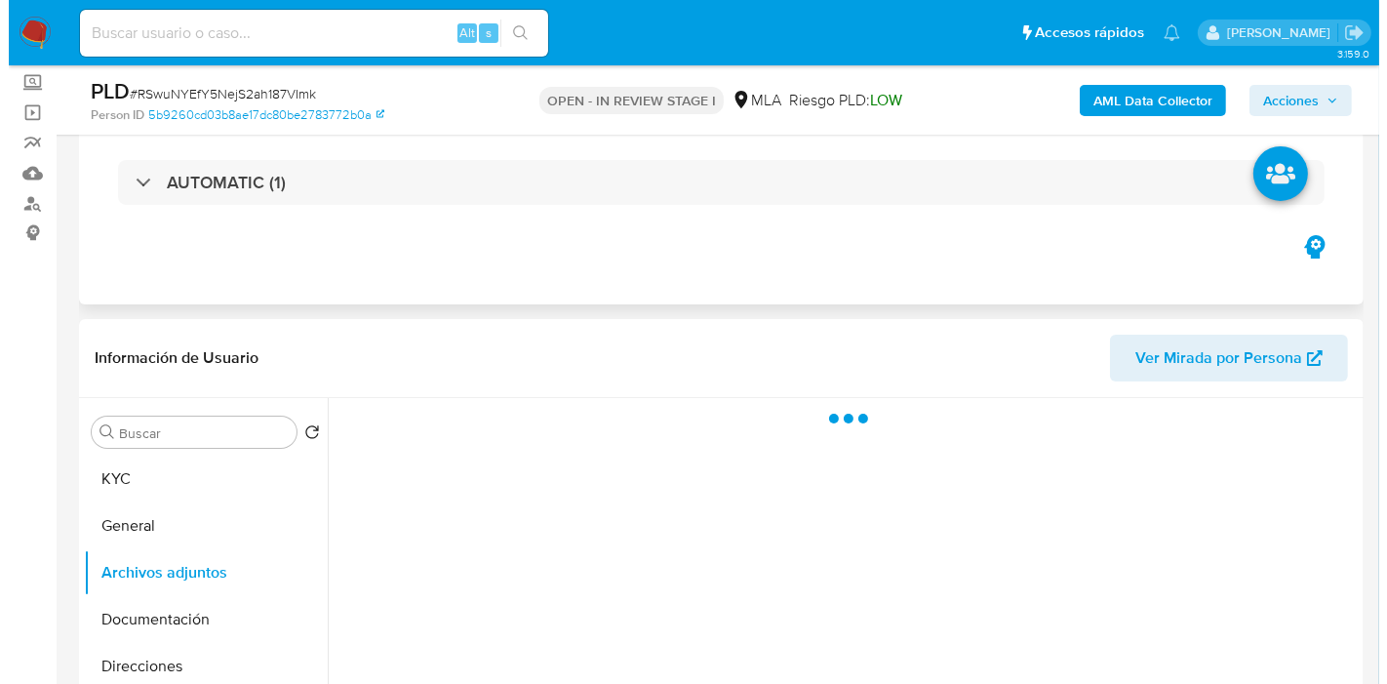
scroll to position [325, 0]
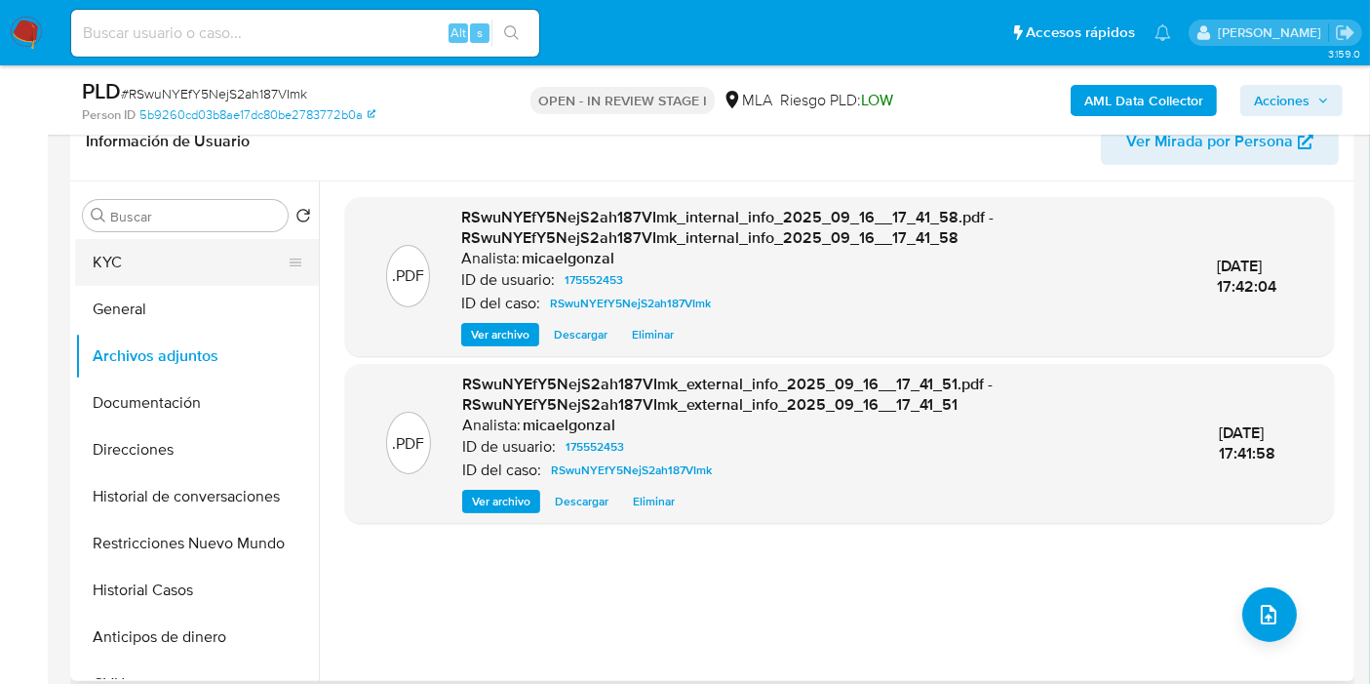
click at [200, 253] on button "KYC" at bounding box center [189, 262] width 228 height 47
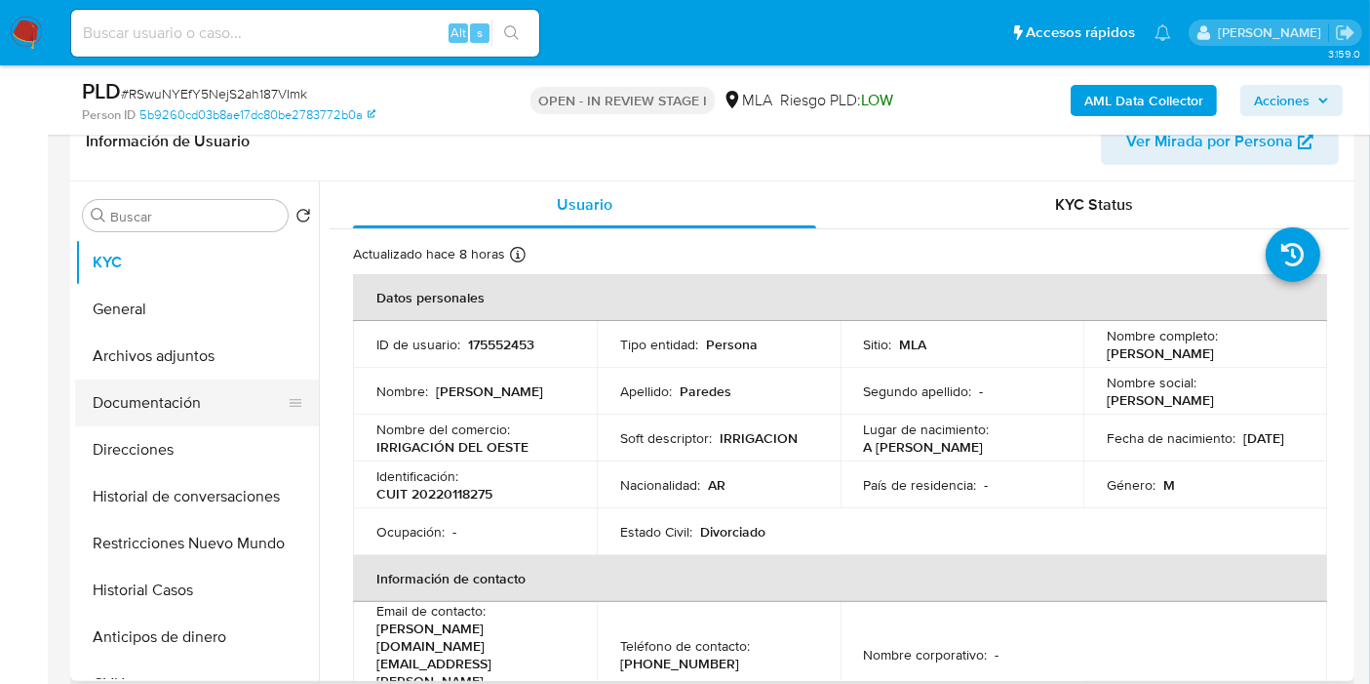
click at [196, 380] on button "Documentación" at bounding box center [189, 402] width 228 height 47
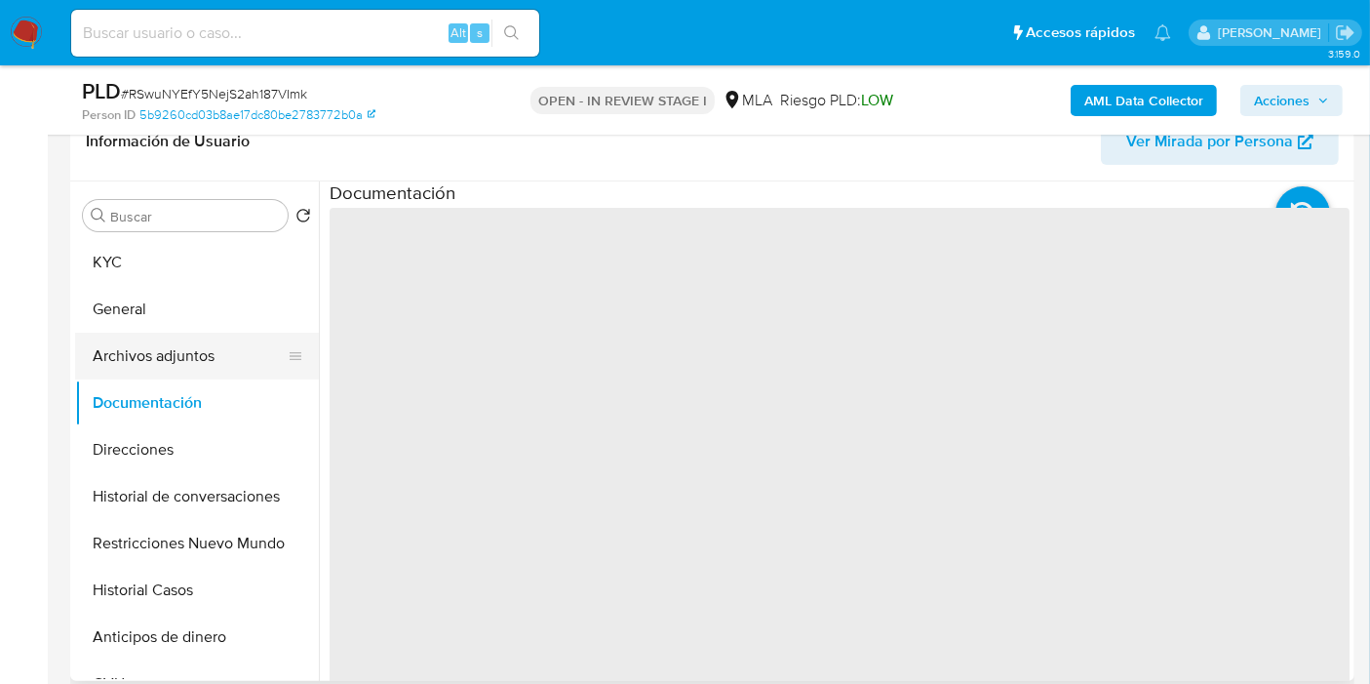
click at [200, 355] on button "Archivos adjuntos" at bounding box center [189, 356] width 228 height 47
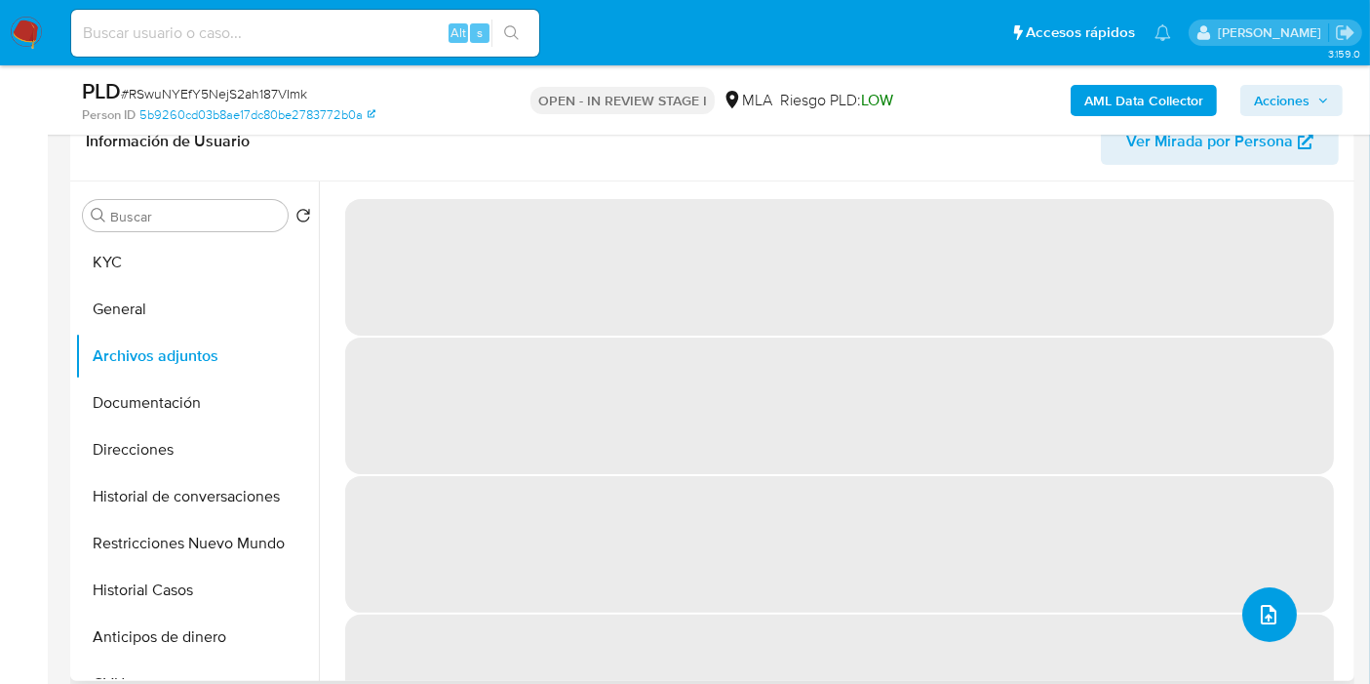
click at [1257, 603] on span "upload-file" at bounding box center [1268, 614] width 23 height 23
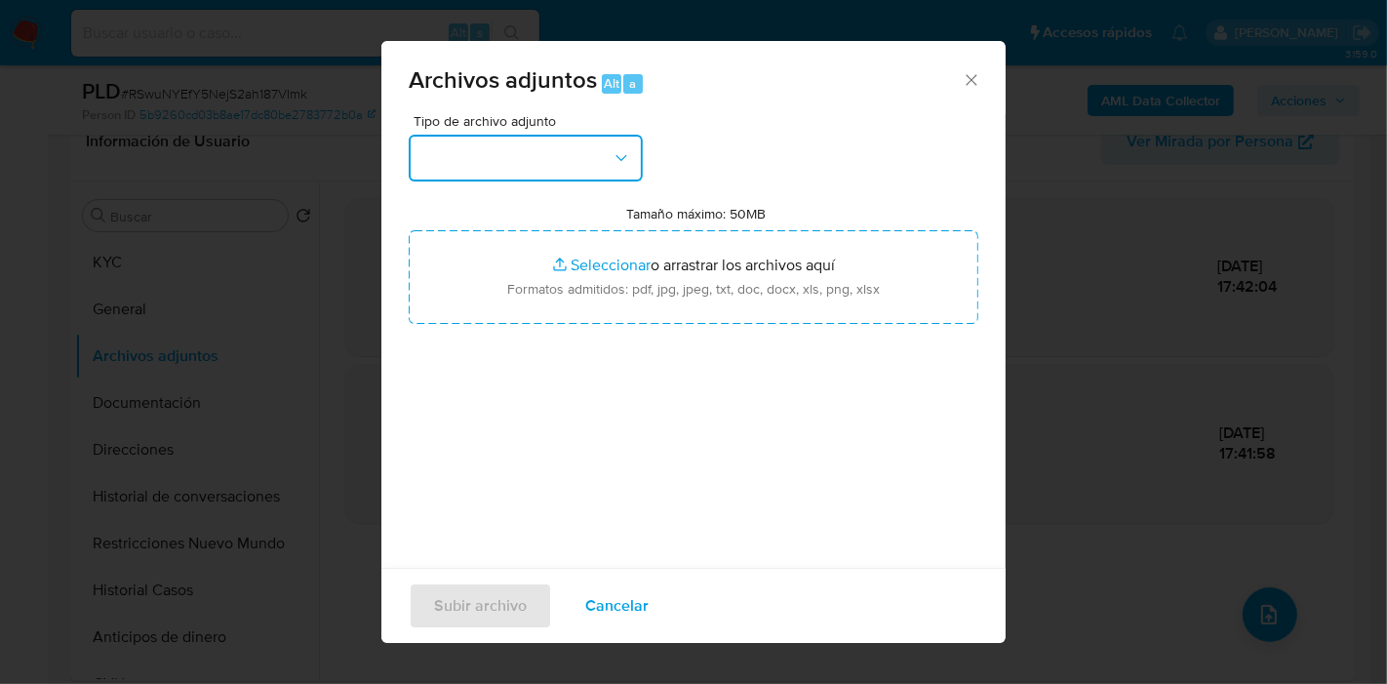
click at [585, 163] on button "button" at bounding box center [526, 158] width 234 height 47
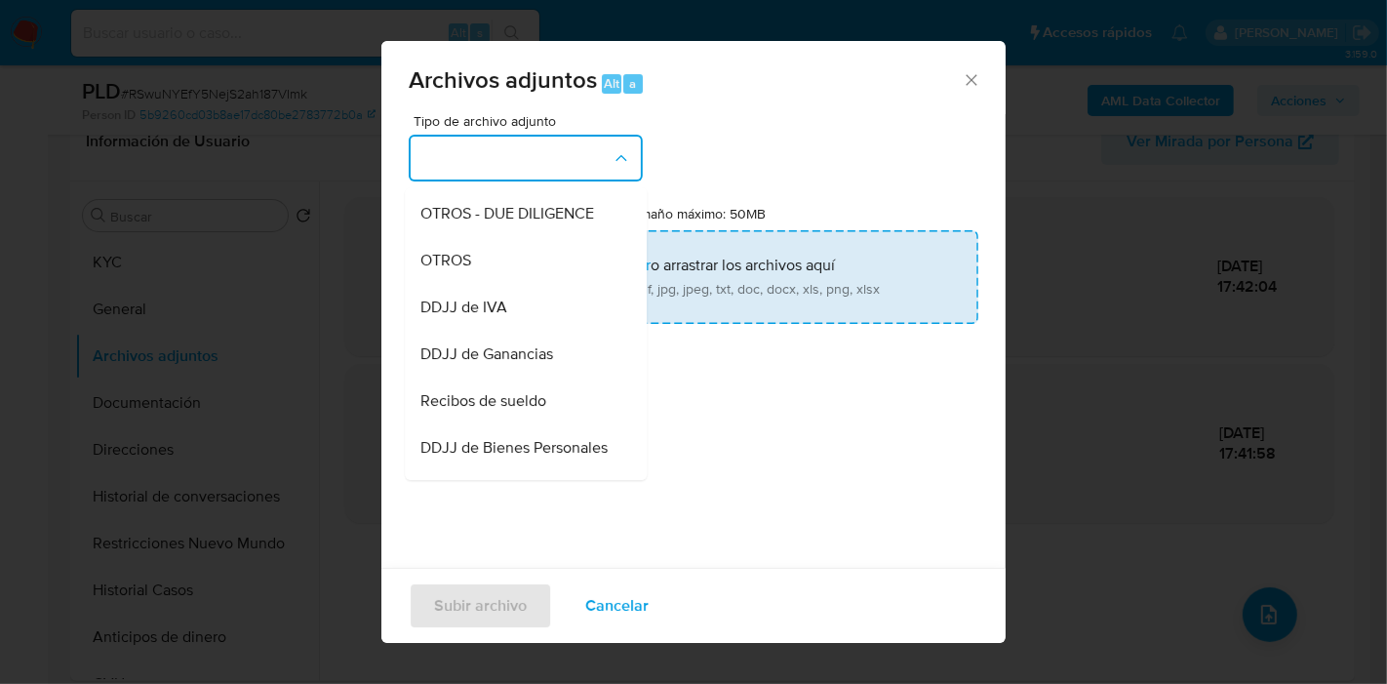
drag, startPoint x: 507, startPoint y: 268, endPoint x: 567, endPoint y: 260, distance: 60.0
click at [511, 265] on div "OTROS" at bounding box center [519, 260] width 199 height 47
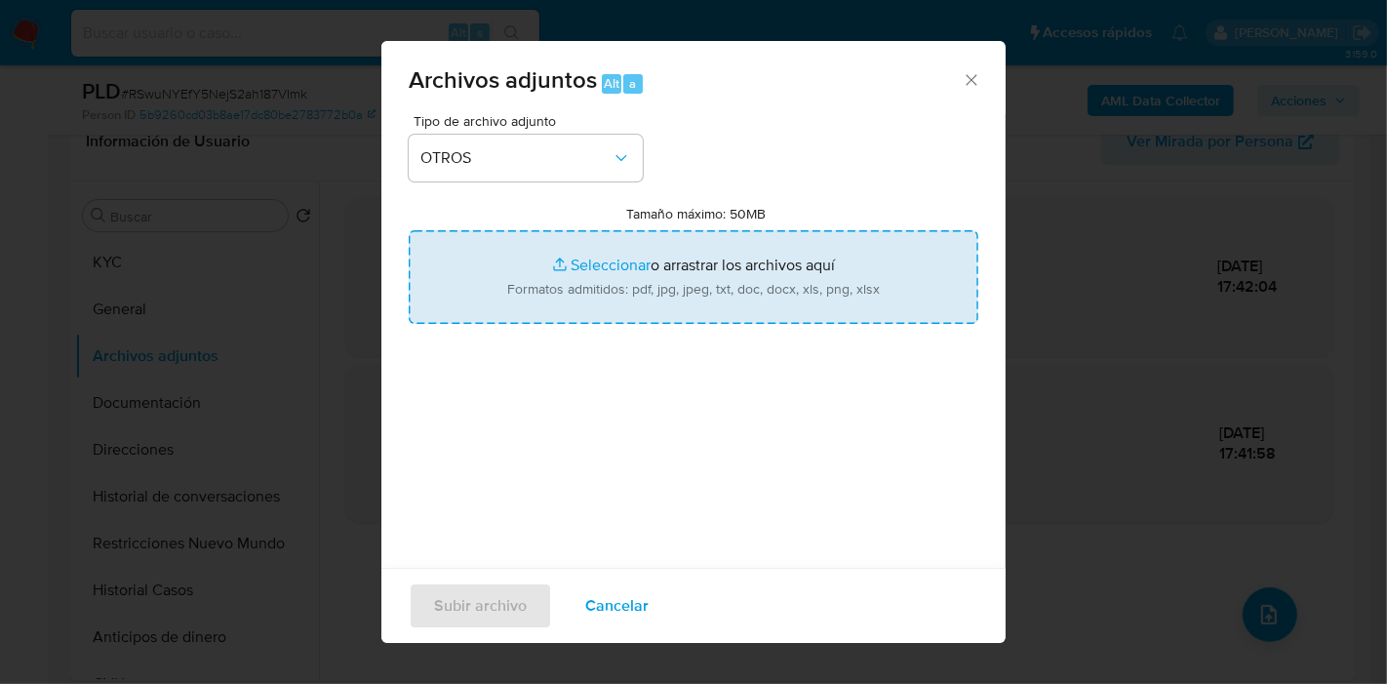
click at [571, 269] on input "Tamaño máximo: 50MB Seleccionar archivos" at bounding box center [694, 277] width 570 height 94
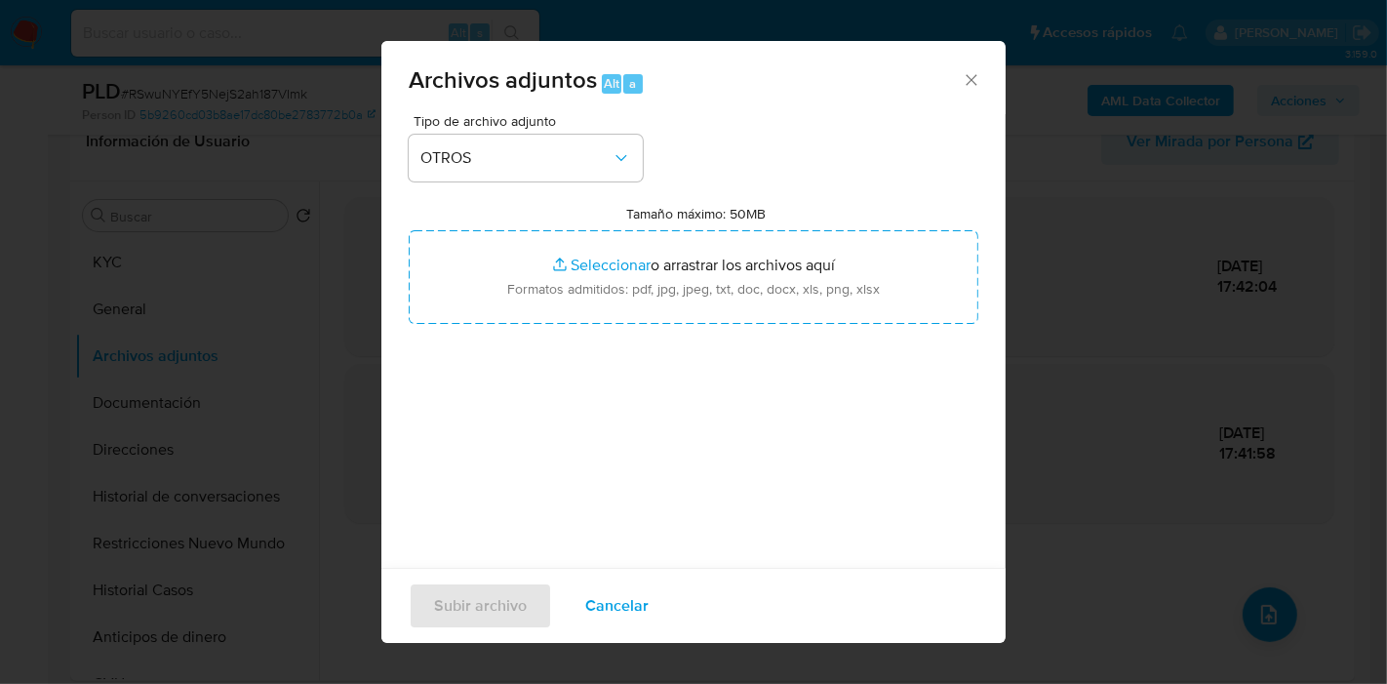
click at [956, 90] on div "Archivos adjuntos Alt a" at bounding box center [693, 77] width 624 height 73
click at [962, 76] on icon "Cerrar" at bounding box center [972, 80] width 20 height 20
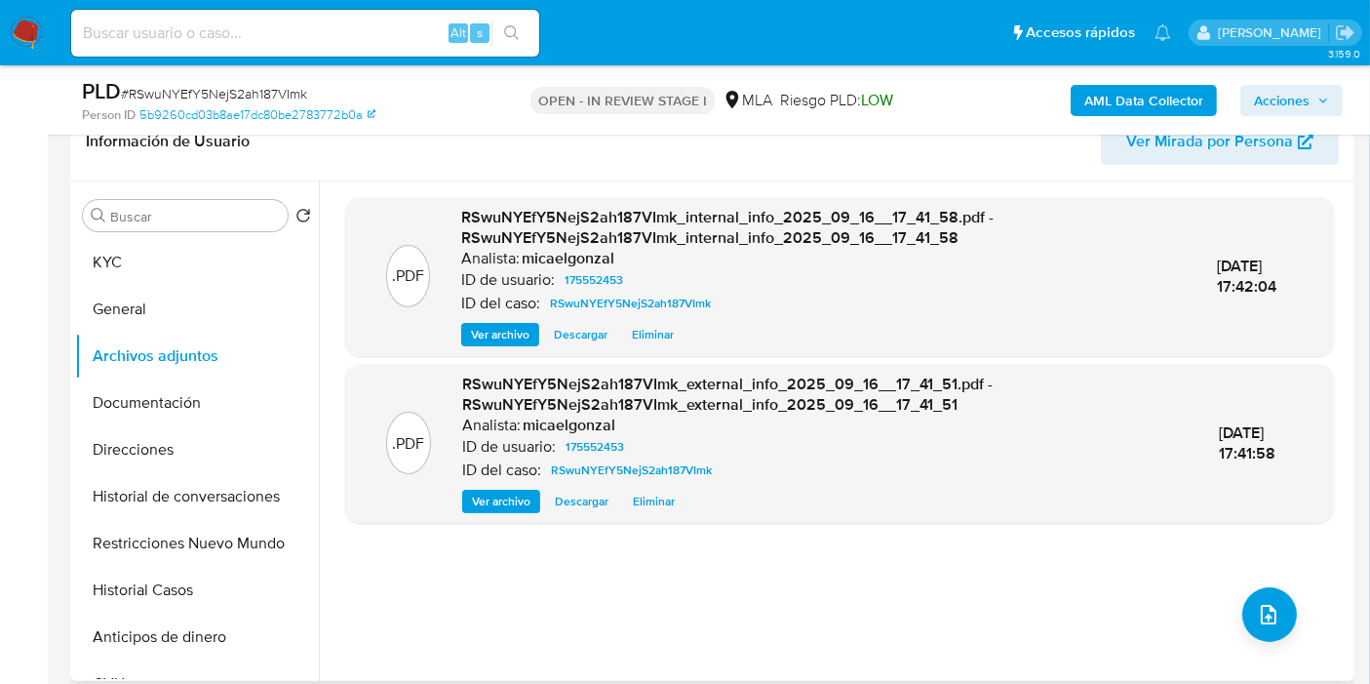
click at [98, 235] on div "Buscar Volver al orden por defecto KYC General Archivos adjuntos Documentación …" at bounding box center [197, 432] width 244 height 496
click at [127, 270] on button "KYC" at bounding box center [189, 262] width 228 height 47
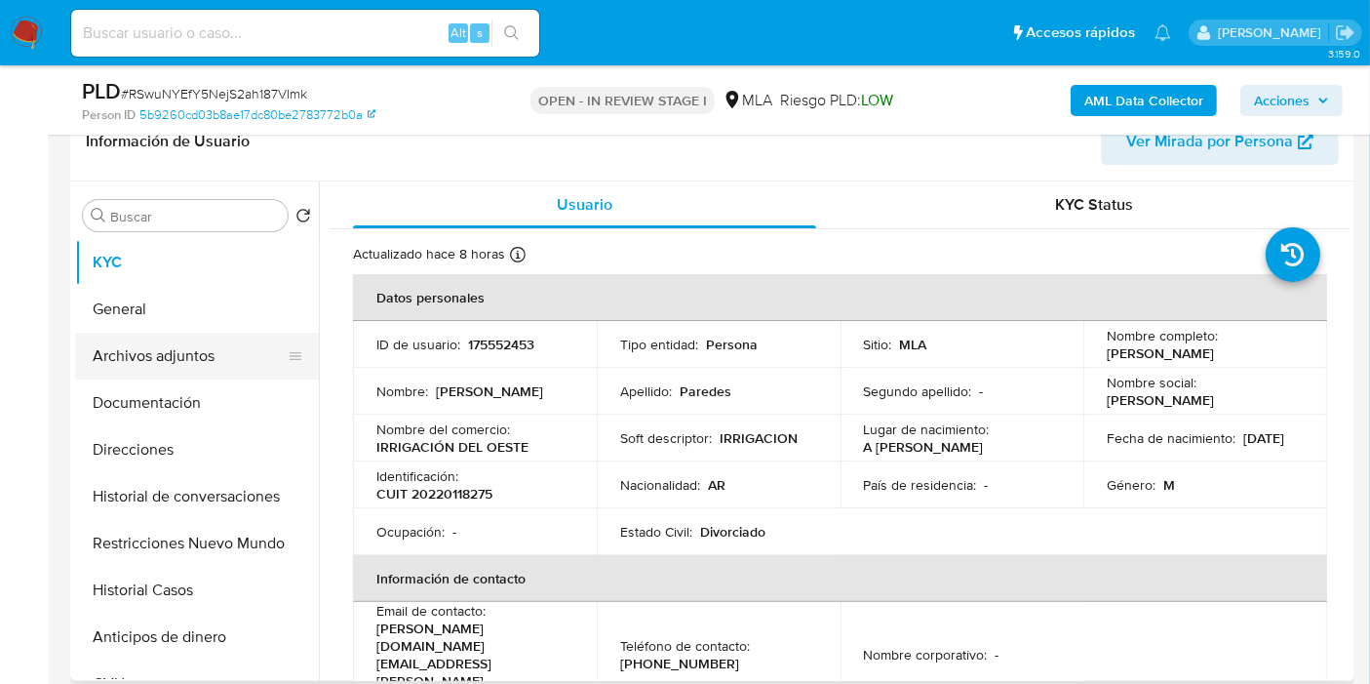
click at [195, 354] on button "Archivos adjuntos" at bounding box center [189, 356] width 228 height 47
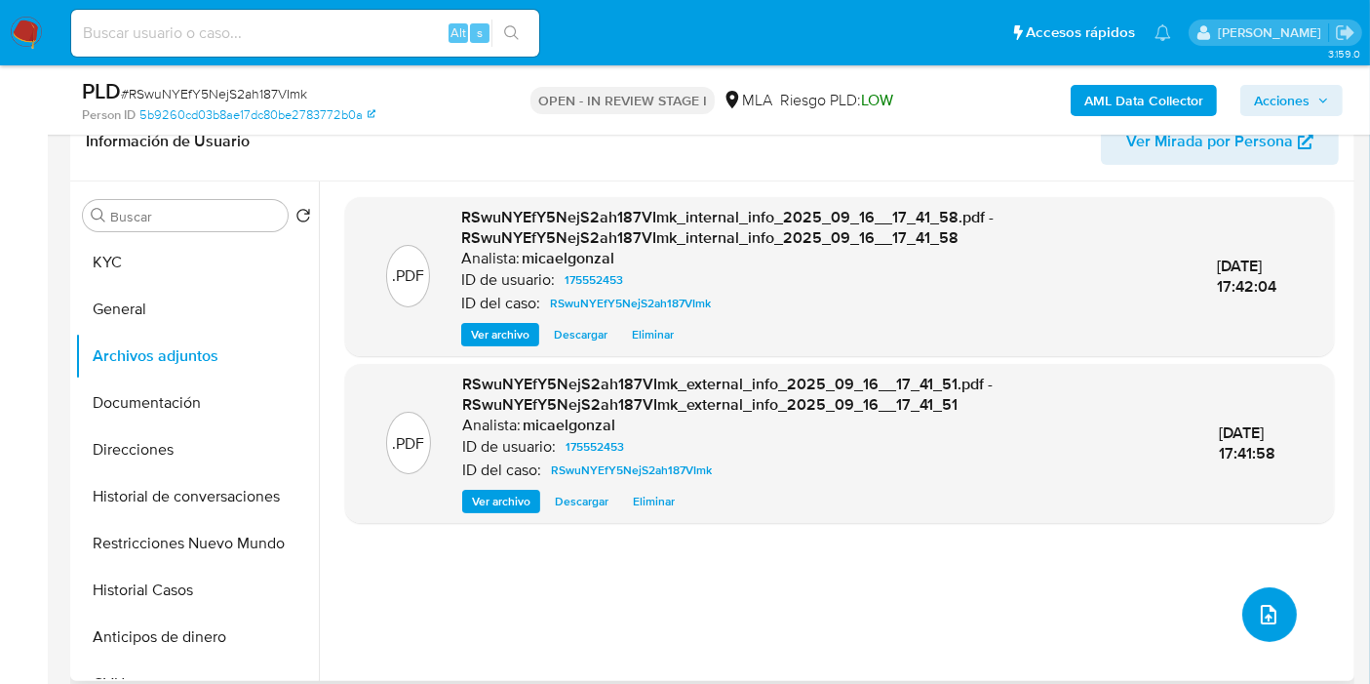
click at [1242, 606] on button "upload-file" at bounding box center [1269, 614] width 55 height 55
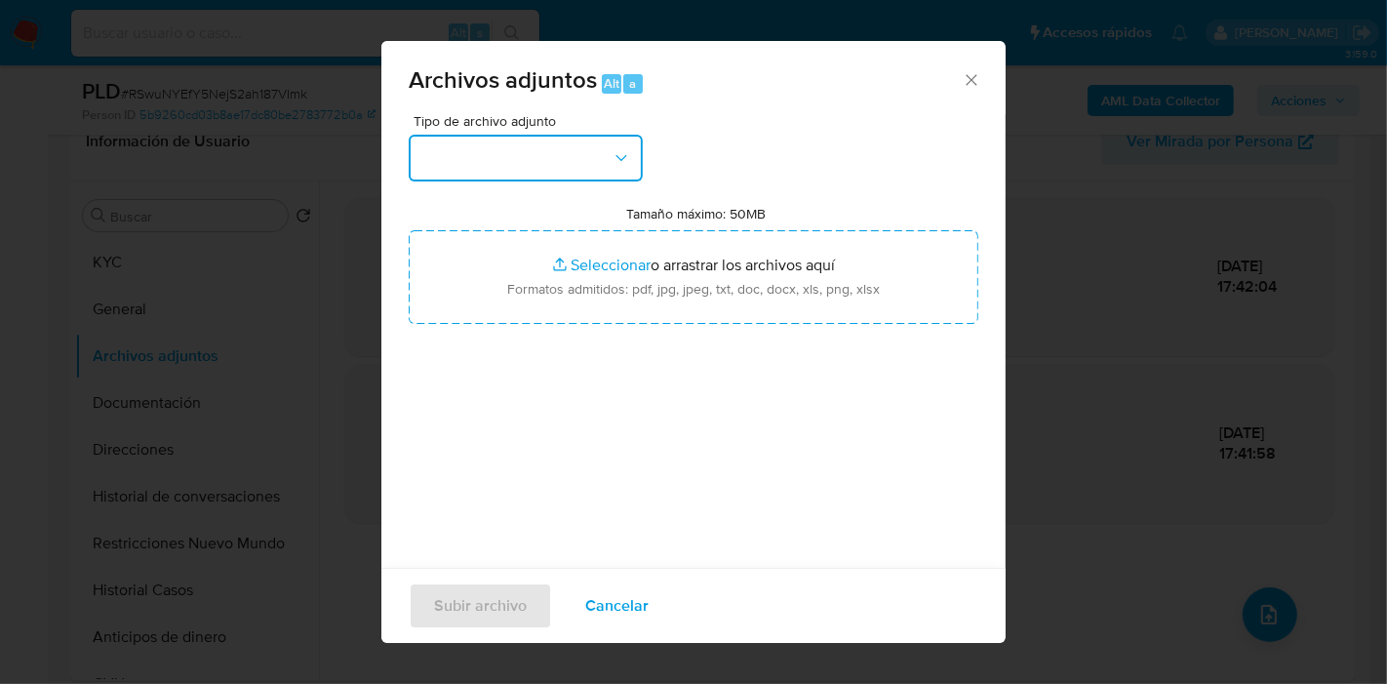
click at [533, 140] on button "button" at bounding box center [526, 158] width 234 height 47
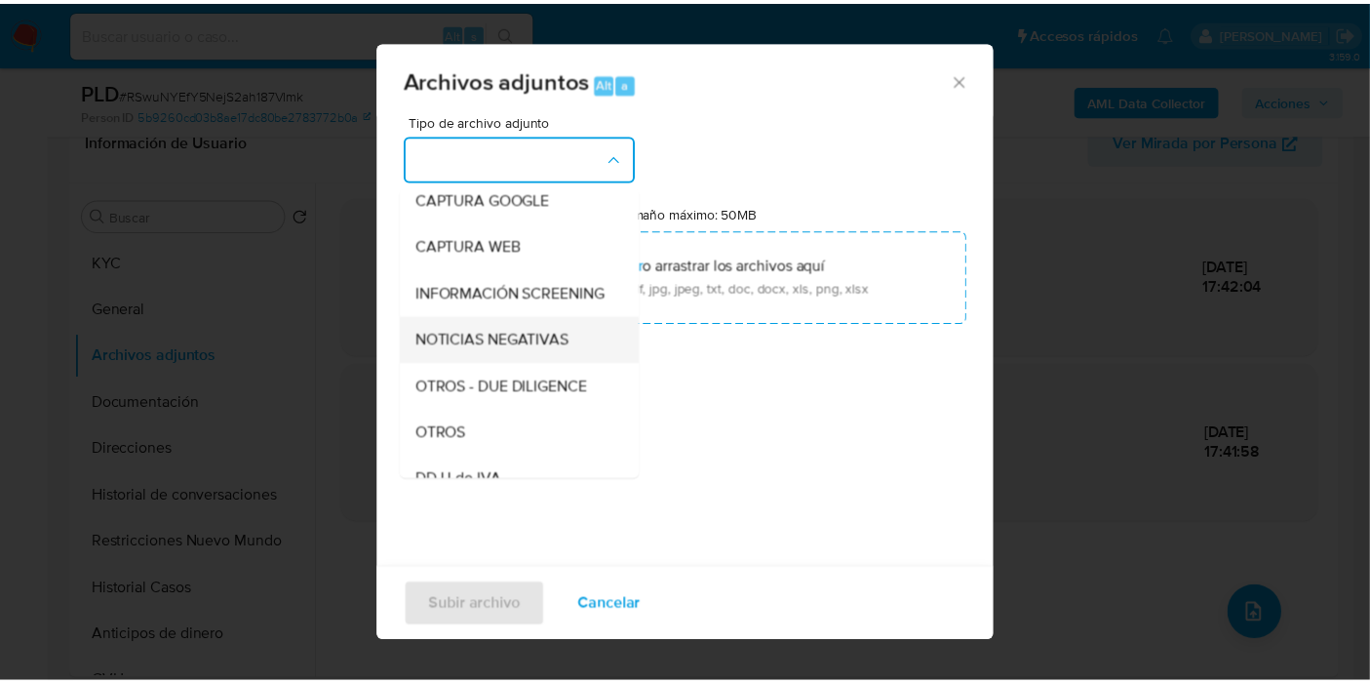
scroll to position [217, 0]
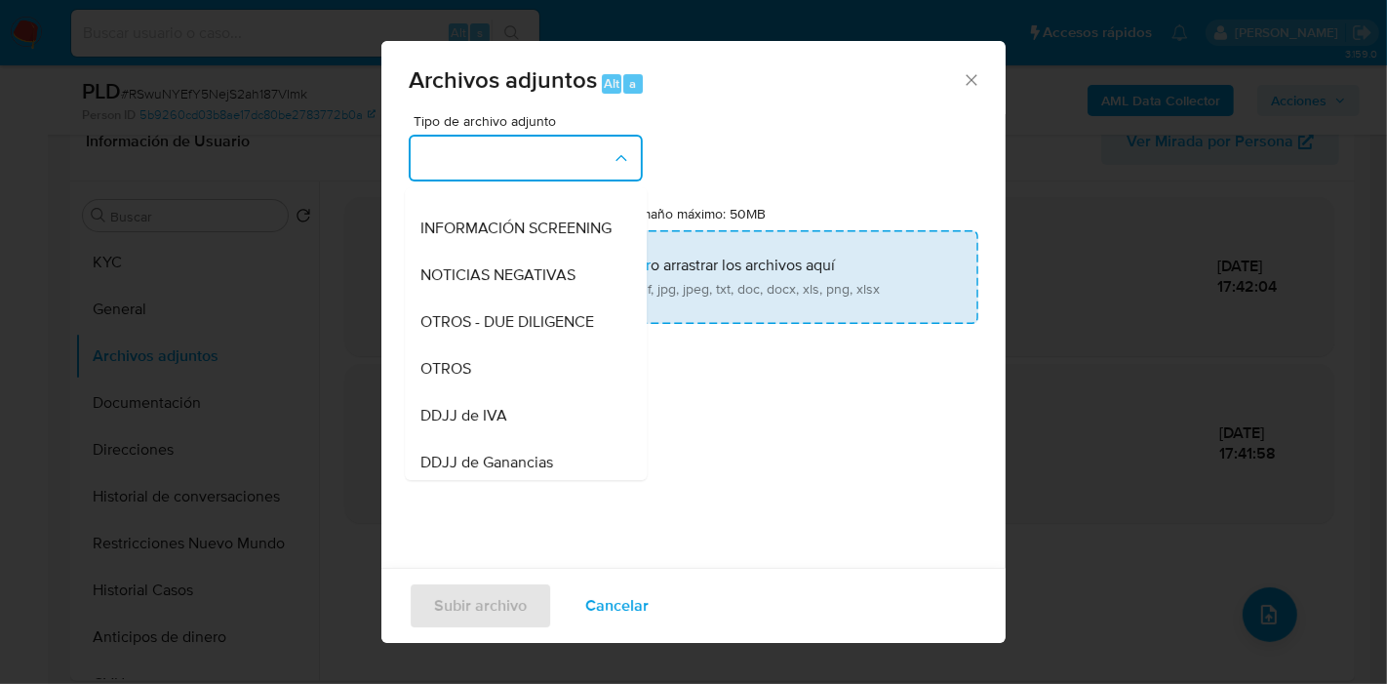
drag, startPoint x: 515, startPoint y: 375, endPoint x: 605, endPoint y: 283, distance: 128.3
click at [518, 375] on div "OTROS" at bounding box center [519, 368] width 199 height 47
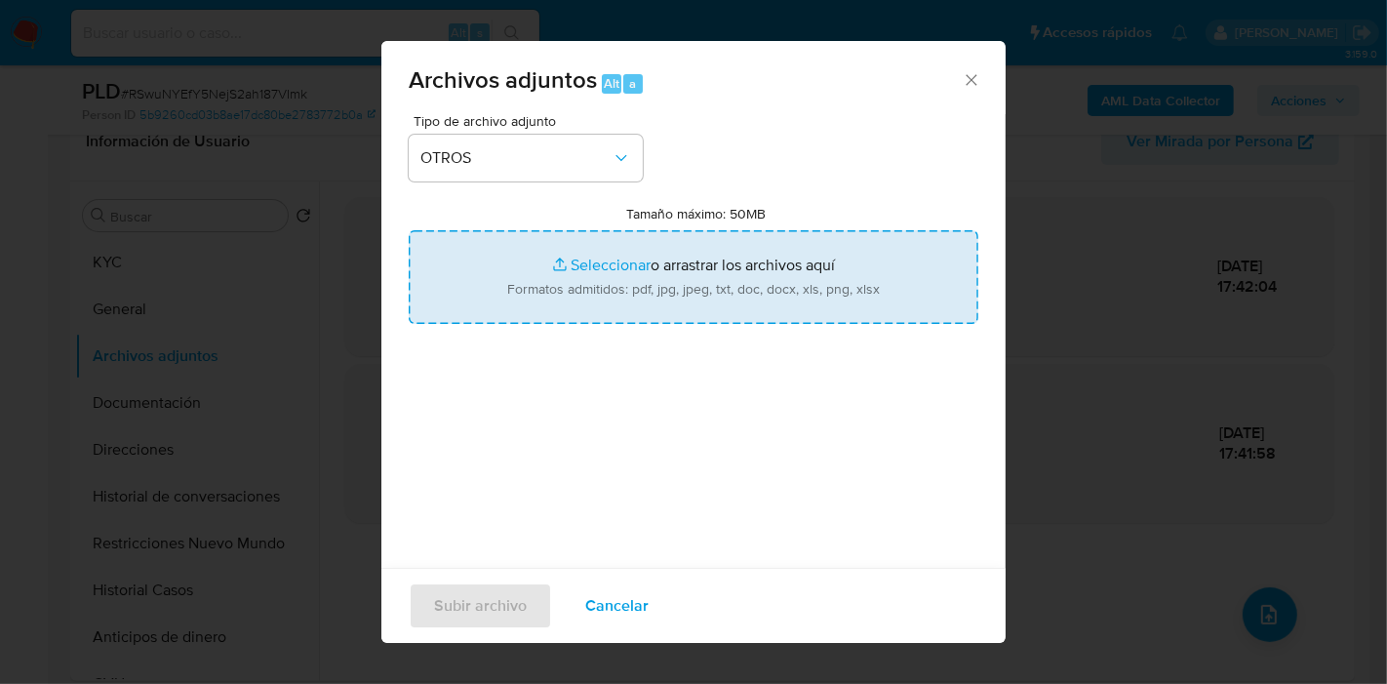
click at [606, 283] on input "Tamaño máximo: 50MB Seleccionar archivos" at bounding box center [694, 277] width 570 height 94
type input "C:\fakepath\Movimientos de Gustavo Alfredo Paredes.xlsx"
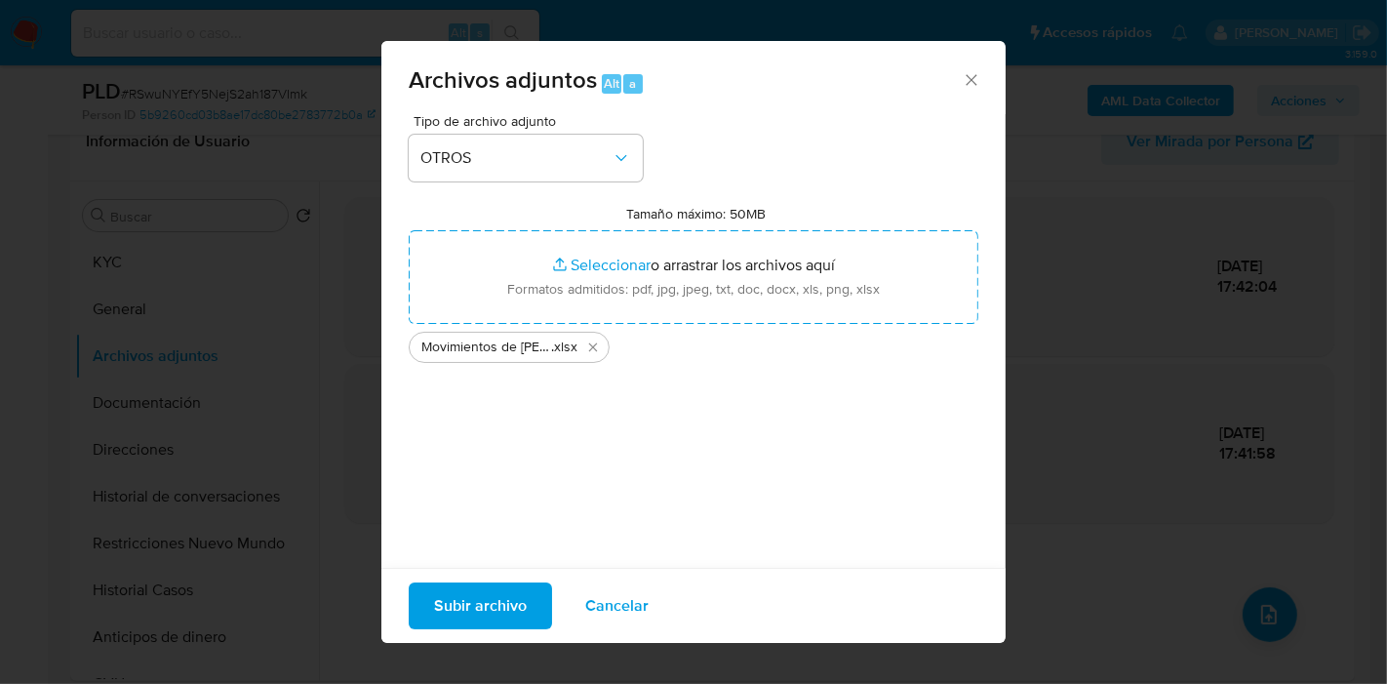
click at [496, 607] on span "Subir archivo" at bounding box center [480, 605] width 93 height 43
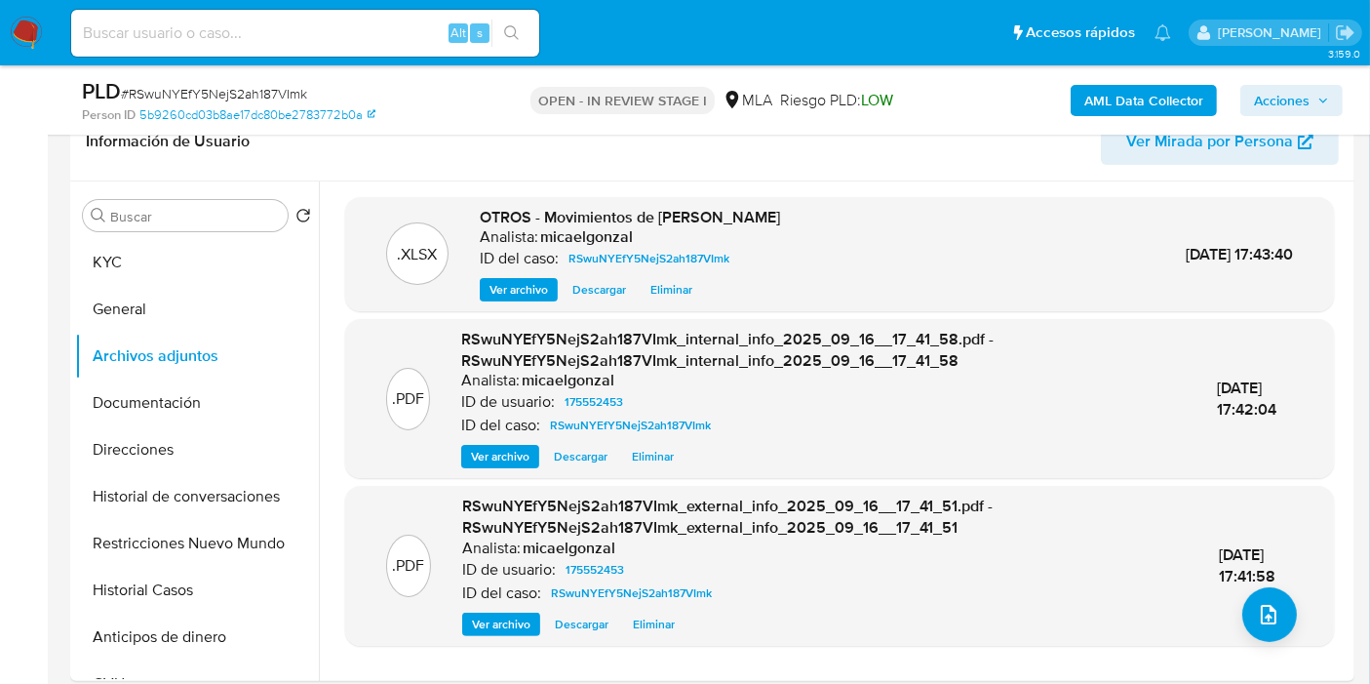
click at [140, 262] on button "KYC" at bounding box center [197, 262] width 244 height 47
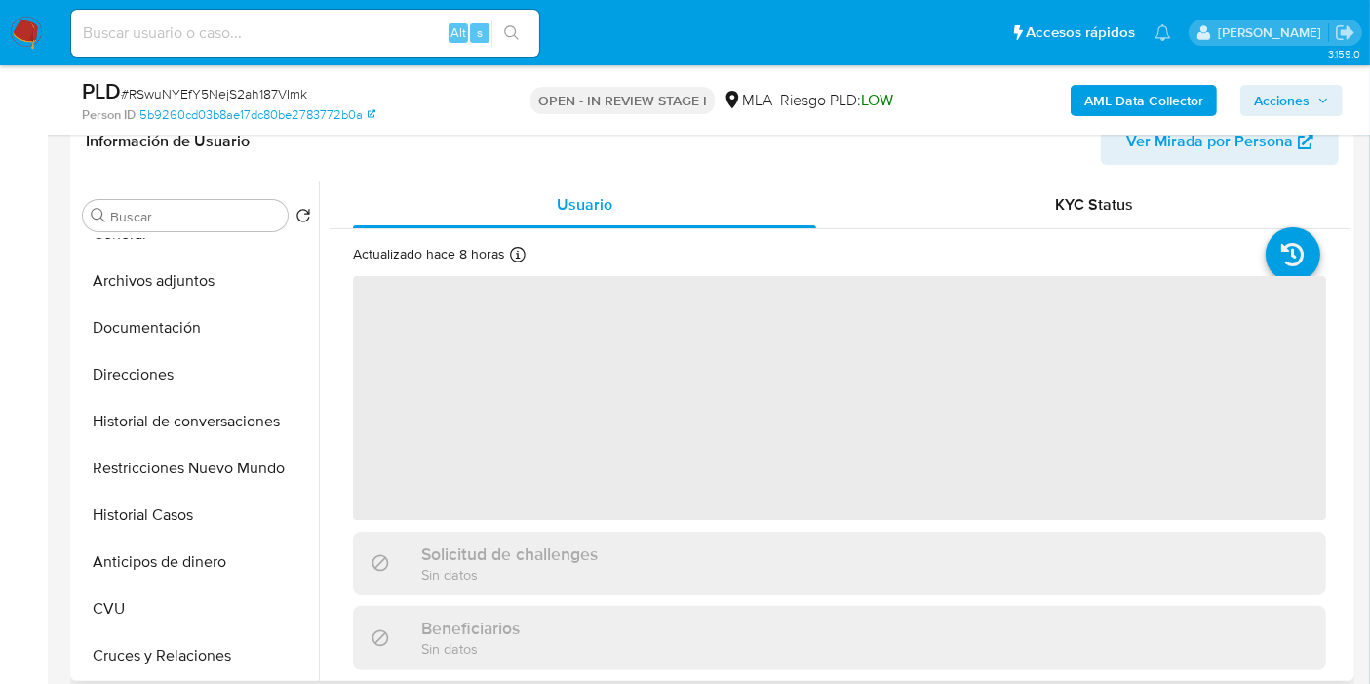
scroll to position [108, 0]
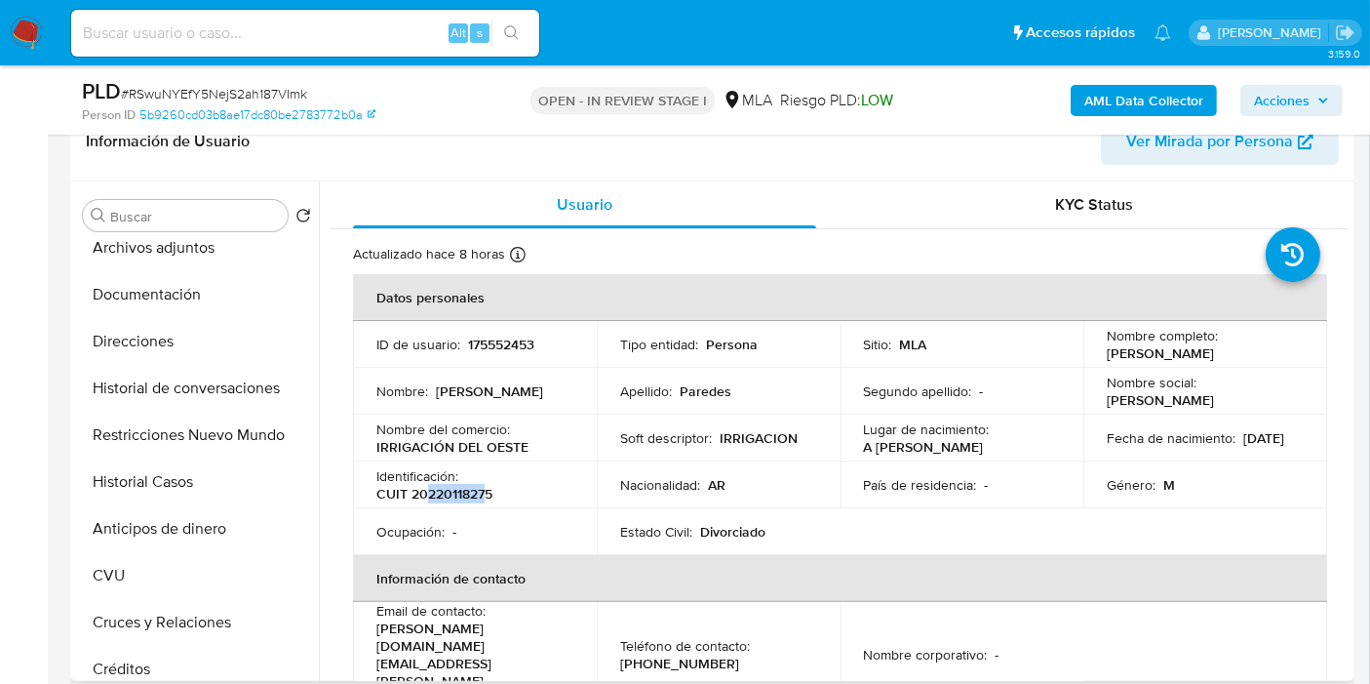
drag, startPoint x: 422, startPoint y: 492, endPoint x: 485, endPoint y: 485, distance: 62.8
click at [485, 485] on p "CUIT 20220118275" at bounding box center [434, 494] width 116 height 18
copy p "22011827"
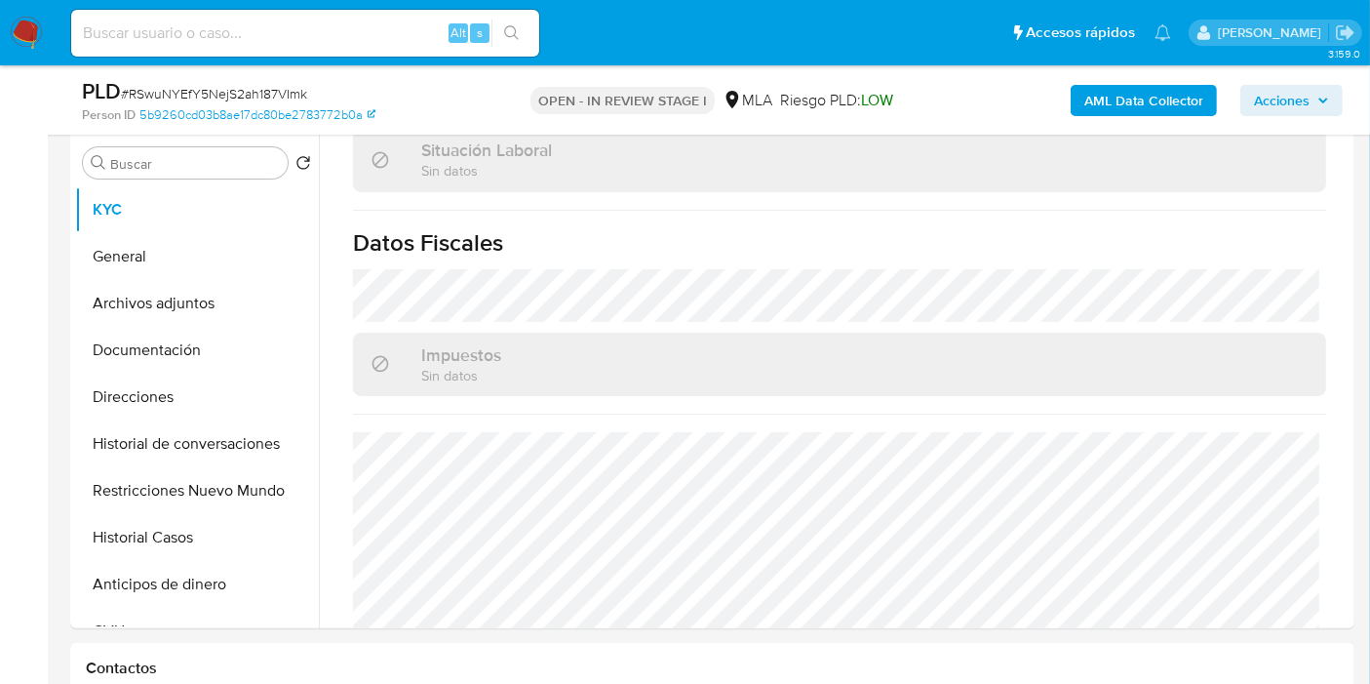
scroll to position [217, 0]
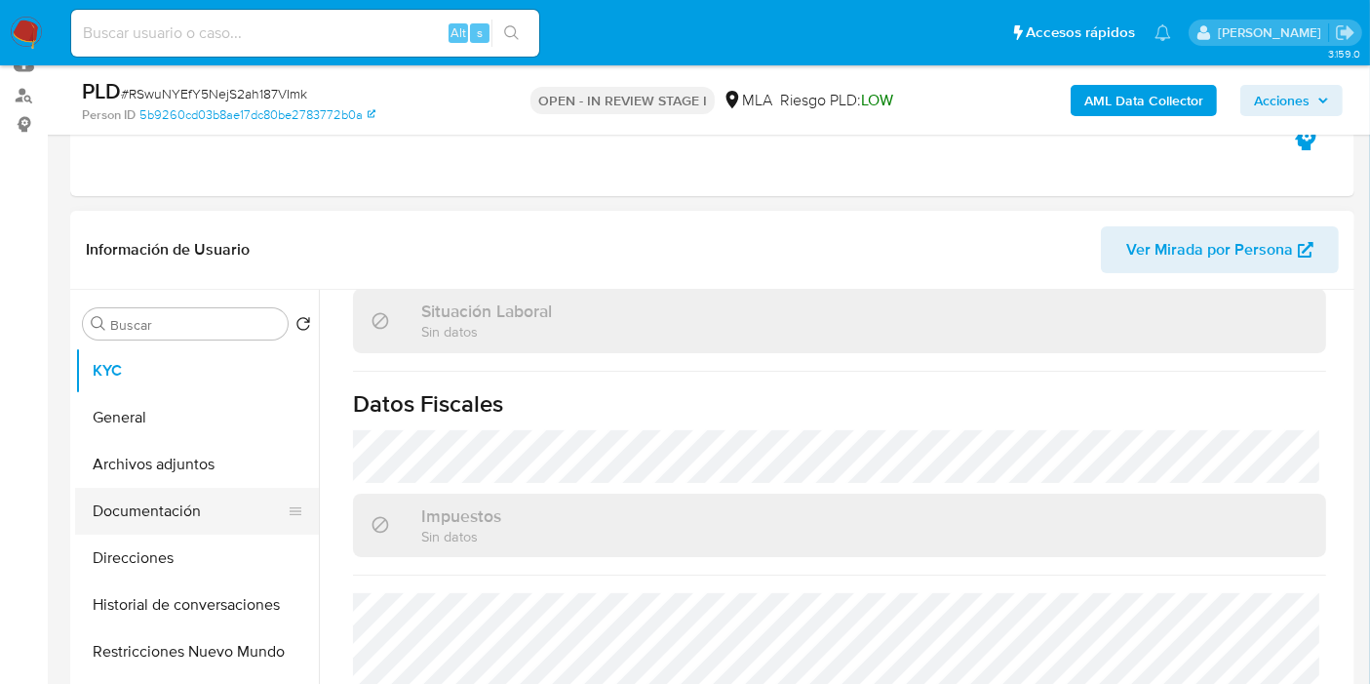
click at [115, 517] on button "Documentación" at bounding box center [189, 511] width 228 height 47
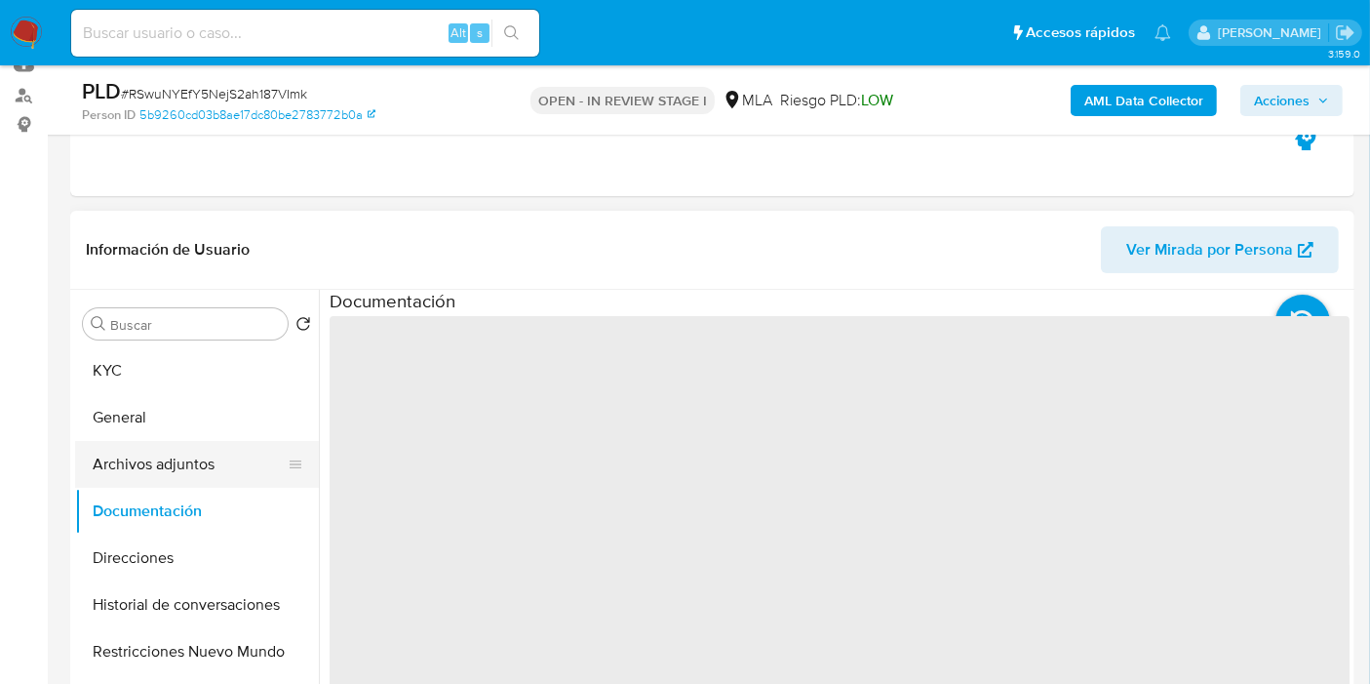
click at [137, 477] on button "Archivos adjuntos" at bounding box center [189, 464] width 228 height 47
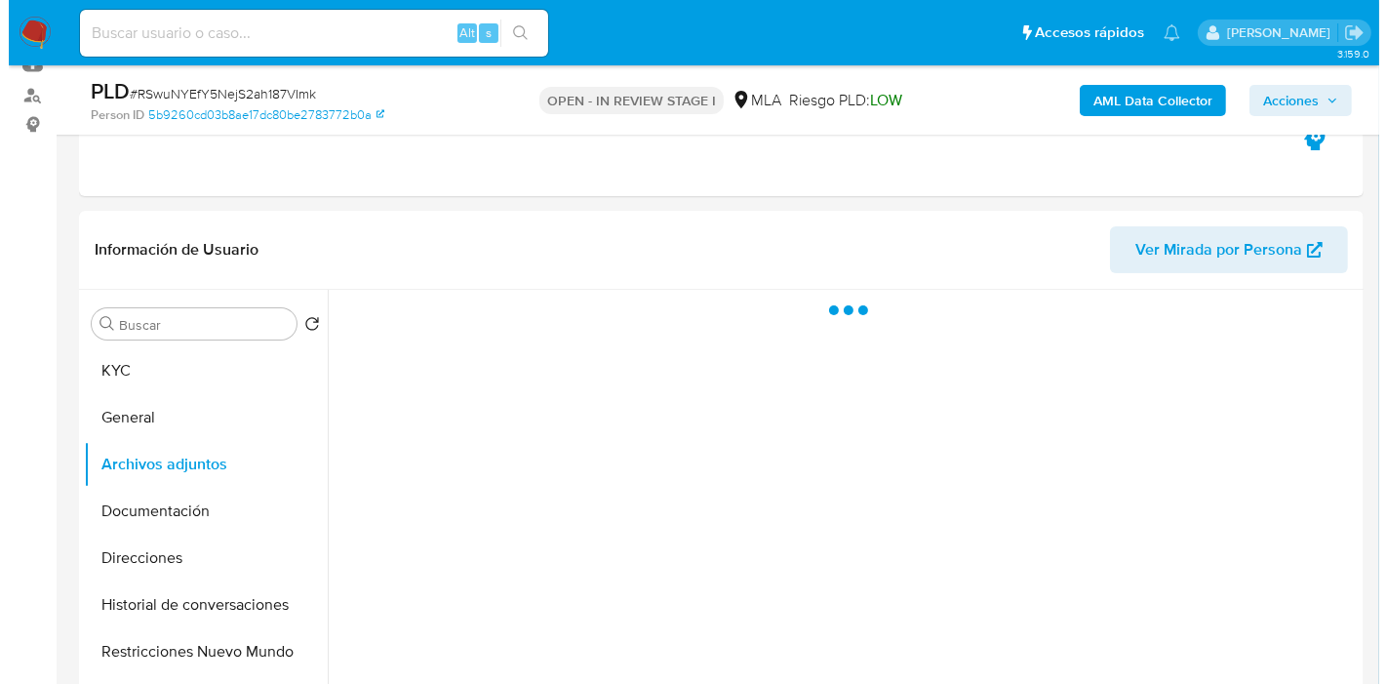
scroll to position [325, 0]
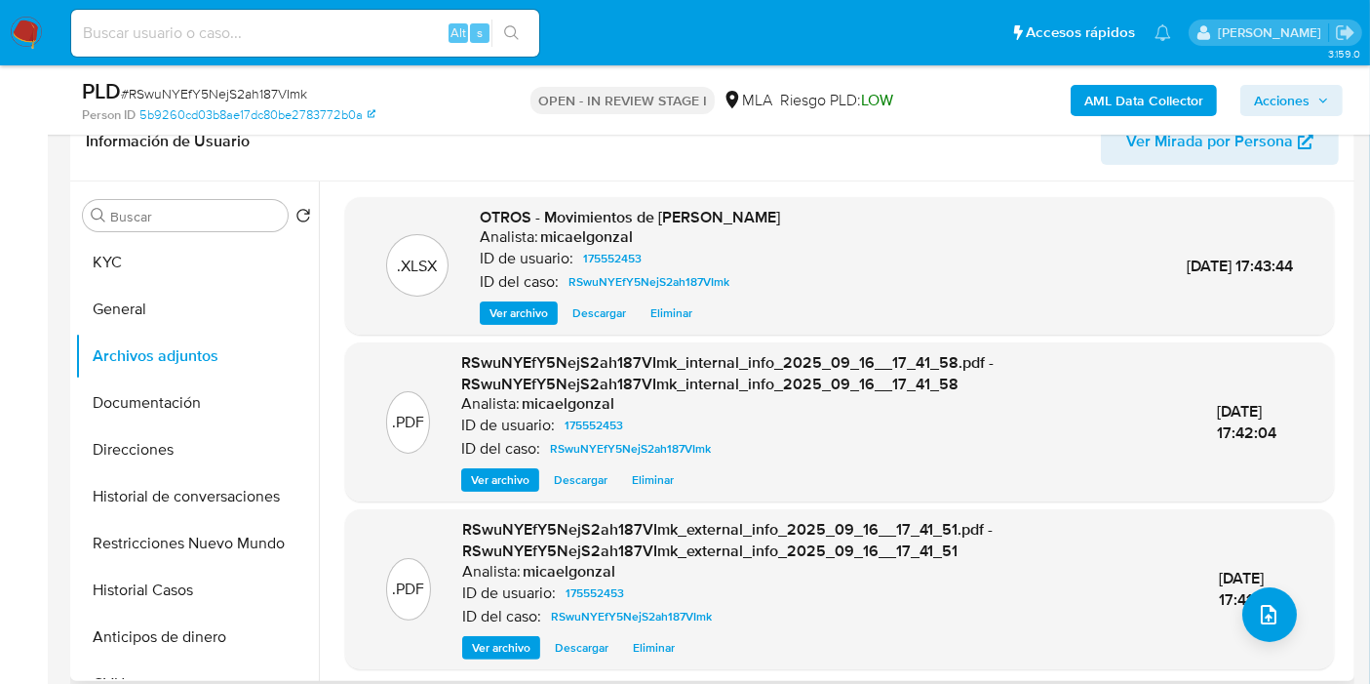
click at [1223, 602] on span "16/Sep/2025 17:41:58" at bounding box center [1247, 589] width 57 height 44
click at [1263, 613] on icon "upload-file" at bounding box center [1268, 614] width 23 height 23
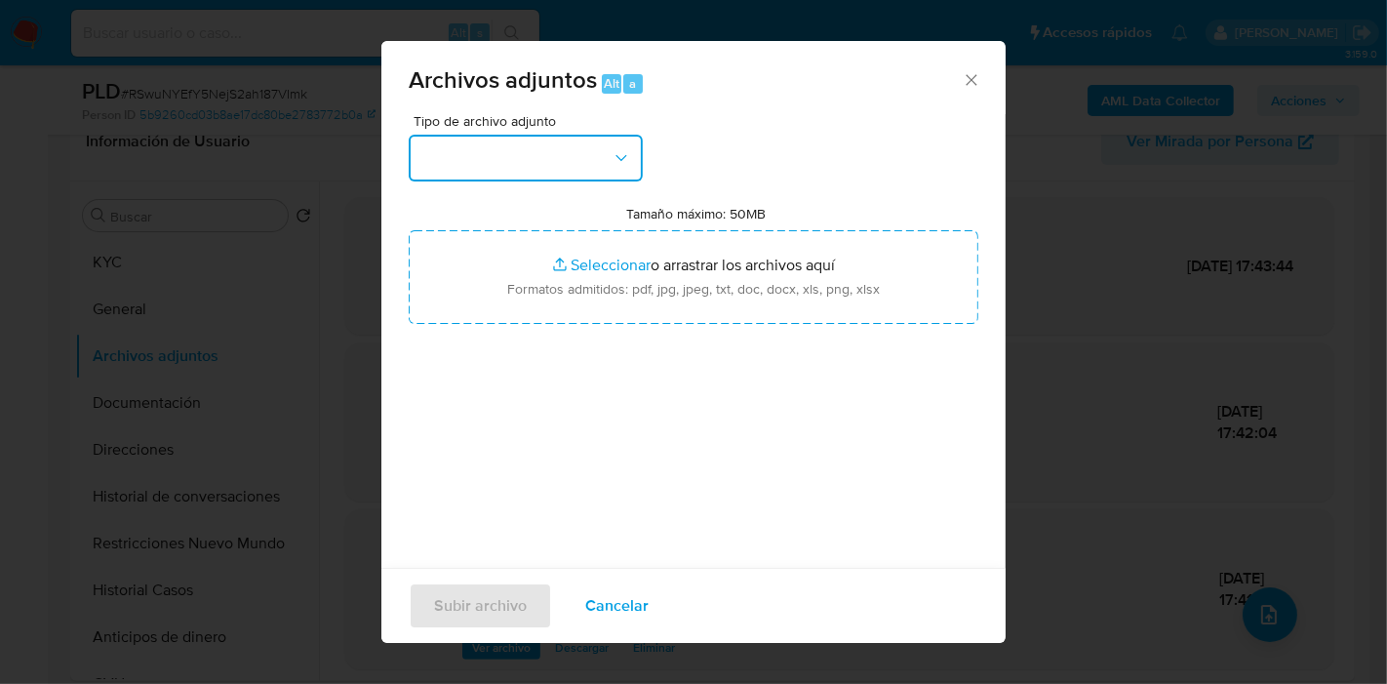
drag, startPoint x: 543, startPoint y: 151, endPoint x: 526, endPoint y: 177, distance: 30.8
click at [541, 151] on button "button" at bounding box center [526, 158] width 234 height 47
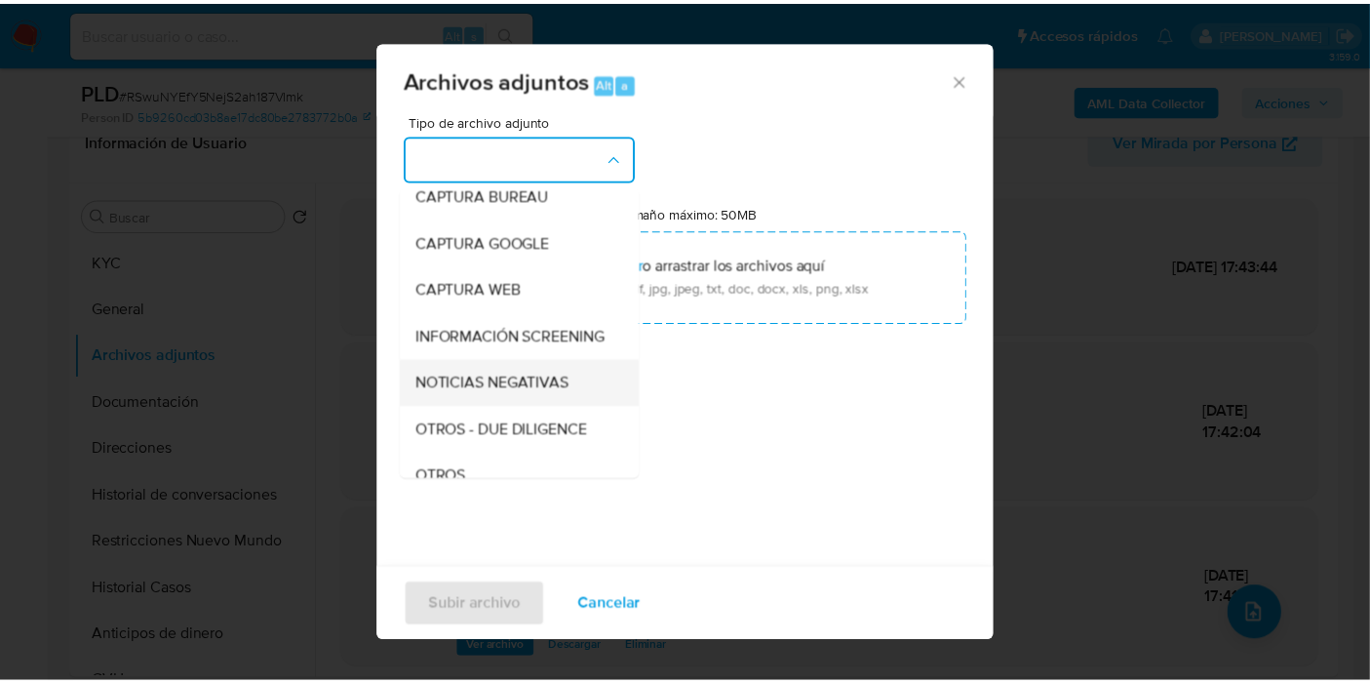
scroll to position [217, 0]
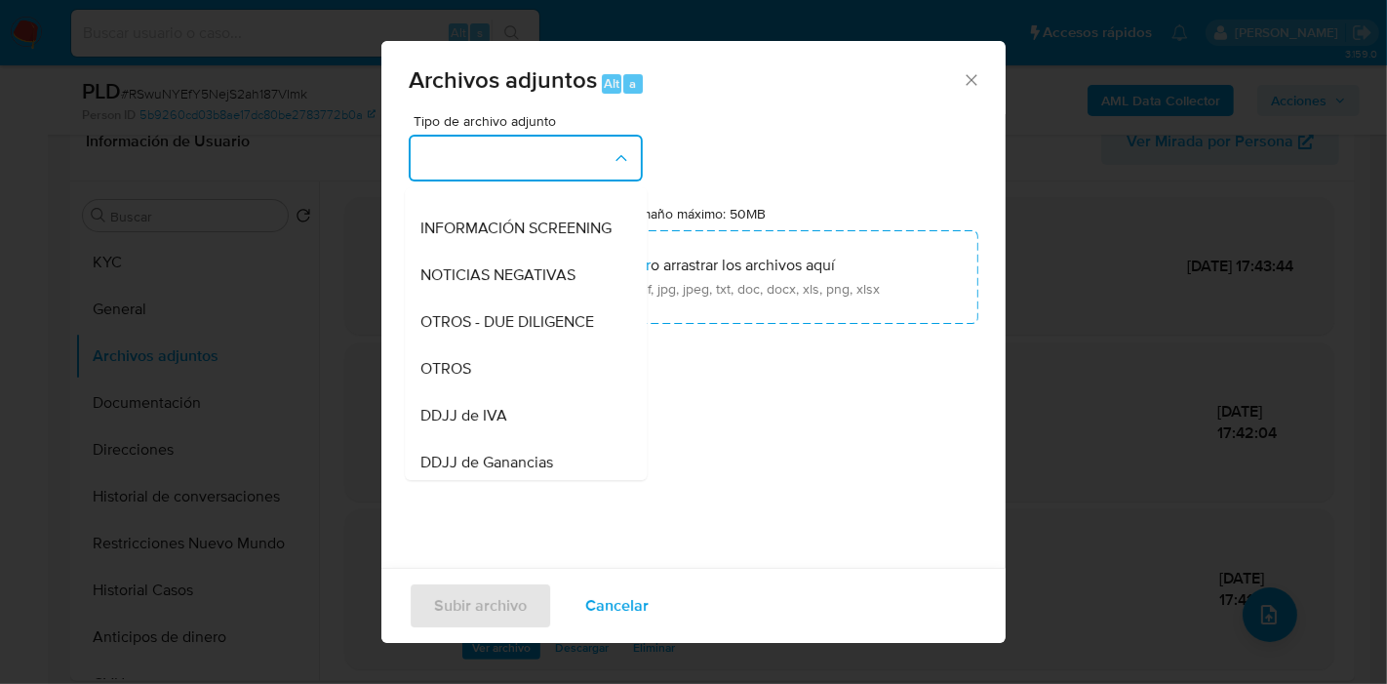
click at [492, 392] on div "OTROS" at bounding box center [519, 368] width 199 height 47
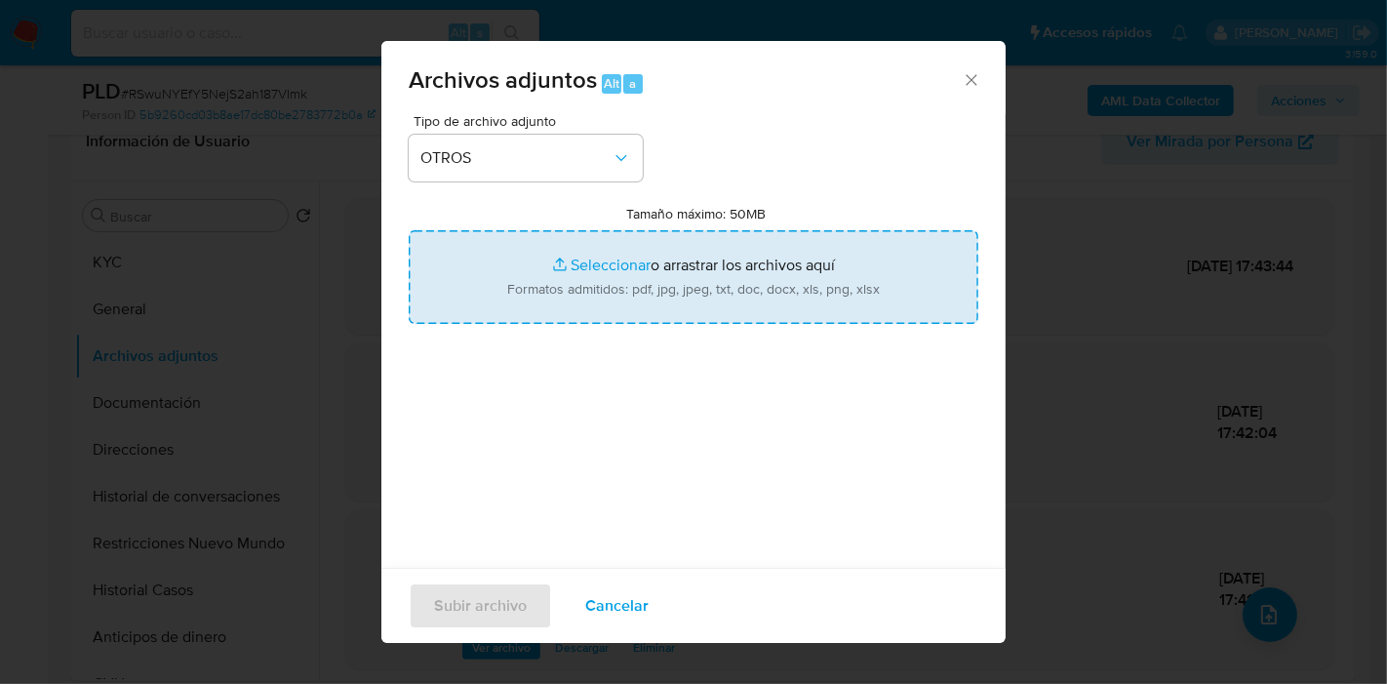
click at [547, 319] on input "Tamaño máximo: 50MB Seleccionar archivos" at bounding box center [694, 277] width 570 height 94
type input "C:\fakepath\Caselog RSwuNYEfY5NejS2ah187VImk_2025_07_18_16_12_42.docx"
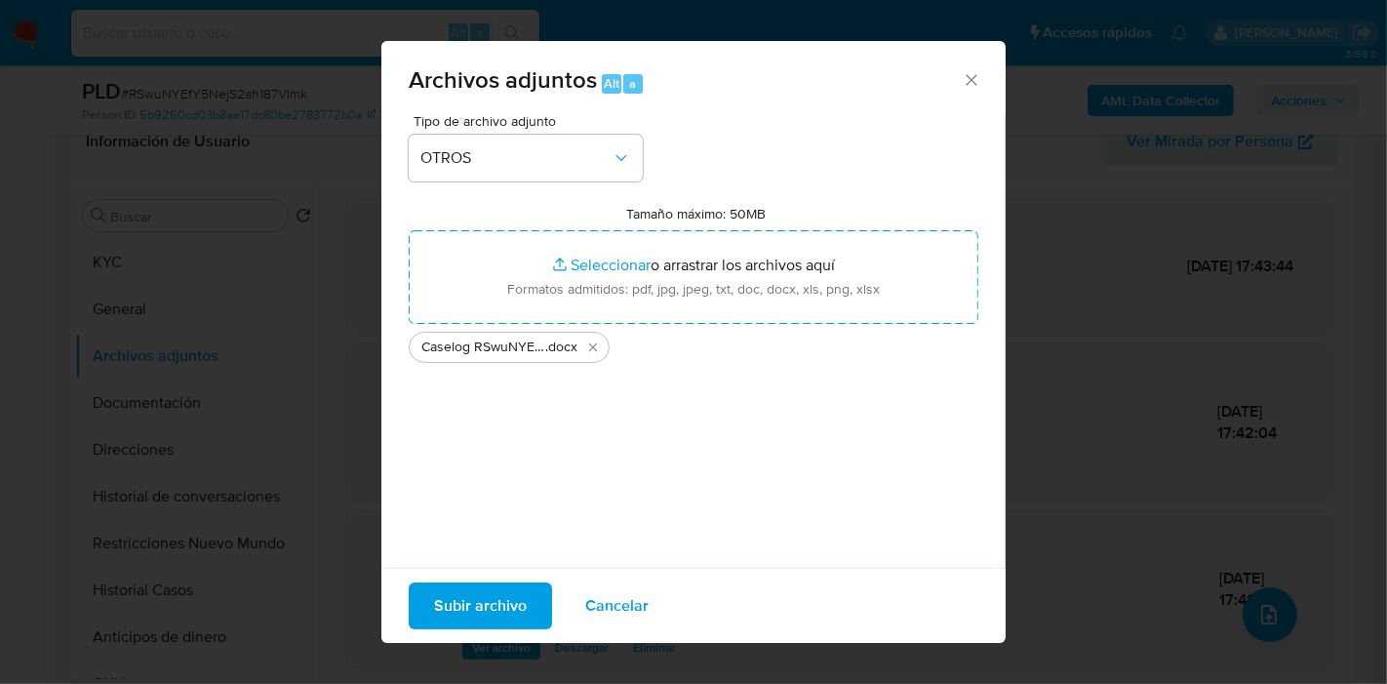
click at [546, 424] on div "Tipo de archivo adjunto OTROS Tamaño máximo: 50MB Seleccionar archivos Seleccio…" at bounding box center [694, 344] width 570 height 460
click at [495, 627] on span "Subir archivo" at bounding box center [480, 605] width 93 height 43
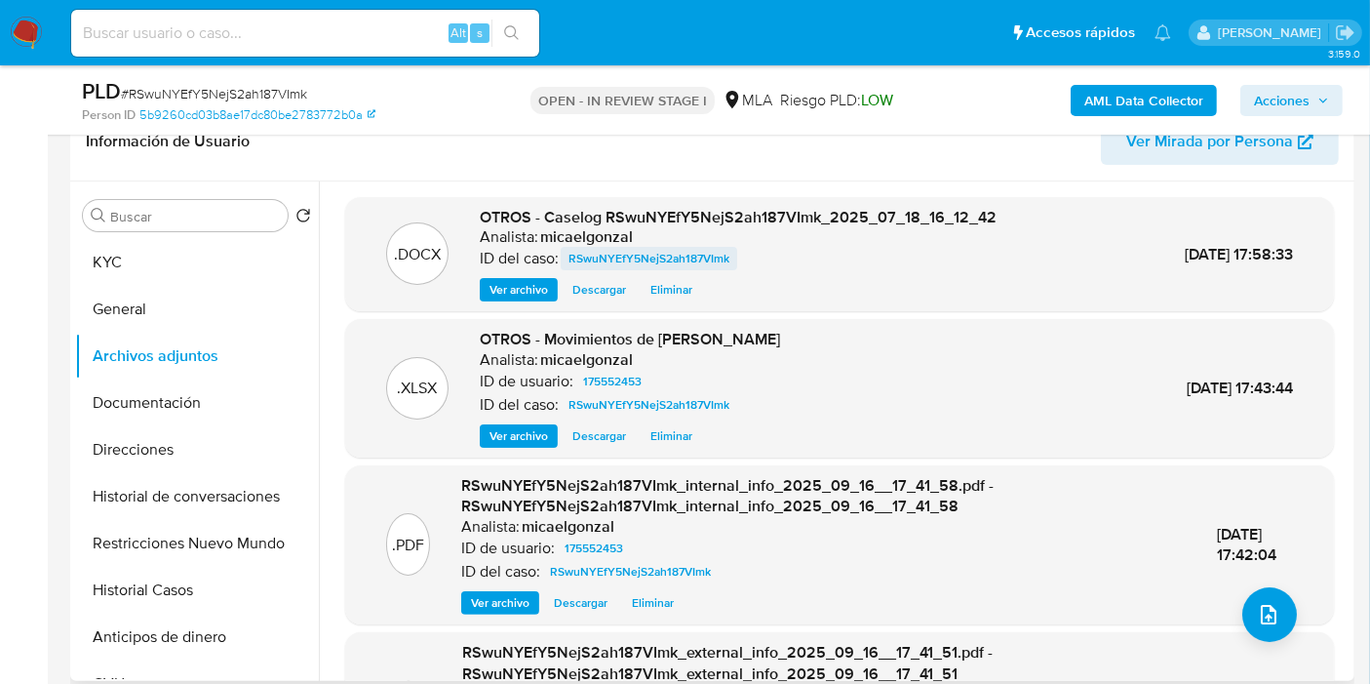
click at [680, 247] on span "RSwuNYEfY5NejS2ah187VImk" at bounding box center [649, 258] width 161 height 23
click at [144, 584] on button "Historial Casos" at bounding box center [189, 590] width 228 height 47
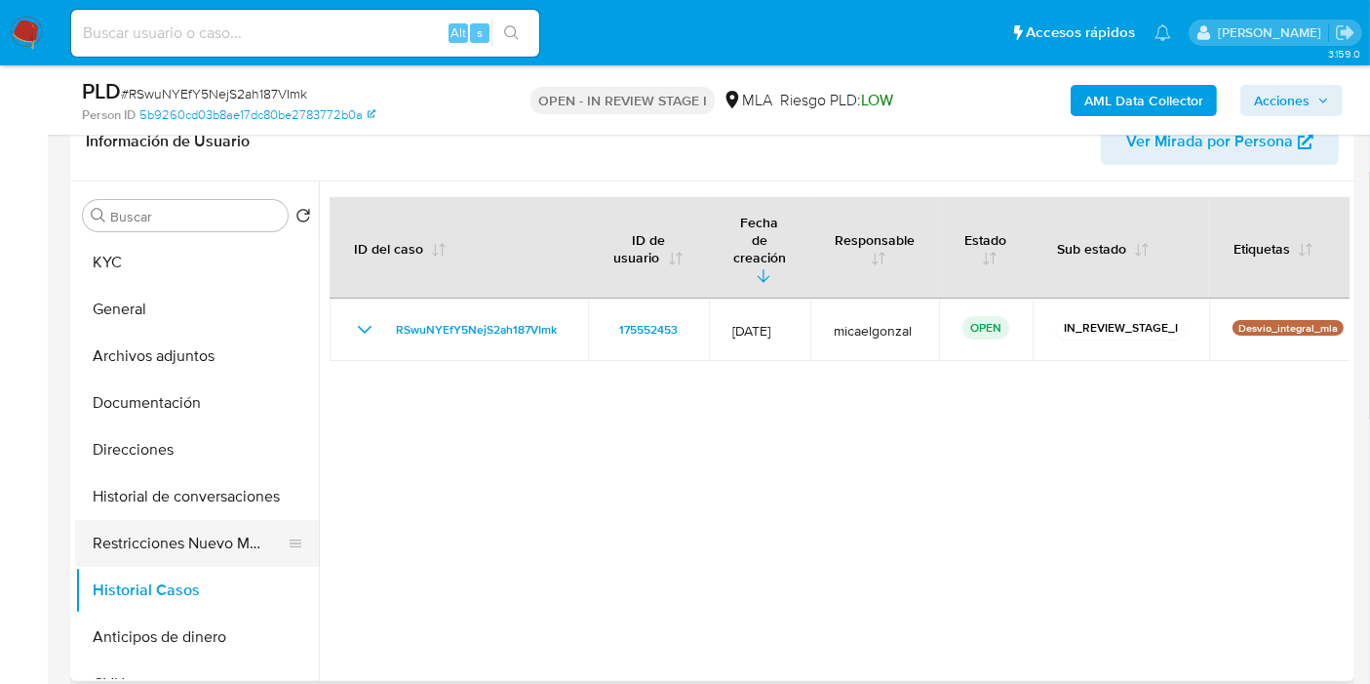
click at [183, 525] on button "Restricciones Nuevo Mundo" at bounding box center [189, 543] width 228 height 47
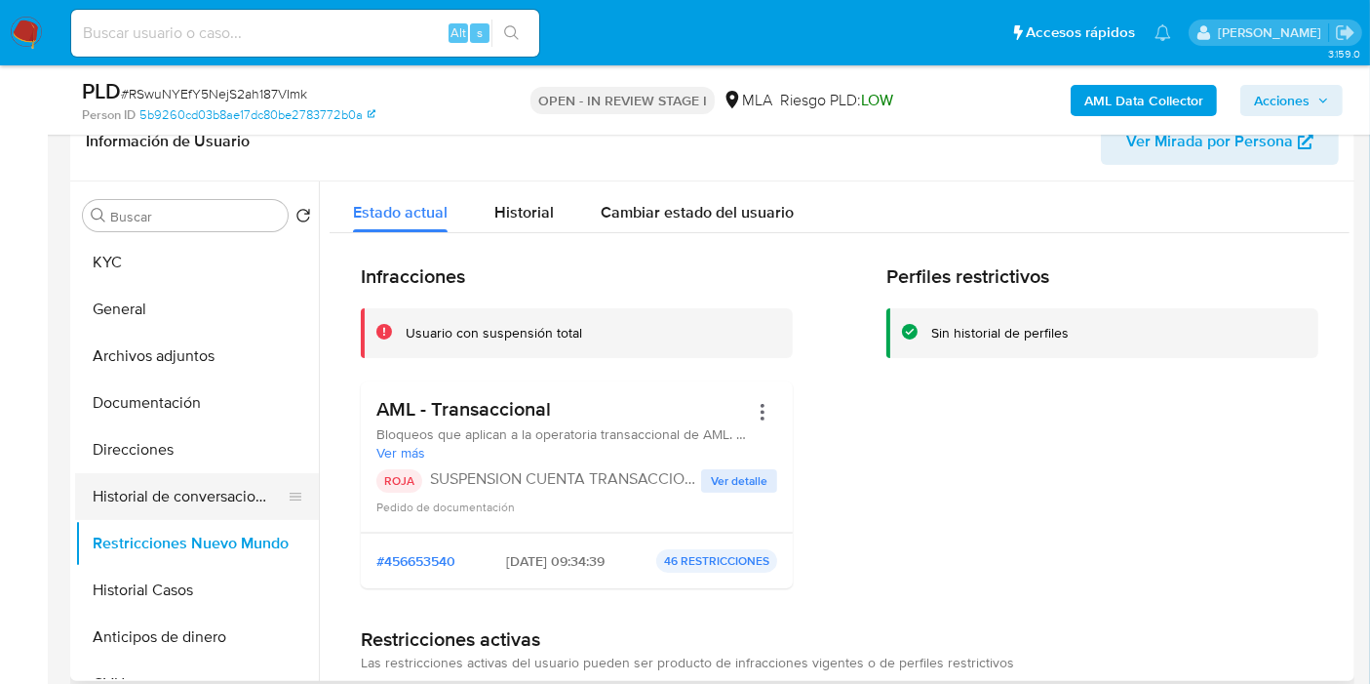
click at [199, 516] on button "Historial de conversaciones" at bounding box center [189, 496] width 228 height 47
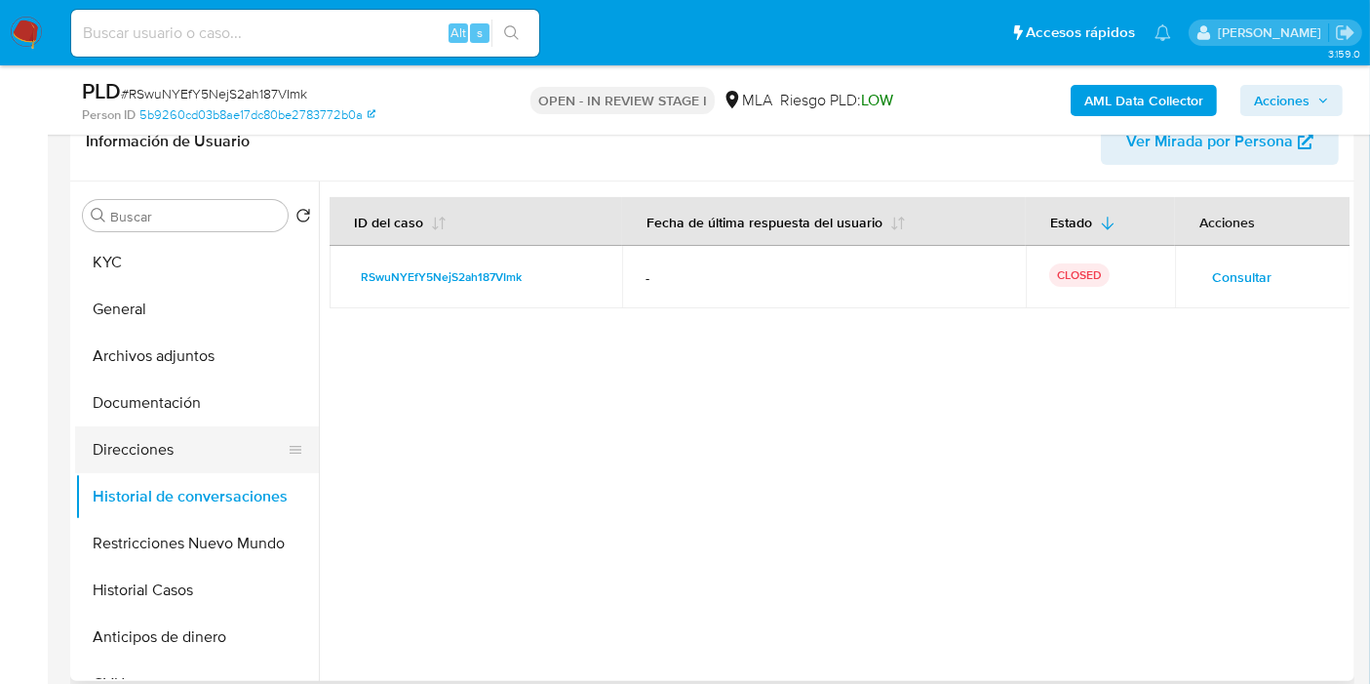
click at [212, 442] on button "Direcciones" at bounding box center [189, 449] width 228 height 47
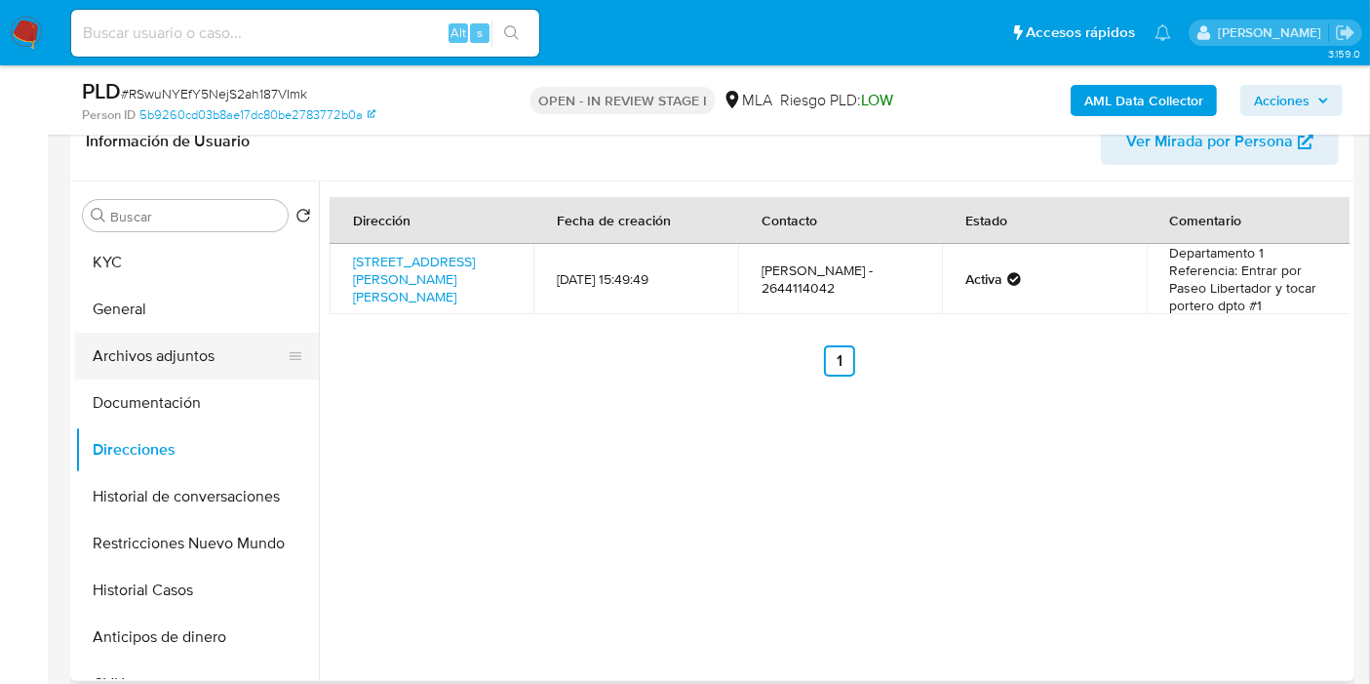
click at [208, 365] on button "Archivos adjuntos" at bounding box center [189, 356] width 228 height 47
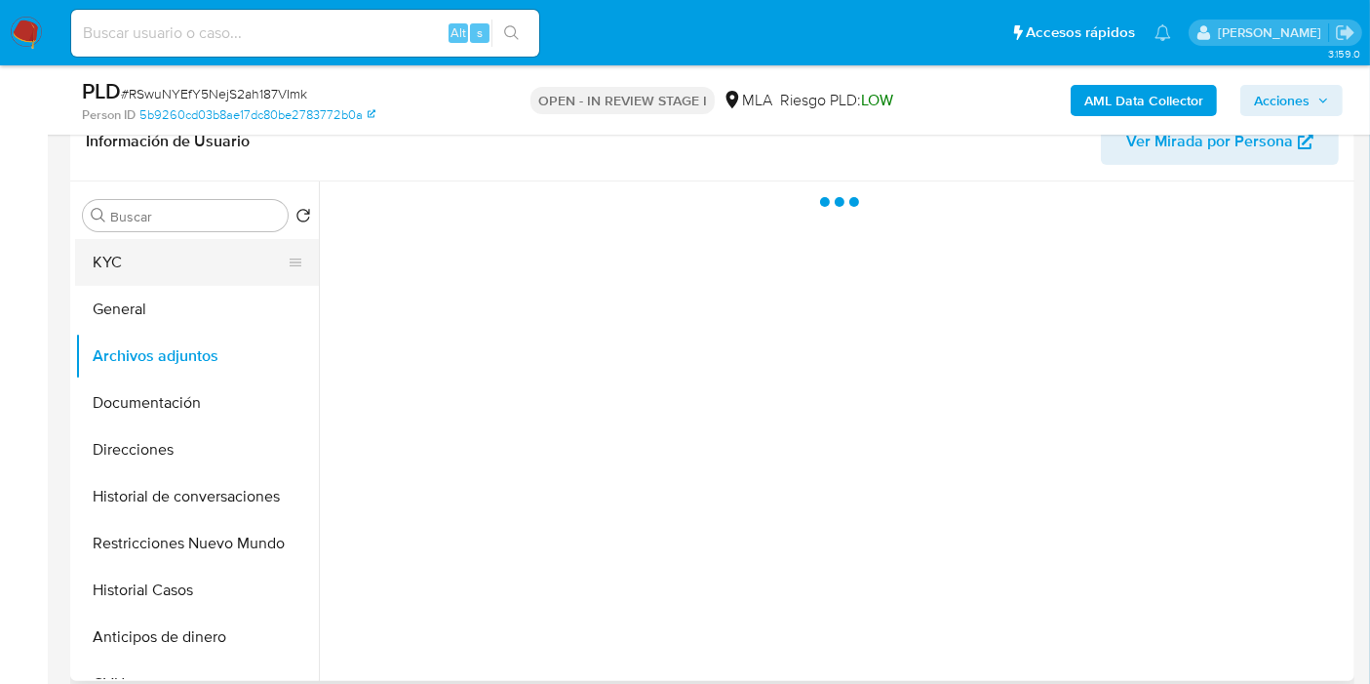
click at [175, 268] on button "KYC" at bounding box center [189, 262] width 228 height 47
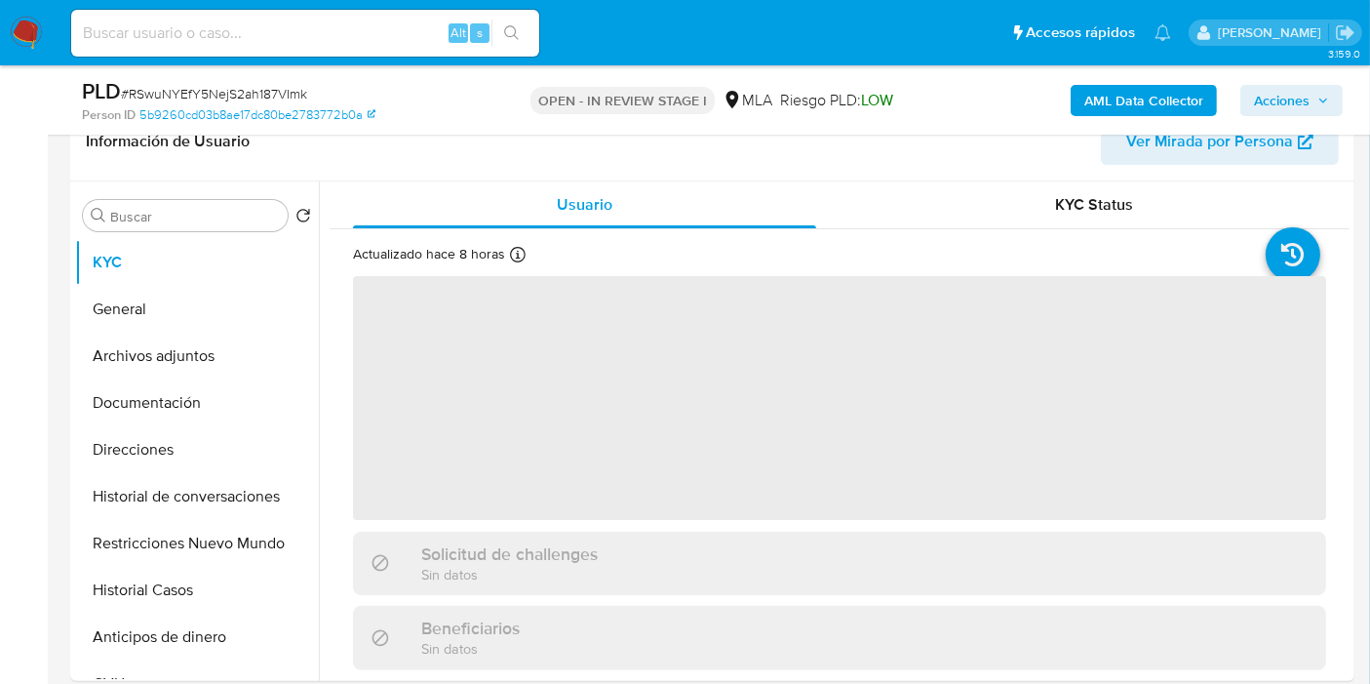
click at [1309, 94] on span "Acciones" at bounding box center [1282, 100] width 56 height 31
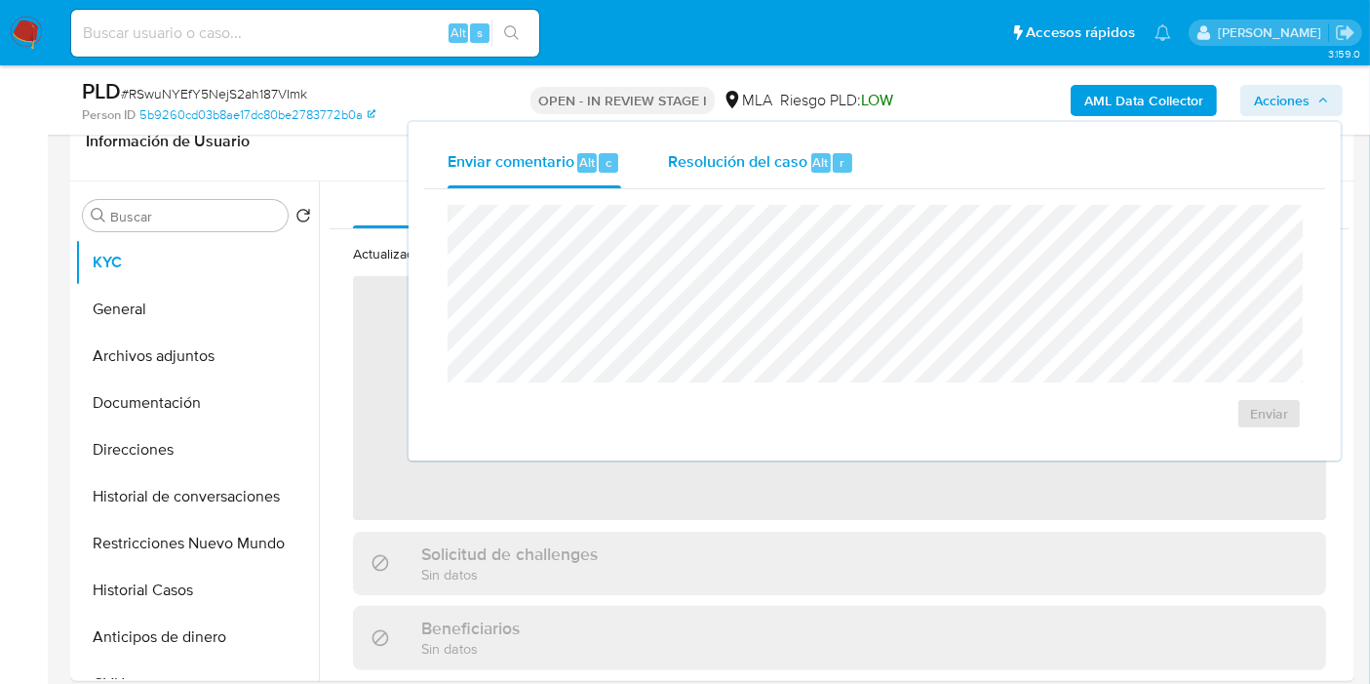
click at [800, 152] on span "Resolución del caso" at bounding box center [737, 161] width 139 height 22
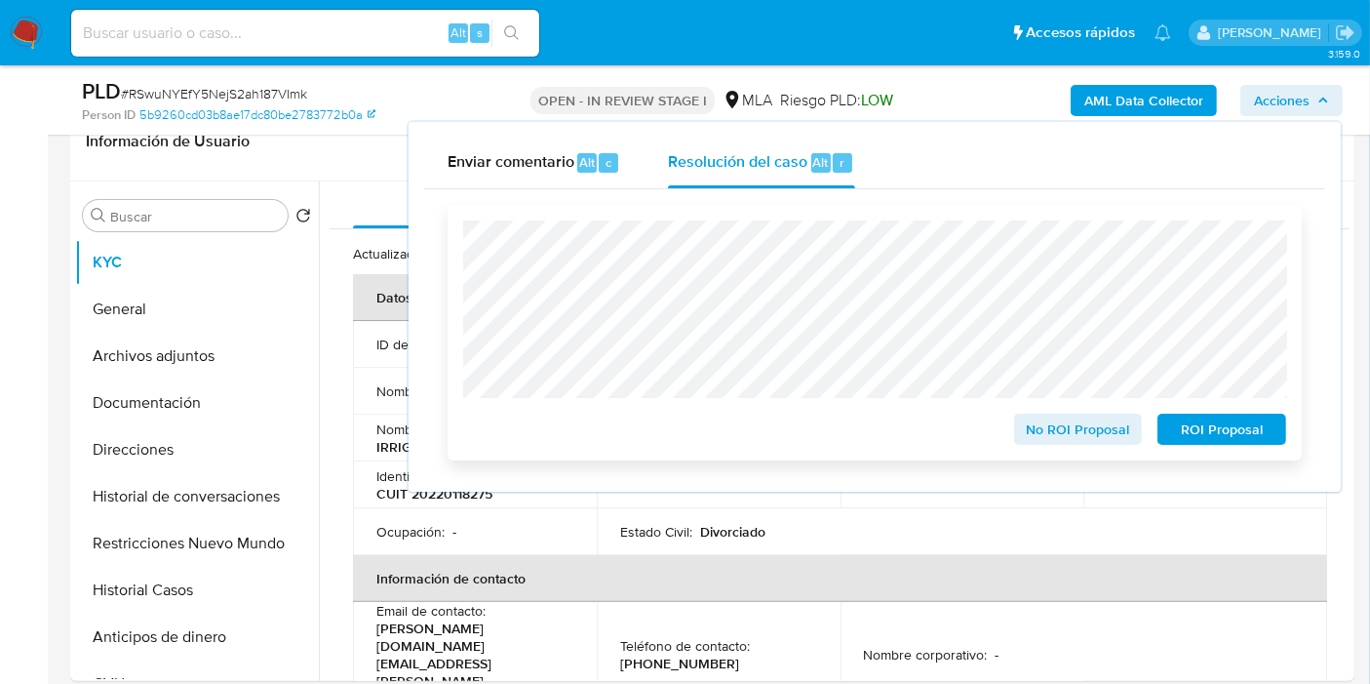
click at [1231, 441] on span "ROI Proposal" at bounding box center [1221, 428] width 101 height 27
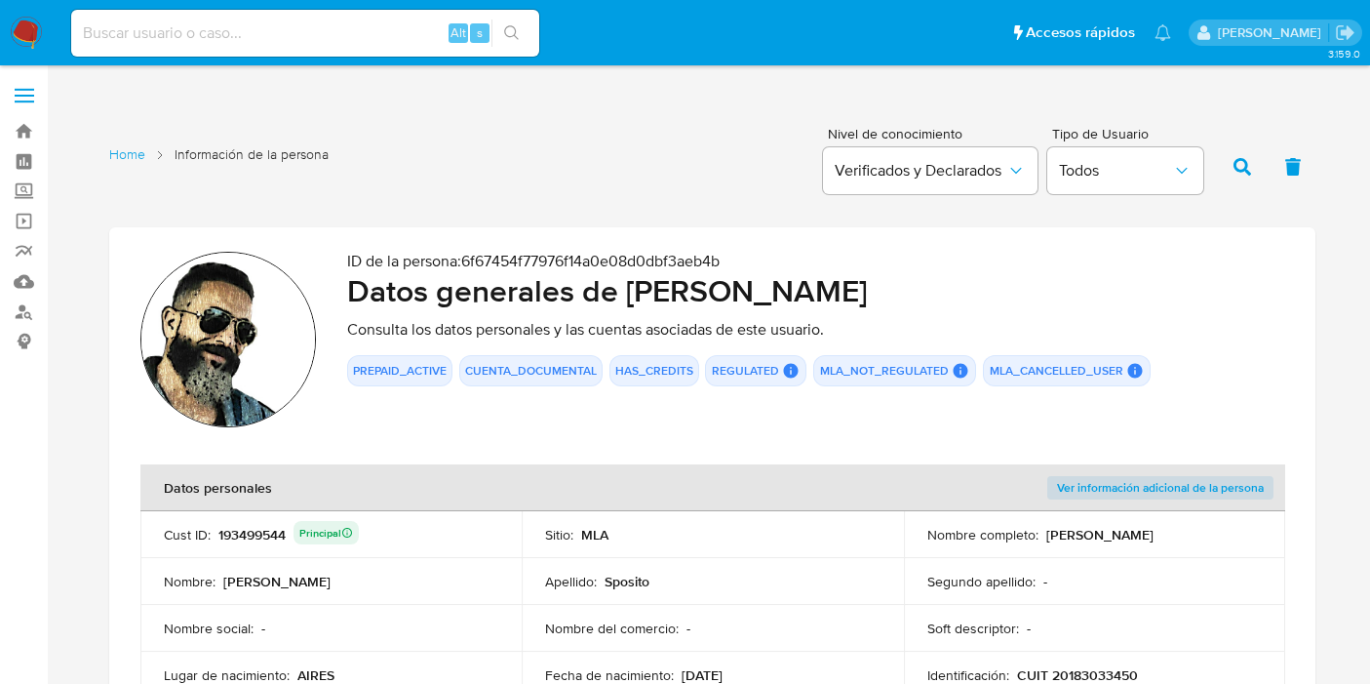
scroll to position [3016, 0]
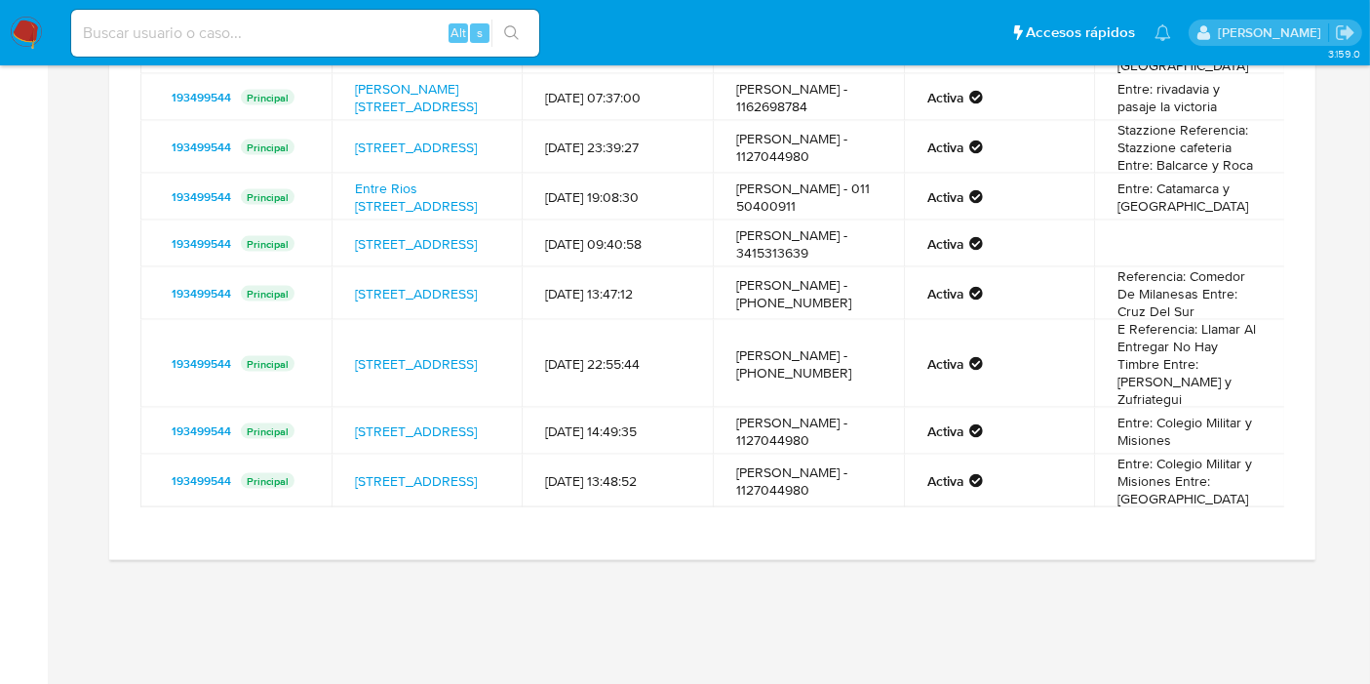
drag, startPoint x: 0, startPoint y: 0, endPoint x: 15, endPoint y: 43, distance: 45.3
click at [15, 43] on img at bounding box center [26, 33] width 33 height 33
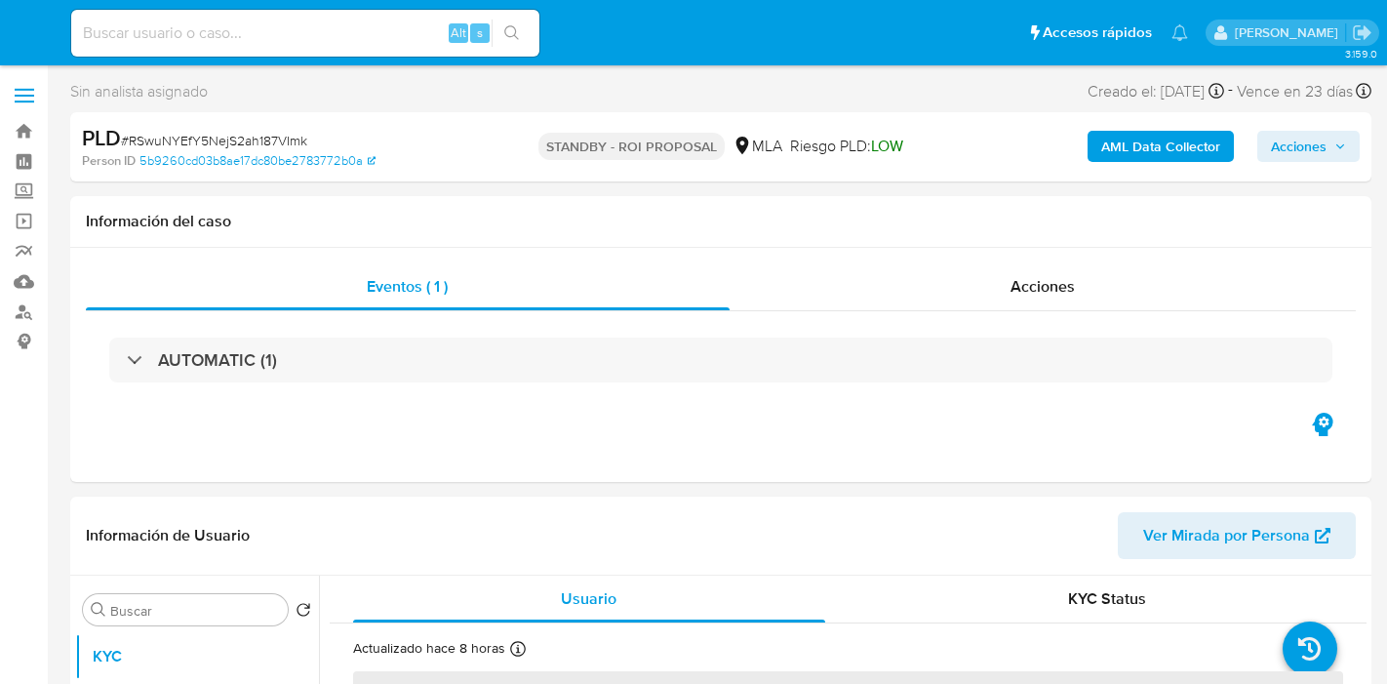
select select "10"
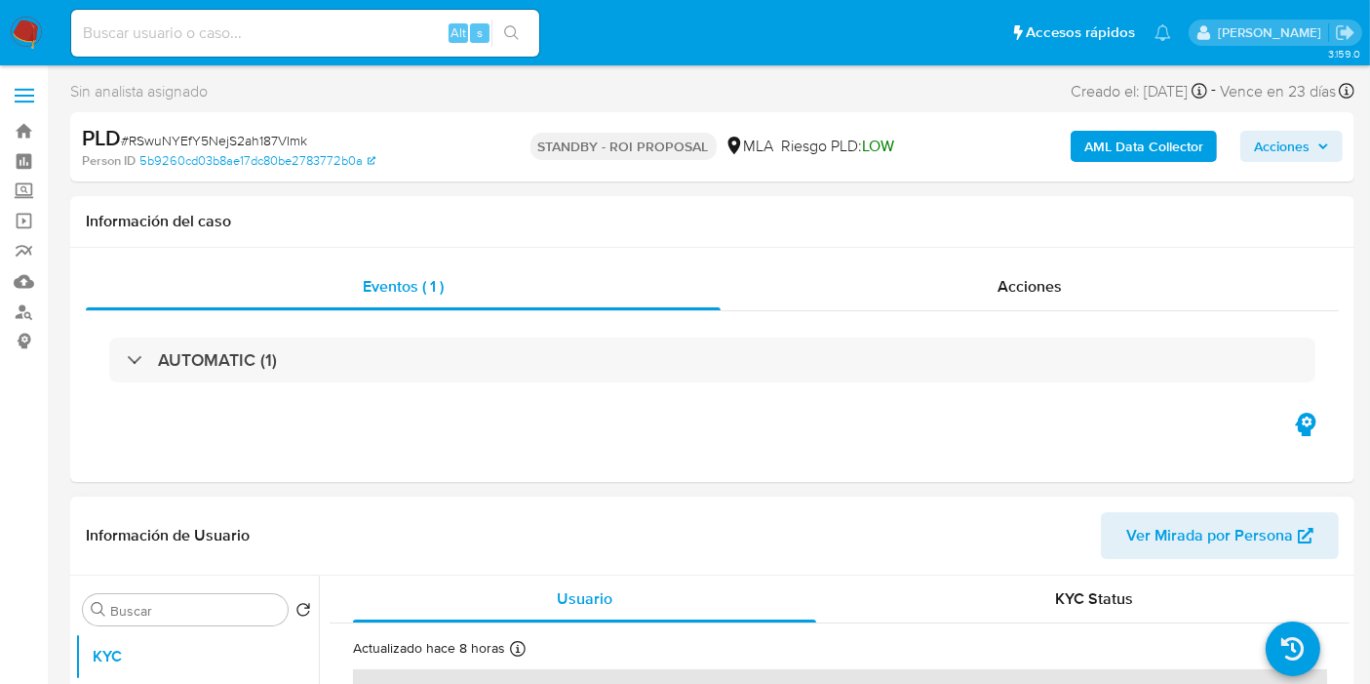
scroll to position [217, 0]
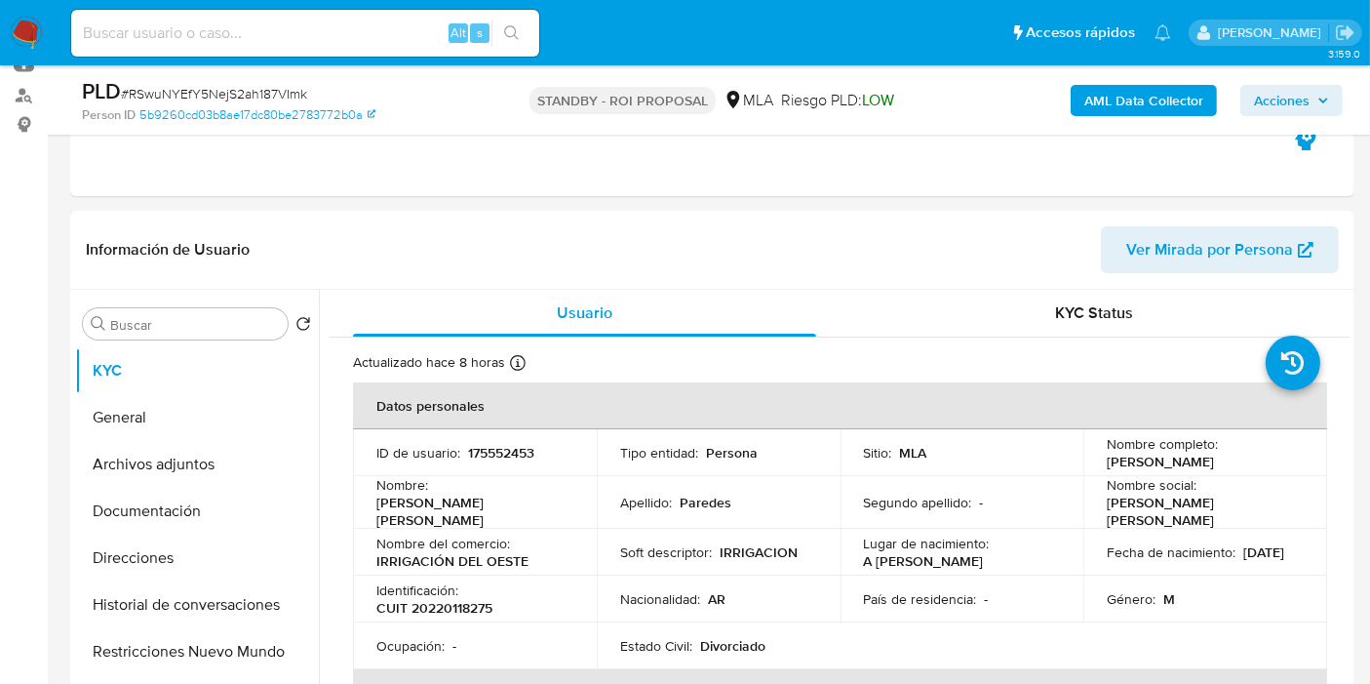
click at [27, 43] on img at bounding box center [26, 33] width 33 height 33
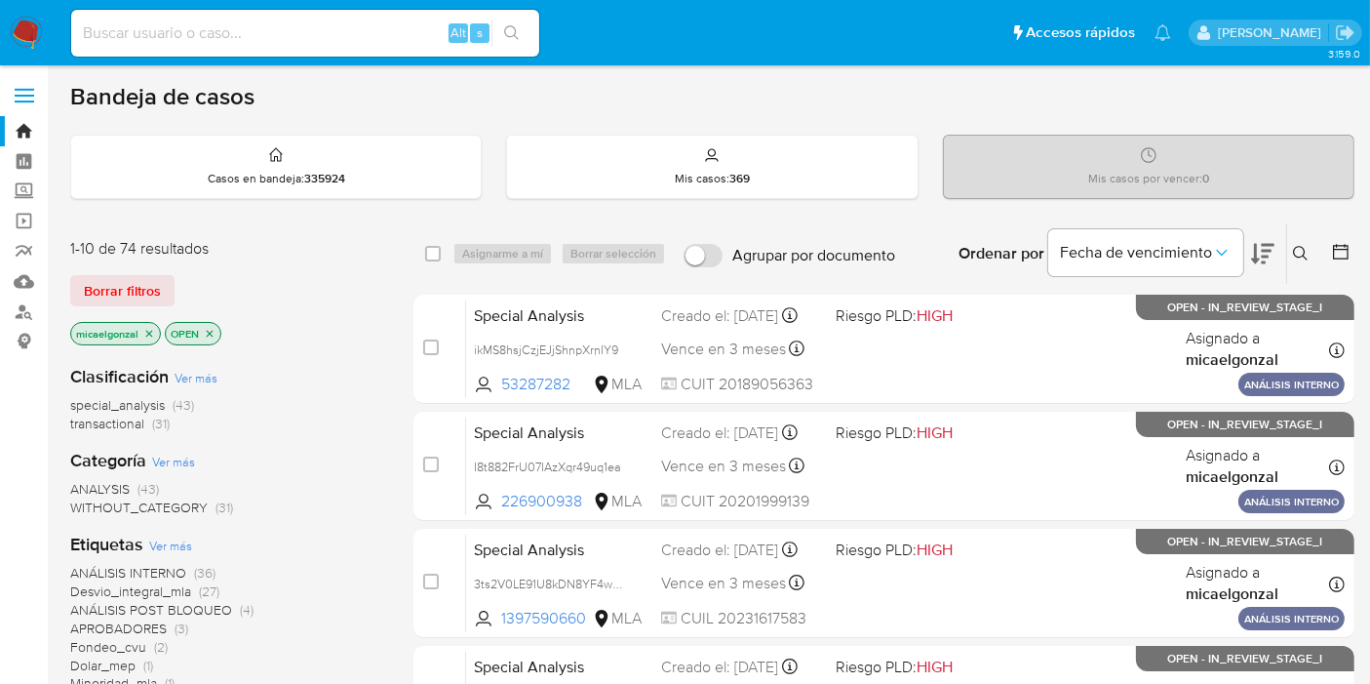
drag, startPoint x: 50, startPoint y: 17, endPoint x: 26, endPoint y: 29, distance: 26.6
click at [45, 18] on nav "Pausado Ver notificaciones Alt s Accesos rápidos Presiona las siguientes teclas…" at bounding box center [685, 32] width 1370 height 65
click at [26, 29] on img at bounding box center [26, 33] width 33 height 33
click at [154, 328] on icon "close-filter" at bounding box center [149, 334] width 12 height 12
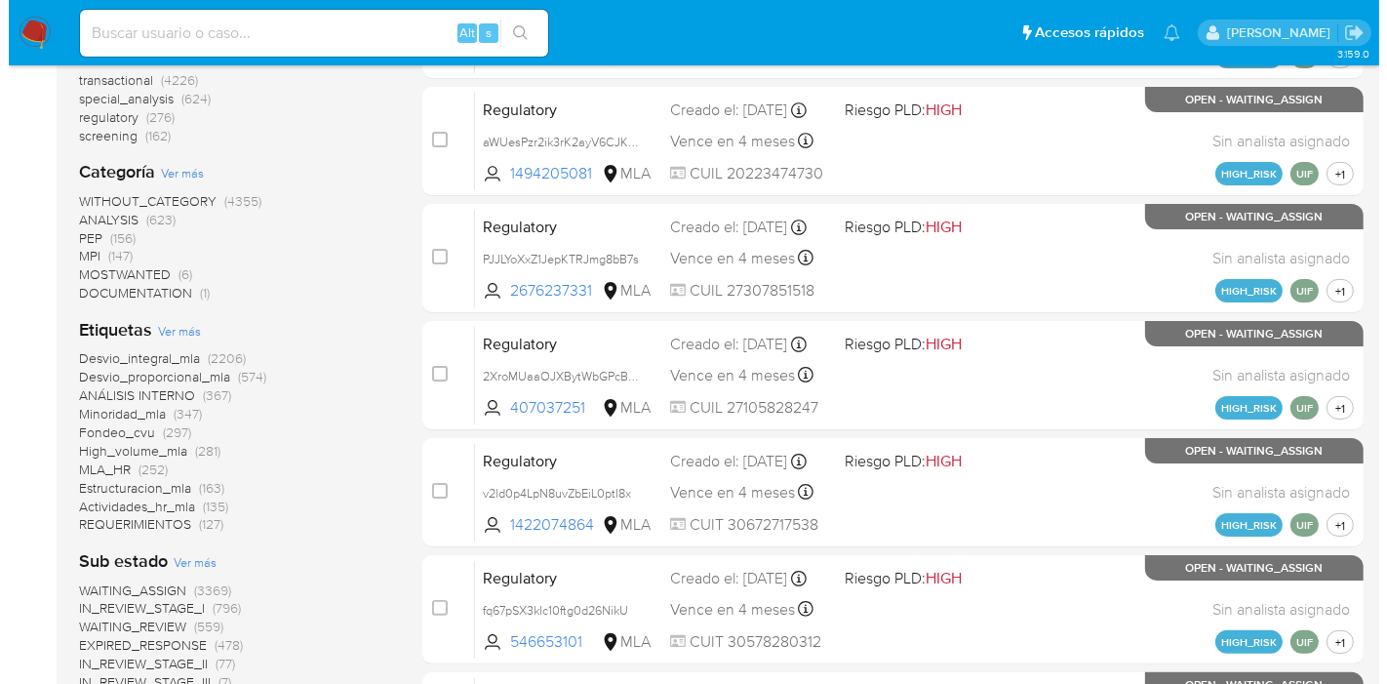
scroll to position [650, 0]
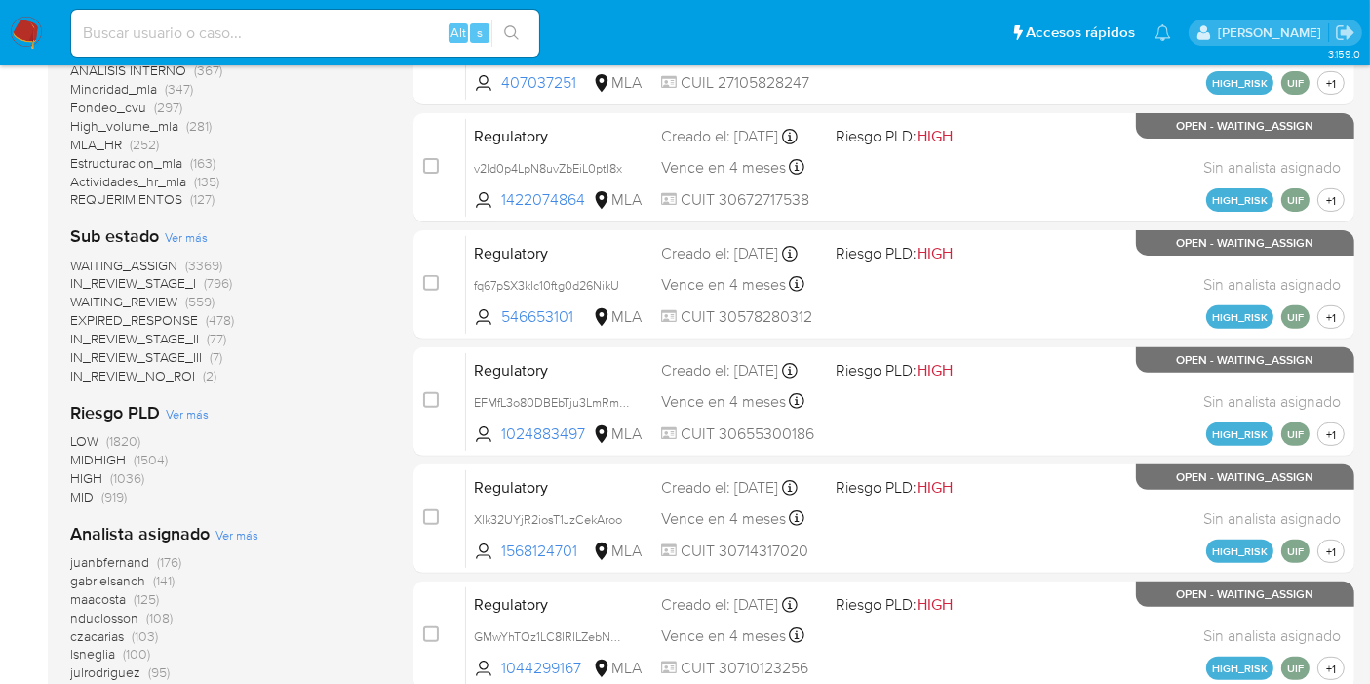
click at [251, 531] on span "Ver más" at bounding box center [237, 535] width 43 height 18
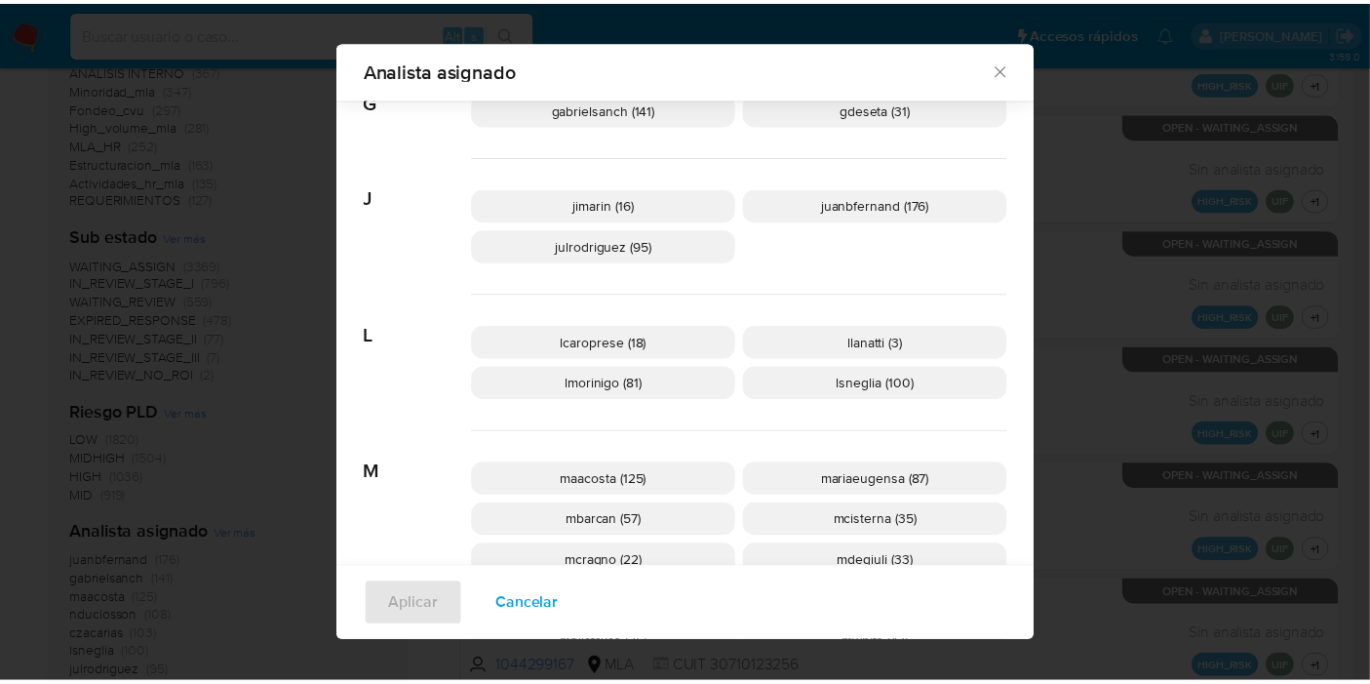
scroll to position [744, 0]
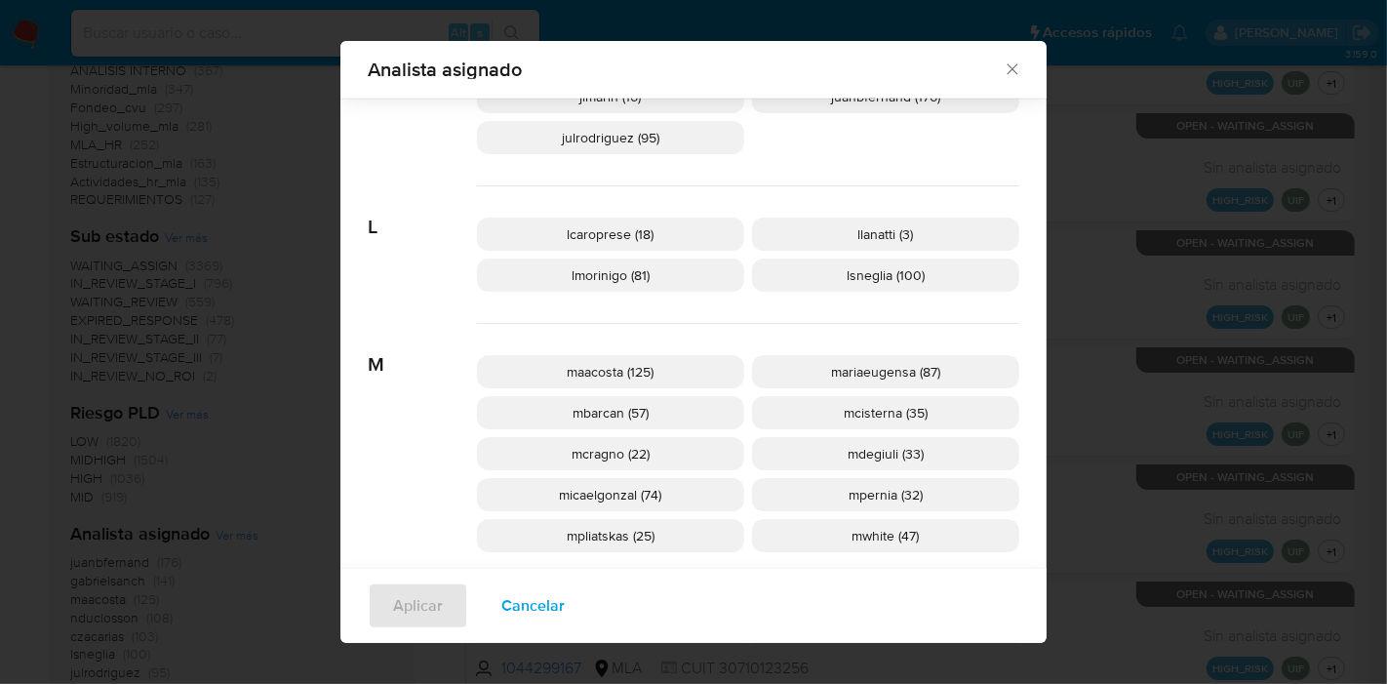
click at [670, 531] on p "mpliatskas (25)" at bounding box center [610, 535] width 267 height 33
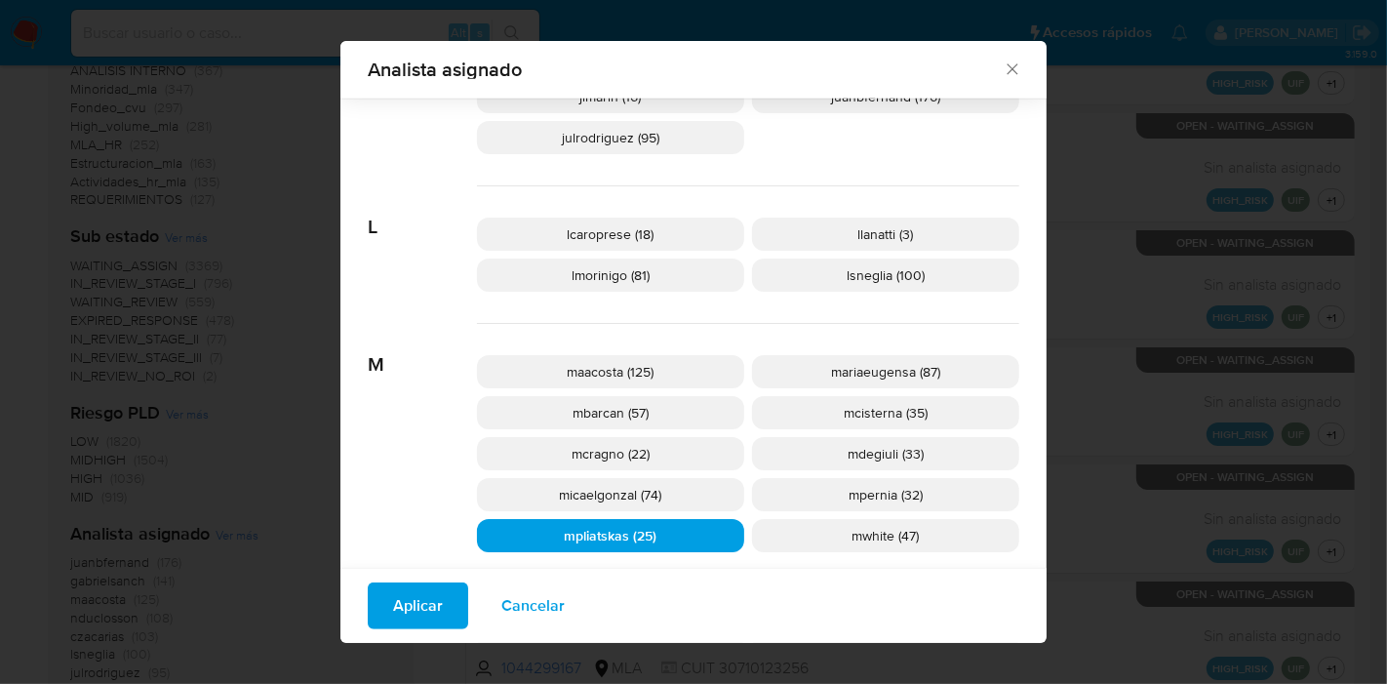
click at [416, 611] on span "Aplicar" at bounding box center [418, 605] width 50 height 43
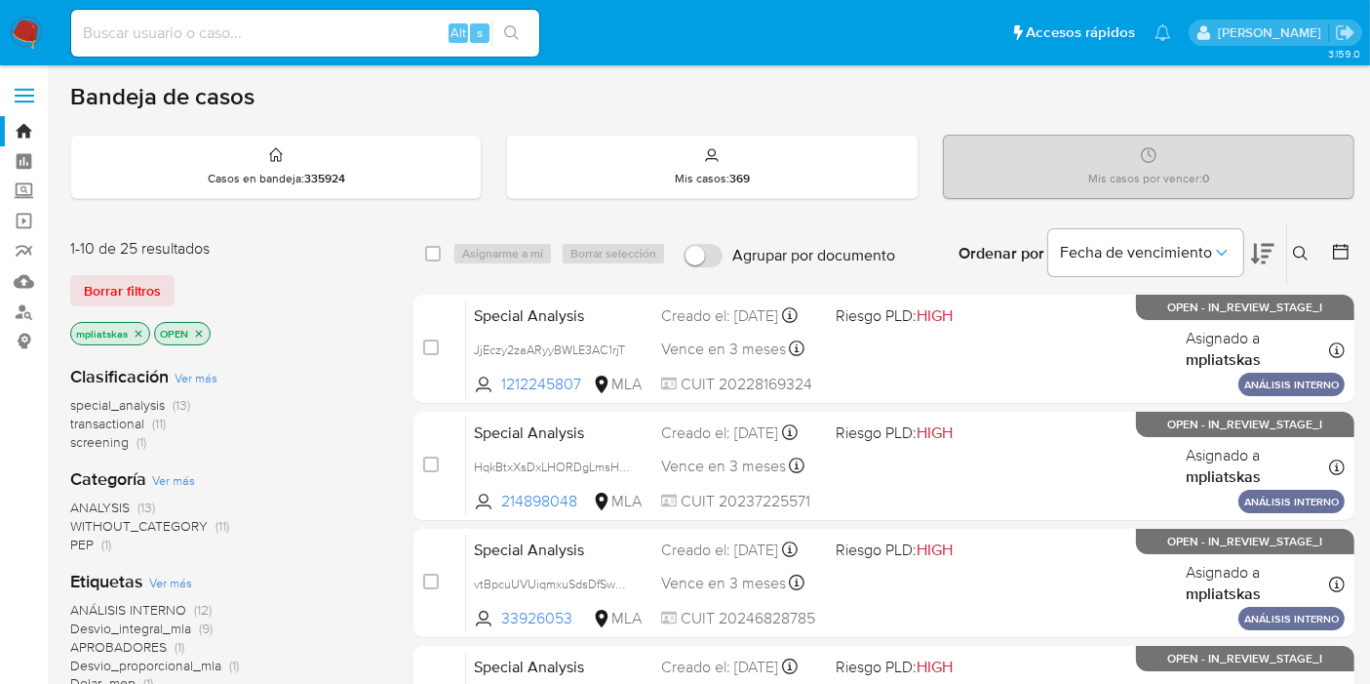
click at [129, 407] on span "special_analysis" at bounding box center [117, 405] width 95 height 20
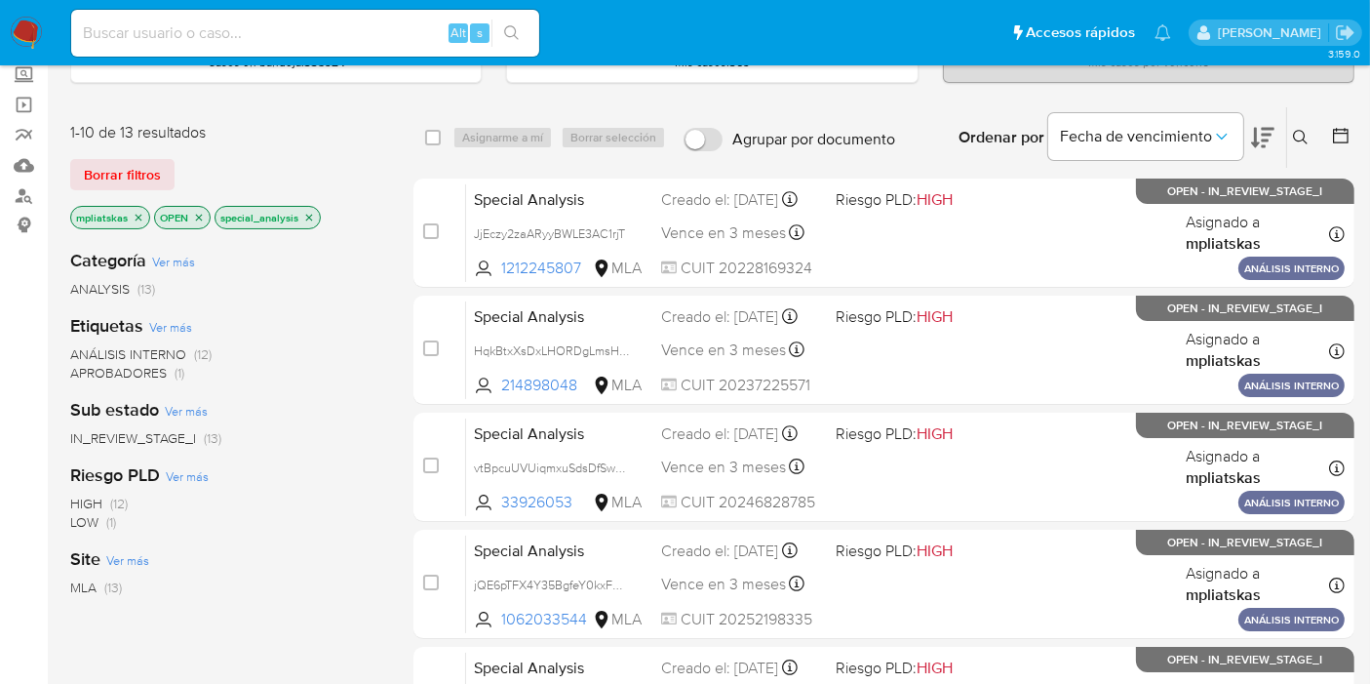
scroll to position [325, 0]
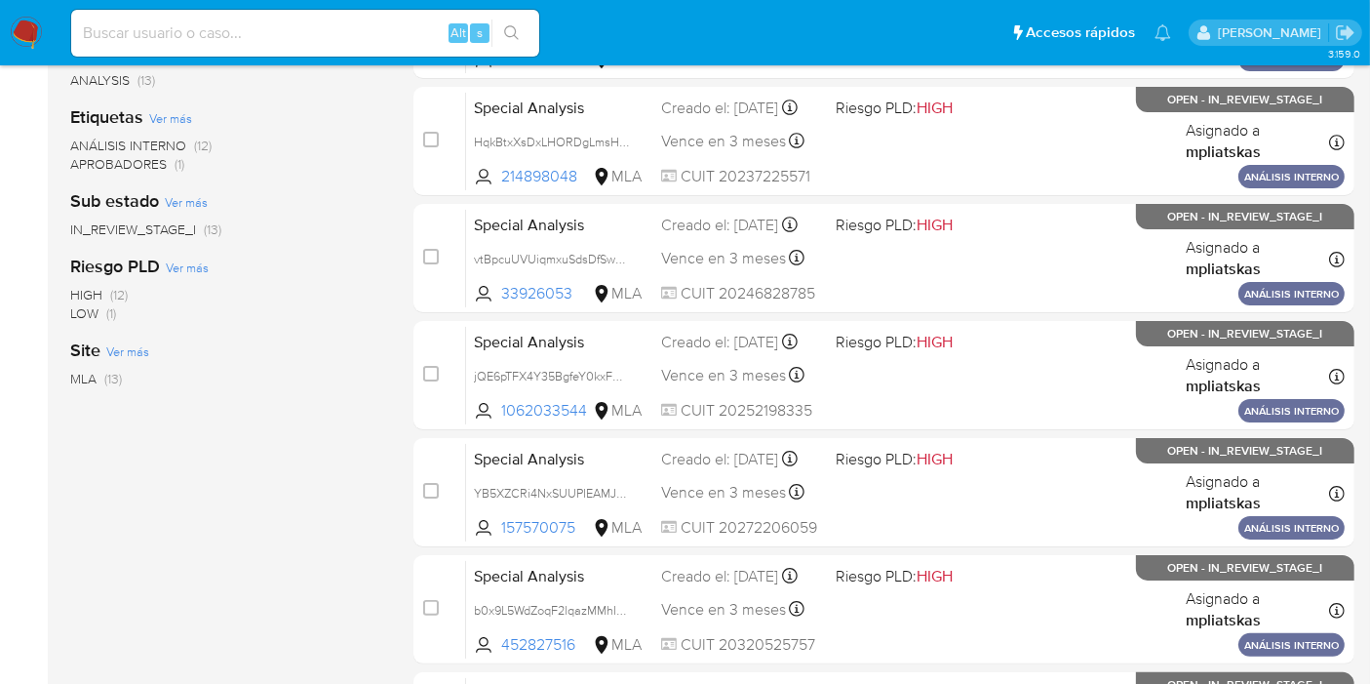
drag, startPoint x: 8, startPoint y: 34, endPoint x: 38, endPoint y: 33, distance: 30.2
click at [14, 33] on nav "Pausado Ver notificaciones Alt s Accesos rápidos Presiona las siguientes teclas…" at bounding box center [685, 32] width 1370 height 65
click at [38, 33] on img at bounding box center [26, 33] width 33 height 33
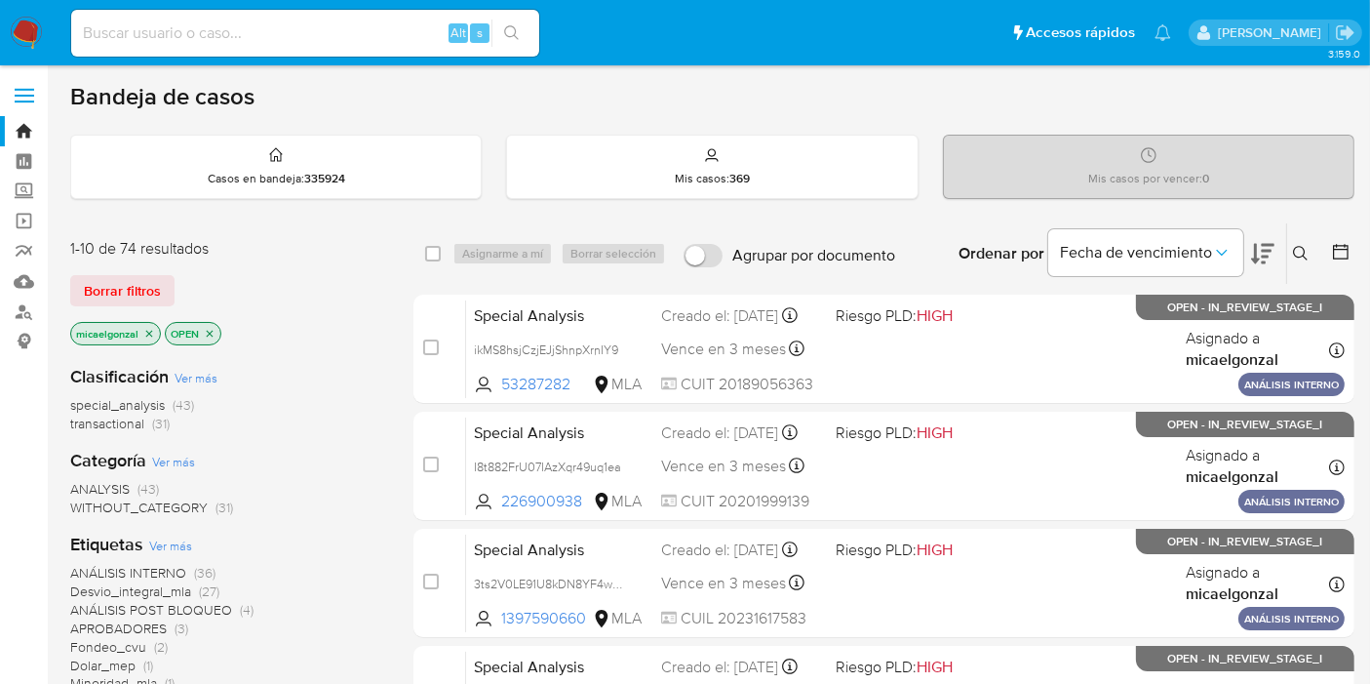
click at [150, 400] on span "special_analysis" at bounding box center [117, 405] width 95 height 20
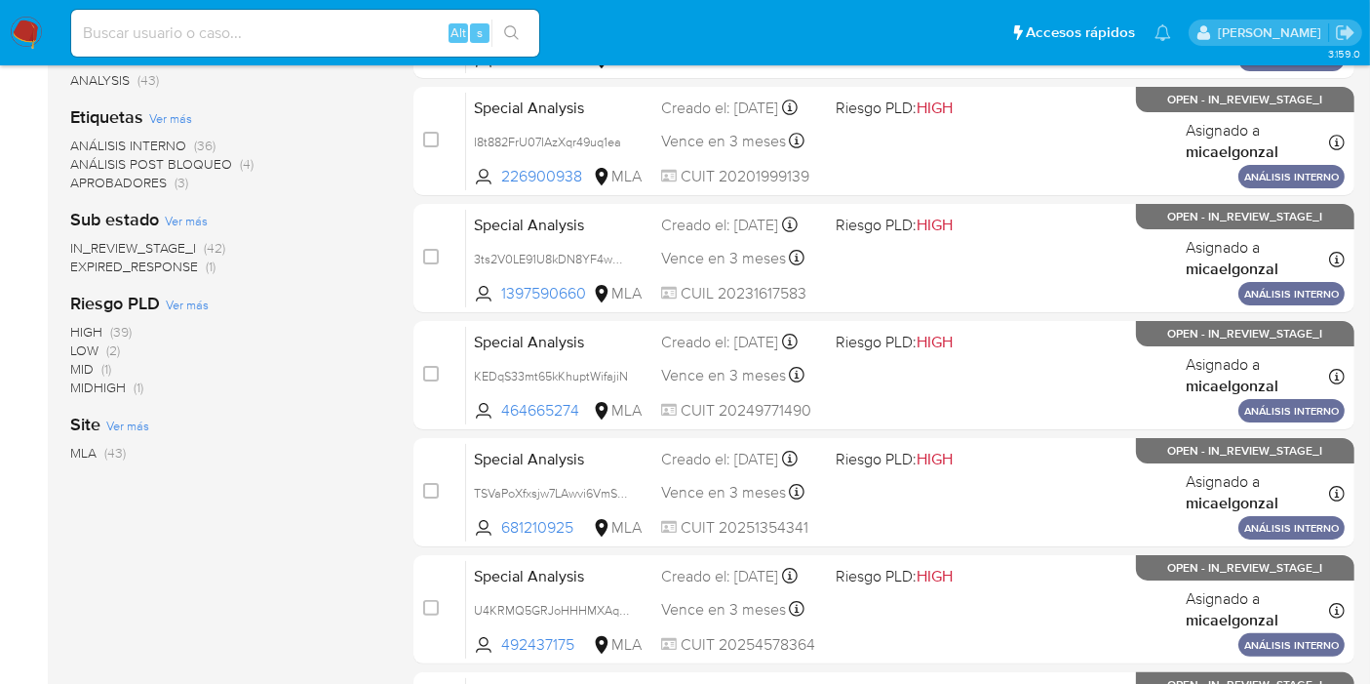
scroll to position [924, 0]
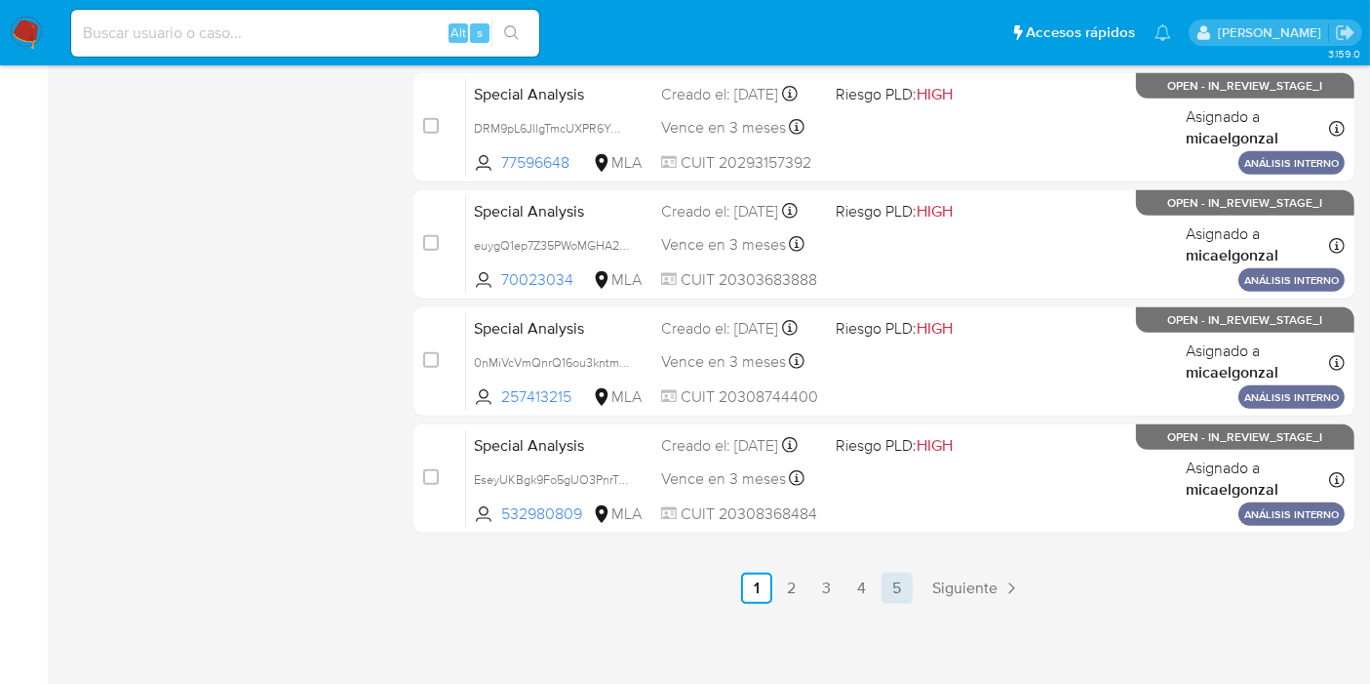
click at [889, 580] on link "5" at bounding box center [897, 587] width 31 height 31
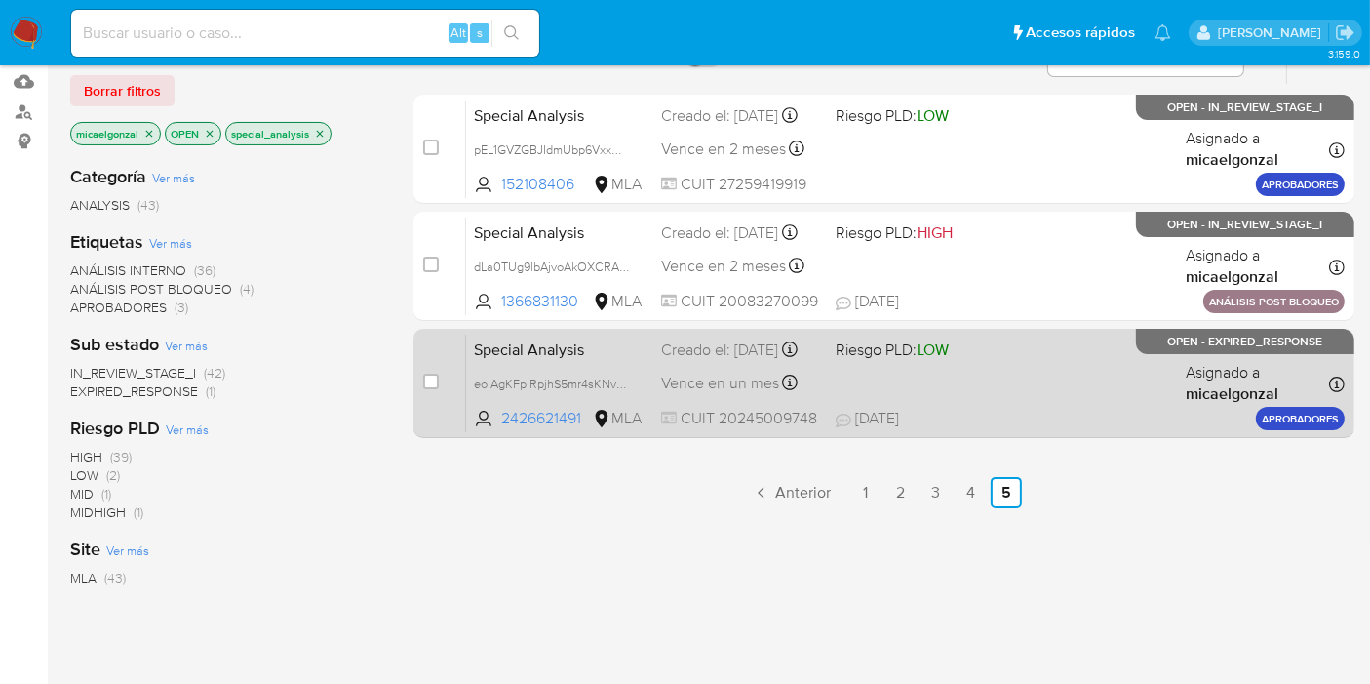
scroll to position [325, 0]
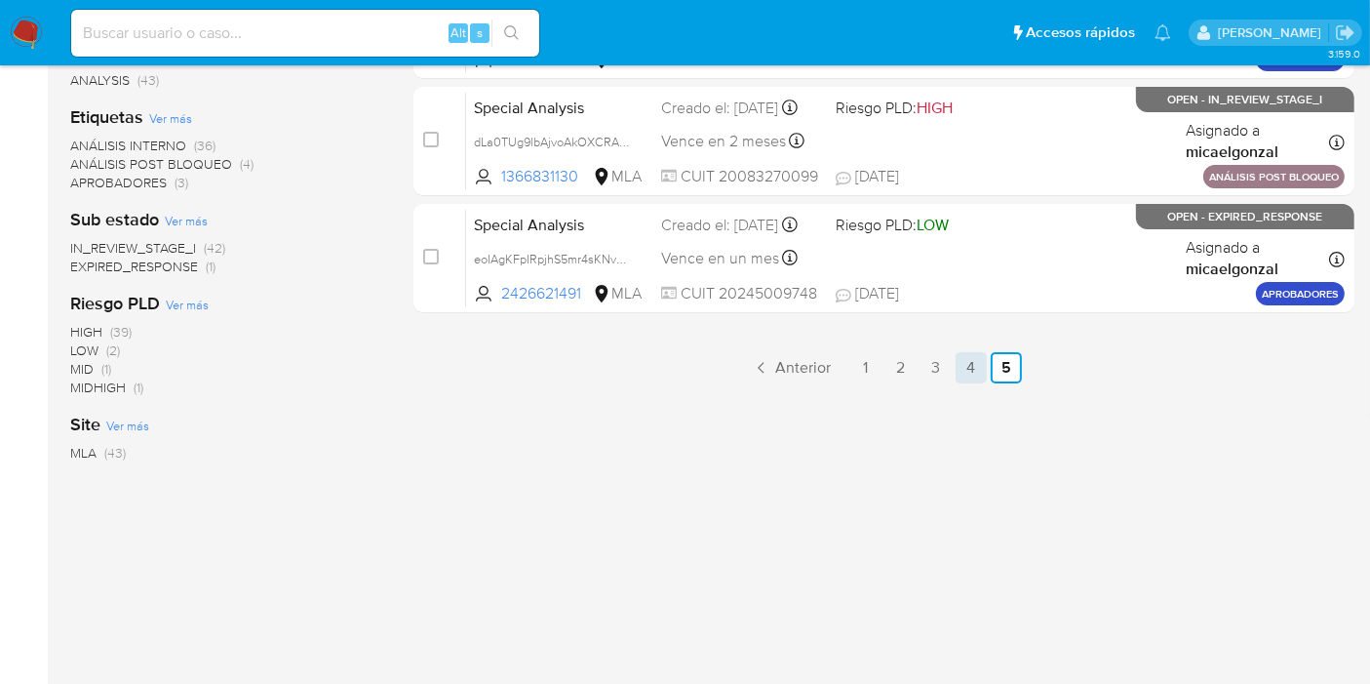
click at [972, 355] on link "4" at bounding box center [971, 367] width 31 height 31
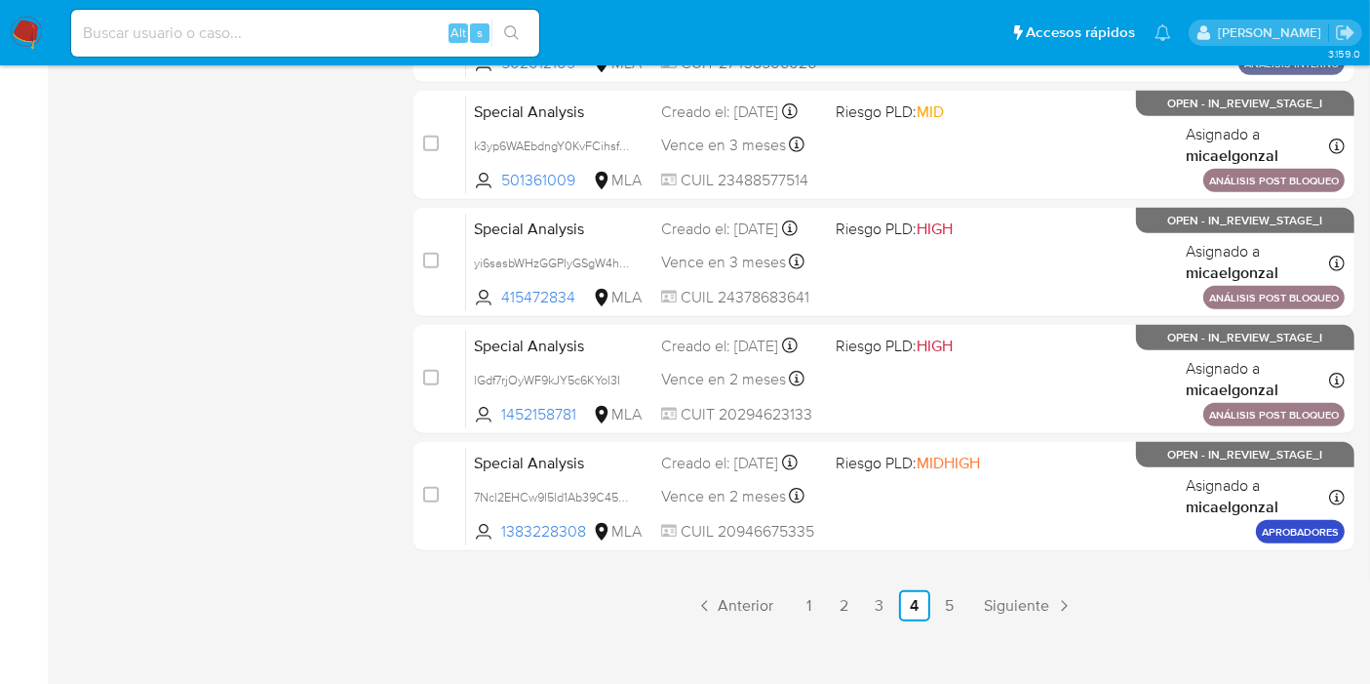
scroll to position [924, 0]
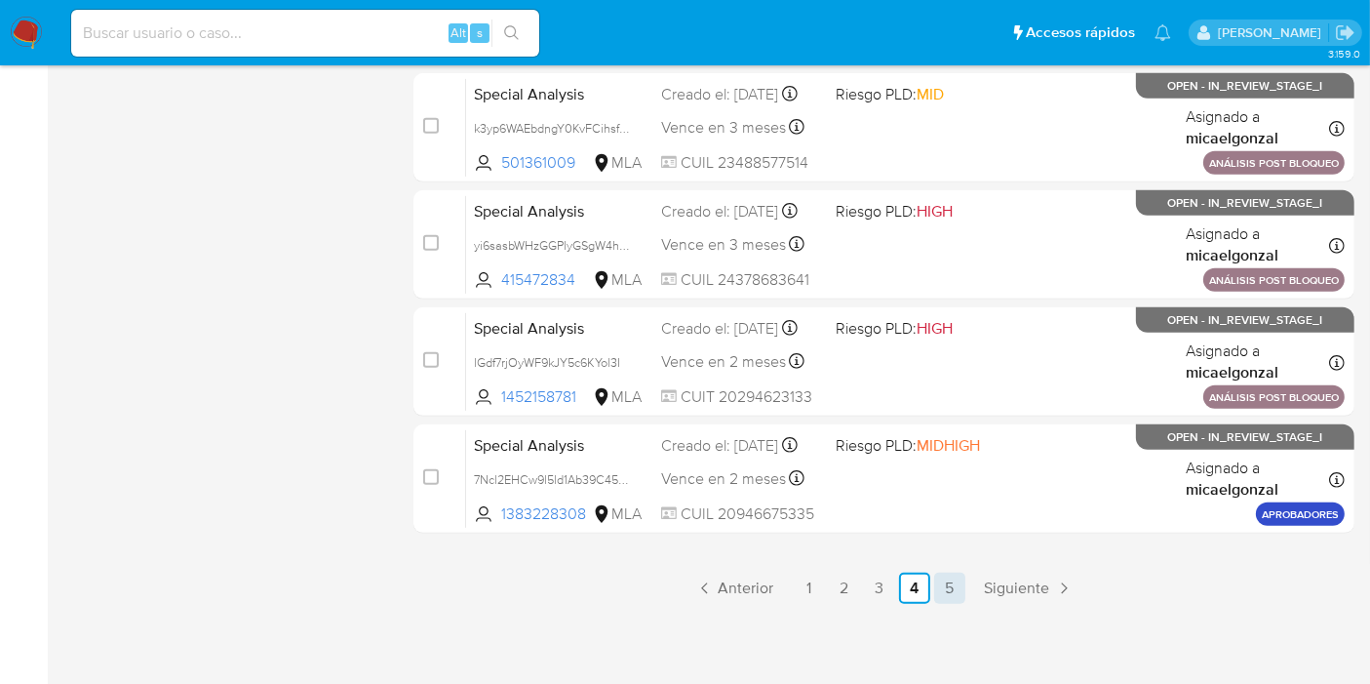
click at [941, 576] on link "5" at bounding box center [949, 587] width 31 height 31
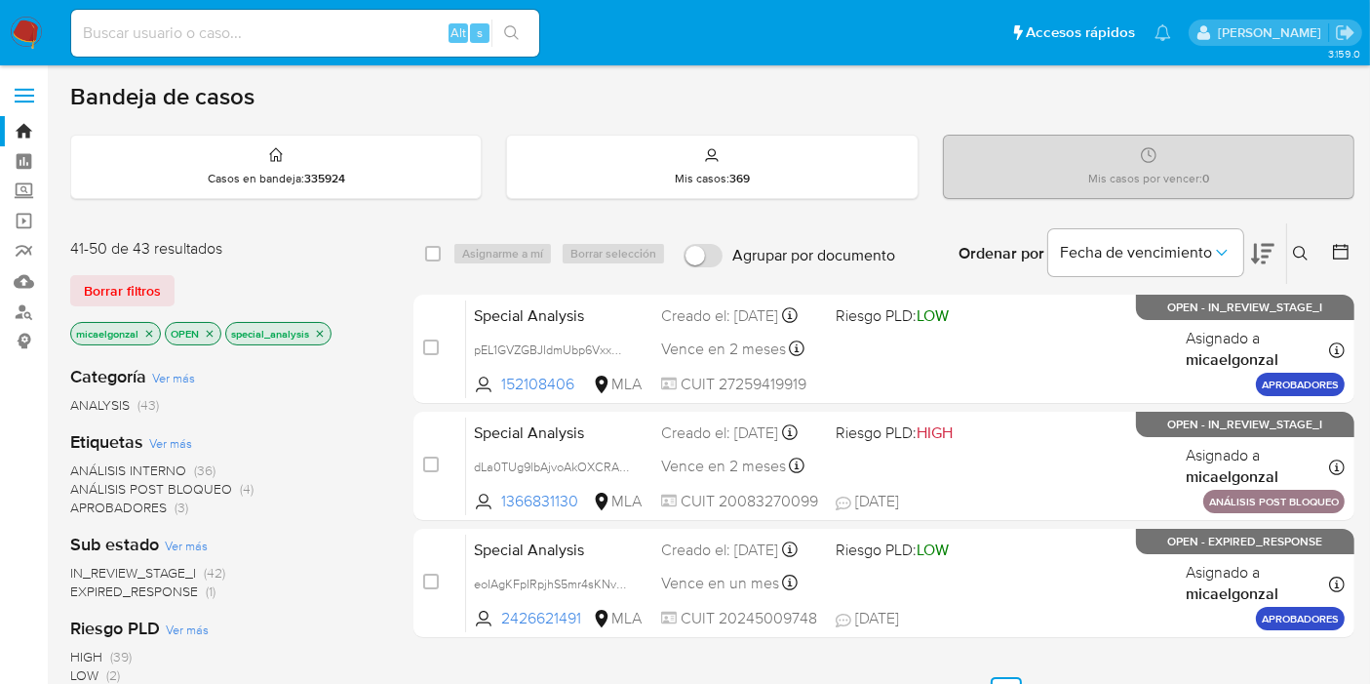
click at [28, 62] on nav "Pausado Ver notificaciones Alt s Accesos rápidos Presiona las siguientes teclas…" at bounding box center [685, 32] width 1370 height 65
click at [30, 40] on img at bounding box center [26, 33] width 33 height 33
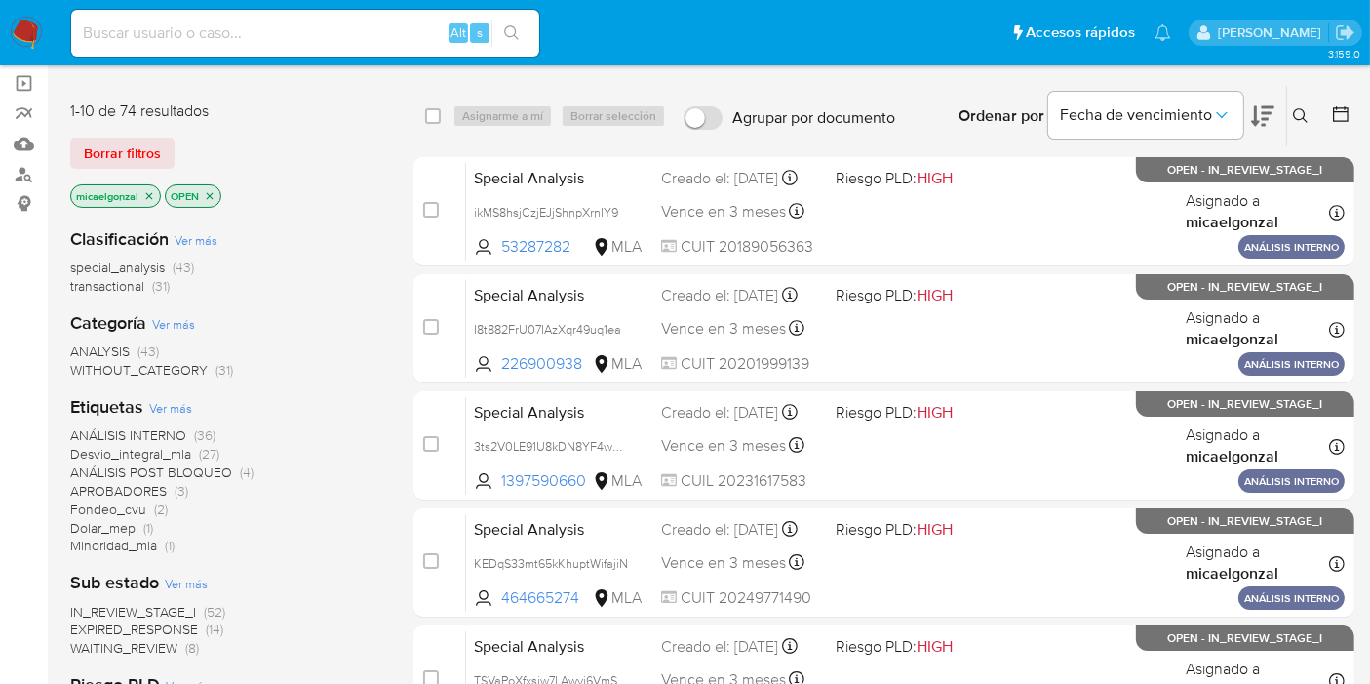
scroll to position [217, 0]
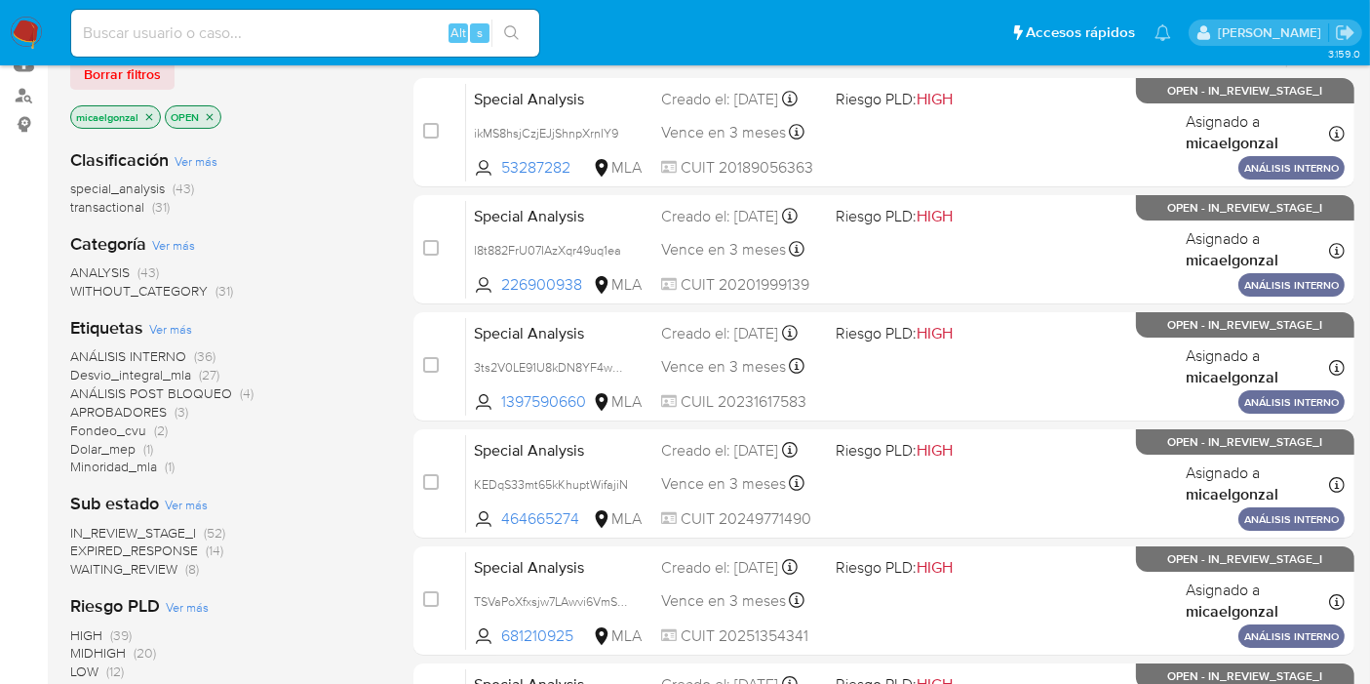
click at [133, 569] on span "WAITING_REVIEW" at bounding box center [123, 569] width 107 height 20
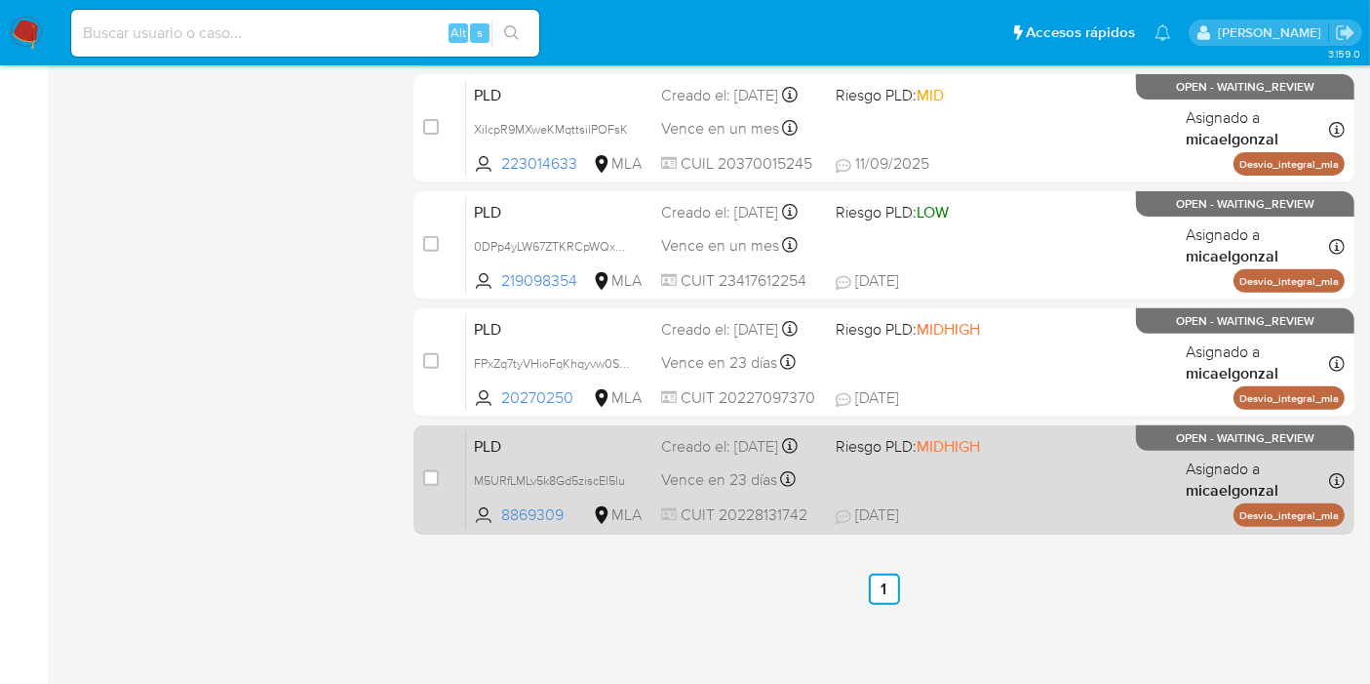
scroll to position [690, 0]
click at [878, 480] on div "PLD M5URfLMLv5k8Gd5ziscEl5lu 8869309 MLA Riesgo PLD: MIDHIGH Creado el: [DATE] …" at bounding box center [905, 478] width 879 height 99
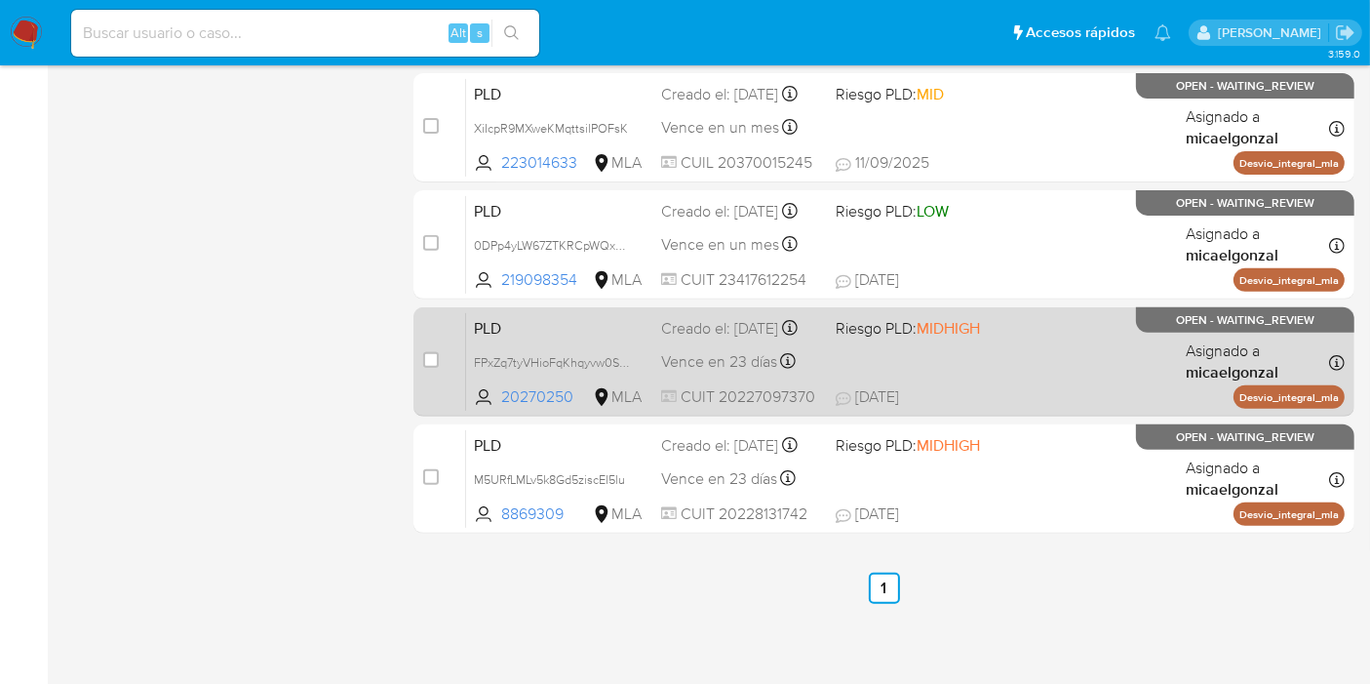
click at [833, 342] on div "PLD FPxZq7tyVHioFqKhqyvw0SwO 20270250 MLA Riesgo PLD: MIDHIGH Creado el: [DATE]…" at bounding box center [905, 361] width 879 height 99
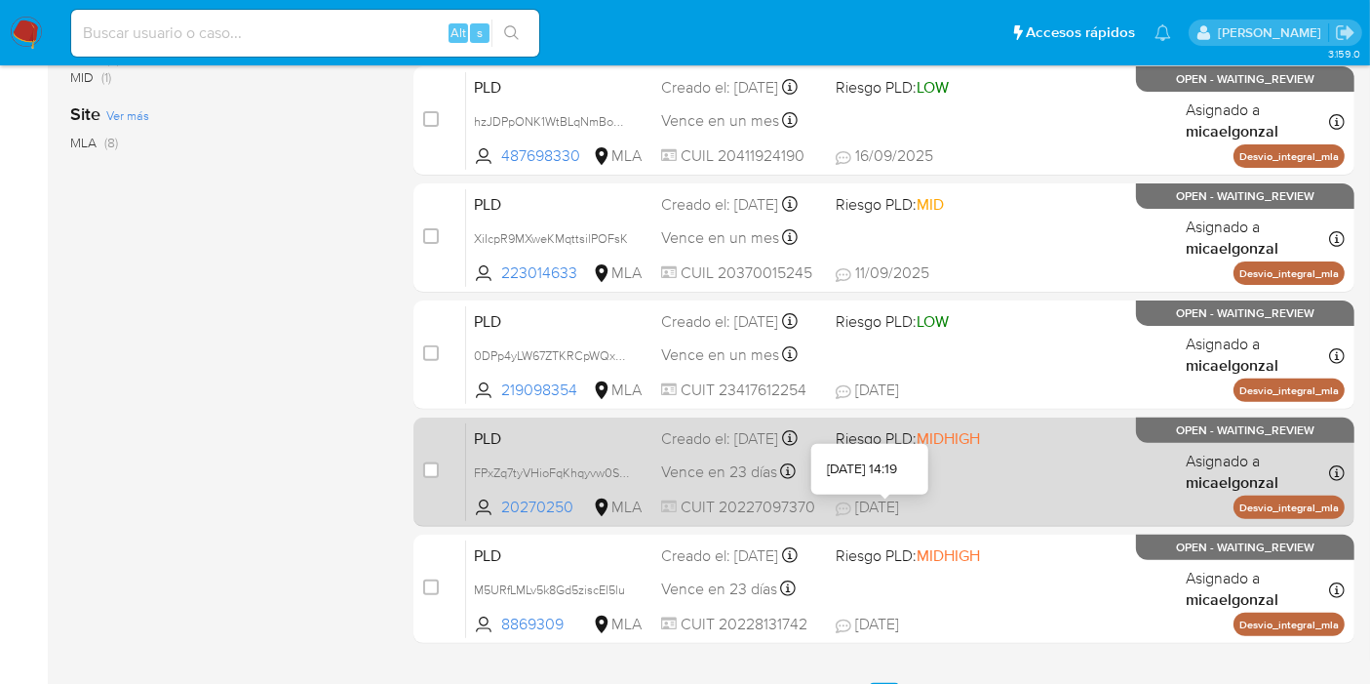
scroll to position [473, 0]
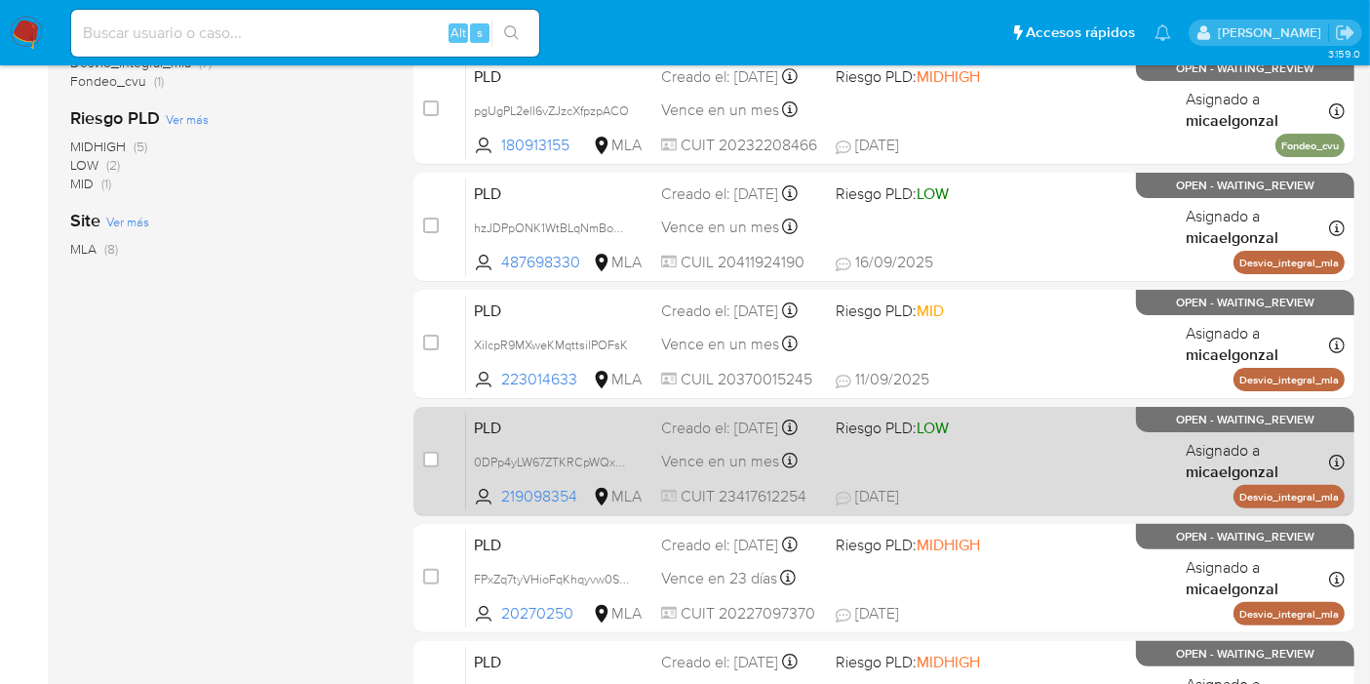
click at [941, 464] on div "PLD 0DPp4yLW67ZTKRCpWQxEGF9P 219098354 MLA Riesgo PLD: LOW Creado el: [DATE] Cr…" at bounding box center [905, 461] width 879 height 99
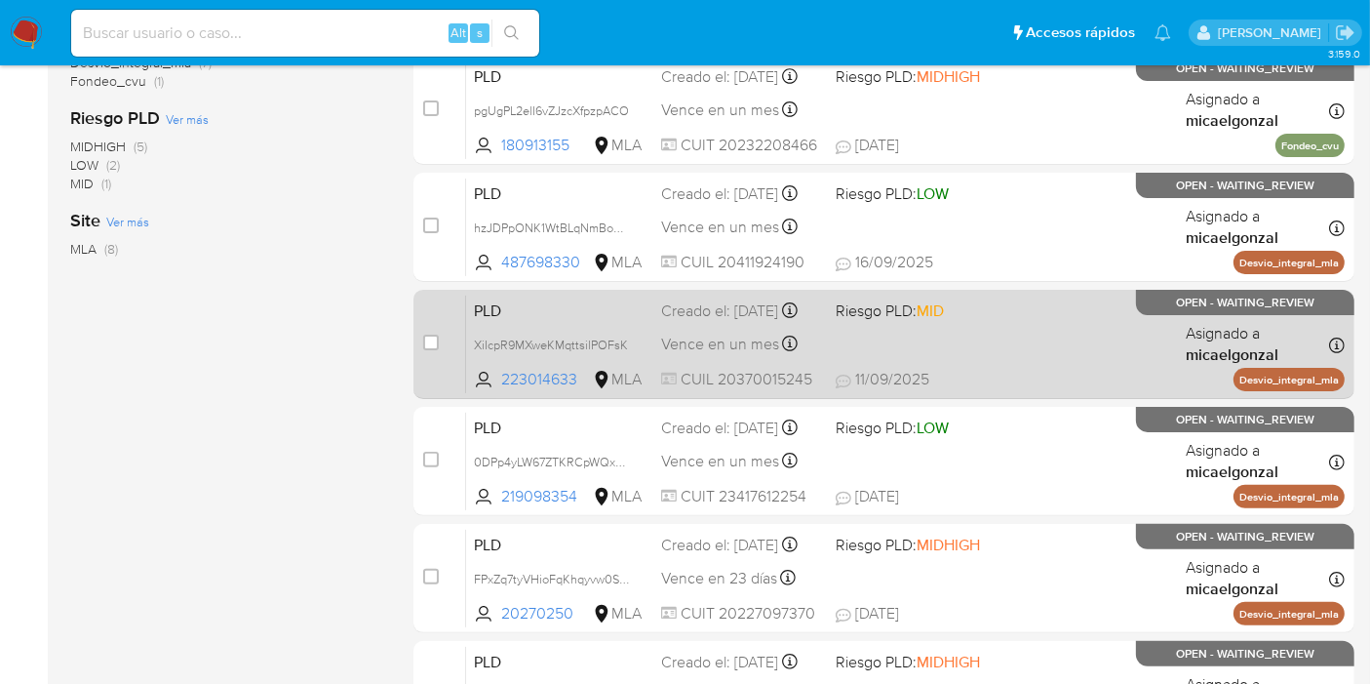
click at [1045, 355] on div "PLD XiIcpR9MXweKMqttsilPOFsK 223014633 MLA Riesgo PLD: MID Creado el: [DATE] Cr…" at bounding box center [905, 344] width 879 height 99
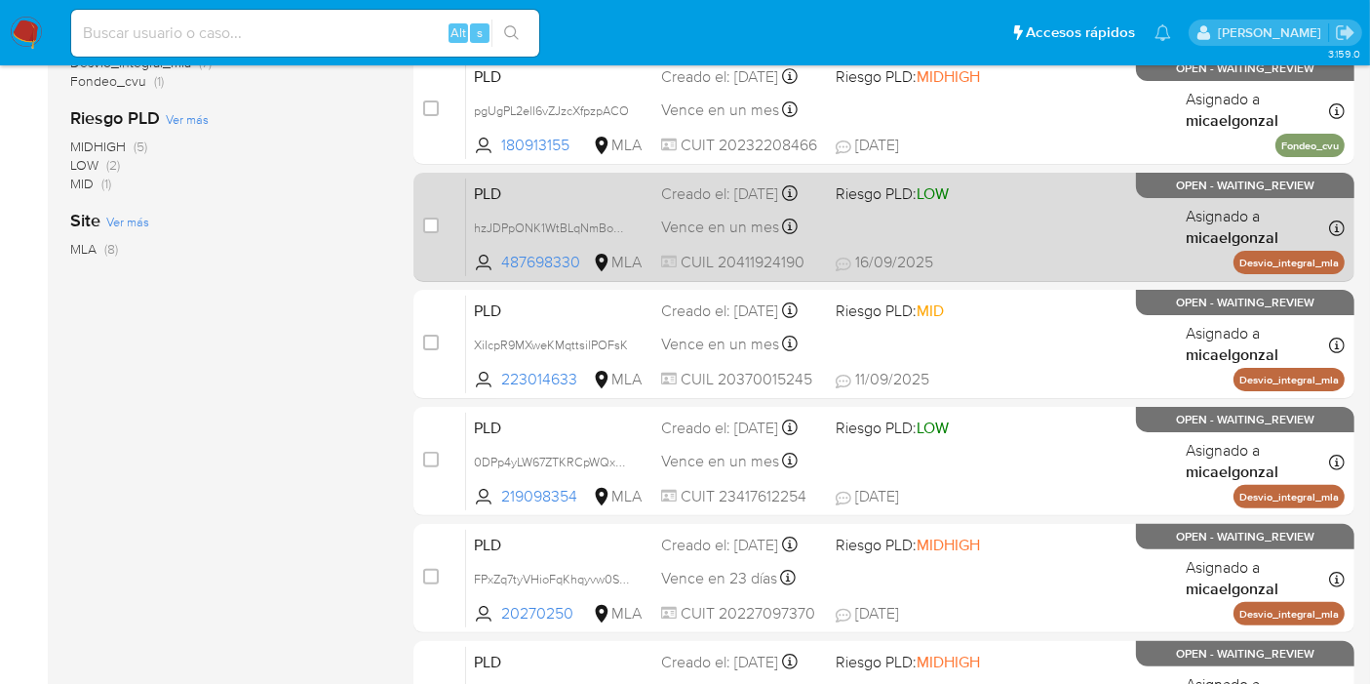
click at [1149, 255] on div "PLD hzJDPpONK1WtBLqNmBoM8JBT 487698330 MLA Riesgo PLD: LOW Creado el: [DATE] Cr…" at bounding box center [905, 226] width 879 height 99
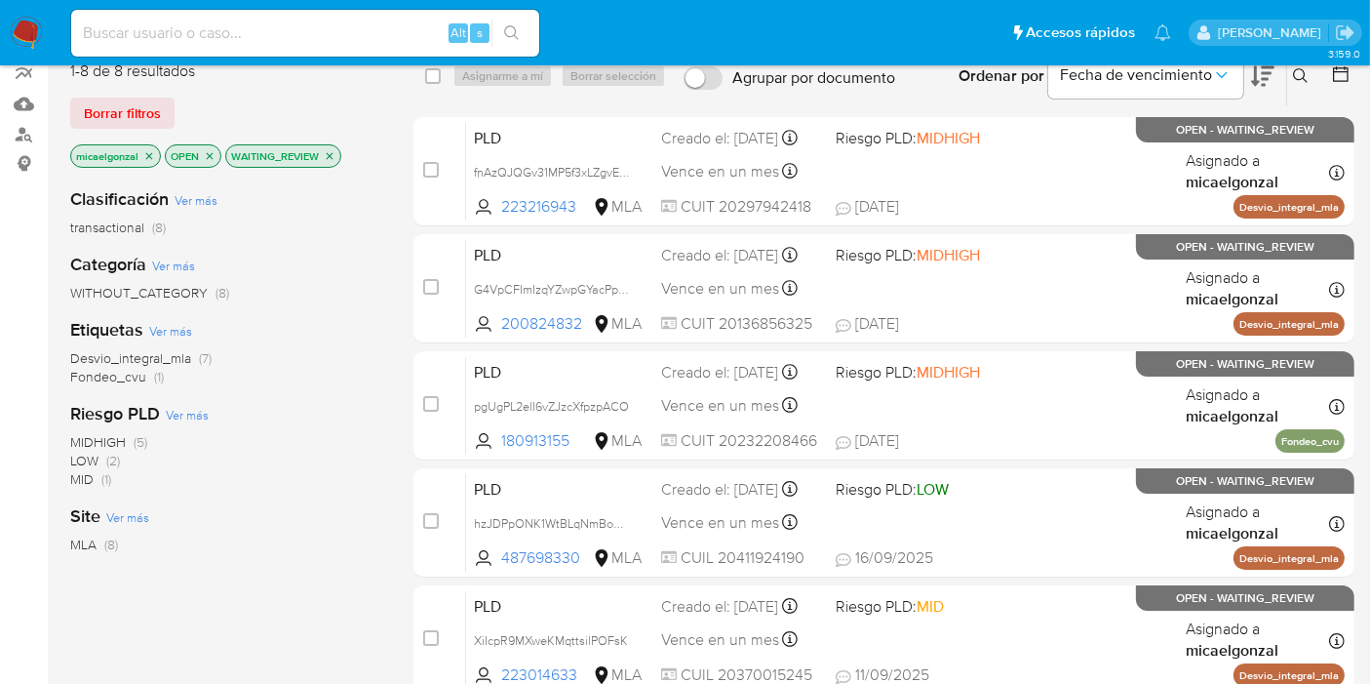
scroll to position [147, 0]
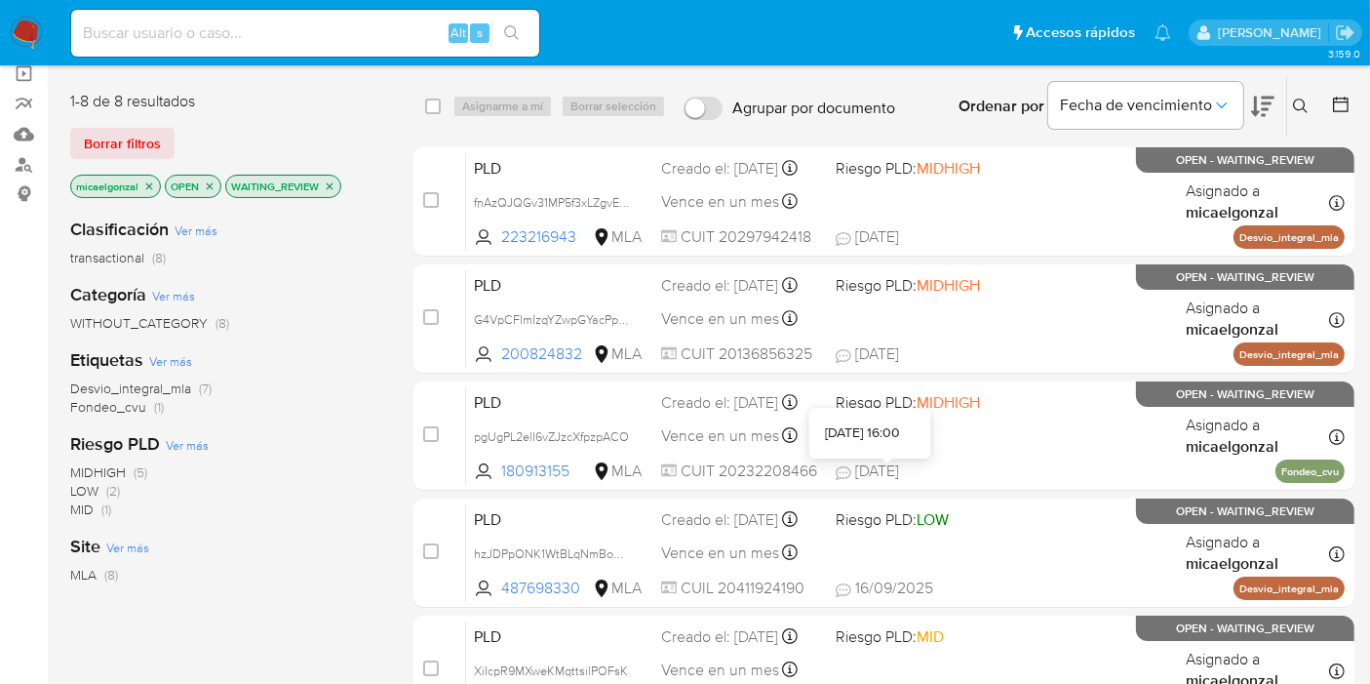
click at [900, 437] on div "[DATE] 16:00" at bounding box center [862, 433] width 75 height 20
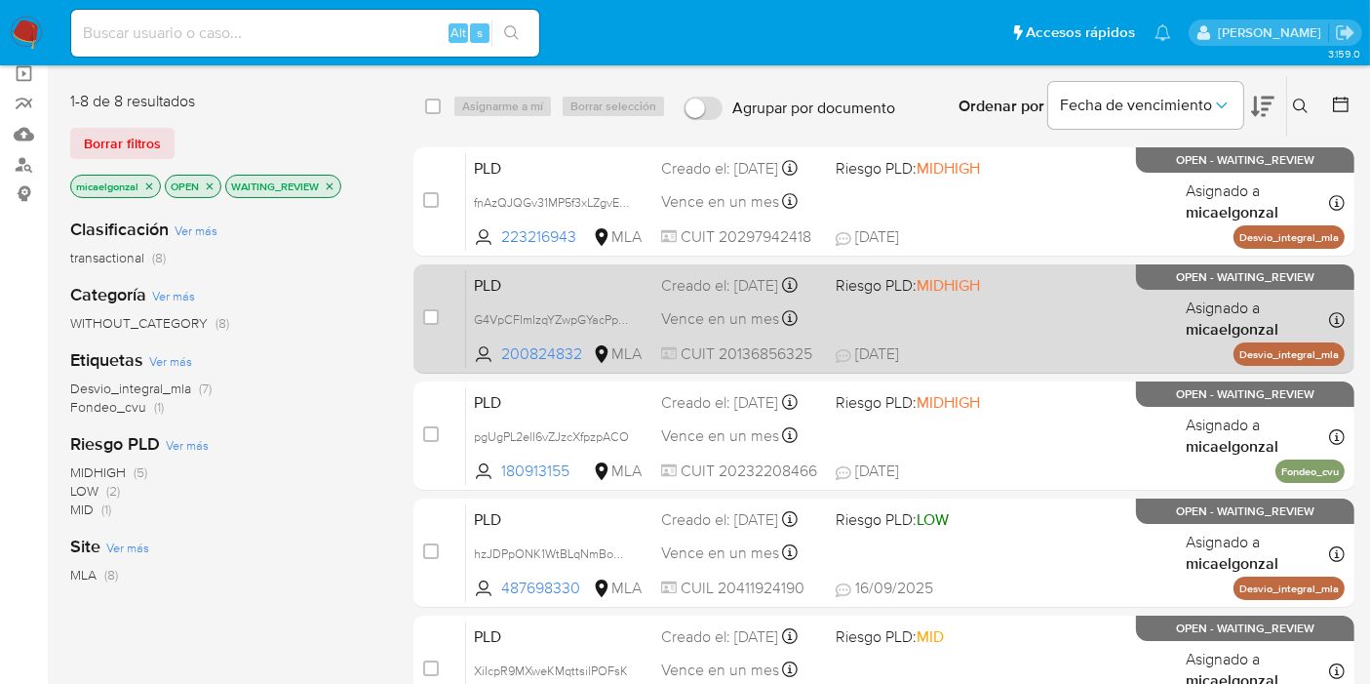
click at [1046, 322] on div "PLD G4VpCFImIzqYZwpGYacPpSPi 200824832 MLA Riesgo PLD: MIDHIGH Creado el: [DATE…" at bounding box center [905, 318] width 879 height 99
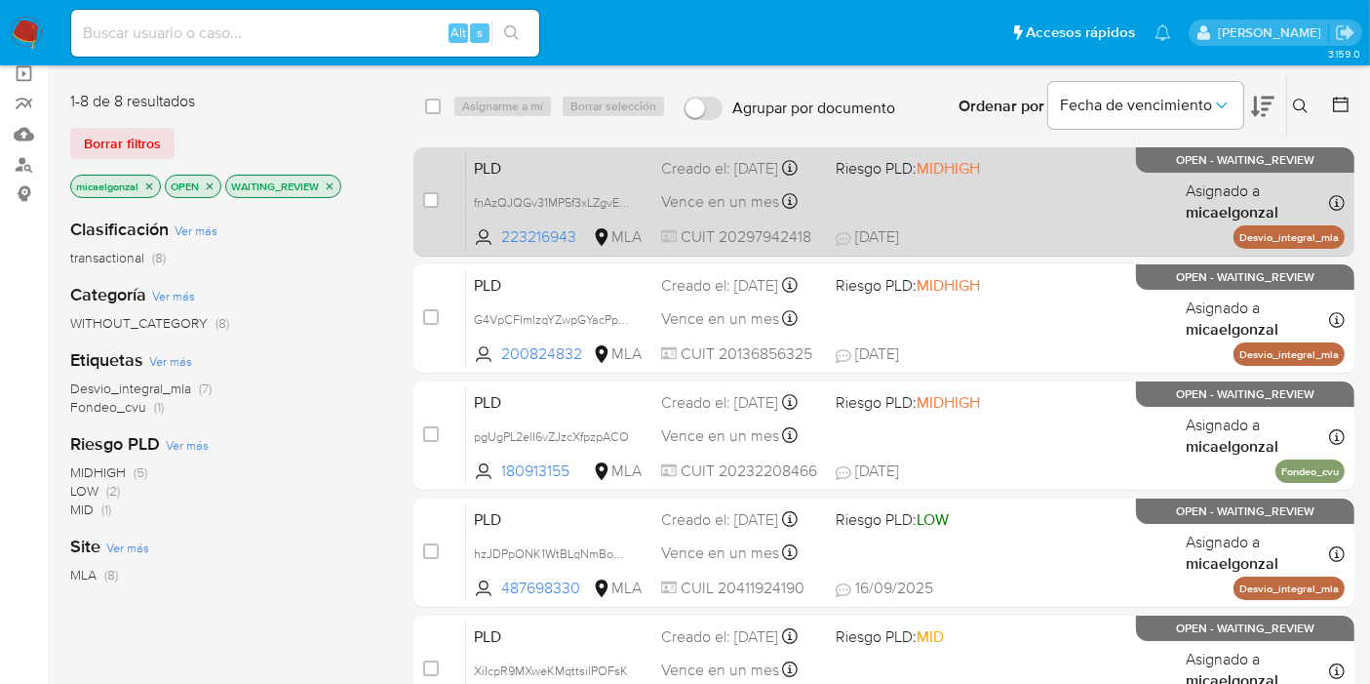
click at [1055, 214] on div "PLD fnAzQJQGv31MP5f3xLZgvEDP 223216943 MLA Riesgo PLD: MIDHIGH Creado el: [DATE…" at bounding box center [905, 201] width 879 height 99
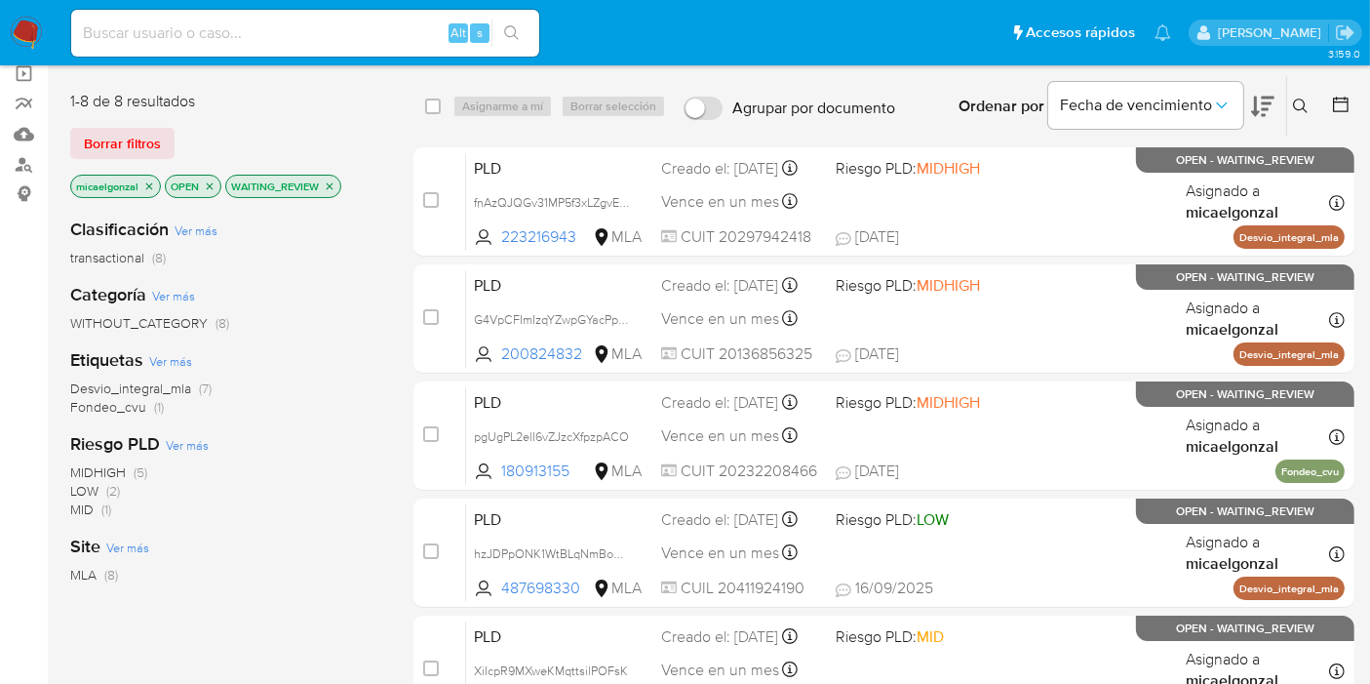
click at [32, 28] on img at bounding box center [26, 33] width 33 height 33
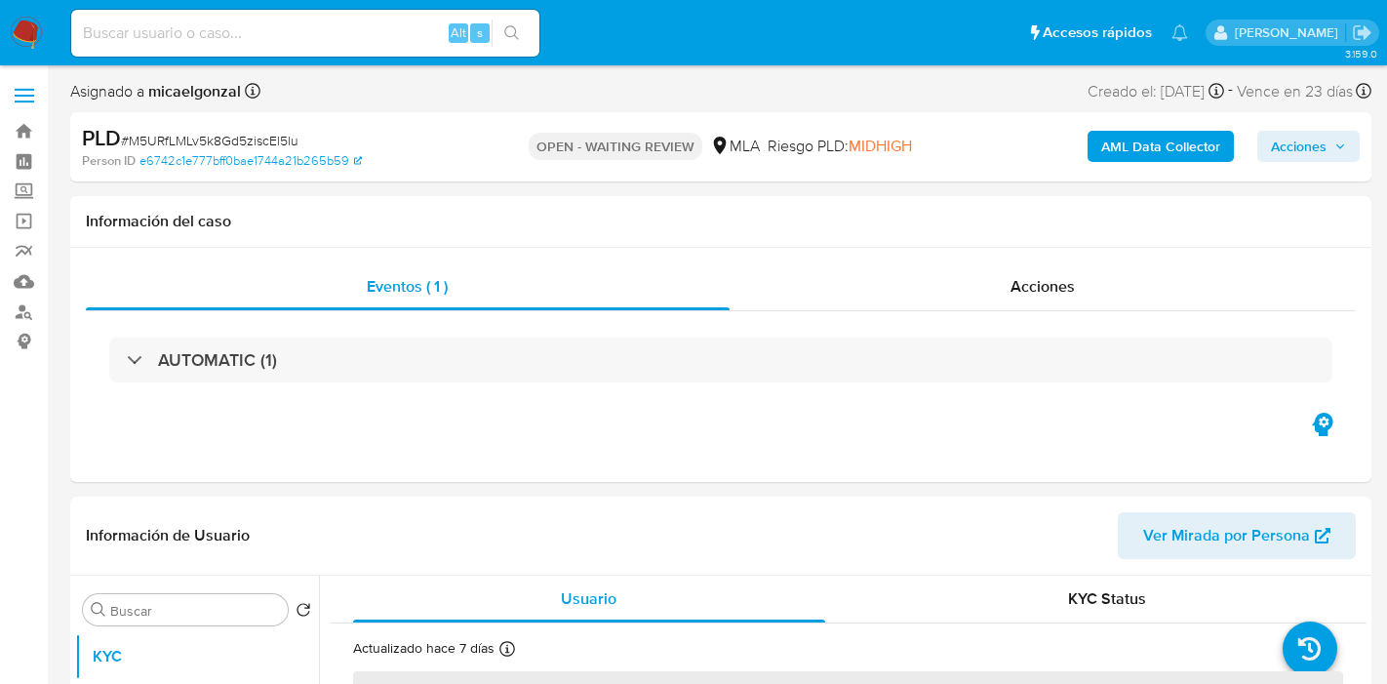
select select "10"
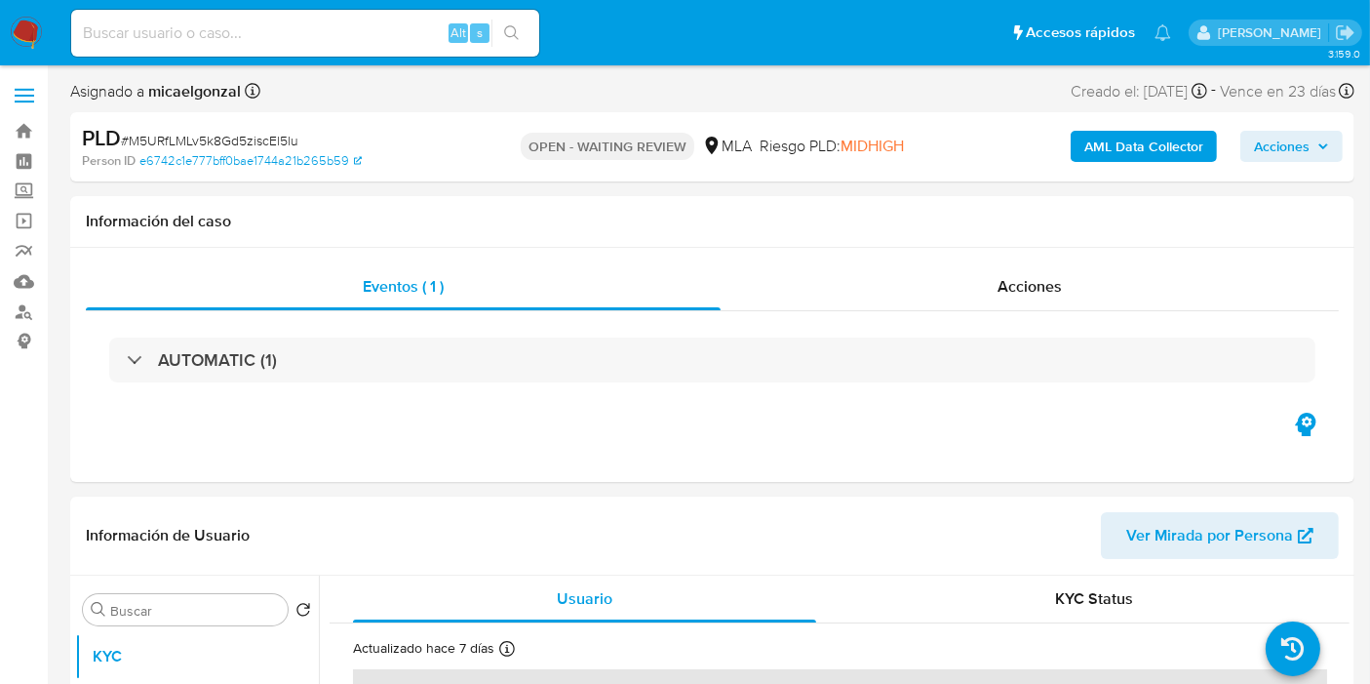
click at [11, 30] on img at bounding box center [26, 33] width 33 height 33
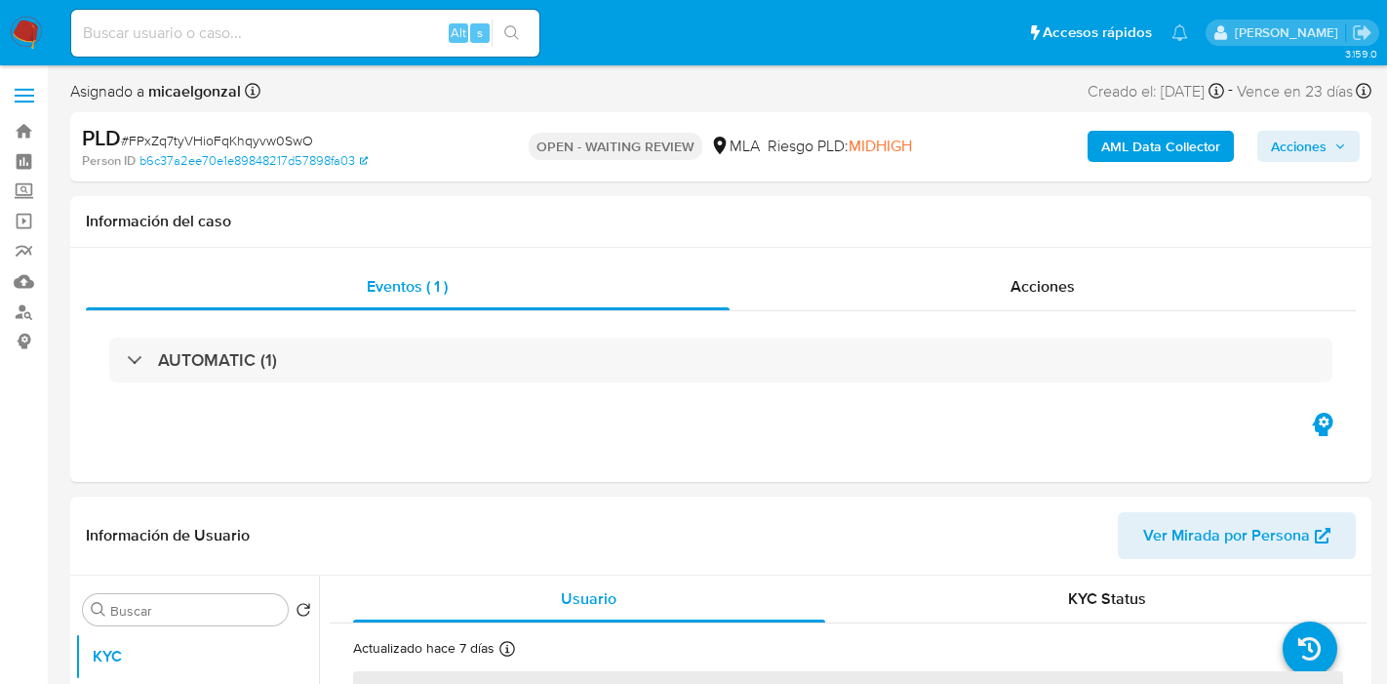
select select "10"
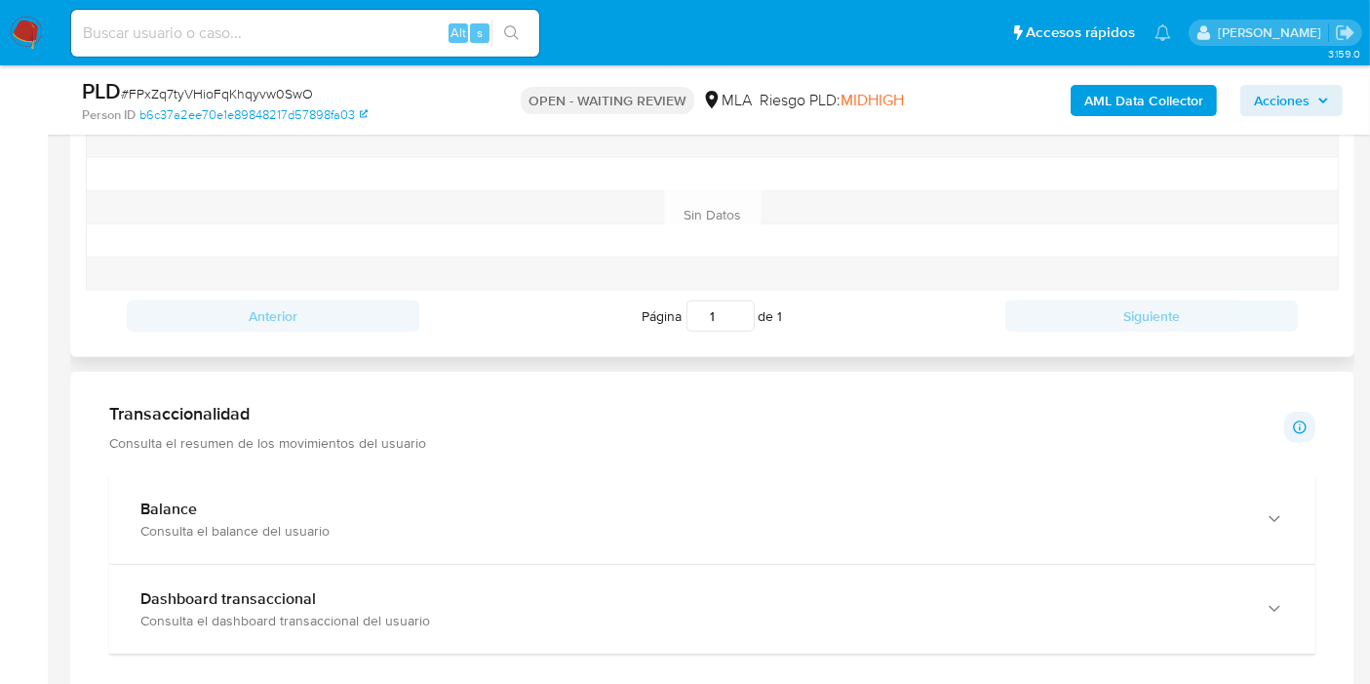
scroll to position [975, 0]
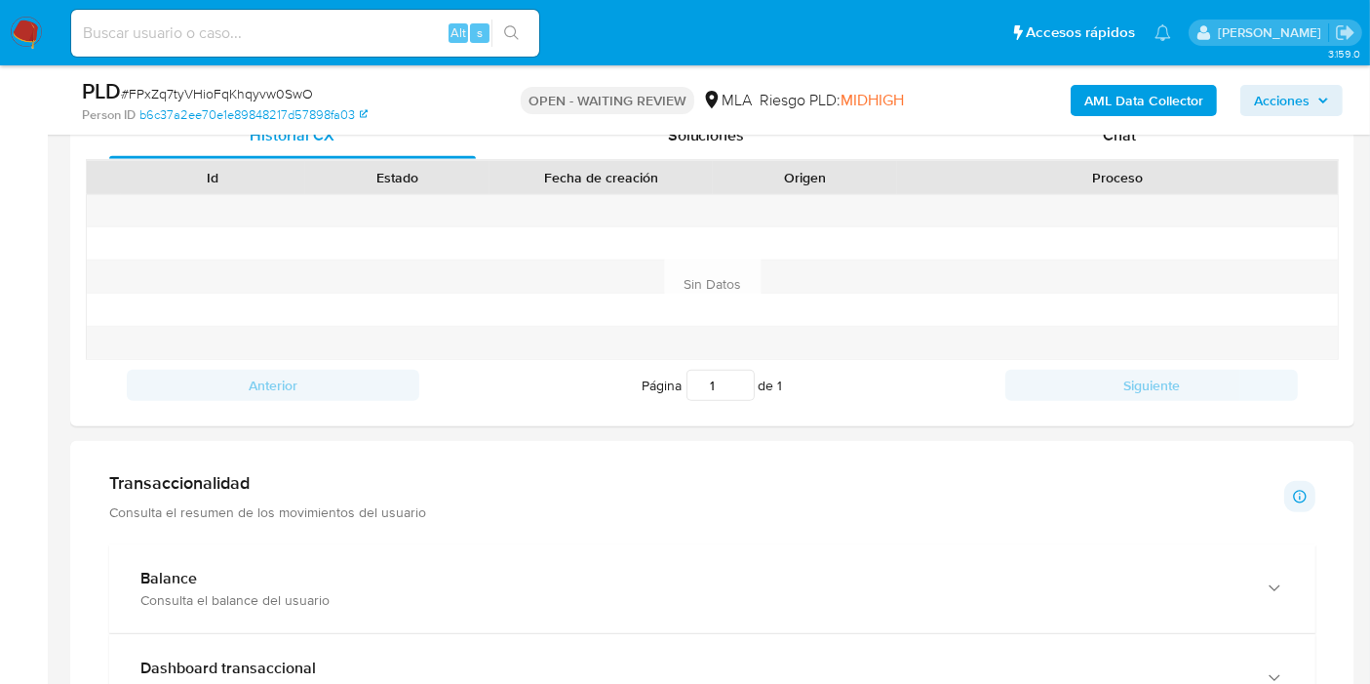
click at [1167, 135] on div "PLD # FPxZq7tyVHioFqKhqyvw0SwO Person ID b6c37a2ee70e1e89848217d57898fa03 OPEN …" at bounding box center [712, 99] width 1284 height 69
click at [1163, 143] on div "Chat" at bounding box center [1119, 135] width 367 height 47
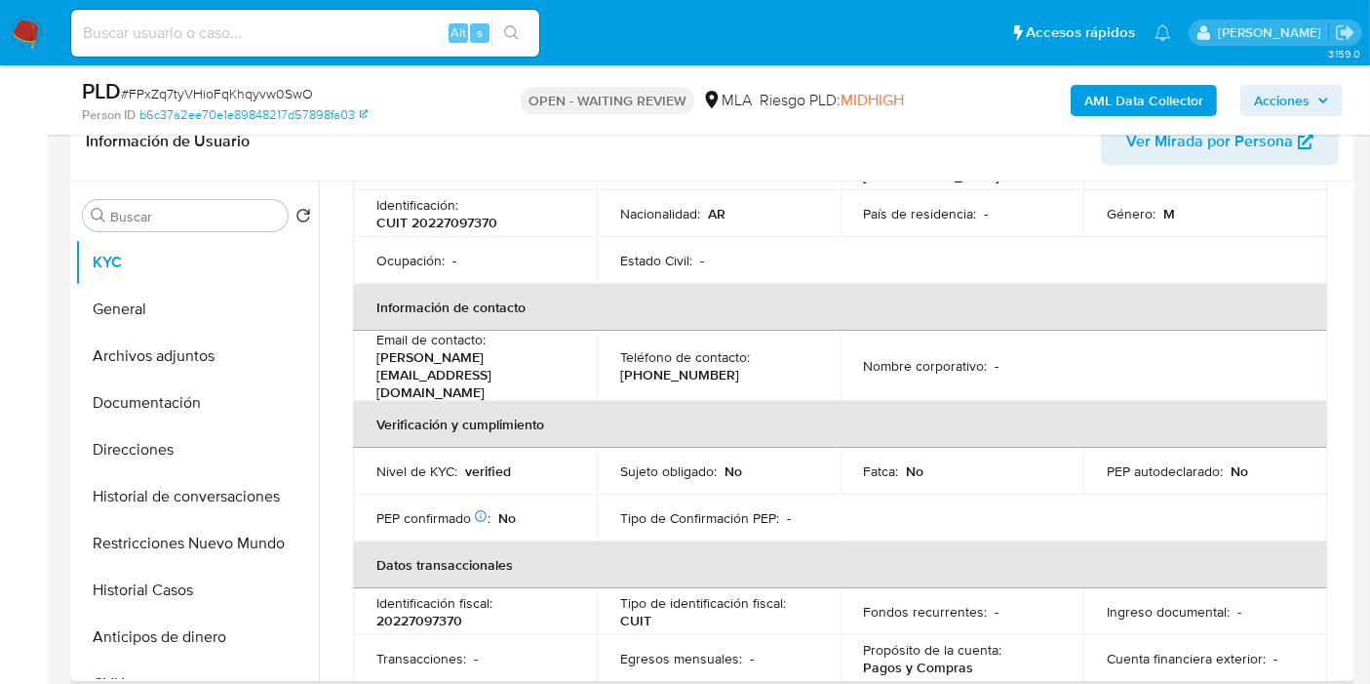
scroll to position [63, 0]
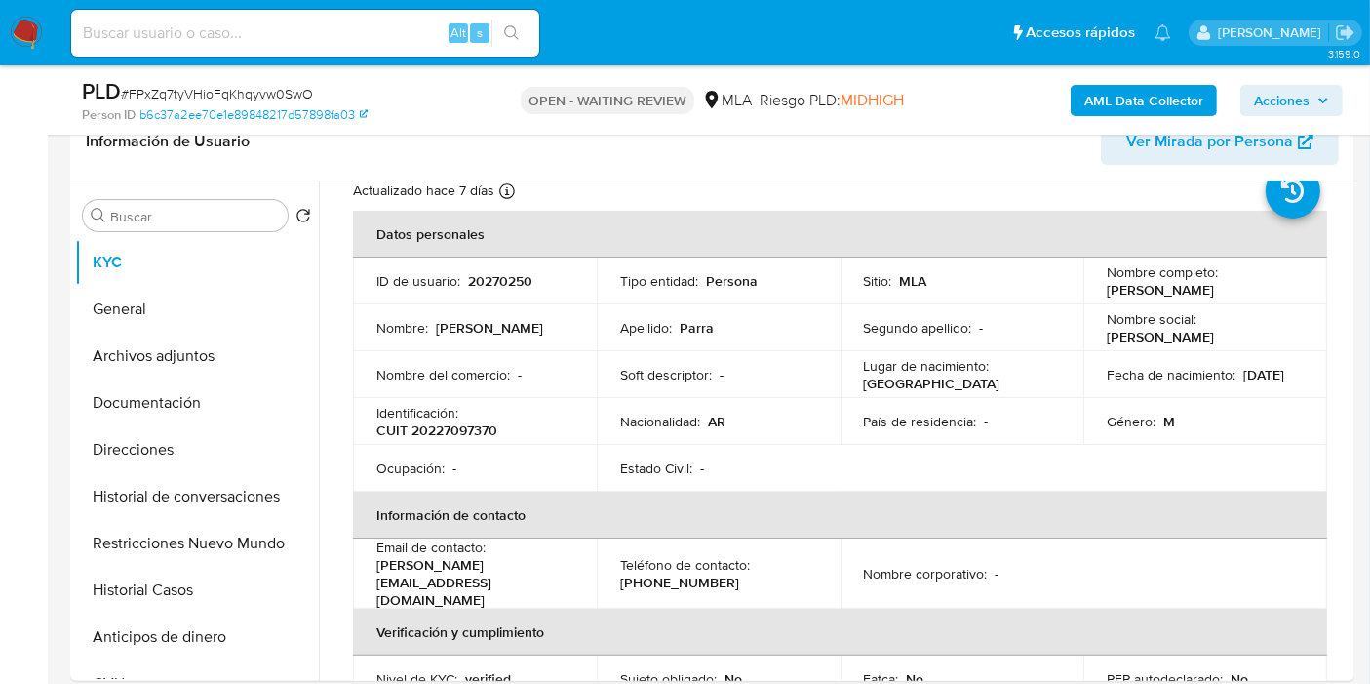
click at [296, 98] on span "# FPxZq7tyVHioFqKhqyvw0SwO" at bounding box center [217, 94] width 192 height 20
copy span "FPxZq7tyVHioFqKhqyvw0SwO"
click at [31, 26] on img at bounding box center [26, 33] width 33 height 33
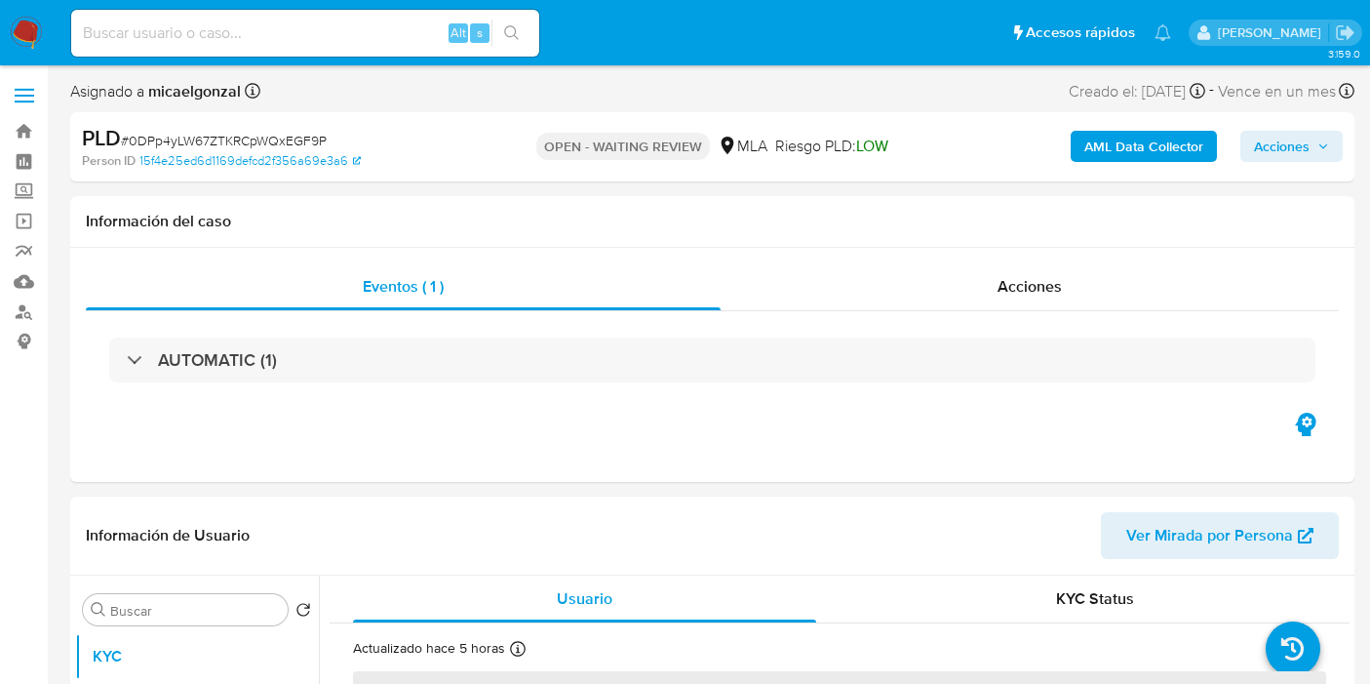
select select "10"
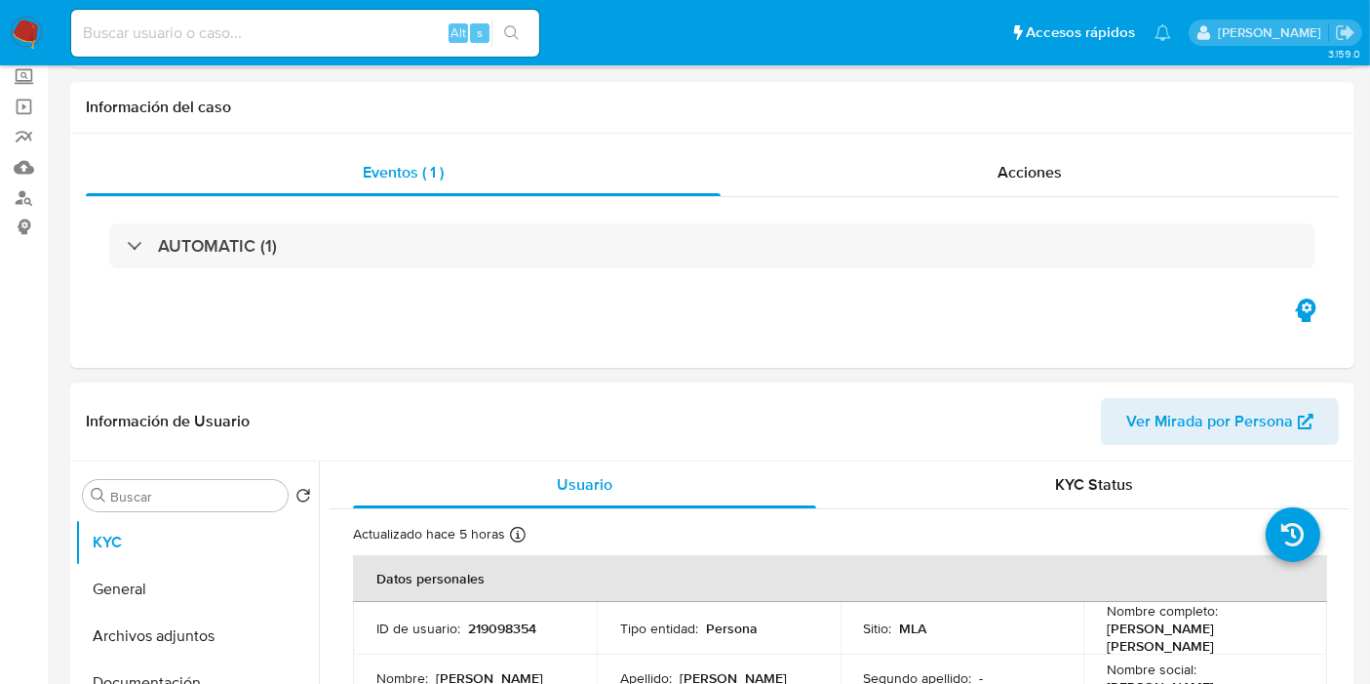
scroll to position [325, 0]
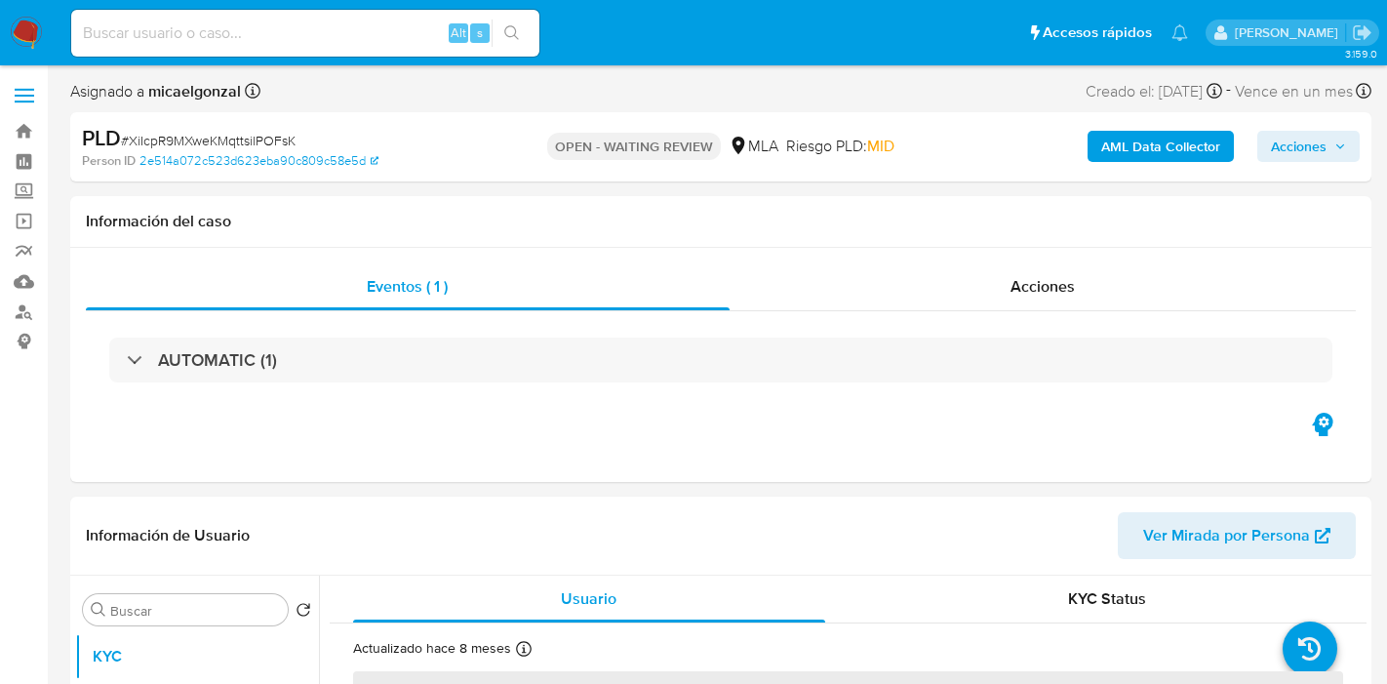
select select "10"
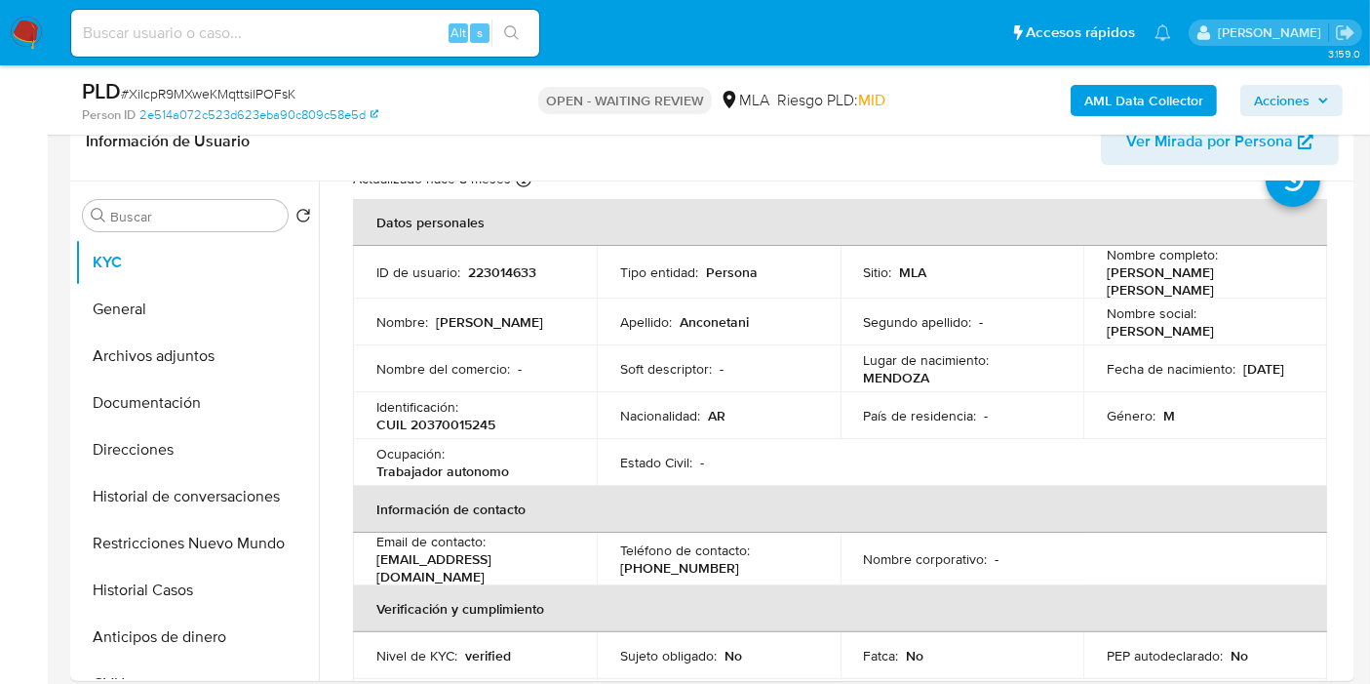
scroll to position [108, 0]
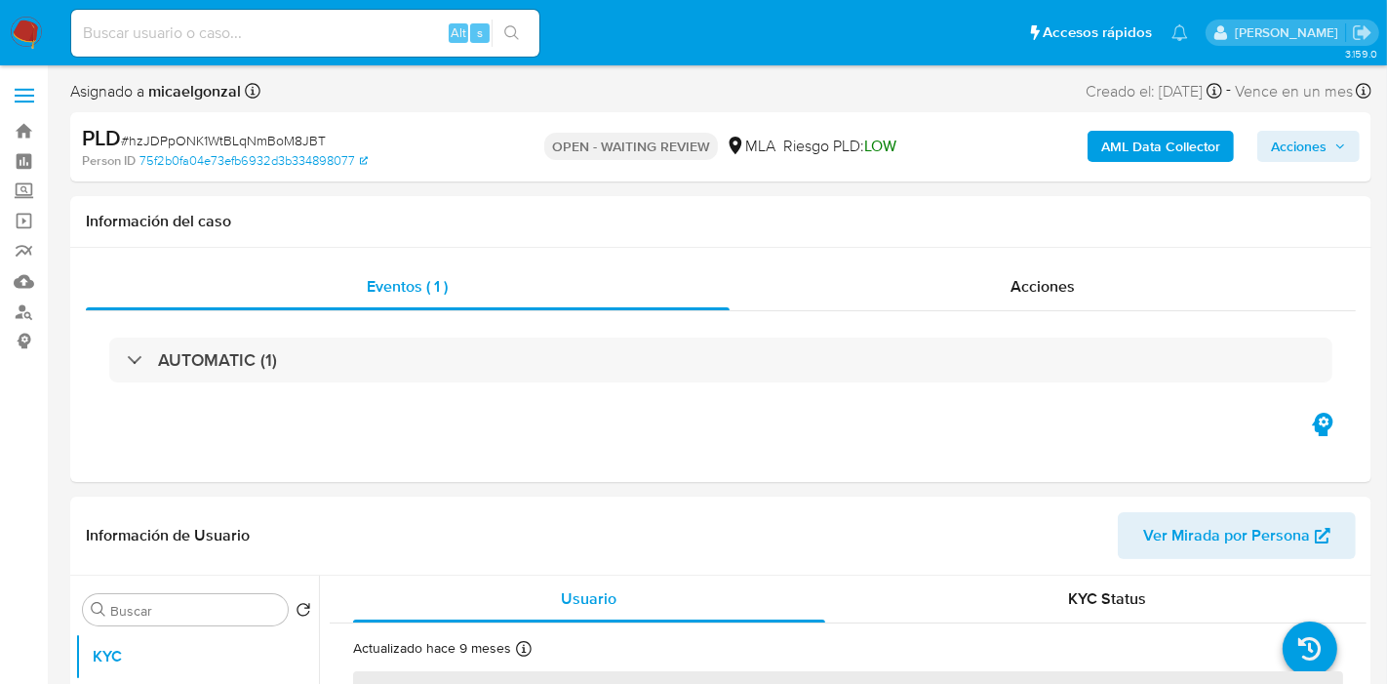
select select "10"
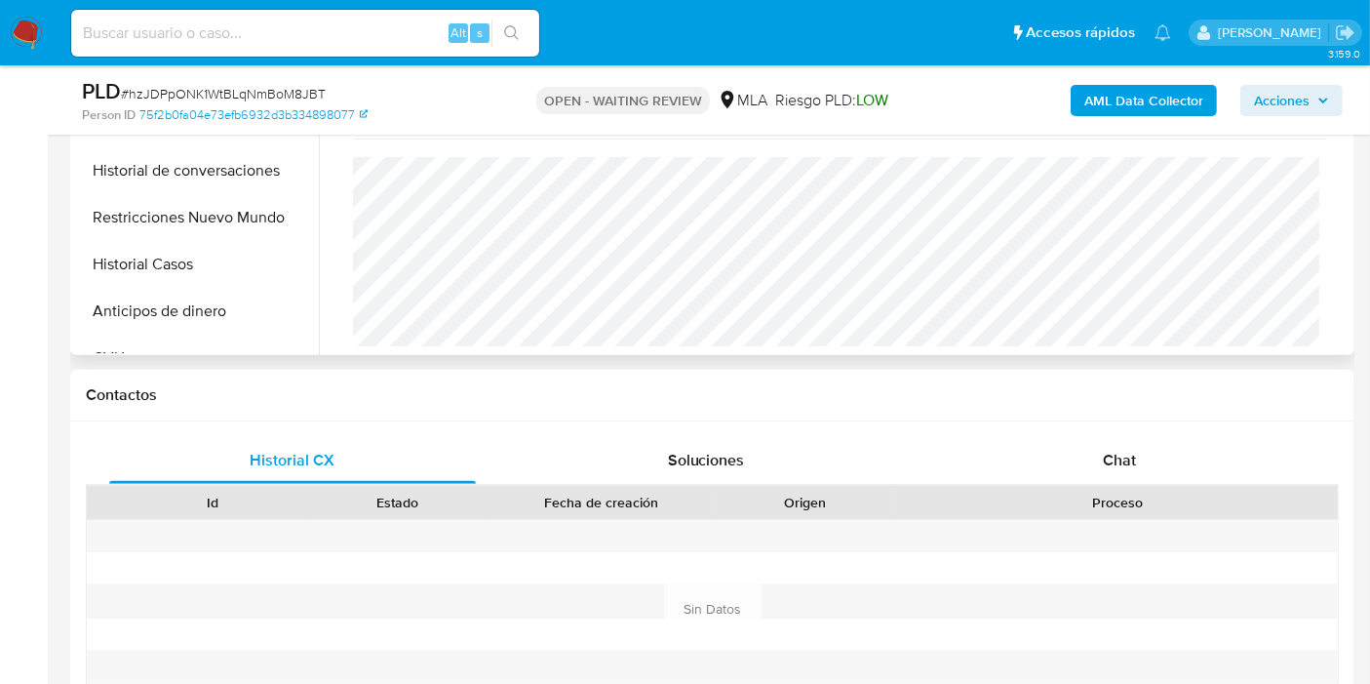
scroll to position [758, 0]
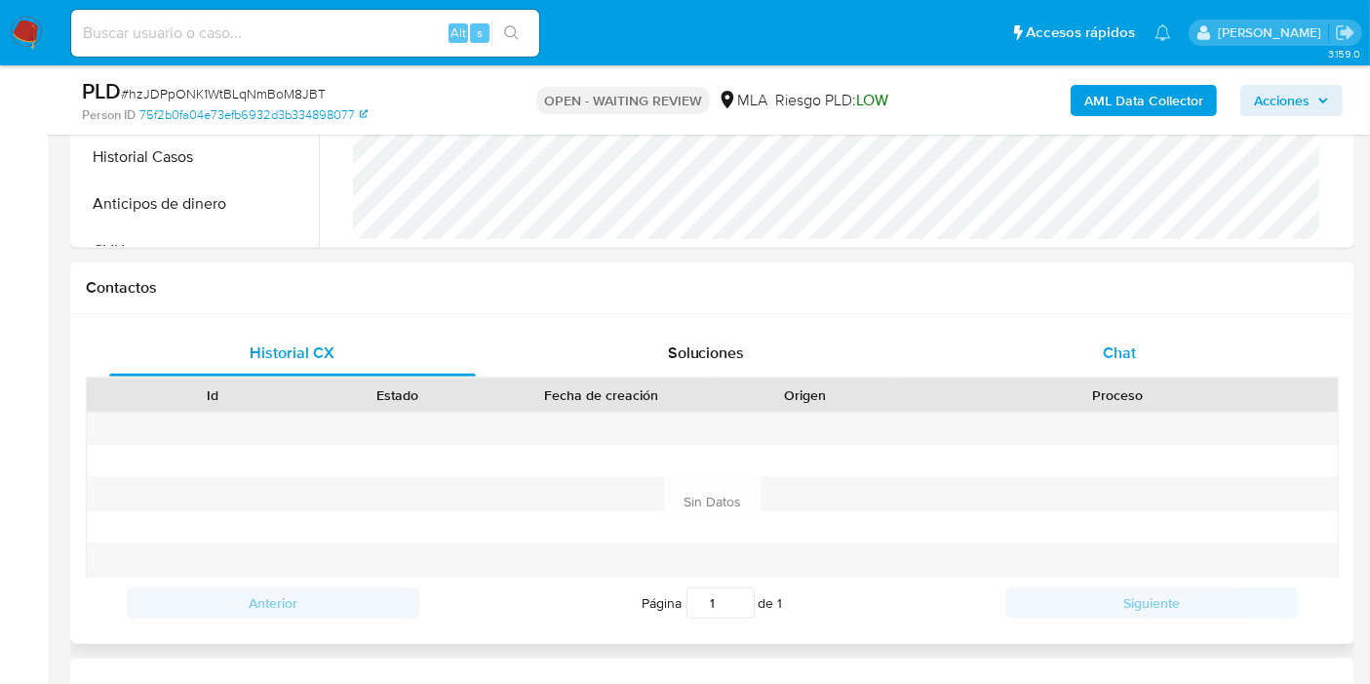
click at [1129, 354] on span "Chat" at bounding box center [1119, 352] width 33 height 22
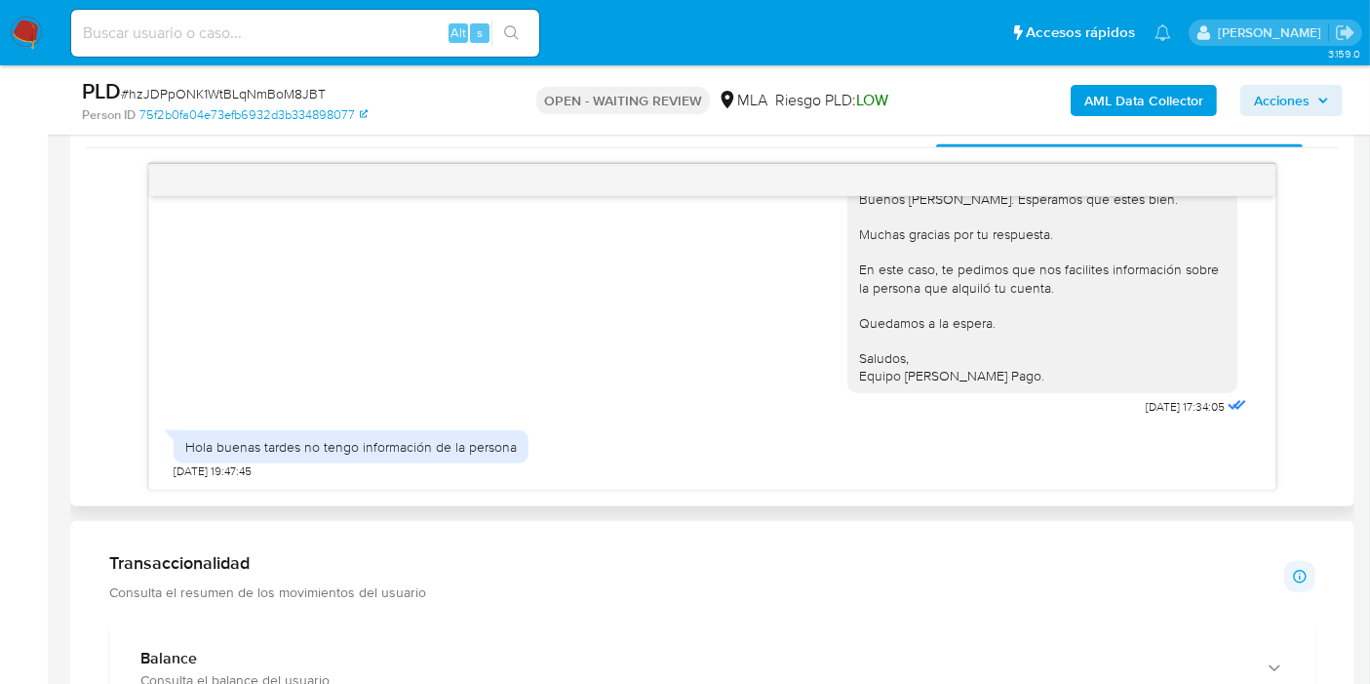
scroll to position [1084, 0]
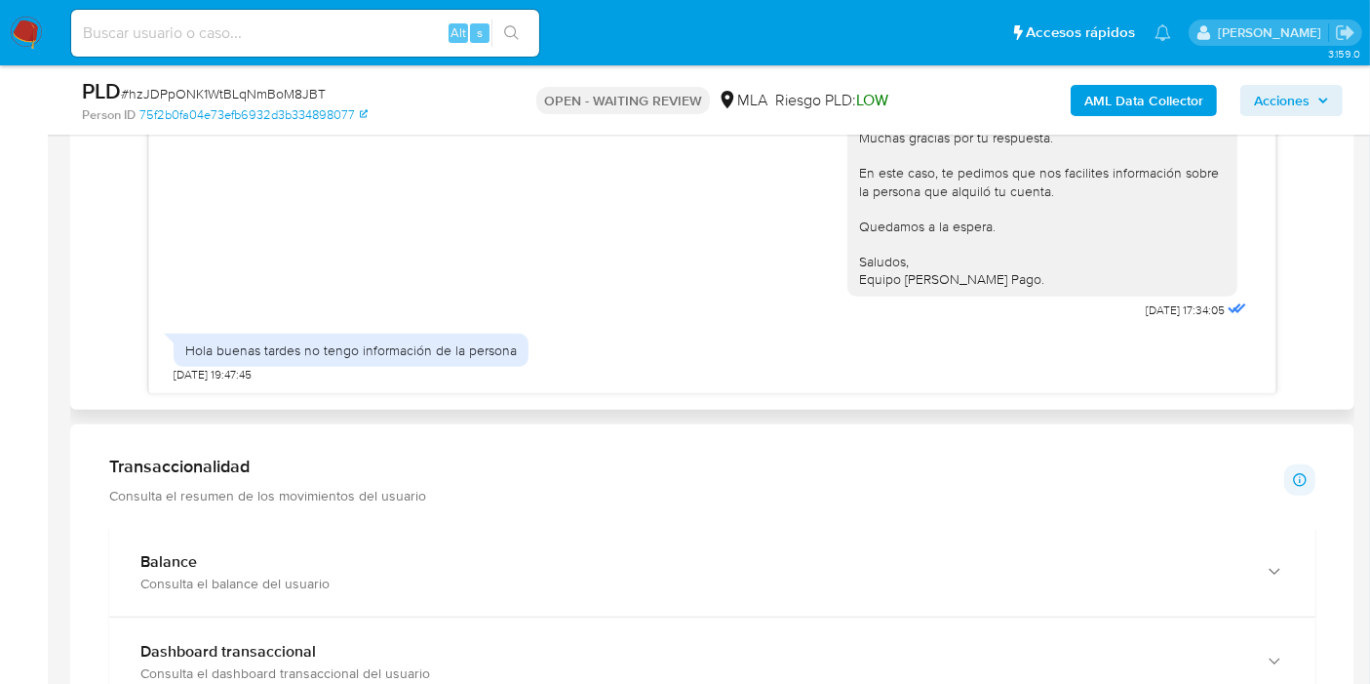
click at [434, 353] on div "Hola buenas tardes no tengo información de la persona" at bounding box center [351, 350] width 332 height 18
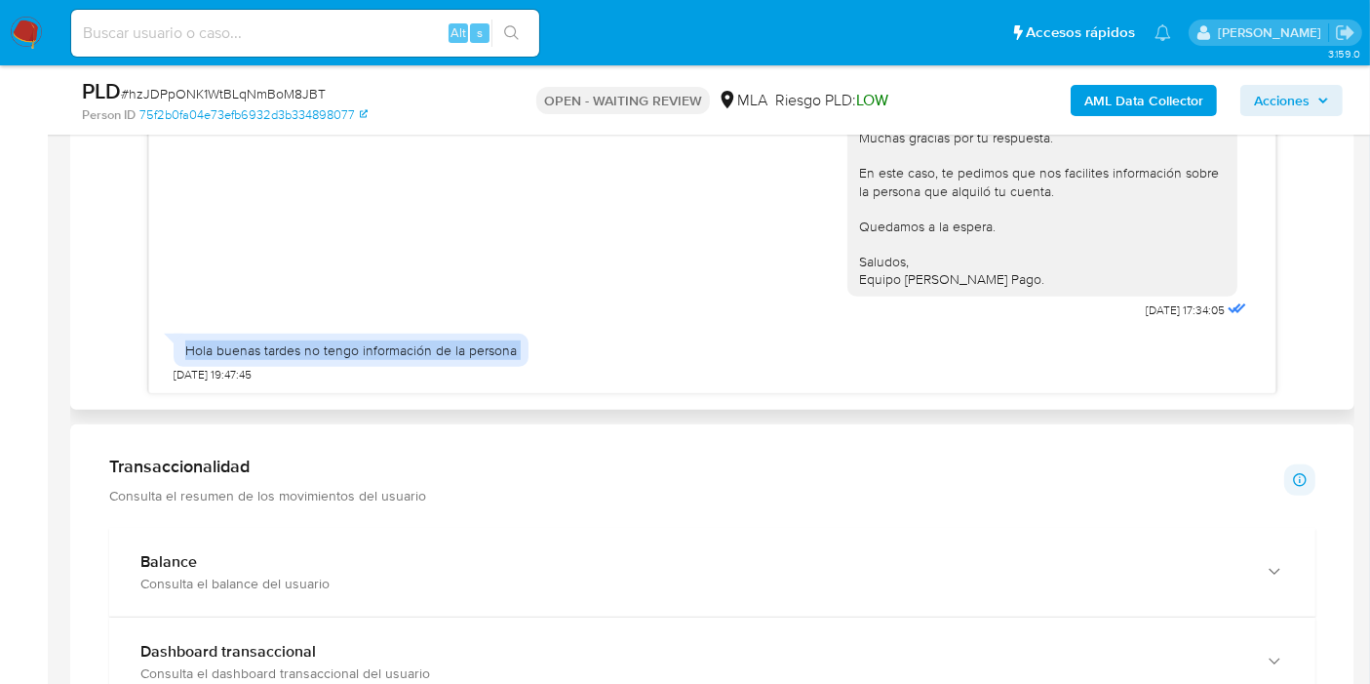
click at [434, 353] on div "Hola buenas tardes no tengo información de la persona" at bounding box center [351, 350] width 332 height 18
drag, startPoint x: 434, startPoint y: 353, endPoint x: 228, endPoint y: 332, distance: 206.9
click at [228, 332] on div "Hola buenas tardes no tengo información de la persona [DATE] 19:47:45" at bounding box center [351, 353] width 355 height 59
click at [22, 24] on img at bounding box center [26, 33] width 33 height 33
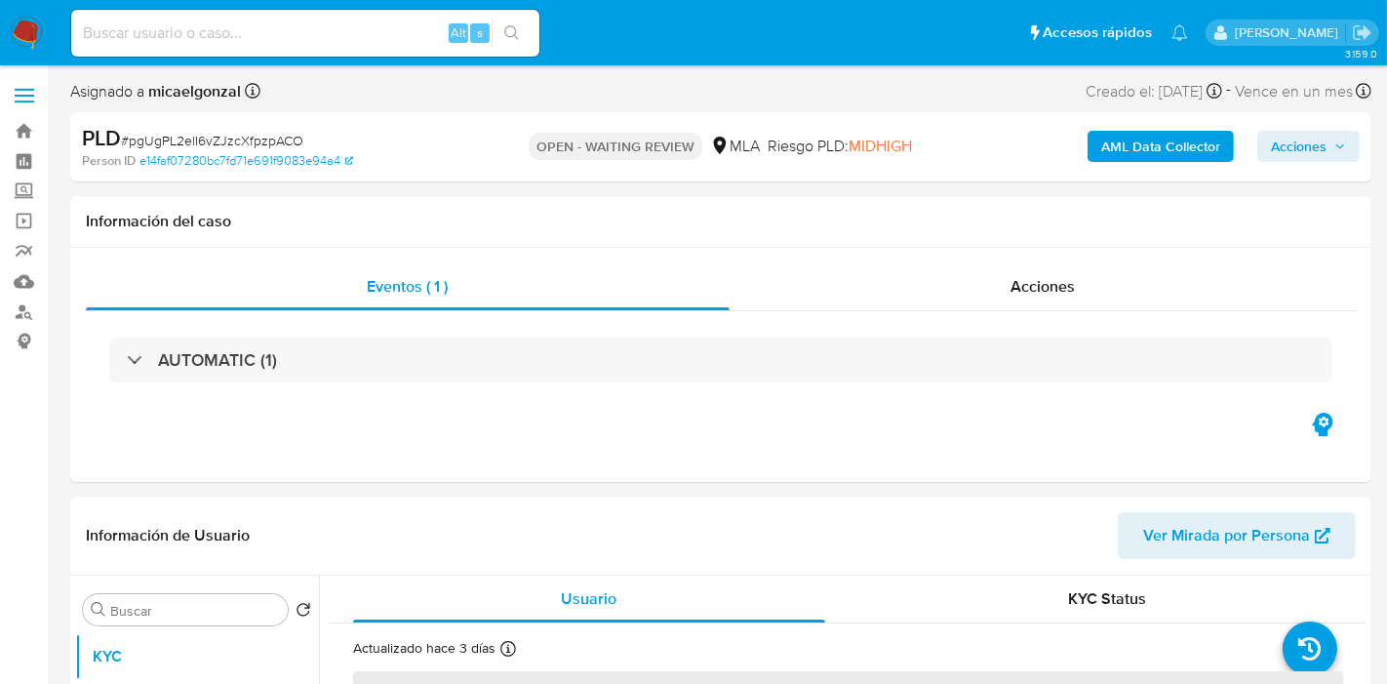
select select "10"
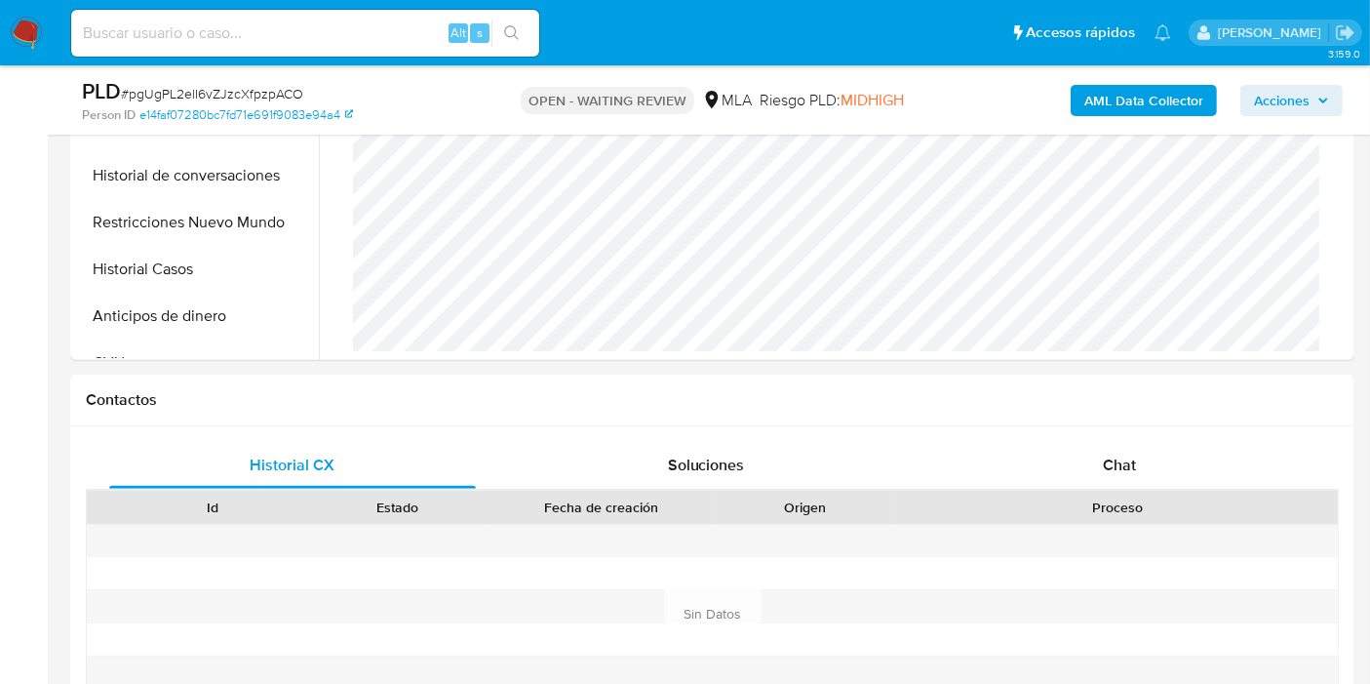
scroll to position [650, 0]
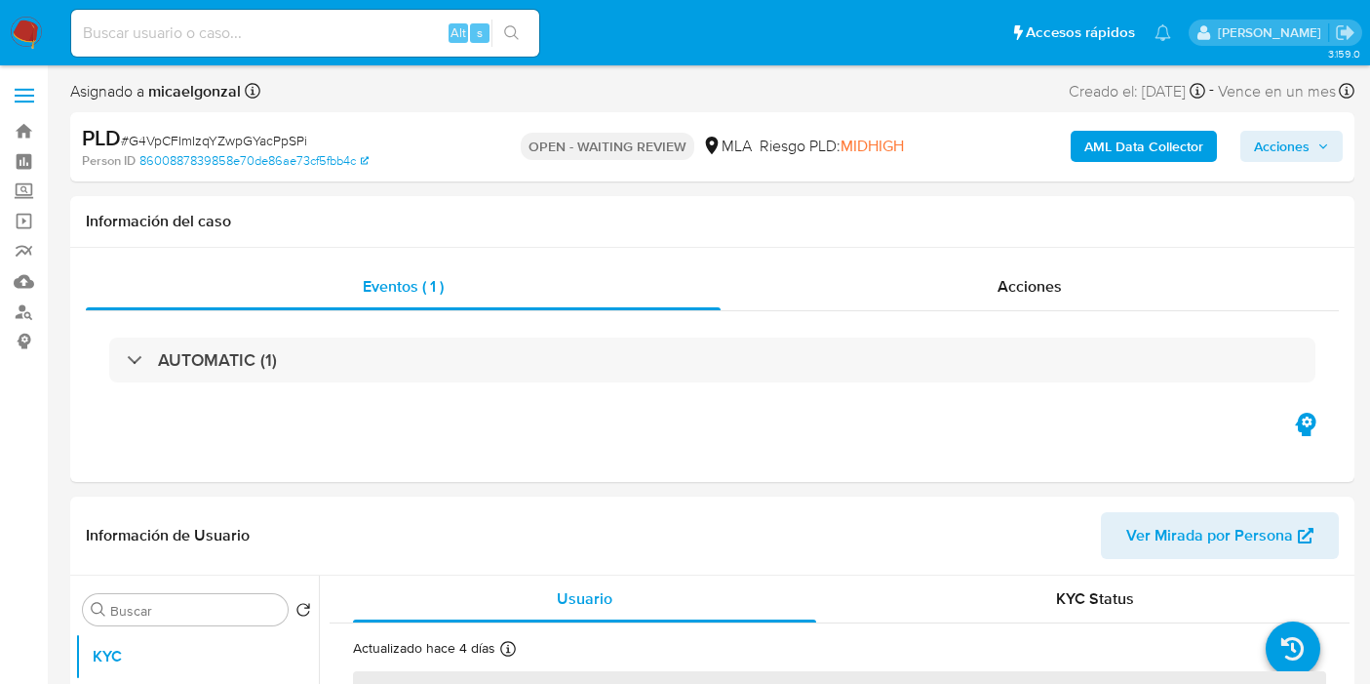
select select "10"
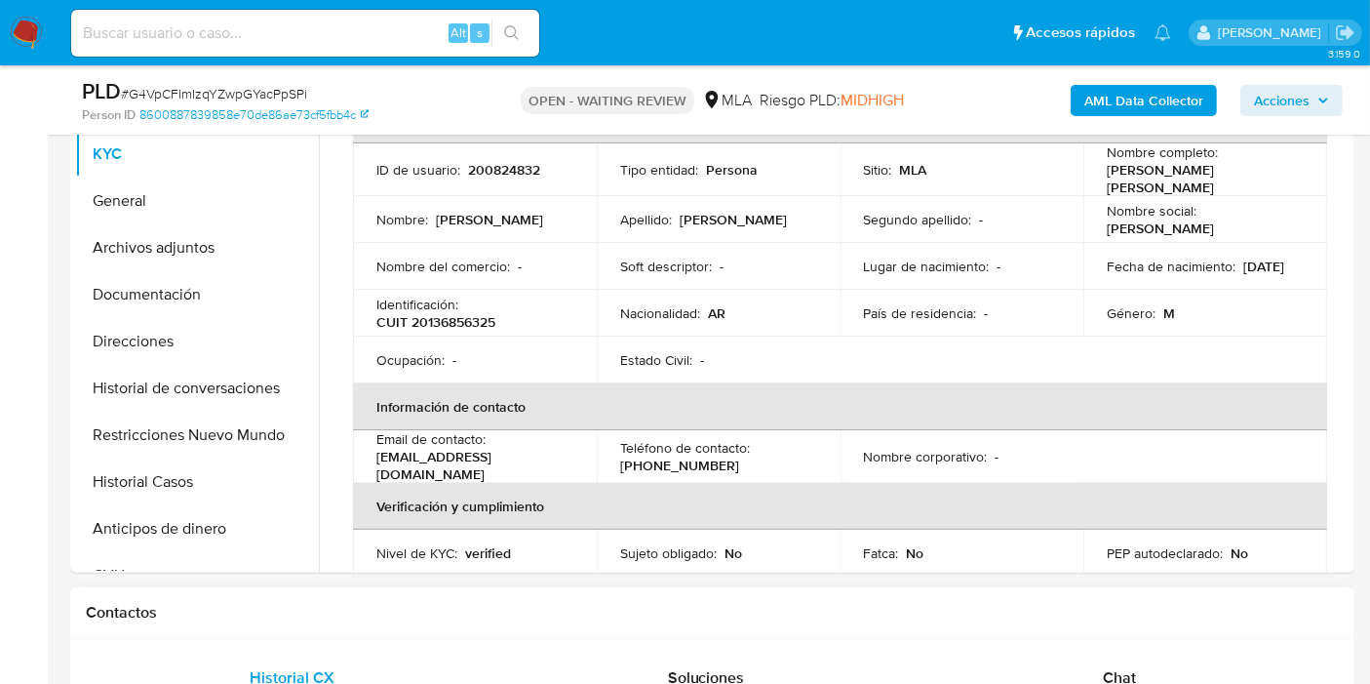
scroll to position [325, 0]
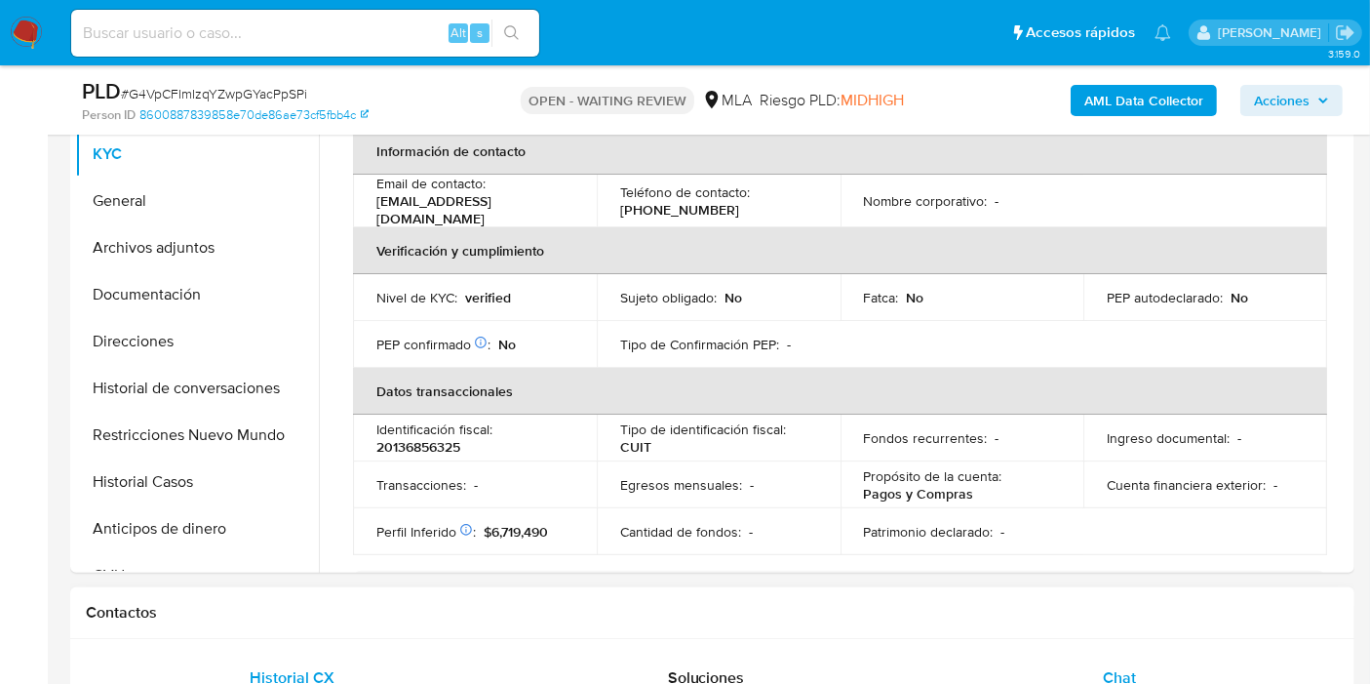
drag, startPoint x: 1167, startPoint y: 641, endPoint x: 1149, endPoint y: 666, distance: 31.4
click at [1148, 667] on div "Chat" at bounding box center [1119, 677] width 367 height 47
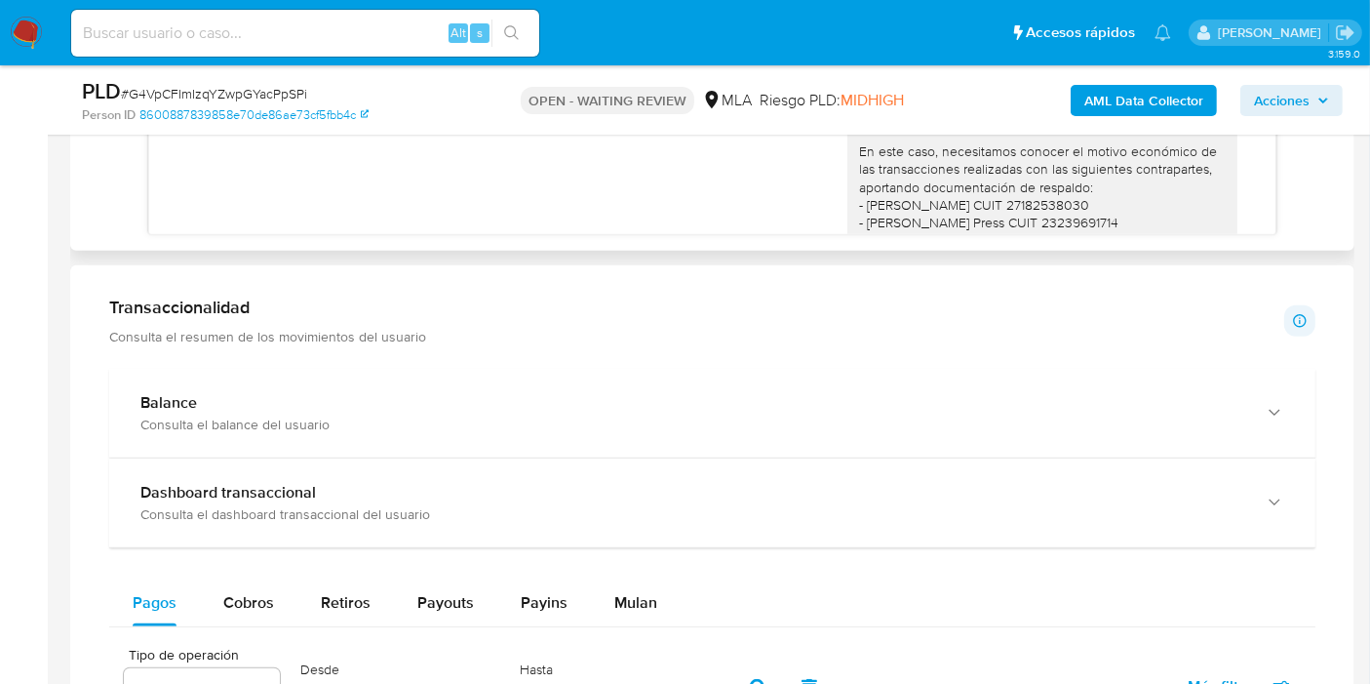
scroll to position [1408, 0]
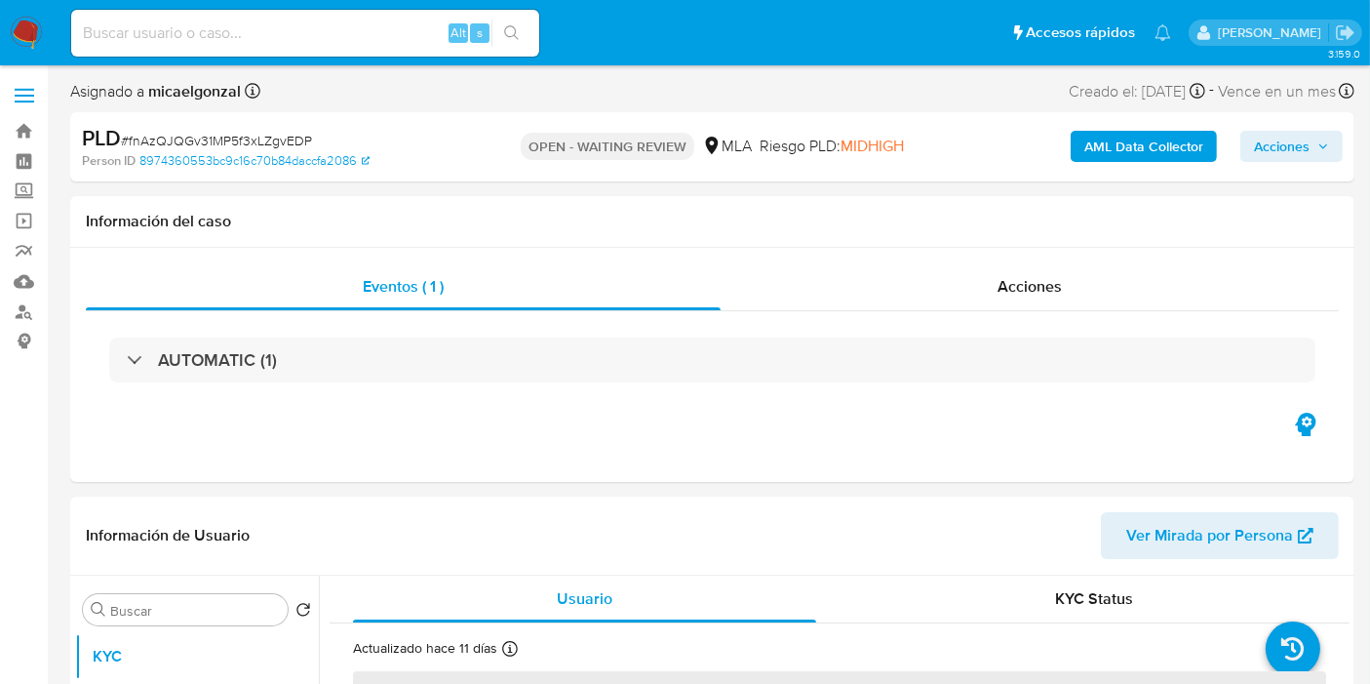
select select "10"
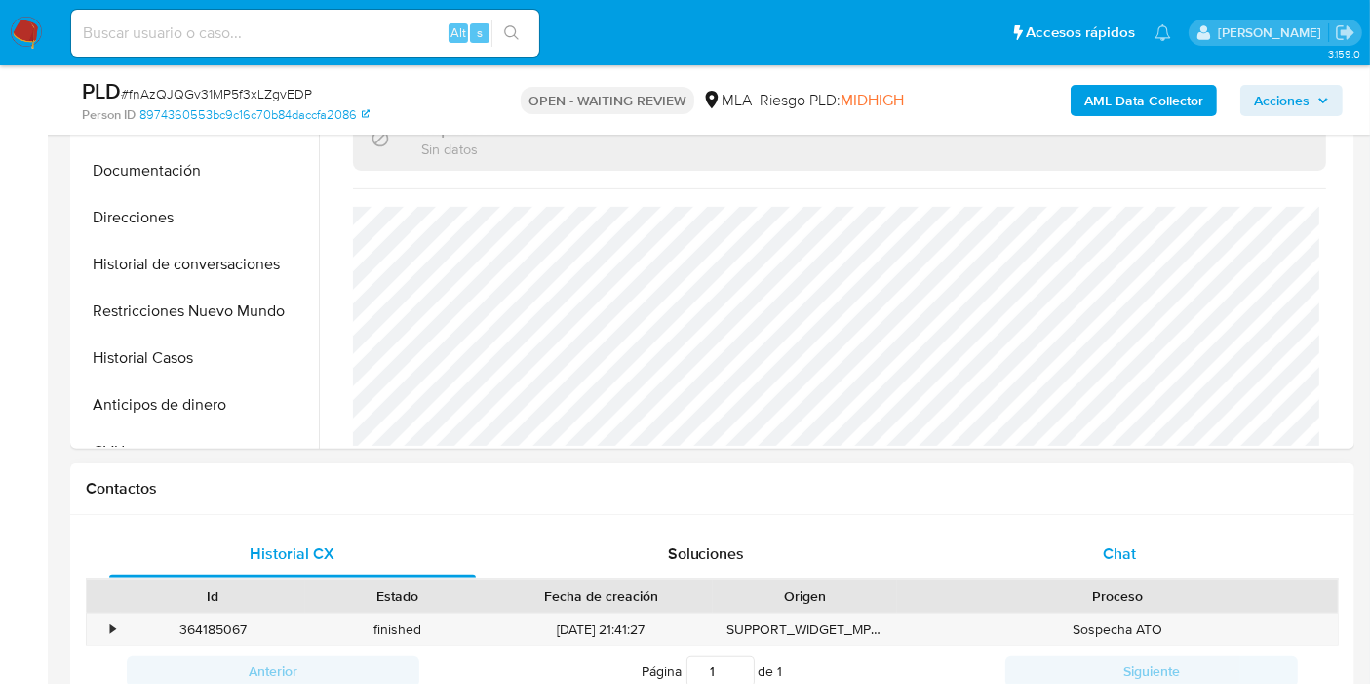
scroll to position [650, 0]
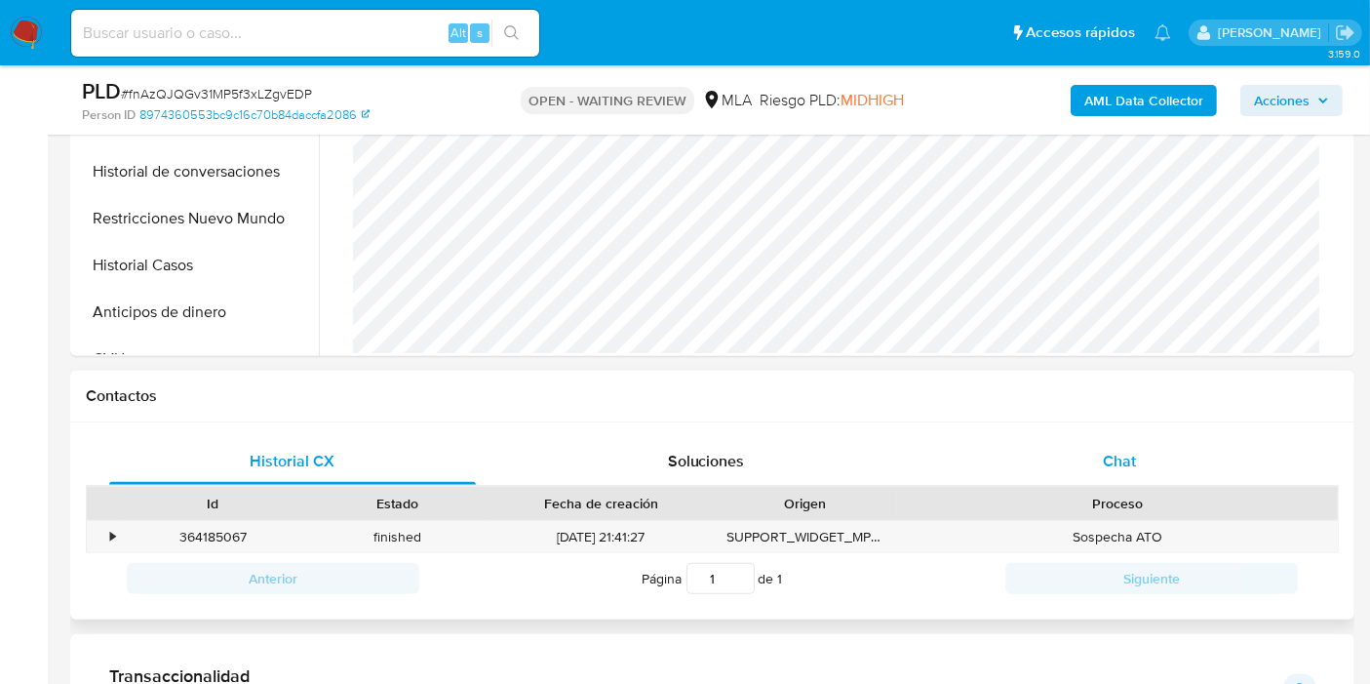
click at [1083, 457] on div "Chat" at bounding box center [1119, 461] width 367 height 47
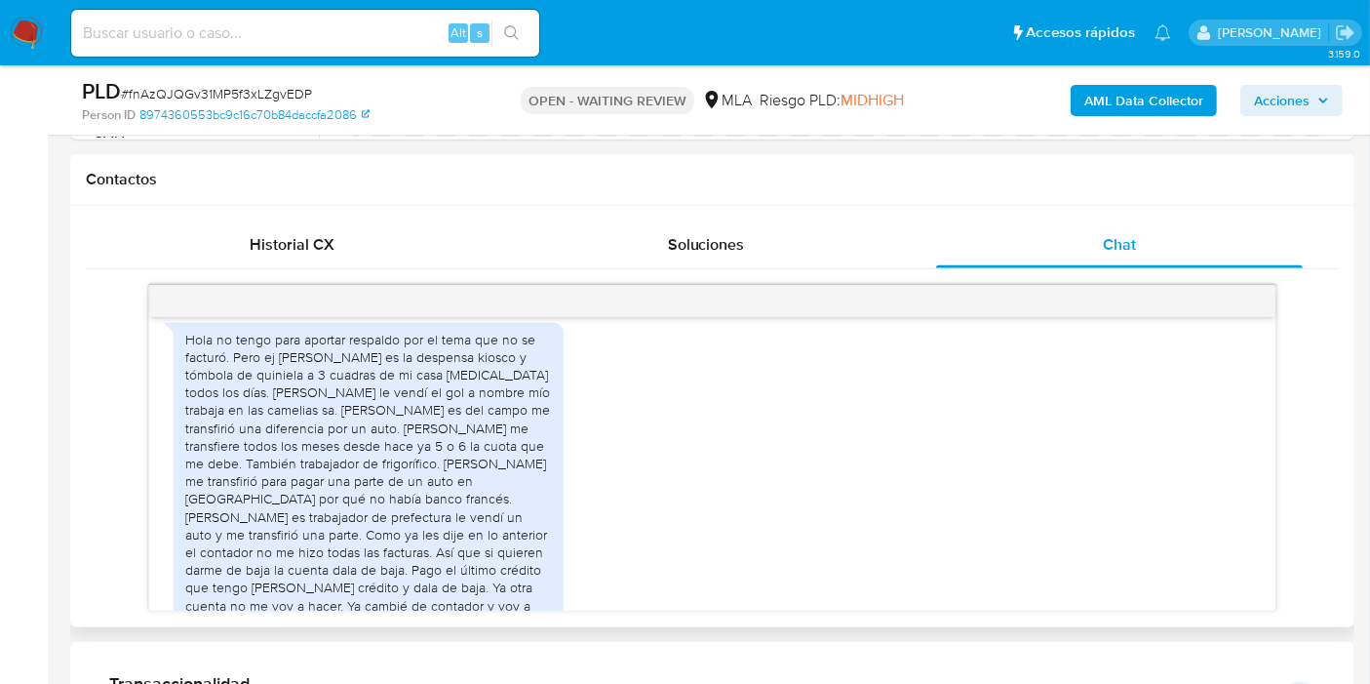
scroll to position [1957, 0]
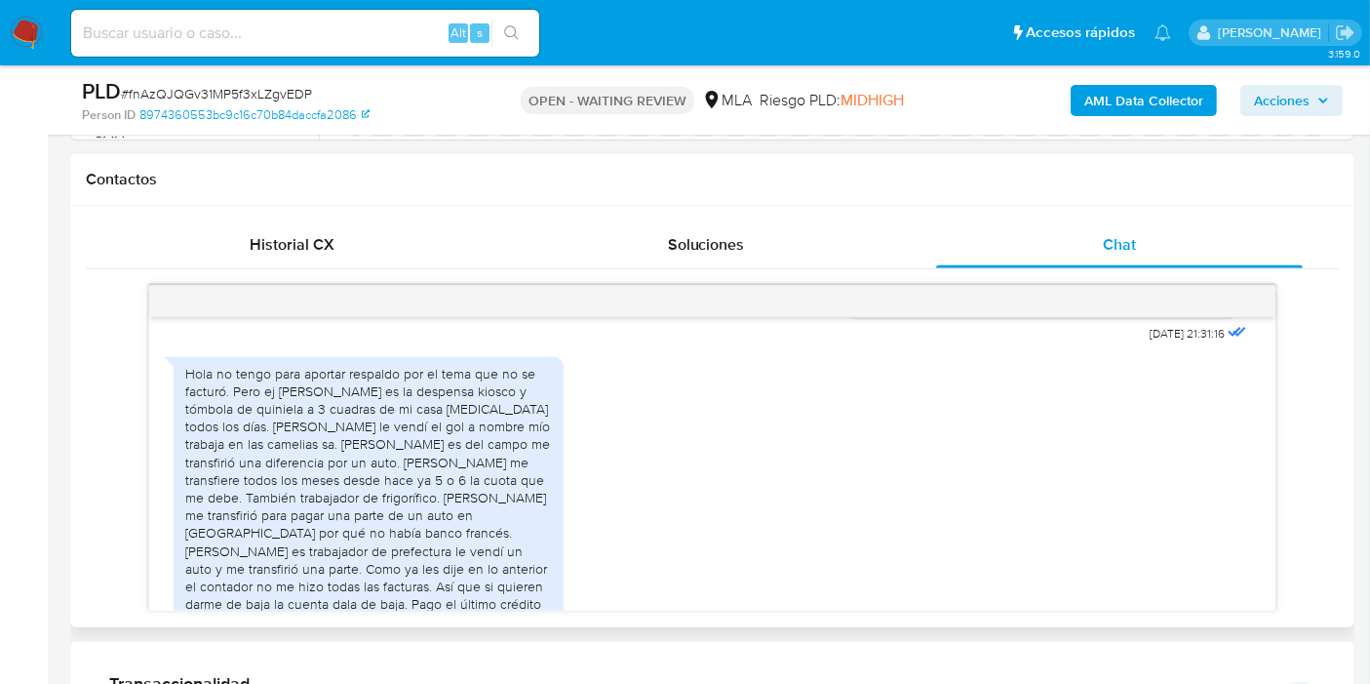
click at [307, 440] on div "Hola no tengo para aportar respaldo por el tema que no se facturó. Pero ej [PER…" at bounding box center [368, 524] width 367 height 319
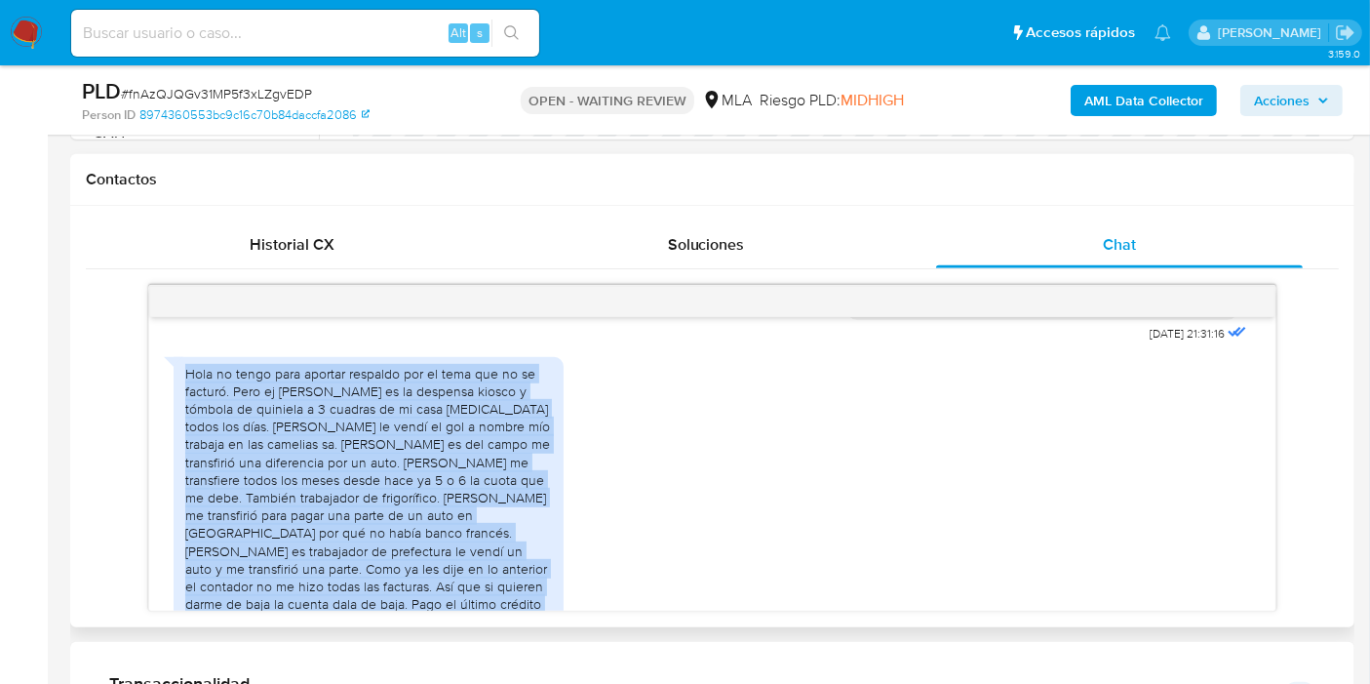
click at [307, 440] on div "Hola no tengo para aportar respaldo por el tema que no se facturó. Pero ej [PER…" at bounding box center [368, 524] width 367 height 319
click at [480, 439] on div "Hola no tengo para aportar respaldo por el tema que no se facturó. Pero ej [PER…" at bounding box center [368, 524] width 367 height 319
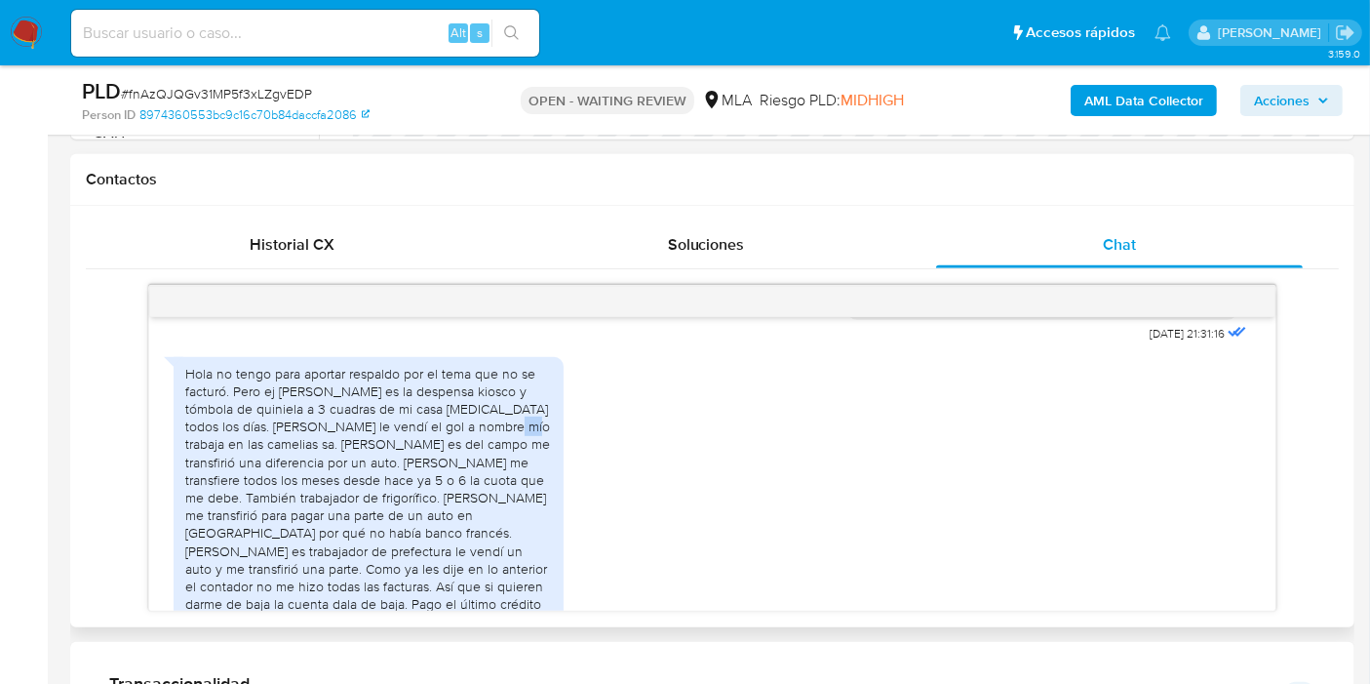
click at [480, 439] on div "Hola no tengo para aportar respaldo por el tema que no se facturó. Pero ej [PER…" at bounding box center [368, 524] width 367 height 319
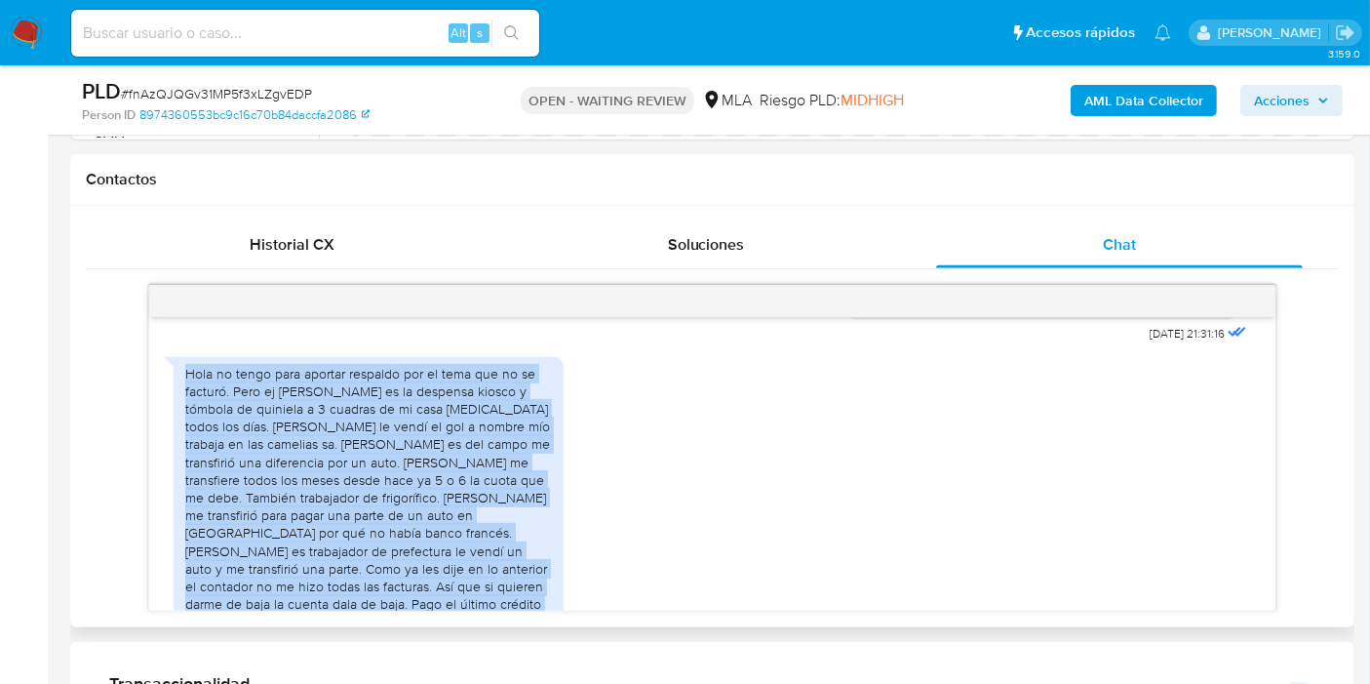
click at [480, 439] on div "Hola no tengo para aportar respaldo por el tema que no se facturó. Pero ej [PER…" at bounding box center [368, 524] width 367 height 319
click at [427, 471] on div "Hola no tengo para aportar respaldo por el tema que no se facturó. Pero ej [PER…" at bounding box center [368, 524] width 367 height 319
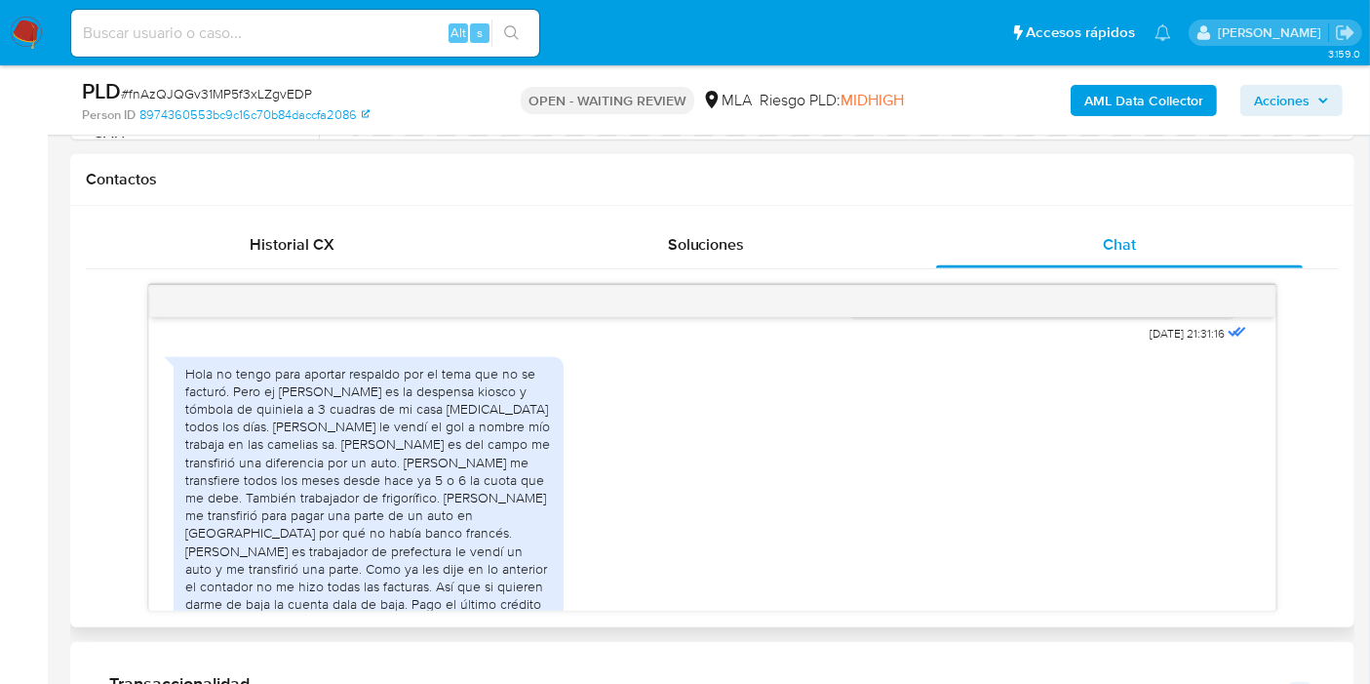
click at [467, 448] on div "Hola no tengo para aportar respaldo por el tema que no se facturó. Pero ej [PER…" at bounding box center [368, 524] width 367 height 319
click at [465, 493] on div "Hola no tengo para aportar respaldo por el tema que no se facturó. Pero ej [PER…" at bounding box center [368, 524] width 367 height 319
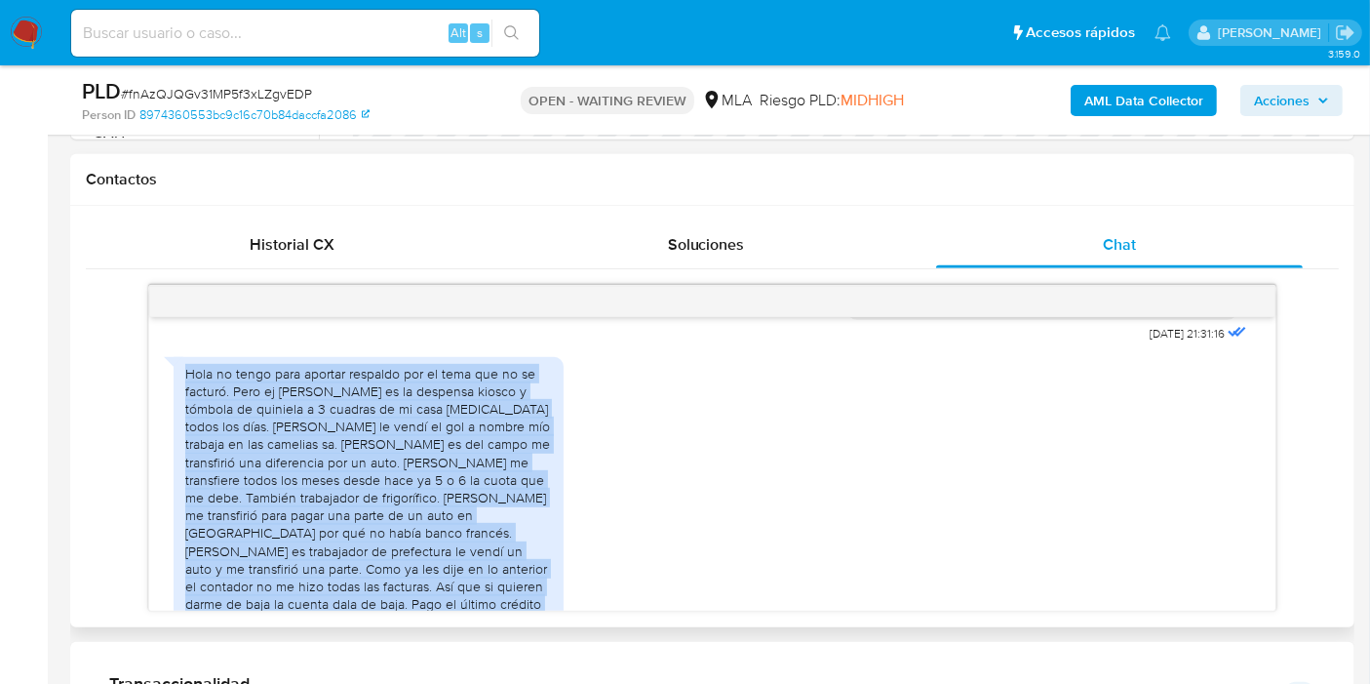
click at [465, 493] on div "Hola no tengo para aportar respaldo por el tema que no se facturó. Pero ej [PER…" at bounding box center [368, 524] width 367 height 319
click at [404, 532] on div "Hola no tengo para aportar respaldo por el tema que no se facturó. Pero ej [PER…" at bounding box center [368, 524] width 367 height 319
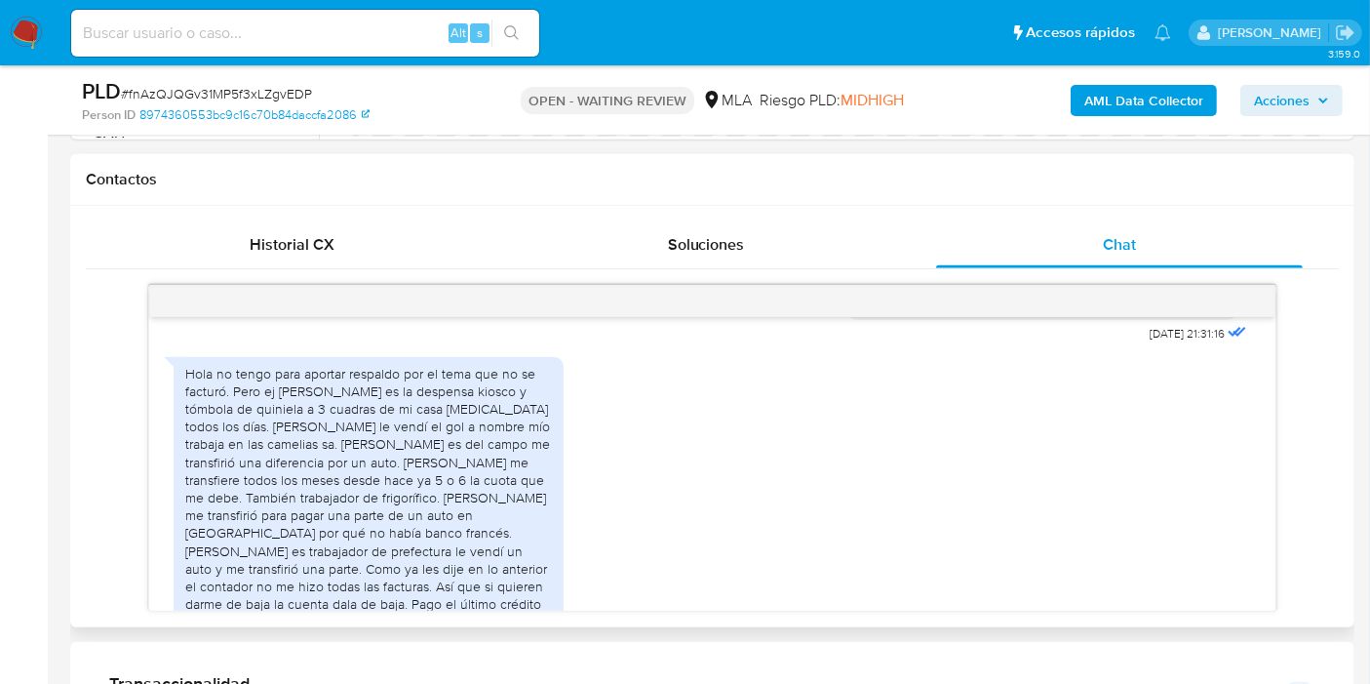
click at [401, 510] on div "Hola no tengo para aportar respaldo por el tema que no se facturó. Pero ej [PER…" at bounding box center [368, 524] width 367 height 319
click at [401, 508] on div "Hola no tengo para aportar respaldo por el tema que no se facturó. Pero ej [PER…" at bounding box center [368, 524] width 367 height 319
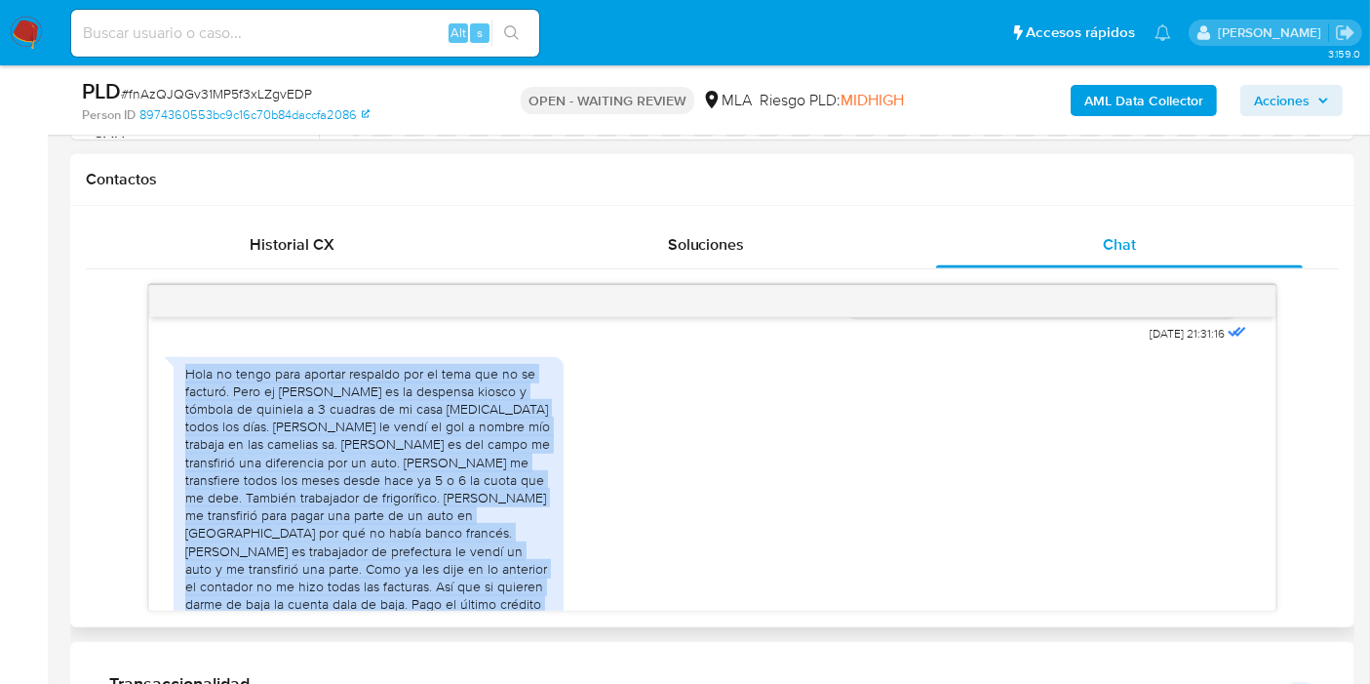
click at [401, 508] on div "Hola no tengo para aportar respaldo por el tema que no se facturó. Pero ej [PER…" at bounding box center [368, 524] width 367 height 319
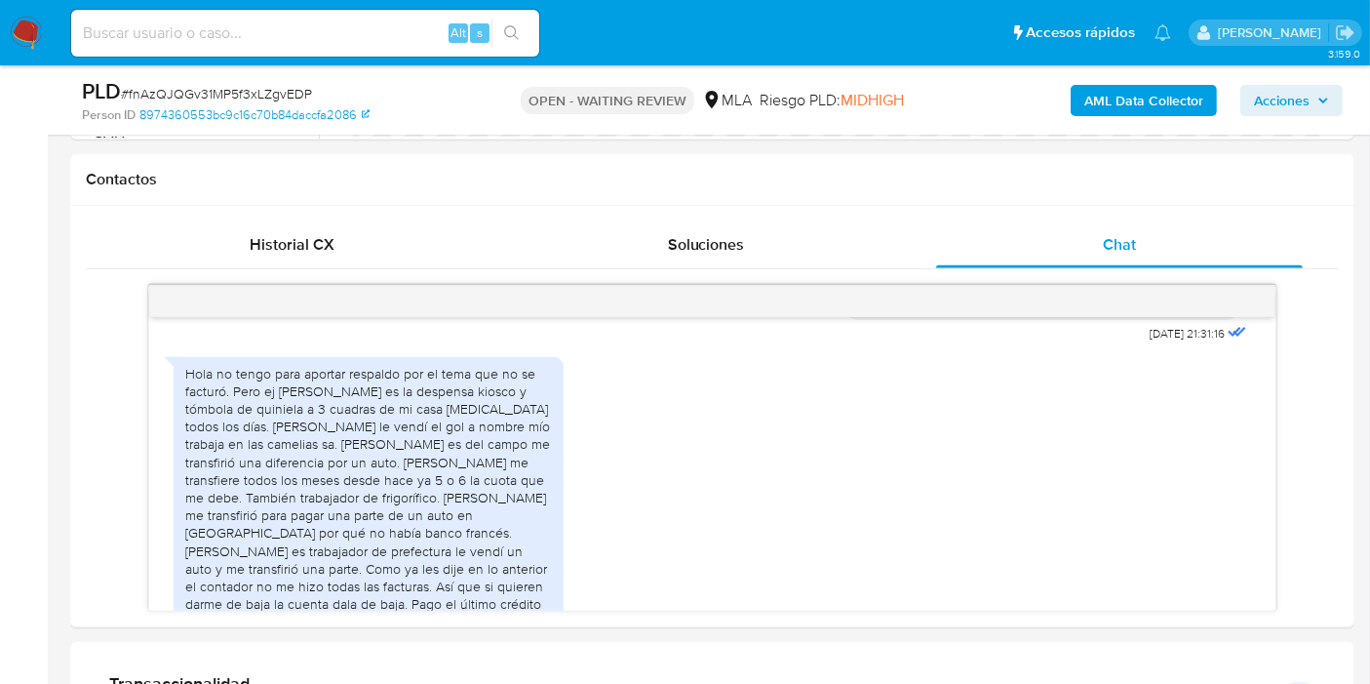
click at [59, 501] on main "3.159.0 Asignado a micaelgonzal Asignado el: [DATE] 14:17:32 Creado el: [DATE] …" at bounding box center [685, 652] width 1370 height 3036
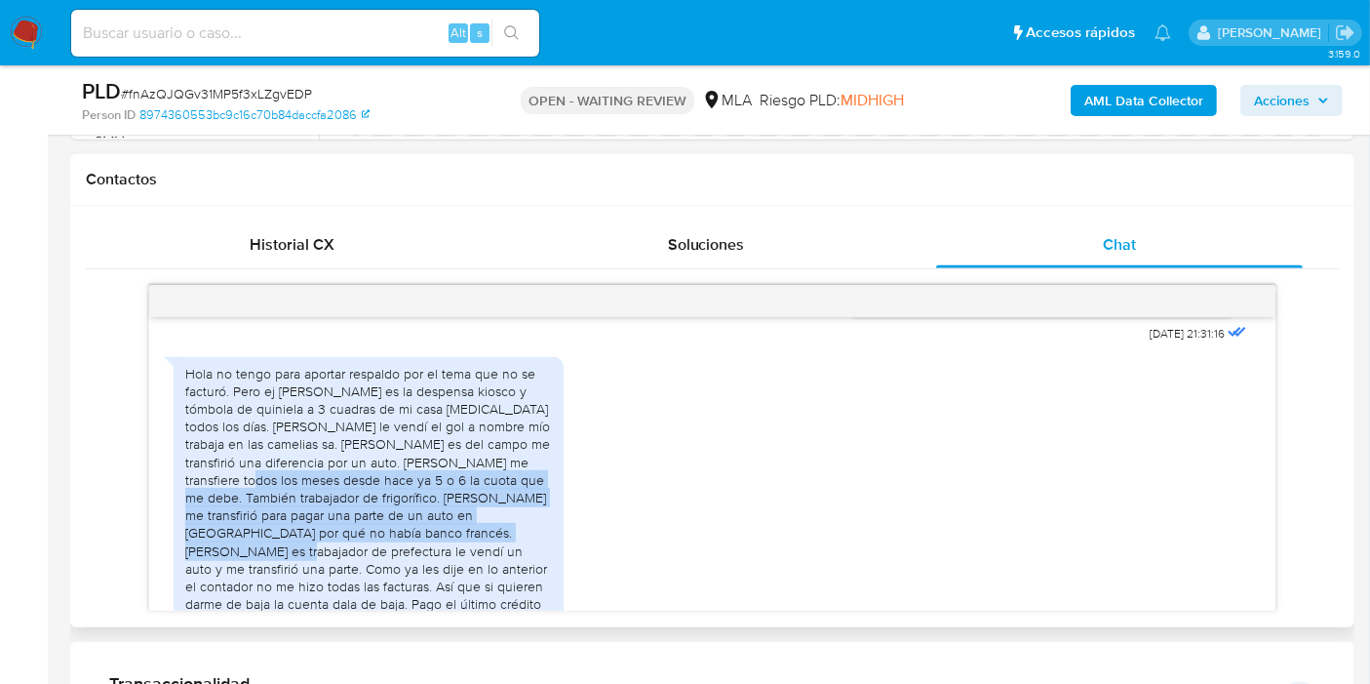
drag, startPoint x: 227, startPoint y: 497, endPoint x: 479, endPoint y: 547, distance: 256.5
click at [479, 547] on div "Hola no tengo para aportar respaldo por el tema que no se facturó. Pero ej [PER…" at bounding box center [368, 524] width 367 height 319
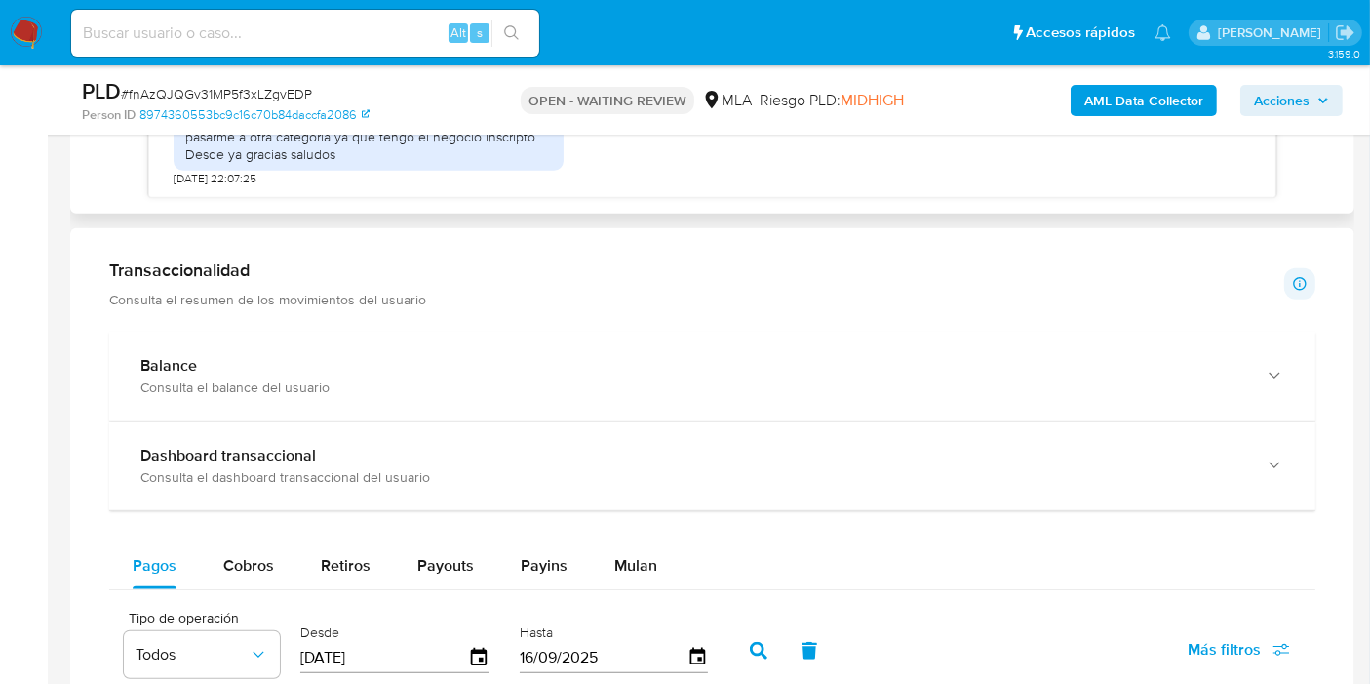
scroll to position [1084, 0]
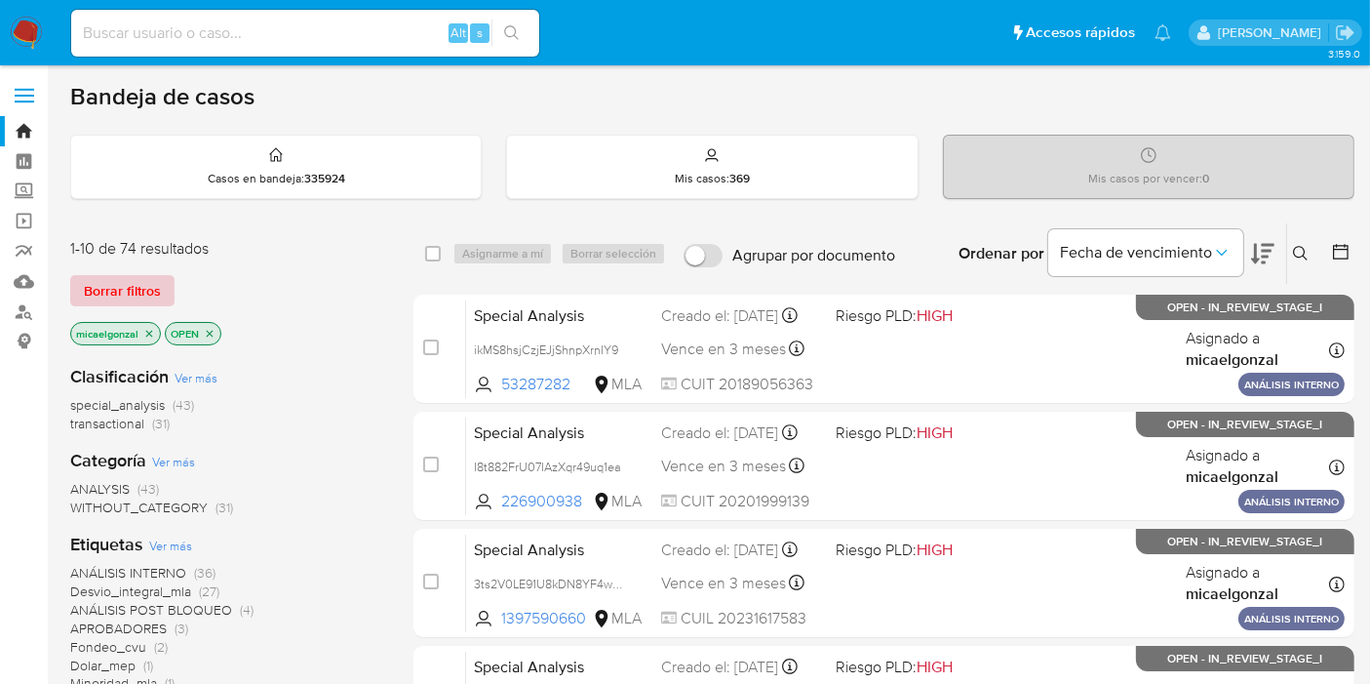
click at [135, 296] on span "Borrar filtros" at bounding box center [122, 290] width 77 height 27
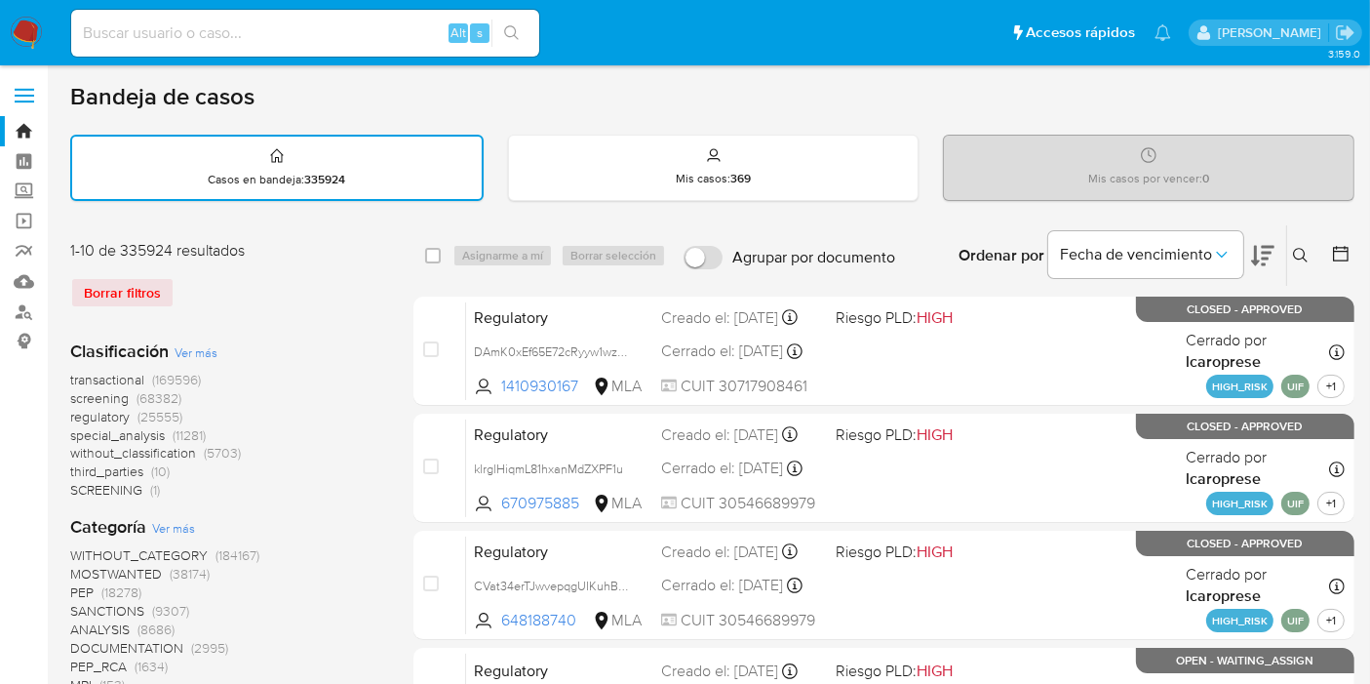
drag, startPoint x: 1320, startPoint y: 237, endPoint x: 1313, endPoint y: 247, distance: 11.9
click at [1318, 241] on div "Ordenar por Fecha de vencimiento No es posible ordenar los resultados mientras …" at bounding box center [1130, 255] width 450 height 60
click at [1313, 247] on button at bounding box center [1303, 255] width 32 height 23
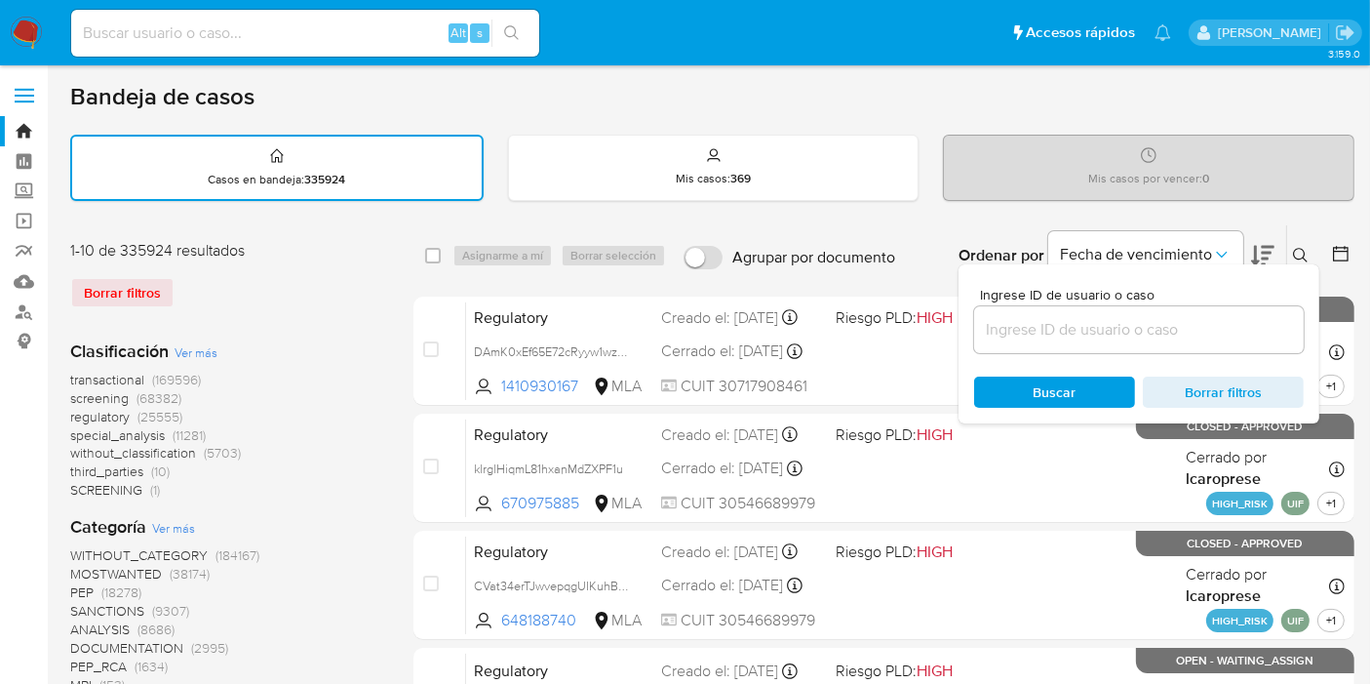
click at [1053, 307] on div at bounding box center [1139, 329] width 330 height 47
click at [1036, 323] on input at bounding box center [1139, 329] width 330 height 25
paste input "FPxZq7tyVHioFqKhqyvw0SwO"
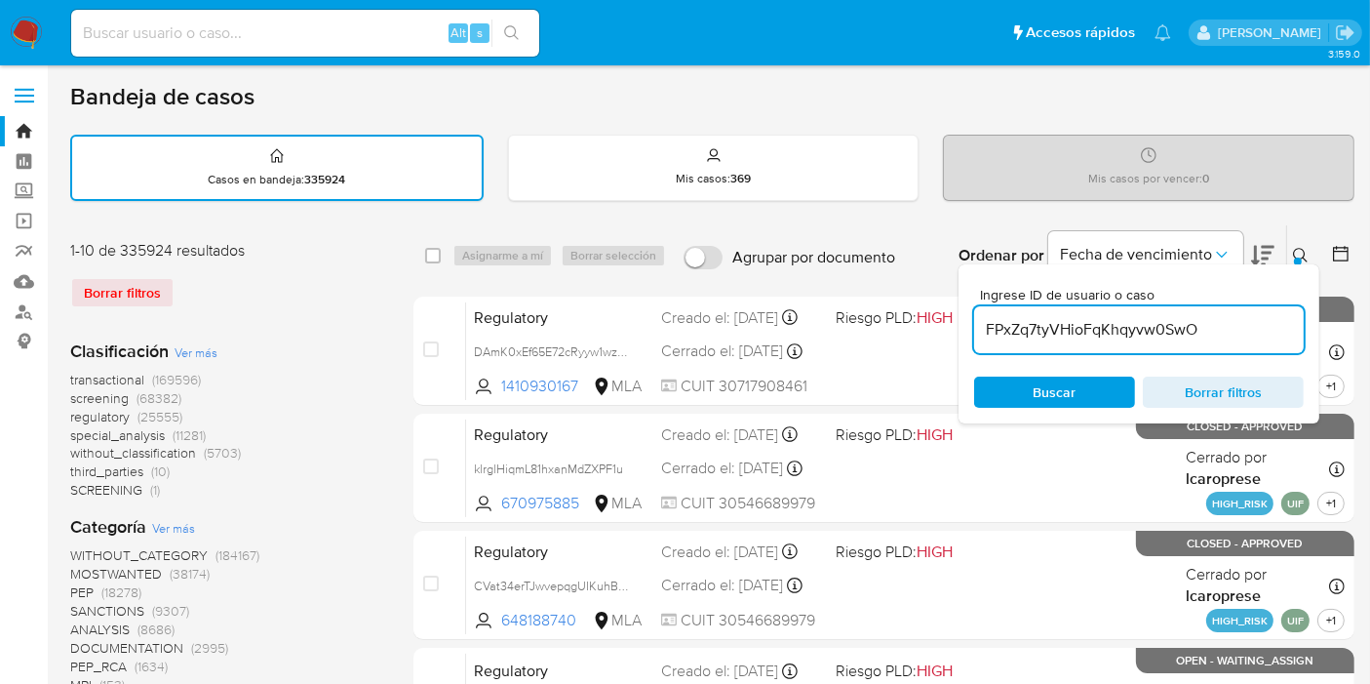
type input "FPxZq7tyVHioFqKhqyvw0SwO"
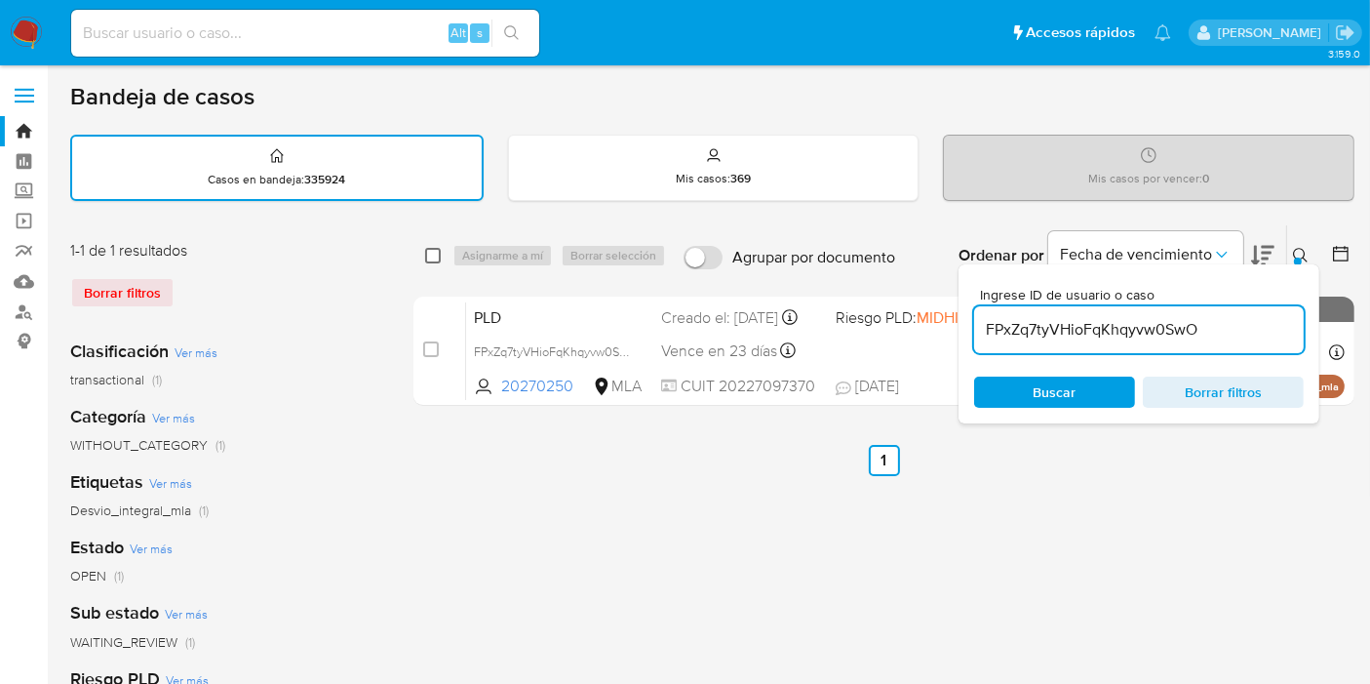
click at [430, 248] on input "checkbox" at bounding box center [433, 256] width 16 height 16
checkbox input "true"
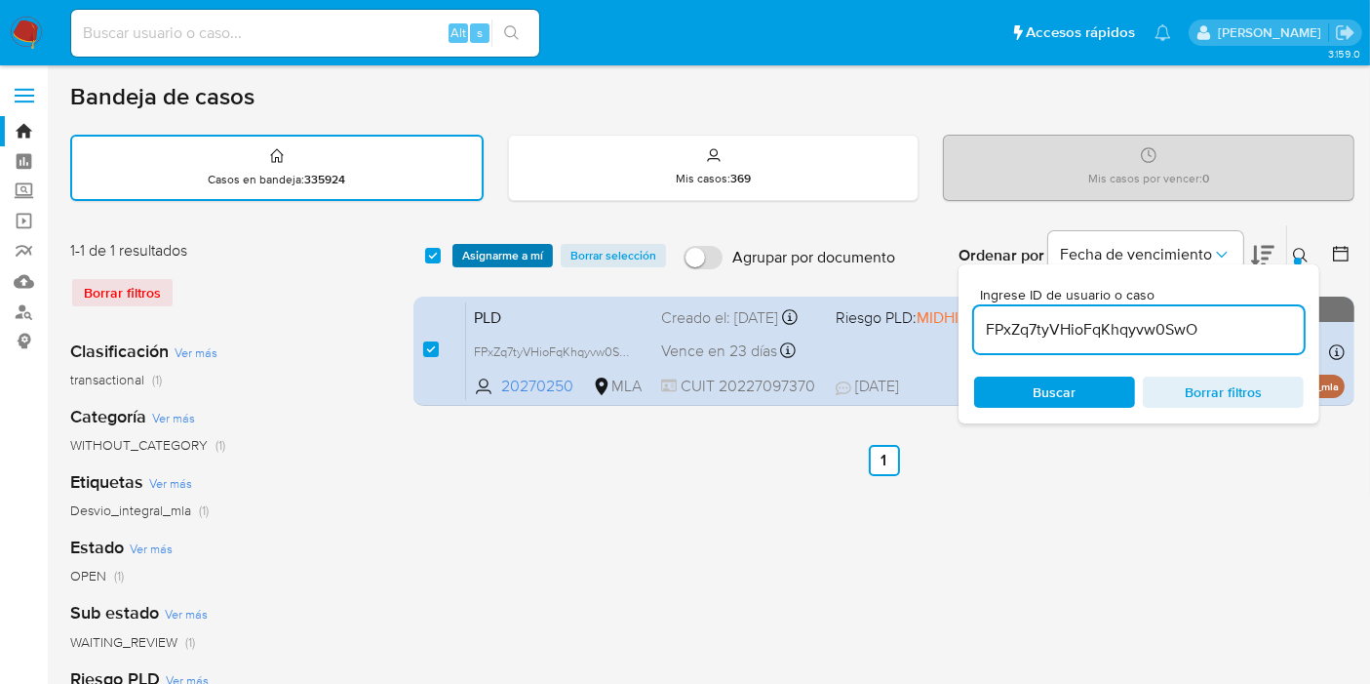
click at [474, 246] on span "Asignarme a mí" at bounding box center [502, 256] width 81 height 20
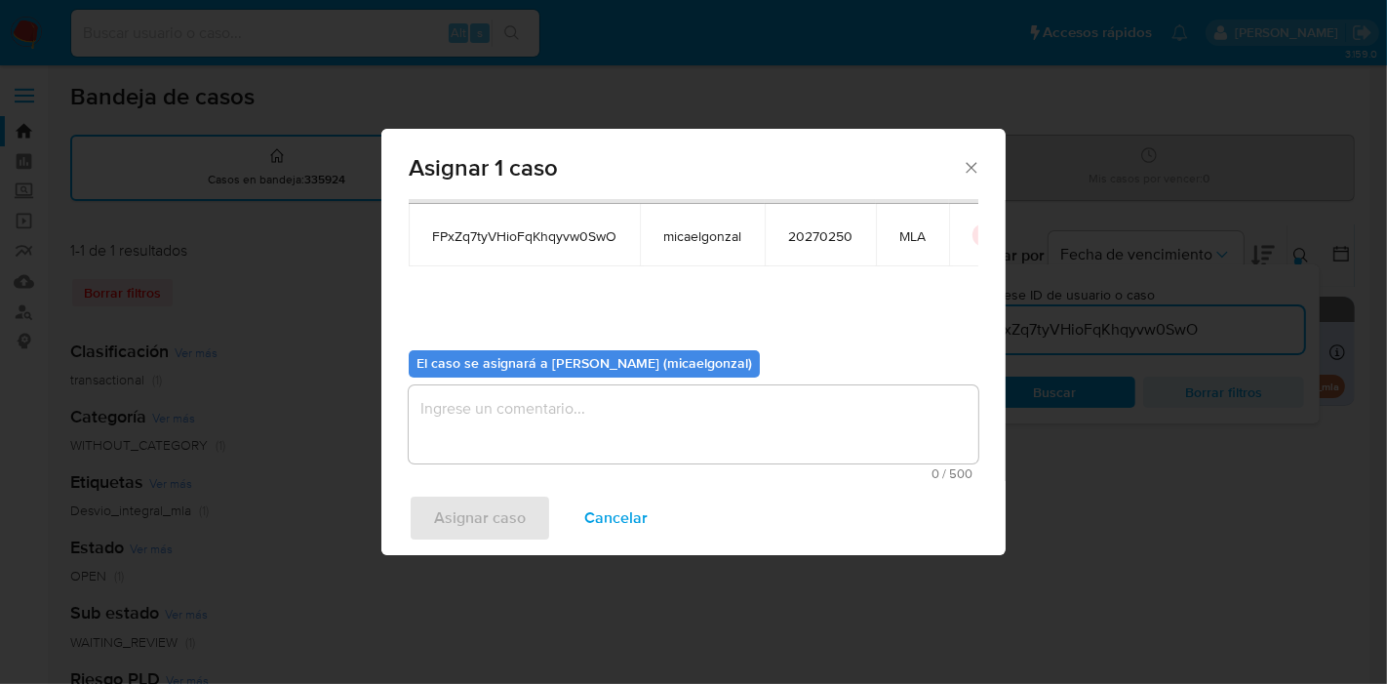
scroll to position [99, 0]
click at [575, 433] on textarea "assign-modal" at bounding box center [694, 424] width 570 height 78
click at [521, 515] on span "Asignar caso" at bounding box center [480, 517] width 92 height 43
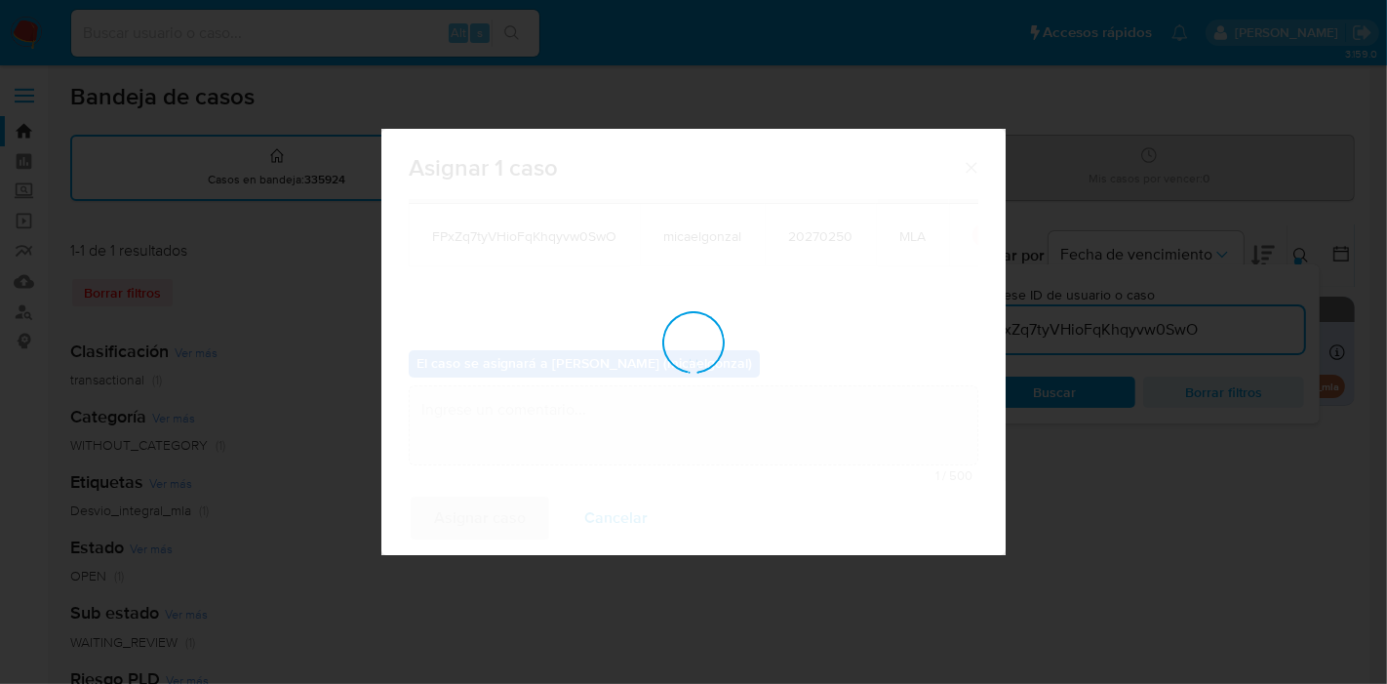
checkbox input "false"
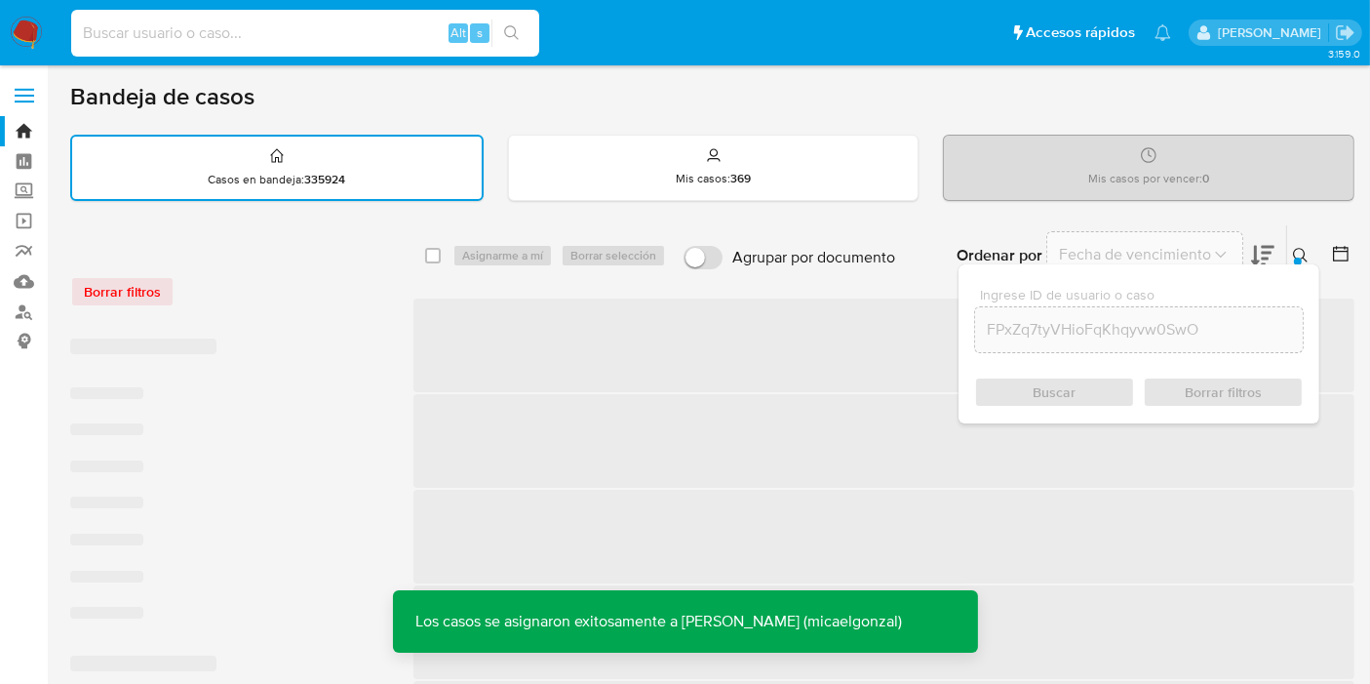
click at [397, 34] on input at bounding box center [305, 32] width 468 height 25
paste input "FPxZq7tyVHioFqKhqyvw0SwO"
type input "FPxZq7tyVHioFqKhqyvw0SwO"
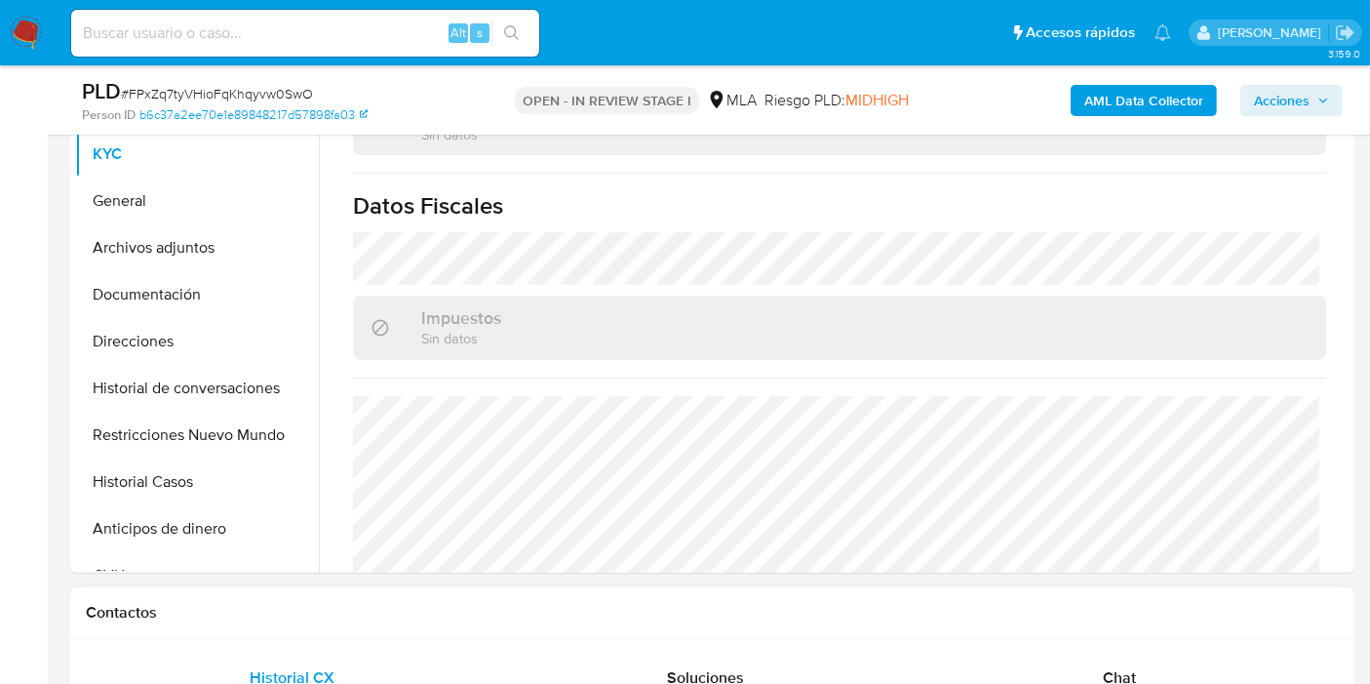
scroll to position [604, 0]
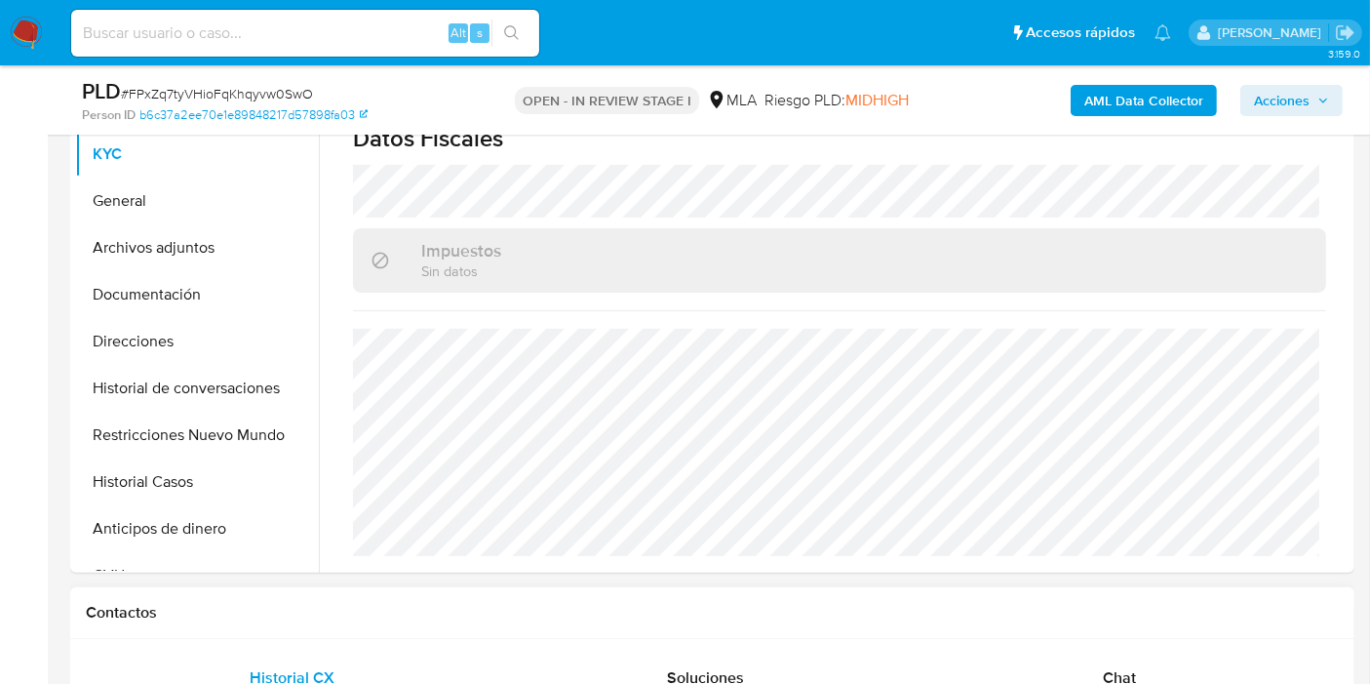
select select "10"
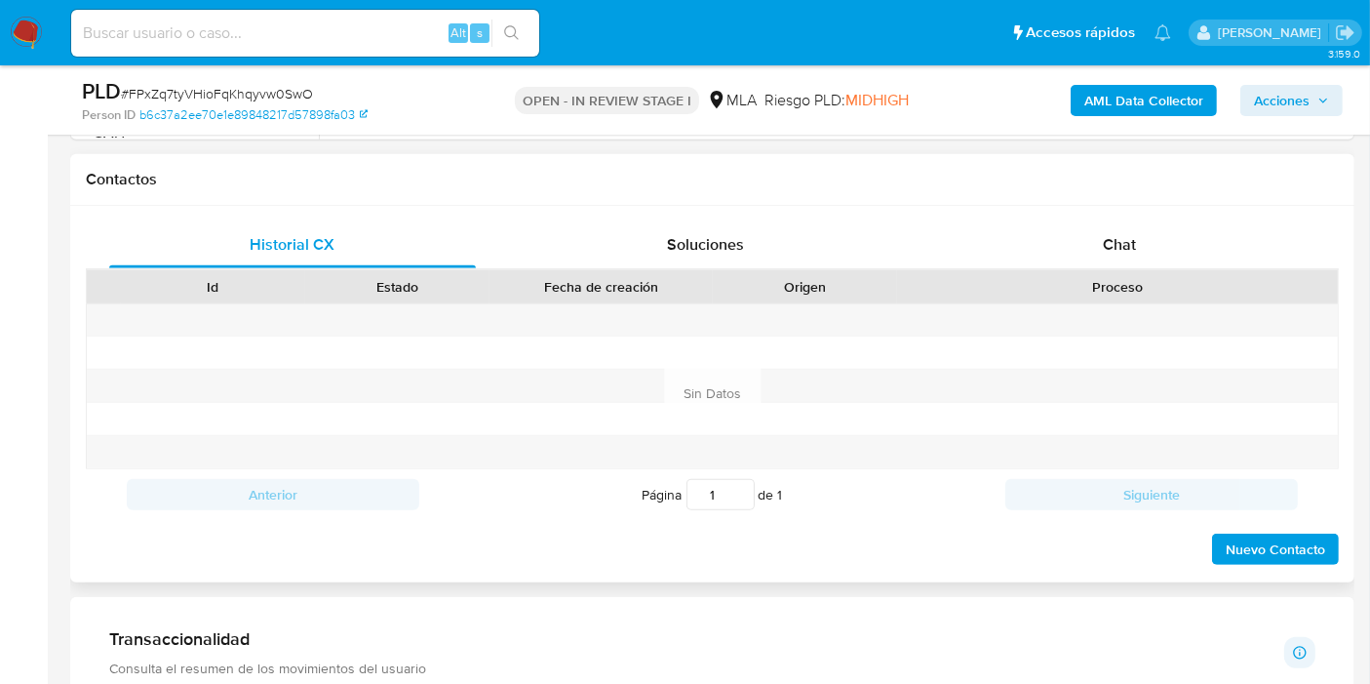
scroll to position [1039, 0]
click at [1192, 223] on div "Chat" at bounding box center [1119, 244] width 367 height 47
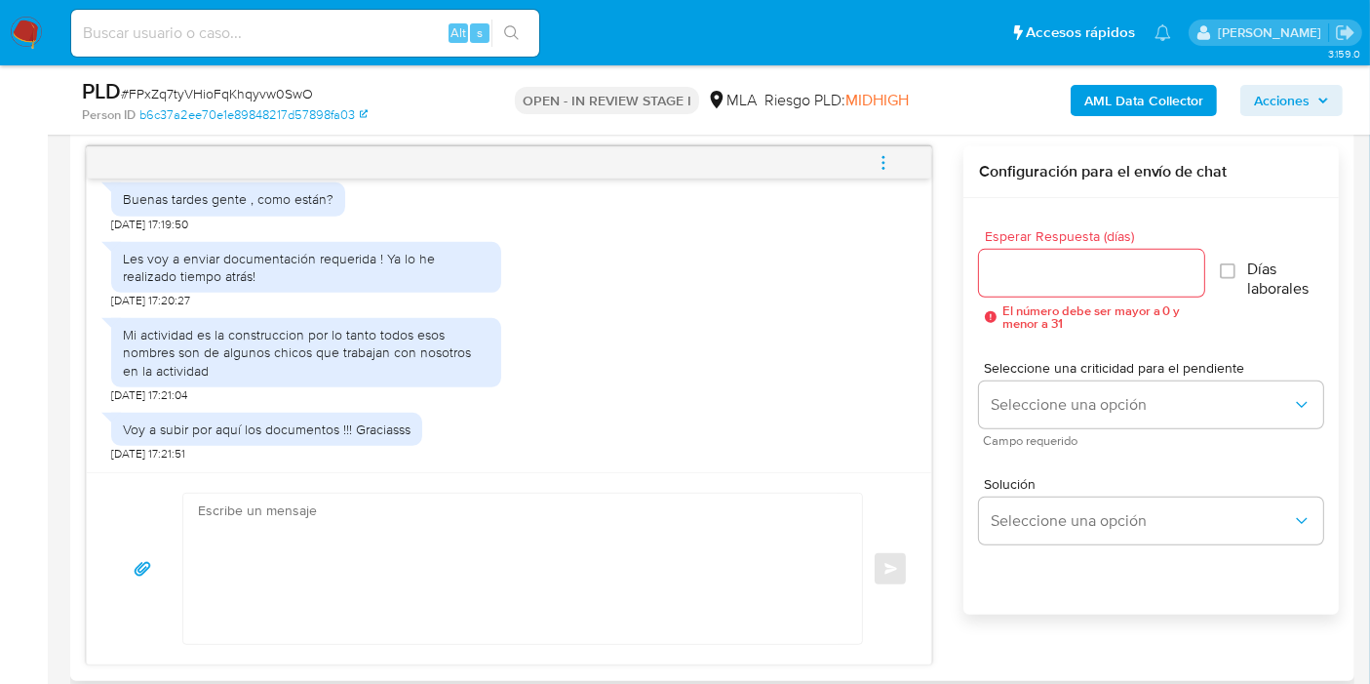
scroll to position [1084, 0]
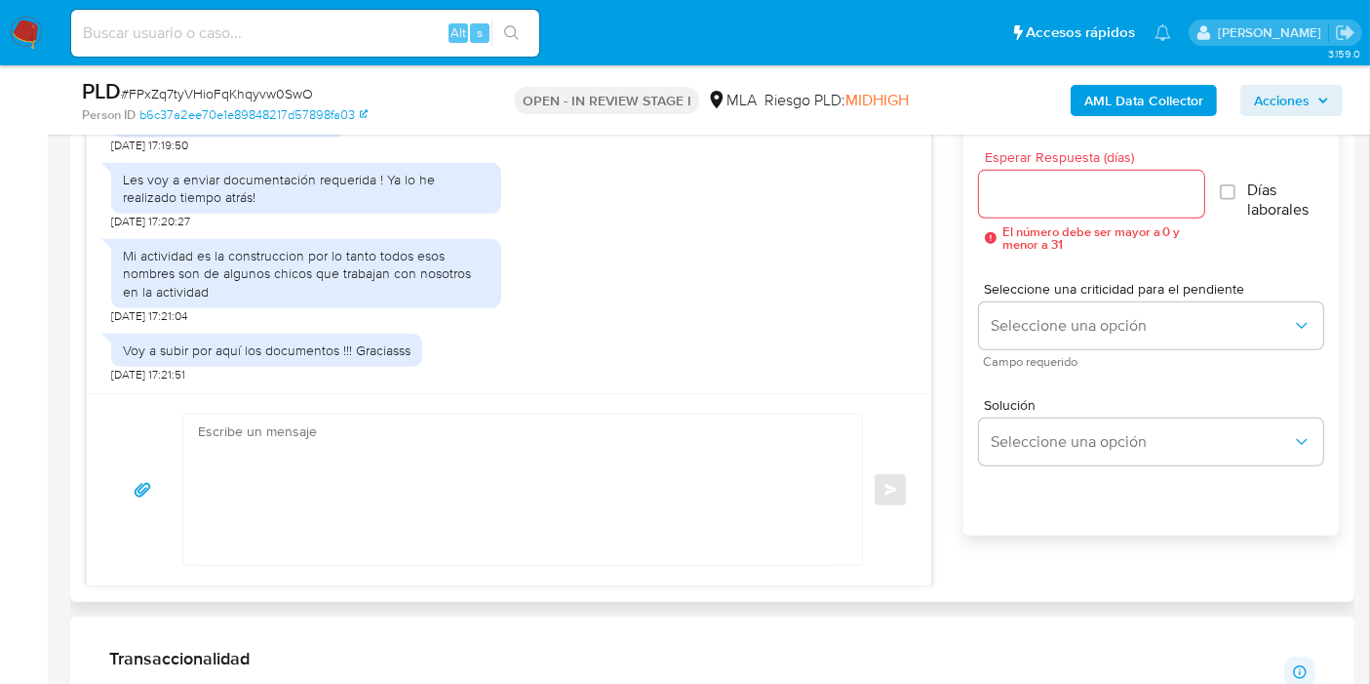
click at [365, 411] on div "Enviar" at bounding box center [509, 489] width 845 height 192
click at [364, 463] on textarea at bounding box center [518, 489] width 640 height 150
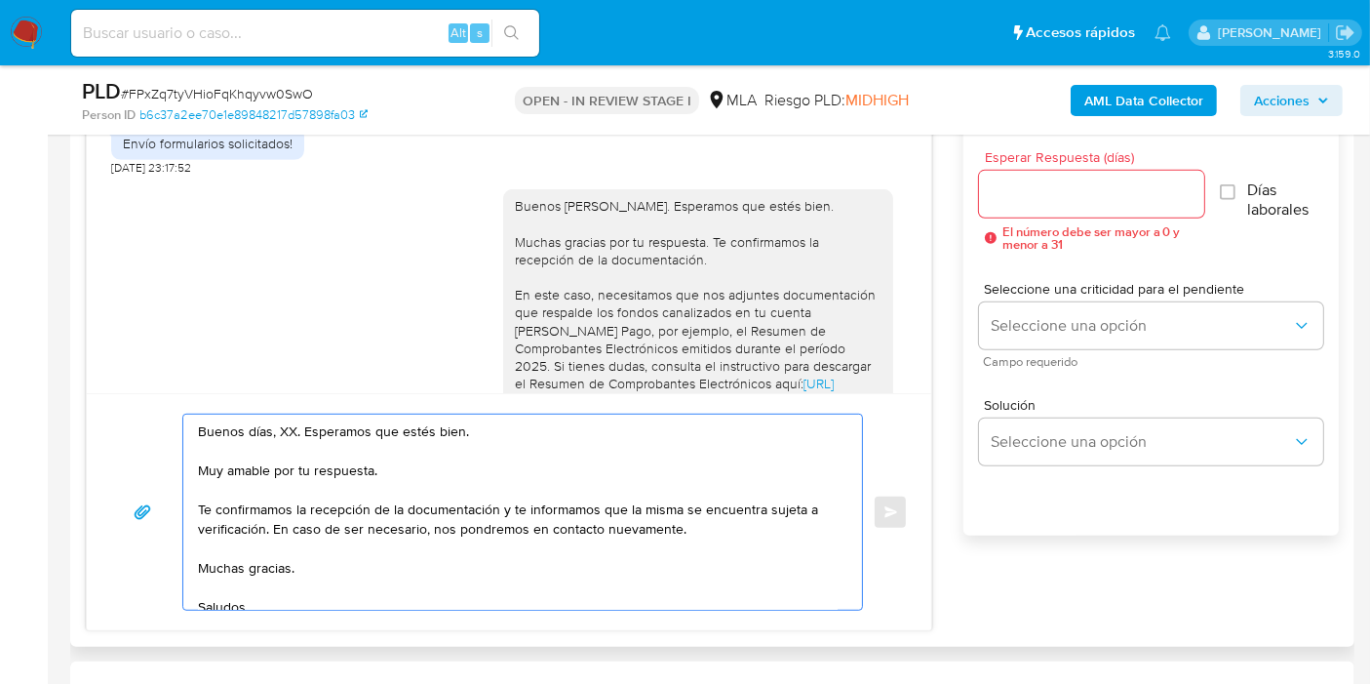
scroll to position [1209, 0]
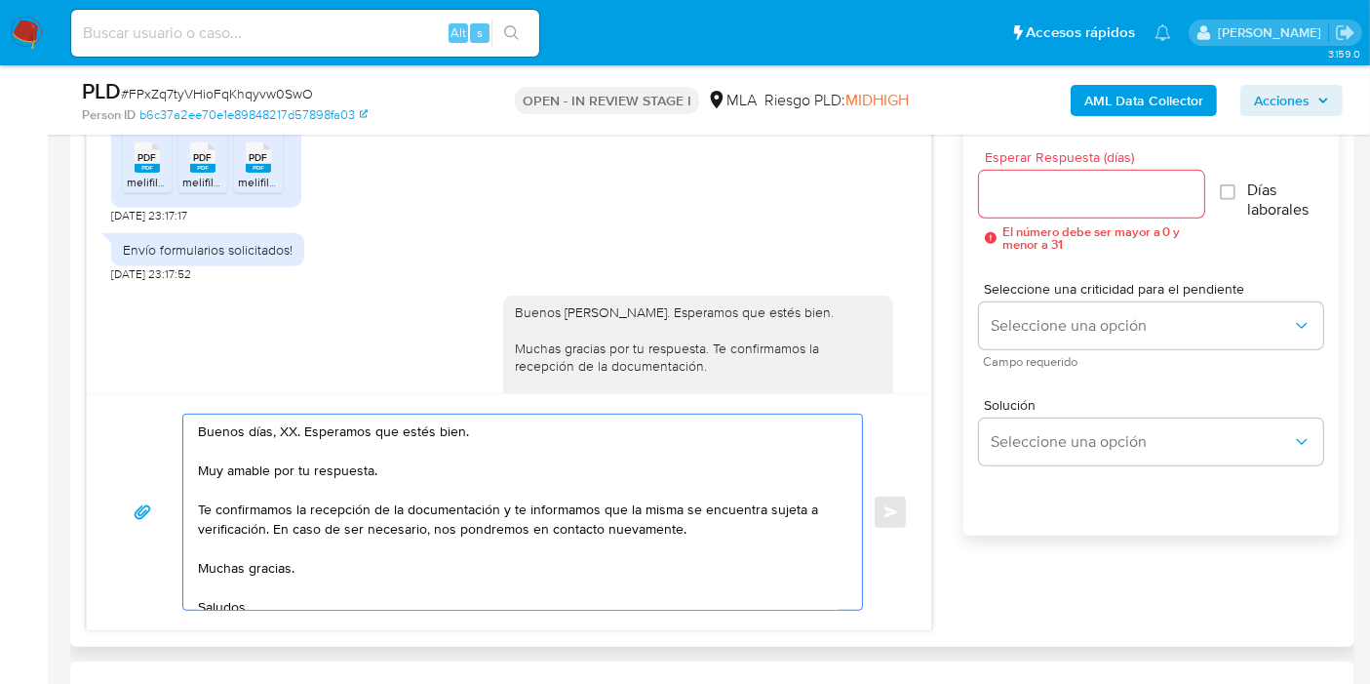
click at [291, 436] on textarea "Buenos días, XX. Esperamos que estés bien. Muy amable por tu respuesta. Te conf…" at bounding box center [518, 511] width 640 height 195
click at [290, 429] on textarea "Buenos días, XX. Esperamos que estés bien. Muy amable por tu respuesta. Te conf…" at bounding box center [518, 511] width 640 height 195
click at [285, 453] on textarea "Buenos días, Ezequiel. Esperamos que estés bien. Muy amable por tu respuesta. T…" at bounding box center [518, 511] width 640 height 195
click at [282, 466] on textarea "Buenos días, Ezequiel. Esperamos que estés bien. Muy amable por tu respuesta. T…" at bounding box center [518, 511] width 640 height 195
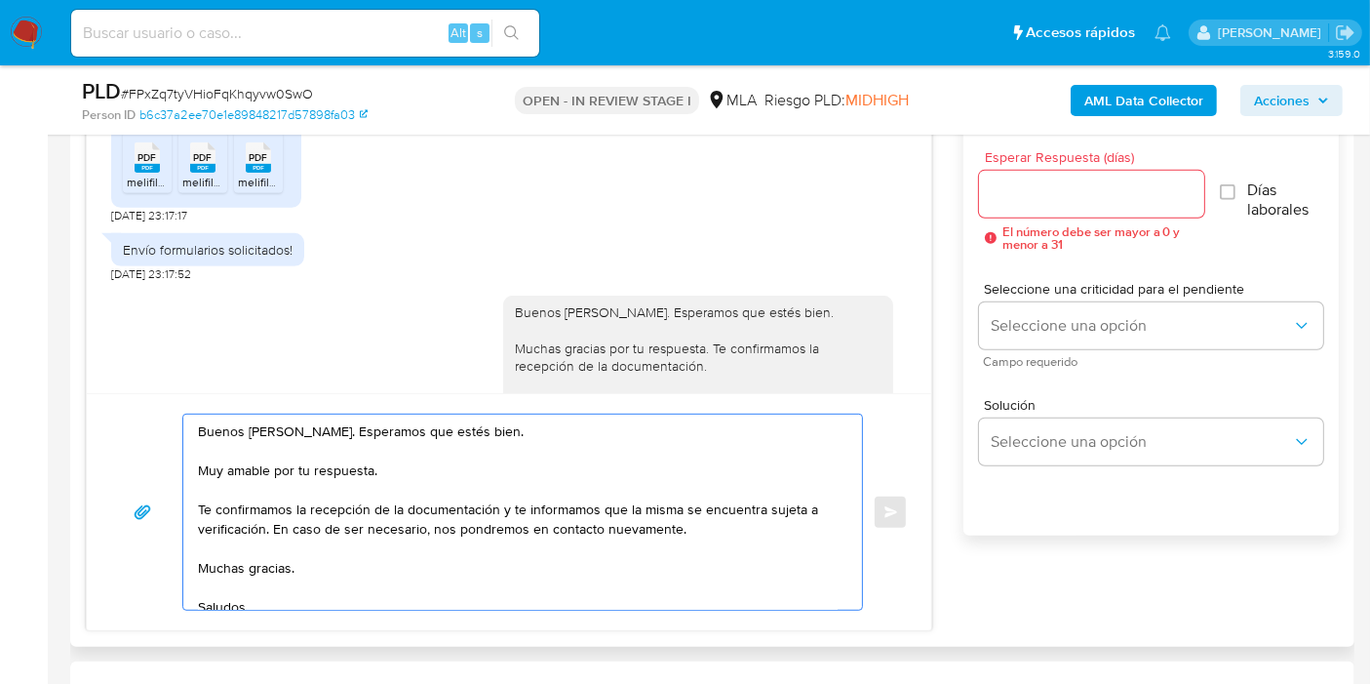
click at [282, 466] on textarea "Buenos días, Ezequiel. Esperamos que estés bien. Muy amable por tu respuesta. T…" at bounding box center [518, 511] width 640 height 195
drag, startPoint x: 280, startPoint y: 512, endPoint x: 303, endPoint y: 508, distance: 23.7
click at [281, 514] on textarea "Buenos días, Ezequiel. Esperamos que estés bien. Muy amable por tu respuesta. T…" at bounding box center [518, 511] width 640 height 195
click at [303, 508] on textarea "Buenos días, Ezequiel. Esperamos que estés bien. Muy amable por tu respuesta. T…" at bounding box center [518, 511] width 640 height 195
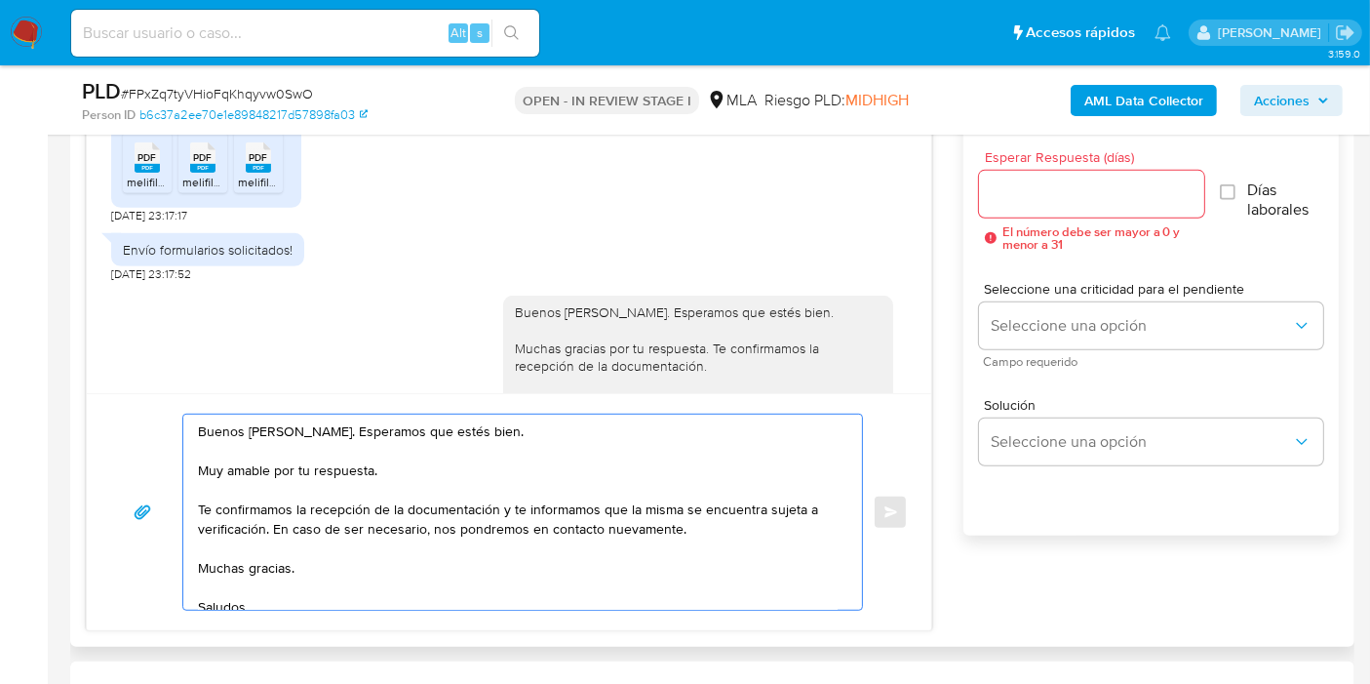
click at [303, 508] on textarea "Buenos días, Ezequiel. Esperamos que estés bien. Muy amable por tu respuesta. T…" at bounding box center [518, 511] width 640 height 195
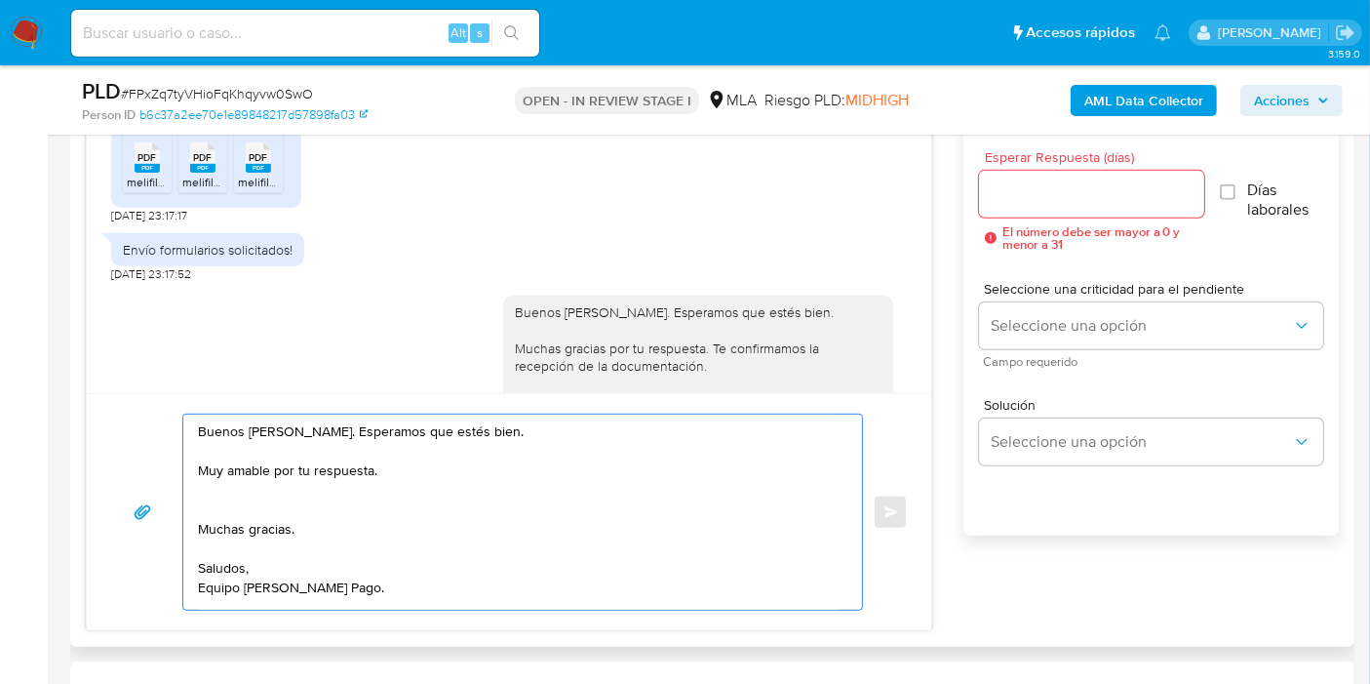
drag, startPoint x: 316, startPoint y: 528, endPoint x: 192, endPoint y: 464, distance: 139.1
click at [192, 464] on div "Buenos días, Ezequiel. Esperamos que estés bien. Muy amable por tu respuesta. M…" at bounding box center [517, 511] width 669 height 195
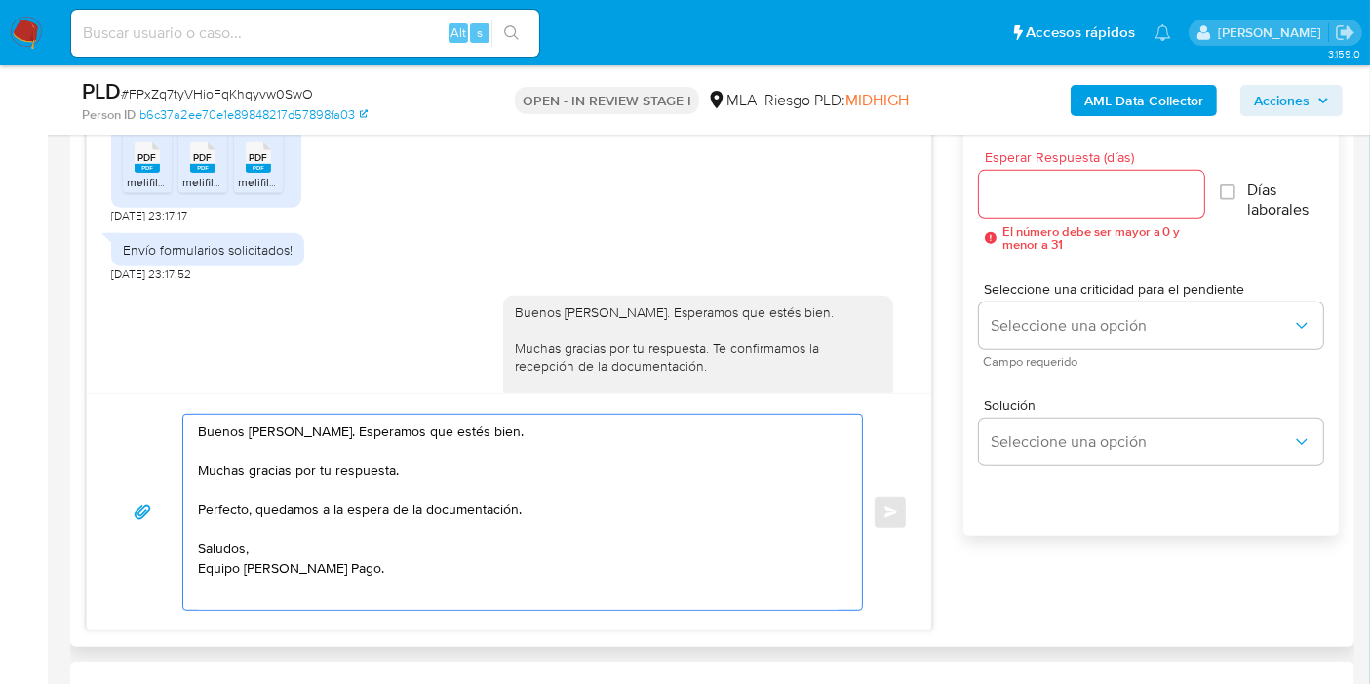
click at [410, 508] on textarea "Buenos días, Ezequiel. Esperamos que estés bien. Muchas gracias por tu respuest…" at bounding box center [518, 511] width 640 height 195
click at [392, 501] on textarea "Buenos días, Ezequiel. Esperamos que estés bien. Muchas gracias por tu respuest…" at bounding box center [518, 511] width 640 height 195
click at [405, 504] on textarea "Buenos días, Ezequiel. Esperamos que estés bien. Muchas gracias por tu respuest…" at bounding box center [518, 511] width 640 height 195
click at [479, 569] on textarea "Buenos días, Ezequiel. Esperamos que estés bien. Muchas gracias por tu respuest…" at bounding box center [518, 511] width 640 height 195
click at [406, 607] on textarea "Buenos días, Ezequiel. Esperamos que estés bien. Muchas gracias por tu respuest…" at bounding box center [518, 511] width 640 height 195
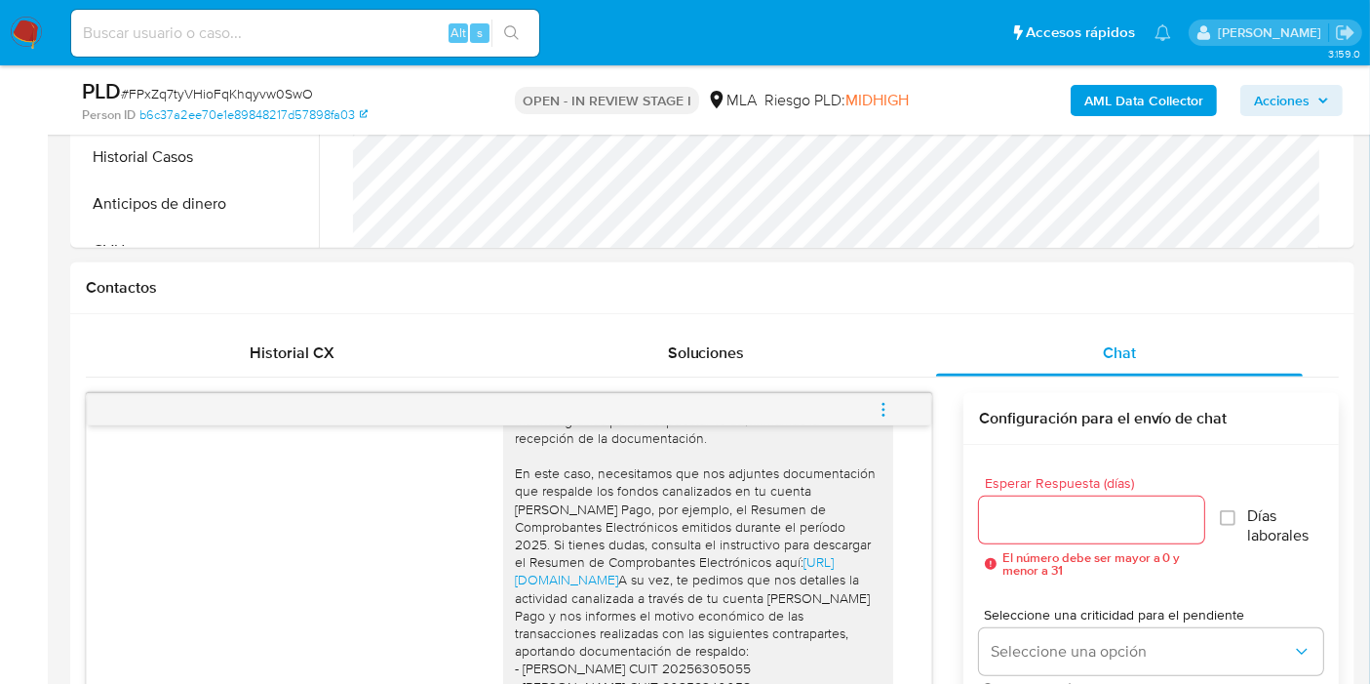
scroll to position [1534, 0]
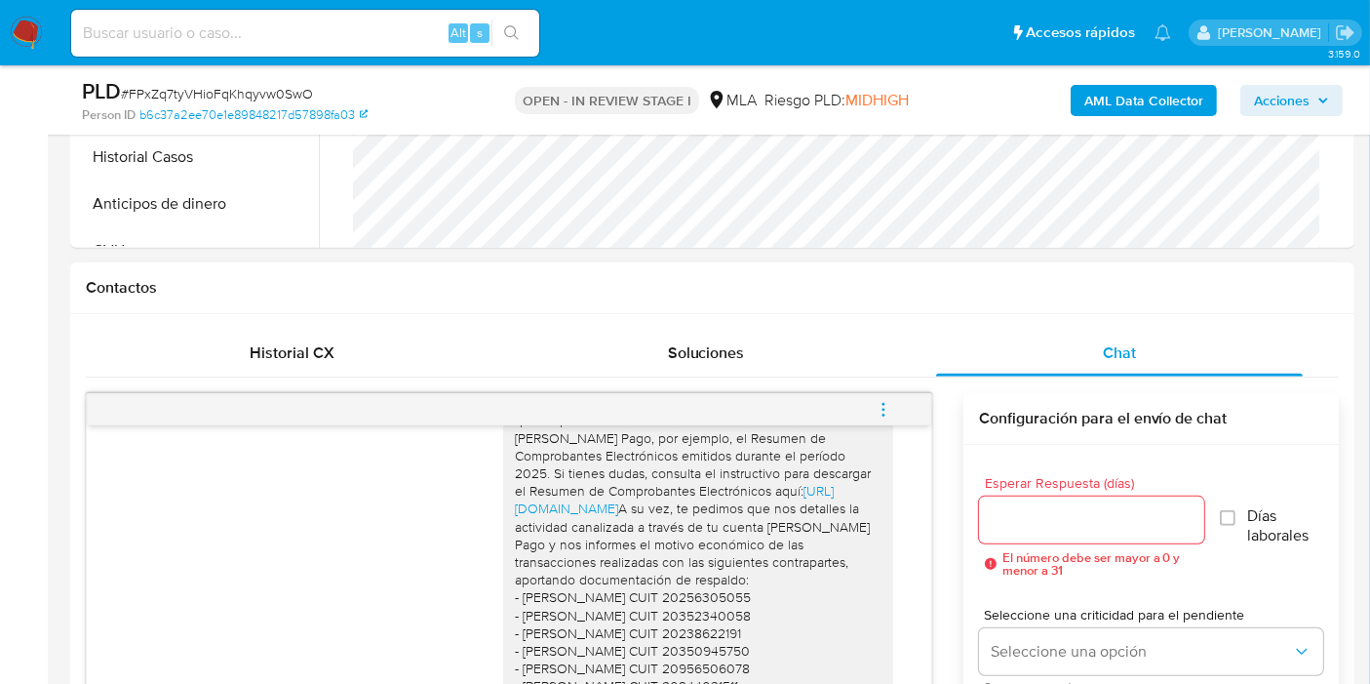
type textarea "Buenos días, Ezequiel. Esperamos que estés bien. Muchas gracias por tu respuest…"
click at [1002, 525] on input "Esperar Respuesta (días)" at bounding box center [1091, 519] width 225 height 25
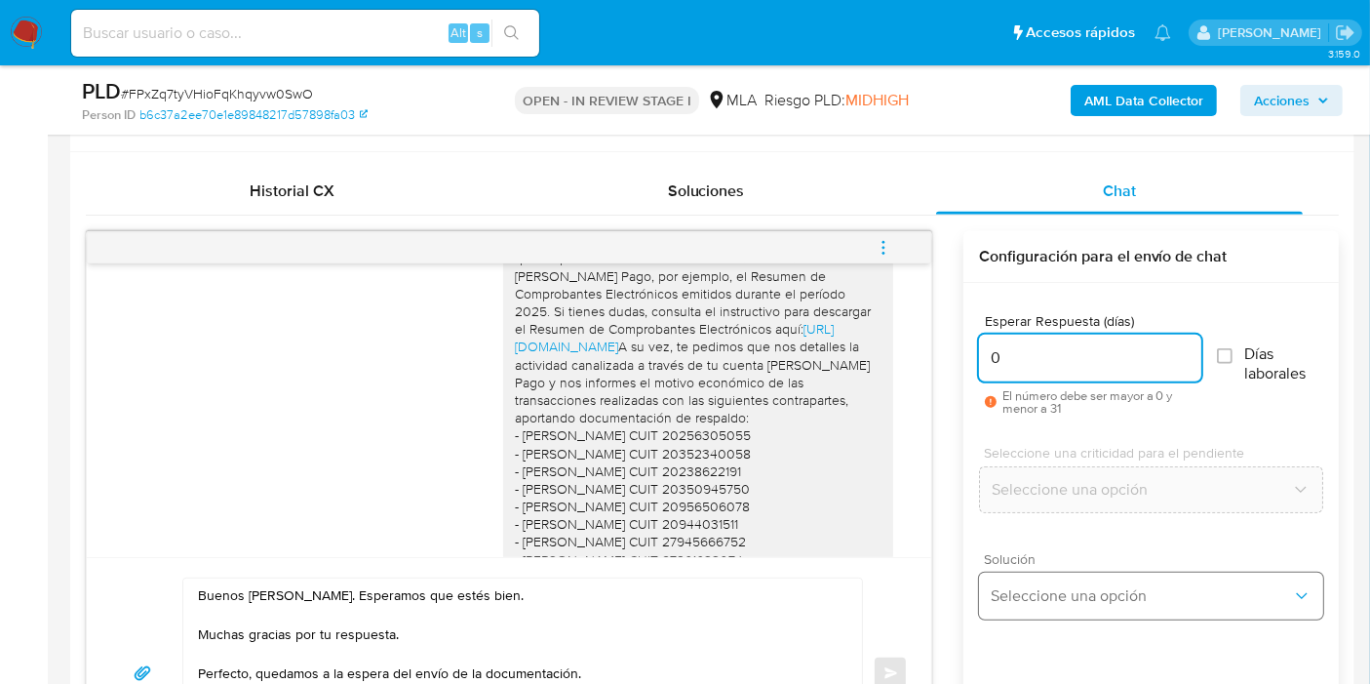
scroll to position [975, 0]
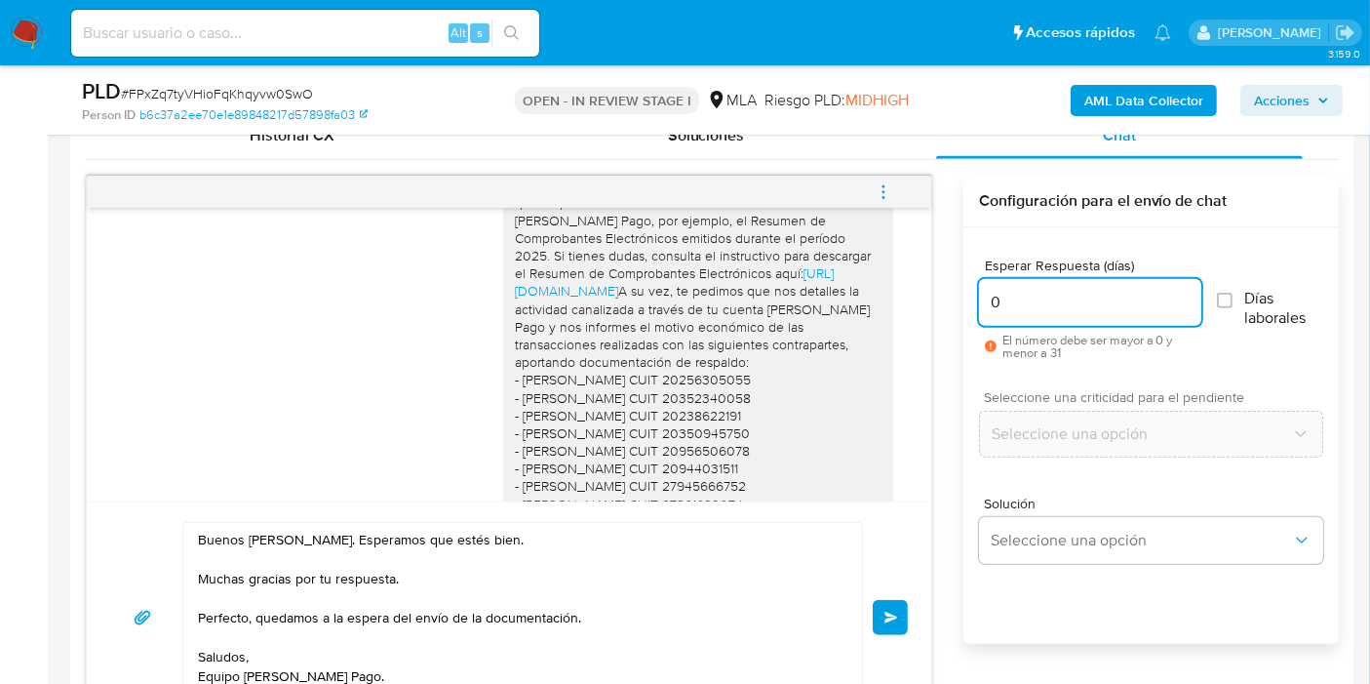
type input "0"
click at [1107, 398] on span "Seleccione una criticidad para el pendiente" at bounding box center [1156, 397] width 344 height 14
drag, startPoint x: 1095, startPoint y: 333, endPoint x: 1100, endPoint y: 323, distance: 10.9
click at [1097, 327] on div "Esperar Respuesta (días) 0 El número debe ser mayor a 0 y menor a 31" at bounding box center [1090, 308] width 222 height 100
click at [1100, 323] on div "0" at bounding box center [1090, 302] width 222 height 47
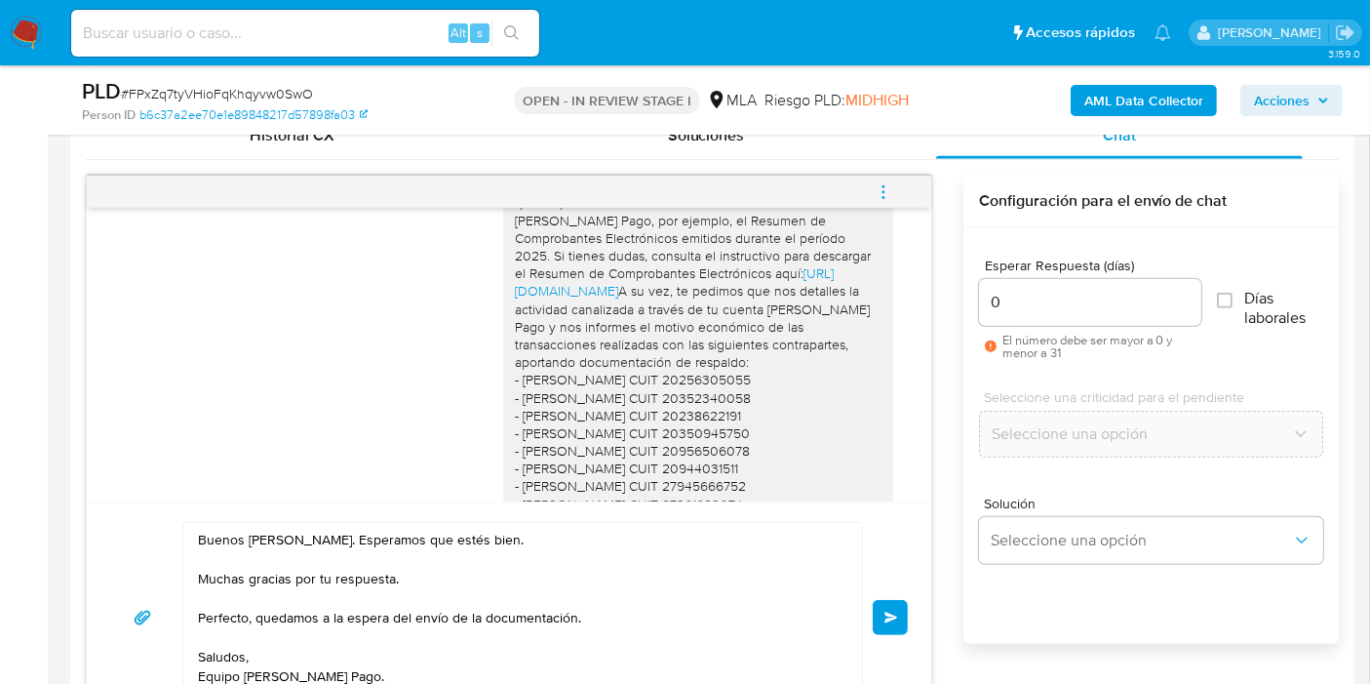
click at [1123, 303] on input "0" at bounding box center [1090, 302] width 222 height 25
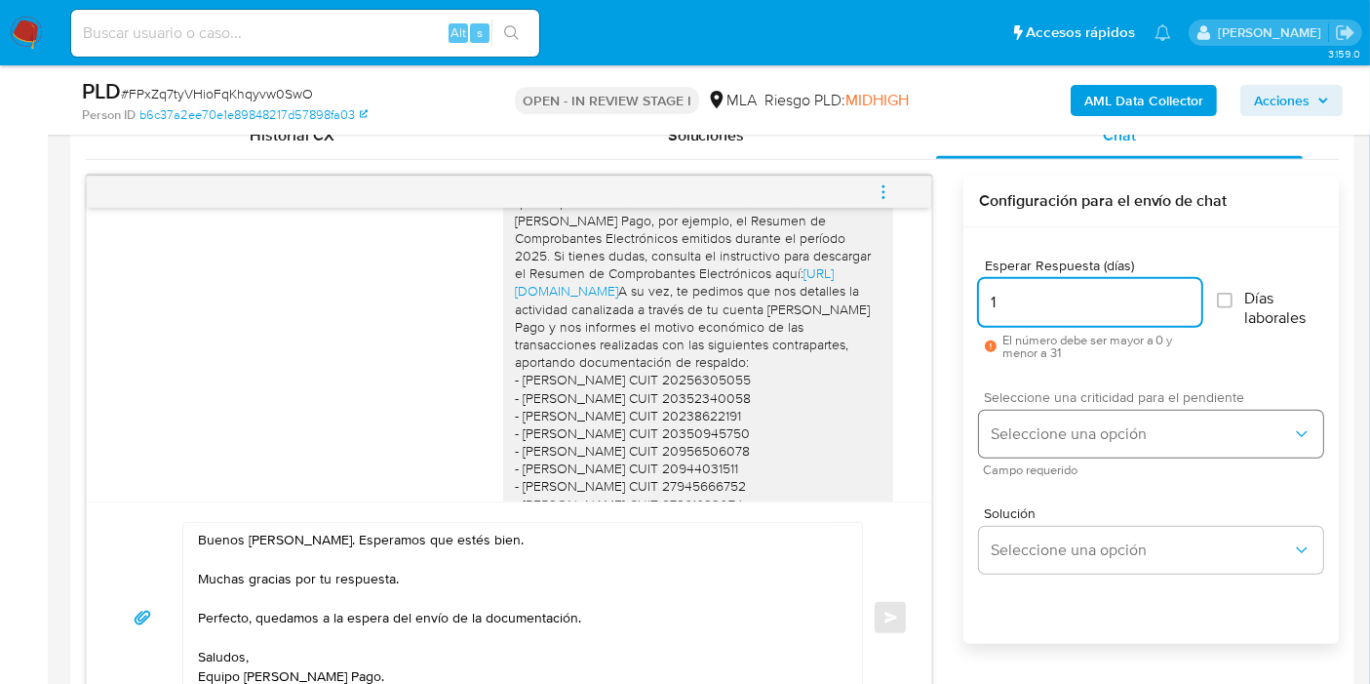
type input "1"
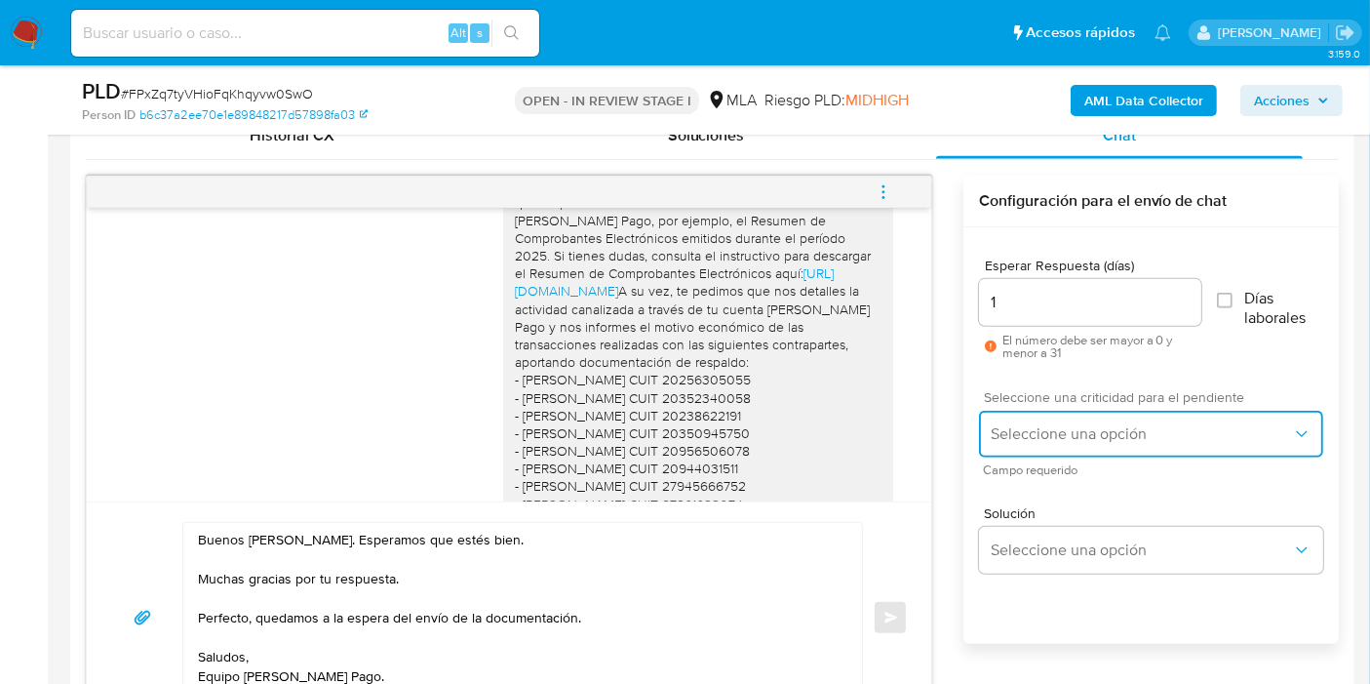
click at [1042, 424] on span "Seleccione una opción" at bounding box center [1141, 434] width 301 height 20
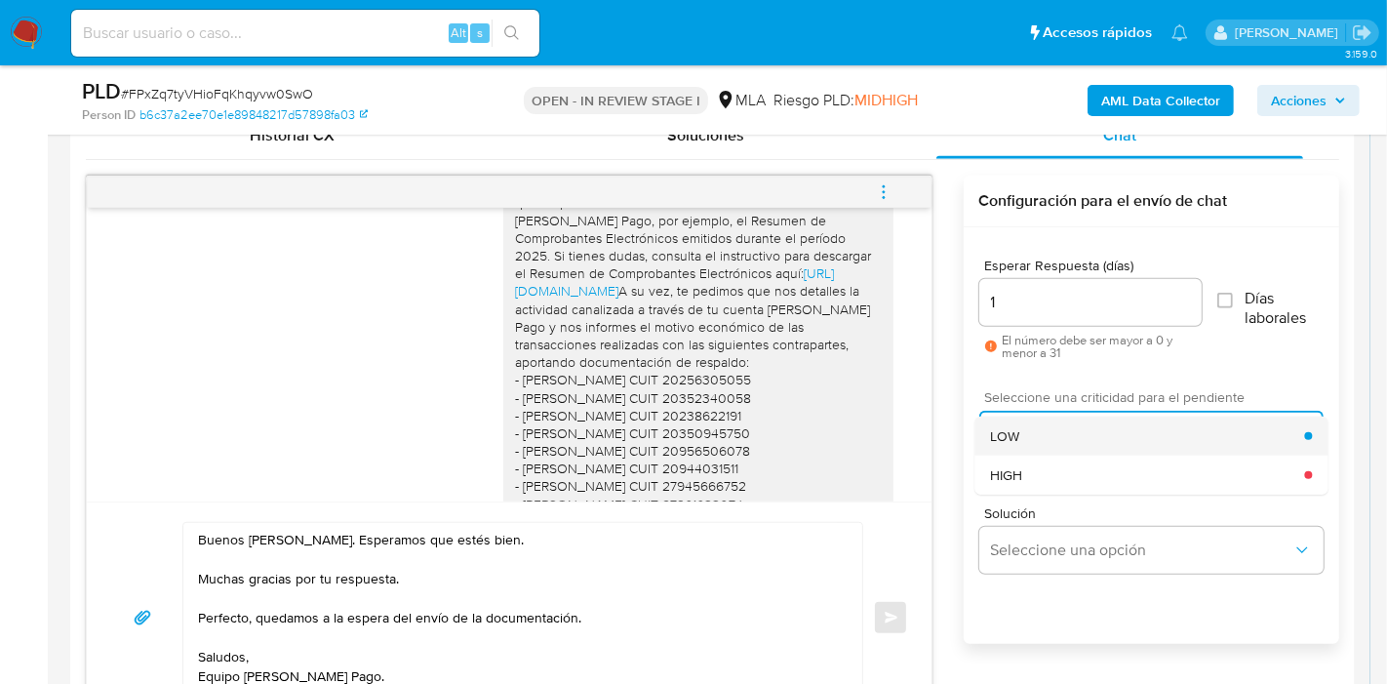
click at [1082, 438] on div "LOW" at bounding box center [1147, 435] width 314 height 39
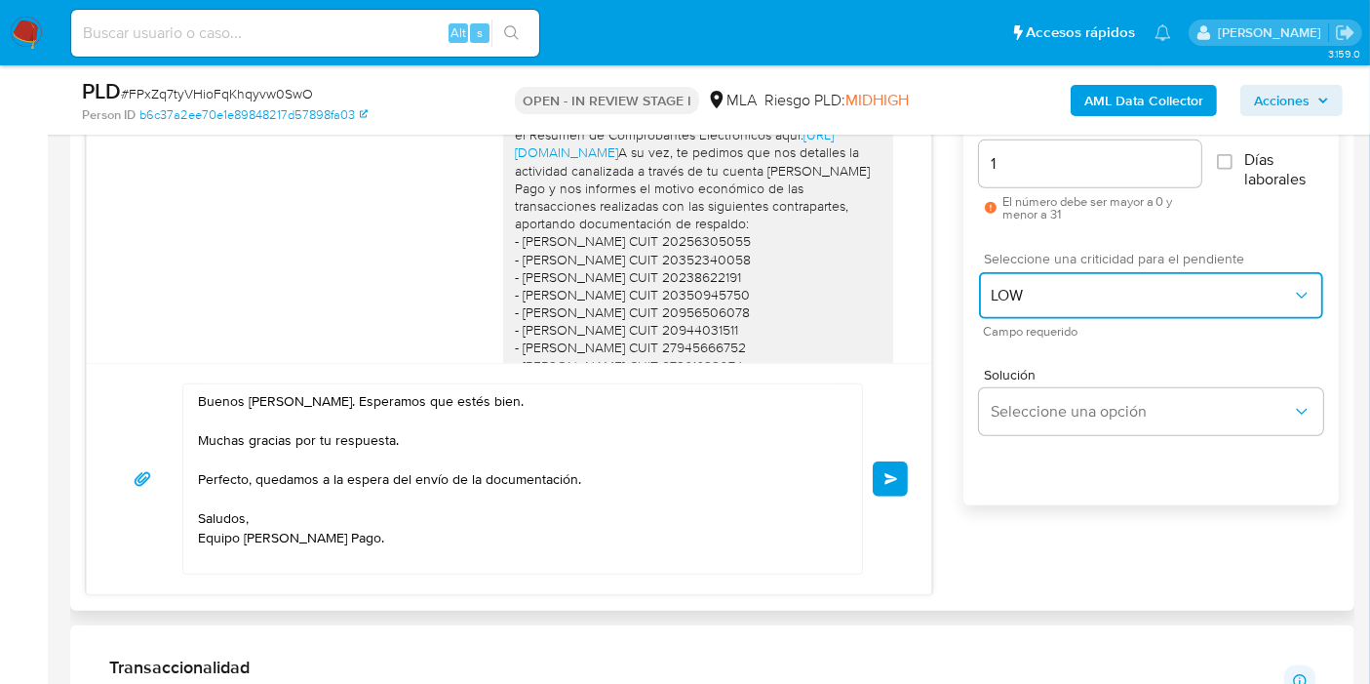
scroll to position [1192, 0]
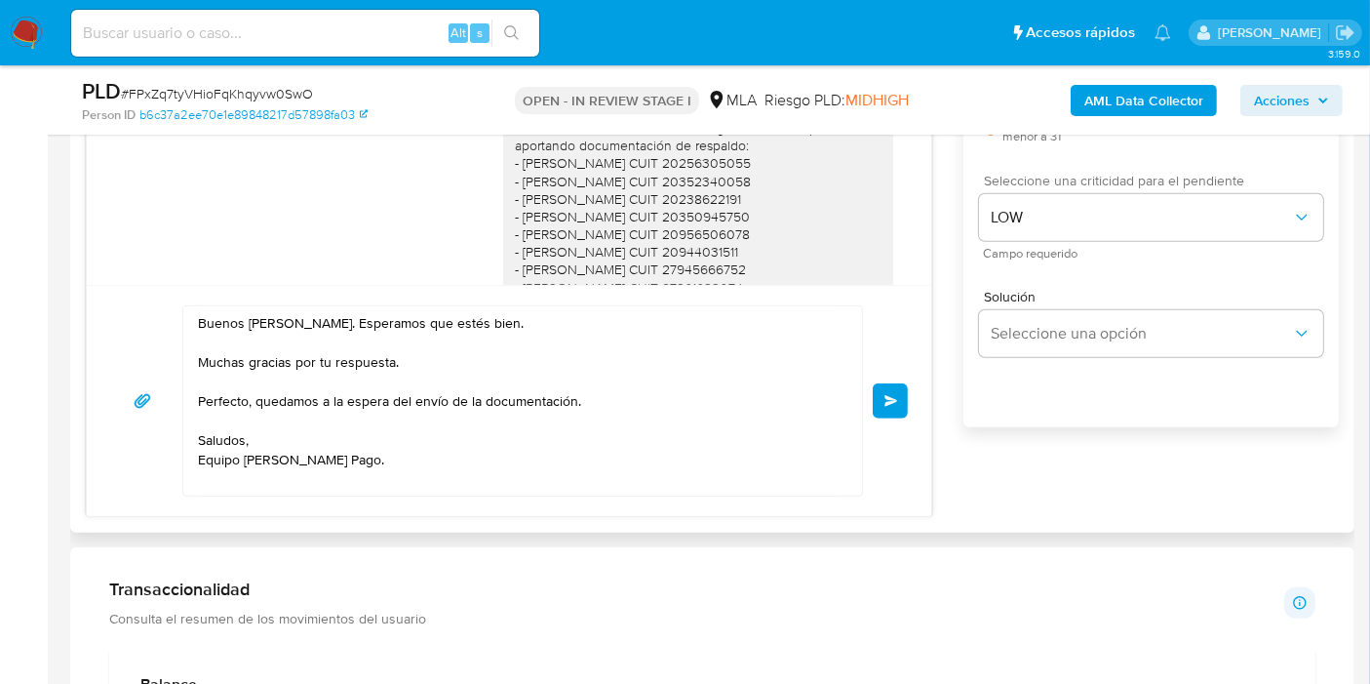
click at [908, 435] on div "Buenos días, Ezequiel. Esperamos que estés bien. Muchas gracias por tu respuest…" at bounding box center [509, 400] width 845 height 231
click at [887, 375] on div "Buenos días, Ezequiel. Esperamos que estés bien. Muchas gracias por tu respuest…" at bounding box center [509, 400] width 798 height 191
click at [880, 396] on button "Enviar" at bounding box center [890, 400] width 35 height 35
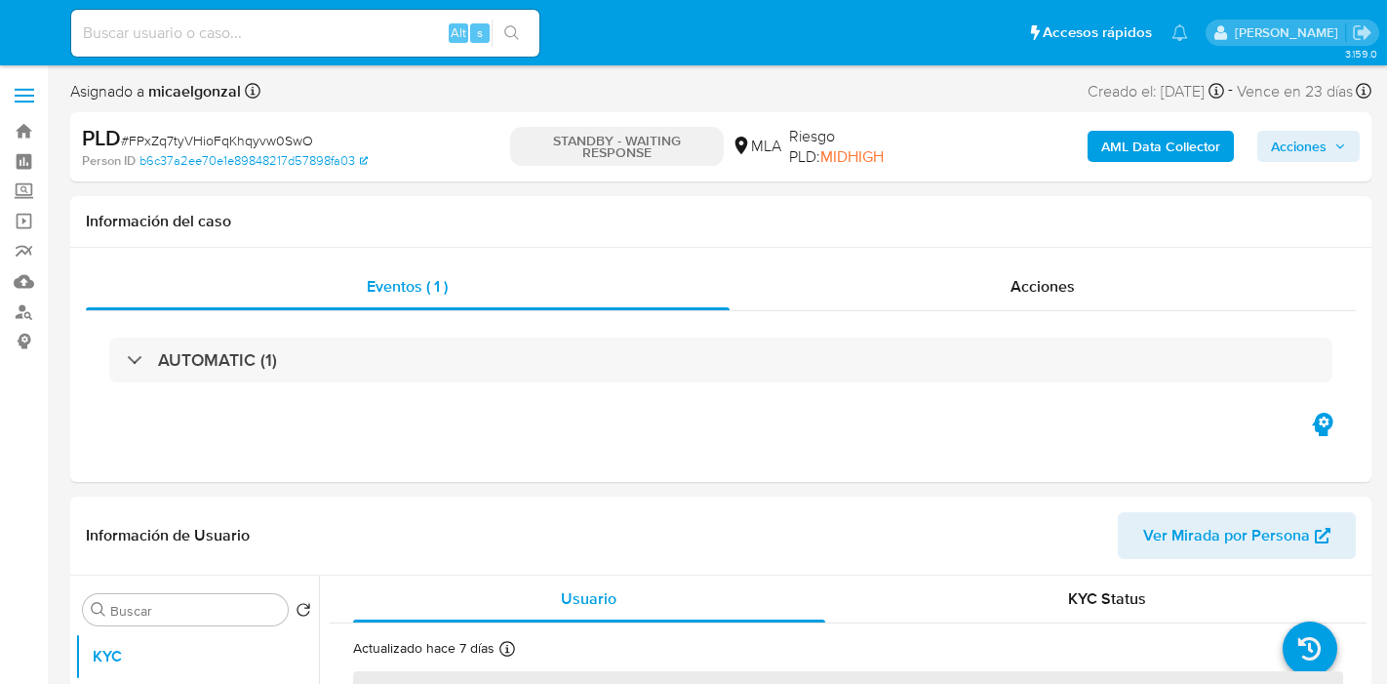
select select "10"
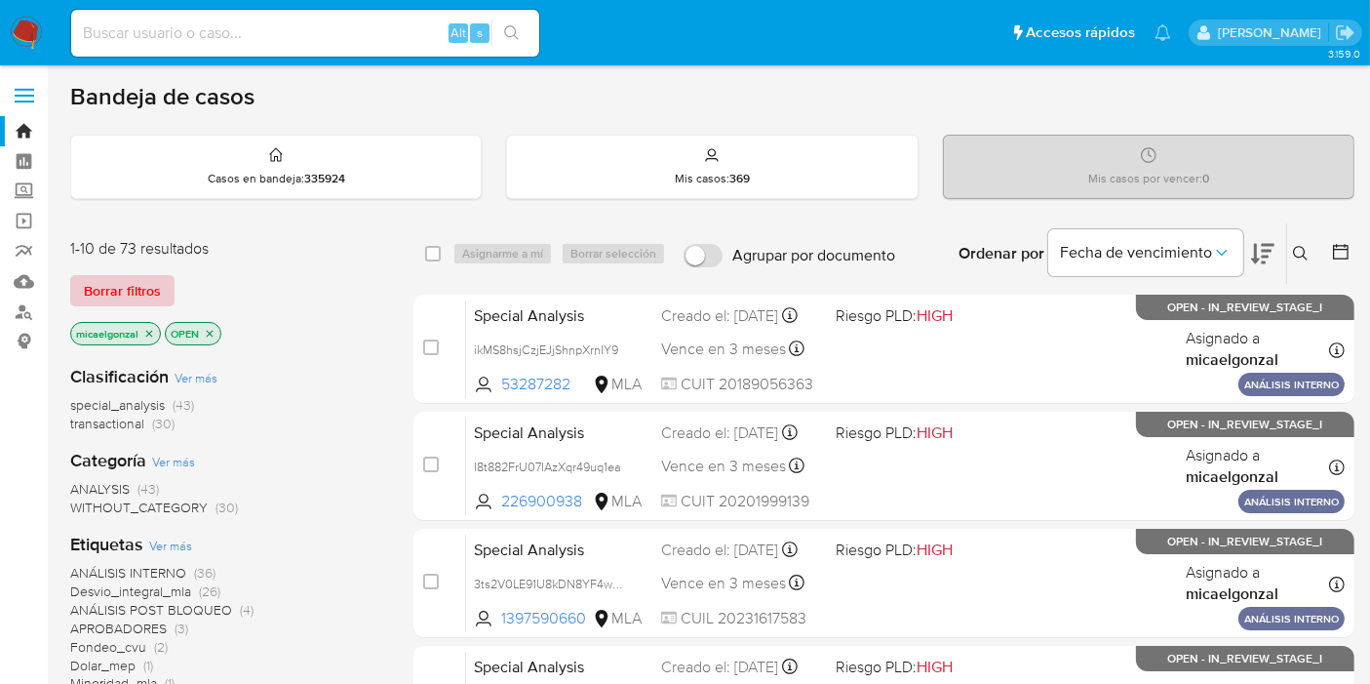
click at [146, 297] on span "Borrar filtros" at bounding box center [122, 290] width 77 height 27
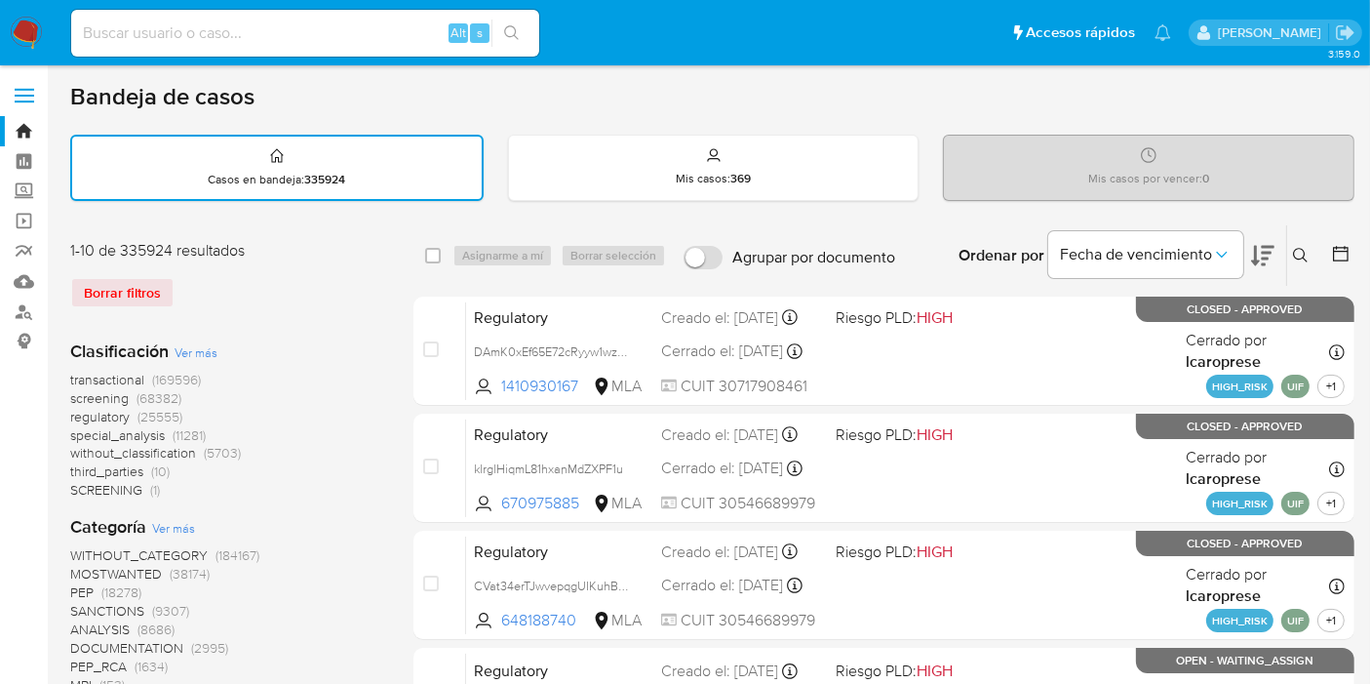
click at [1304, 251] on button at bounding box center [1303, 255] width 32 height 23
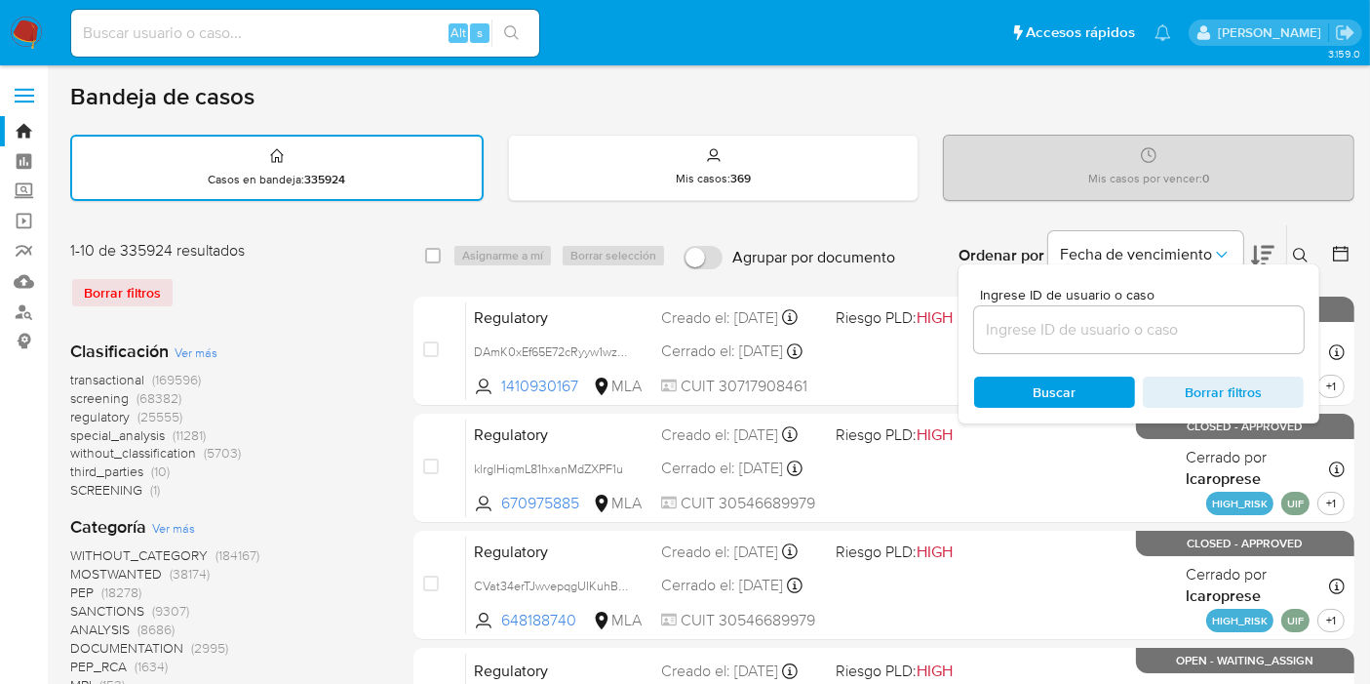
click at [1142, 405] on div "Ingrese ID de usuario o caso Buscar Borrar filtros" at bounding box center [1139, 343] width 361 height 159
click at [1141, 342] on div at bounding box center [1139, 329] width 330 height 47
click at [1141, 317] on input at bounding box center [1139, 329] width 330 height 25
paste input "RdPWJrGczTPysTq73RqYtYGJ"
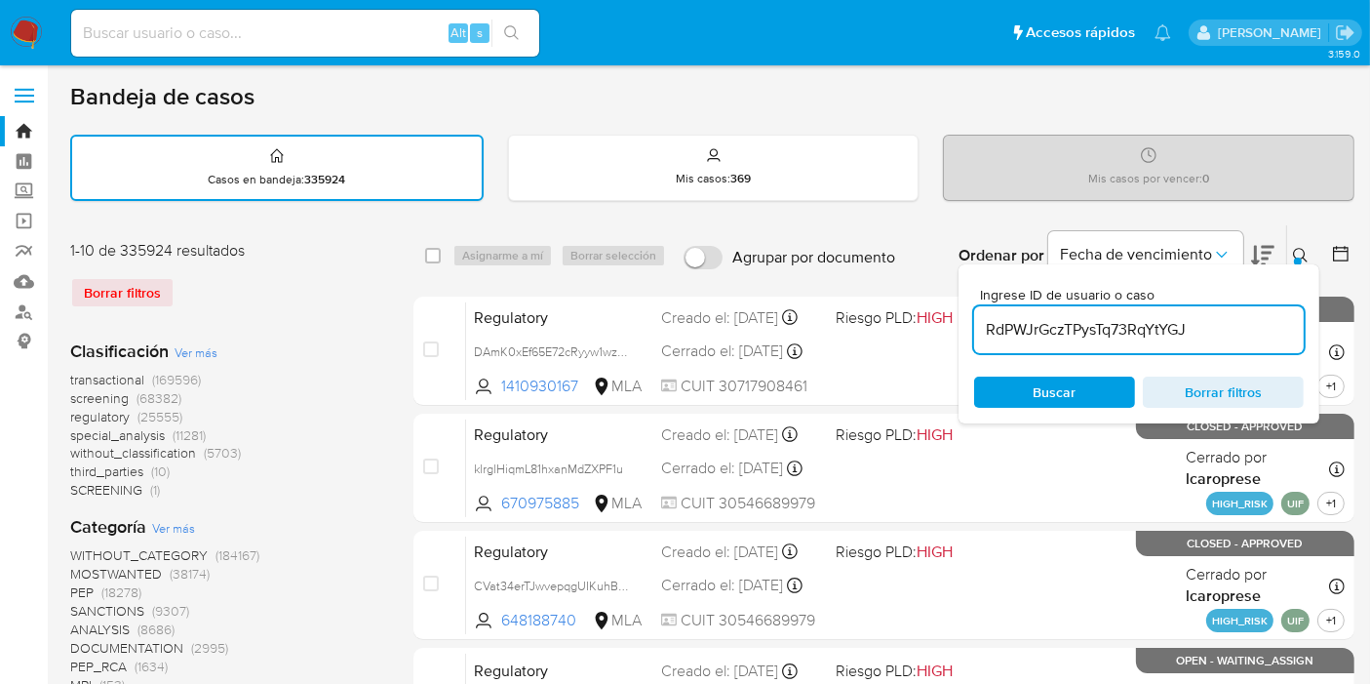
type input "RdPWJrGczTPysTq73RqYtYGJ"
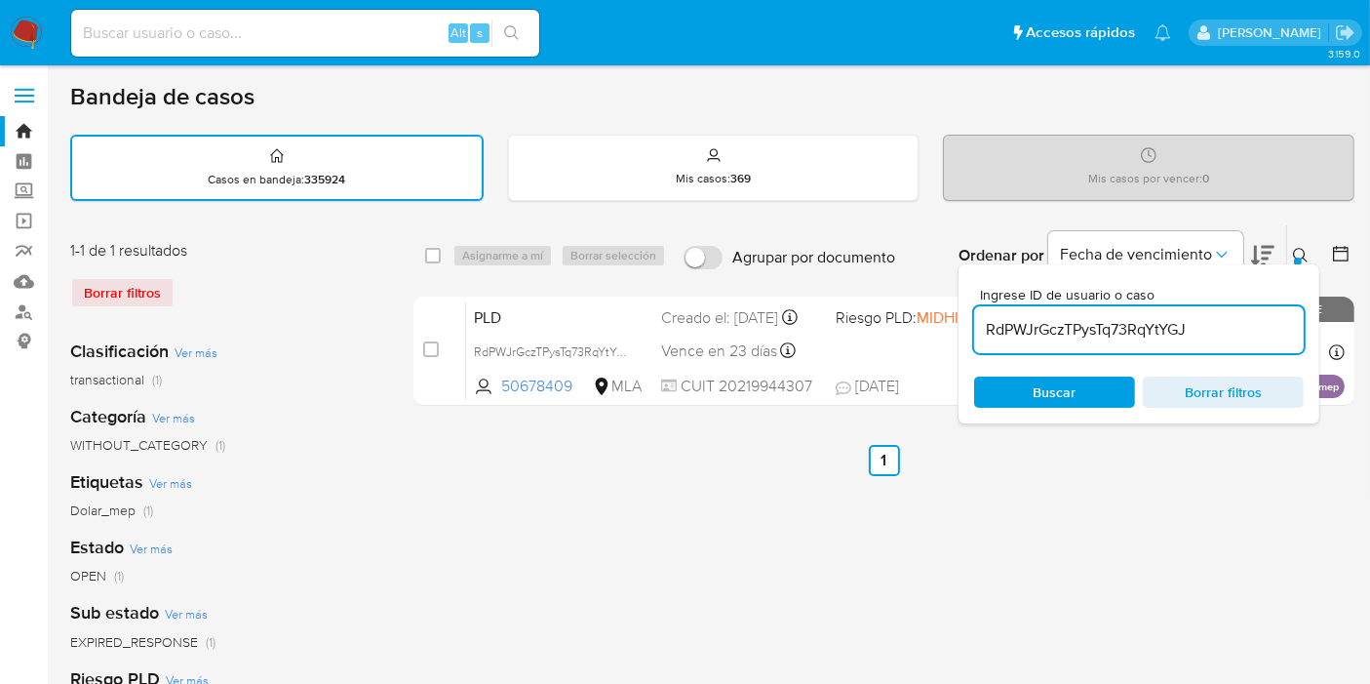
click at [441, 259] on div "select-all-cases-checkbox" at bounding box center [436, 255] width 23 height 23
click at [437, 259] on input "checkbox" at bounding box center [433, 256] width 16 height 16
checkbox input "true"
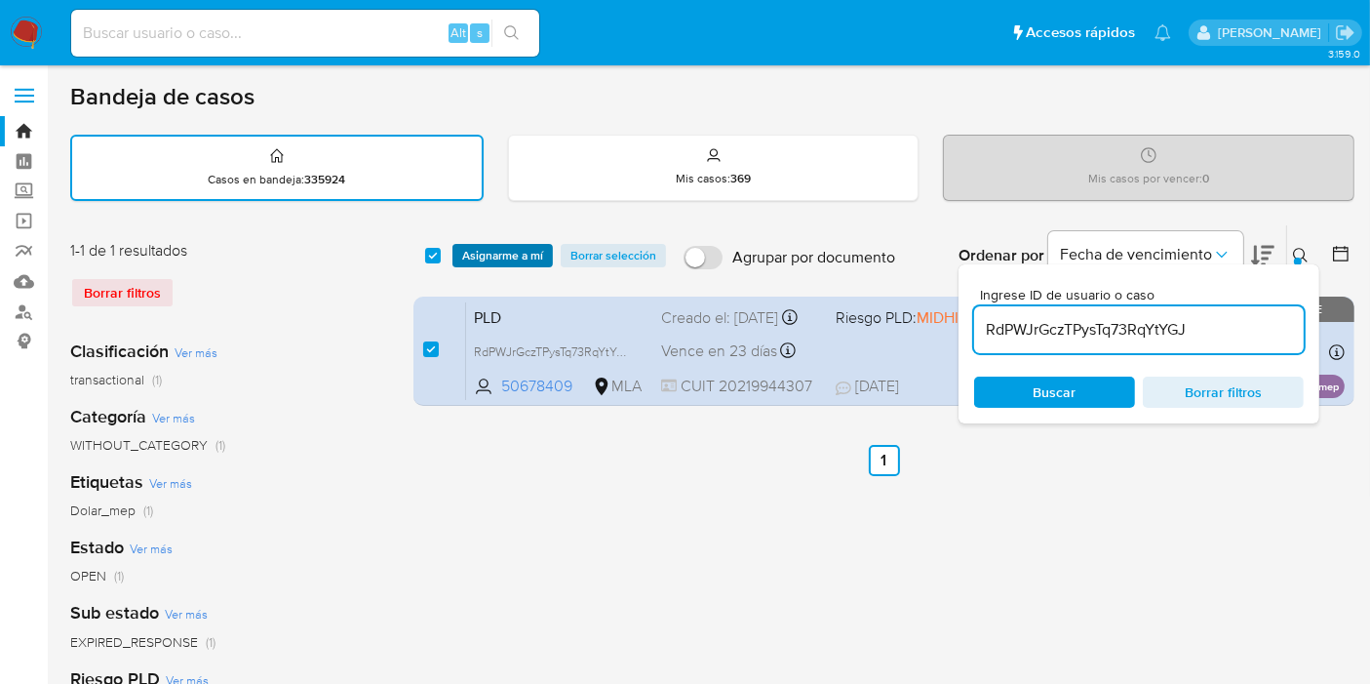
click at [462, 260] on span "Asignarme a mí" at bounding box center [502, 256] width 81 height 20
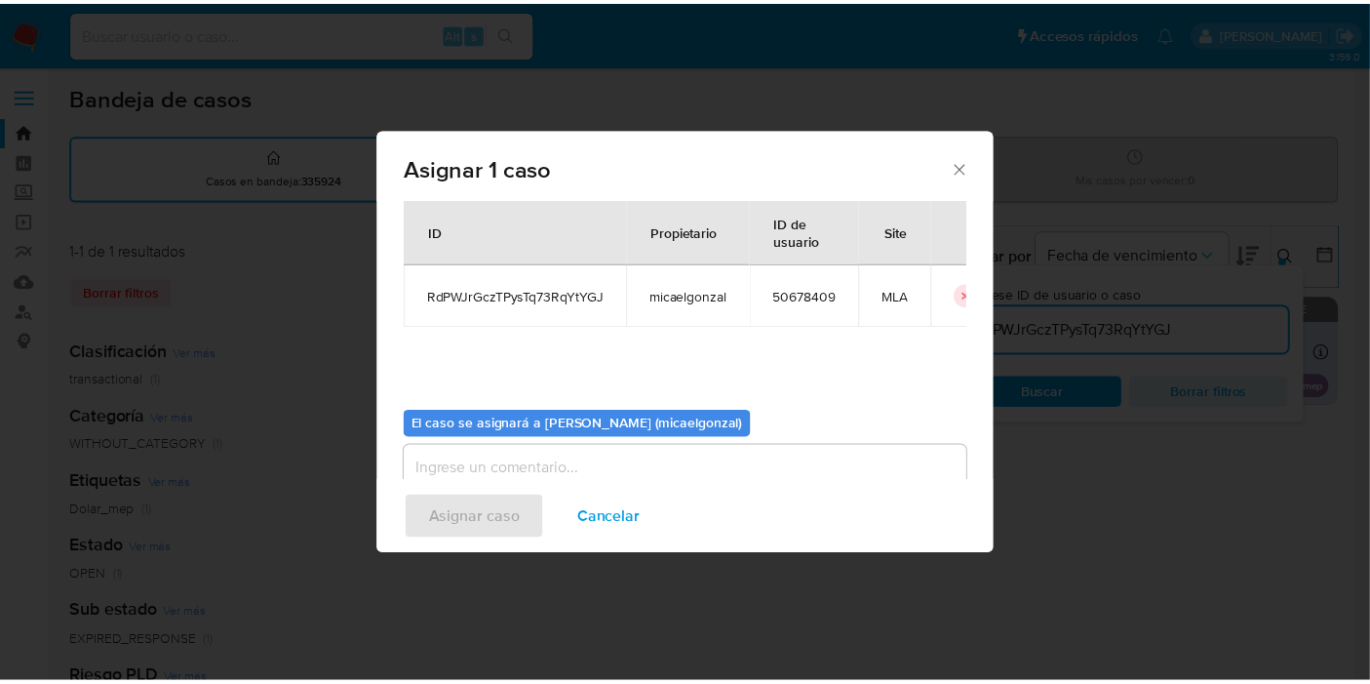
scroll to position [99, 0]
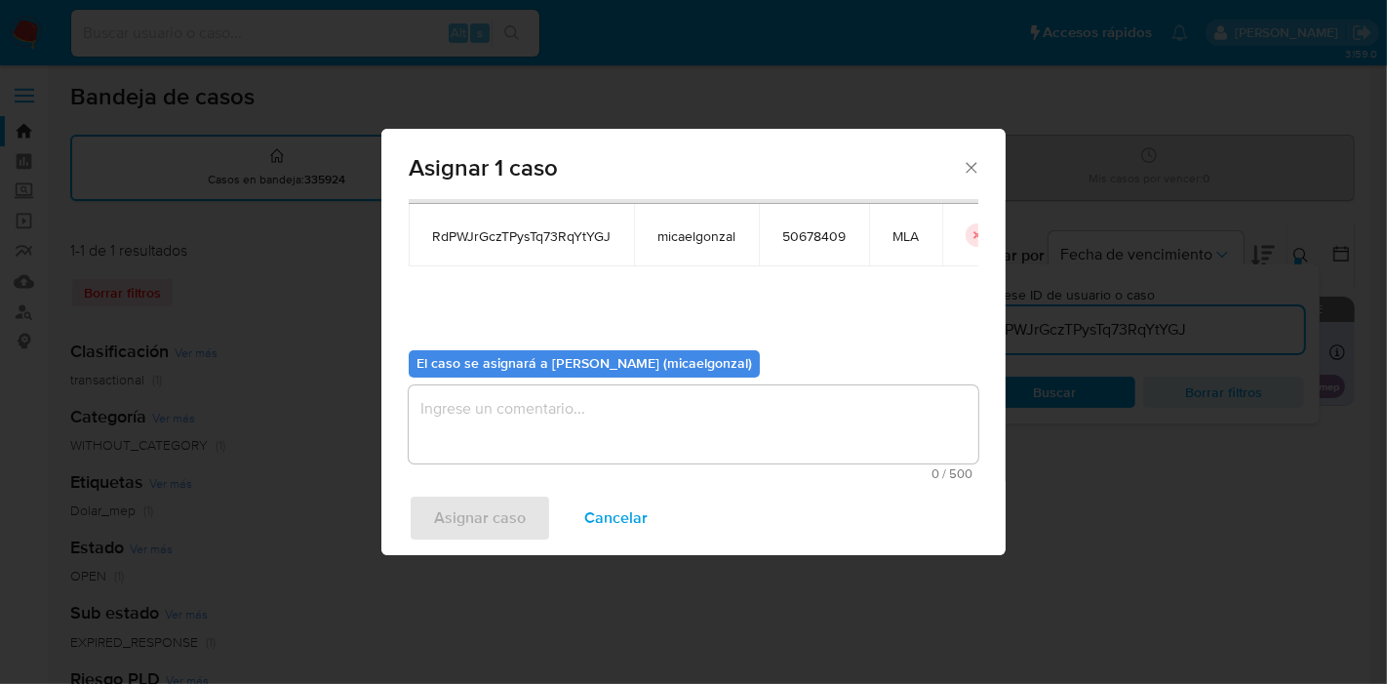
click at [594, 441] on textarea "assign-modal" at bounding box center [694, 424] width 570 height 78
click at [478, 515] on span "Asignar caso" at bounding box center [480, 517] width 92 height 43
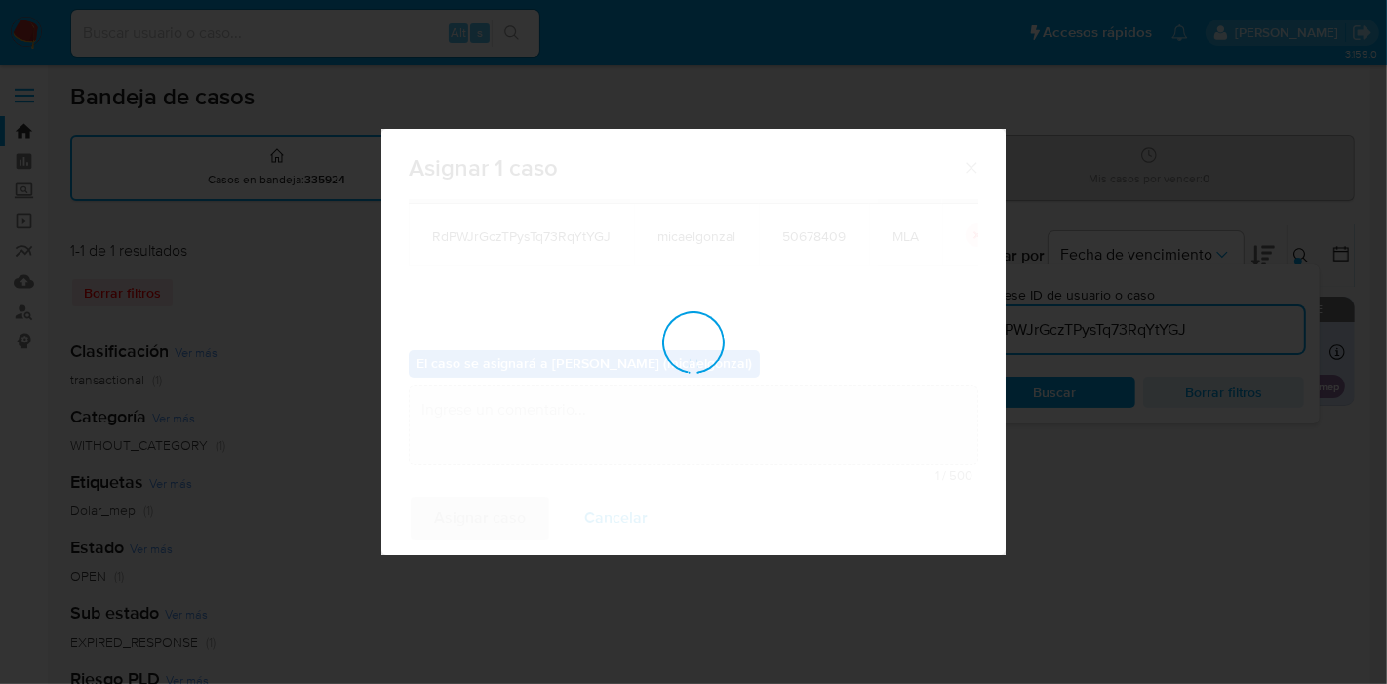
checkbox input "false"
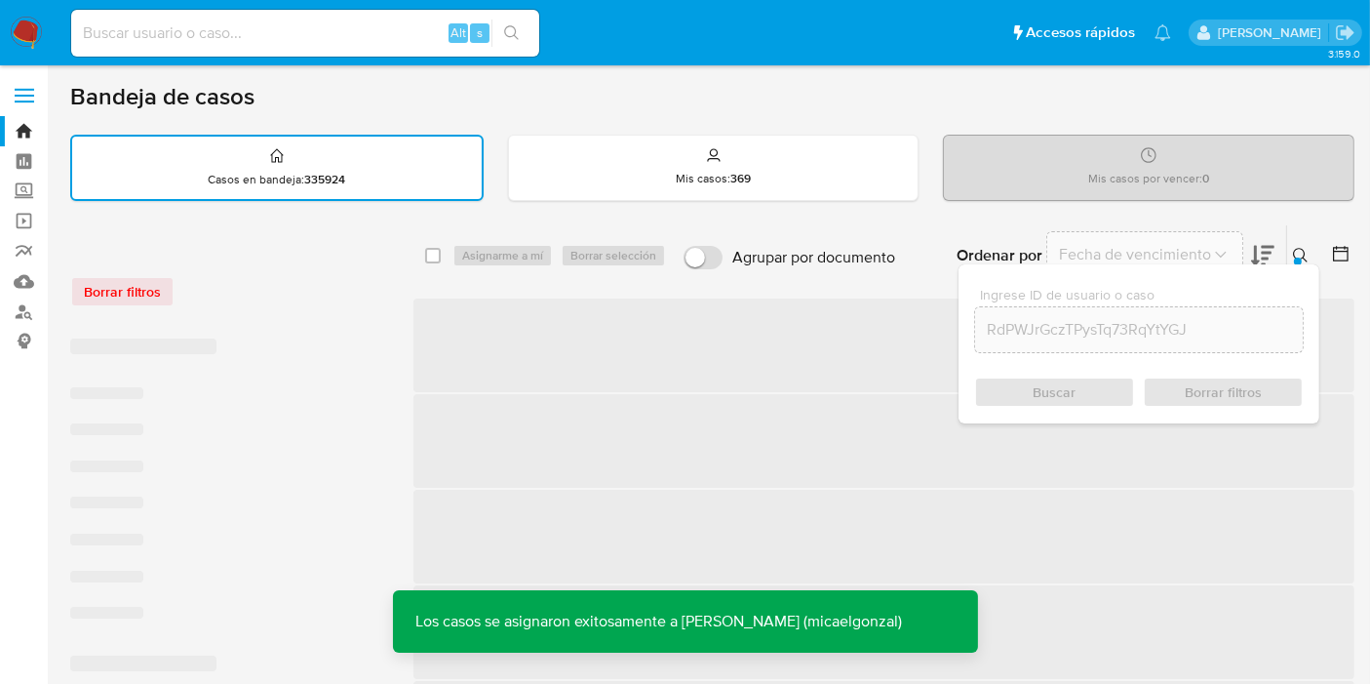
click at [314, 46] on div "Alt s" at bounding box center [305, 33] width 468 height 47
click at [315, 31] on input at bounding box center [305, 32] width 468 height 25
paste input "RdPWJrGczTPysTq73RqYtYGJ"
type input "RdPWJrGczTPysTq73RqYtYGJ"
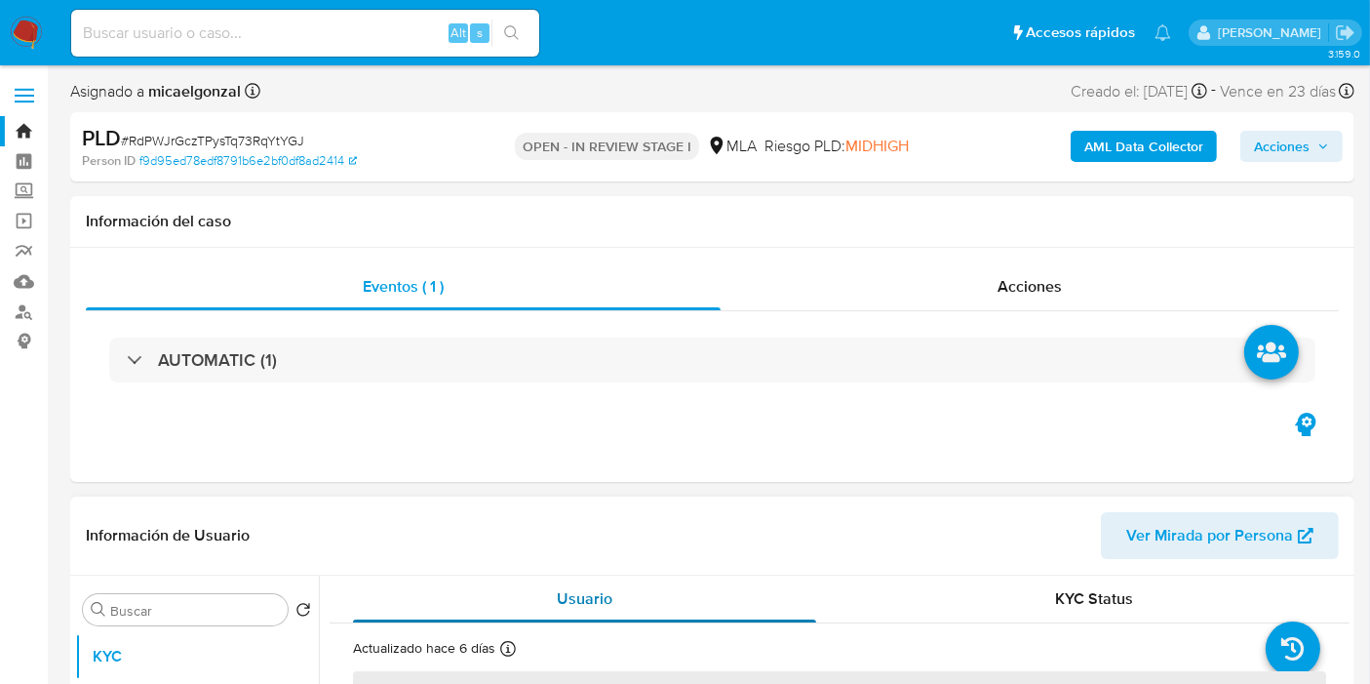
select select "10"
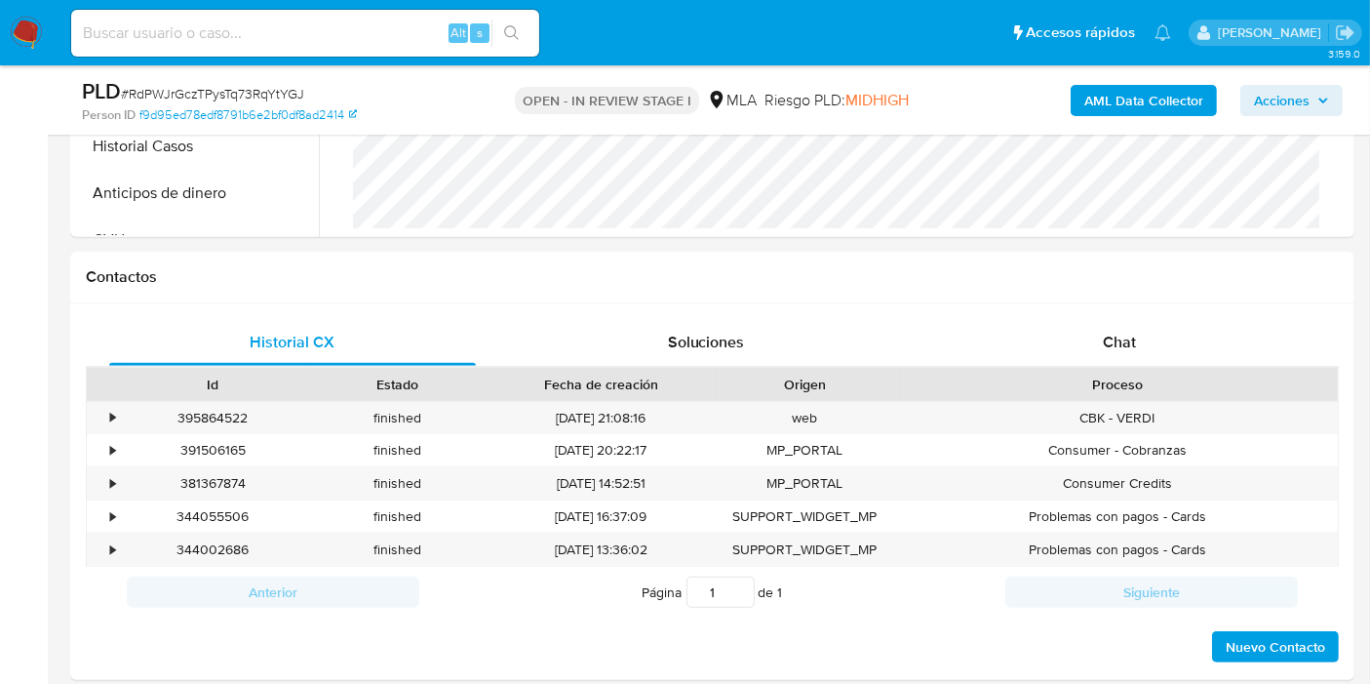
scroll to position [975, 0]
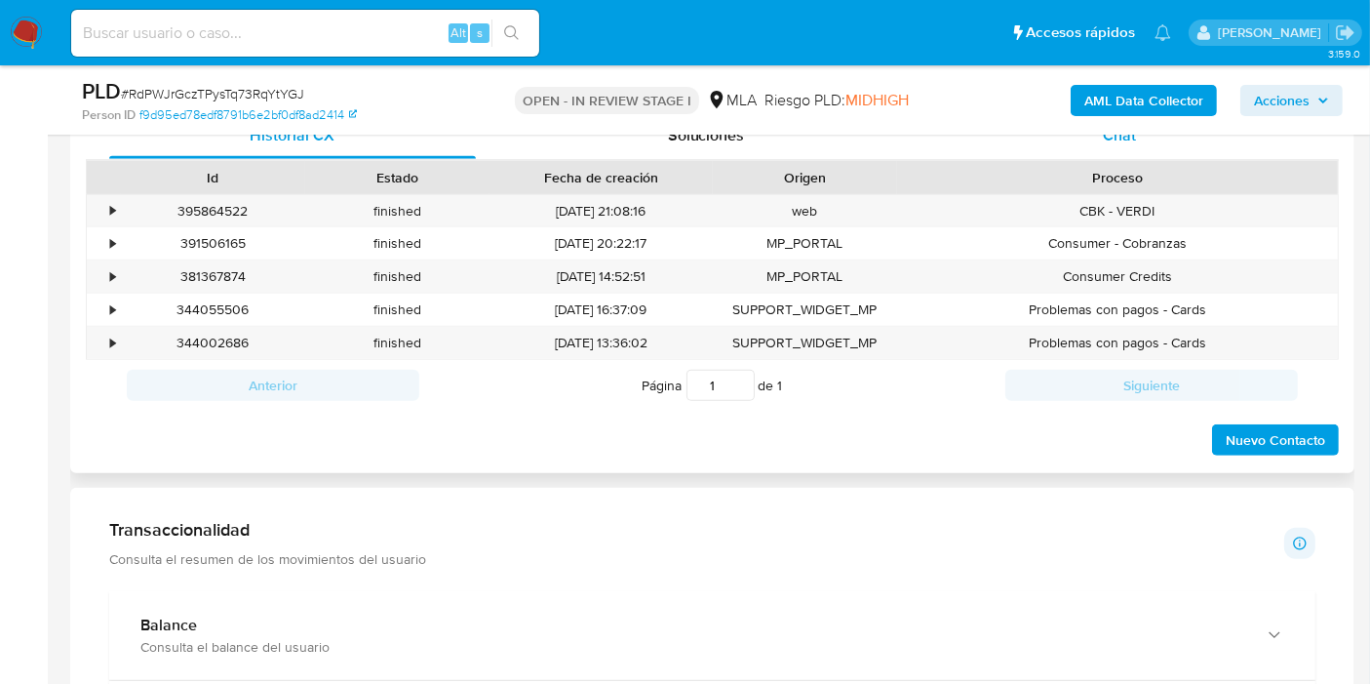
click at [1121, 141] on span "Chat" at bounding box center [1119, 135] width 33 height 22
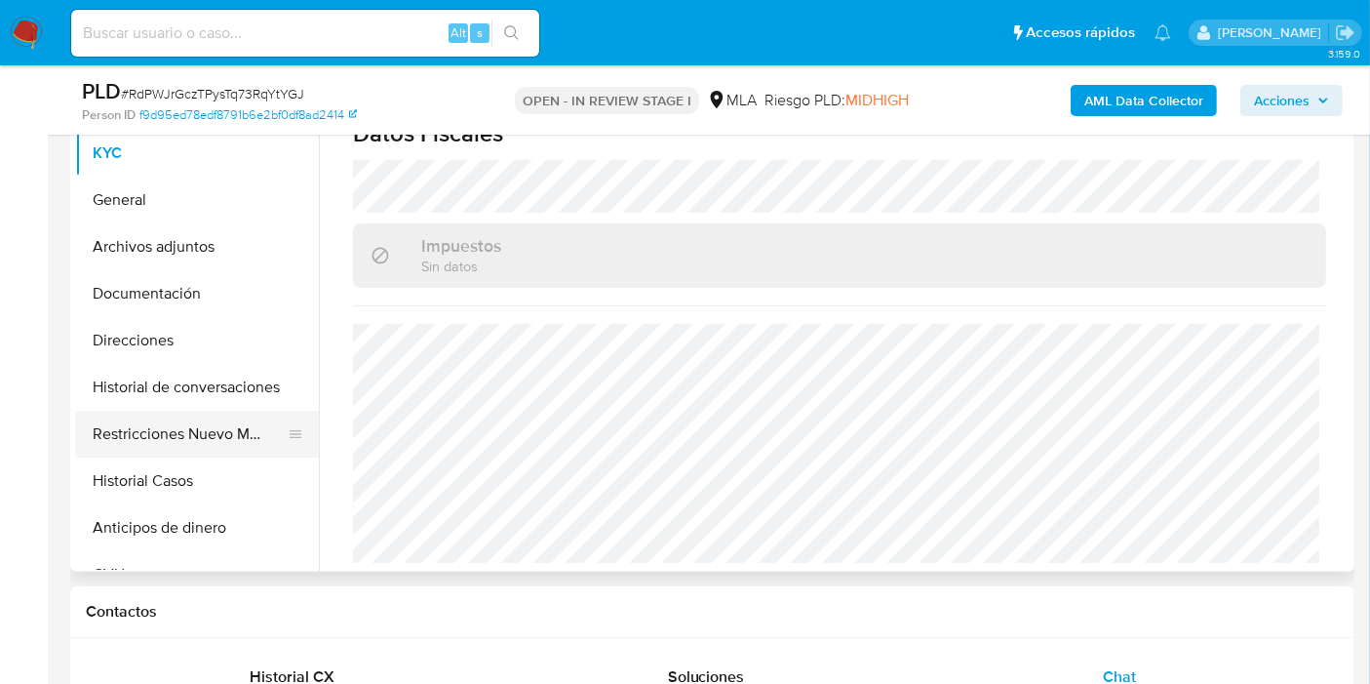
scroll to position [433, 0]
click at [177, 265] on button "Archivos adjuntos" at bounding box center [189, 247] width 228 height 47
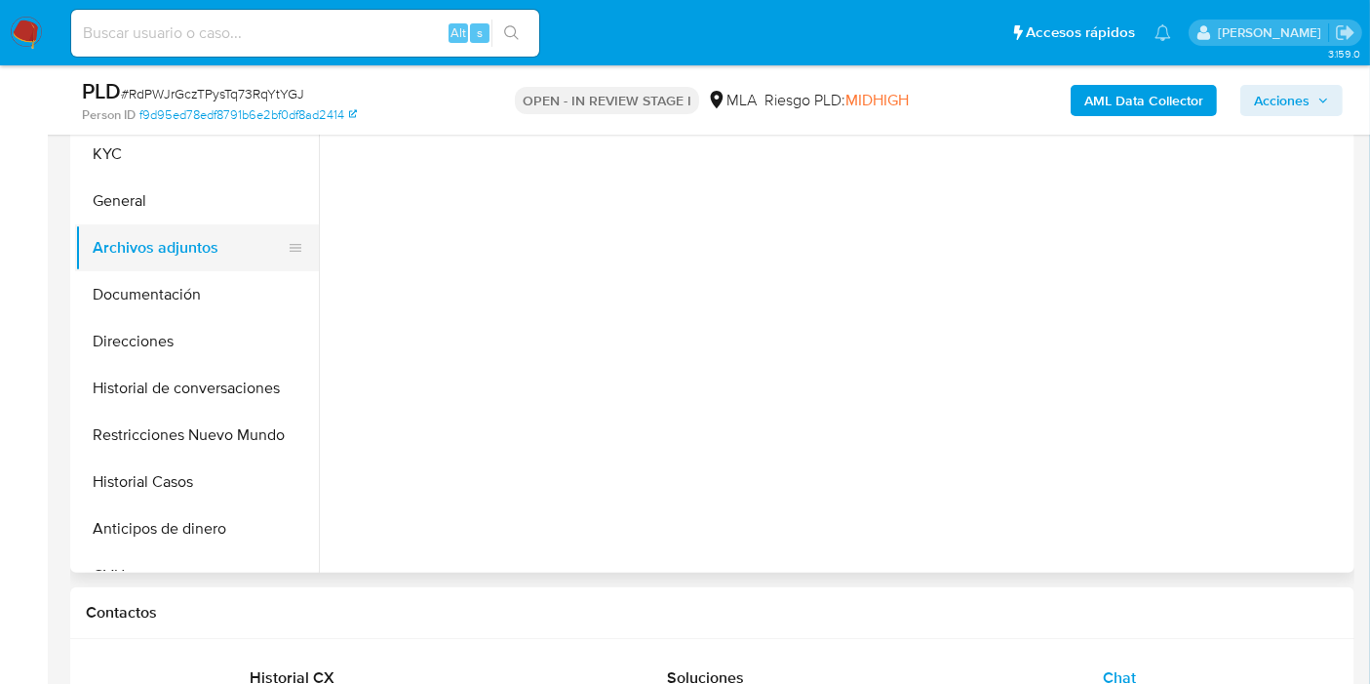
scroll to position [0, 0]
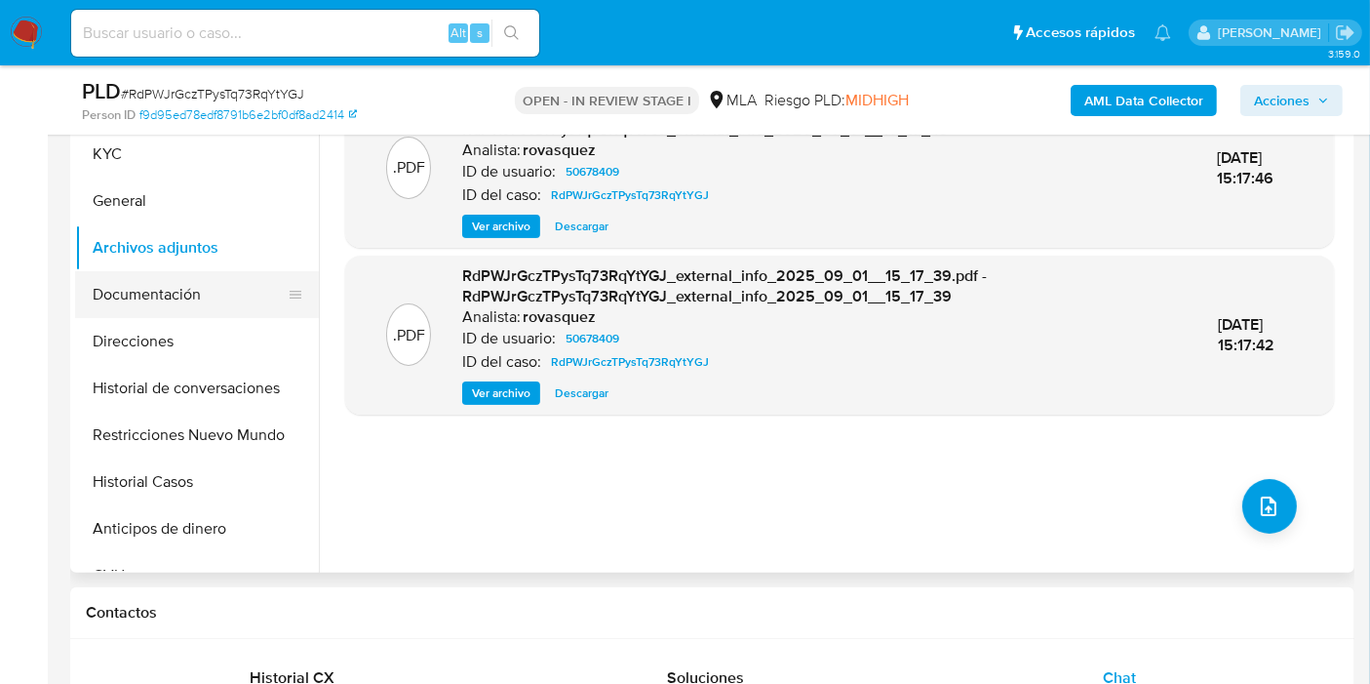
click at [189, 289] on button "Documentación" at bounding box center [189, 294] width 228 height 47
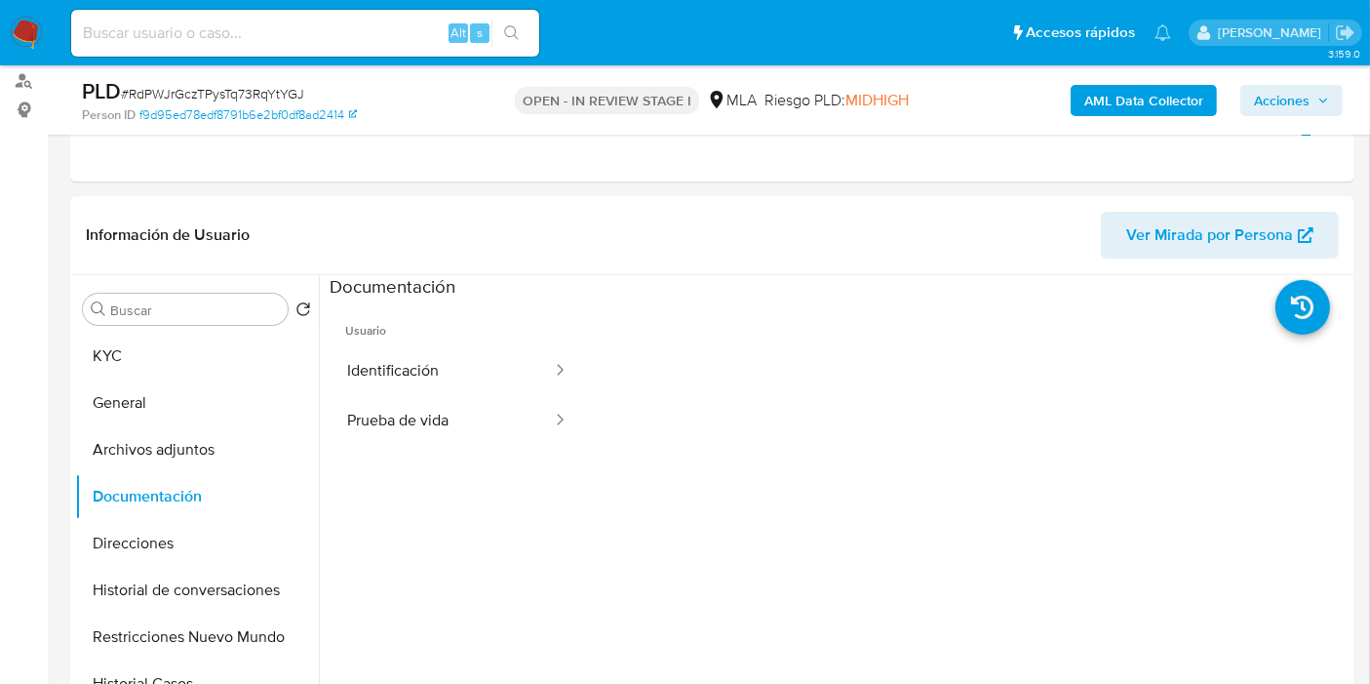
scroll to position [217, 0]
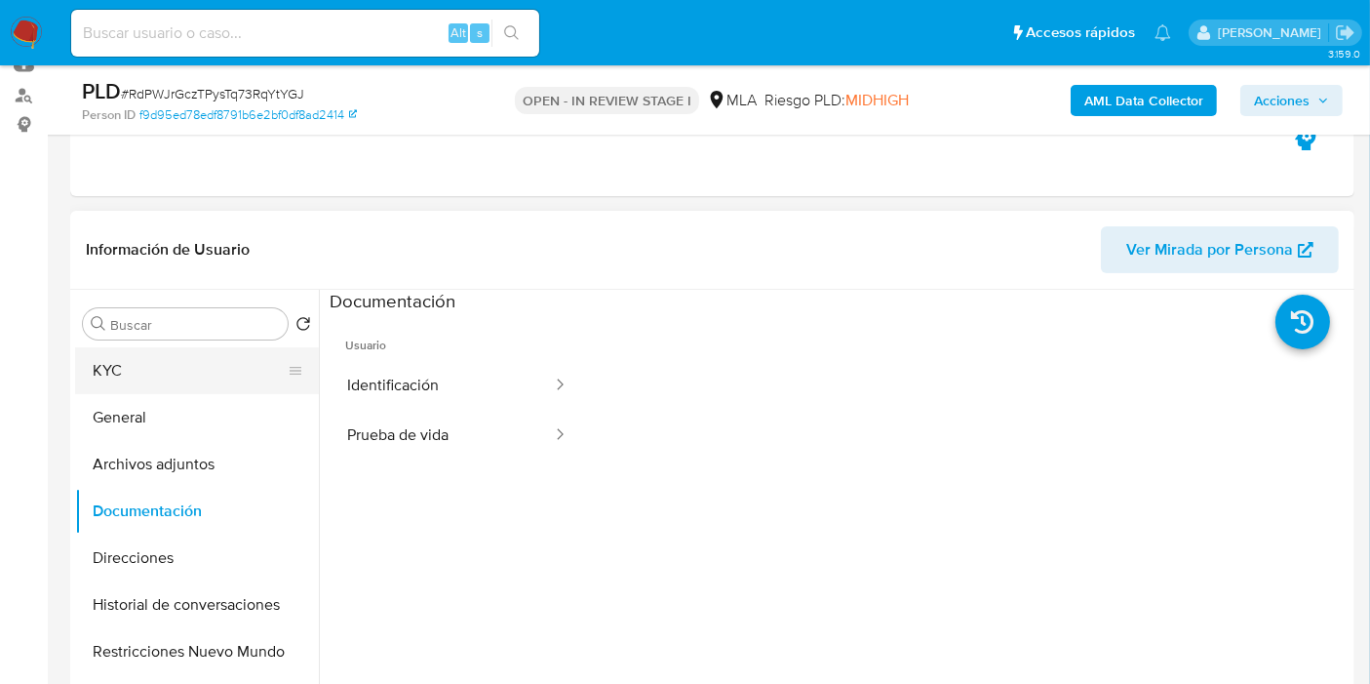
click at [155, 388] on button "KYC" at bounding box center [189, 370] width 228 height 47
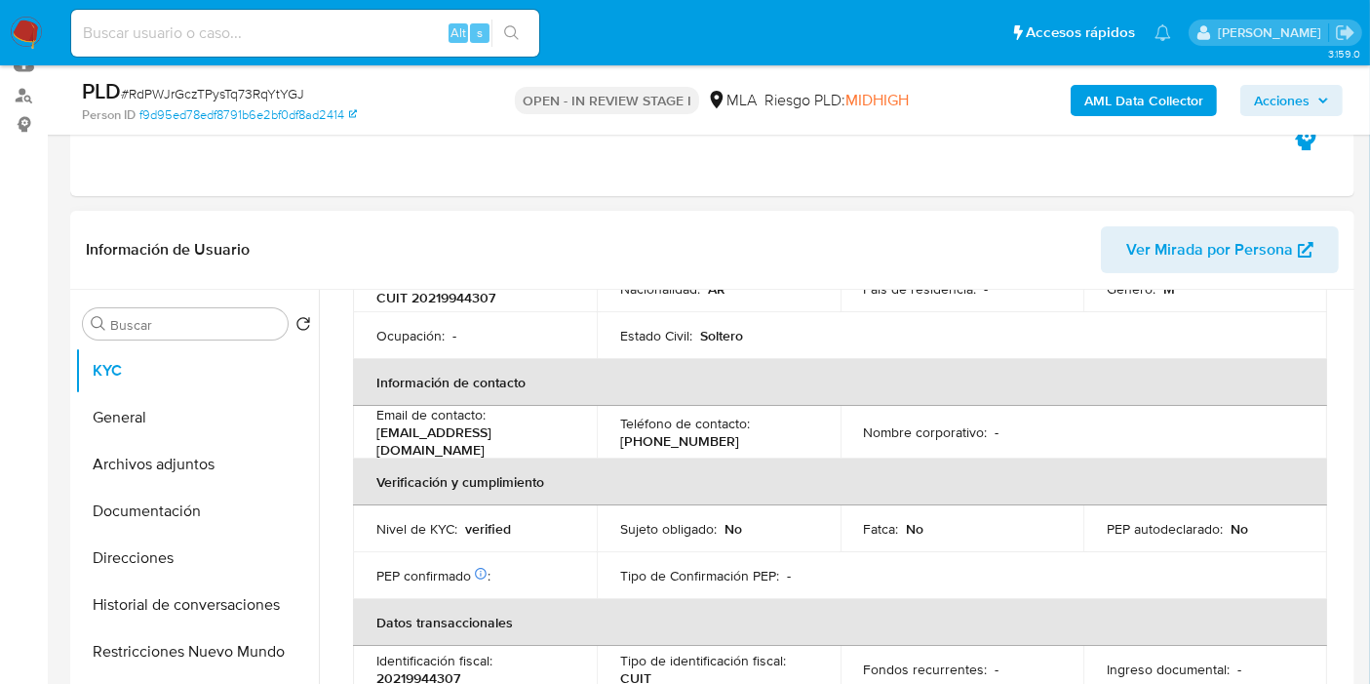
scroll to position [433, 0]
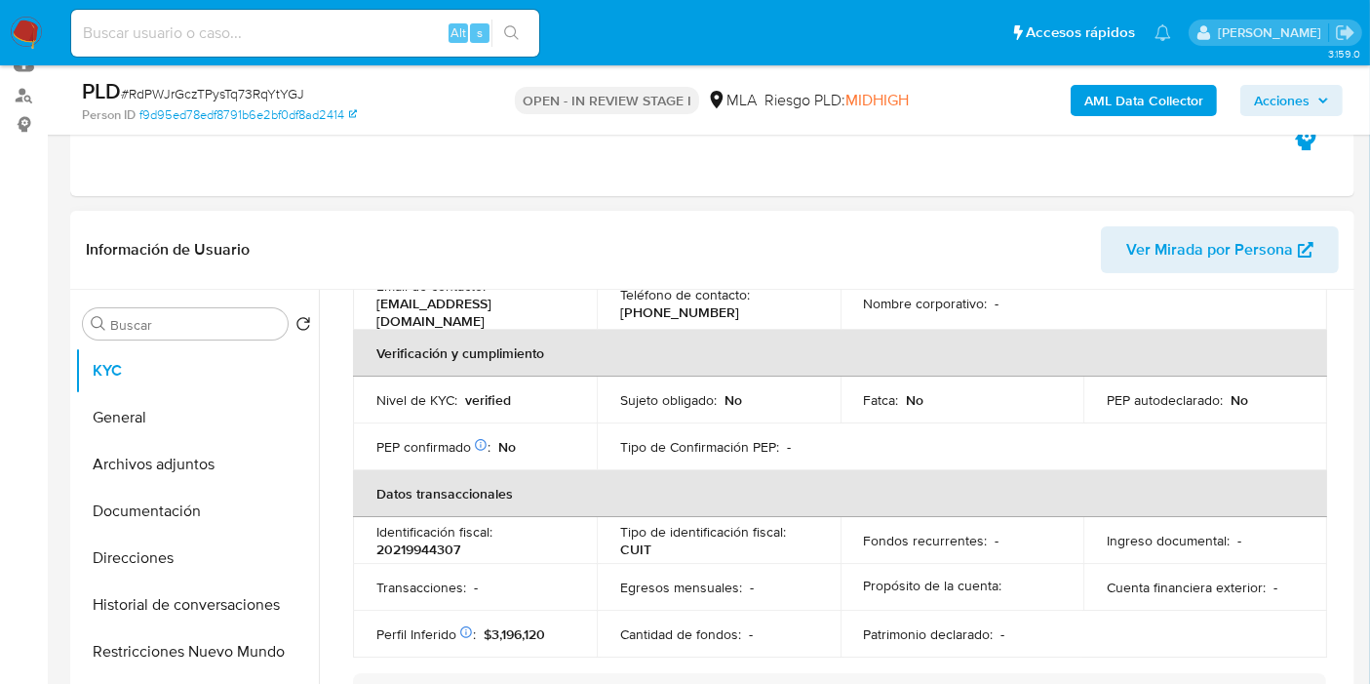
click at [495, 315] on p "[EMAIL_ADDRESS][DOMAIN_NAME]" at bounding box center [470, 312] width 189 height 35
click at [395, 307] on p "[EMAIL_ADDRESS][DOMAIN_NAME]" at bounding box center [470, 312] width 189 height 35
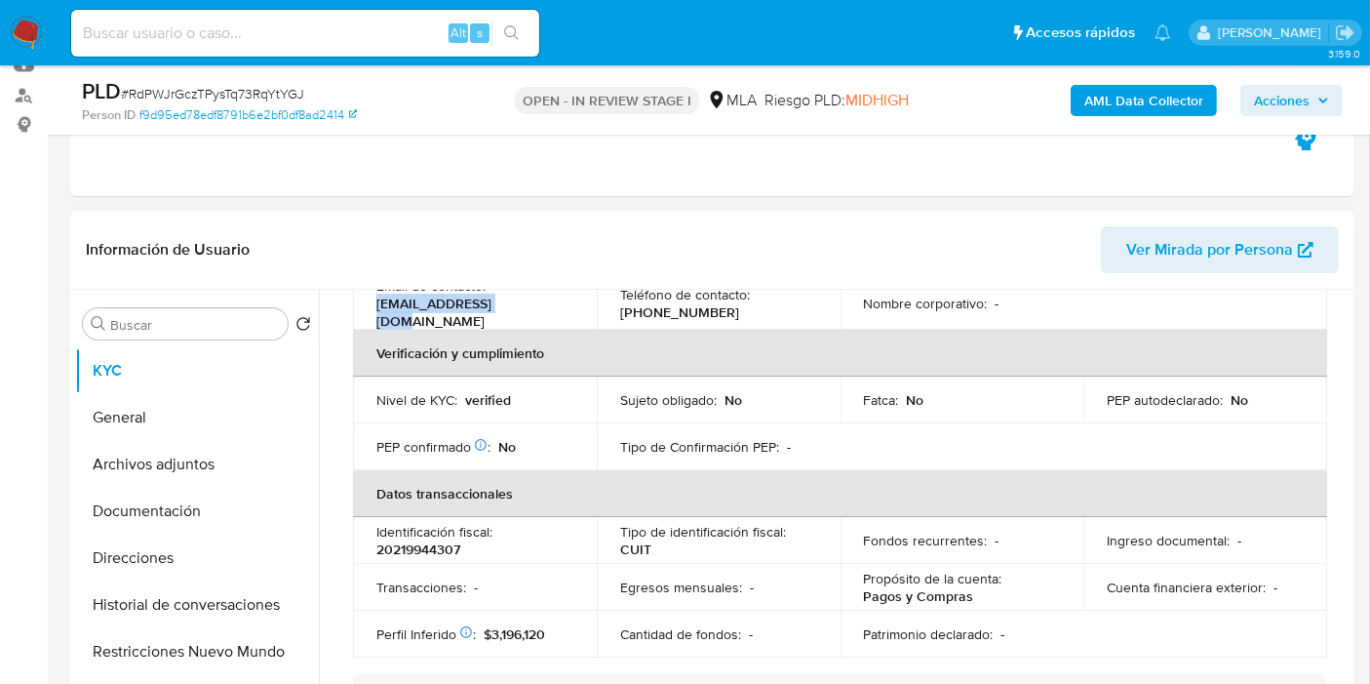
drag, startPoint x: 375, startPoint y: 308, endPoint x: 512, endPoint y: 306, distance: 137.5
click at [512, 306] on td "Email de contacto : arielgalo@gmail.com" at bounding box center [475, 303] width 244 height 53
copy p "arielgalo@gmail.com"
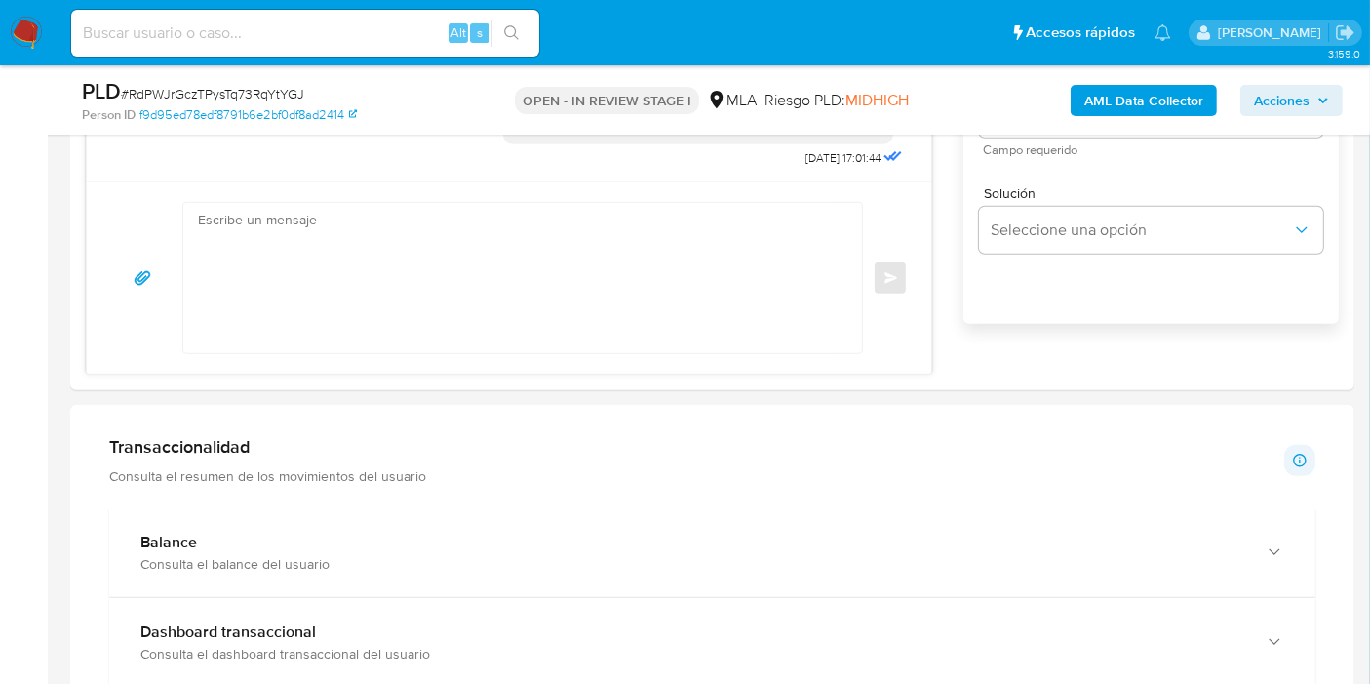
scroll to position [1300, 0]
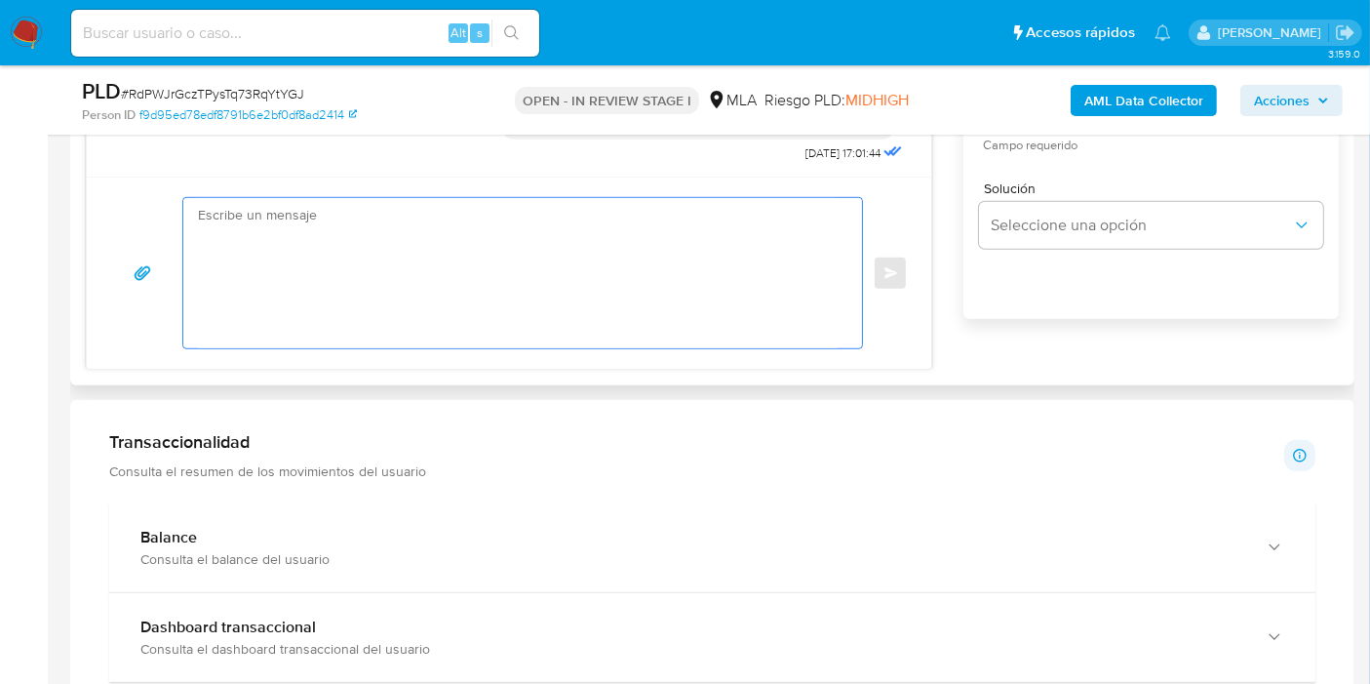
click at [555, 265] on textarea at bounding box center [518, 273] width 640 height 150
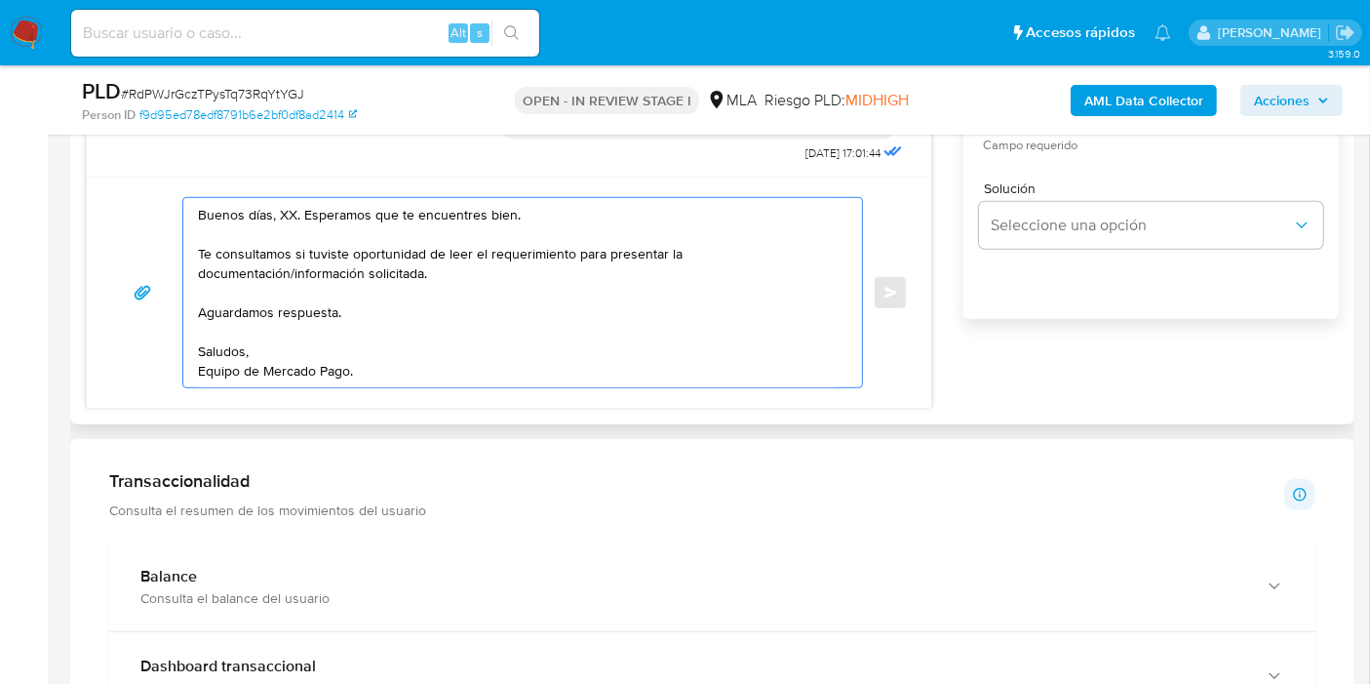
click at [280, 215] on textarea "Buenos días, XX. Esperamos que te encuentres bien. Te consultamos si tuviste op…" at bounding box center [518, 292] width 640 height 189
click at [312, 298] on textarea "Buenos días, Ricardo. Esperamos que te encuentres bien. Te consultamos si tuvis…" at bounding box center [518, 292] width 640 height 189
click at [506, 249] on textarea "Buenos días, Ricardo. Esperamos que te encuentres bien. Te consultamos si tuvis…" at bounding box center [518, 292] width 640 height 189
click at [488, 263] on textarea "Buenos días, Ricardo. Esperamos que te encuentres bien. Te consultamos si tuvis…" at bounding box center [518, 292] width 640 height 189
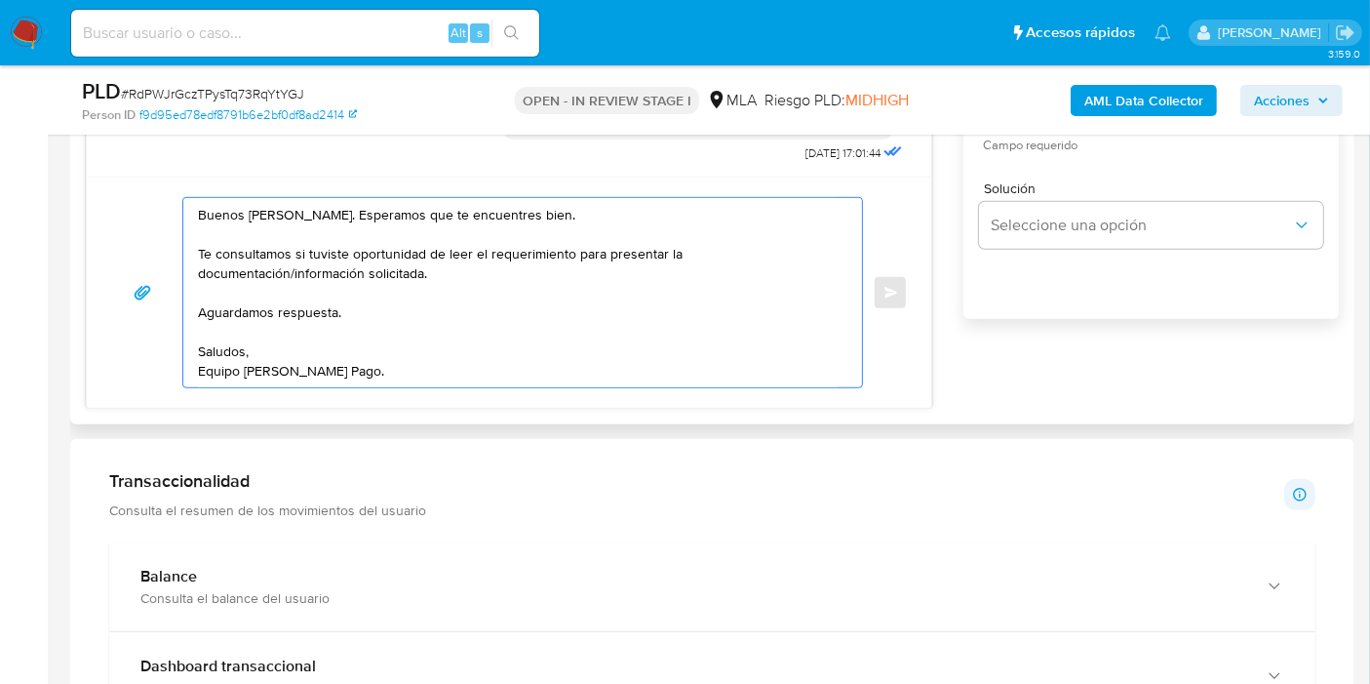
drag, startPoint x: 453, startPoint y: 297, endPoint x: 790, endPoint y: 333, distance: 338.3
click at [463, 294] on textarea "Buenos días, Ricardo. Esperamos que te encuentres bien. Te consultamos si tuvis…" at bounding box center [518, 292] width 640 height 189
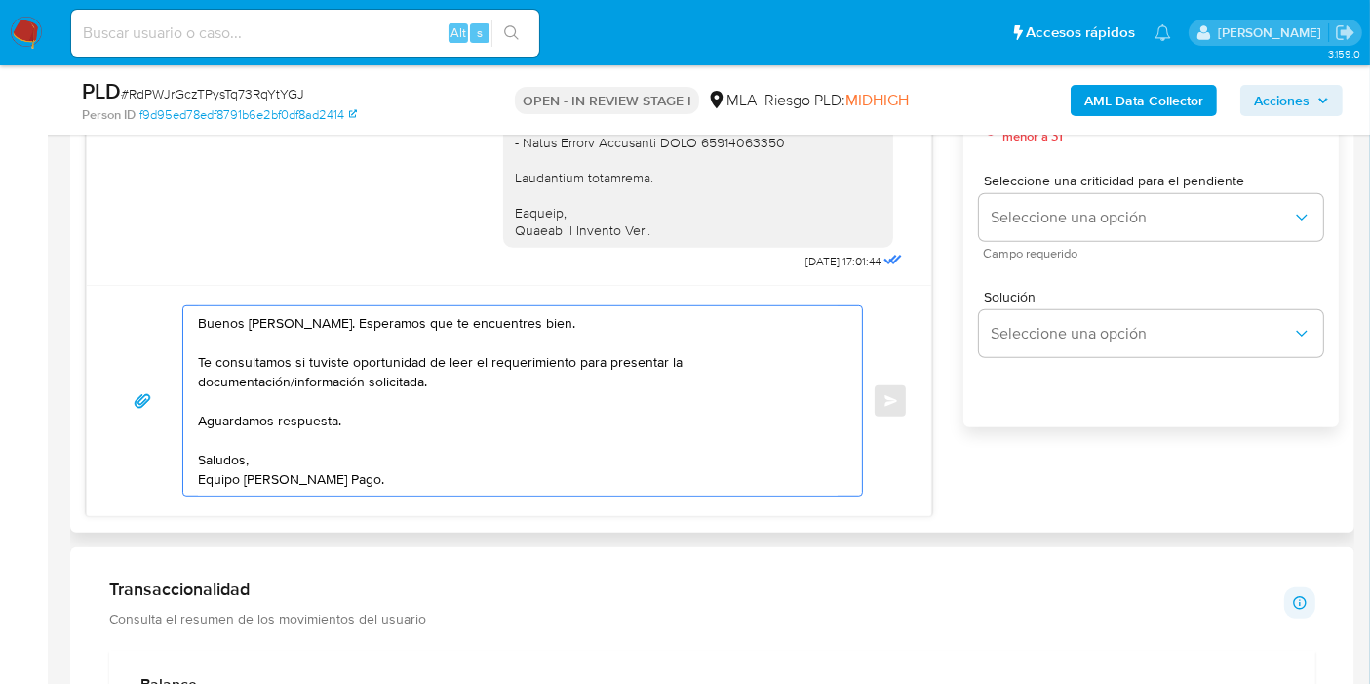
scroll to position [1084, 0]
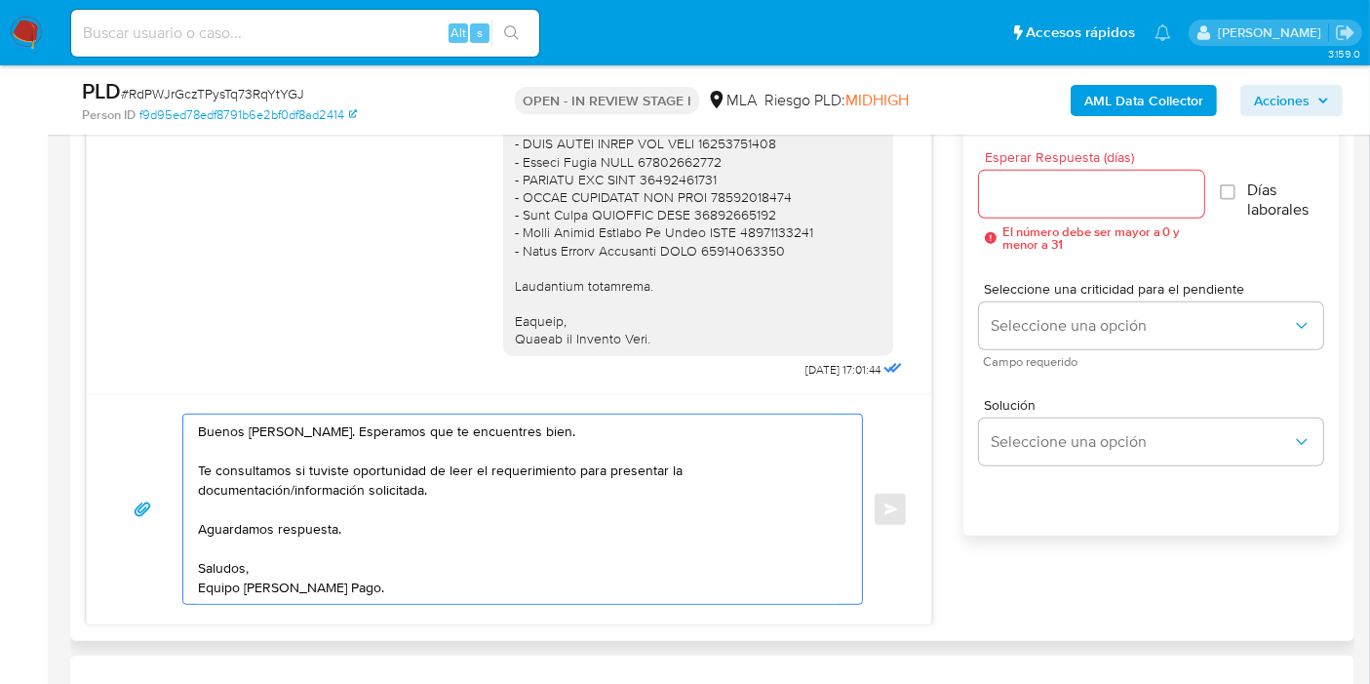
type textarea "Buenos días, Ricardo. Esperamos que te encuentres bien. Te consultamos si tuvis…"
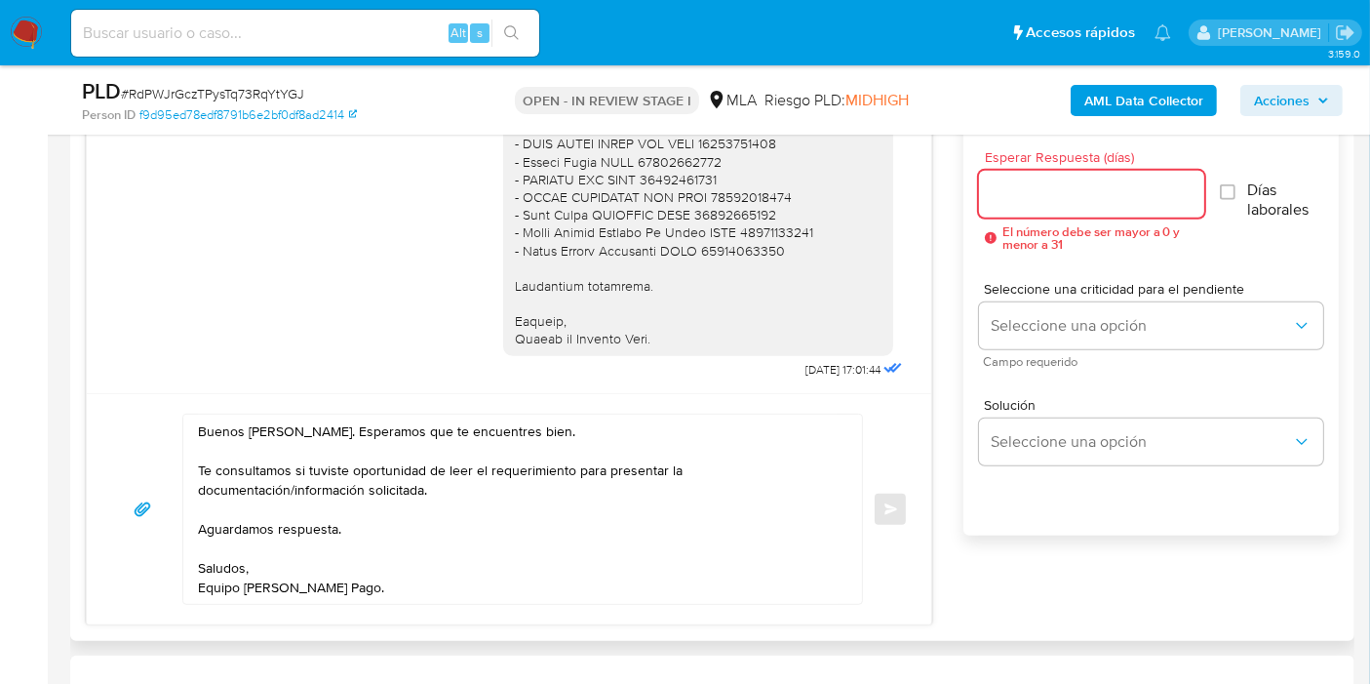
click at [1084, 199] on input "Esperar Respuesta (días)" at bounding box center [1091, 193] width 225 height 25
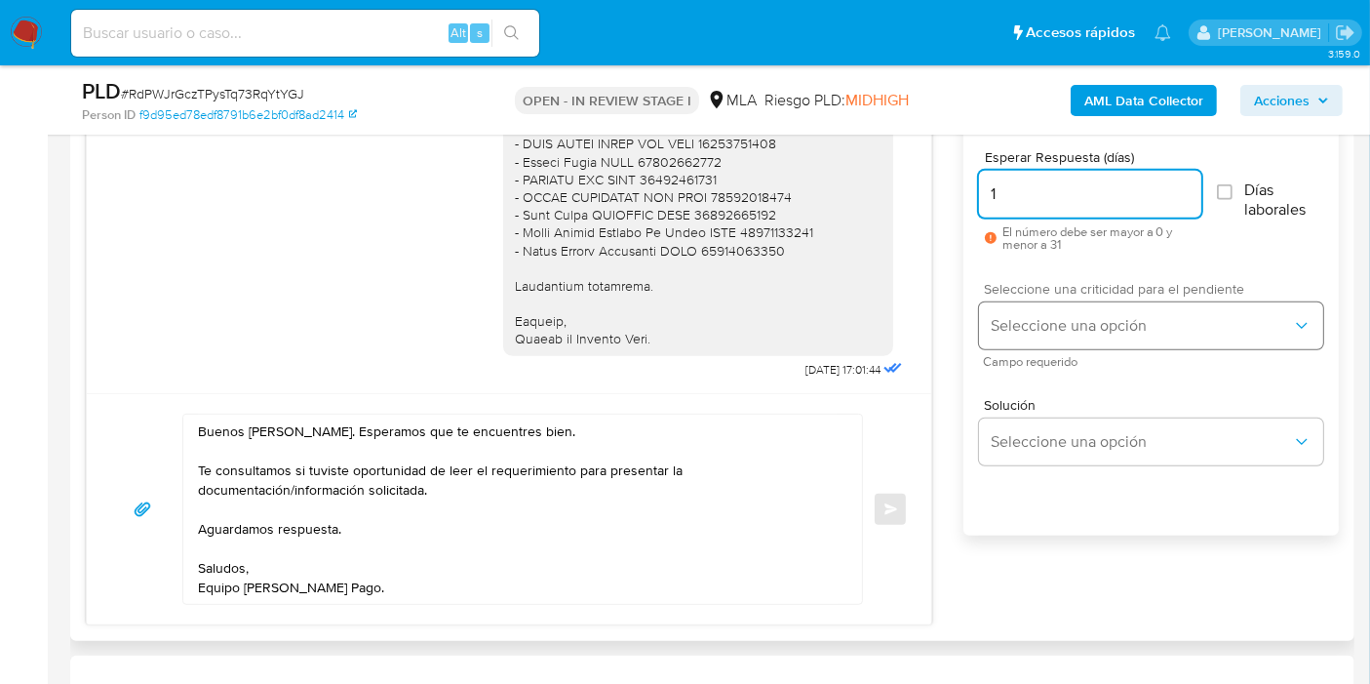
type input "1"
click at [1046, 307] on button "Seleccione una opción" at bounding box center [1151, 325] width 344 height 47
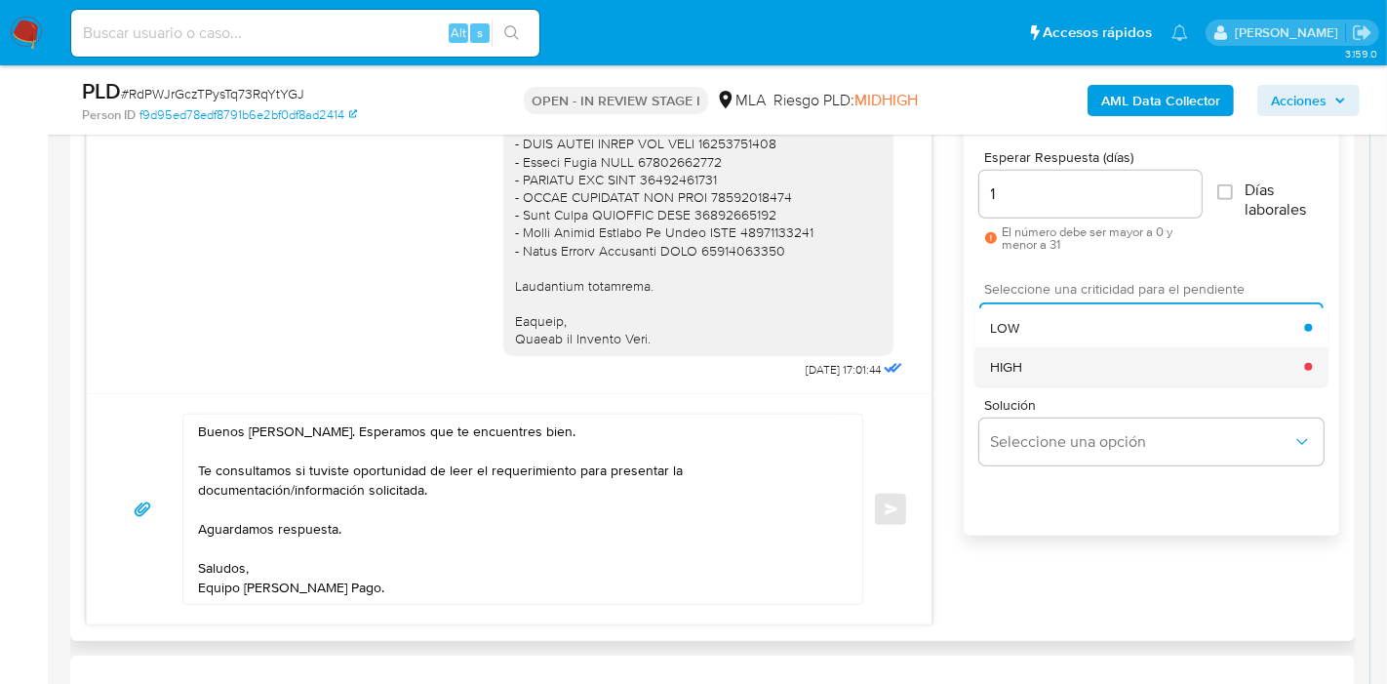
click at [1050, 349] on div "HIGH" at bounding box center [1147, 366] width 314 height 39
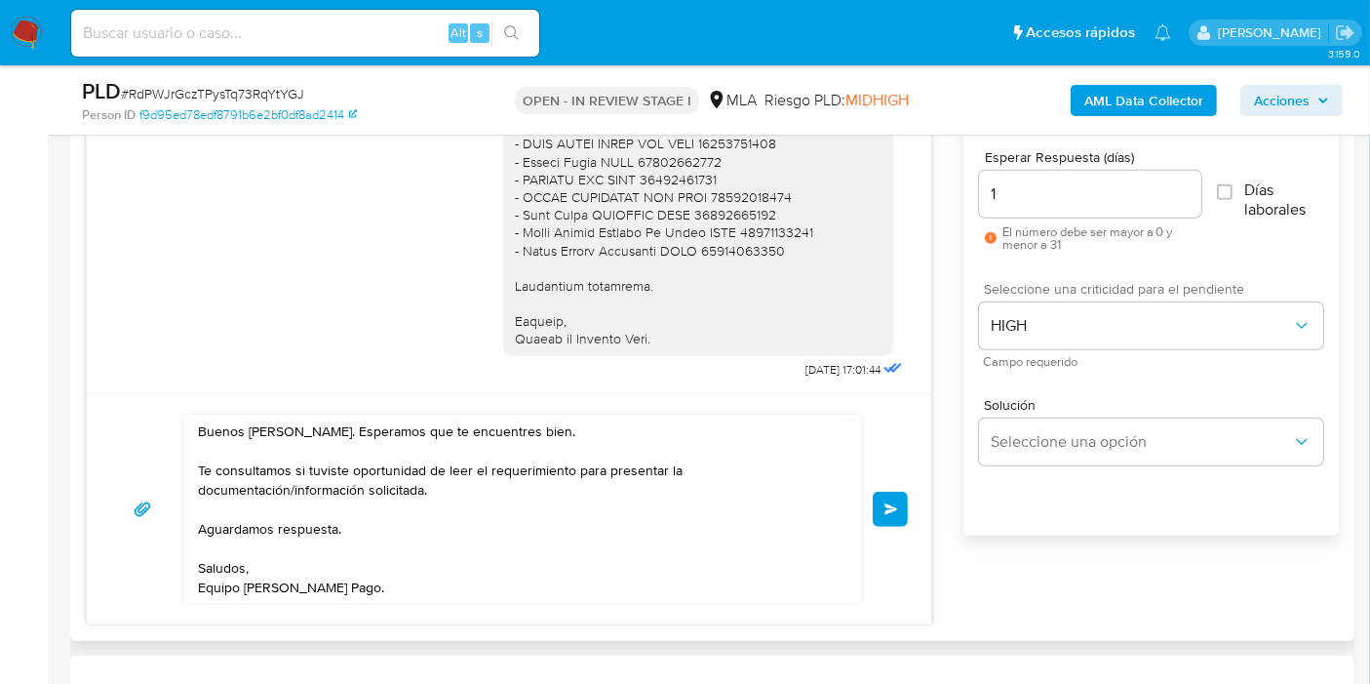
click at [889, 514] on button "Enviar" at bounding box center [890, 509] width 35 height 35
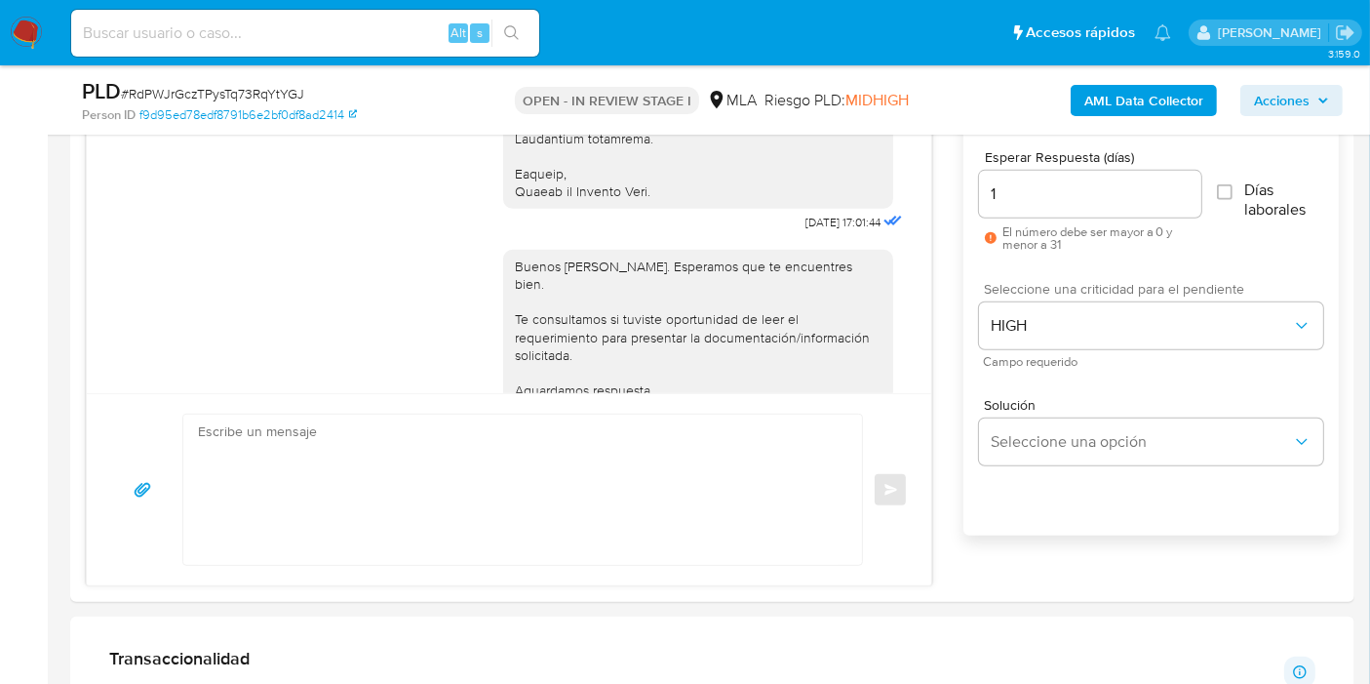
scroll to position [6129, 0]
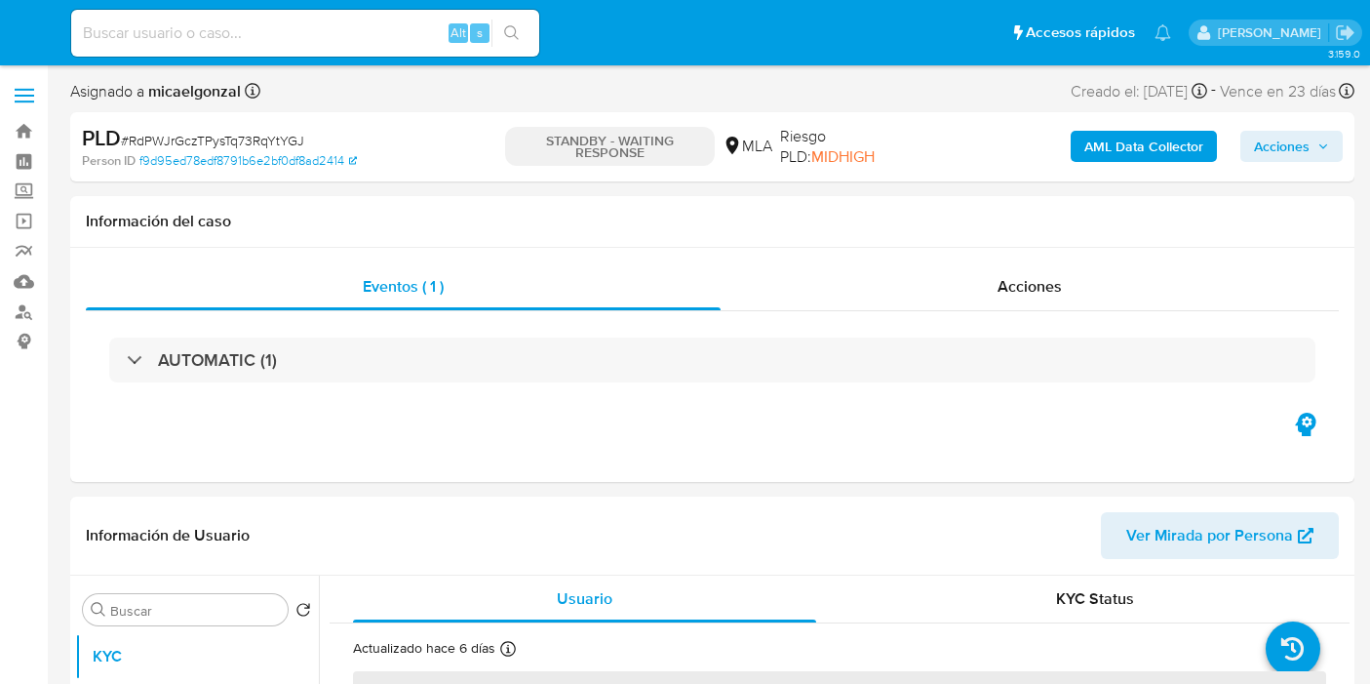
select select "10"
click at [17, 26] on img at bounding box center [26, 33] width 33 height 33
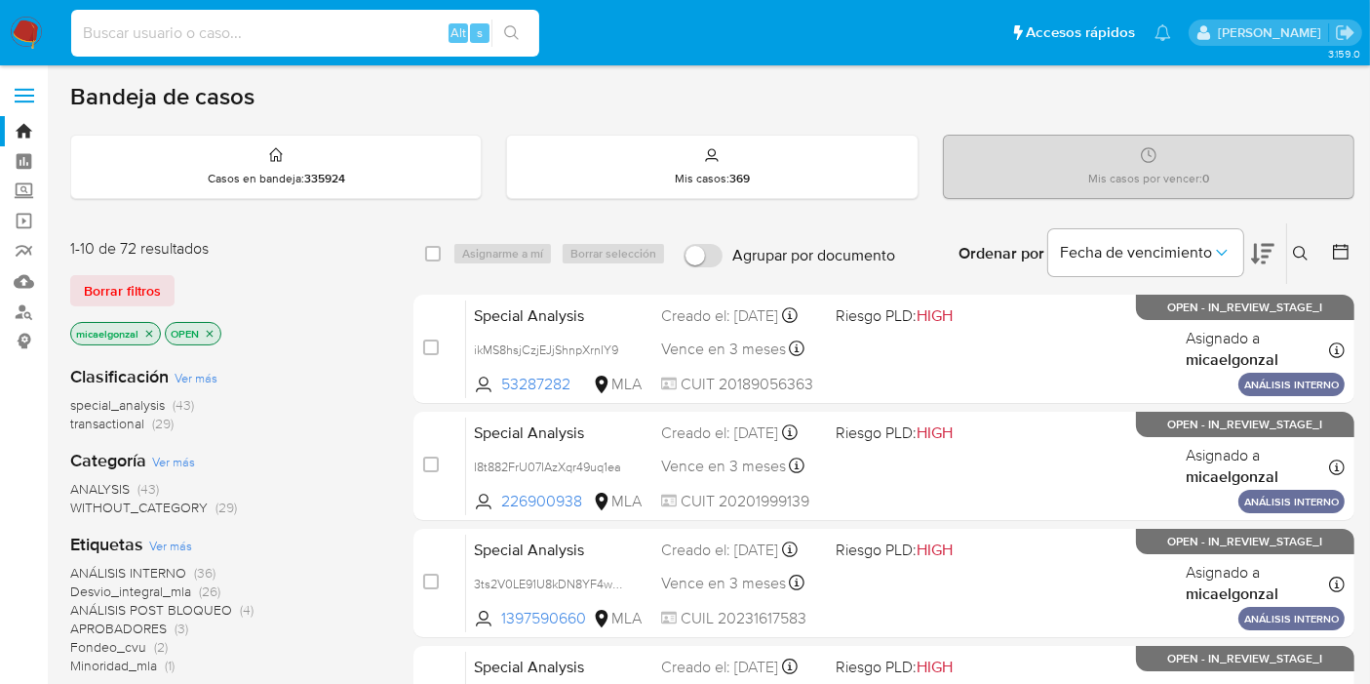
click at [310, 26] on input at bounding box center [305, 32] width 468 height 25
paste input "GxfIjxvSoVasfPN1NcMtrdPe"
type input "GxfIjxvSoVasfPN1NcMtrdPe"
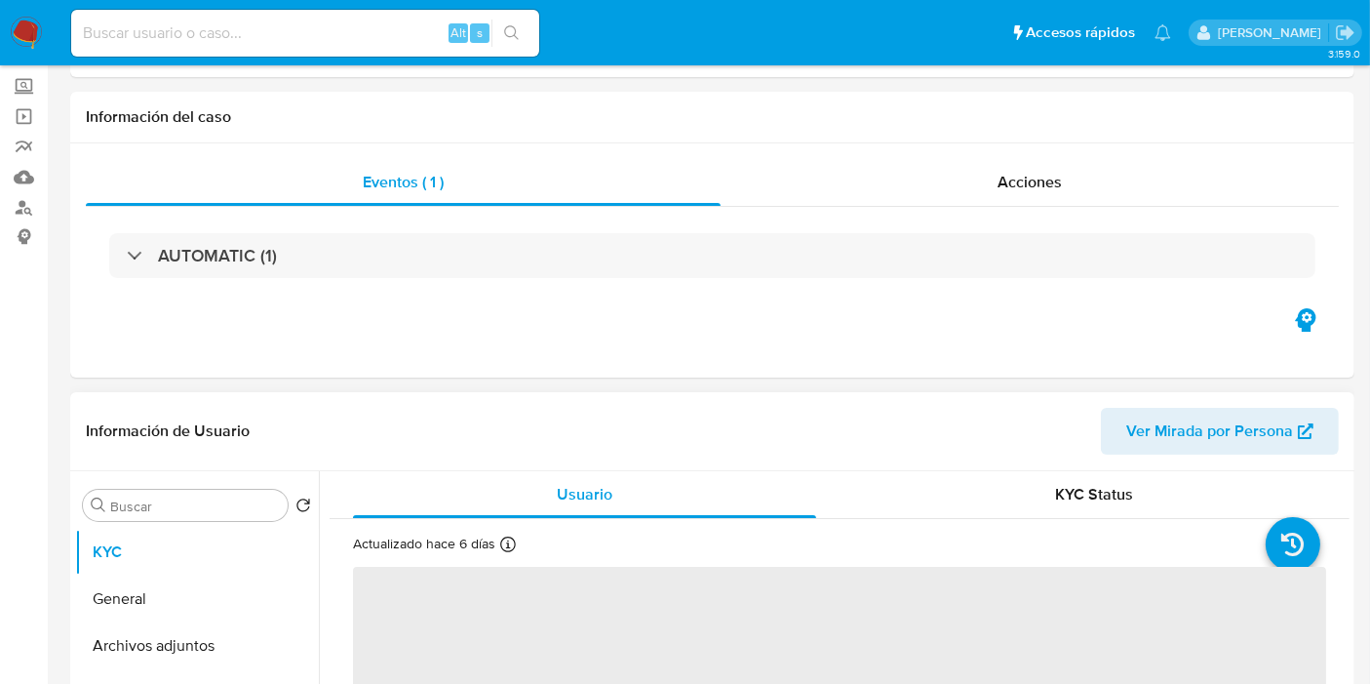
scroll to position [325, 0]
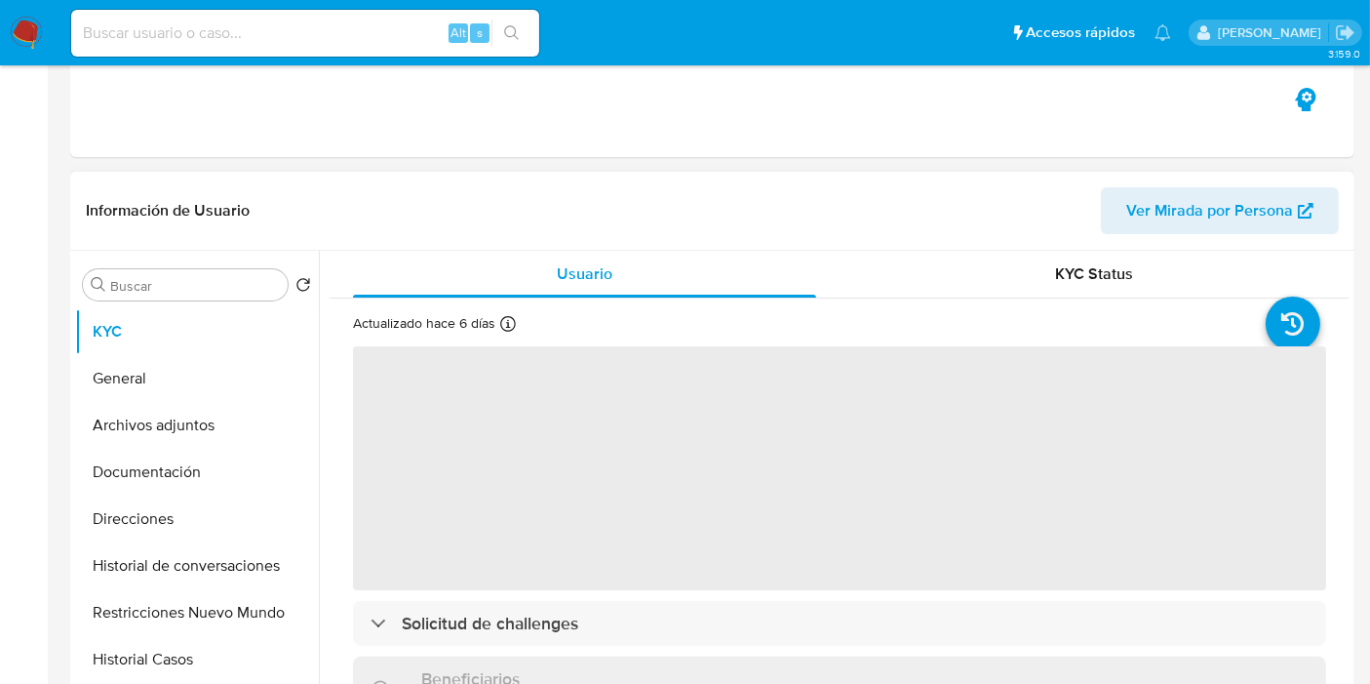
select select "10"
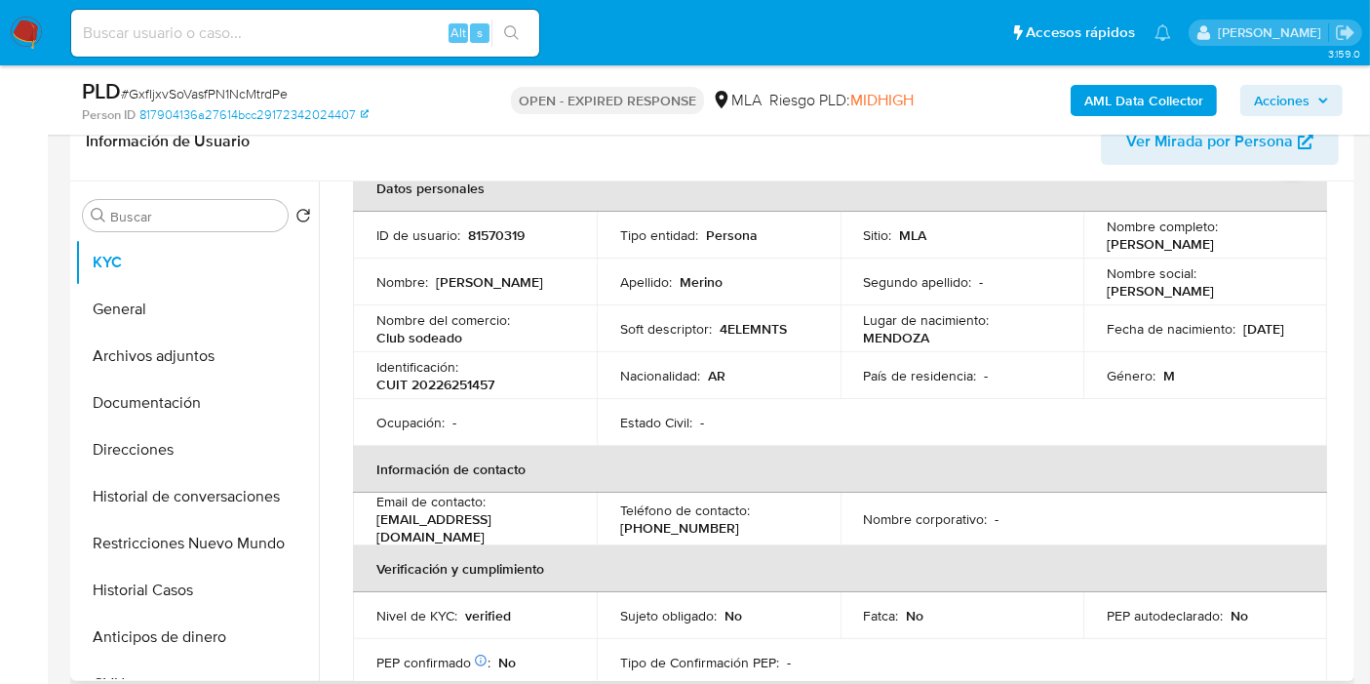
scroll to position [217, 0]
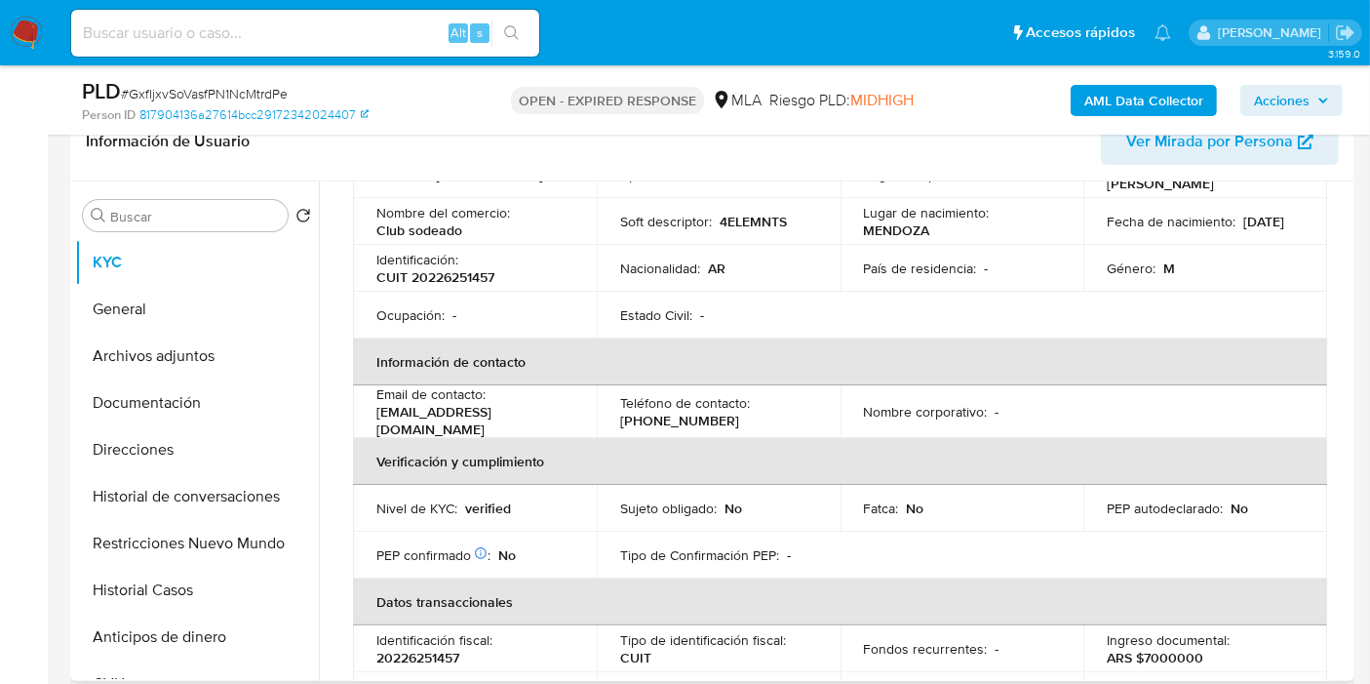
click at [15, 42] on img at bounding box center [26, 33] width 33 height 33
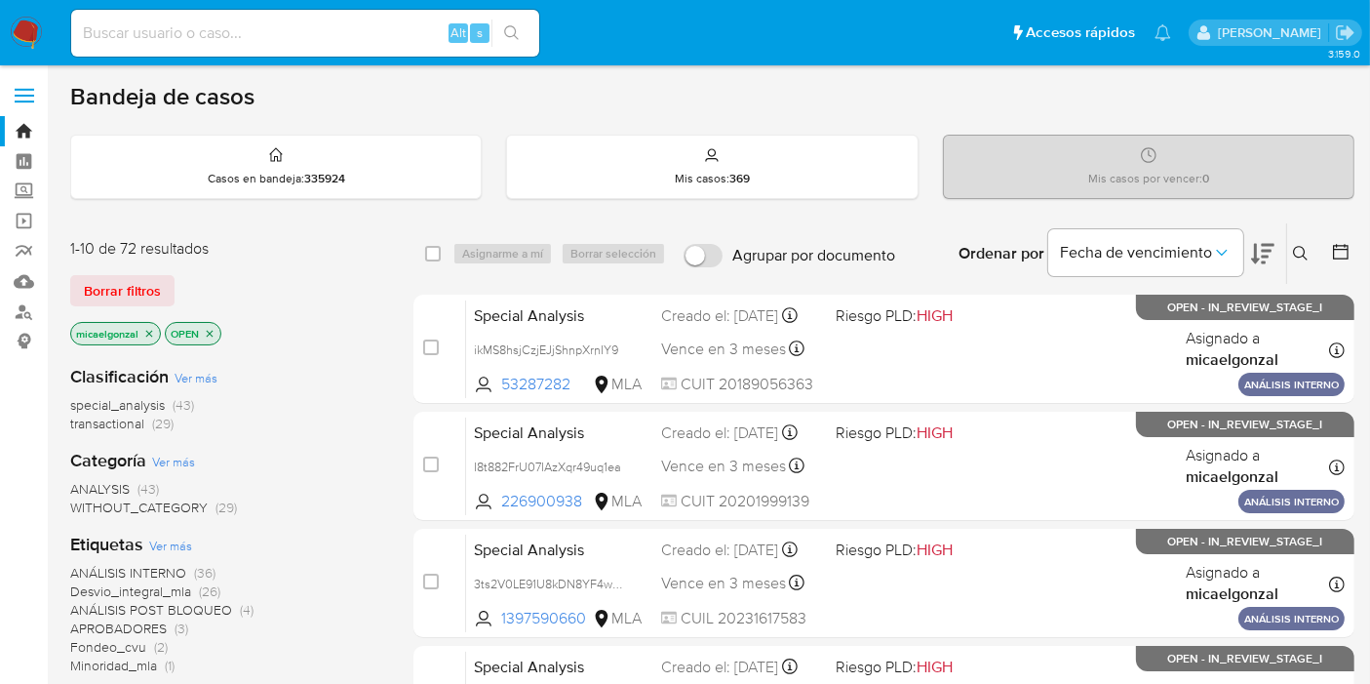
click at [182, 276] on div "Borrar filtros" at bounding box center [226, 290] width 312 height 31
click at [165, 288] on button "Borrar filtros" at bounding box center [122, 290] width 104 height 31
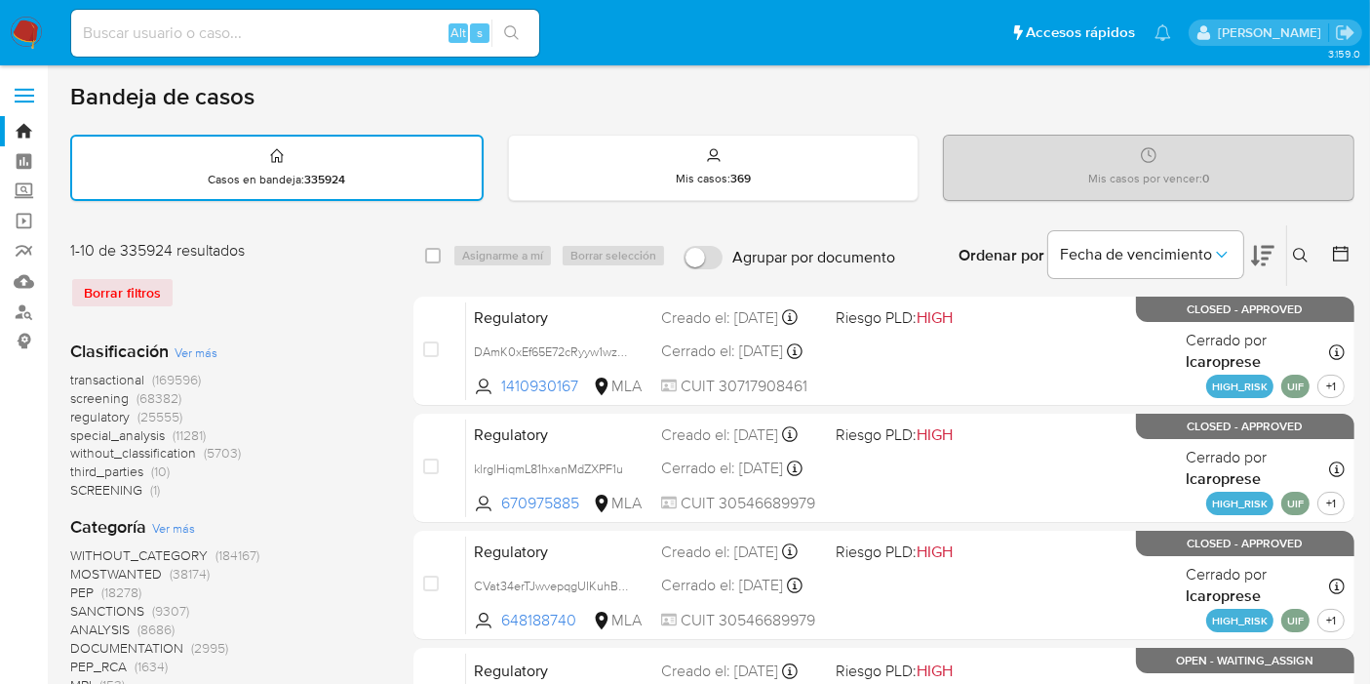
click at [1300, 264] on button at bounding box center [1303, 255] width 32 height 23
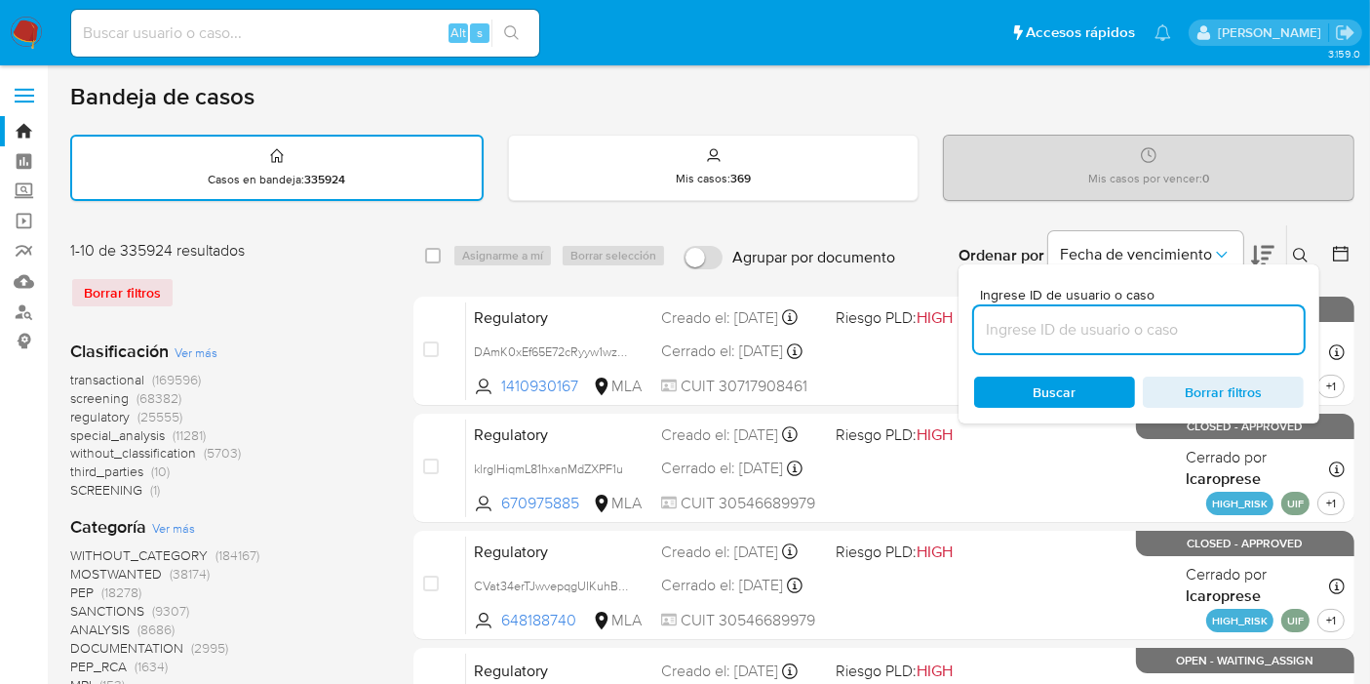
click at [1150, 321] on input at bounding box center [1139, 329] width 330 height 25
type input "GxfIjxvSoVasfPN1NcMtrdPe"
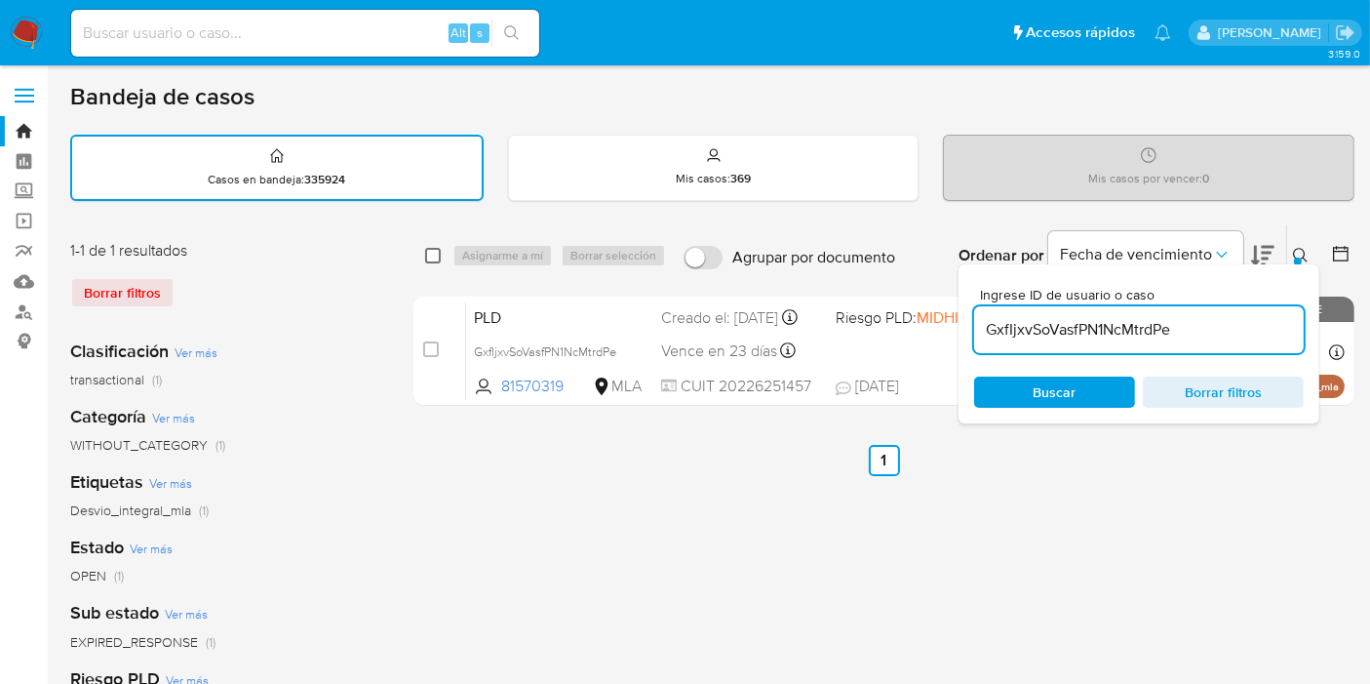
click at [426, 252] on input "checkbox" at bounding box center [433, 256] width 16 height 16
checkbox input "true"
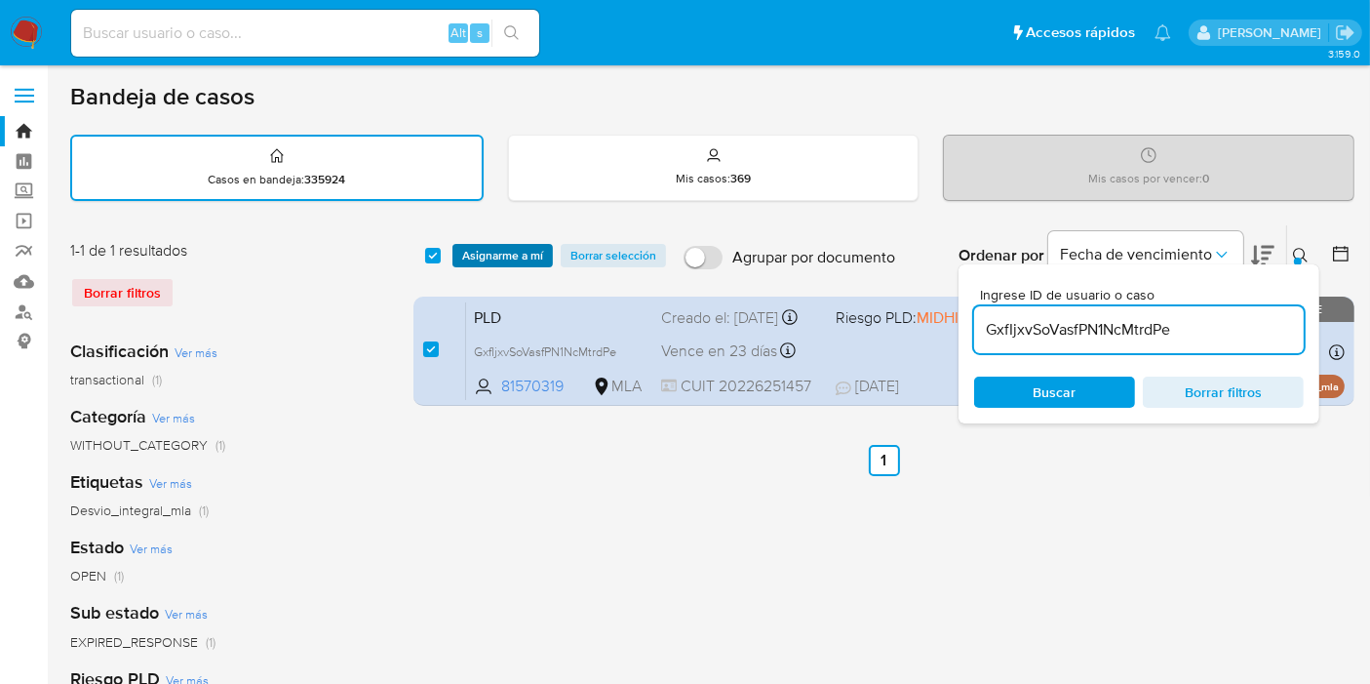
click at [469, 261] on span "Asignarme a mí" at bounding box center [502, 256] width 81 height 20
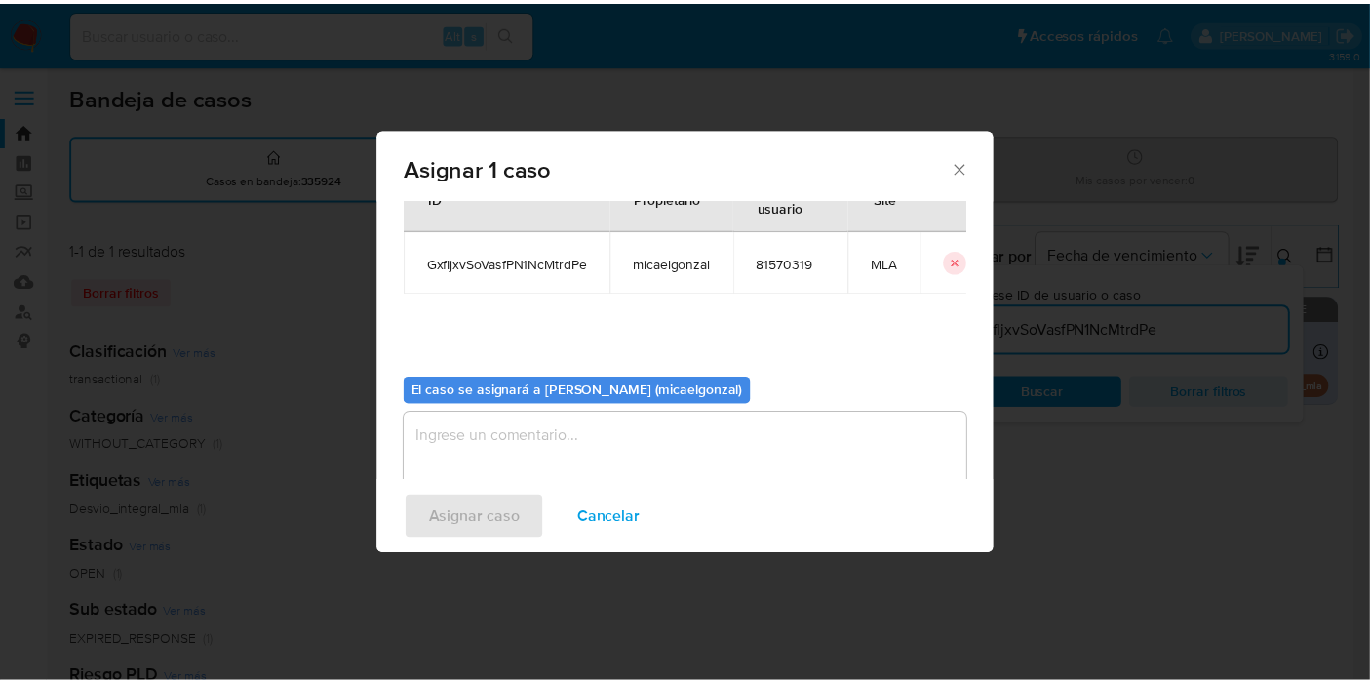
scroll to position [99, 0]
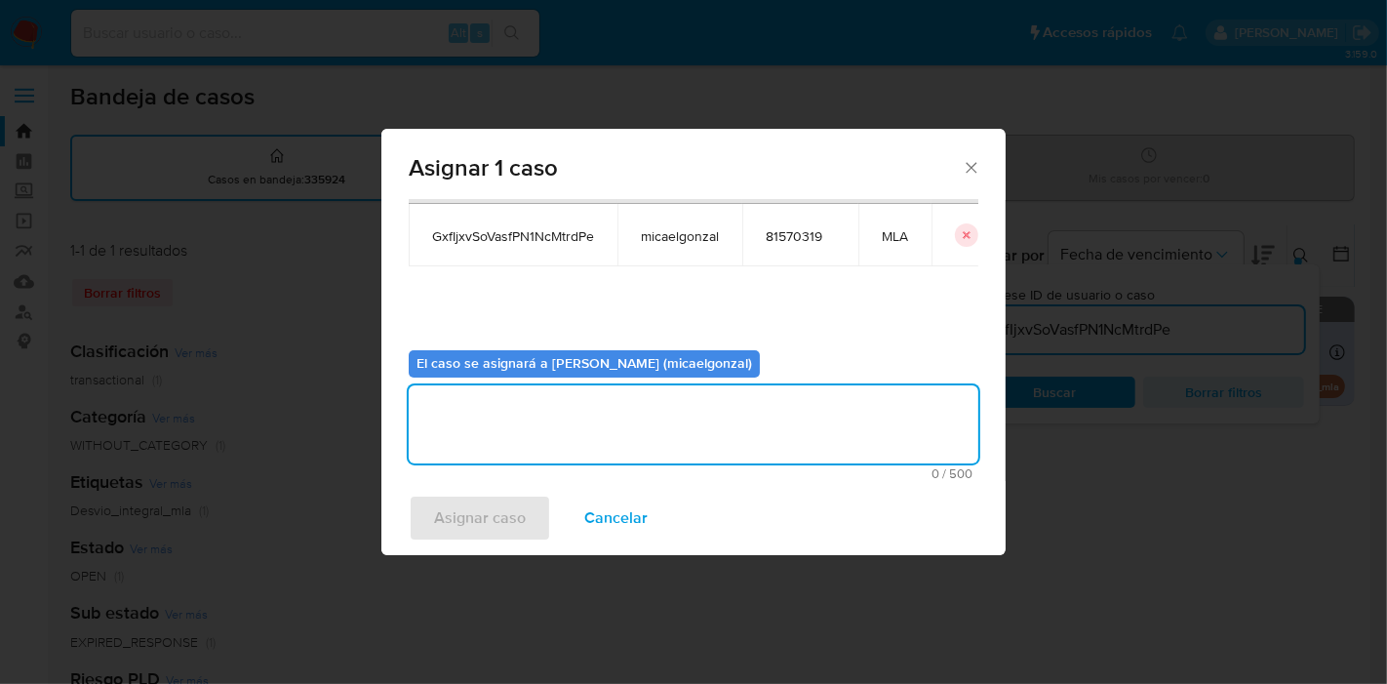
click at [543, 427] on textarea "assign-modal" at bounding box center [694, 424] width 570 height 78
click at [467, 488] on div "Asignar caso Cancelar" at bounding box center [693, 518] width 624 height 74
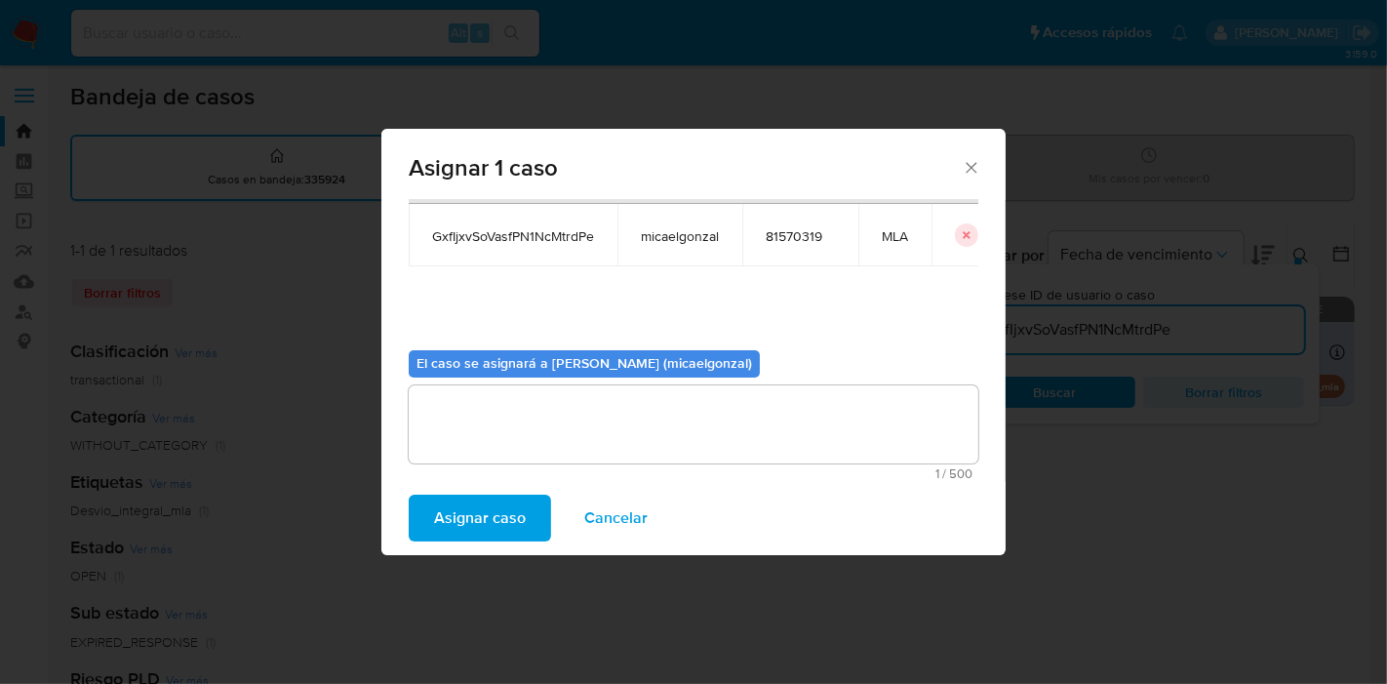
click at [465, 507] on span "Asignar caso" at bounding box center [480, 517] width 92 height 43
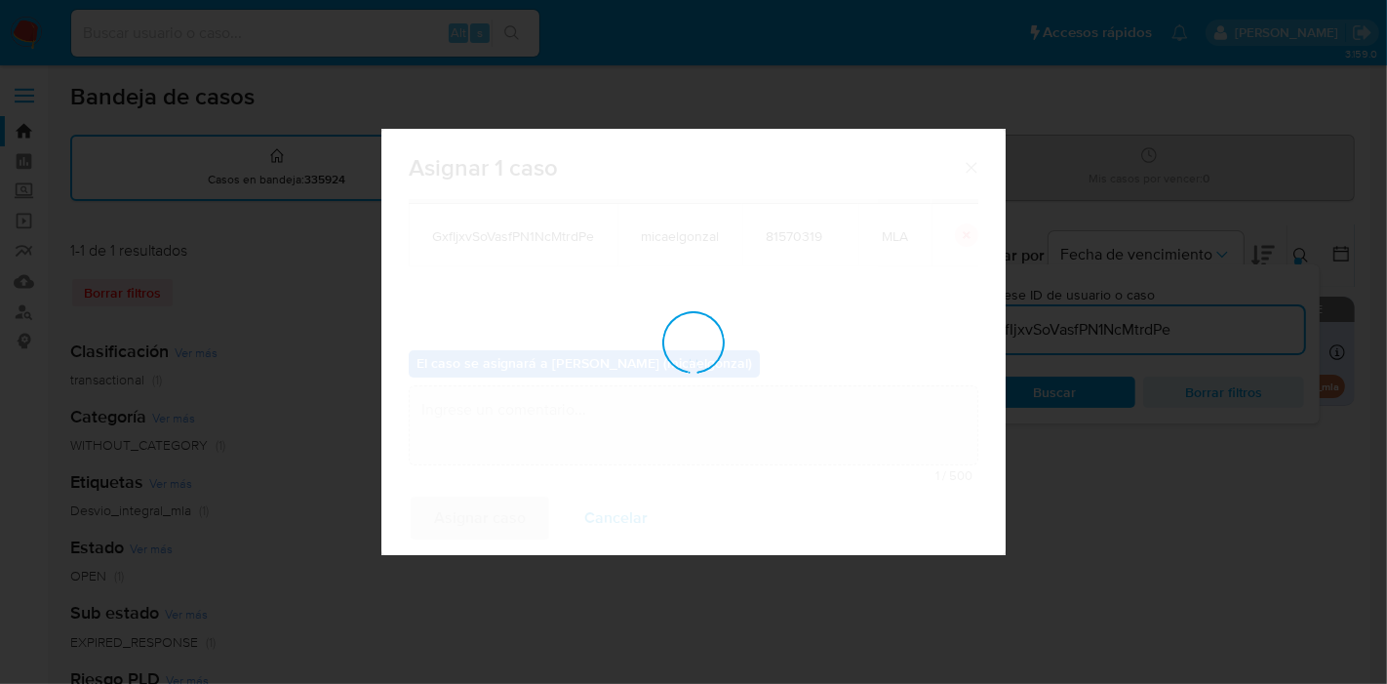
checkbox input "false"
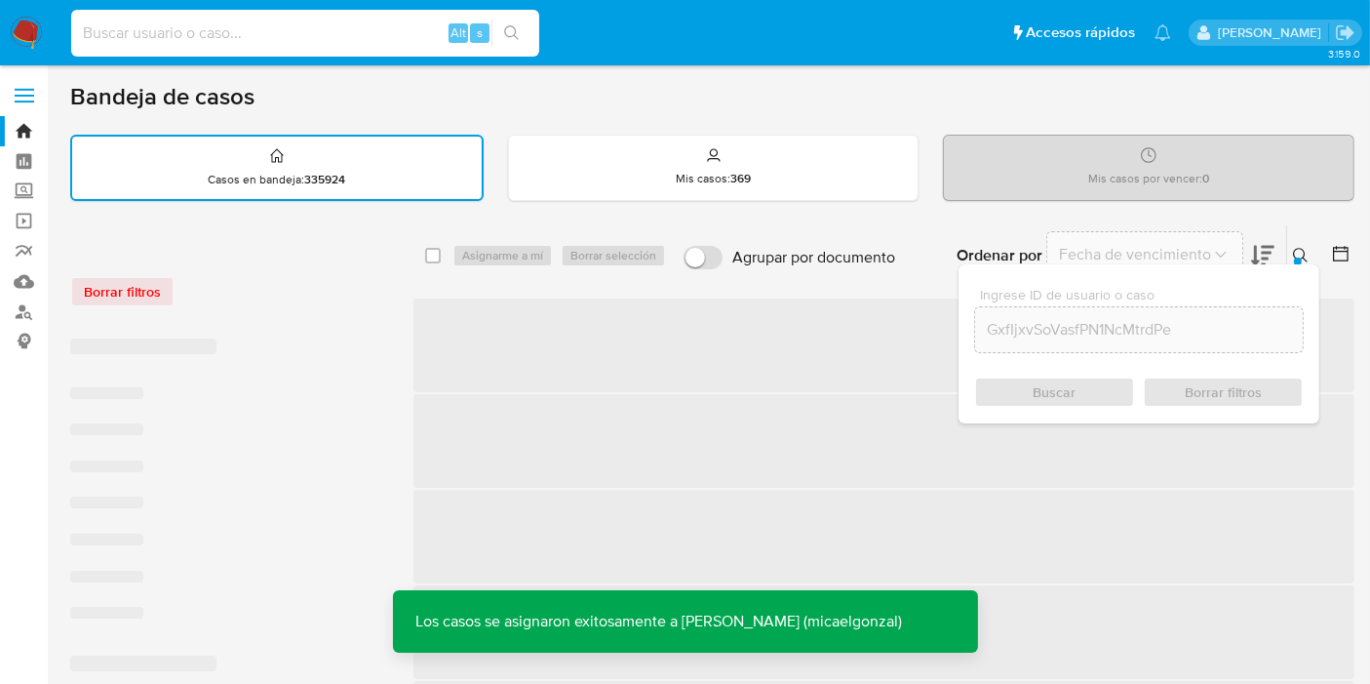
click at [292, 23] on input at bounding box center [305, 32] width 468 height 25
paste input "GxfIjxvSoVasfPN1NcMtrdPe"
type input "GxfIjxvSoVasfPN1NcMtrdPe"
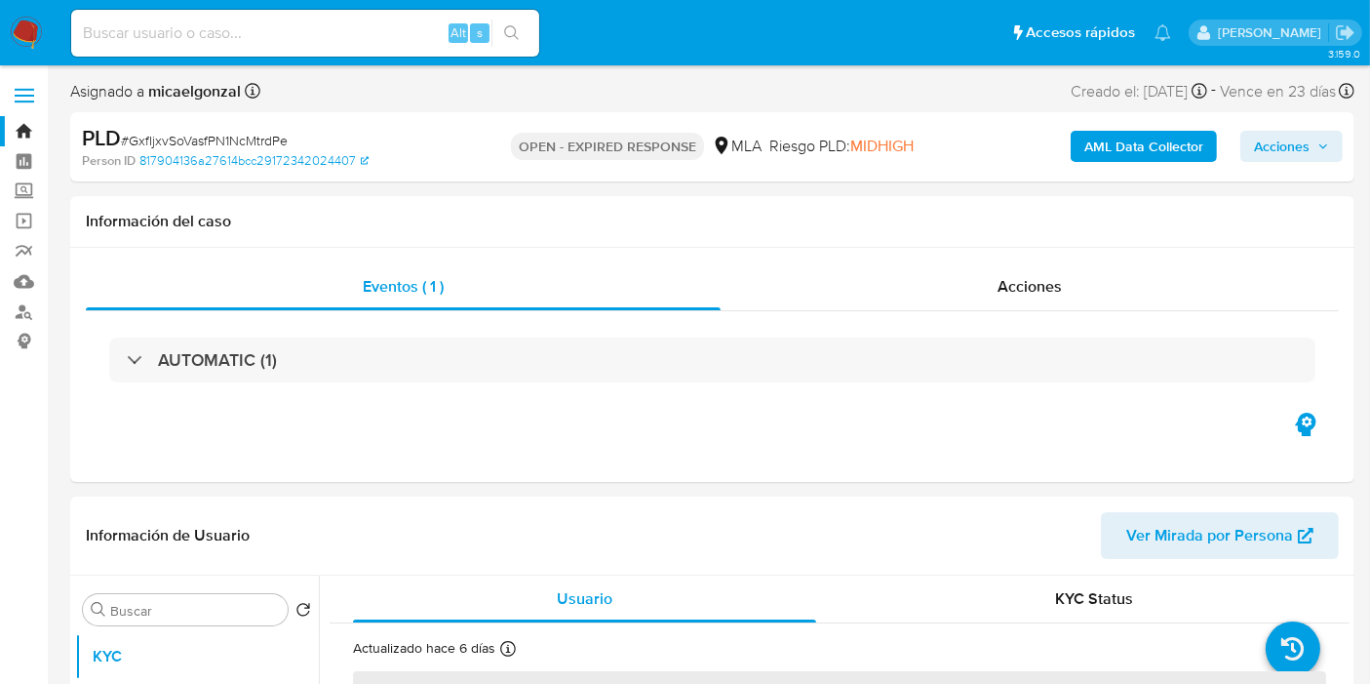
select select "10"
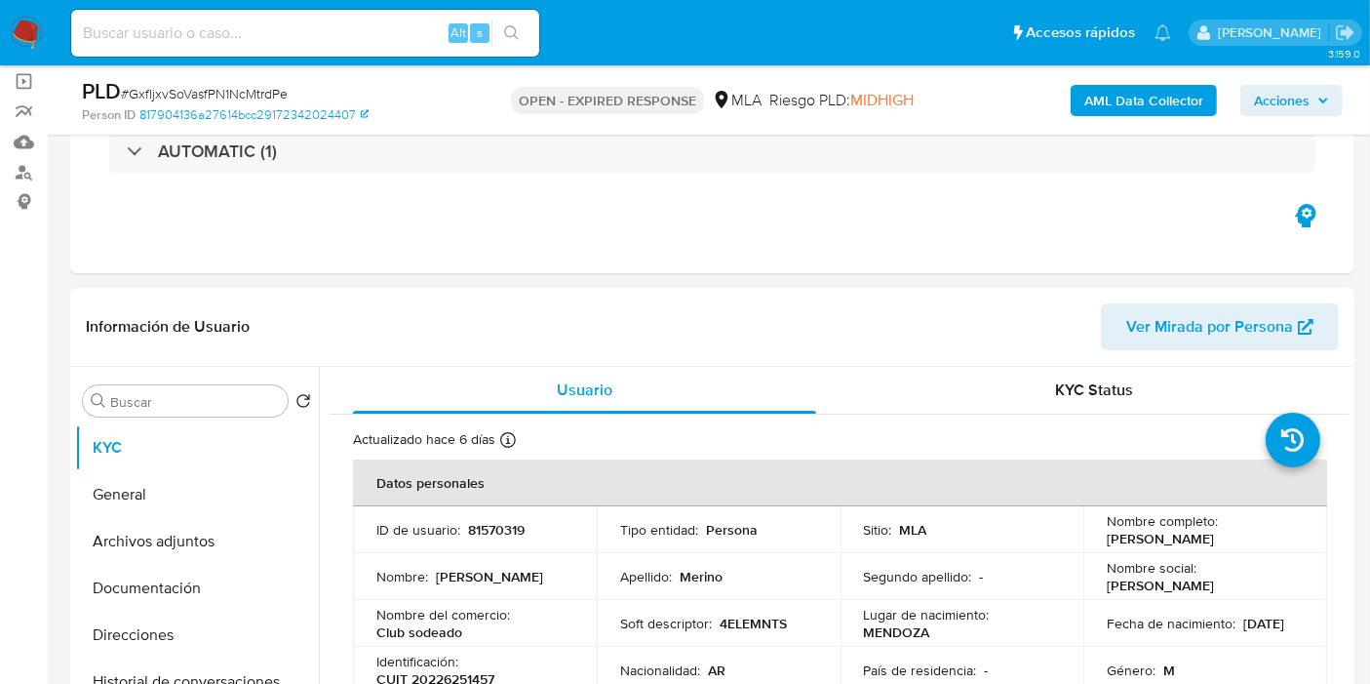
scroll to position [217, 0]
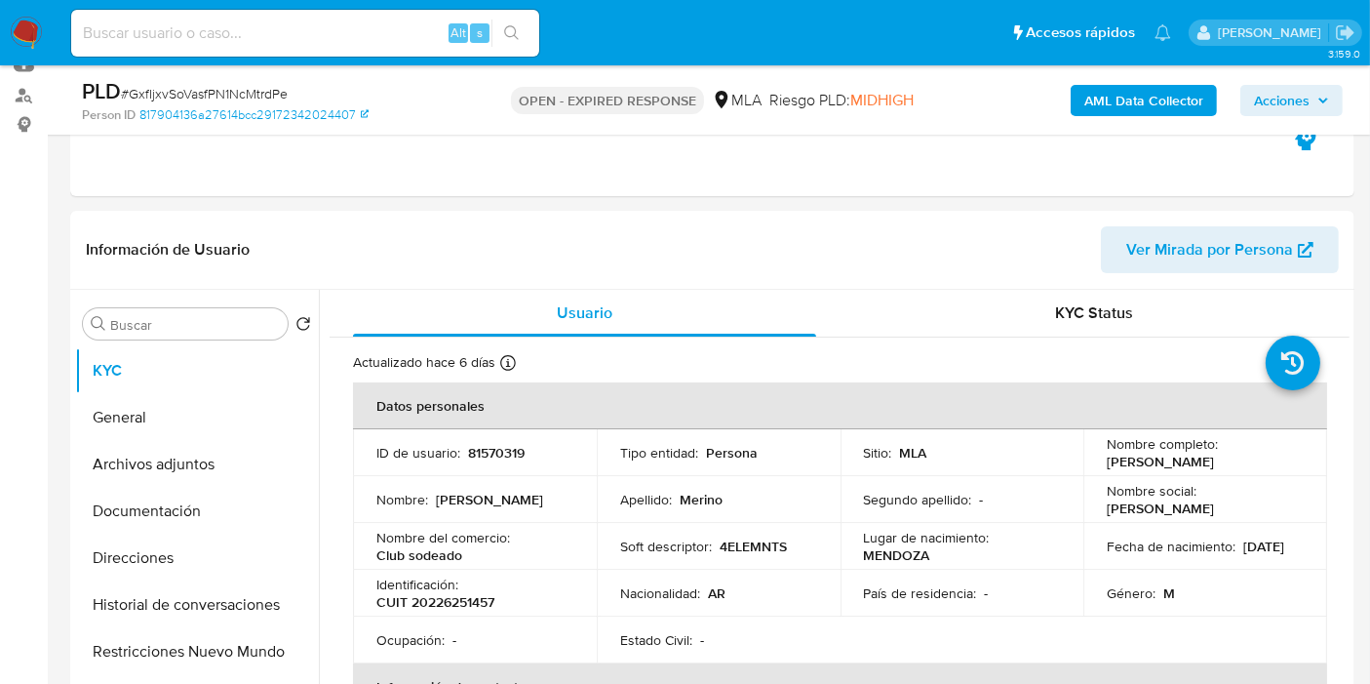
click at [259, 94] on span "# GxfIjxvSoVasfPN1NcMtrdPe" at bounding box center [204, 94] width 167 height 20
copy span "GxfIjxvSoVasfPN1NcMtrdPe"
click at [41, 23] on img at bounding box center [26, 33] width 33 height 33
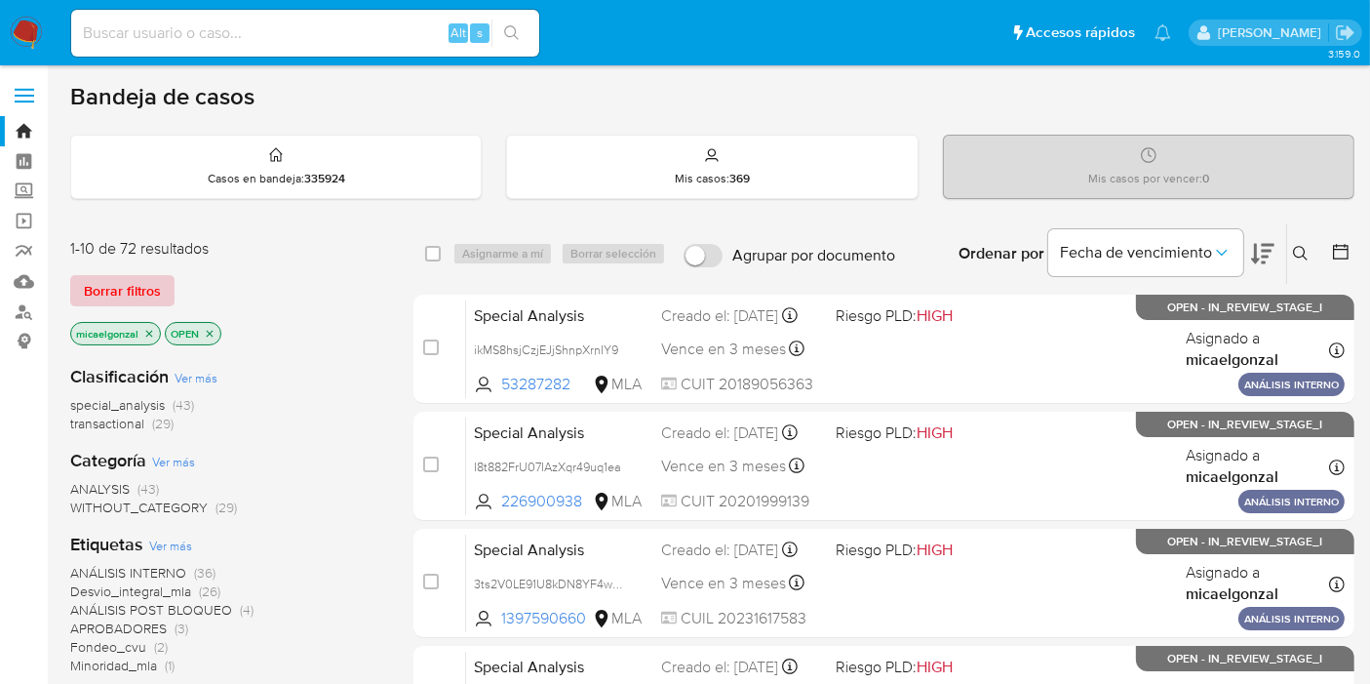
click at [131, 295] on span "Borrar filtros" at bounding box center [122, 290] width 77 height 27
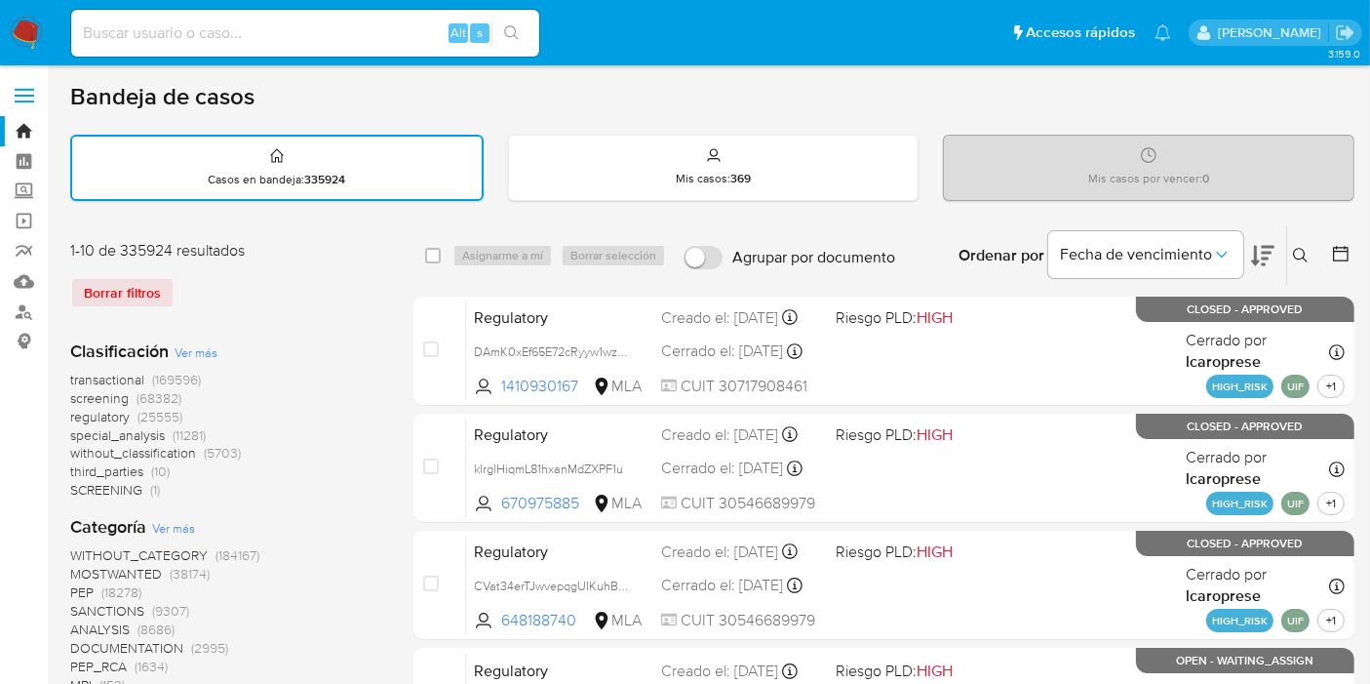
click at [1292, 244] on button at bounding box center [1303, 255] width 32 height 23
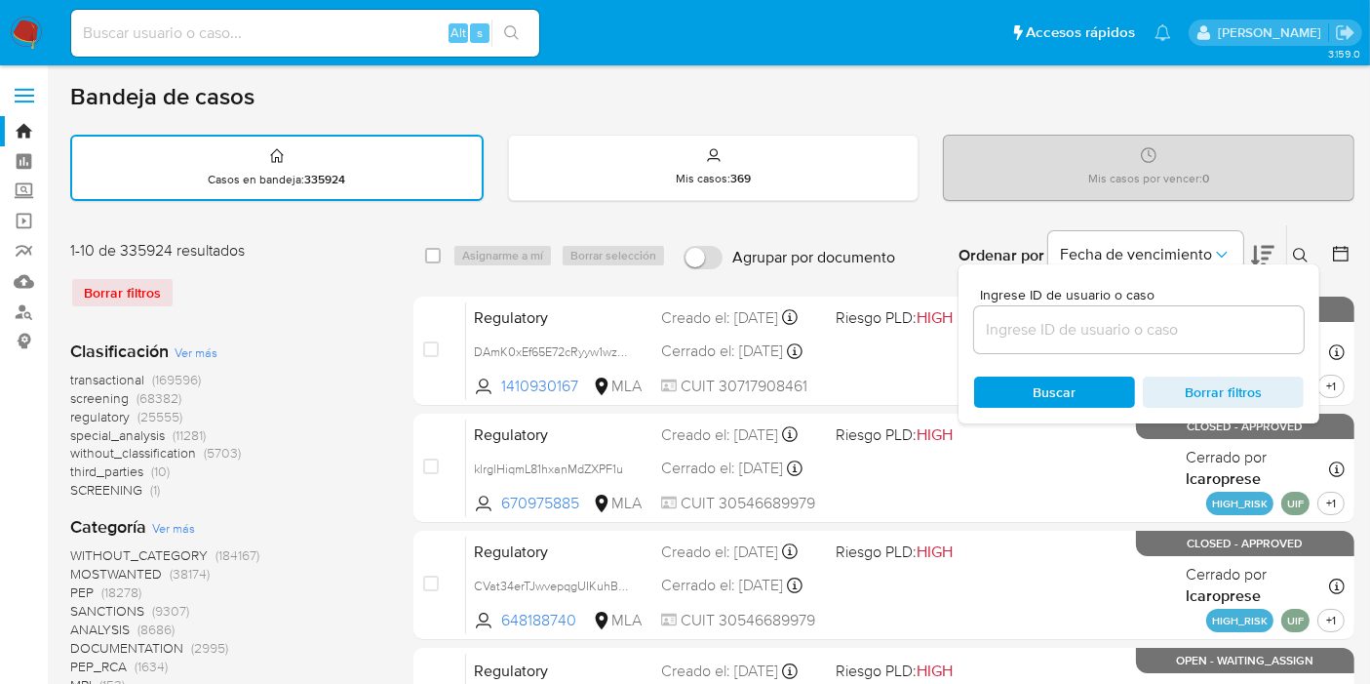
click at [1175, 331] on input at bounding box center [1139, 329] width 330 height 25
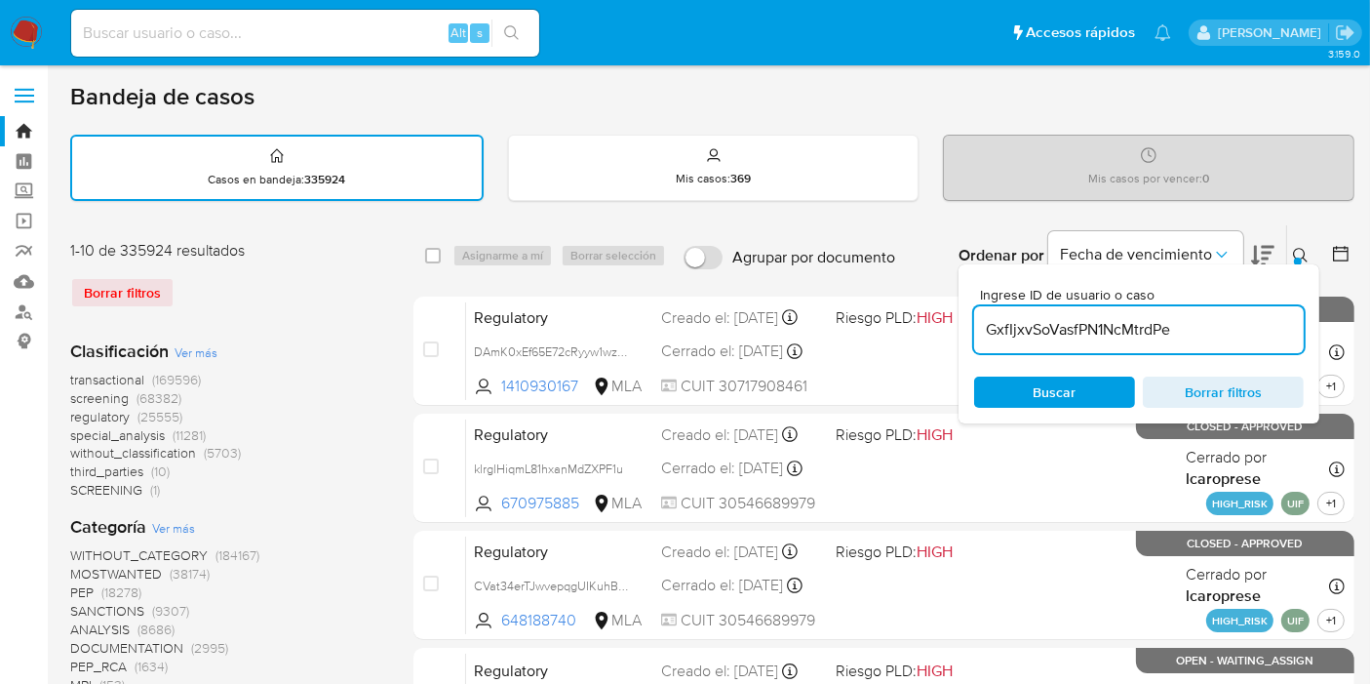
type input "GxfIjxvSoVasfPN1NcMtrdPe"
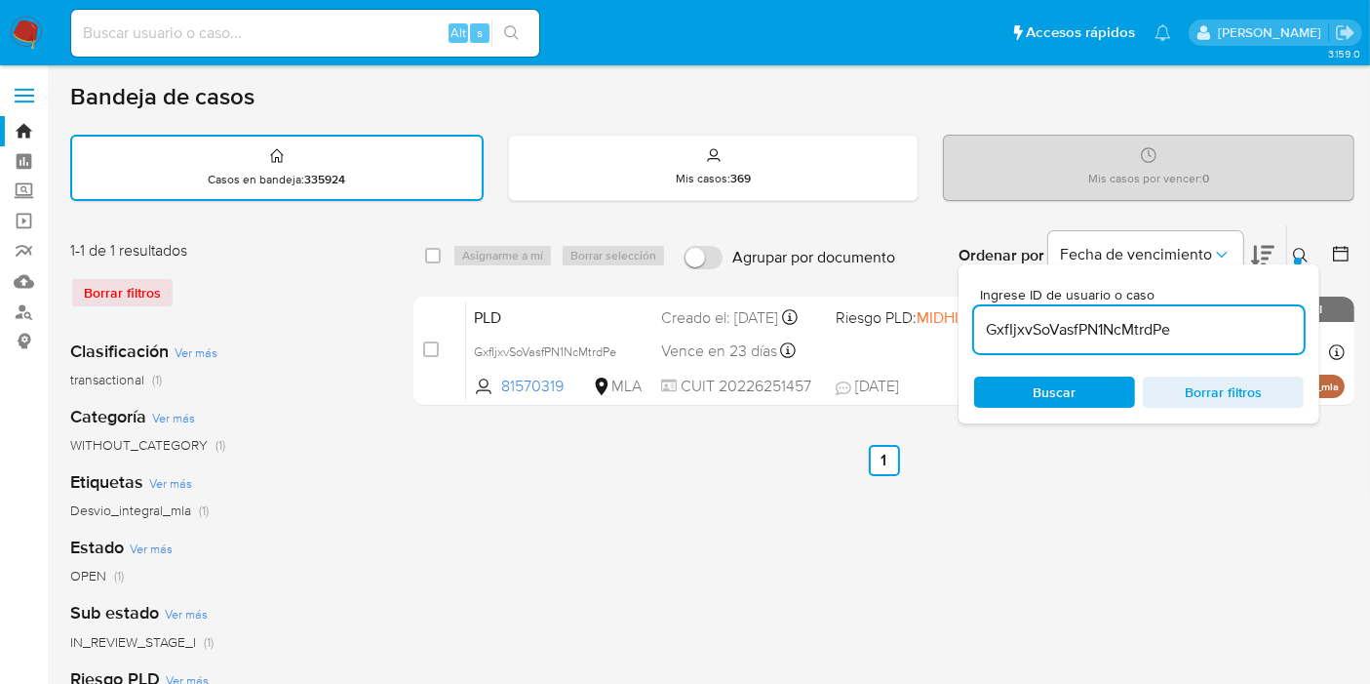
click at [437, 246] on div "select-all-cases-checkbox" at bounding box center [433, 256] width 16 height 20
drag, startPoint x: 434, startPoint y: 249, endPoint x: 472, endPoint y: 255, distance: 38.5
click at [436, 252] on input "checkbox" at bounding box center [433, 256] width 16 height 16
checkbox input "true"
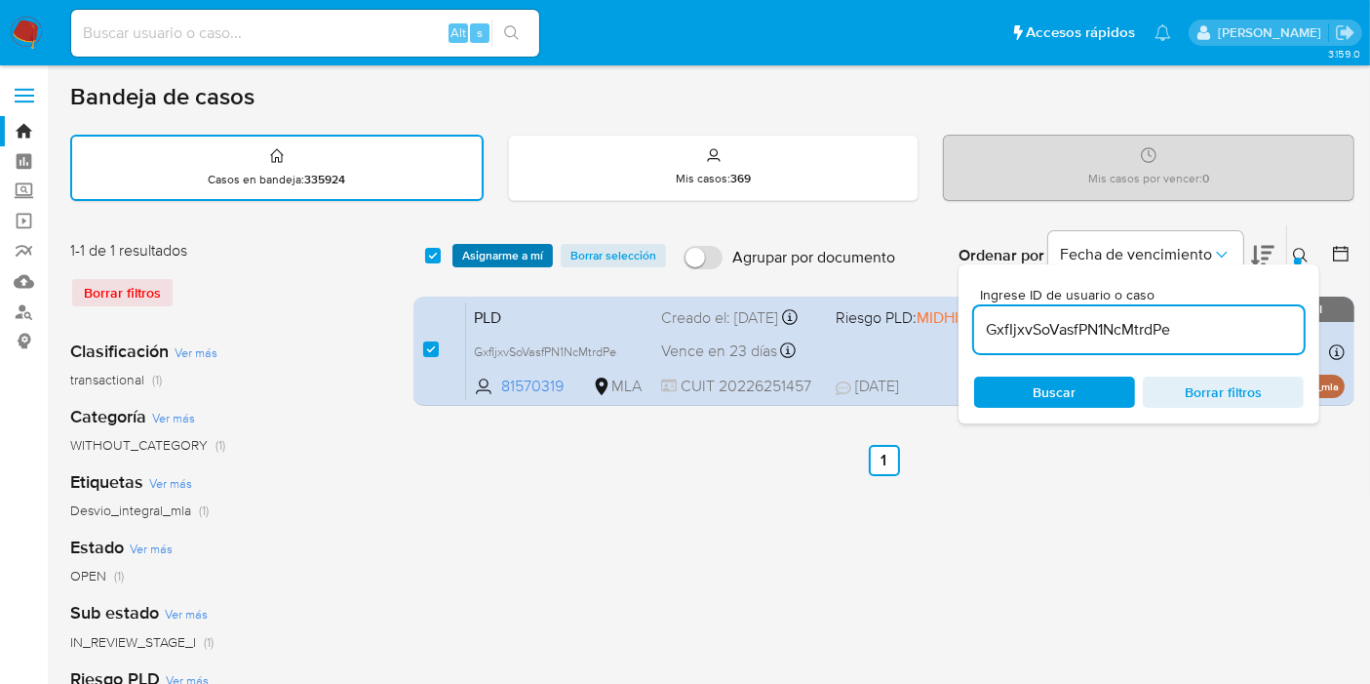
click at [473, 255] on span "Asignarme a mí" at bounding box center [502, 256] width 81 height 20
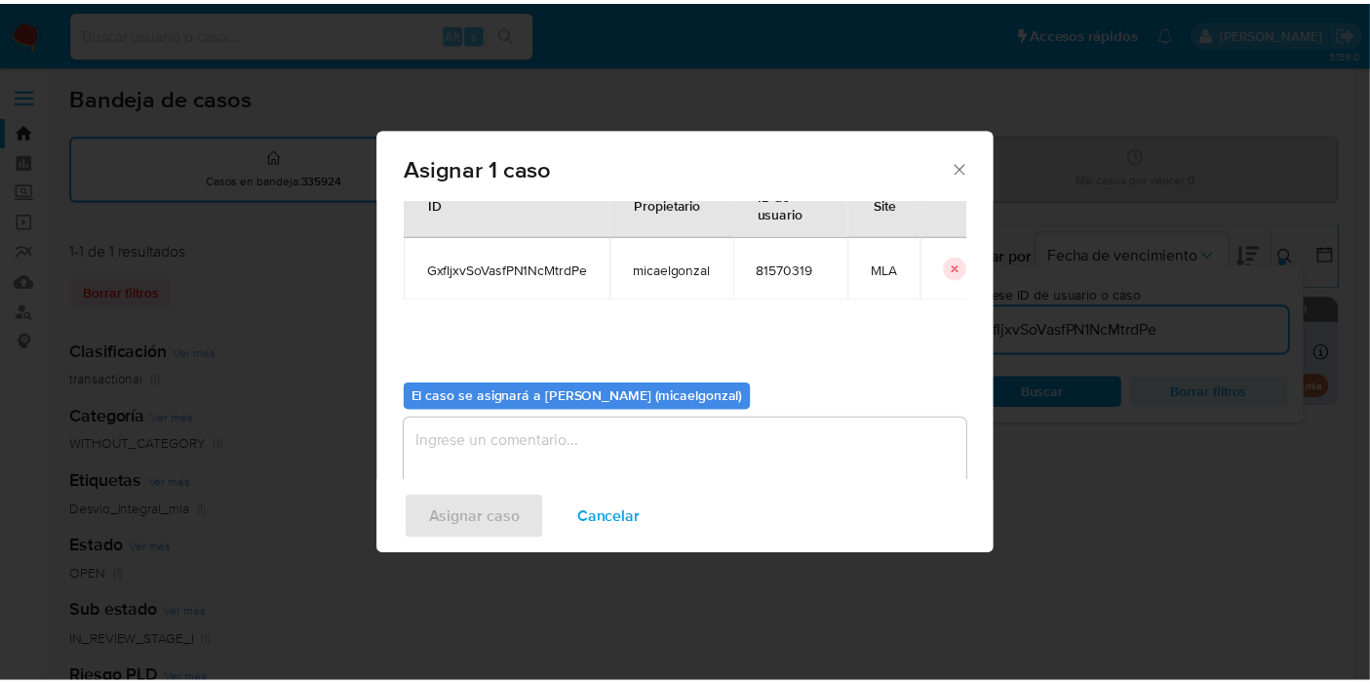
scroll to position [99, 0]
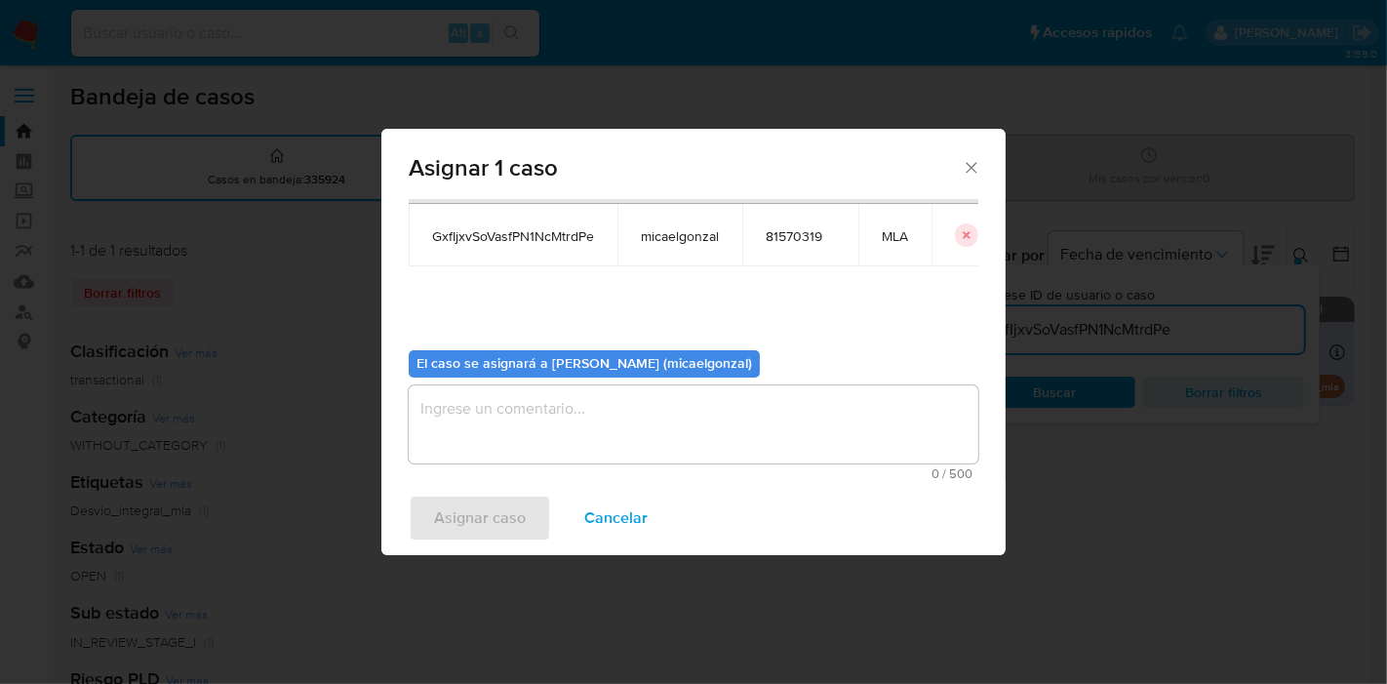
click at [557, 430] on textarea "assign-modal" at bounding box center [694, 424] width 570 height 78
click at [451, 507] on span "Asignar caso" at bounding box center [480, 517] width 92 height 43
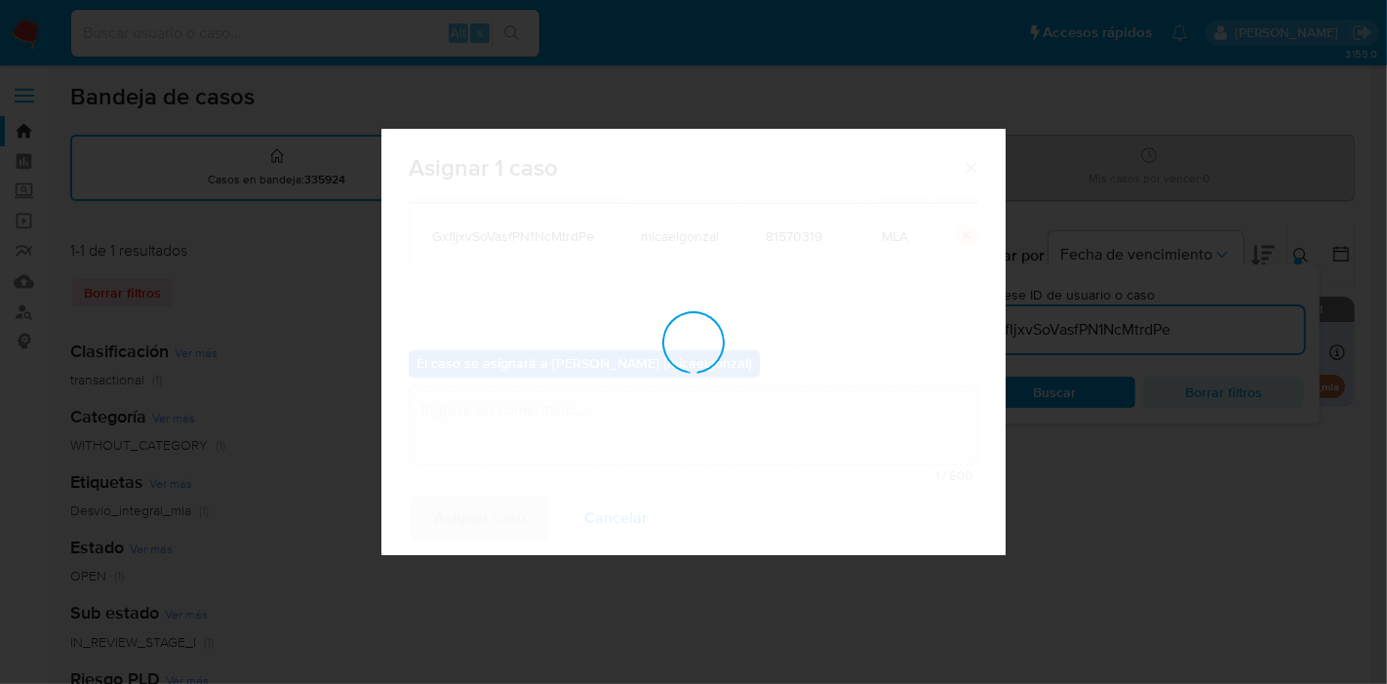
checkbox input "false"
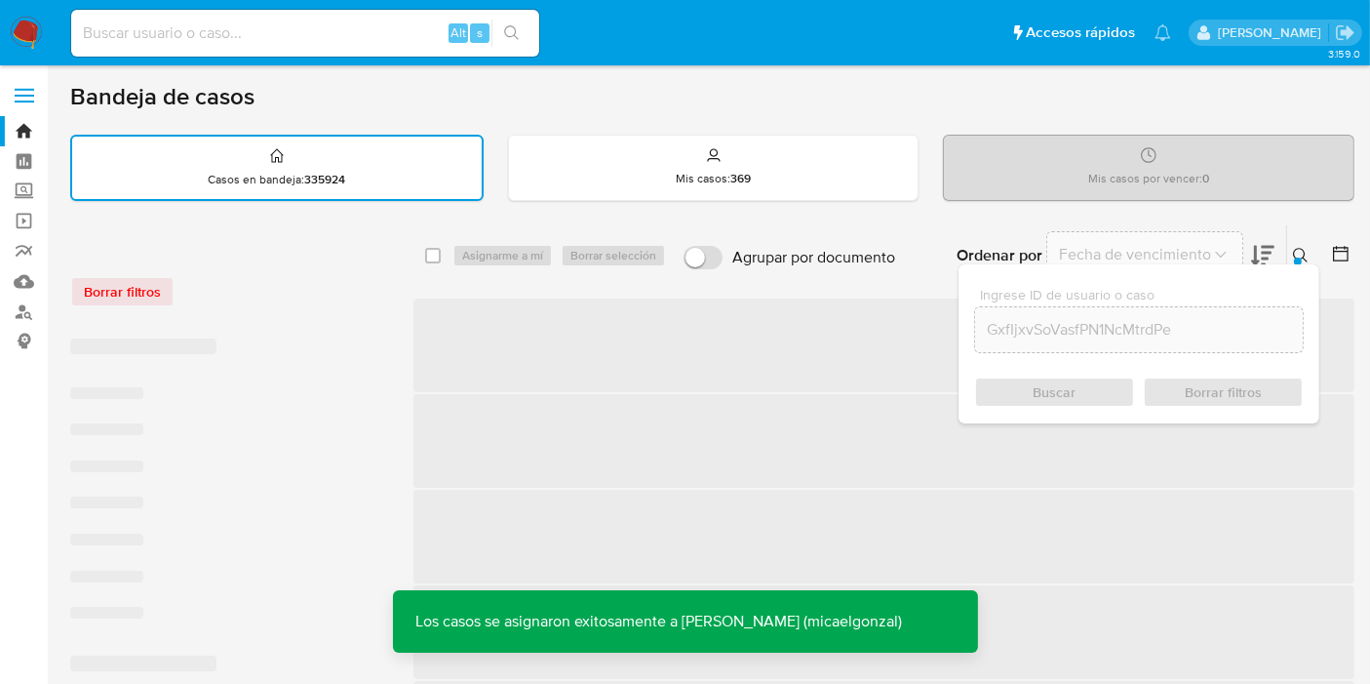
click at [366, 37] on input at bounding box center [305, 32] width 468 height 25
paste input "GxfIjxvSoVasfPN1NcMtrdPe"
type input "}GxfIjxvSoVasfPN1NcMtrdPe"
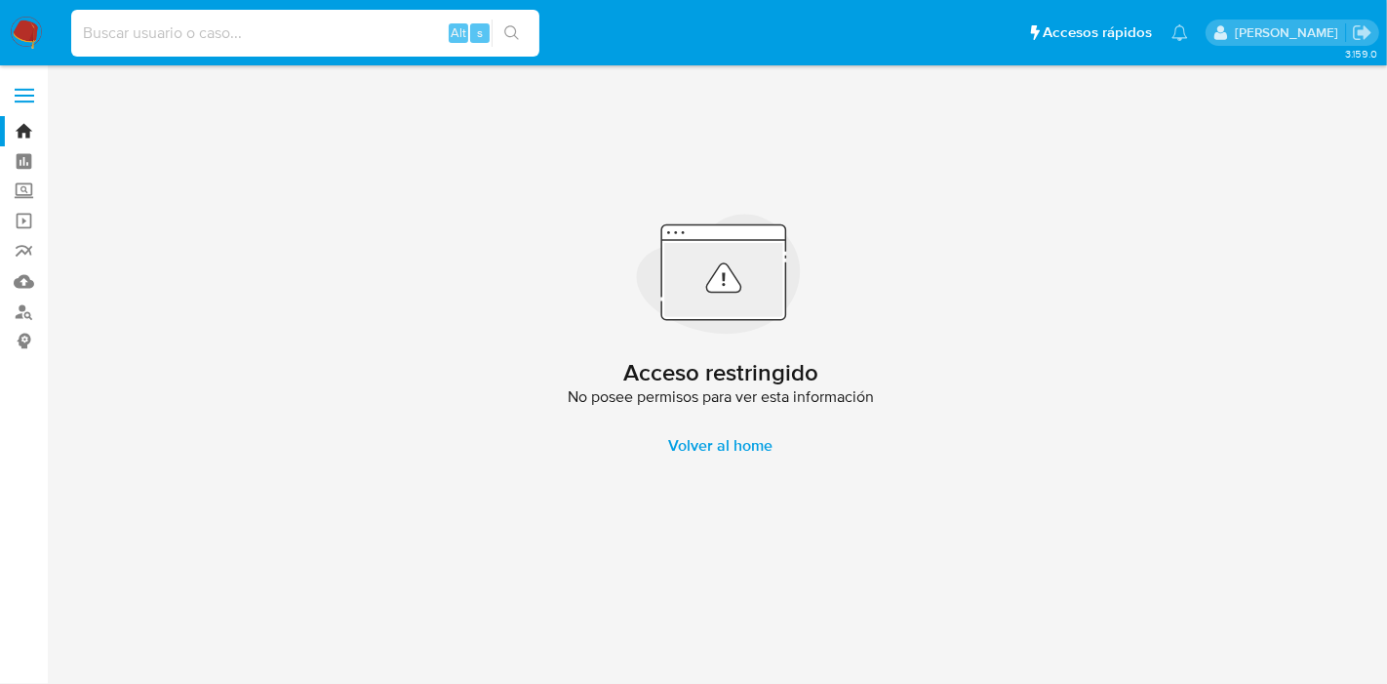
click at [234, 34] on input at bounding box center [305, 32] width 468 height 25
paste input "GxfIjxvSoVasfPN1NcMtrdPe"
click at [86, 25] on input "GxfIjxvSoVasfPN1NcMtrdPe" at bounding box center [305, 32] width 468 height 25
type input "GxfIjxvSoVasfPN1NcMtrdPe"
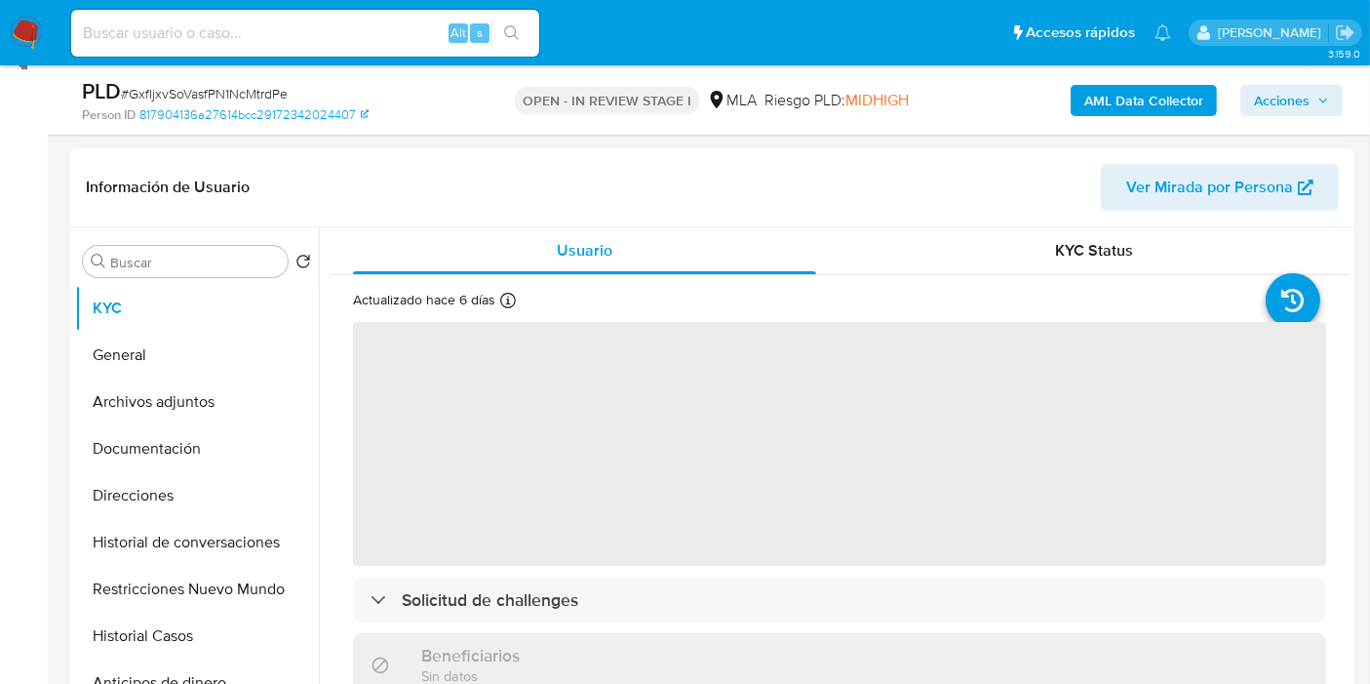
scroll to position [433, 0]
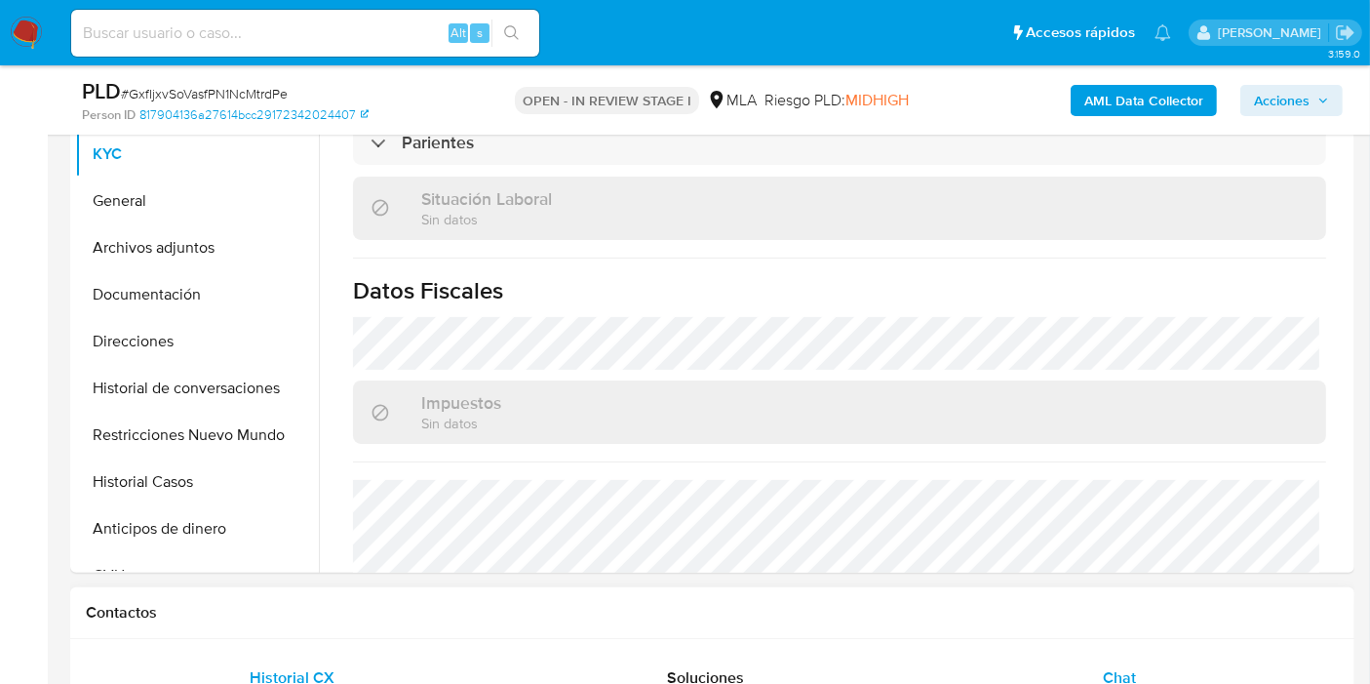
select select "10"
click at [1106, 675] on span "Chat" at bounding box center [1119, 677] width 33 height 22
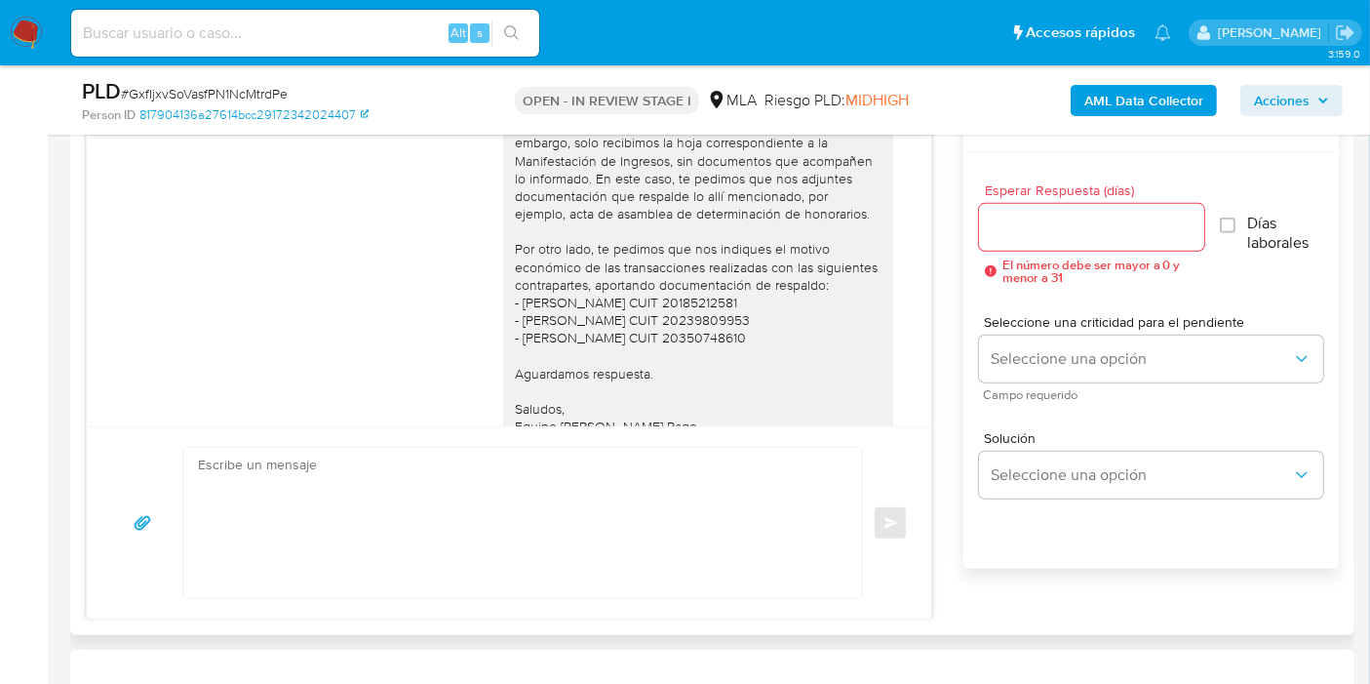
scroll to position [1084, 0]
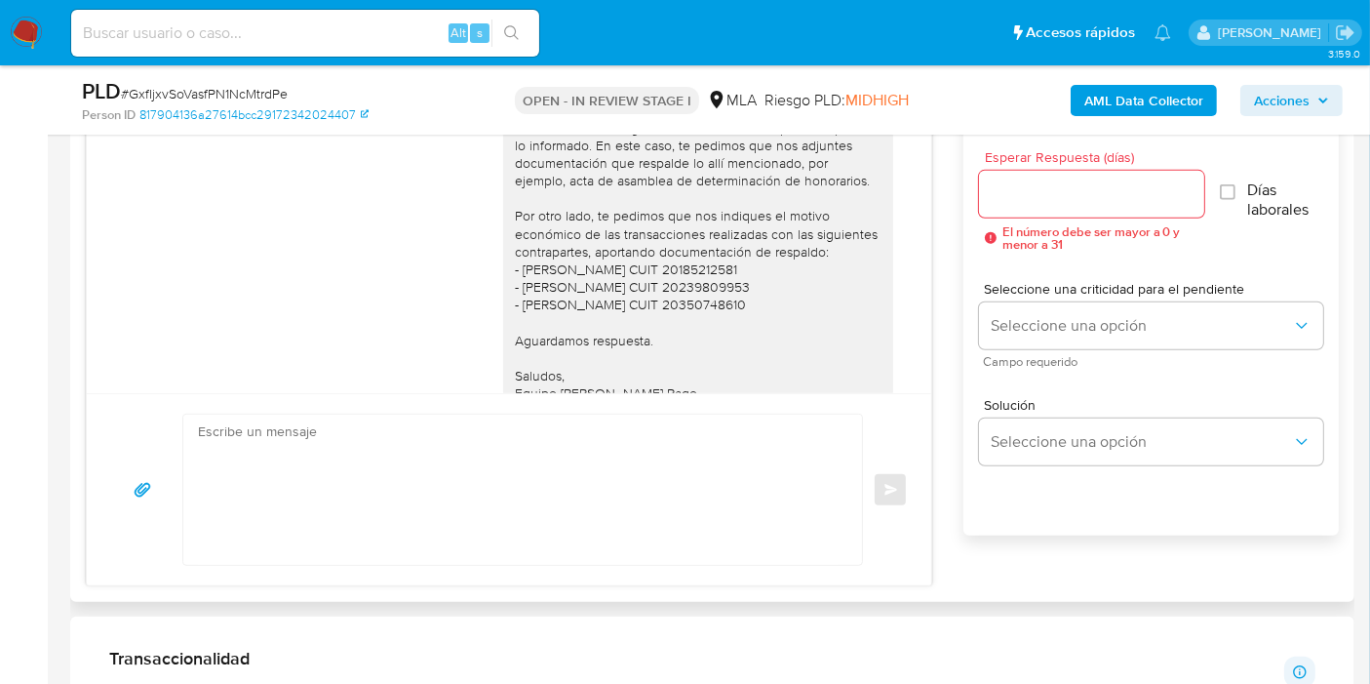
drag, startPoint x: 660, startPoint y: 562, endPoint x: 665, endPoint y: 549, distance: 13.6
click at [664, 552] on textarea at bounding box center [518, 489] width 640 height 150
click at [665, 514] on textarea at bounding box center [518, 489] width 640 height 150
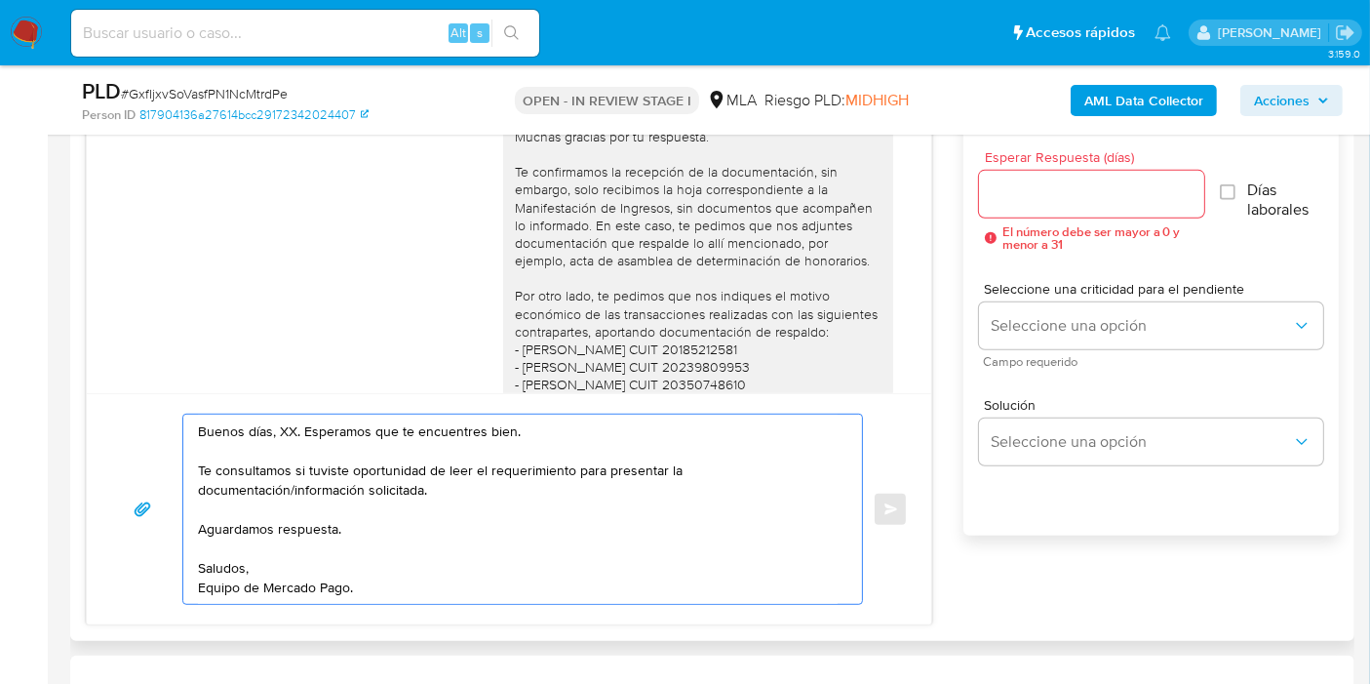
scroll to position [1580, 0]
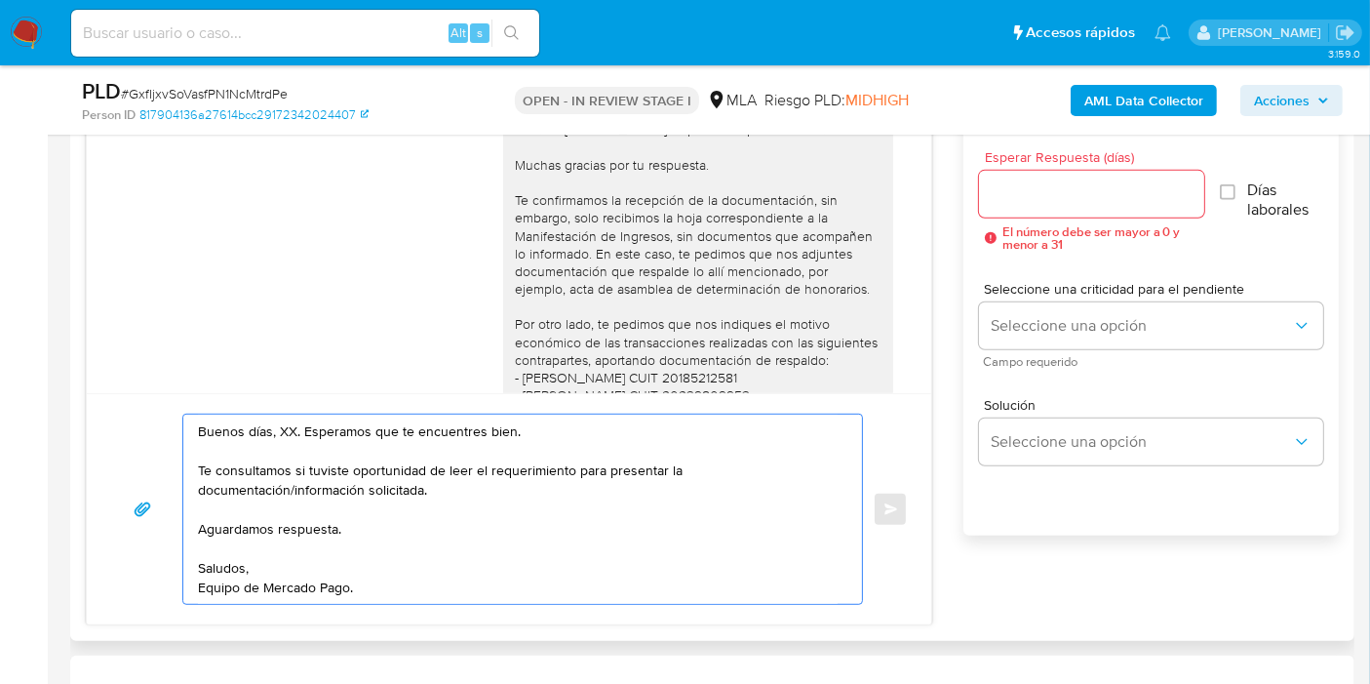
click at [287, 426] on textarea "Buenos días, XX. Esperamos que te encuentres bien. Te consultamos si tuviste op…" at bounding box center [518, 508] width 640 height 189
drag, startPoint x: 398, startPoint y: 589, endPoint x: 412, endPoint y: 581, distance: 15.7
click at [398, 589] on textarea "Buenos días, Carlos. Esperamos que te encuentres bien. Te consultamos si tuvist…" at bounding box center [518, 508] width 640 height 189
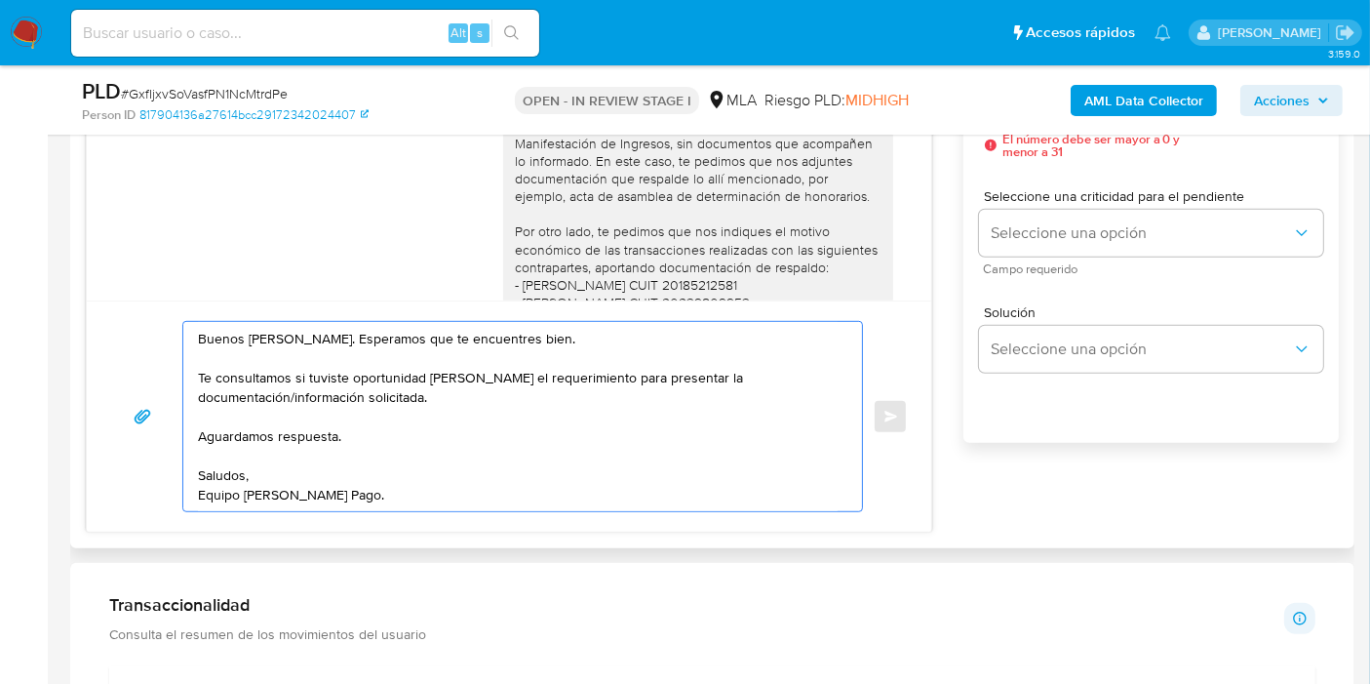
scroll to position [975, 0]
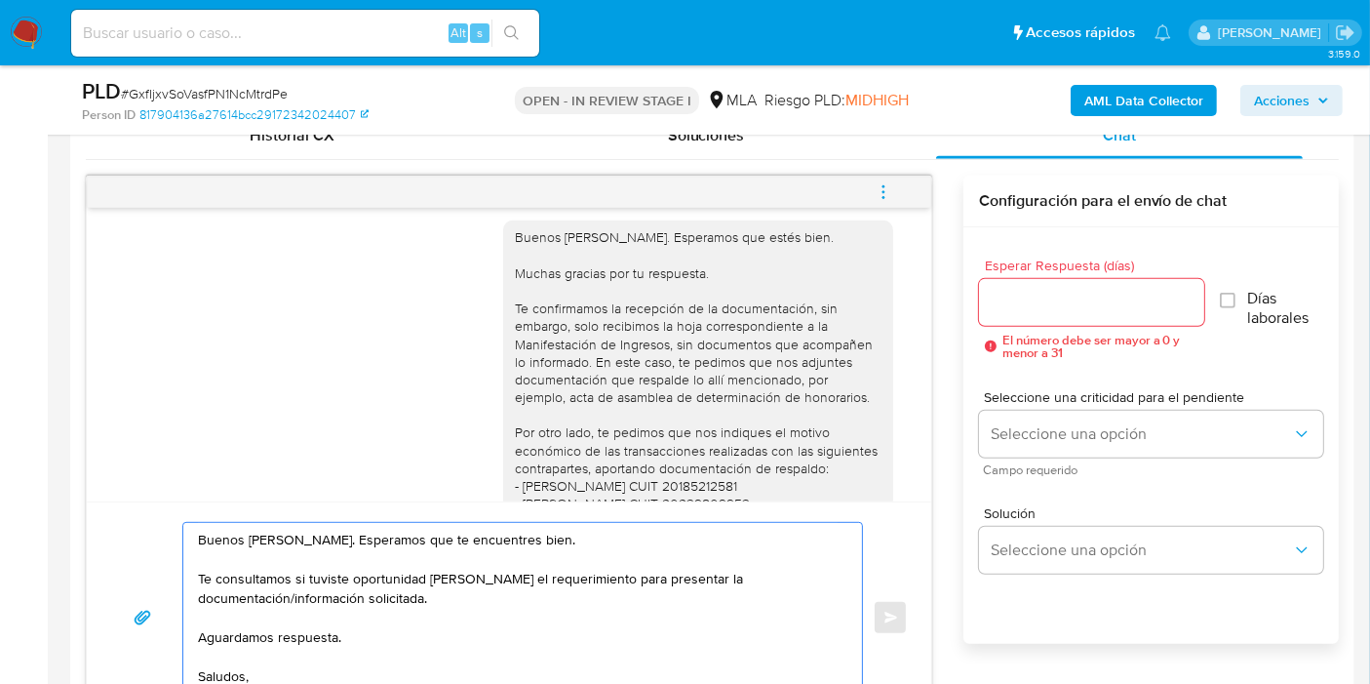
type textarea "Buenos días, Carlos. Esperamos que te encuentres bien. Te consultamos si tuvist…"
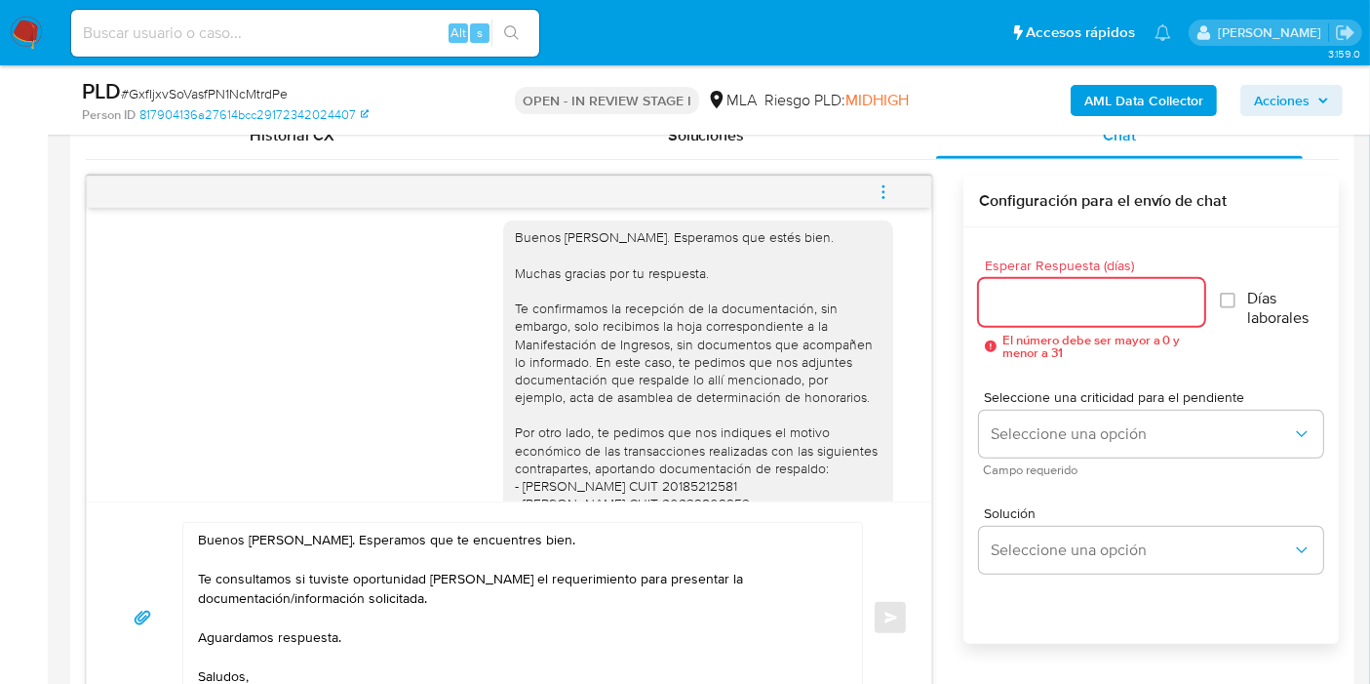
click at [1136, 290] on input "Esperar Respuesta (días)" at bounding box center [1091, 302] width 225 height 25
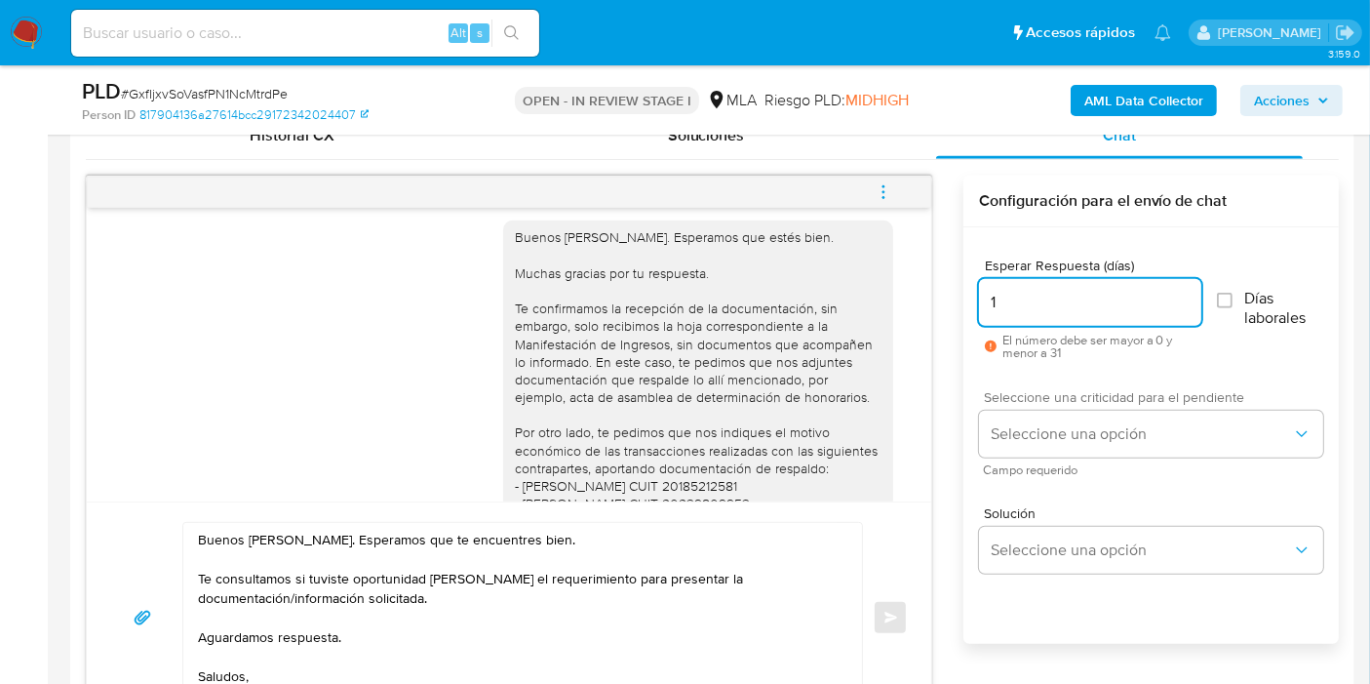
type input "1"
click at [1100, 390] on span "Seleccione una criticidad para el pendiente" at bounding box center [1156, 397] width 344 height 14
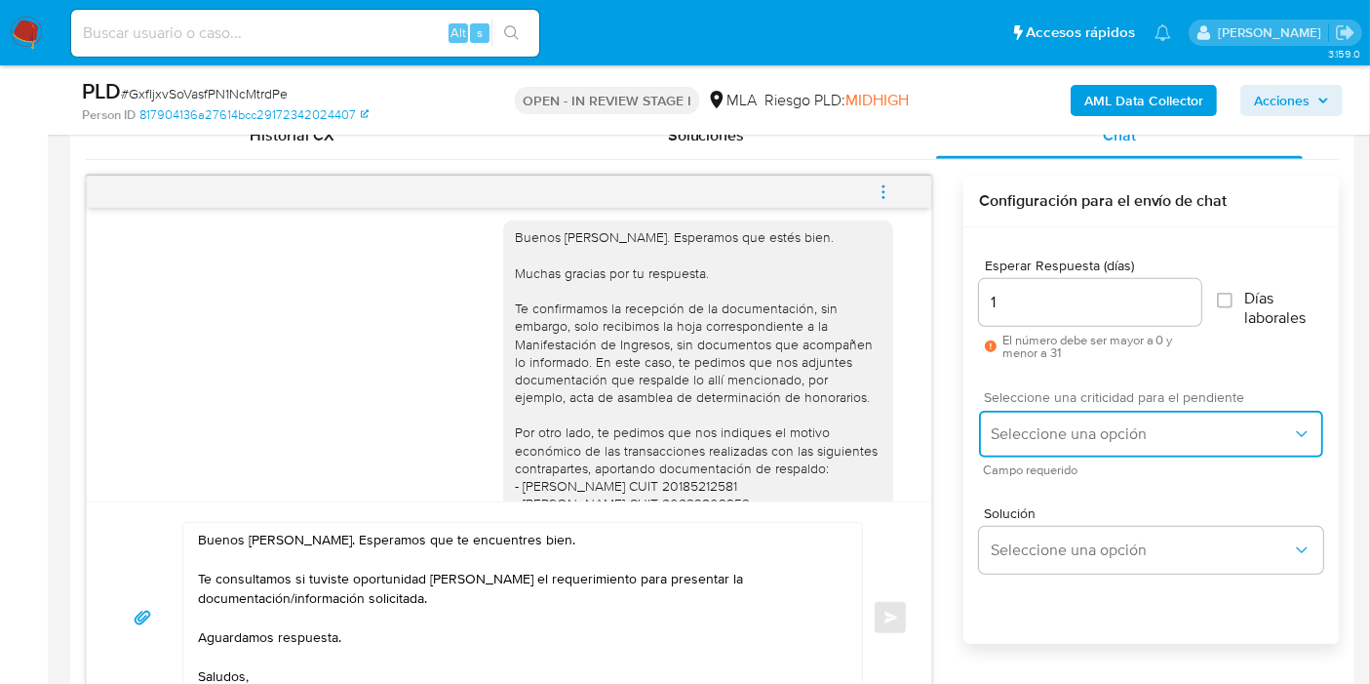
click at [1092, 429] on span "Seleccione una opción" at bounding box center [1141, 434] width 301 height 20
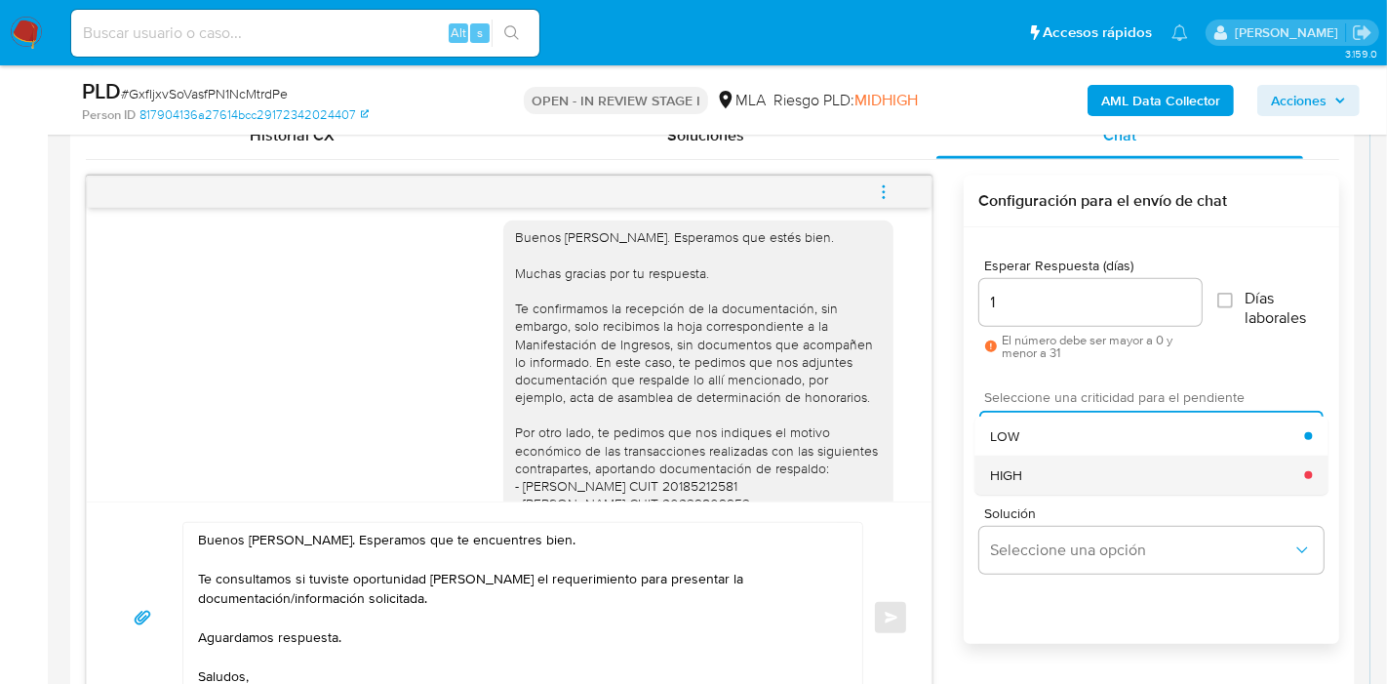
click at [1040, 478] on div "HIGH" at bounding box center [1147, 474] width 314 height 39
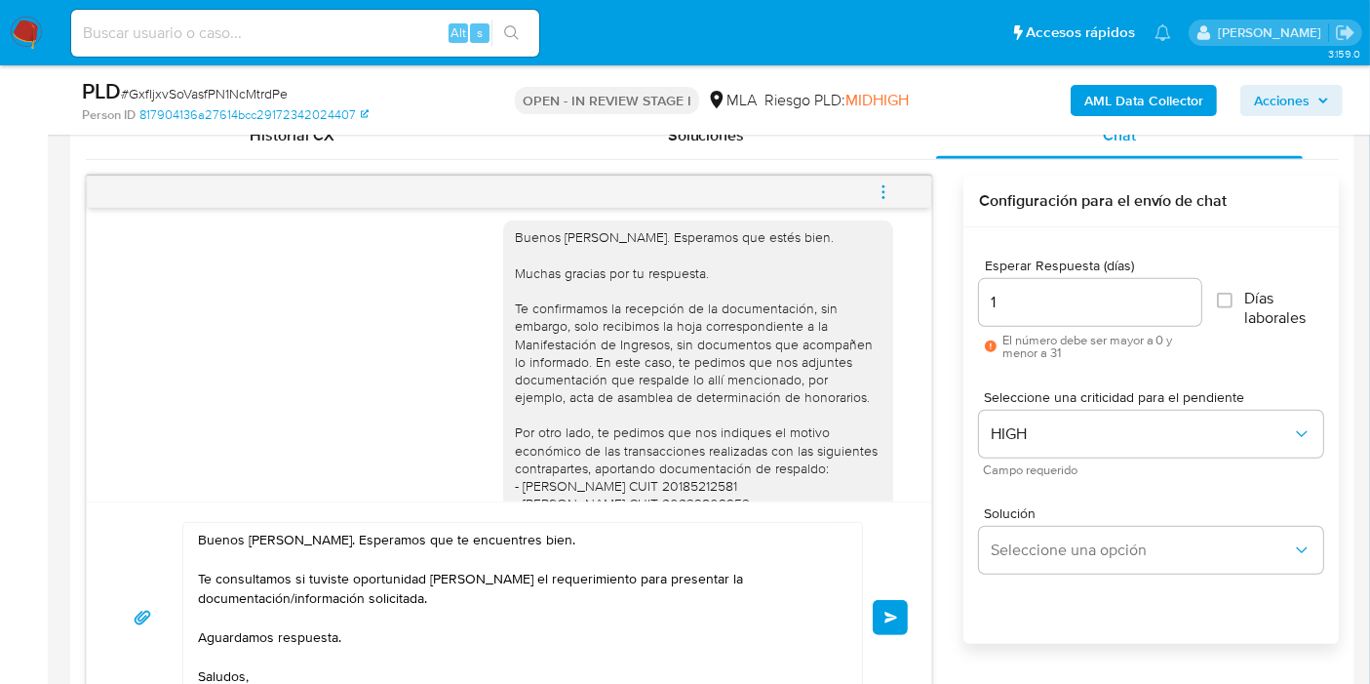
click at [895, 611] on span "Enviar" at bounding box center [892, 617] width 14 height 12
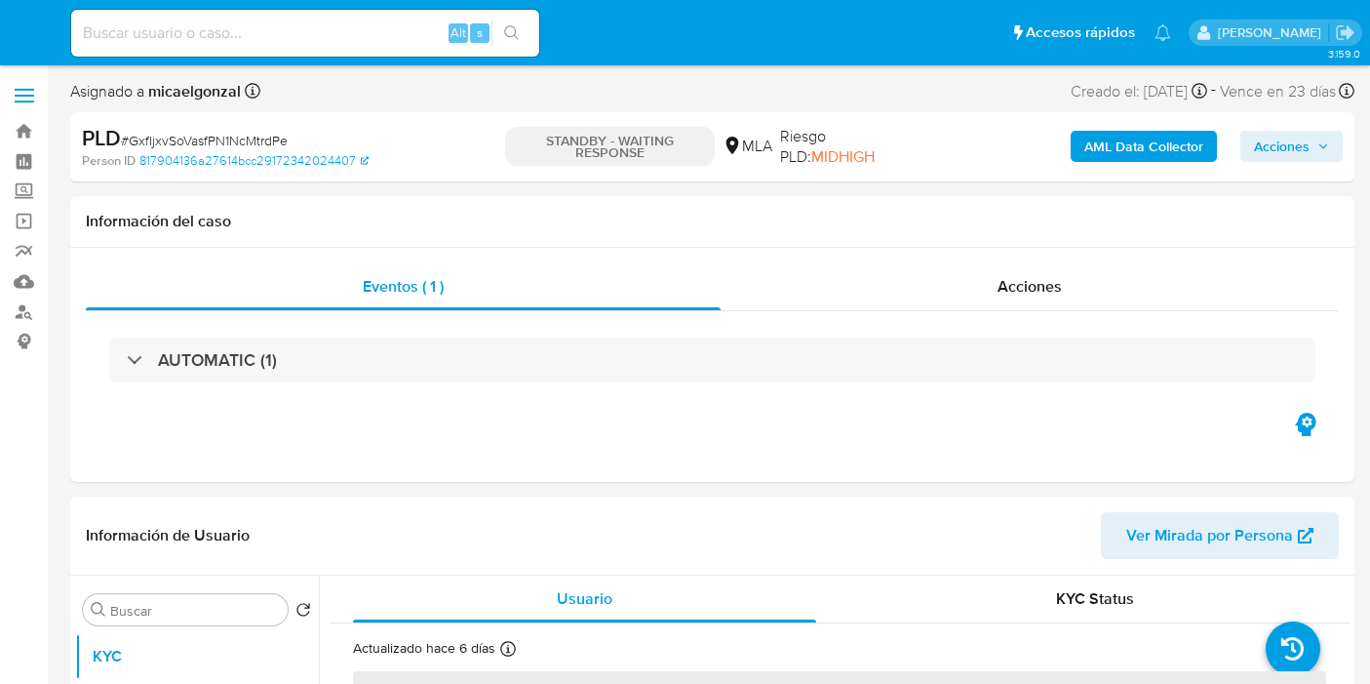
select select "10"
click at [351, 54] on div "Alt s" at bounding box center [305, 33] width 468 height 47
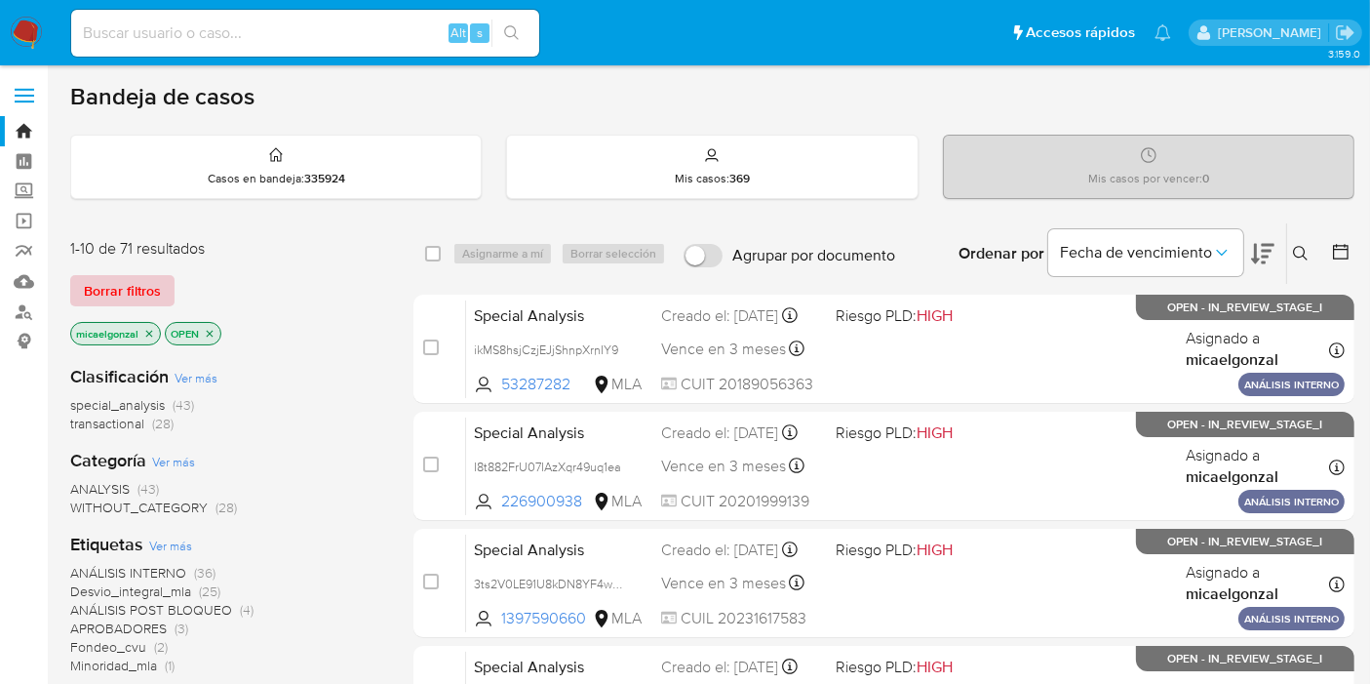
click at [106, 280] on span "Borrar filtros" at bounding box center [122, 290] width 77 height 27
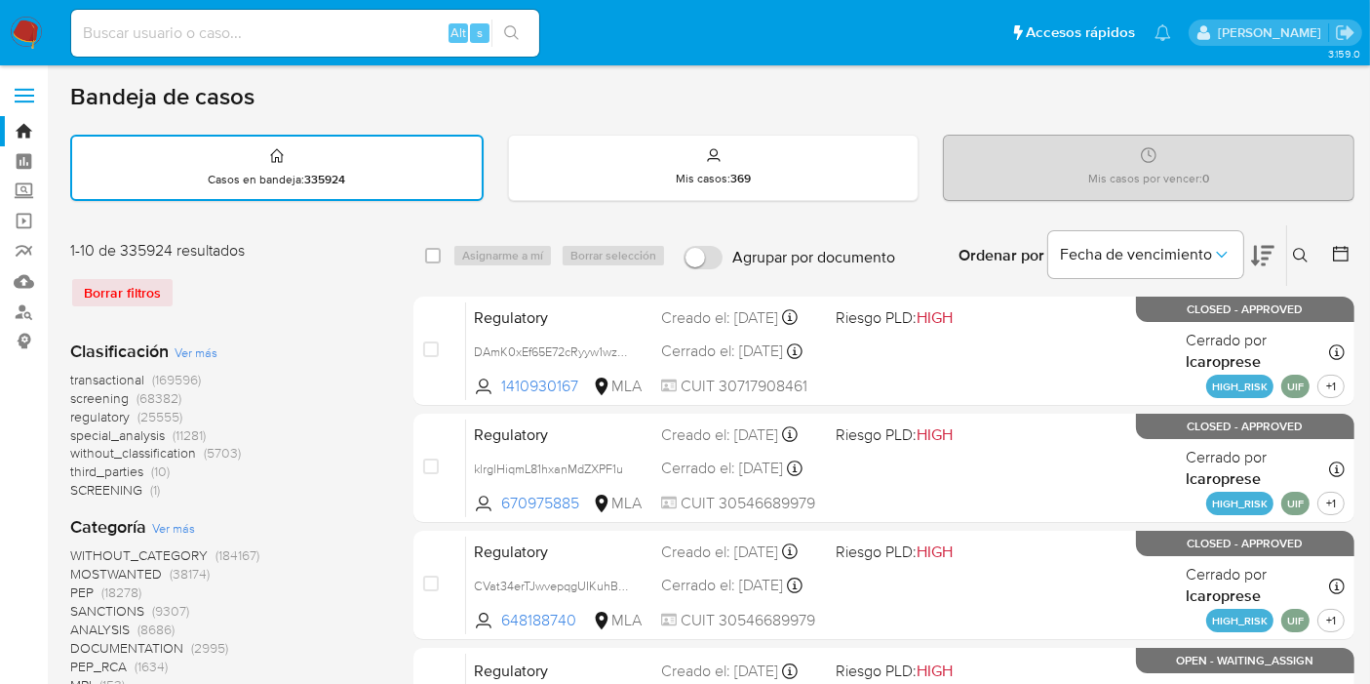
click at [1293, 248] on icon at bounding box center [1301, 256] width 16 height 16
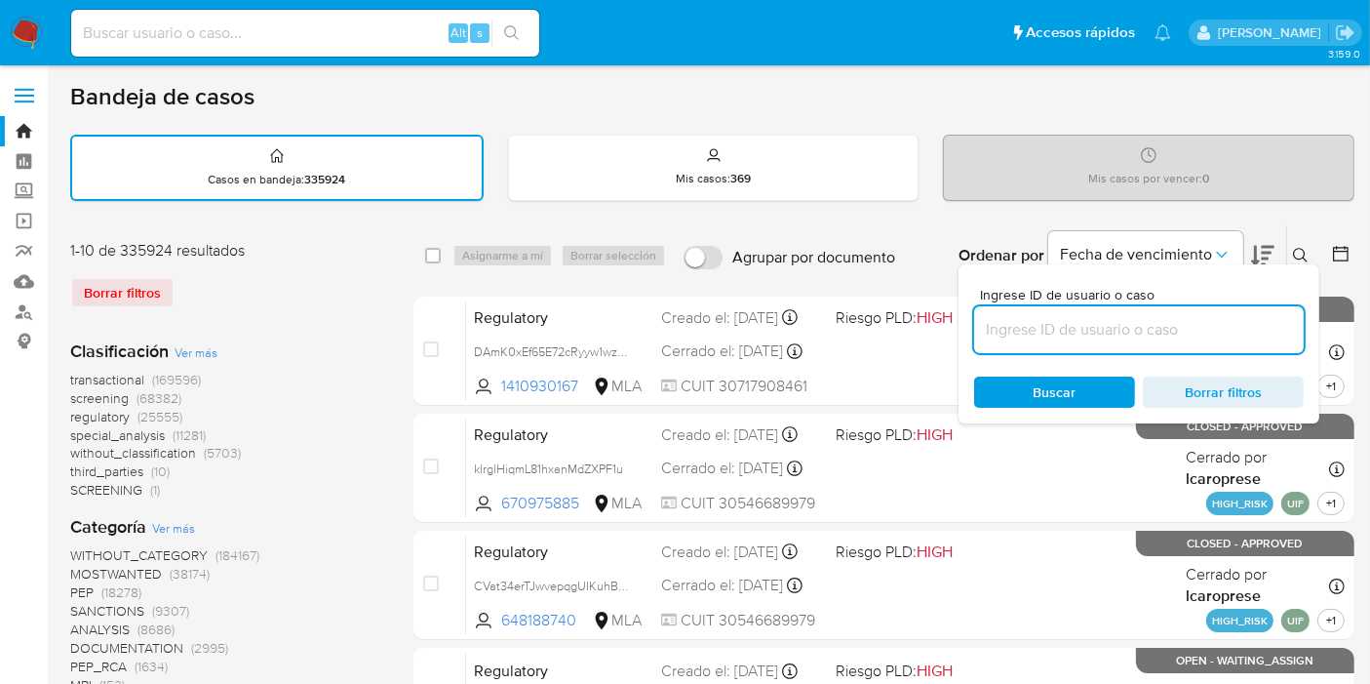
click at [1186, 323] on input at bounding box center [1139, 329] width 330 height 25
type input "9zLXFxkxKB1Fq29U32BxyPQX"
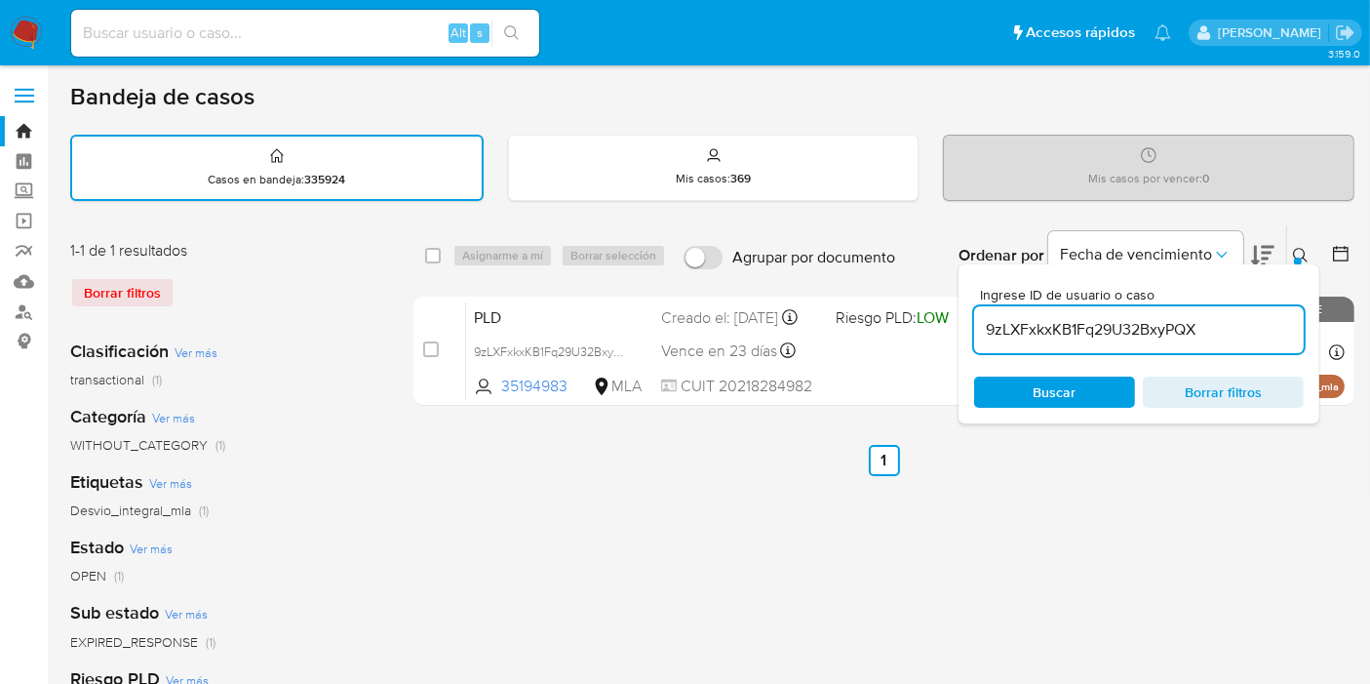
drag, startPoint x: 434, startPoint y: 249, endPoint x: 470, endPoint y: 249, distance: 36.1
click at [436, 249] on input "checkbox" at bounding box center [433, 256] width 16 height 16
checkbox input "true"
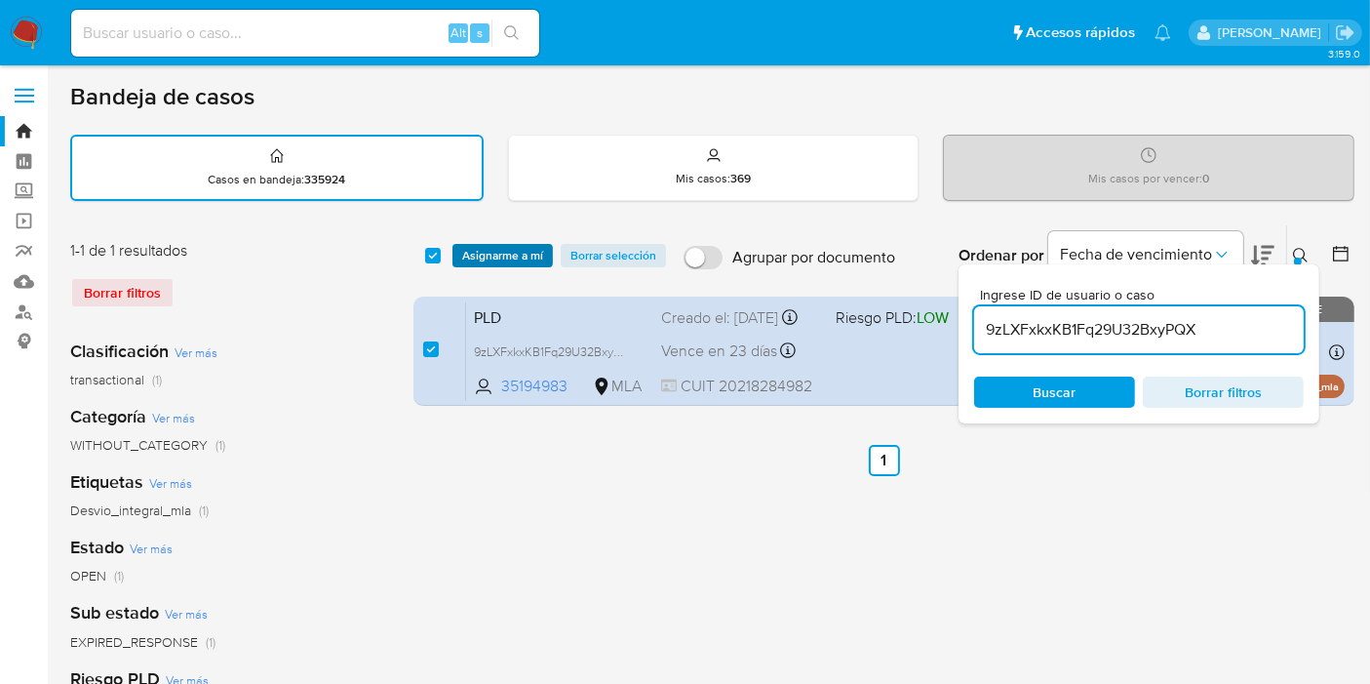
click at [470, 249] on span "Asignarme a mí" at bounding box center [502, 256] width 81 height 20
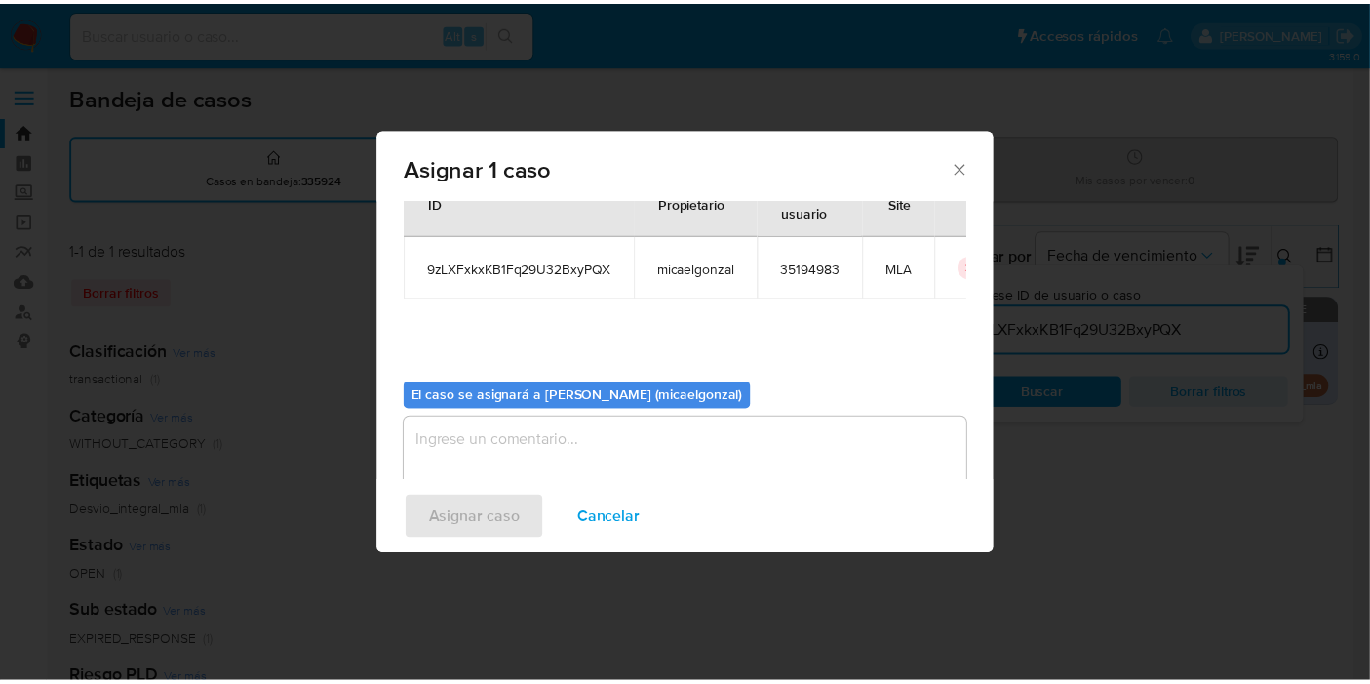
scroll to position [99, 0]
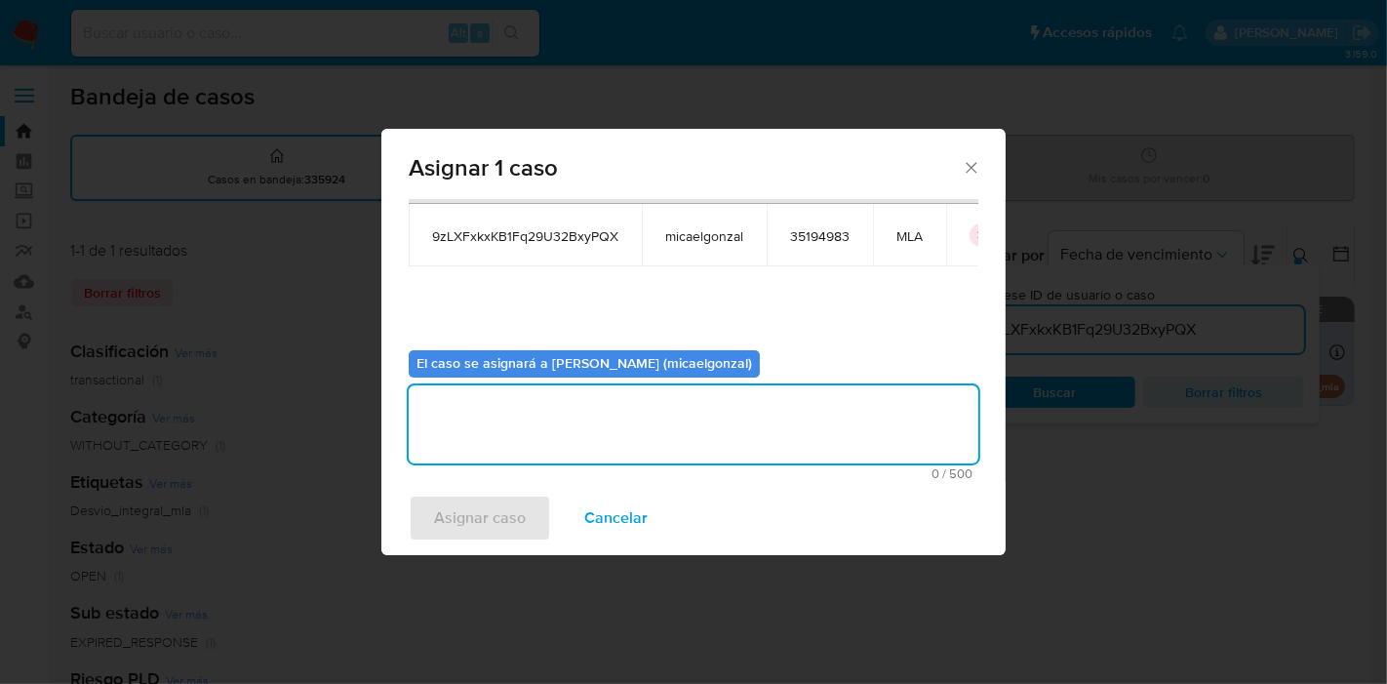
click at [605, 421] on textarea "assign-modal" at bounding box center [694, 424] width 570 height 78
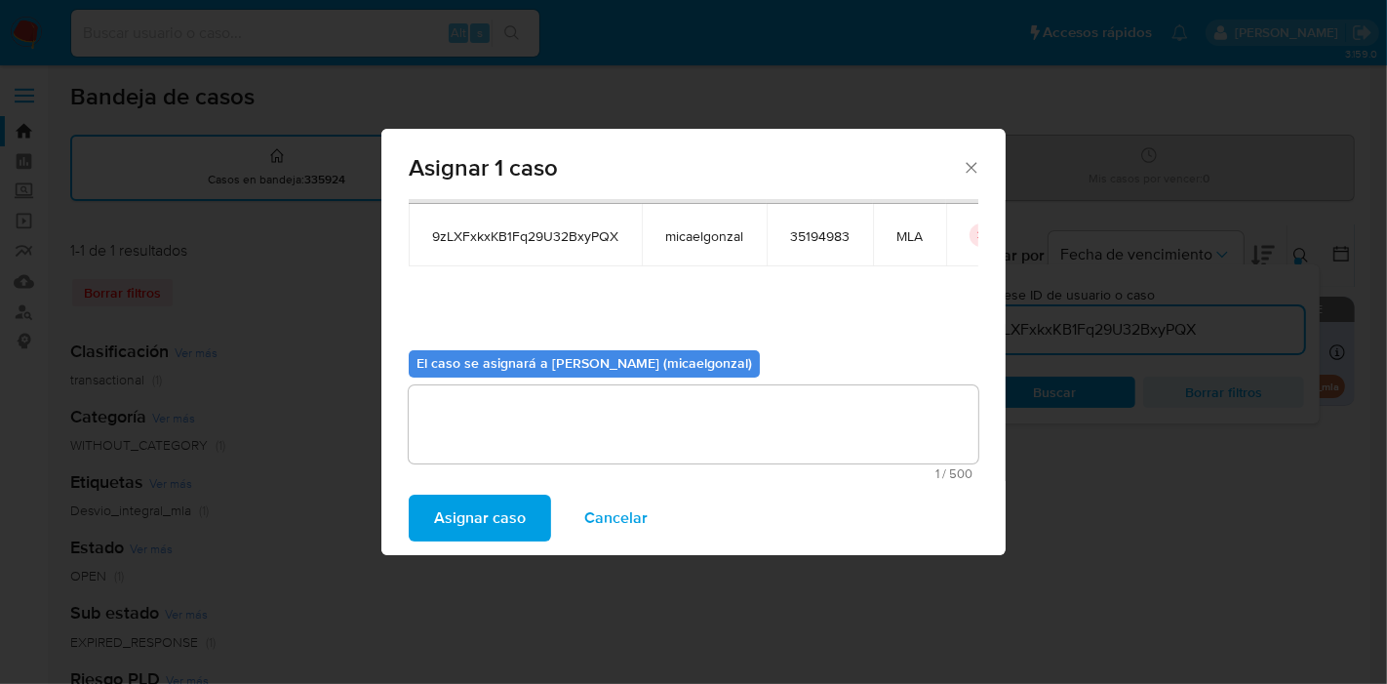
click at [478, 501] on span "Asignar caso" at bounding box center [480, 517] width 92 height 43
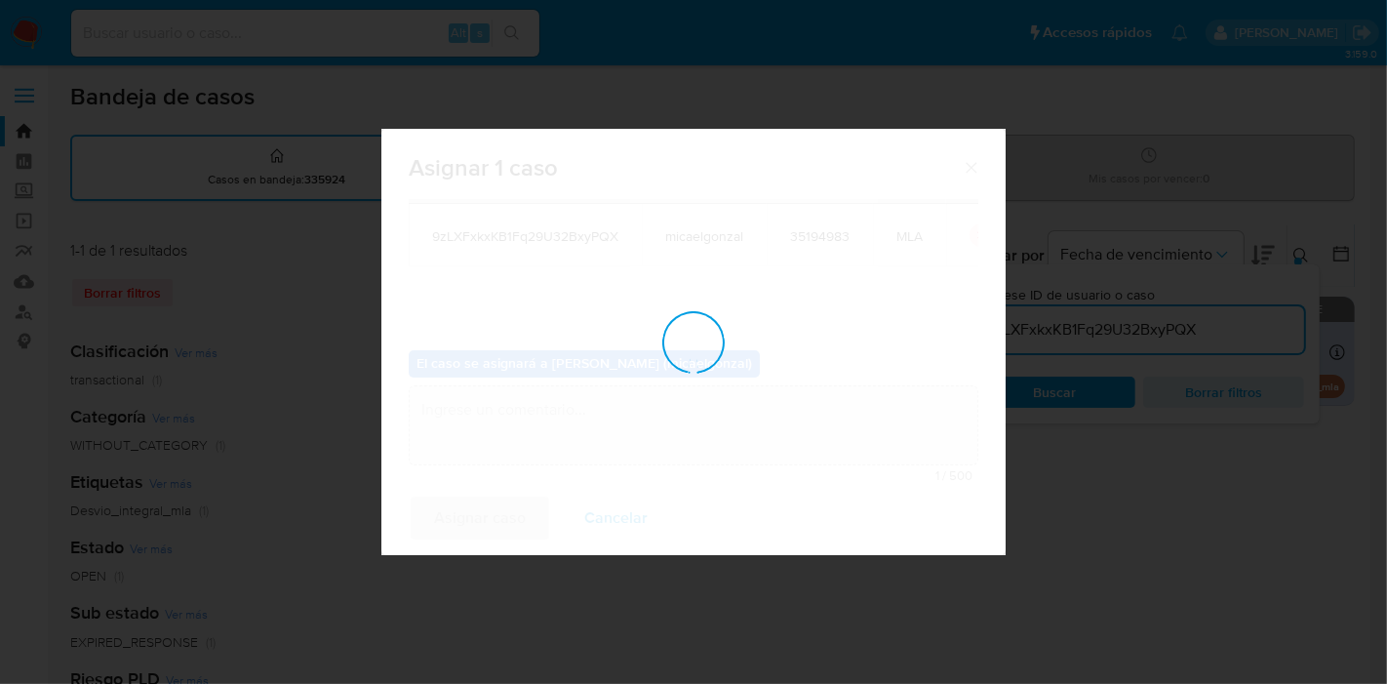
checkbox input "false"
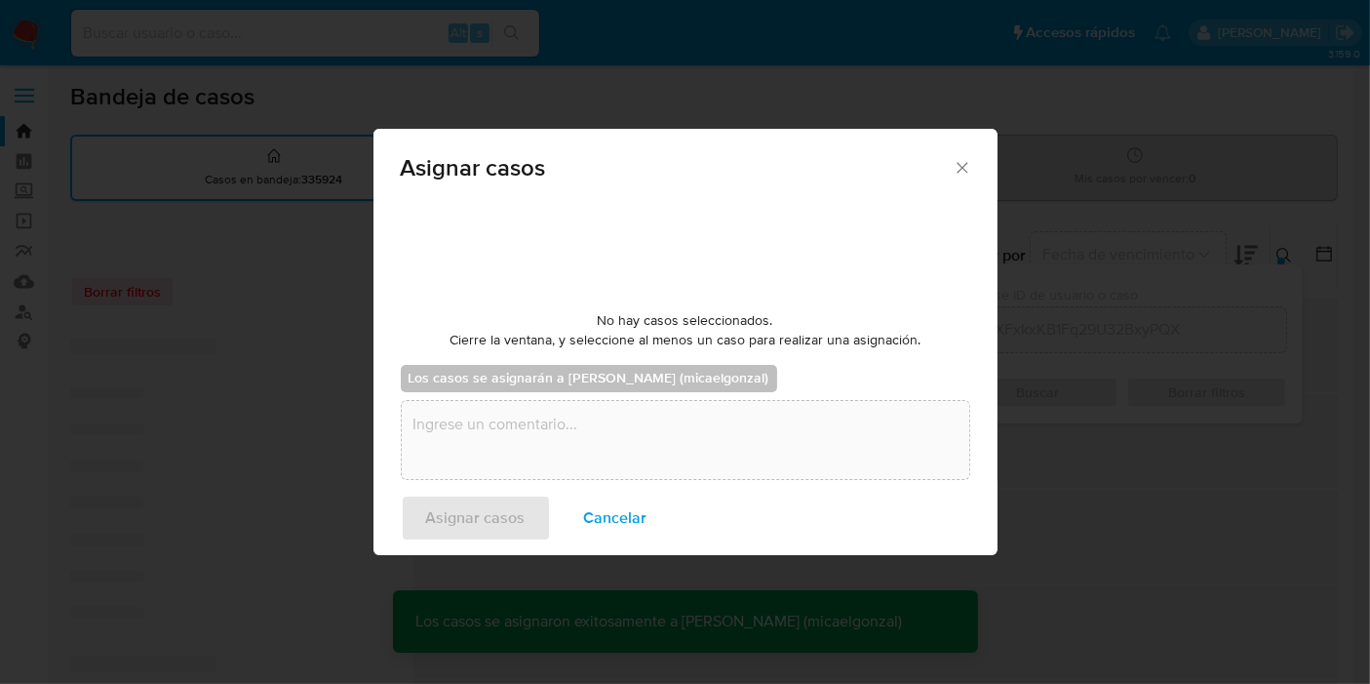
click at [189, 20] on input at bounding box center [305, 32] width 468 height 25
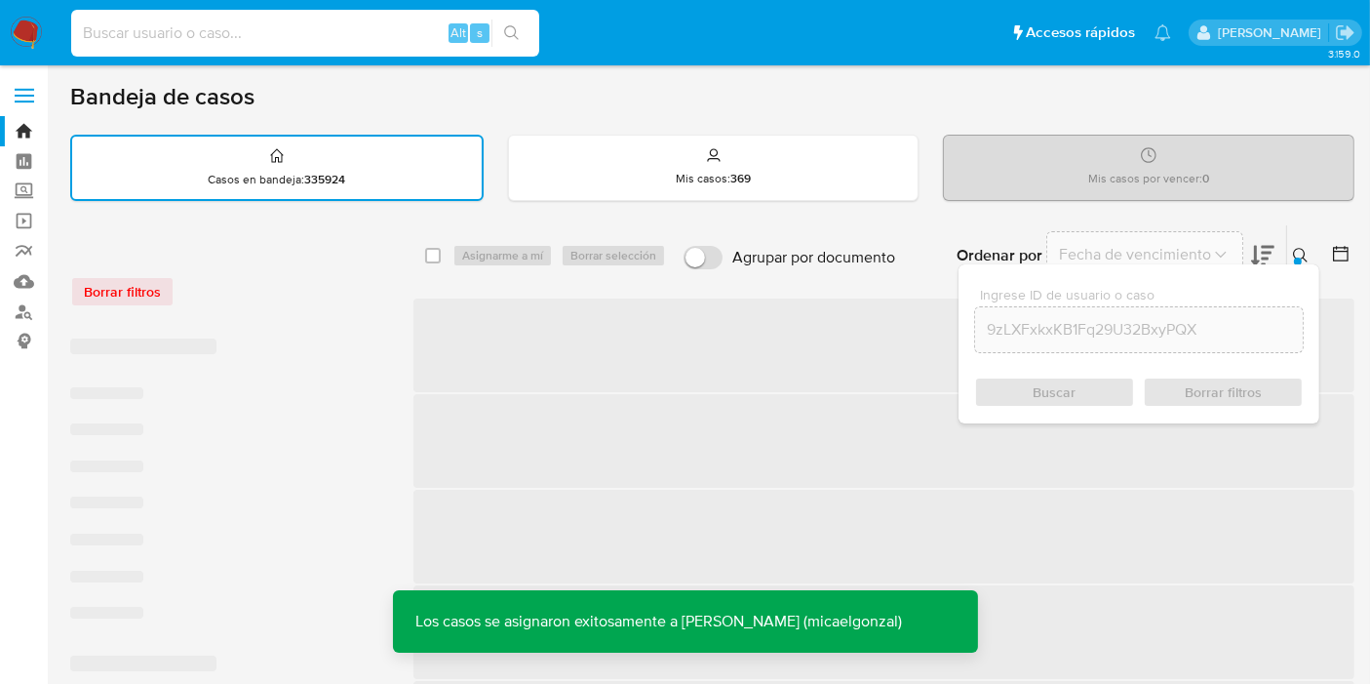
paste input "9zLXFxkxKB1Fq29U32BxyPQX"
type input "9zLXFxkxKB1Fq29U32BxyPQX"
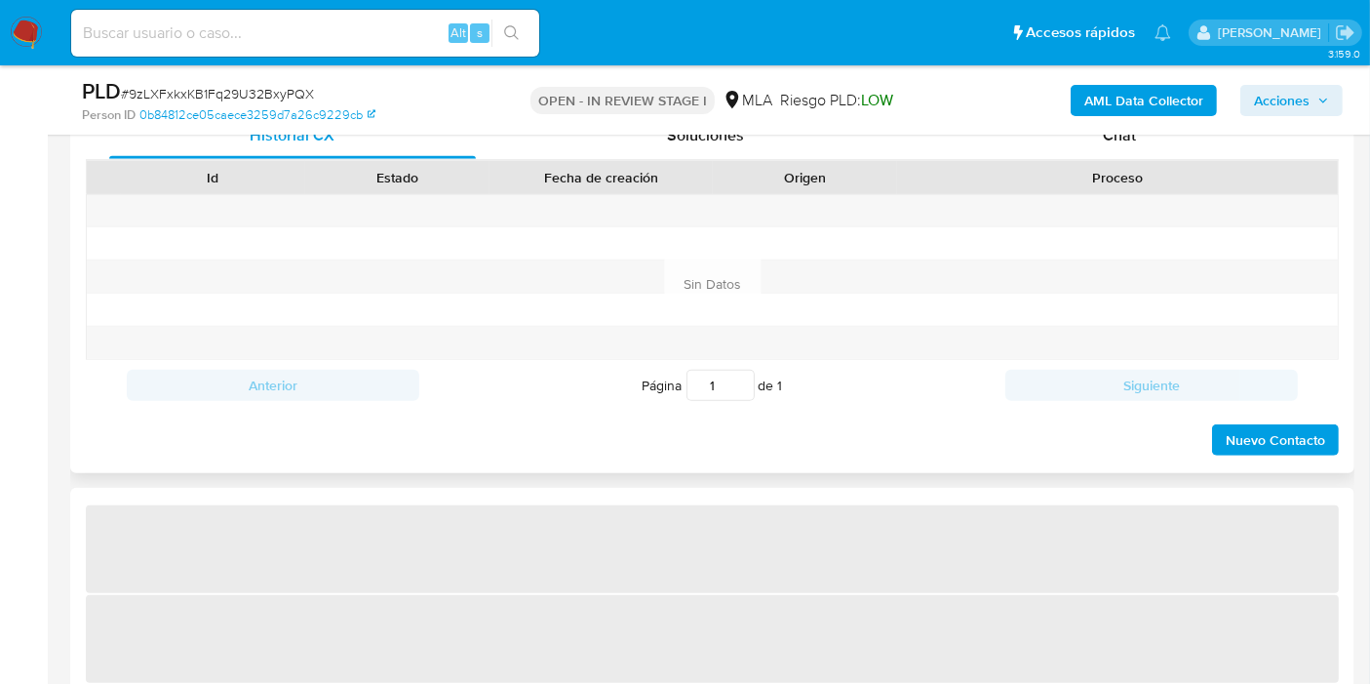
select select "10"
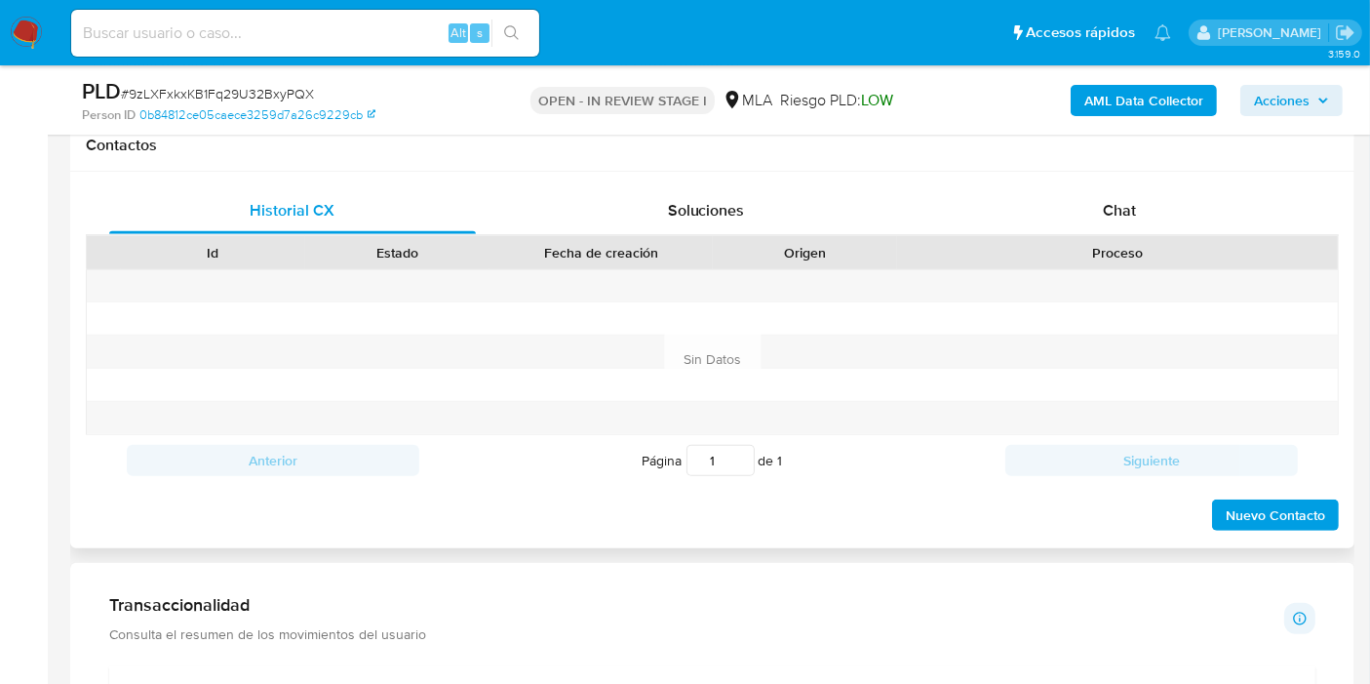
scroll to position [866, 0]
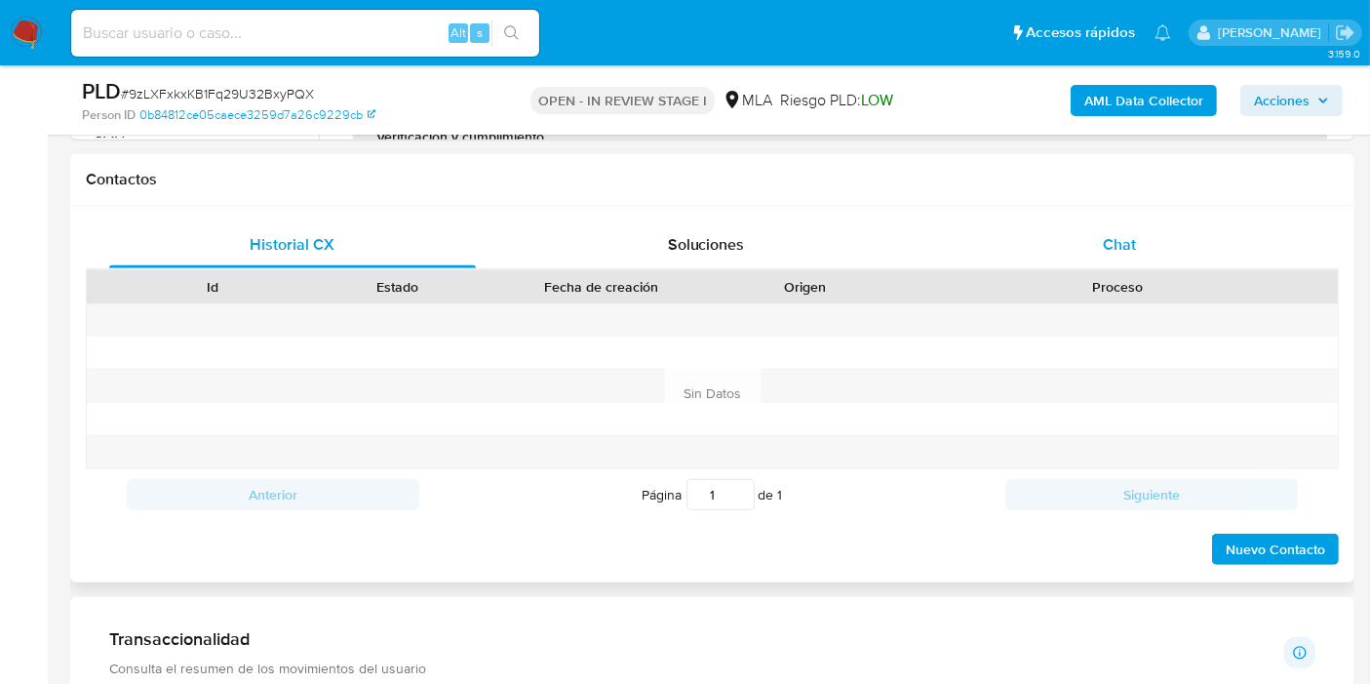
click at [1203, 261] on div "Chat" at bounding box center [1119, 244] width 367 height 47
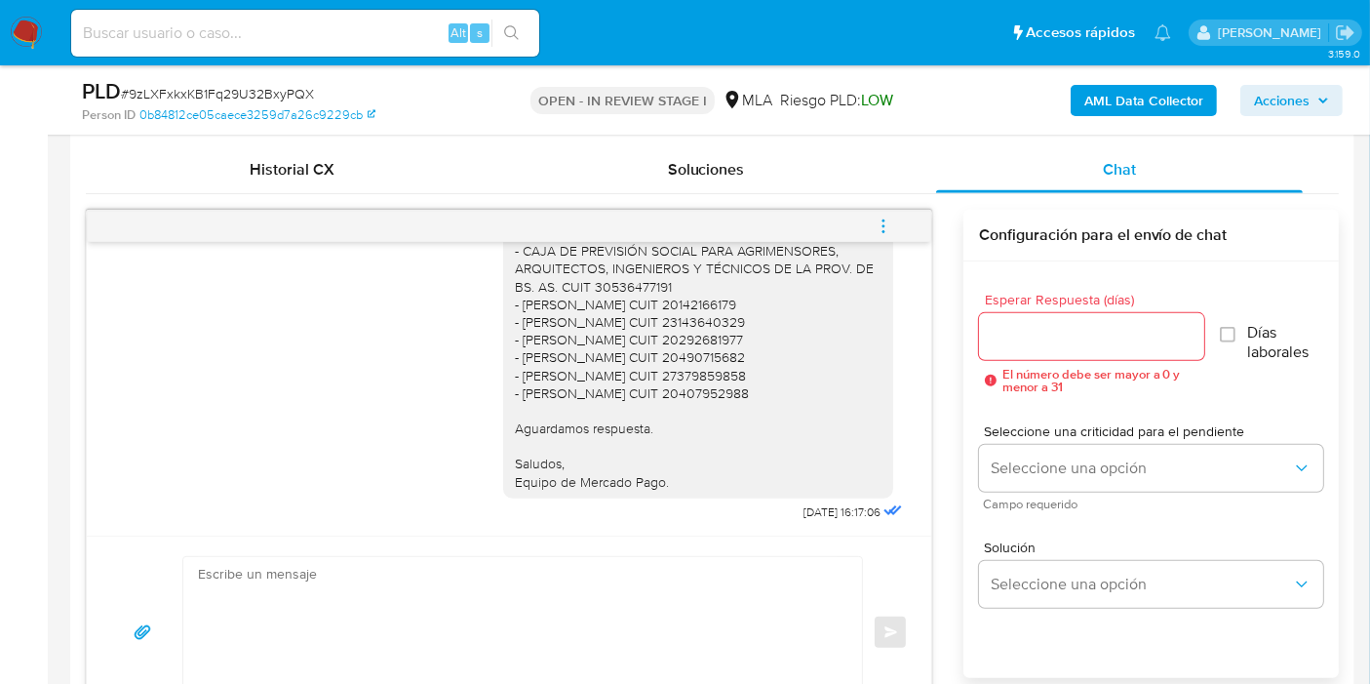
scroll to position [975, 0]
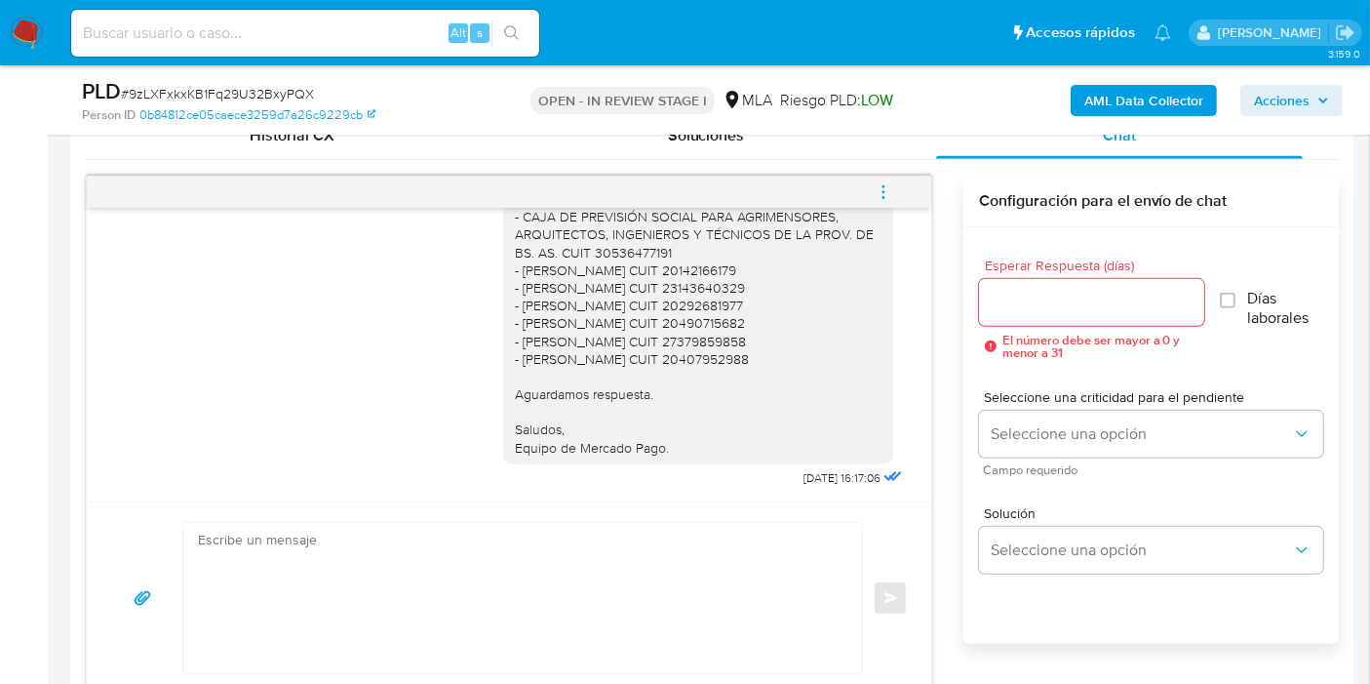
click at [628, 609] on textarea at bounding box center [518, 598] width 640 height 150
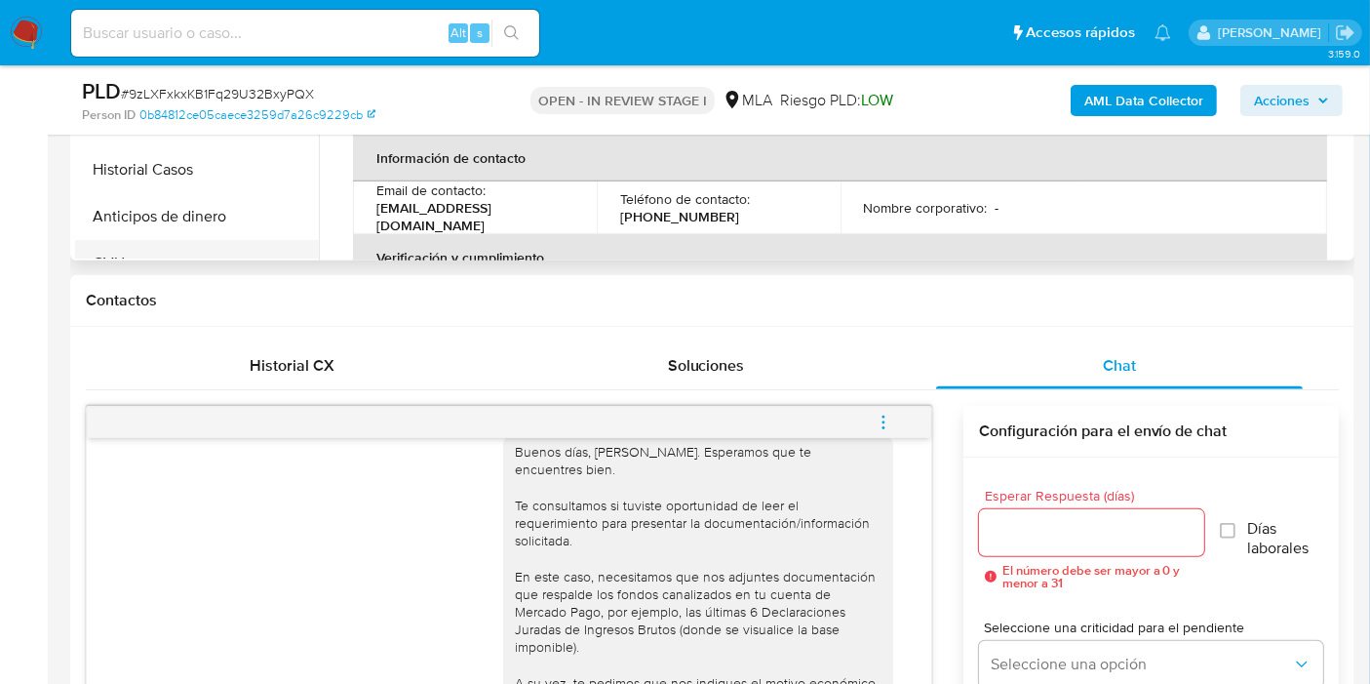
scroll to position [650, 0]
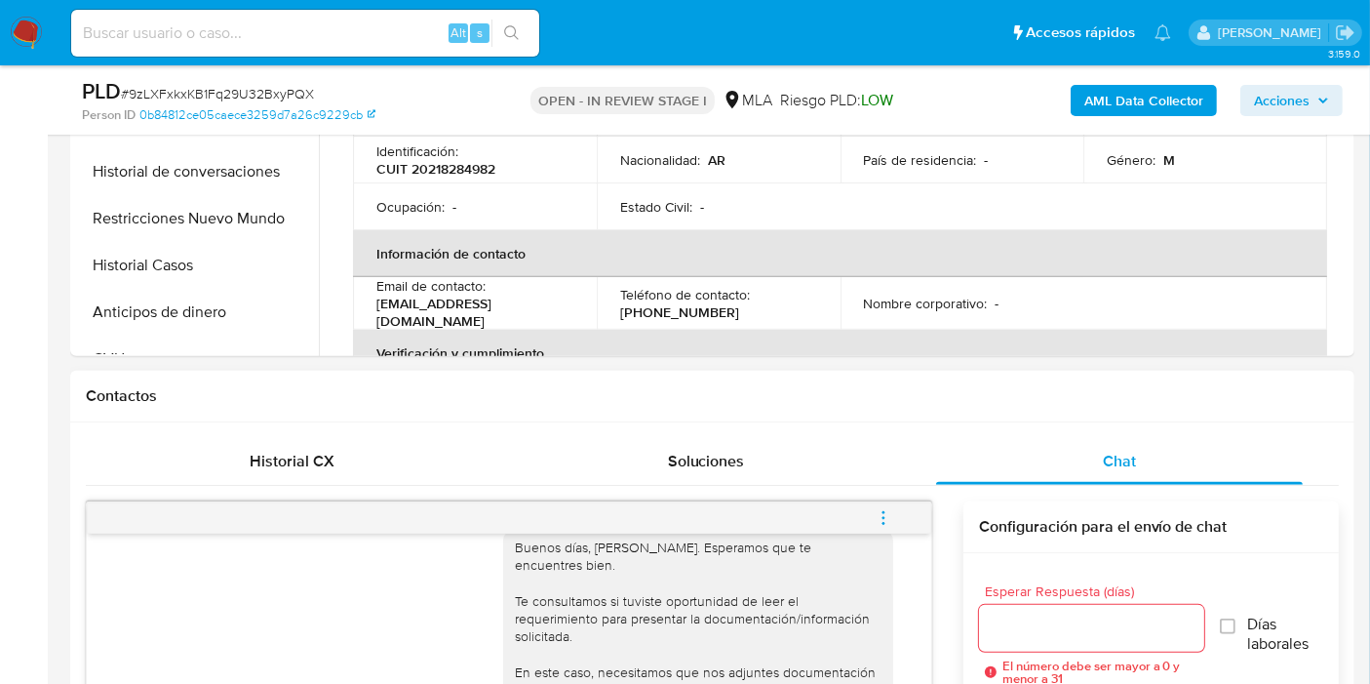
click at [323, 438] on div "Historial CX" at bounding box center [292, 461] width 367 height 47
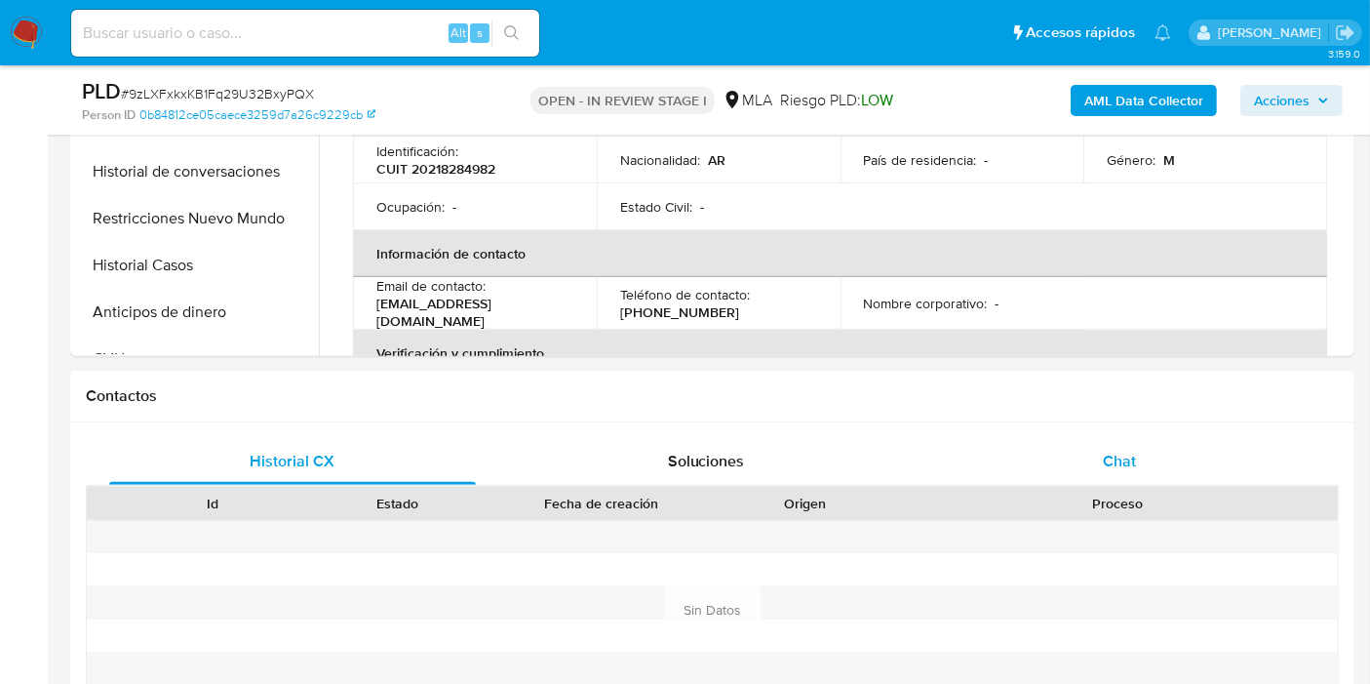
click at [1002, 458] on div "Chat" at bounding box center [1119, 461] width 367 height 47
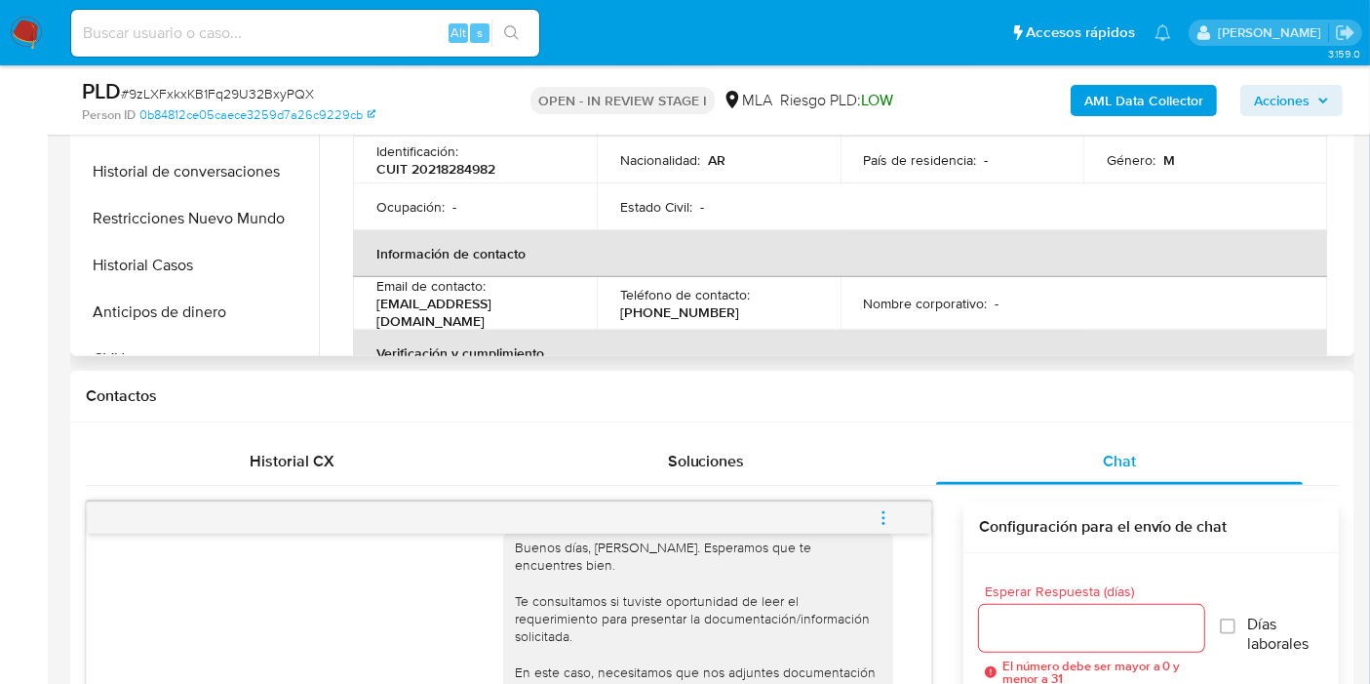
scroll to position [325, 0]
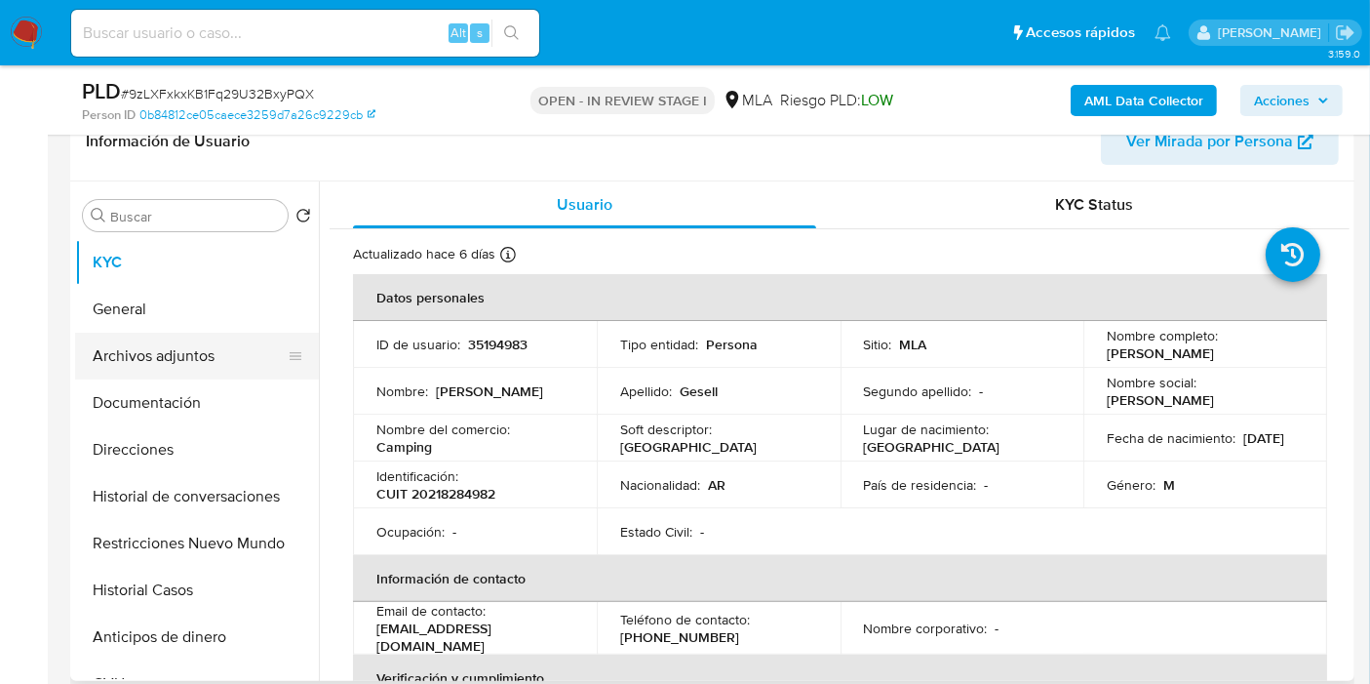
click at [234, 351] on button "Archivos adjuntos" at bounding box center [189, 356] width 228 height 47
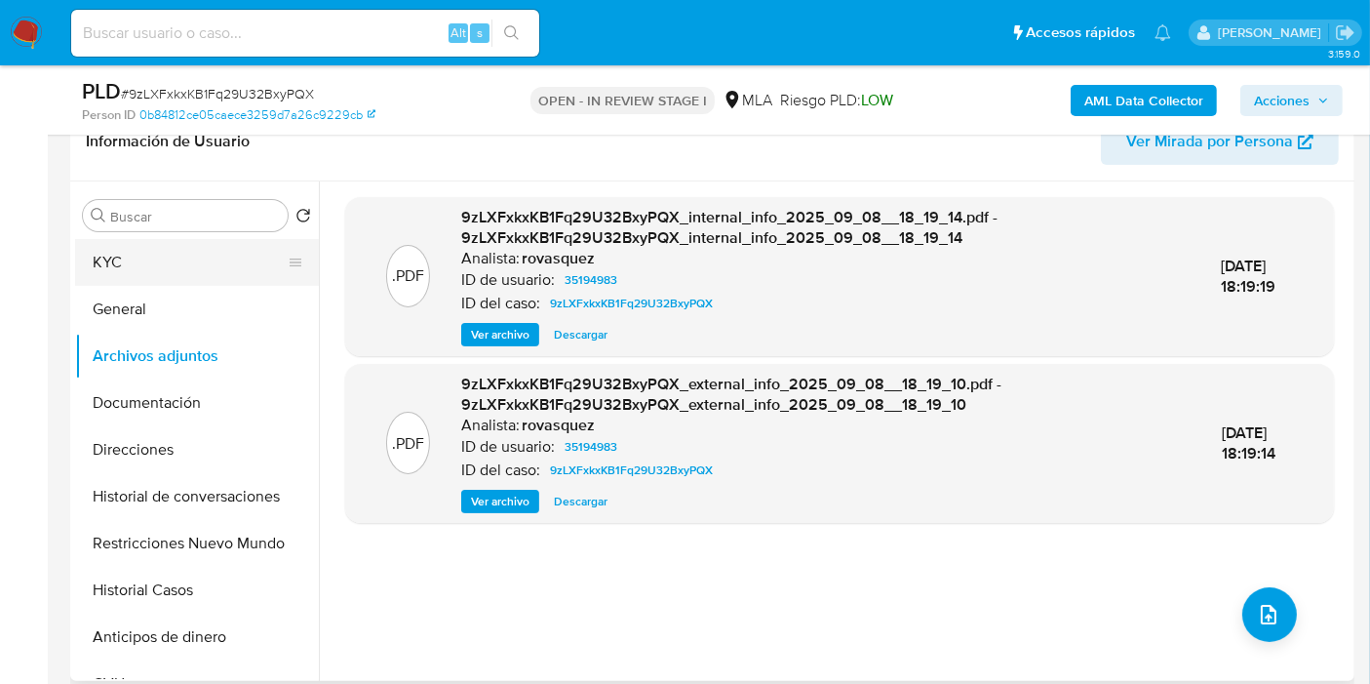
click at [123, 244] on button "KYC" at bounding box center [189, 262] width 228 height 47
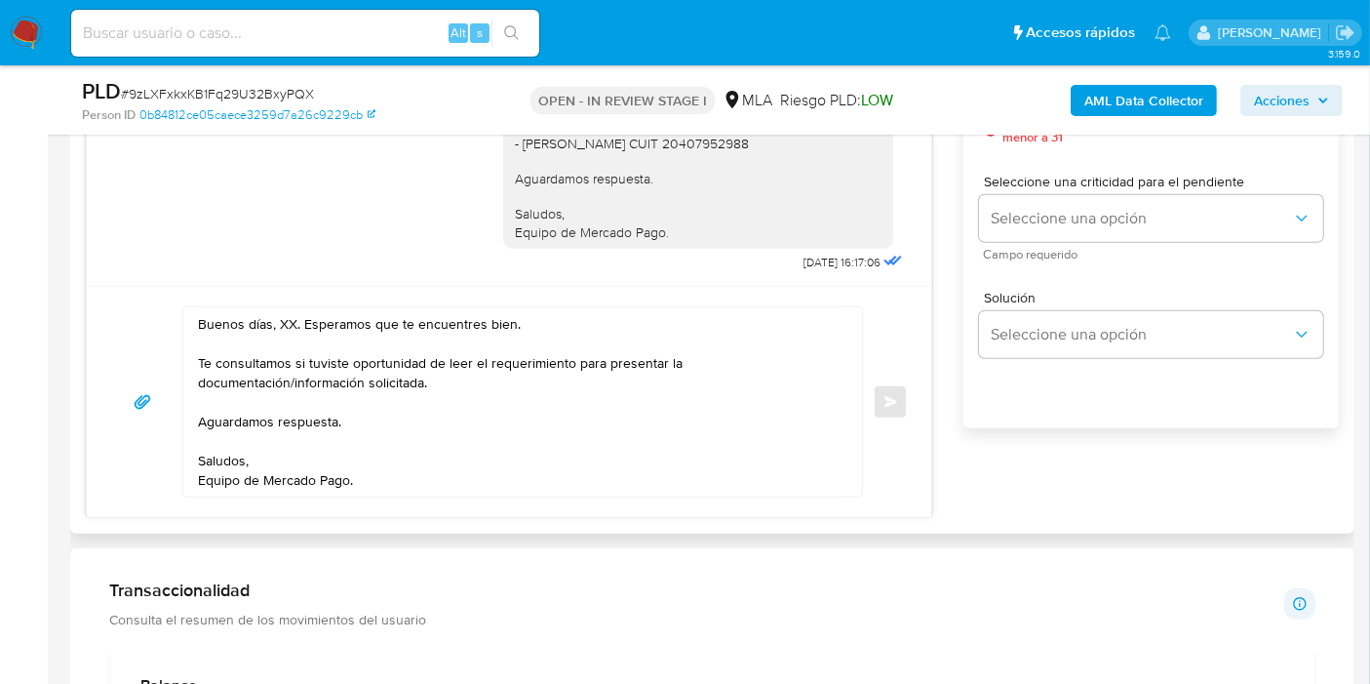
scroll to position [1192, 0]
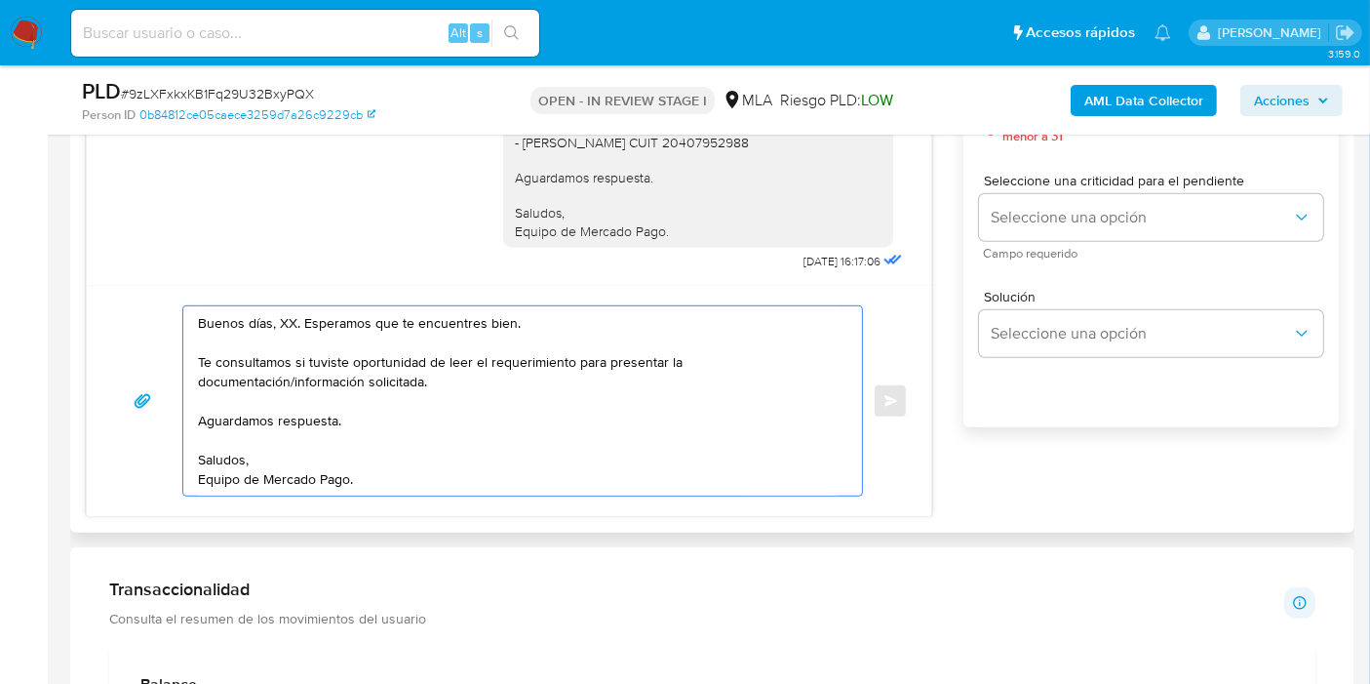
click at [290, 318] on textarea "Buenos días, XX. Esperamos que te encuentres bien. Te consultamos si tuviste op…" at bounding box center [518, 400] width 640 height 189
click at [430, 390] on textarea "Buenos días, Tomás. Esperamos que te encuentres bien. Te consultamos si tuviste…" at bounding box center [518, 400] width 640 height 189
click at [604, 375] on textarea "Buenos días, Tomás. Esperamos que te encuentres bien. Te consultamos si tuviste…" at bounding box center [518, 400] width 640 height 189
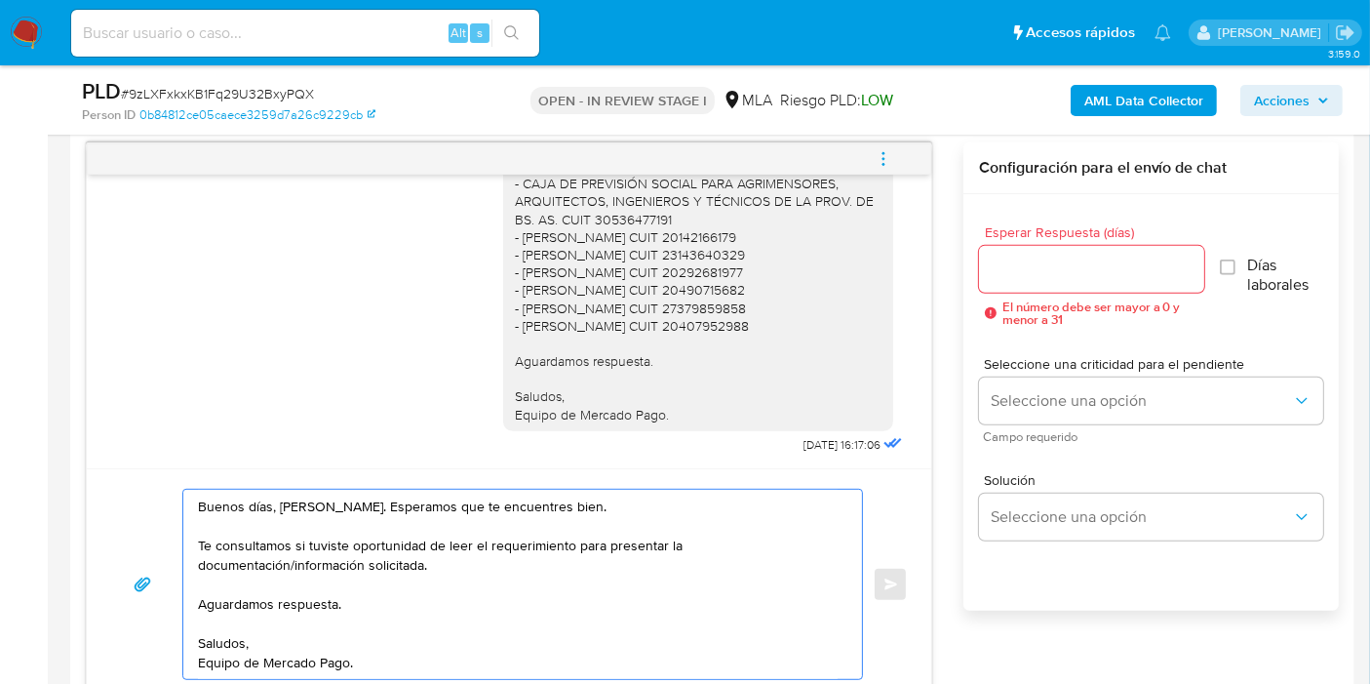
scroll to position [975, 0]
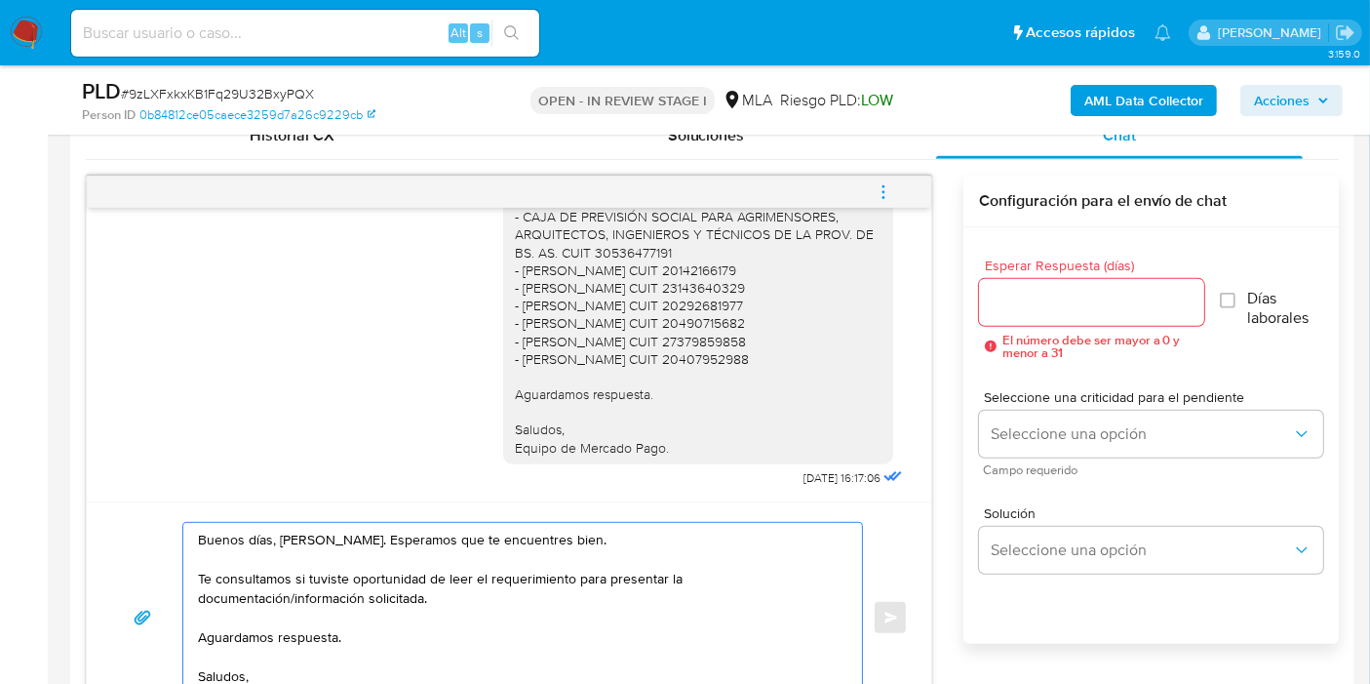
type textarea "Buenos días, Tomás. Esperamos que te encuentres bien. Te consultamos si tuviste…"
drag, startPoint x: 1107, startPoint y: 253, endPoint x: 1100, endPoint y: 270, distance: 18.8
click at [1104, 256] on div "Esperar Respuesta (días) El número debe ser mayor a 0 y menor a 31 Días laboral…" at bounding box center [1151, 309] width 344 height 132
click at [1085, 295] on input "Esperar Respuesta (días)" at bounding box center [1091, 302] width 225 height 25
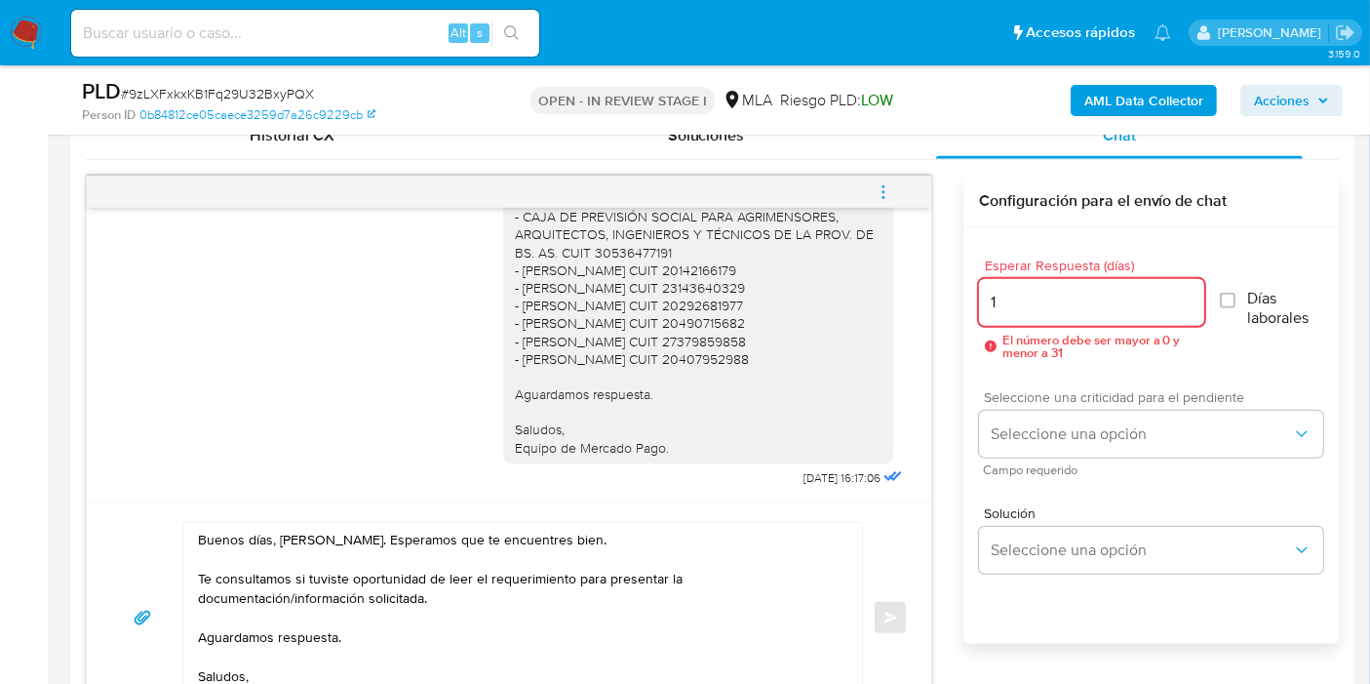
type input "1"
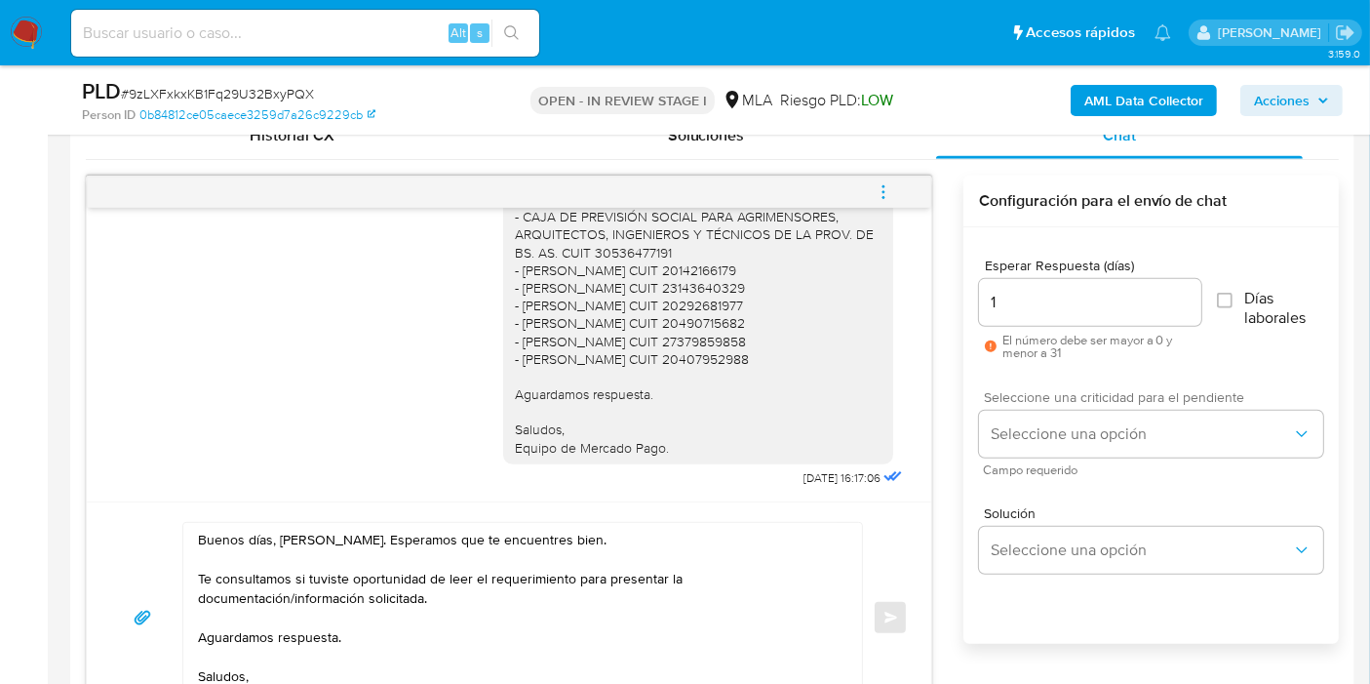
click at [1093, 390] on span "Seleccione una criticidad para el pendiente" at bounding box center [1156, 397] width 344 height 14
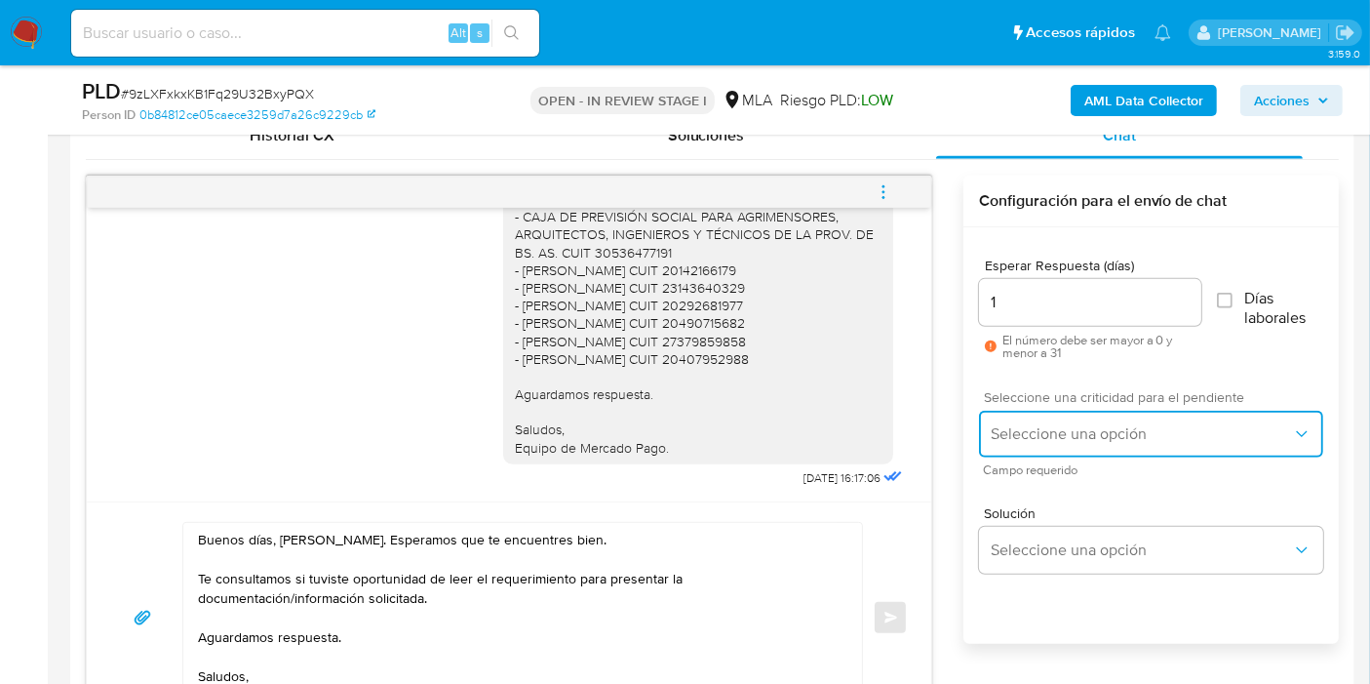
click at [1080, 419] on button "Seleccione una opción" at bounding box center [1151, 434] width 344 height 47
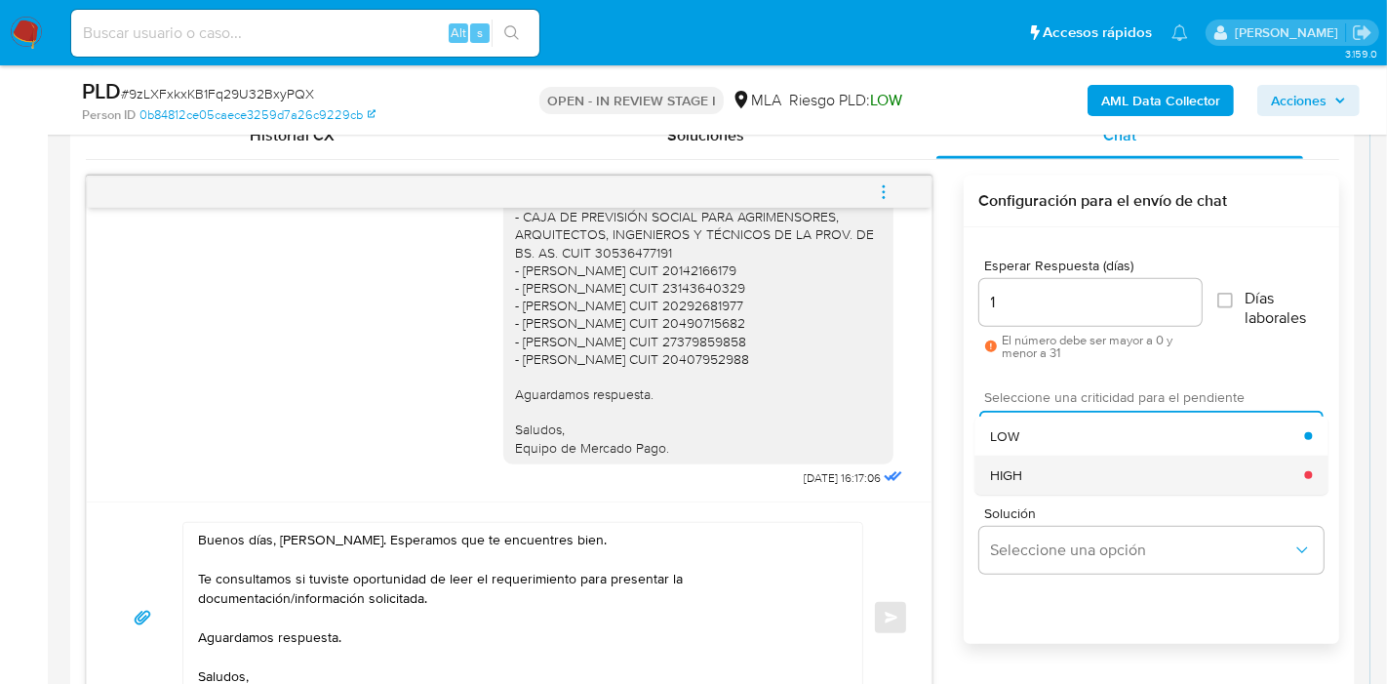
click at [1076, 472] on div "HIGH" at bounding box center [1147, 474] width 314 height 39
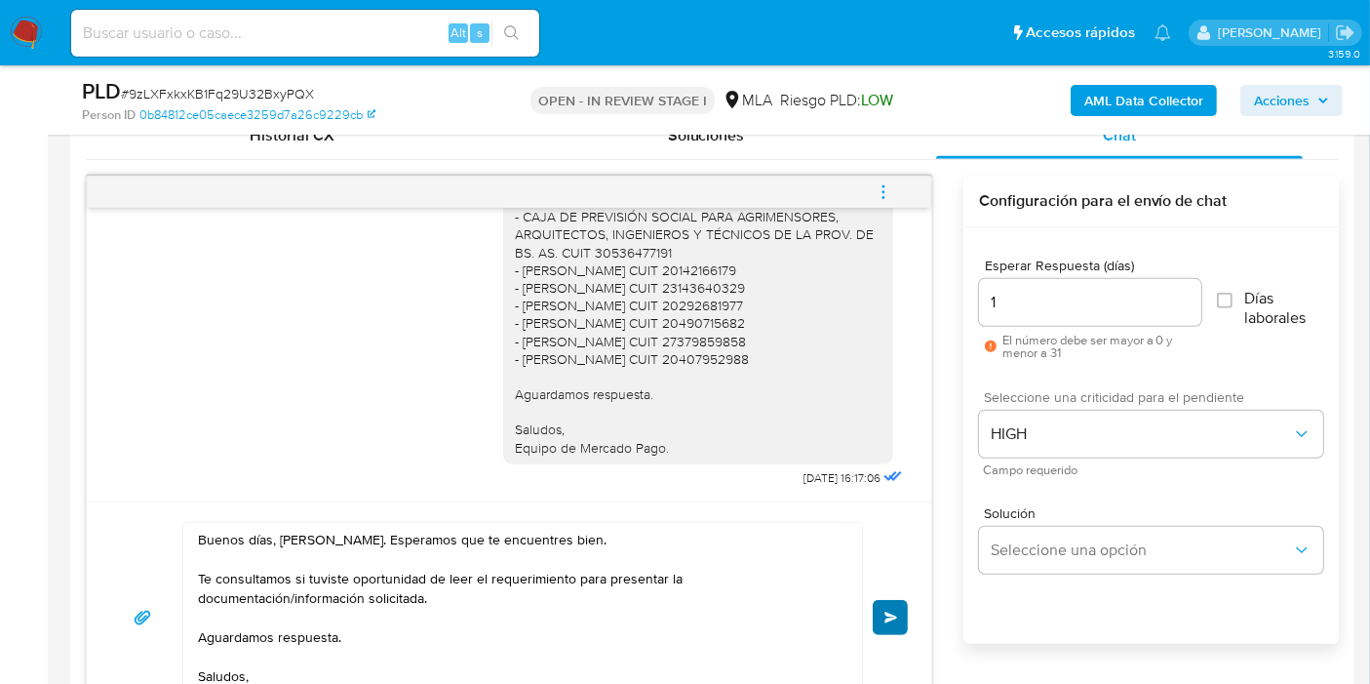
drag, startPoint x: 905, startPoint y: 591, endPoint x: 894, endPoint y: 611, distance: 23.1
click at [906, 592] on div "Buenos días, Tomás. Esperamos que te encuentres bien. Te consultamos si tuviste…" at bounding box center [509, 617] width 798 height 191
click at [894, 611] on span "Enviar" at bounding box center [892, 617] width 14 height 12
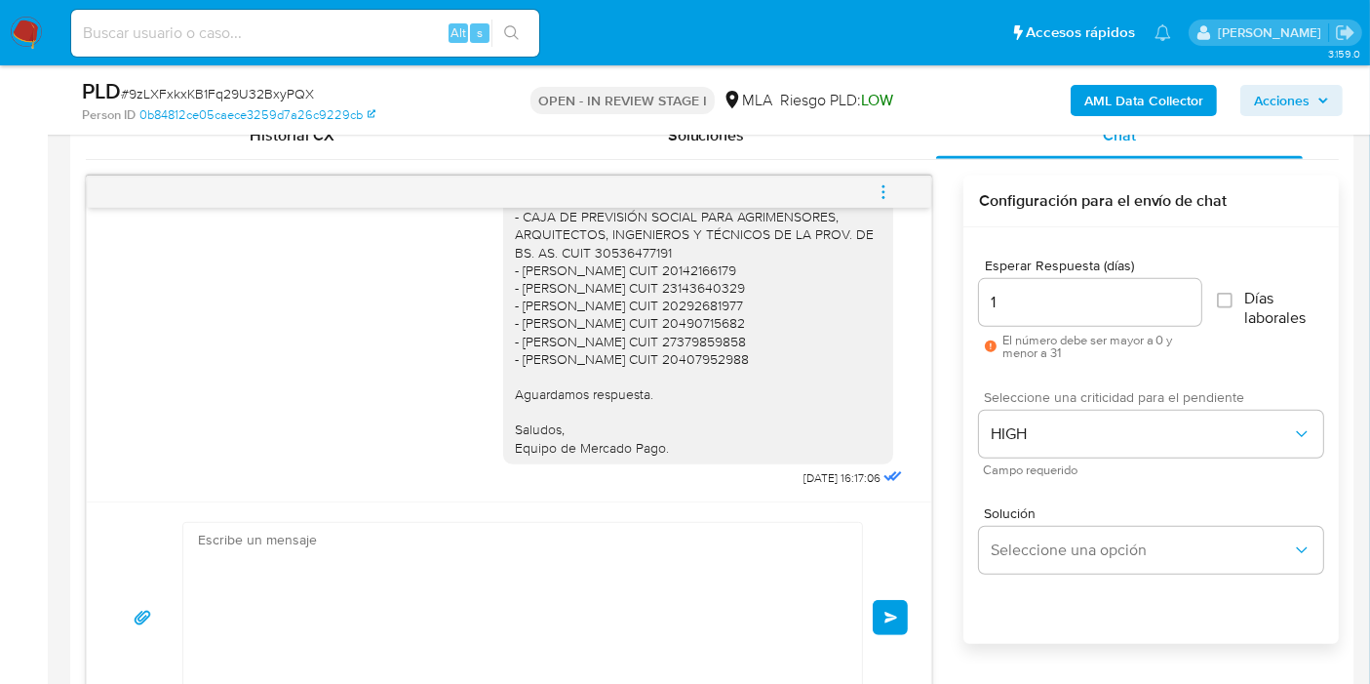
scroll to position [2048, 0]
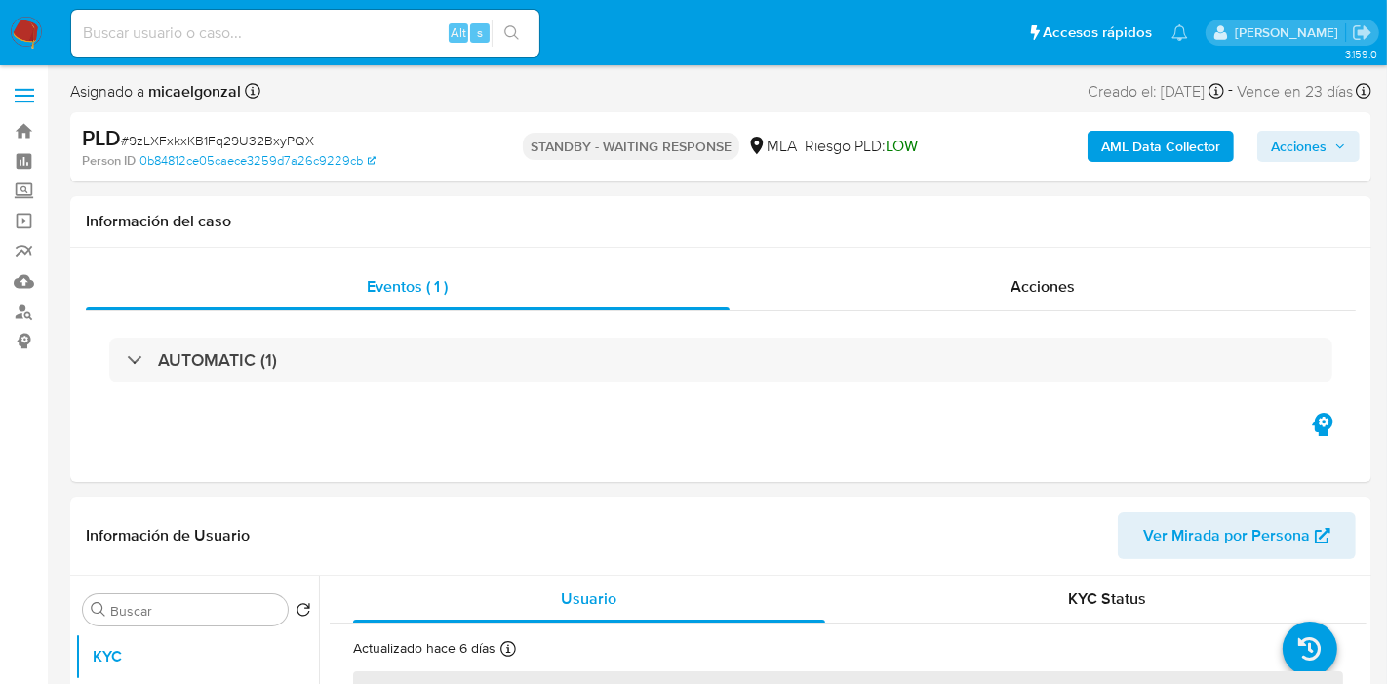
select select "10"
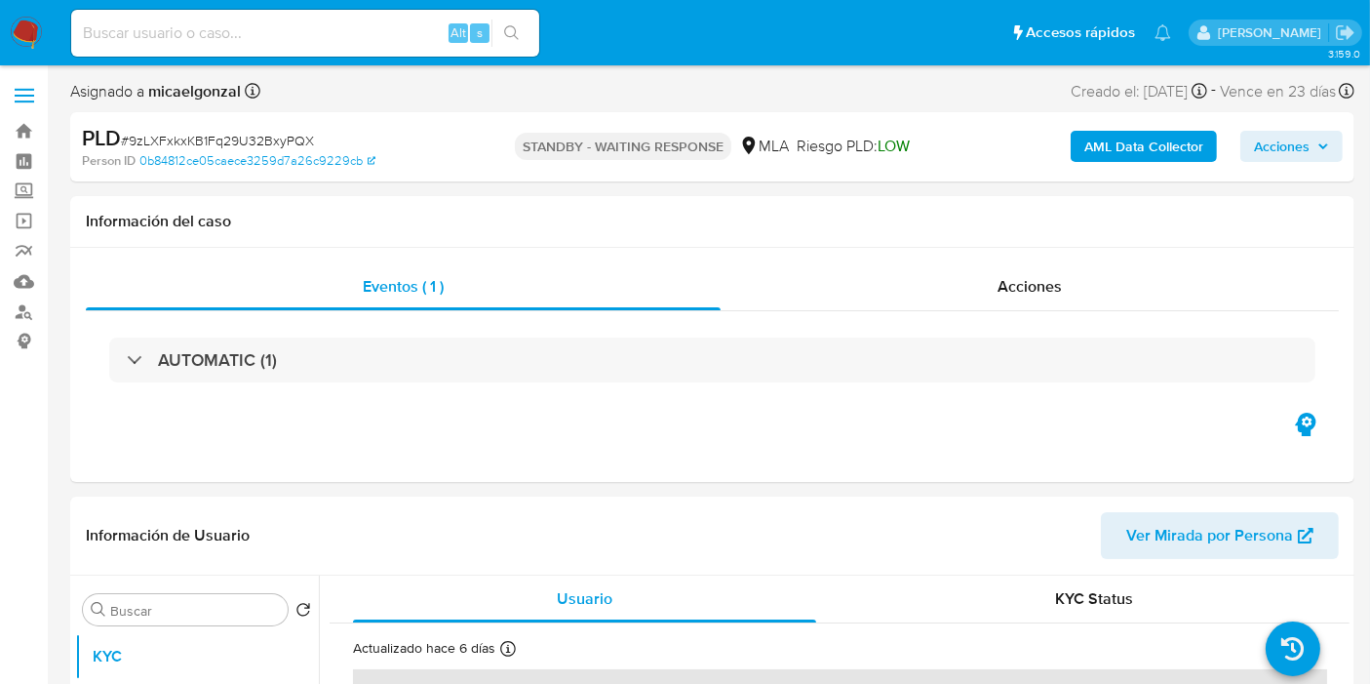
click at [39, 26] on img at bounding box center [26, 33] width 33 height 33
